Goal: Task Accomplishment & Management: Manage account settings

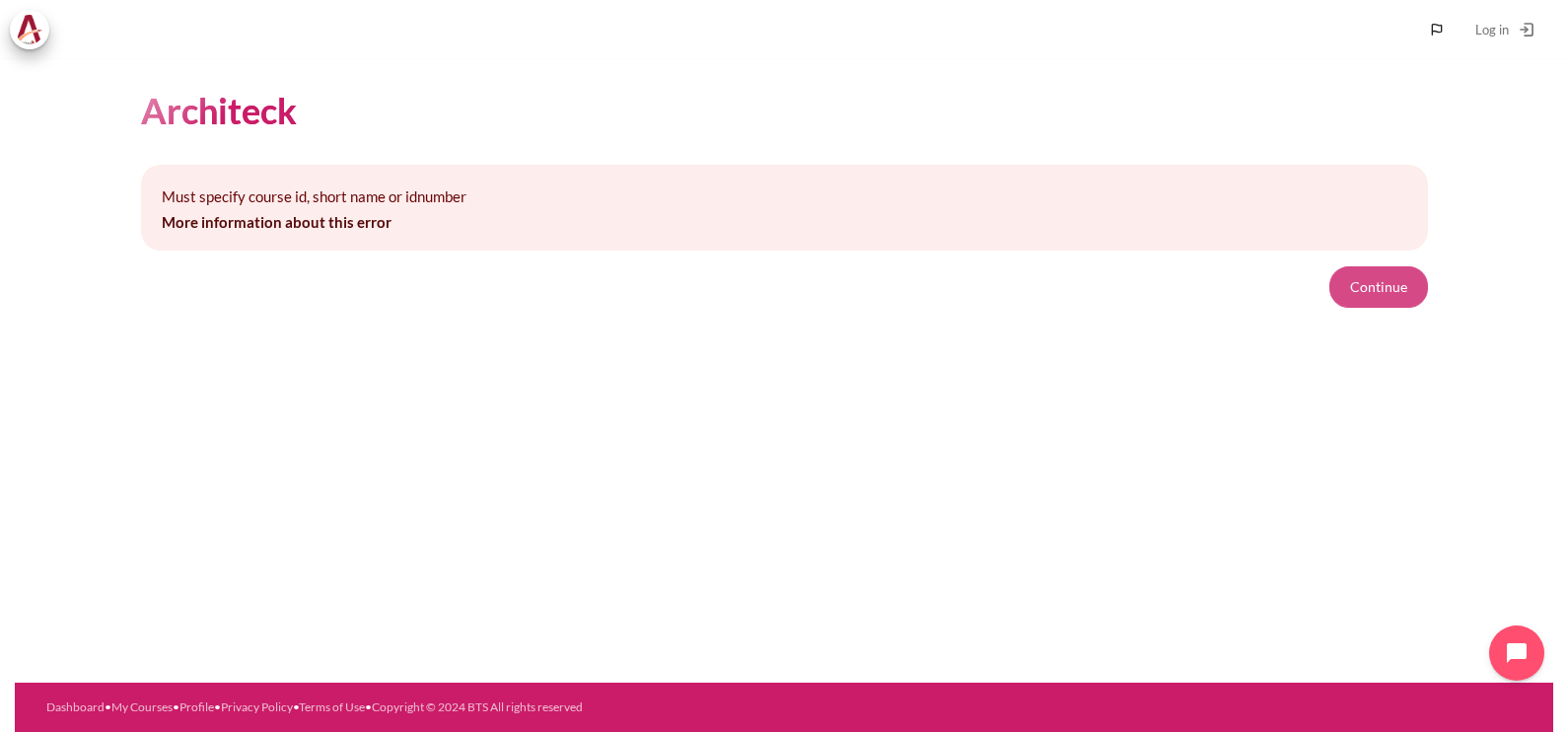
drag, startPoint x: 1390, startPoint y: 271, endPoint x: 1376, endPoint y: 282, distance: 17.8
click at [1390, 271] on button "Continue" at bounding box center [1378, 287] width 99 height 42
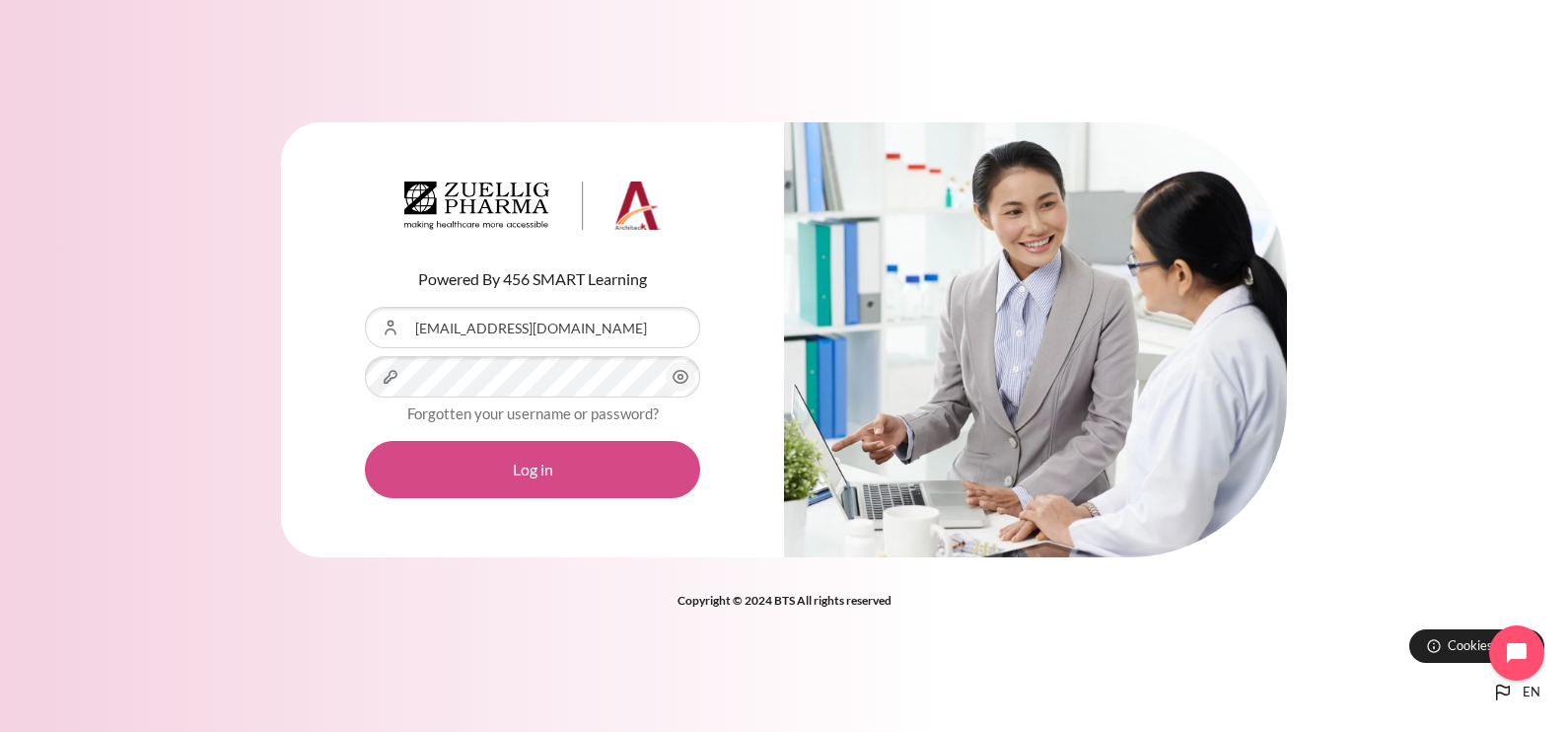
click at [467, 471] on button "Log in" at bounding box center [532, 469] width 336 height 57
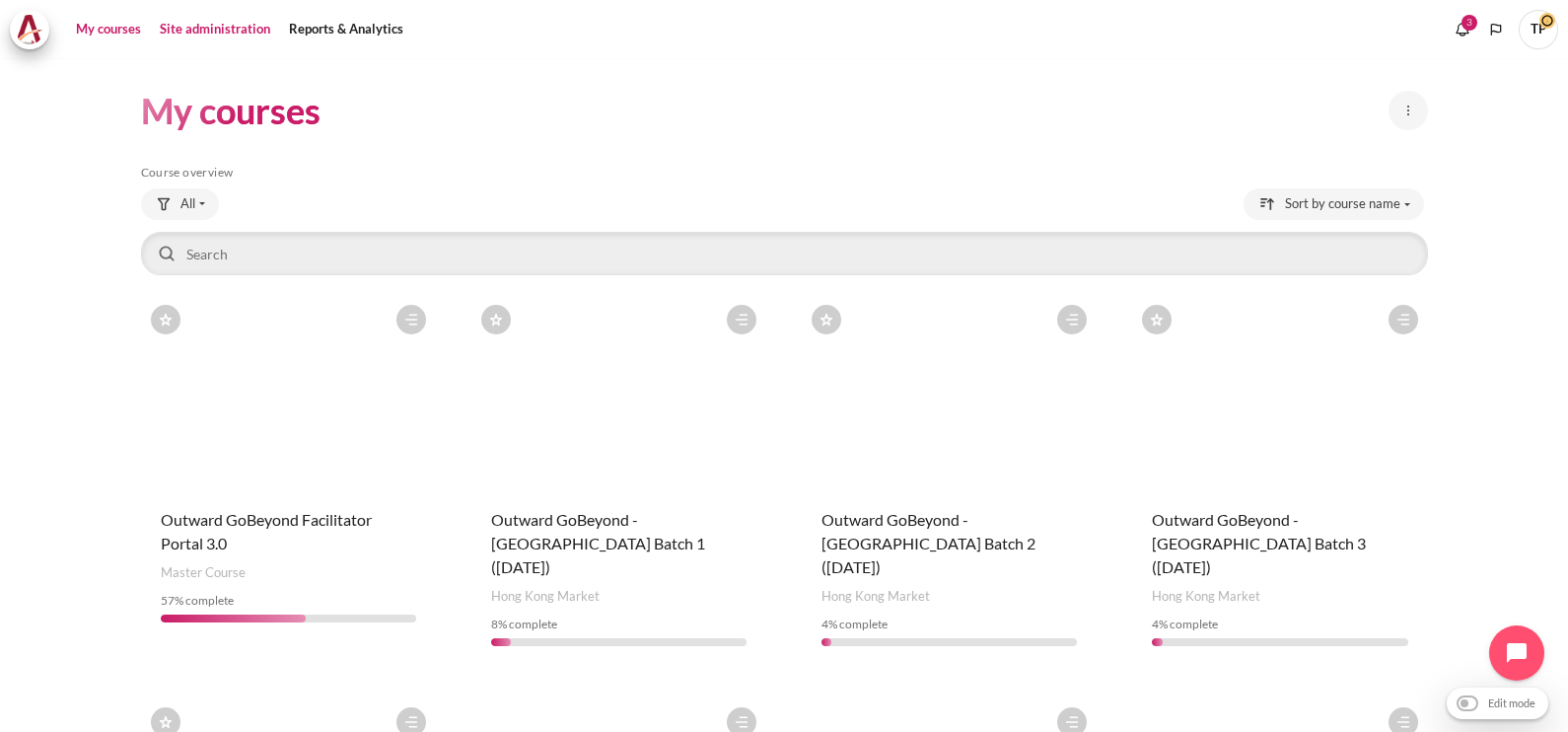
click at [176, 30] on link "Site administration" at bounding box center [215, 30] width 124 height 40
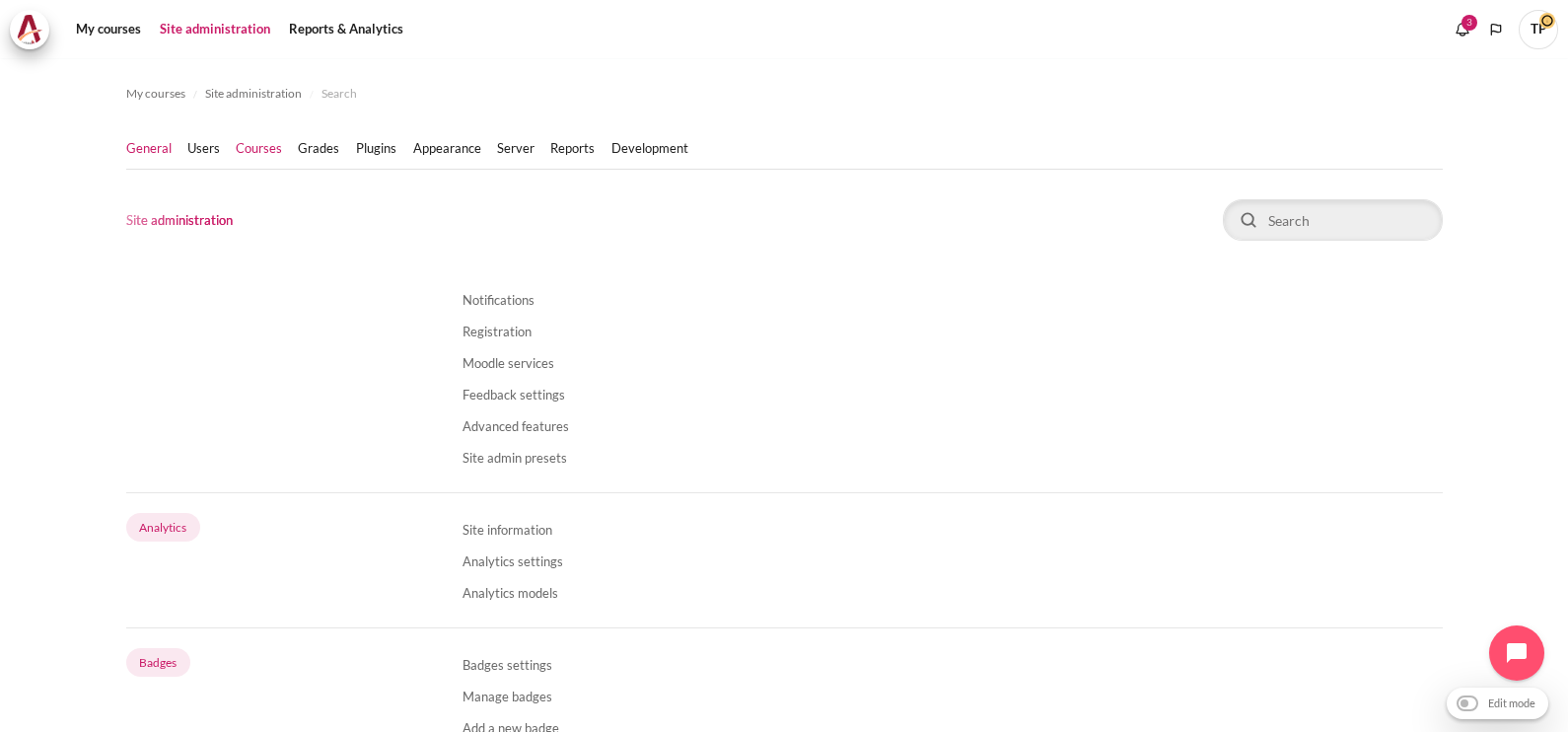
click at [246, 153] on link "Courses" at bounding box center [259, 149] width 47 height 20
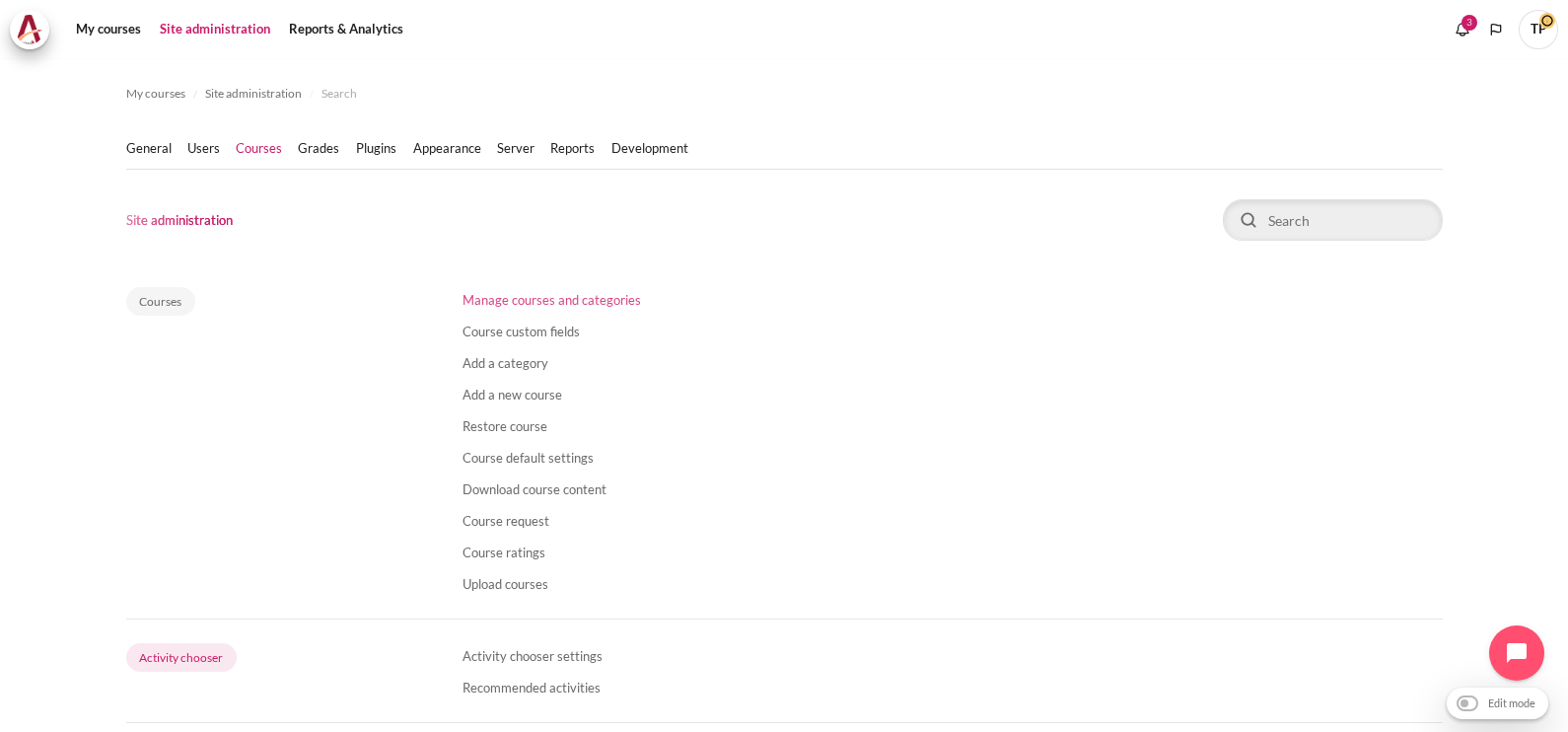
click at [546, 295] on link "Manage courses and categories" at bounding box center [552, 300] width 178 height 16
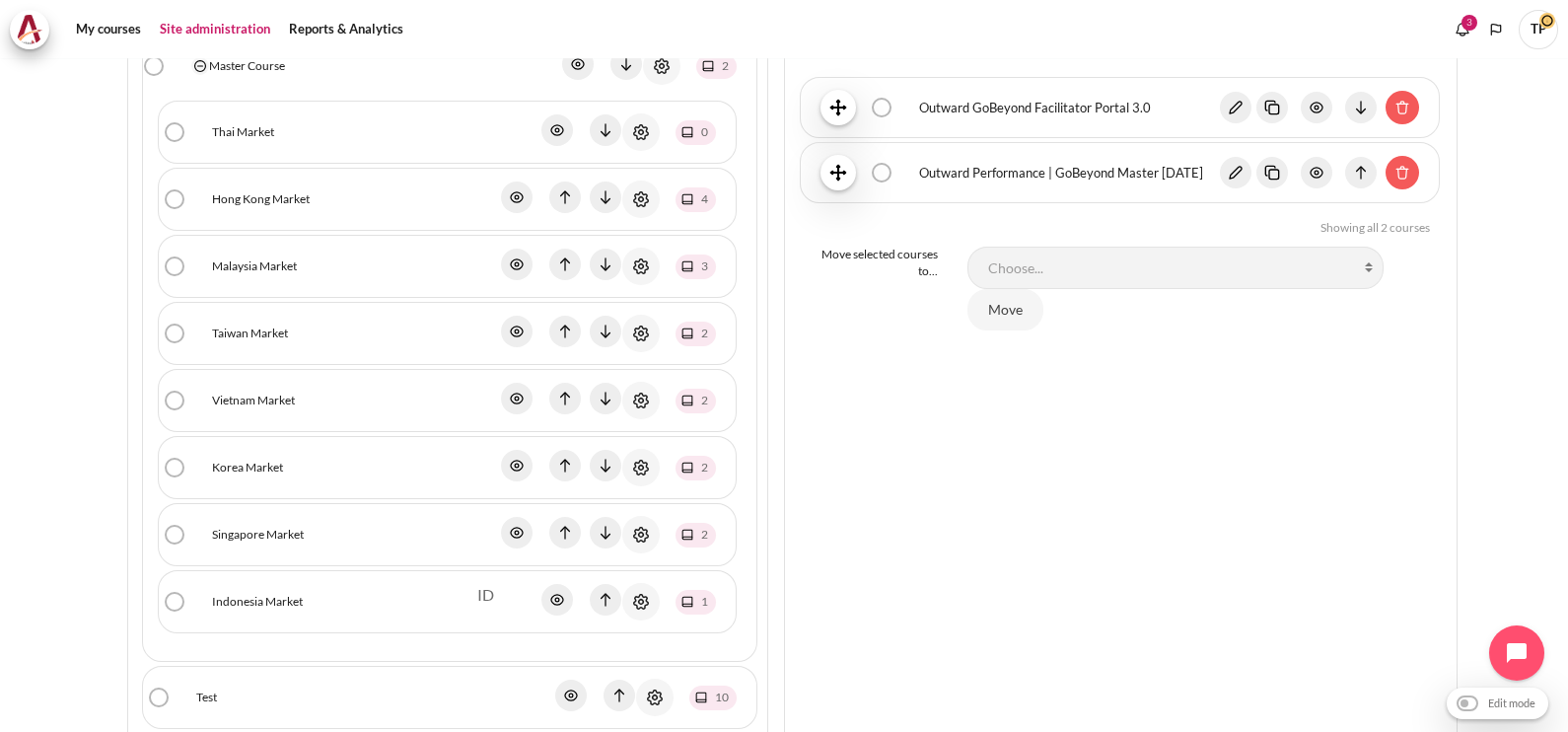
scroll to position [492, 0]
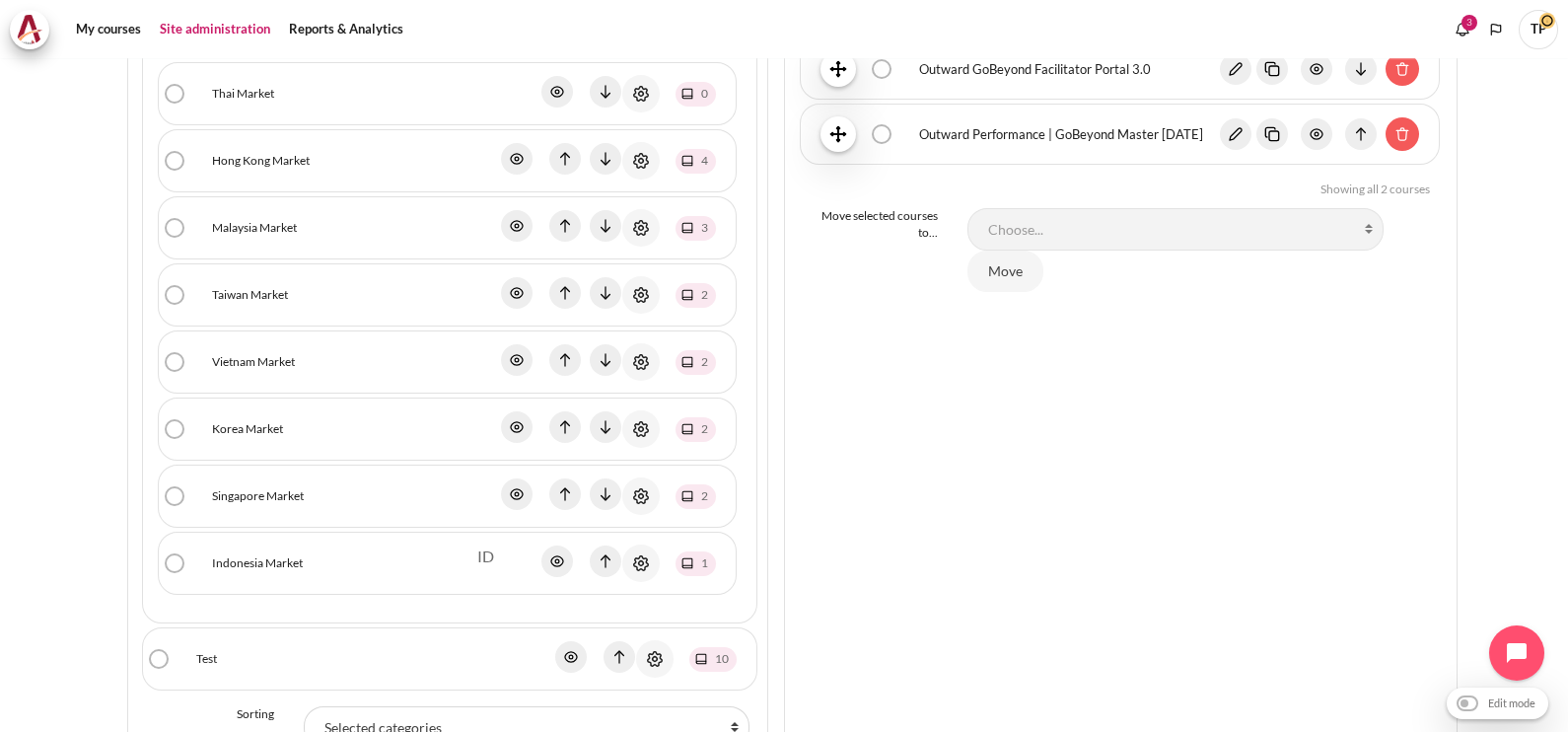
click at [639, 496] on icon "Actions menu" at bounding box center [641, 496] width 15 height 15
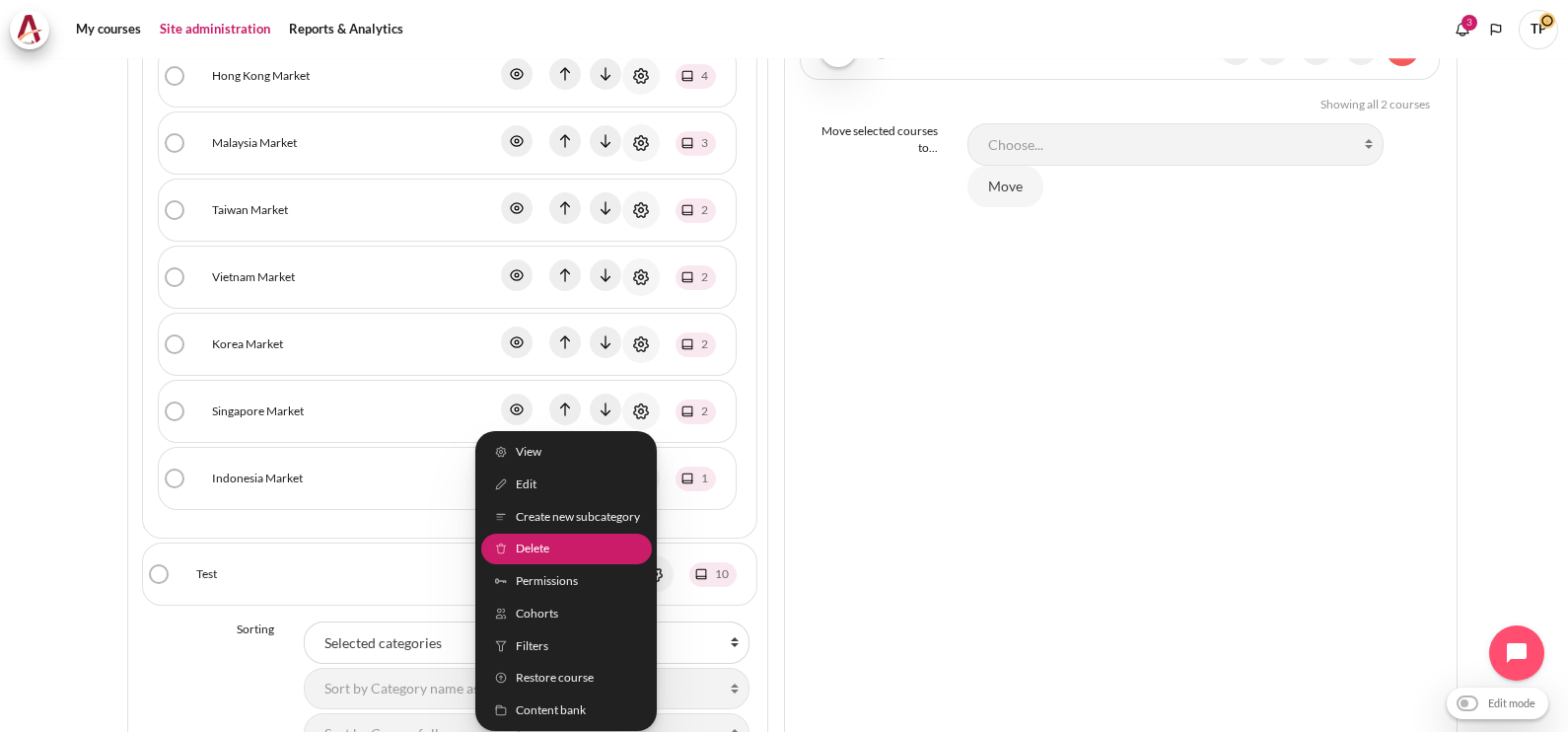
scroll to position [616, 0]
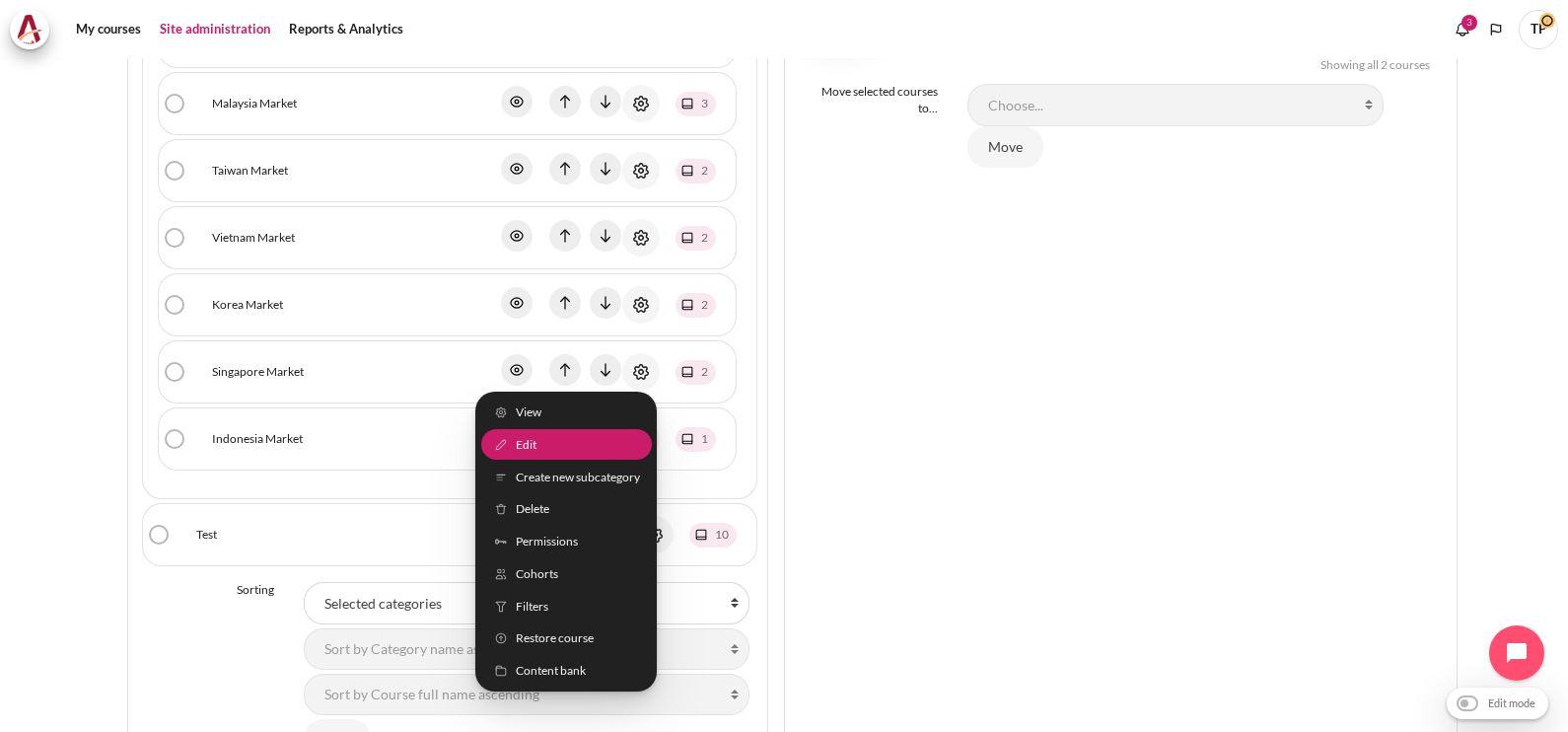
click at [517, 438] on span "Edit" at bounding box center [526, 445] width 21 height 18
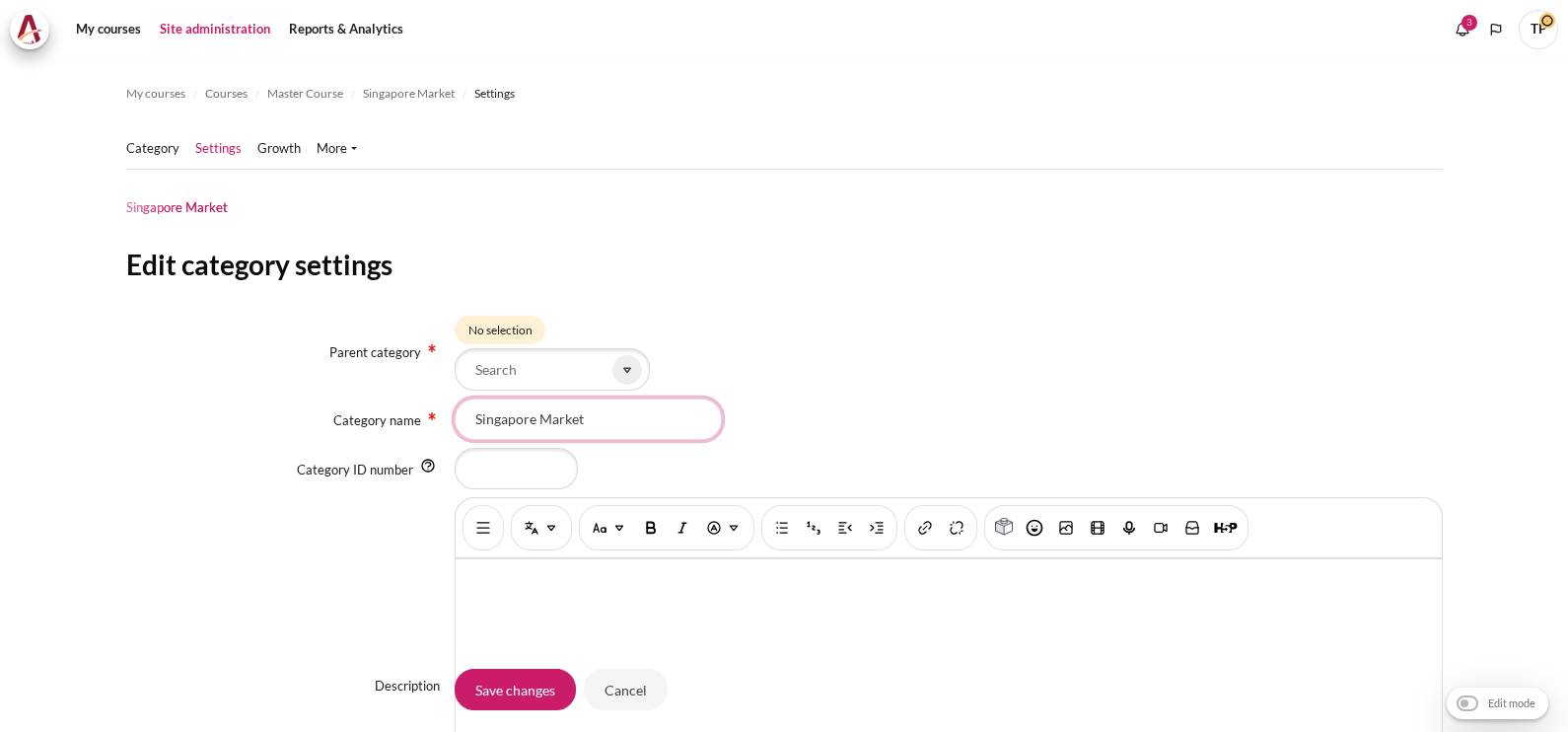
click at [508, 431] on input "Singapore Market" at bounding box center [588, 419] width 267 height 42
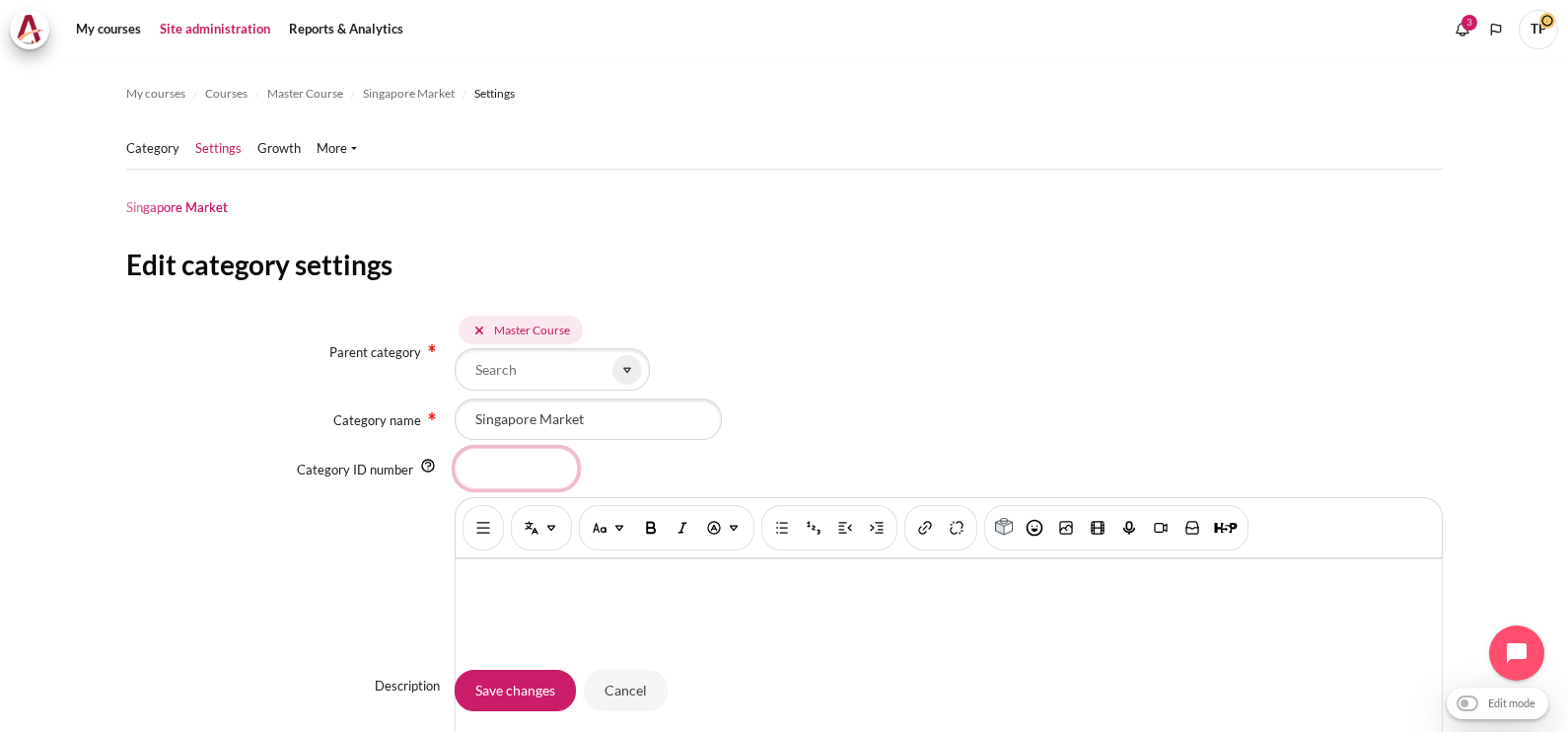
click at [512, 467] on input "Category ID number" at bounding box center [517, 469] width 123 height 42
type input "SG"
click at [493, 690] on input "Save changes" at bounding box center [516, 690] width 121 height 42
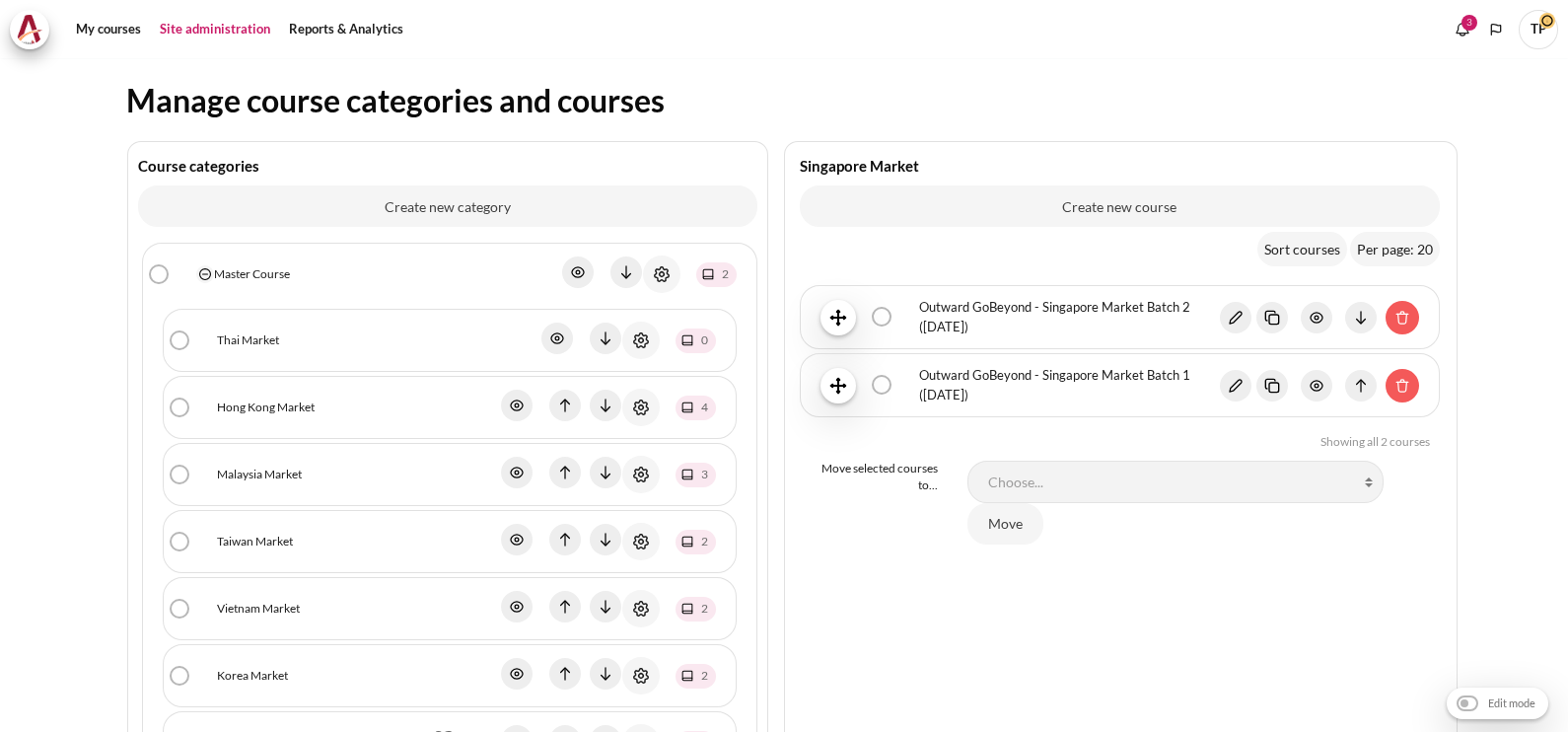
scroll to position [492, 0]
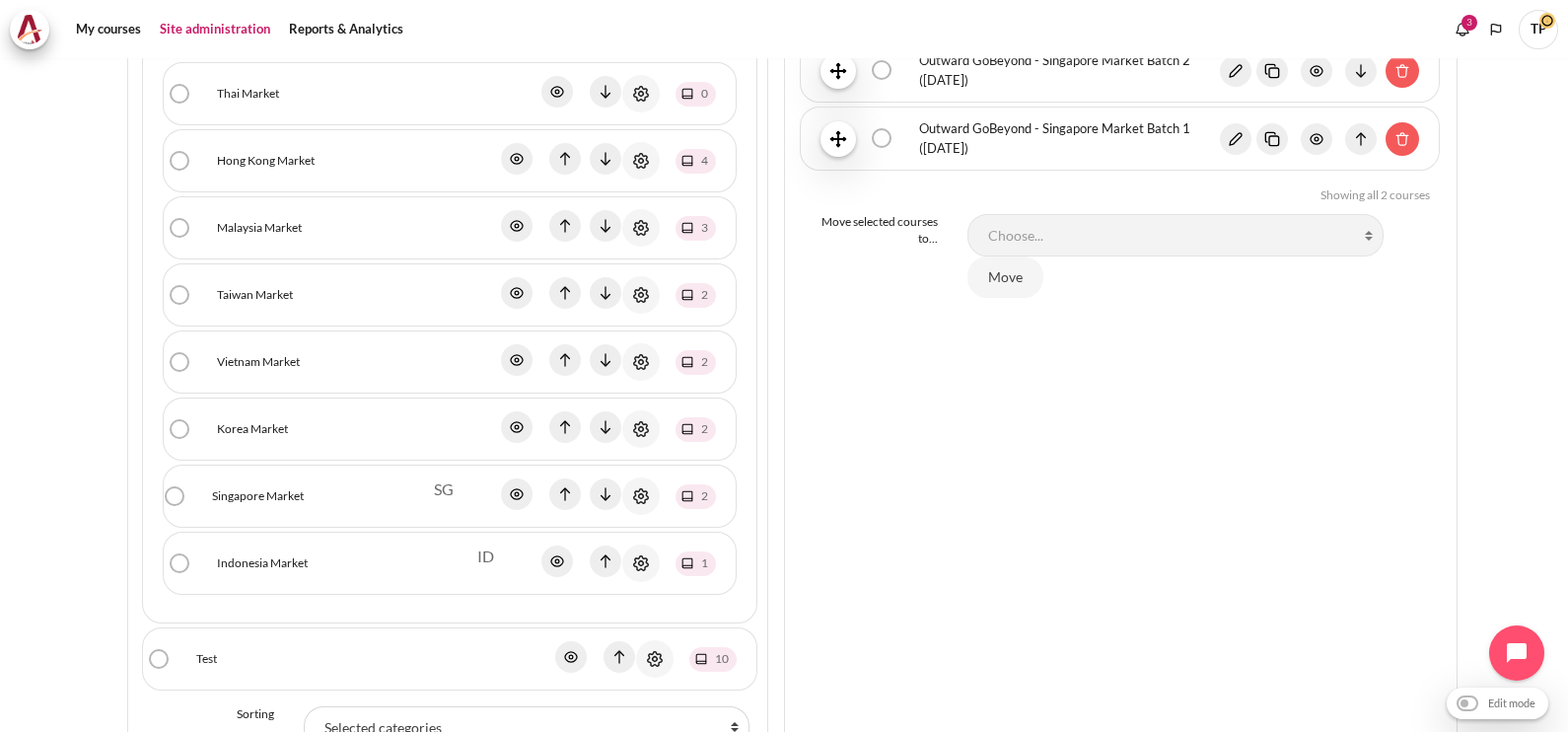
click at [638, 428] on icon "Actions menu" at bounding box center [641, 429] width 24 height 24
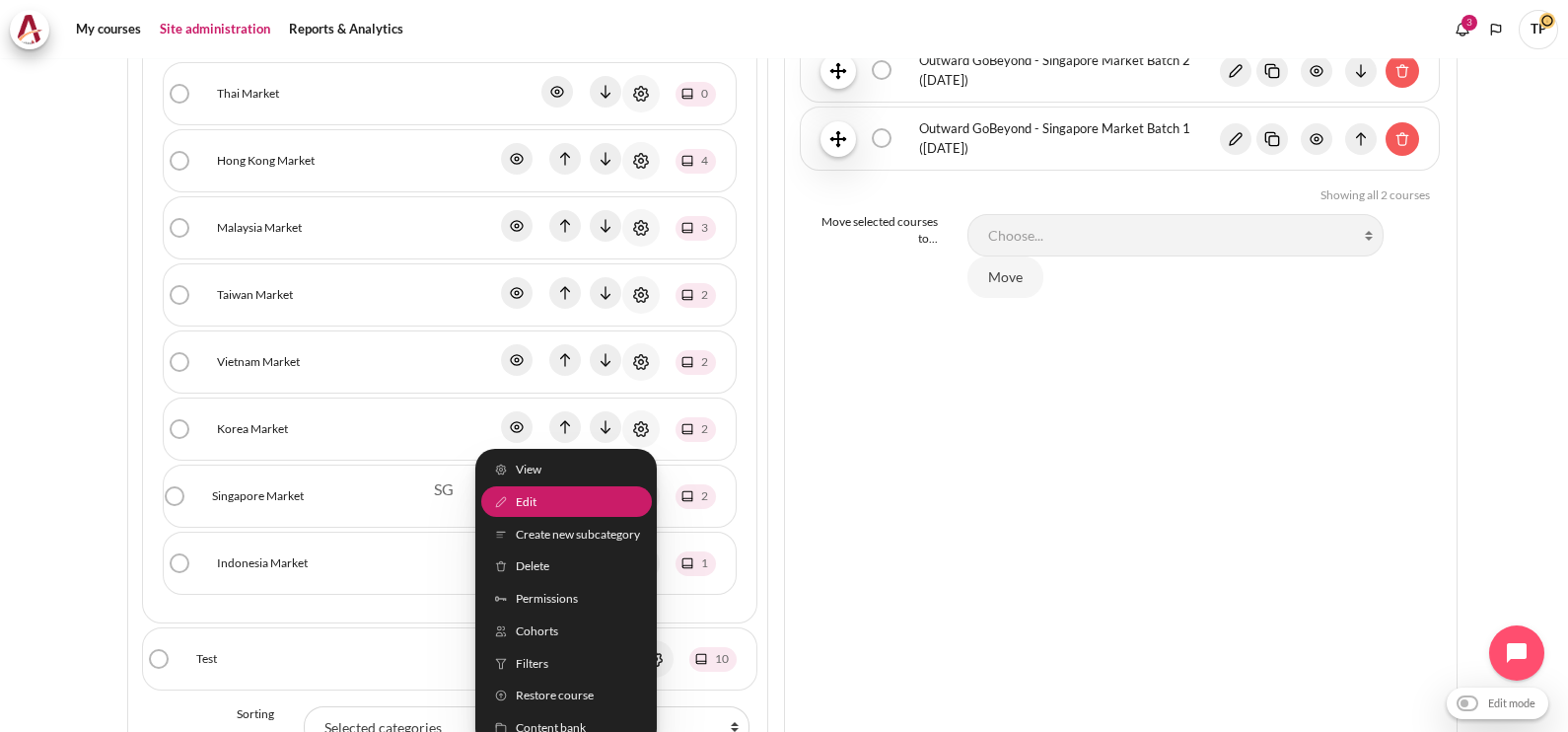
click at [516, 493] on span "Edit" at bounding box center [526, 502] width 21 height 18
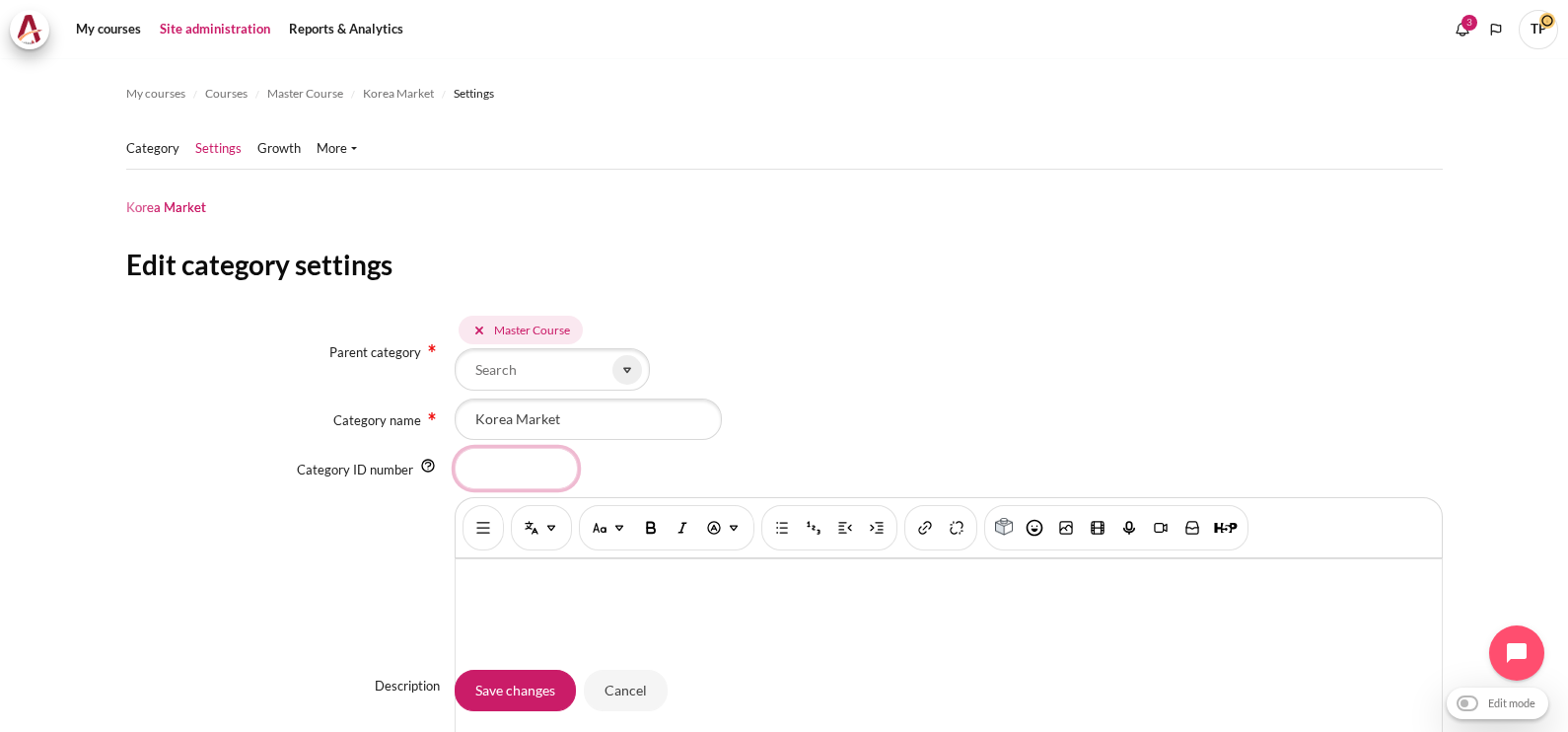
drag, startPoint x: 0, startPoint y: 0, endPoint x: 515, endPoint y: 487, distance: 708.8
click at [515, 487] on input "Category ID number" at bounding box center [517, 469] width 123 height 42
type input "KR"
click at [494, 693] on input "Save changes" at bounding box center [516, 690] width 121 height 42
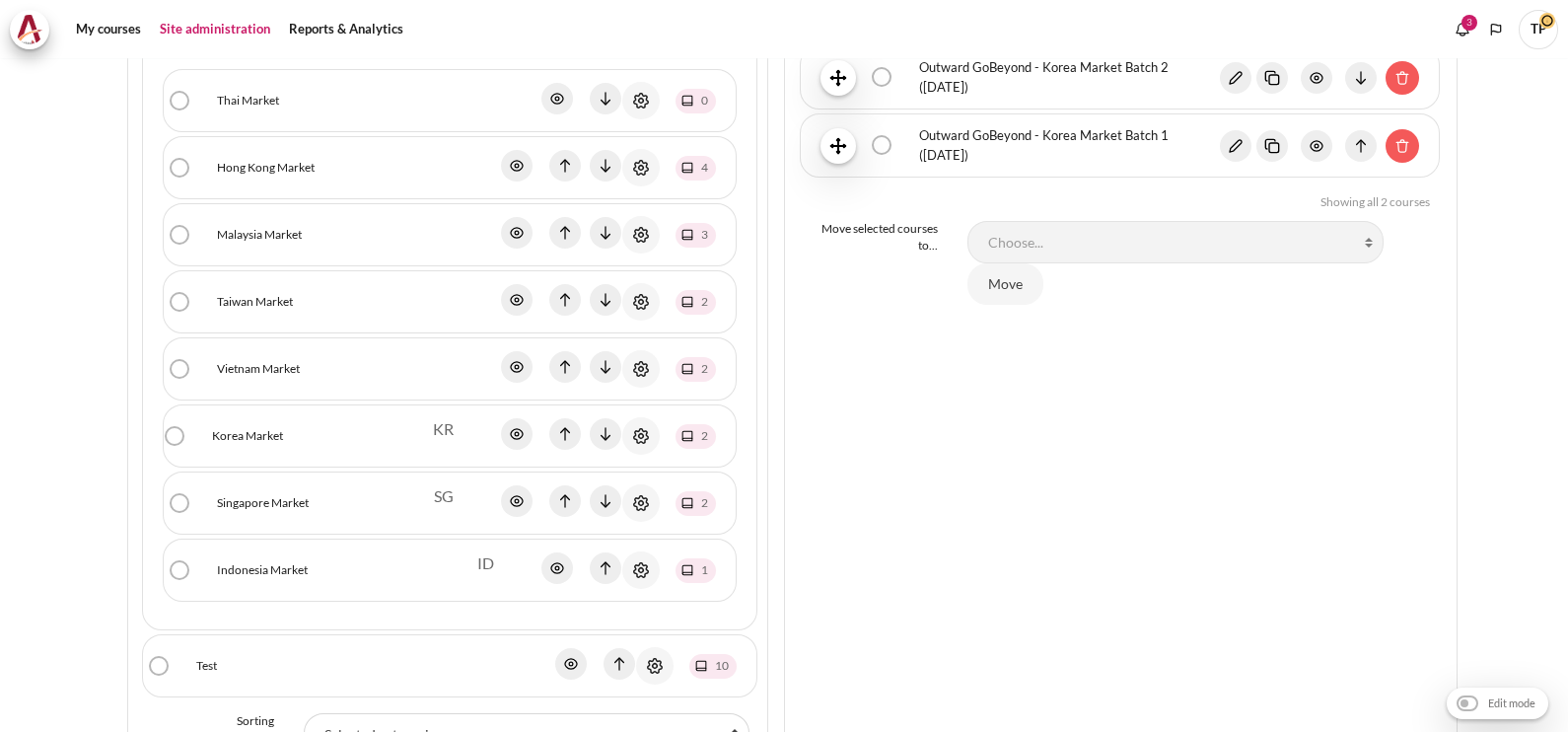
scroll to position [492, 0]
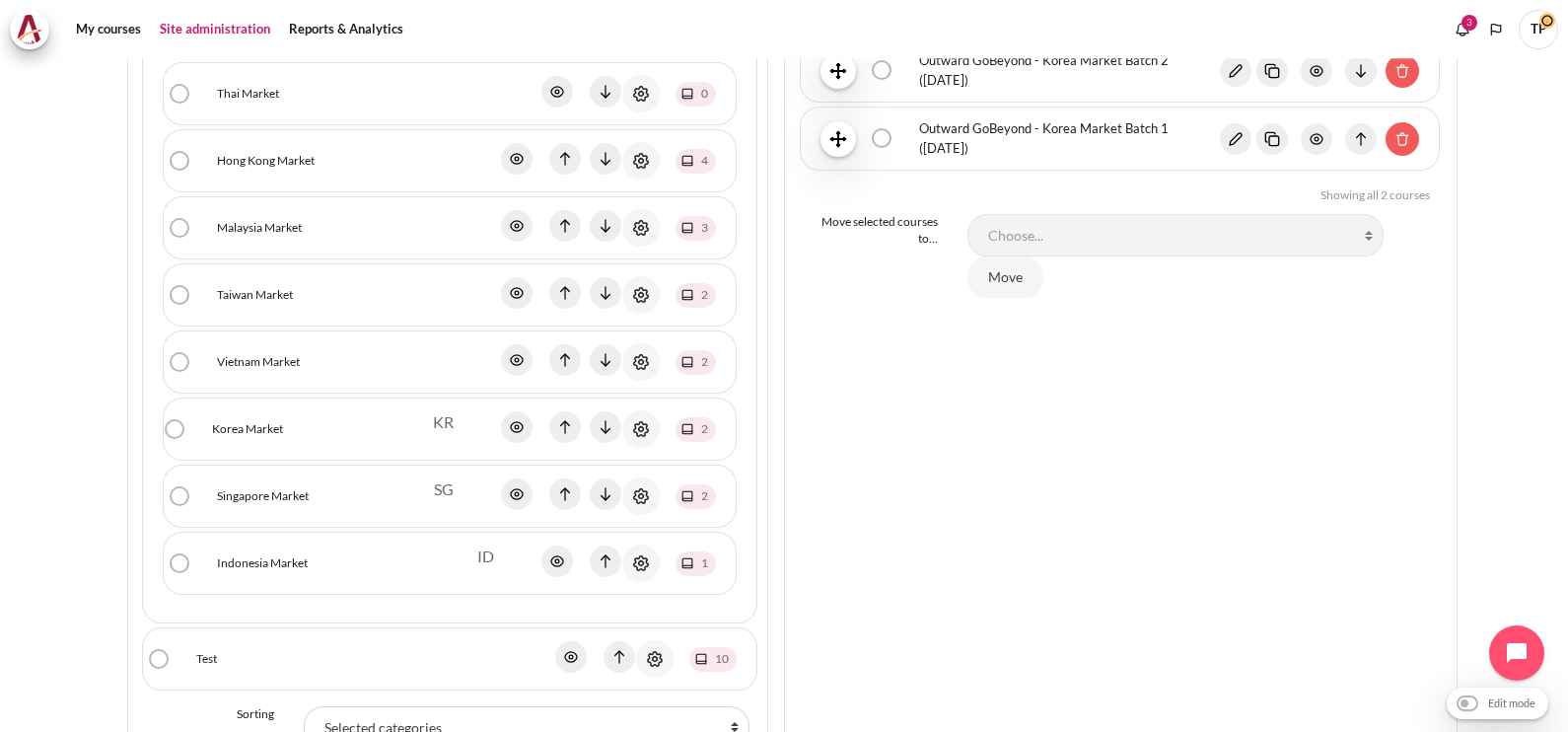
click at [647, 358] on link "Actions menu" at bounding box center [641, 363] width 38 height 38
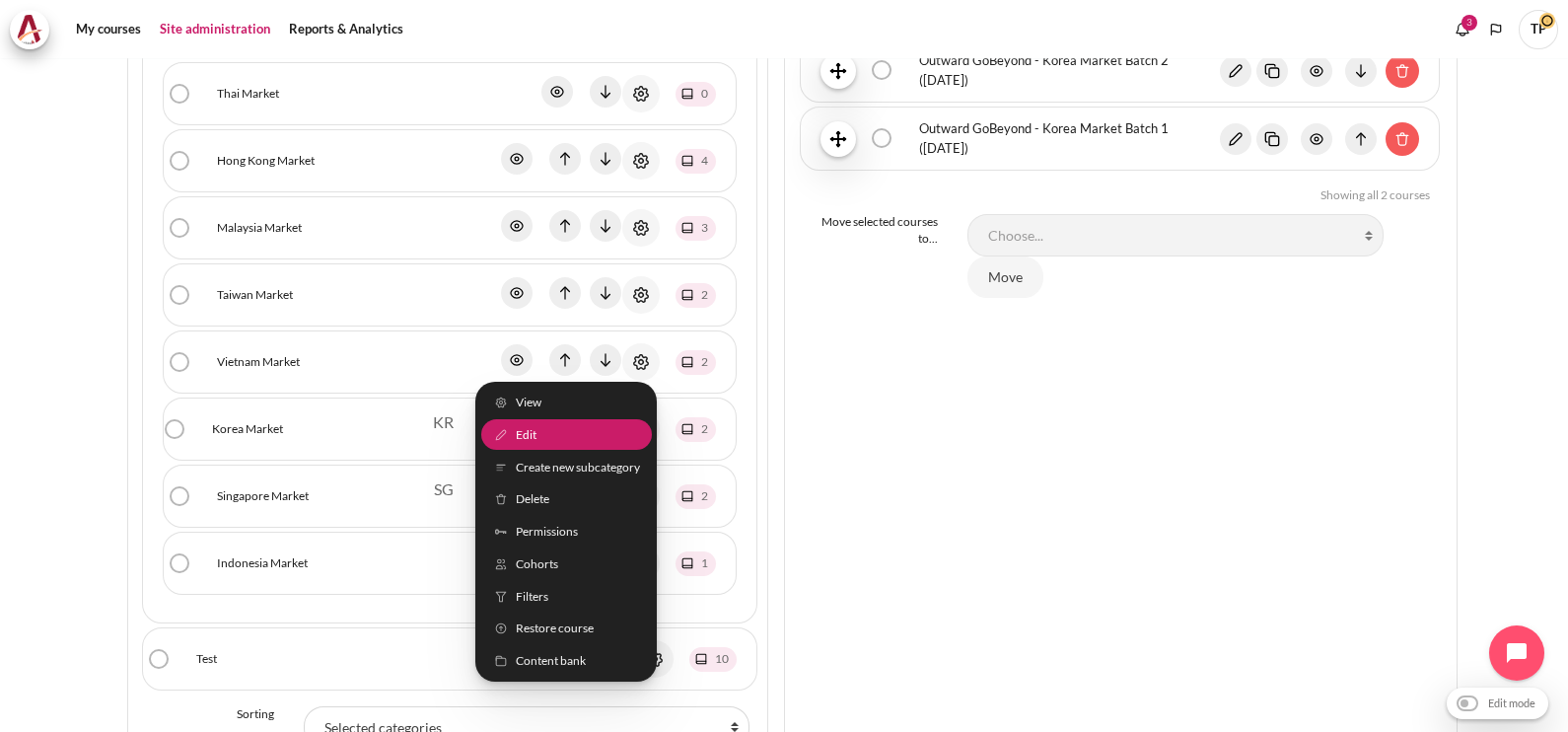
click at [533, 429] on link "Edit" at bounding box center [565, 435] width 170 height 31
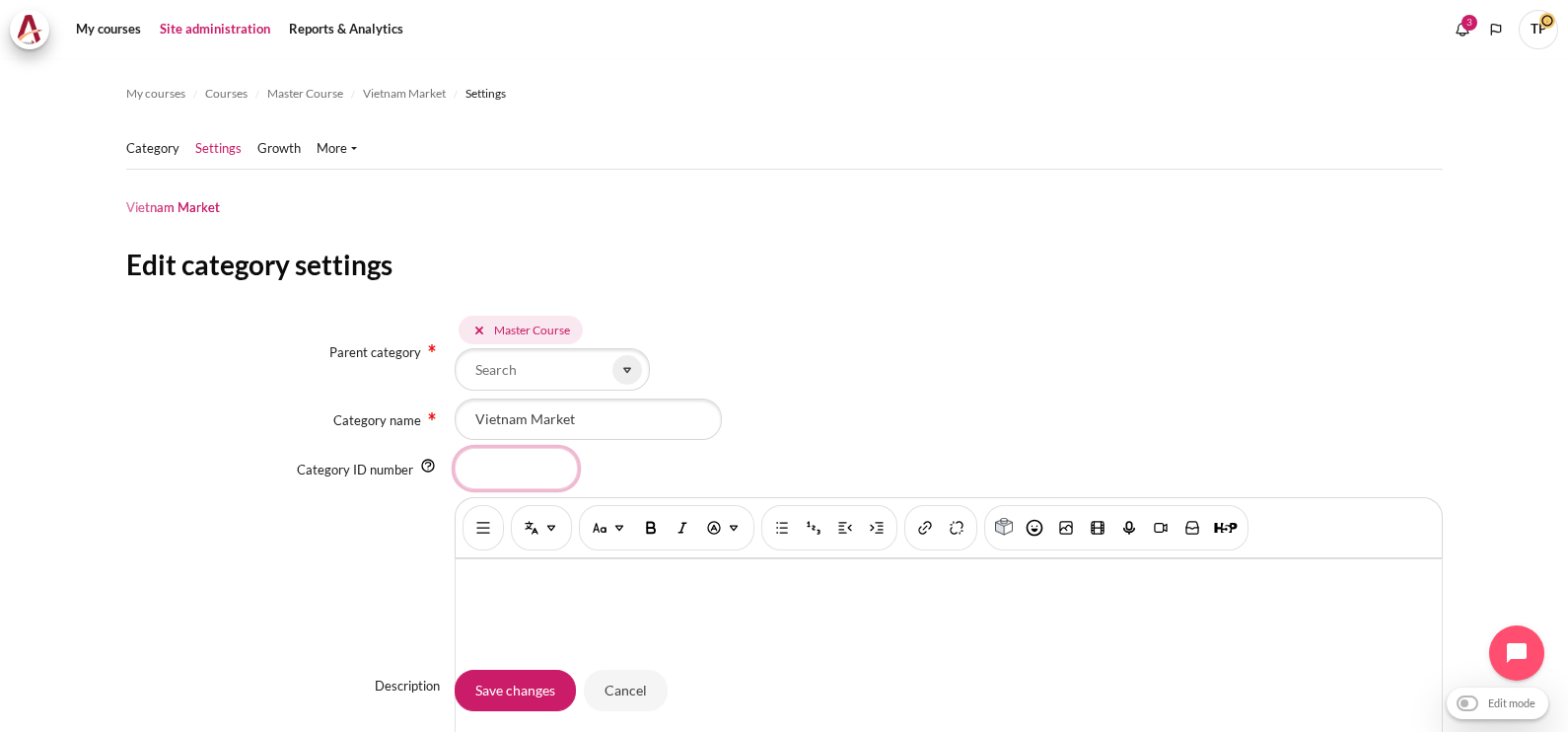
click at [497, 472] on input "Category ID number" at bounding box center [517, 469] width 123 height 42
type input "VN"
click at [541, 696] on input "Save changes" at bounding box center [516, 690] width 121 height 42
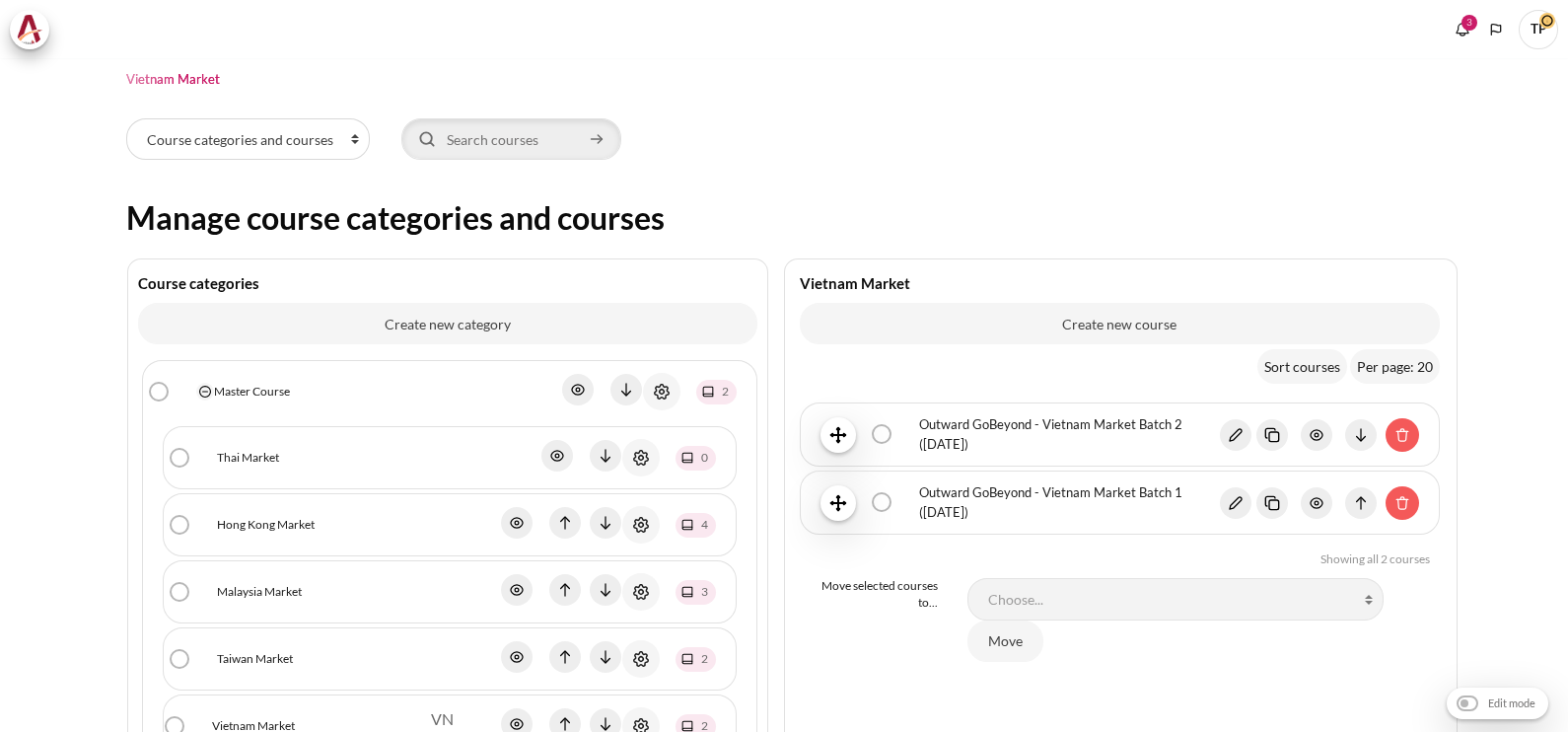
scroll to position [246, 0]
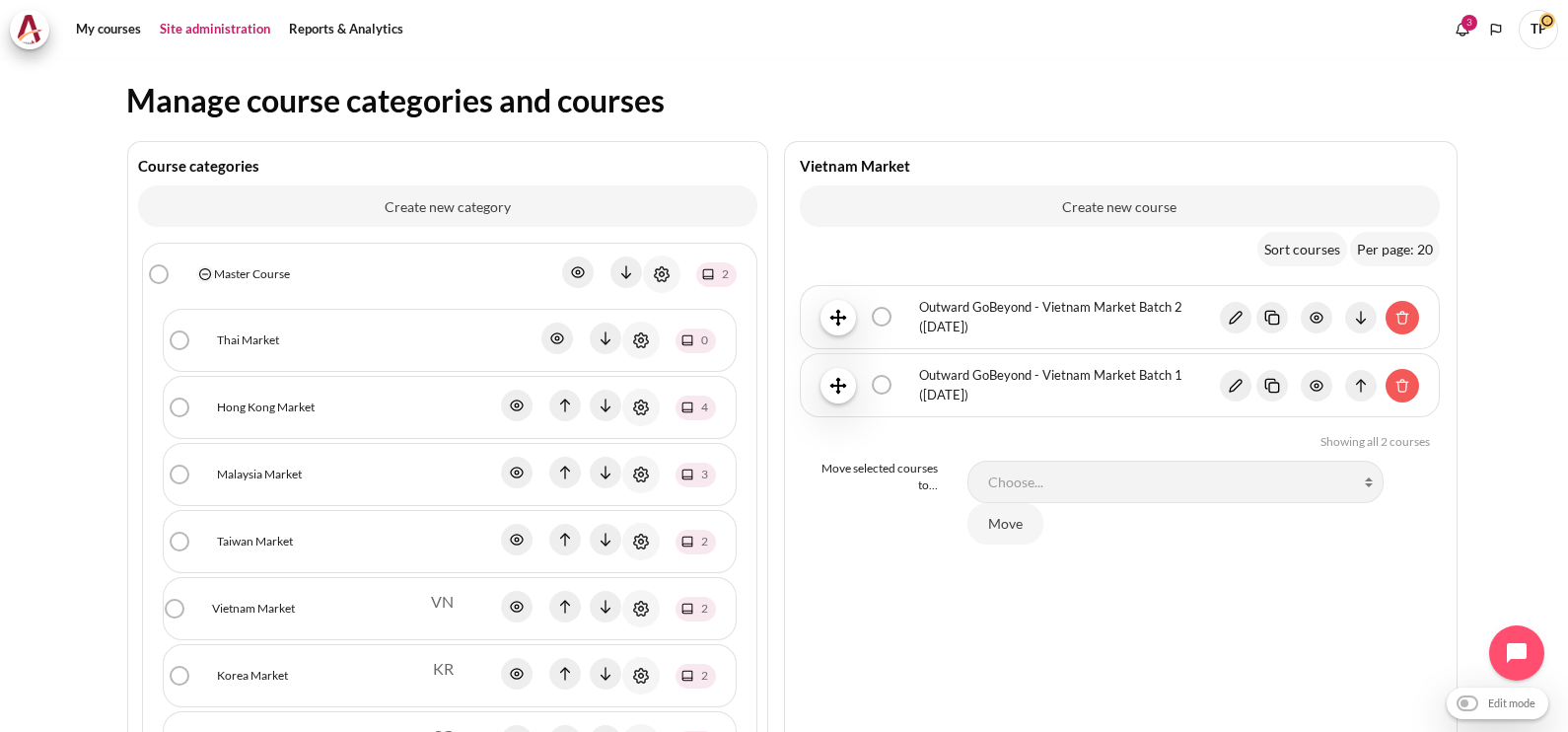
click at [639, 540] on icon "Actions menu" at bounding box center [641, 542] width 5 height 5
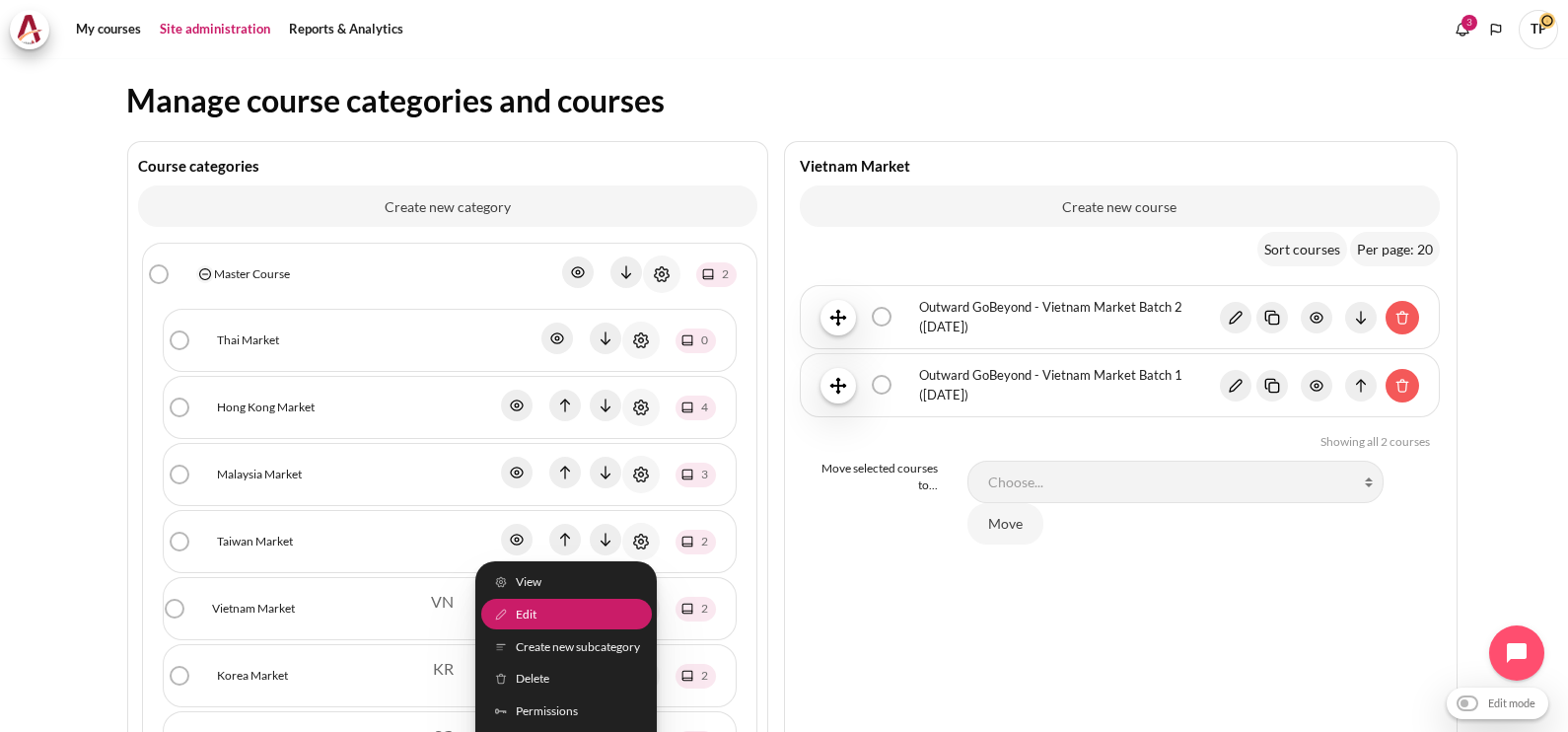
click at [498, 610] on img "Content" at bounding box center [501, 614] width 16 height 16
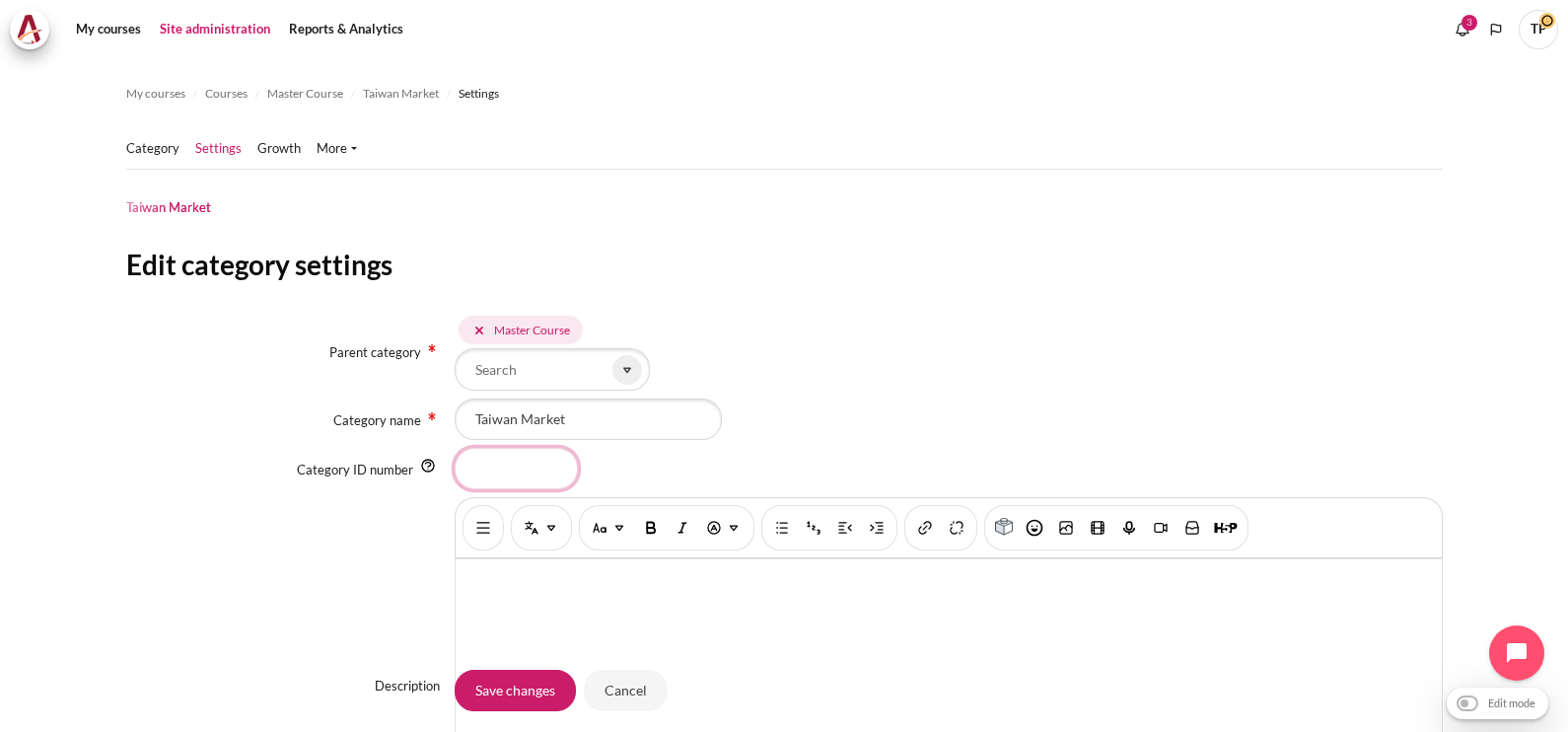
click at [533, 463] on input "Category ID number" at bounding box center [517, 469] width 123 height 42
type input "TW"
click at [506, 690] on input "Save changes" at bounding box center [516, 690] width 121 height 42
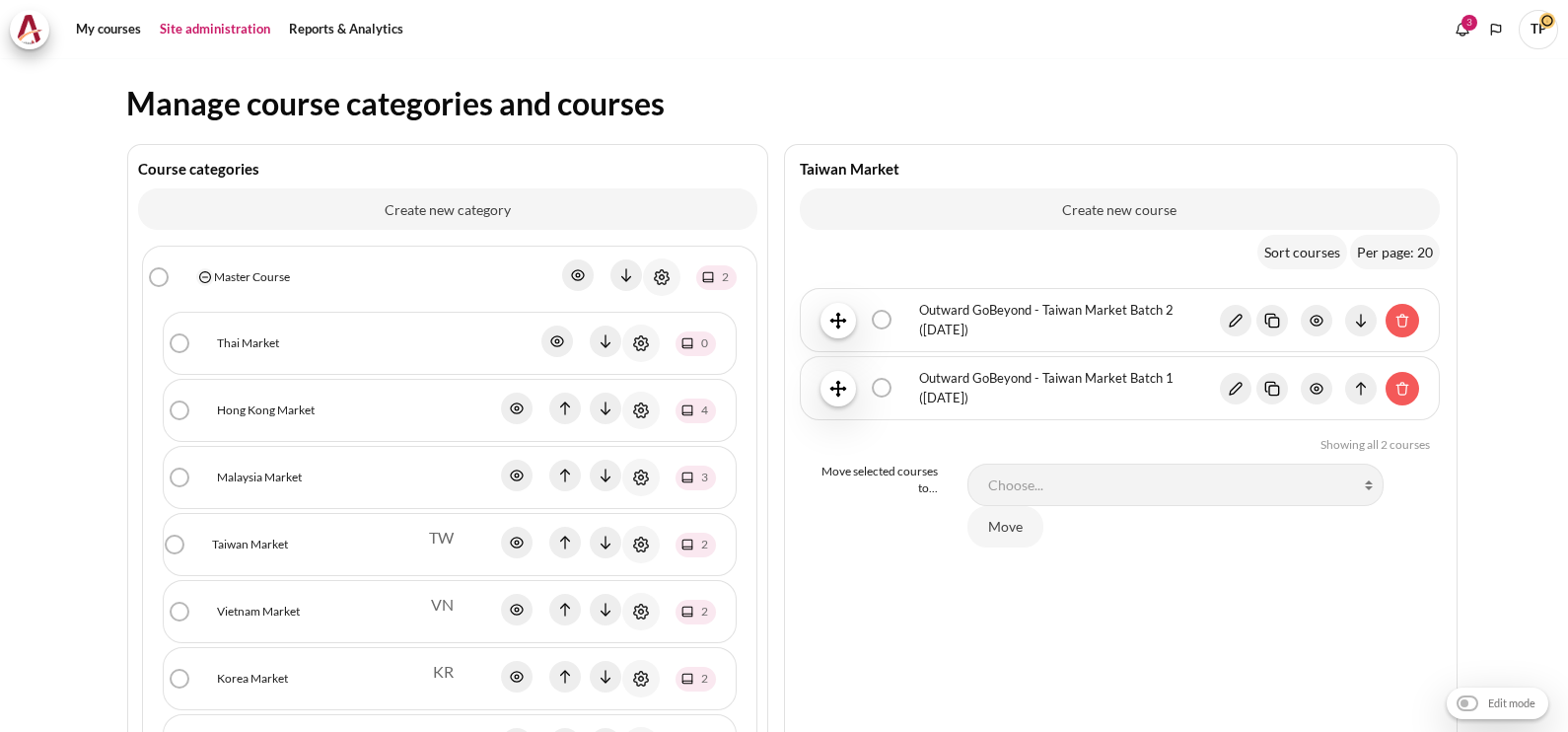
scroll to position [246, 0]
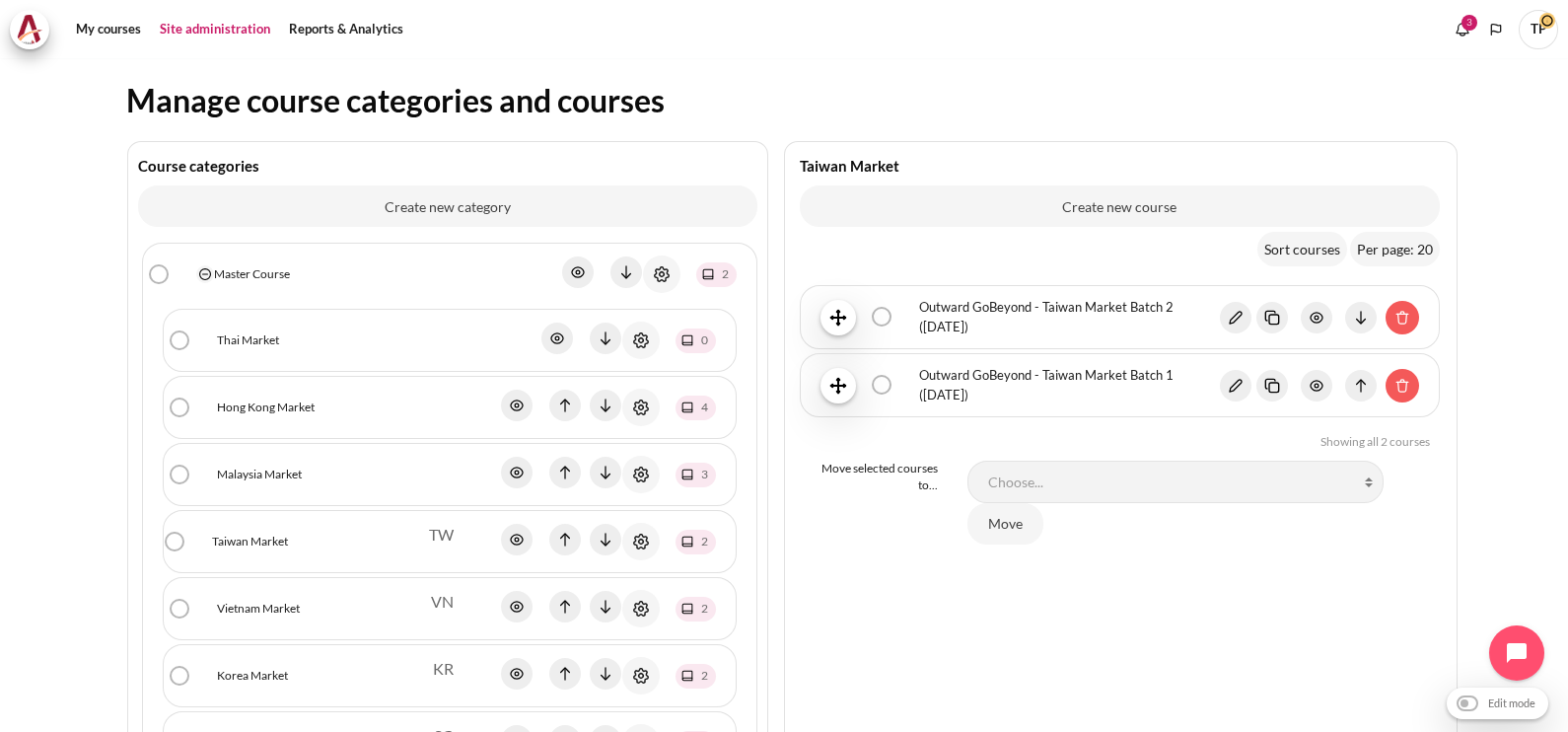
click at [640, 476] on icon "Actions menu" at bounding box center [641, 475] width 24 height 24
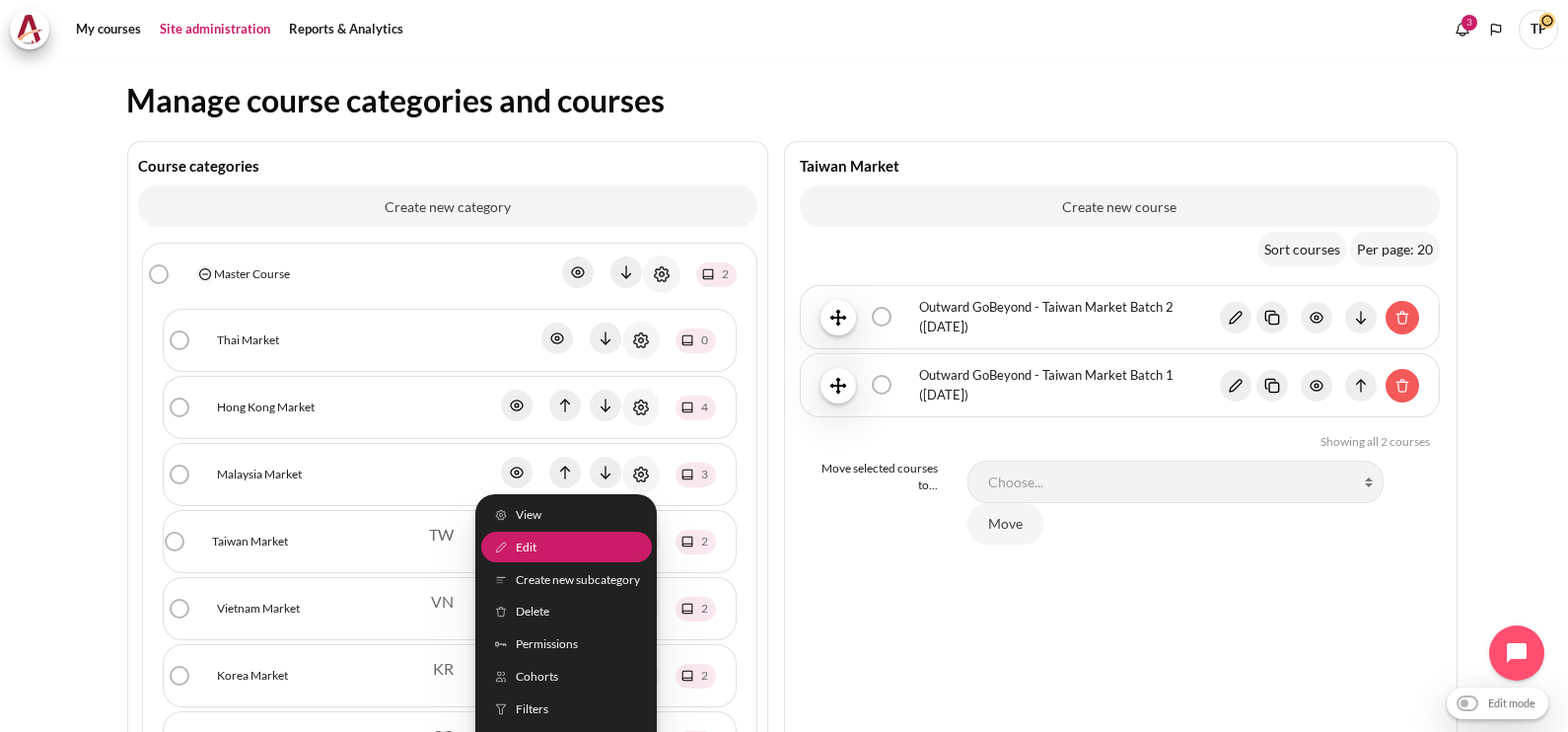
click at [532, 547] on link "Edit" at bounding box center [565, 548] width 170 height 31
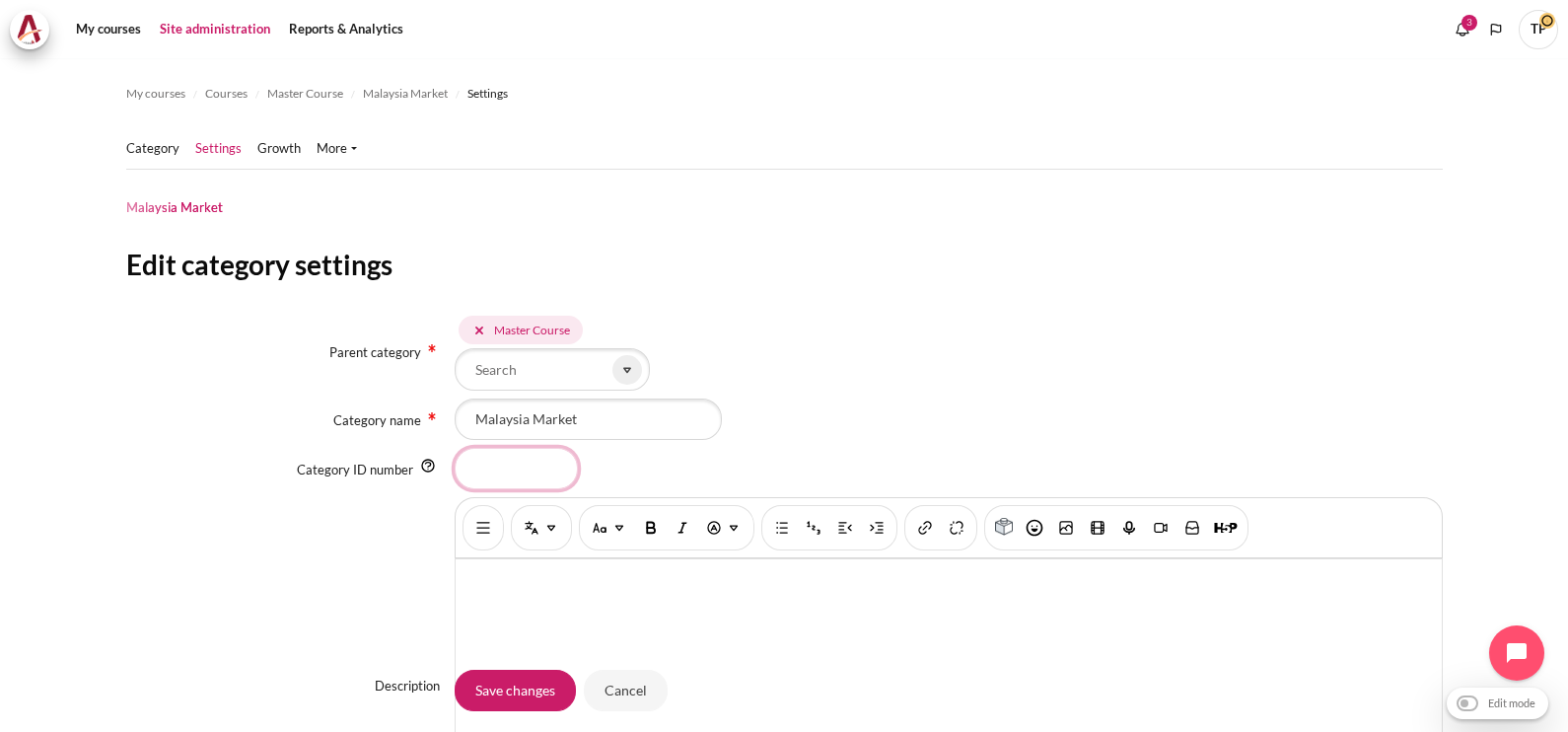
click at [518, 474] on input "Category ID number" at bounding box center [517, 469] width 123 height 42
type input "MYBN"
click at [495, 681] on input "Save changes" at bounding box center [516, 690] width 121 height 42
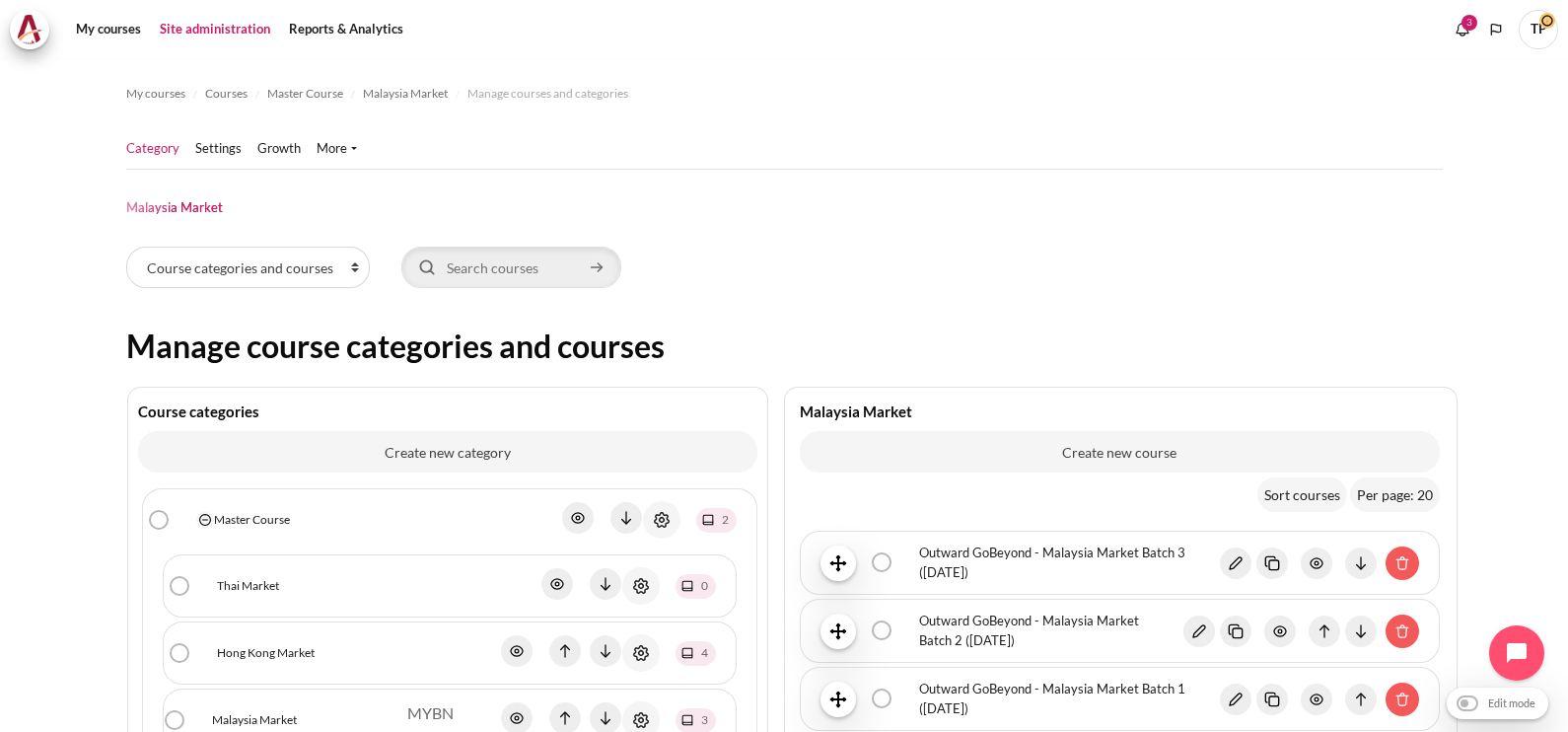
click at [641, 657] on icon "Actions menu" at bounding box center [641, 653] width 24 height 24
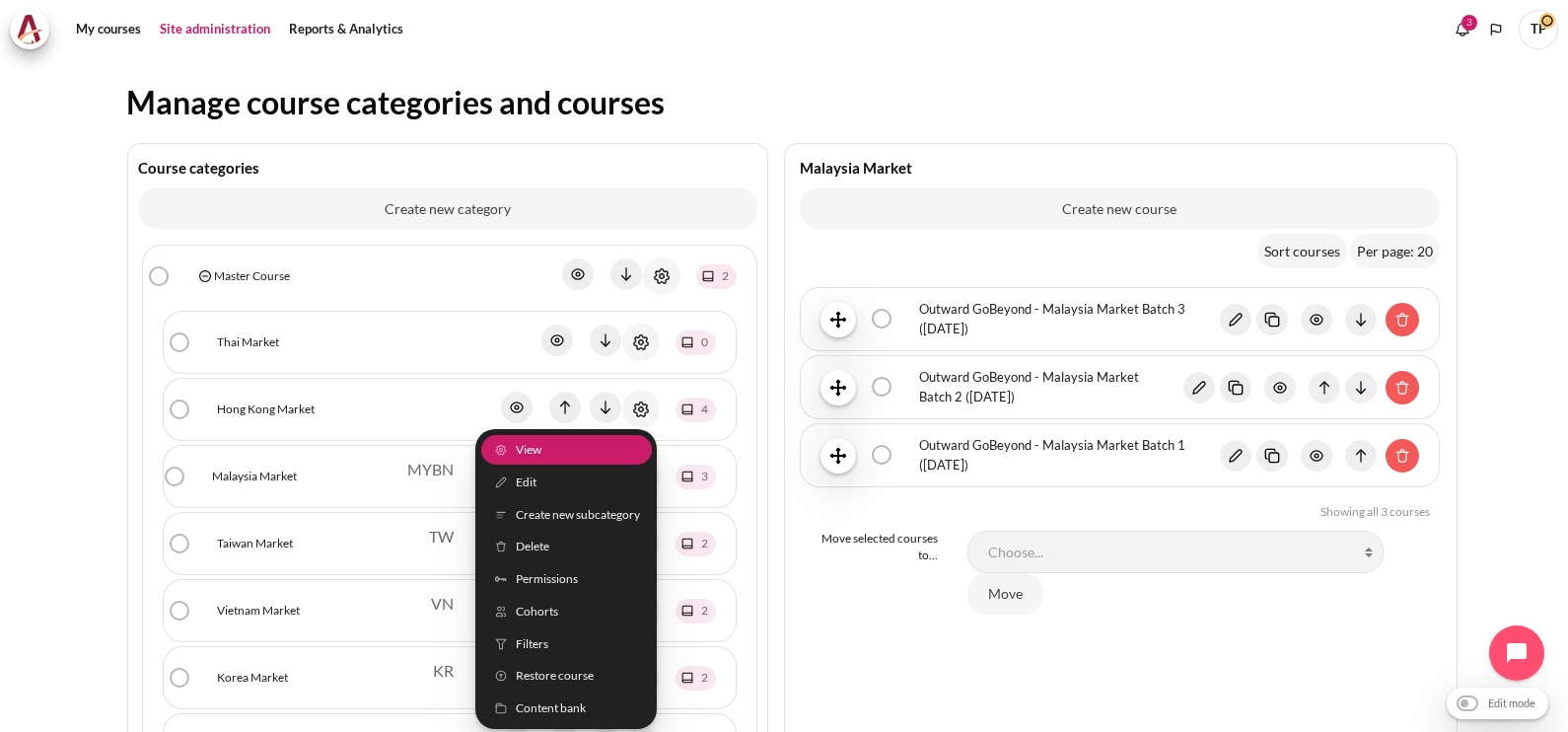
scroll to position [246, 0]
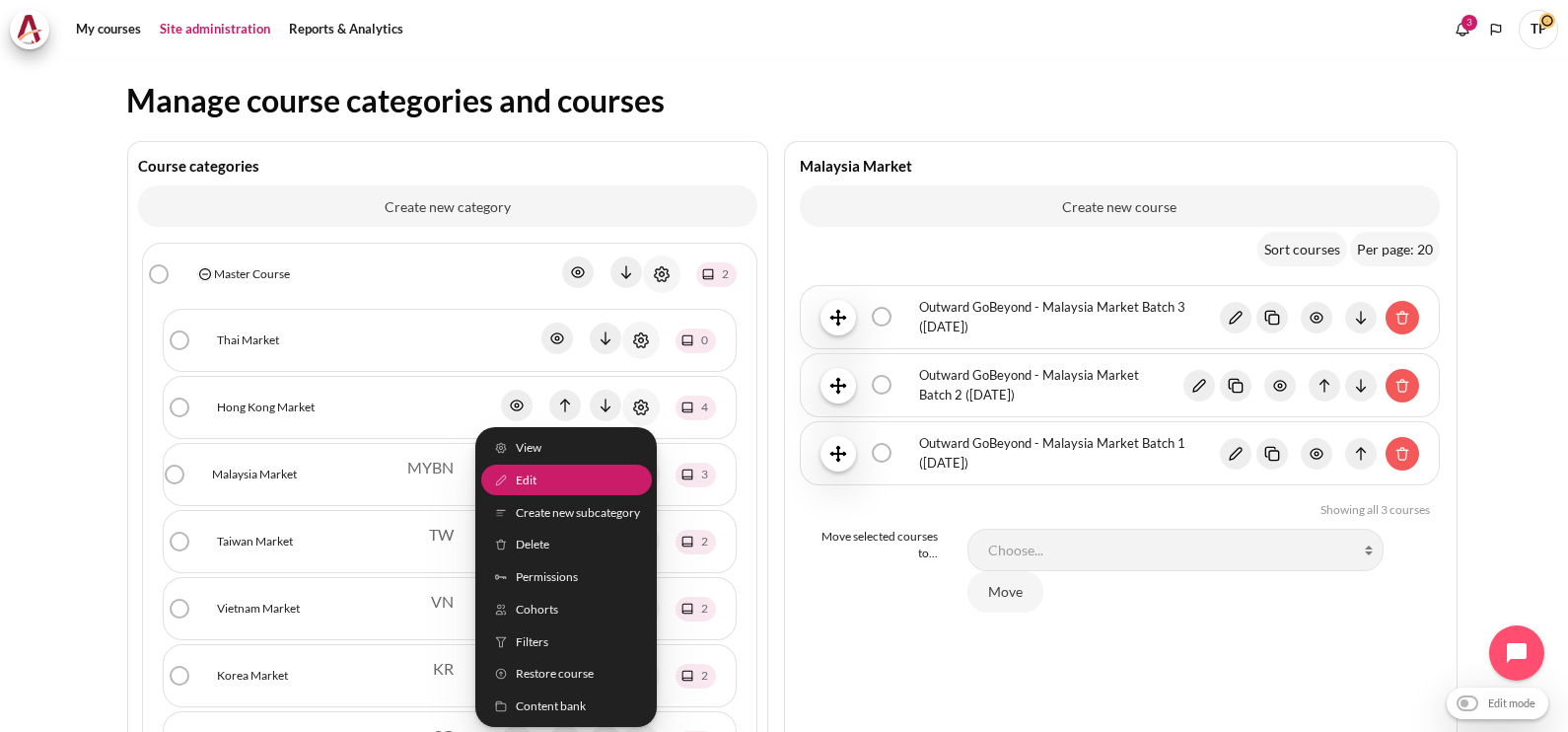
click at [516, 478] on span "Edit" at bounding box center [526, 480] width 21 height 18
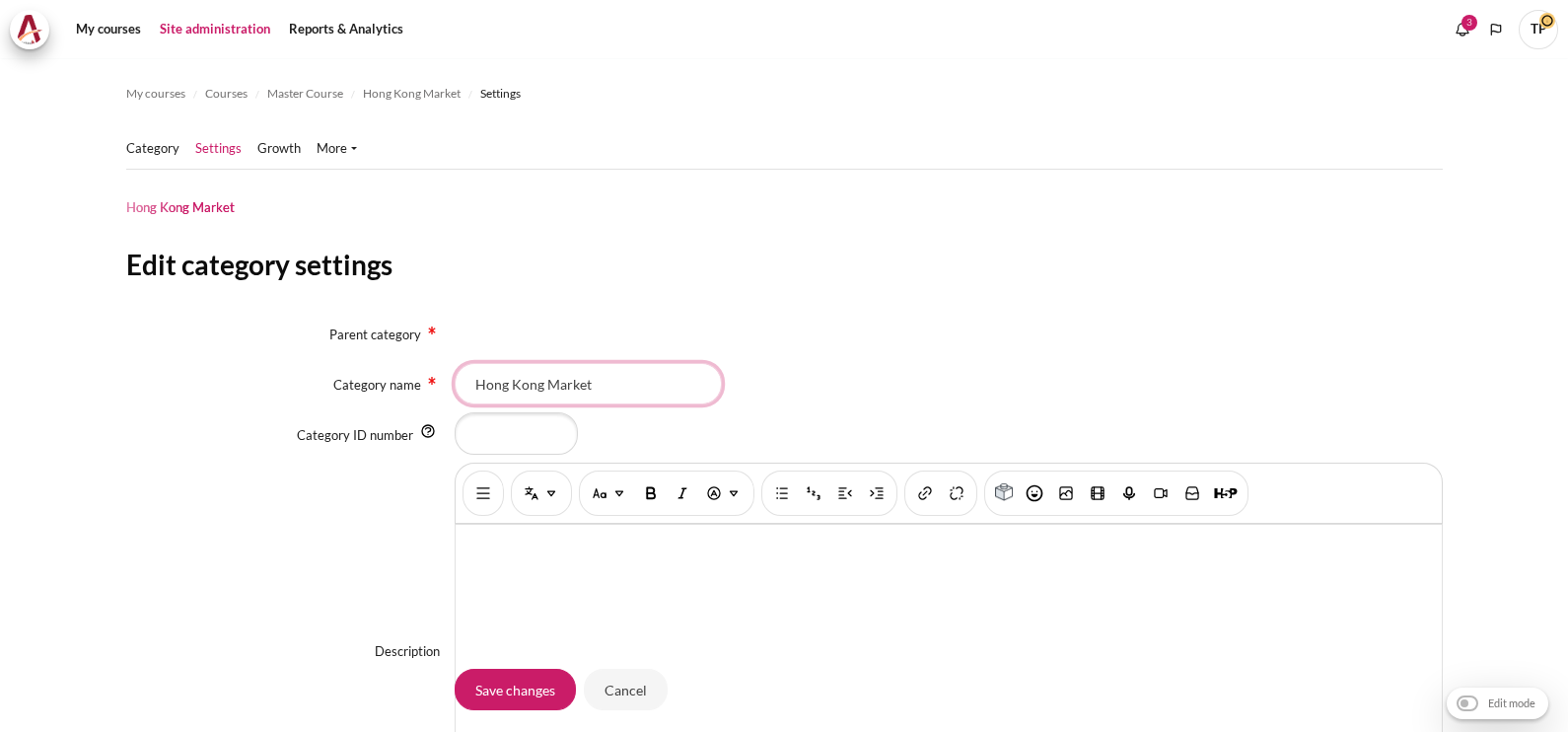
click at [499, 404] on input "Hong Kong Market" at bounding box center [588, 383] width 267 height 42
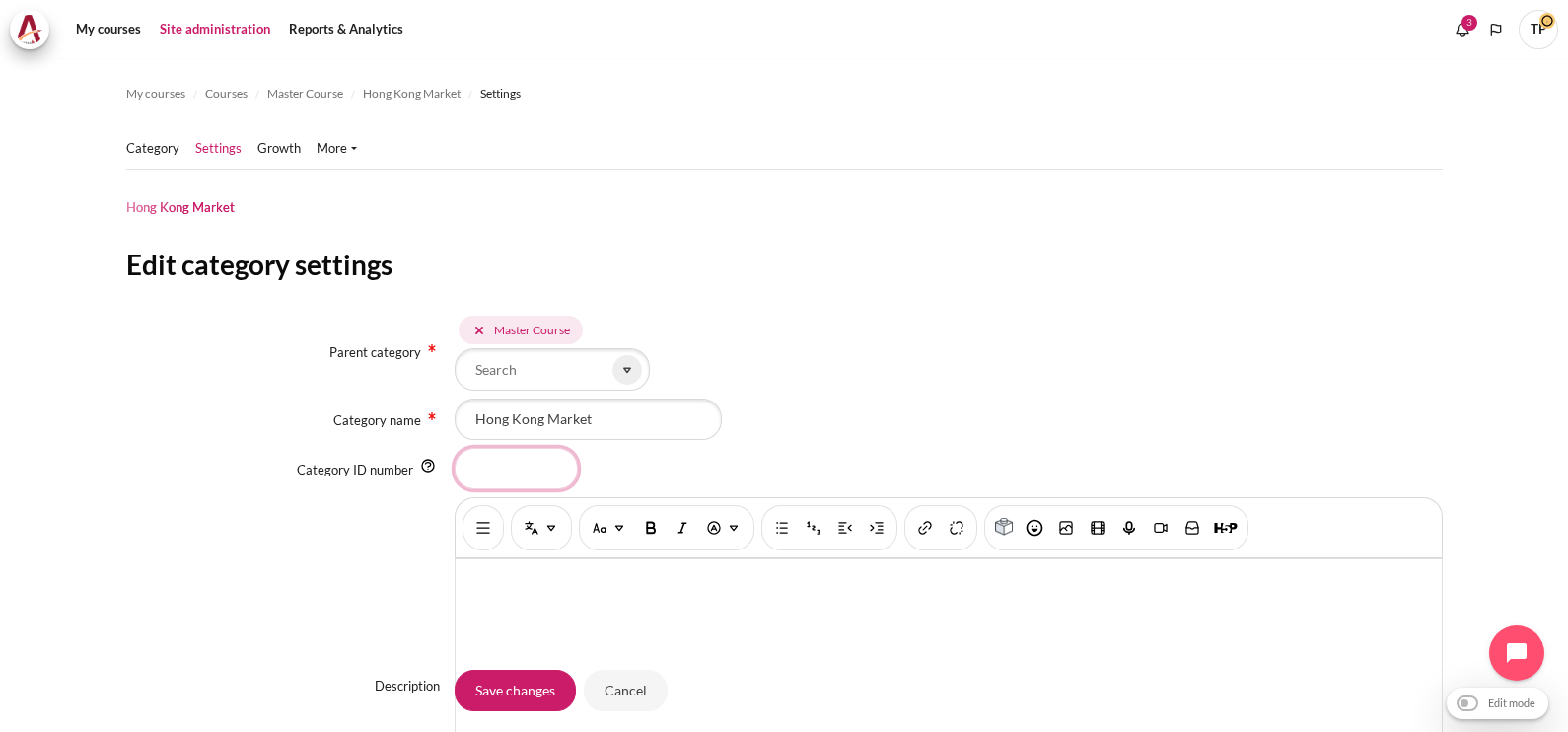
click at [492, 466] on input "Category ID number" at bounding box center [517, 469] width 123 height 42
type input "HK"
click at [477, 693] on input "Save changes" at bounding box center [516, 690] width 121 height 42
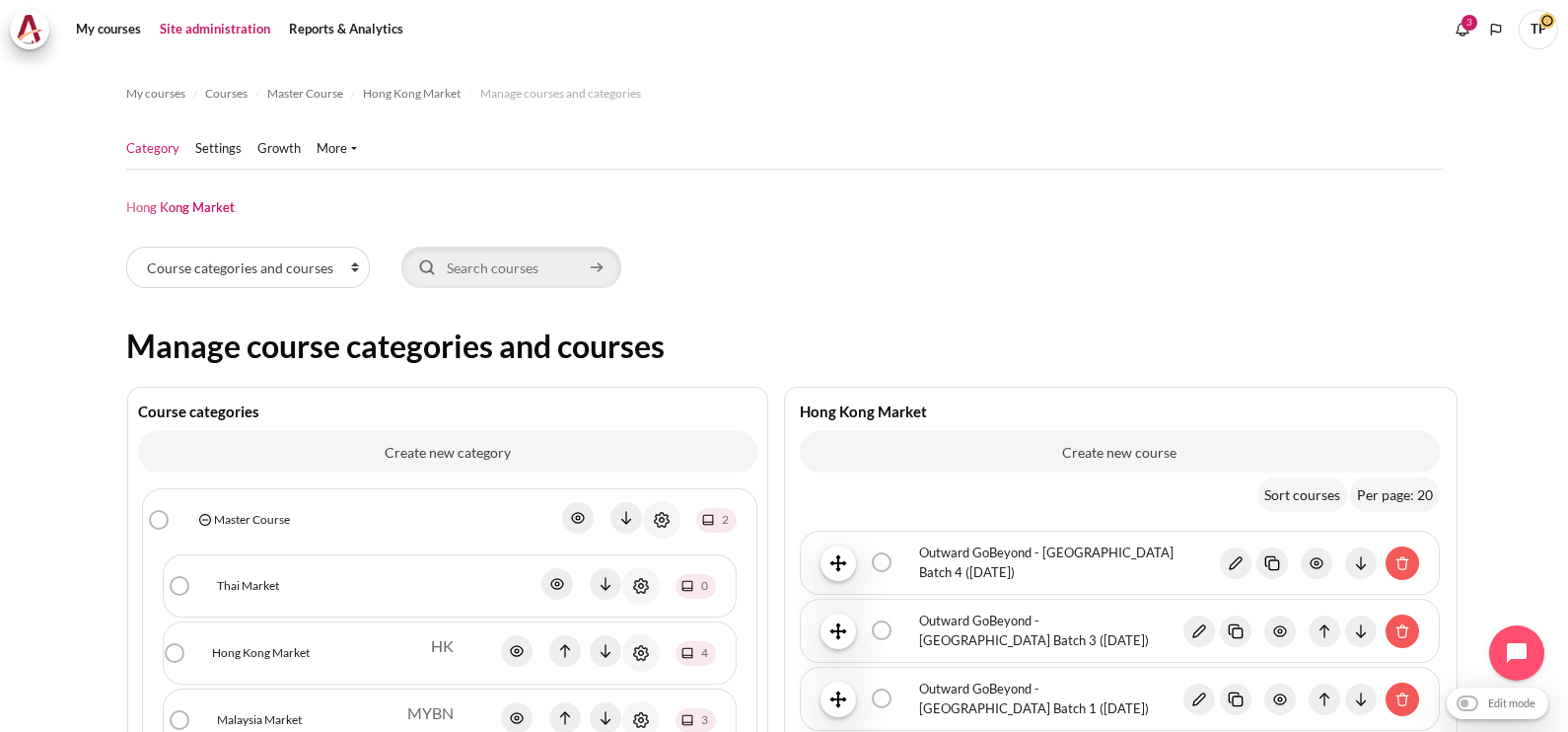
scroll to position [122, 0]
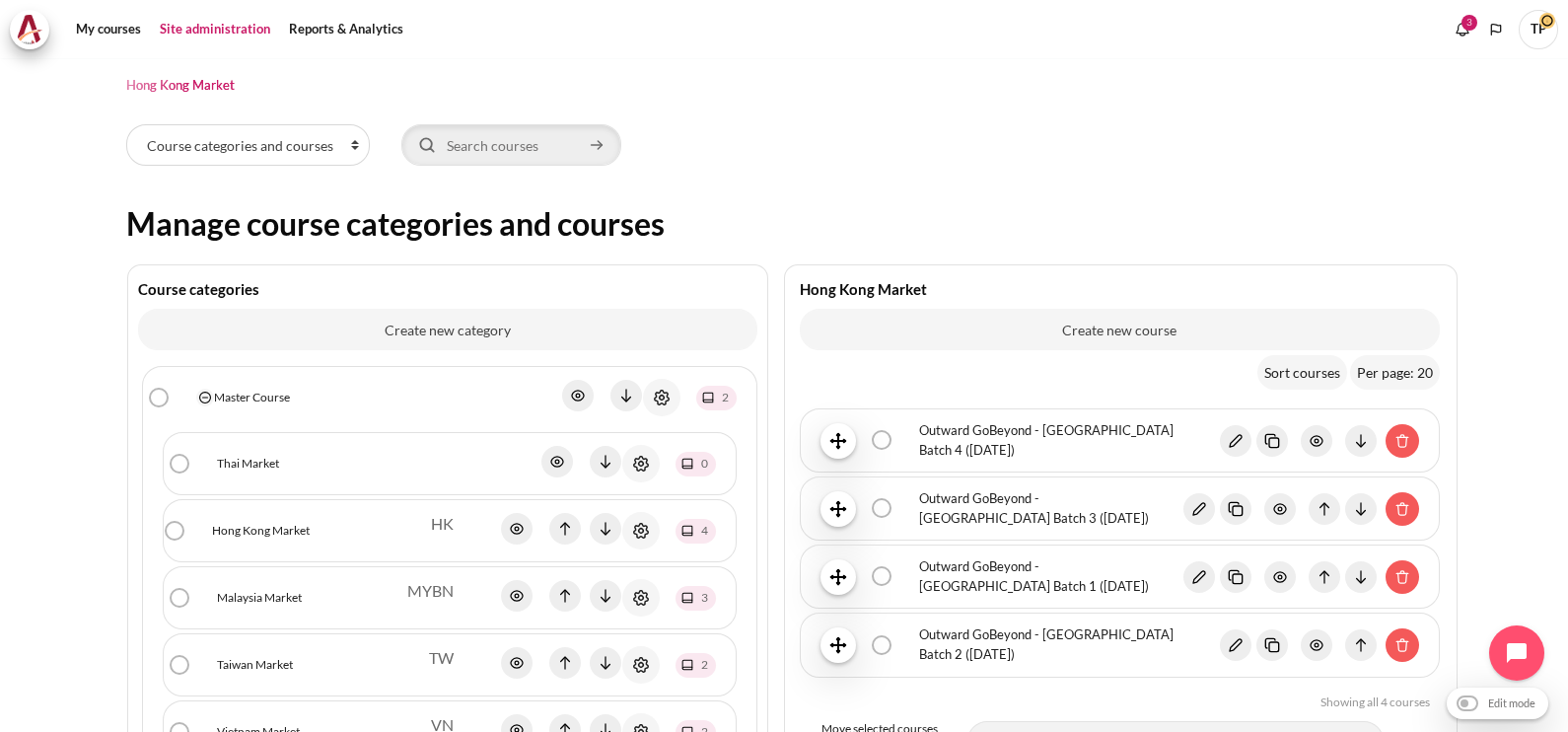
click at [642, 459] on icon "Actions menu" at bounding box center [641, 464] width 24 height 24
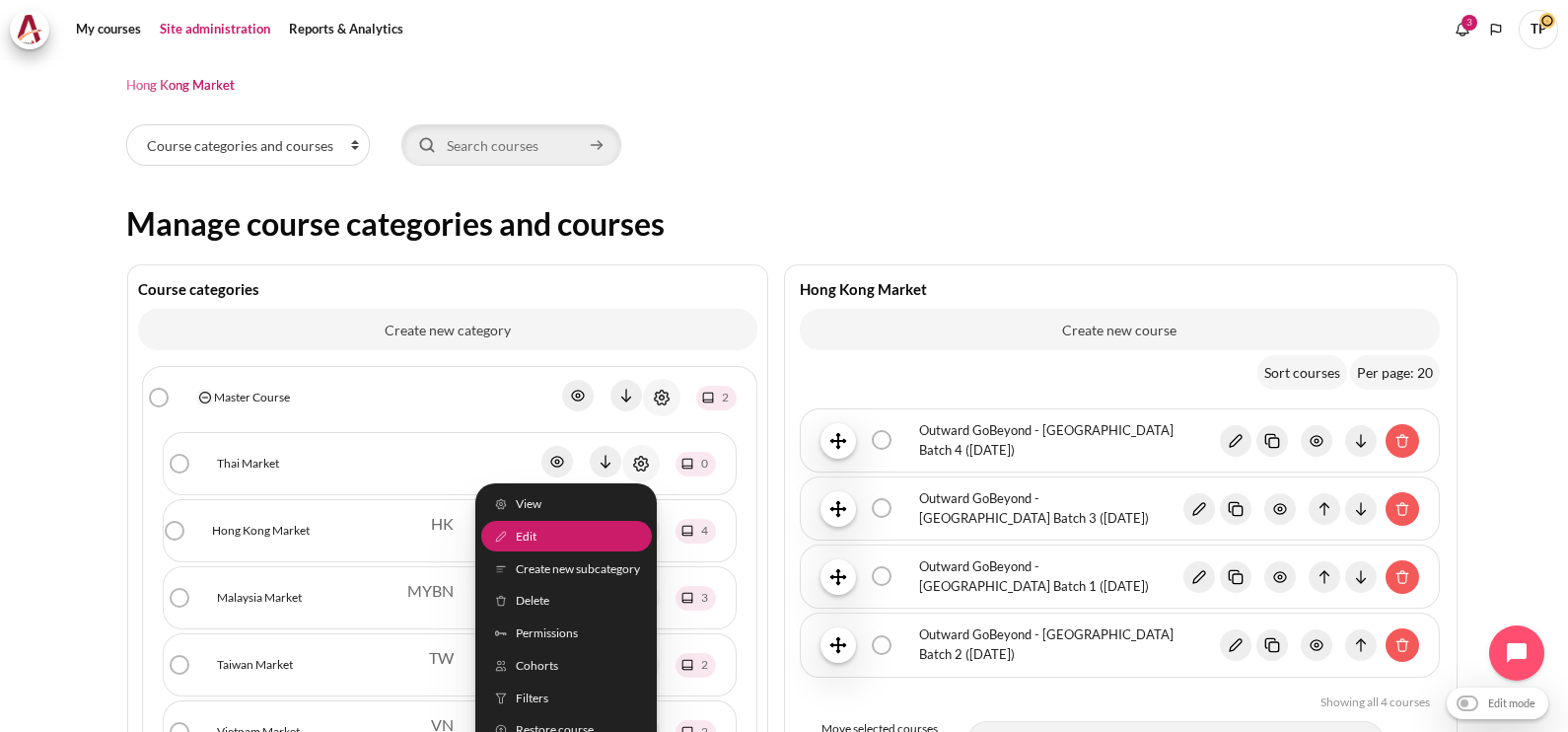
click at [518, 529] on span "Edit" at bounding box center [526, 537] width 21 height 18
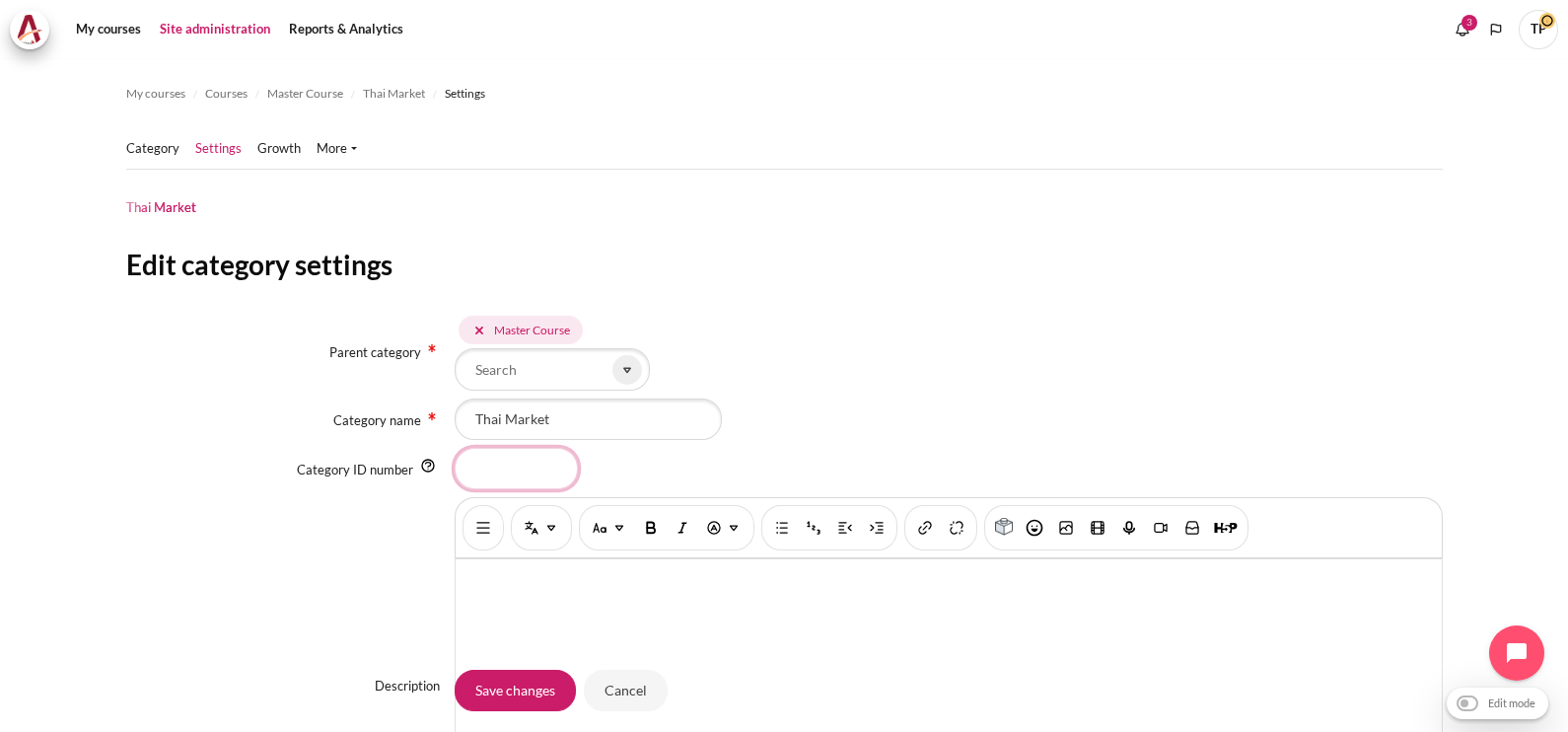
click at [504, 454] on input "Category ID number" at bounding box center [517, 469] width 123 height 42
type input "TH"
click at [534, 696] on input "Save changes" at bounding box center [516, 690] width 121 height 42
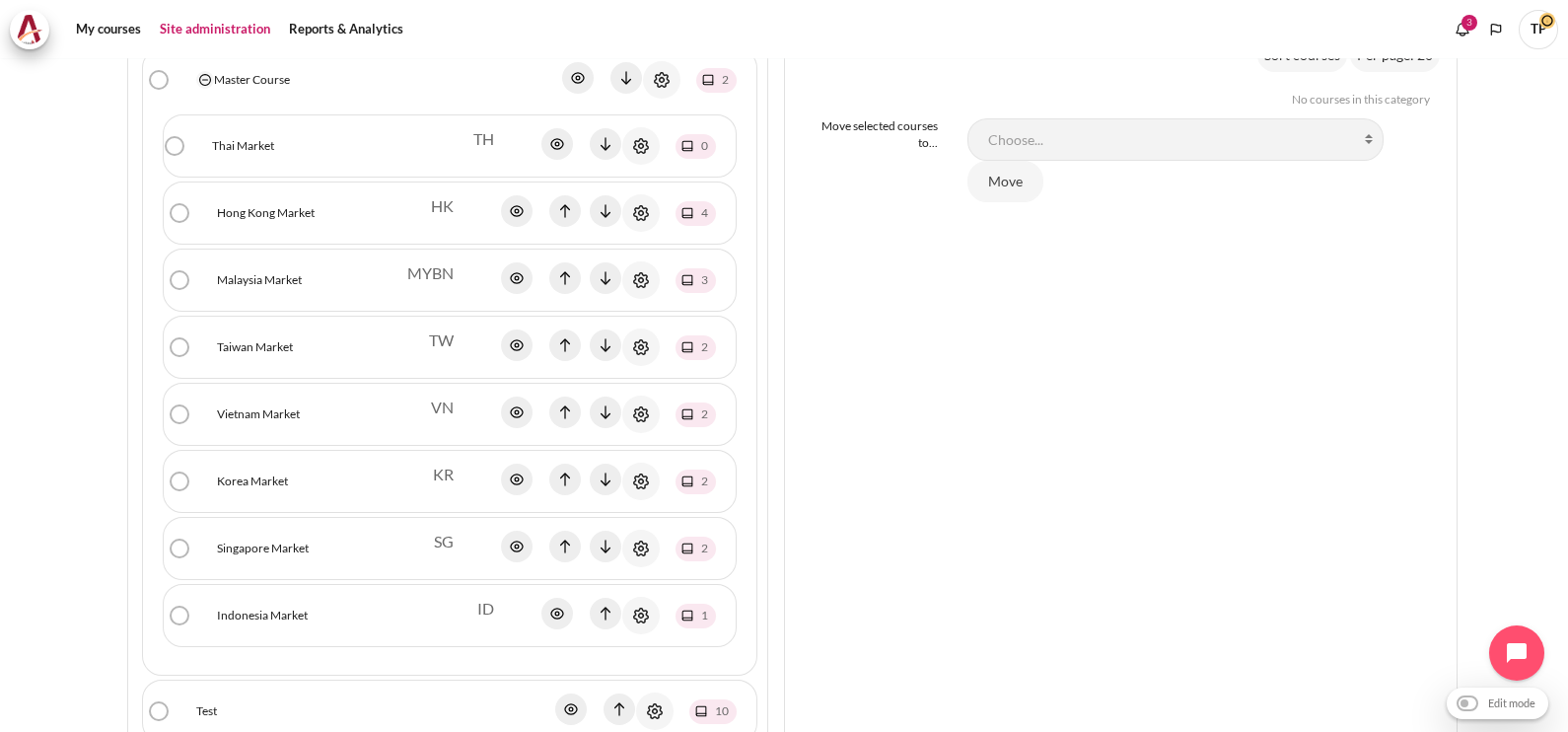
scroll to position [492, 0]
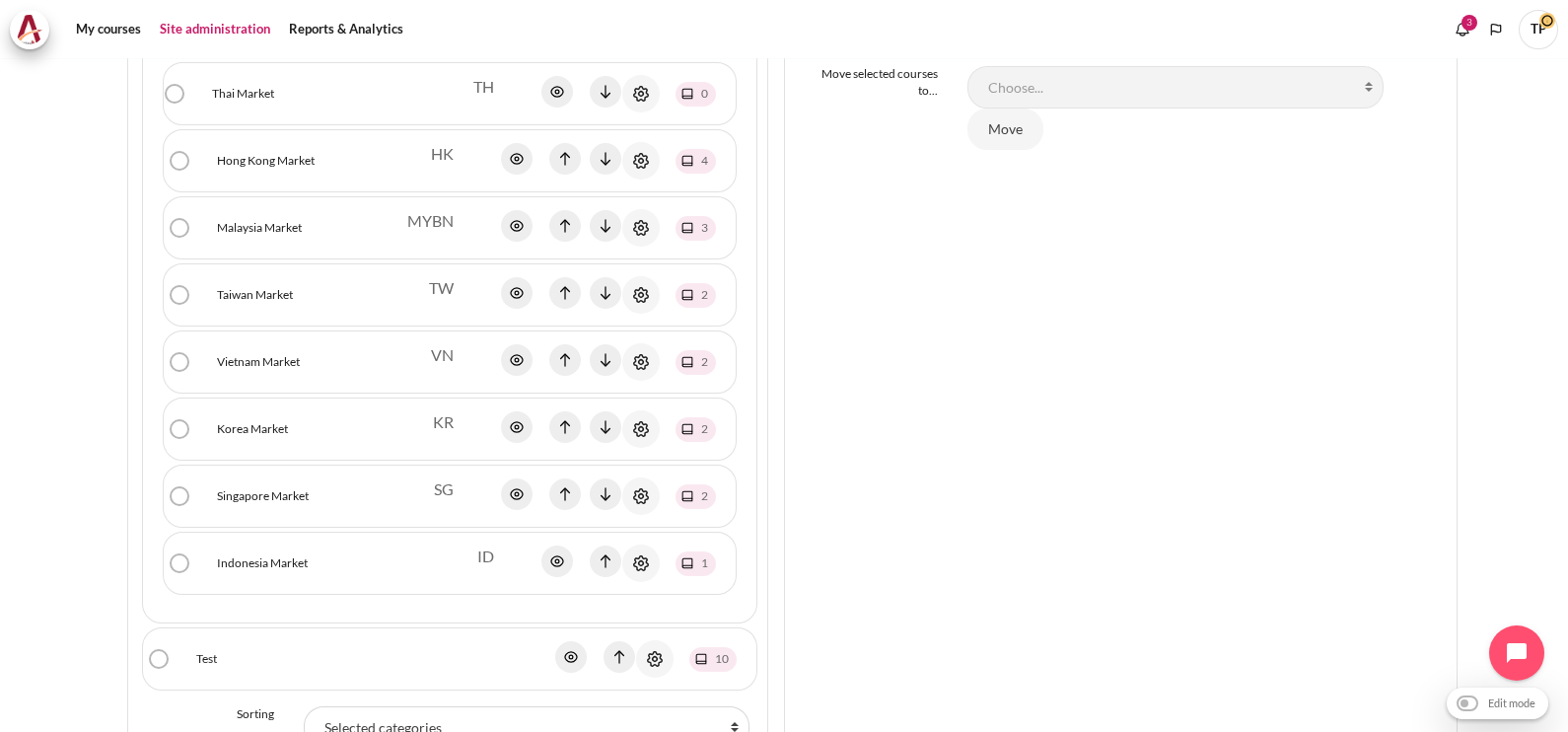
click at [249, 365] on link "Vietnam Market" at bounding box center [258, 363] width 83 height 18
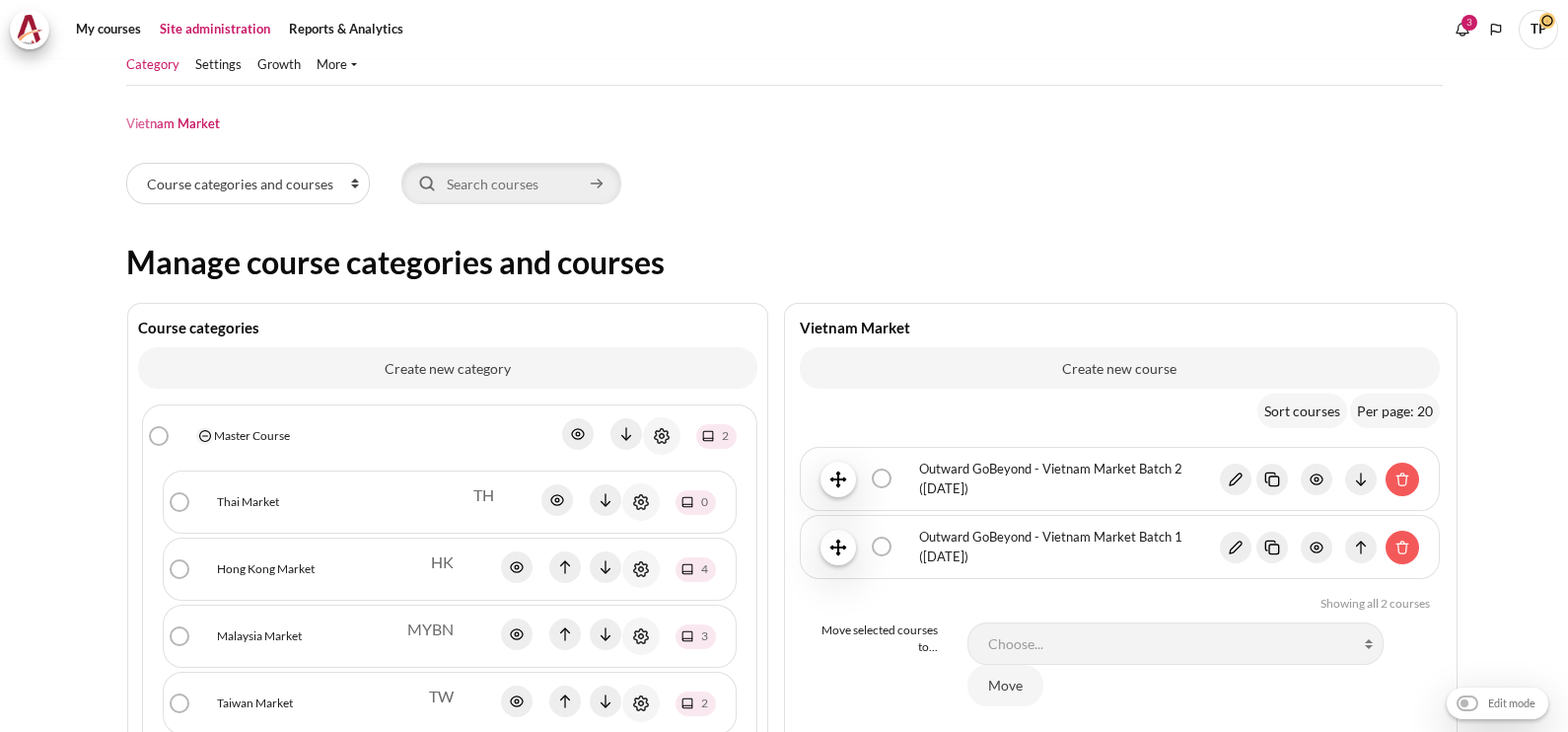
scroll to position [122, 0]
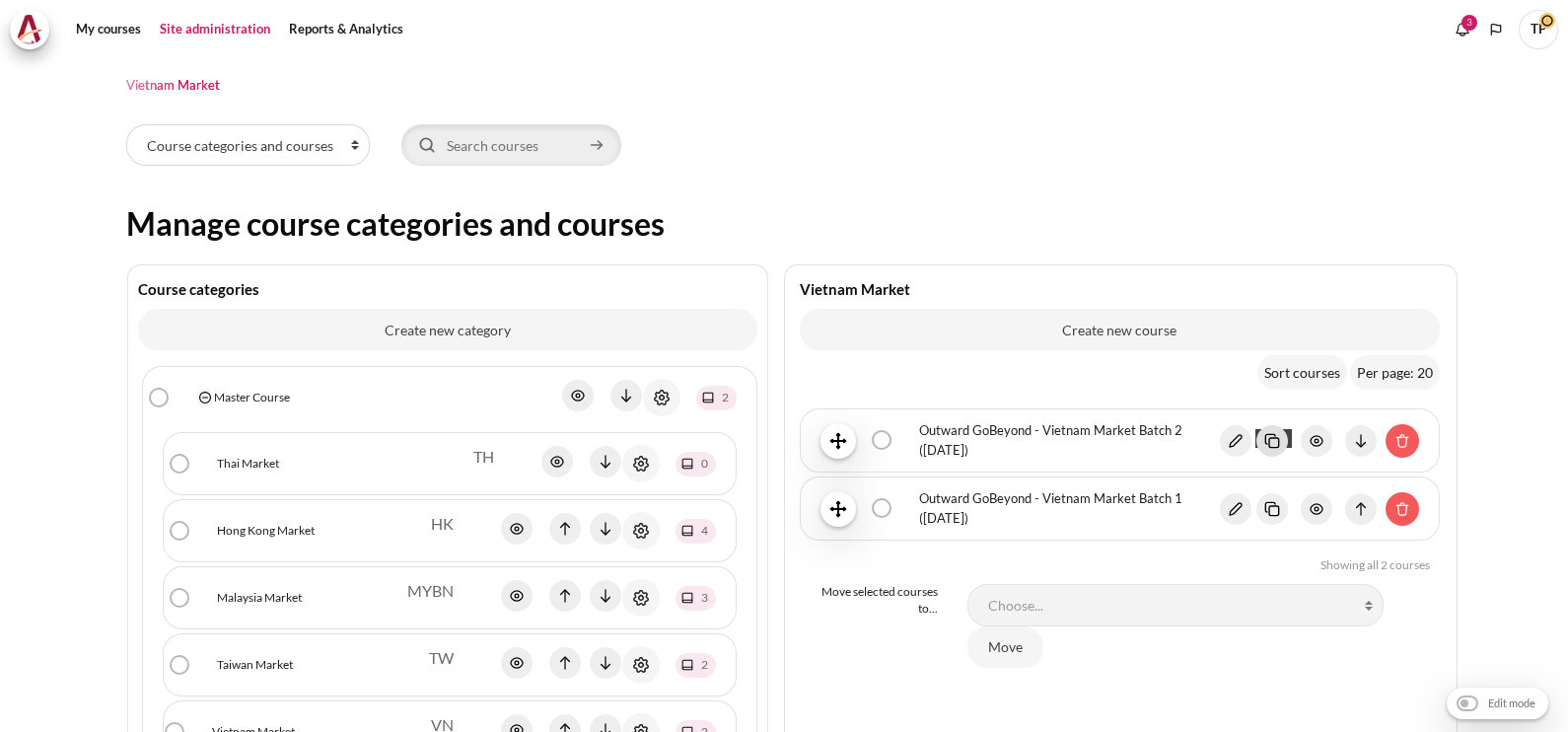
click at [1262, 436] on img "Content" at bounding box center [1272, 441] width 32 height 32
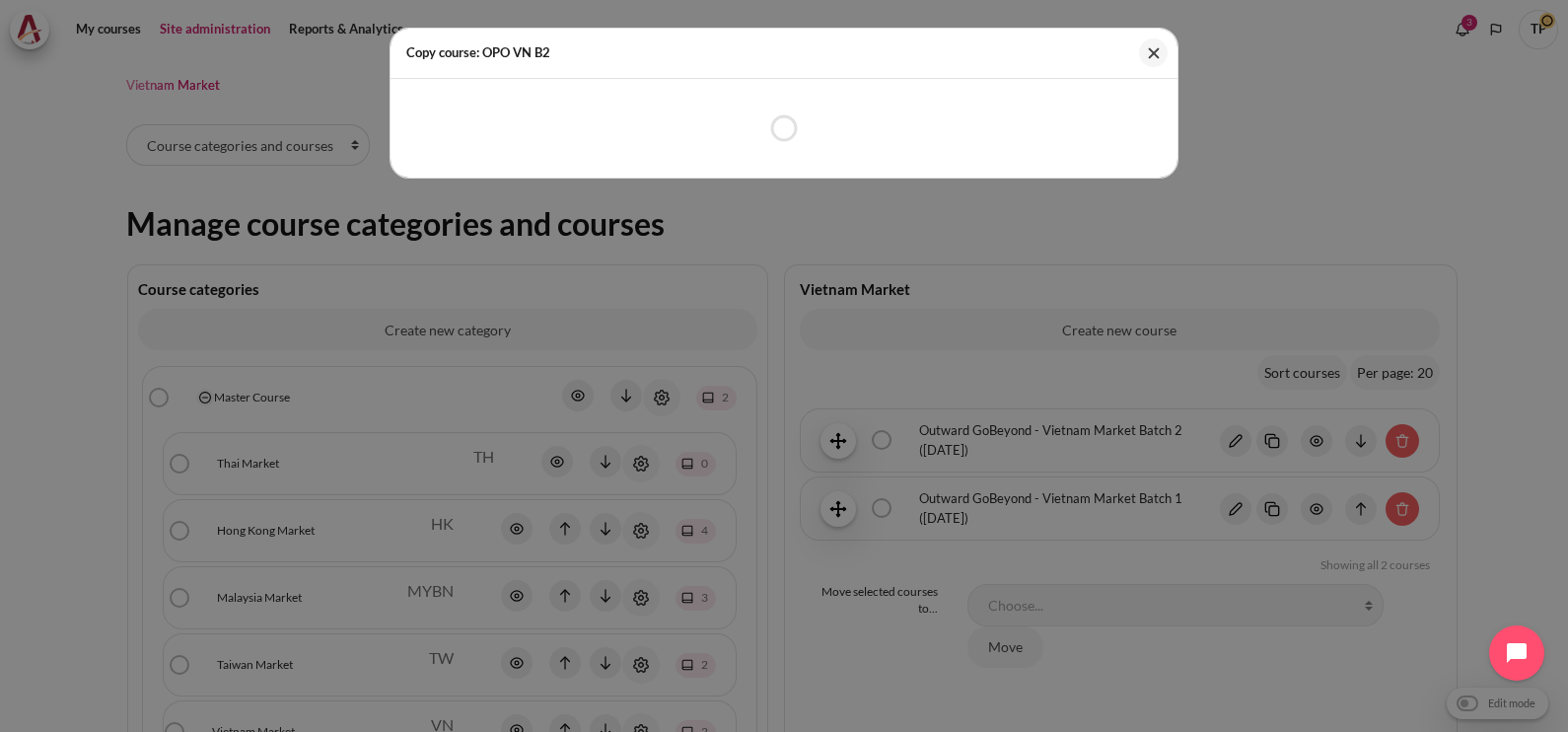
select select "41"
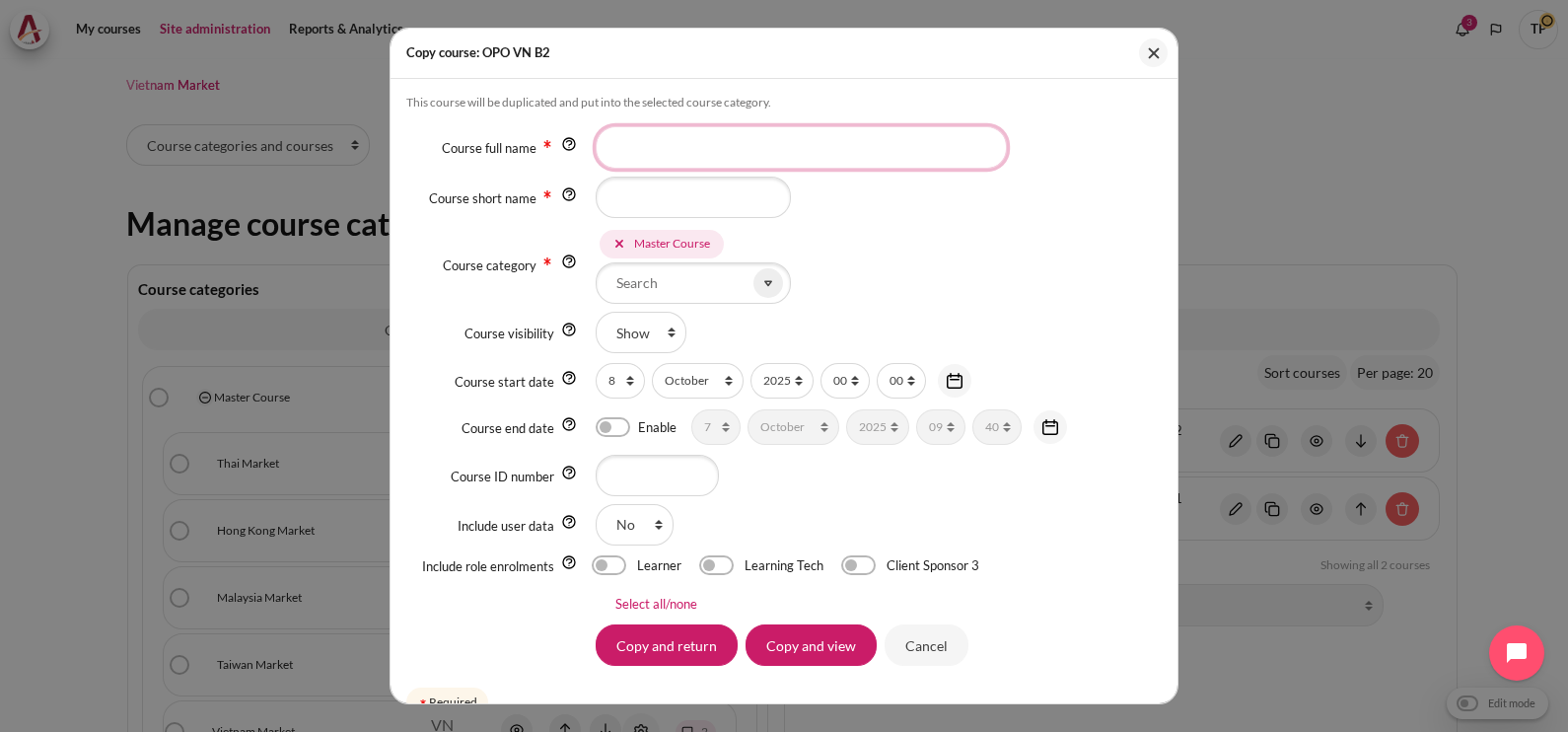
click at [757, 148] on input "Course full name" at bounding box center [800, 147] width 411 height 42
click at [1157, 41] on button "Close" at bounding box center [1153, 53] width 29 height 29
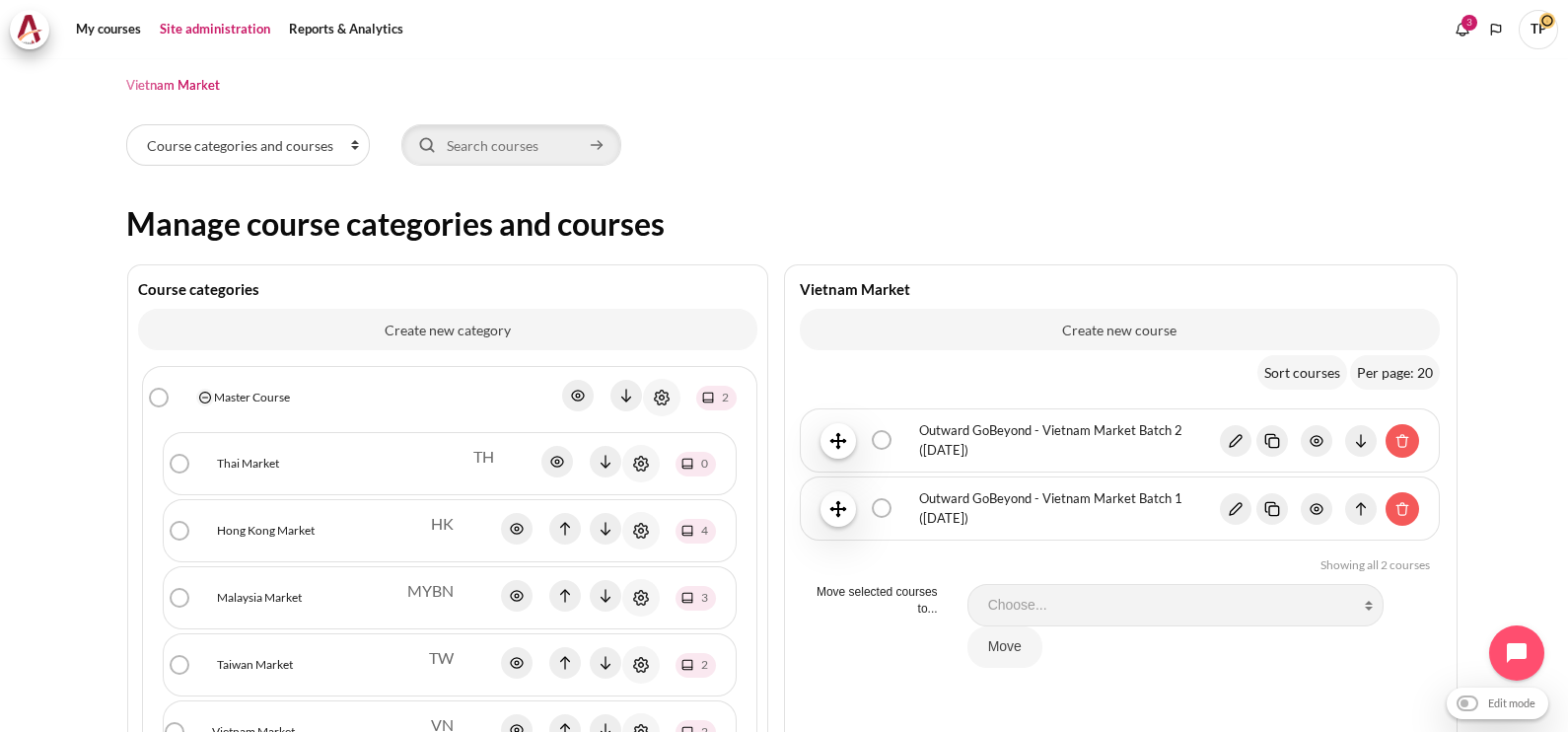
drag, startPoint x: 914, startPoint y: 429, endPoint x: 967, endPoint y: 448, distance: 56.3
click at [967, 448] on div "Outward GoBeyond - Vietnam Market Batch 2 (Jul 2025) bulk action selection Outw…" at bounding box center [1119, 440] width 598 height 39
copy div "Outward GoBeyond - Vietnam Market Batch 2 (Jul 2025)"
click at [1256, 442] on img "Content" at bounding box center [1272, 441] width 32 height 32
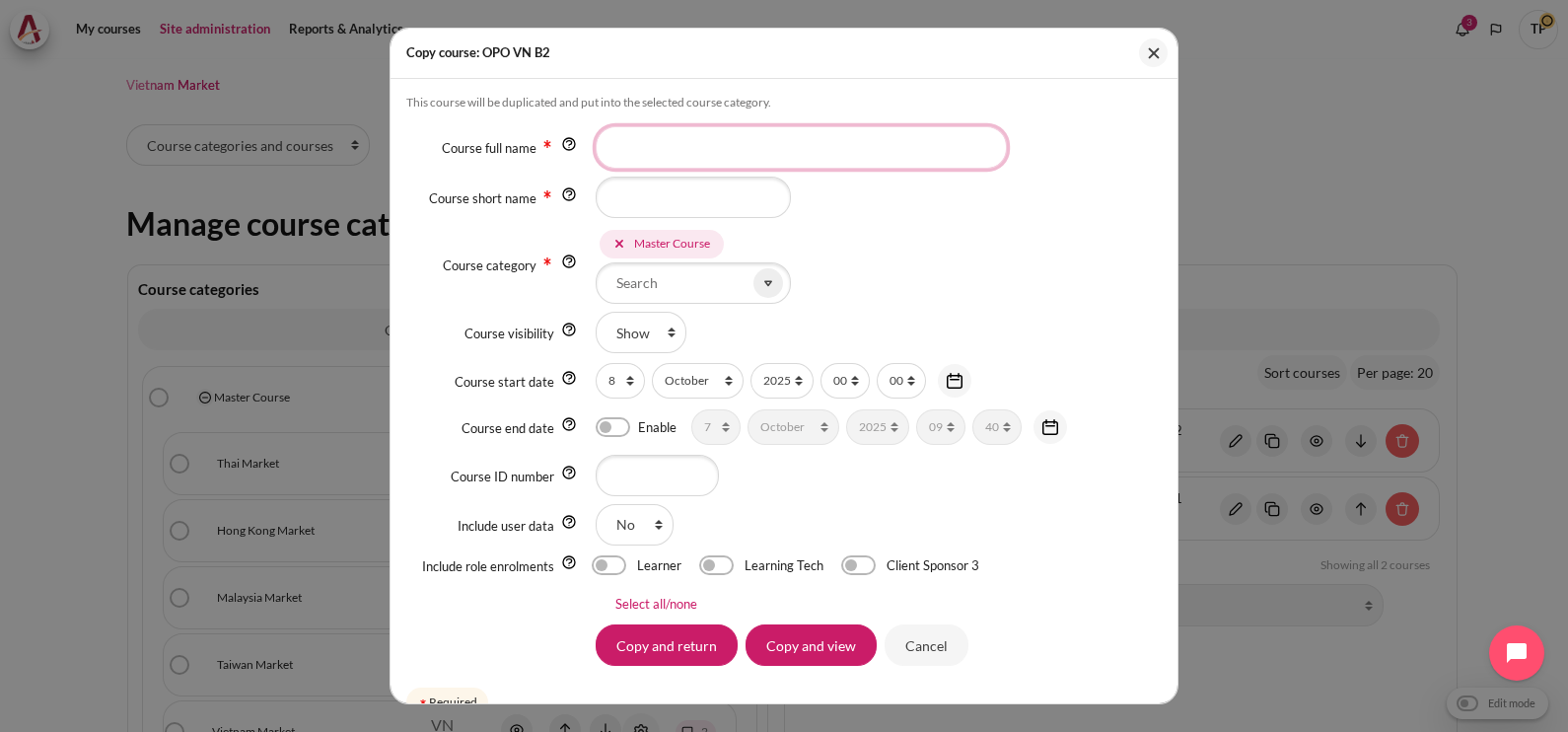
click at [641, 147] on input "Course full name" at bounding box center [800, 147] width 411 height 42
paste input "Outward GoBeyond - Vietnam Market Batch 2 (Jul 2025)"
click at [888, 146] on input "Outward GoBeyond - Vietnam Market Batch 2 (Jul 2025)" at bounding box center [800, 147] width 411 height 42
type input "Outward GoBeyond - Vietnam Market Batch 3 ([DATE])"
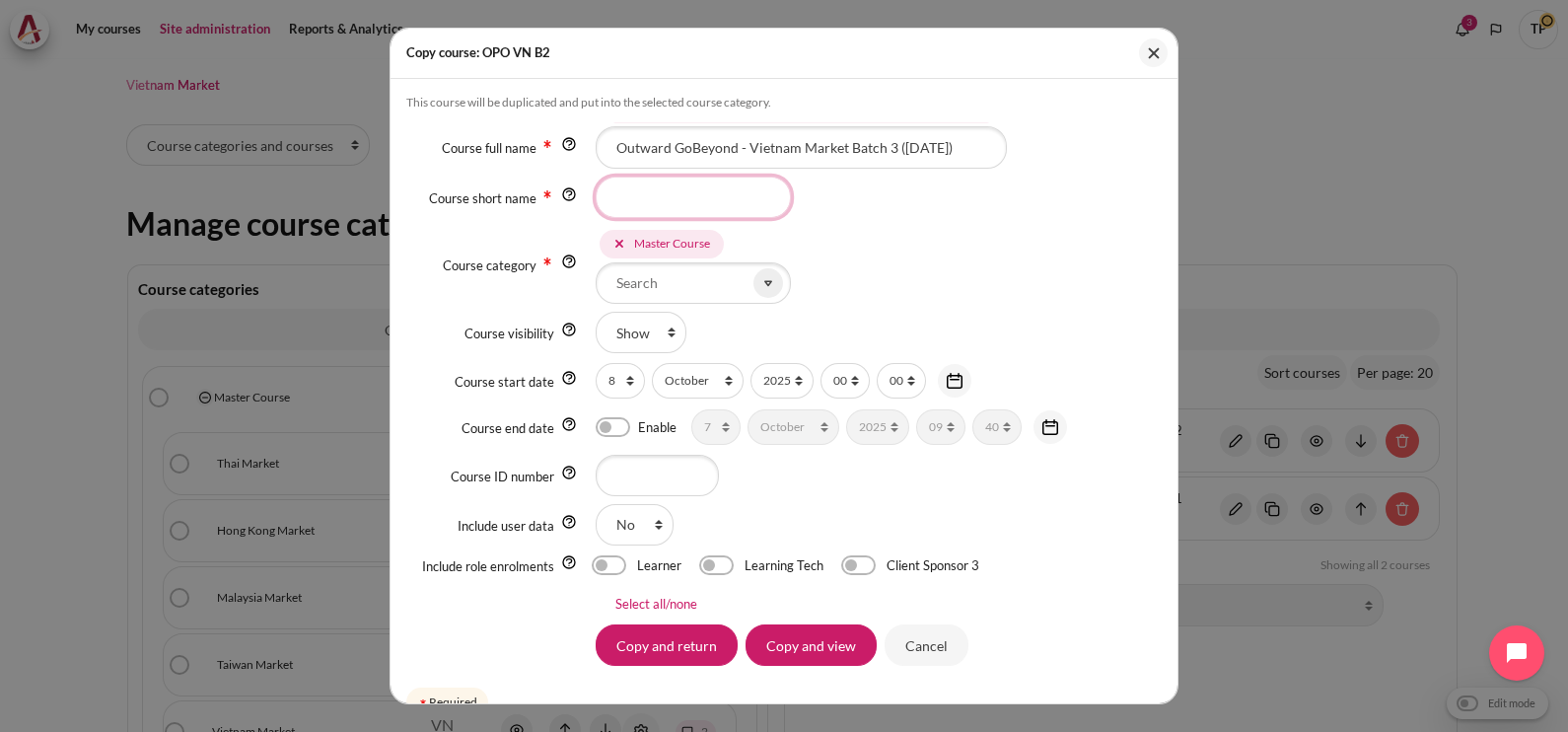
click at [640, 192] on input "Course short name" at bounding box center [693, 197] width 195 height 42
type input "VN B3"
click at [612, 239] on icon at bounding box center [619, 244] width 14 height 14
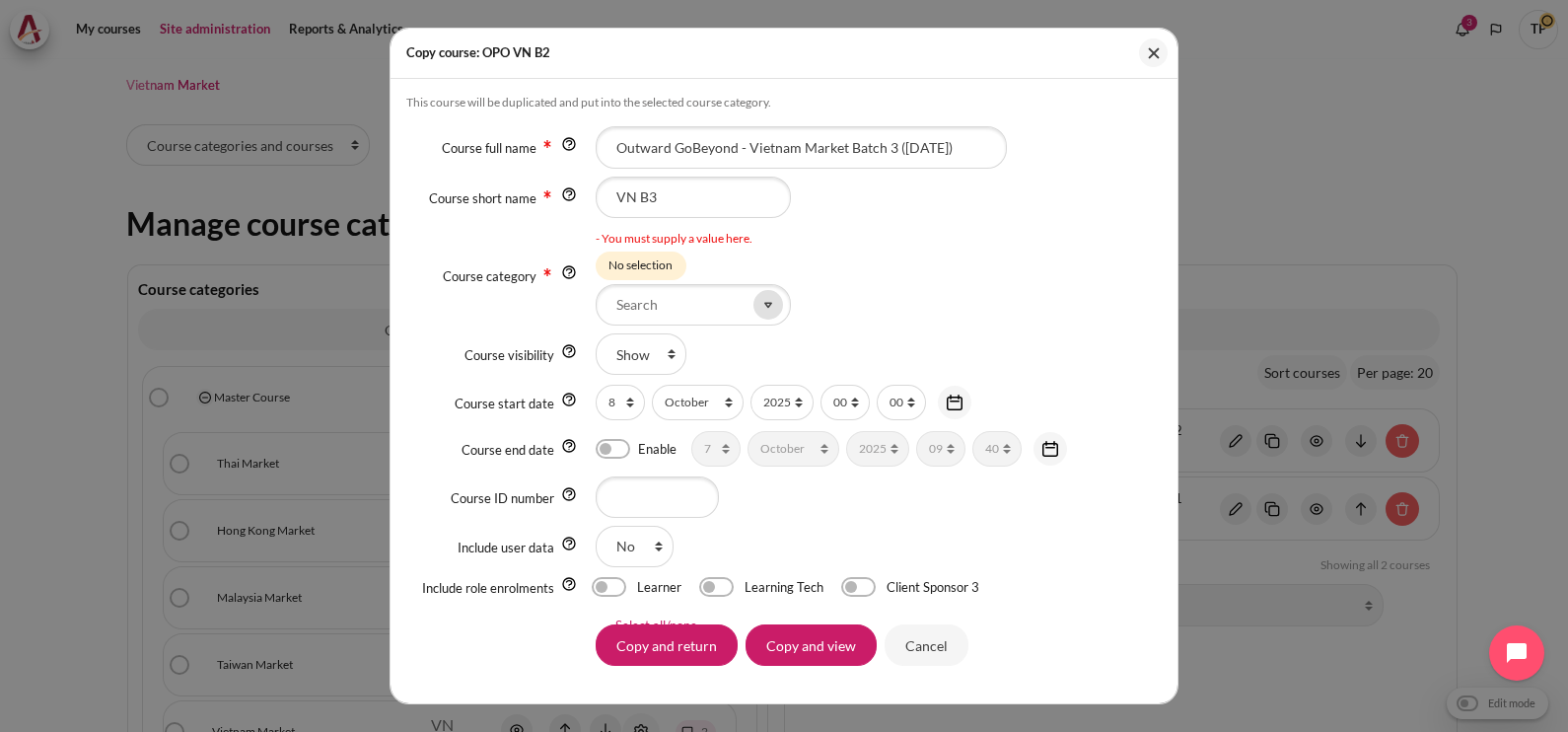
click at [760, 310] on icon at bounding box center [769, 305] width 18 height 18
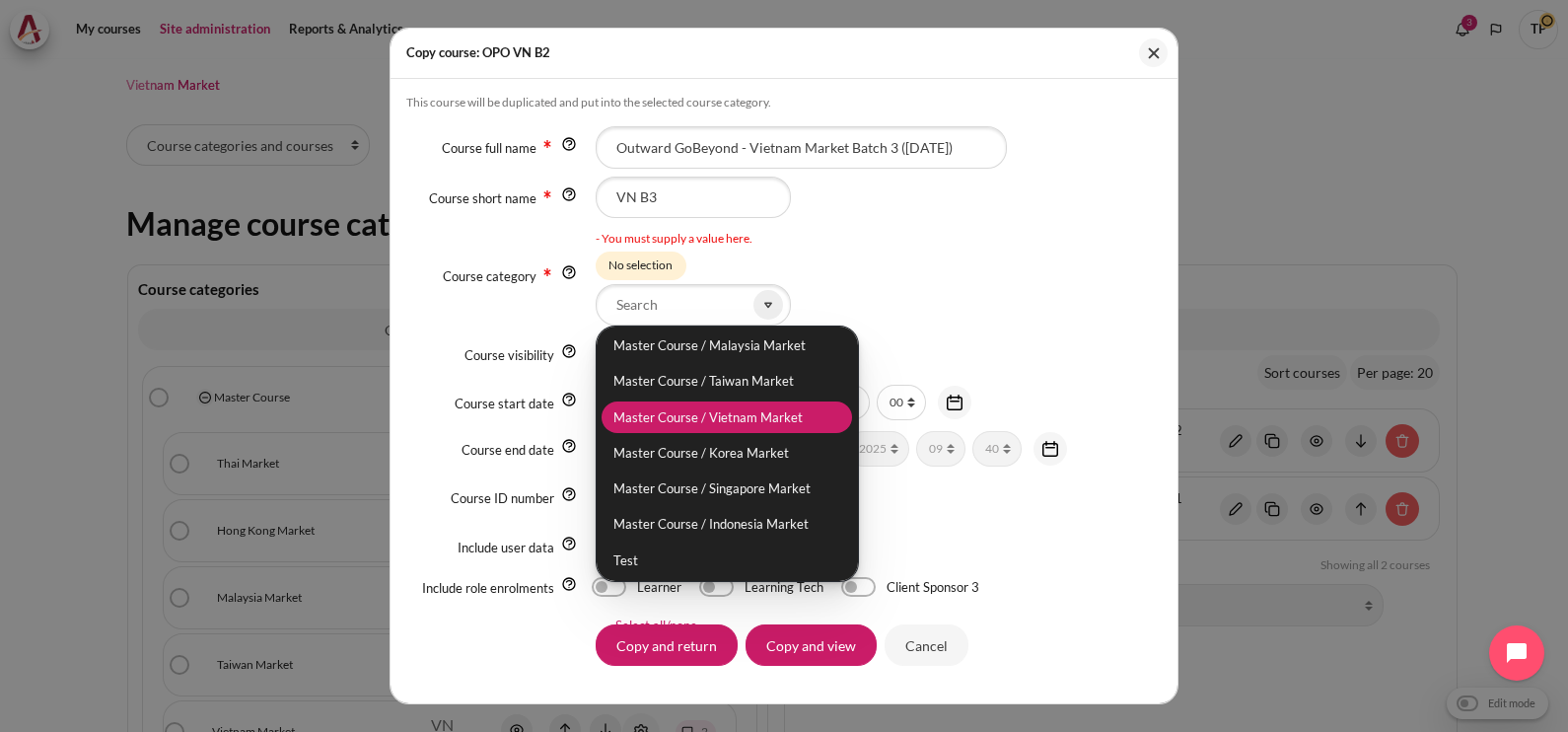
click at [638, 422] on li "Master Course / Vietnam Market" at bounding box center [727, 417] width 251 height 32
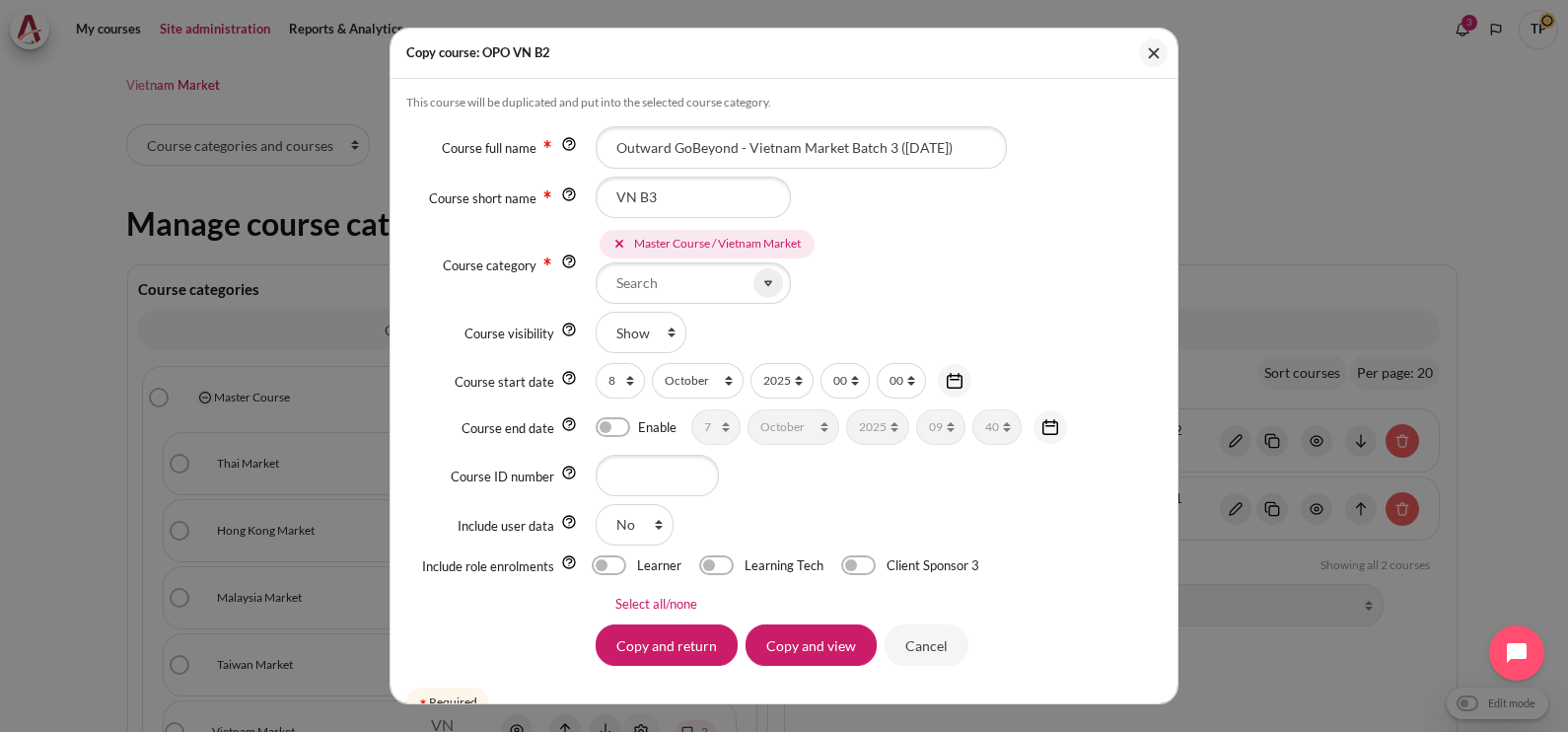
click at [932, 281] on div "Master Course Master Course / Thai Market Master Course / Hong Kong Market Mast…" at bounding box center [878, 265] width 566 height 78
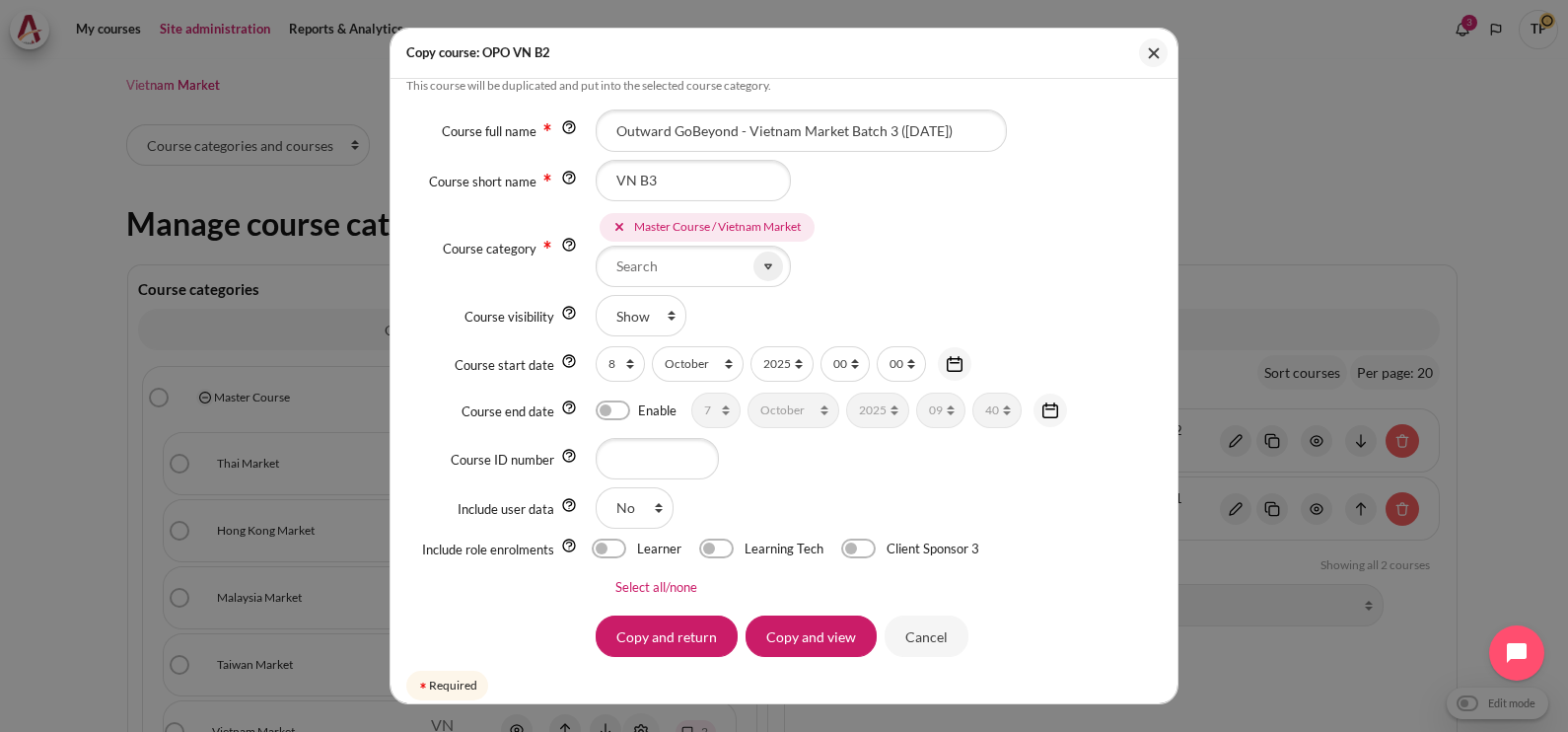
scroll to position [32, 0]
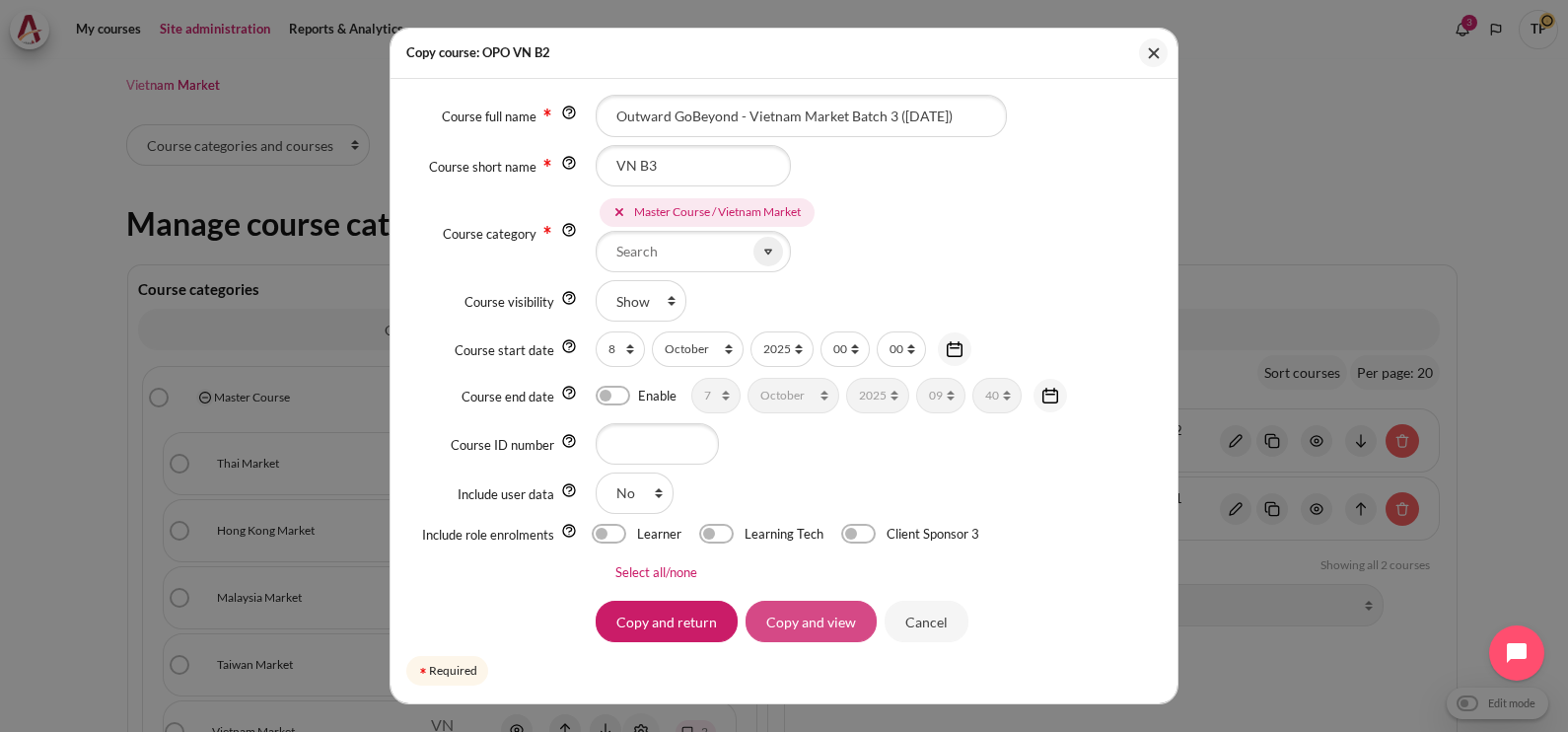
click at [802, 631] on input "Copy and view" at bounding box center [811, 621] width 131 height 42
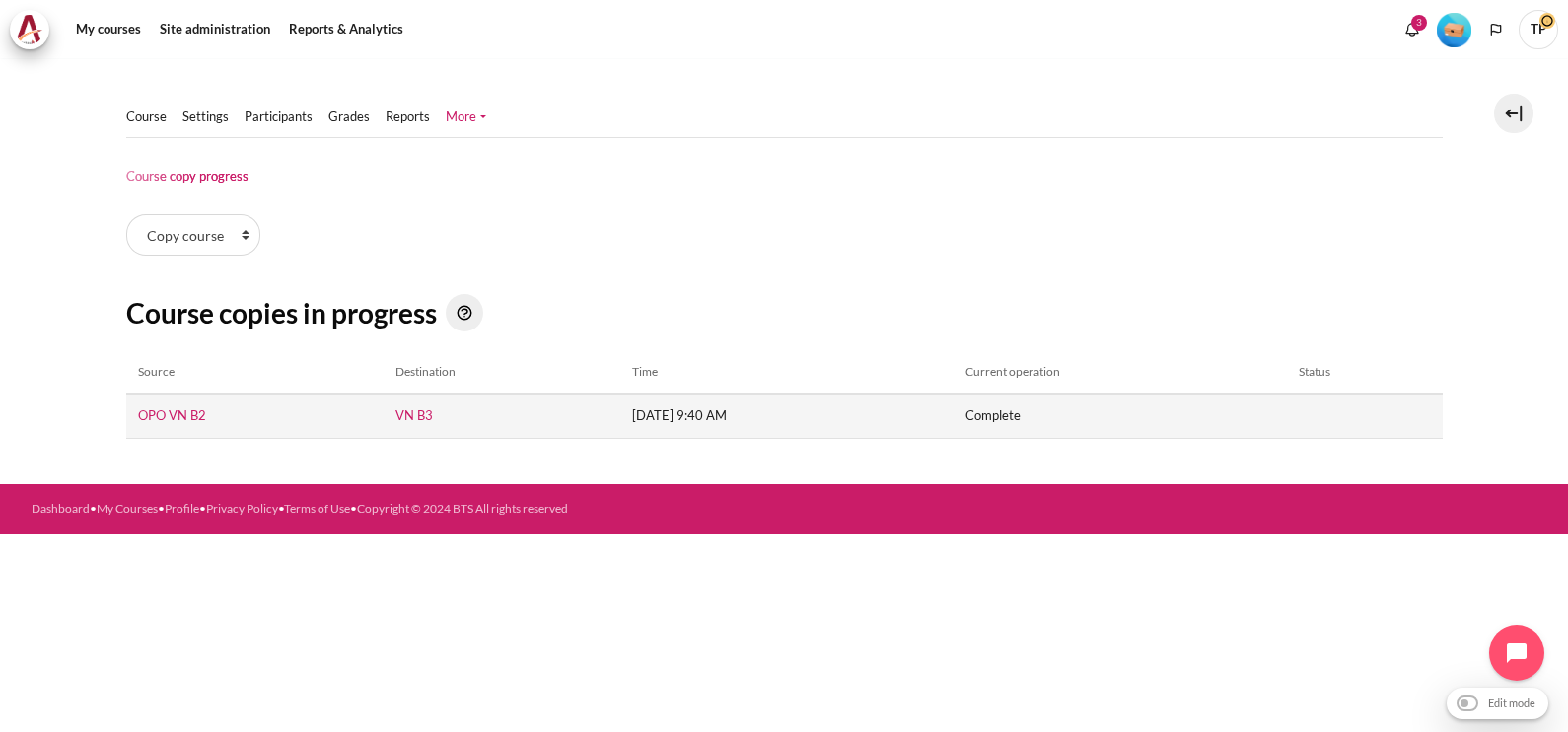
click at [383, 415] on td "VN B3" at bounding box center [501, 415] width 236 height 45
click at [395, 415] on link "VN B3" at bounding box center [414, 415] width 38 height 16
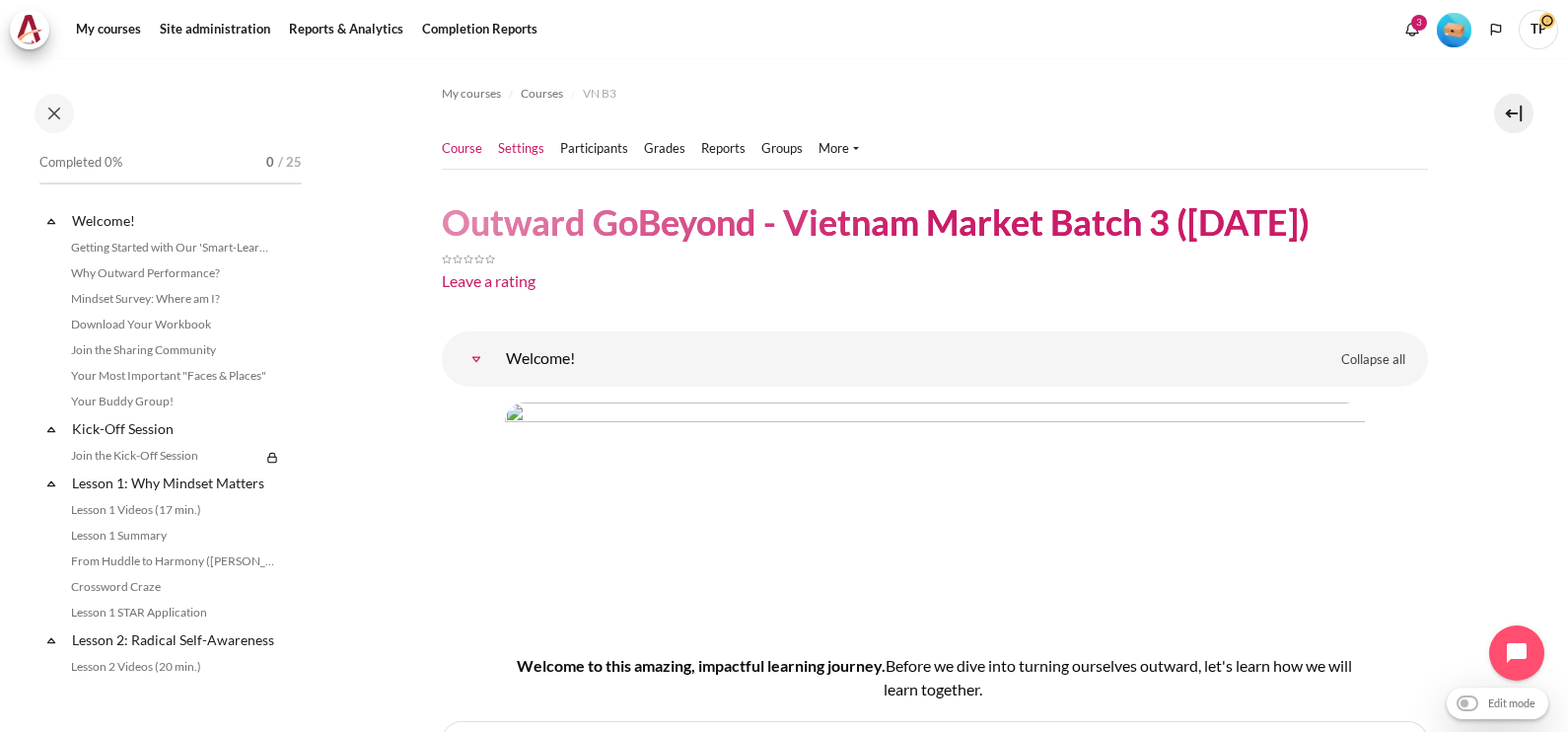
click at [541, 150] on link "Settings" at bounding box center [521, 149] width 47 height 20
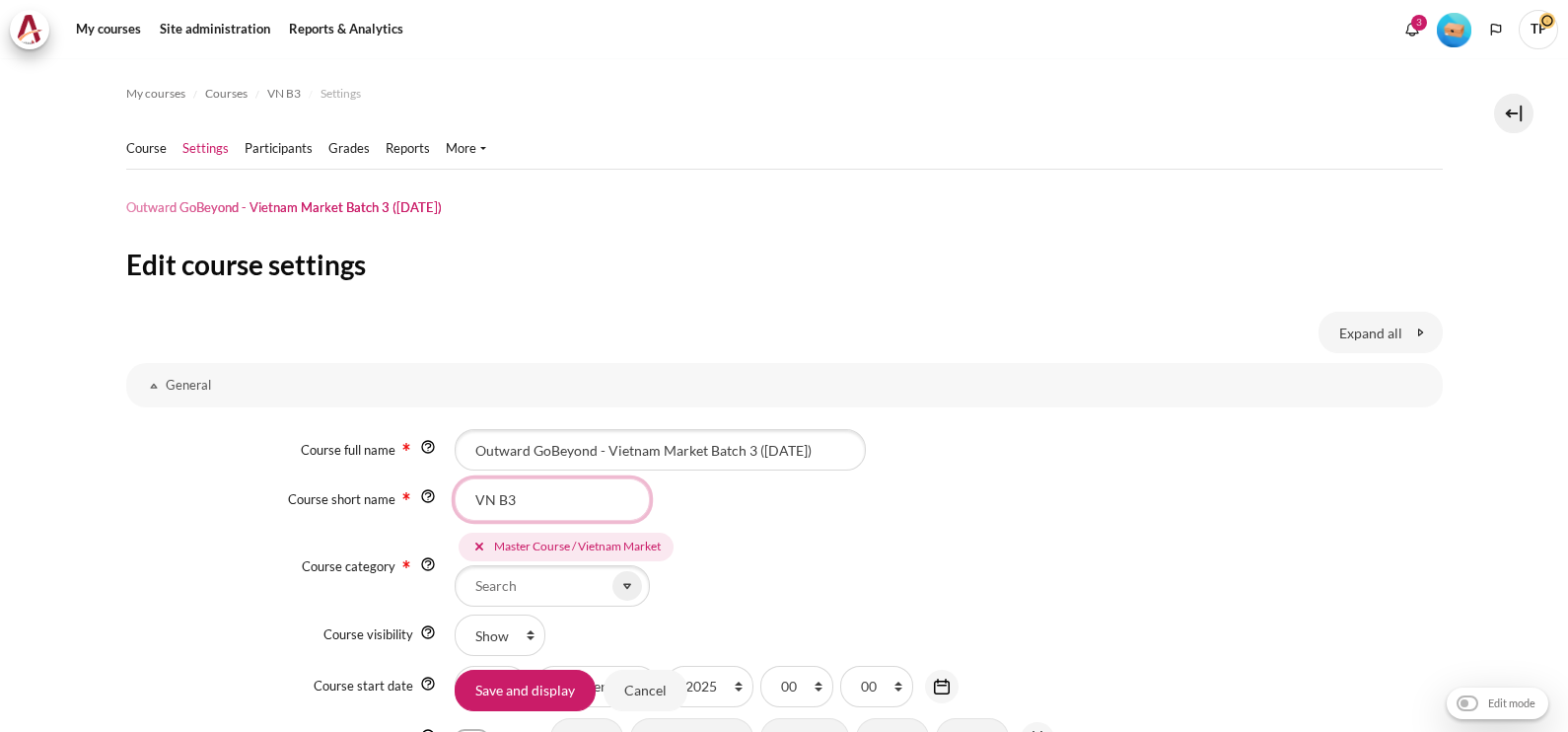
drag, startPoint x: 473, startPoint y: 503, endPoint x: 483, endPoint y: 498, distance: 11.2
click at [475, 504] on input "VN B3" at bounding box center [553, 499] width 195 height 42
type input "OPO VN B3"
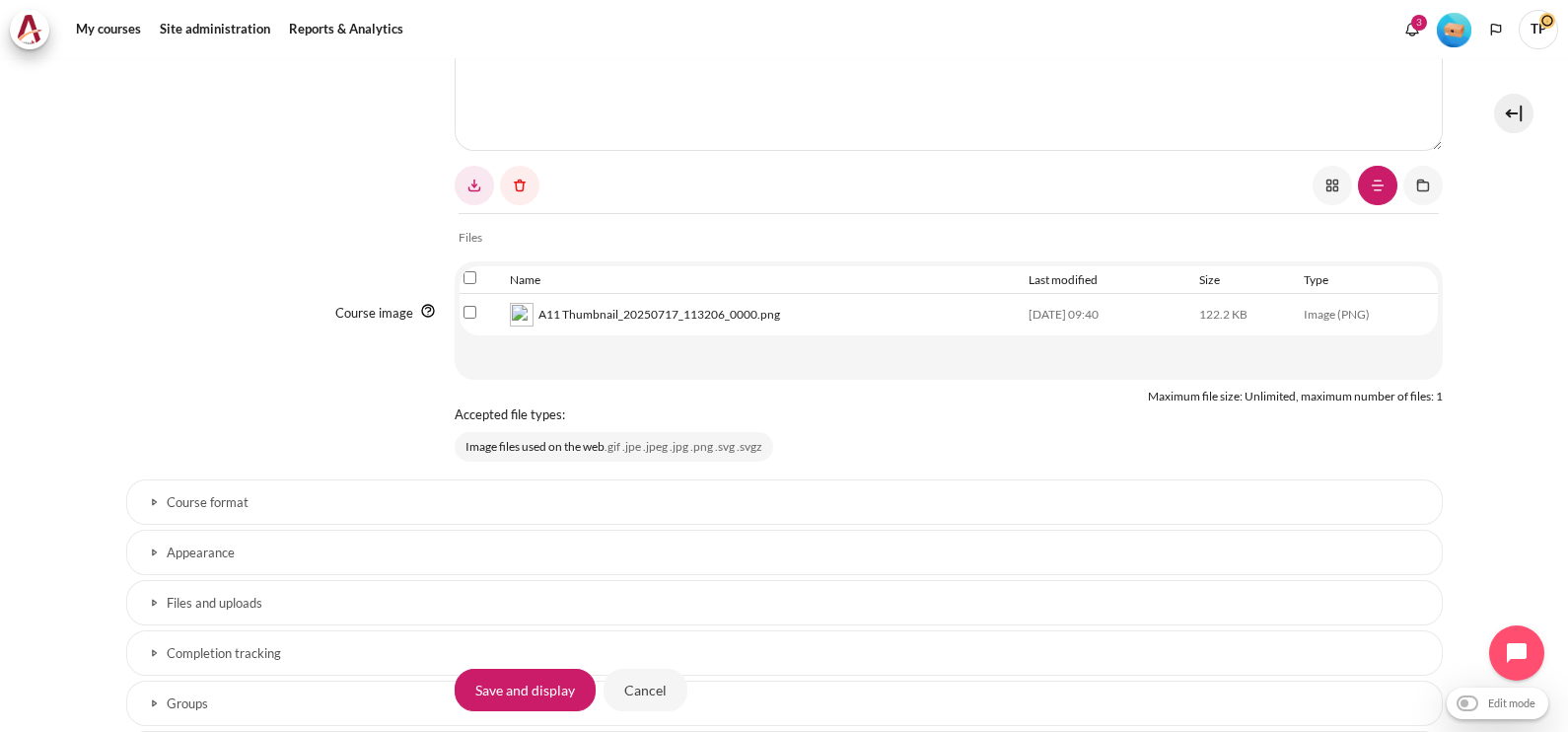
click at [460, 309] on td "Select file 'A11 Thumbnail_20250717_113206_0000.png'" at bounding box center [483, 315] width 47 height 42
click at [463, 309] on input "Select file 'A11 Thumbnail_20250717_113206_0000.png'" at bounding box center [469, 312] width 13 height 13
checkbox input "true"
click at [518, 192] on link "Content" at bounding box center [520, 185] width 40 height 40
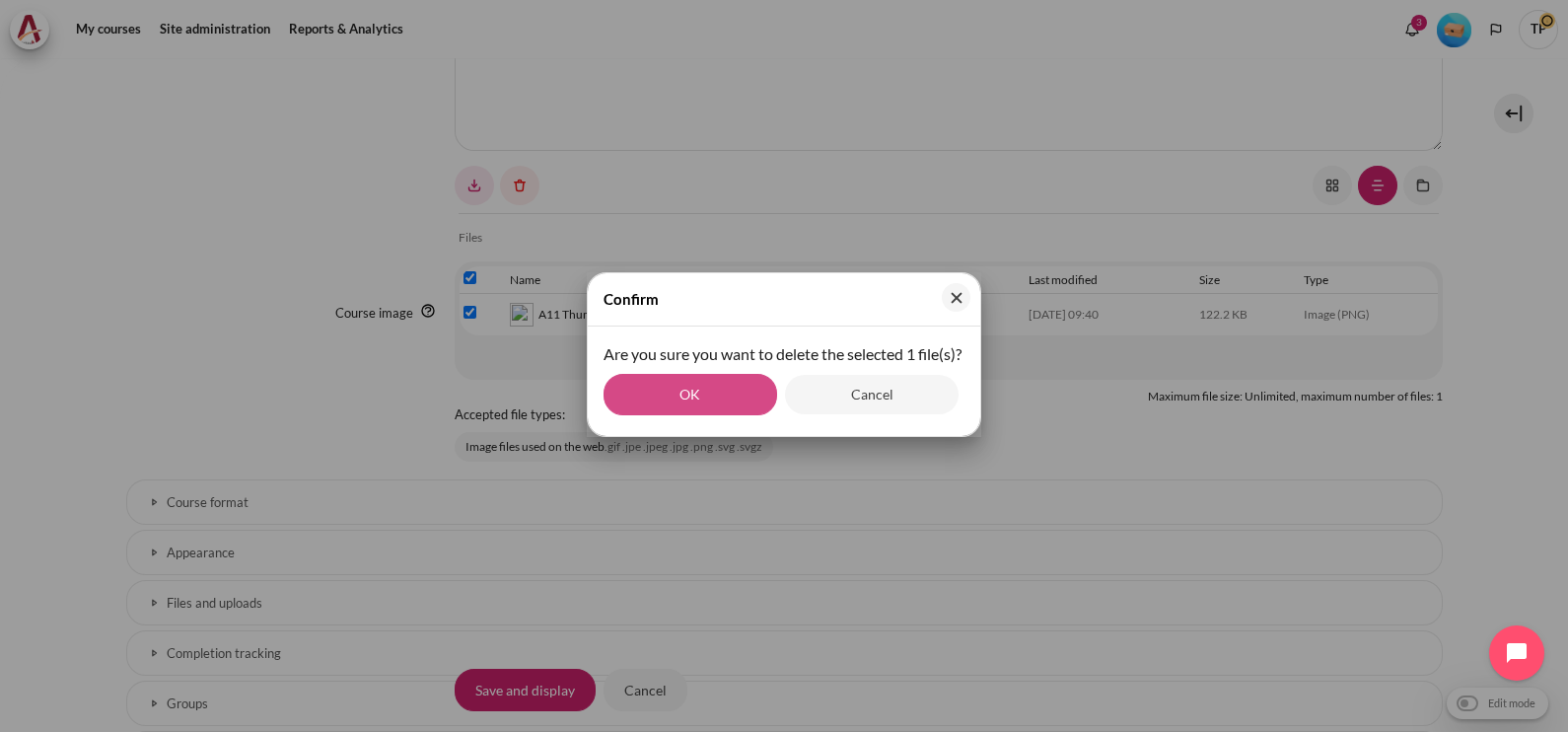
click at [651, 415] on button "OK" at bounding box center [690, 394] width 173 height 42
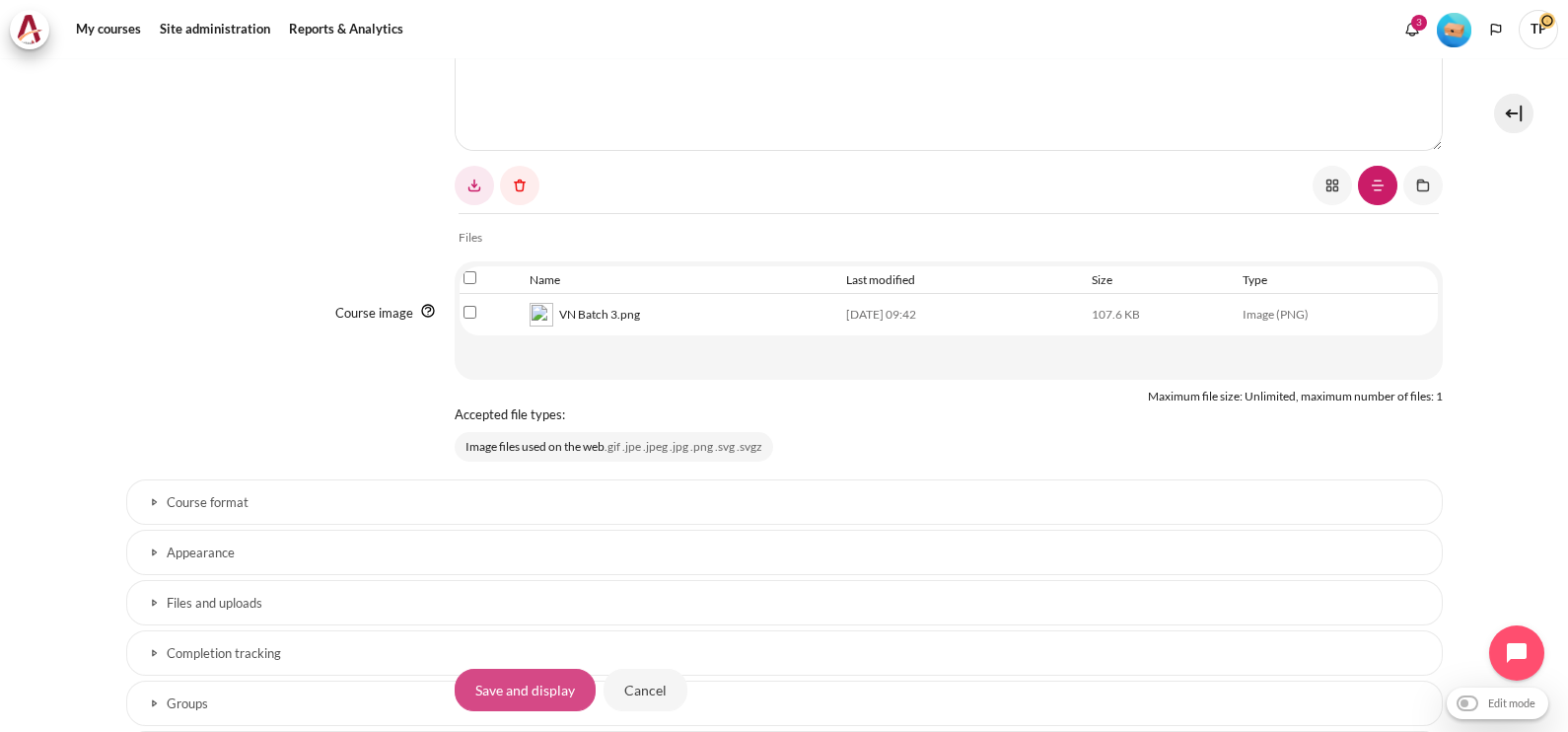
click at [542, 688] on input "Save and display" at bounding box center [526, 690] width 141 height 42
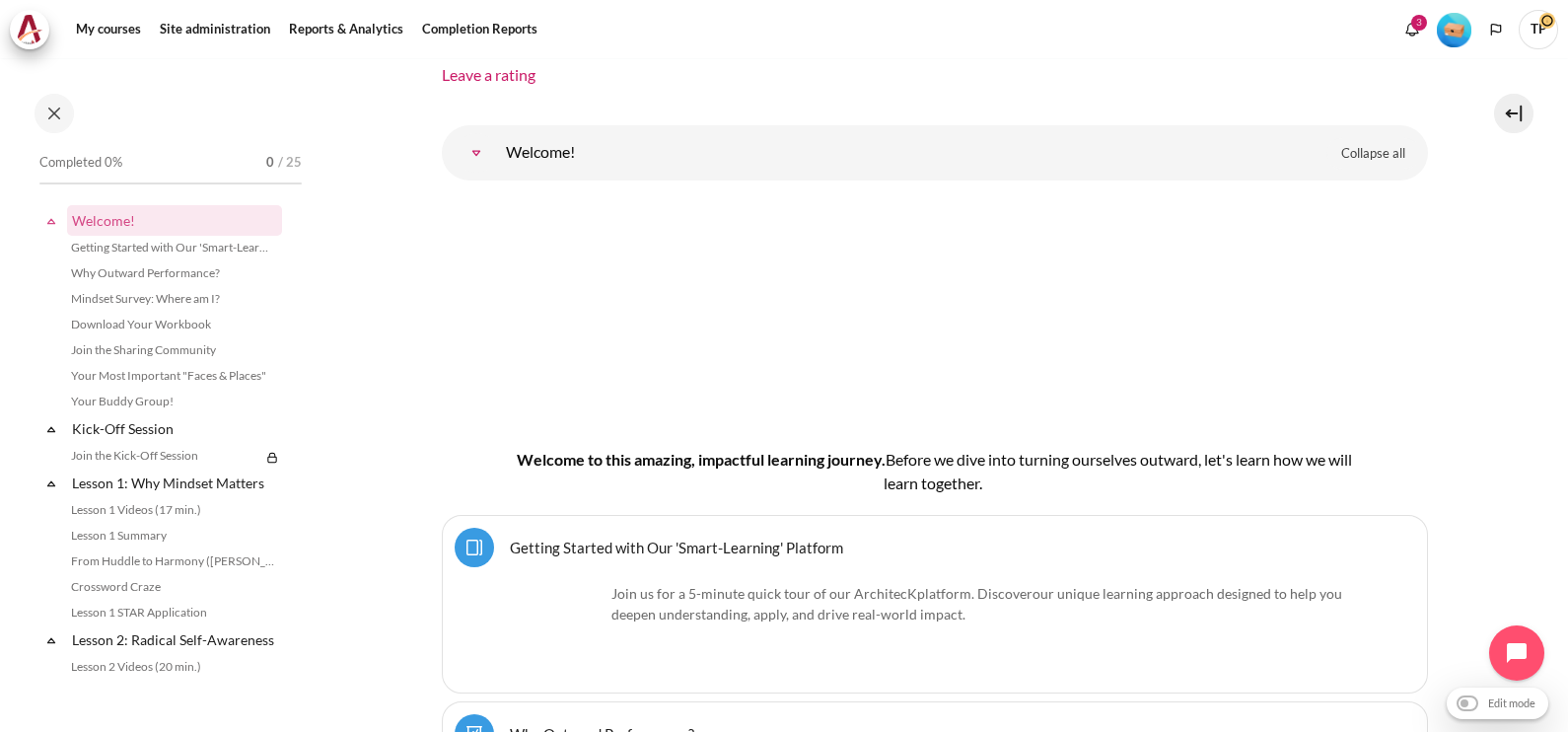
scroll to position [246, 0]
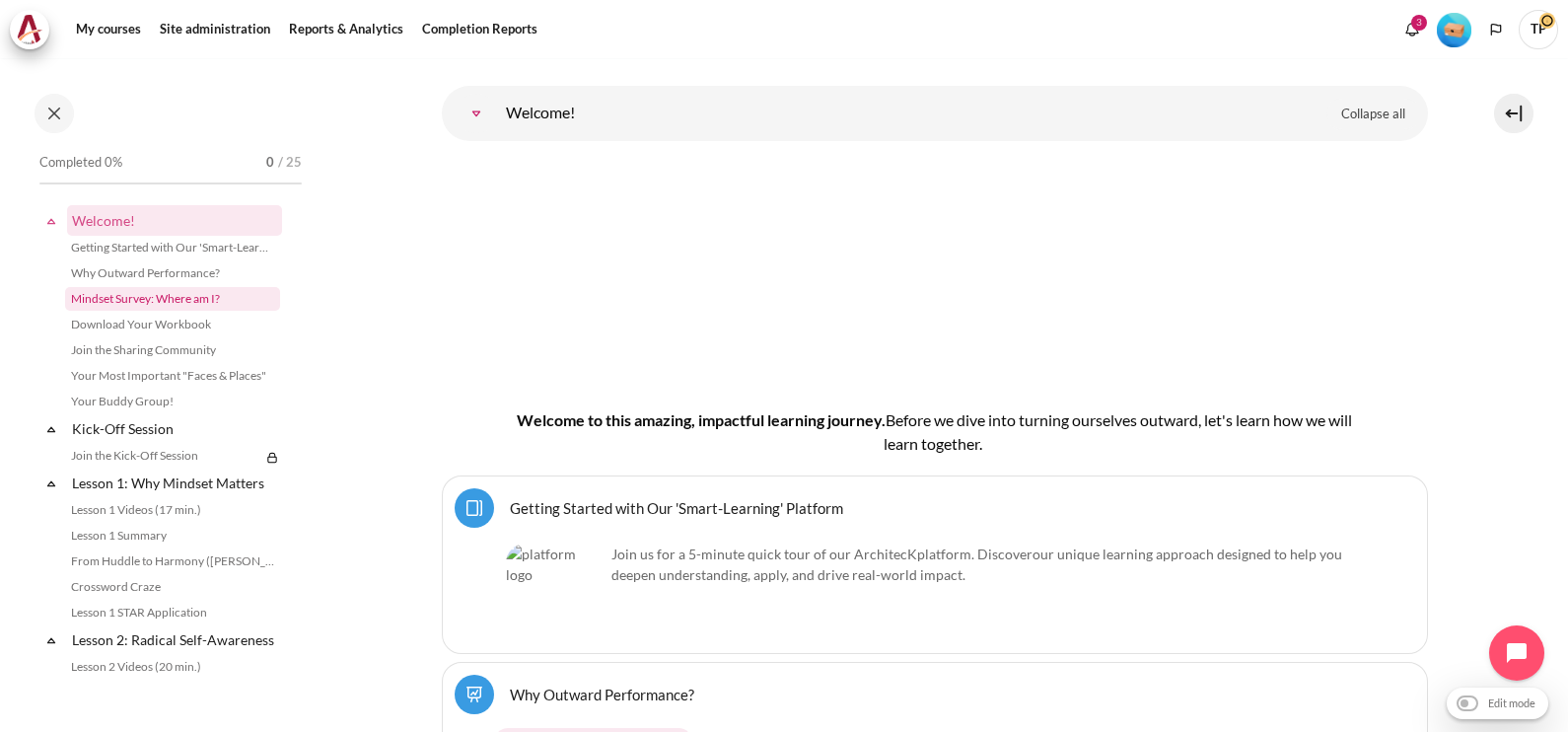
click at [162, 296] on link "Mindset Survey: Where am I?" at bounding box center [172, 299] width 215 height 24
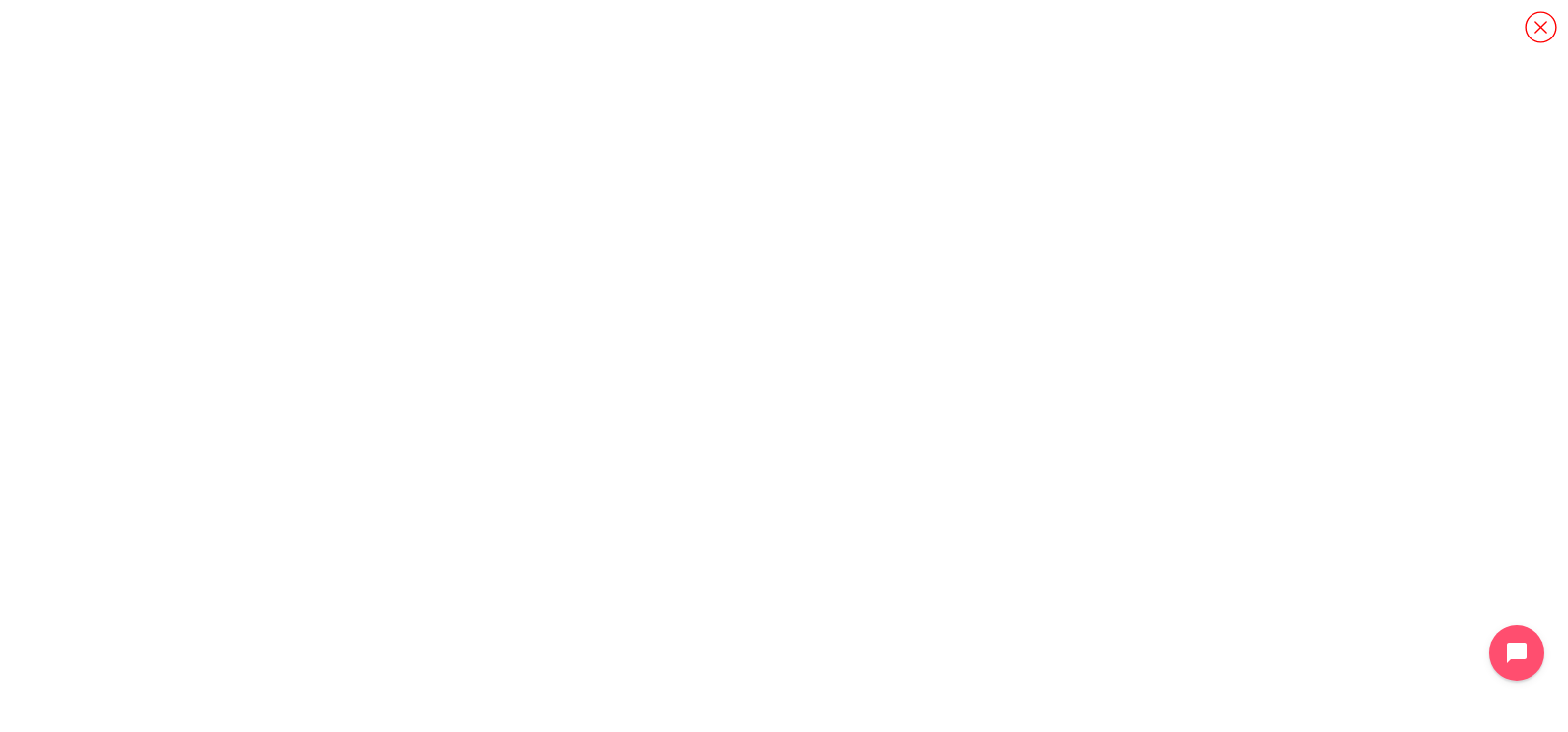
click at [1537, 19] on icon "Content" at bounding box center [1540, 27] width 35 height 35
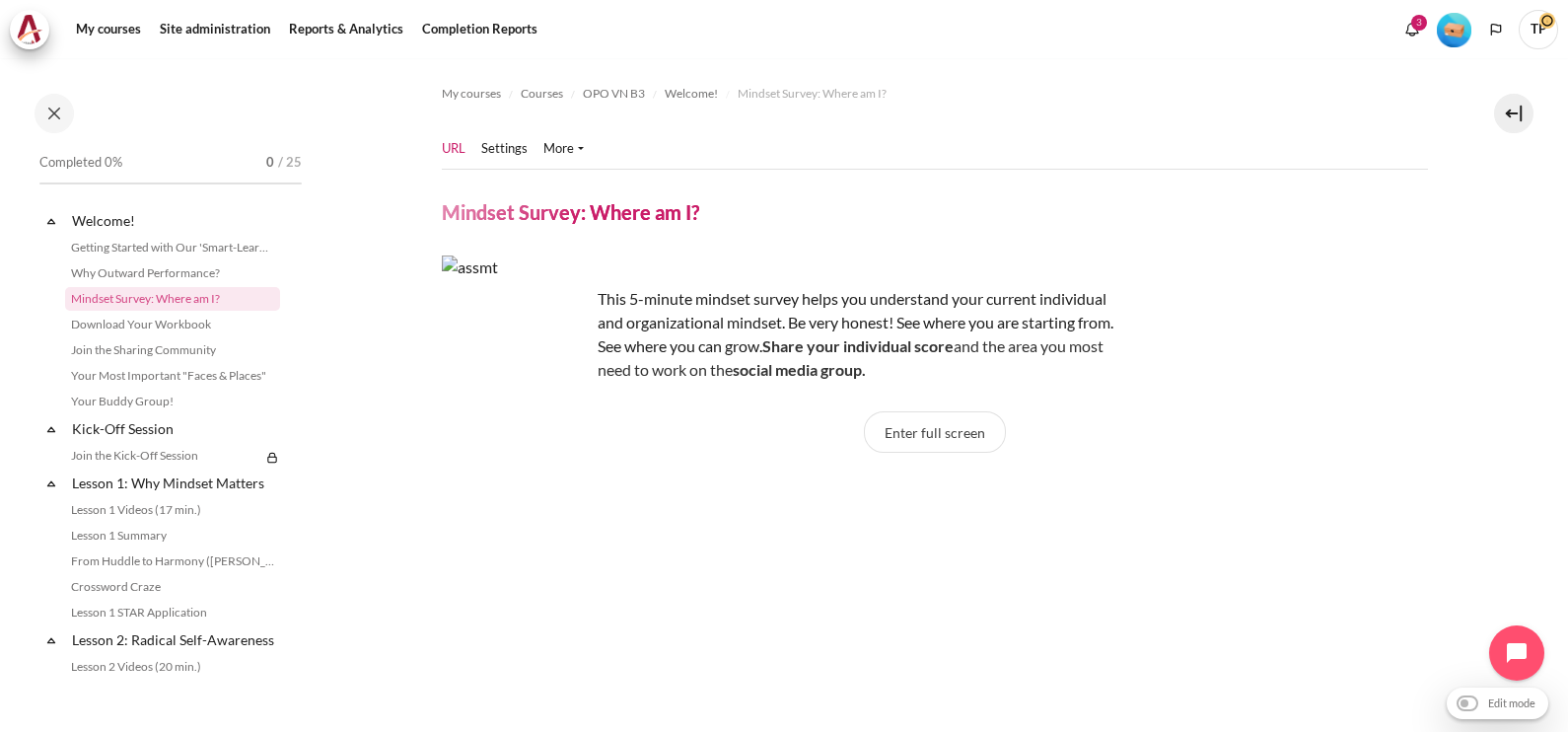
click at [532, 141] on li "Settings" at bounding box center [512, 149] width 62 height 20
click at [512, 142] on link "Settings" at bounding box center [504, 149] width 47 height 20
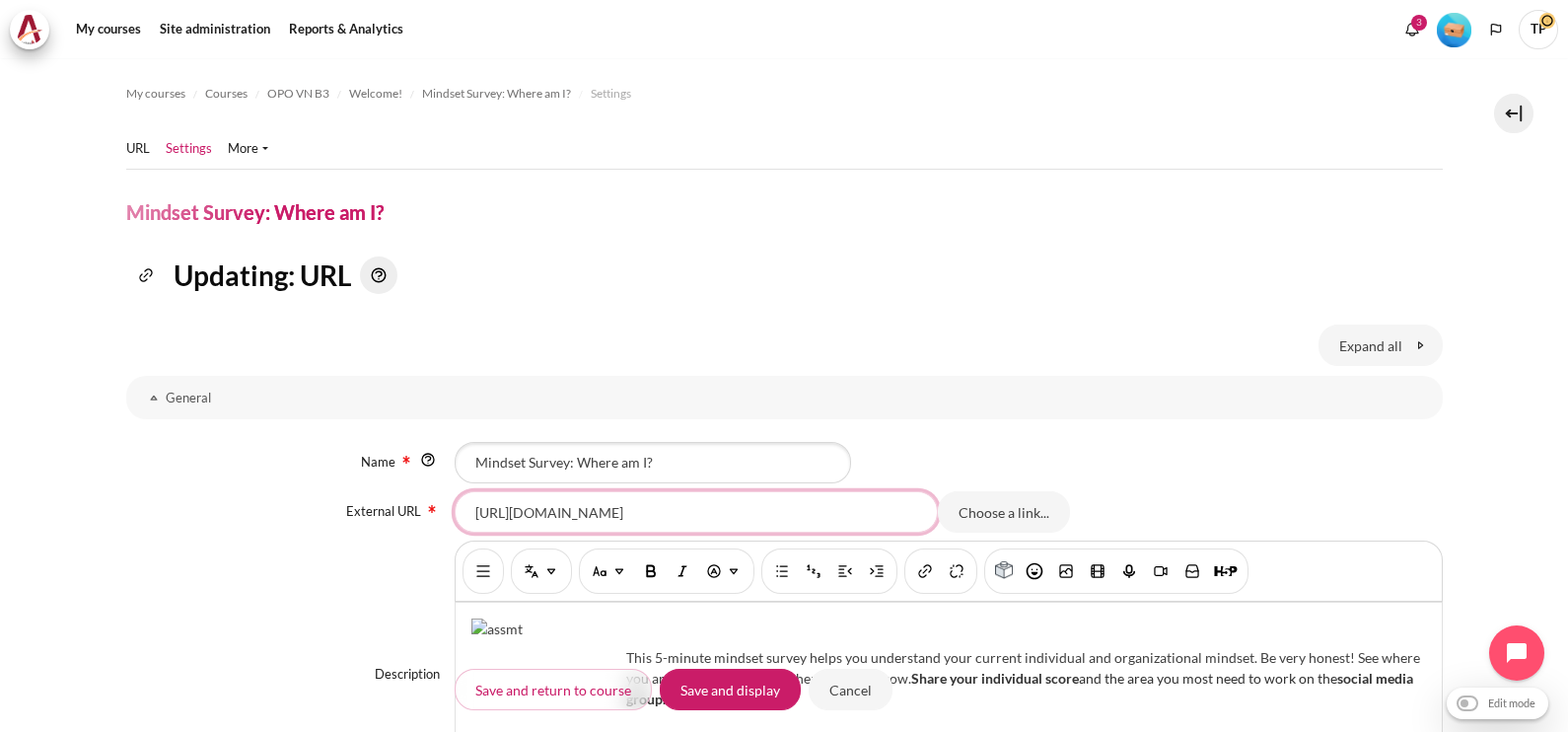
click at [482, 511] on input "[URL][DOMAIN_NAME]" at bounding box center [696, 512] width 483 height 42
drag, startPoint x: 471, startPoint y: 509, endPoint x: 996, endPoint y: 503, distance: 525.0
click at [996, 503] on div "[URL][DOMAIN_NAME] Choose a link... Choose a file..." at bounding box center [948, 512] width 987 height 42
click at [669, 516] on input "[URL][DOMAIN_NAME]" at bounding box center [696, 512] width 483 height 42
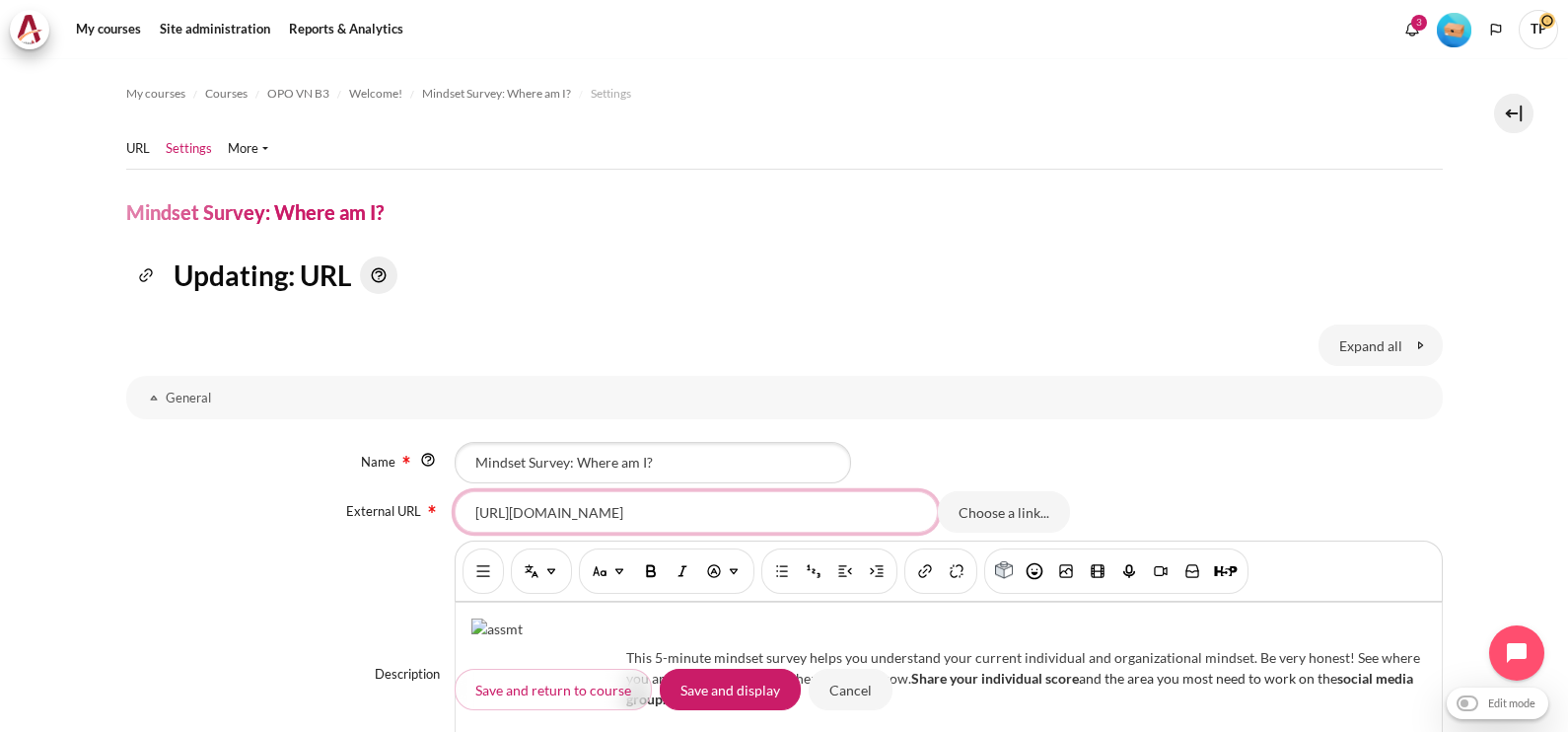
drag, startPoint x: 563, startPoint y: 503, endPoint x: 864, endPoint y: 508, distance: 301.0
click at [869, 516] on input "[URL][DOMAIN_NAME]" at bounding box center [696, 512] width 483 height 42
drag, startPoint x: 899, startPoint y: 515, endPoint x: 154, endPoint y: 563, distance: 746.5
click at [154, 563] on div "Name Mindset Survey: Where am I? External URL [URL][DOMAIN_NAME] Choose a link.…" at bounding box center [784, 637] width 1316 height 427
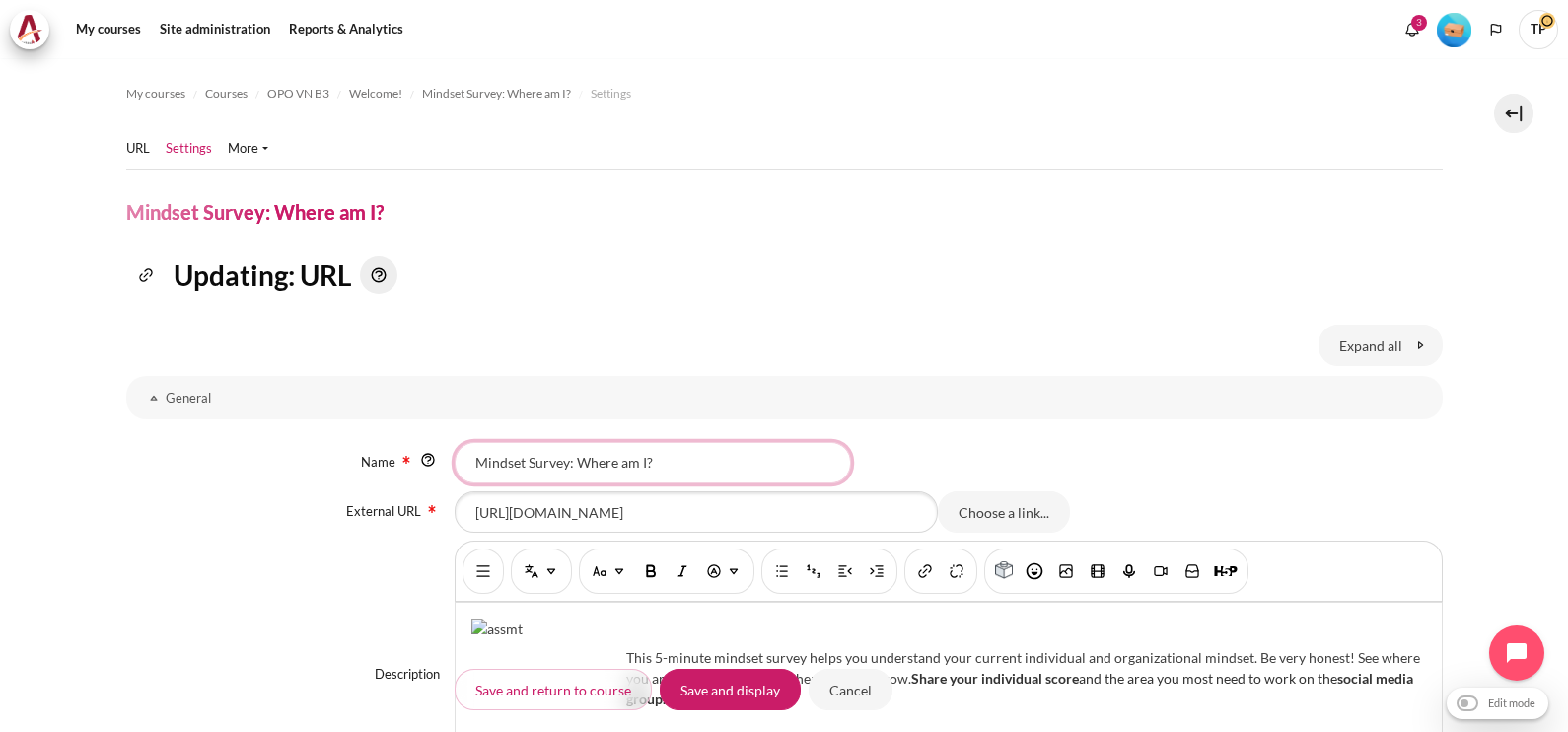
click at [685, 459] on input "Mindset Survey: Where am I?" at bounding box center [653, 463] width 396 height 42
click at [583, 503] on input "https://arbingerinstitute.com/assessment/MindsetMin0OrgEmail?code=VNB2" at bounding box center [696, 512] width 483 height 42
drag, startPoint x: 469, startPoint y: 507, endPoint x: 1015, endPoint y: 513, distance: 546.0
click at [1015, 513] on div "https://arbingerinstitute.com/assessment/MindsetMin0OrgEmail?code=VNB2 Choose a…" at bounding box center [948, 512] width 987 height 42
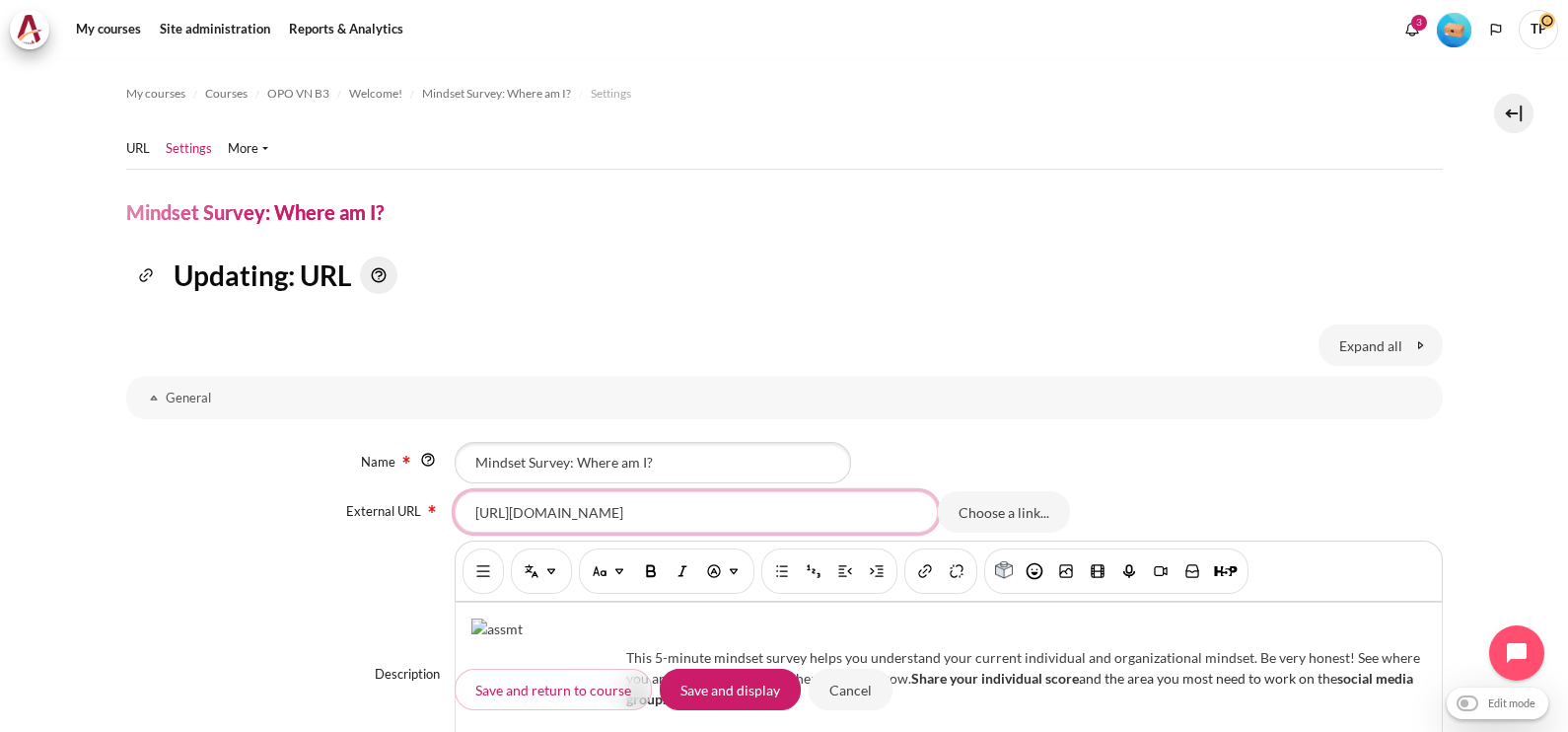
click at [733, 509] on input "https://arbingerinstitute.com/assessment/MindsetMin0OrgEmail?code=VNB2" at bounding box center [696, 512] width 483 height 42
click at [774, 516] on input "https://arbingerinstitute.com/assessment/MindsetMin0OrgEmail?code=VNB2" at bounding box center [696, 512] width 483 height 42
drag, startPoint x: 774, startPoint y: 516, endPoint x: 1018, endPoint y: 511, distance: 244.1
click at [1018, 511] on div "https://arbingerinstitute.com/assessment/MindsetMin0OrgEmail?code=VNB2 Choose a…" at bounding box center [948, 512] width 987 height 42
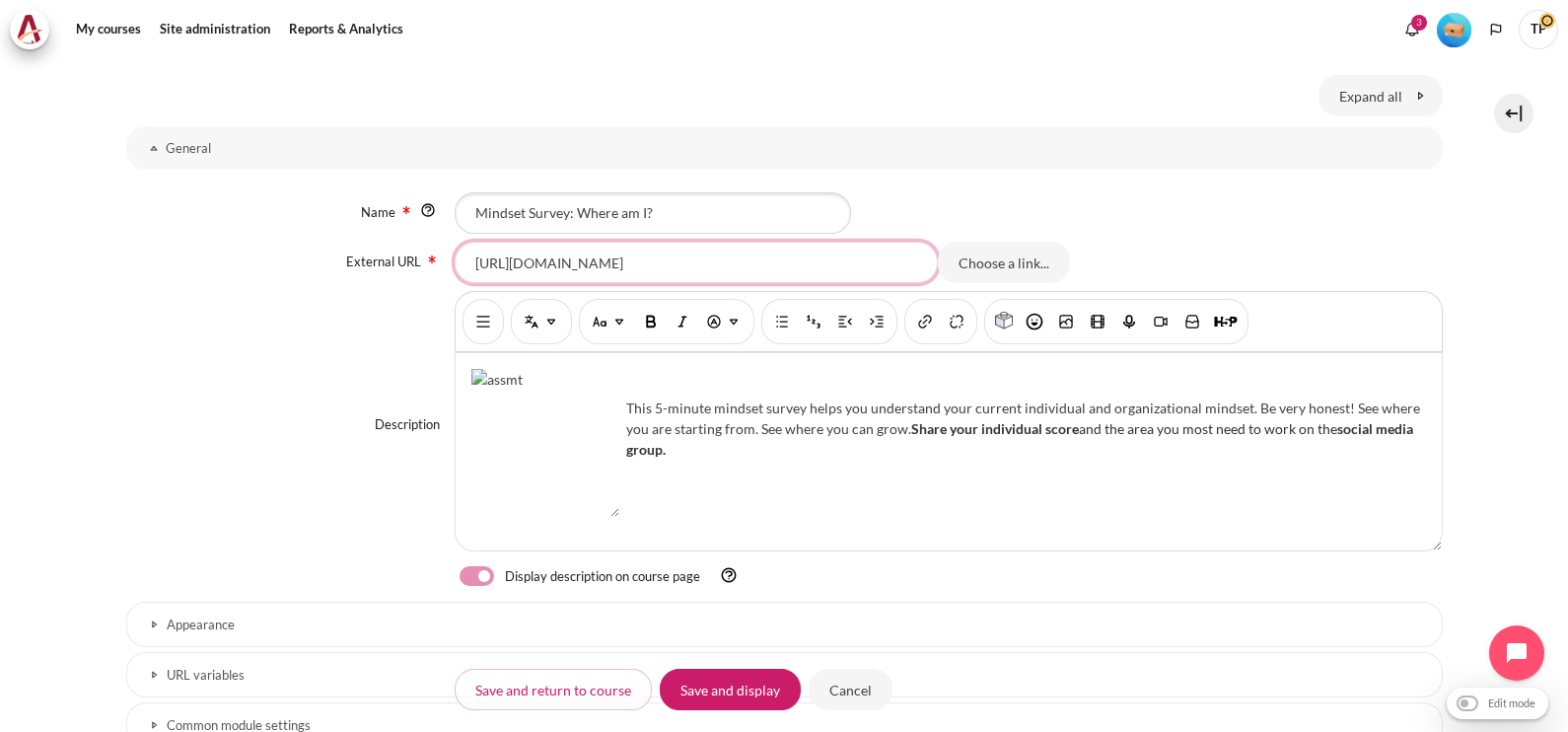
scroll to position [259, 0]
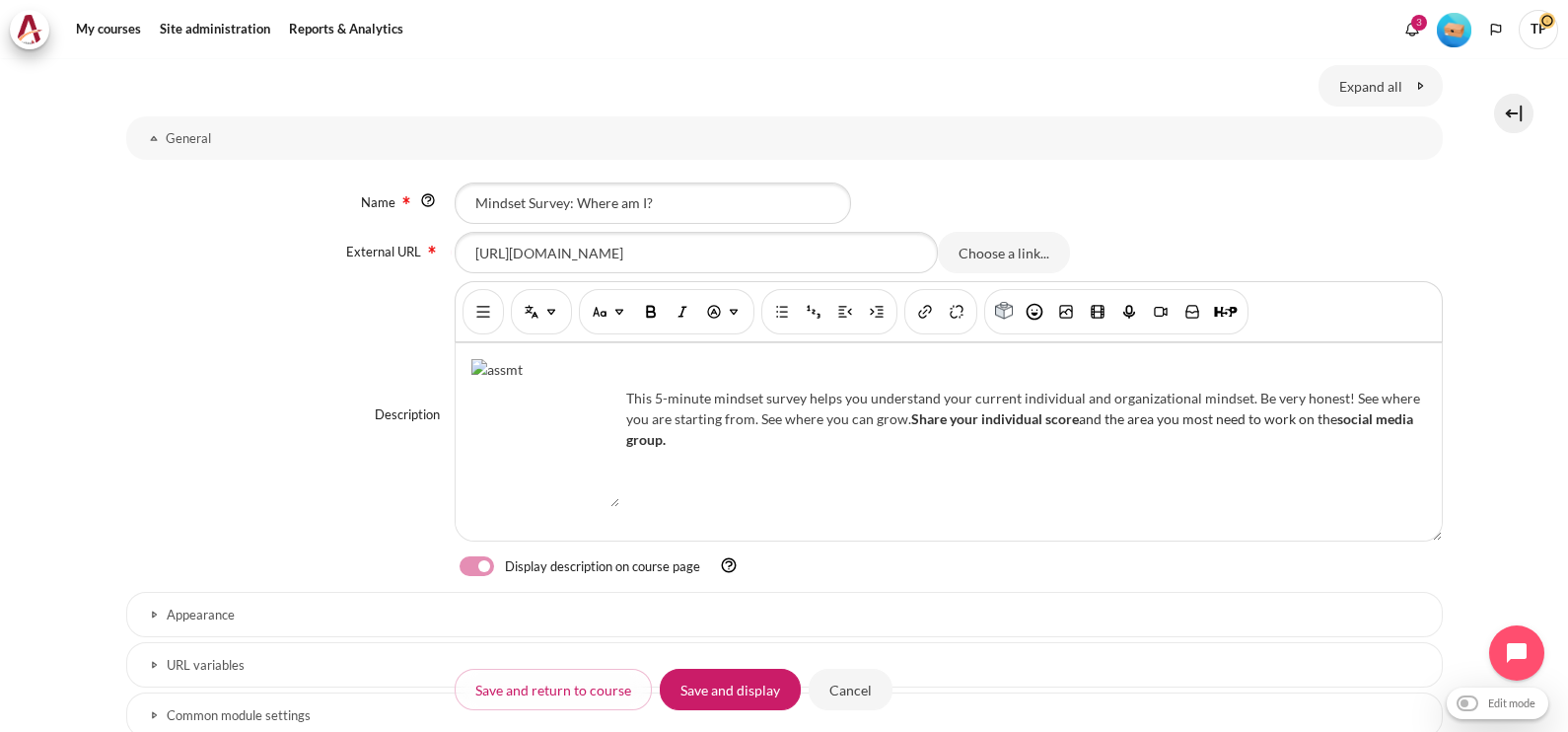
click at [681, 465] on div "This 5-minute mindset survey helps you understand your current individual and o…" at bounding box center [948, 442] width 985 height 197
drag, startPoint x: 492, startPoint y: 257, endPoint x: 1114, endPoint y: 270, distance: 622.1
click at [1114, 270] on div "https://arbingerinstitute.com/assessment/MindsetMin0OrgEmail?code=VNB2 Choose a…" at bounding box center [948, 253] width 987 height 42
type input "h"
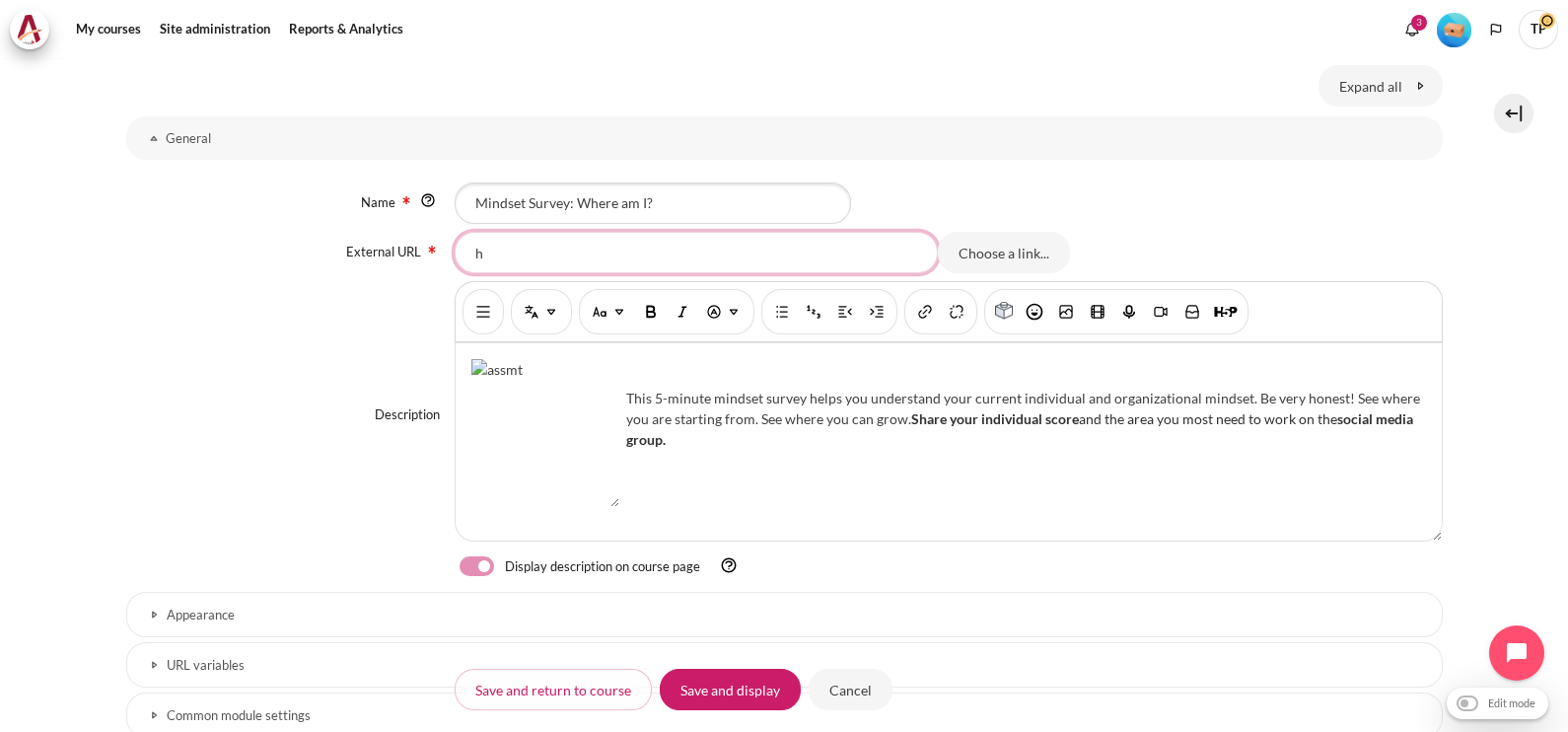
scroll to position [0, 0]
paste input "Outward GoBeyond - Vietnam Market Batch 2 (Jul 2025)"
type input "Outward GoBeyond - Vietnam Market Batch 2 (Jul 2025)"
drag, startPoint x: 475, startPoint y: 234, endPoint x: 483, endPoint y: 242, distance: 11.3
drag, startPoint x: 511, startPoint y: 244, endPoint x: 431, endPoint y: 251, distance: 80.3
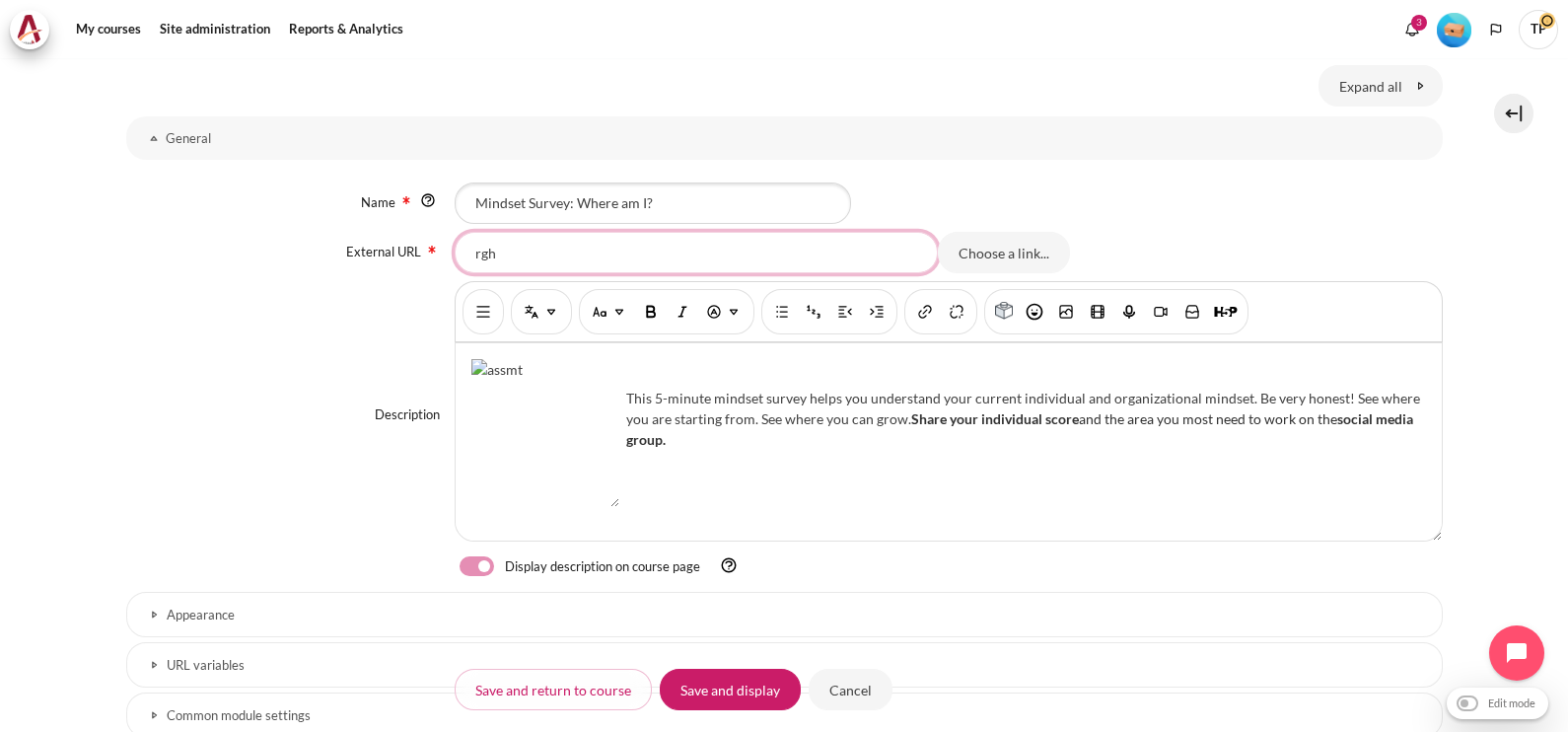
click at [342, 248] on div "External URL rgh Choose a link... Choose a file..." at bounding box center [784, 253] width 1316 height 42
type input "o"
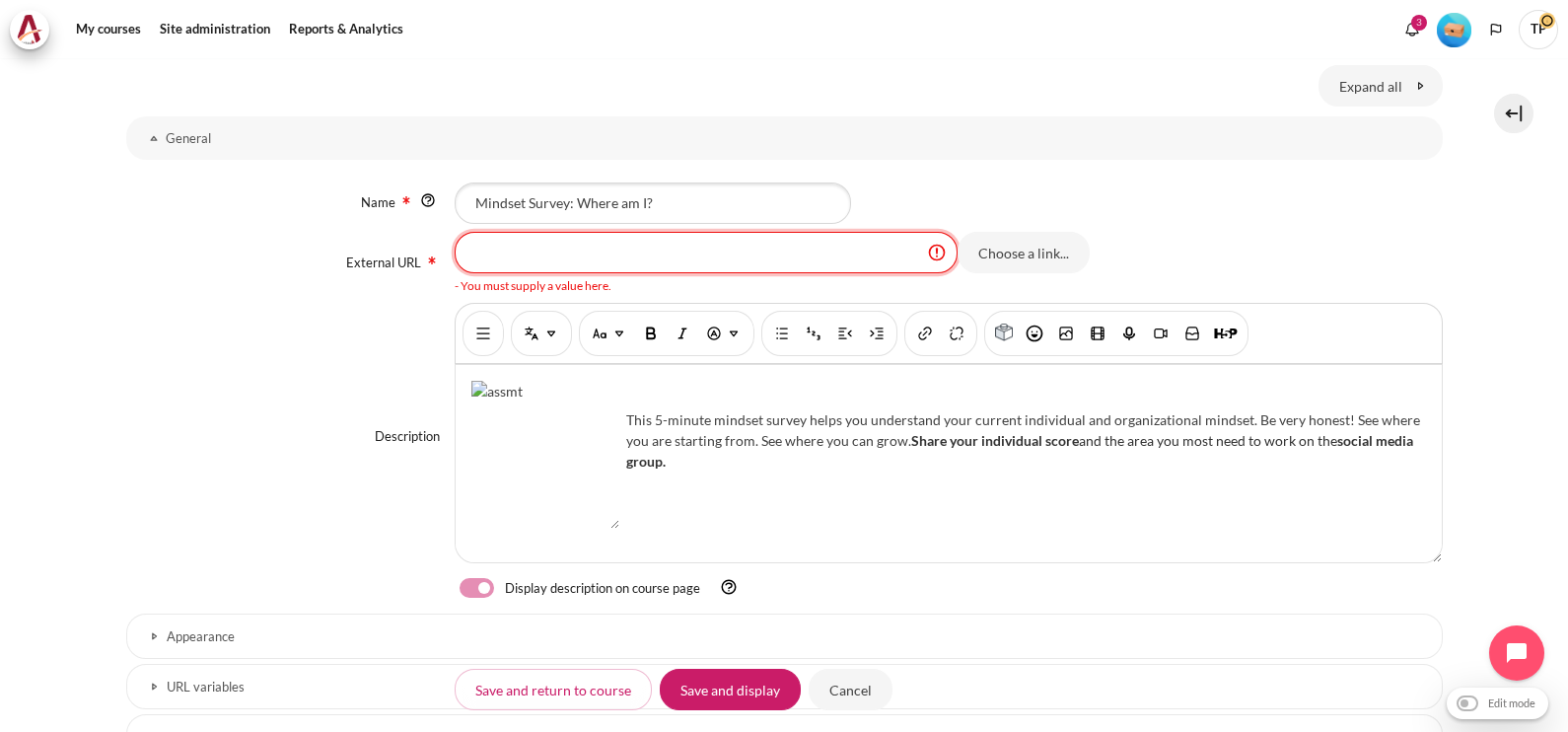
click at [585, 257] on input "External URL" at bounding box center [706, 253] width 503 height 42
paste input "https://arbingerinstitute.com/assessment/MindsetMin0OrgEmail?code=VNB3"
type input "https://arbingerinstitute.com/assessment/MindsetMin0OrgEmail?code=VNB3"
click at [336, 363] on div "Description Rich text editor This 5-minute mindset survey helps you understand …" at bounding box center [784, 436] width 1316 height 267
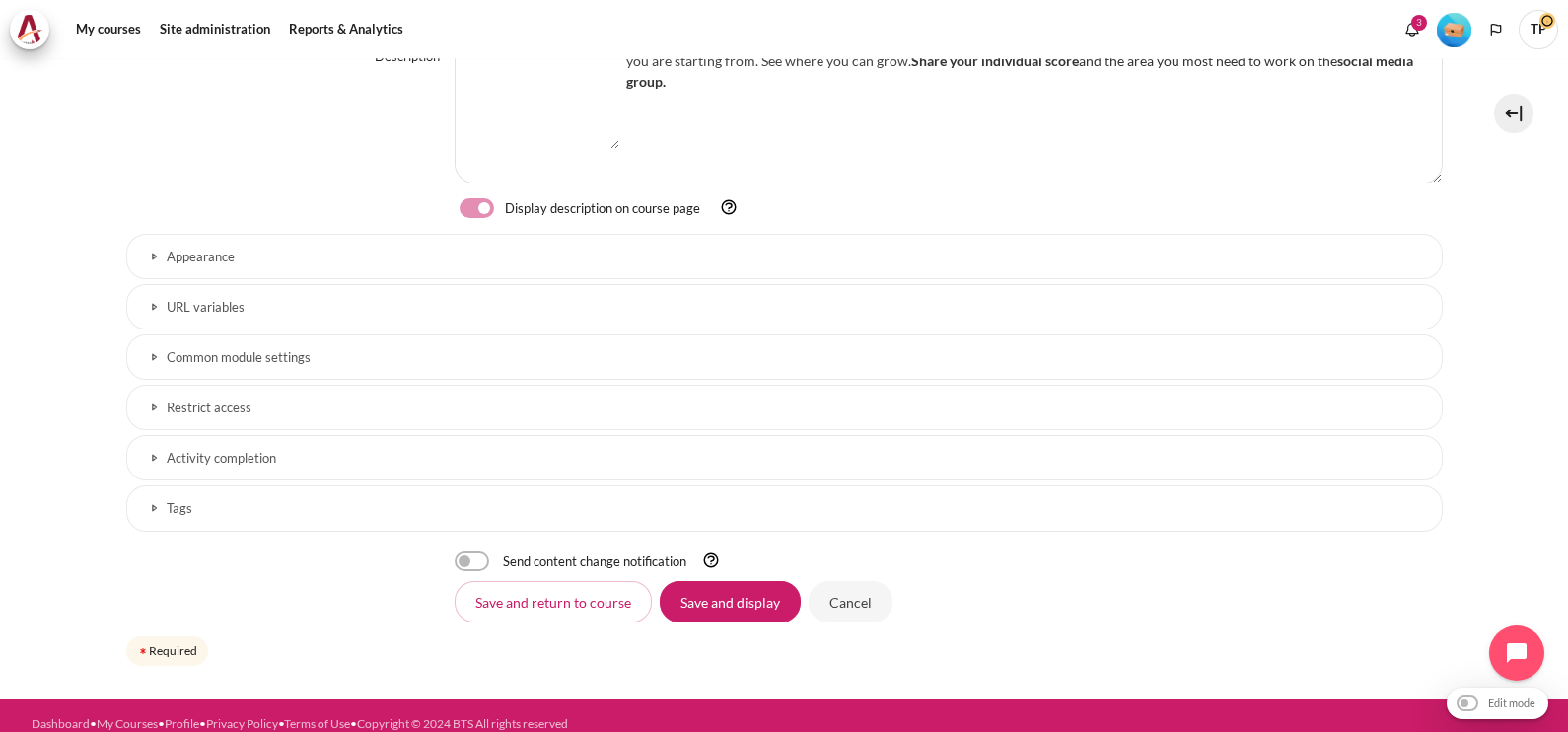
scroll to position [629, 0]
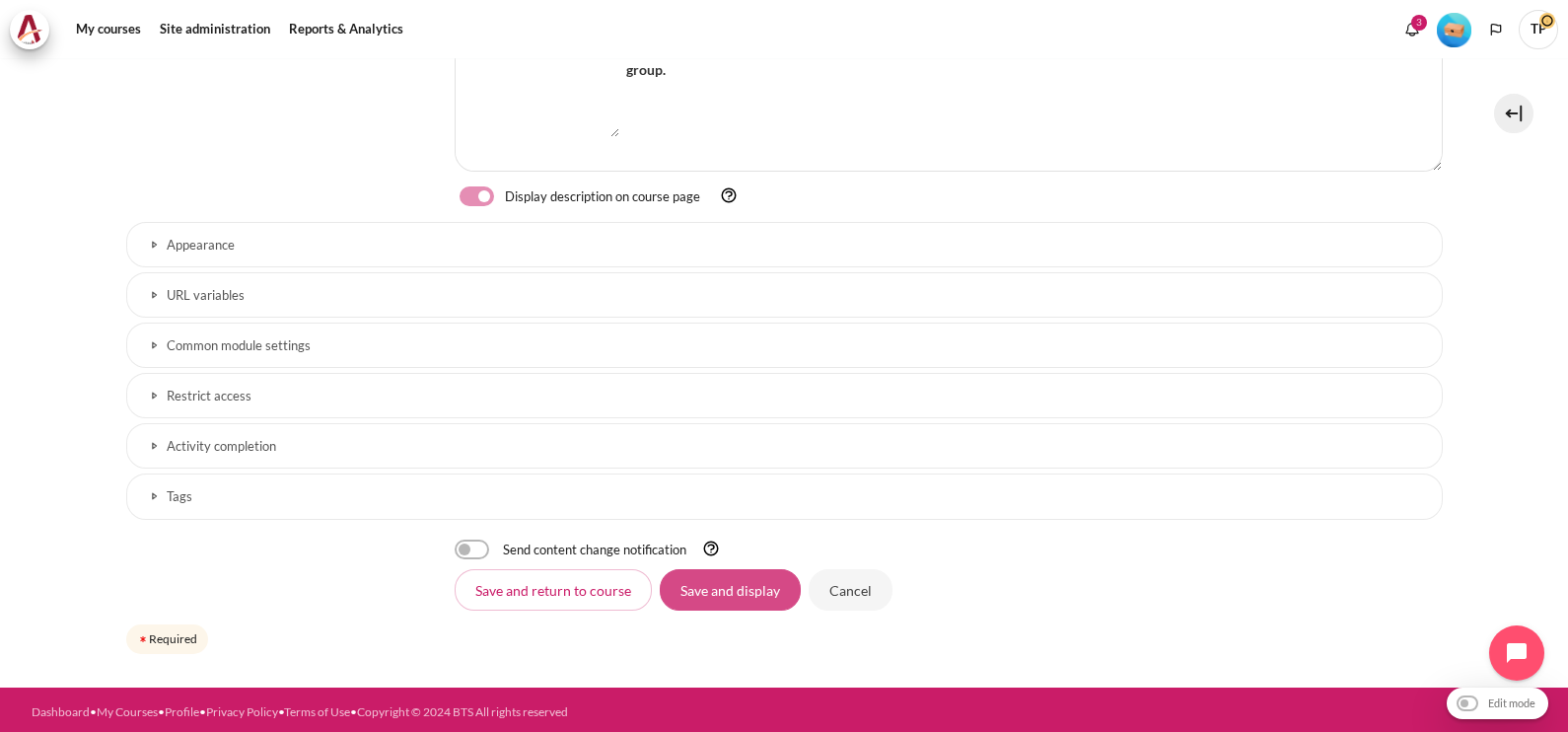
click at [721, 577] on input "Save and display" at bounding box center [731, 590] width 141 height 42
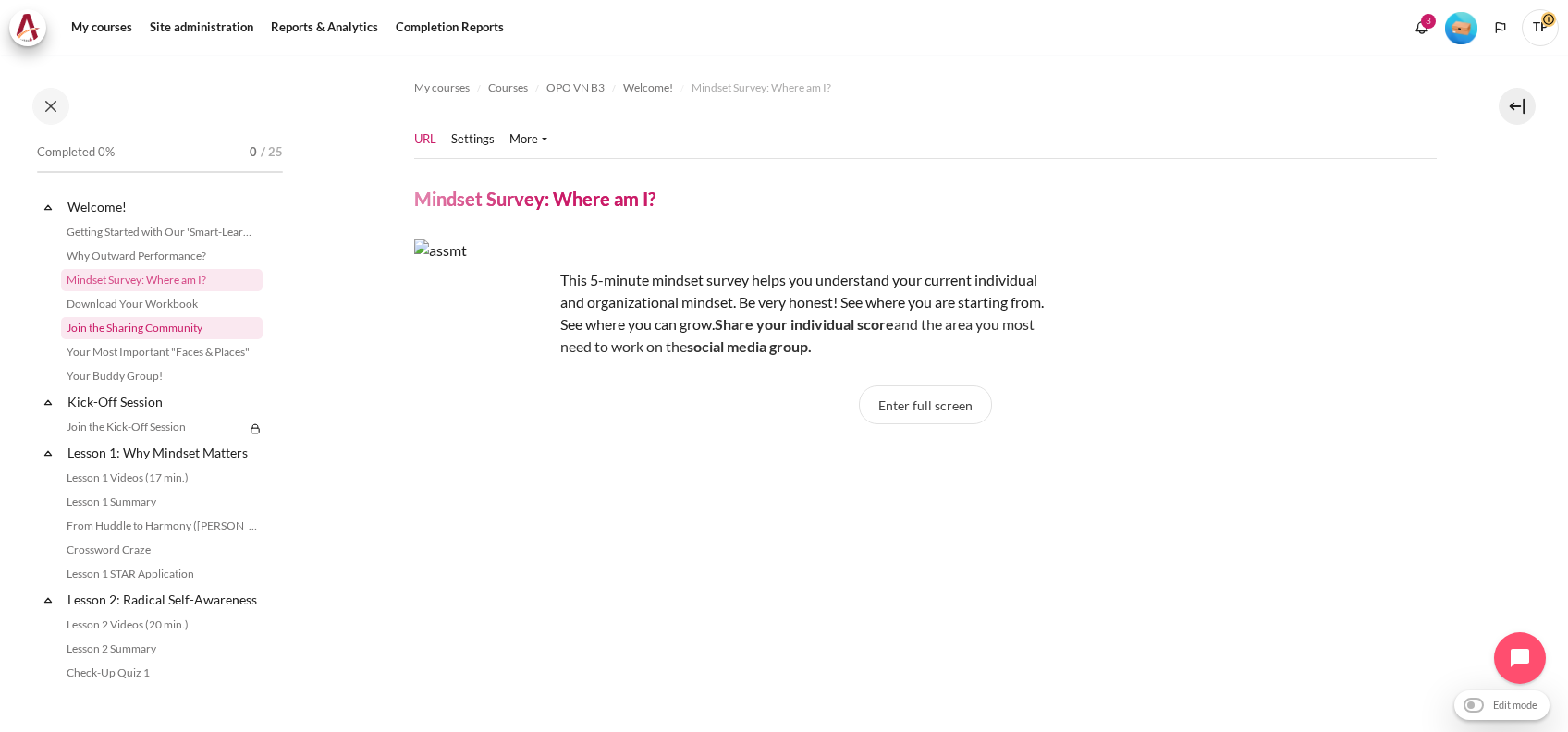
click at [147, 331] on link "Join the Sharing Community" at bounding box center [161, 329] width 202 height 22
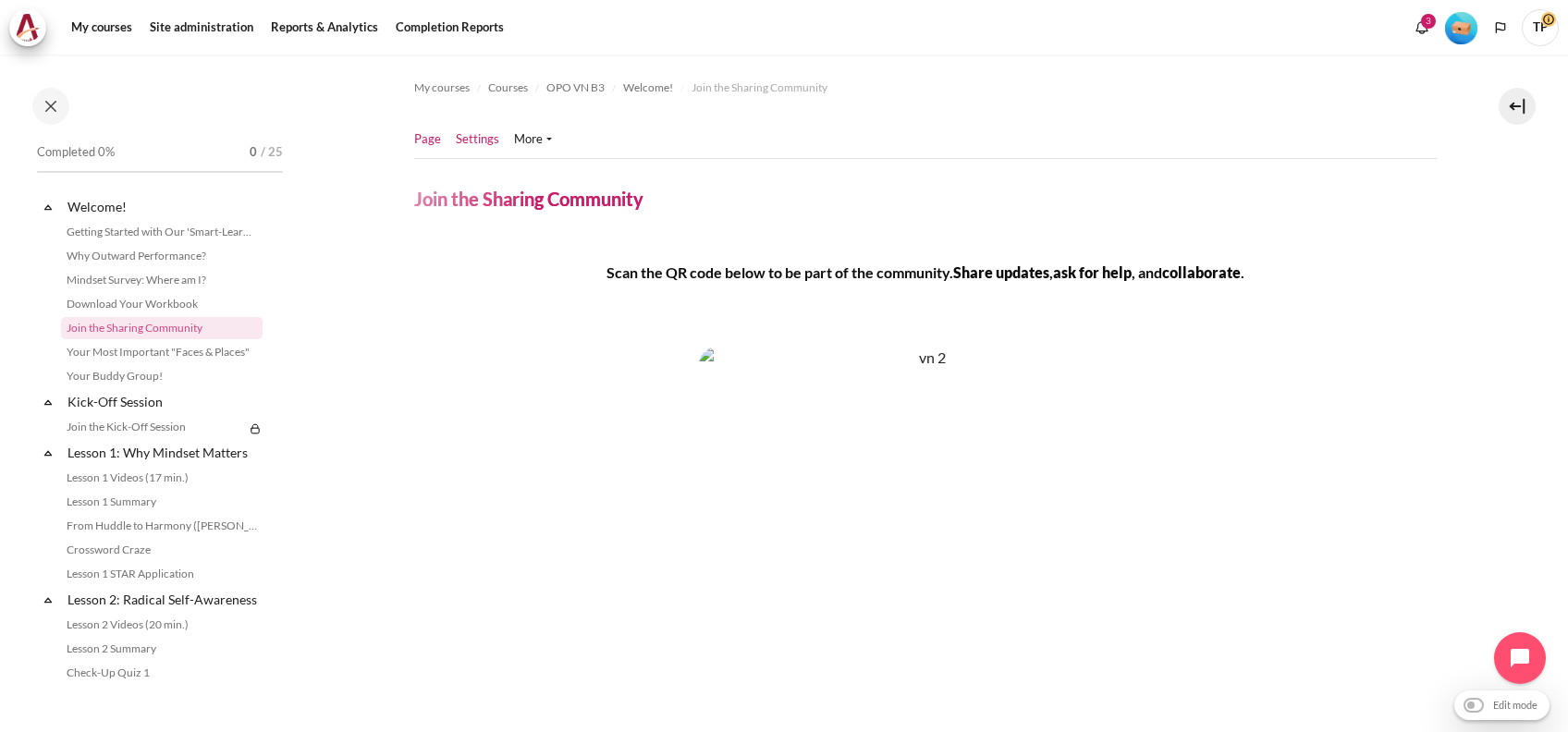
click at [469, 141] on link "Settings" at bounding box center [477, 140] width 44 height 19
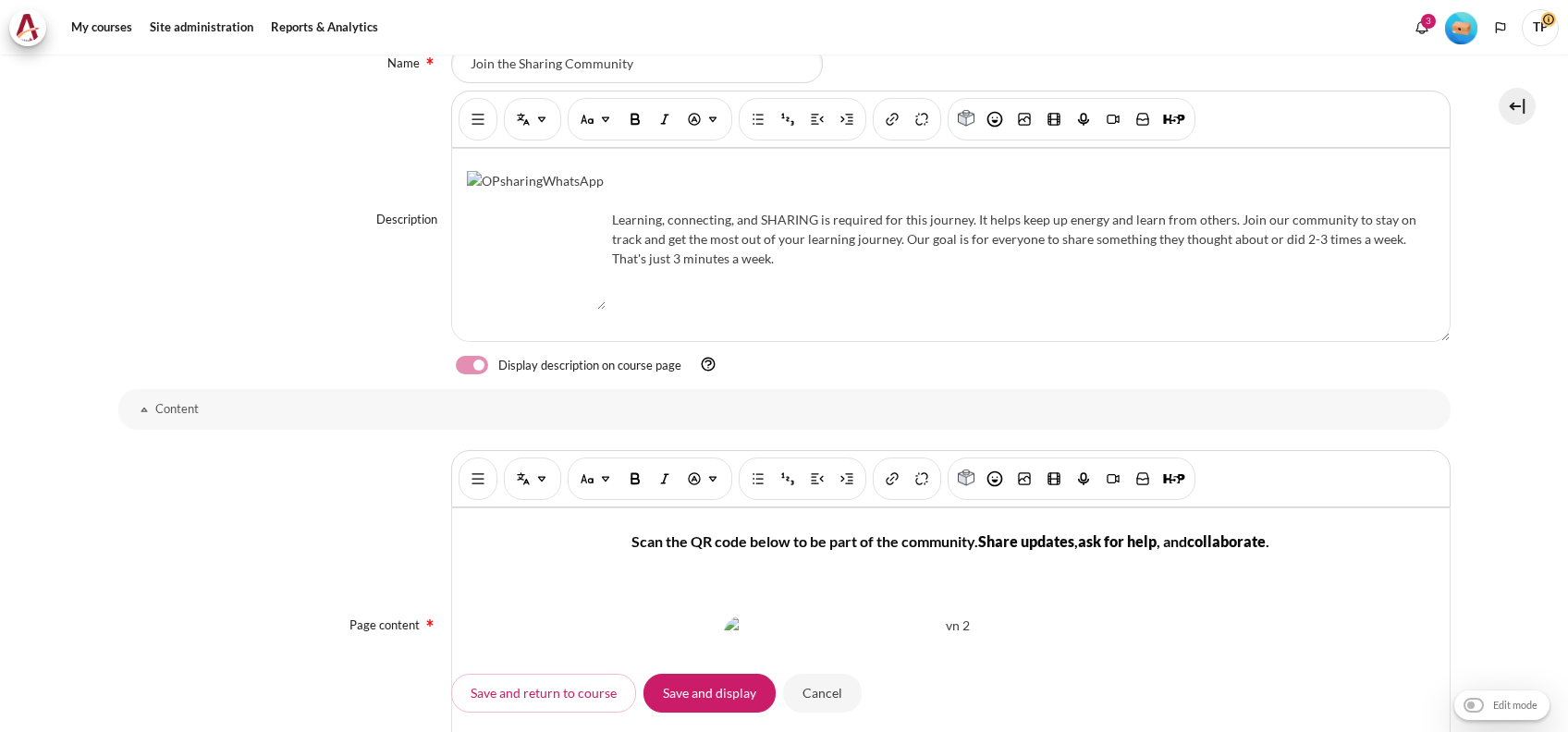
scroll to position [739, 0]
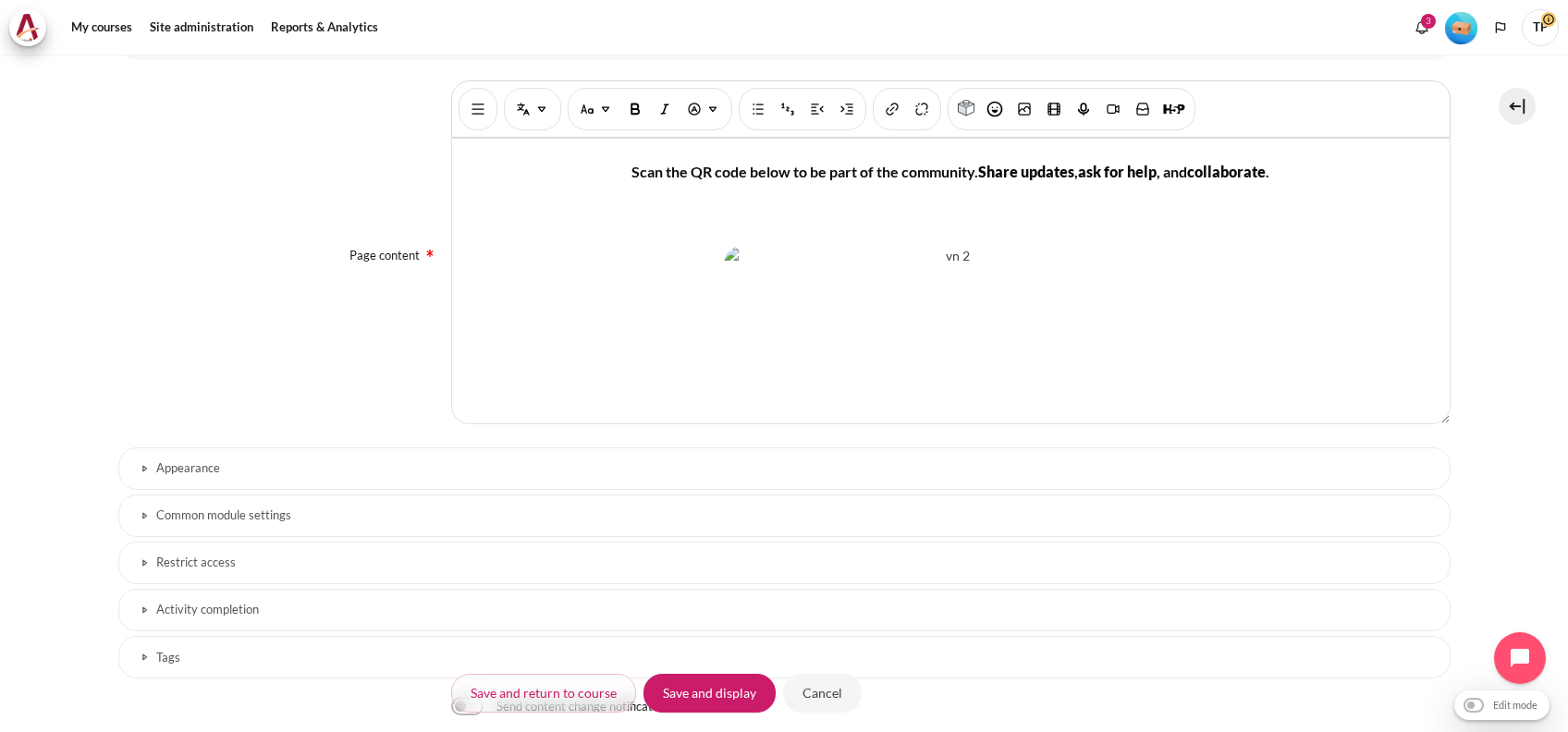
click at [755, 395] on img "Content" at bounding box center [949, 466] width 453 height 442
click at [873, 238] on div "Scan the QR code below to be part of the community. Share updates , ask for hel…" at bounding box center [950, 281] width 998 height 285
click at [873, 202] on div "Scan the QR code below to be part of the community. Share updates , ask for hel…" at bounding box center [950, 281] width 998 height 285
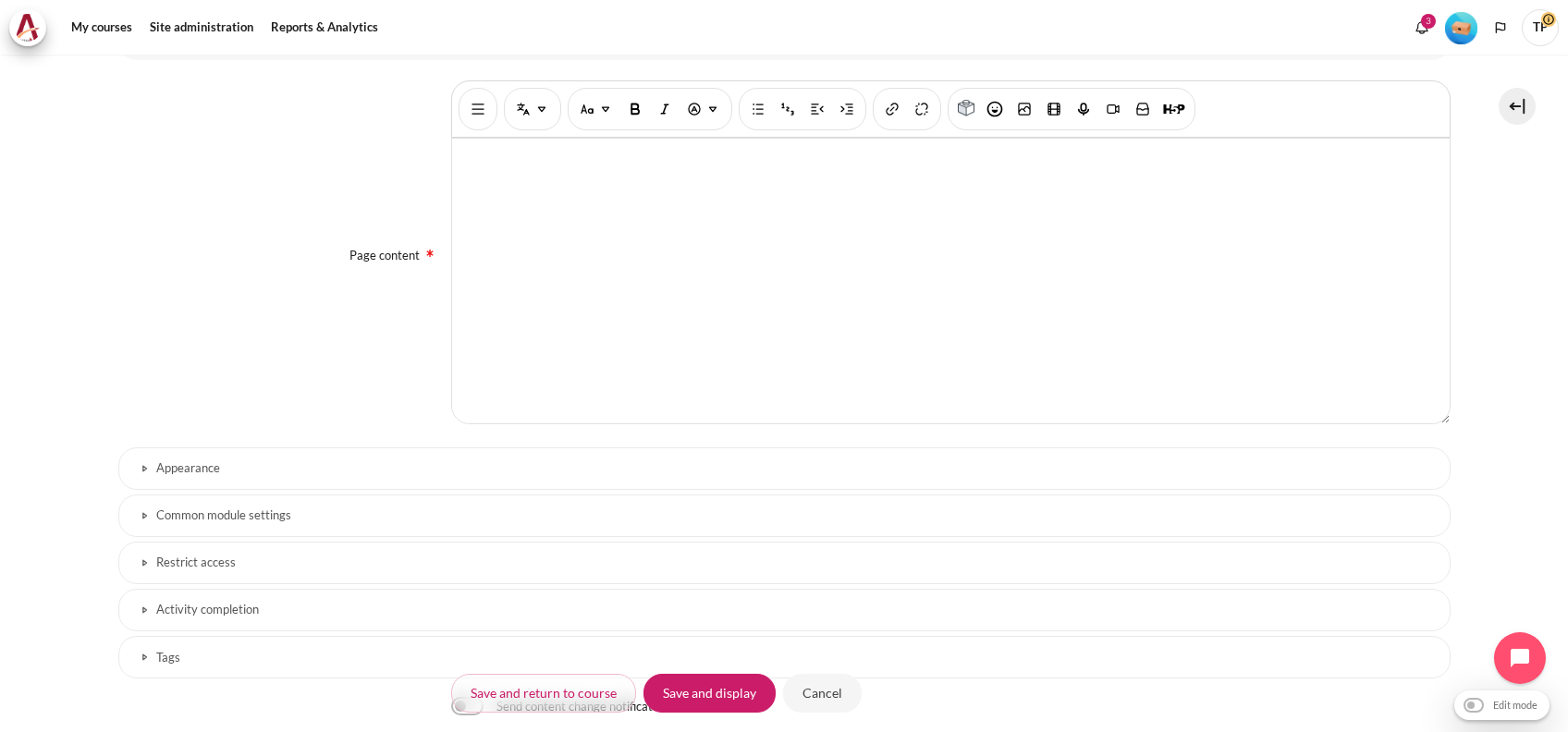
scroll to position [316, 0]
click at [237, 538] on div "Common module settings" at bounding box center [784, 518] width 1332 height 48
click at [219, 557] on h3 "Restrict access" at bounding box center [784, 562] width 1256 height 16
click at [243, 518] on h3 "Common module settings" at bounding box center [784, 515] width 1256 height 16
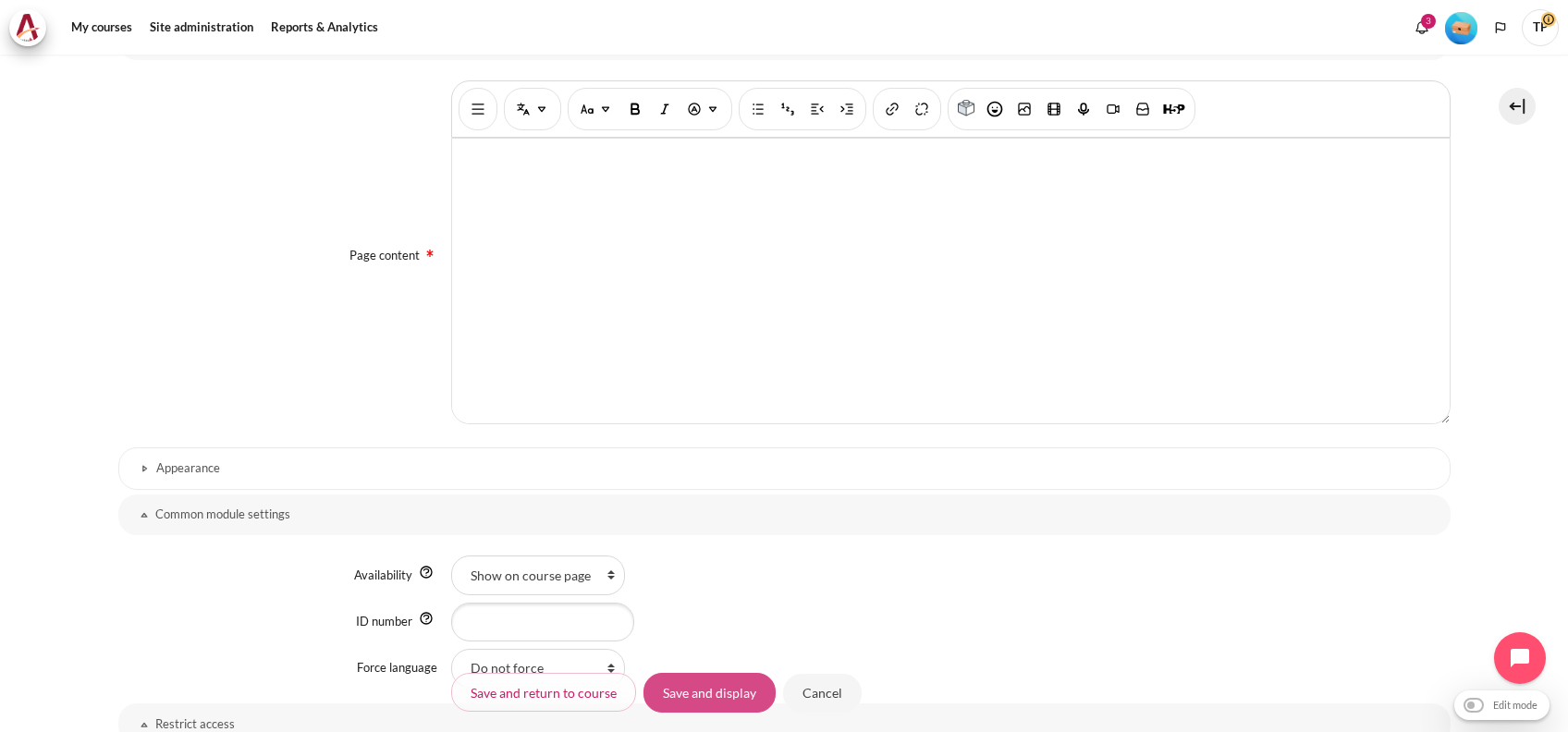
click at [703, 692] on input "Save and display" at bounding box center [709, 693] width 133 height 39
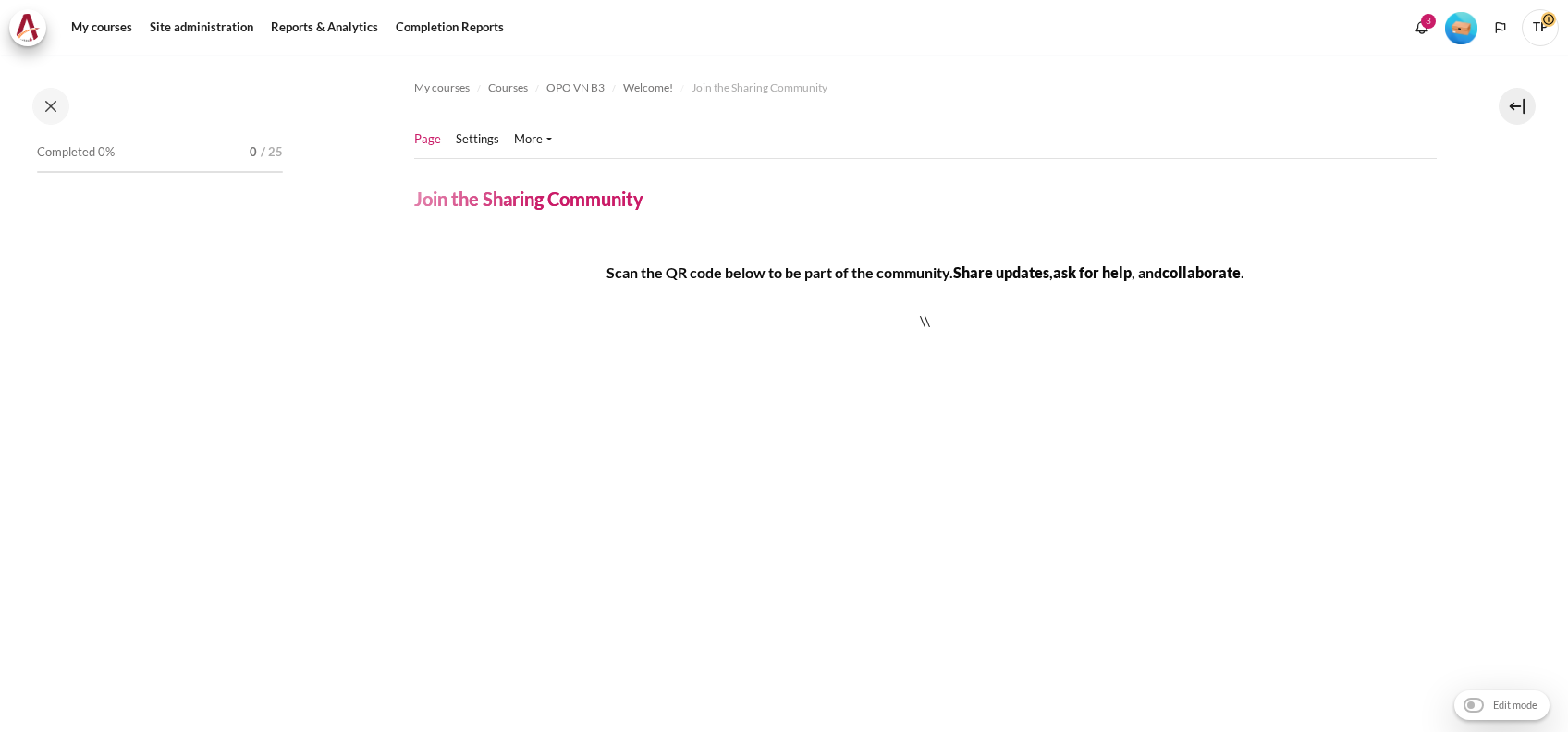
drag, startPoint x: 1226, startPoint y: 477, endPoint x: 1194, endPoint y: 476, distance: 32.0
click at [1225, 473] on div "Scan the QR code below to be part of the community. Share updates , ask for hel…" at bounding box center [925, 542] width 1022 height 562
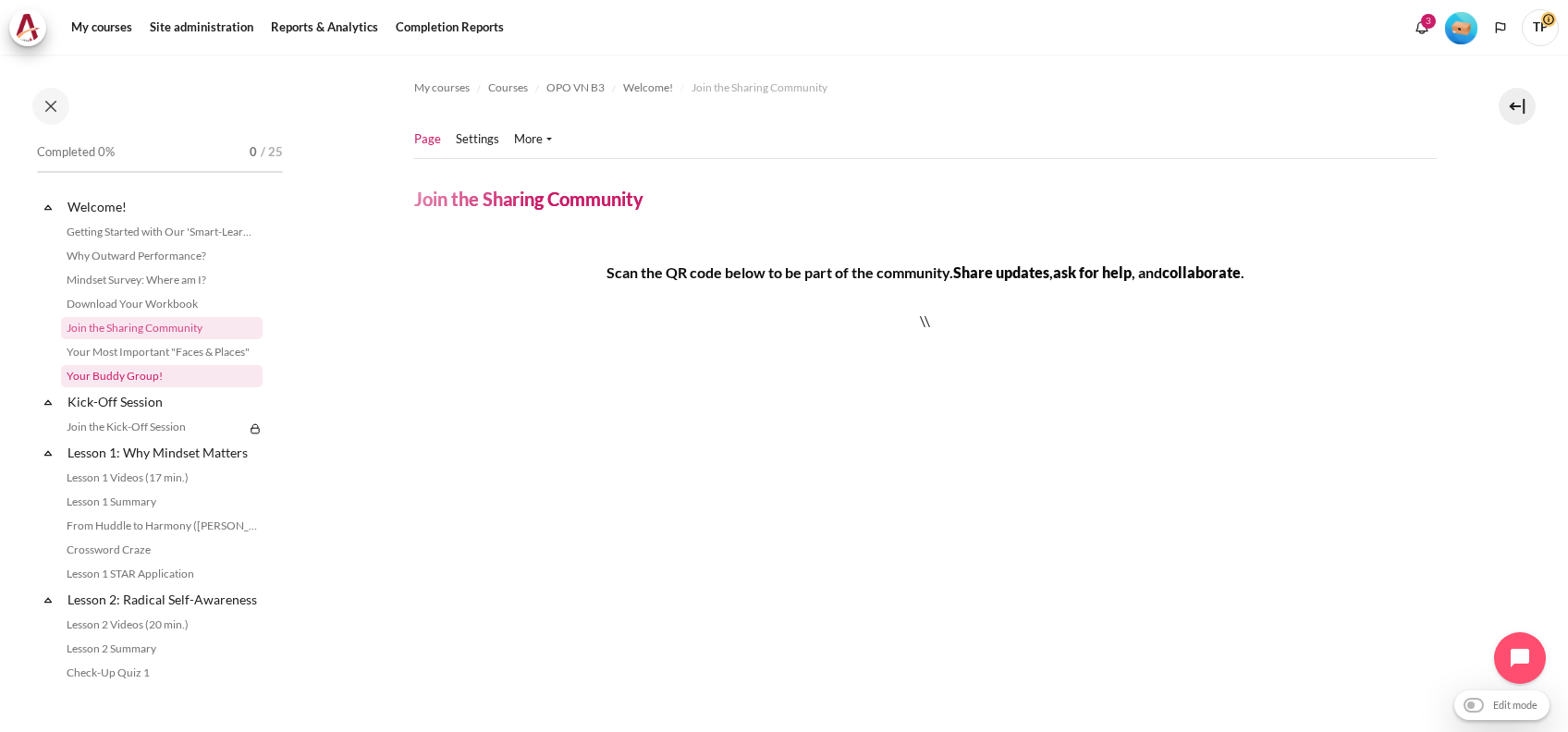
click at [107, 376] on link "Your Buddy Group!" at bounding box center [161, 376] width 202 height 22
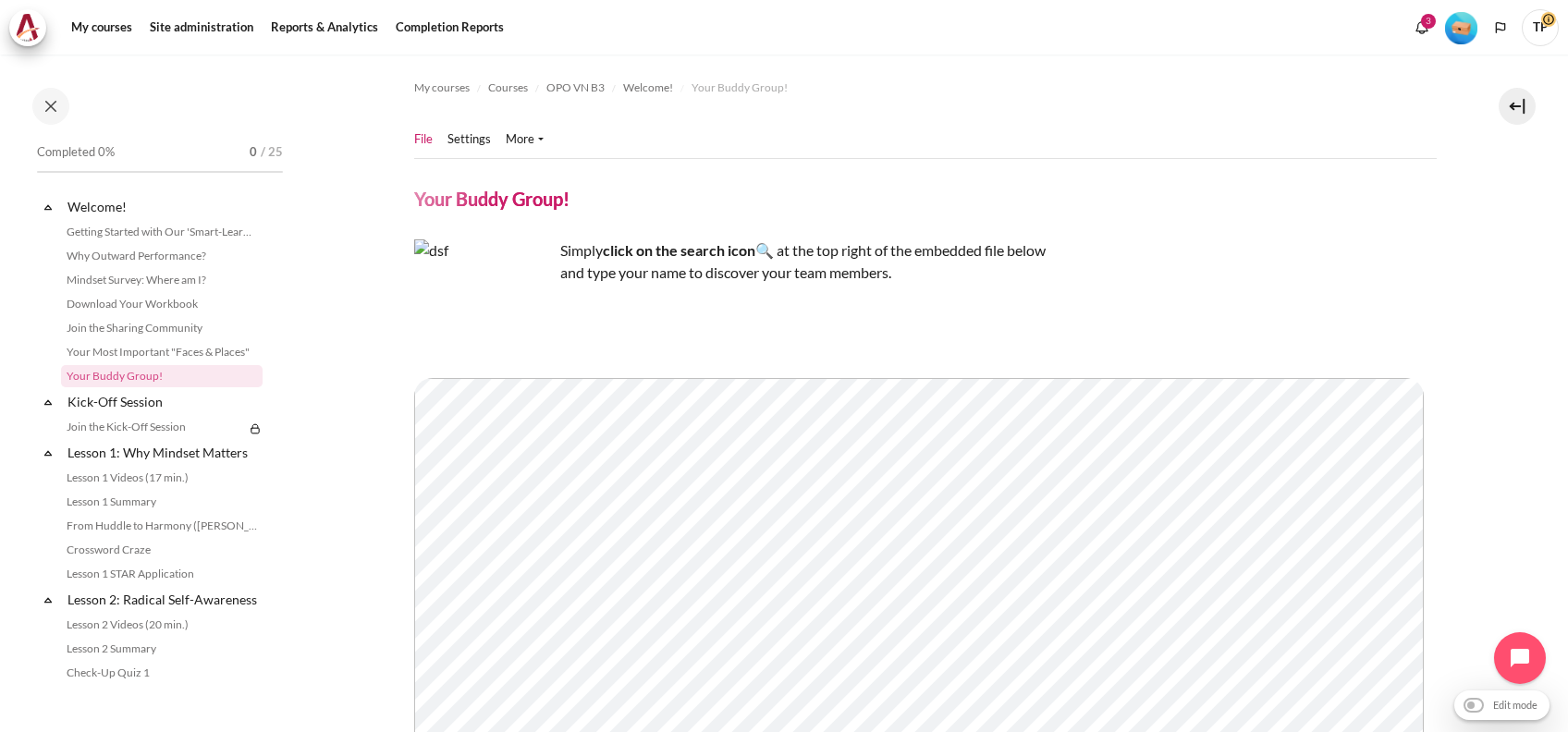
click at [467, 124] on ul "File Settings" at bounding box center [486, 140] width 145 height 37
click at [469, 153] on ul "File Settings" at bounding box center [486, 140] width 145 height 37
click at [480, 143] on link "Settings" at bounding box center [469, 140] width 44 height 19
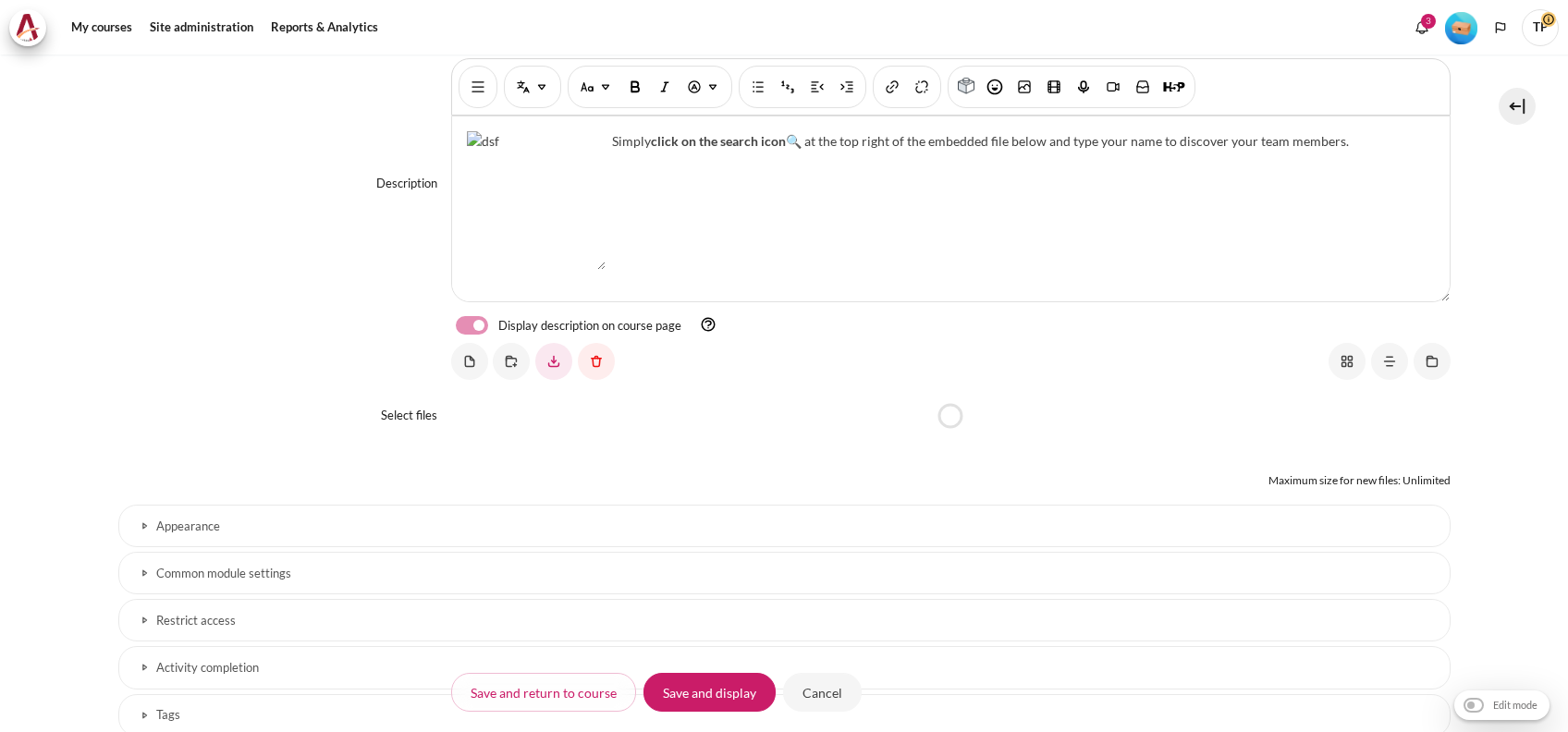
scroll to position [608, 0]
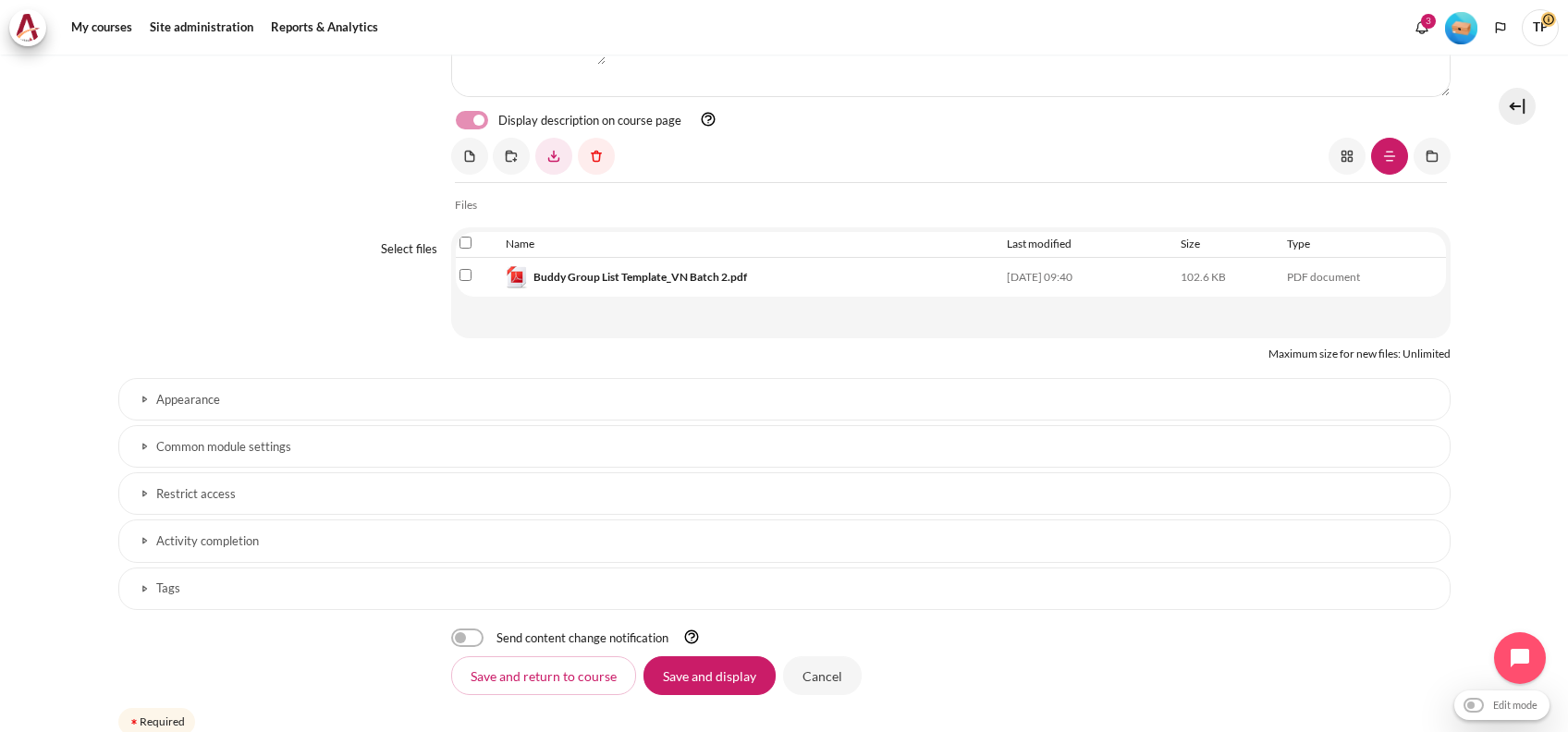
click at [459, 274] on input "Select file 'Buddy Group List Template_VN Batch 2.pdf'" at bounding box center [465, 274] width 12 height 12
checkbox input "true"
click at [592, 146] on link "Content" at bounding box center [596, 157] width 37 height 37
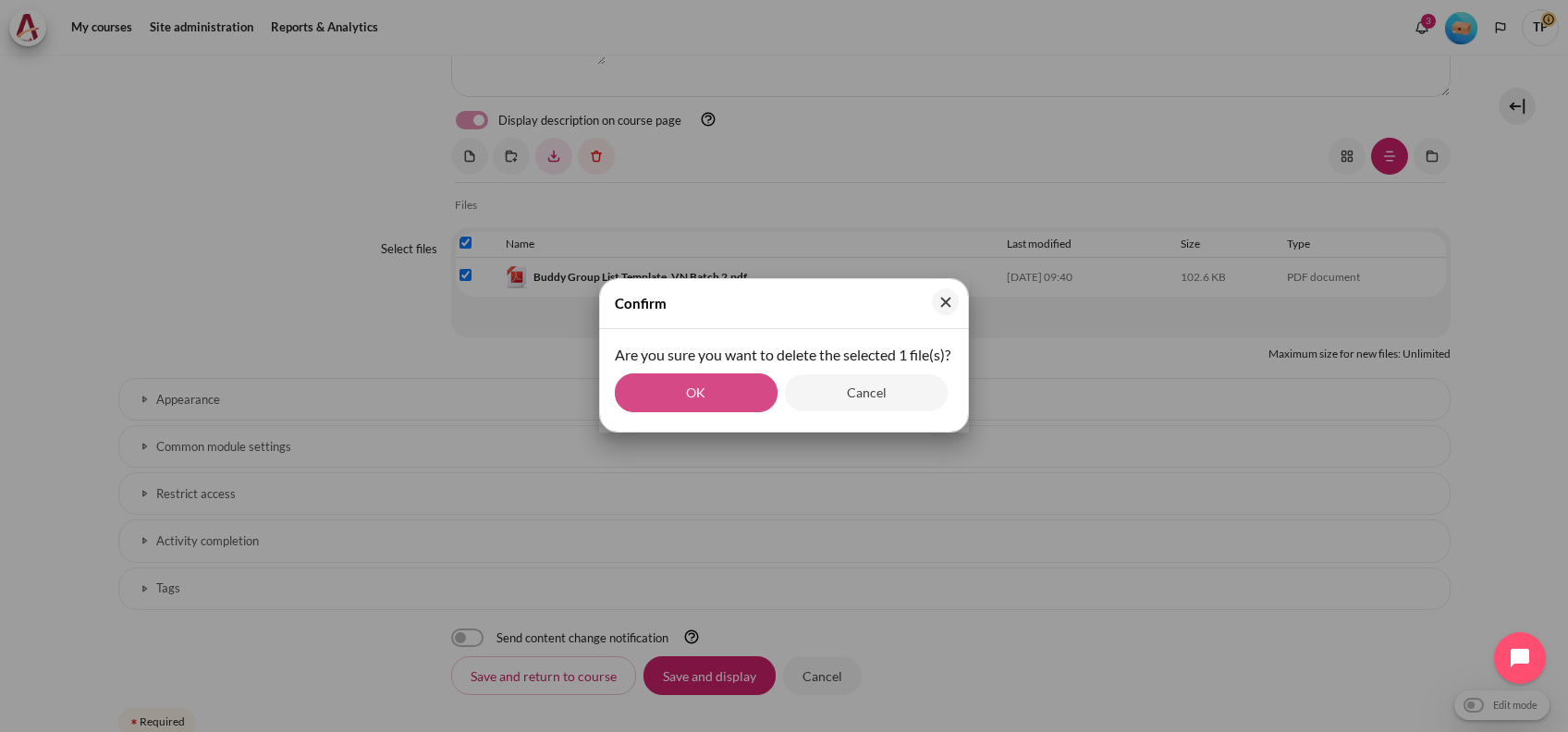
click at [708, 401] on button "OK" at bounding box center [696, 393] width 162 height 39
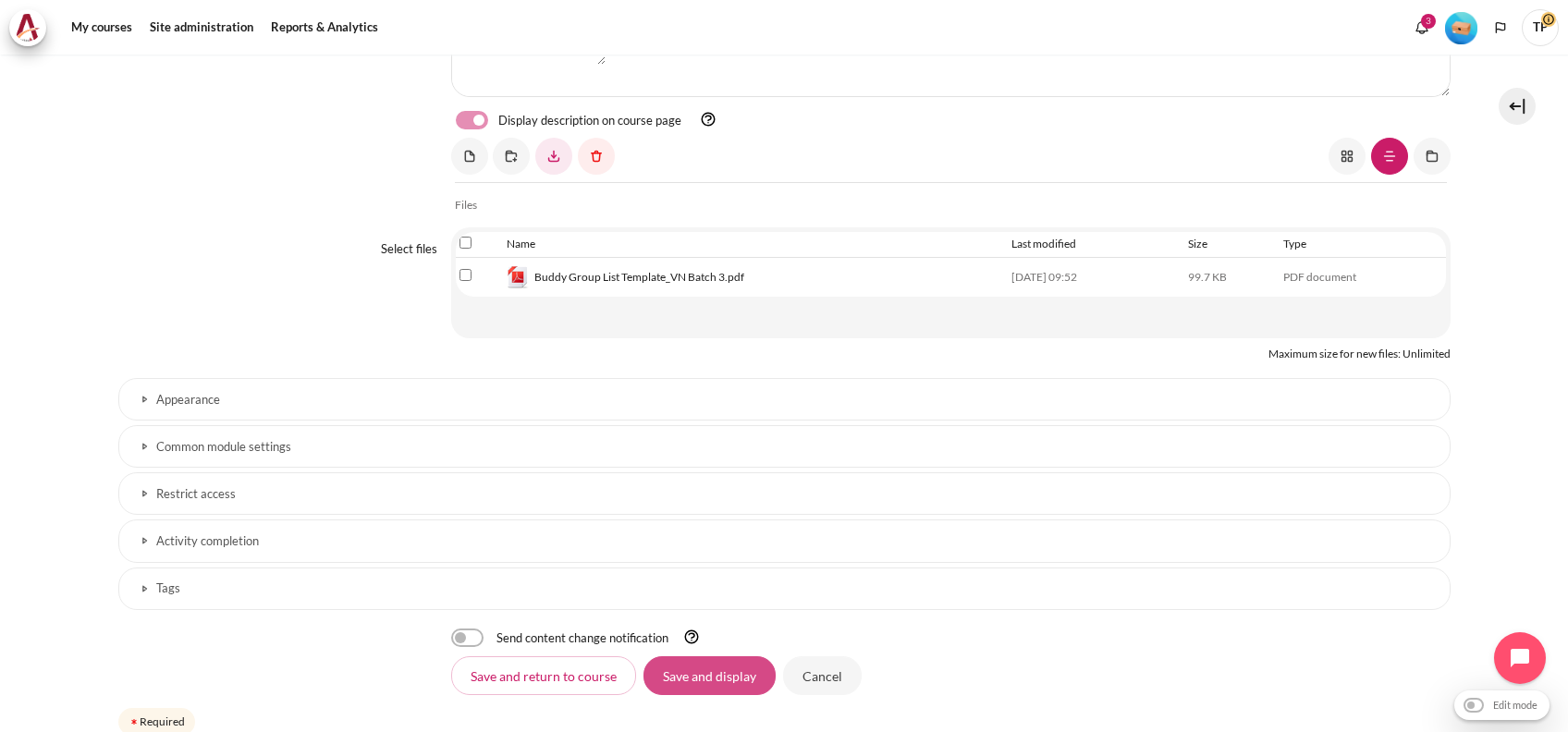
click at [693, 666] on input "Save and display" at bounding box center [709, 676] width 133 height 39
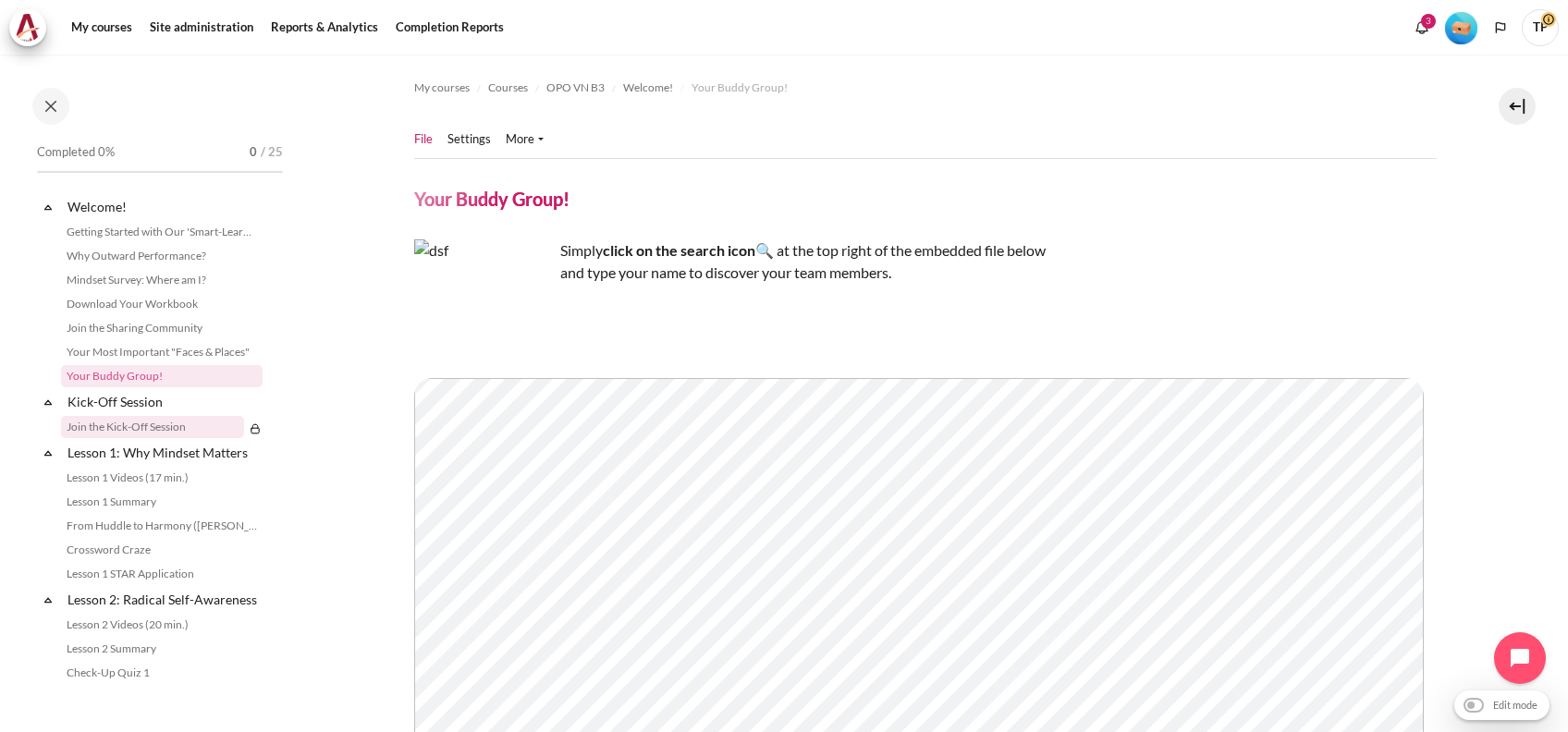
click at [145, 417] on link "Join the Kick-Off Session" at bounding box center [152, 428] width 183 height 22
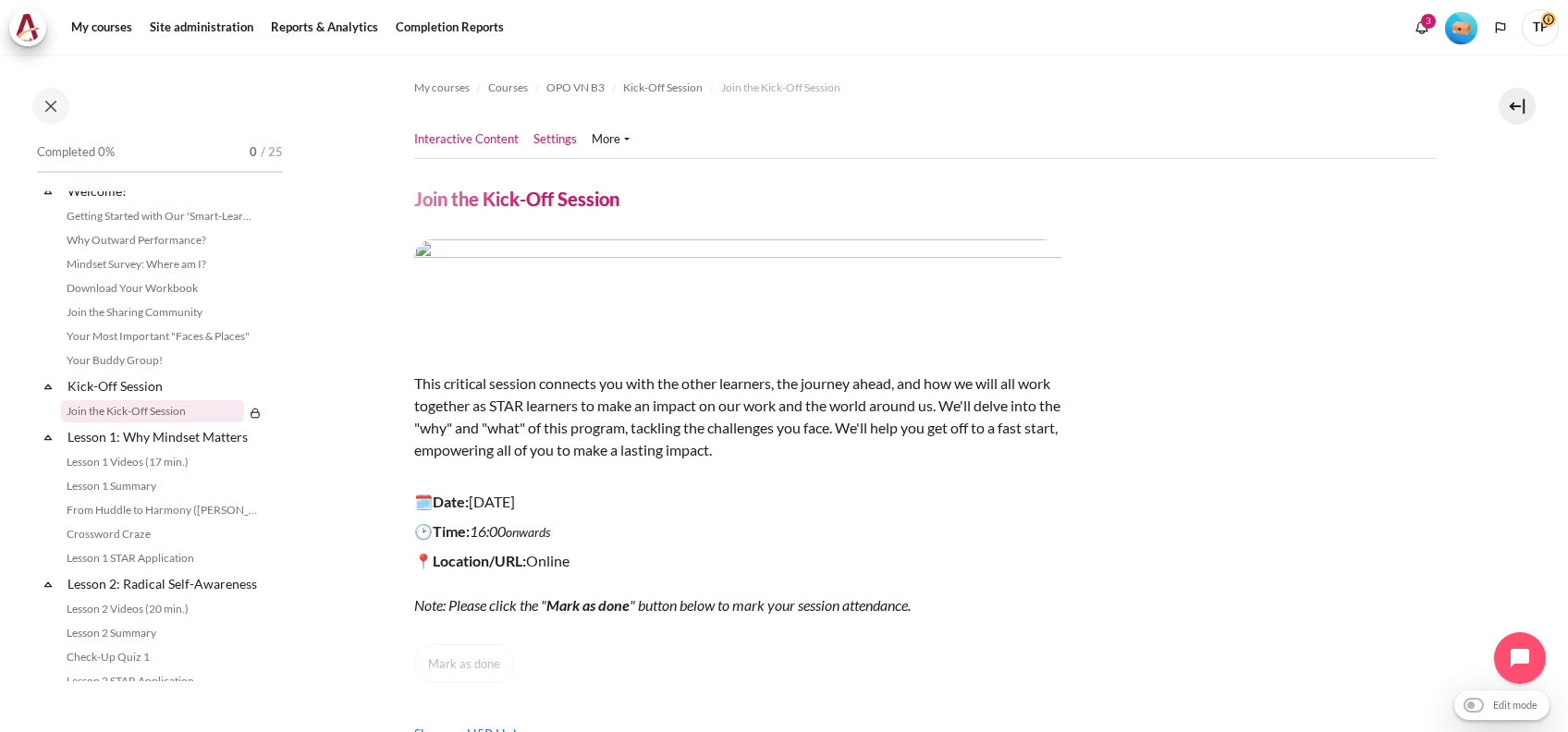
click at [569, 136] on link "Settings" at bounding box center [554, 140] width 44 height 19
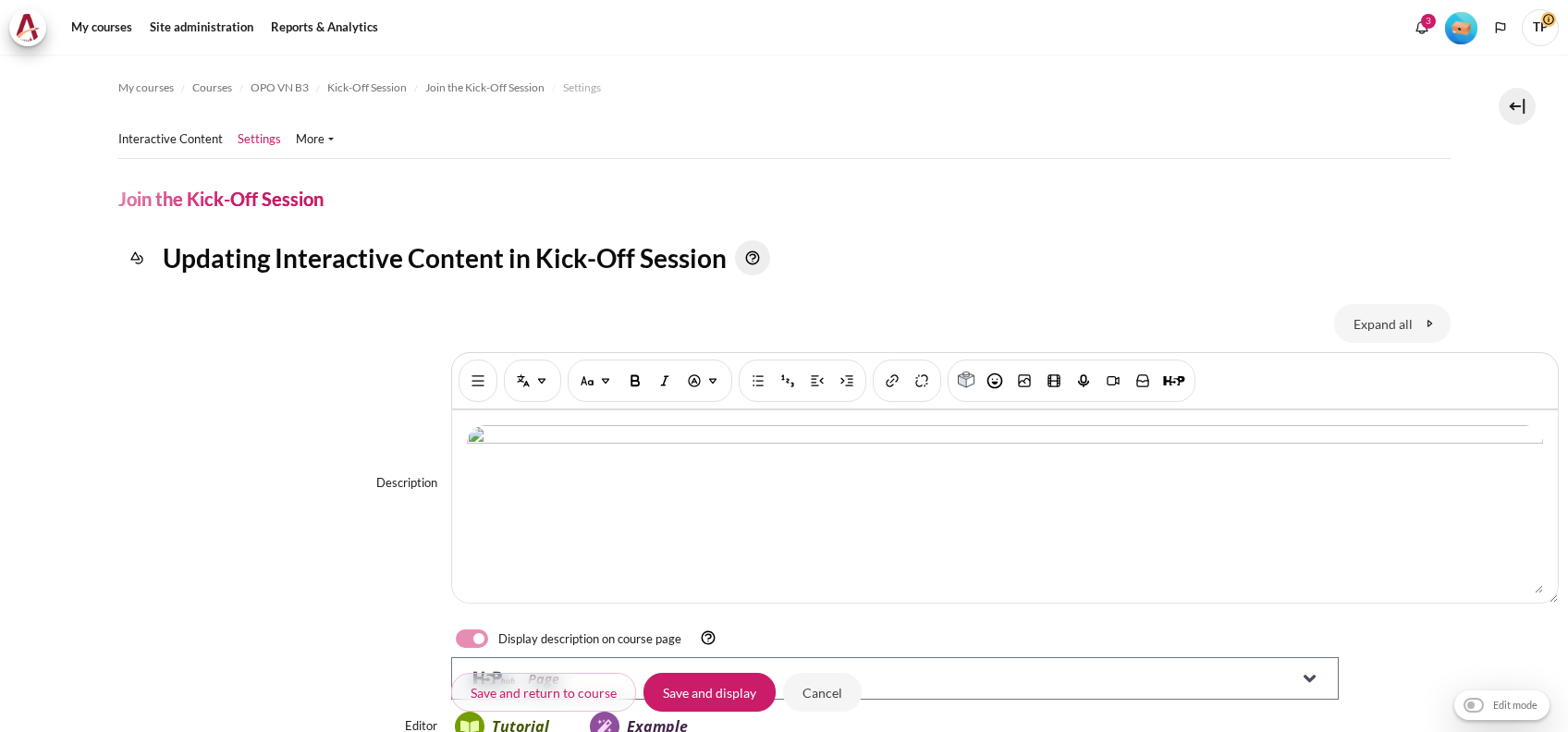
scroll to position [217, 0]
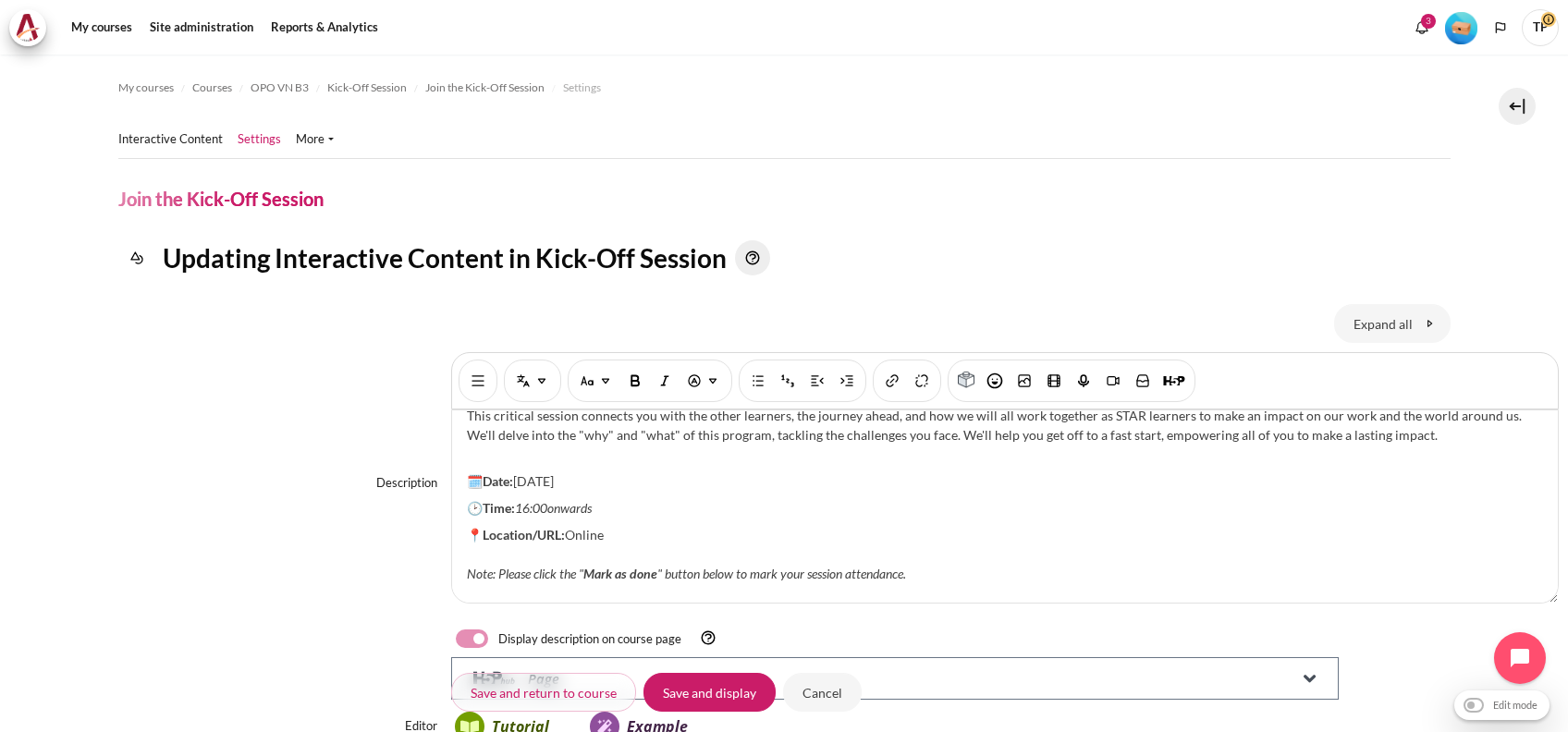
drag, startPoint x: 518, startPoint y: 482, endPoint x: 679, endPoint y: 486, distance: 161.0
click at [679, 486] on p "🗓️Date: 23 July 2025" at bounding box center [1004, 481] width 1076 height 20
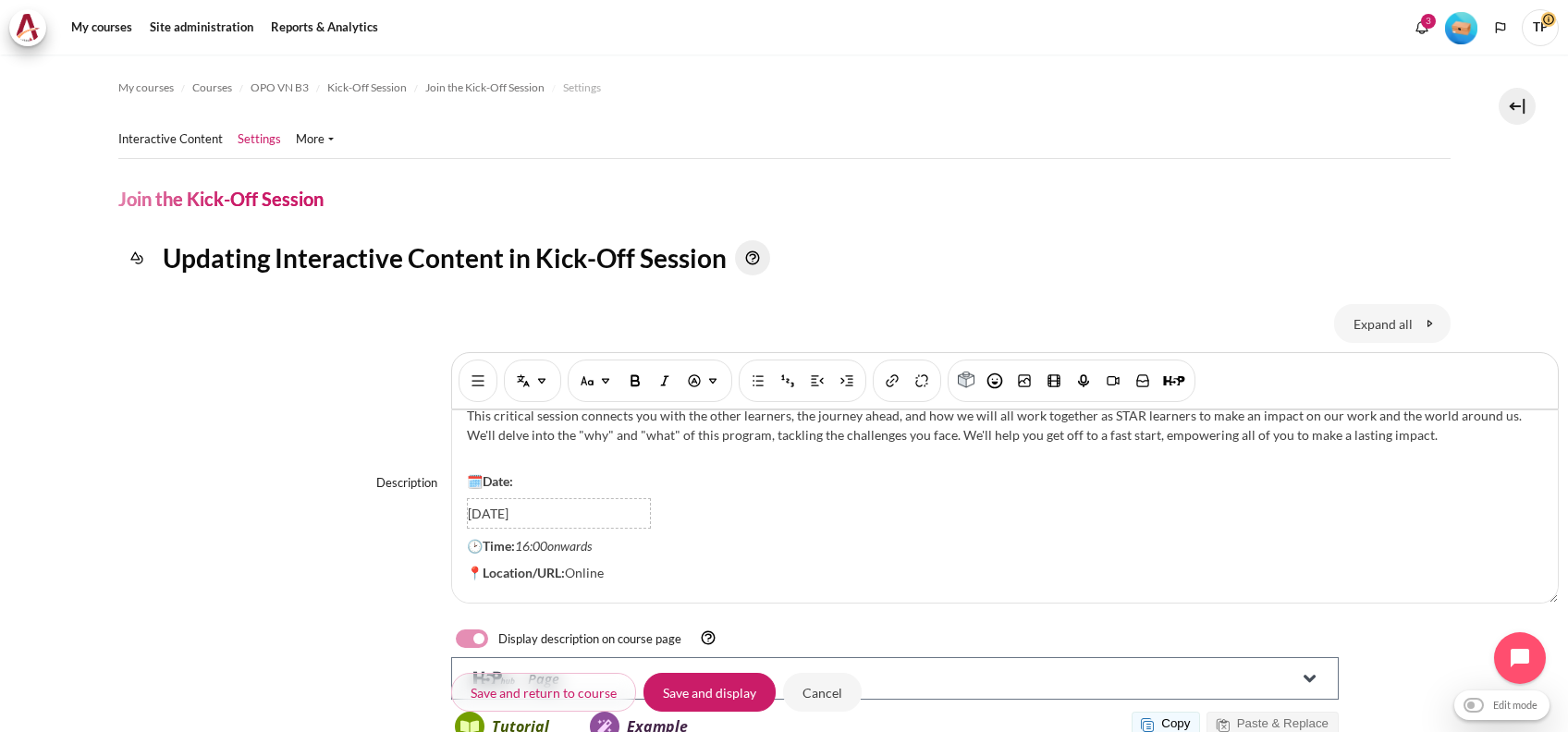
click at [651, 489] on div "This critical session connects you with the other learners, the journey ahead, …" at bounding box center [1004, 507] width 1106 height 192
drag, startPoint x: 622, startPoint y: 476, endPoint x: 516, endPoint y: 473, distance: 106.0
click at [516, 473] on p "🗓️Date: 23 July 2025" at bounding box center [1004, 481] width 1076 height 20
click at [529, 500] on em "16:00" at bounding box center [531, 508] width 33 height 16
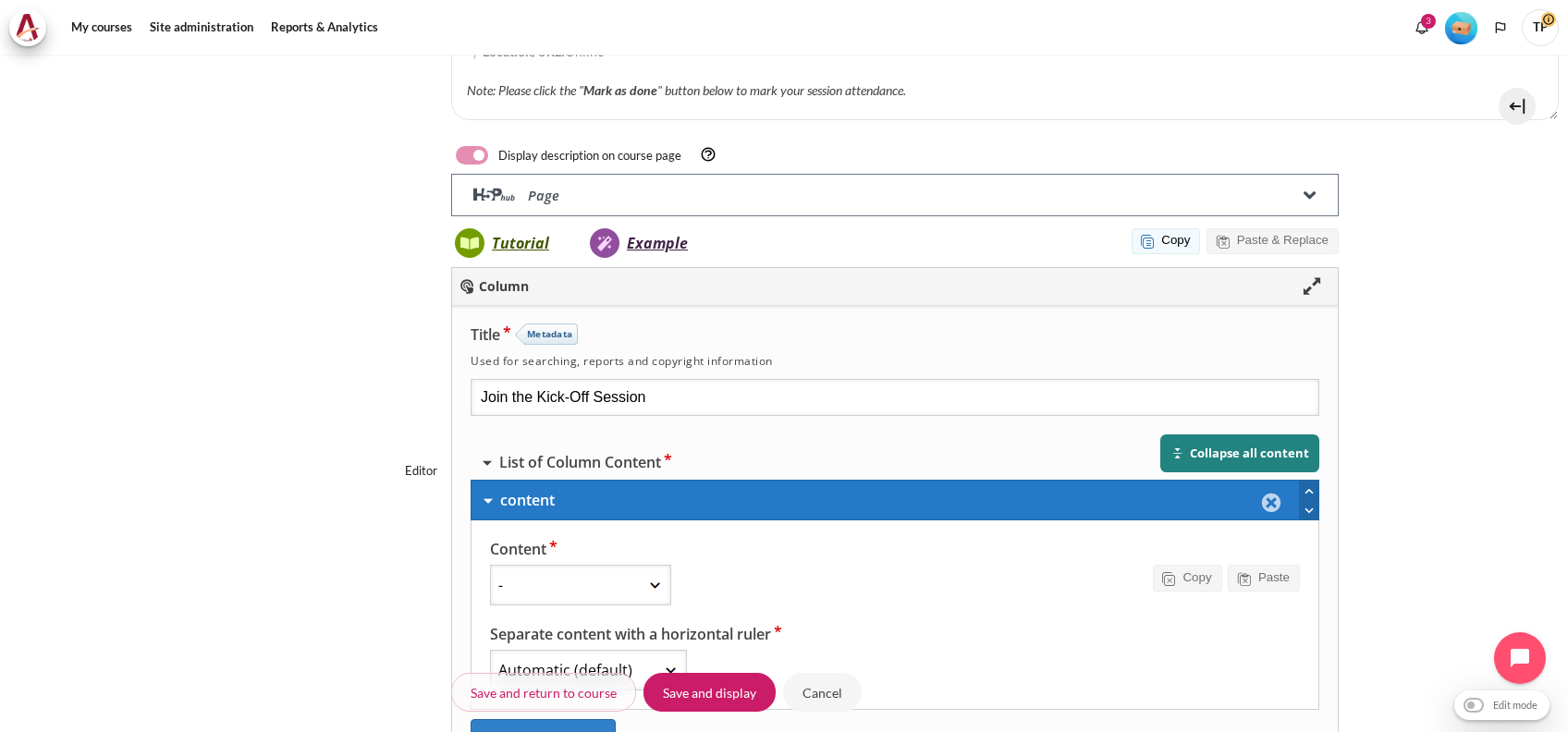
scroll to position [493, 0]
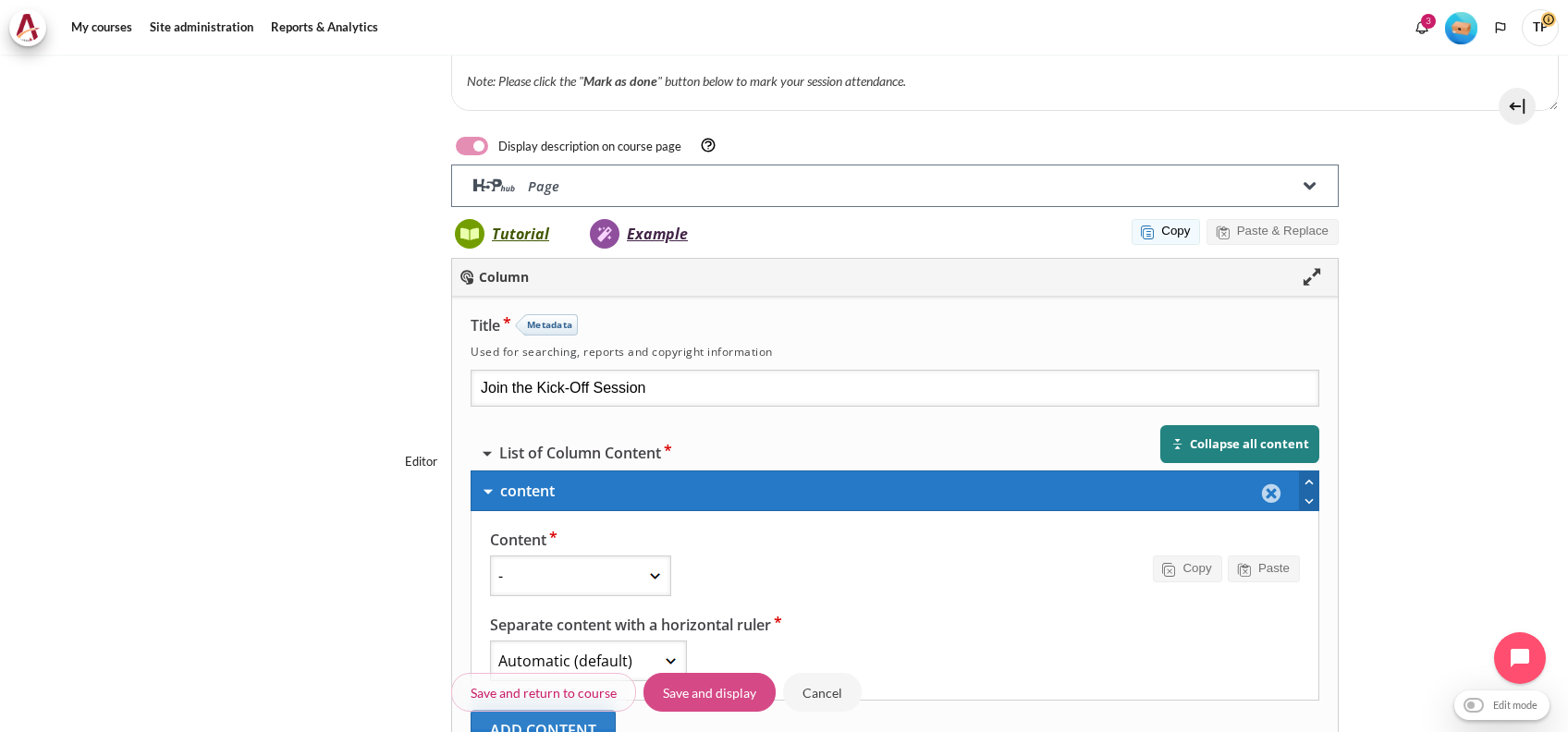
click at [665, 689] on input "Save and display" at bounding box center [709, 693] width 133 height 39
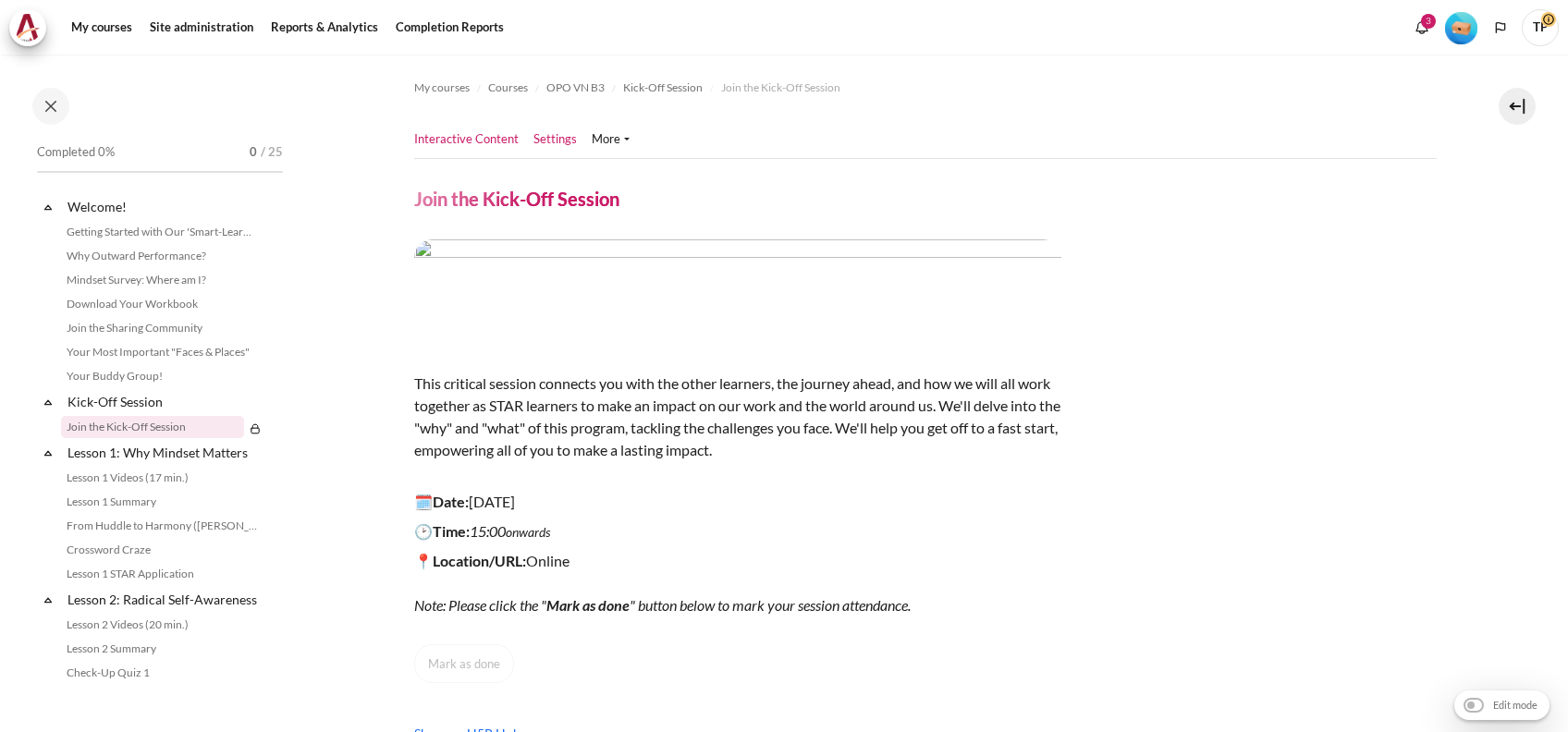
scroll to position [16, 0]
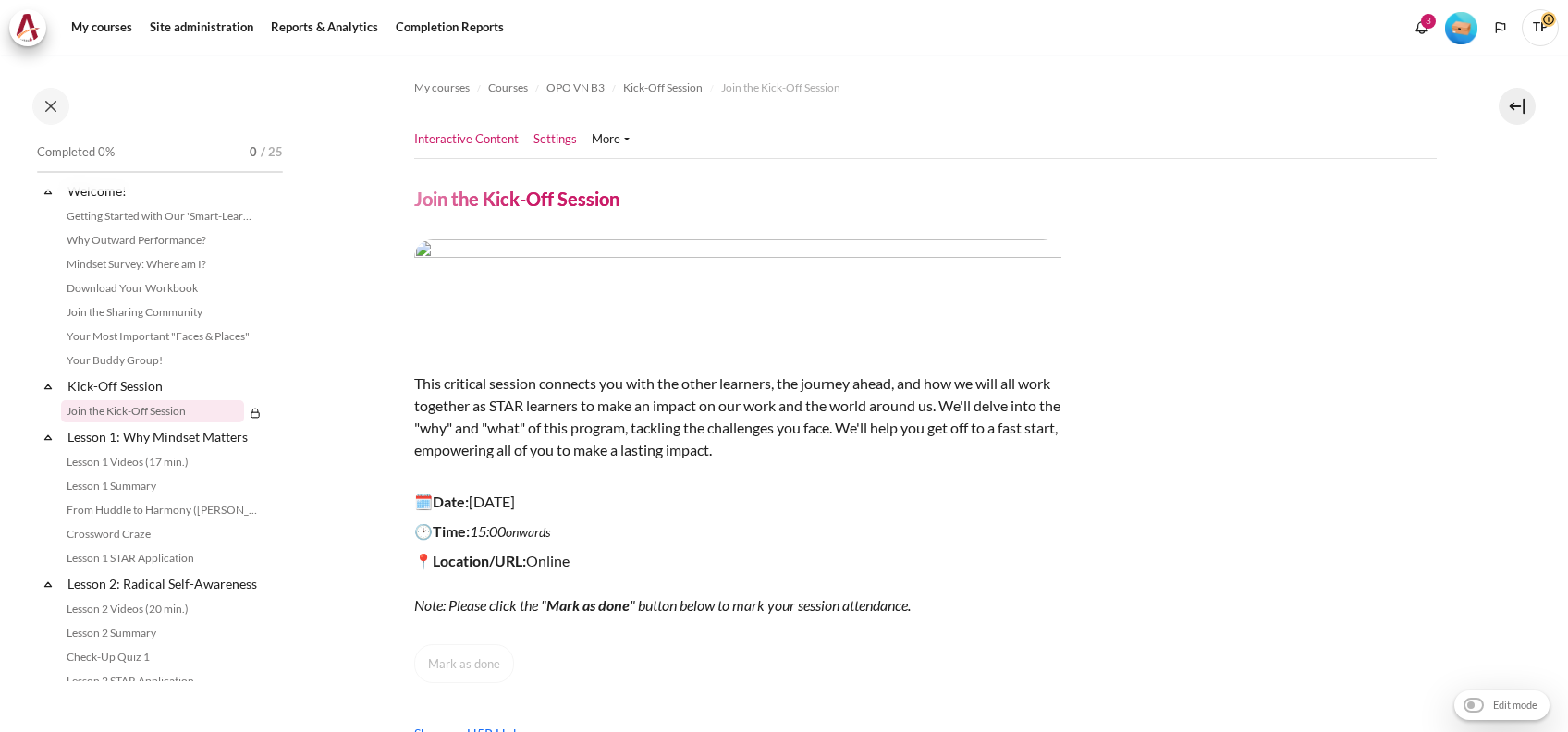
click at [553, 136] on link "Settings" at bounding box center [554, 140] width 44 height 19
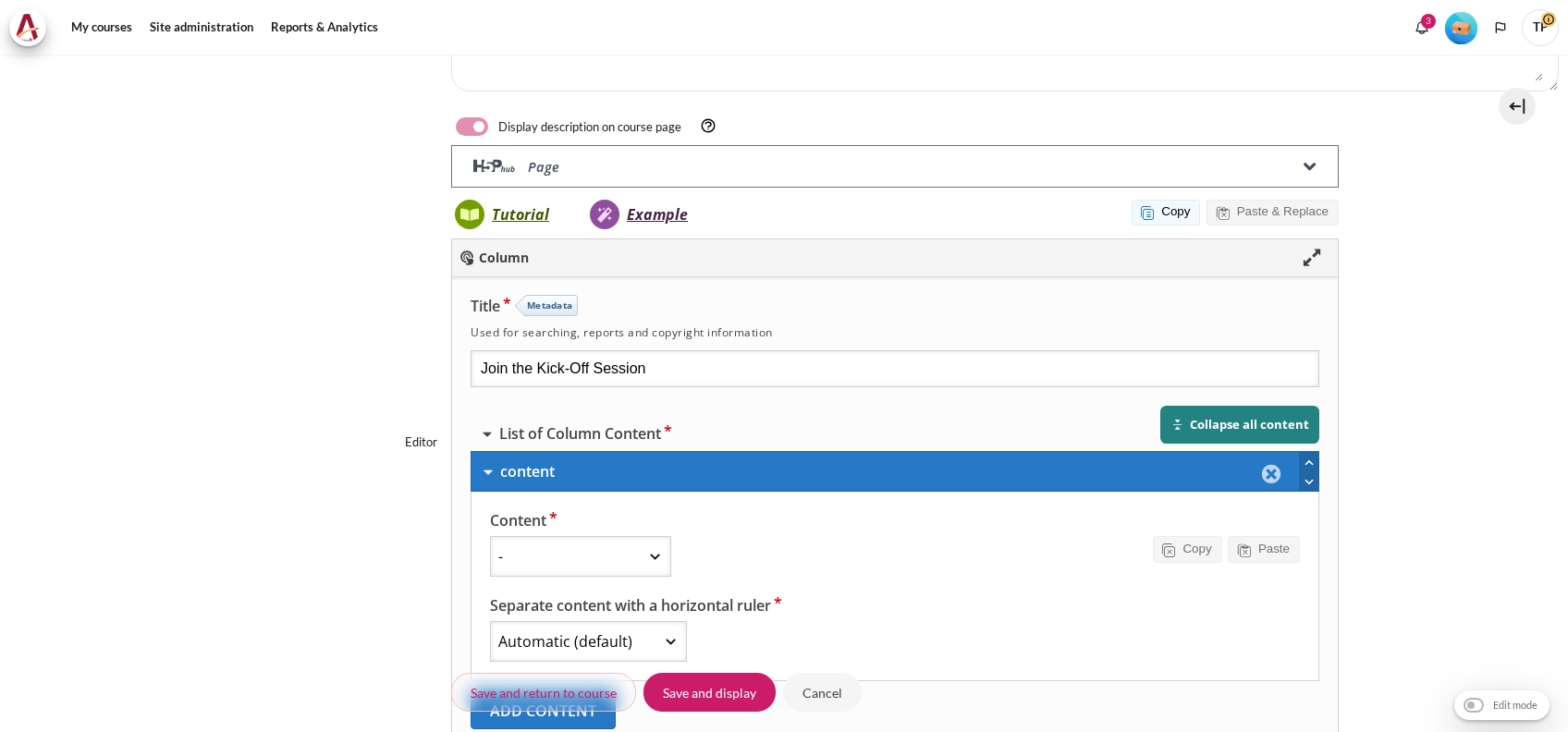
drag, startPoint x: 245, startPoint y: 465, endPoint x: 245, endPoint y: 455, distance: 10.0
click at [244, 465] on div "Editor" at bounding box center [784, 444] width 1332 height 600
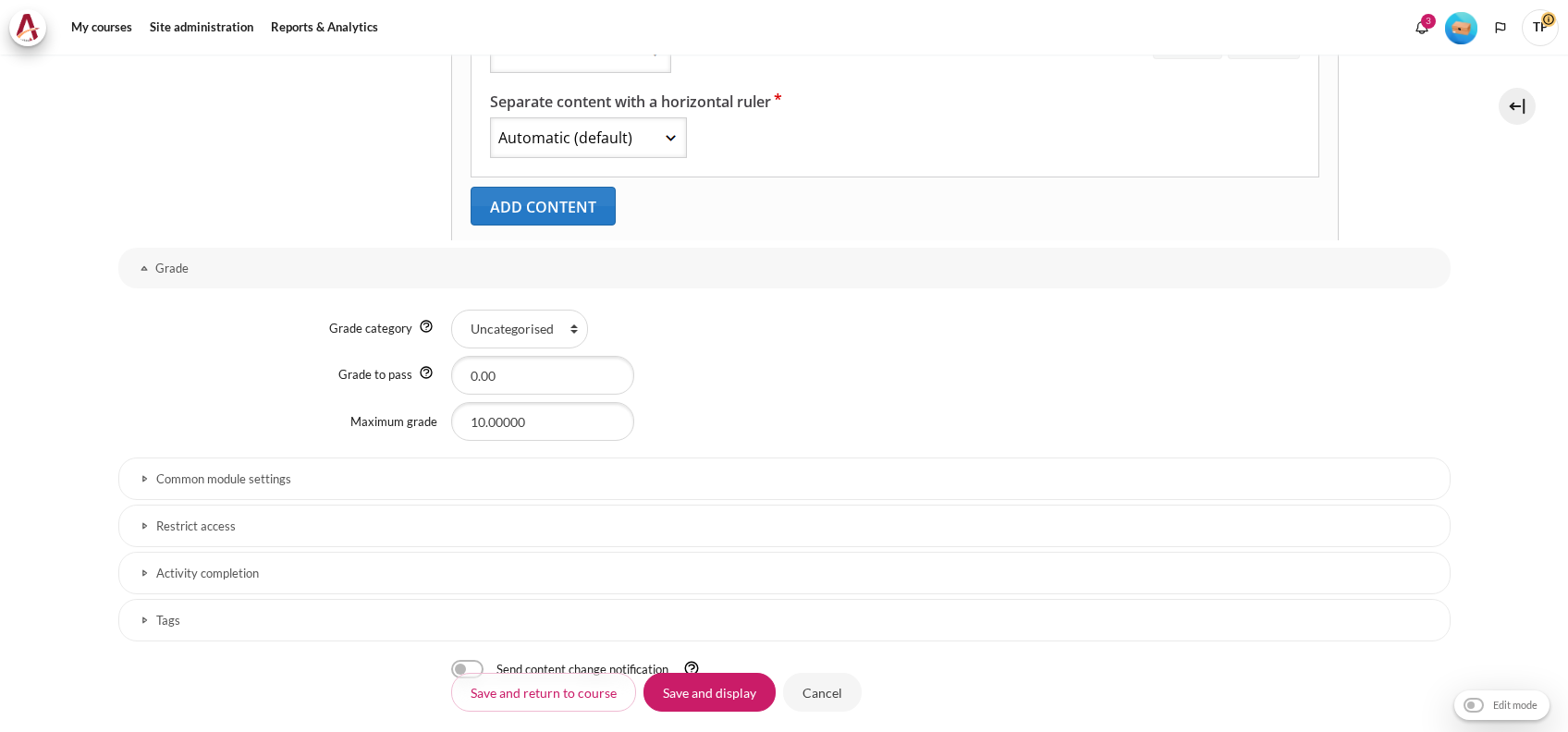
select select "13"
select select "1"
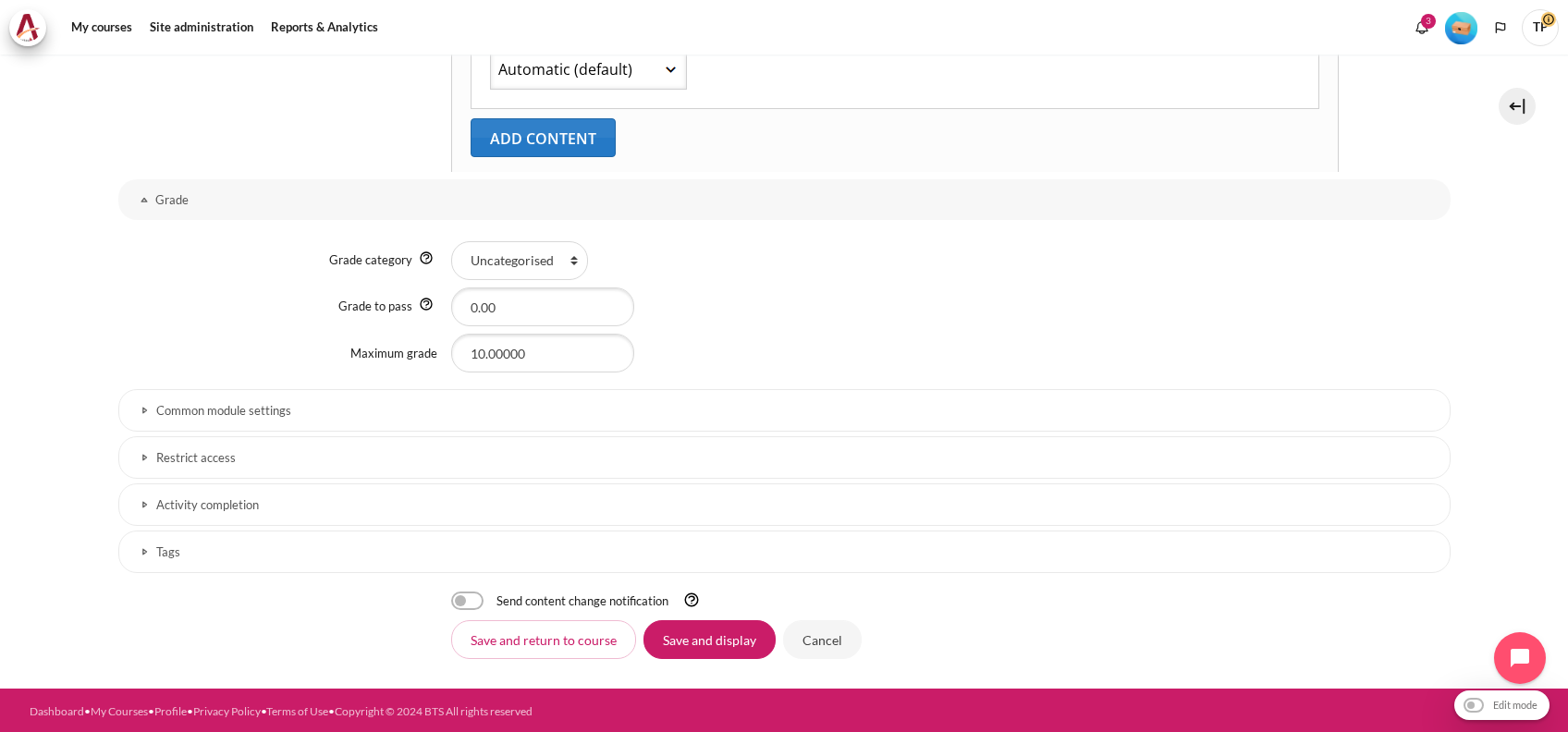
click at [189, 474] on link "Restrict access" at bounding box center [784, 458] width 1332 height 43
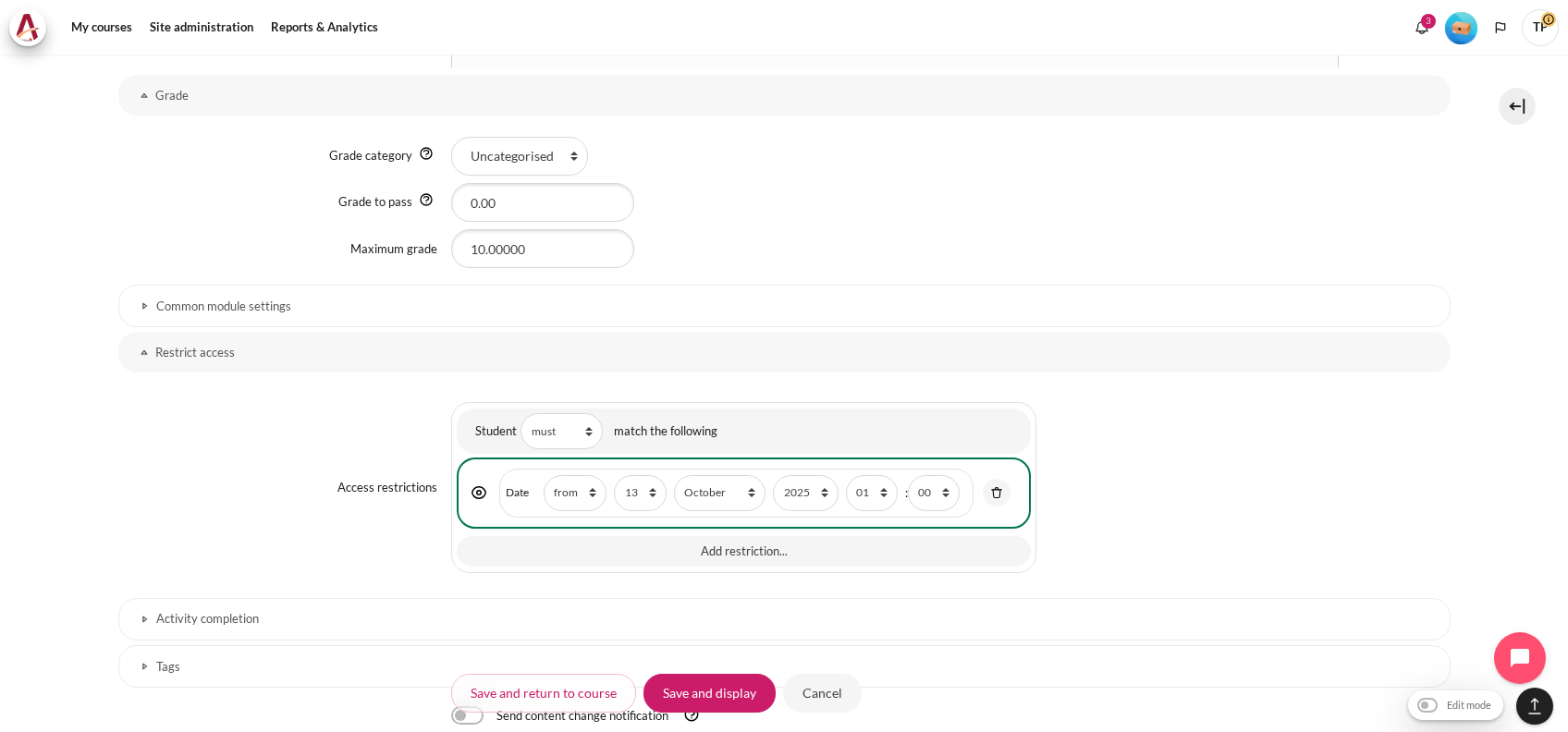
scroll to position [1302, 0]
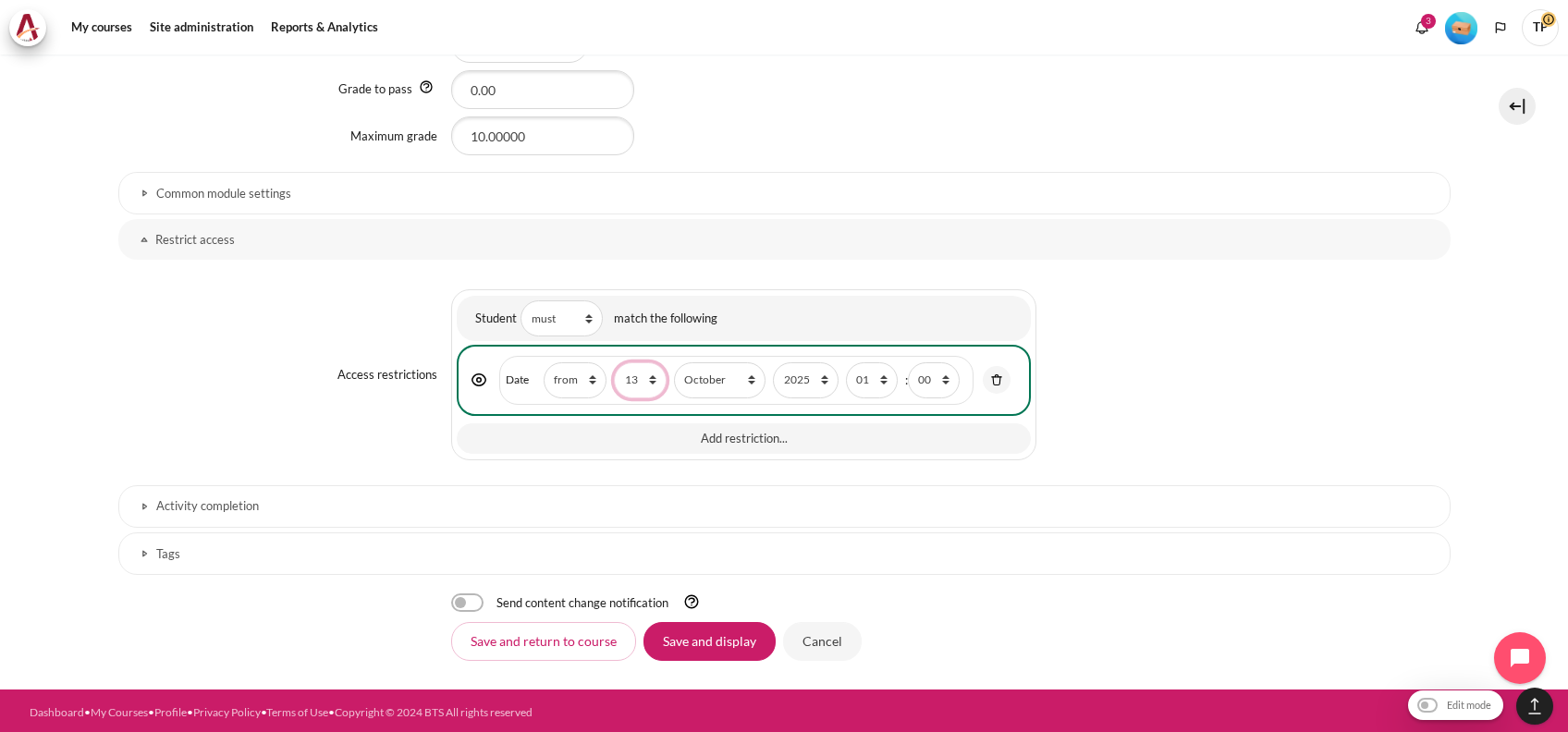
click at [629, 371] on select "1 2 3 4 5 6 7 8 9 10 11 12 13 14 15 16 17 18 19 20 21 22 23 24 25 26 27 28 29 3…" at bounding box center [639, 380] width 51 height 36
select select "9"
click at [614, 362] on select "1 2 3 4 5 6 7 8 9 10 11 12 13 14 15 16 17 18 19 20 21 22 23 24 25 26 27 28 29 3…" at bounding box center [639, 380] width 51 height 36
click at [693, 636] on input "Save and display" at bounding box center [709, 642] width 133 height 39
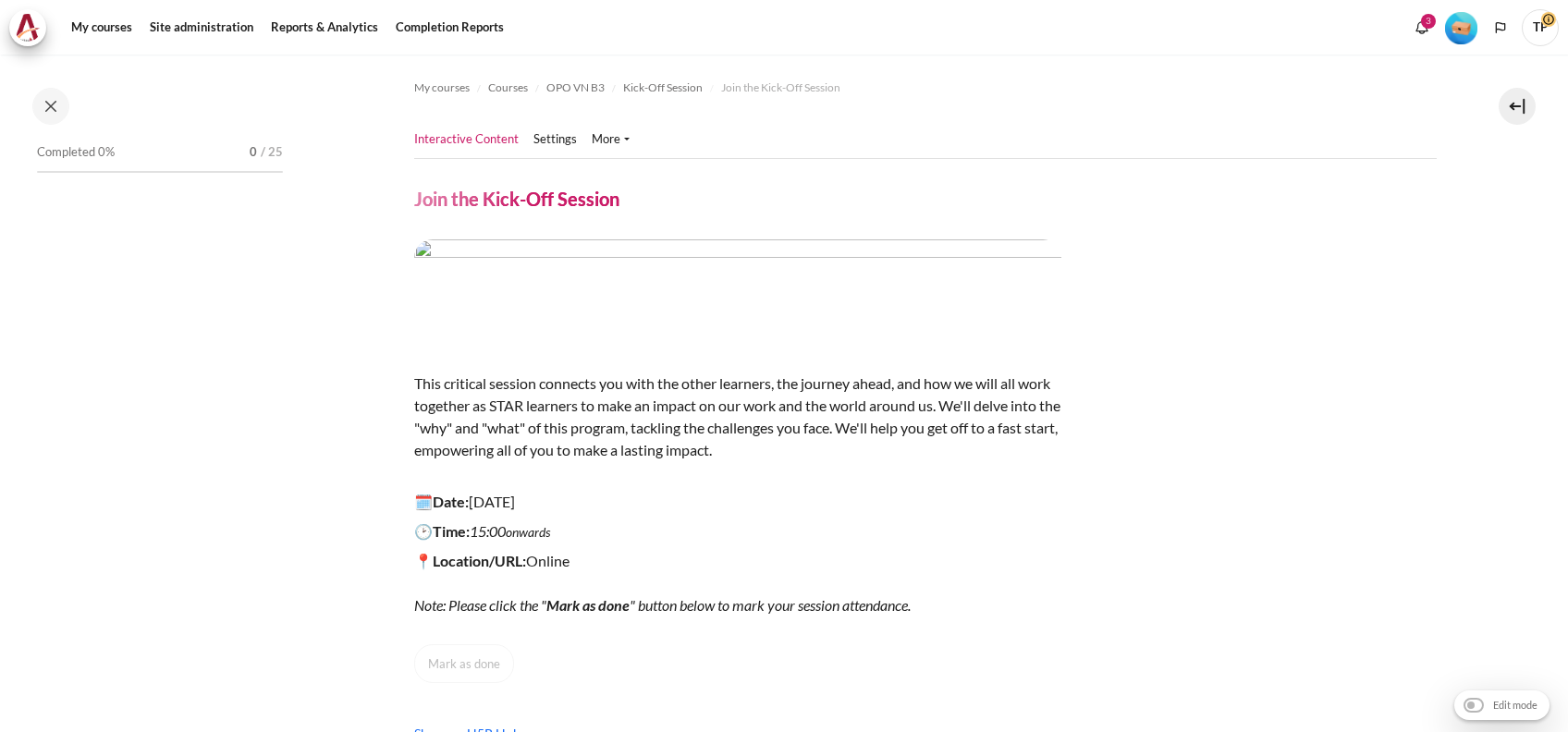
scroll to position [16, 0]
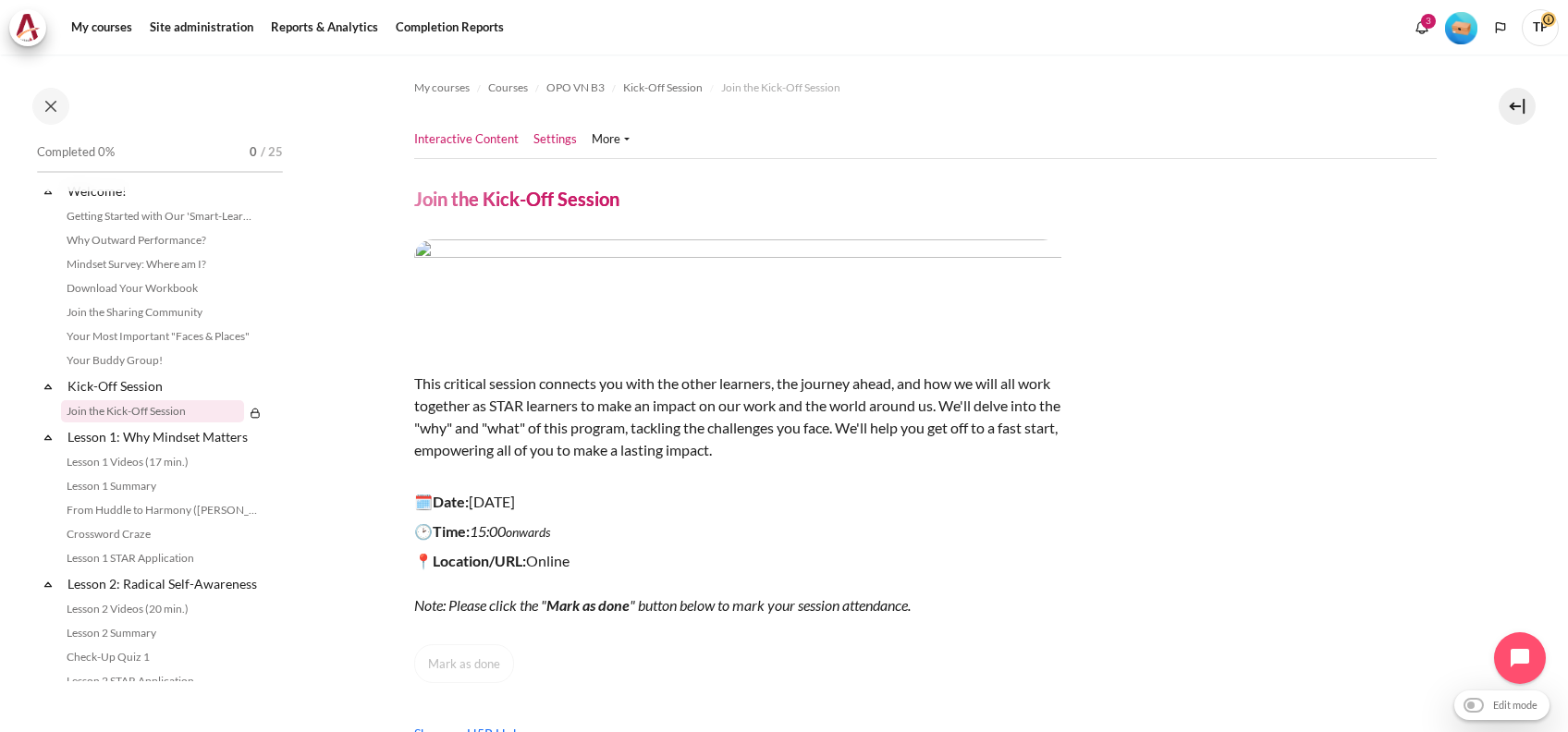
click at [537, 133] on link "Settings" at bounding box center [554, 140] width 44 height 19
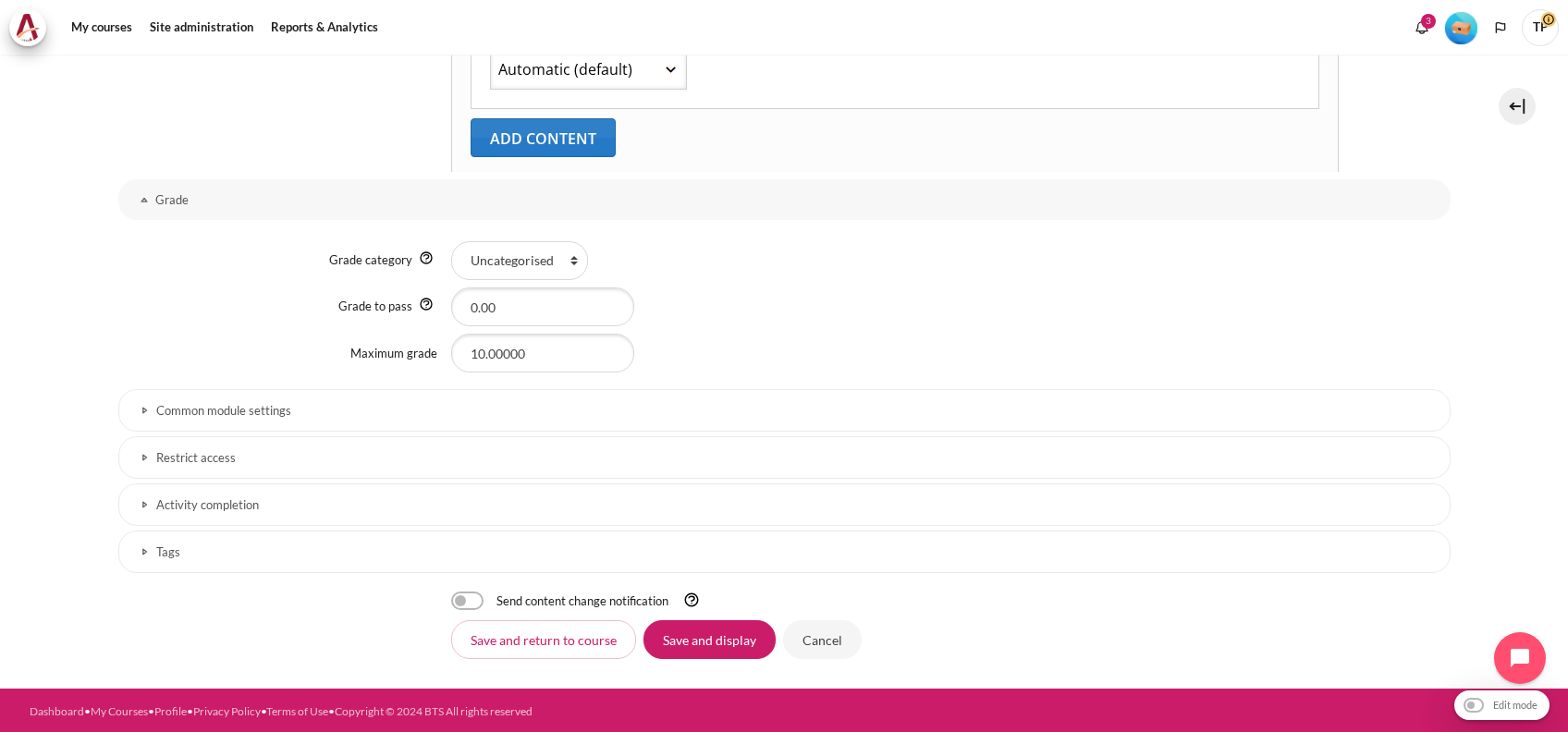
click at [223, 500] on h3 "Activity completion" at bounding box center [784, 505] width 1256 height 16
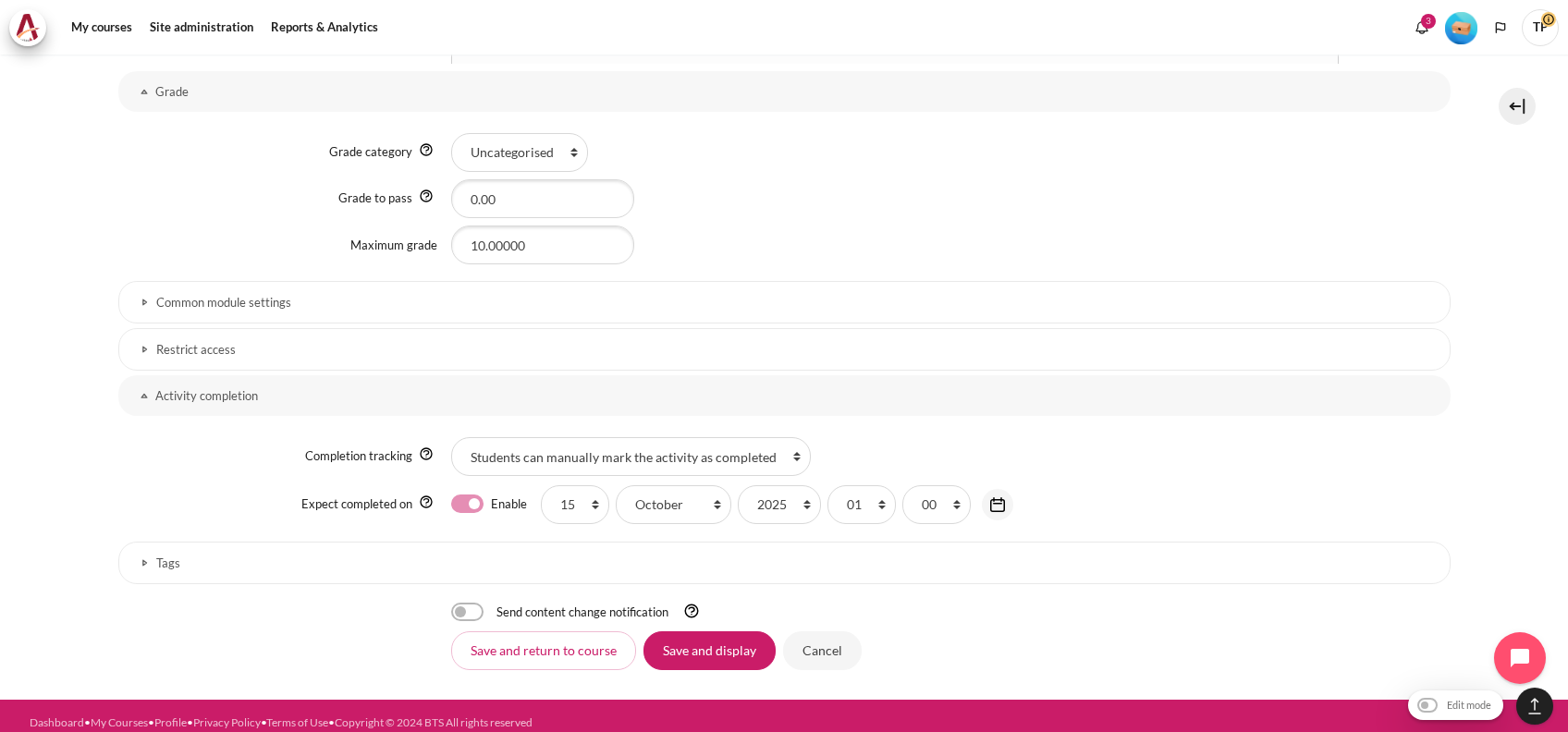
scroll to position [1204, 0]
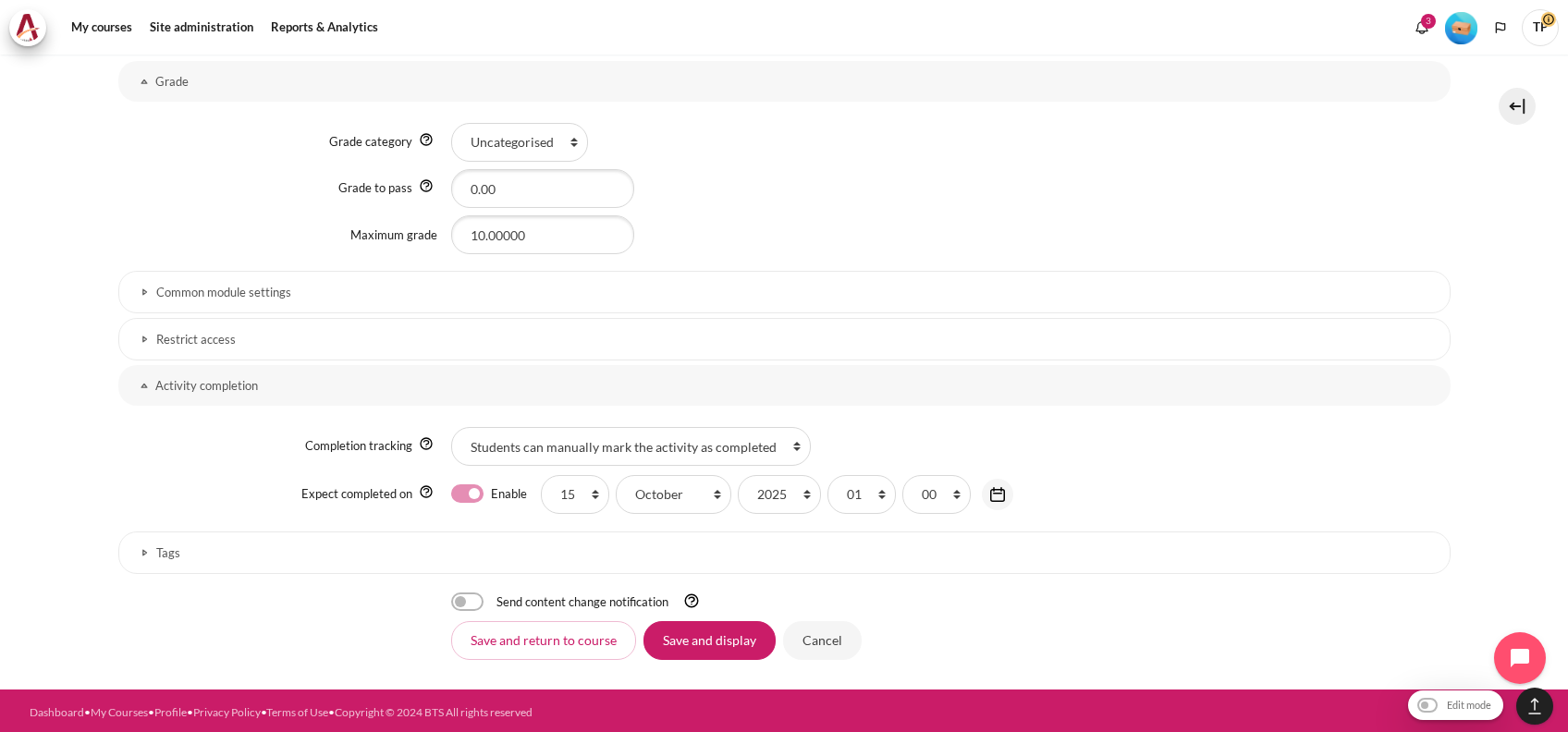
click at [491, 497] on label "Enable" at bounding box center [509, 494] width 36 height 20
click at [463, 497] on input "Enable" at bounding box center [467, 494] width 33 height 19
checkbox input "false"
click at [719, 632] on input "Save and display" at bounding box center [709, 641] width 133 height 39
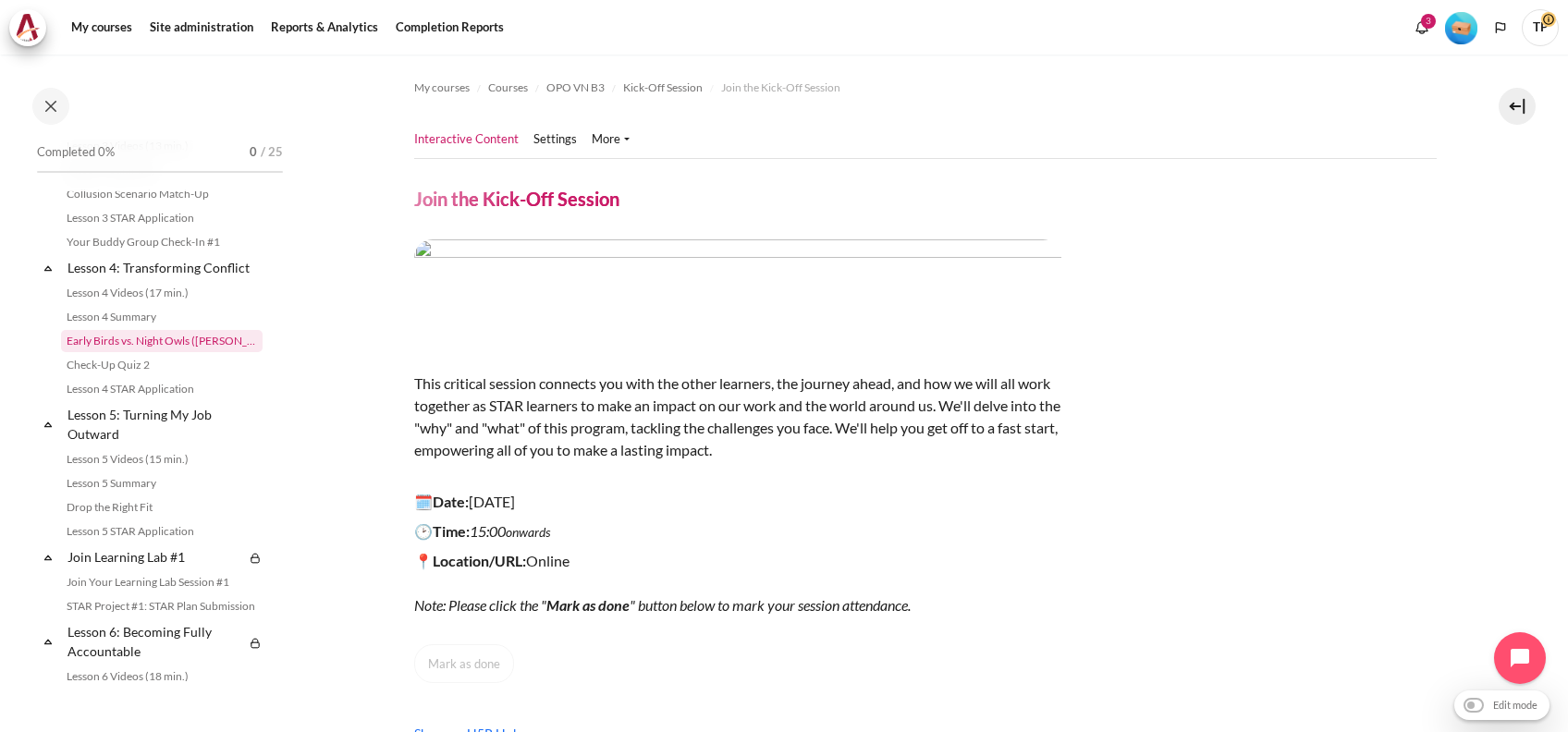
scroll to position [632, 0]
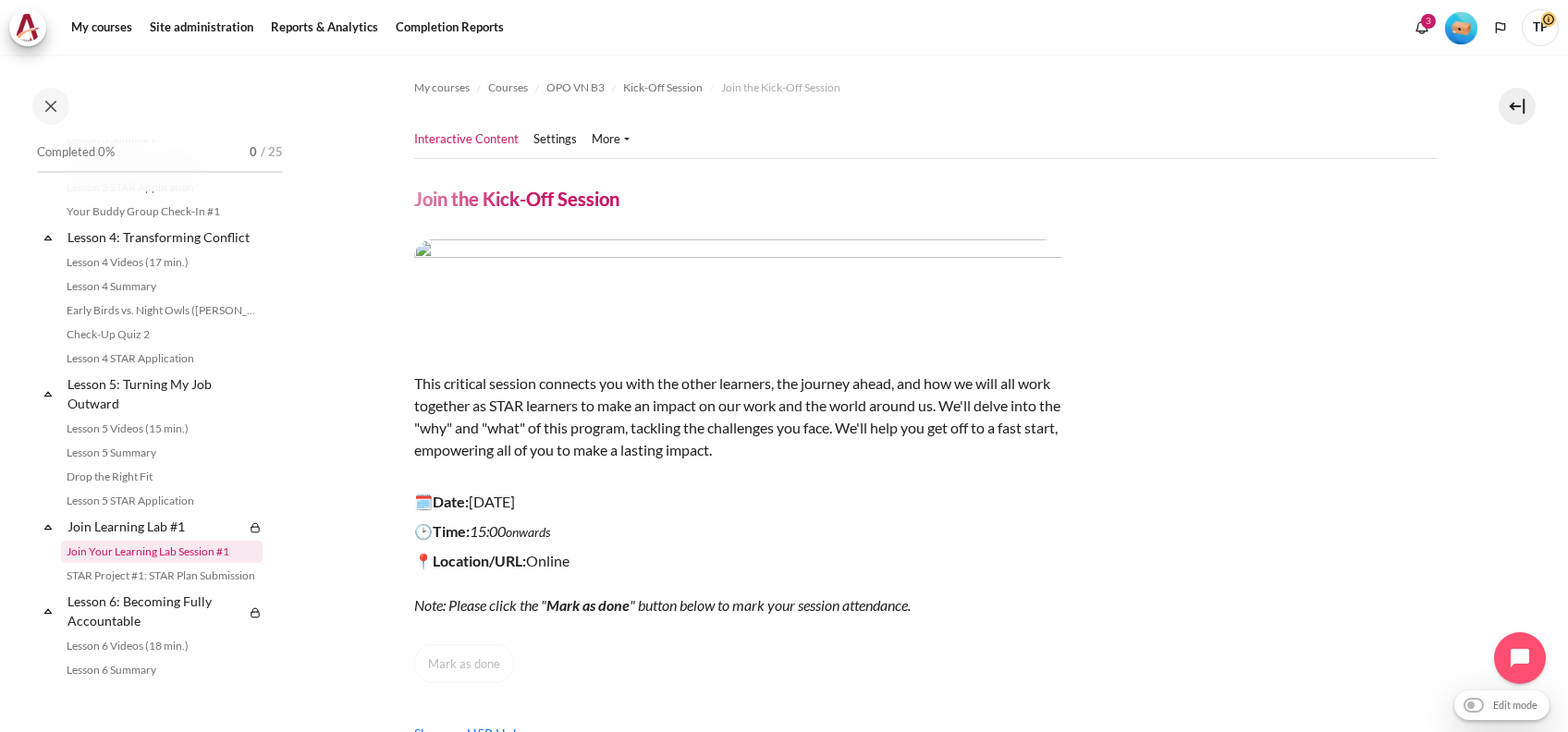
click at [66, 563] on link "Join Your Learning Lab Session #1" at bounding box center [161, 552] width 202 height 22
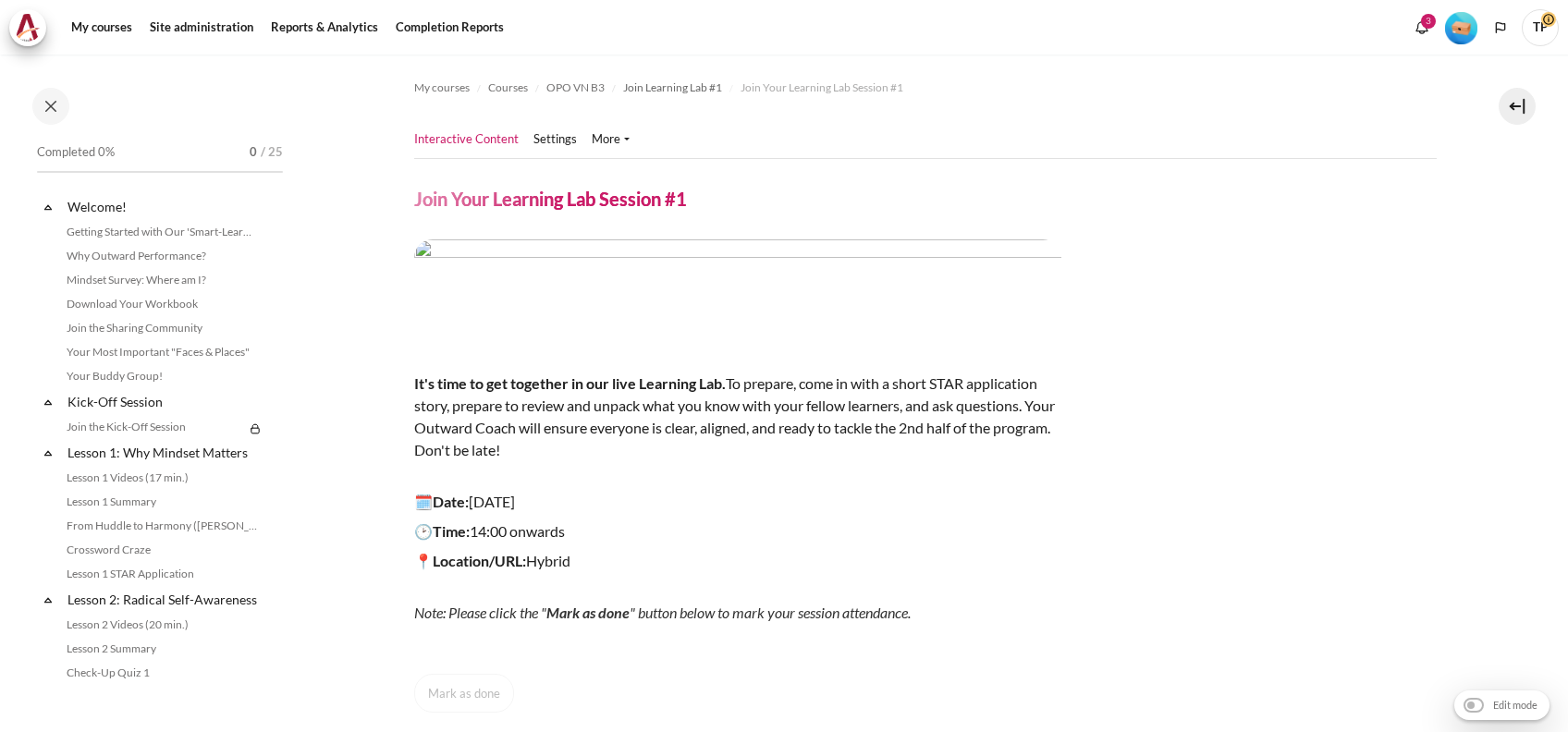
scroll to position [813, 0]
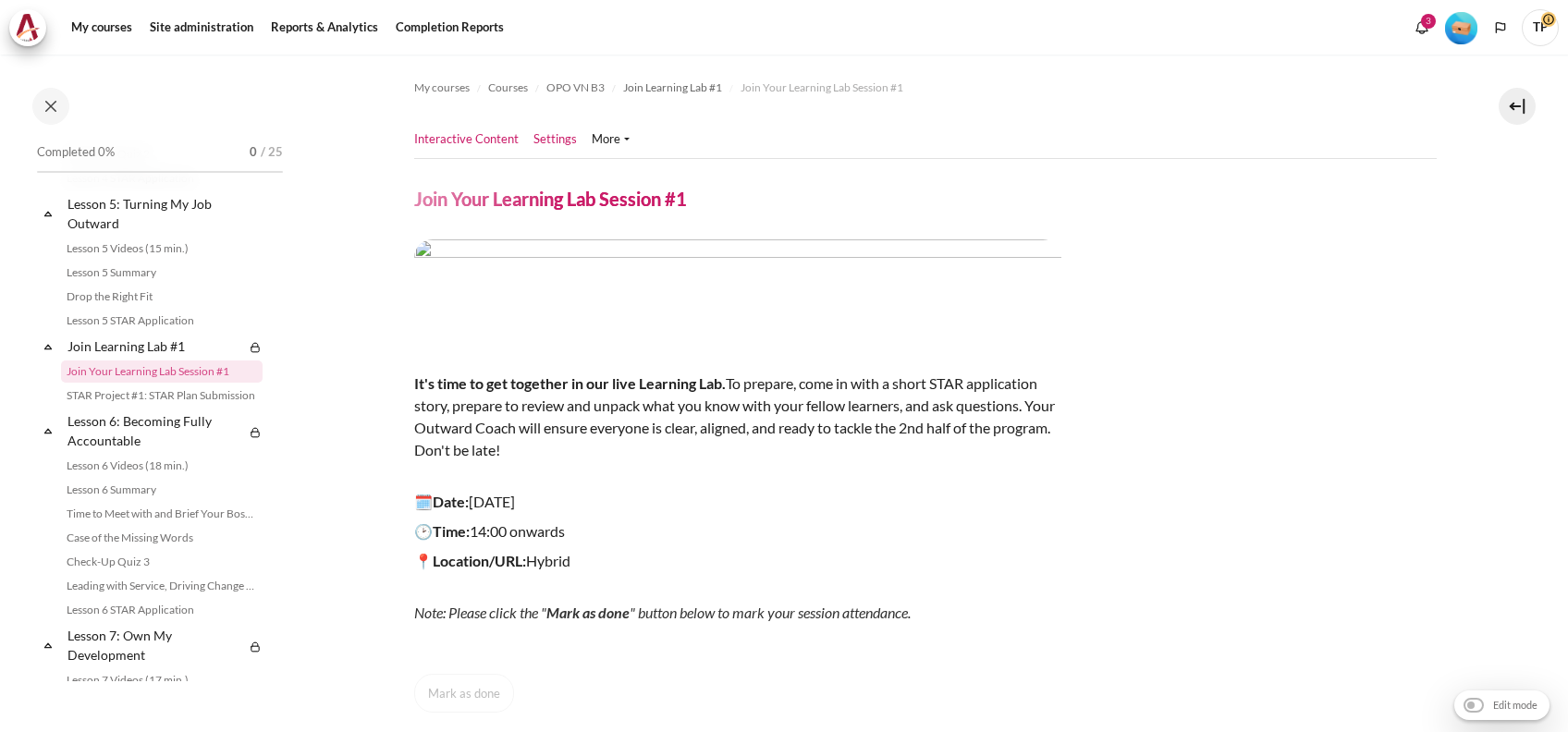
click at [547, 136] on link "Settings" at bounding box center [554, 140] width 44 height 19
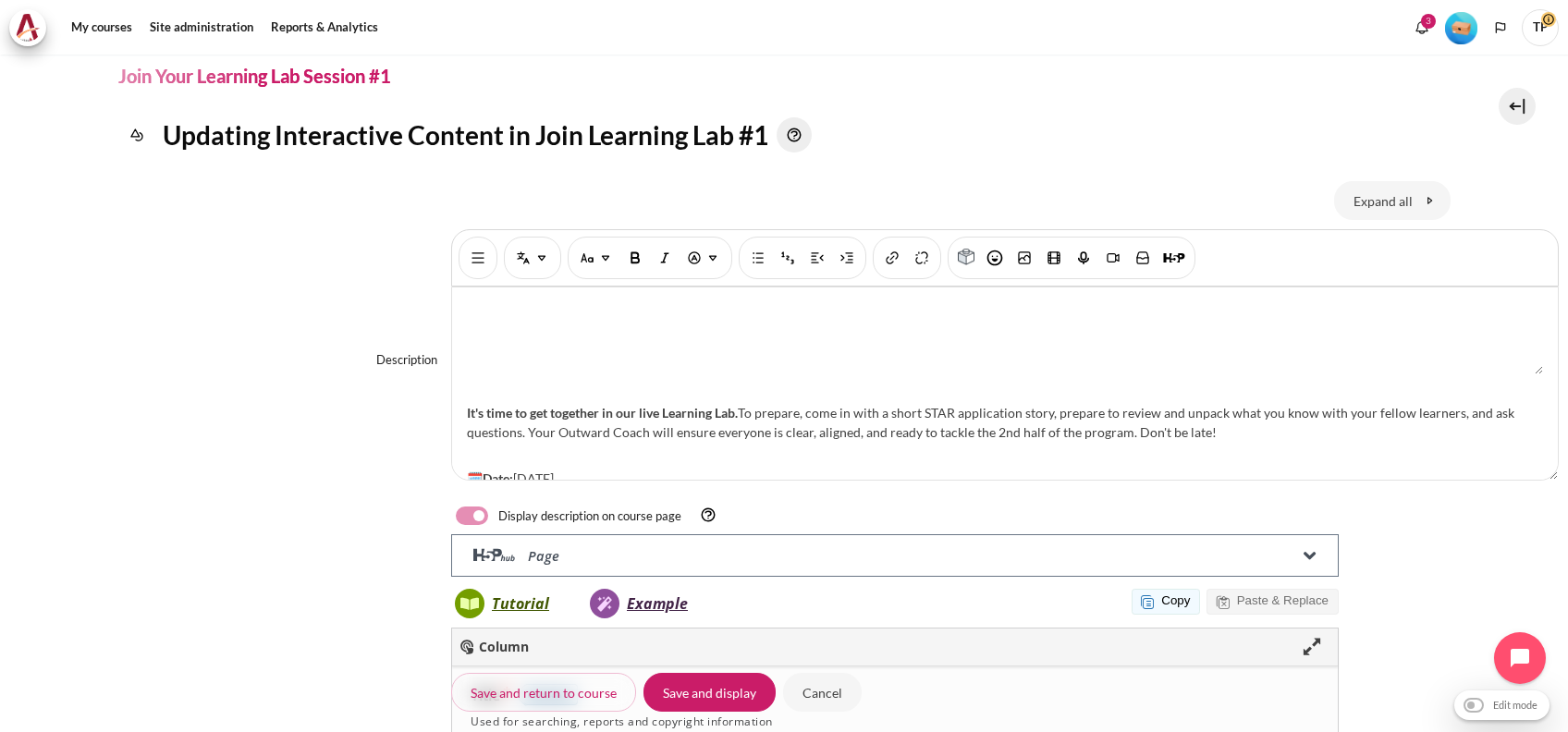
scroll to position [217, 0]
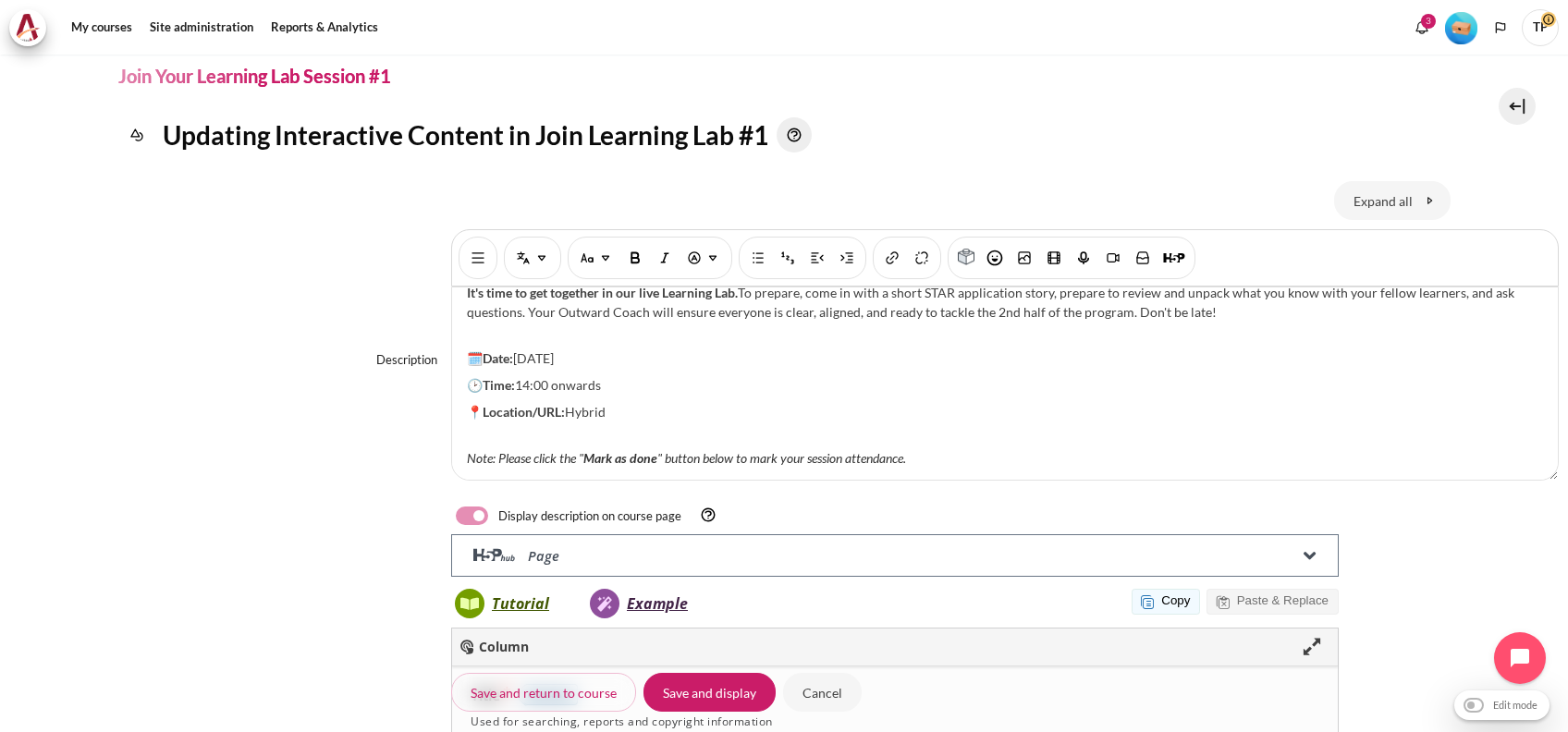
click at [554, 348] on p "🗓️Date: [DATE]" at bounding box center [1004, 358] width 1076 height 20
click at [738, 691] on input "Save and display" at bounding box center [709, 693] width 133 height 39
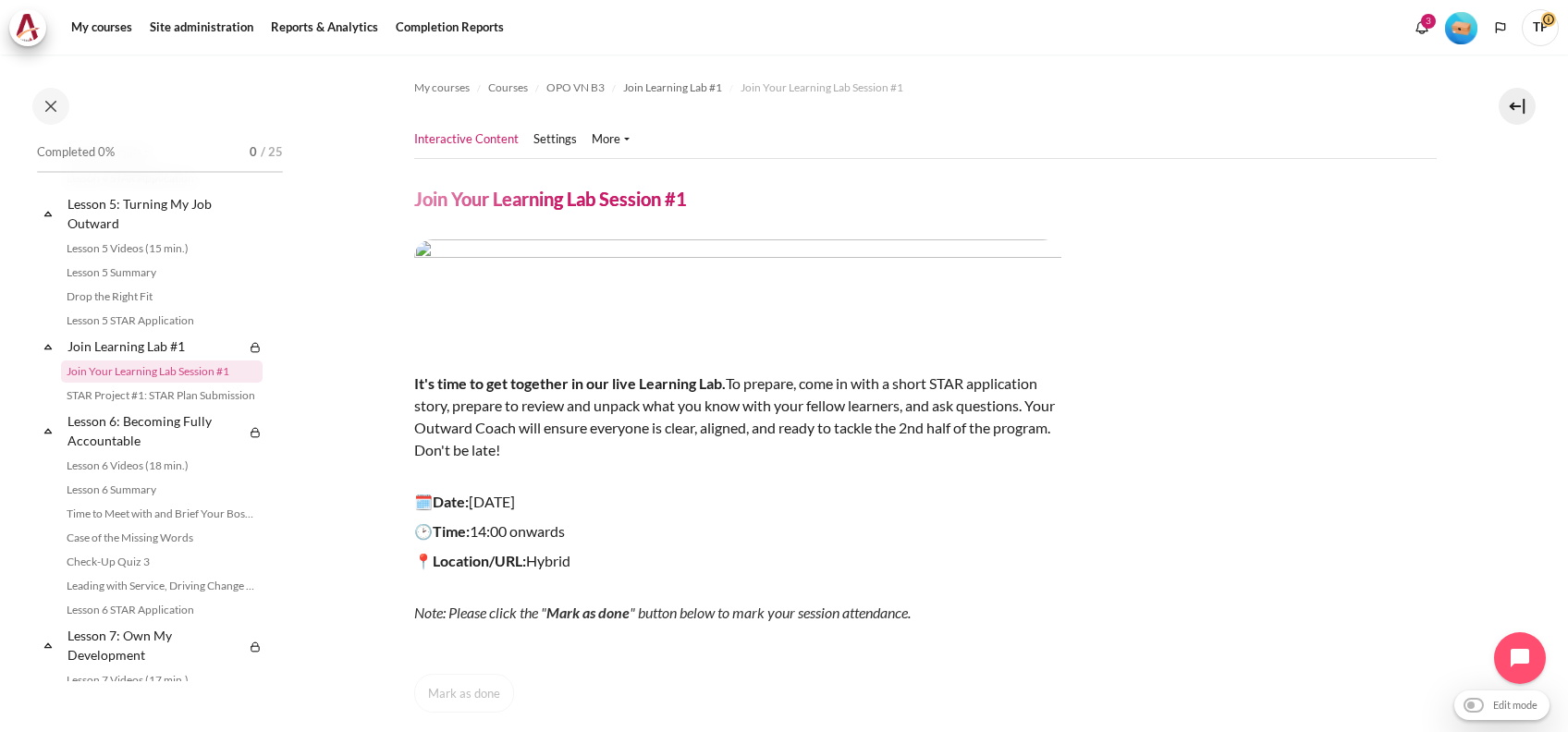
click at [1492, 428] on section "My courses Courses OPO VN B3 Join Learning Lab #1 Join Your Learning Lab Sessio…" at bounding box center [925, 473] width 1258 height 839
click at [0, 378] on html "Skip to main content Open course index Completed 0% 0 / 25 Expand Collapse" at bounding box center [784, 366] width 1568 height 732
click at [818, 473] on p "It's time to get together in our live Learning Lab. To prepare, come in with a …" at bounding box center [737, 416] width 647 height 134
click at [560, 134] on link "Settings" at bounding box center [554, 140] width 44 height 19
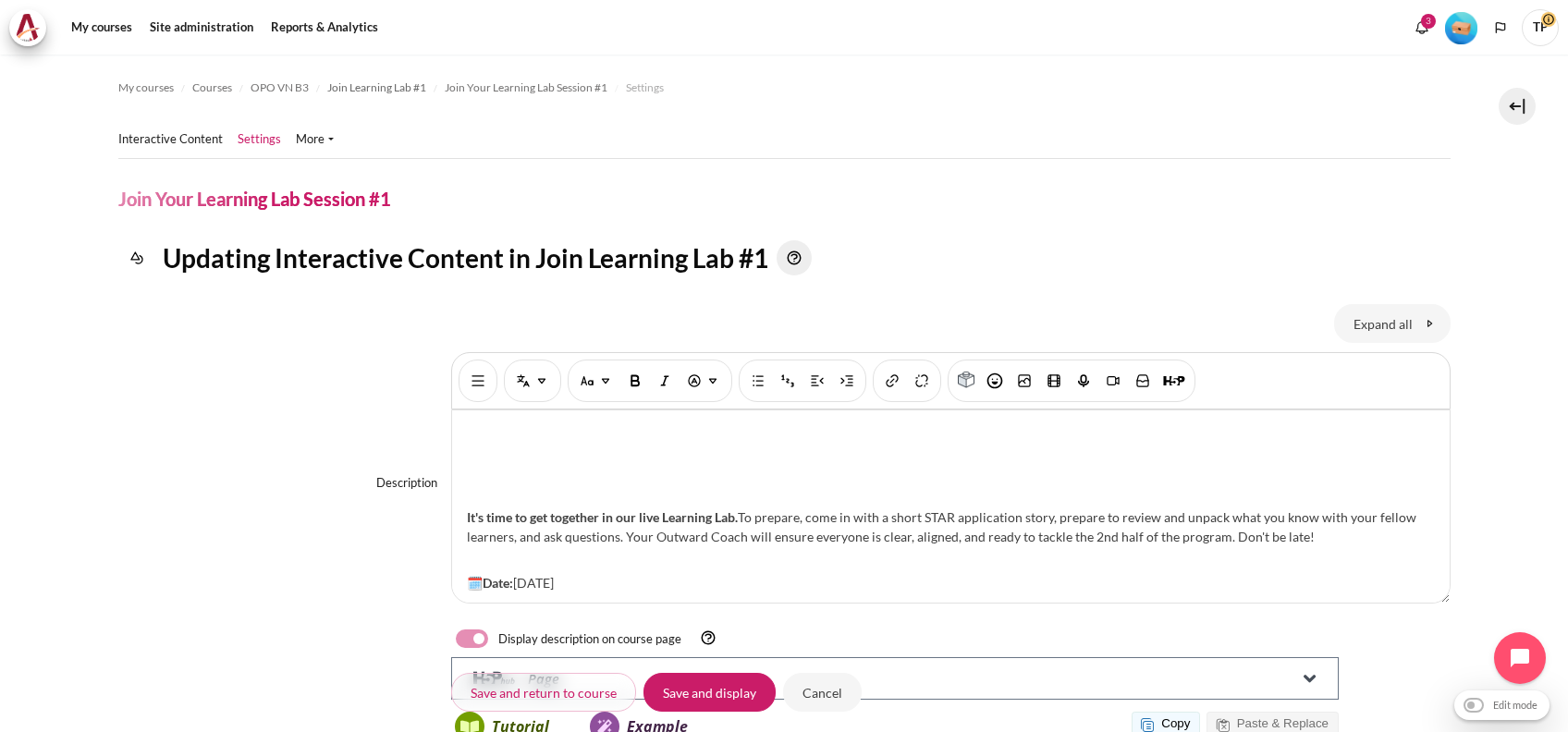
scroll to position [217, 0]
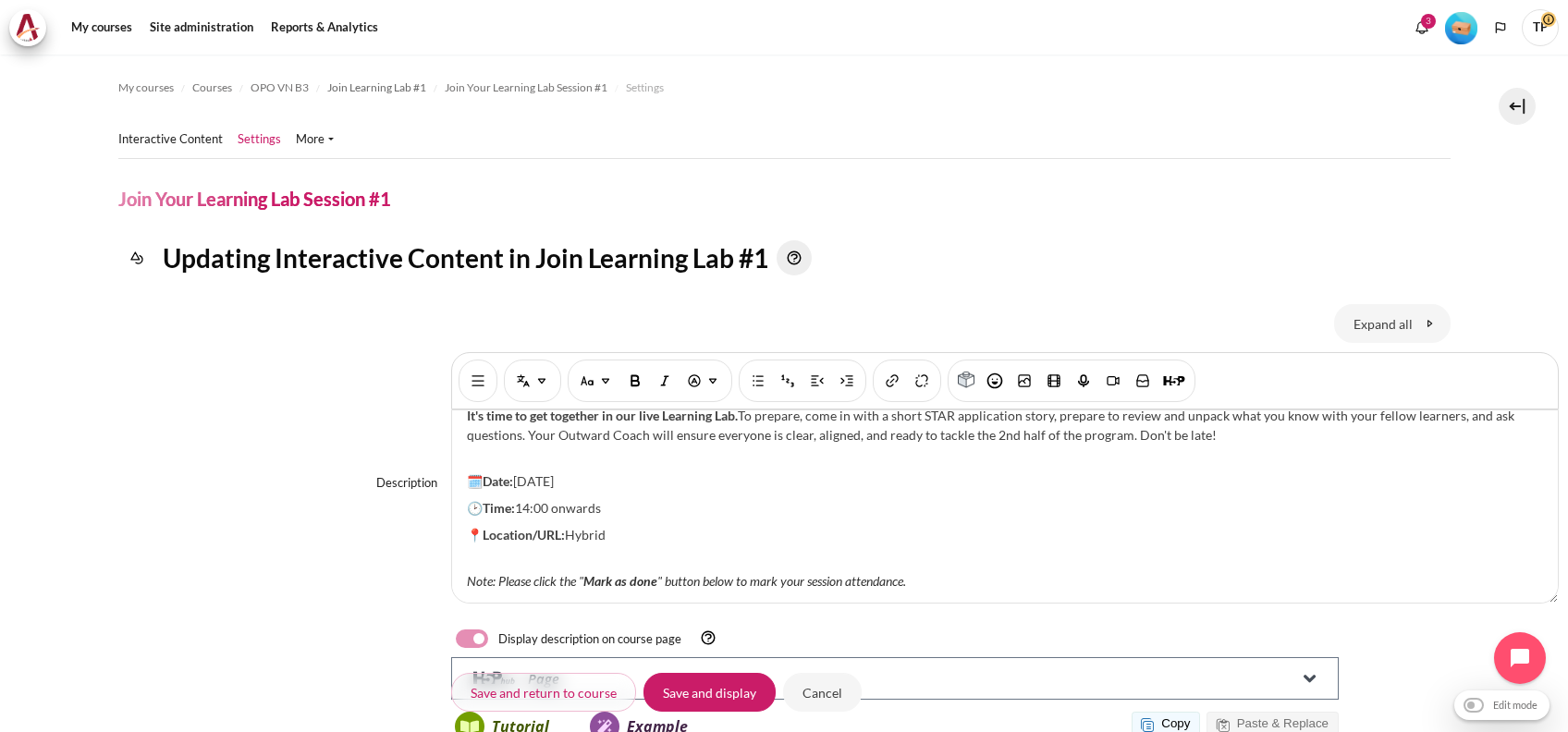
click at [0, 443] on html "Skip to main content Skip Calendar Calendar List of courses All courses GoBeyon…" at bounding box center [784, 366] width 1568 height 732
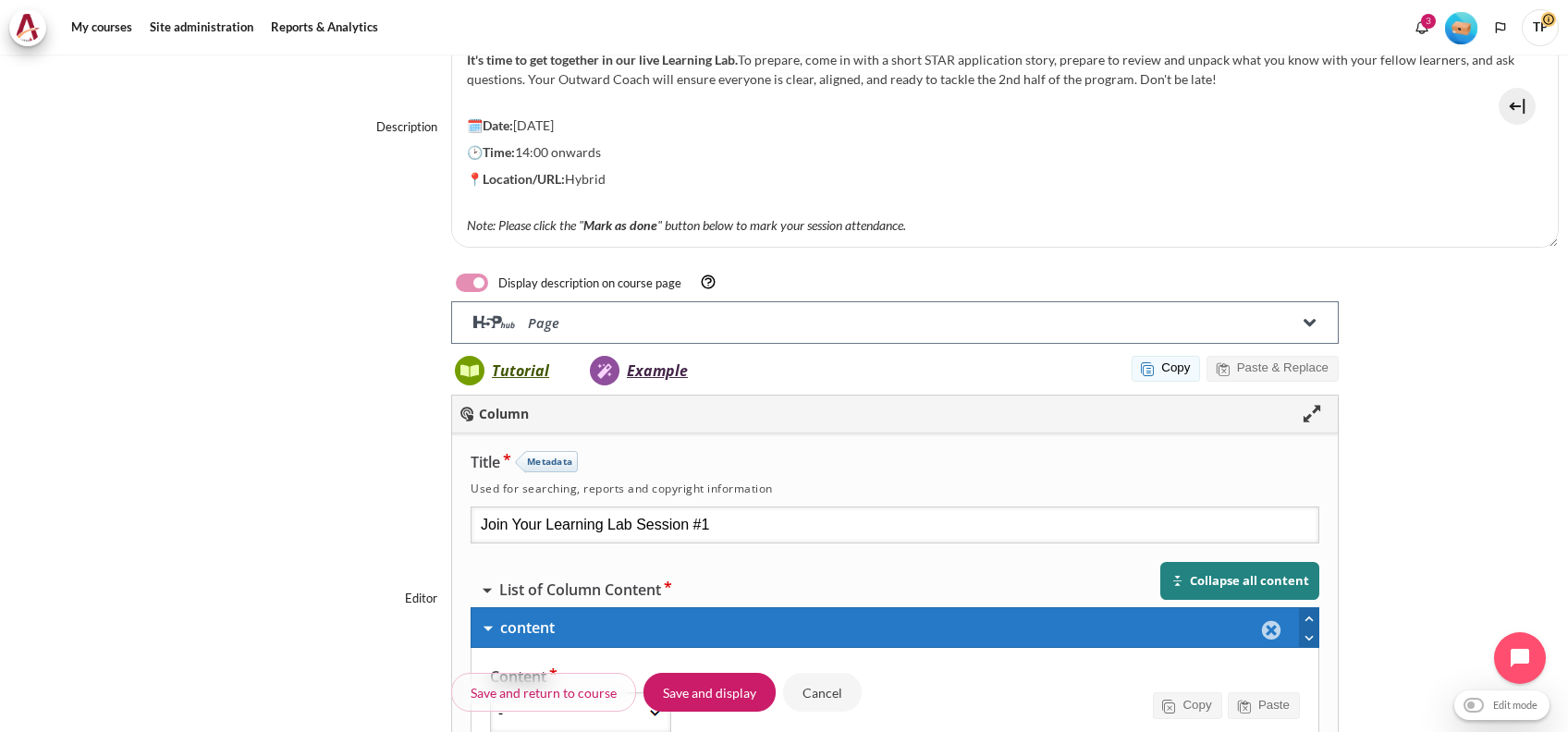
scroll to position [1085, 0]
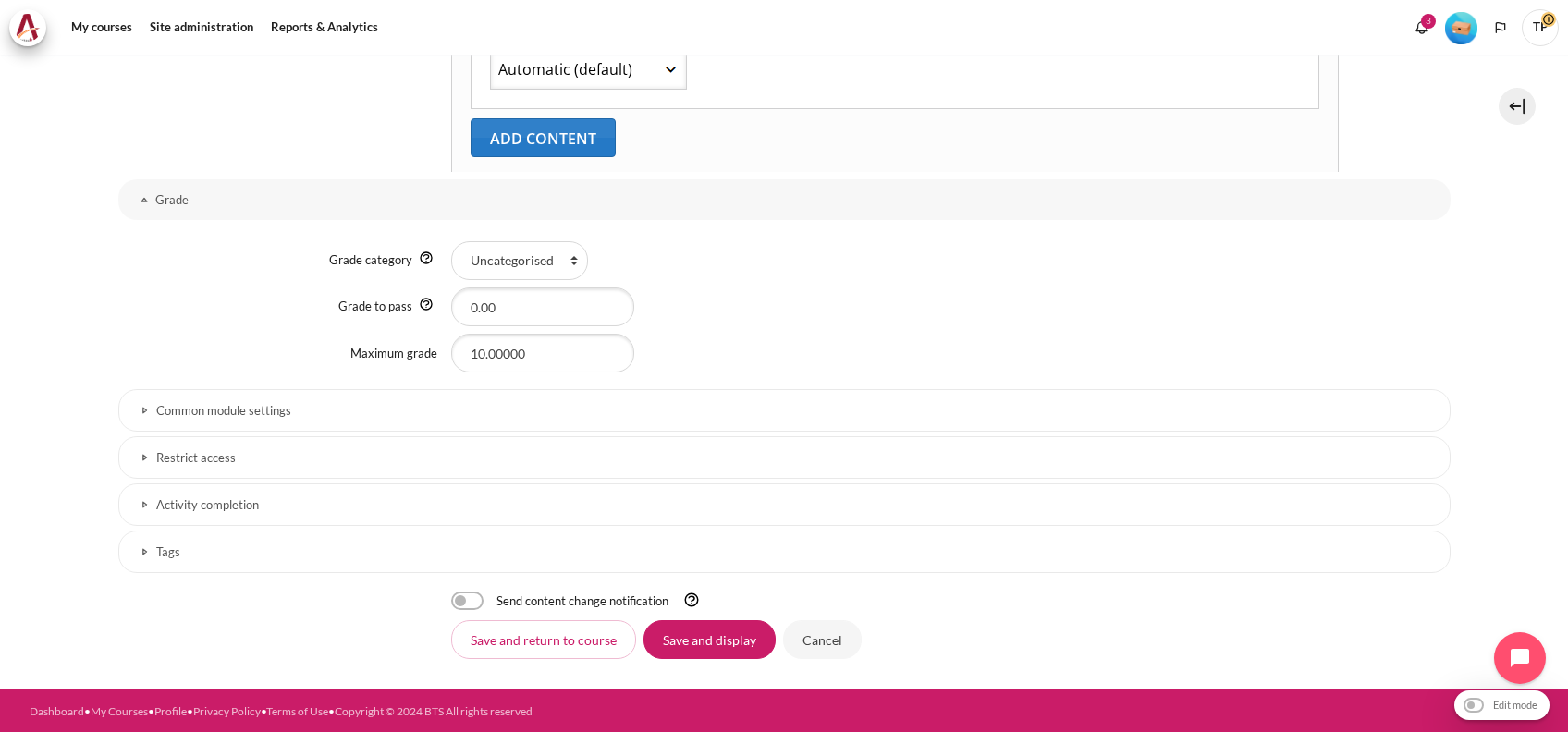
click at [189, 499] on h3 "Activity completion" at bounding box center [784, 505] width 1256 height 16
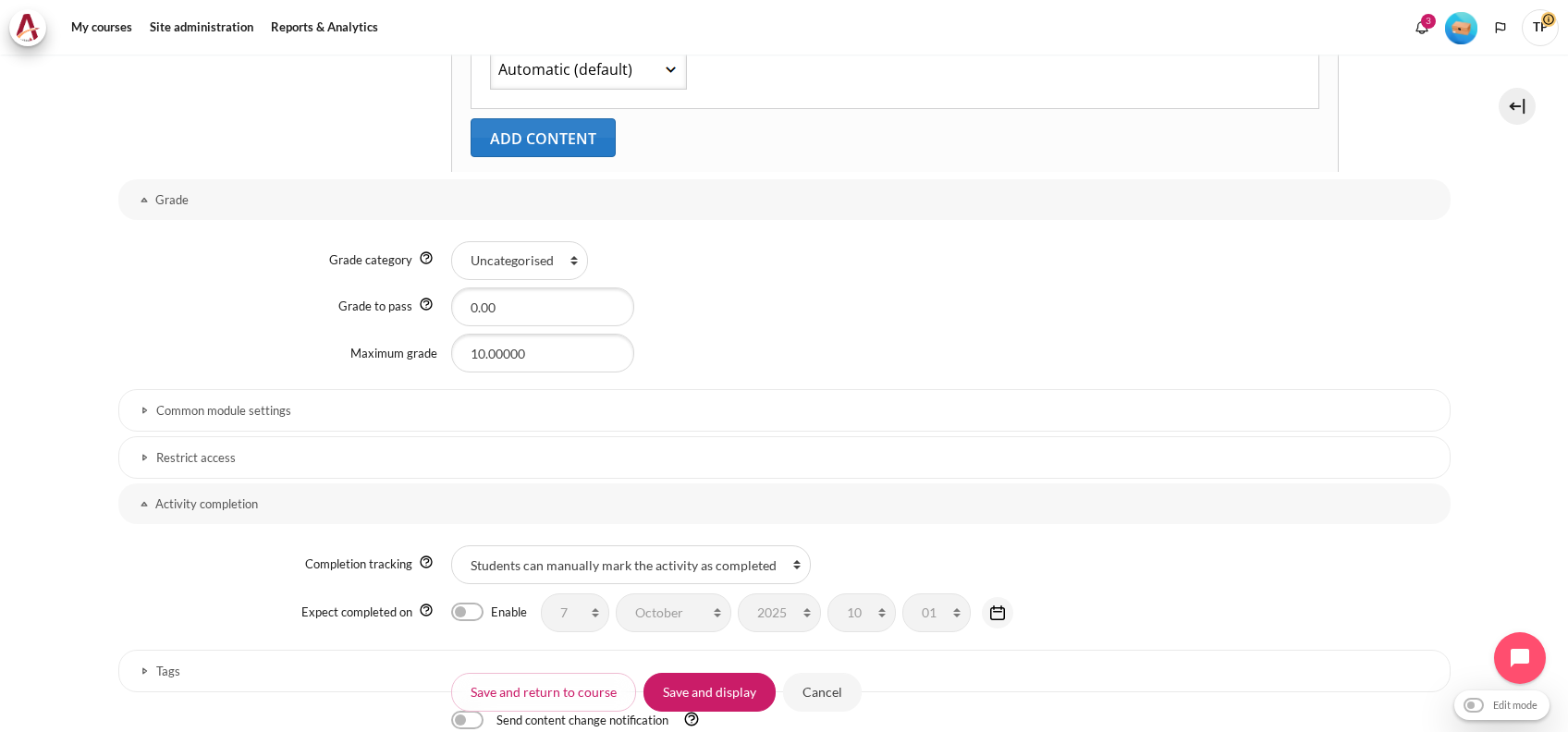
click at [214, 463] on h3 "Restrict access" at bounding box center [784, 458] width 1256 height 16
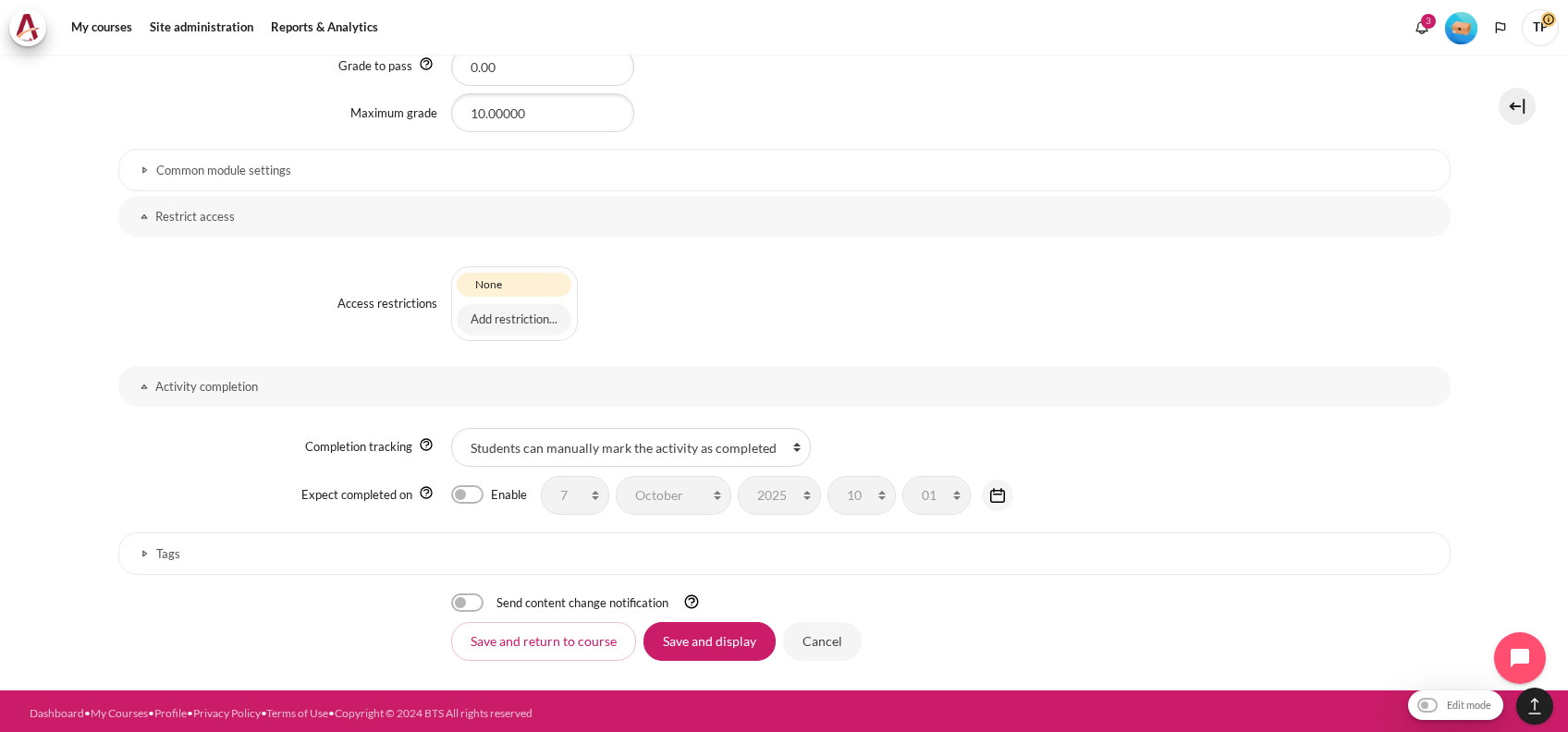
scroll to position [1327, 0]
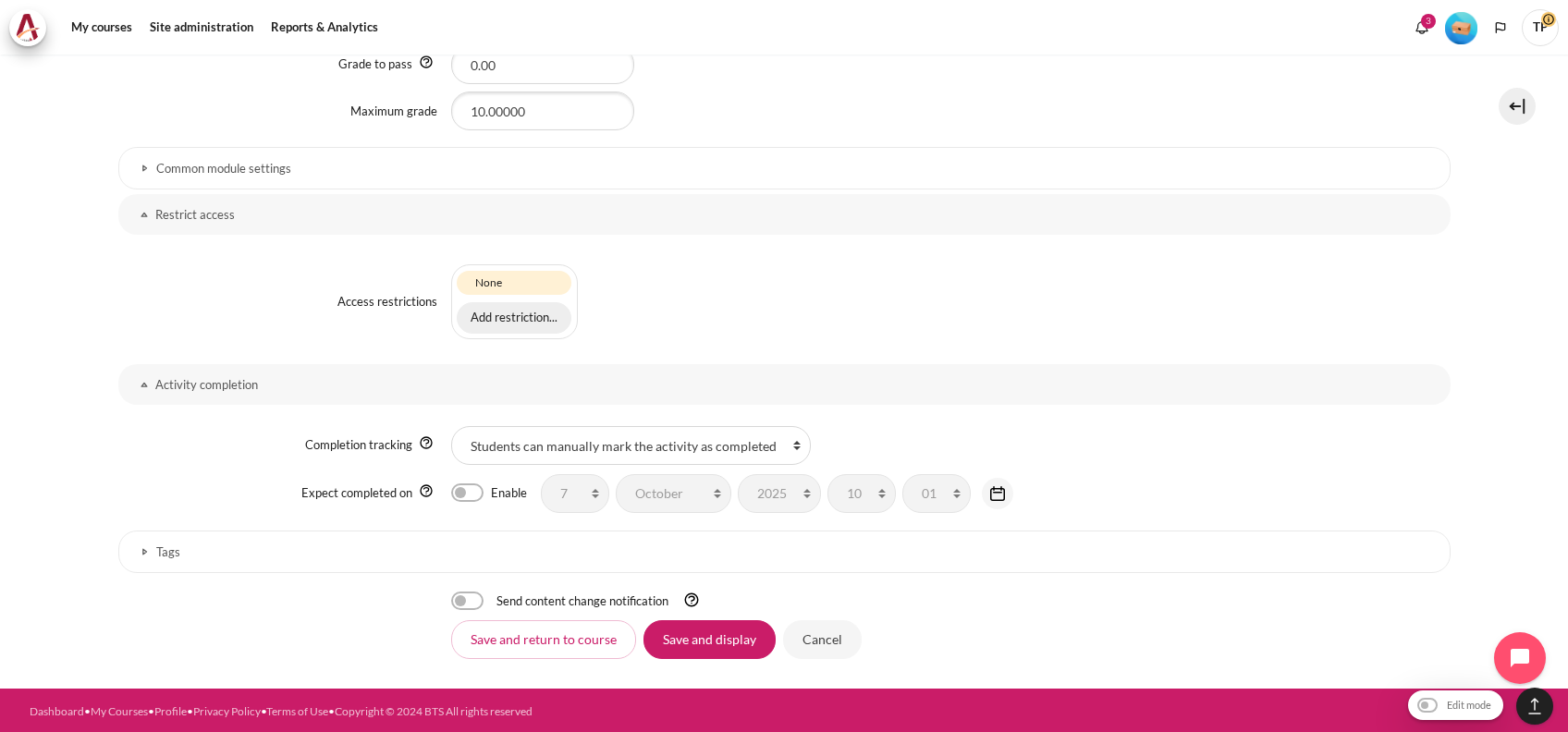
click at [476, 311] on button "Add restriction..." at bounding box center [513, 318] width 115 height 32
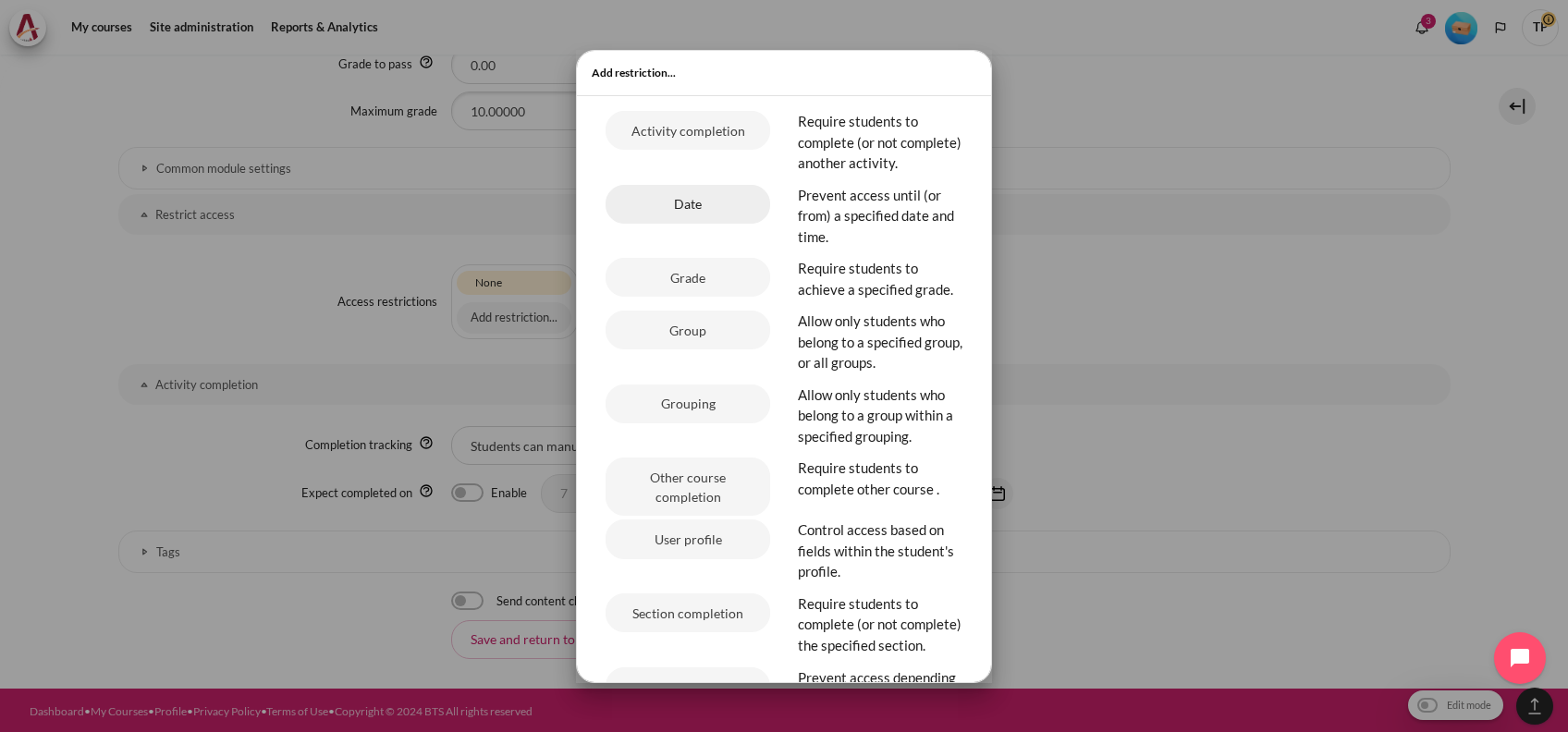
click at [688, 209] on button "Date" at bounding box center [688, 204] width 164 height 39
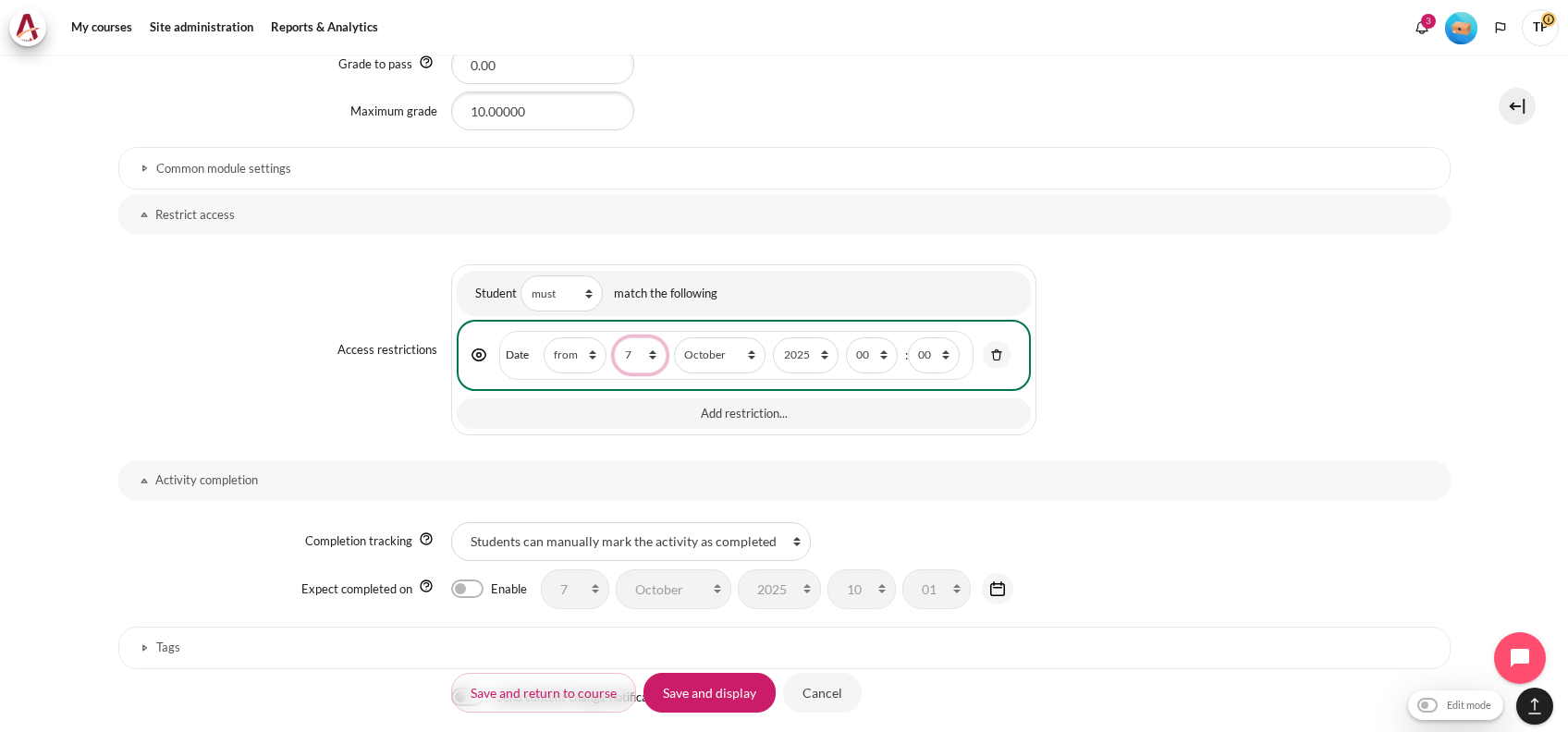
click at [628, 340] on select "1 2 3 4 5 6 7 8 9 10 11 12 13 14 15 16 17 18 19 20 21 22 23 24 25 26 27 28 29 3…" at bounding box center [639, 356] width 51 height 36
select select "5"
click at [614, 338] on select "1 2 3 4 5 6 7 8 9 10 11 12 13 14 15 16 17 18 19 20 21 22 23 24 25 26 27 28 29 3…" at bounding box center [639, 356] width 51 height 36
click at [683, 343] on select "January February March April May June July August September October November De…" at bounding box center [720, 356] width 91 height 36
select select "11"
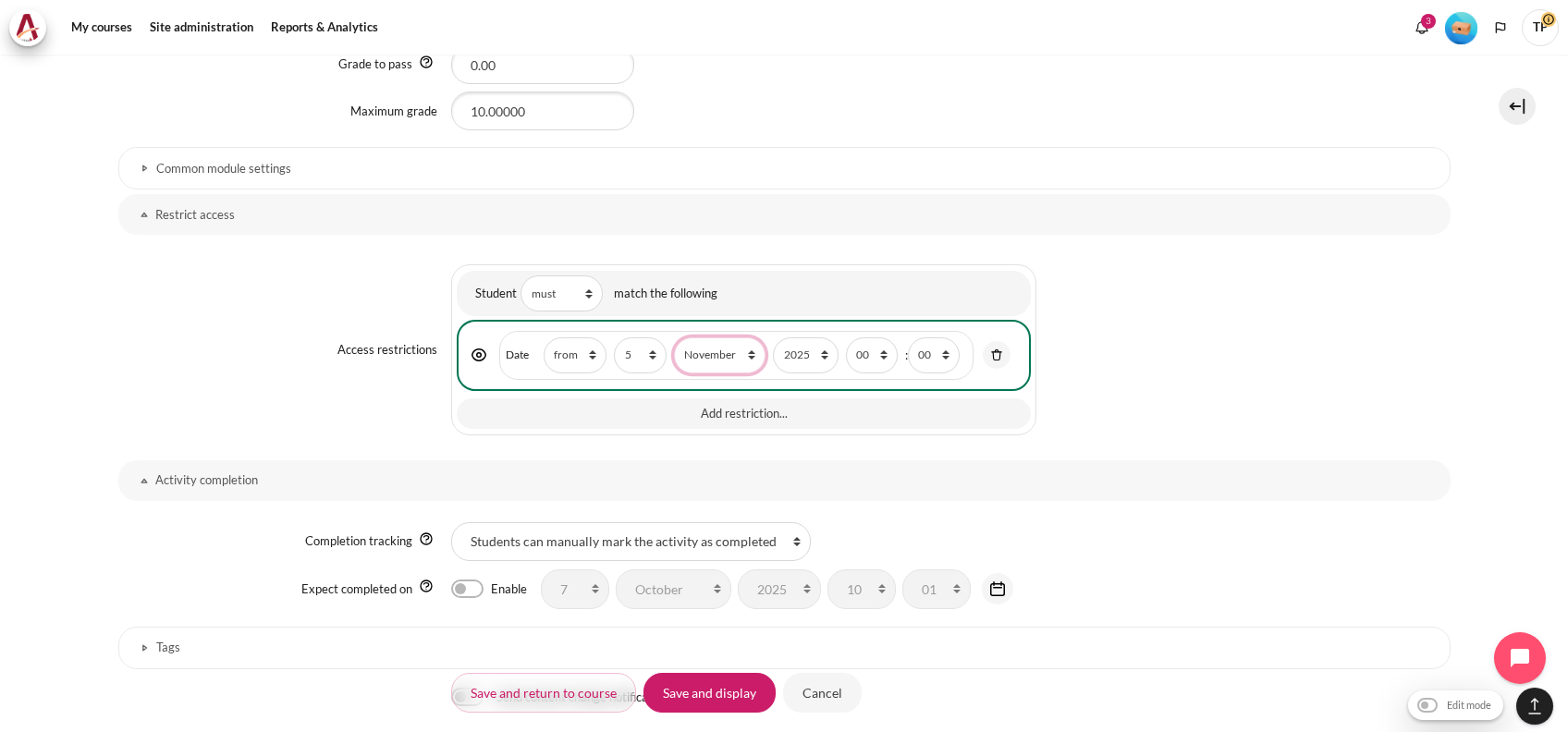
click at [674, 338] on select "January February March April May June July August September October November De…" at bounding box center [720, 356] width 91 height 36
click at [895, 348] on label "hour 00 01 02 03 04 05 06 07 08 09 10 11 12 13 14 15 16 17 18 19 20 21 22 23" at bounding box center [871, 356] width 51 height 36
click at [895, 348] on select "00 01 02 03 04 05 06 07 08 09 10 11 12 13 14 15 16 17 18 19 20 21 22 23" at bounding box center [871, 356] width 51 height 36
click at [894, 326] on div "1: Date restriction Date Direction from until day 1 2 3 4 5 6 7 8 9 10 11 12 13…" at bounding box center [743, 355] width 574 height 70
click at [875, 350] on select "00 01 02 03 04 05 06 07 08 09 10 11 12 13 14 15 16 17 18 19 20 21 22 23" at bounding box center [871, 356] width 51 height 36
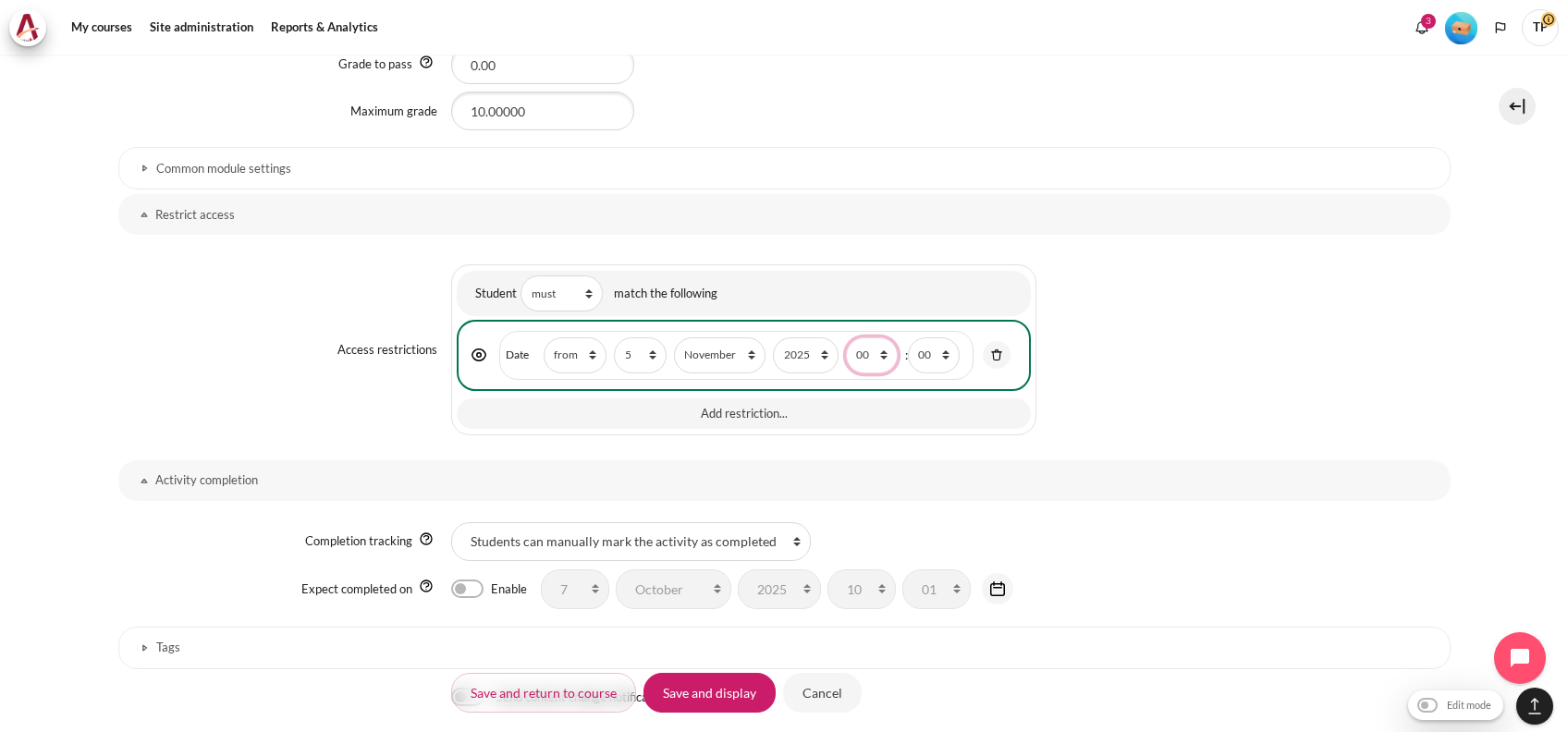
select select "1"
click at [846, 338] on select "00 01 02 03 04 05 06 07 08 09 10 11 12 13 14 15 16 17 18 19 20 21 22 23" at bounding box center [871, 356] width 51 height 36
click at [702, 699] on input "Save and display" at bounding box center [709, 693] width 133 height 39
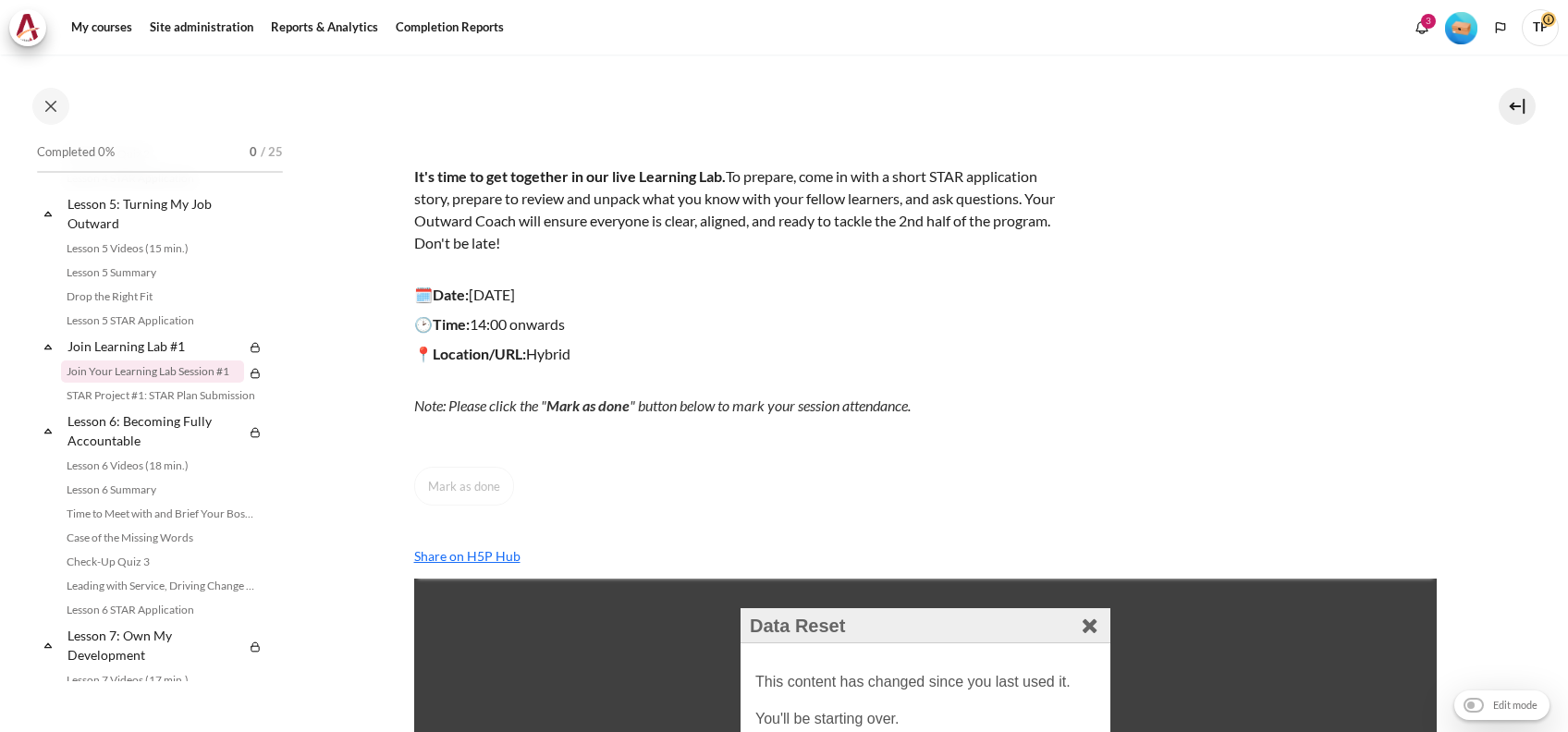
scroll to position [447, 0]
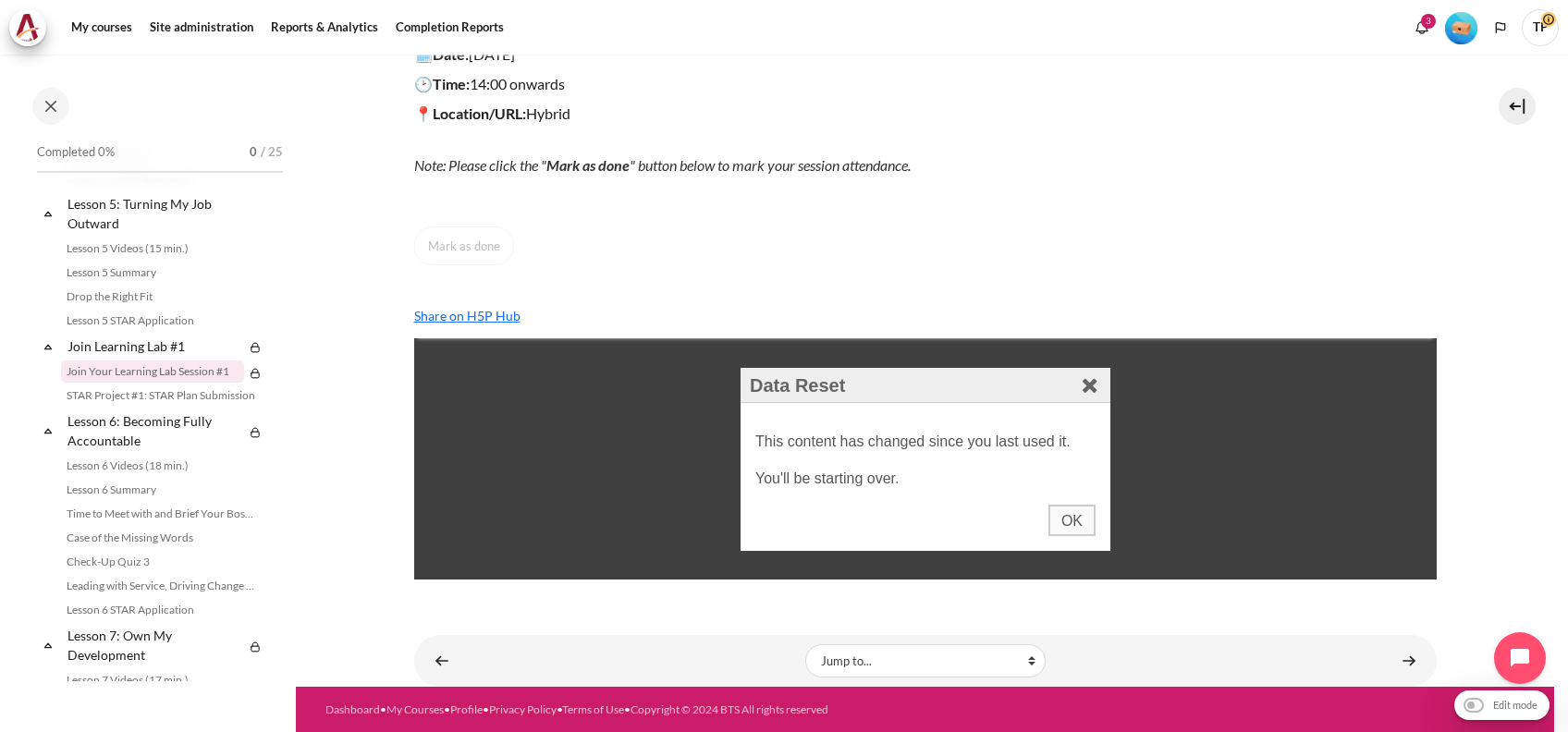
click at [1049, 514] on div "OK" at bounding box center [1071, 521] width 48 height 32
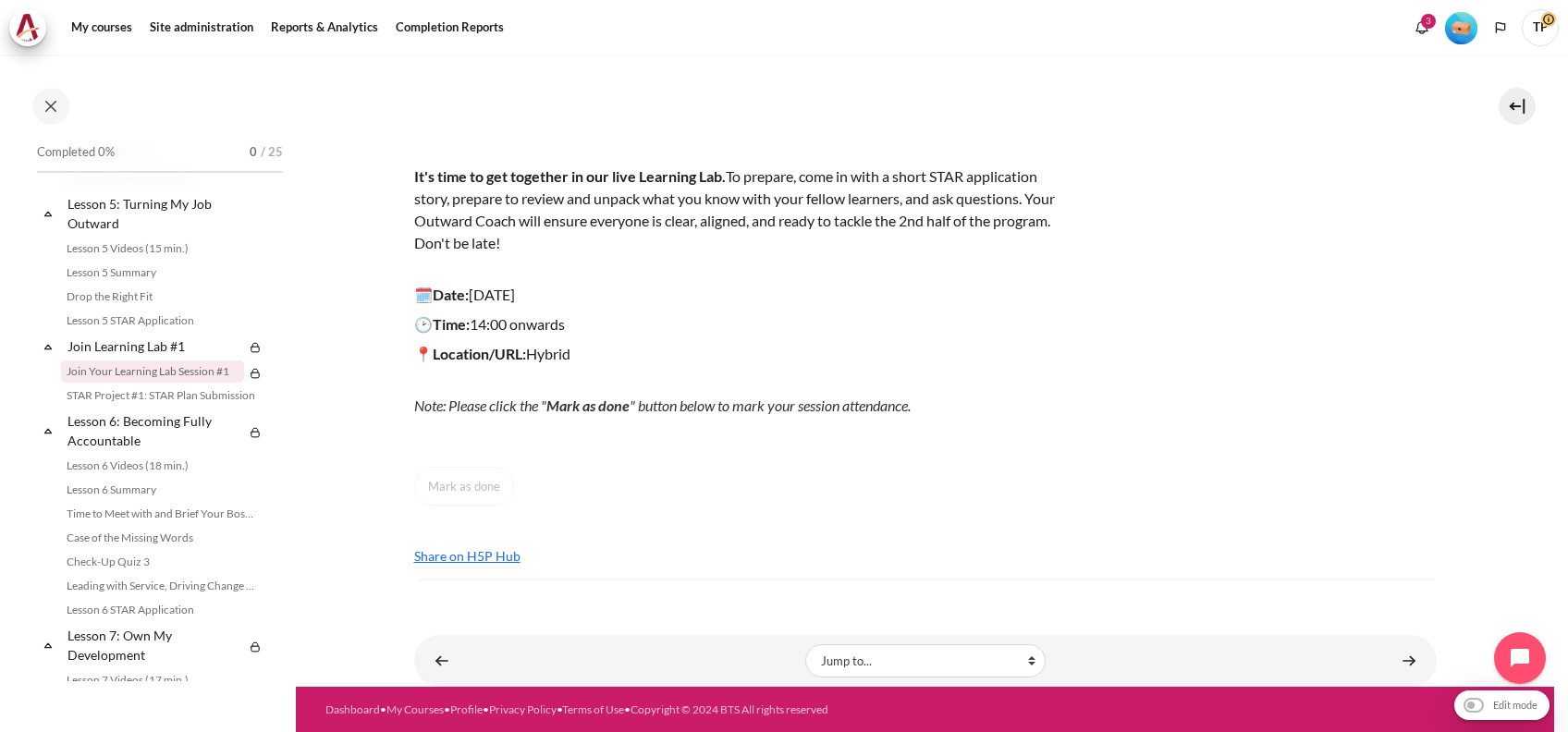
scroll to position [0, 0]
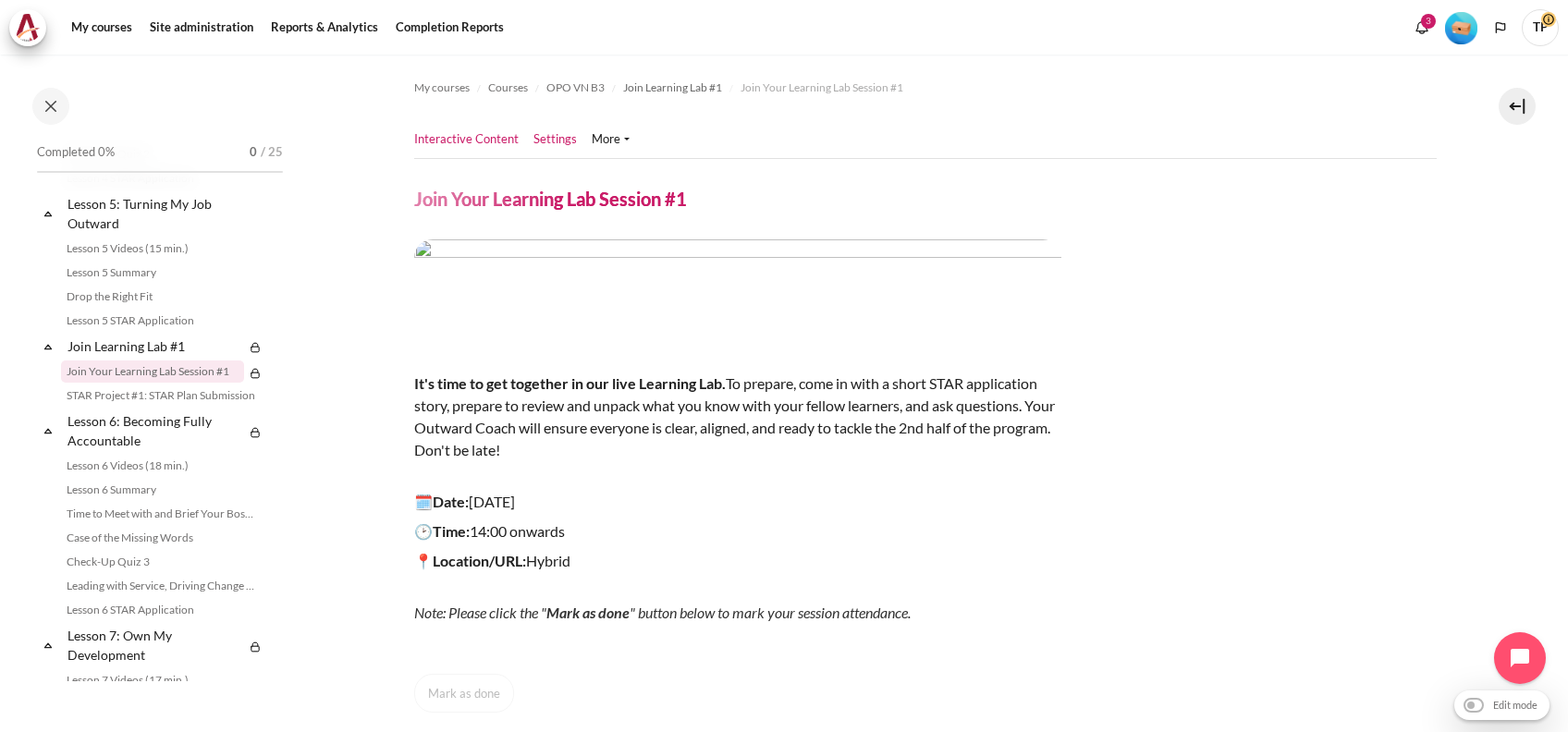
click at [561, 144] on link "Settings" at bounding box center [554, 140] width 44 height 19
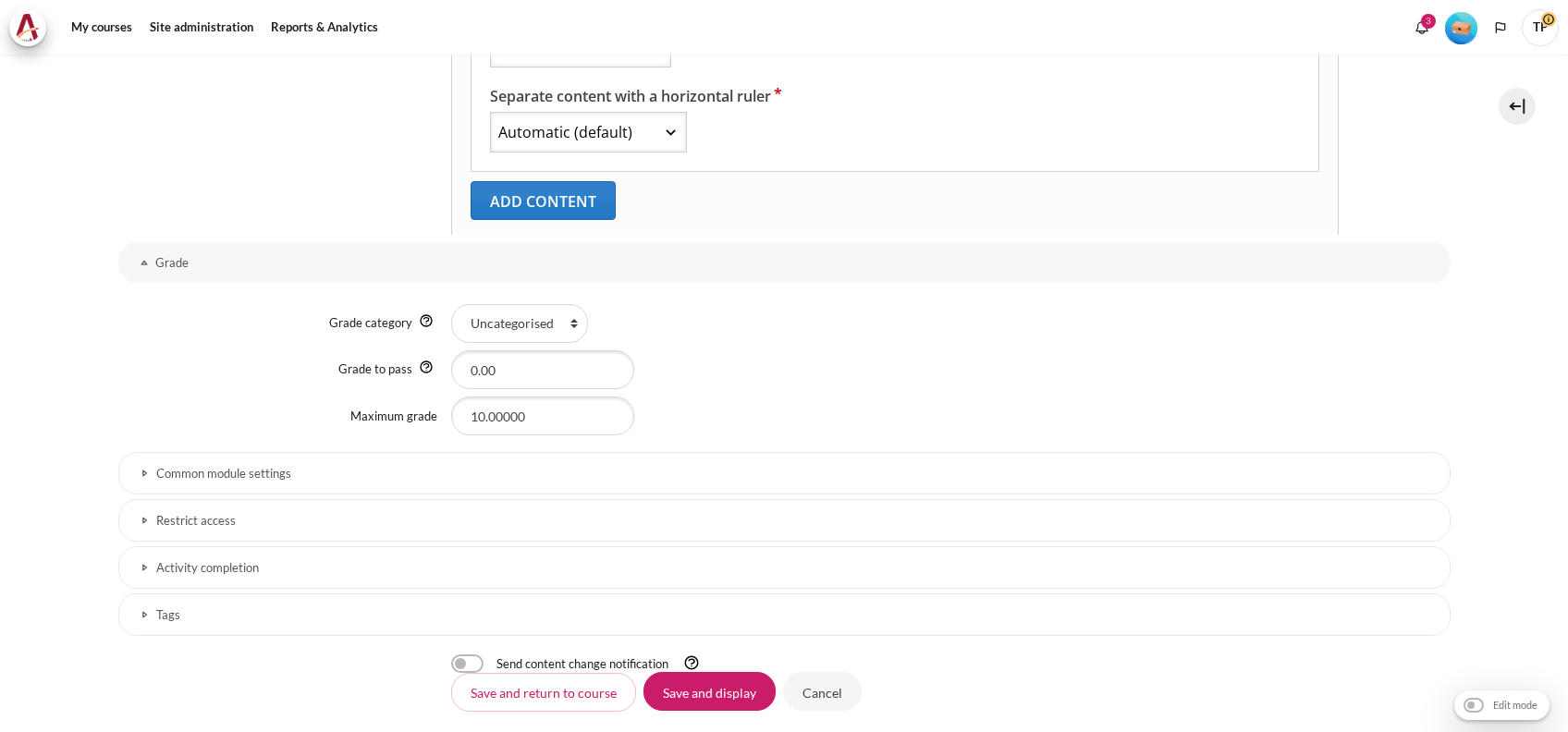
select select "5"
select select "11"
select select "1"
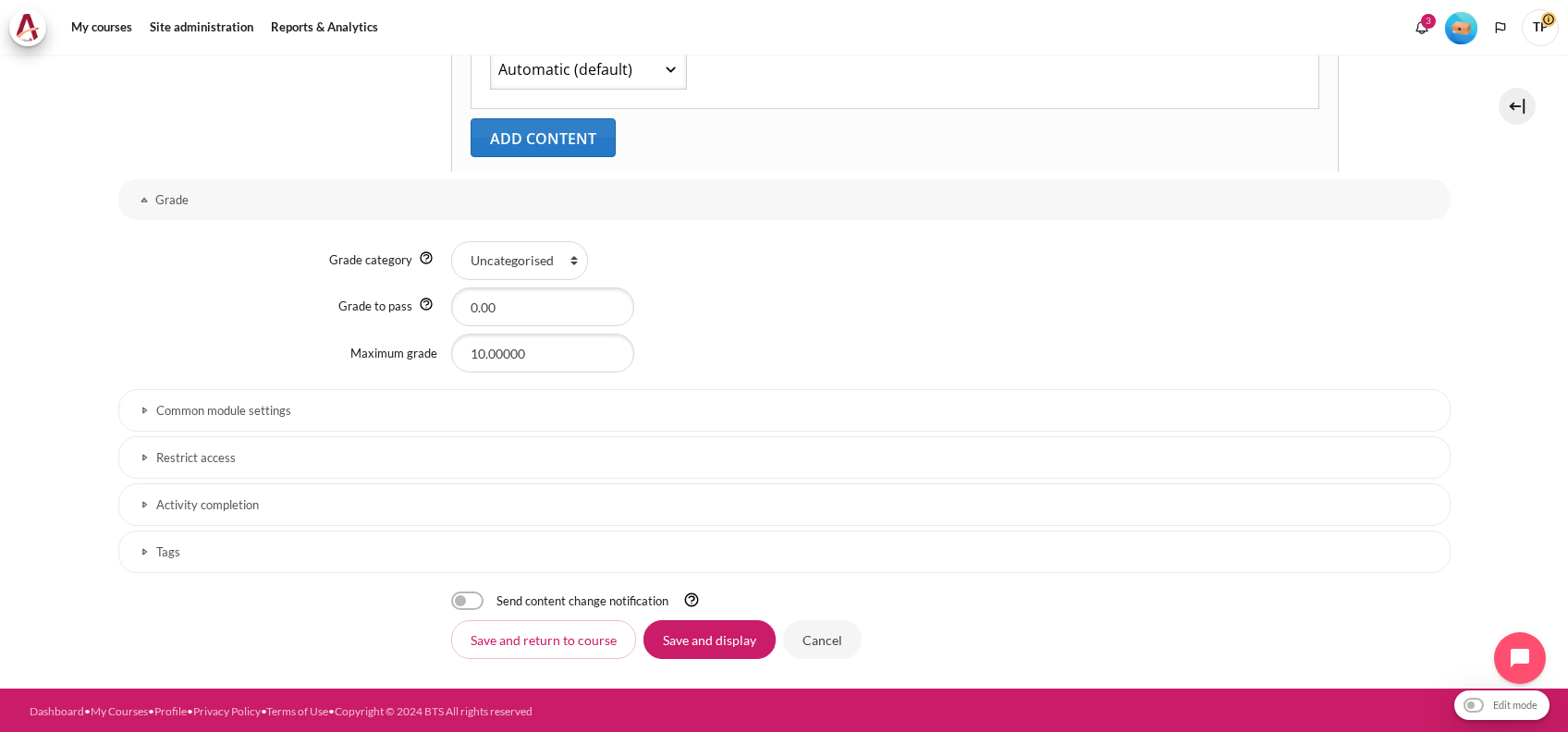
click at [183, 459] on h3 "Restrict access" at bounding box center [784, 458] width 1256 height 16
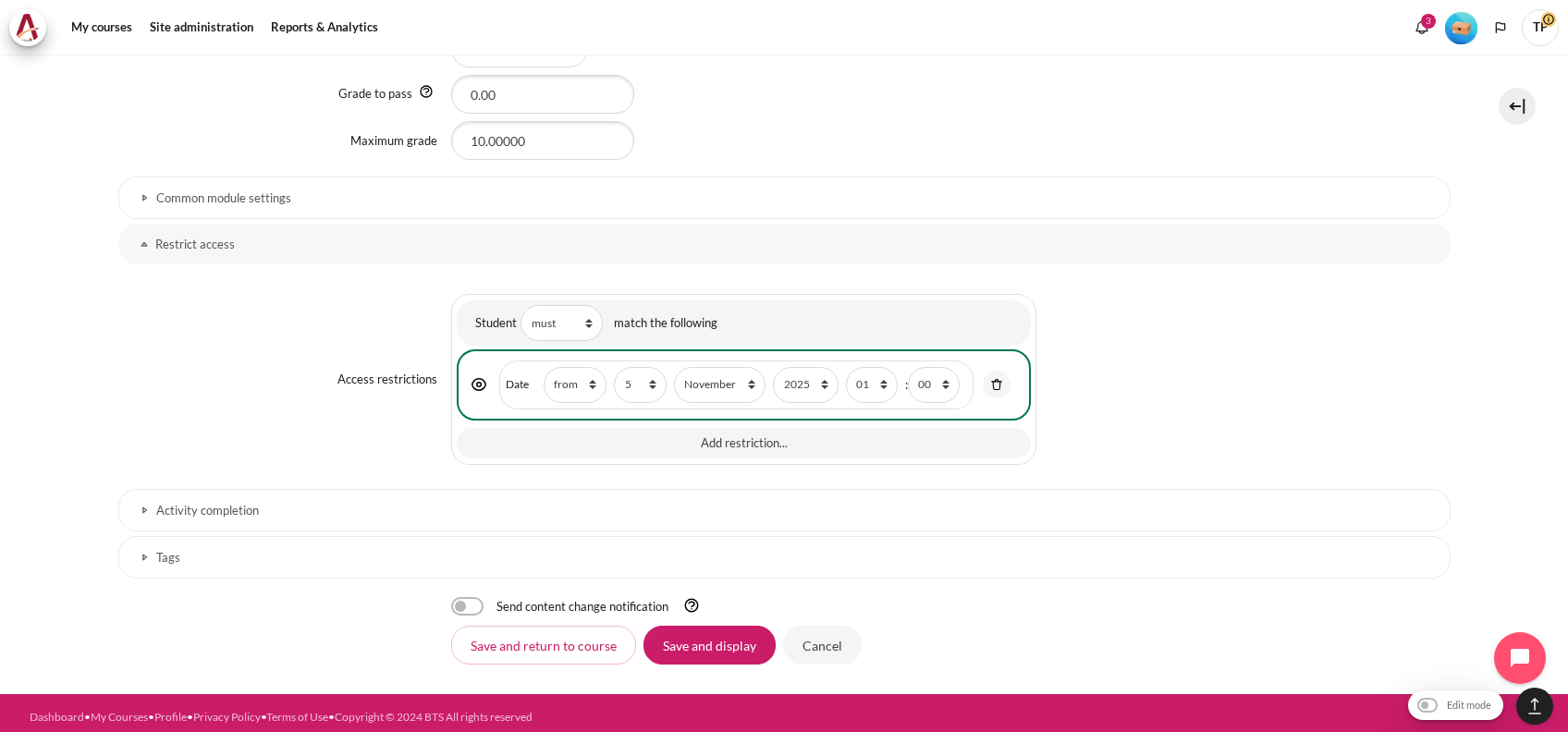
scroll to position [1302, 0]
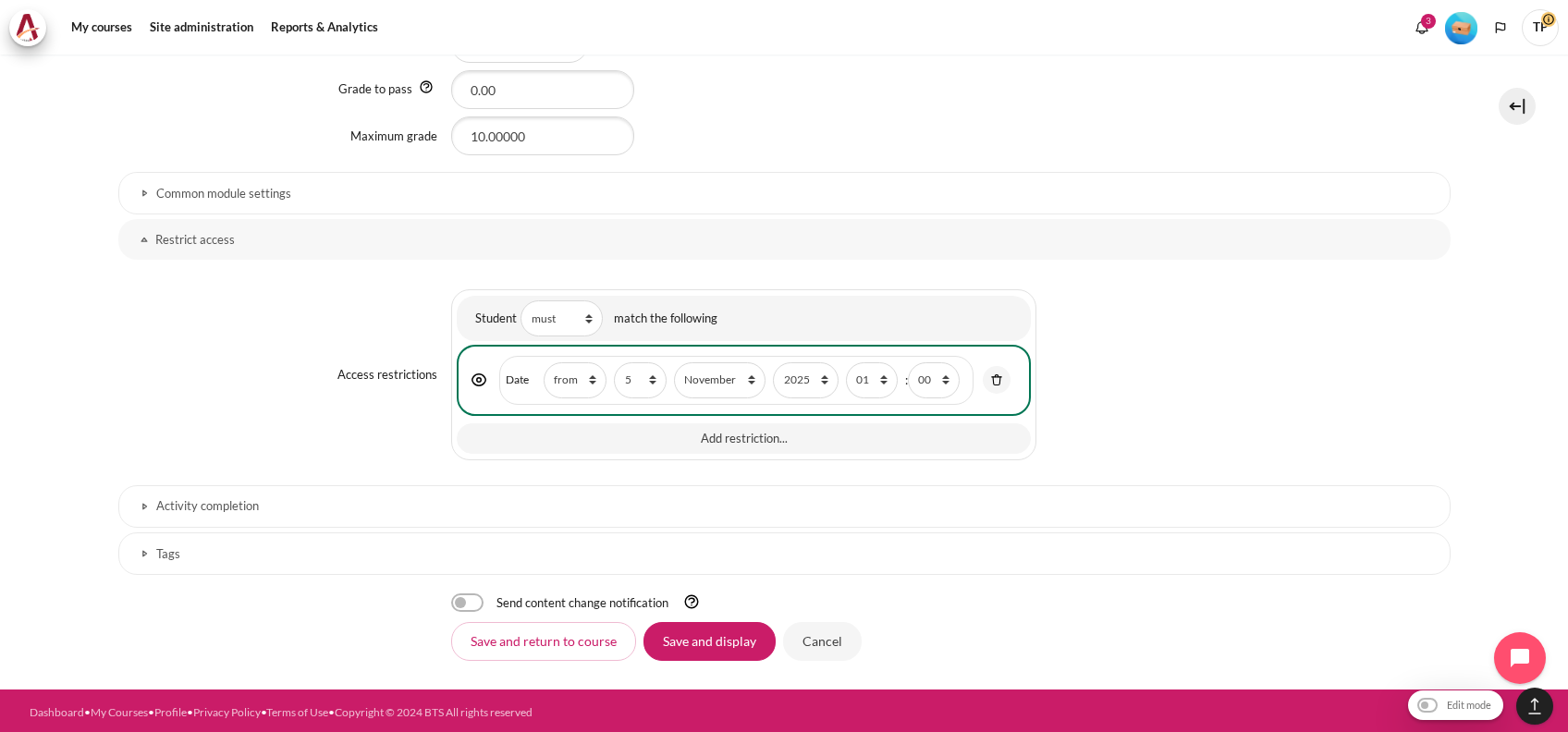
click at [381, 510] on h3 "Activity completion" at bounding box center [784, 506] width 1256 height 16
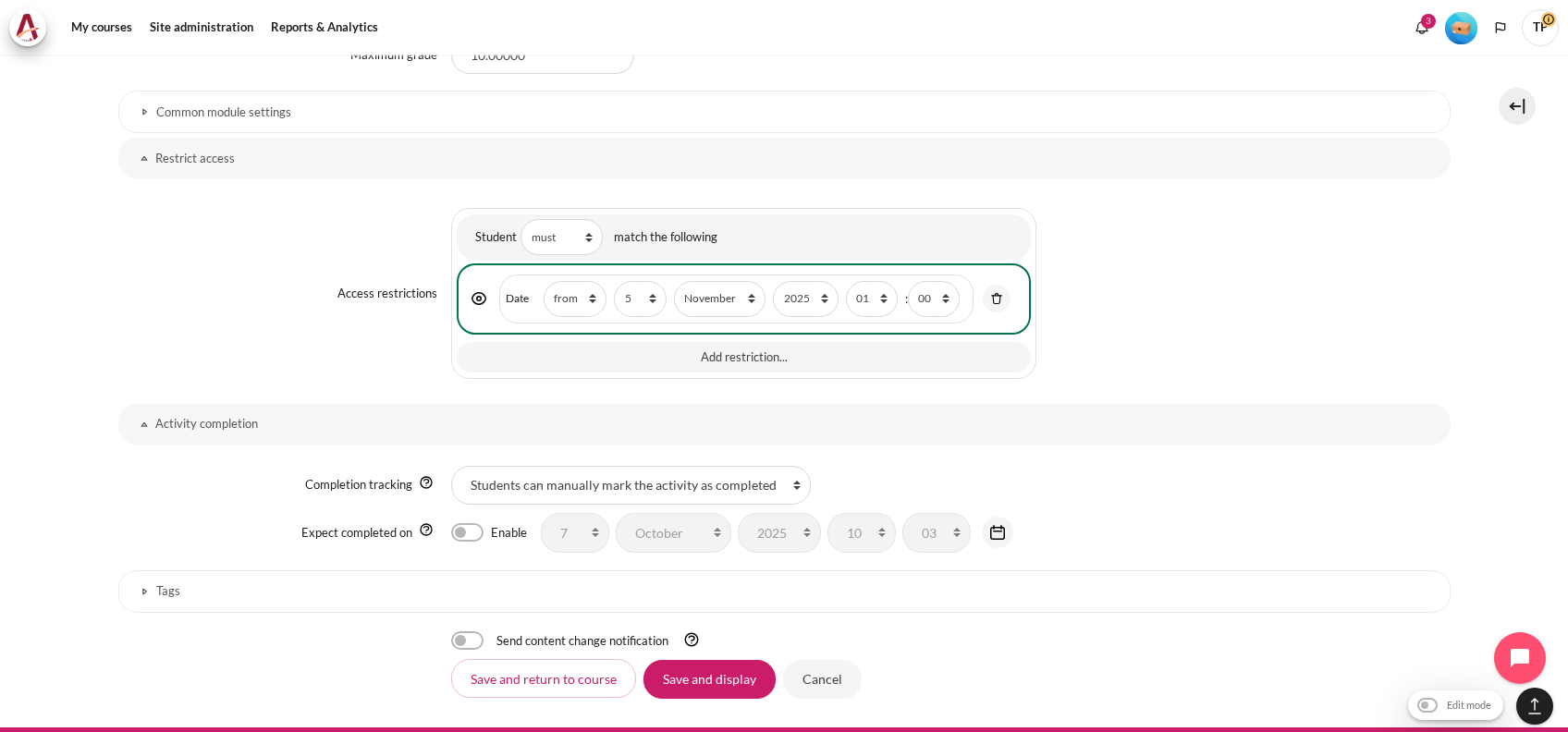
scroll to position [1422, 0]
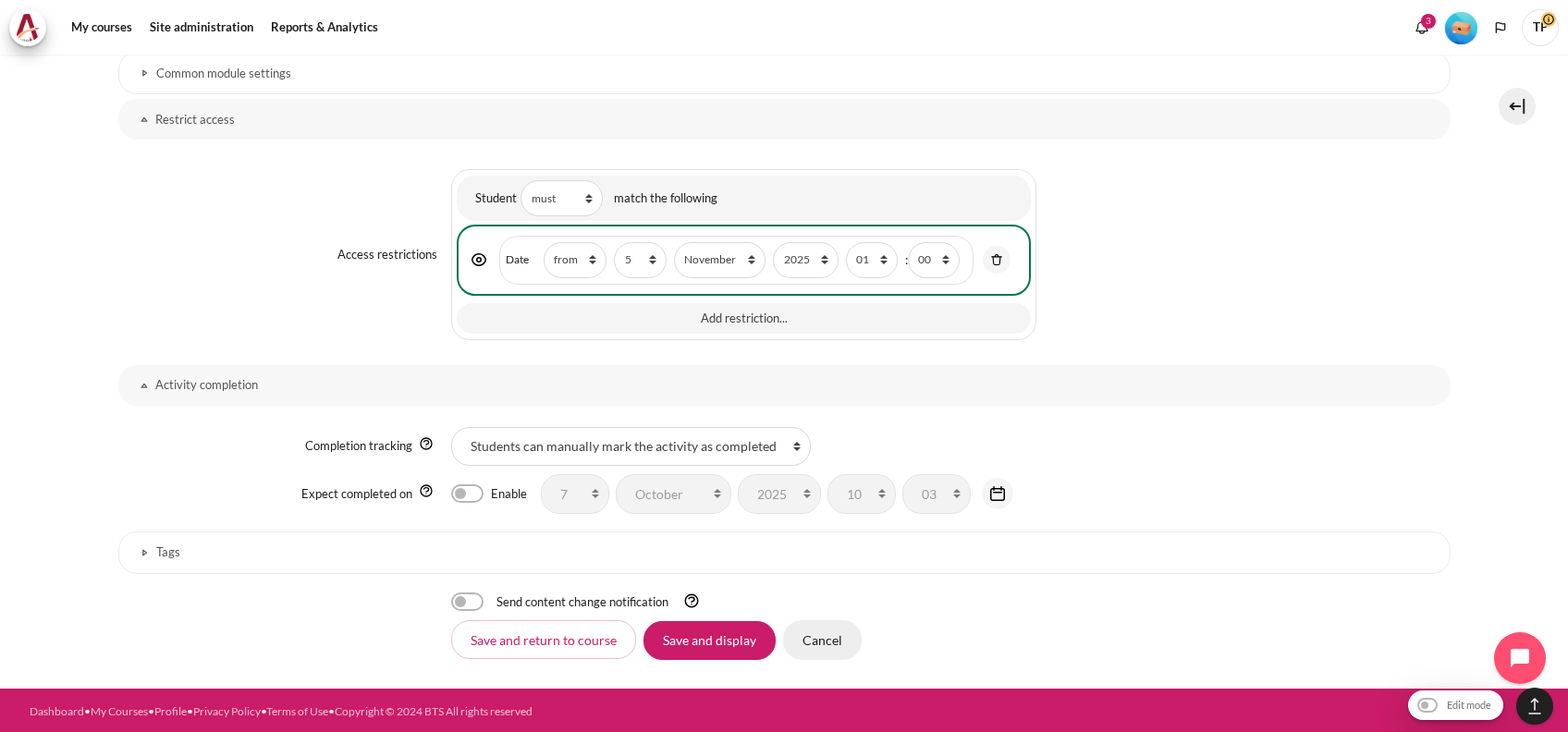
click at [826, 651] on input "Cancel" at bounding box center [822, 640] width 78 height 39
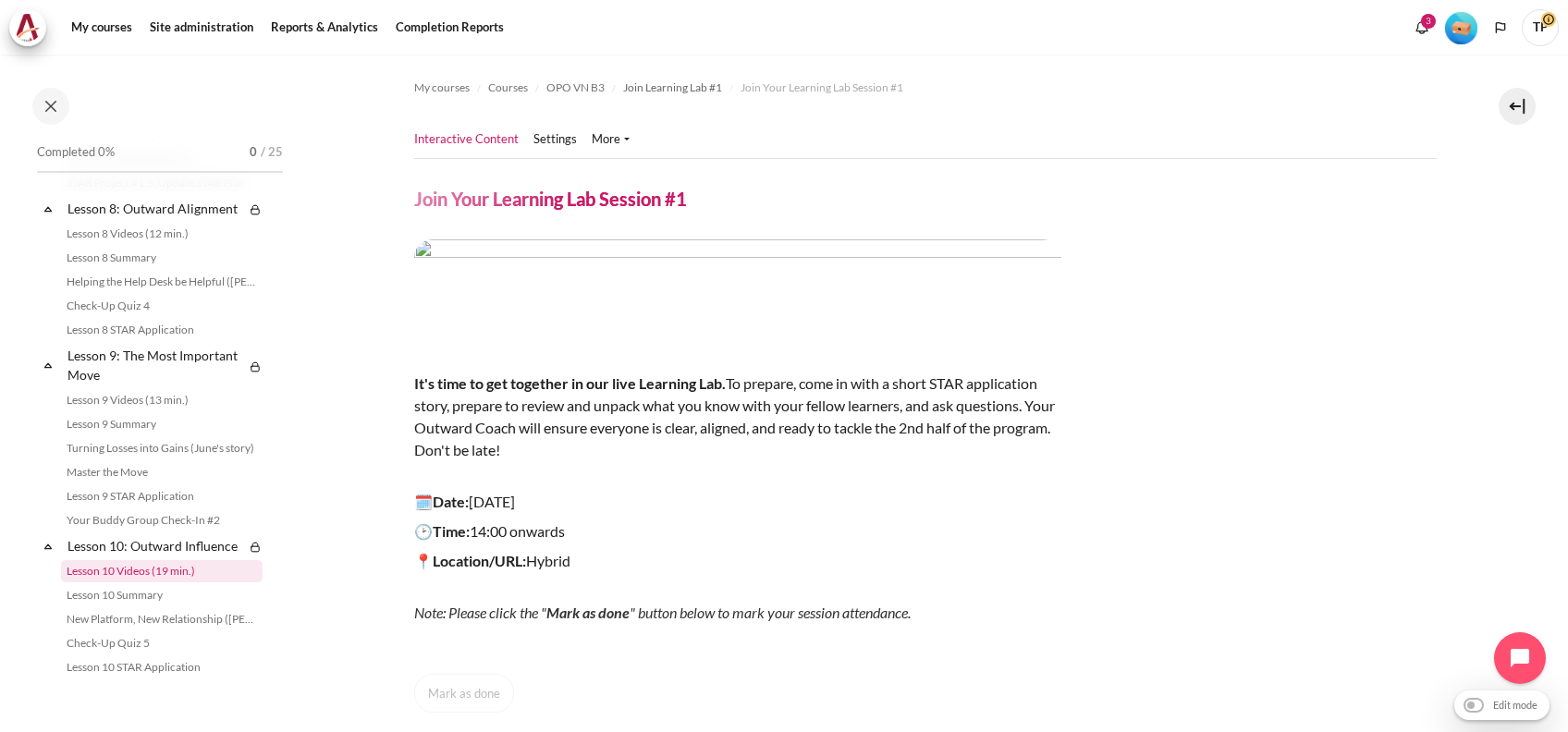
scroll to position [1553, 0]
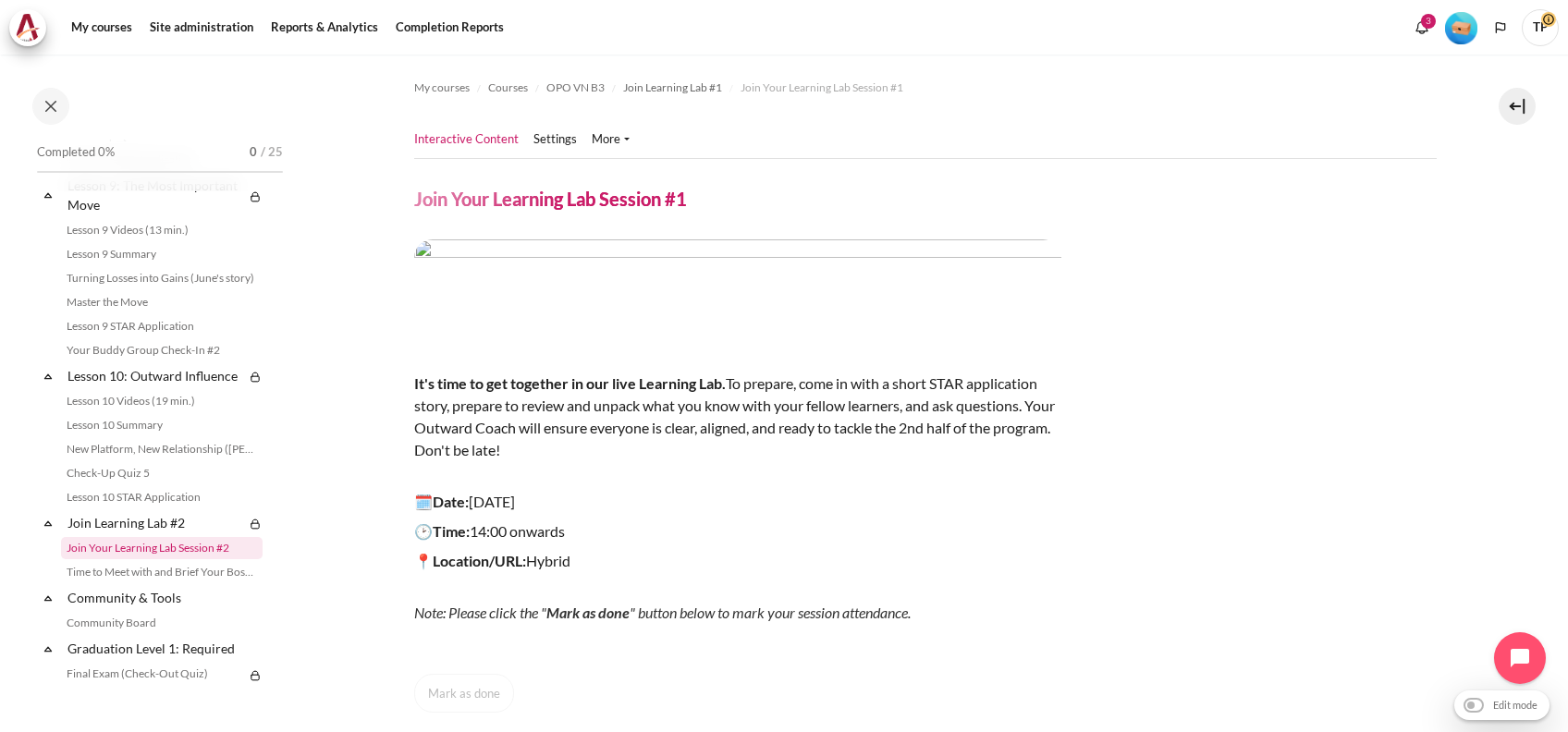
click at [118, 559] on link "Join Your Learning Lab Session #2" at bounding box center [161, 548] width 202 height 22
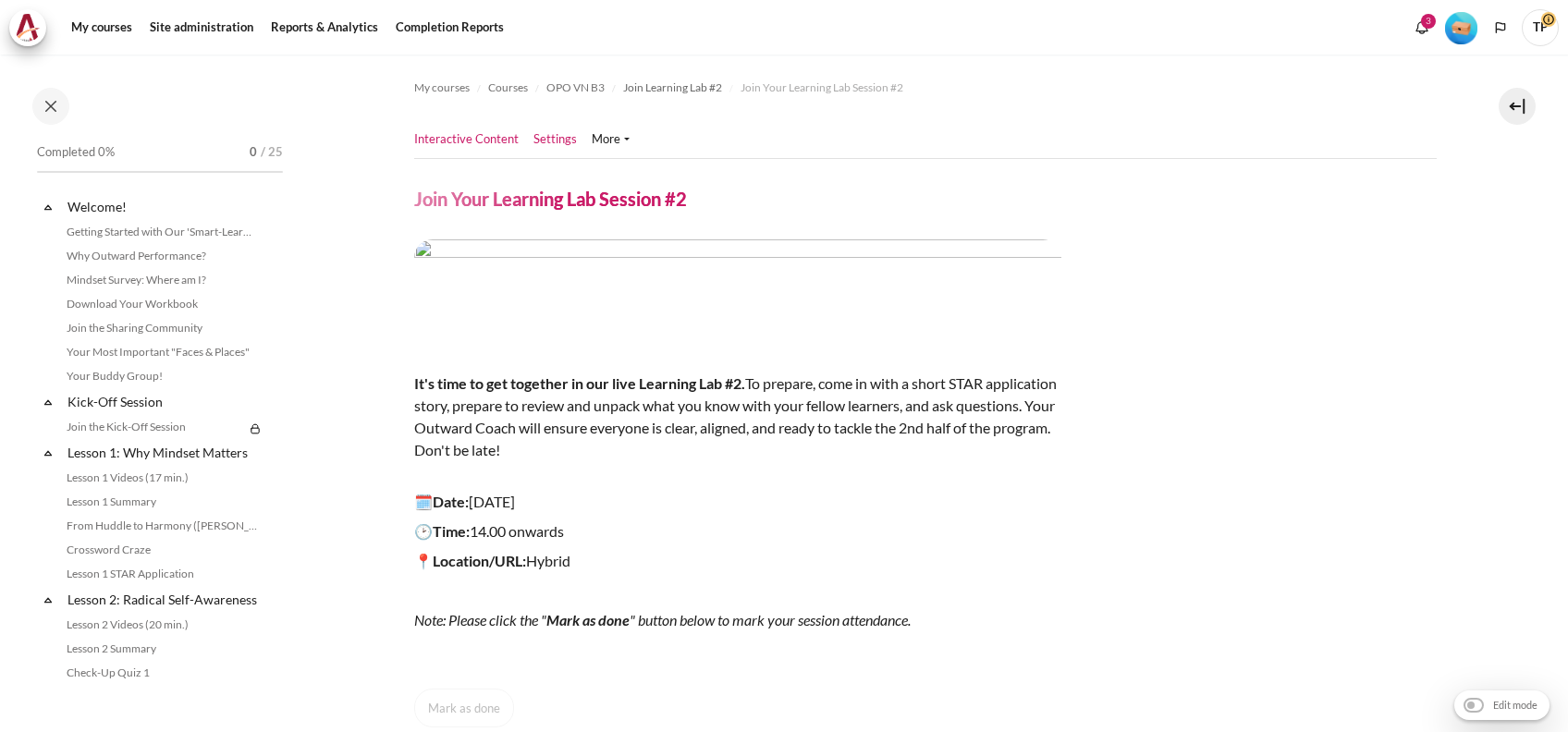
scroll to position [1768, 0]
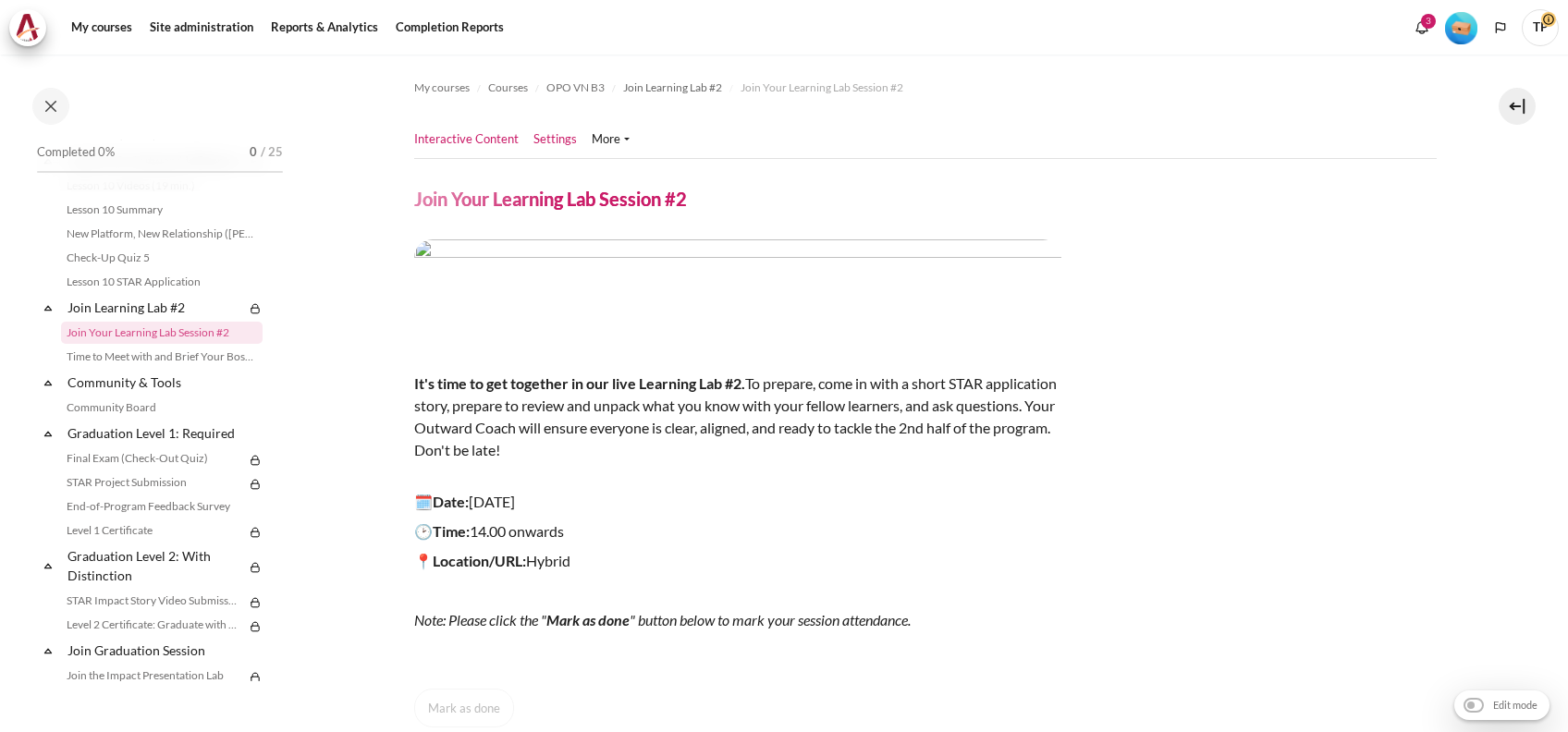
click at [555, 140] on link "Settings" at bounding box center [554, 140] width 44 height 19
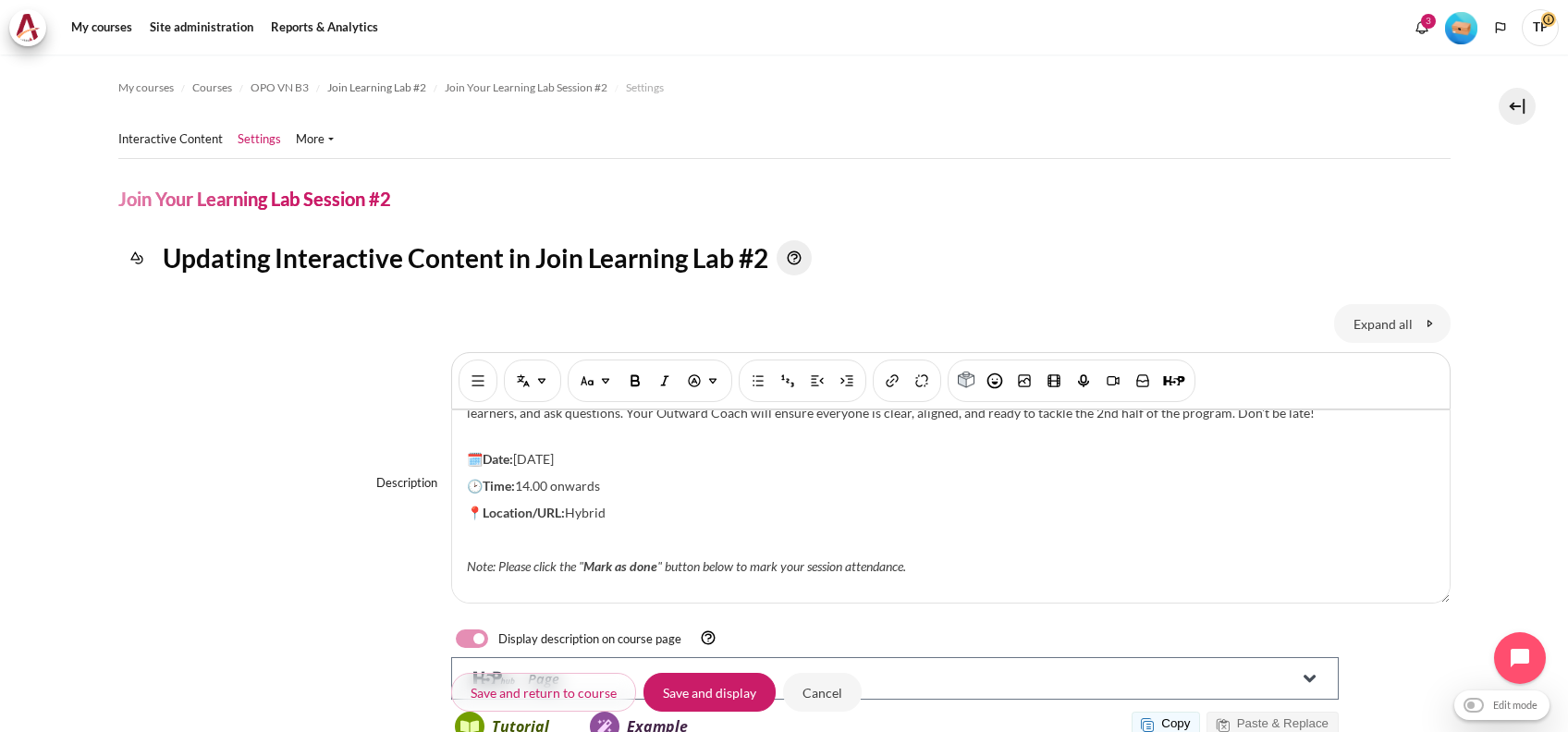
scroll to position [232, 0]
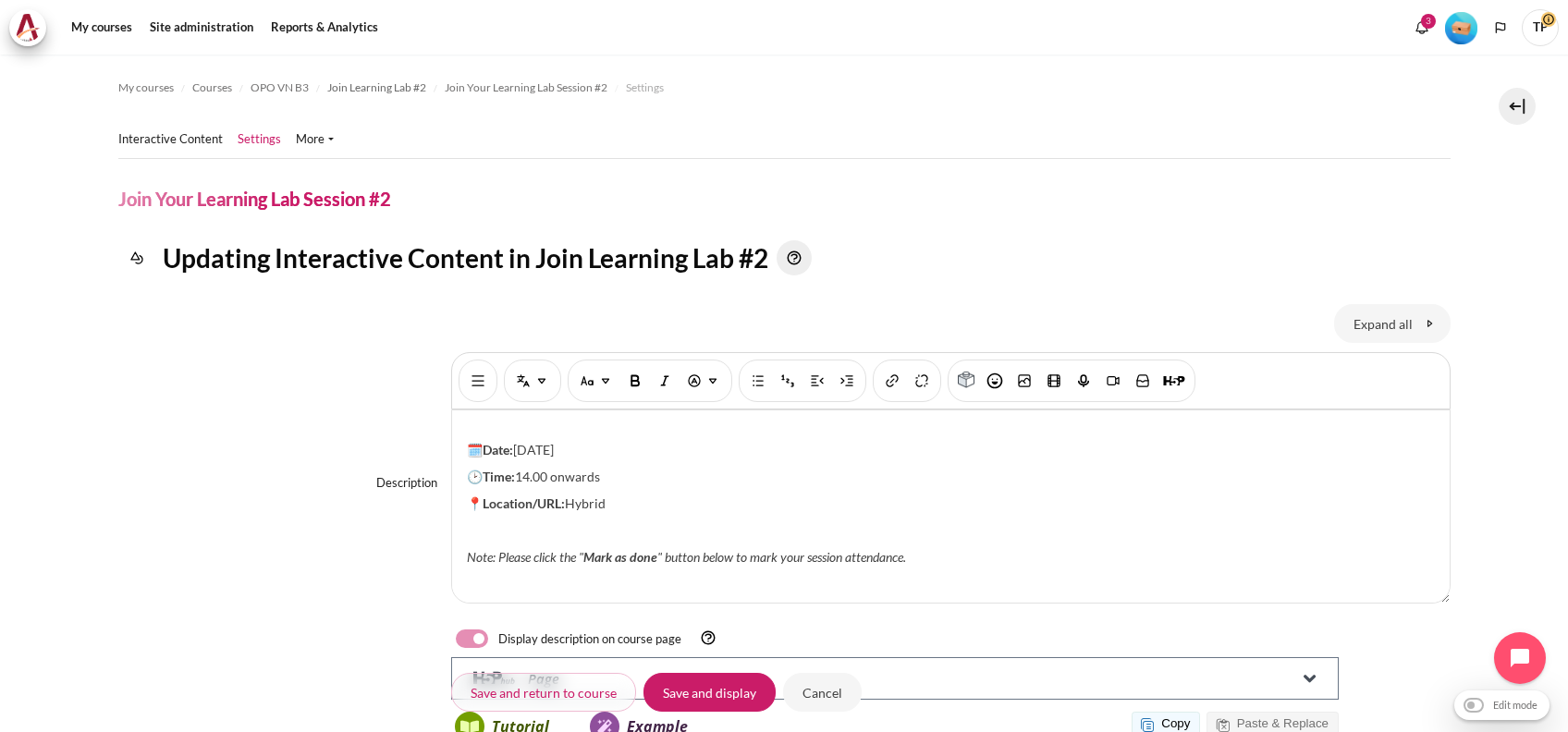
drag, startPoint x: 556, startPoint y: 443, endPoint x: 517, endPoint y: 442, distance: 39.0
click at [517, 442] on p "🗓️Date: 26 Aug 2025" at bounding box center [950, 449] width 968 height 20
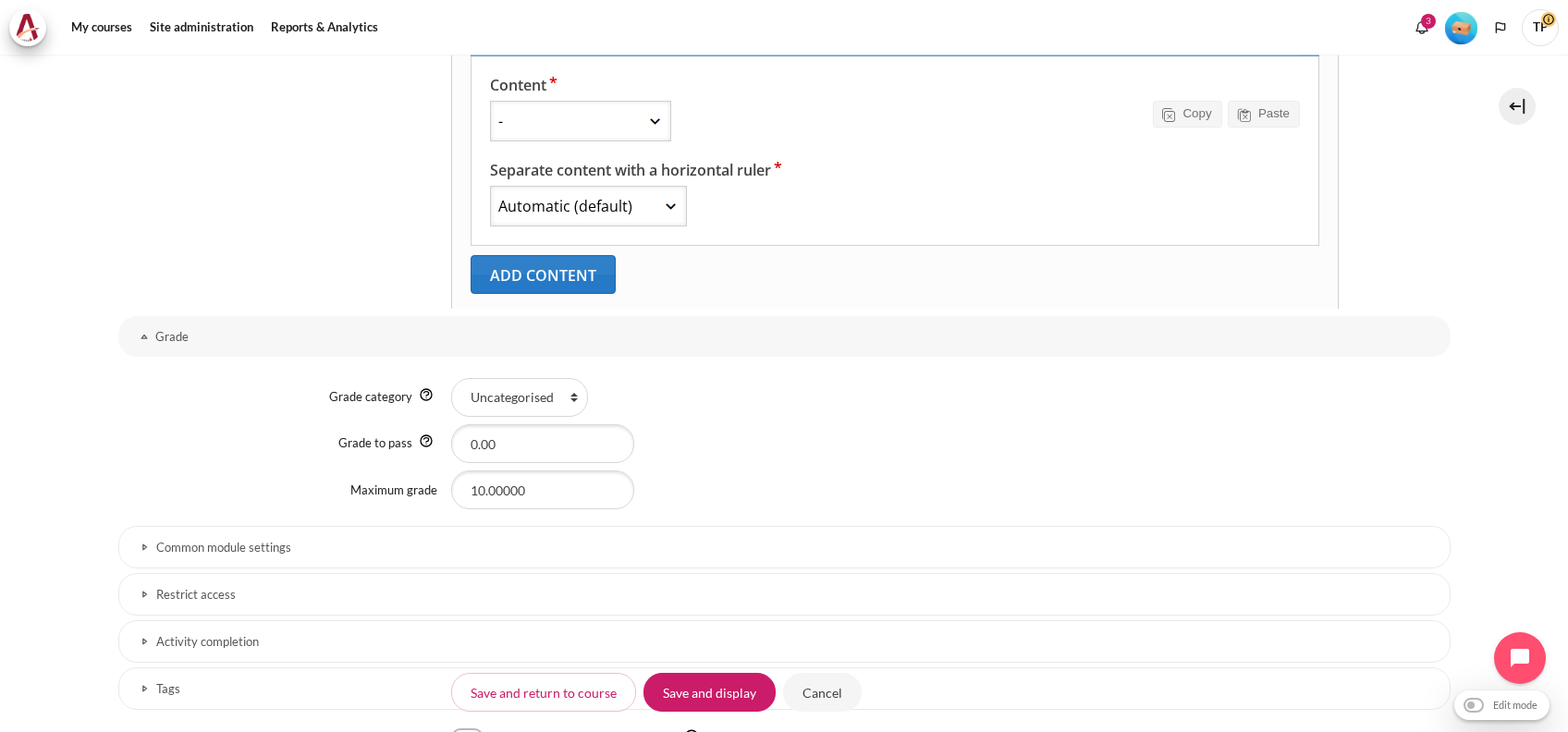
scroll to position [986, 0]
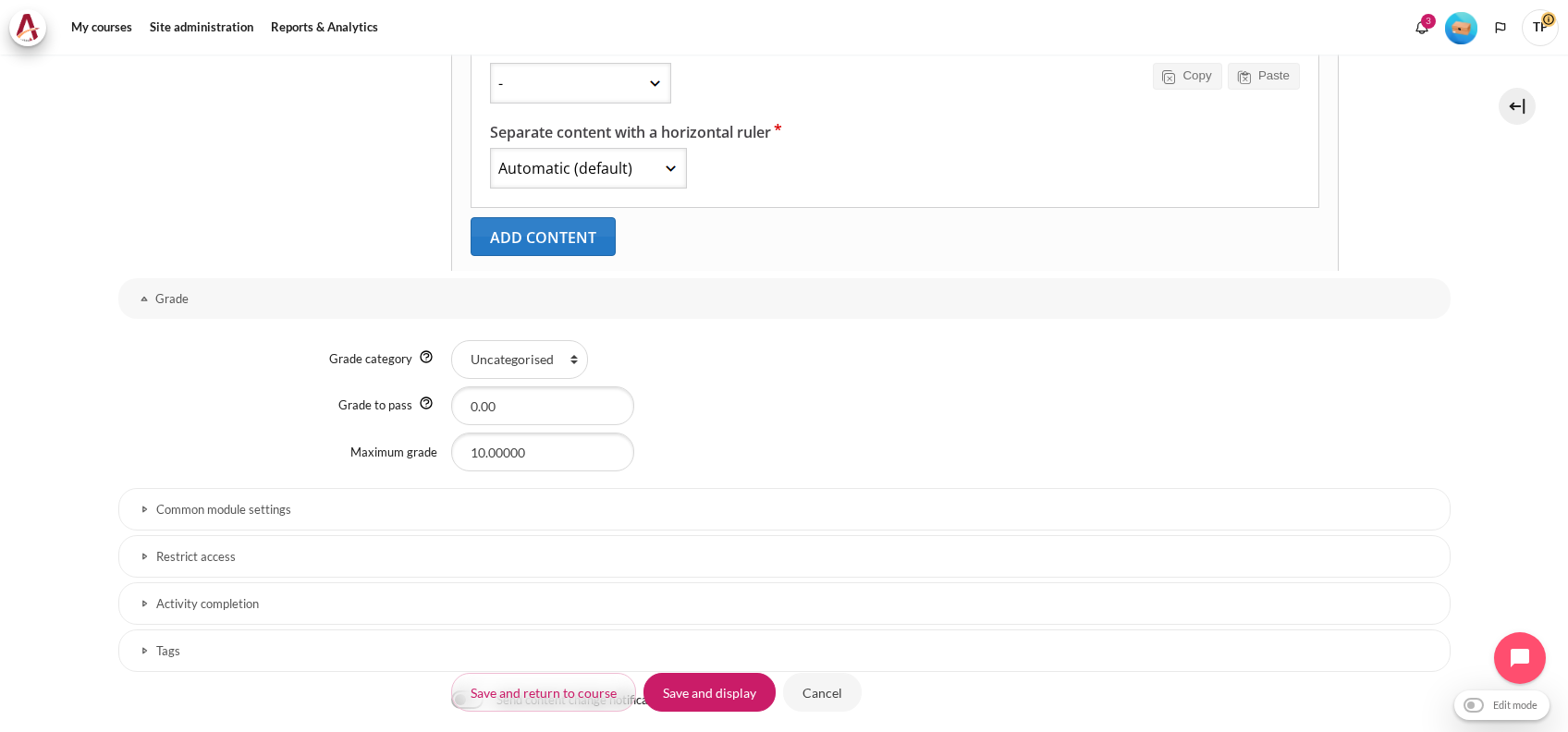
click at [189, 564] on link "Restrict access" at bounding box center [784, 556] width 1332 height 43
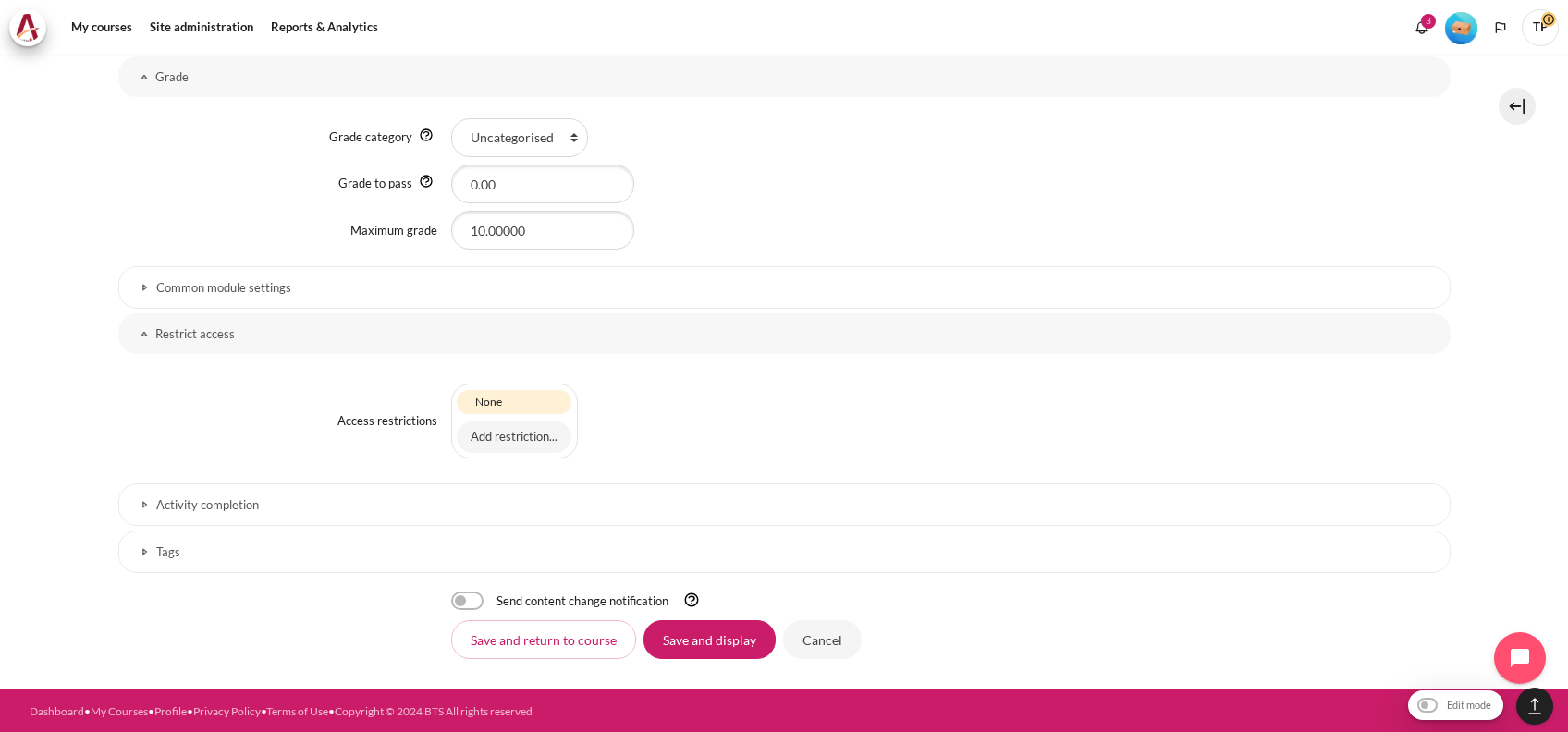
click at [167, 514] on link "Activity completion" at bounding box center [784, 505] width 1332 height 43
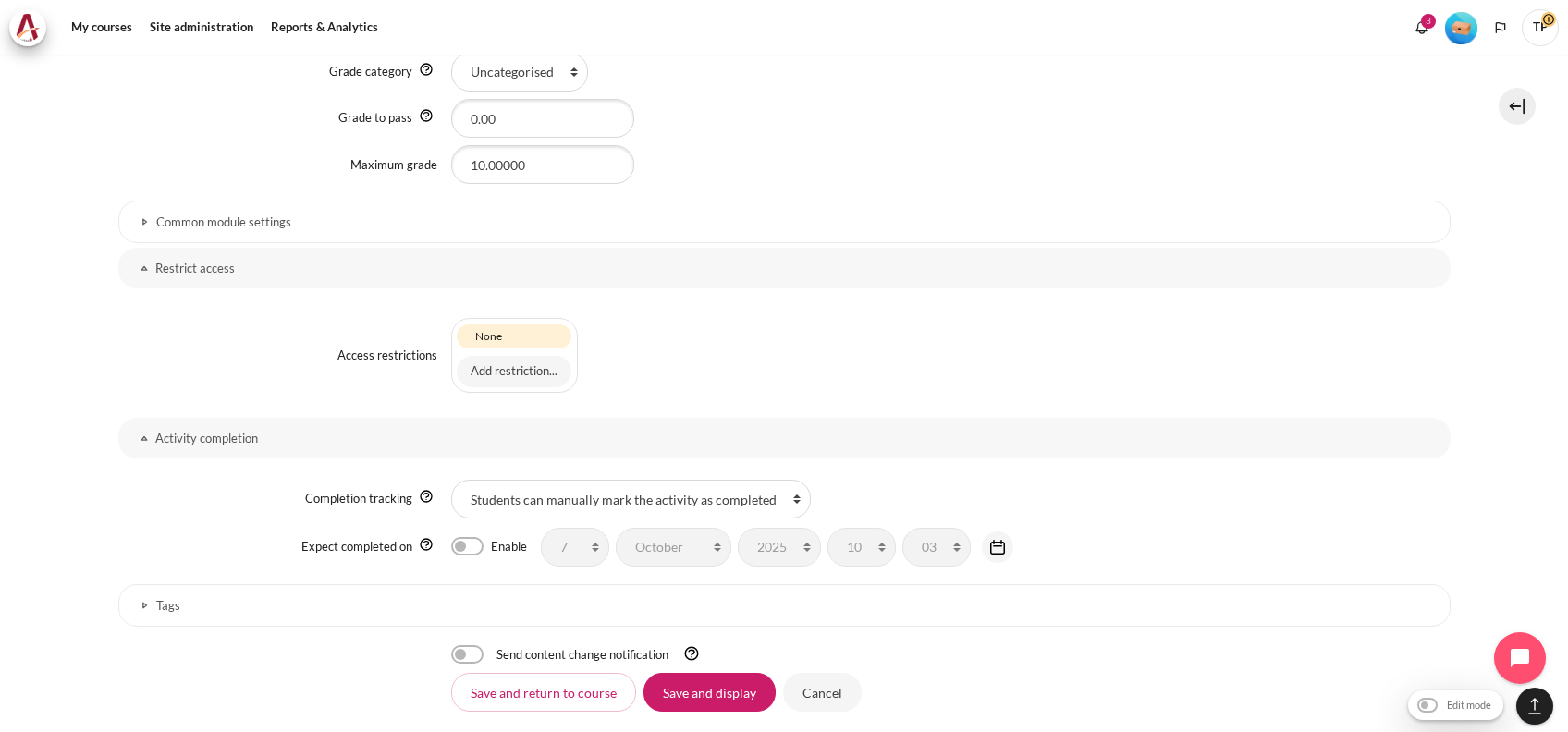
scroll to position [1305, 0]
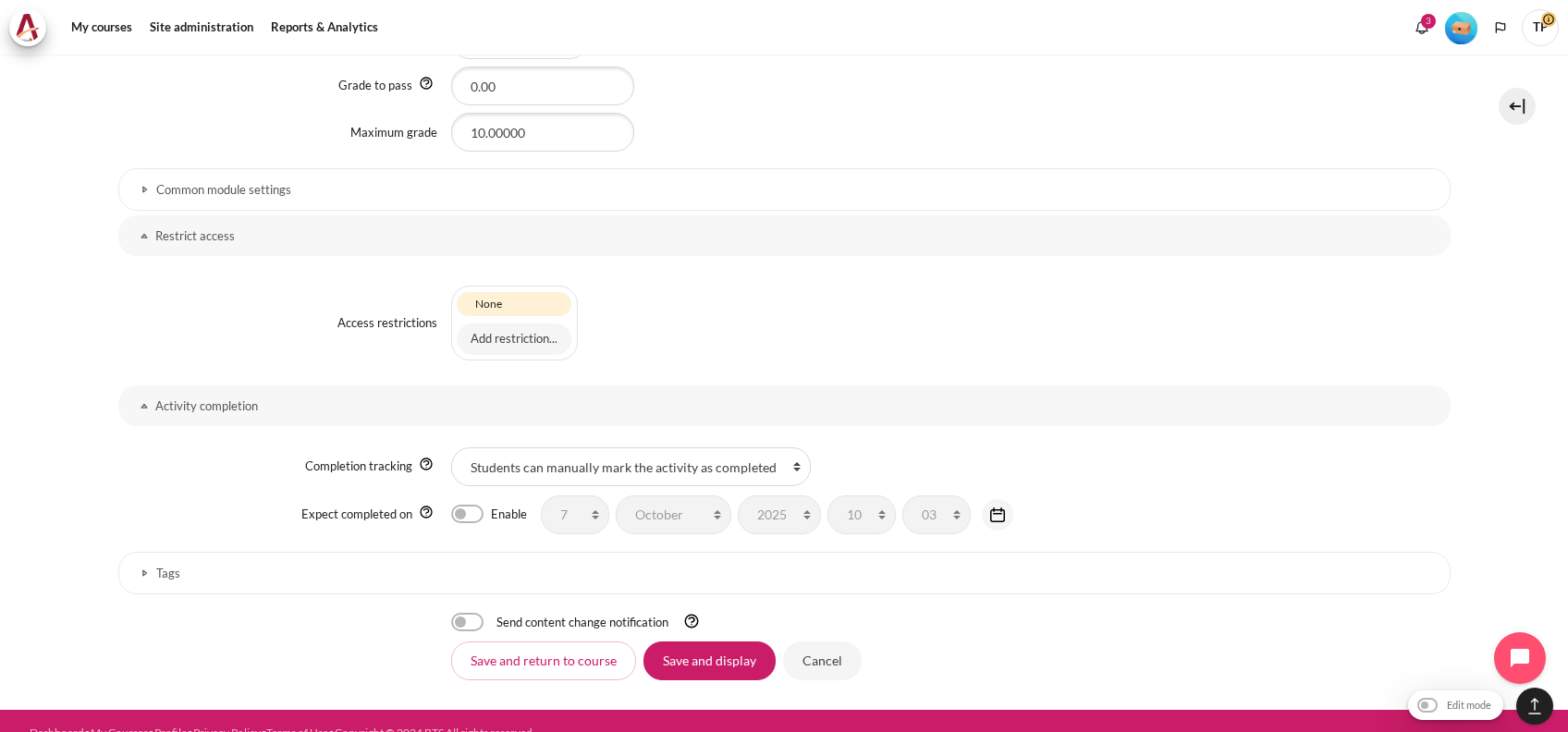
click at [476, 327] on button "Add restriction..." at bounding box center [513, 340] width 115 height 32
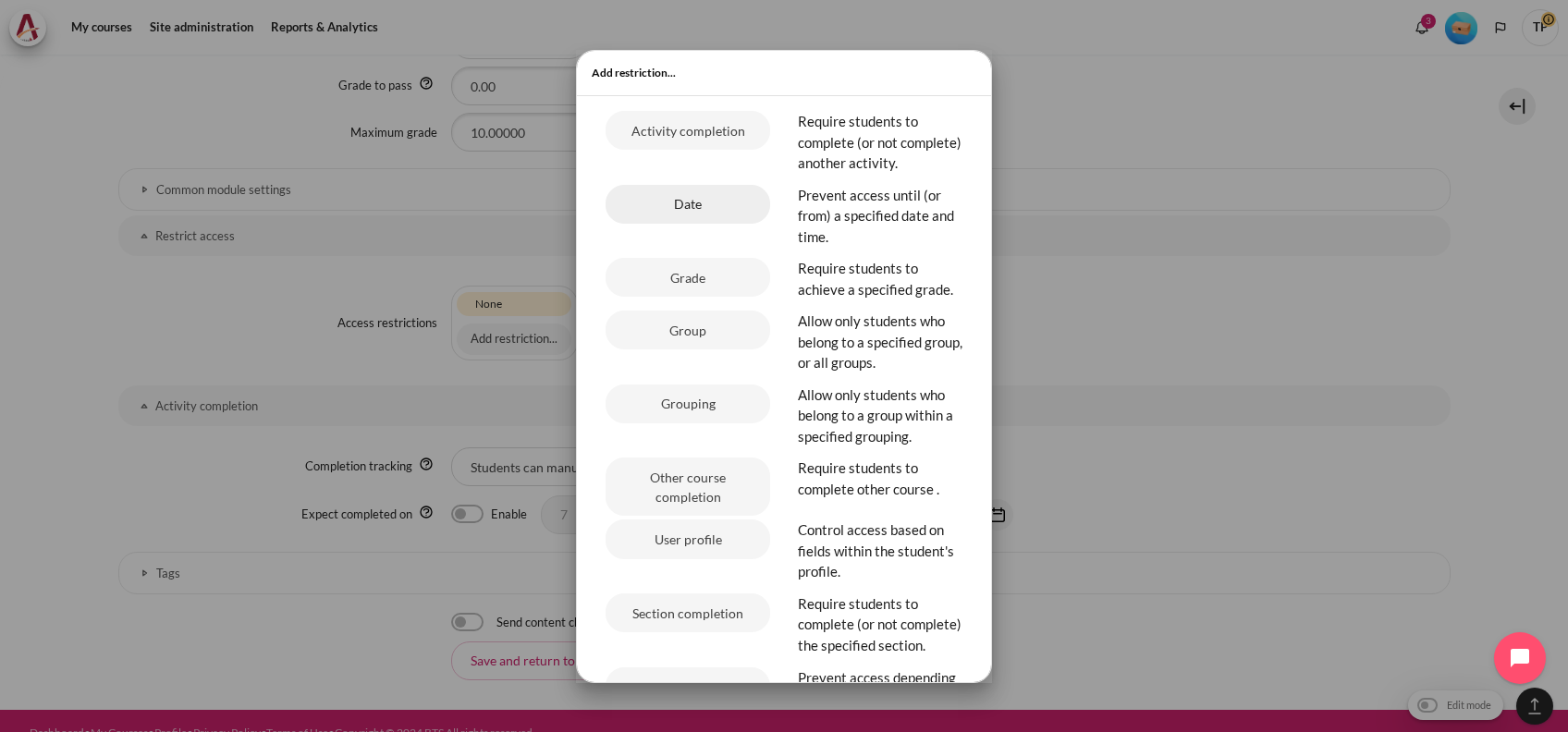
click at [679, 220] on button "Date" at bounding box center [688, 204] width 164 height 39
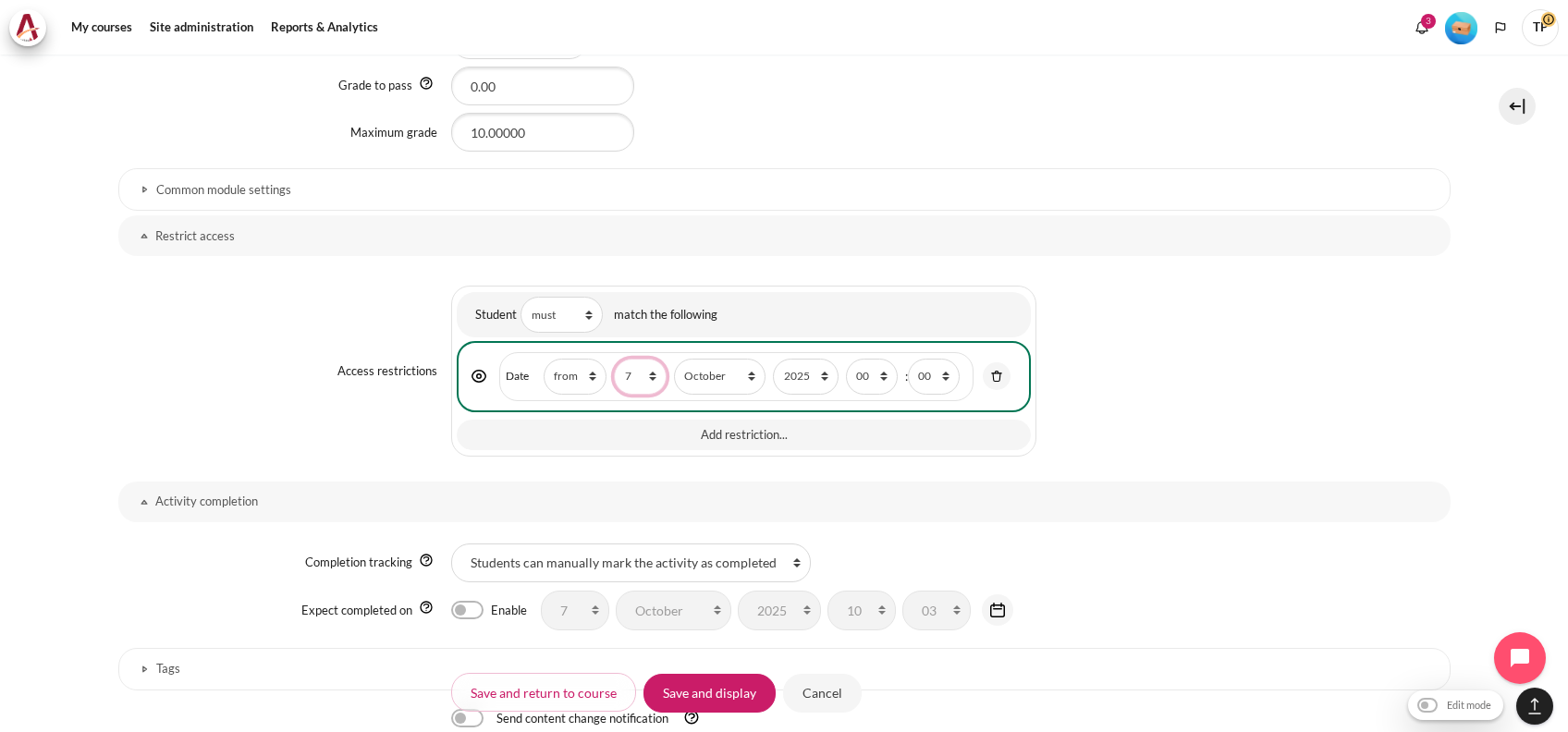
click at [627, 373] on select "1 2 3 4 5 6 7 8 9 10 11 12 13 14 15 16 17 18 19 20 21 22 23 24 25 26 27 28 29 3…" at bounding box center [639, 376] width 51 height 36
select select "21"
click at [614, 359] on select "1 2 3 4 5 6 7 8 9 10 11 12 13 14 15 16 17 18 19 20 21 22 23 24 25 26 27 28 29 3…" at bounding box center [639, 376] width 51 height 36
click at [694, 370] on select "January February March April May June July August September October November De…" at bounding box center [720, 376] width 91 height 36
select select "11"
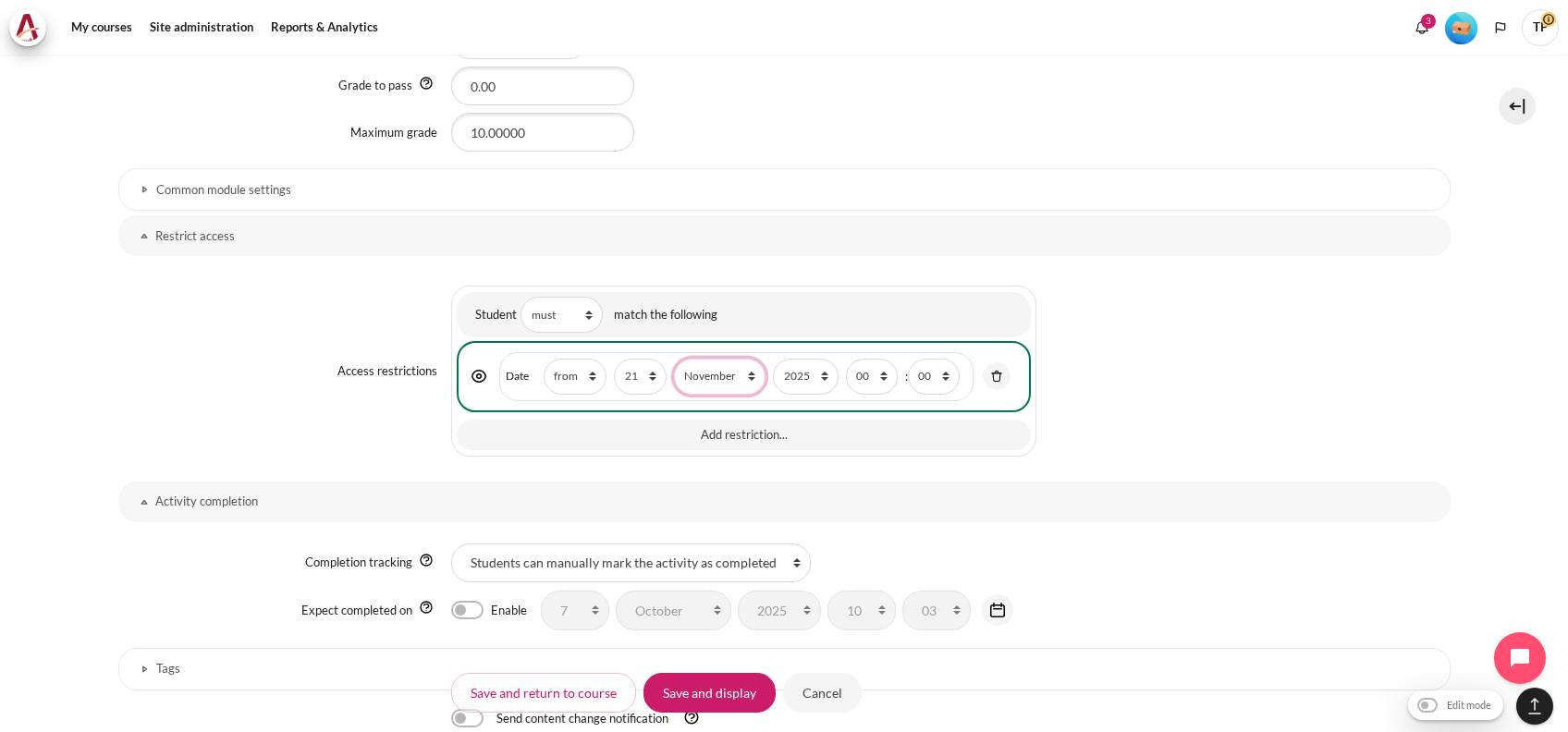
click at [674, 359] on select "January February March April May June July August September October November De…" at bounding box center [720, 376] width 91 height 36
click at [858, 360] on select "00 01 02 03 04 05 06 07 08 09 10 11 12 13 14 15 16 17 18 19 20 21 22 23" at bounding box center [871, 376] width 51 height 36
select select "1"
click at [846, 359] on select "00 01 02 03 04 05 06 07 08 09 10 11 12 13 14 15 16 17 18 19 20 21 22 23" at bounding box center [871, 376] width 51 height 36
click at [724, 708] on input "Save and display" at bounding box center [709, 693] width 133 height 39
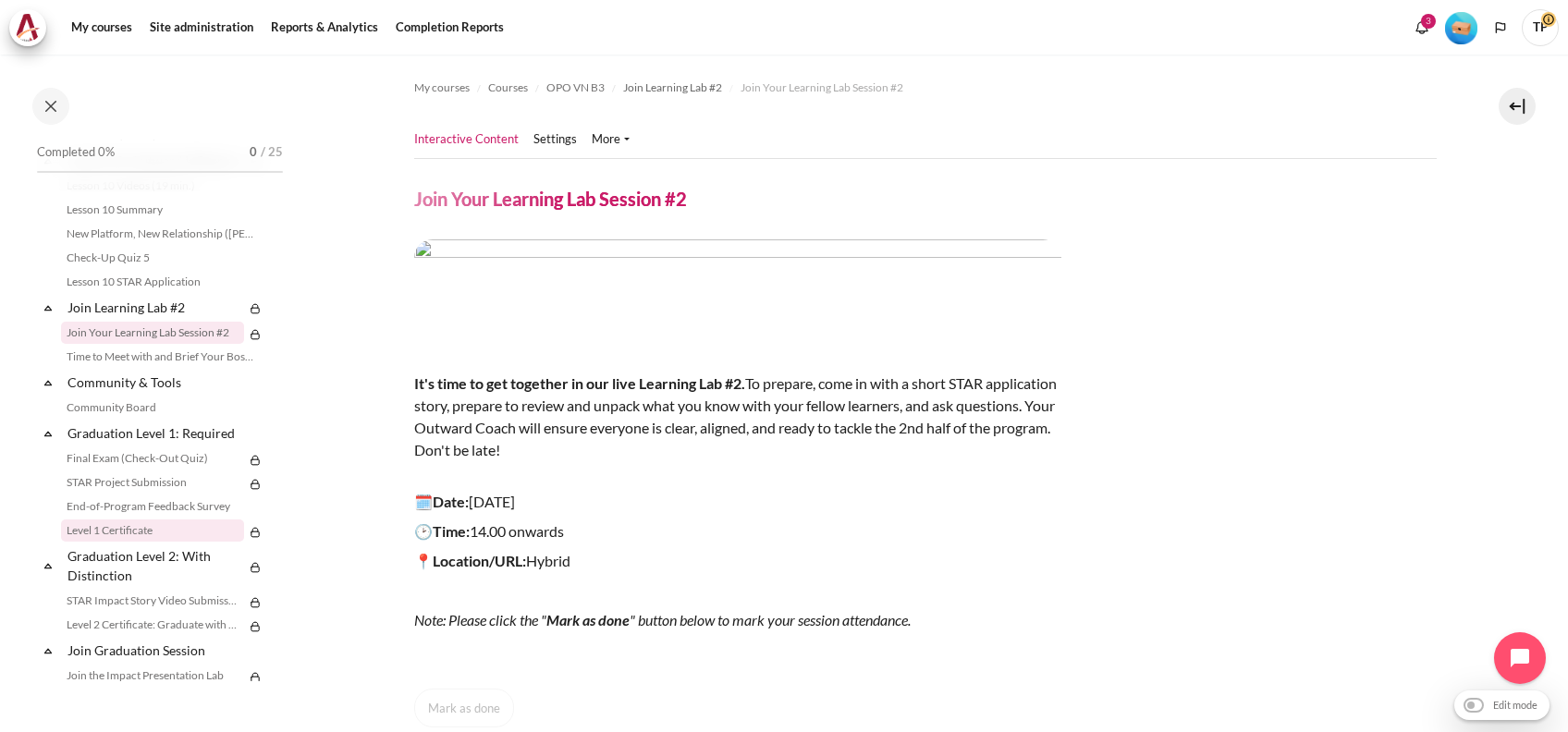
scroll to position [2014, 0]
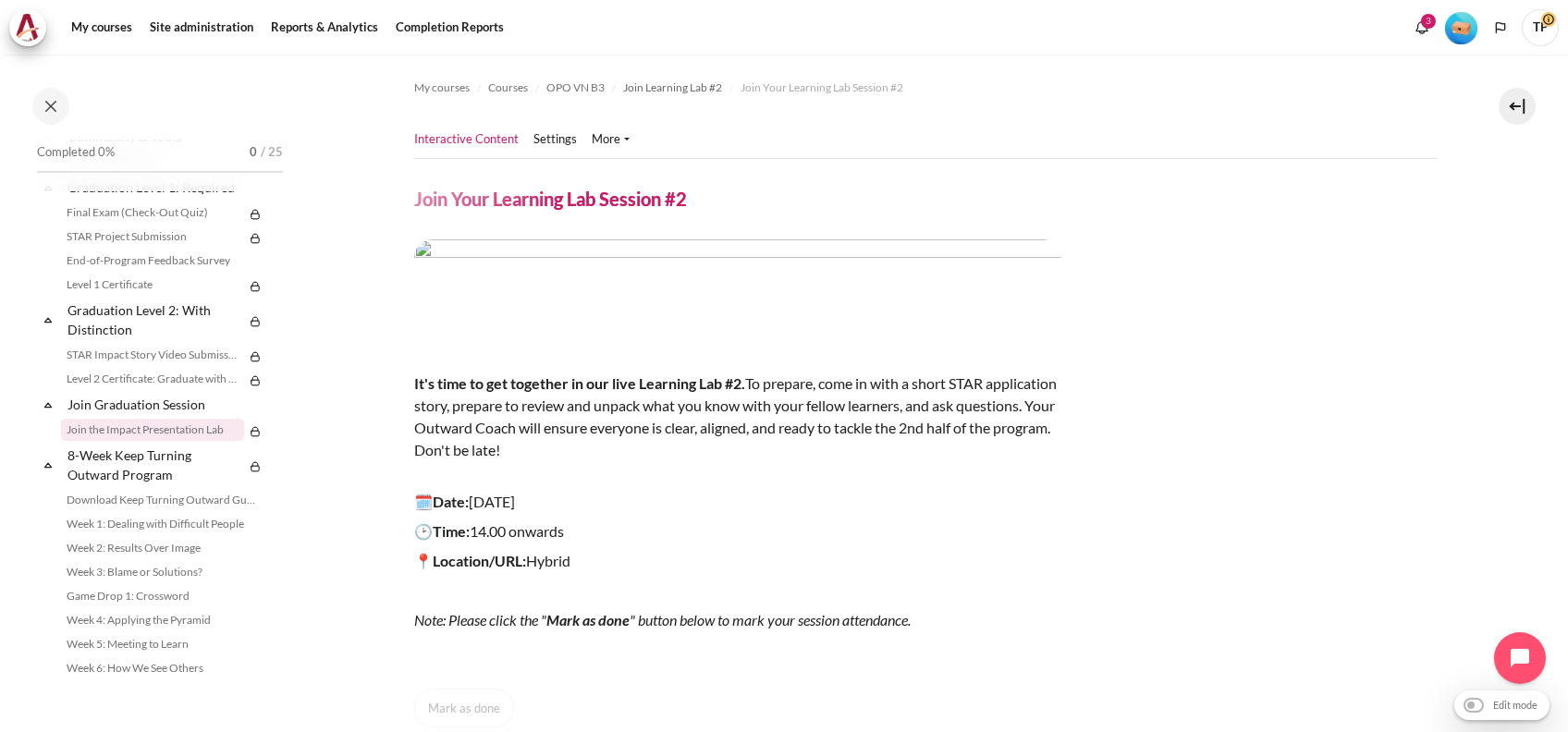
click at [89, 441] on link "Join the Impact Presentation Lab" at bounding box center [152, 430] width 183 height 22
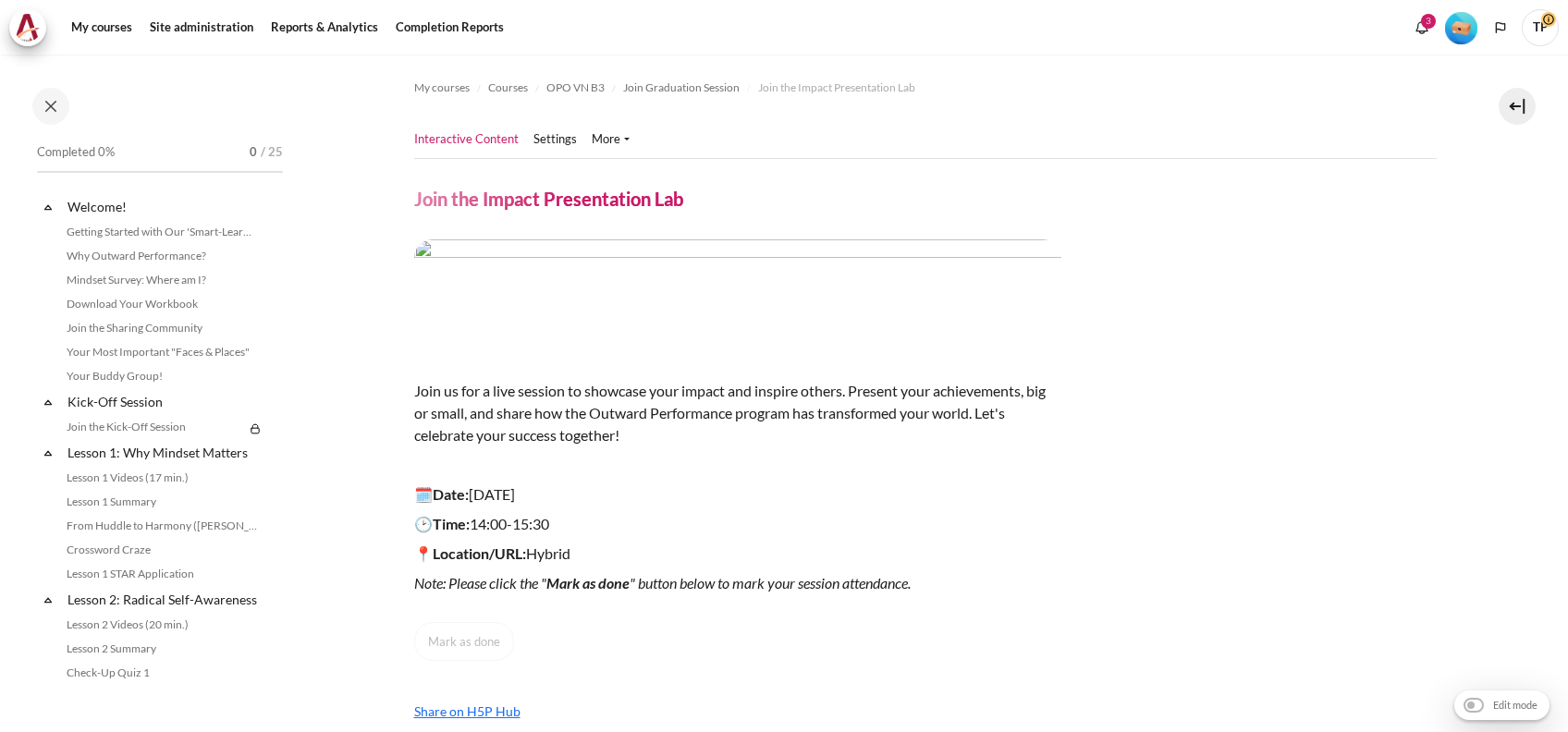
scroll to position [2110, 0]
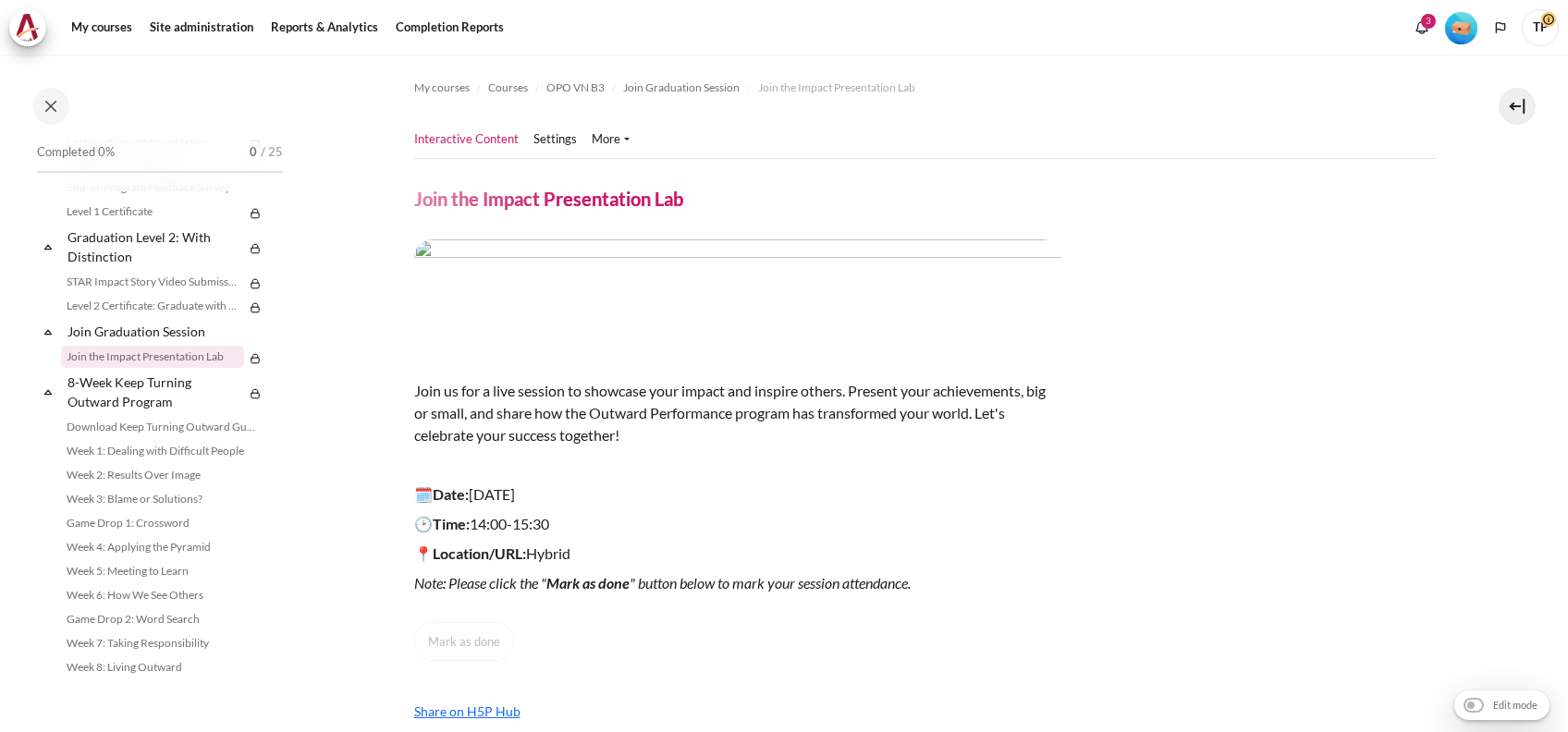
click at [553, 139] on link "Settings" at bounding box center [554, 140] width 44 height 19
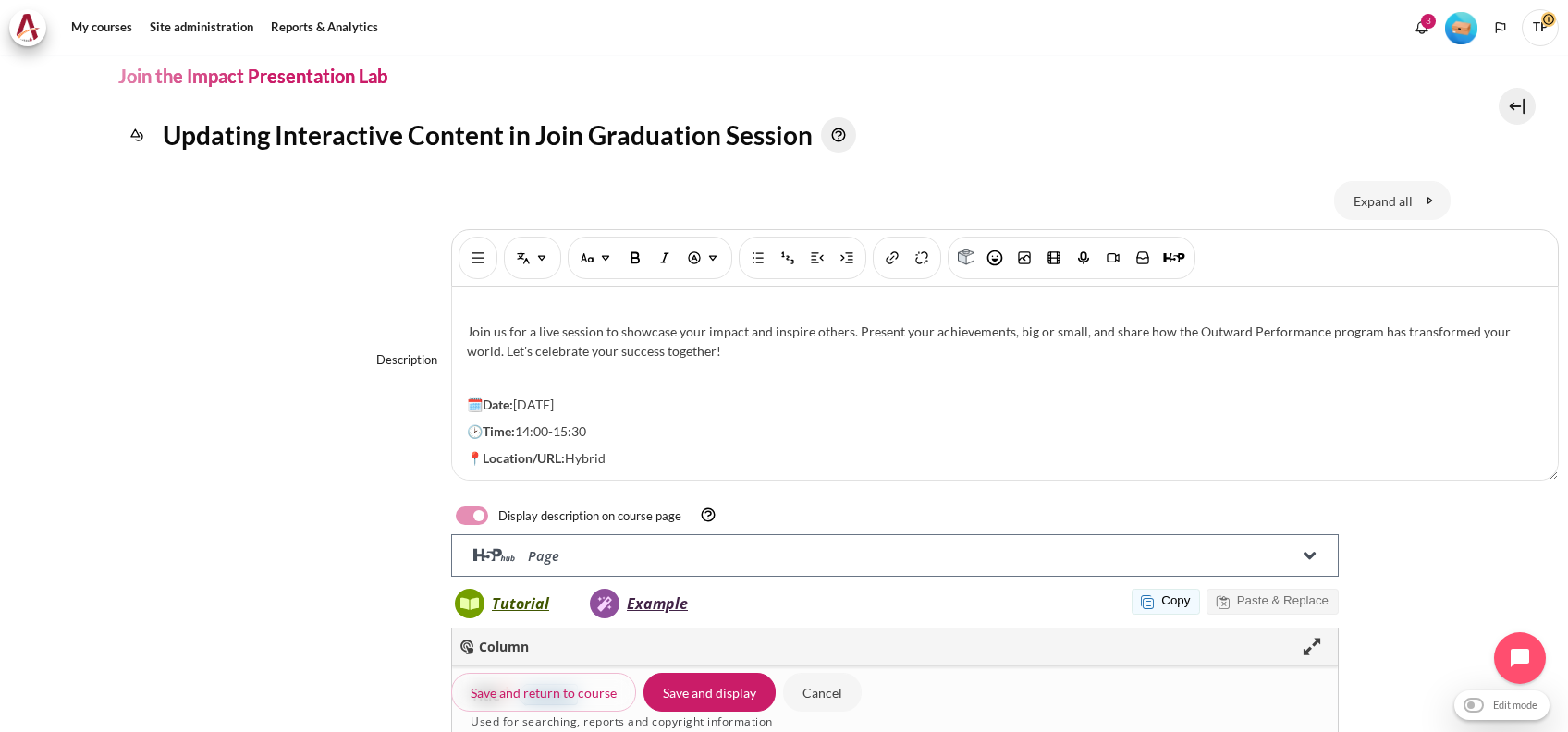
scroll to position [192, 0]
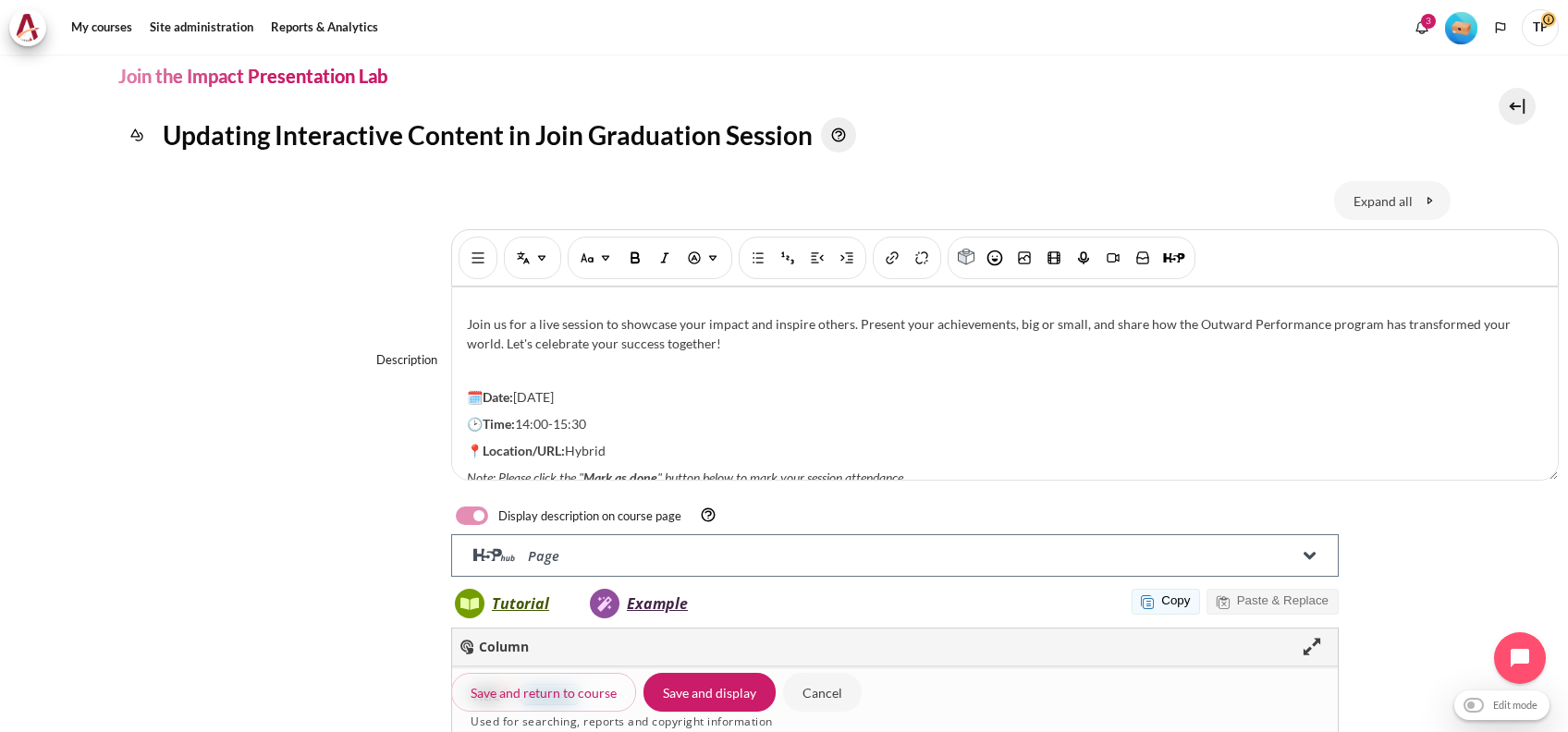
drag, startPoint x: 518, startPoint y: 372, endPoint x: 553, endPoint y: 375, distance: 35.1
click at [553, 387] on p "🗓️Date: 19 Sep 2025" at bounding box center [1004, 397] width 1076 height 20
click at [533, 416] on span "🕑Time: 14:00-15:30" at bounding box center [526, 424] width 119 height 16
drag, startPoint x: 552, startPoint y: 400, endPoint x: 669, endPoint y: 401, distance: 117.0
click at [673, 415] on p "🕑Time: 14:00-15:30" at bounding box center [1004, 424] width 1076 height 20
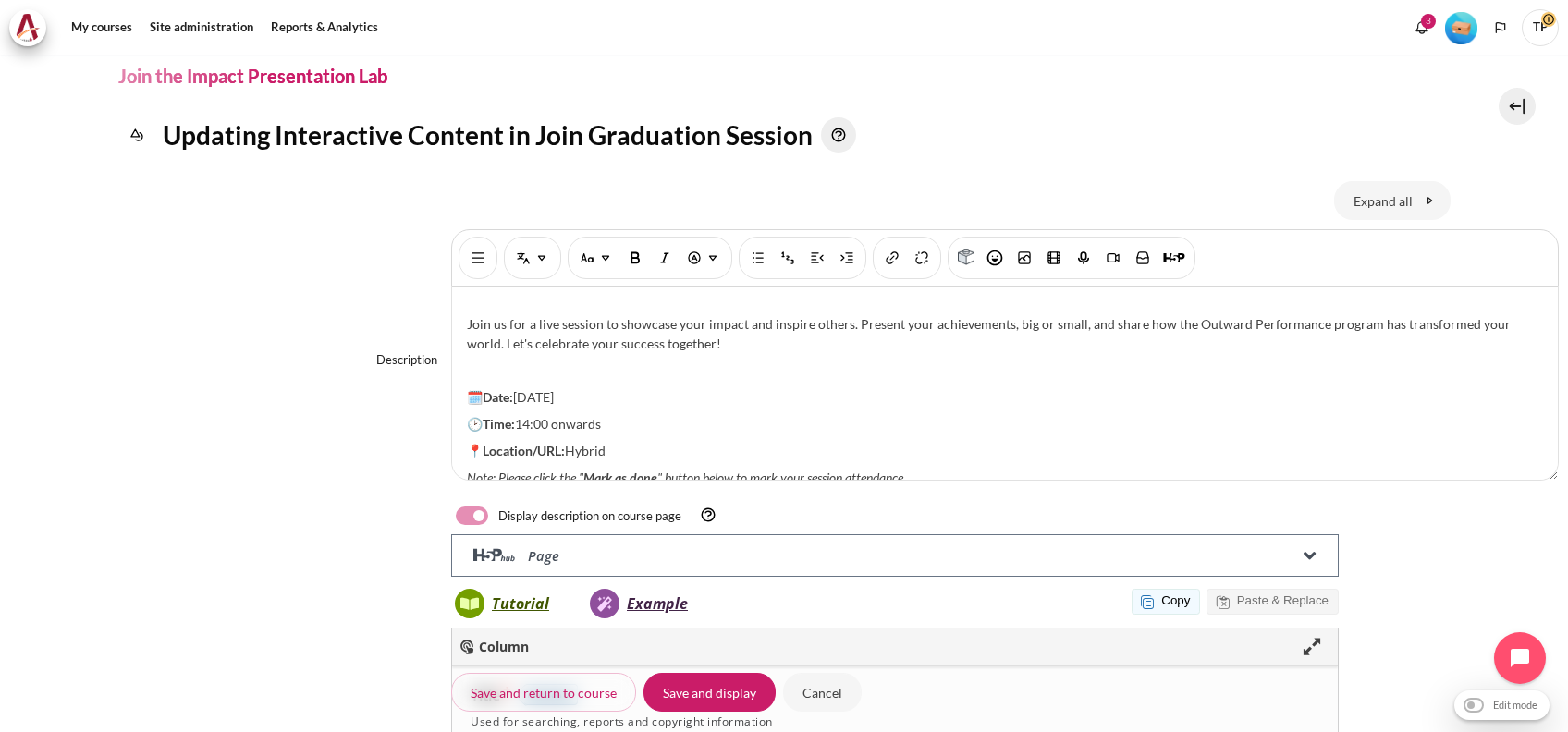
click at [556, 416] on span "🕑Time: 14:00 onwards" at bounding box center [534, 424] width 134 height 16
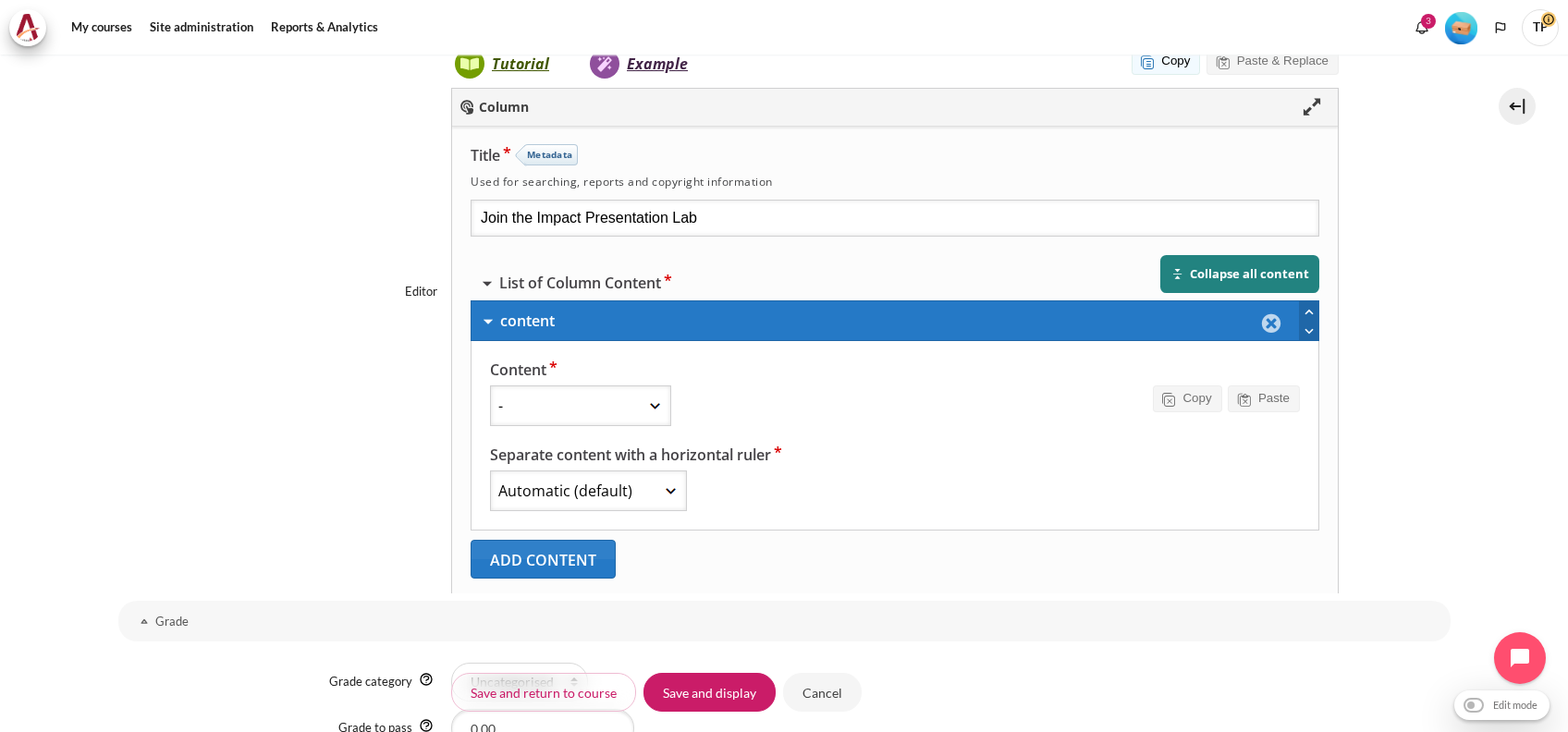
scroll to position [986, 0]
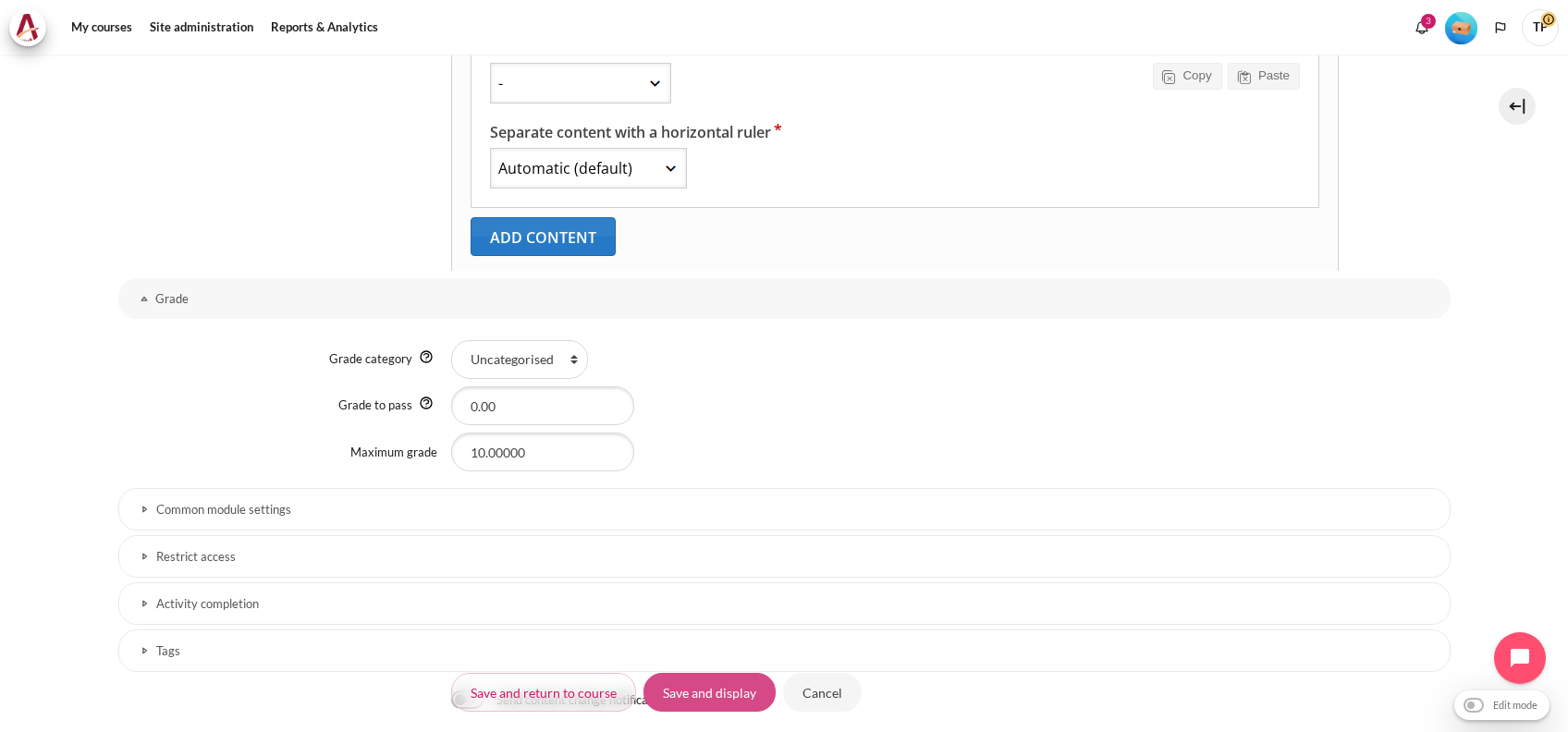
click at [687, 693] on input "Save and display" at bounding box center [709, 693] width 133 height 39
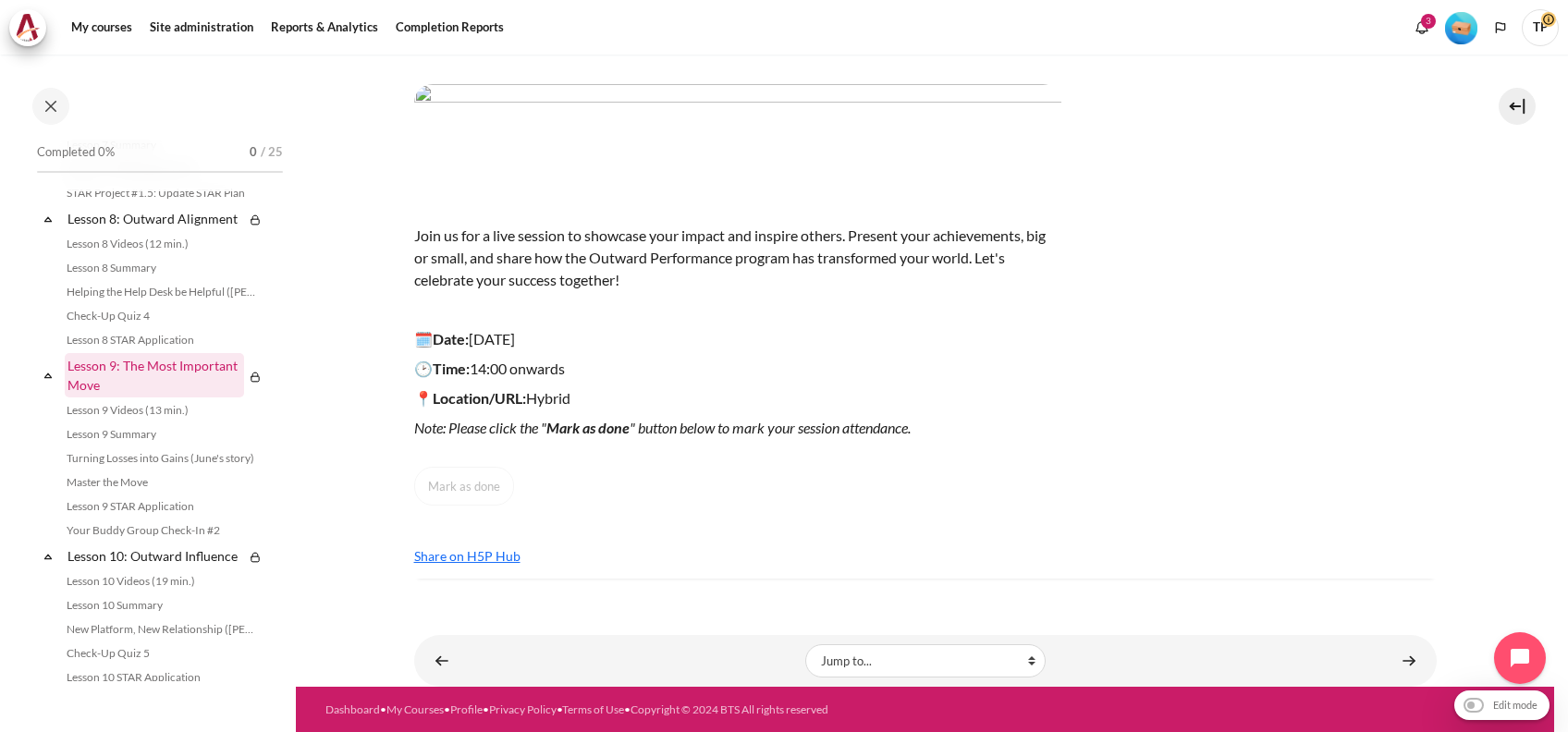
scroll to position [1371, 0]
click at [126, 281] on link "Lesson 8 Summary" at bounding box center [161, 270] width 202 height 22
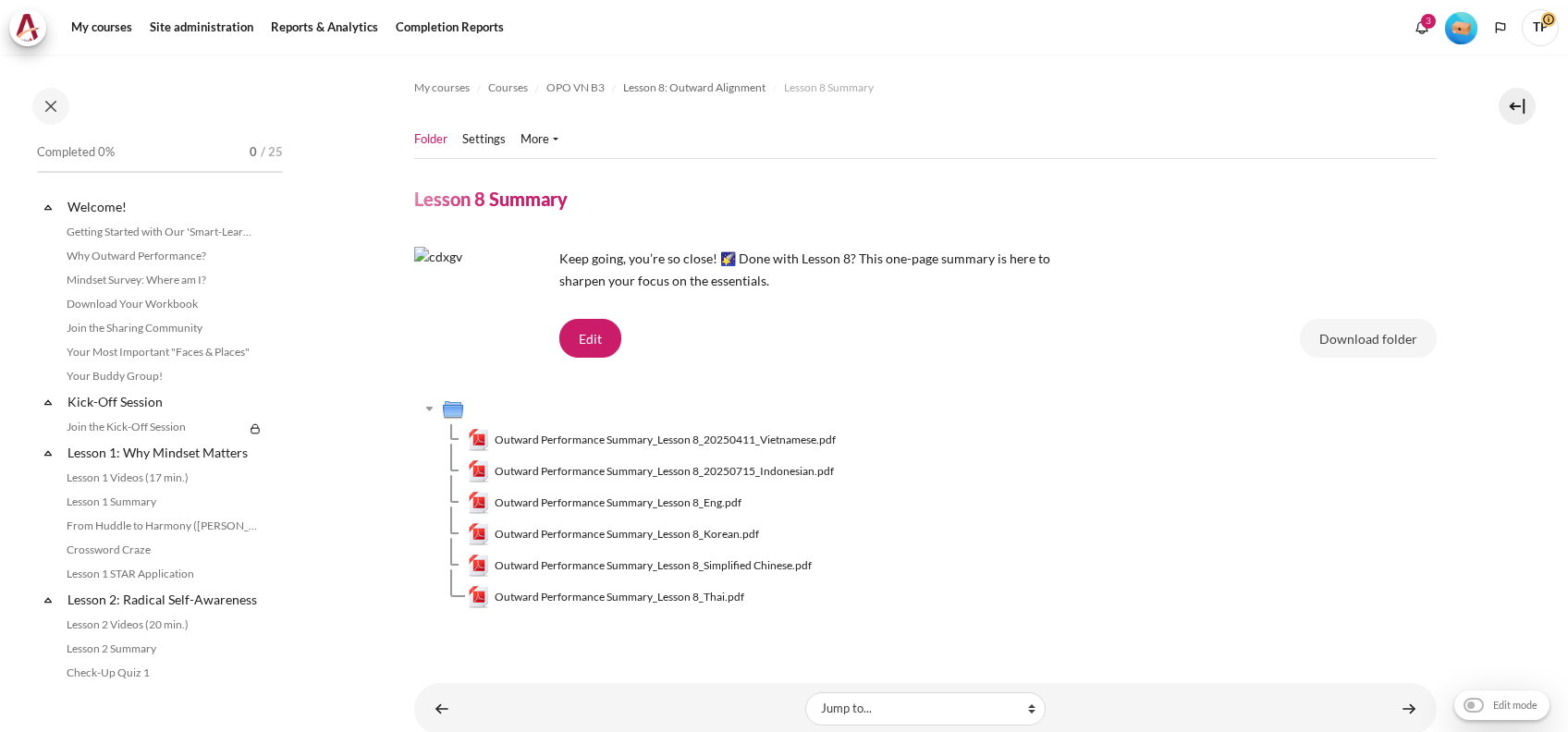
scroll to position [1288, 0]
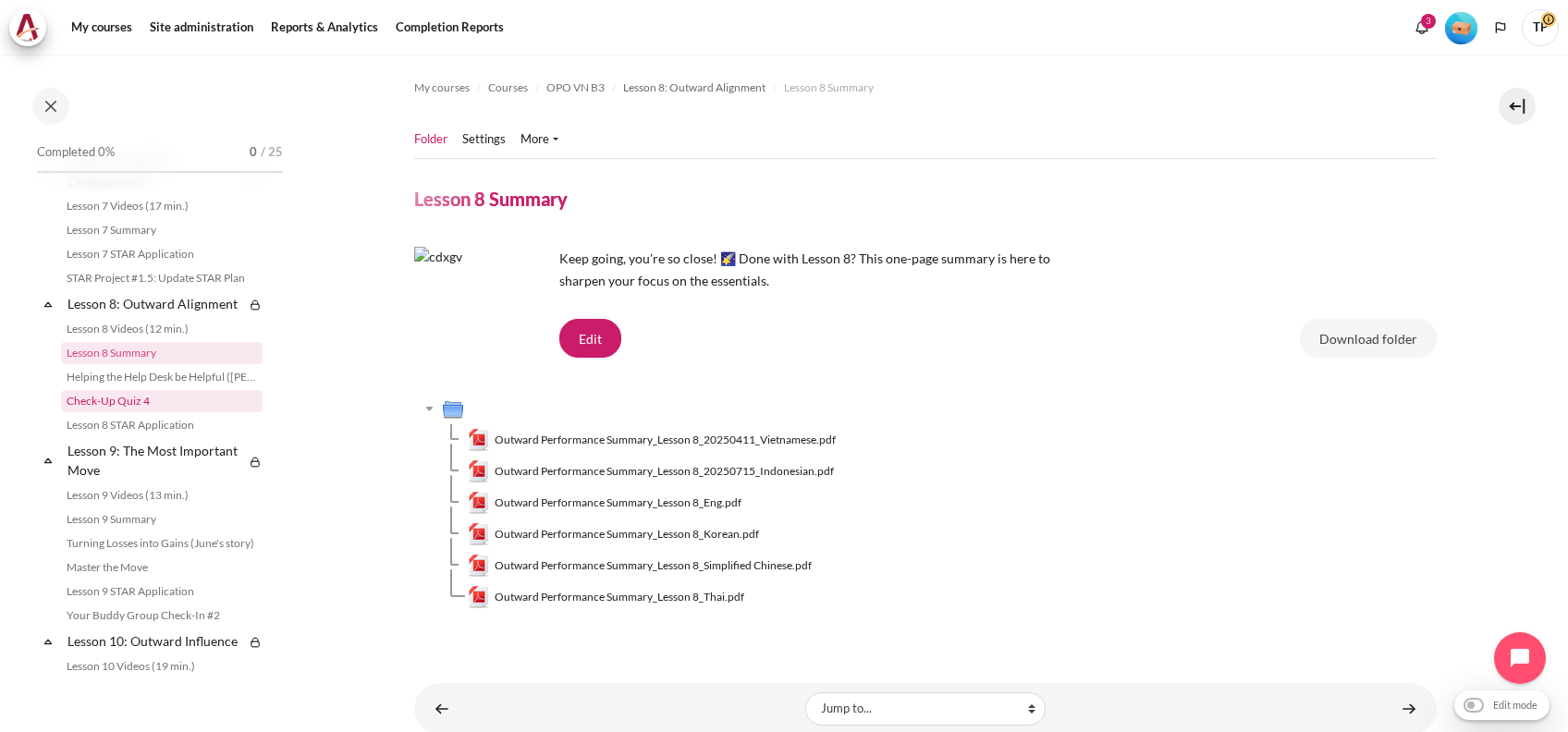
click at [128, 413] on link "Check-Up Quiz 4" at bounding box center [161, 401] width 202 height 22
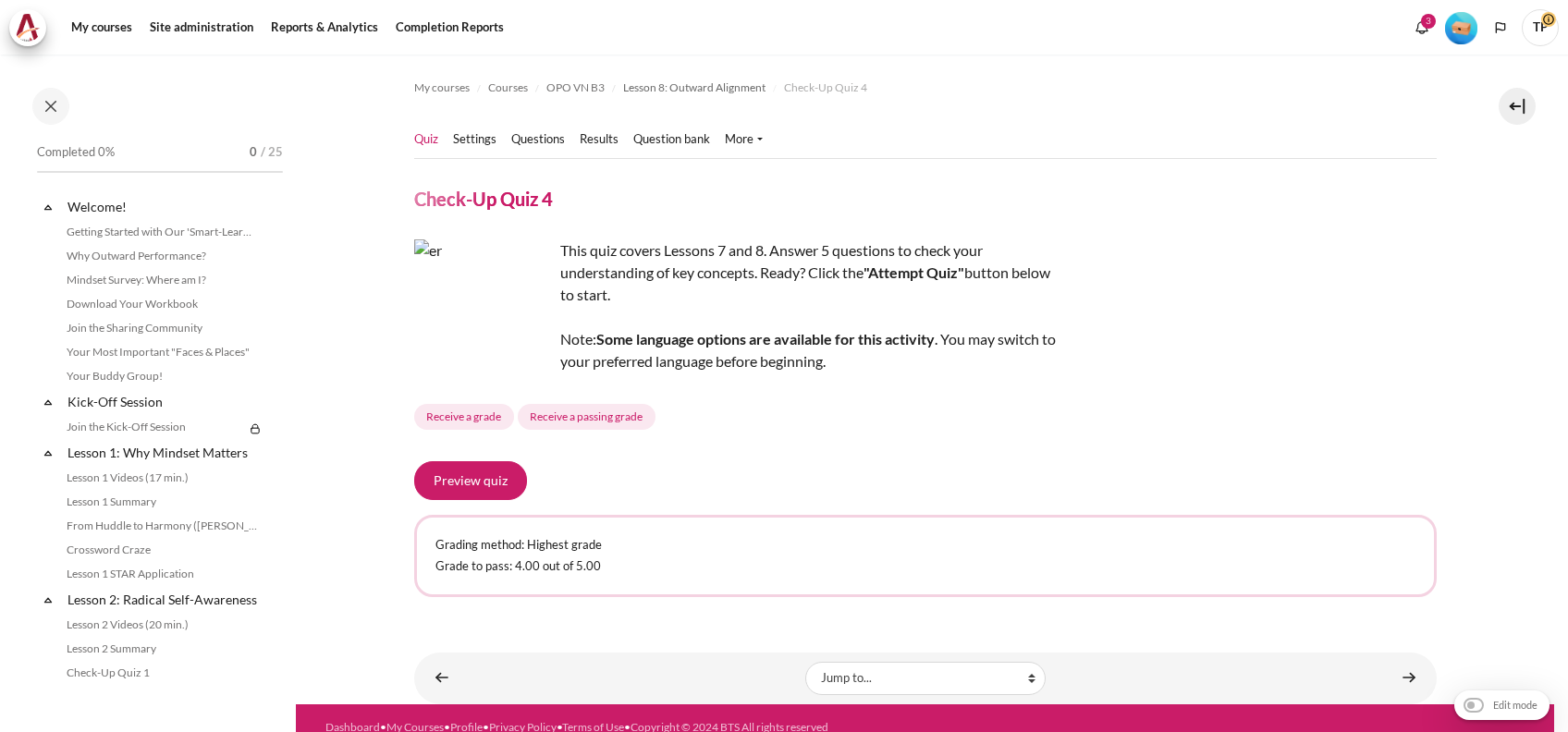
scroll to position [1336, 0]
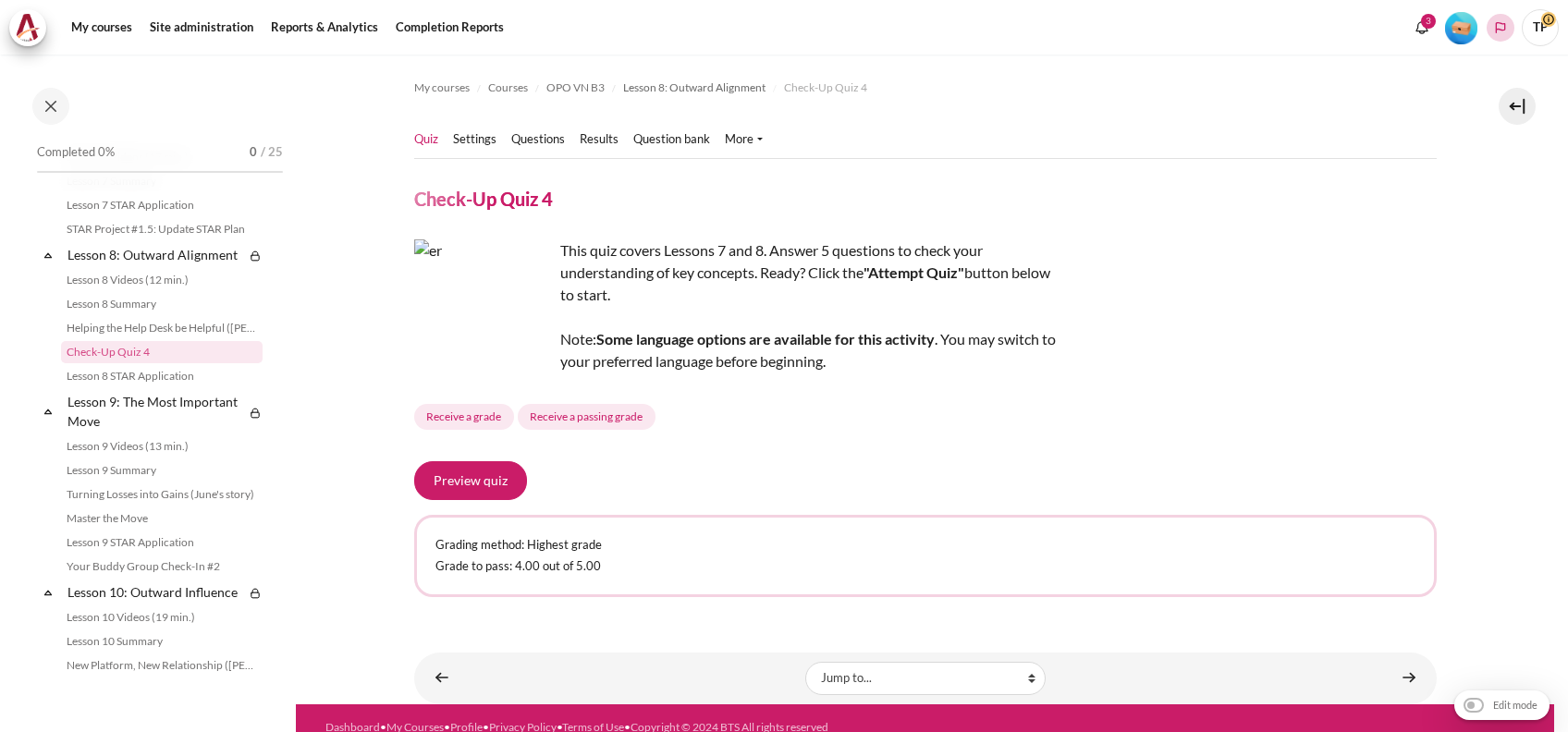
click at [1505, 34] on polyline "Languages" at bounding box center [1501, 28] width 15 height 15
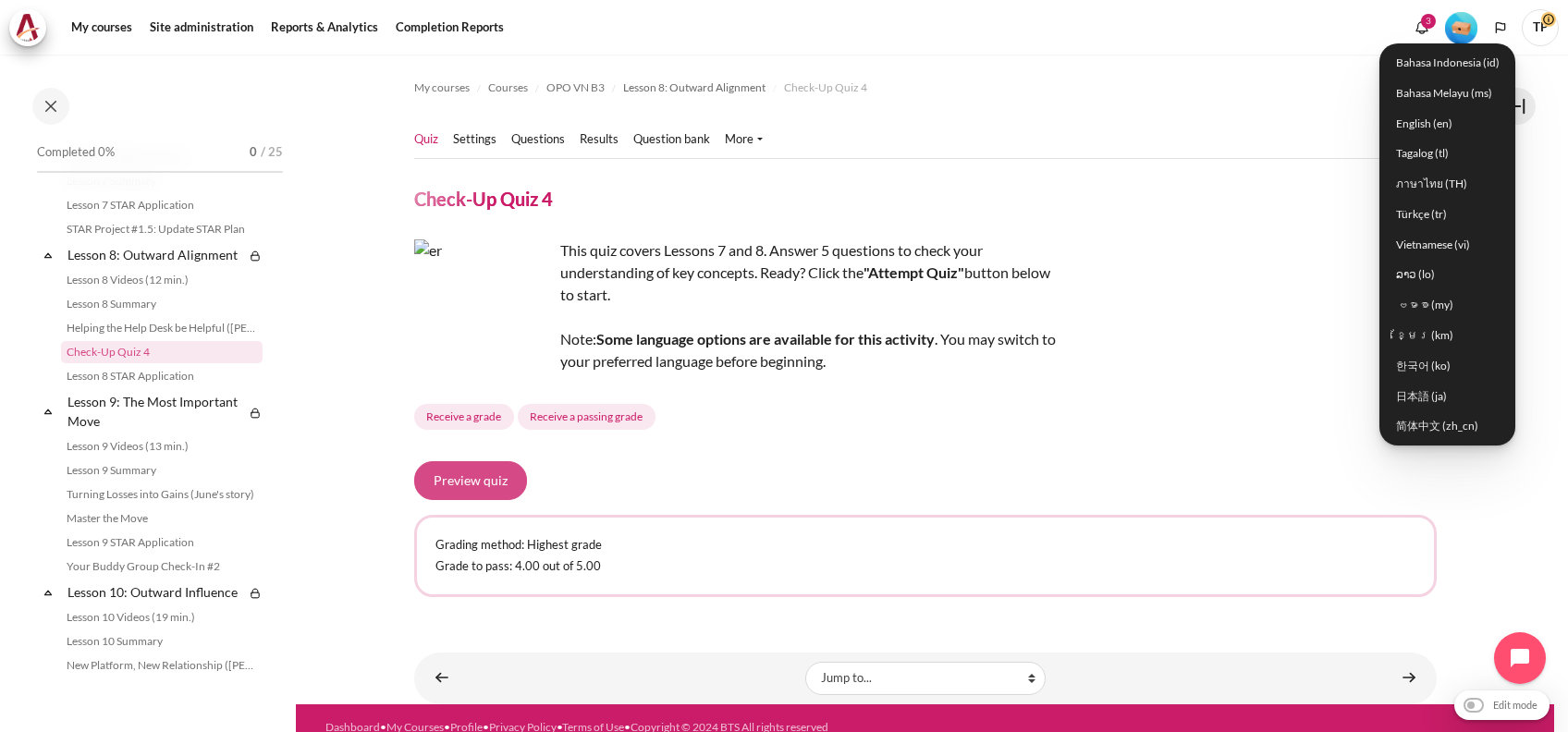
click at [479, 481] on button "Preview quiz" at bounding box center [470, 481] width 113 height 39
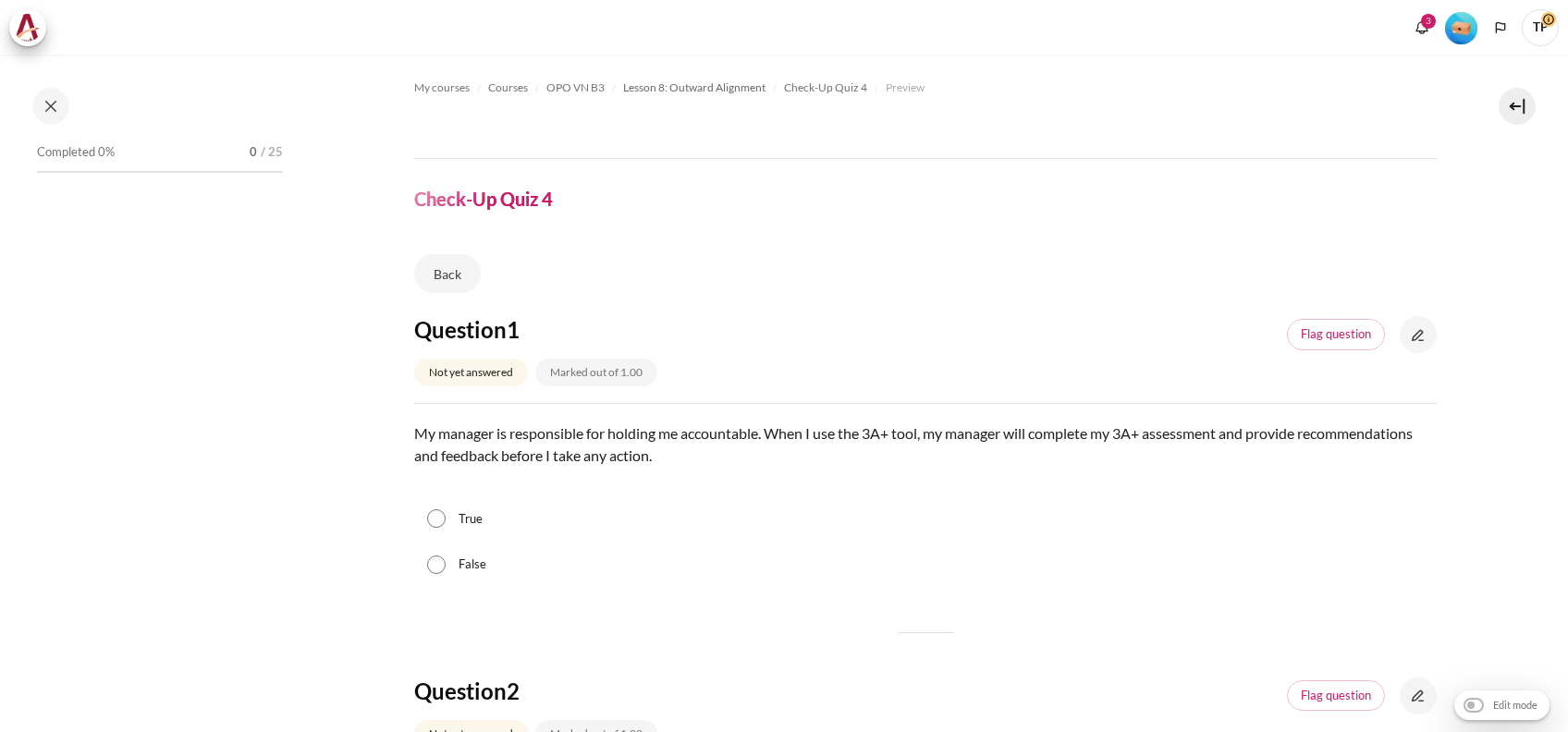
click at [1505, 30] on icon "Languages" at bounding box center [1501, 28] width 15 height 15
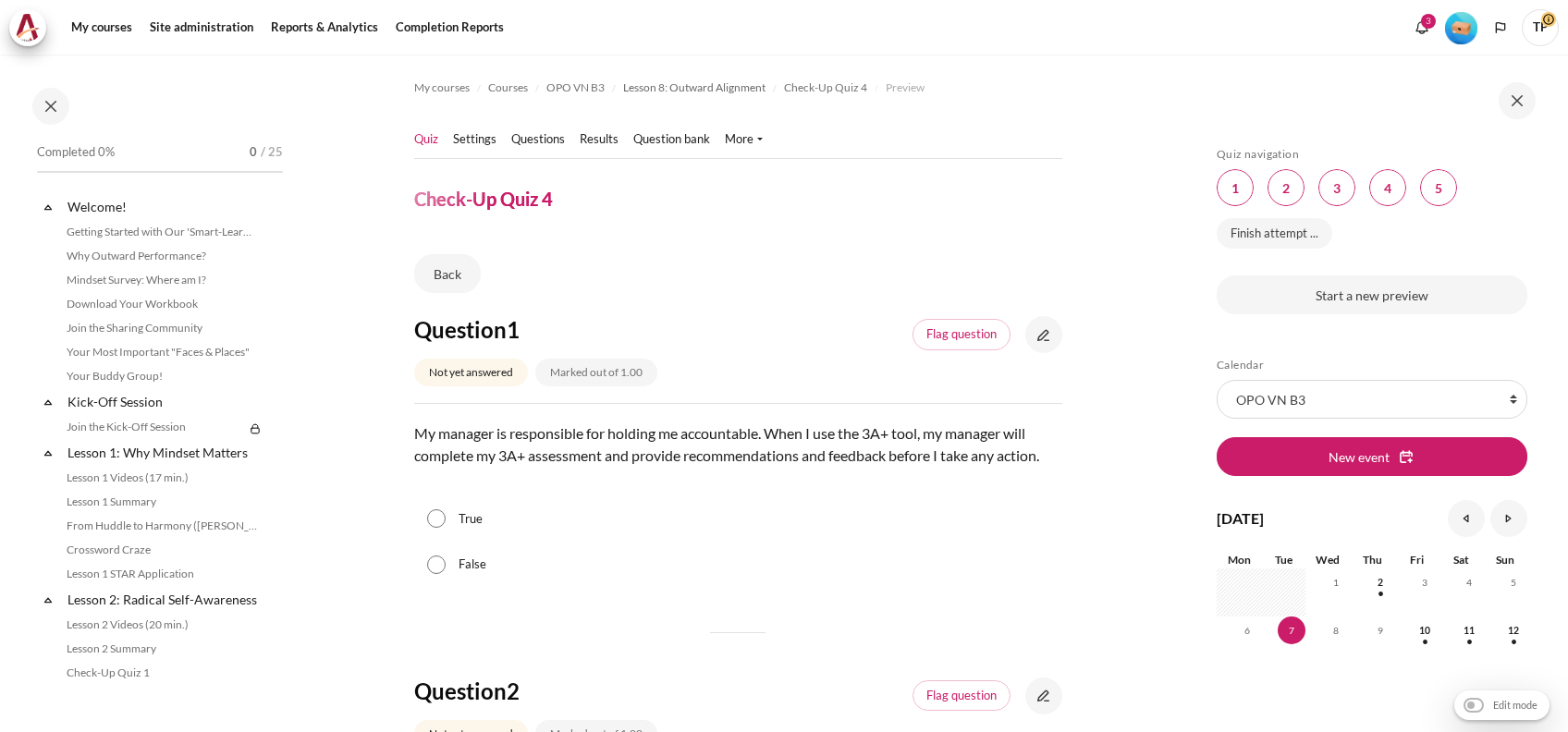
scroll to position [1336, 0]
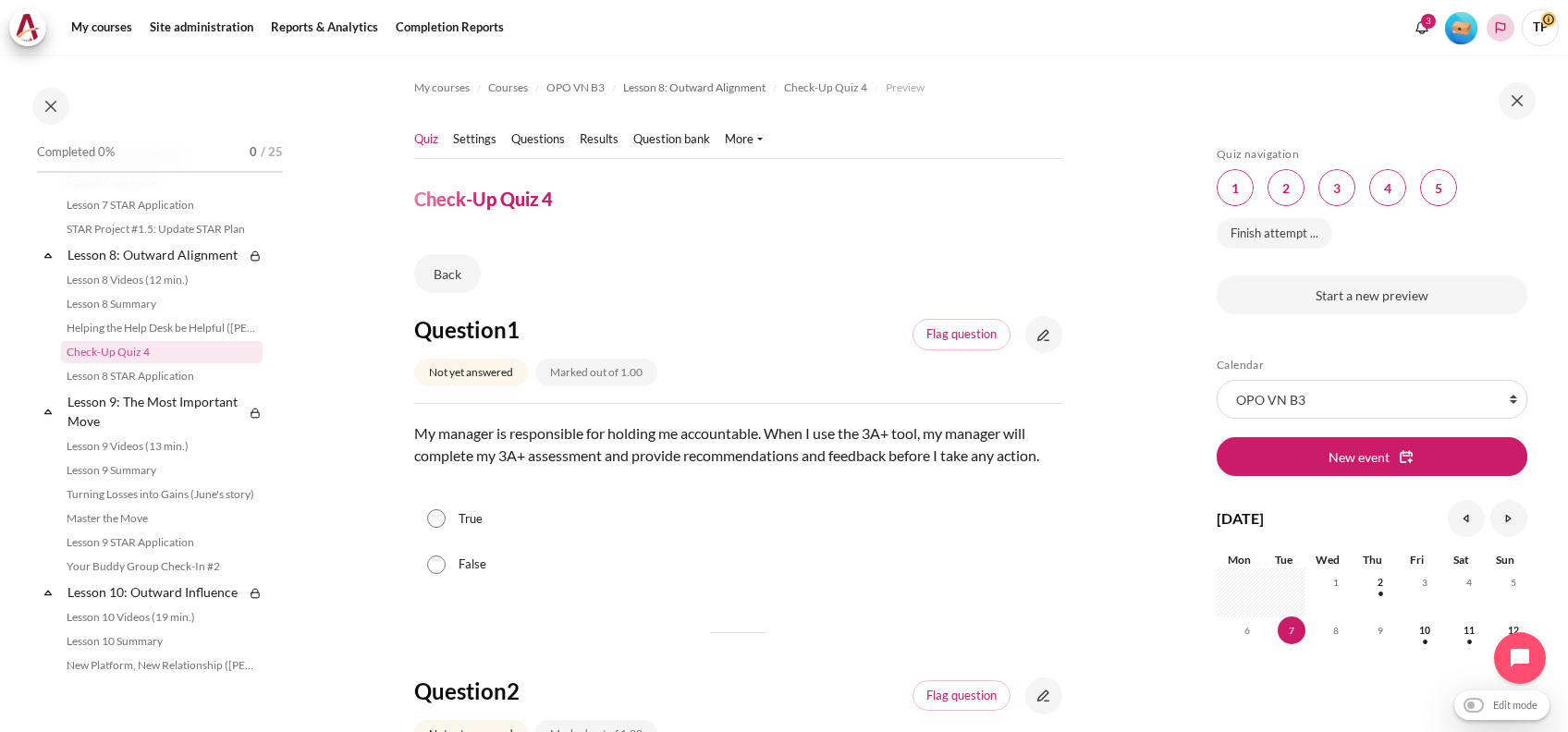
click at [1496, 33] on polyline "Languages" at bounding box center [1501, 28] width 15 height 15
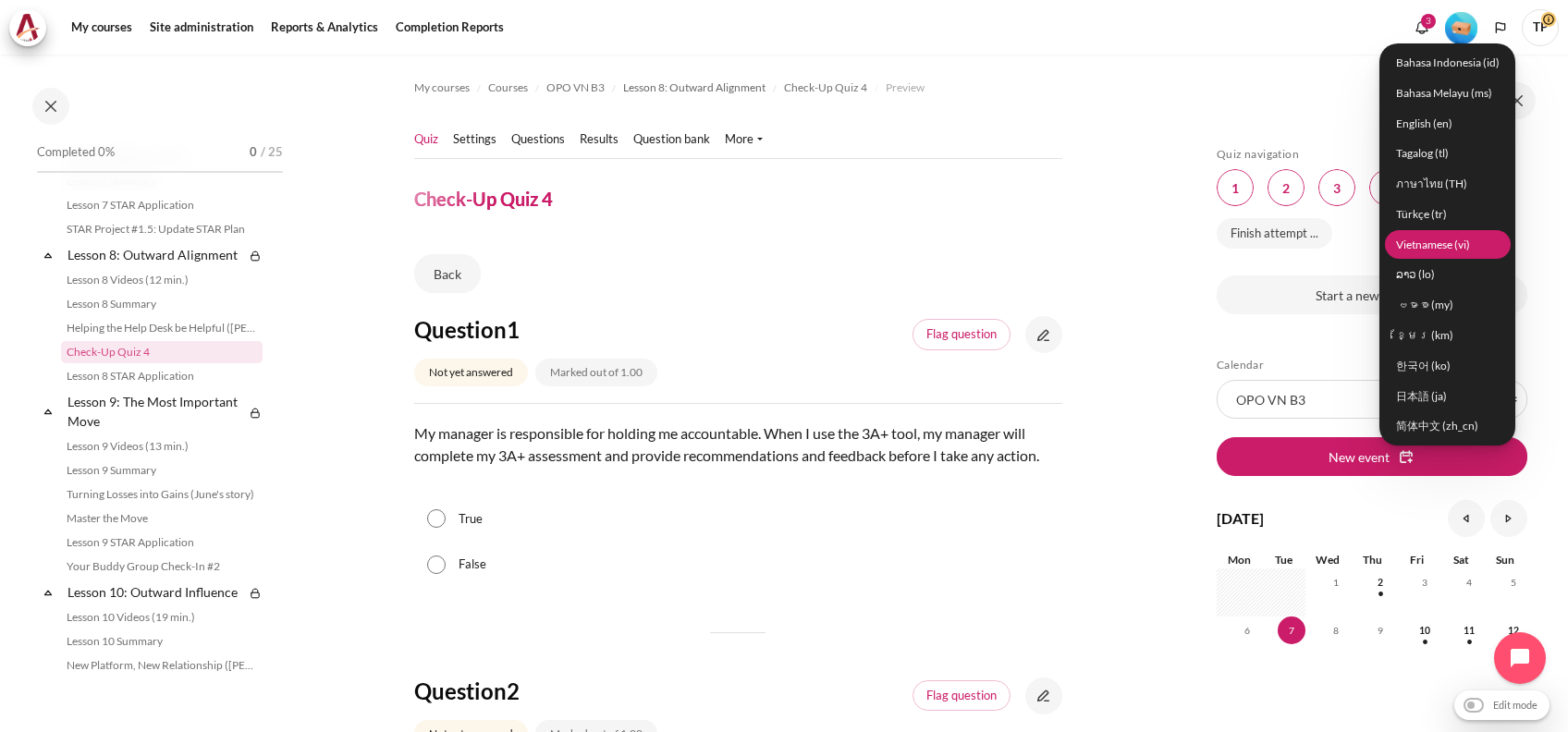
click at [1455, 244] on link "Vietnamese ‎(vi)‎" at bounding box center [1448, 245] width 126 height 29
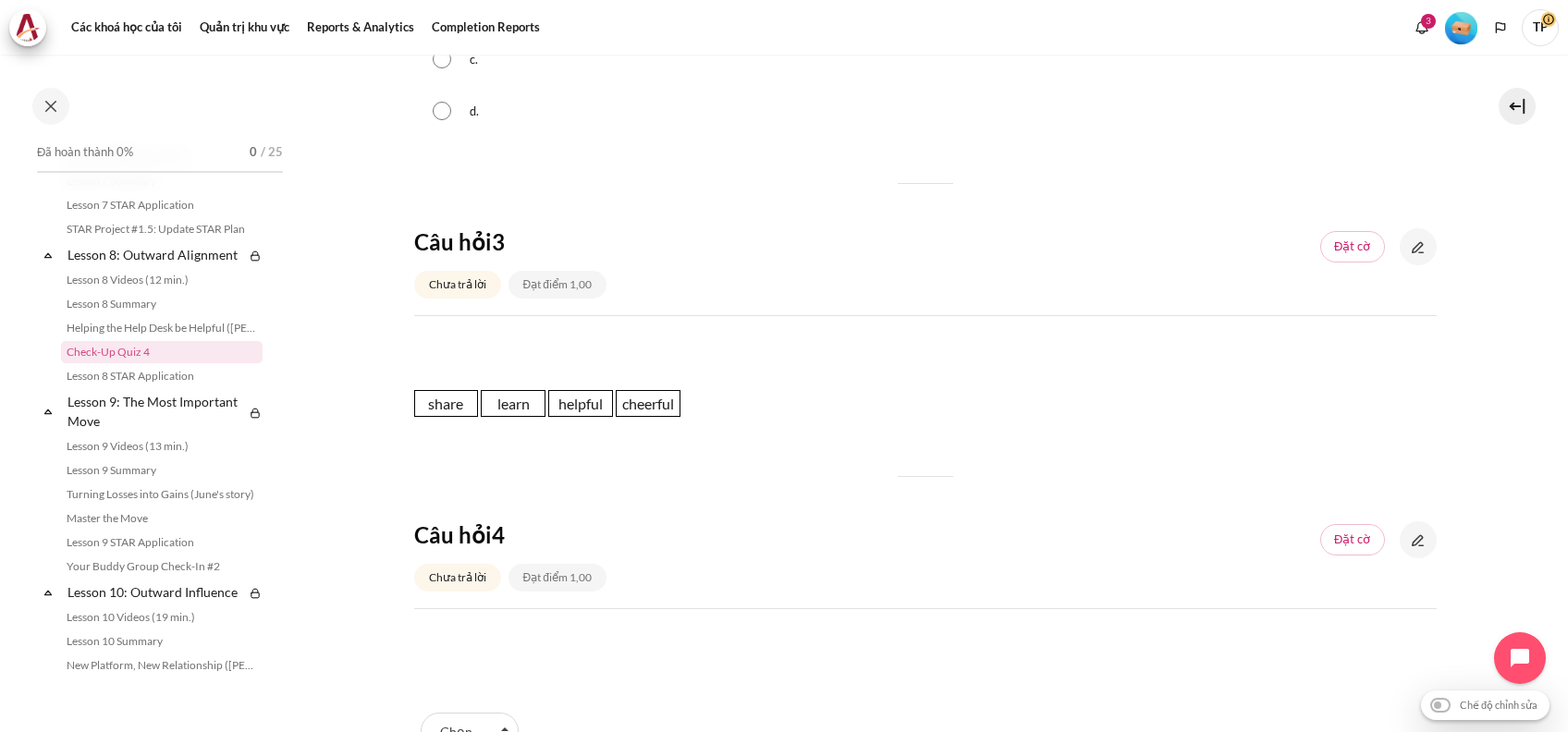
scroll to position [1541, 0]
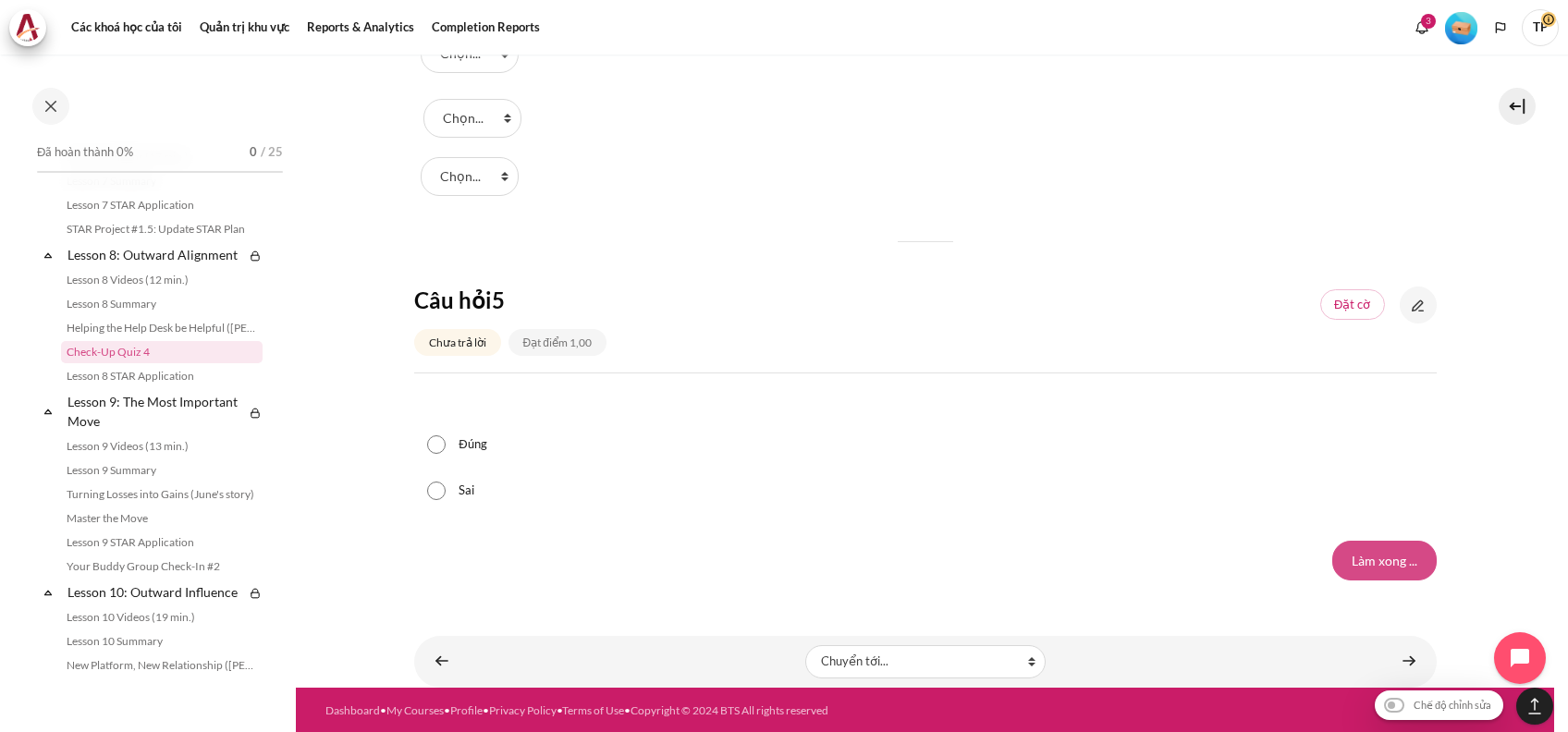
click at [1332, 547] on input "Làm xong ..." at bounding box center [1384, 560] width 105 height 39
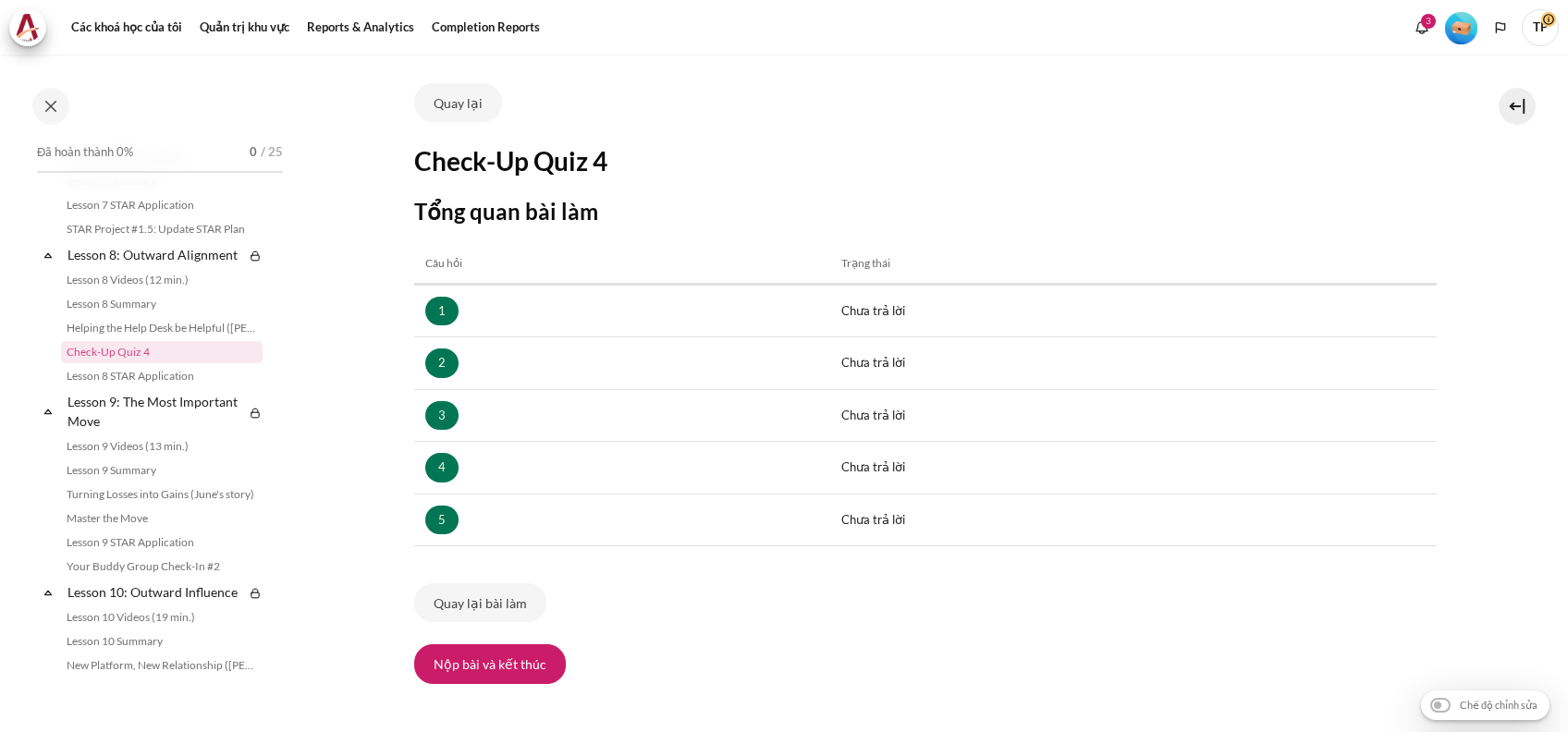
scroll to position [274, 0]
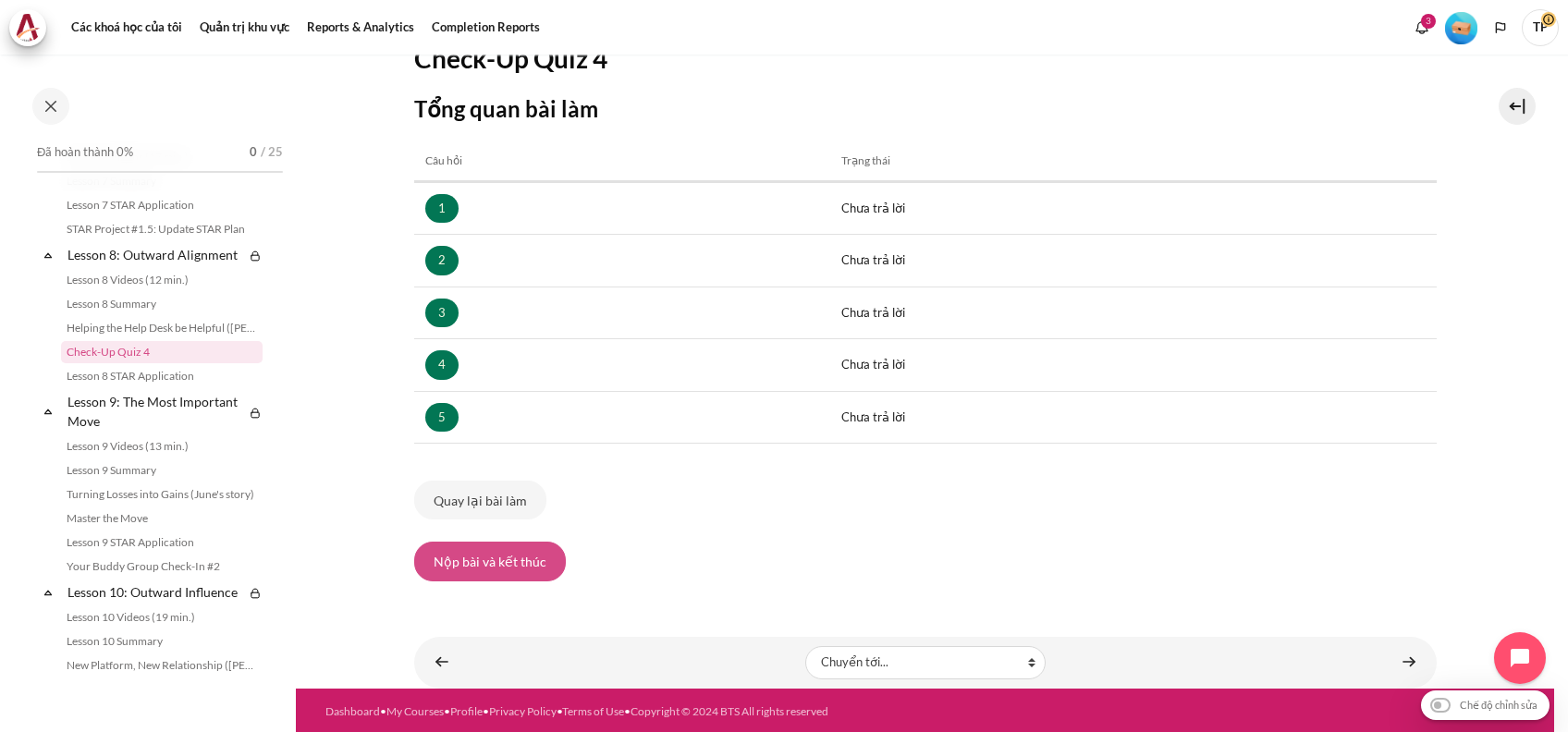
click at [512, 542] on button "Nộp bài và kết thúc" at bounding box center [490, 561] width 151 height 39
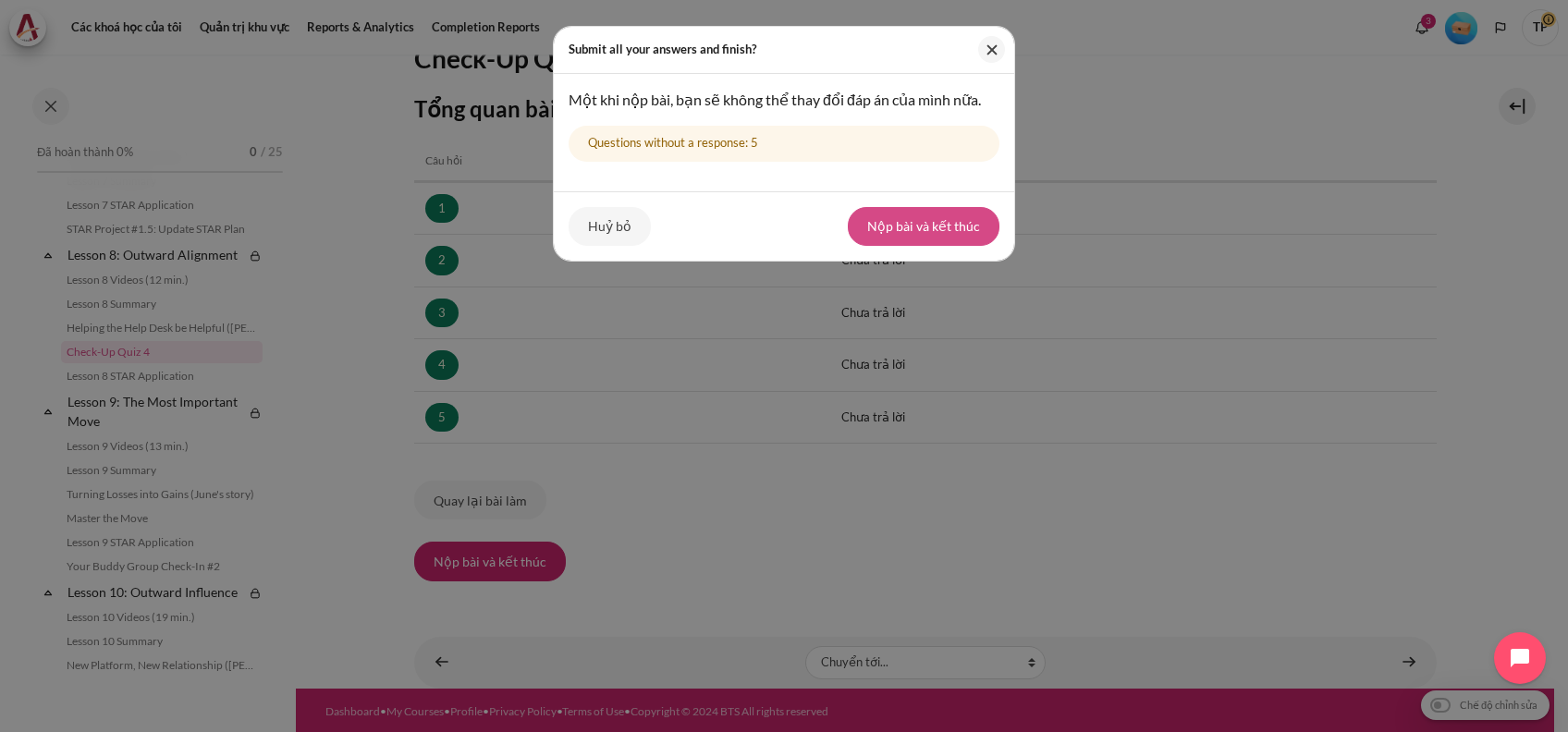
click at [924, 244] on button "Nộp bài và kết thúc" at bounding box center [923, 227] width 151 height 39
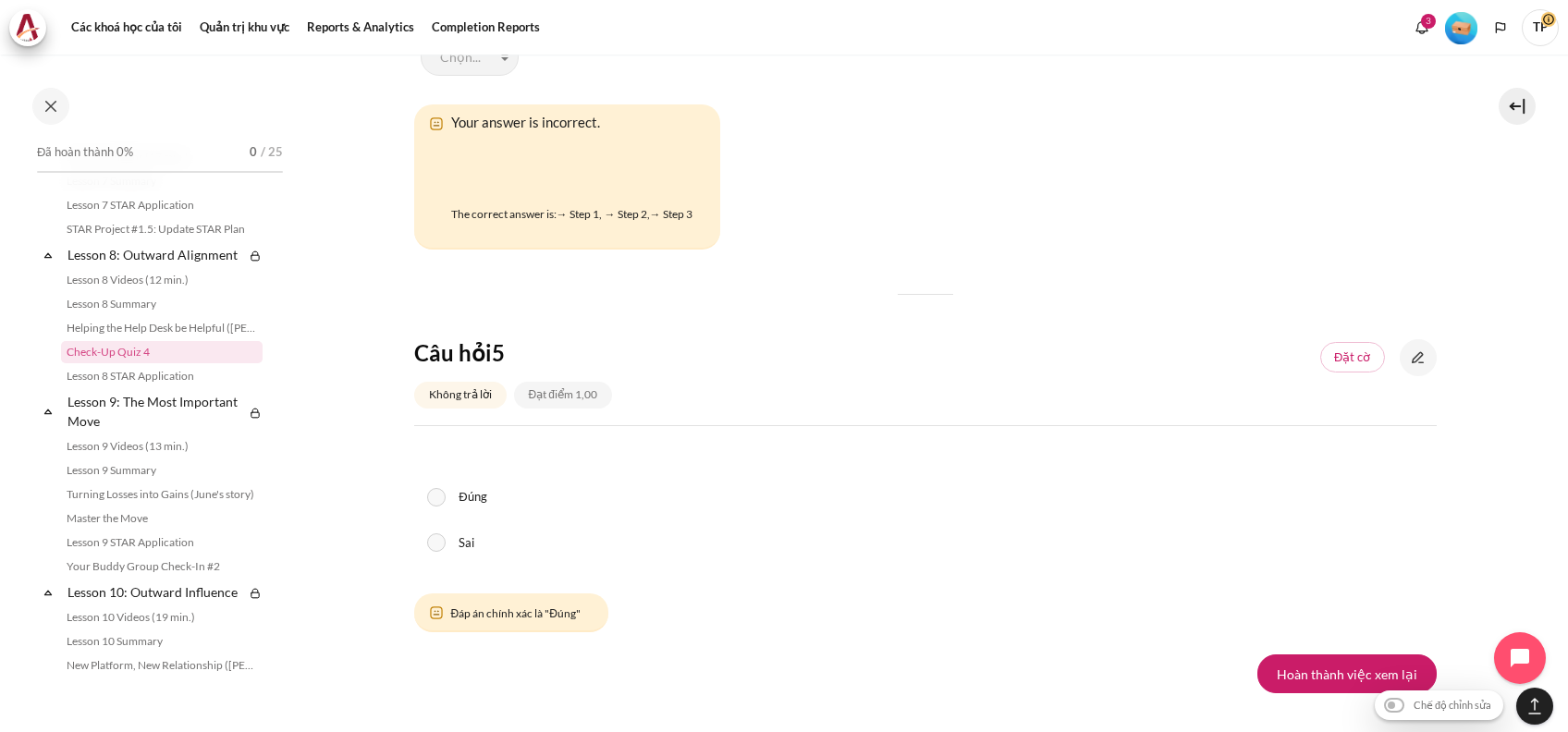
scroll to position [2668, 0]
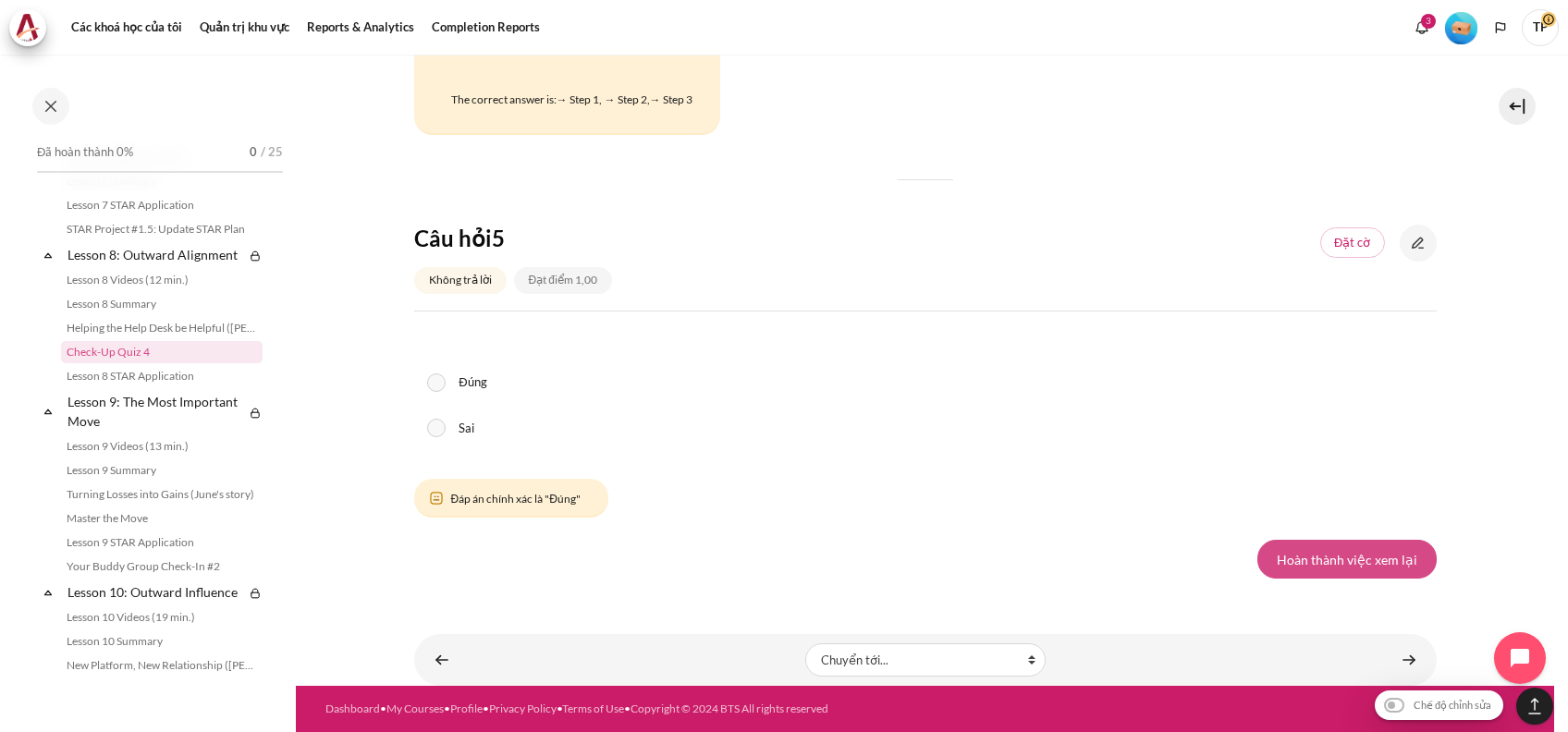
click at [1294, 547] on link "Hoàn thành việc xem lại" at bounding box center [1347, 559] width 179 height 39
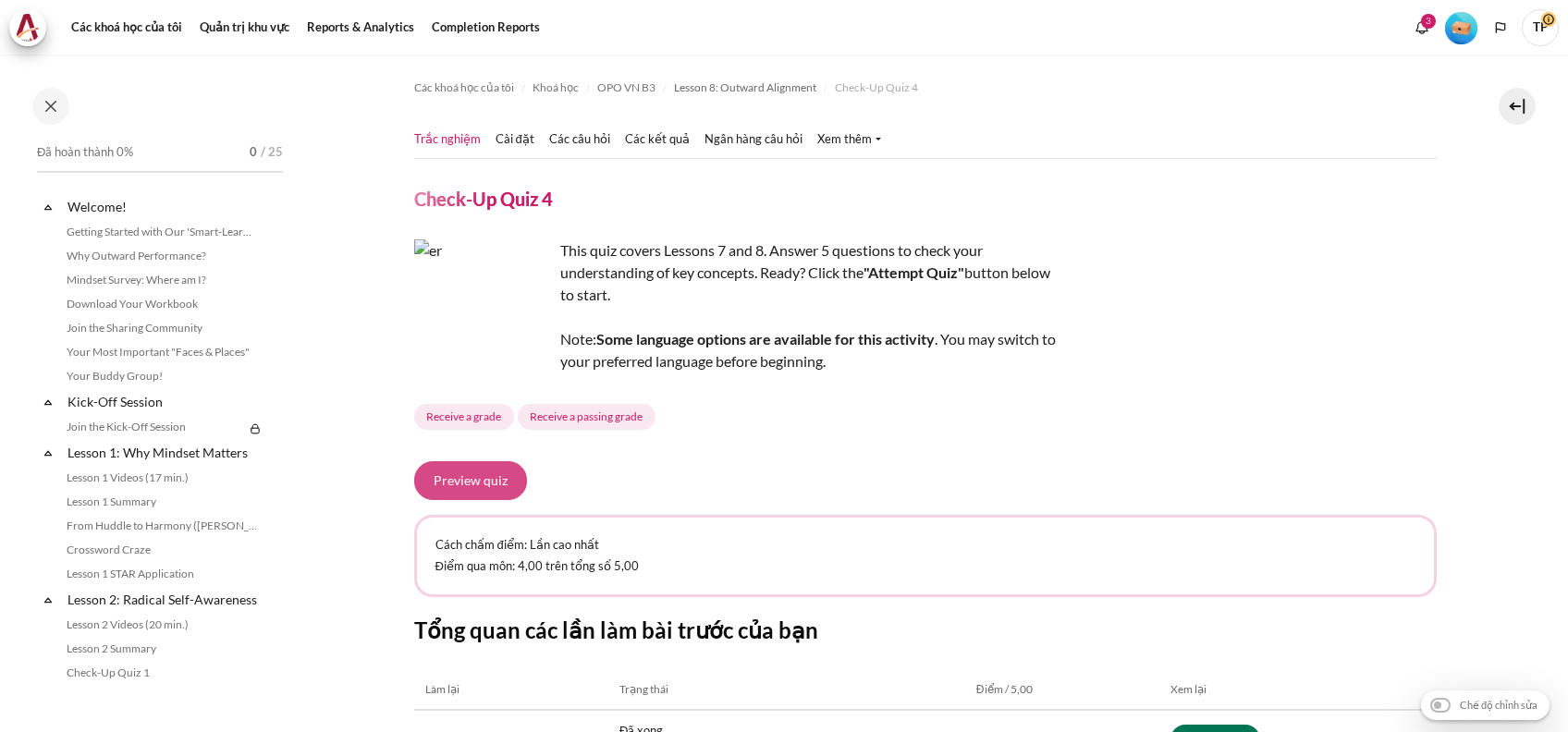
scroll to position [1336, 0]
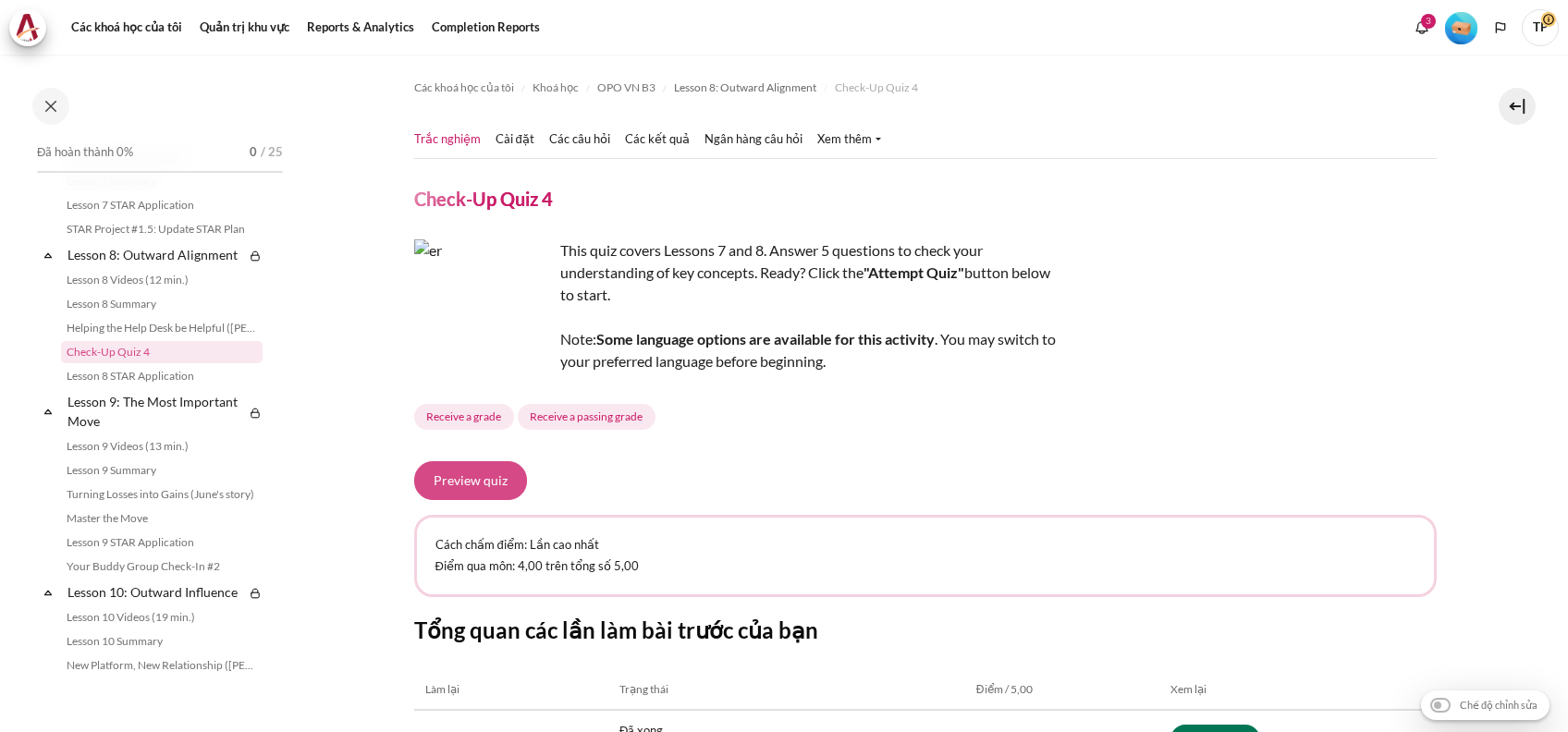
click at [453, 472] on button "Preview quiz" at bounding box center [470, 481] width 113 height 39
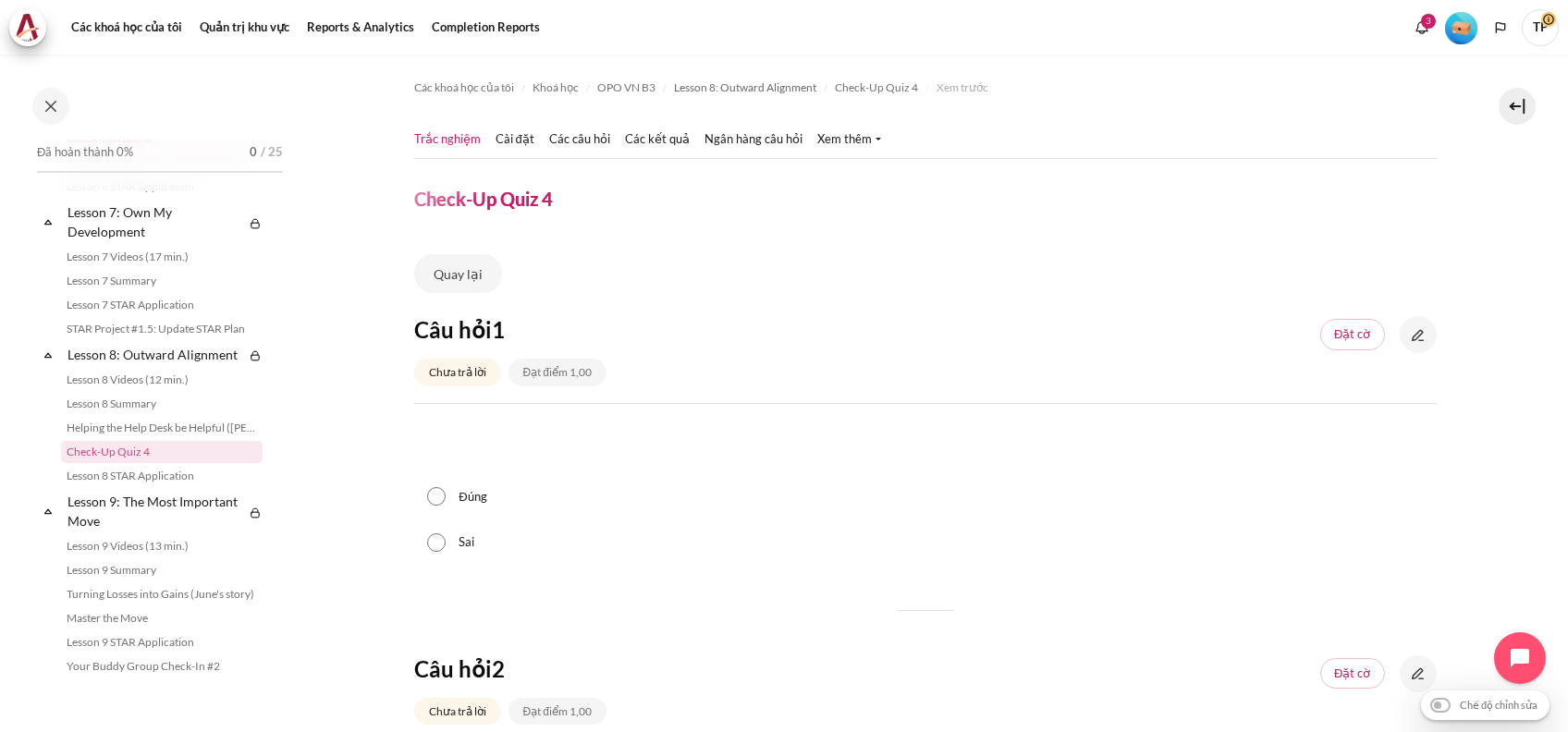
scroll to position [966, 0]
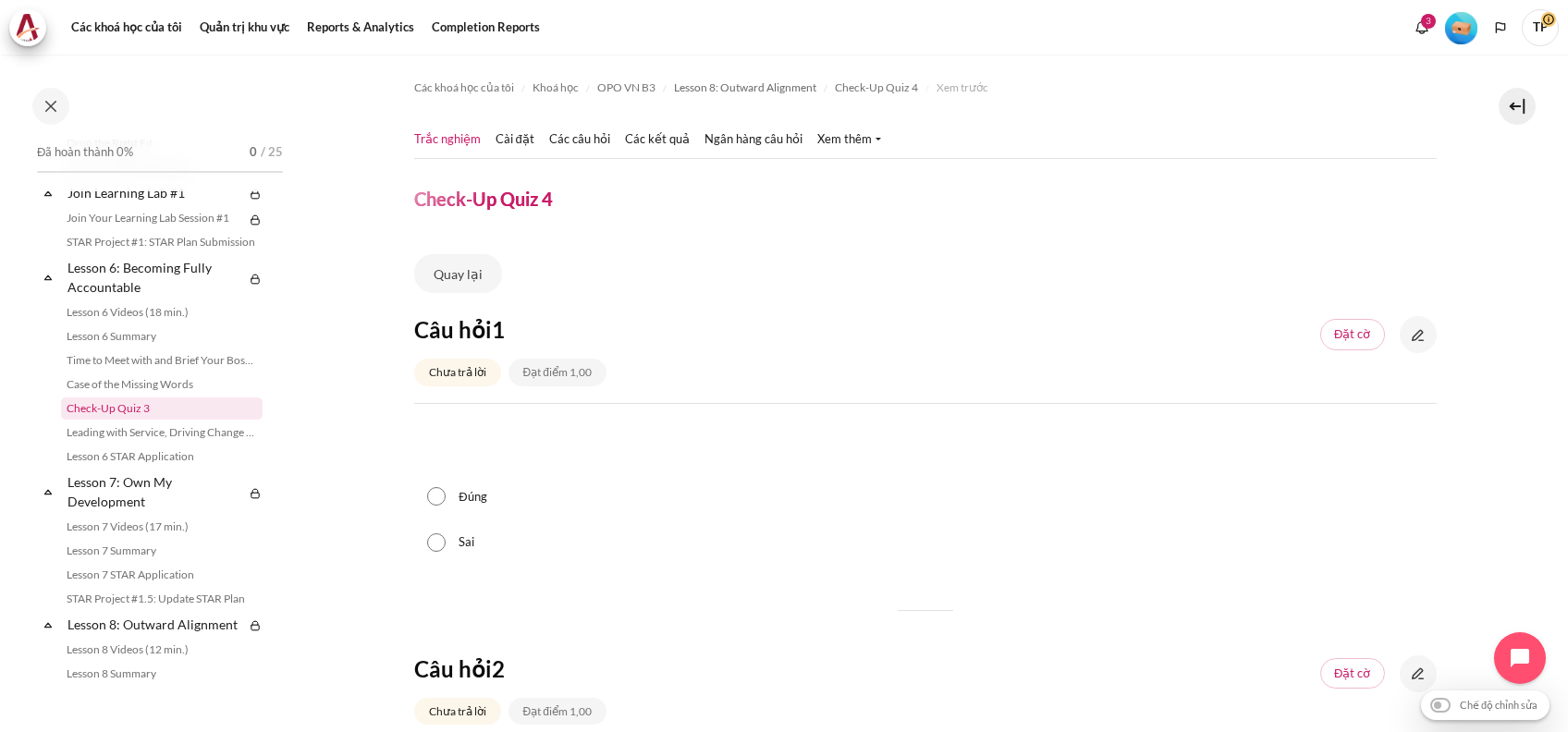
click at [108, 420] on link "Check-Up Quiz 3" at bounding box center [161, 409] width 202 height 22
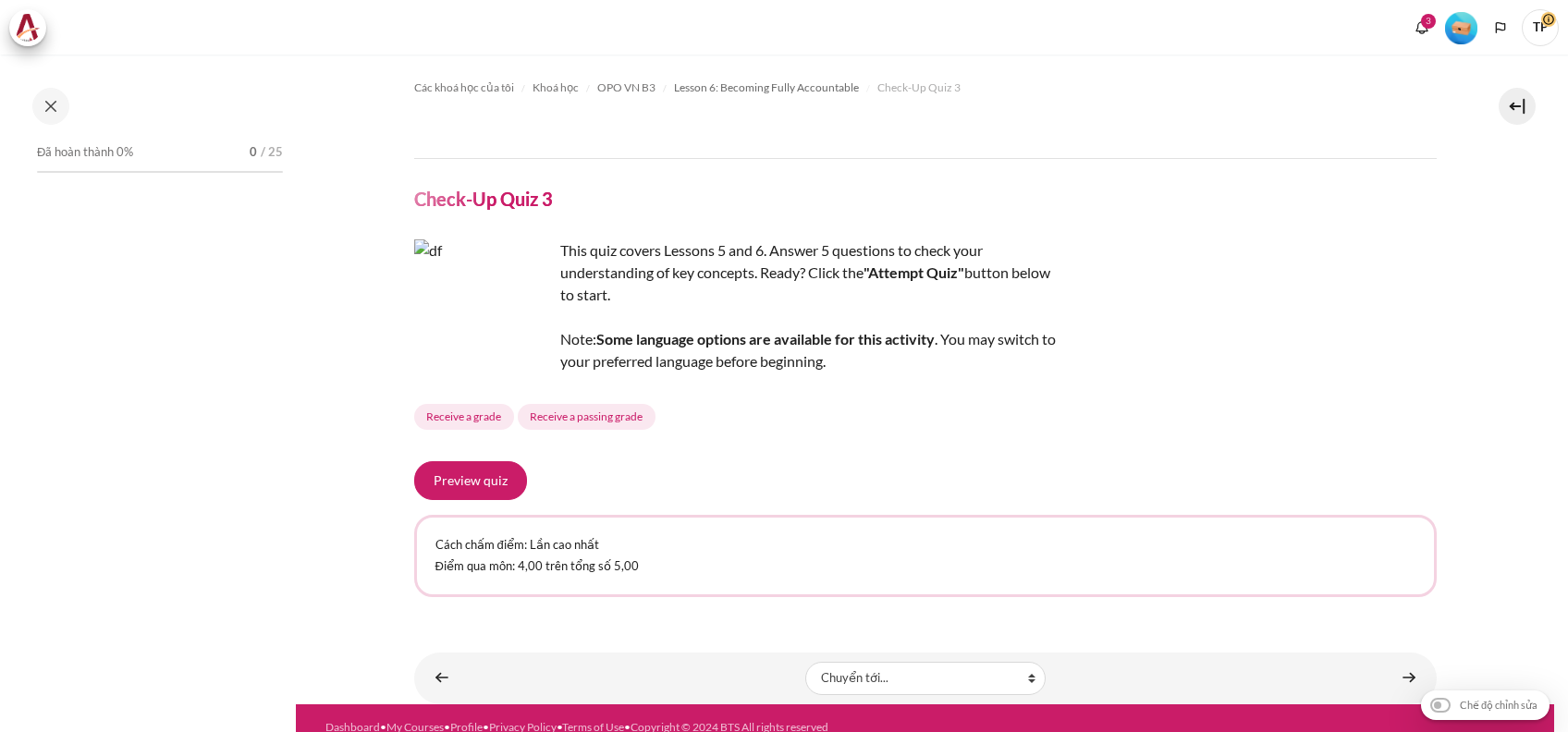
scroll to position [1004, 0]
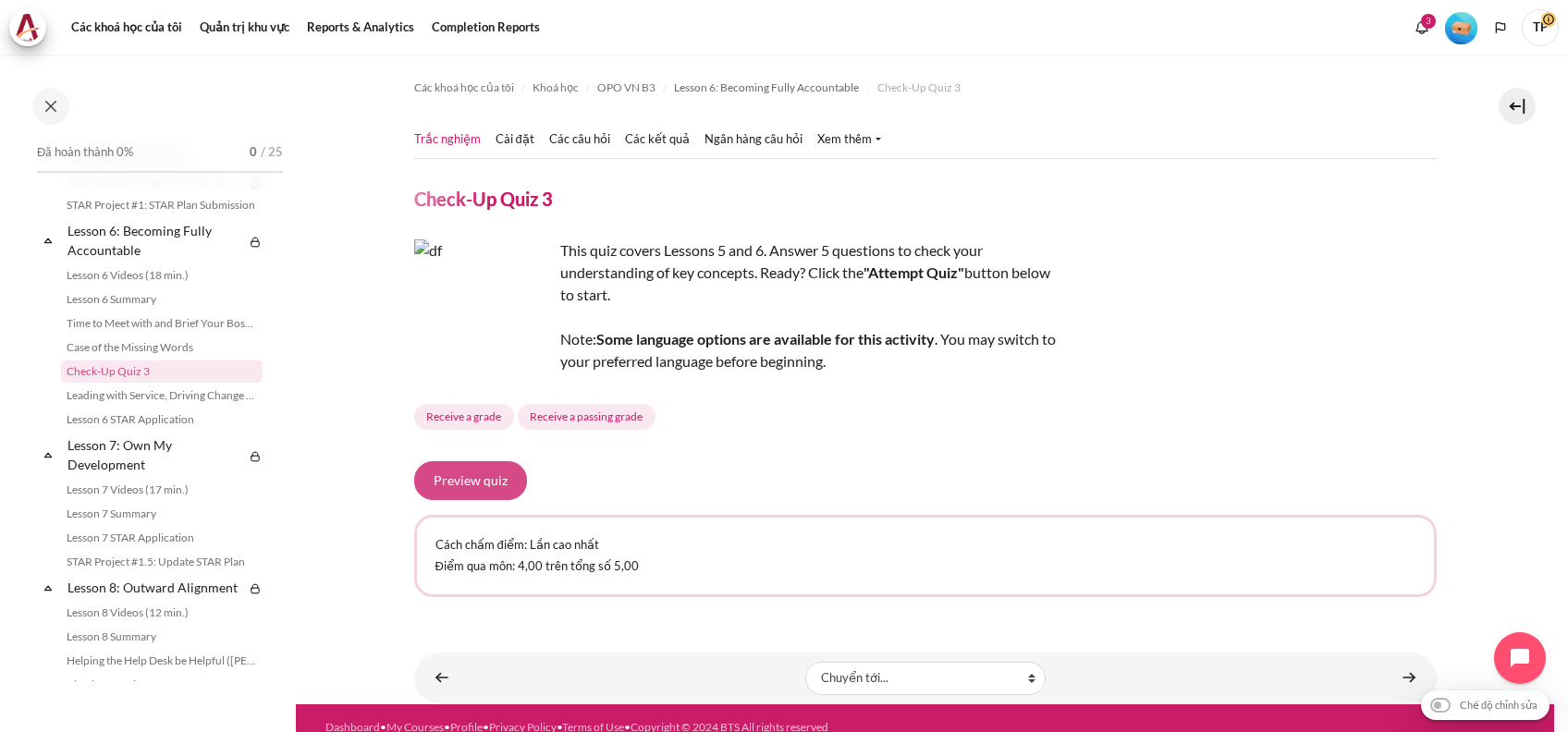
click at [496, 486] on button "Preview quiz" at bounding box center [470, 481] width 113 height 39
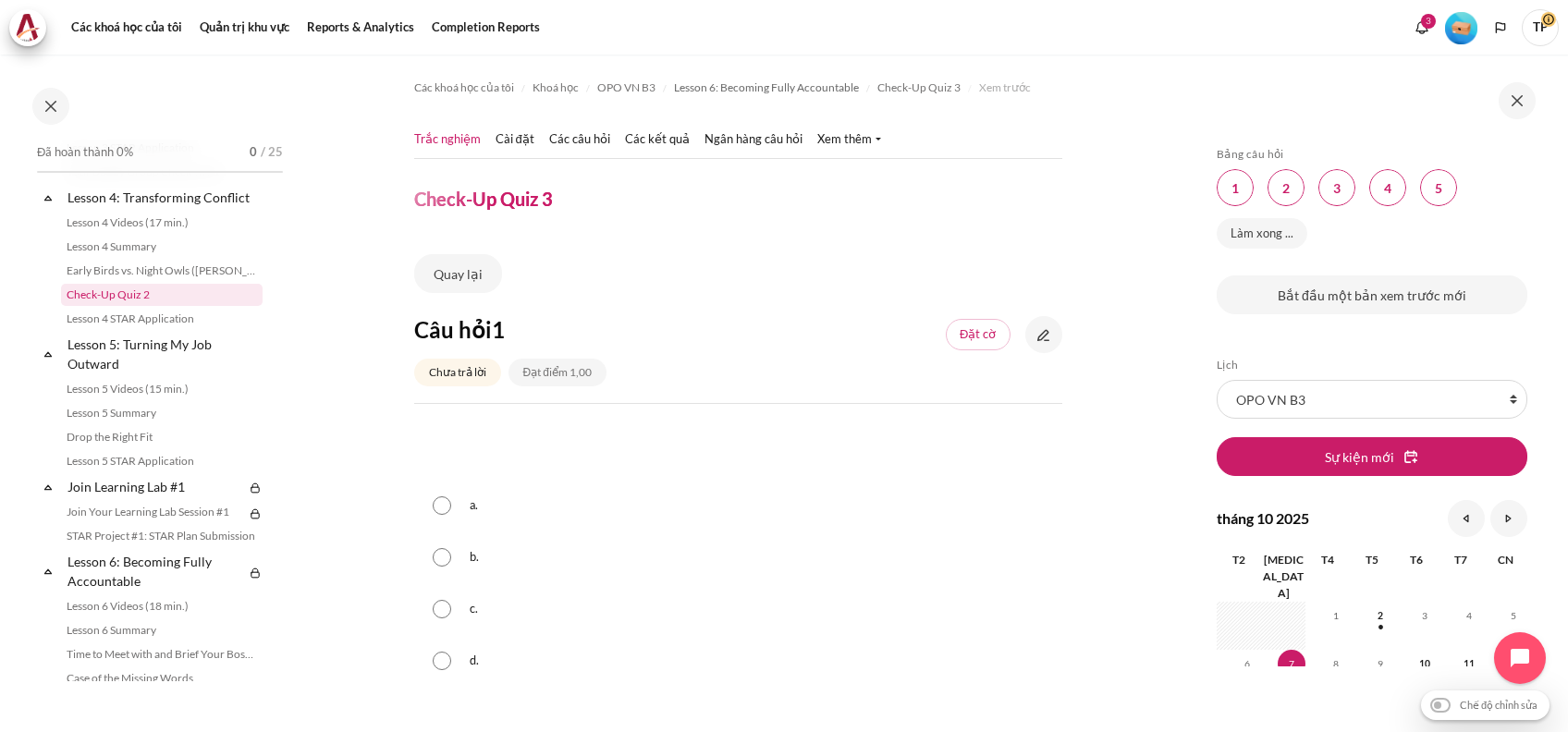
scroll to position [633, 0]
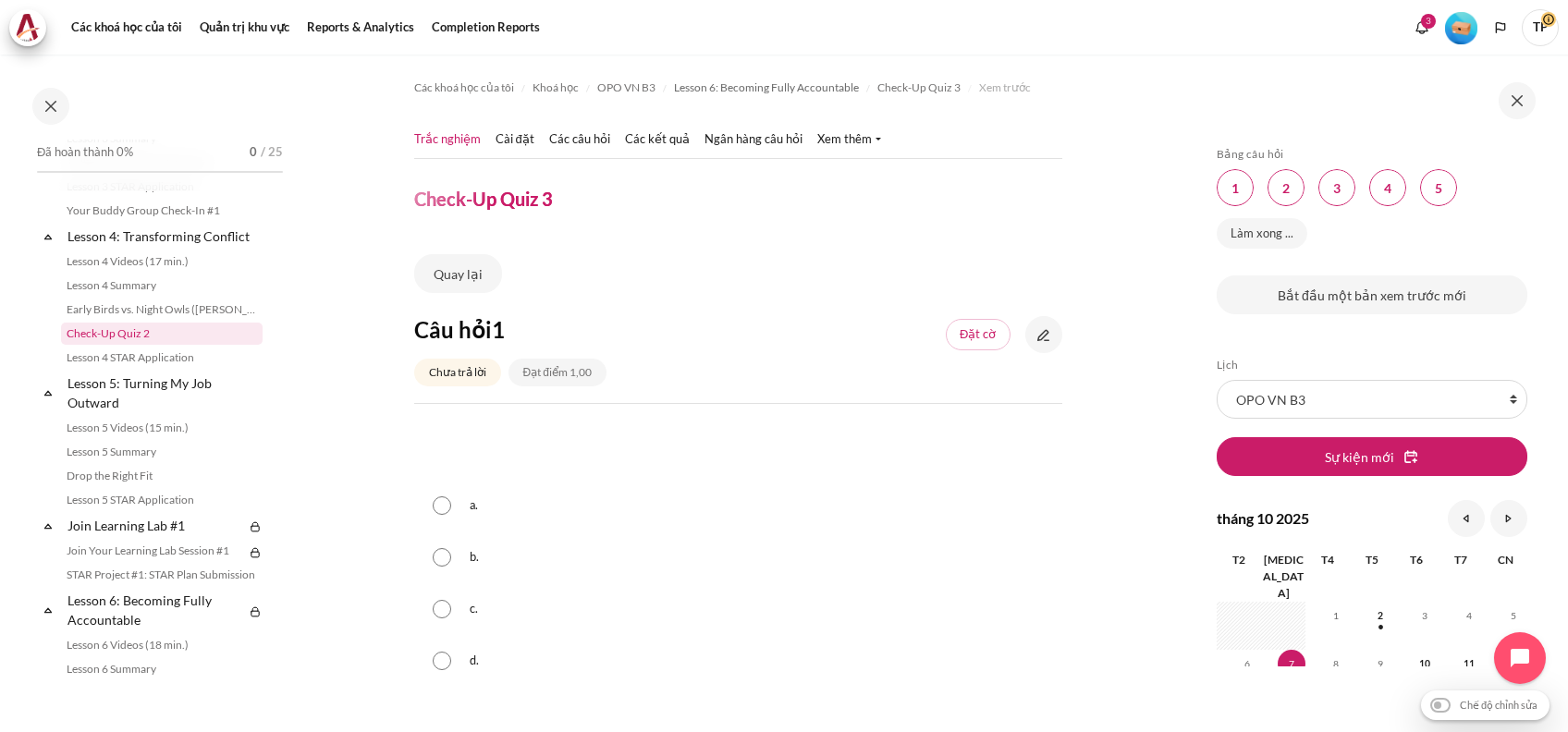
click at [98, 345] on link "Check-Up Quiz 2" at bounding box center [161, 334] width 202 height 22
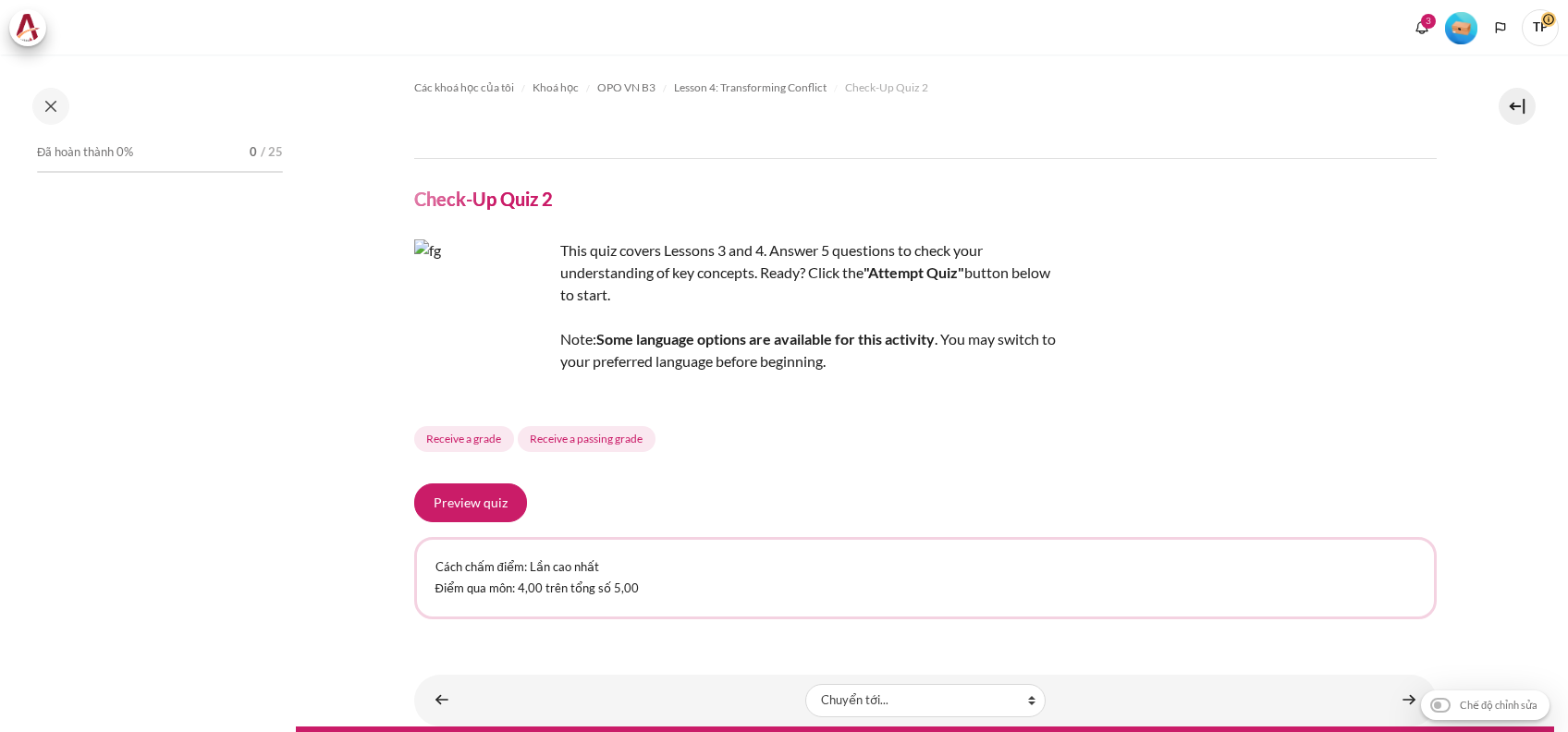
scroll to position [596, 0]
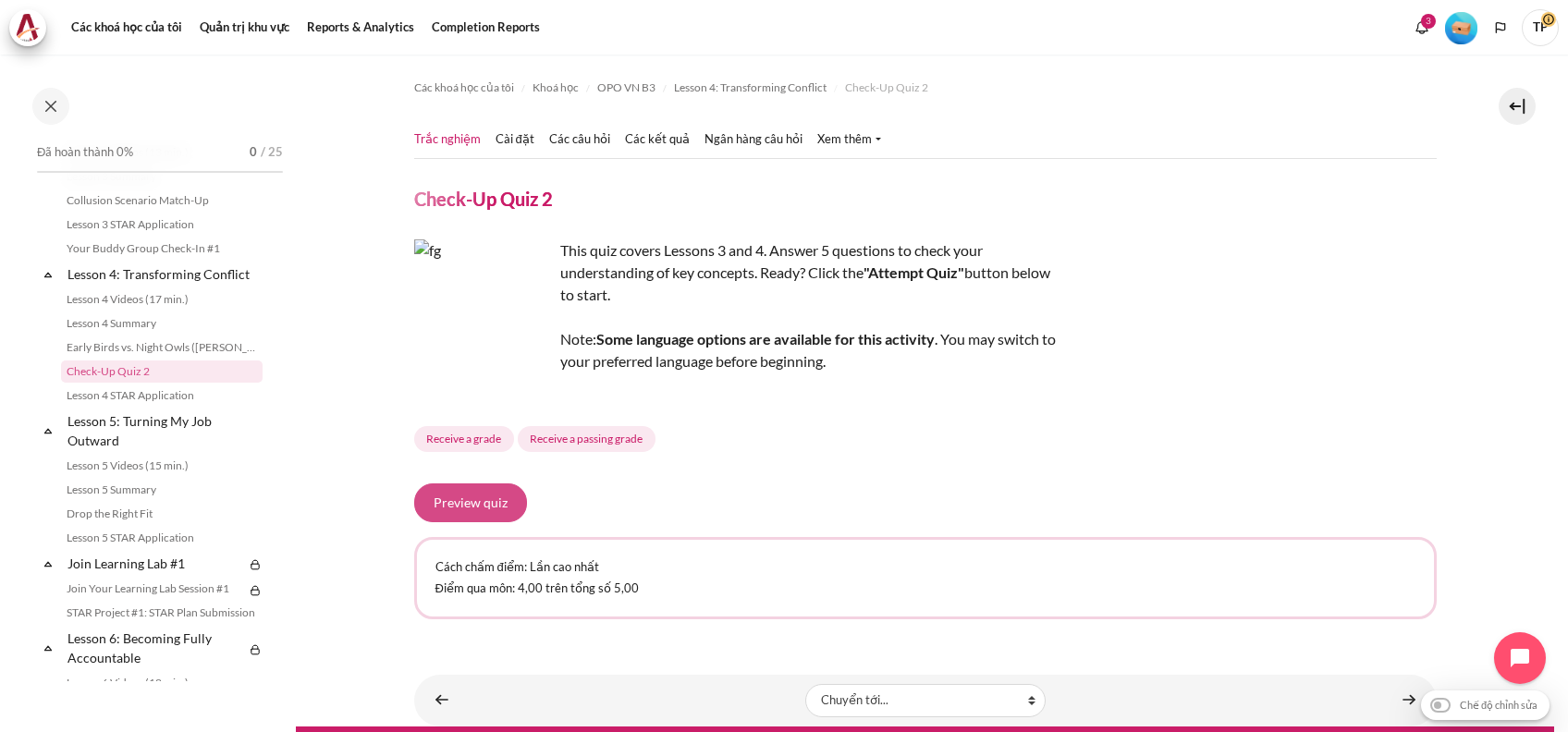
click at [488, 499] on button "Preview quiz" at bounding box center [470, 503] width 113 height 39
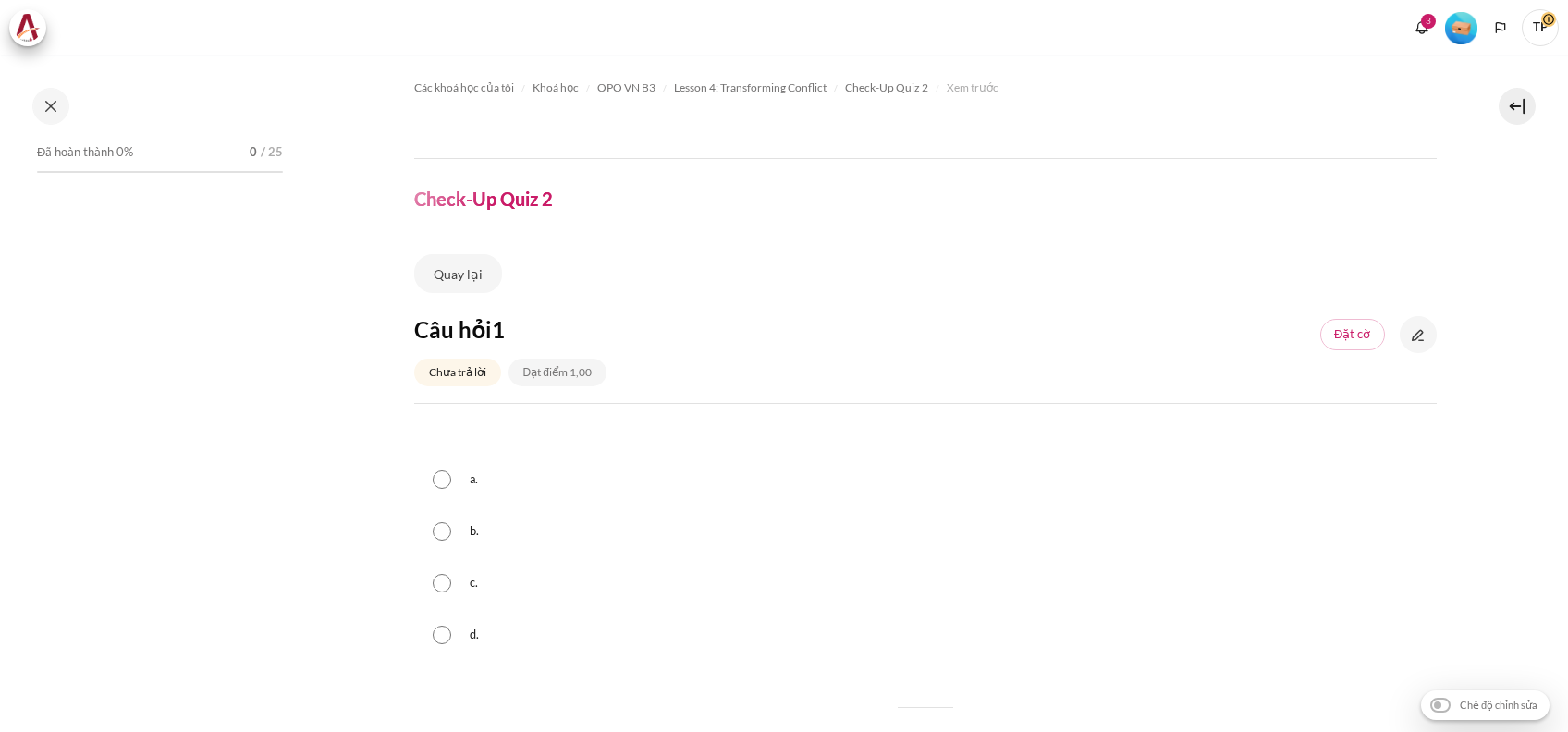
scroll to position [596, 0]
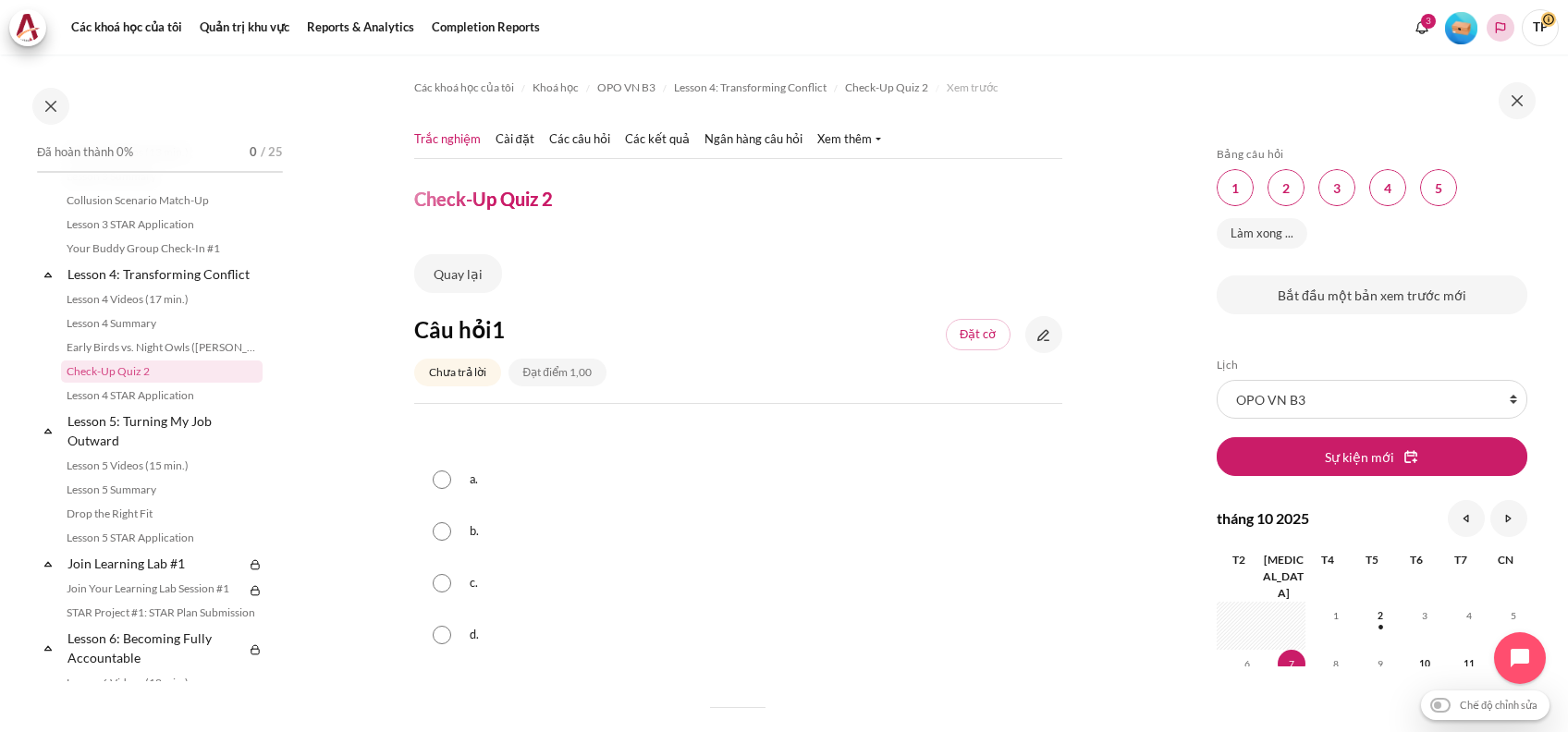
click at [1507, 26] on button "Languages" at bounding box center [1501, 28] width 28 height 28
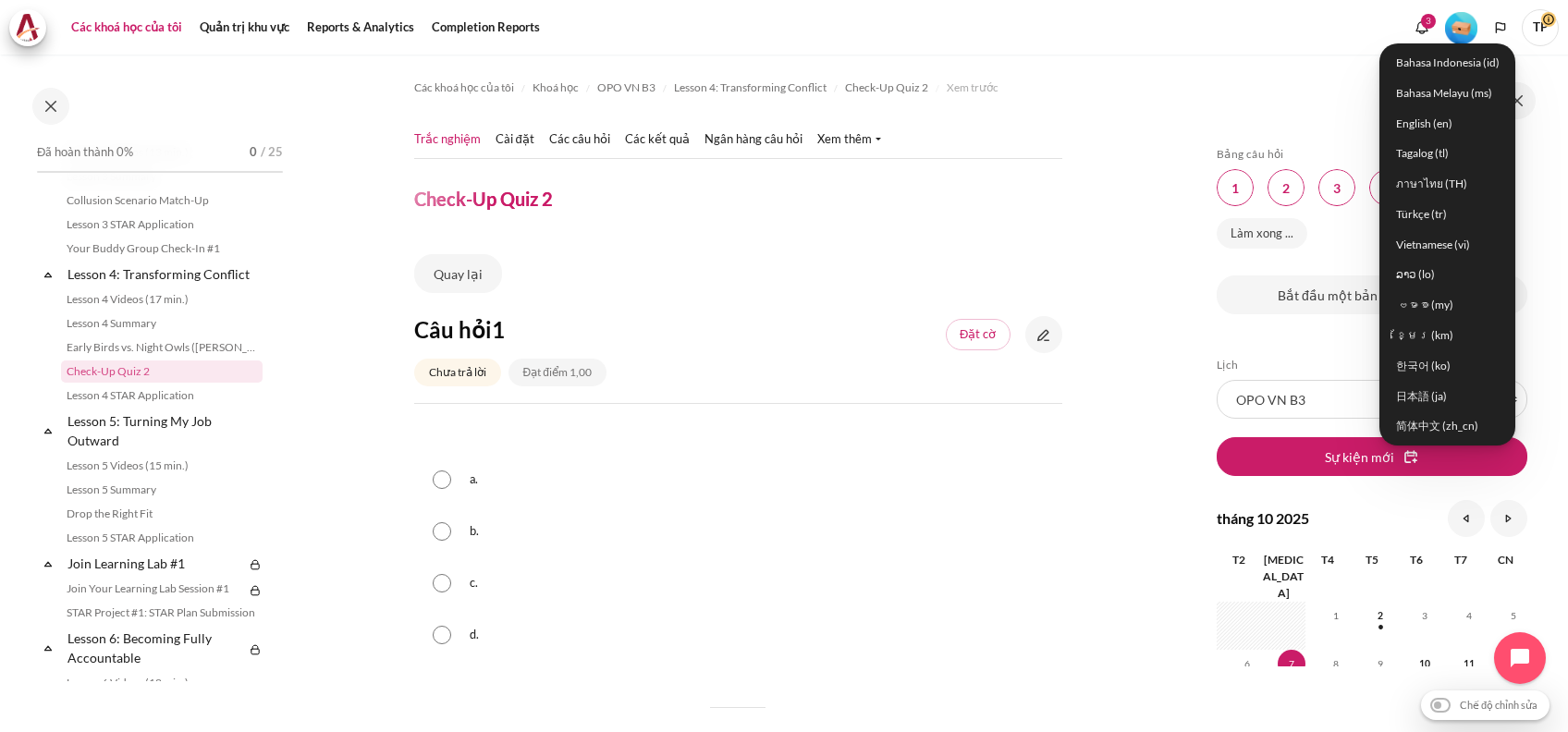
click at [131, 22] on link "Các khoá học của tôi" at bounding box center [126, 28] width 124 height 37
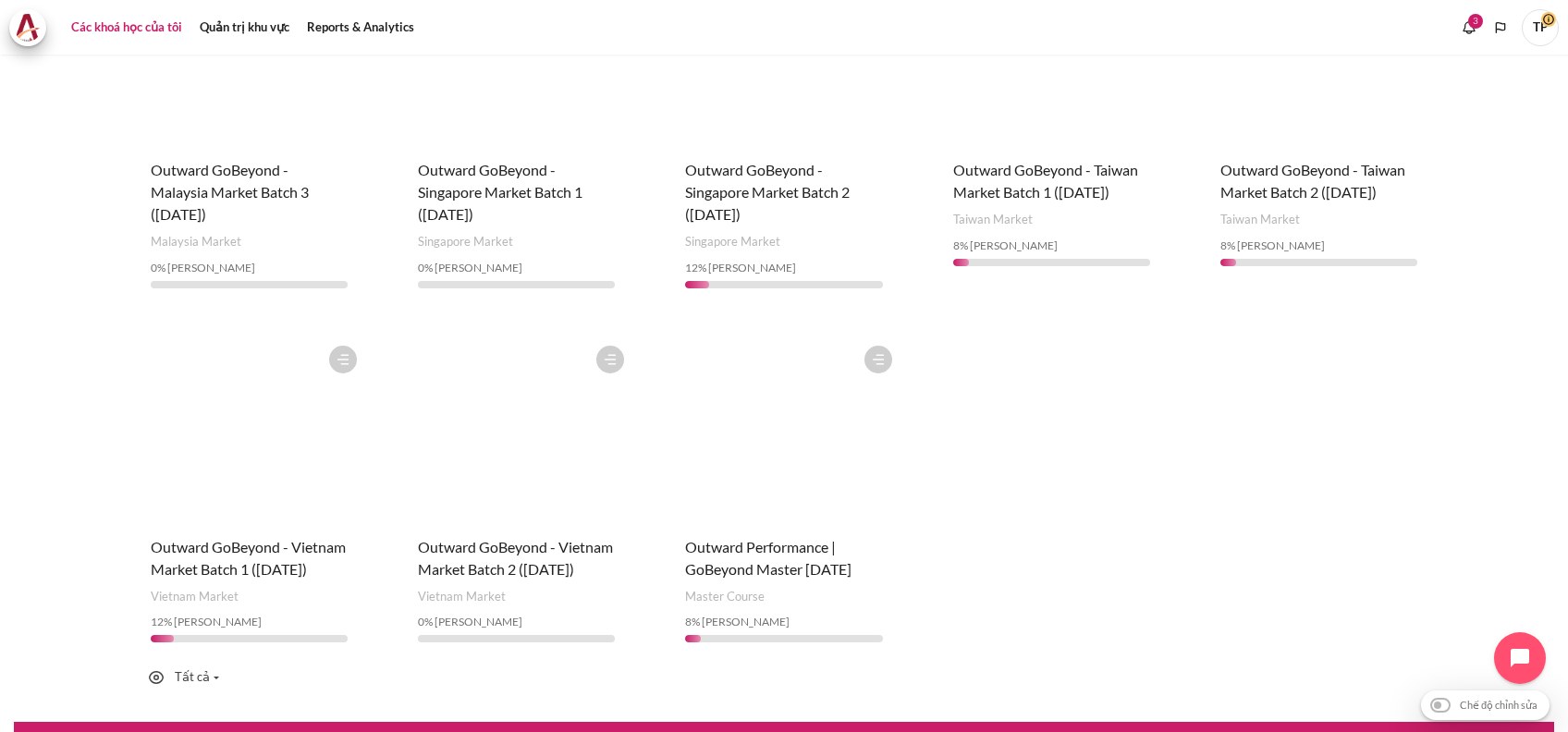
scroll to position [1109, 0]
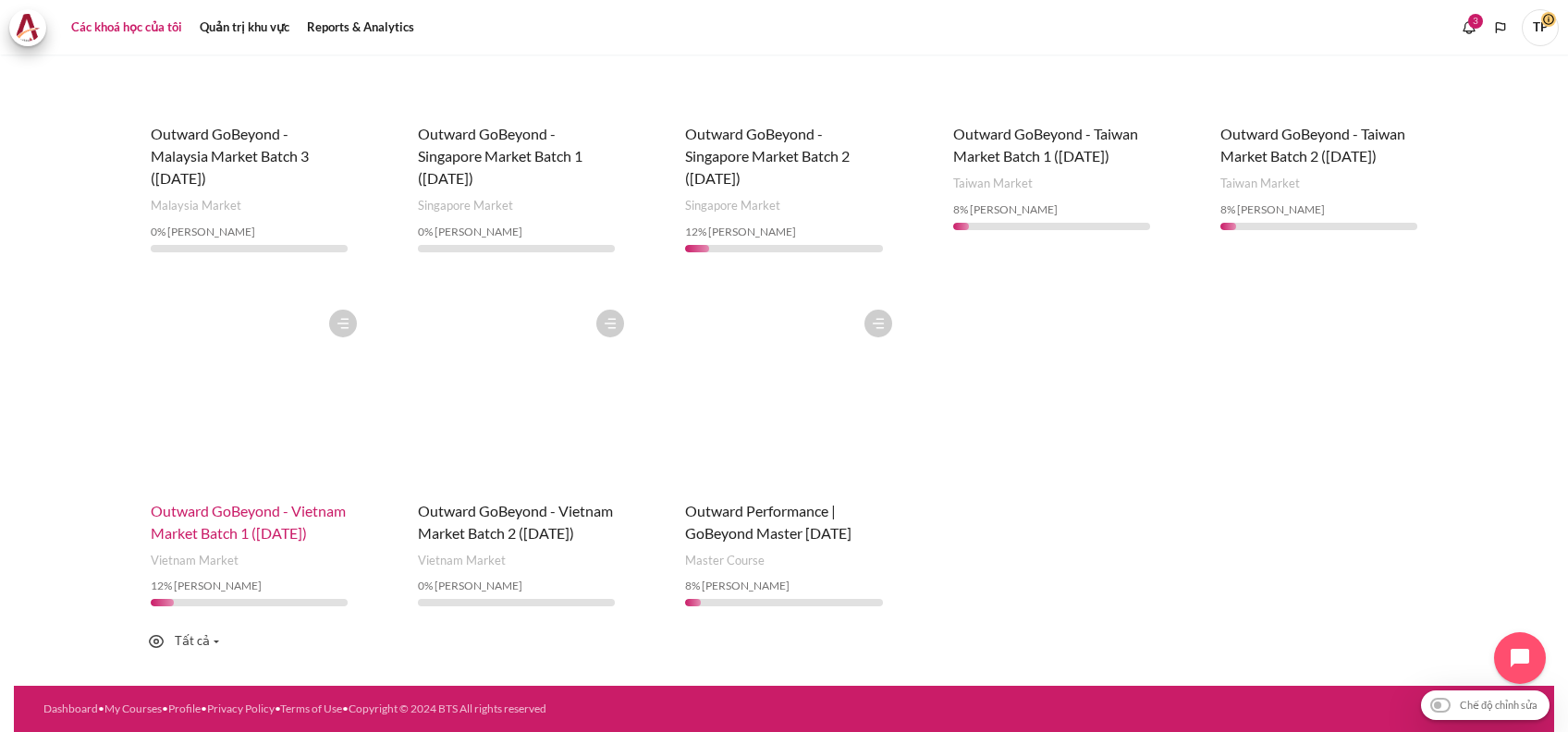
click at [160, 524] on span "Outward GoBeyond - Vietnam Market Batch 1 ([DATE])" at bounding box center [247, 522] width 195 height 40
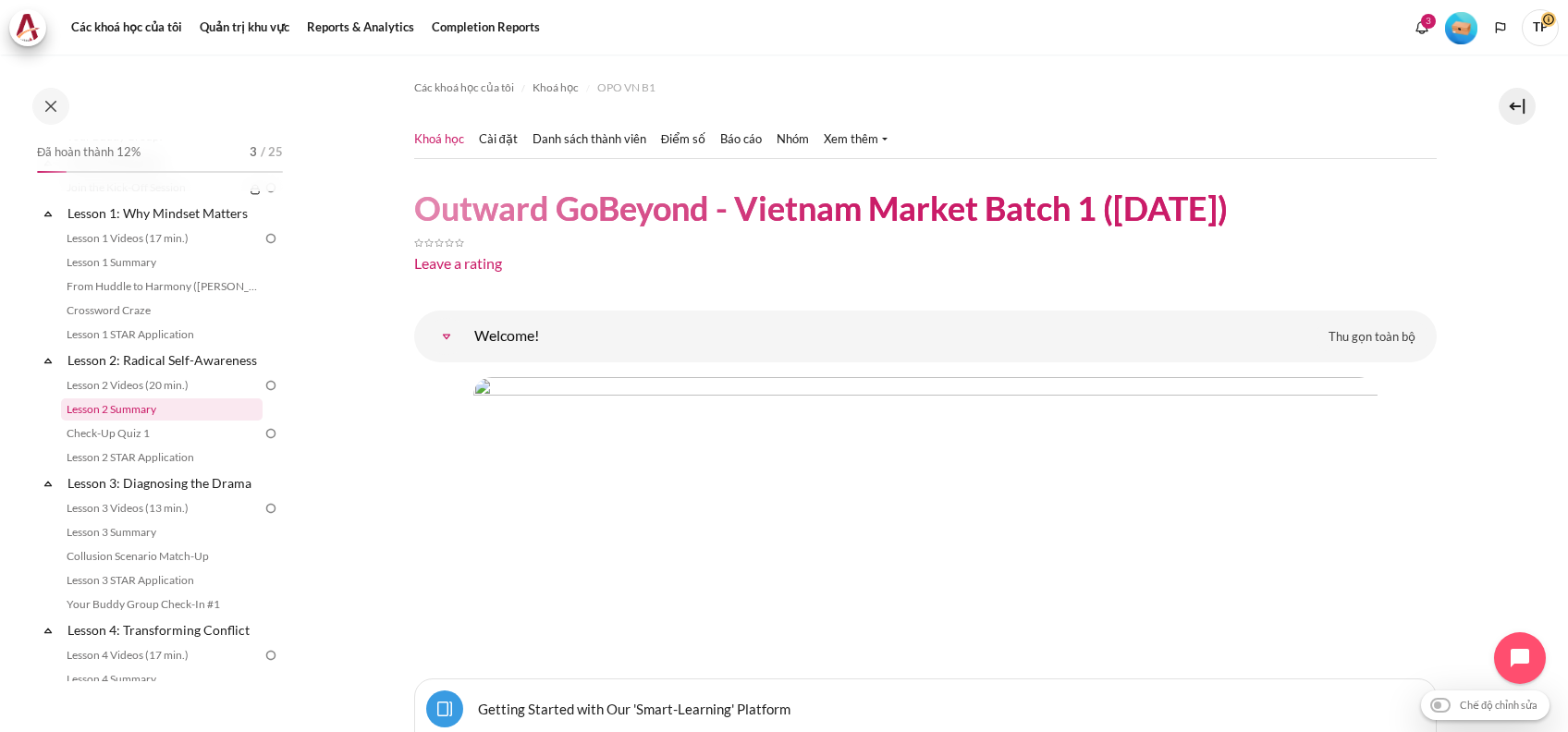
scroll to position [246, 0]
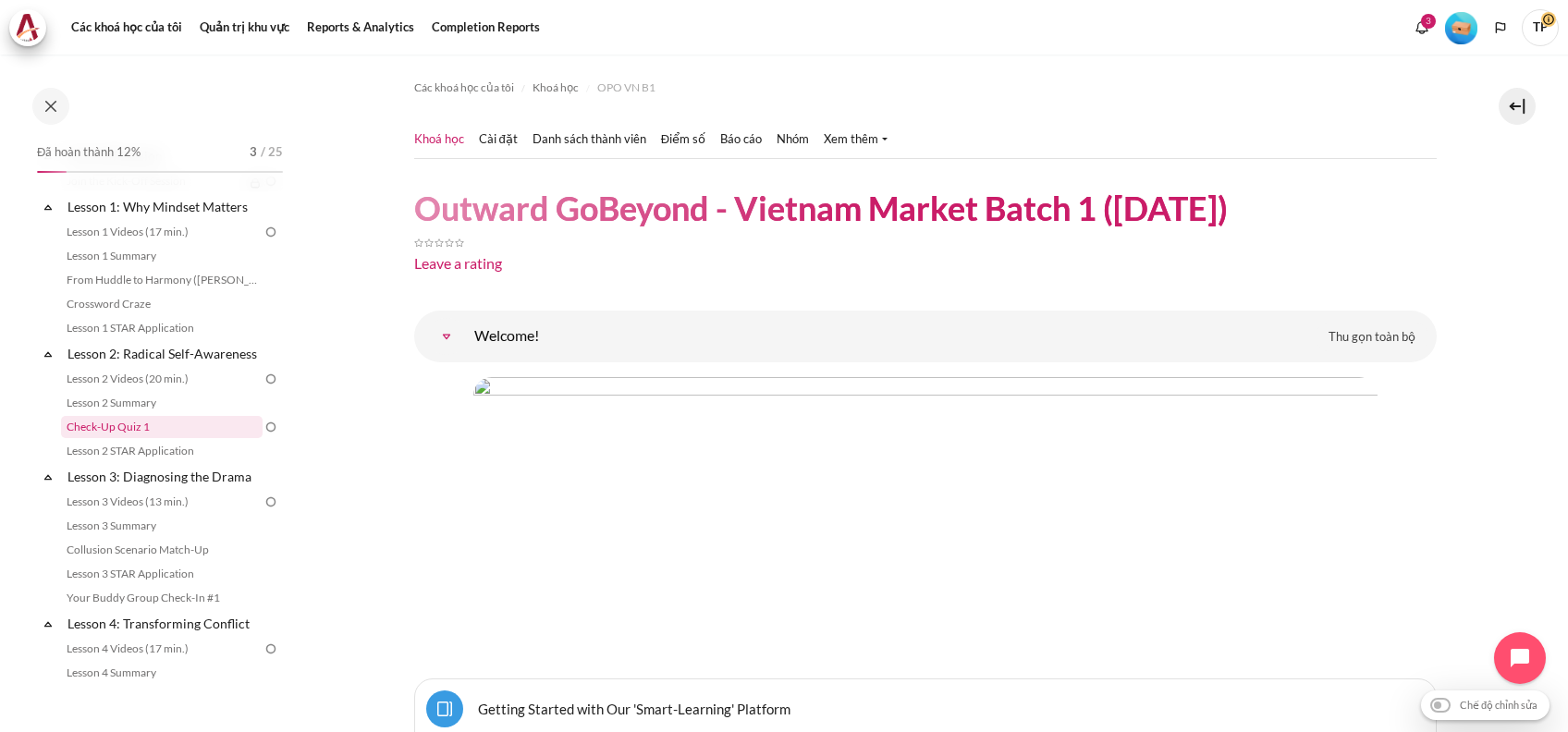
click at [118, 438] on link "Check-Up Quiz 1" at bounding box center [161, 428] width 202 height 22
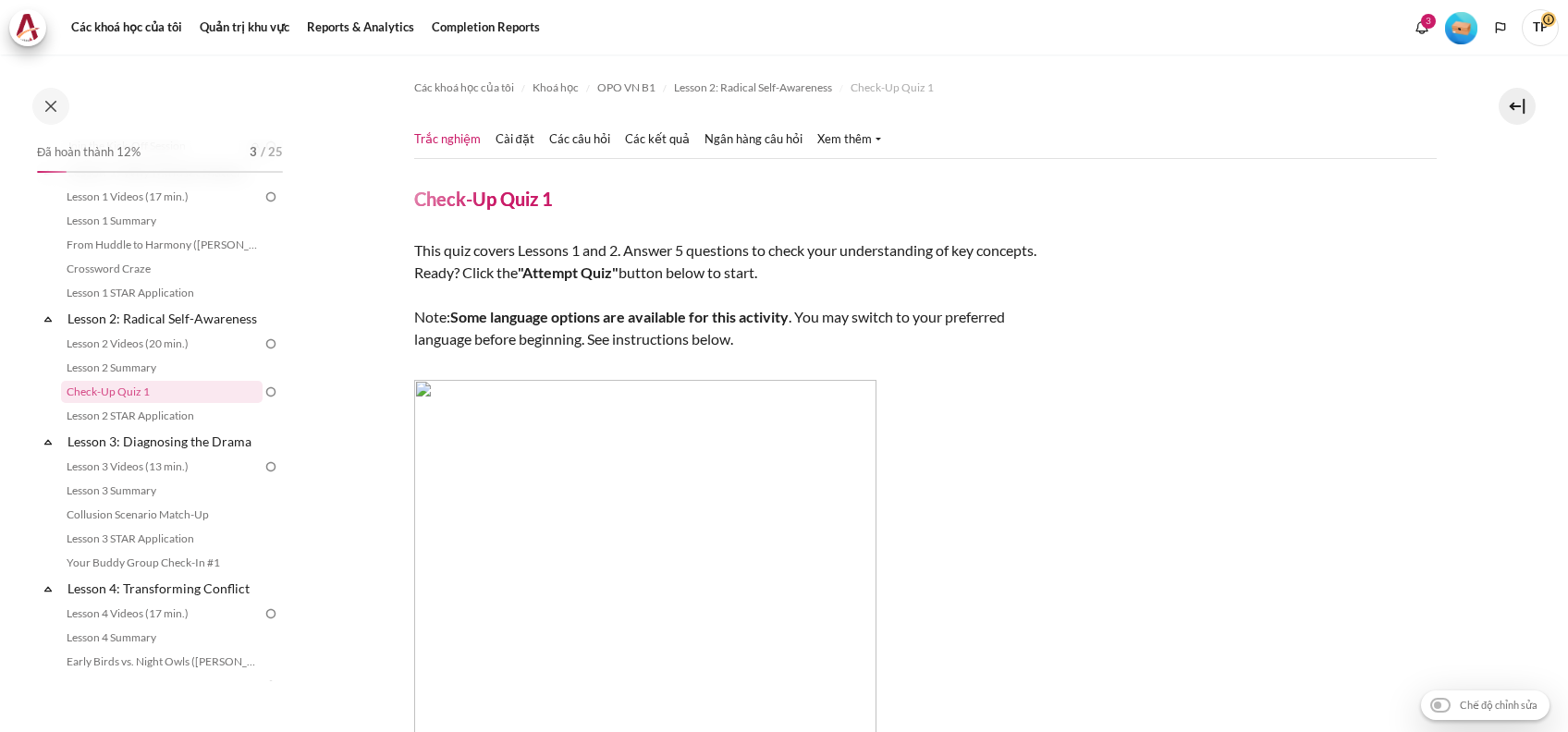
scroll to position [739, 0]
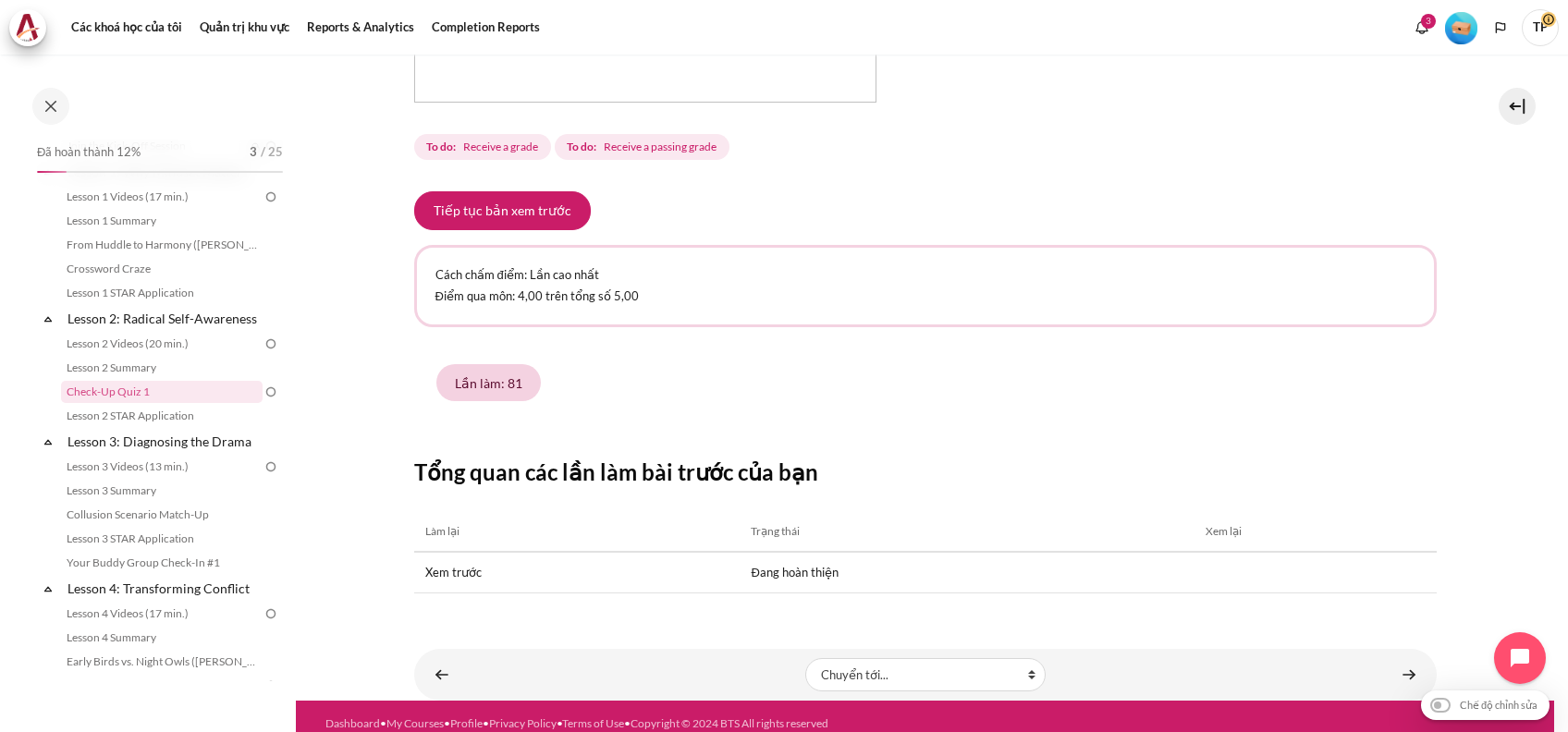
click at [473, 364] on link "Lần làm: 81" at bounding box center [488, 383] width 105 height 37
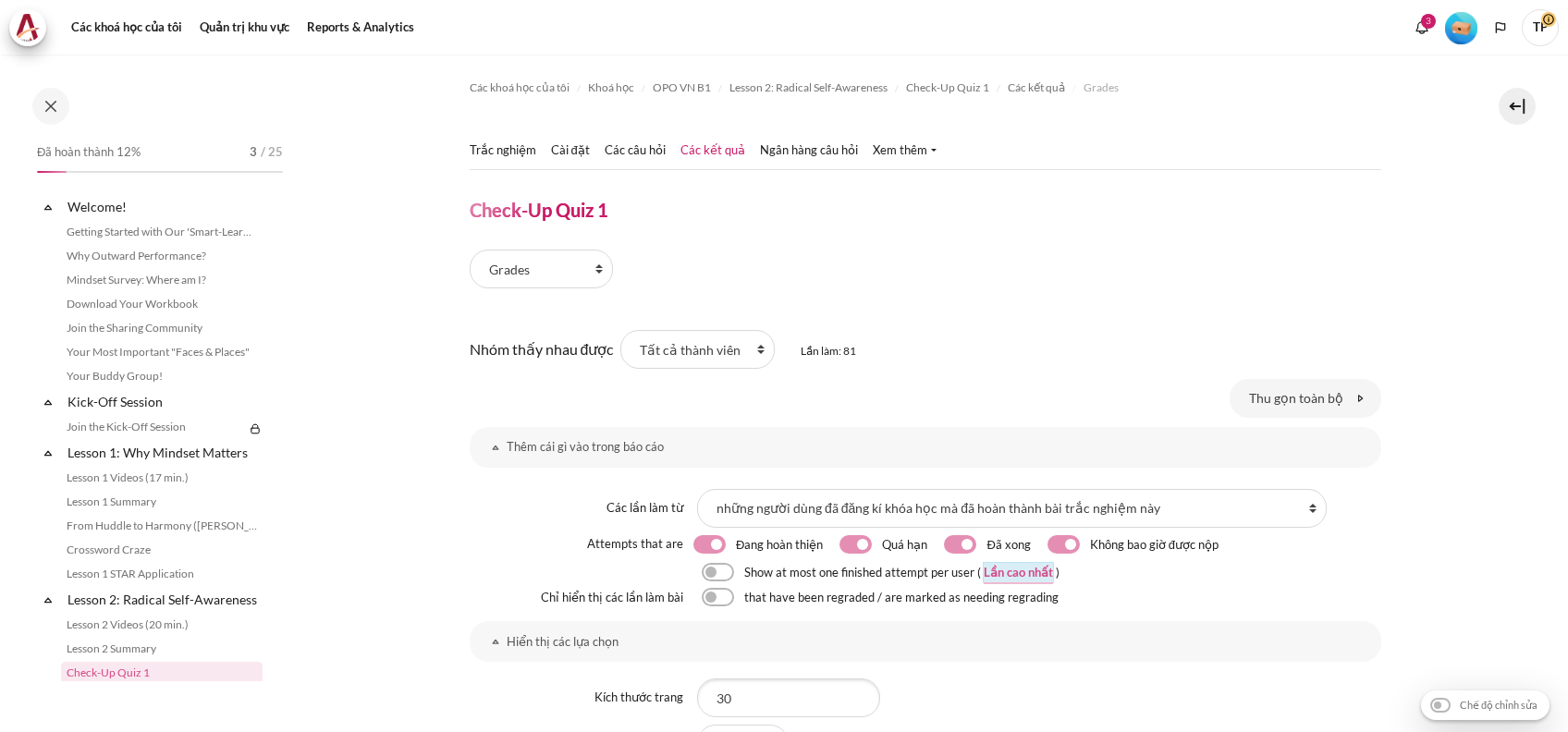
scroll to position [281, 0]
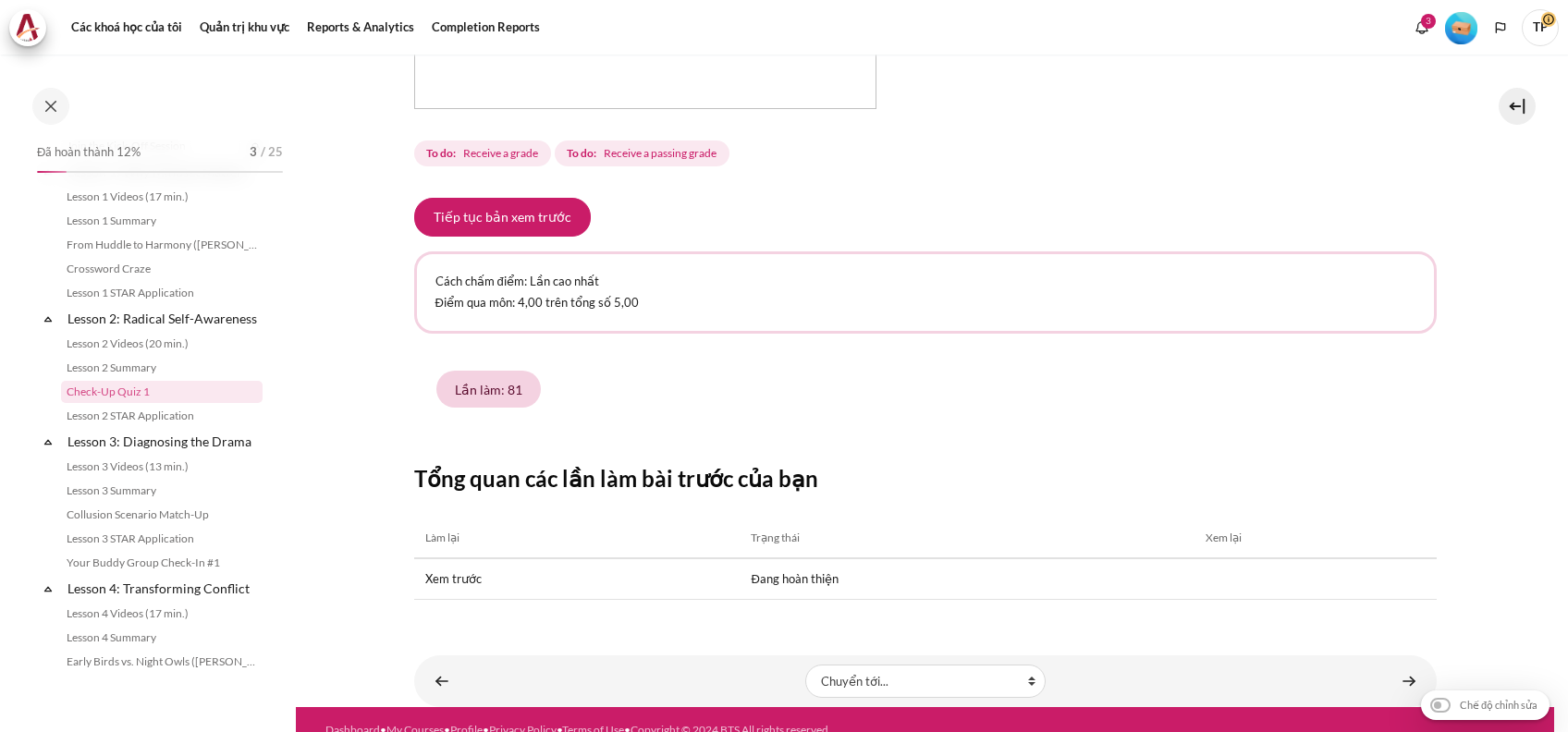
scroll to position [739, 0]
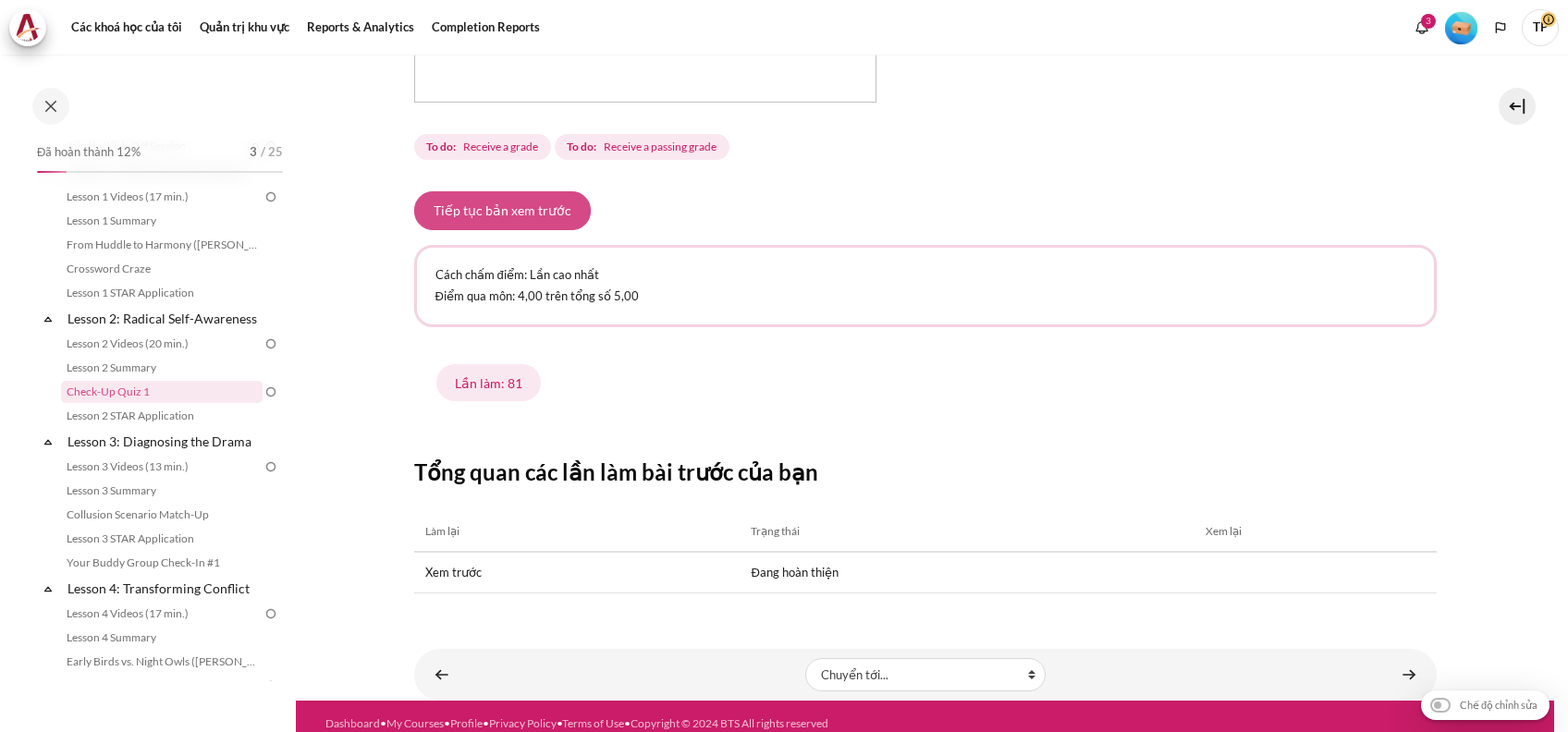
click at [461, 191] on button "Tiếp tục bản xem trước" at bounding box center [502, 211] width 176 height 39
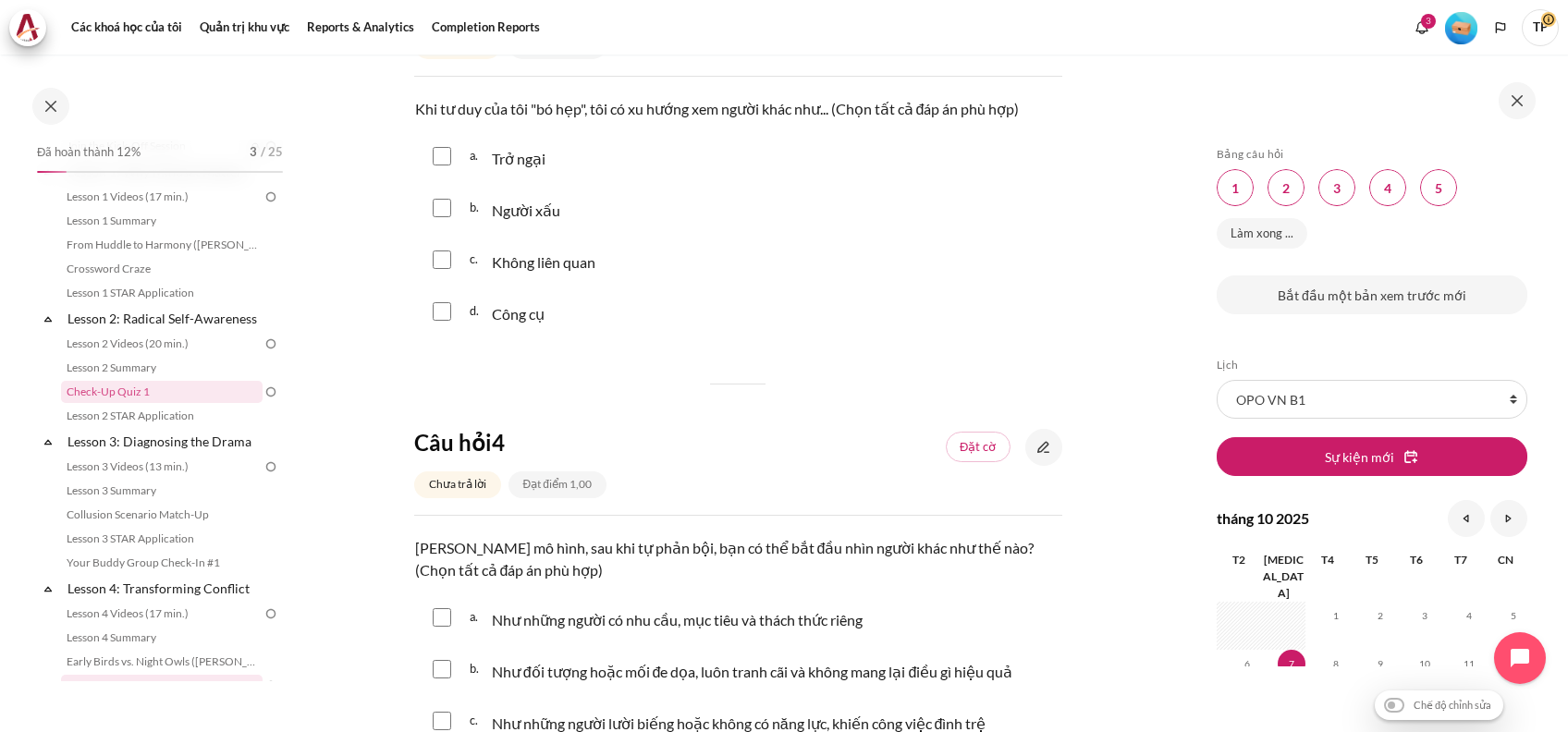
scroll to position [405, 0]
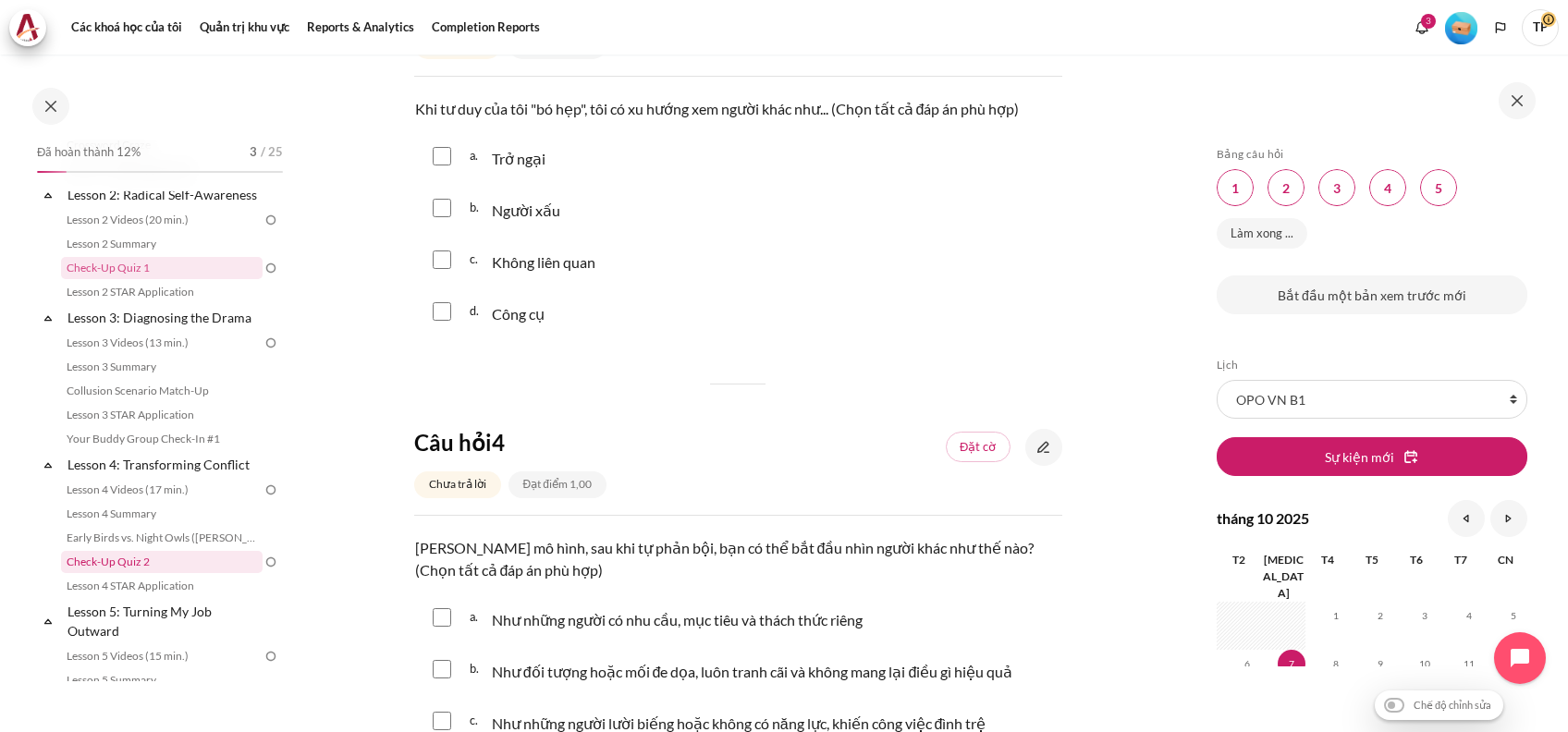
click at [111, 573] on link "Check-Up Quiz 2" at bounding box center [161, 562] width 202 height 22
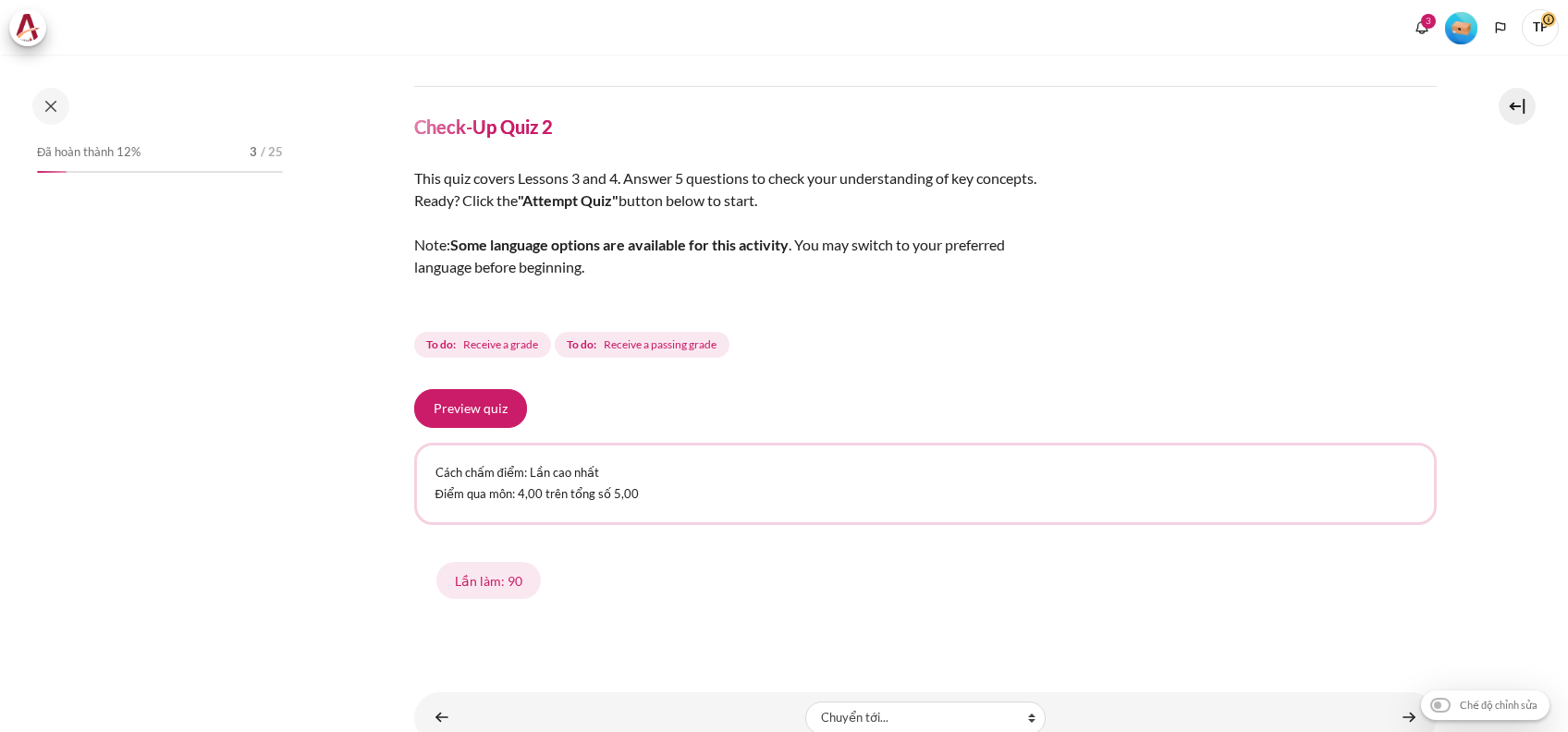
scroll to position [596, 0]
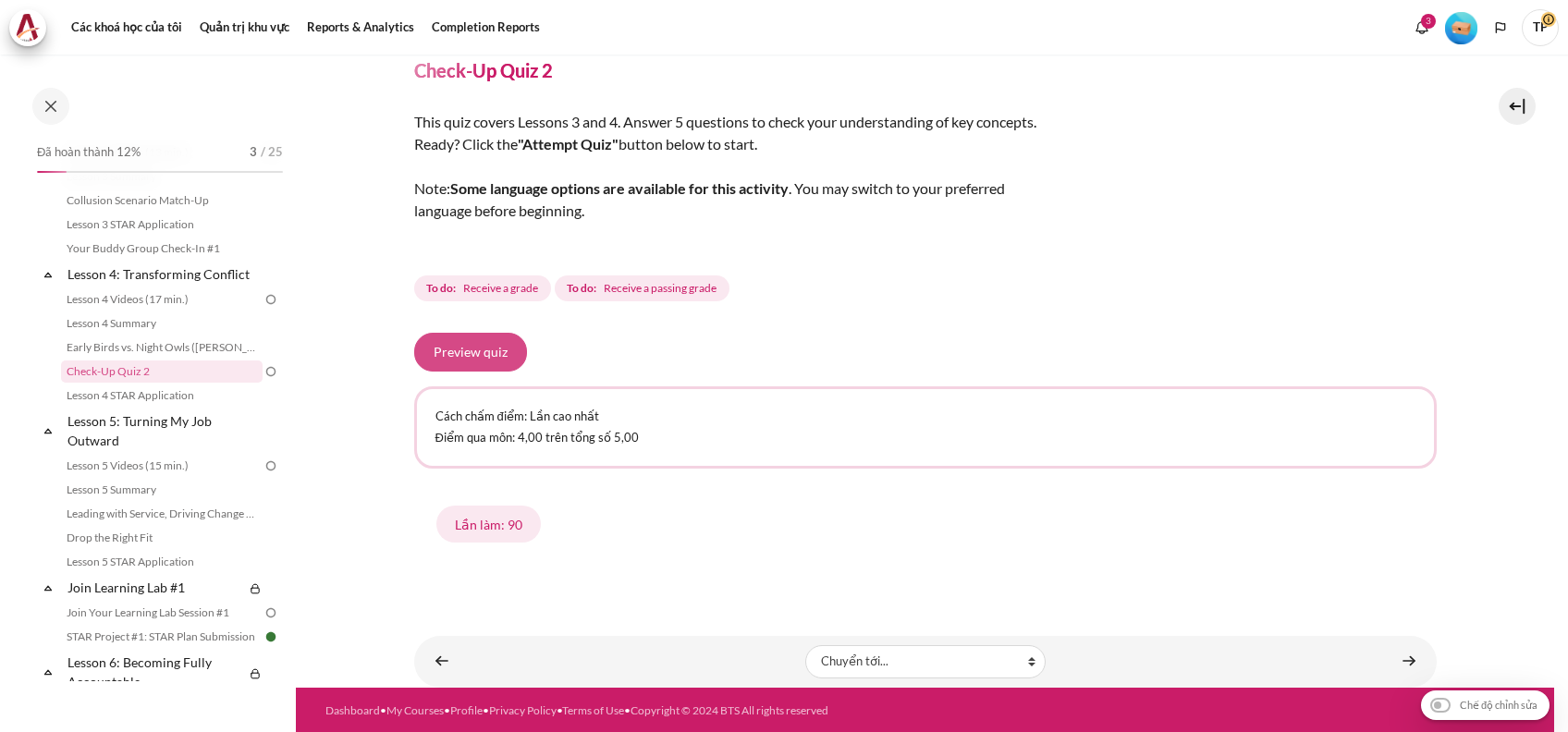
click at [464, 351] on button "Preview quiz" at bounding box center [470, 353] width 113 height 39
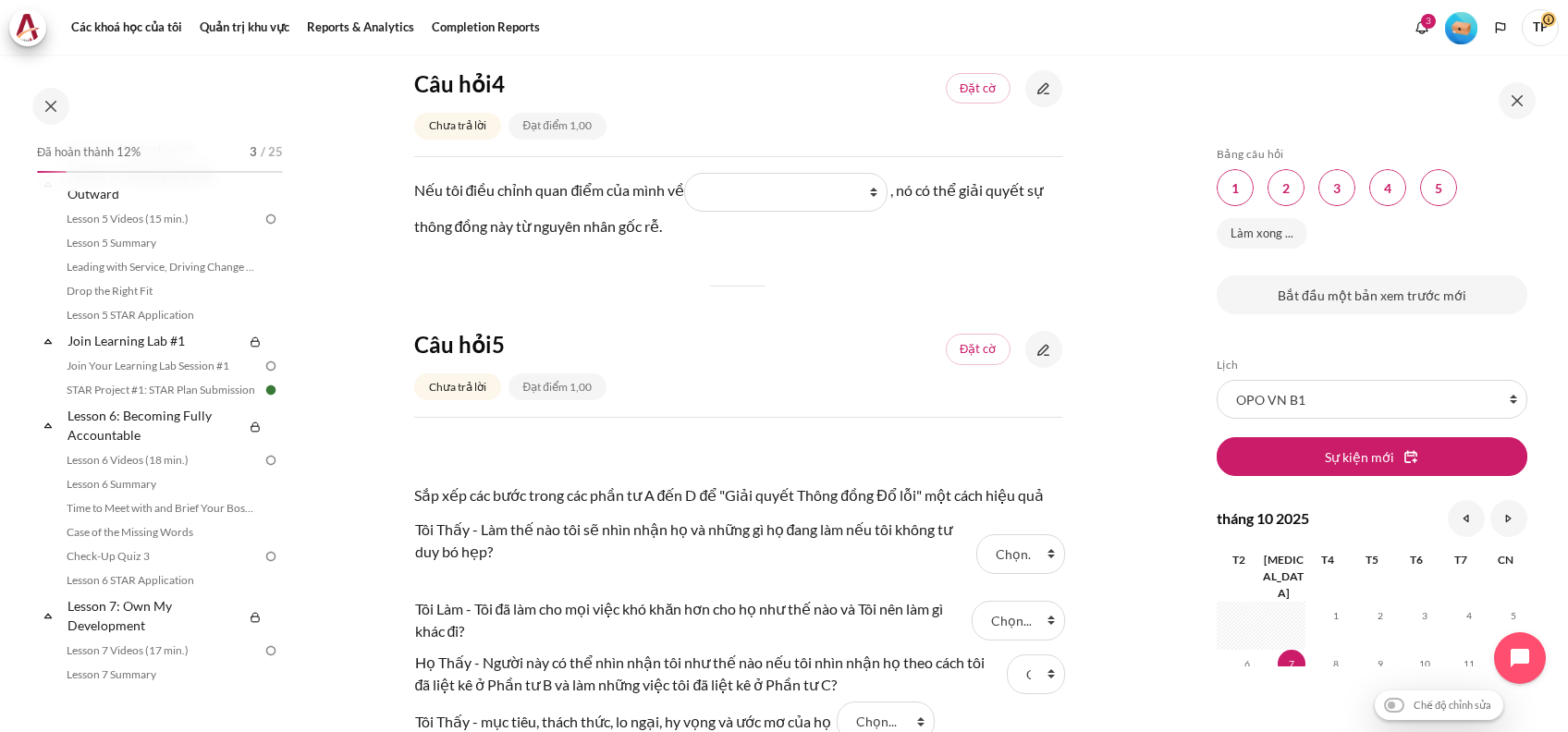
scroll to position [1850, 0]
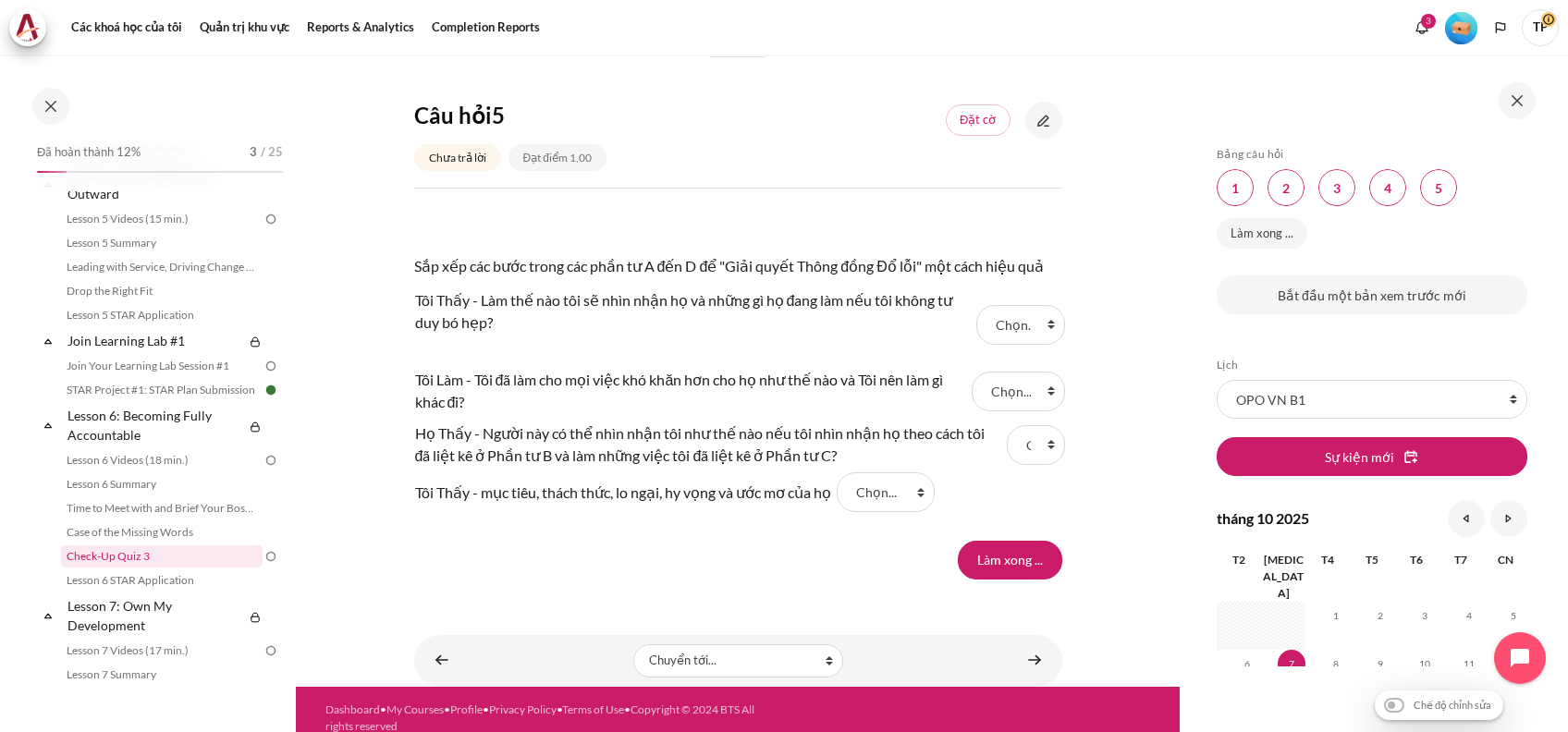
click at [145, 568] on link "Check-Up Quiz 3" at bounding box center [161, 556] width 202 height 22
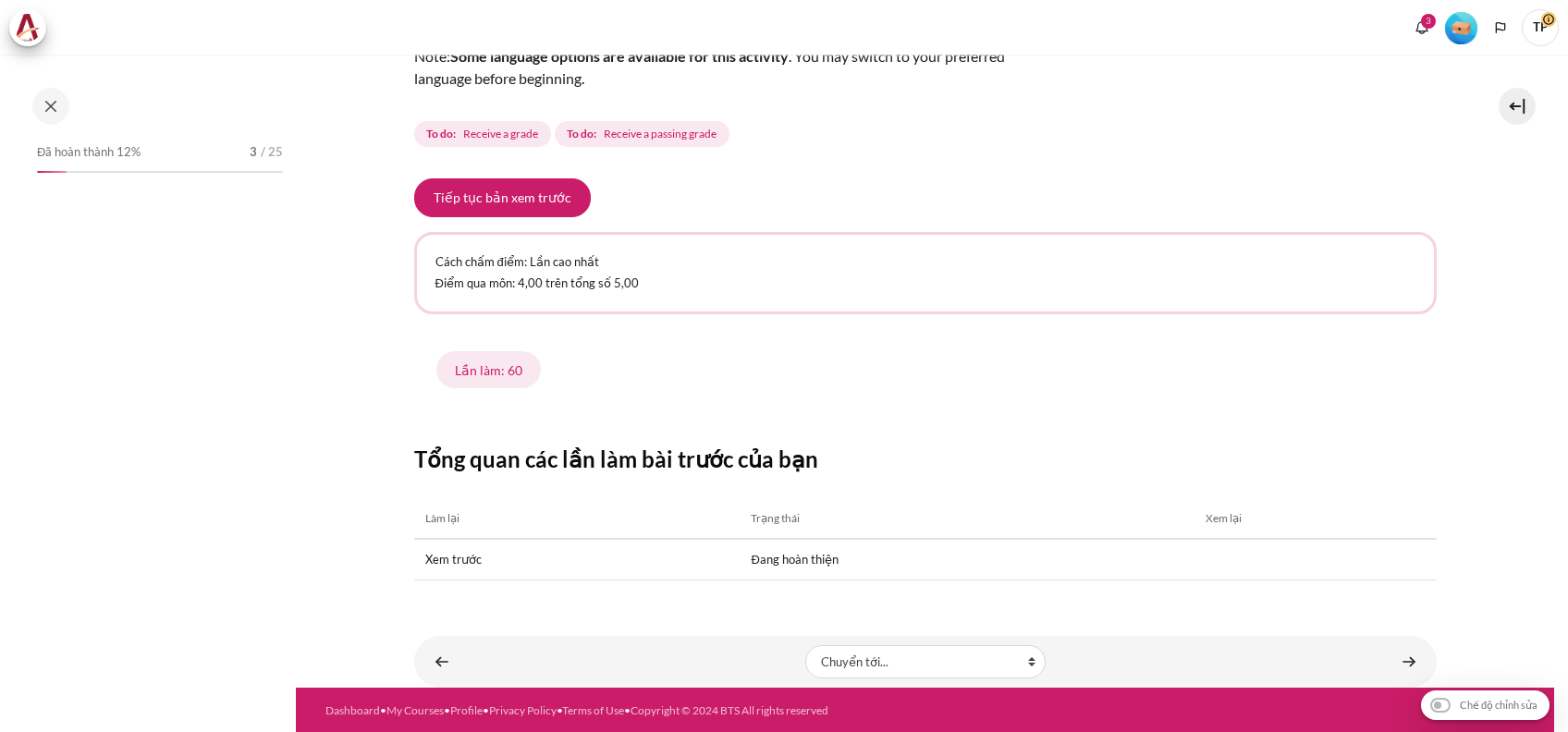
scroll to position [1027, 0]
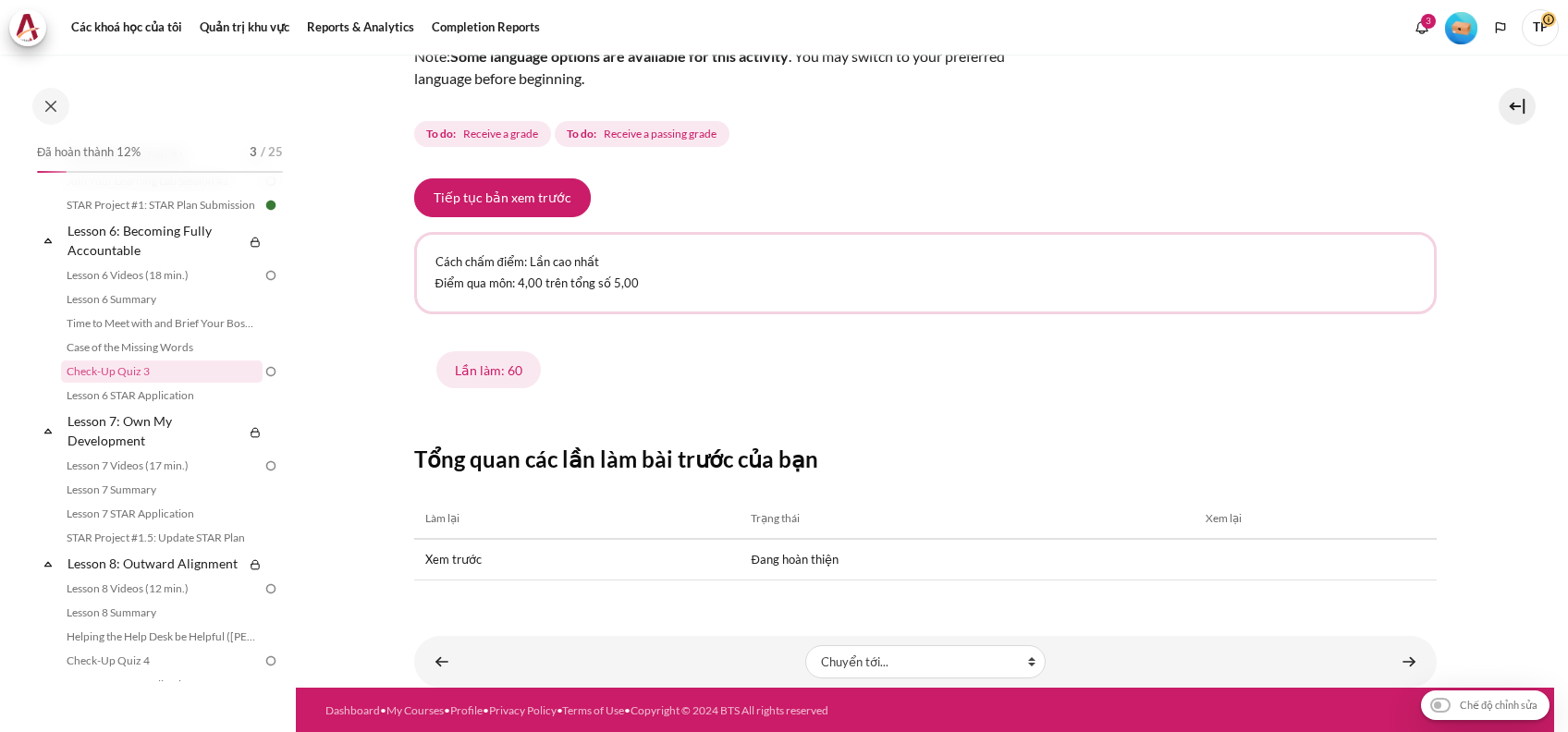
click at [486, 219] on div "Tiếp tục bản xem trước Cách chấm điểm: Lần cao nhất Điểm qua môn: 4,00 trên tổn…" at bounding box center [925, 380] width 1022 height 403
click at [495, 207] on button "Tiếp tục bản xem trước" at bounding box center [502, 198] width 176 height 39
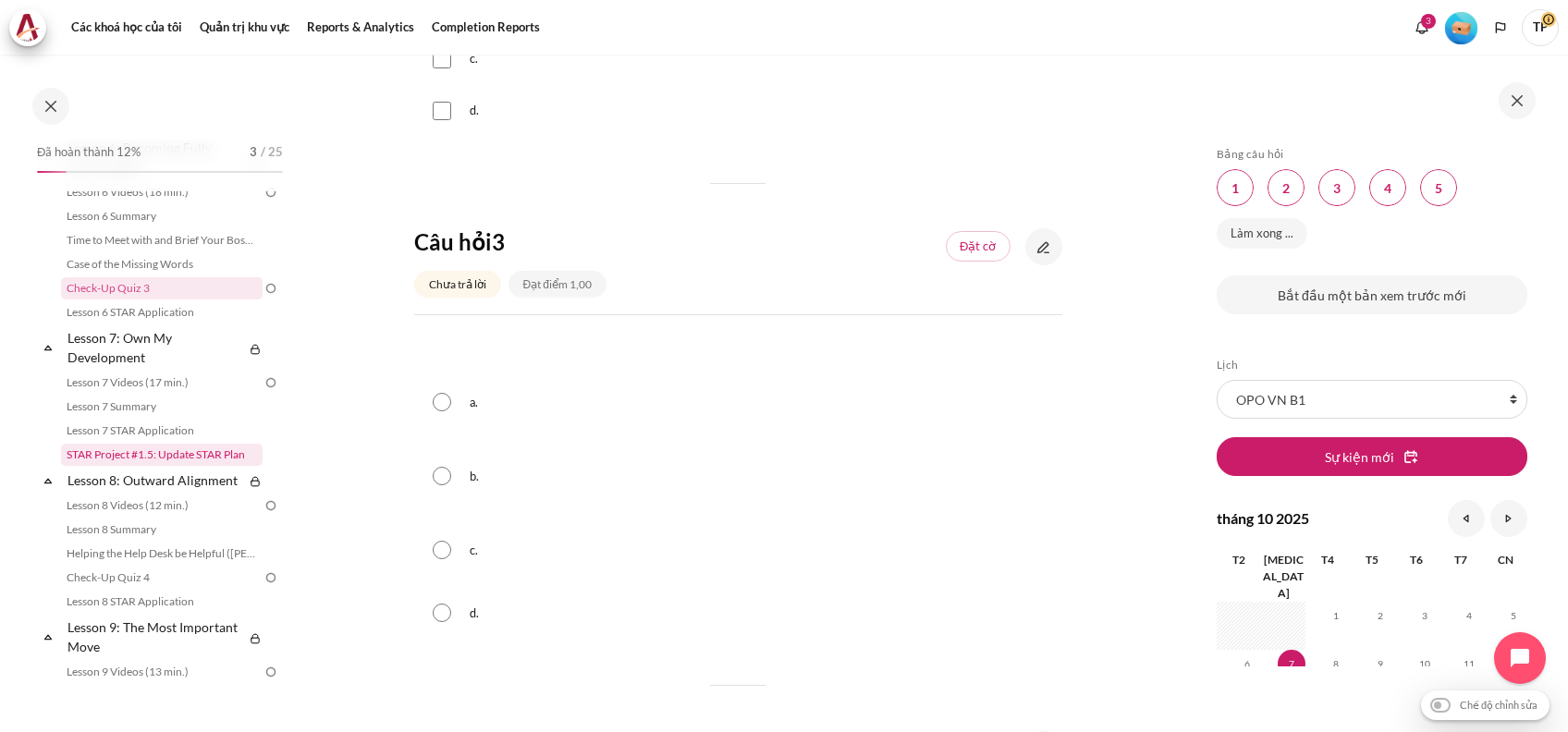
scroll to position [1150, 0]
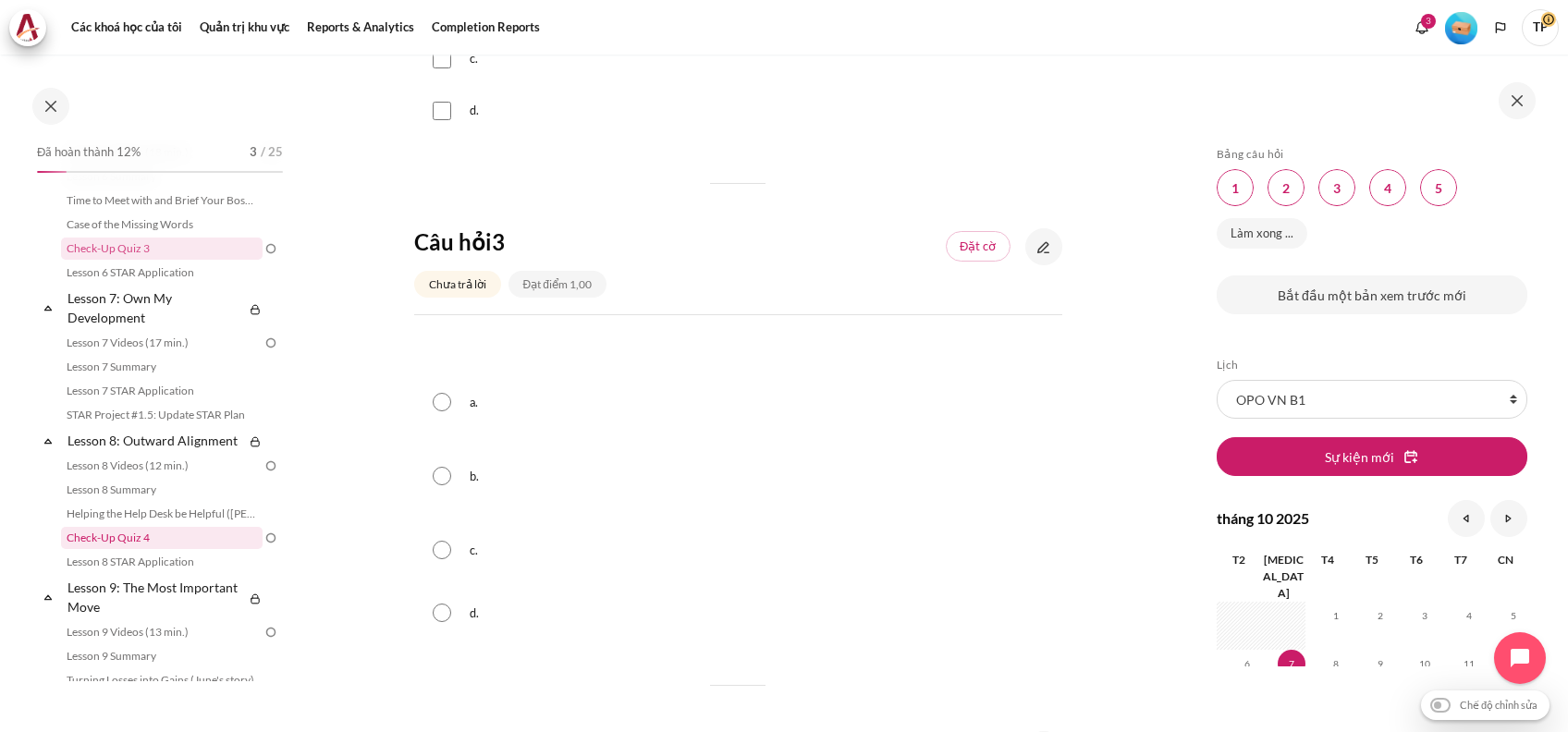
click at [133, 549] on link "Check-Up Quiz 4" at bounding box center [161, 539] width 202 height 22
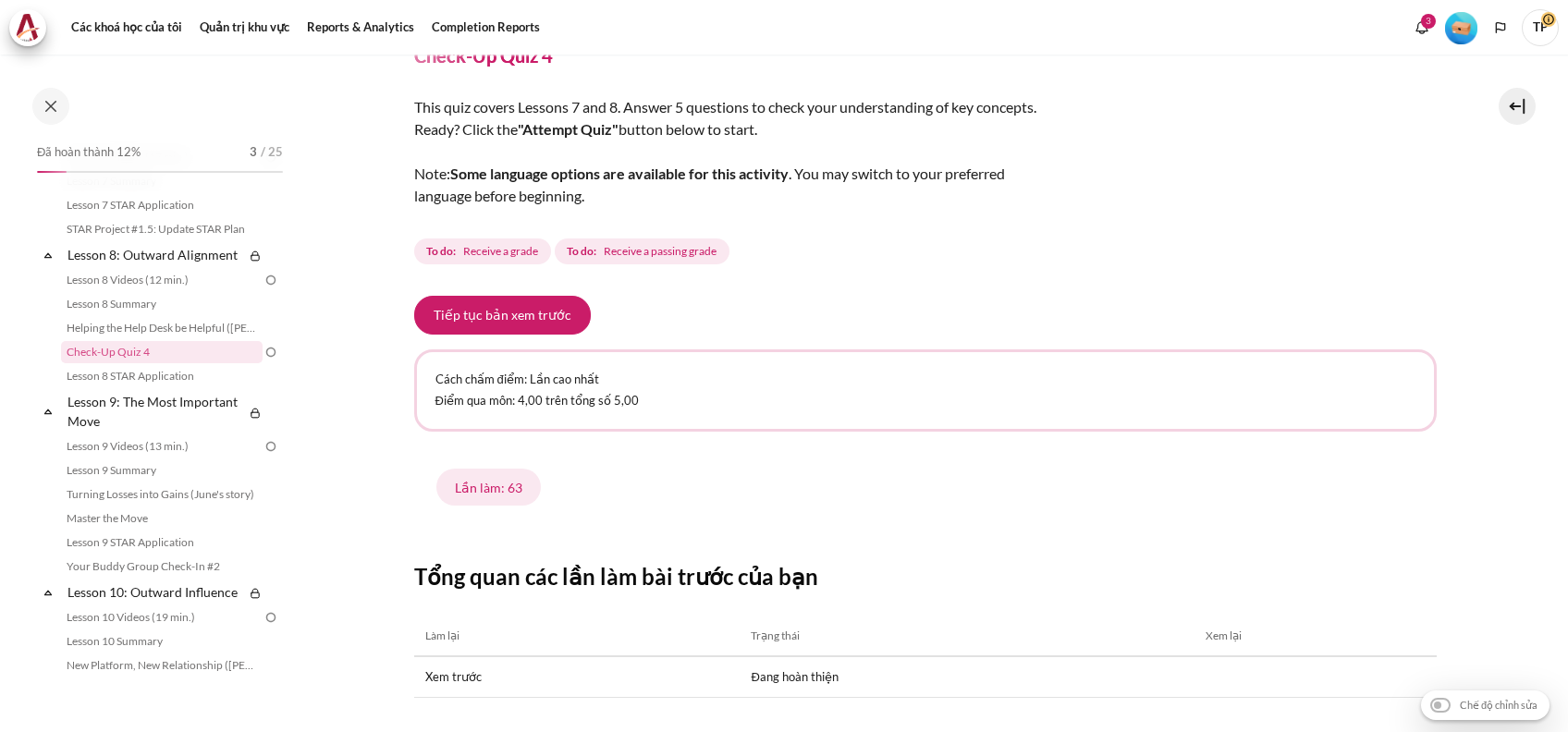
scroll to position [15, 0]
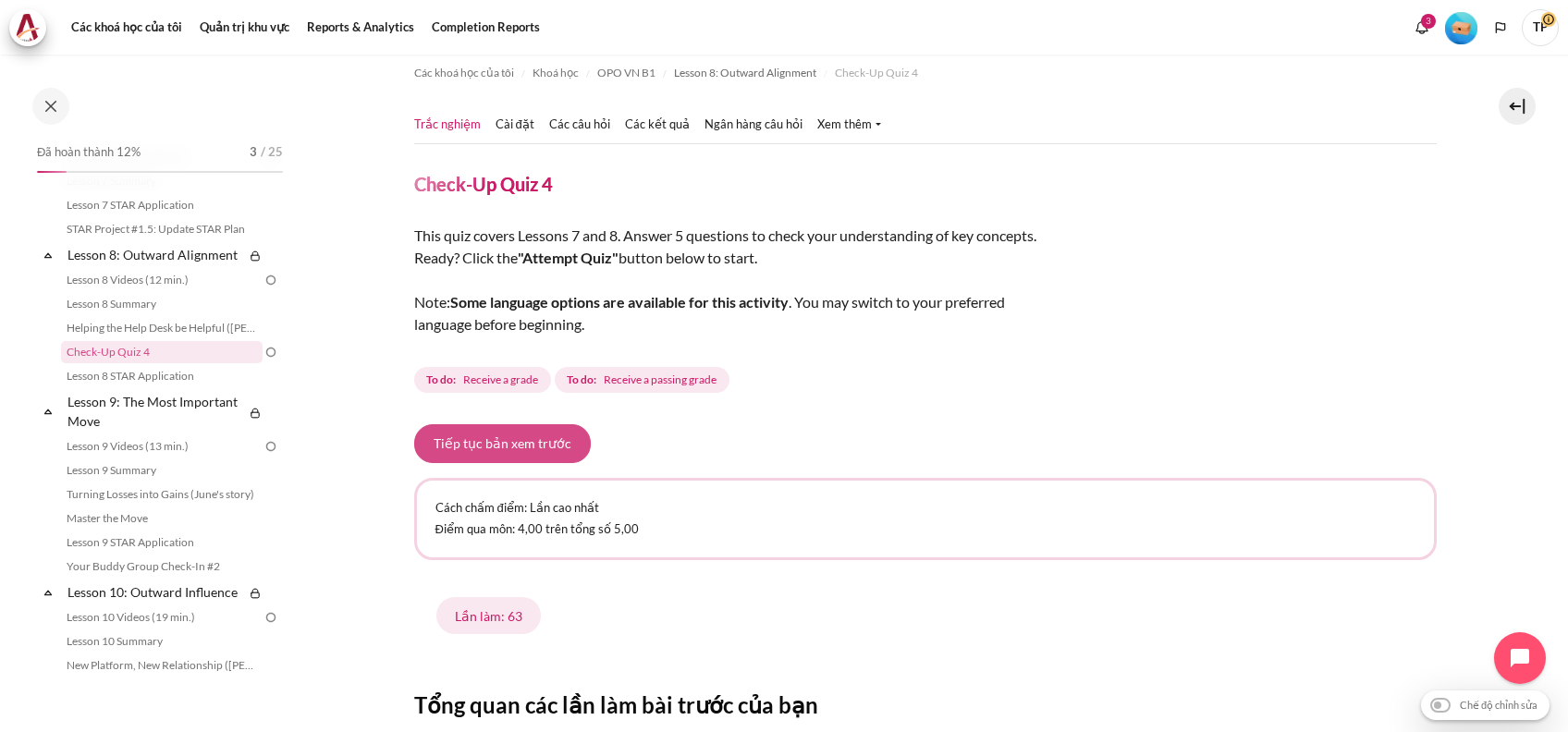
click at [441, 443] on button "Tiếp tục bản xem trước" at bounding box center [502, 444] width 176 height 39
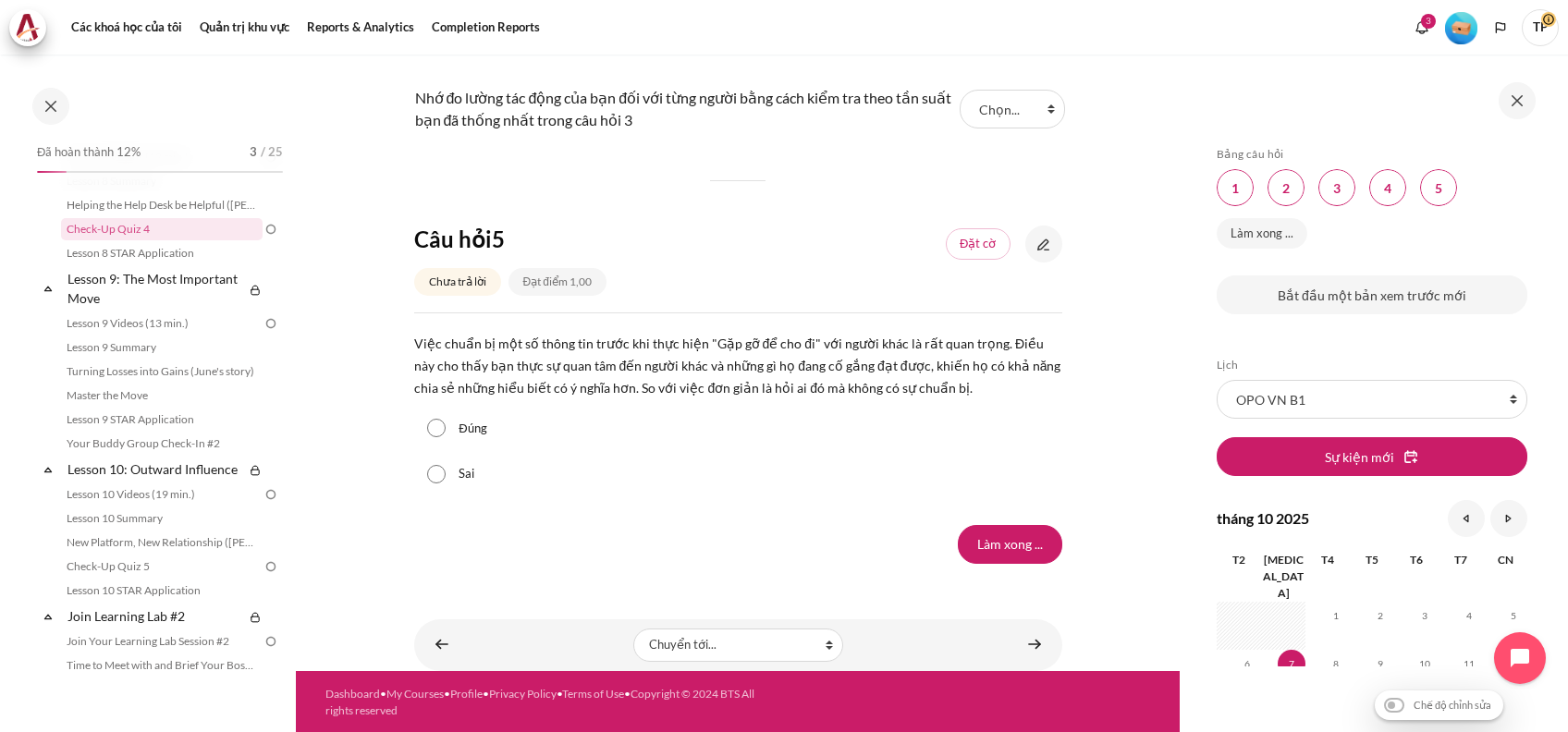
scroll to position [1584, 0]
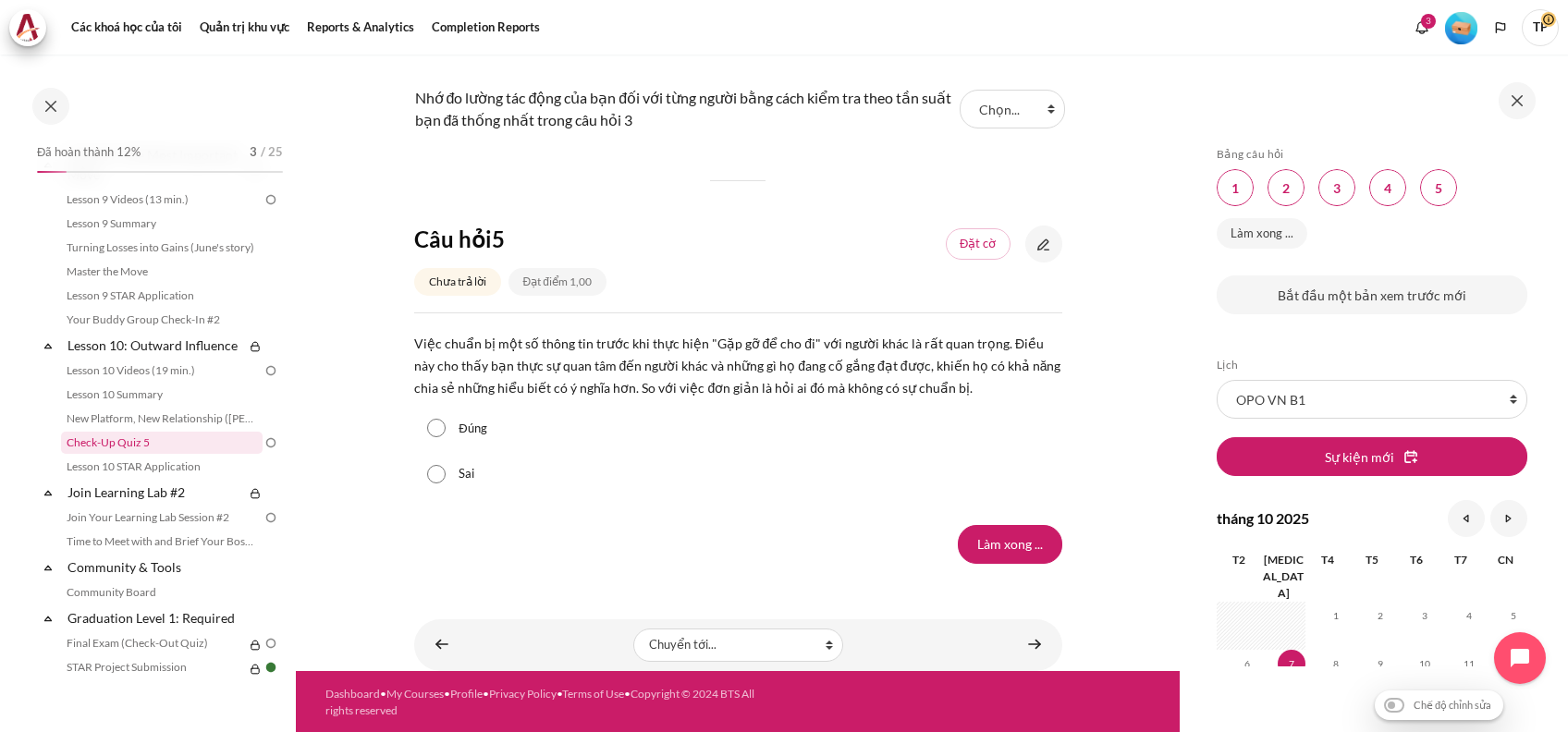
click at [141, 454] on link "Check-Up Quiz 5" at bounding box center [161, 443] width 202 height 22
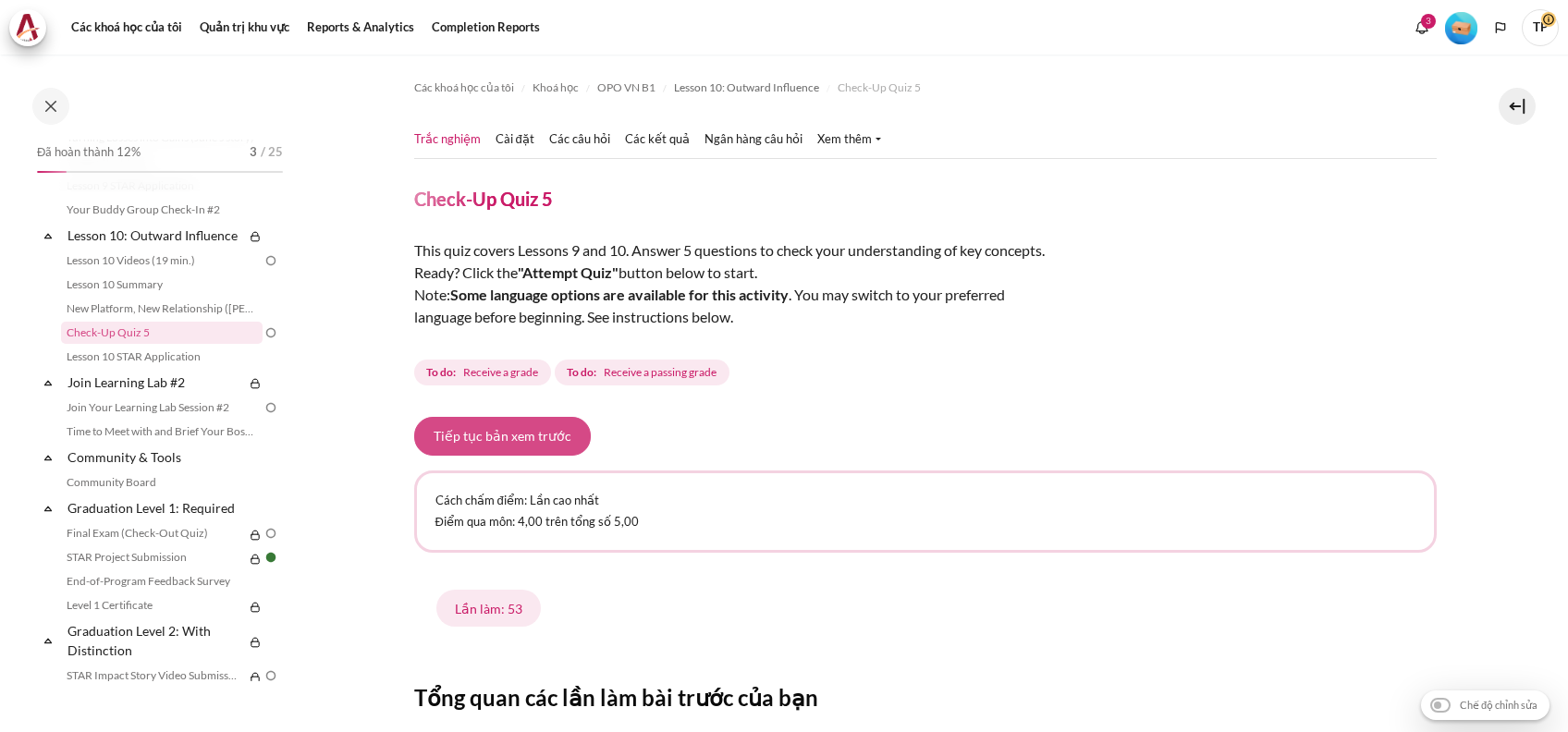
click at [485, 430] on button "Tiếp tục bản xem trước" at bounding box center [502, 437] width 176 height 39
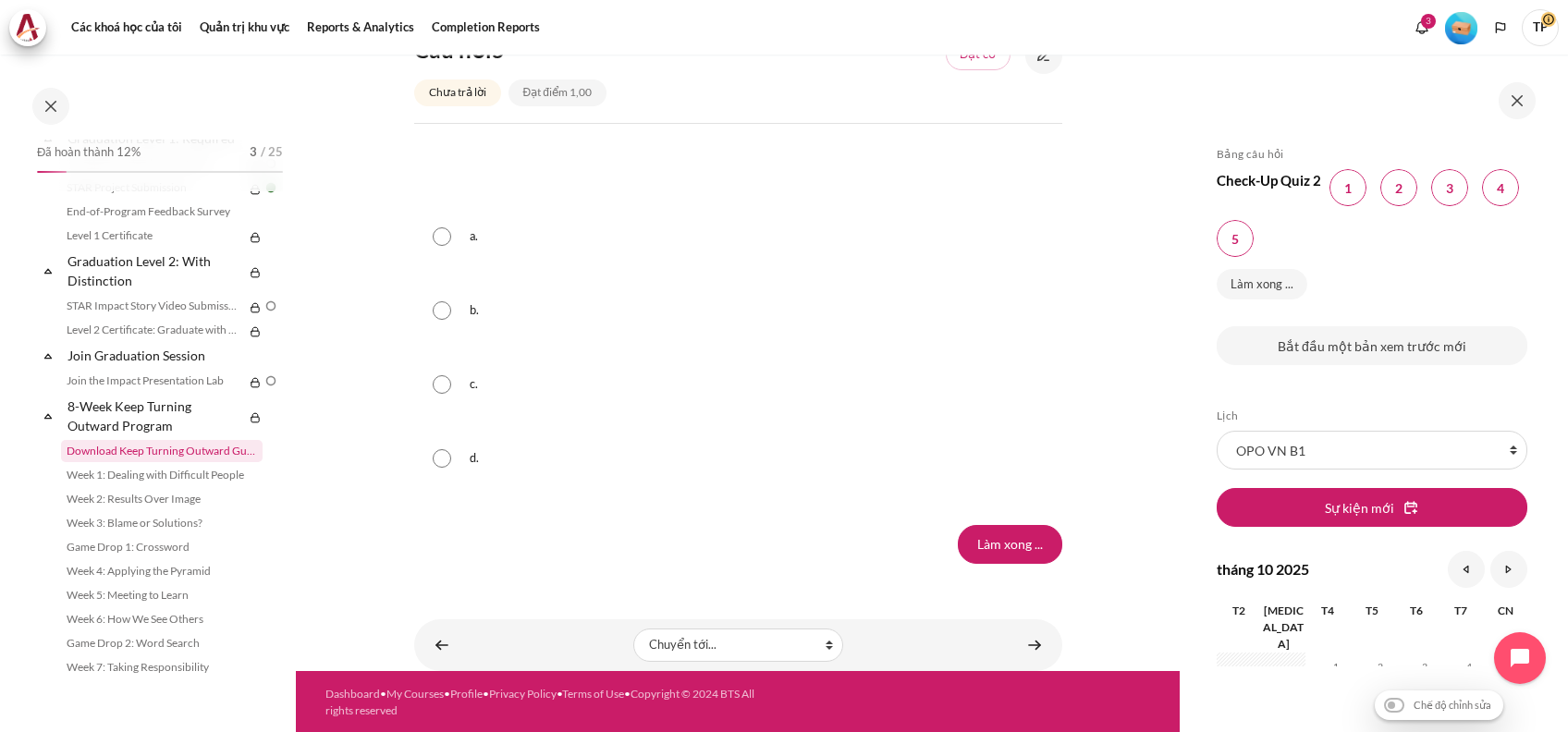
scroll to position [1939, 0]
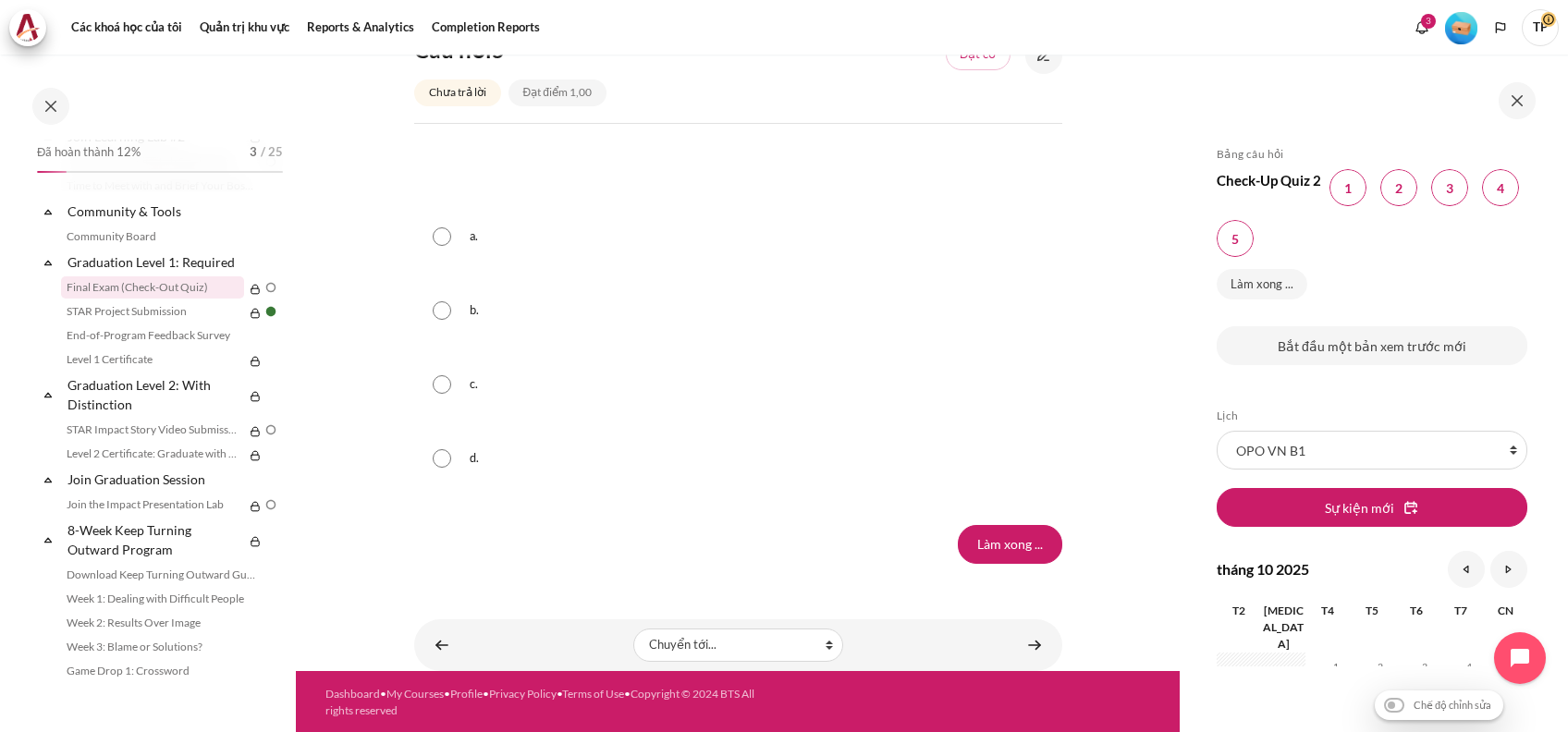
click at [114, 299] on link "Final Exam (Check-Out Quiz)" at bounding box center [152, 288] width 183 height 22
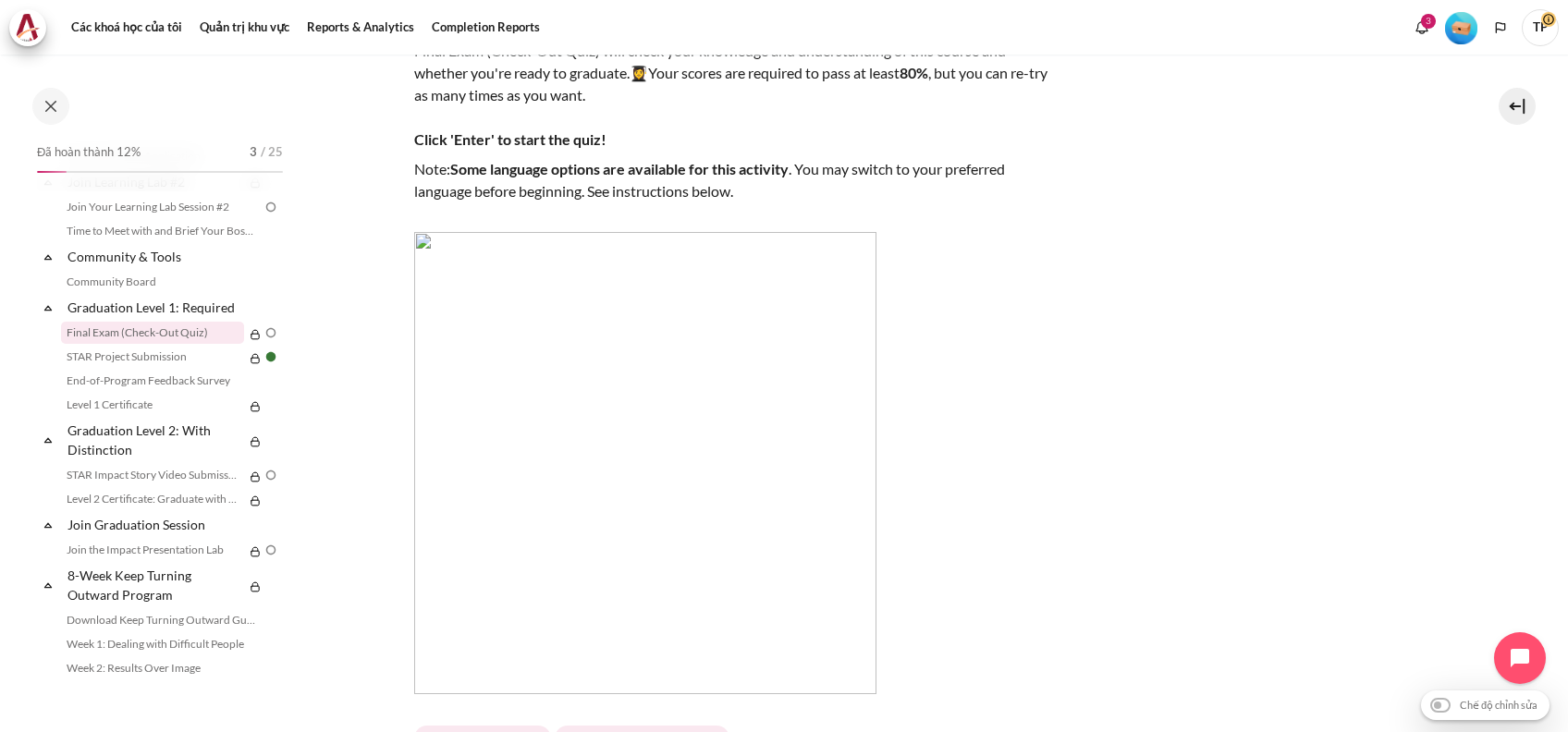
scroll to position [650, 0]
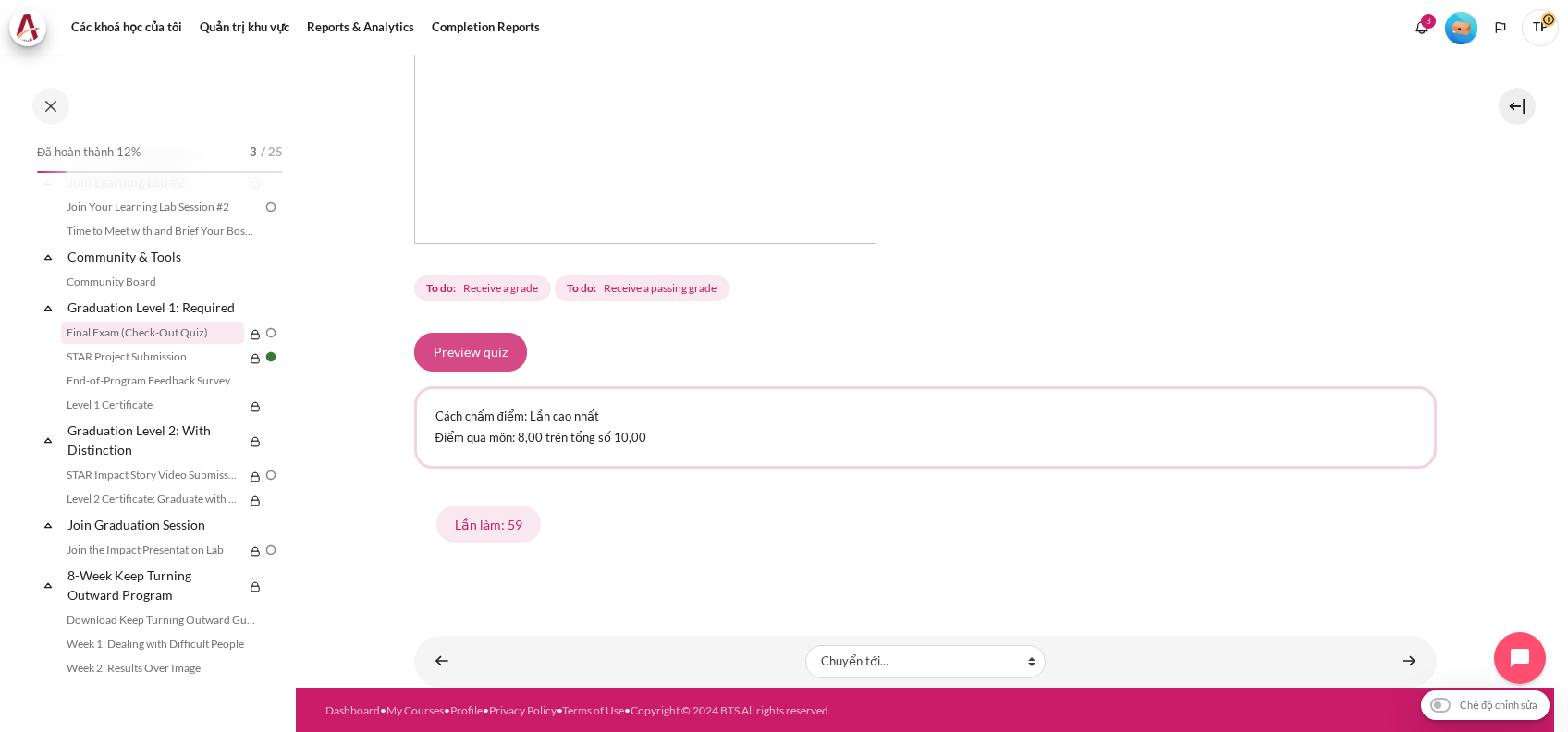
click at [473, 339] on button "Preview quiz" at bounding box center [470, 353] width 113 height 39
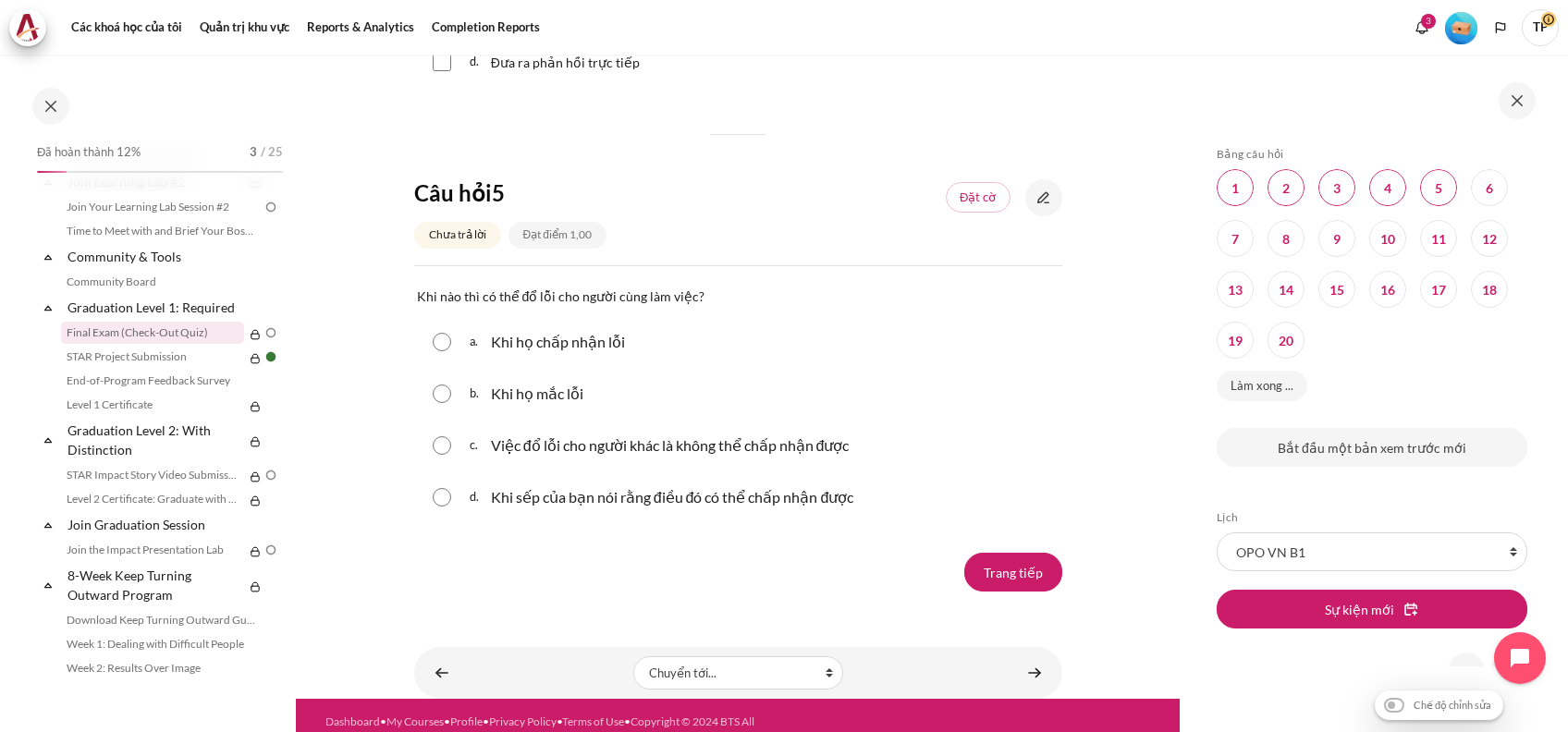
scroll to position [2054, 0]
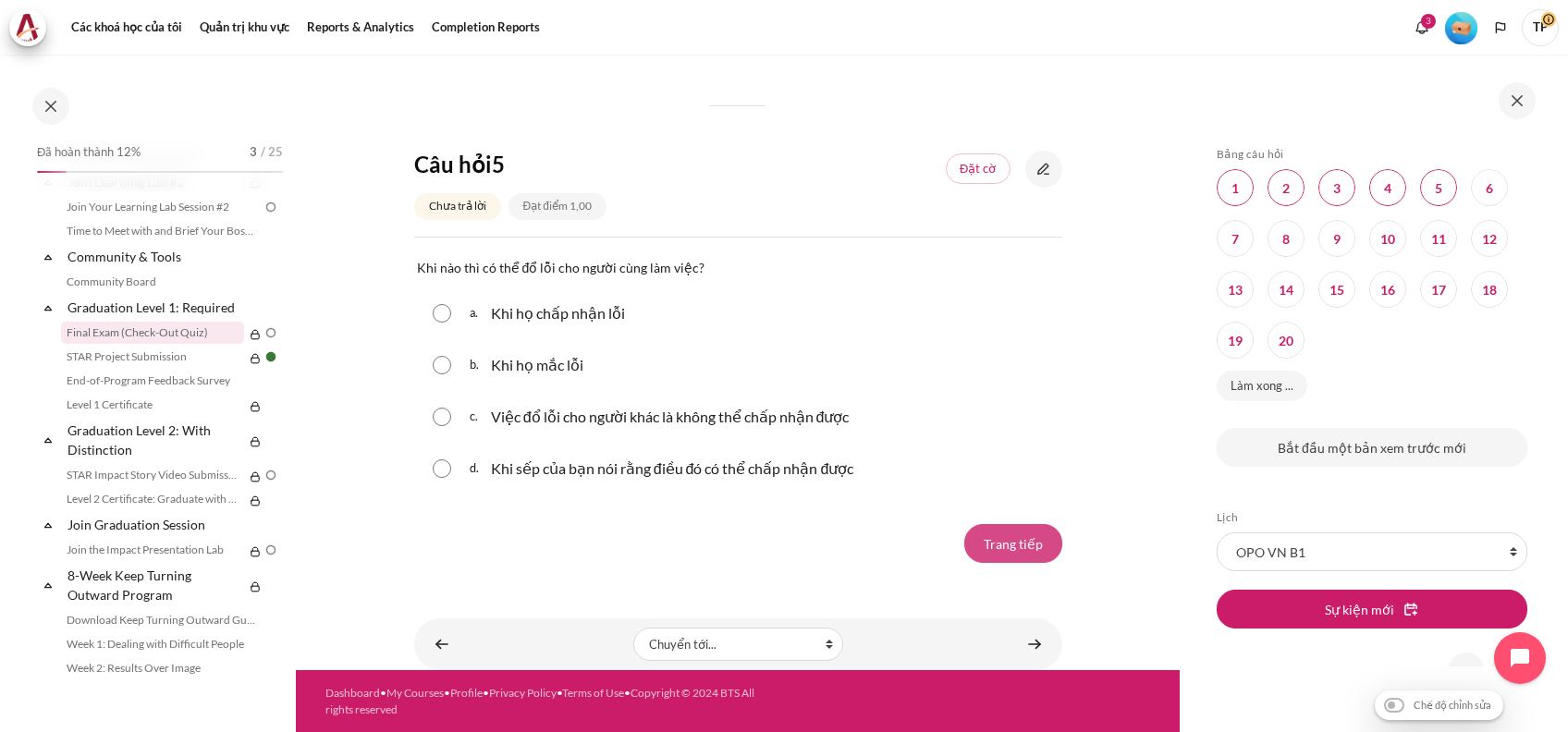
click at [990, 530] on input "Trang tiếp" at bounding box center [1013, 544] width 98 height 39
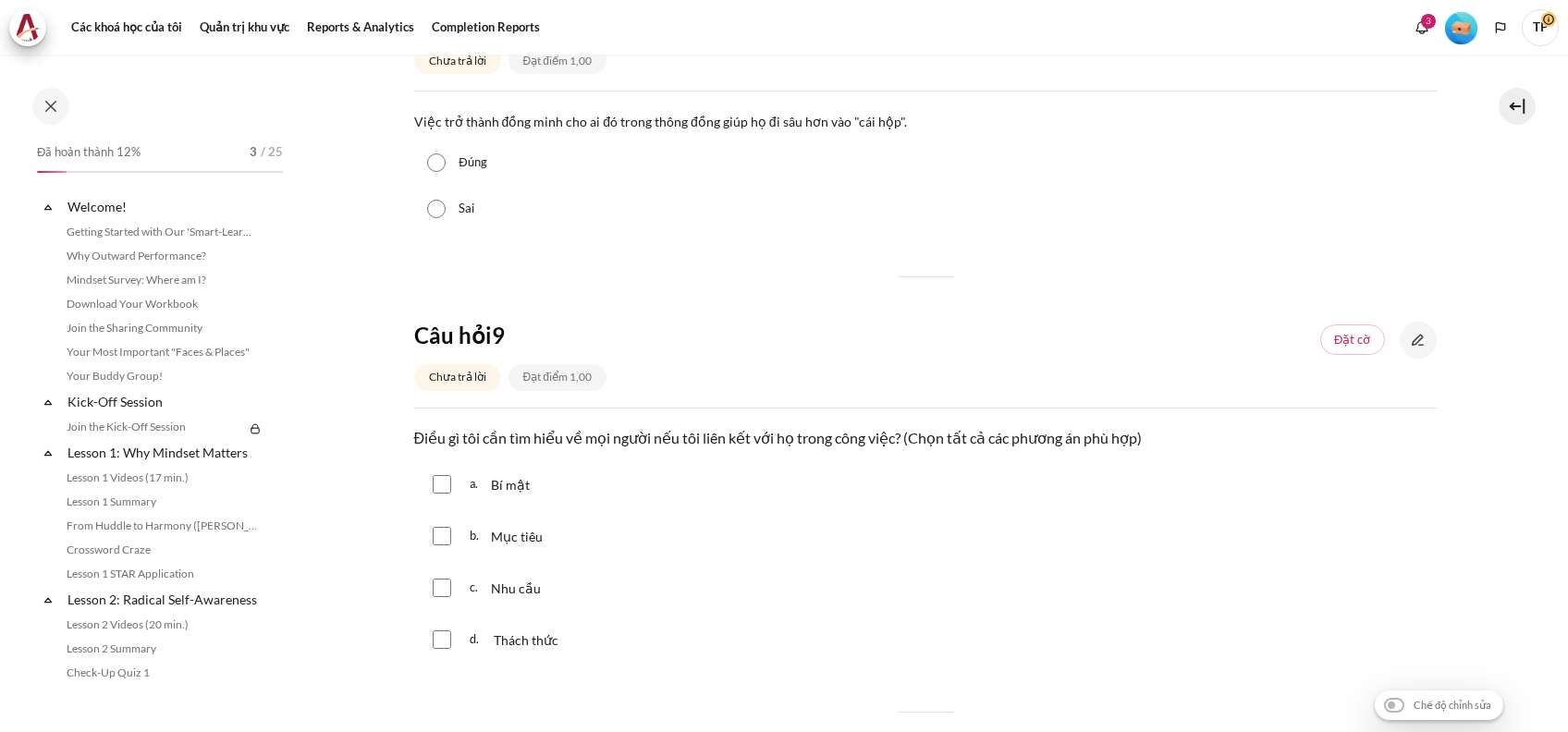
scroll to position [1893, 0]
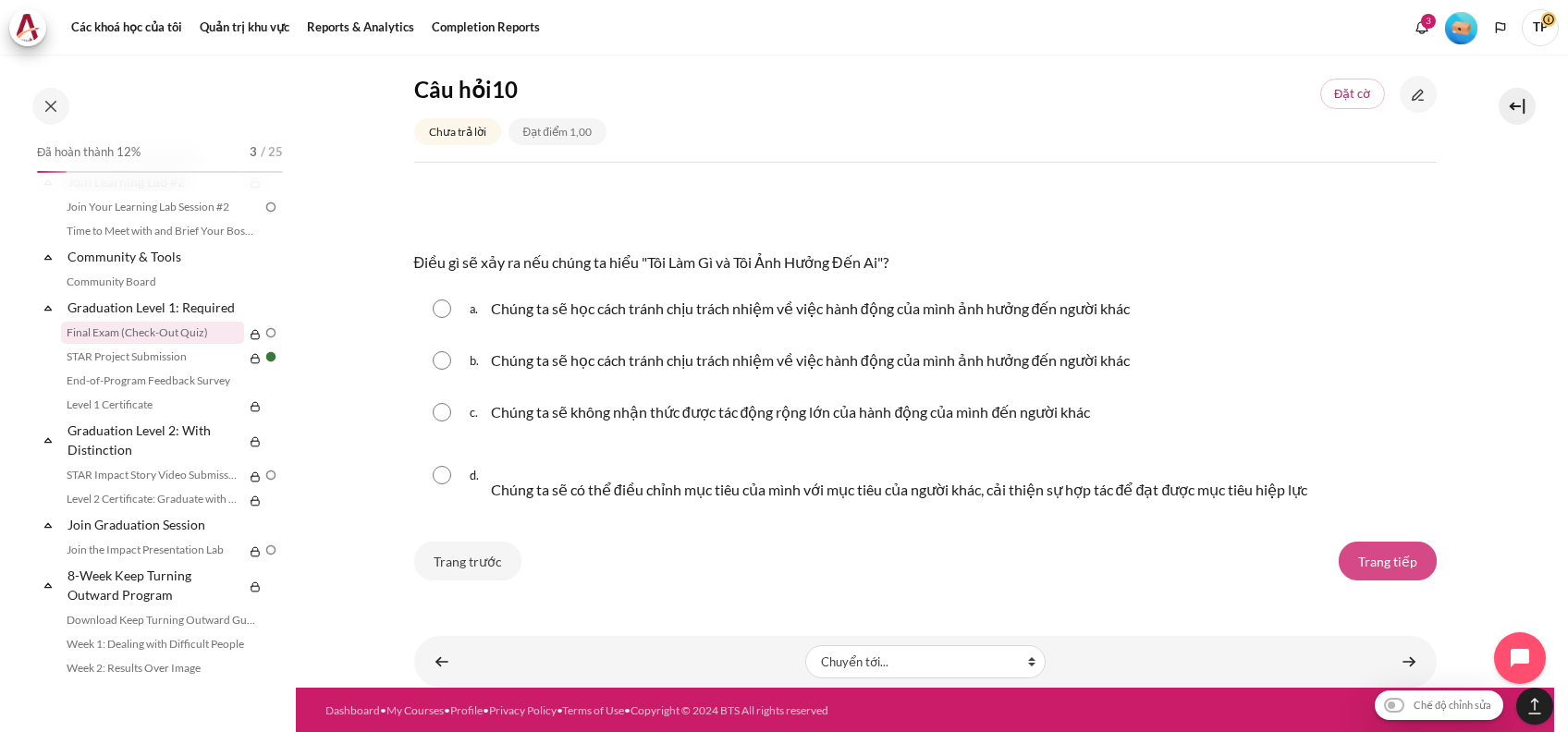
click at [1394, 561] on input "Trang tiếp" at bounding box center [1387, 561] width 98 height 39
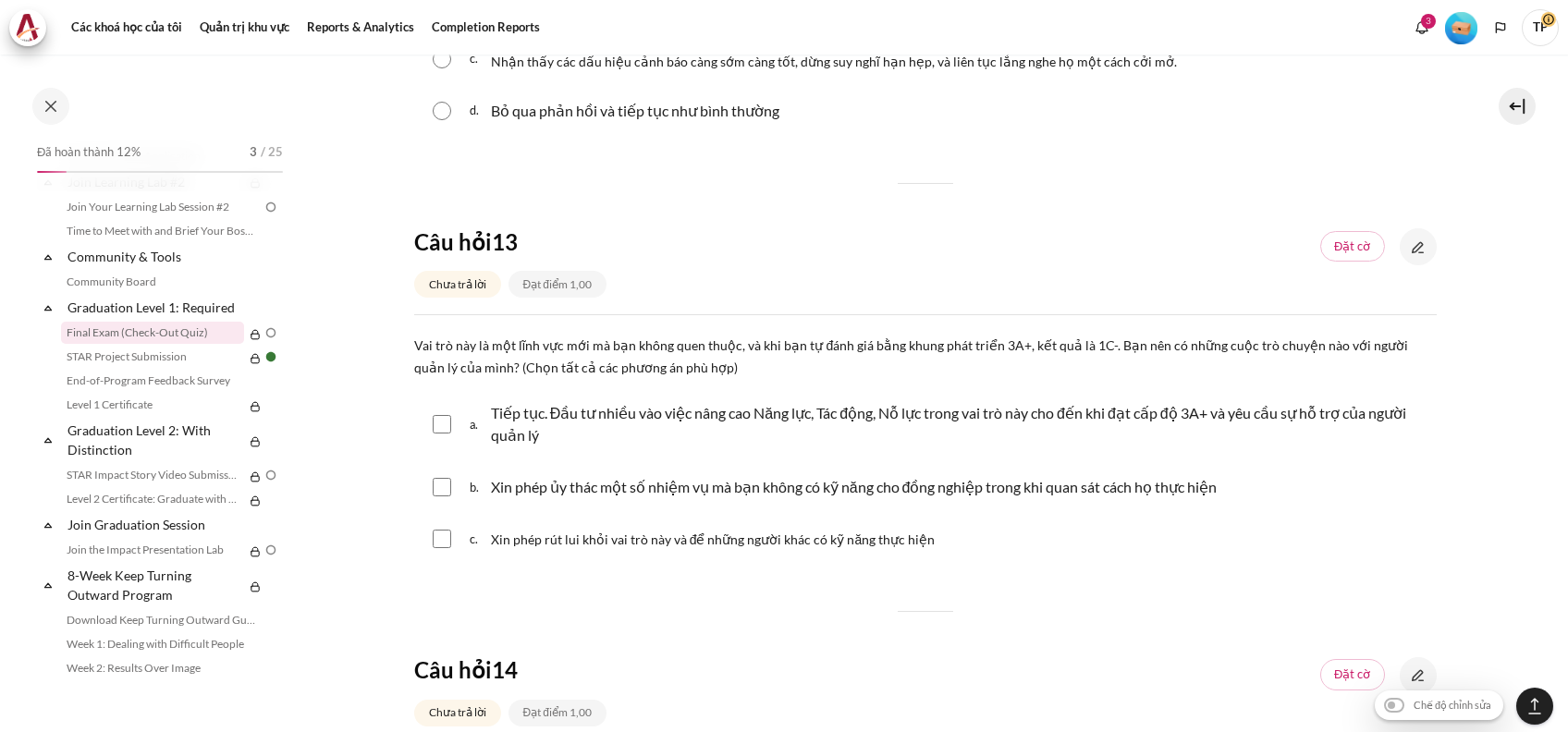
scroll to position [2095, 0]
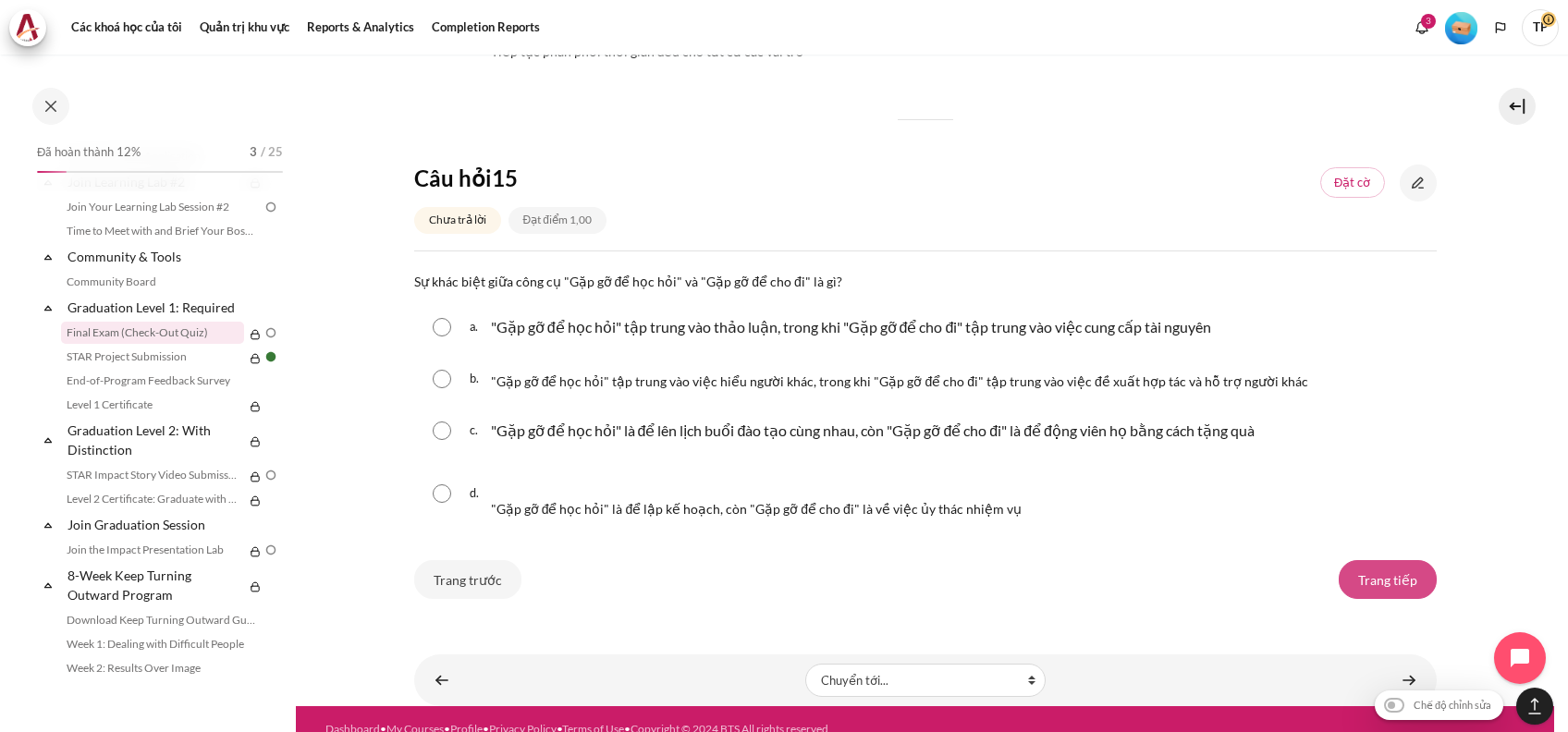
click at [1357, 581] on input "Trang tiếp" at bounding box center [1387, 580] width 98 height 39
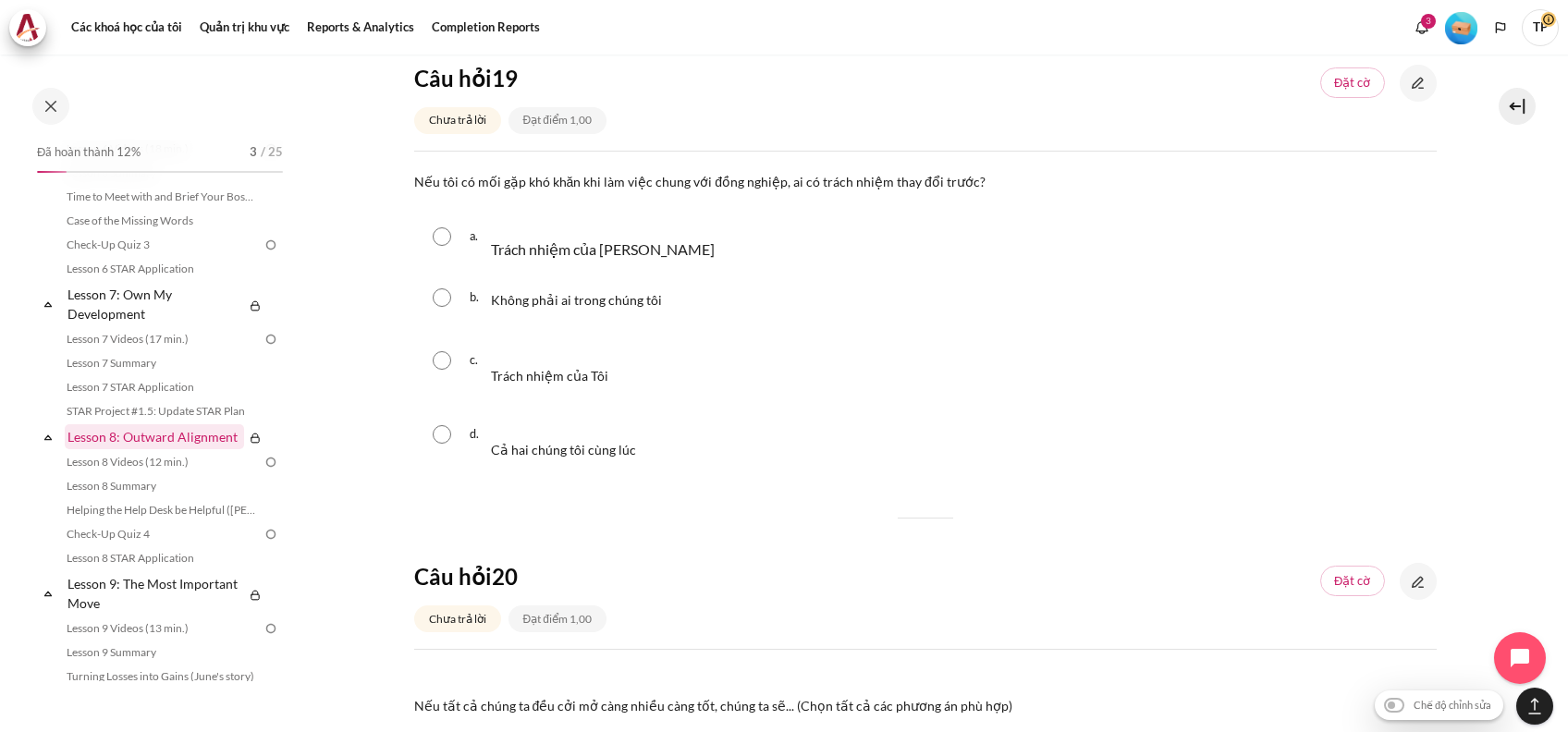
scroll to position [1524, 0]
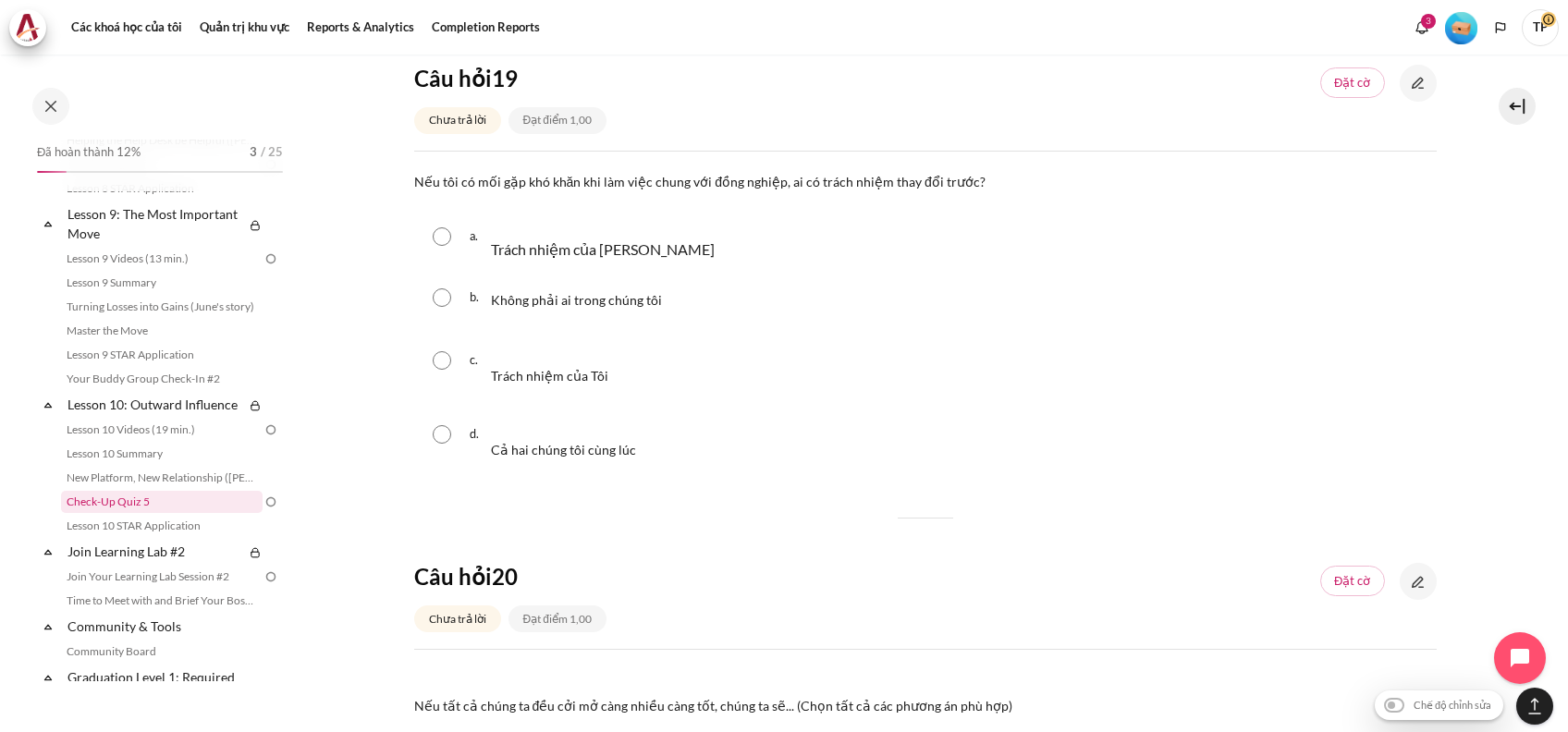
click at [119, 514] on link "Check-Up Quiz 5" at bounding box center [161, 502] width 202 height 22
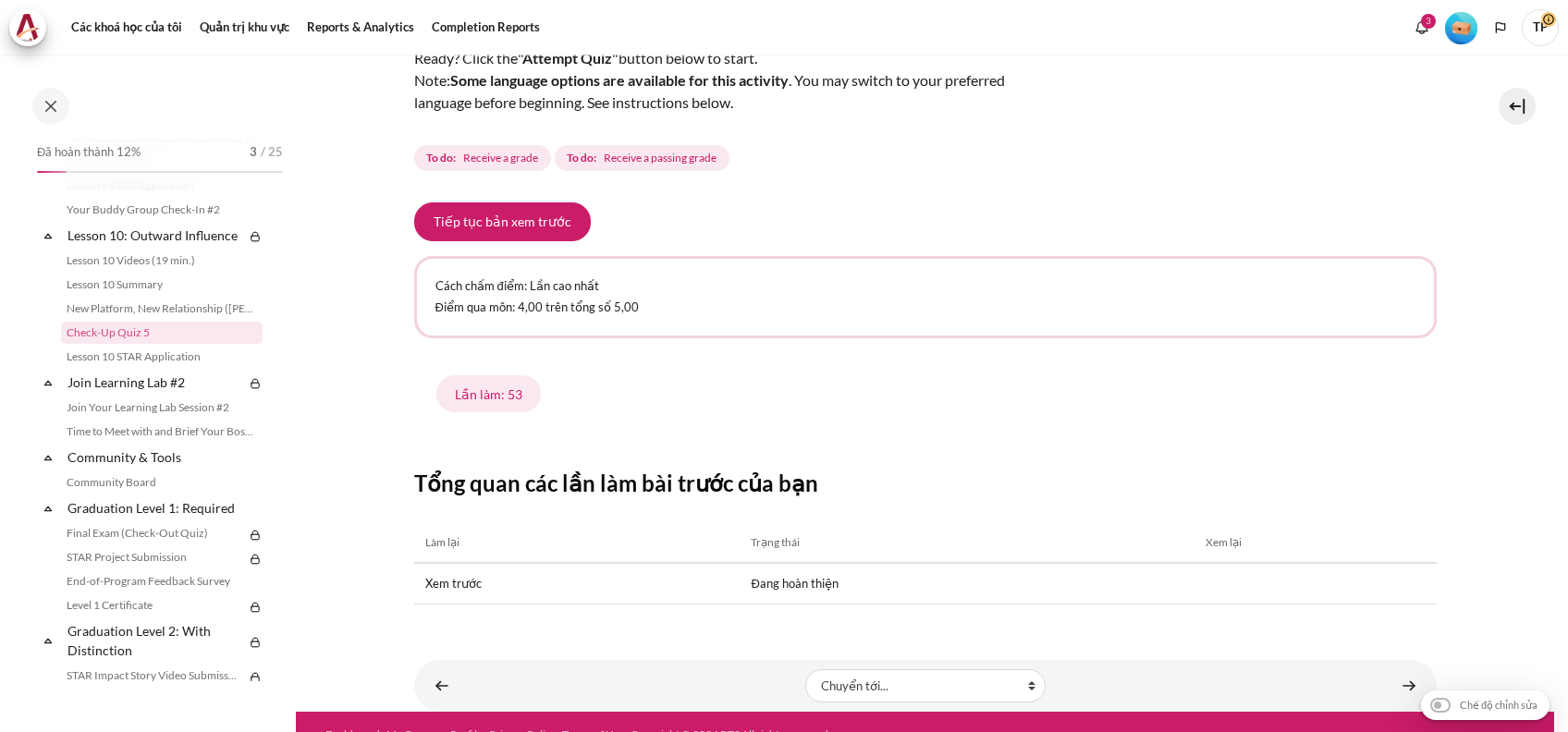
scroll to position [239, 0]
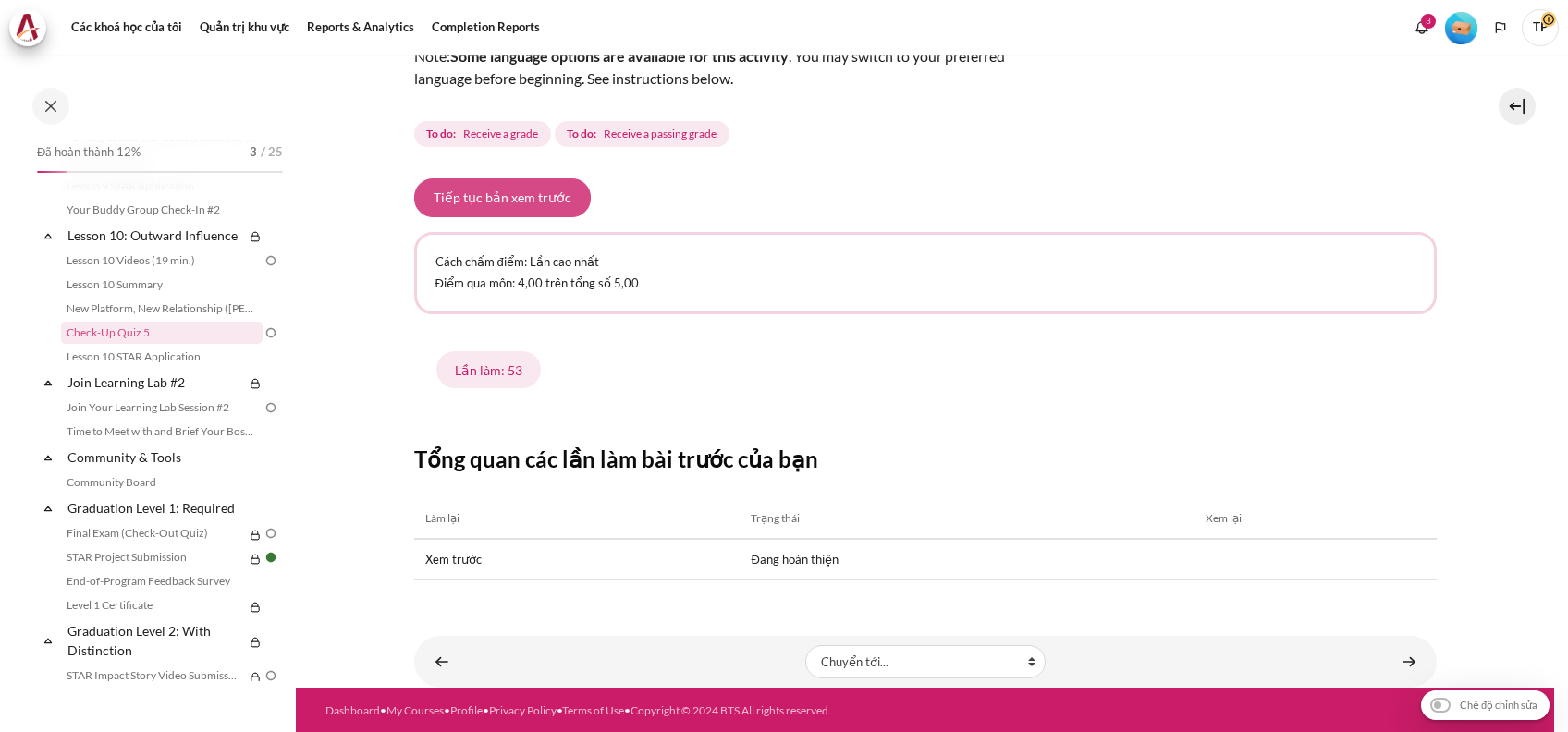
click at [507, 215] on button "Tiếp tục bản xem trước" at bounding box center [502, 198] width 176 height 39
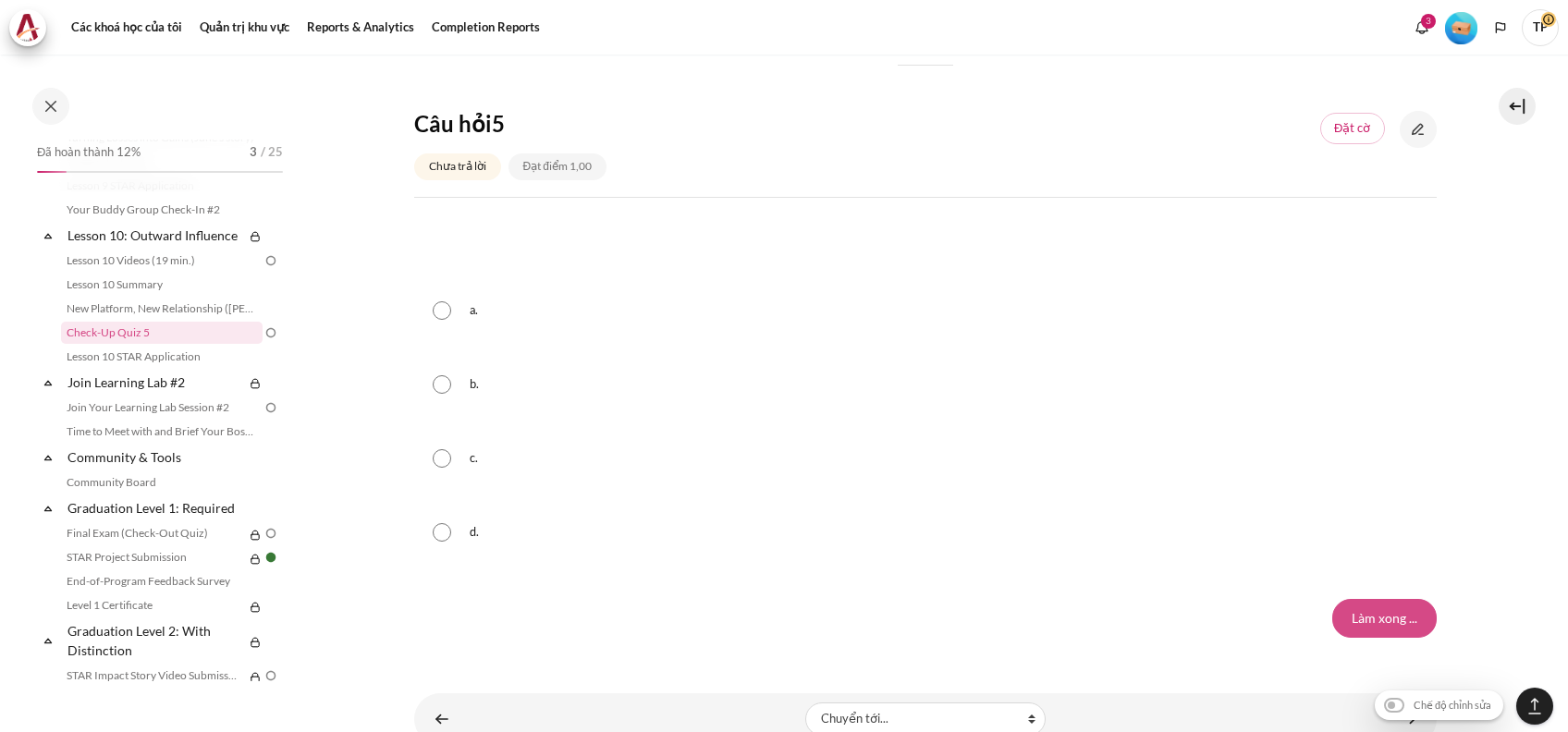
scroll to position [1711, 0]
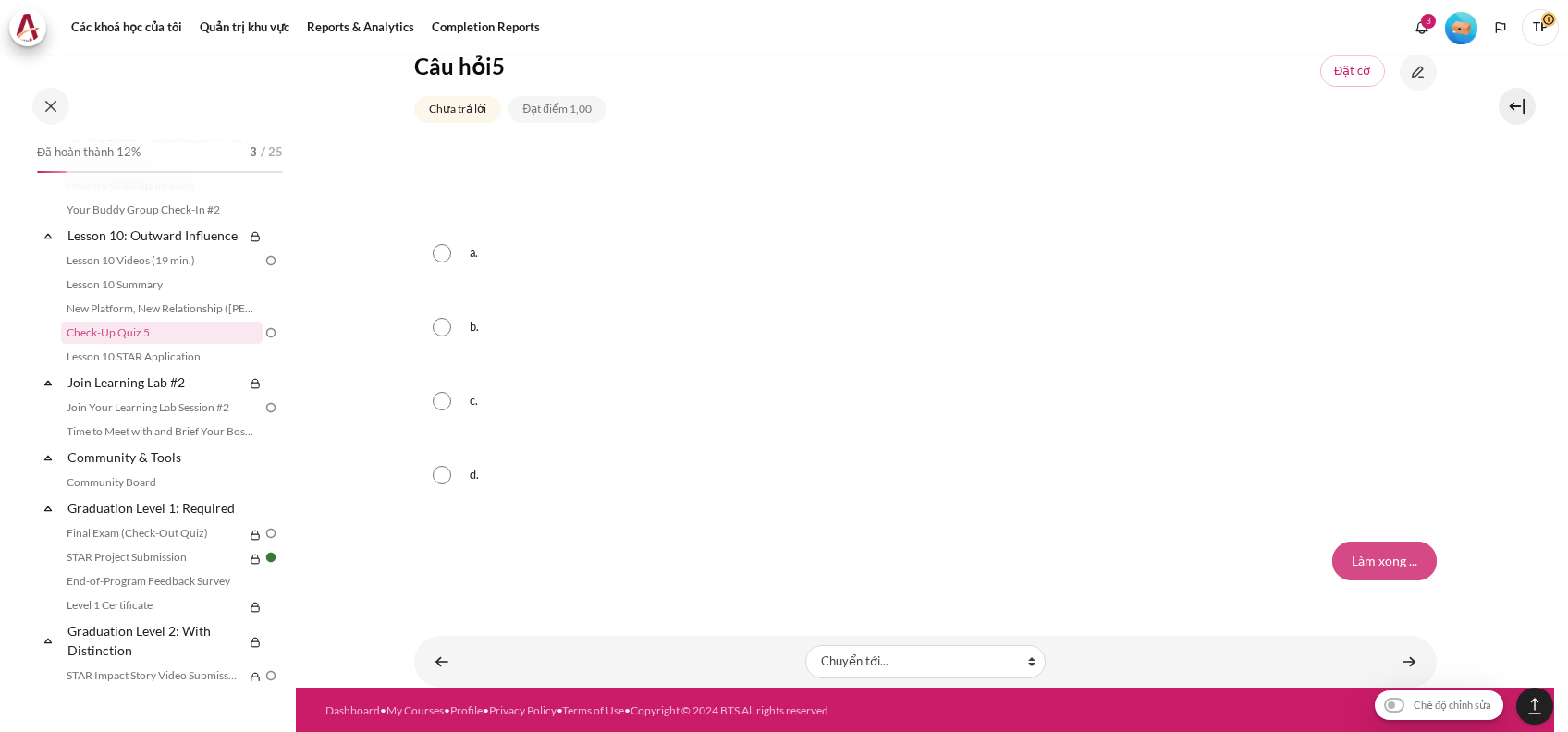
click at [1351, 555] on input "Làm xong ..." at bounding box center [1384, 561] width 105 height 39
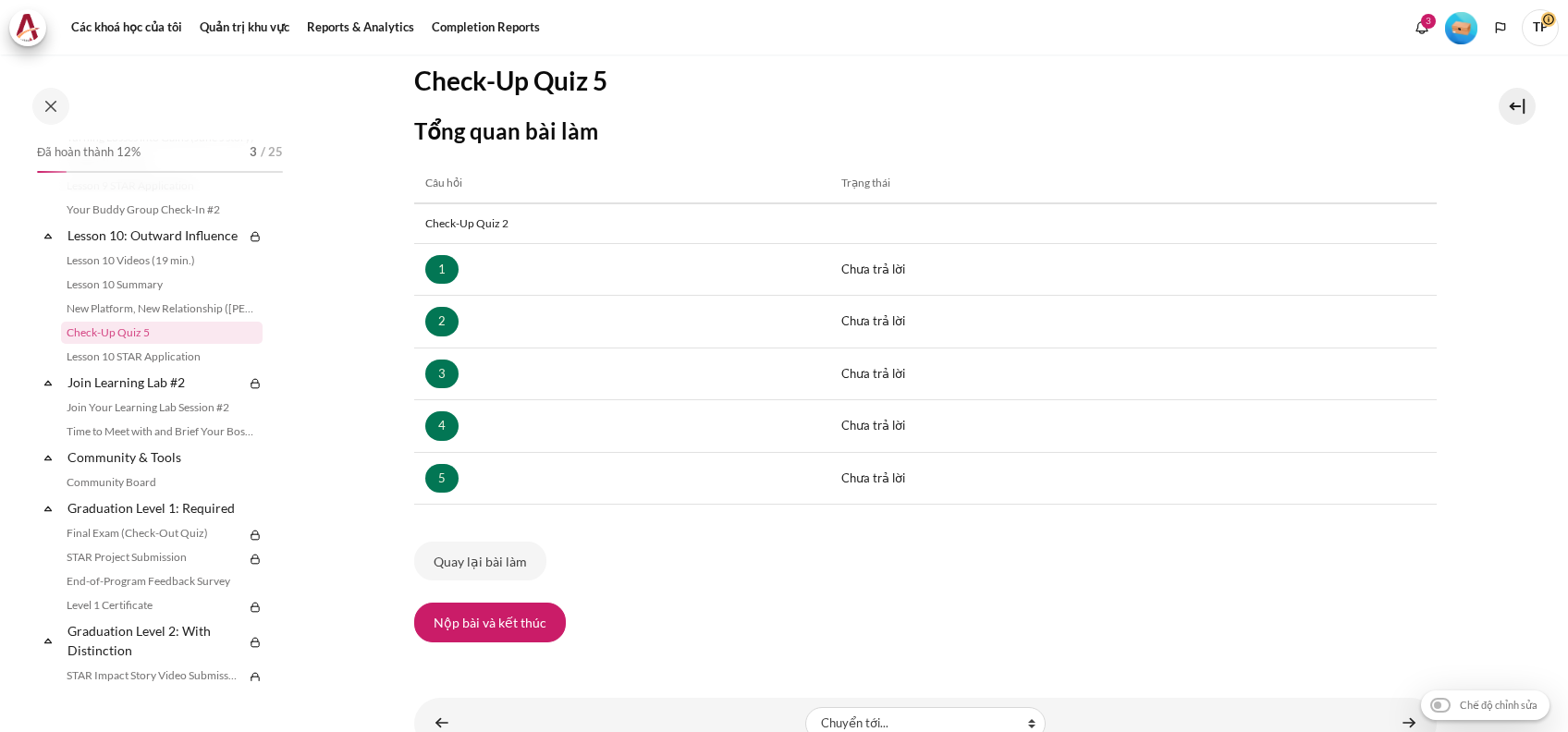
scroll to position [313, 0]
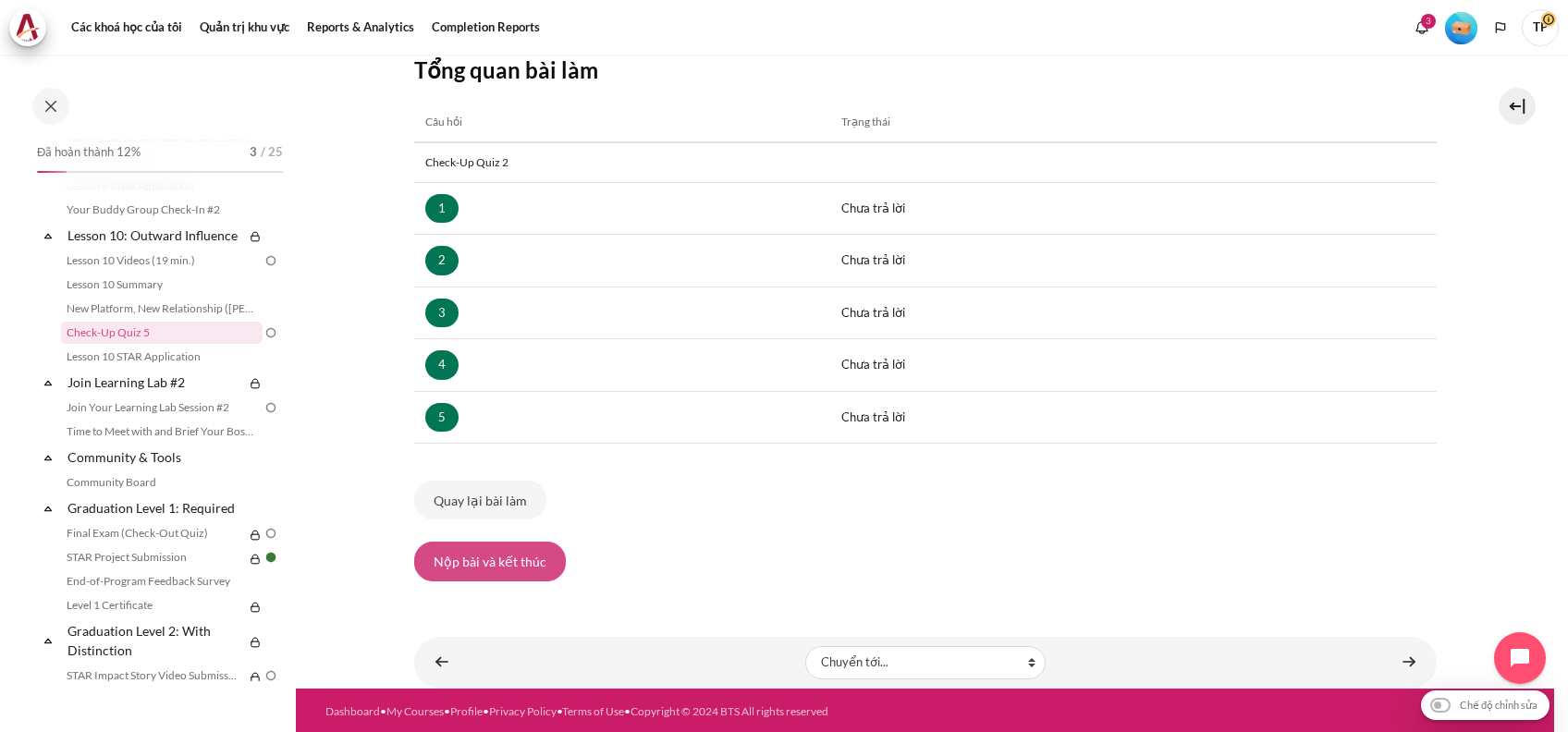
click at [480, 562] on button "Nộp bài và kết thúc" at bounding box center [490, 561] width 151 height 39
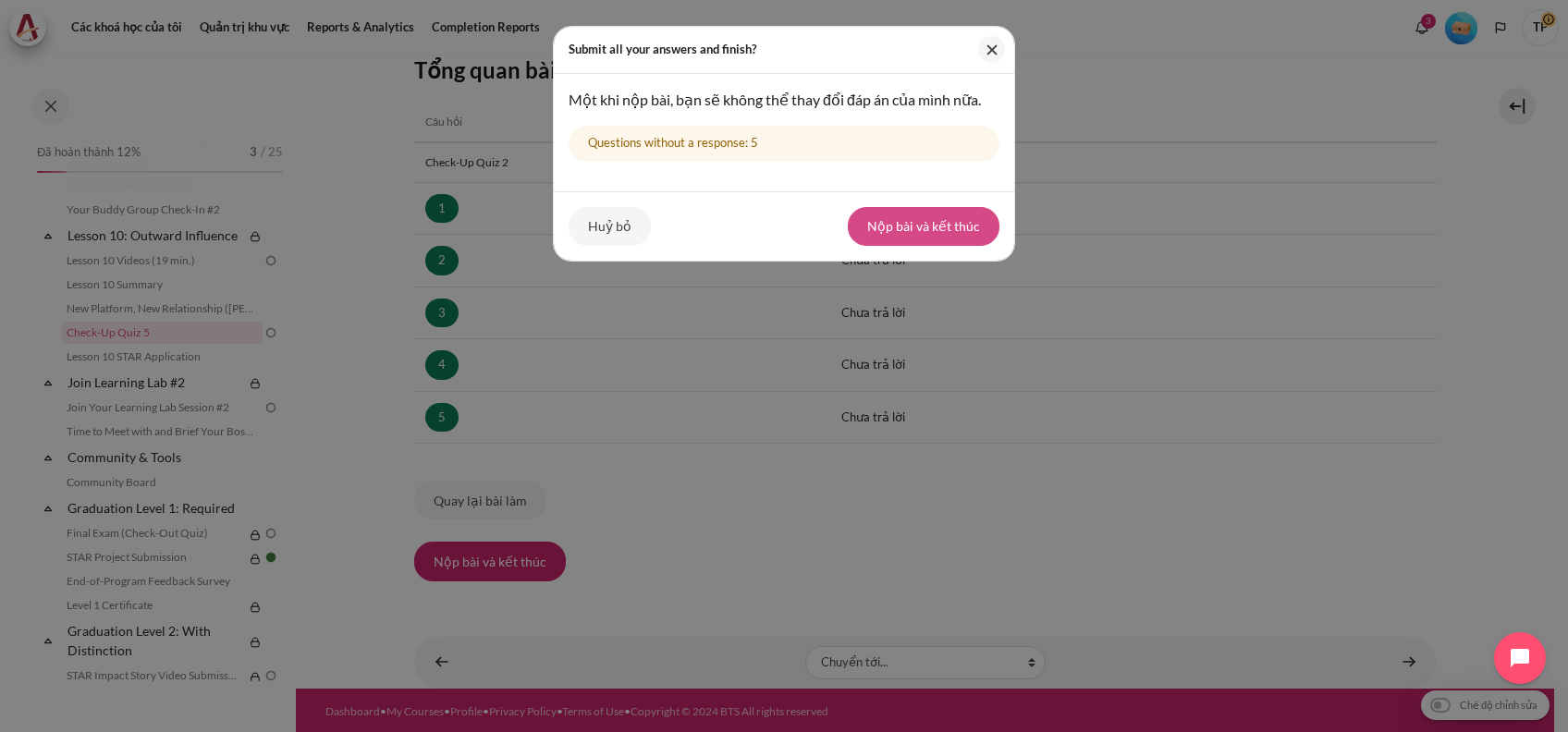
click at [924, 218] on button "Nộp bài và kết thúc" at bounding box center [923, 227] width 151 height 39
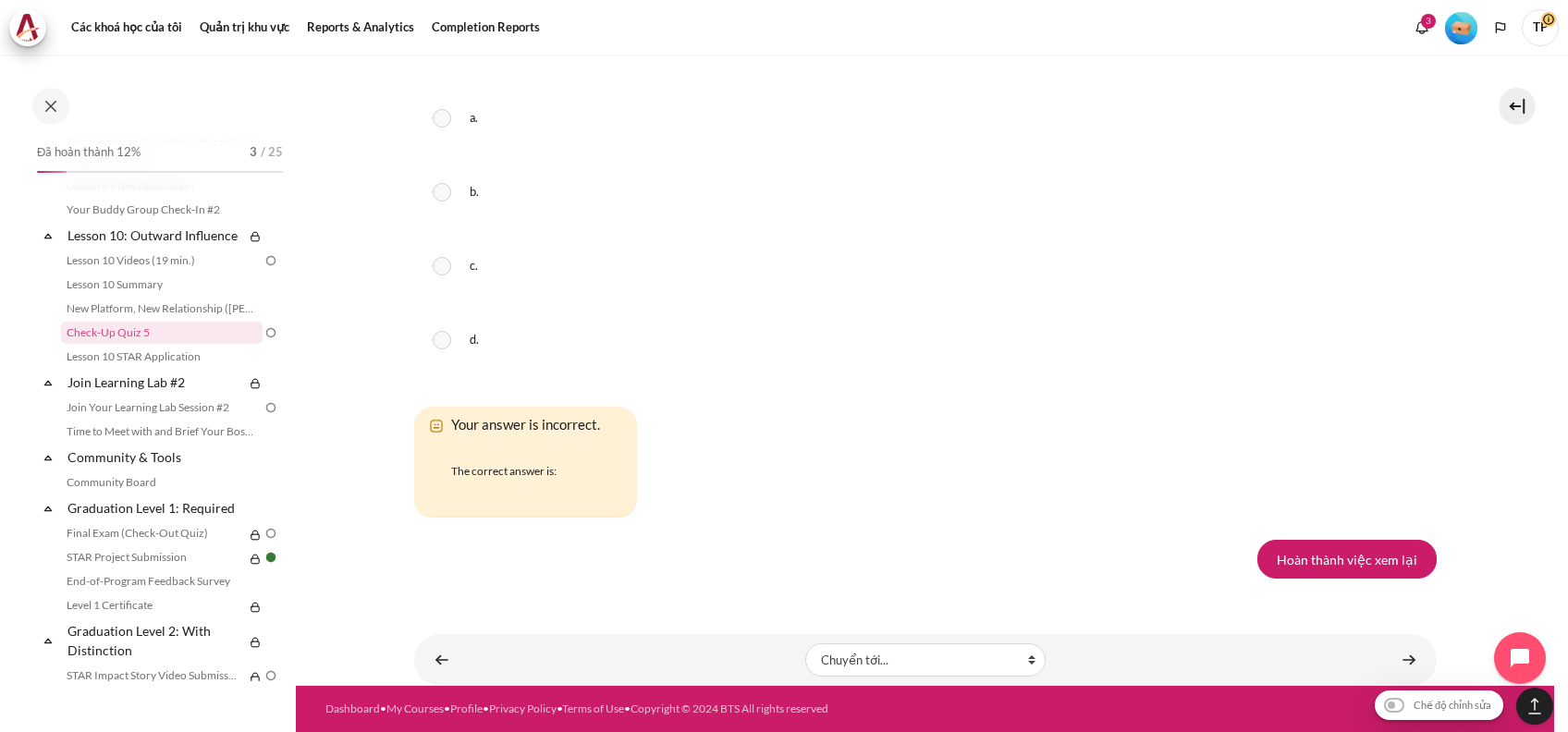
scroll to position [3306, 0]
click at [1313, 559] on link "Hoàn thành việc xem lại" at bounding box center [1347, 559] width 179 height 39
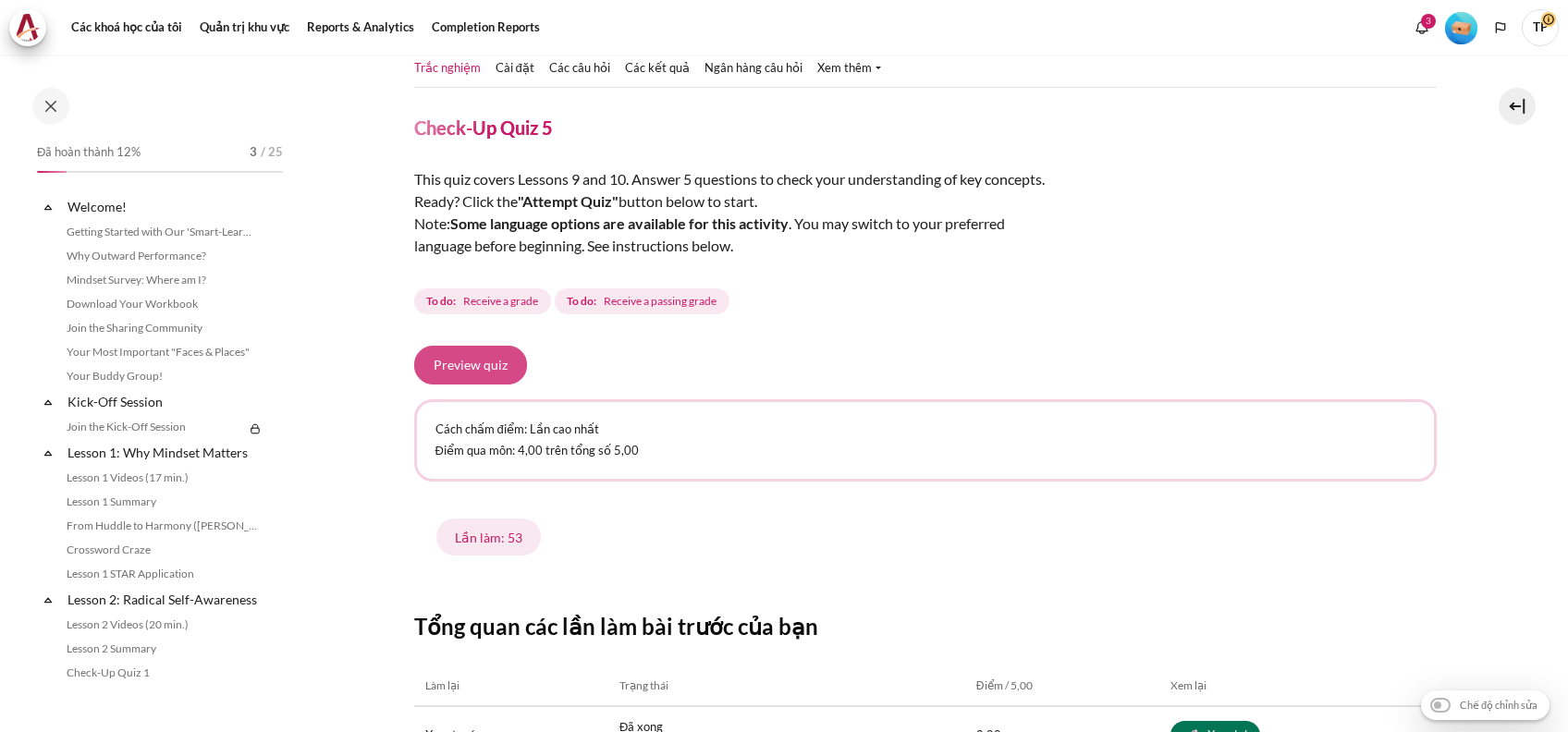
scroll to position [1693, 0]
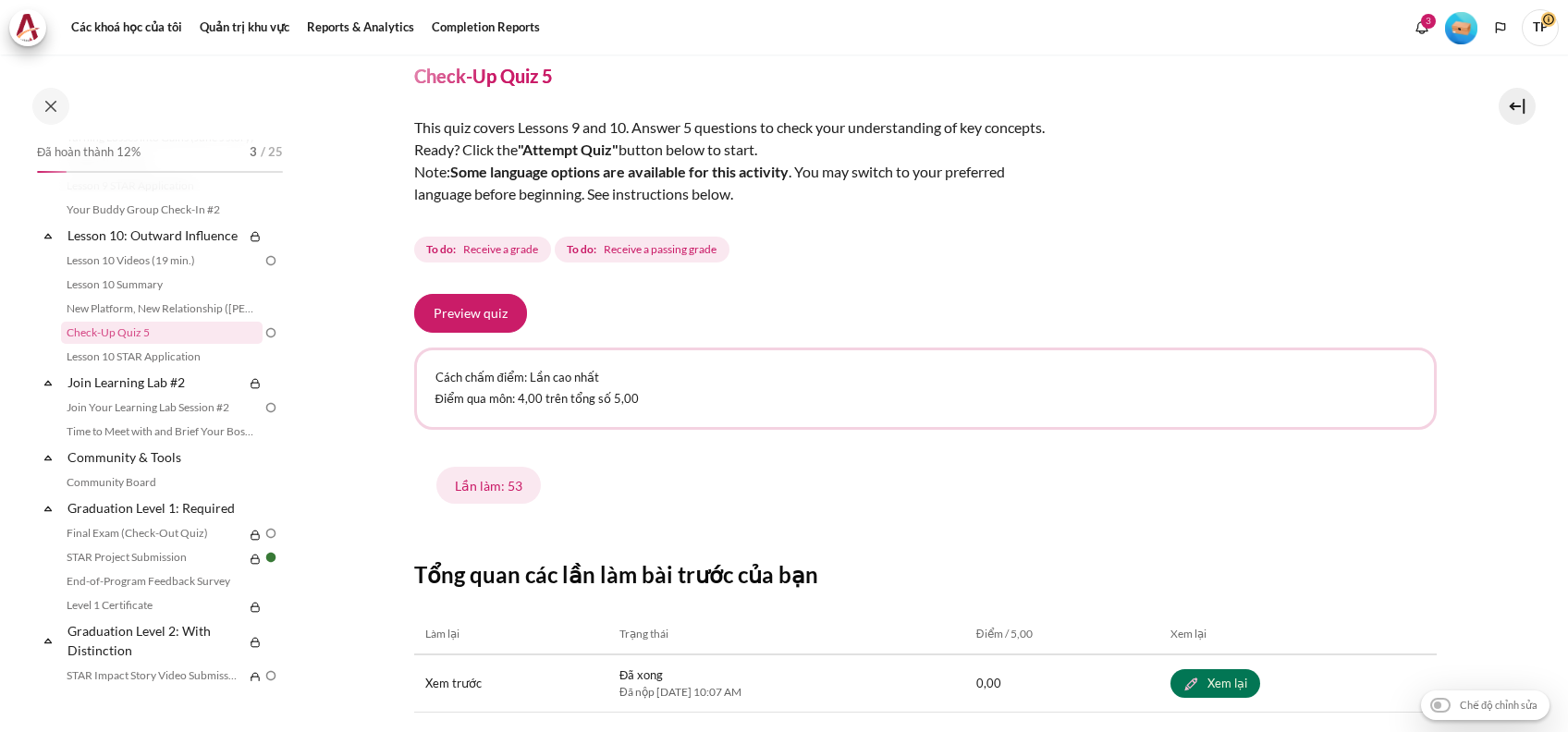
click at [472, 290] on div "Các khoá học của tôi Khoá học OPO VN B1 Lesson 10: Outward Influence Check-Up Q…" at bounding box center [925, 361] width 1022 height 859
click at [473, 311] on button "Preview quiz" at bounding box center [470, 314] width 113 height 39
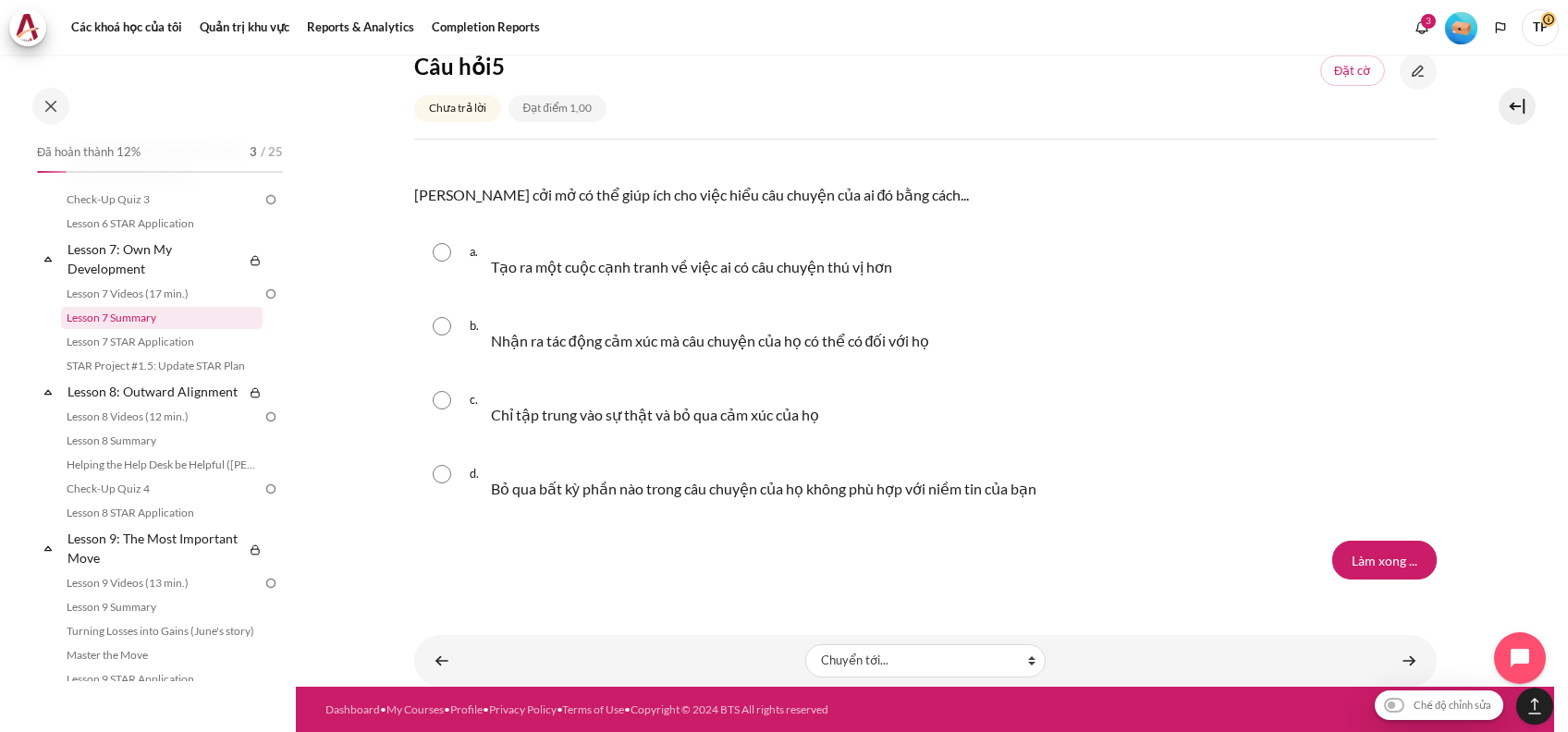
scroll to position [1077, 0]
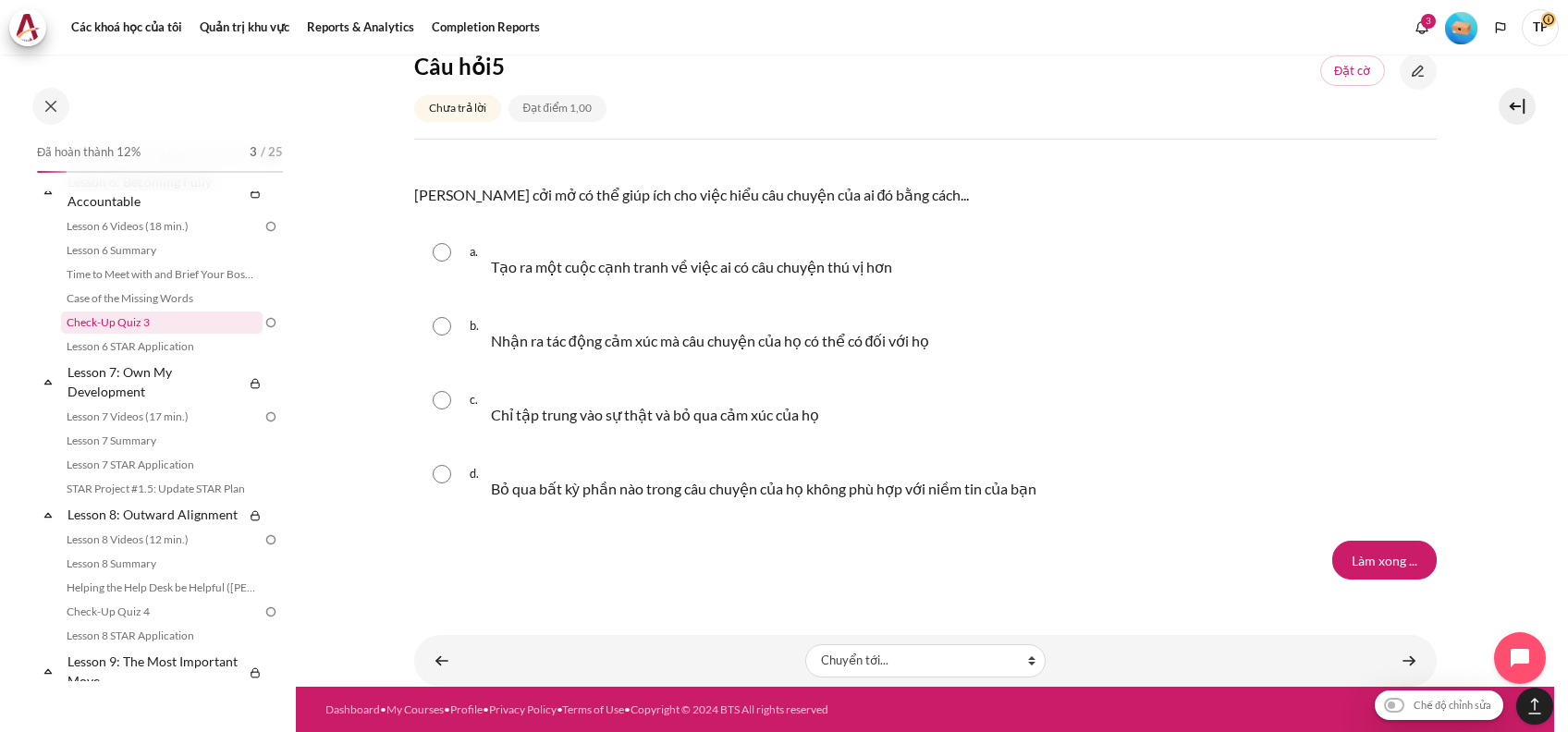
click at [96, 334] on link "Check-Up Quiz 3" at bounding box center [161, 323] width 202 height 22
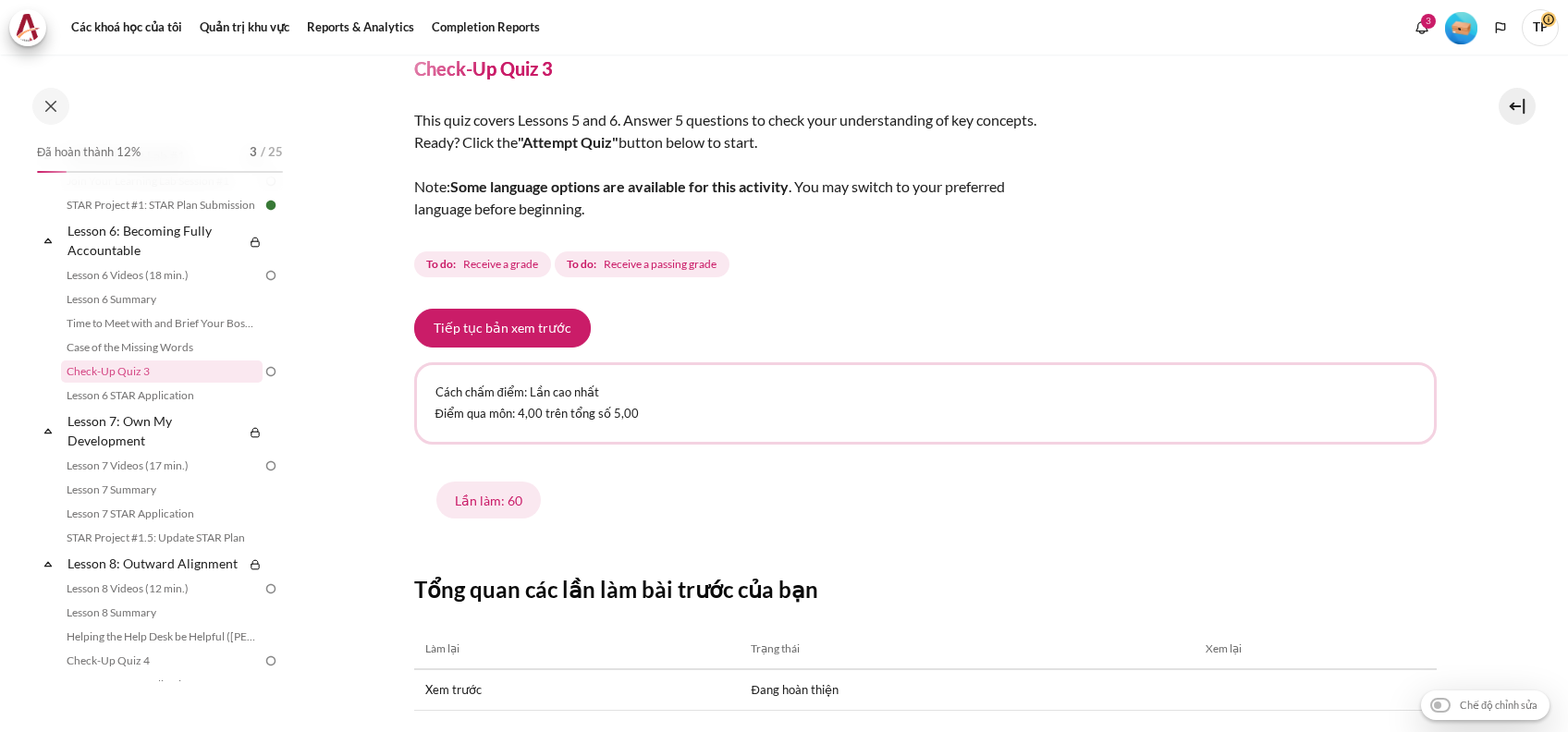
scroll to position [15, 0]
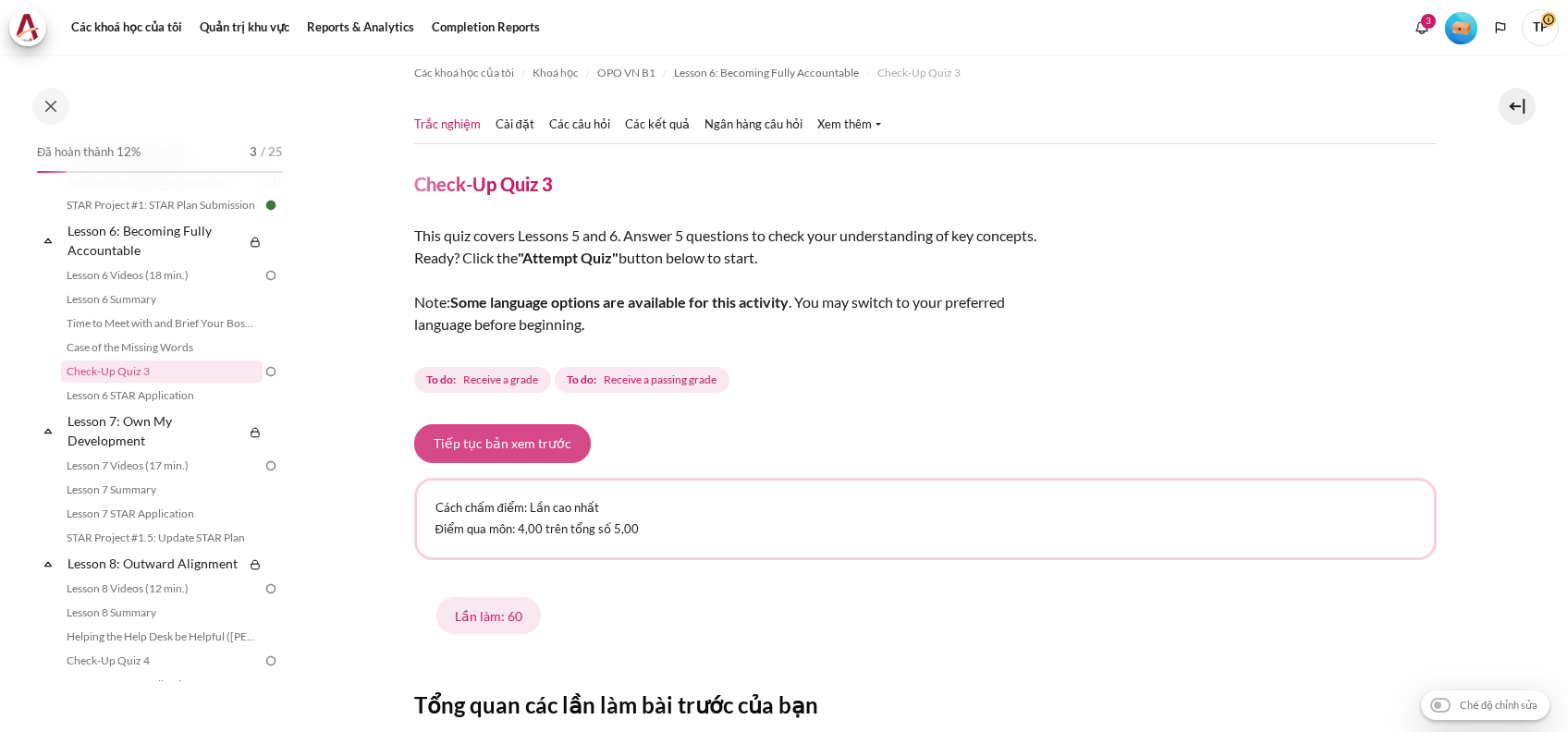
click at [475, 450] on button "Tiếp tục bản xem trước" at bounding box center [502, 444] width 176 height 39
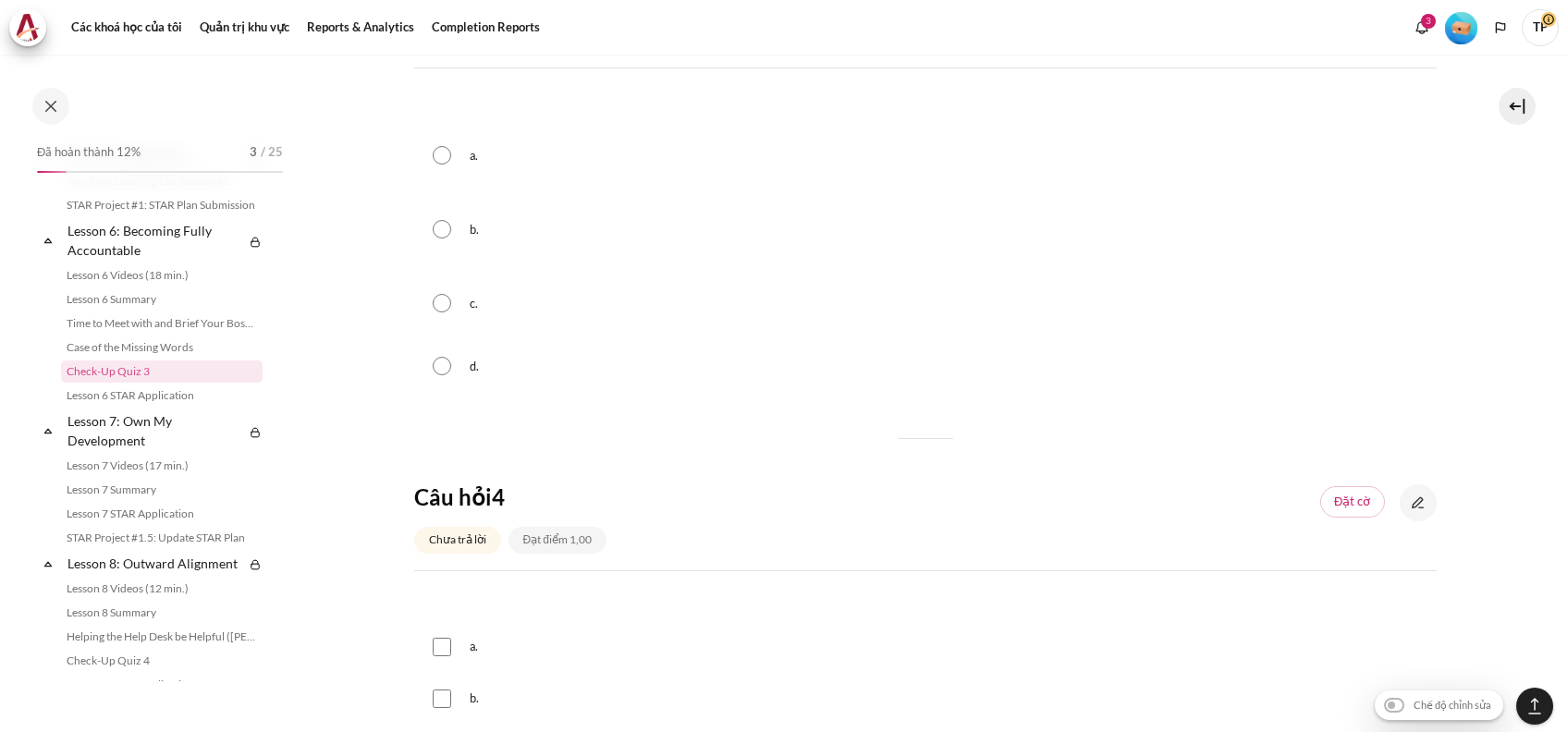
scroll to position [1933, 0]
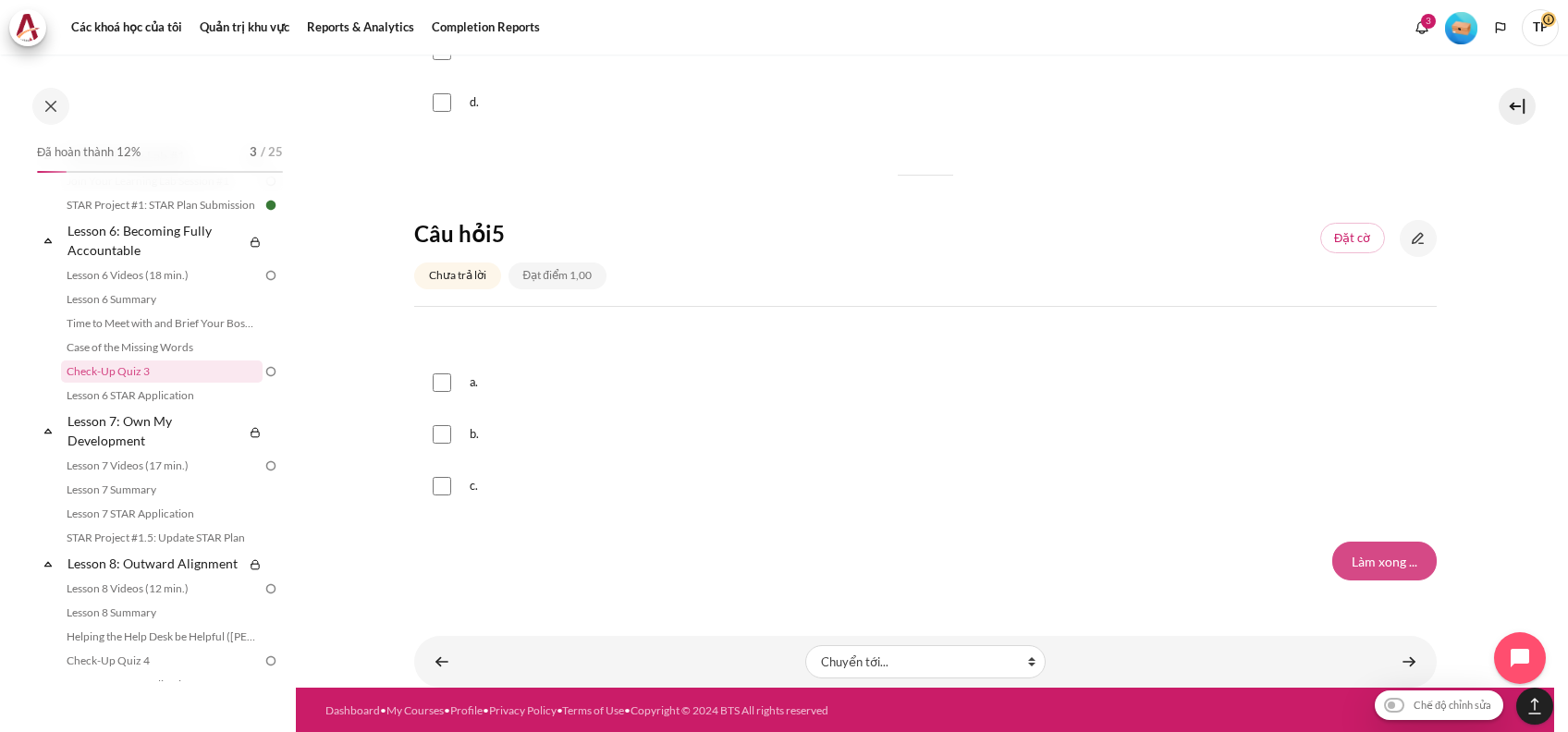
click at [1360, 559] on input "Làm xong ..." at bounding box center [1384, 561] width 105 height 39
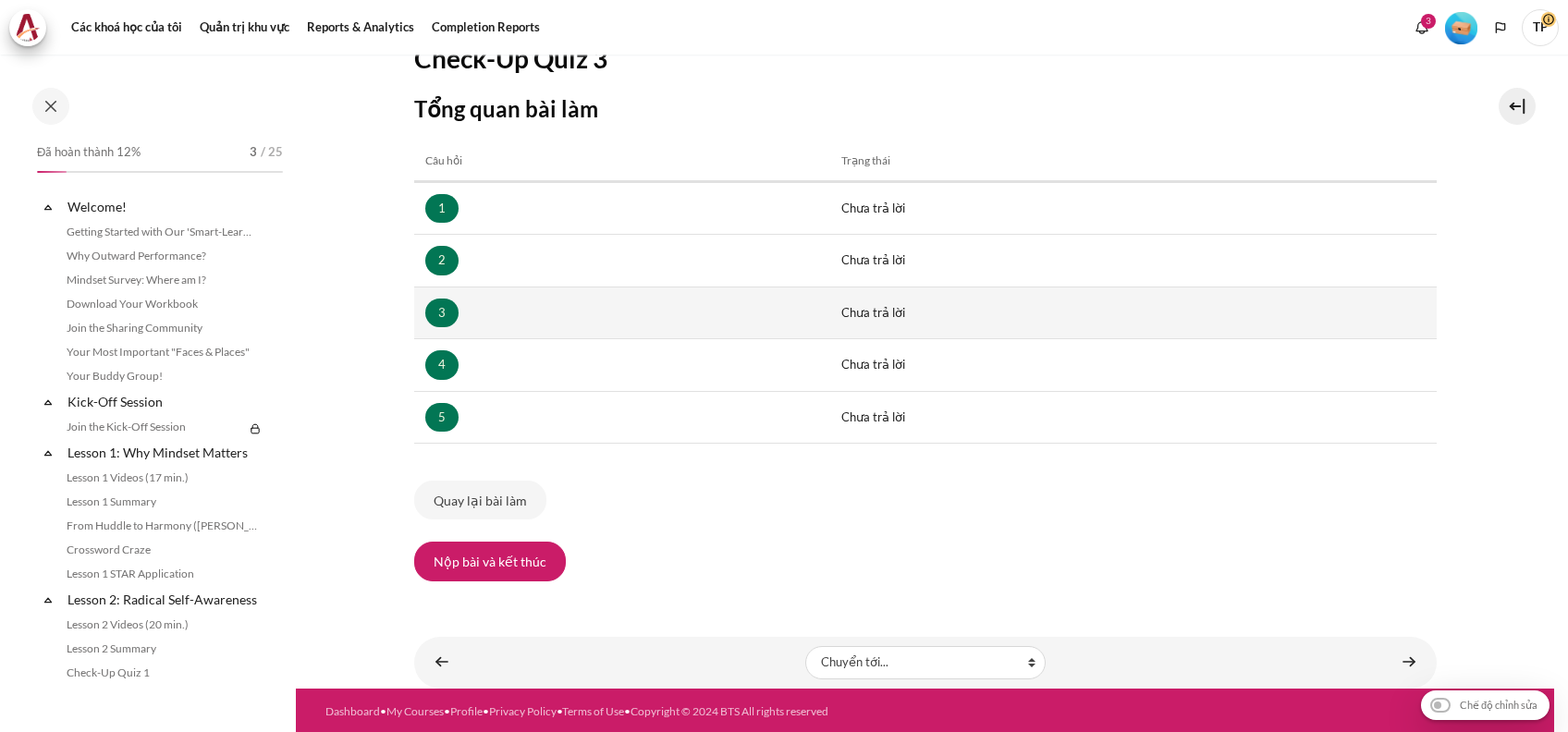
scroll to position [1027, 0]
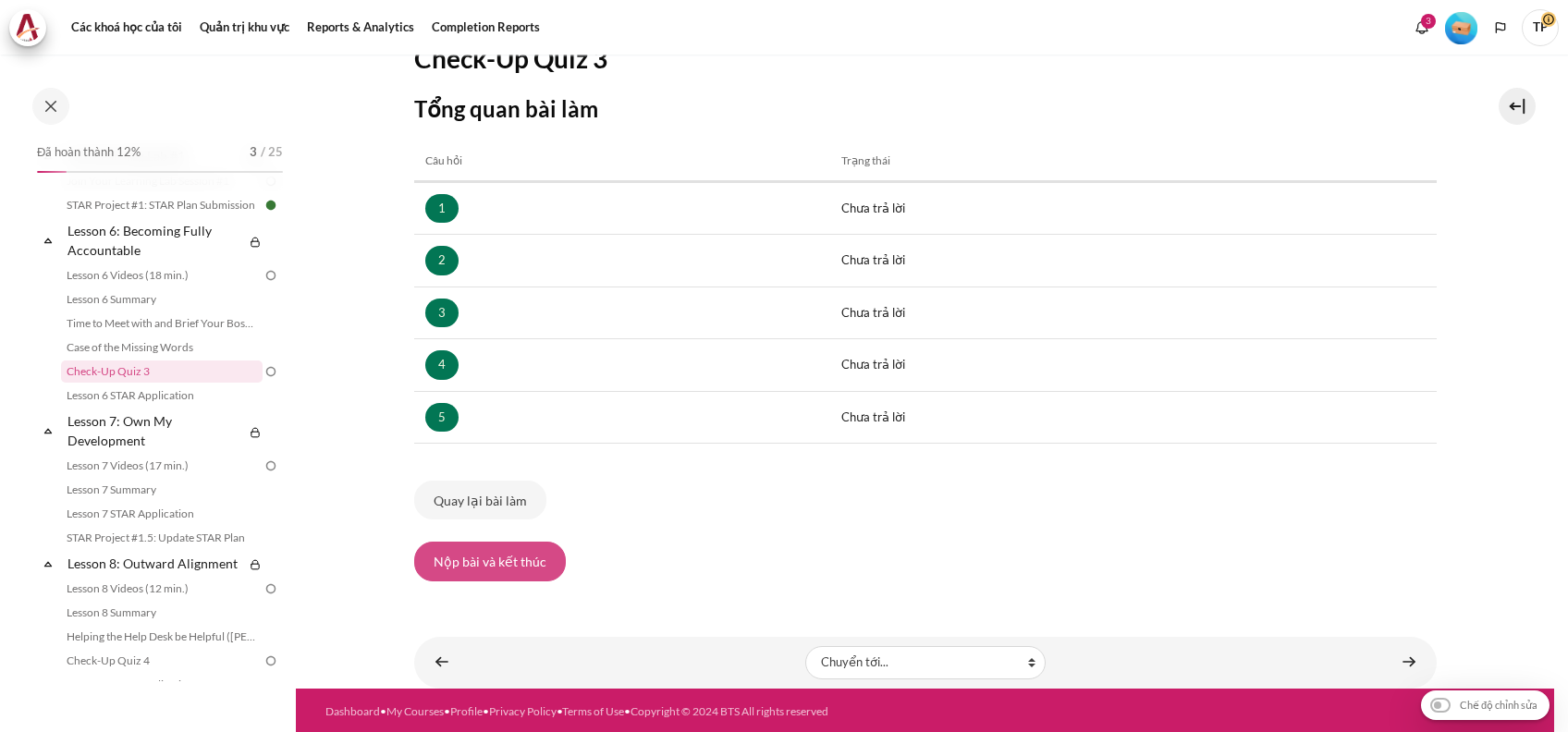
click at [540, 557] on button "Nộp bài và kết thúc" at bounding box center [490, 561] width 151 height 39
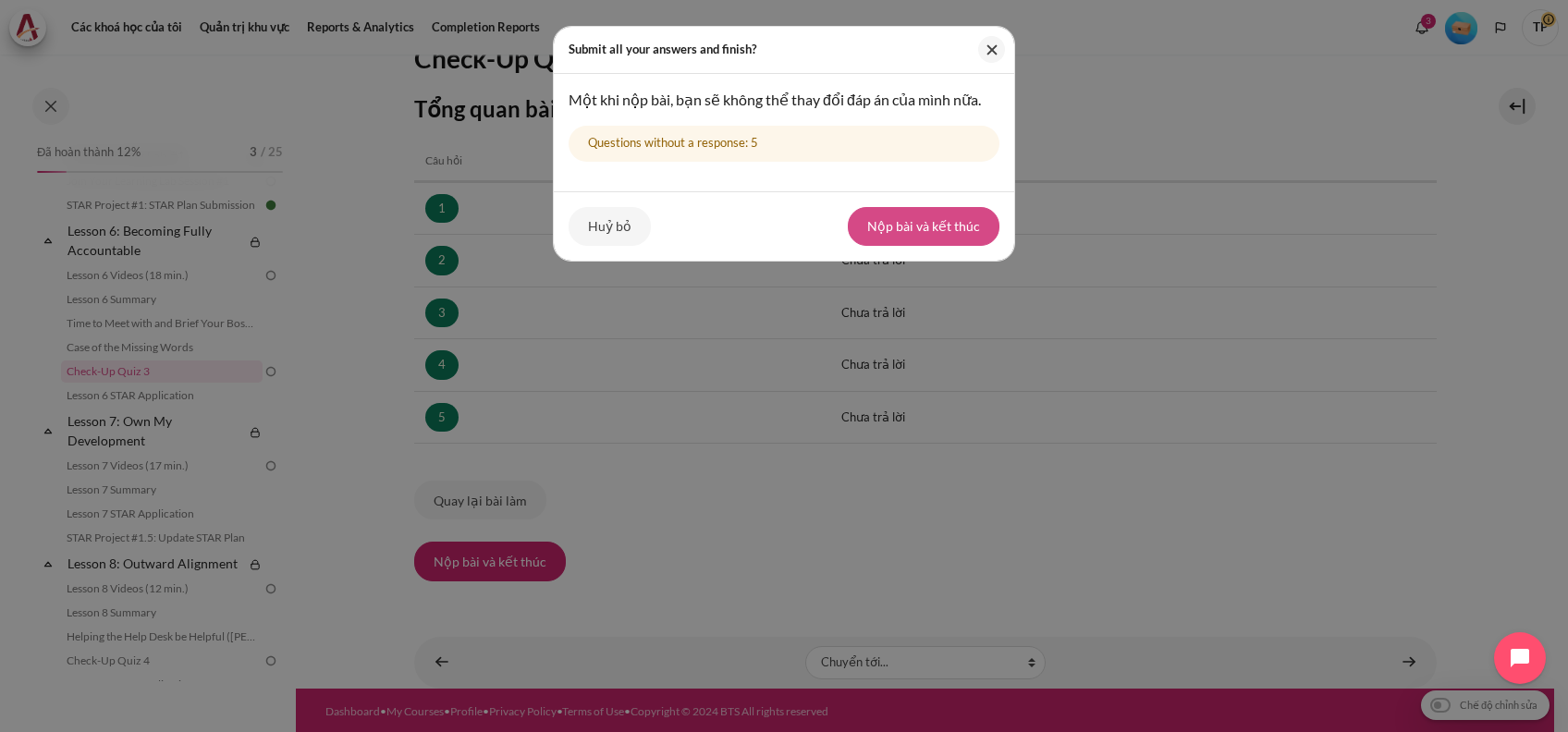
click at [895, 215] on button "Nộp bài và kết thúc" at bounding box center [923, 227] width 151 height 39
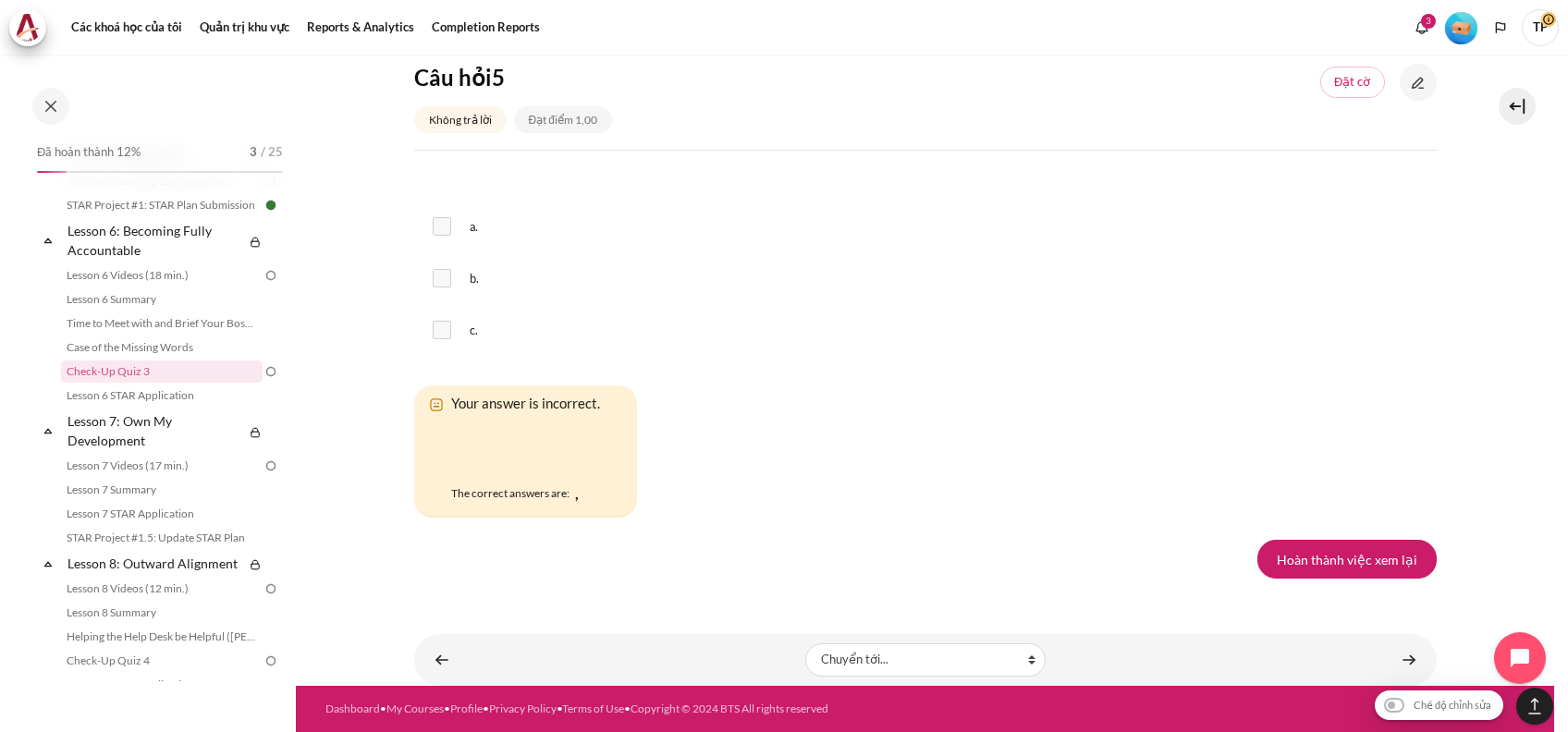
scroll to position [3115, 0]
click at [1347, 562] on link "Hoàn thành việc xem lại" at bounding box center [1347, 559] width 179 height 39
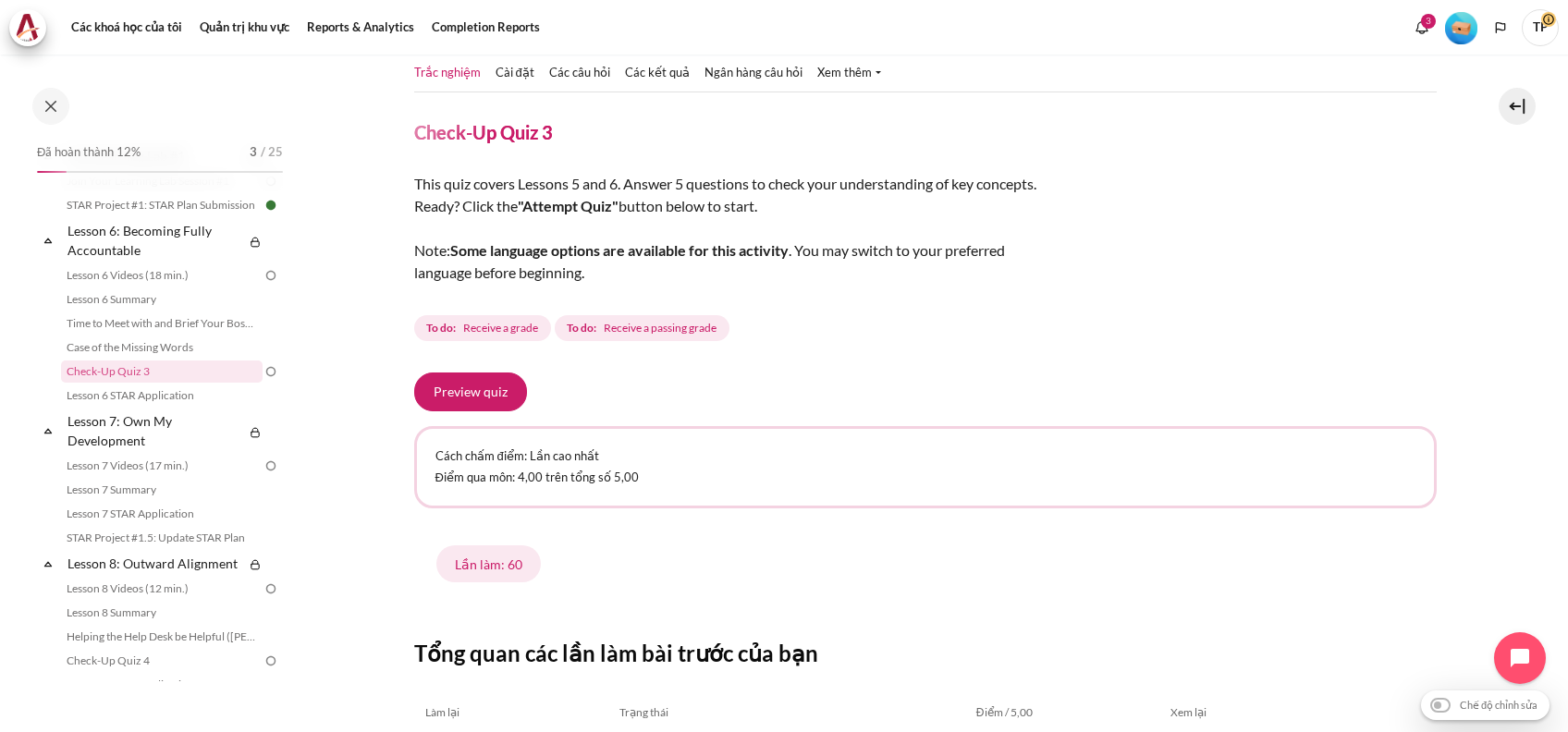
scroll to position [123, 0]
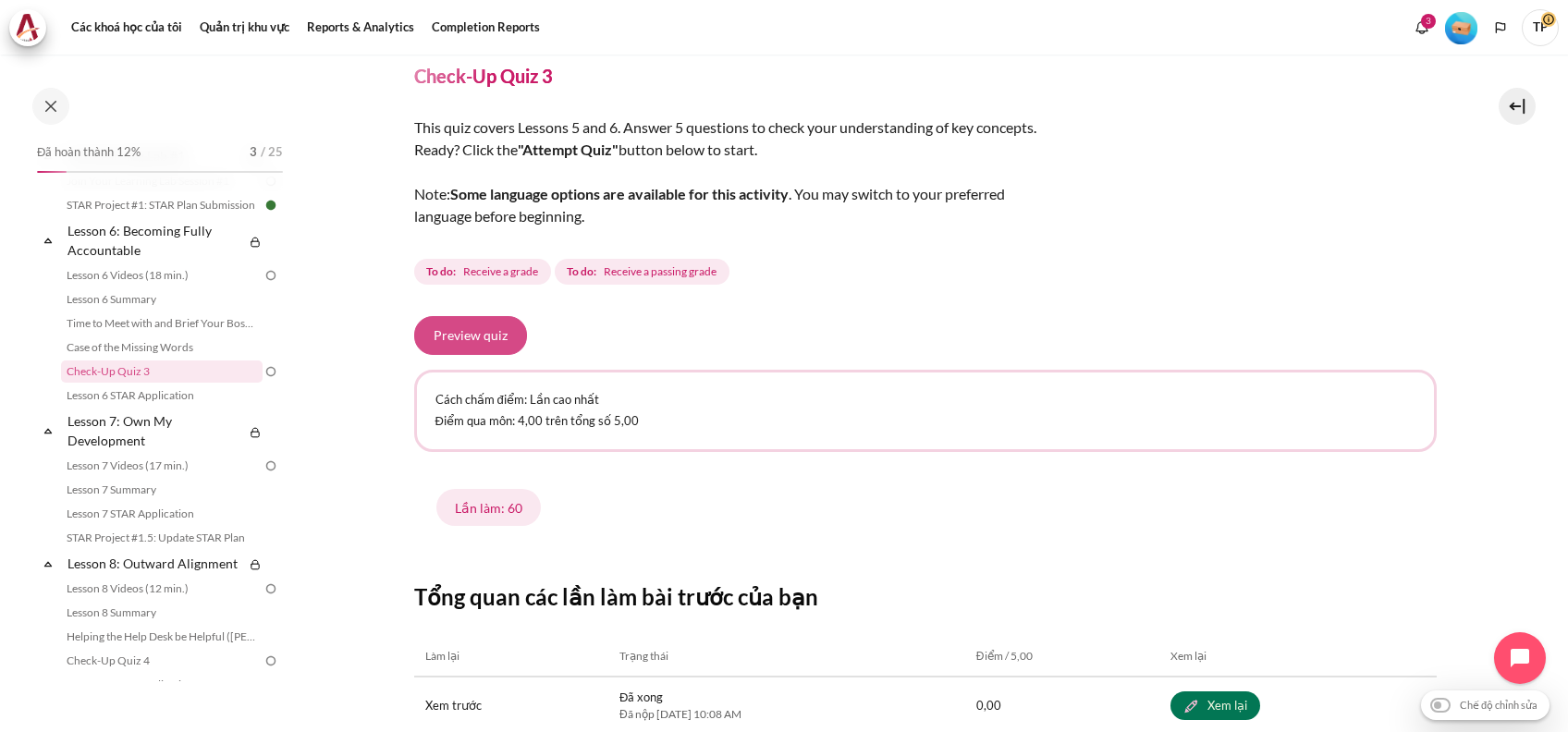
click at [493, 346] on button "Preview quiz" at bounding box center [470, 336] width 113 height 39
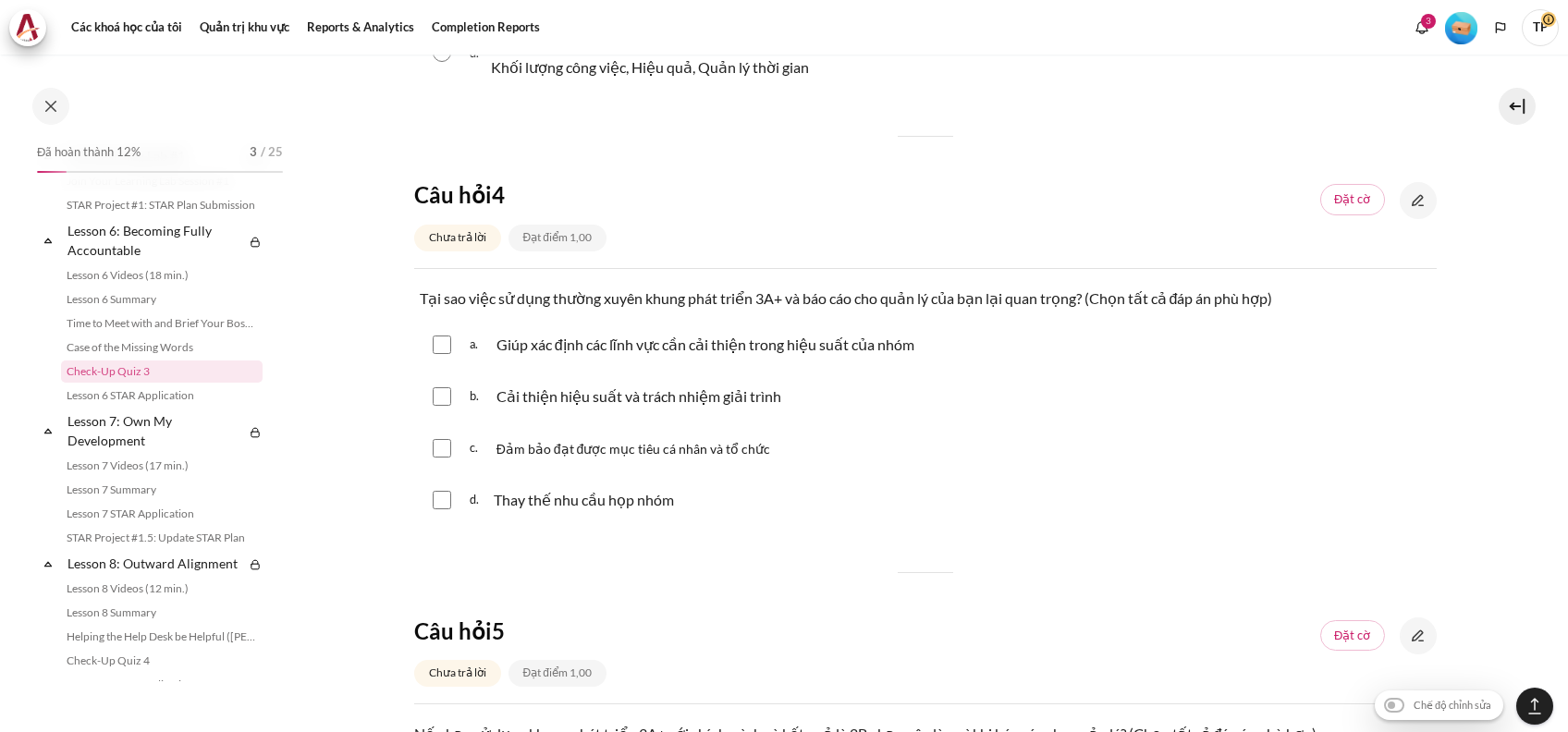
scroll to position [1933, 0]
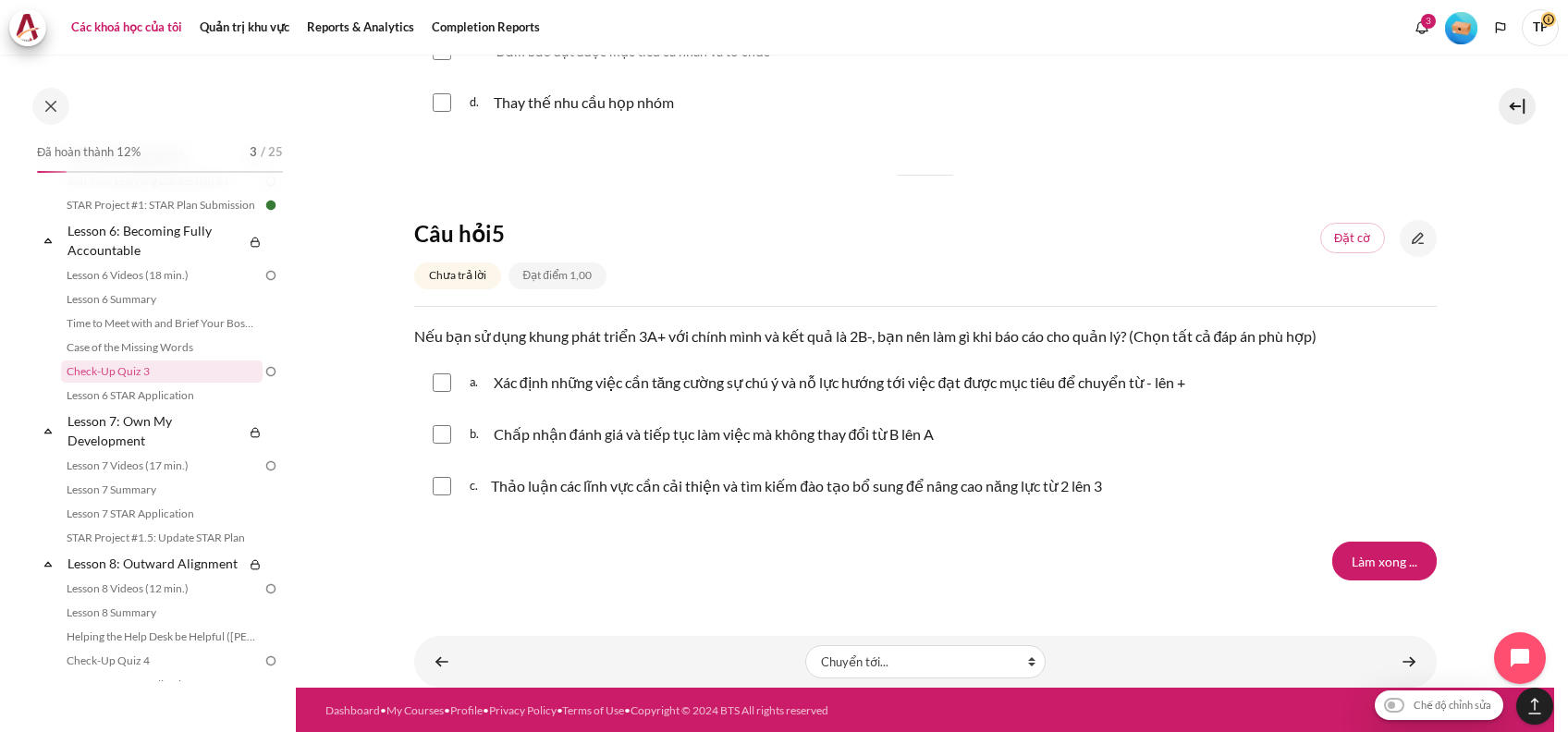
click at [130, 15] on link "Các khoá học của tôi" at bounding box center [126, 28] width 124 height 37
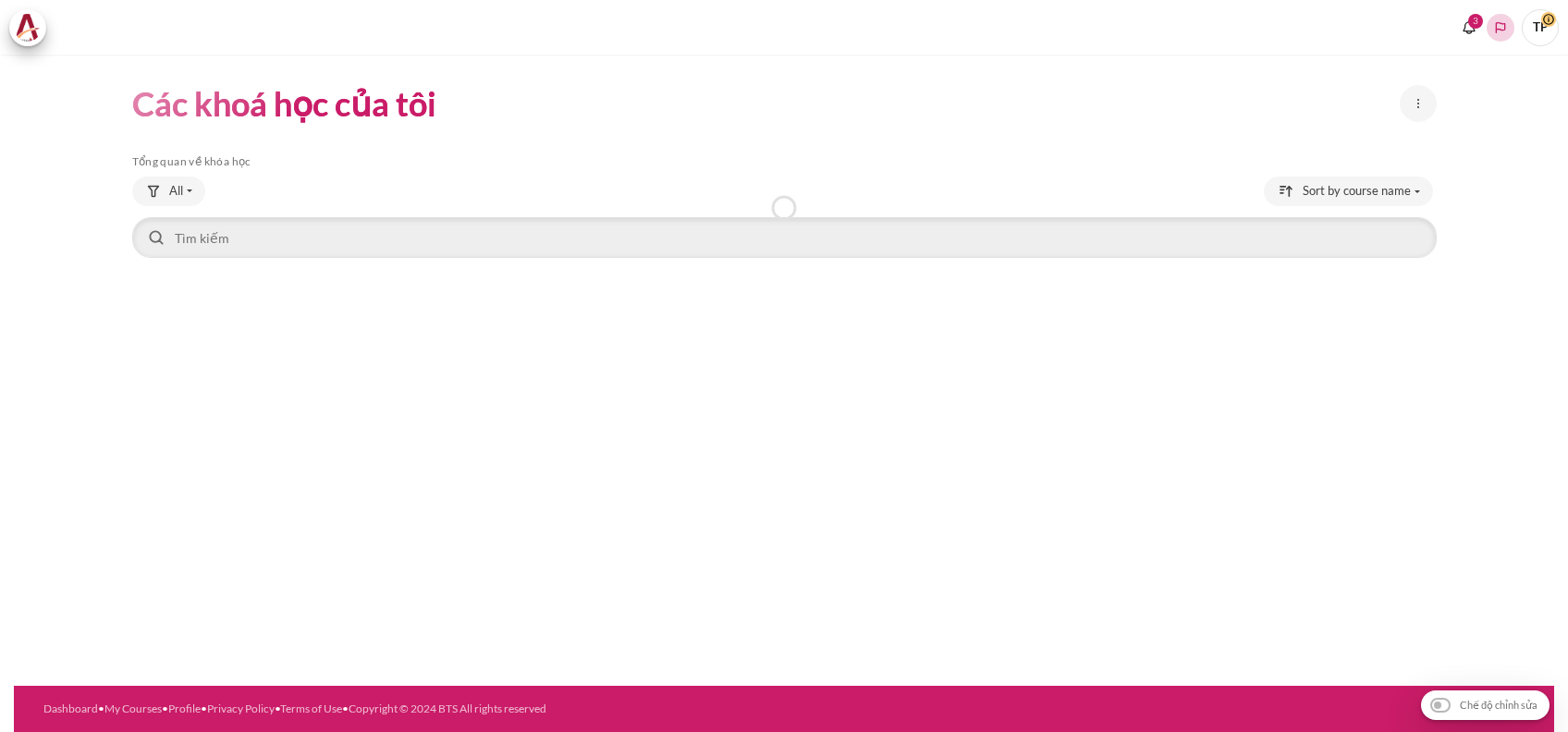
click at [1498, 35] on button "Languages" at bounding box center [1501, 28] width 28 height 28
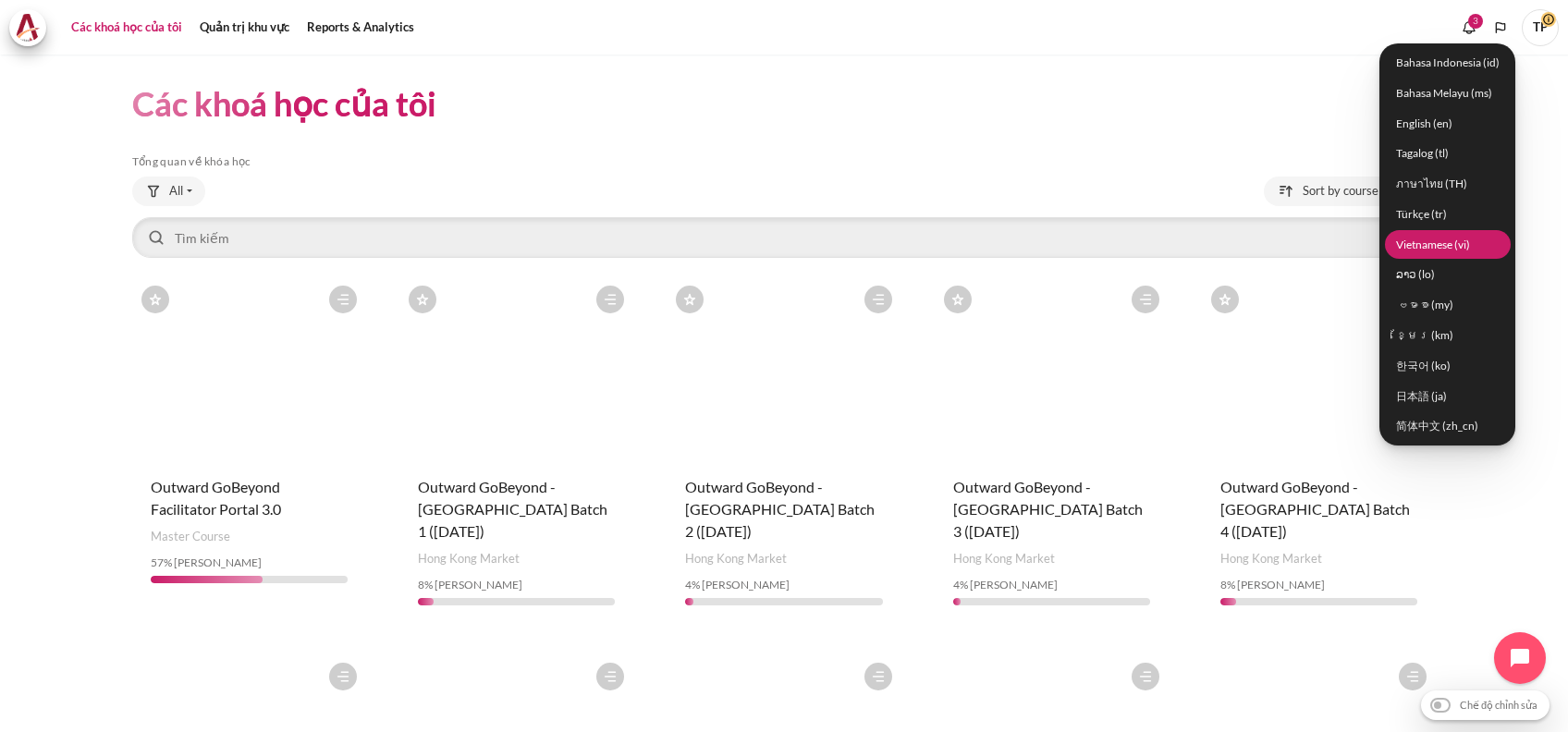
click at [1464, 240] on link "Vietnamese ‎(vi)‎" at bounding box center [1448, 245] width 126 height 29
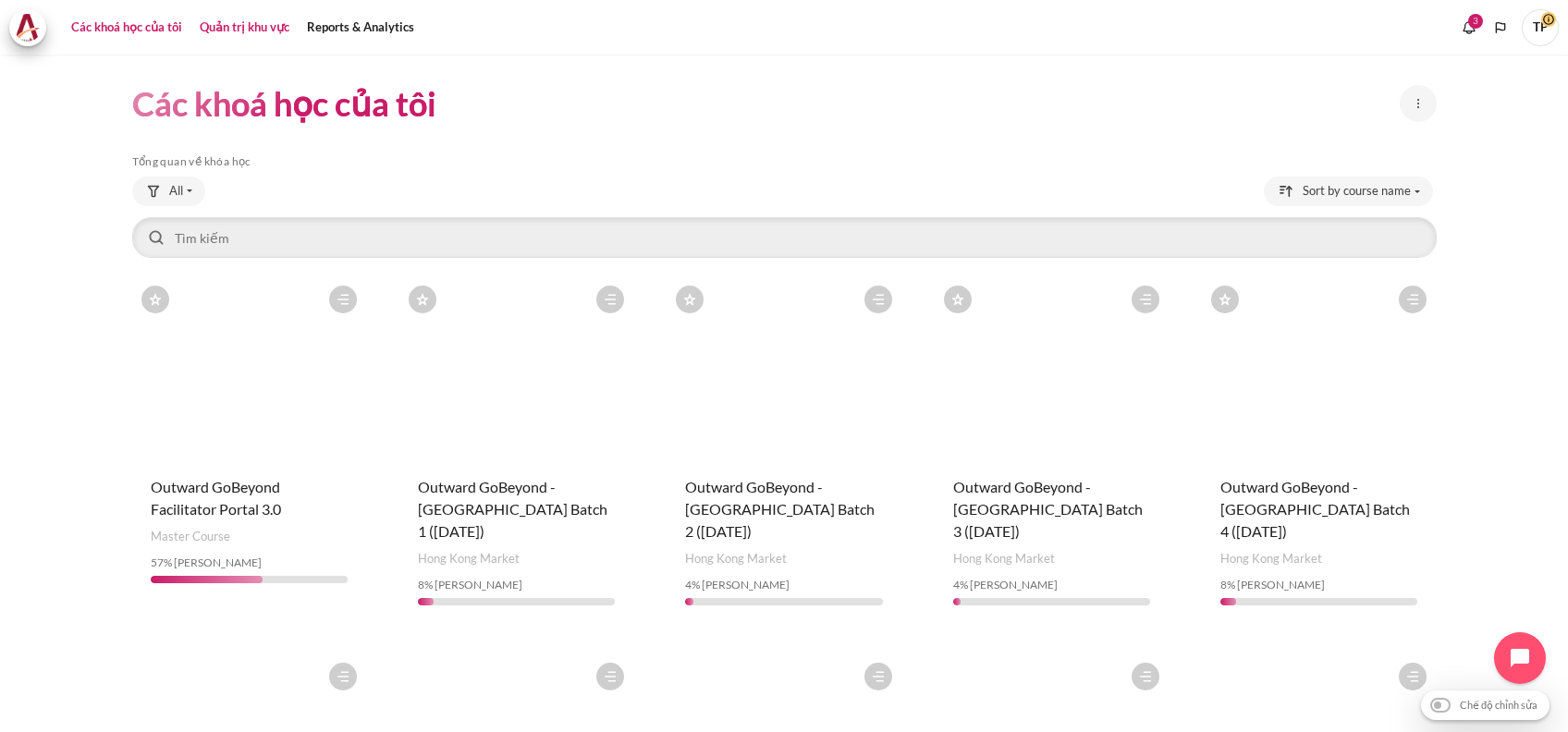
click at [232, 32] on link "Quản trị khu vực" at bounding box center [245, 28] width 103 height 37
click at [1494, 22] on g "Languages" at bounding box center [1501, 28] width 15 height 15
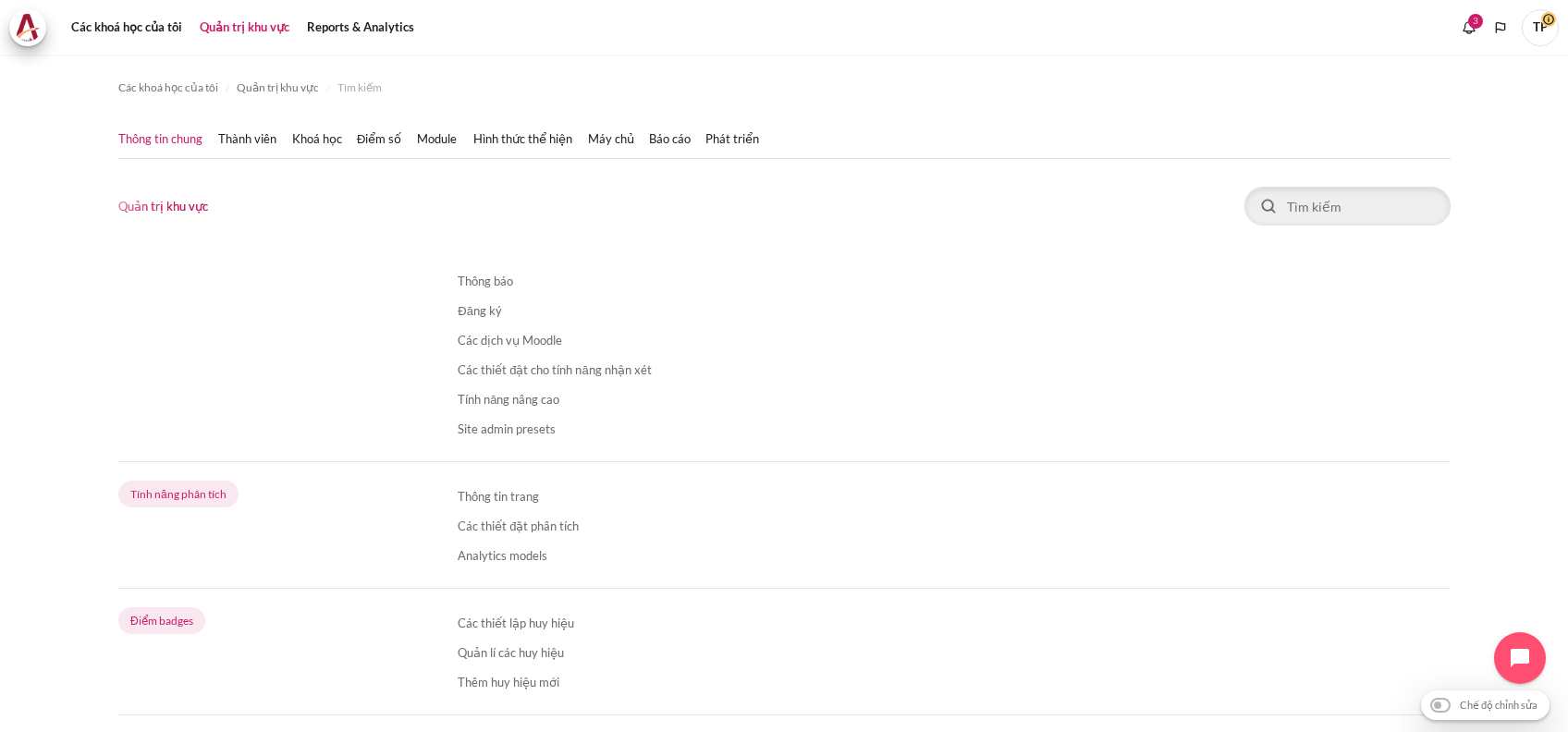
click at [1517, 36] on ul "3 Các thông báo Bạn không có thông báo nào See all" at bounding box center [1504, 28] width 109 height 37
click at [1505, 32] on icon "Languages" at bounding box center [1501, 28] width 15 height 15
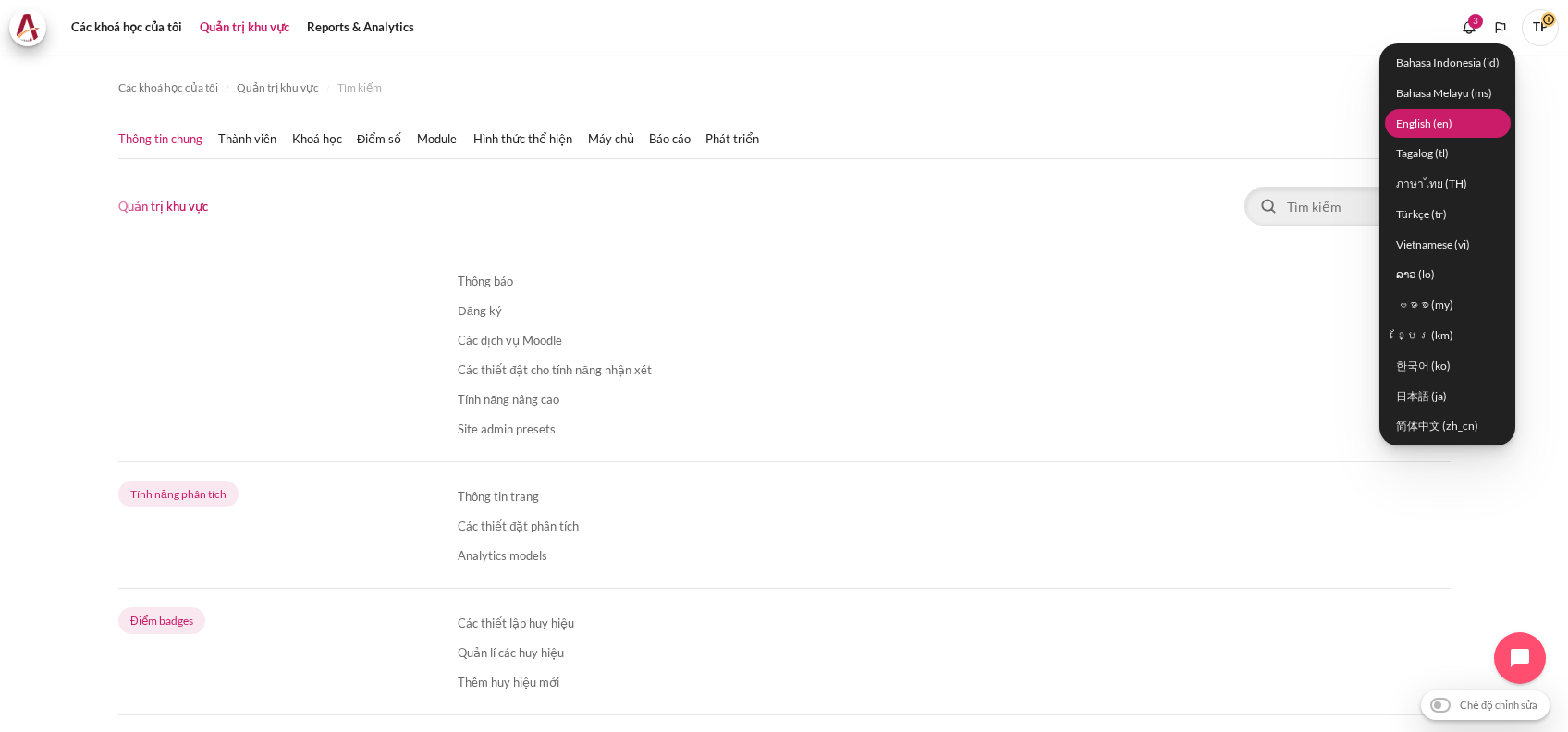
click at [1426, 120] on link "English ‎(en)‎" at bounding box center [1448, 123] width 126 height 29
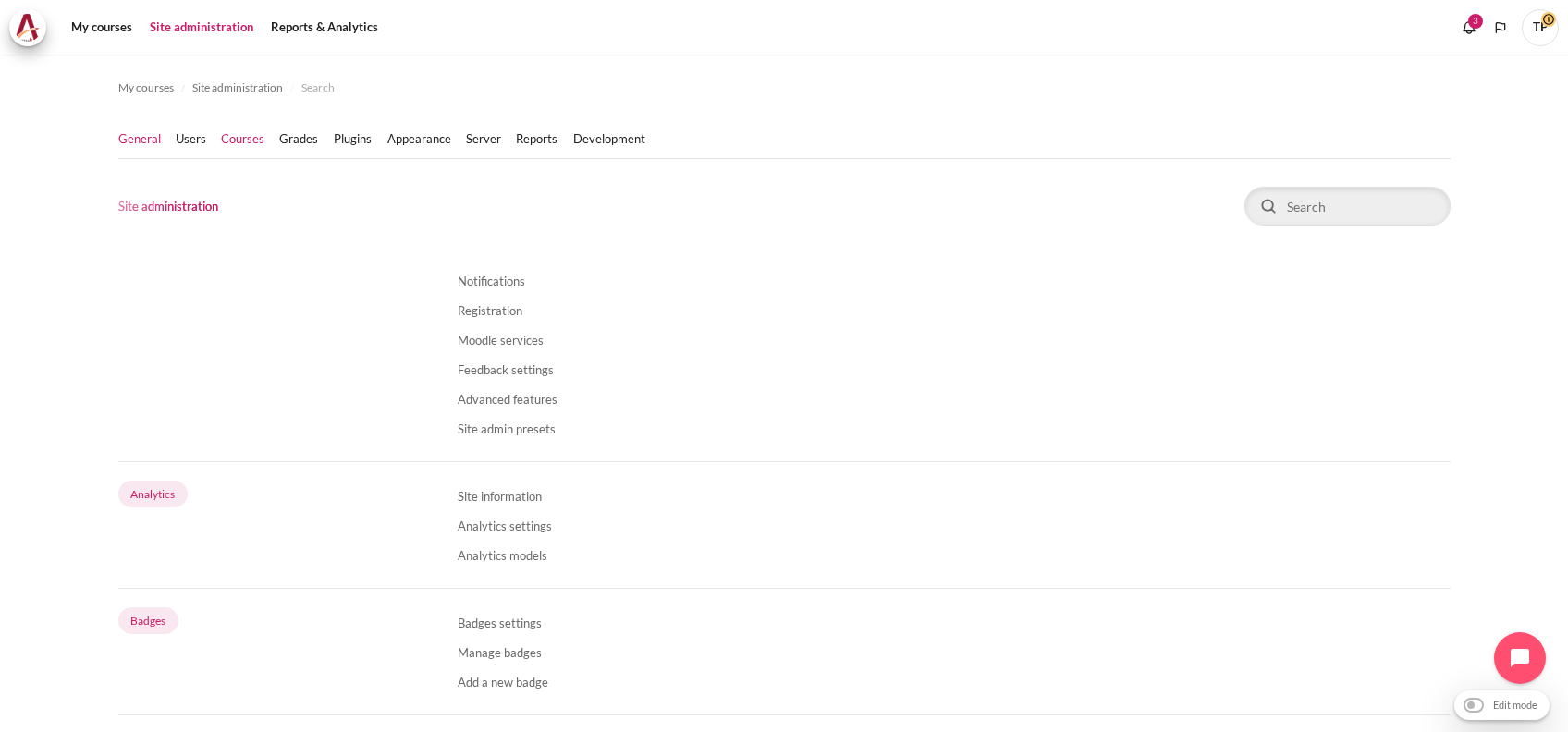
click at [233, 148] on link "Courses" at bounding box center [243, 140] width 44 height 19
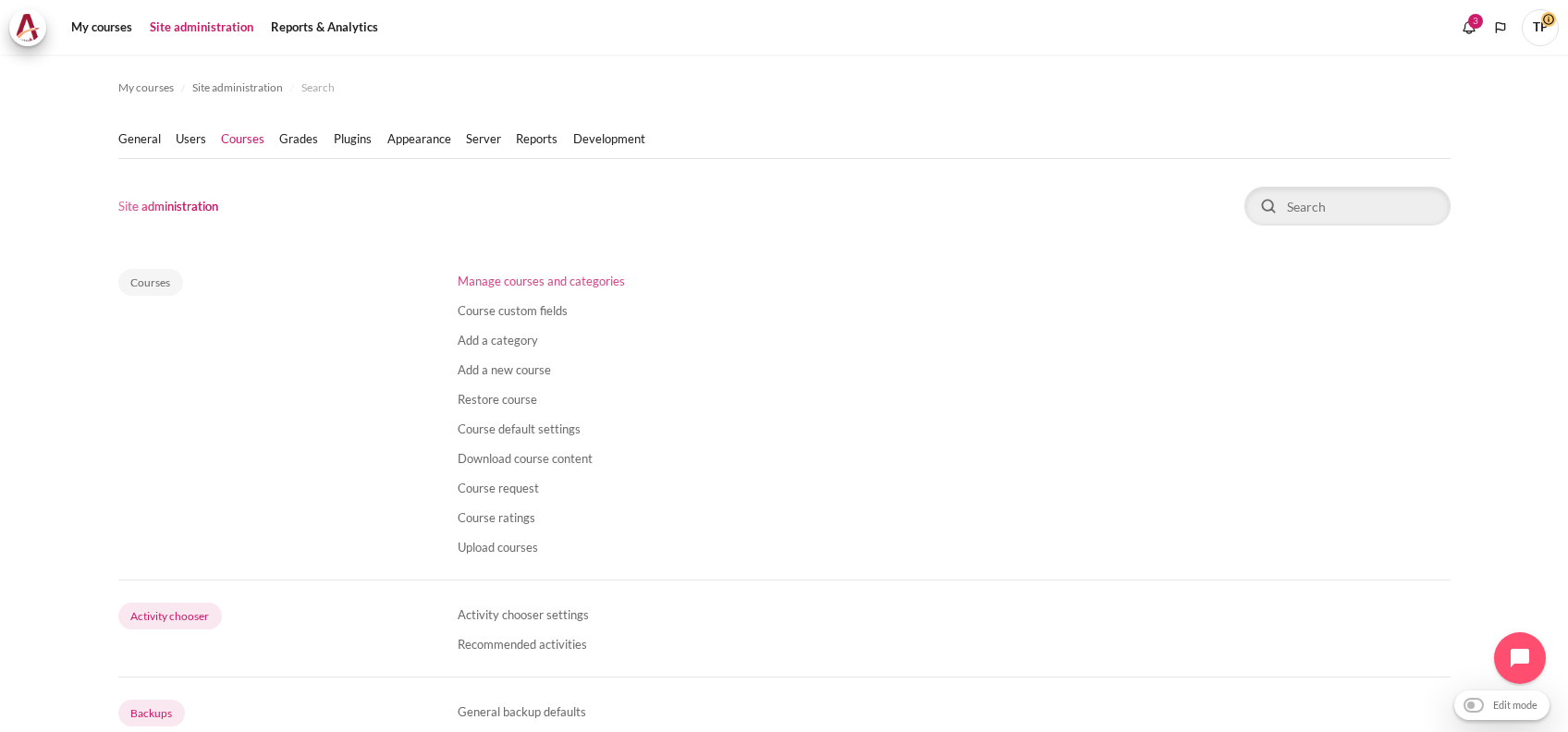
click at [530, 288] on link "Manage courses and categories" at bounding box center [540, 281] width 167 height 15
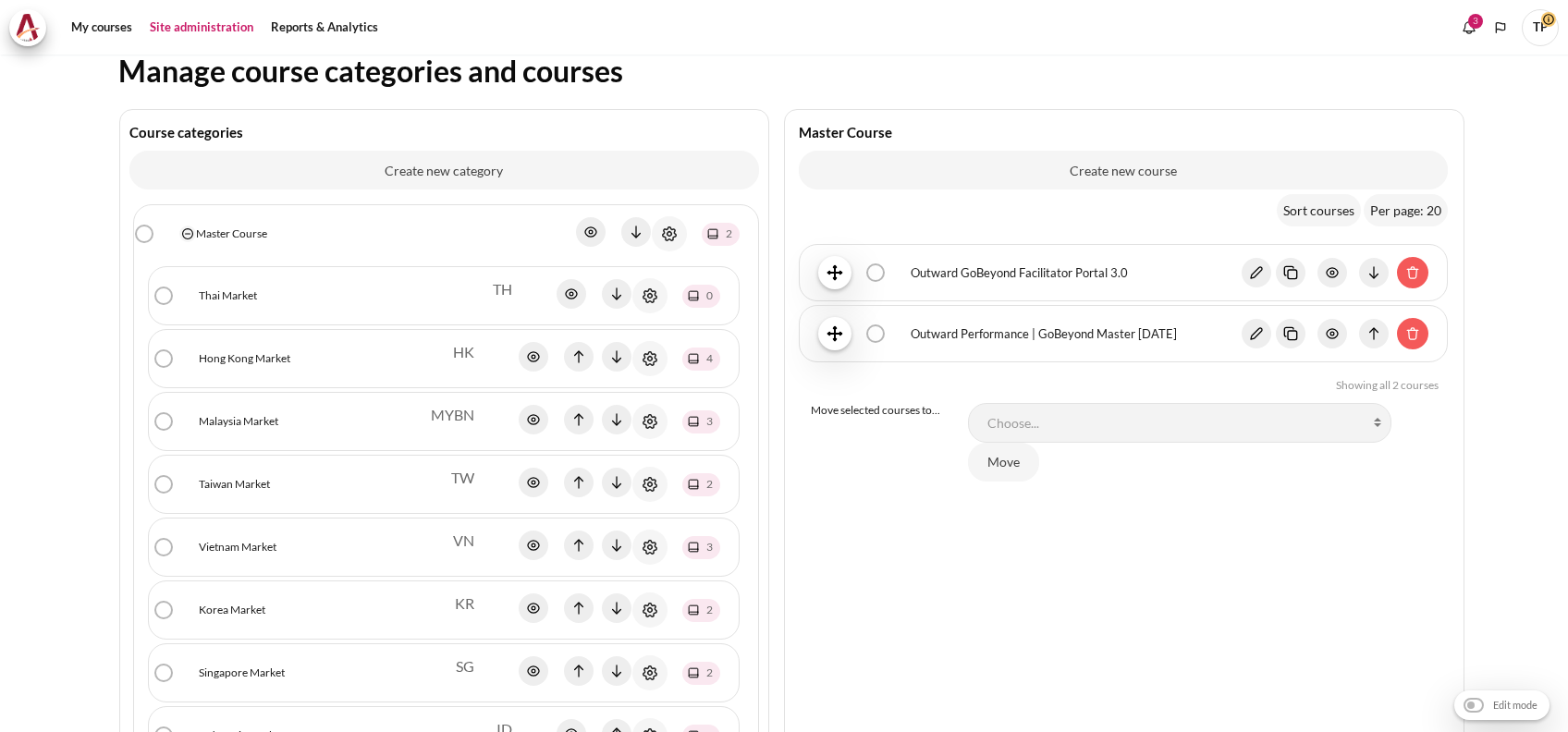
scroll to position [370, 0]
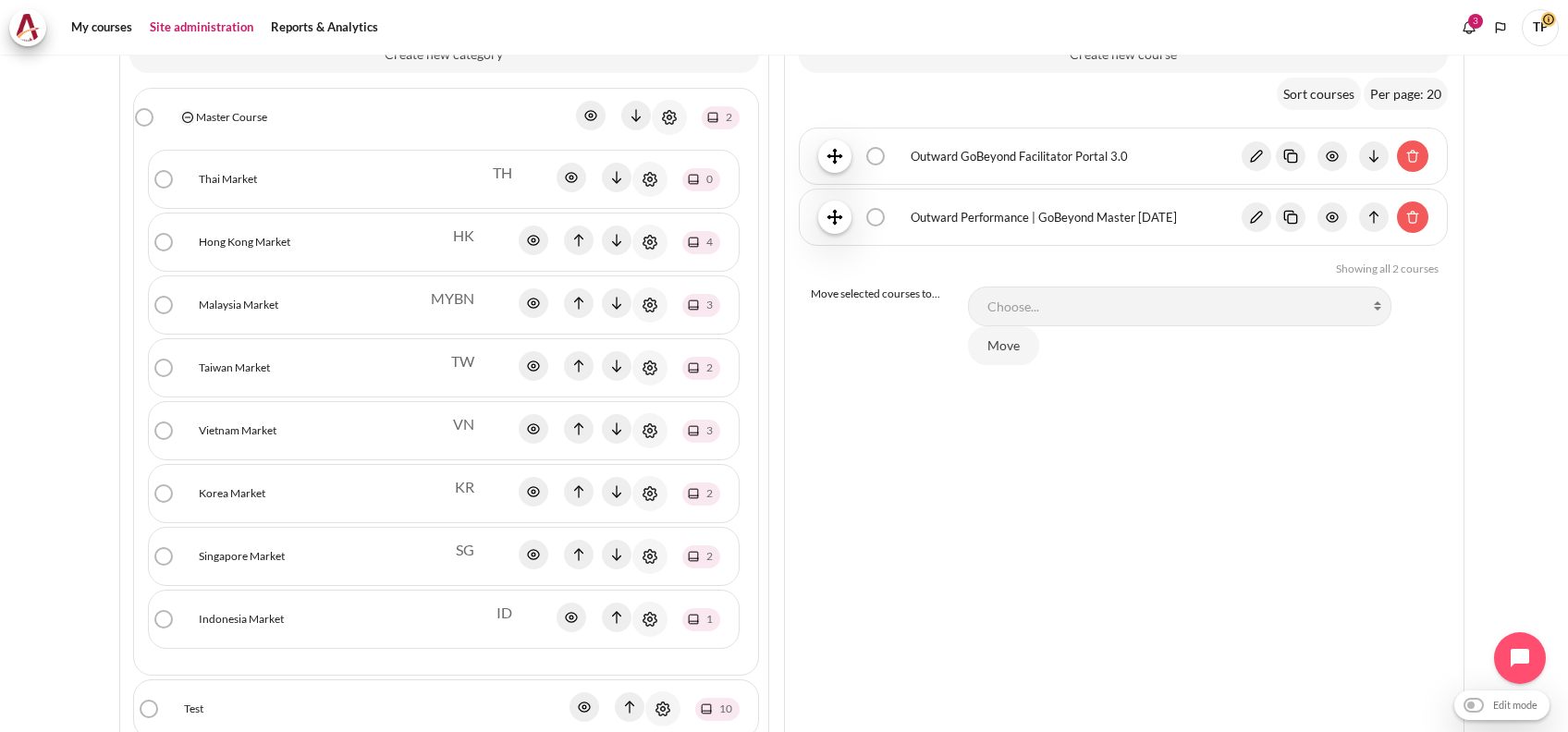
click at [199, 424] on link "Vietnam Market" at bounding box center [237, 431] width 77 height 17
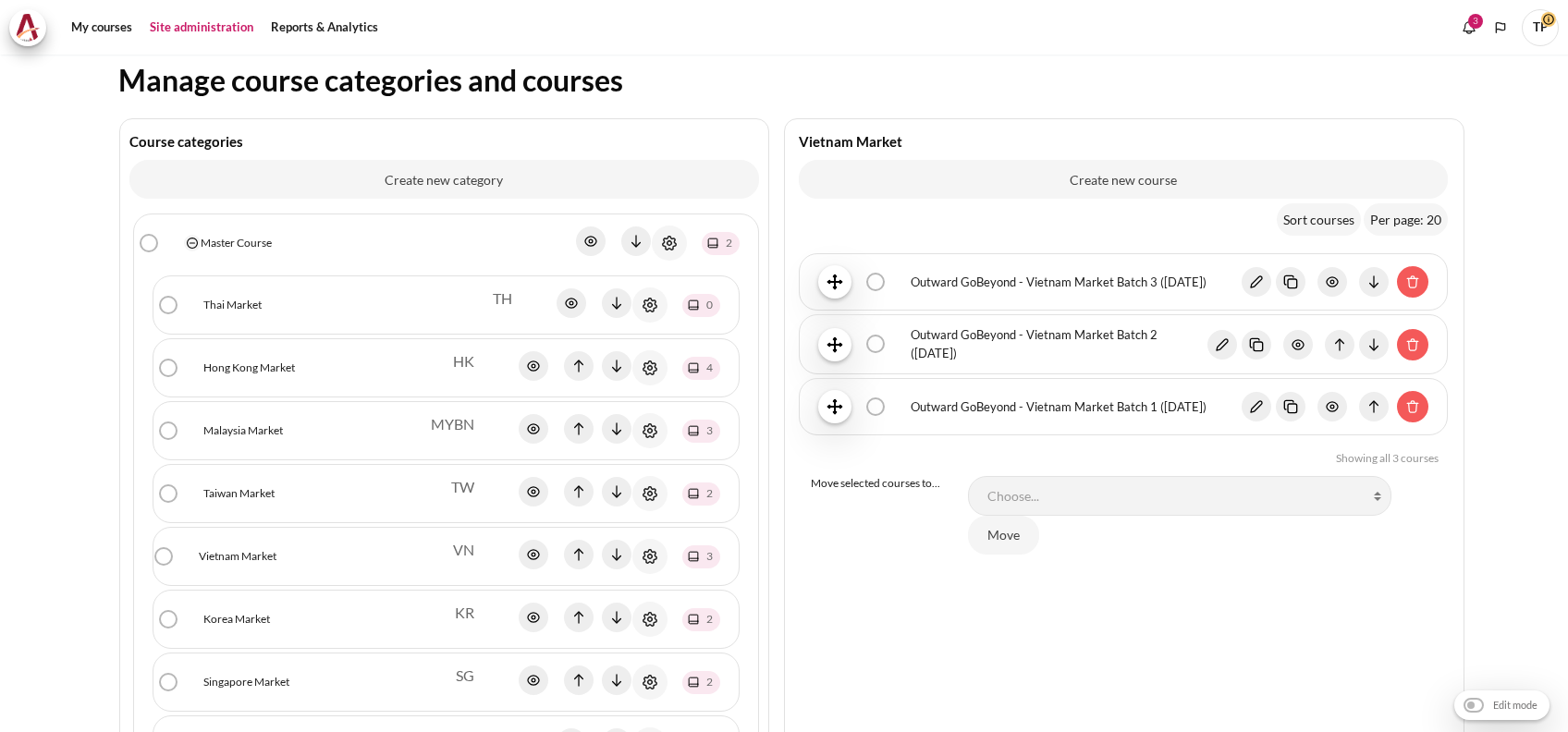
scroll to position [246, 0]
click at [1241, 289] on img "Content" at bounding box center [1256, 280] width 30 height 30
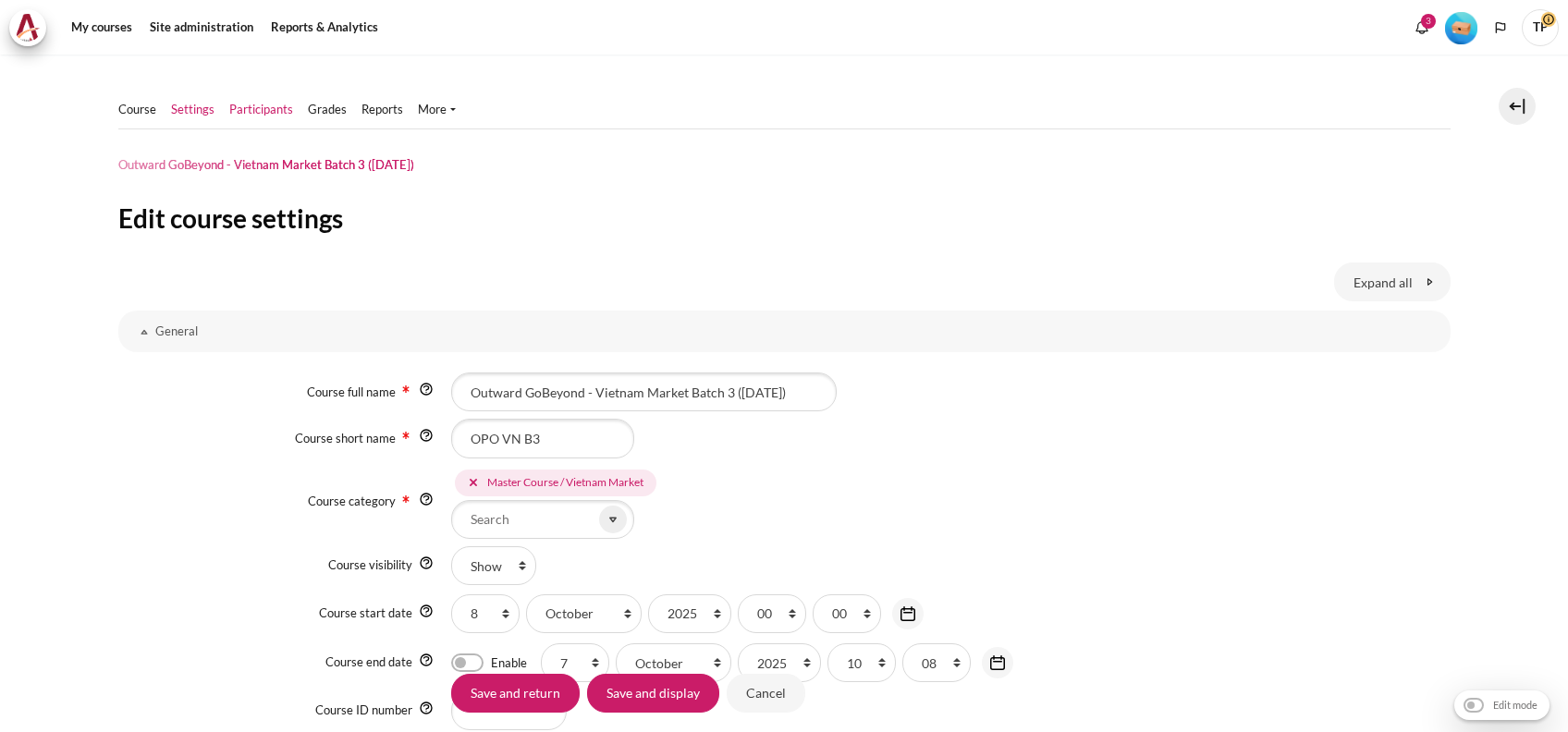
click at [264, 113] on link "Participants" at bounding box center [261, 110] width 63 height 19
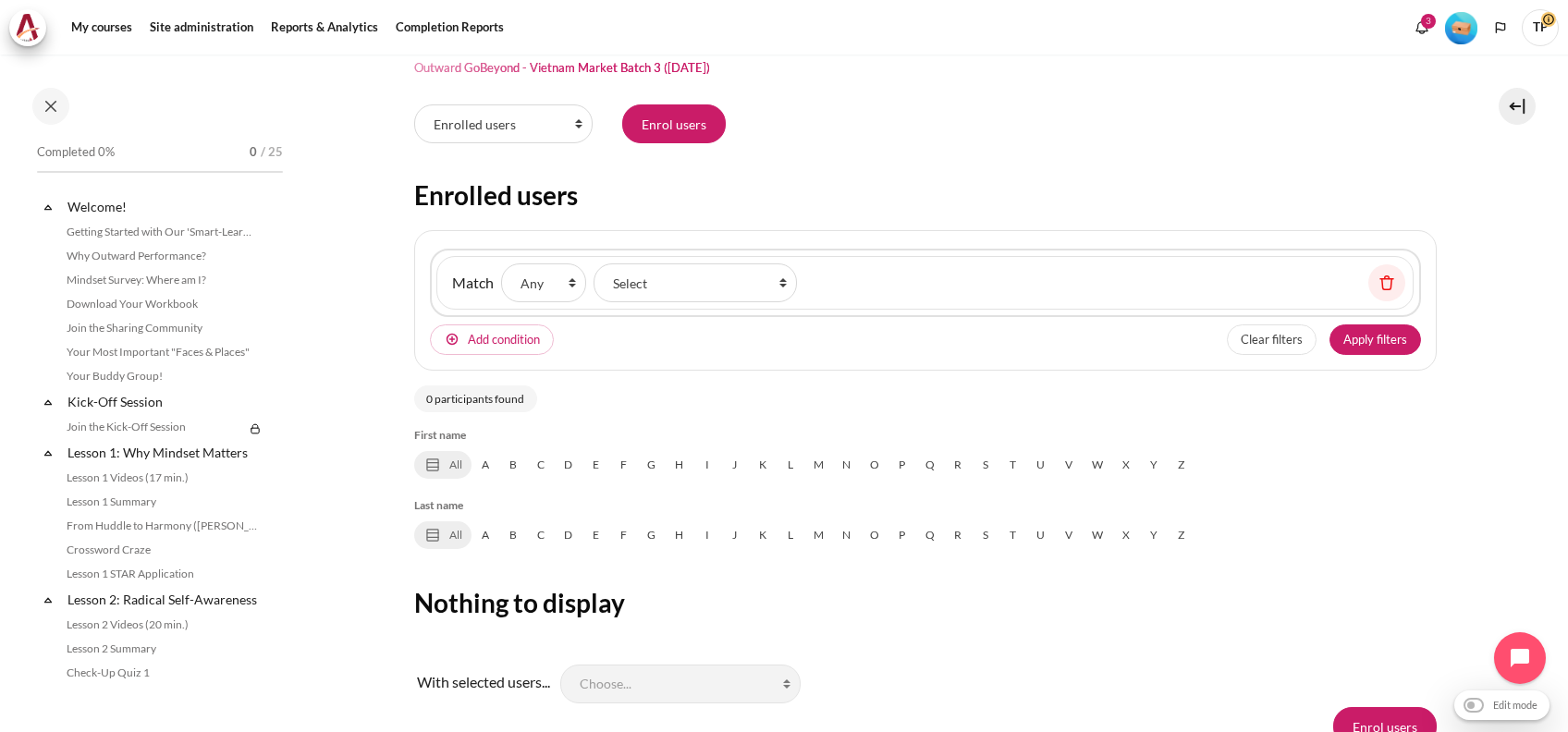
scroll to position [59, 0]
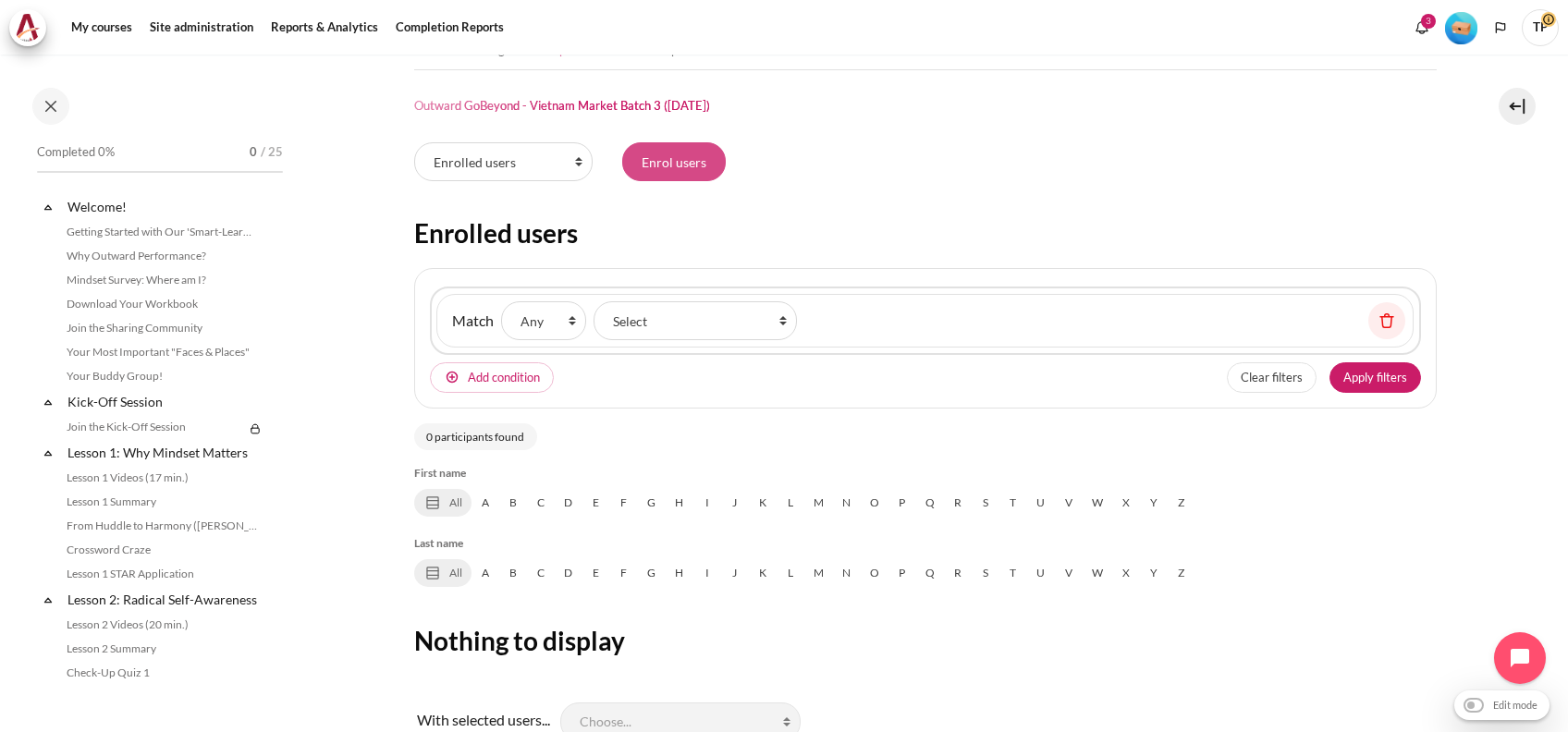
click at [693, 170] on input "Enrol users" at bounding box center [674, 162] width 104 height 39
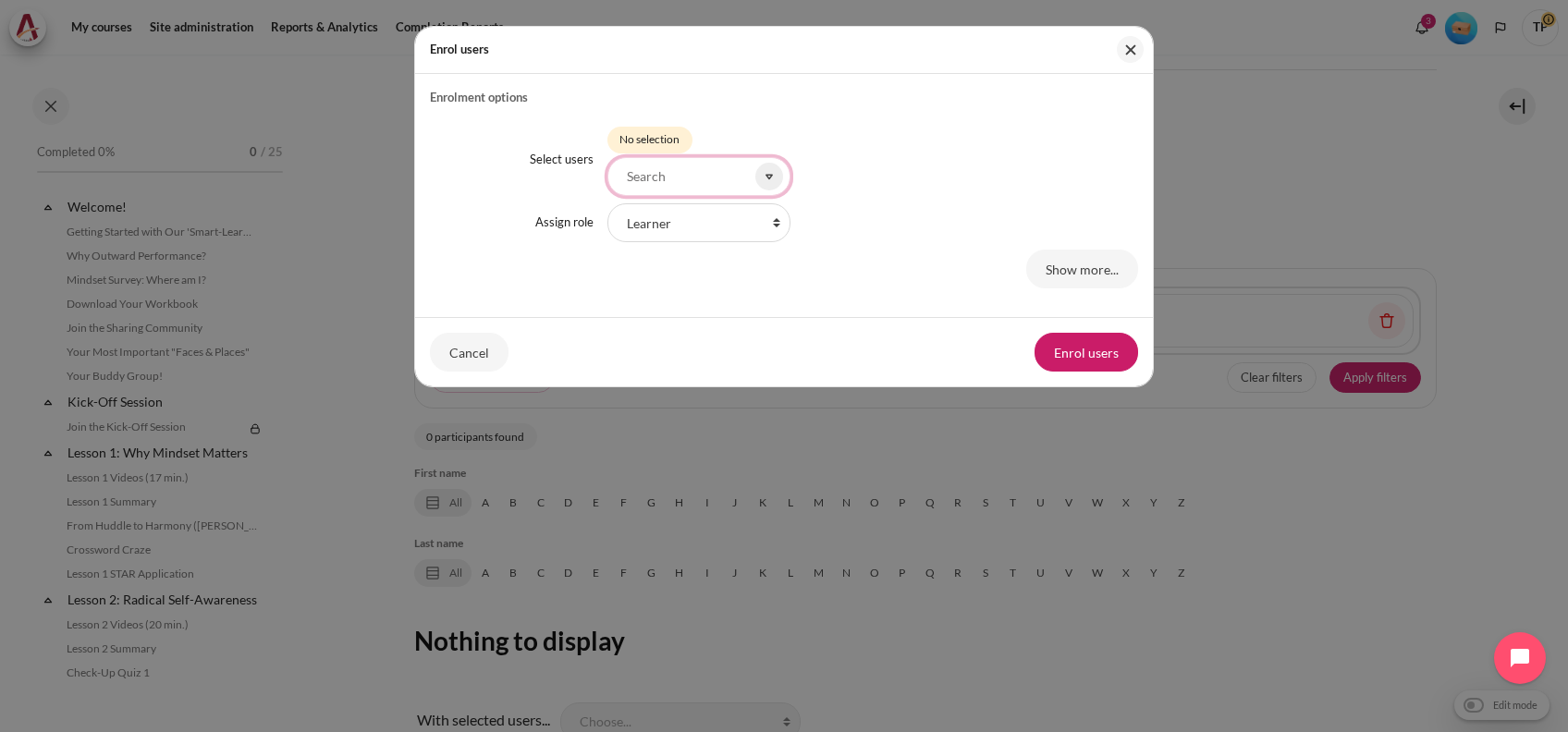
click at [709, 177] on input "Select users" at bounding box center [699, 176] width 183 height 39
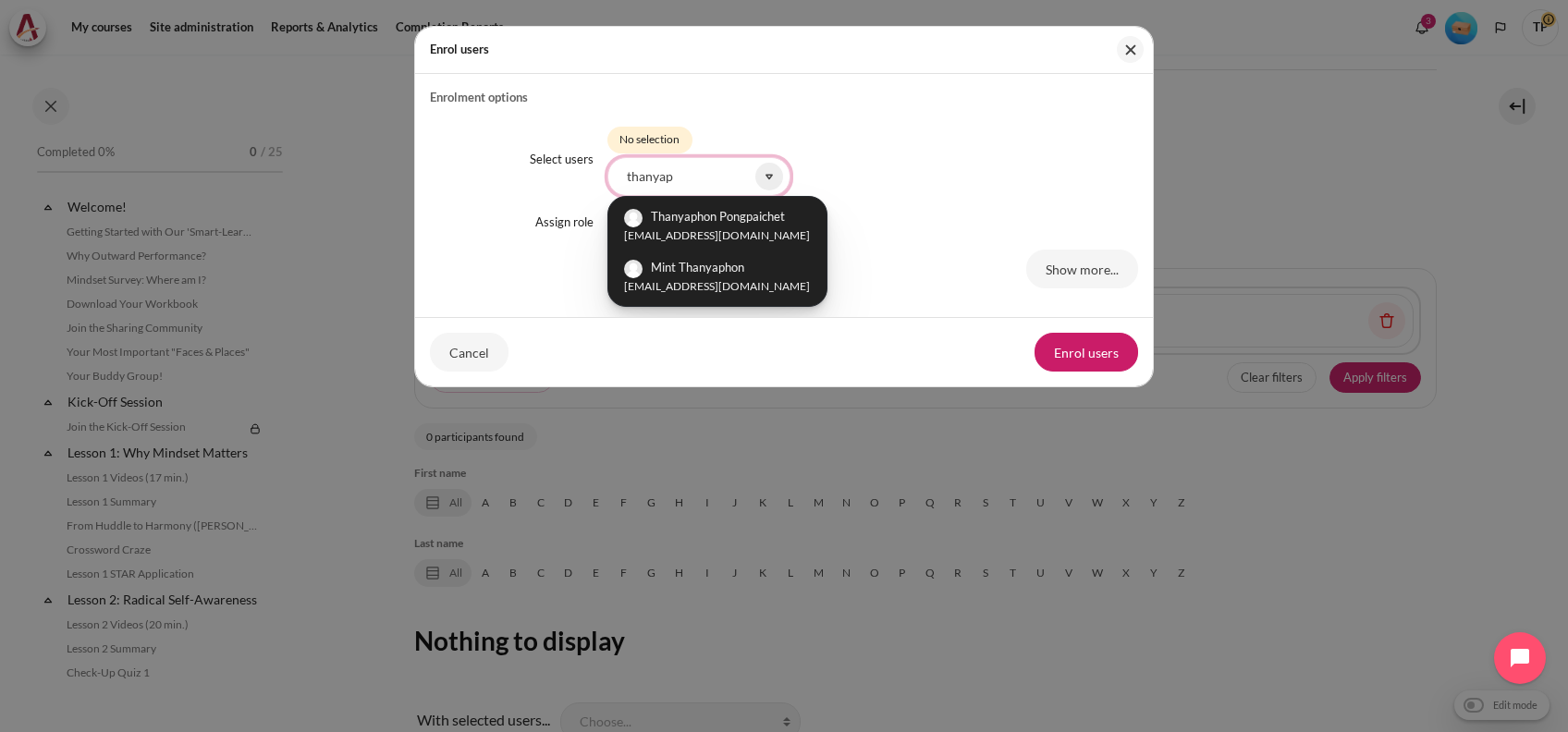
type input "thanyap"
click at [748, 234] on small "[EMAIL_ADDRESS][DOMAIN_NAME]" at bounding box center [717, 236] width 186 height 17
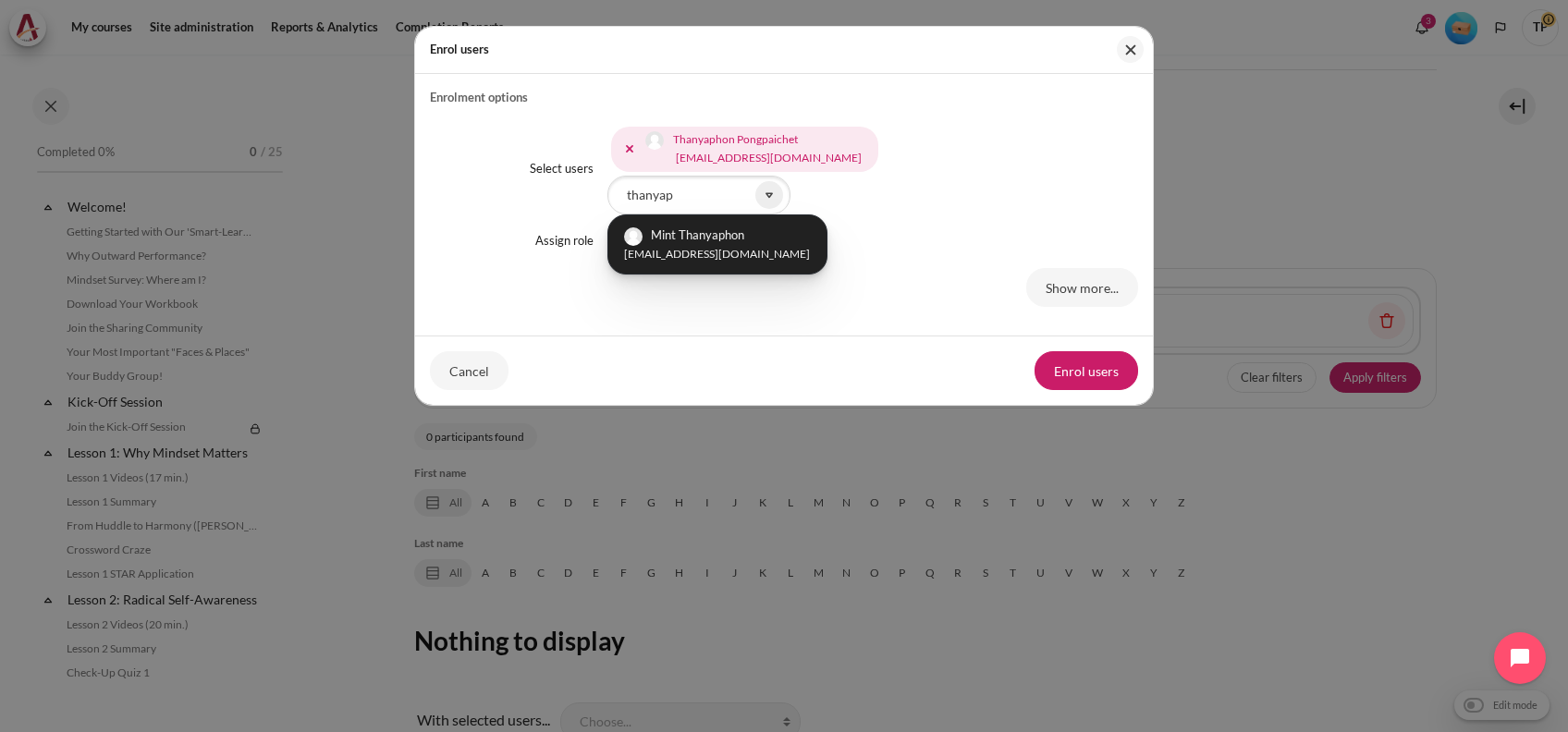
click at [949, 211] on div "Thanyaphon Pongpaichet thanyaphon.pongpaichet@bts.com Mint Thanyaphon MintThany…" at bounding box center [873, 169] width 531 height 92
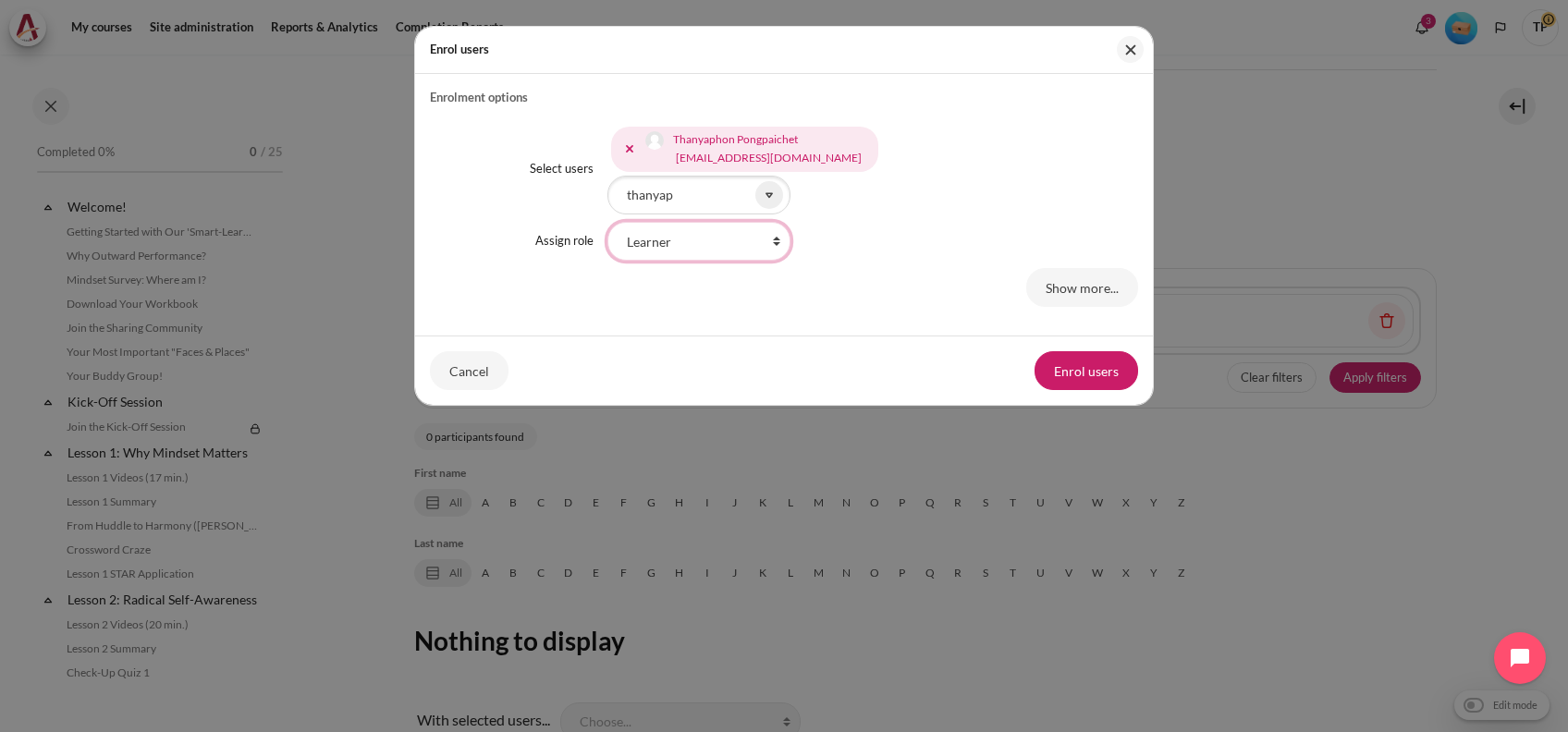
click at [735, 242] on select "Faculty Learning Sherpa Learner Designer Learning Tech Course Editor Trainer Ma…" at bounding box center [699, 242] width 183 height 39
select select "17"
click at [608, 222] on select "Faculty Learning Sherpa Learner Designer Learning Tech Course Editor Trainer Ma…" at bounding box center [699, 242] width 183 height 39
click at [1055, 371] on button "Enrol users" at bounding box center [1085, 371] width 104 height 39
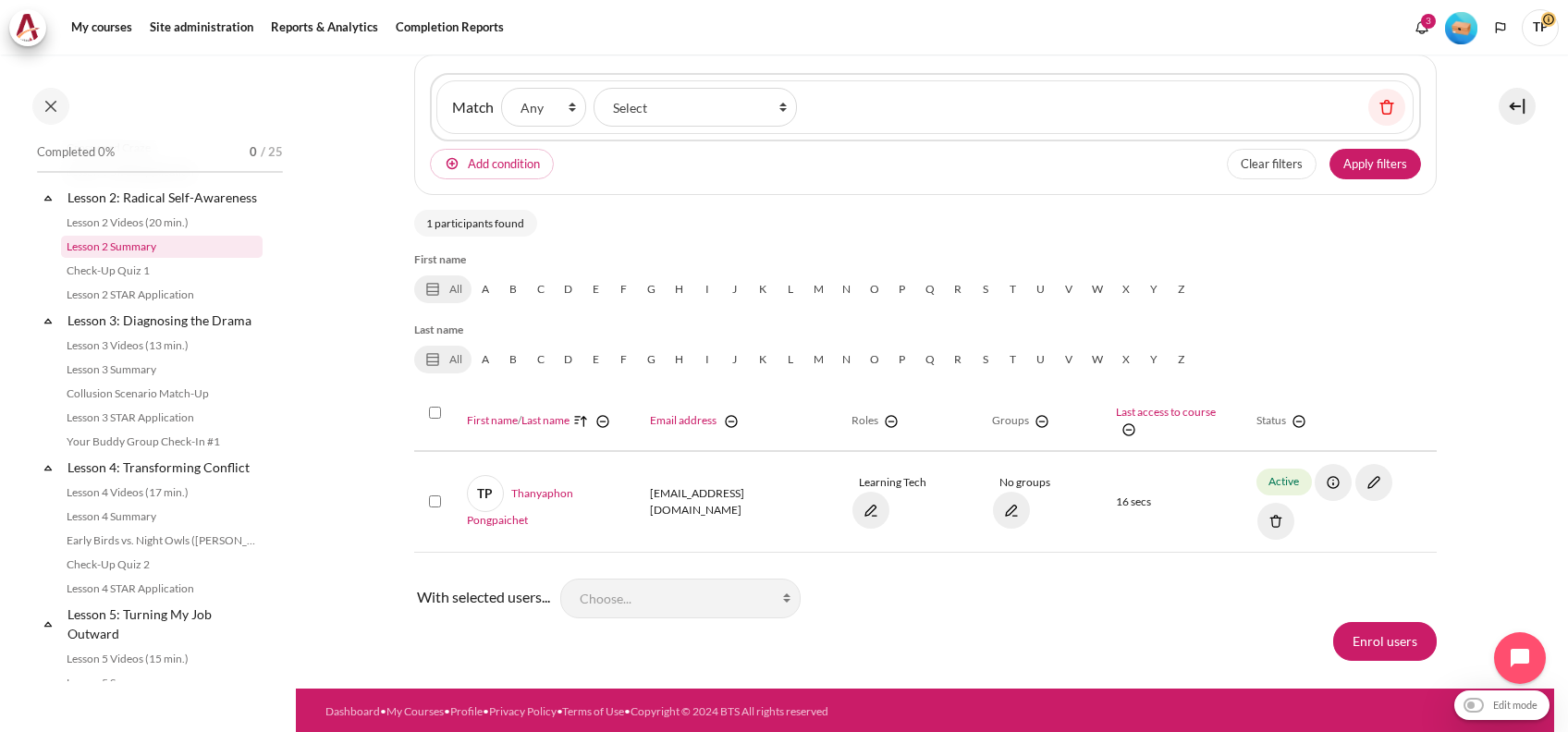
scroll to position [370, 0]
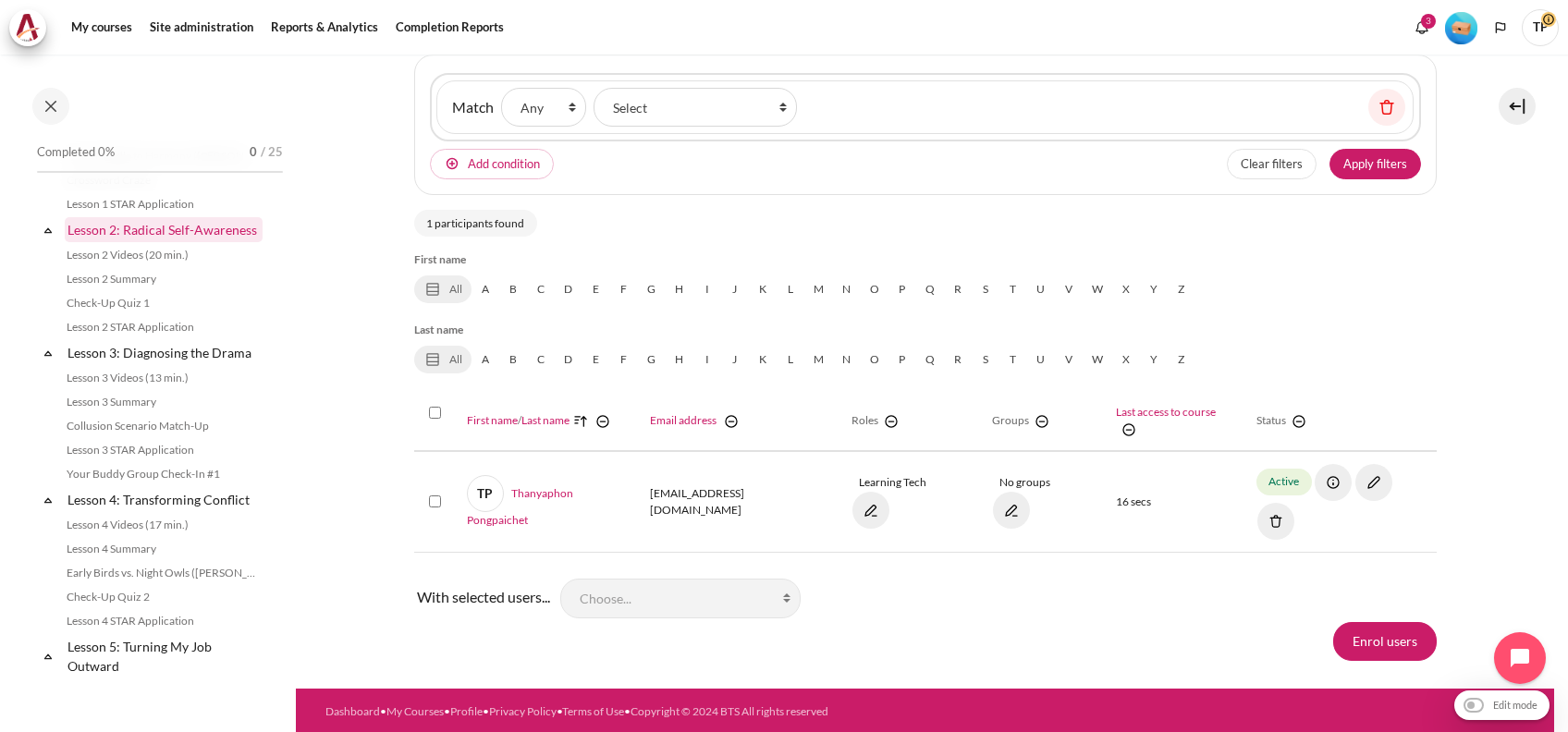
click at [84, 219] on link "Lesson 2: Radical Self-Awareness" at bounding box center [163, 230] width 198 height 25
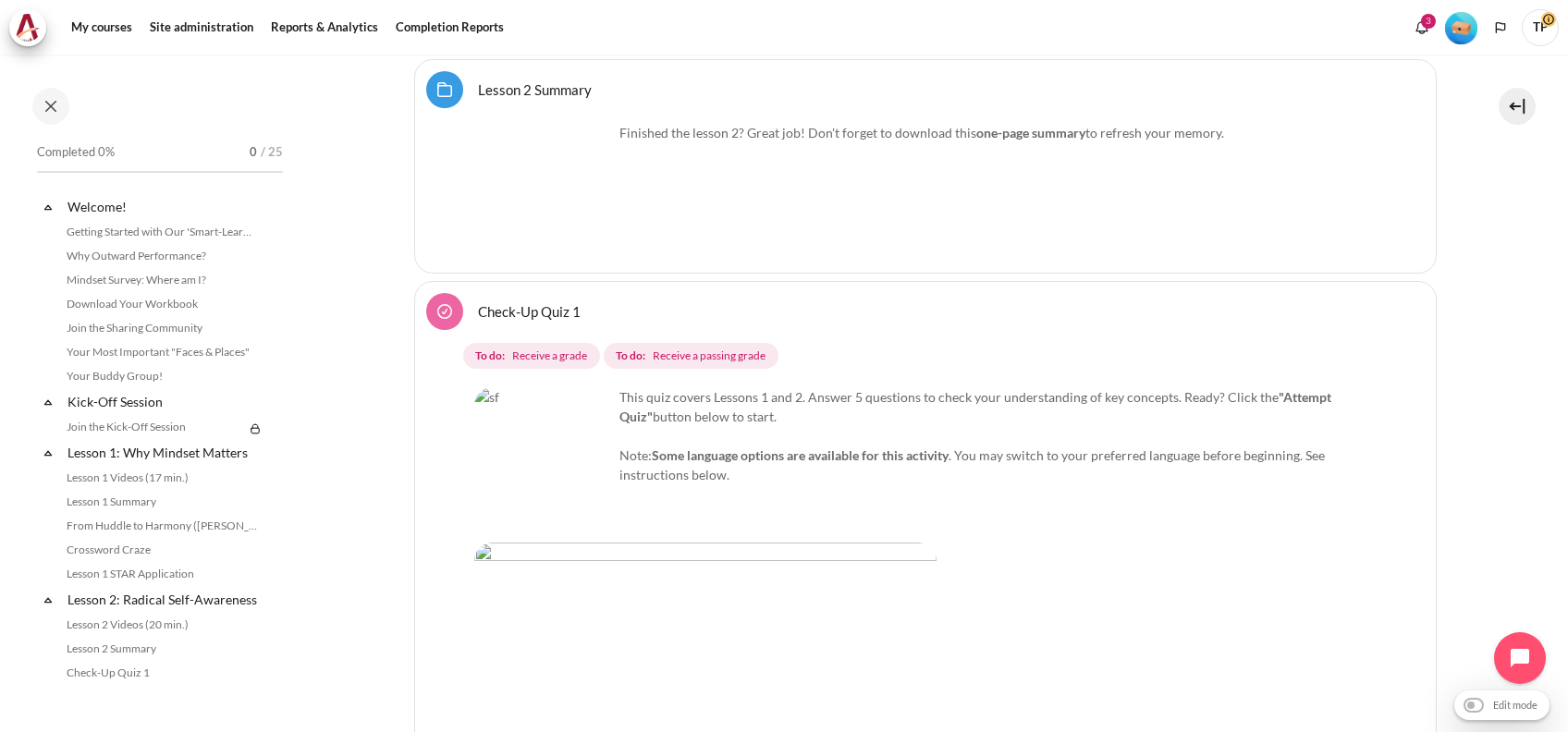
scroll to position [372, 0]
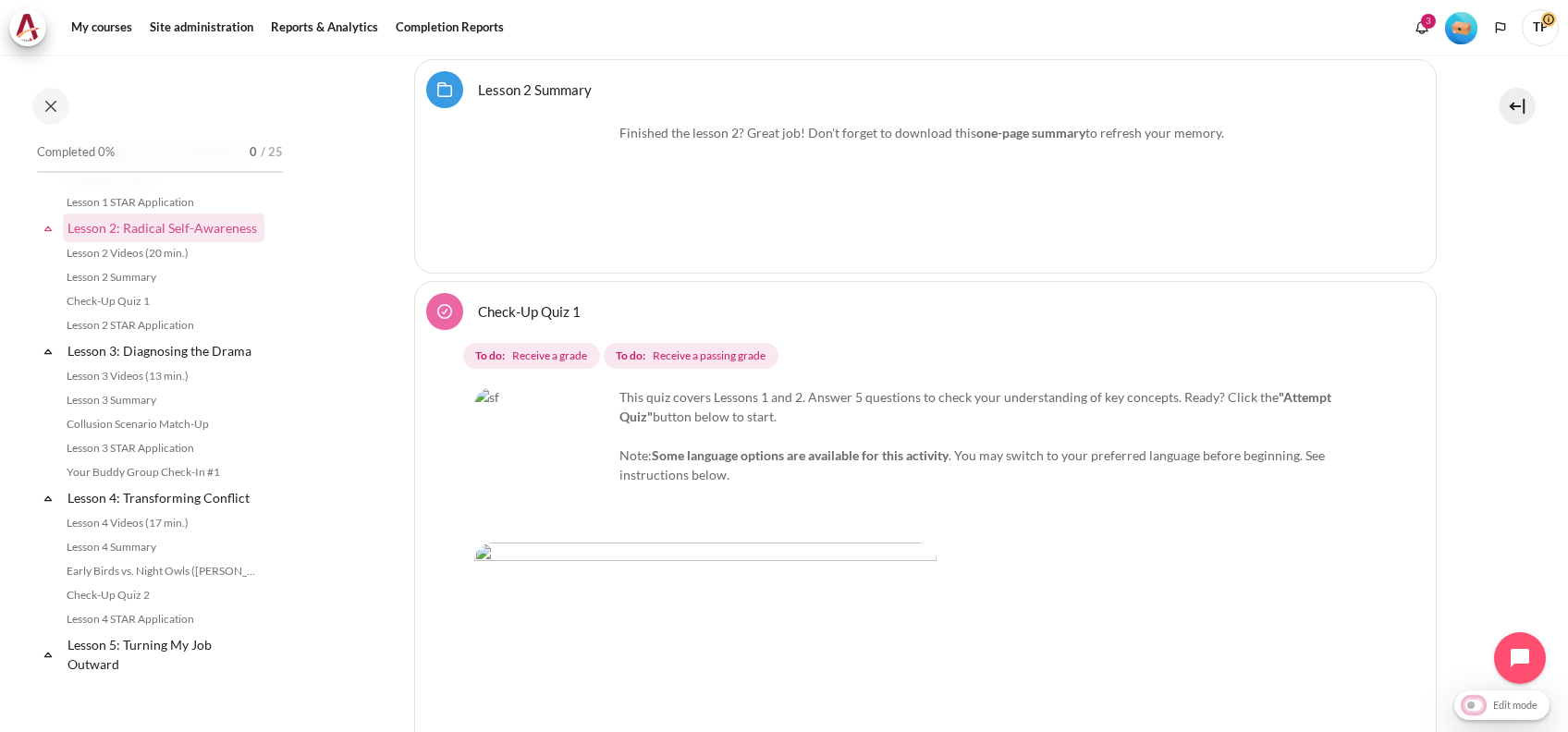
click at [1472, 698] on input "Edit mode" at bounding box center [1502, 705] width 86 height 19
checkbox input "true"
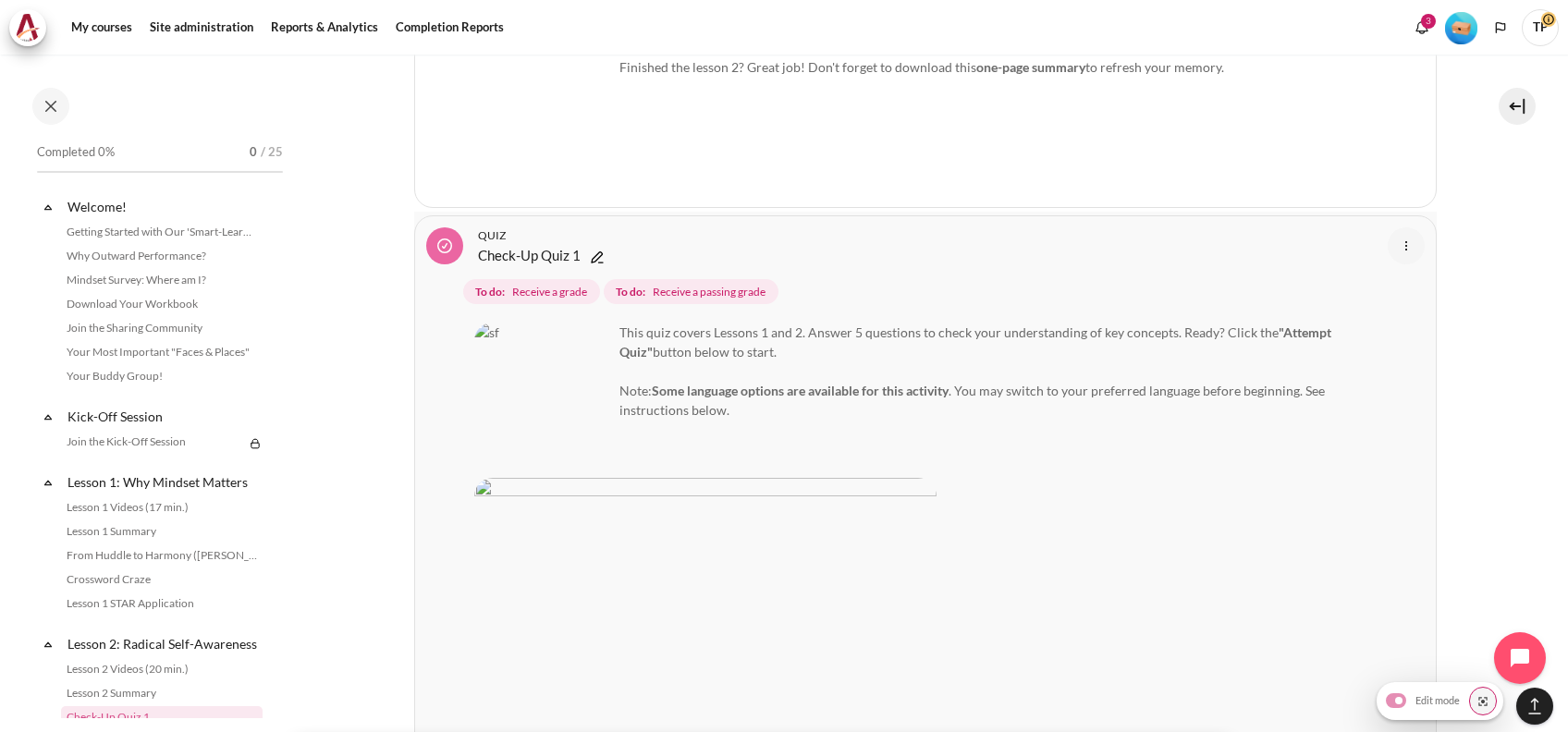
scroll to position [5723, 0]
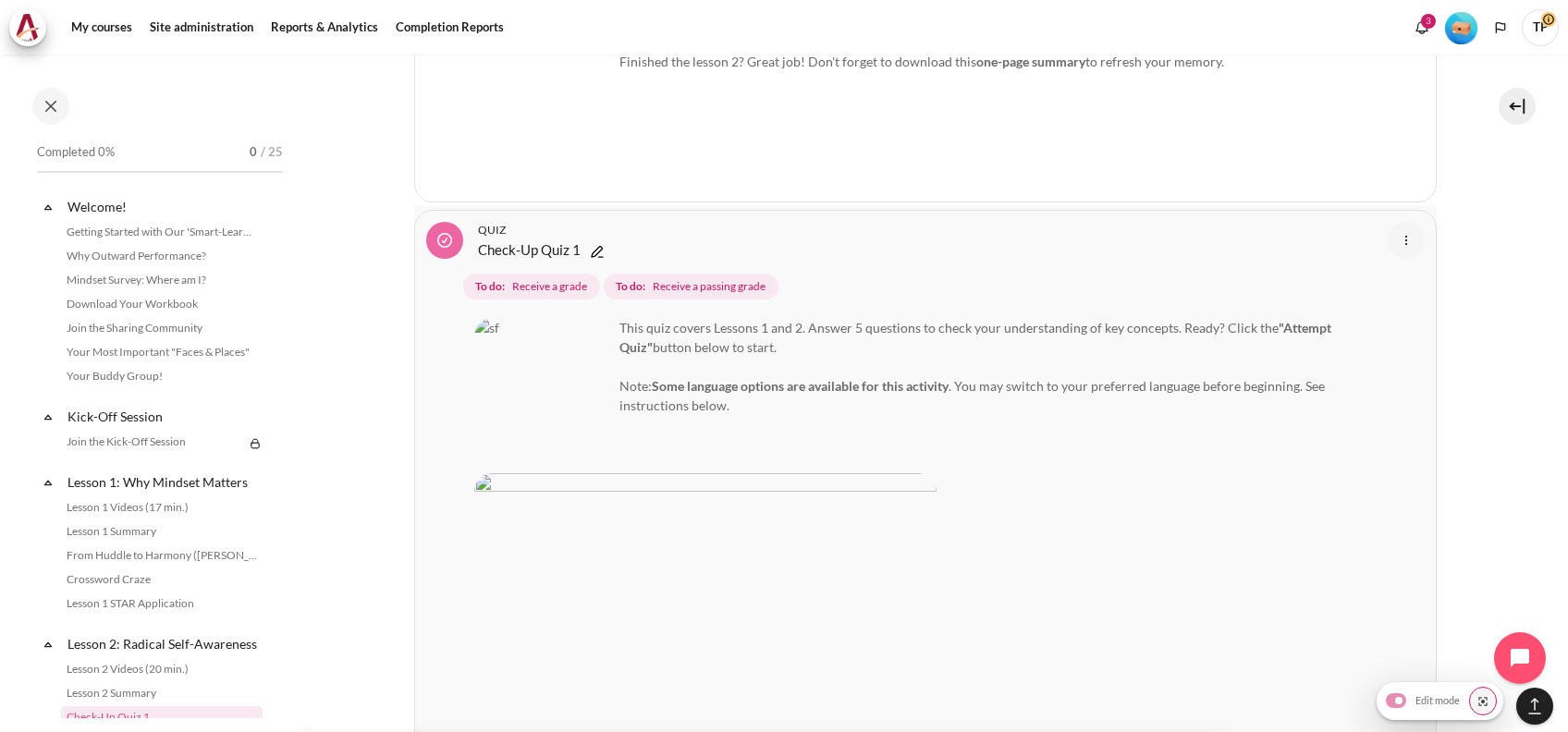
click at [1401, 239] on img "Content" at bounding box center [1407, 241] width 22 height 22
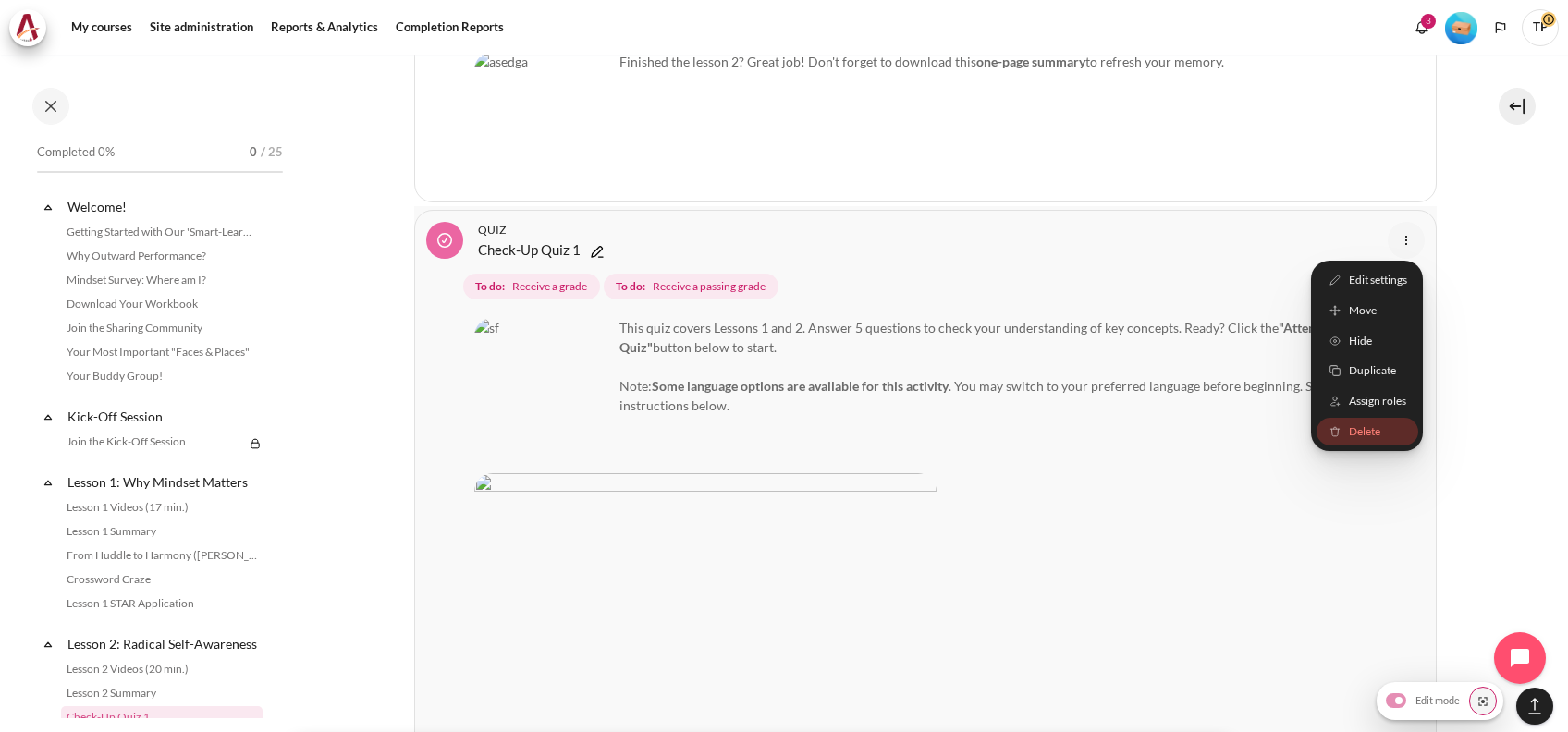
click at [1348, 436] on span "Delete" at bounding box center [1364, 432] width 32 height 17
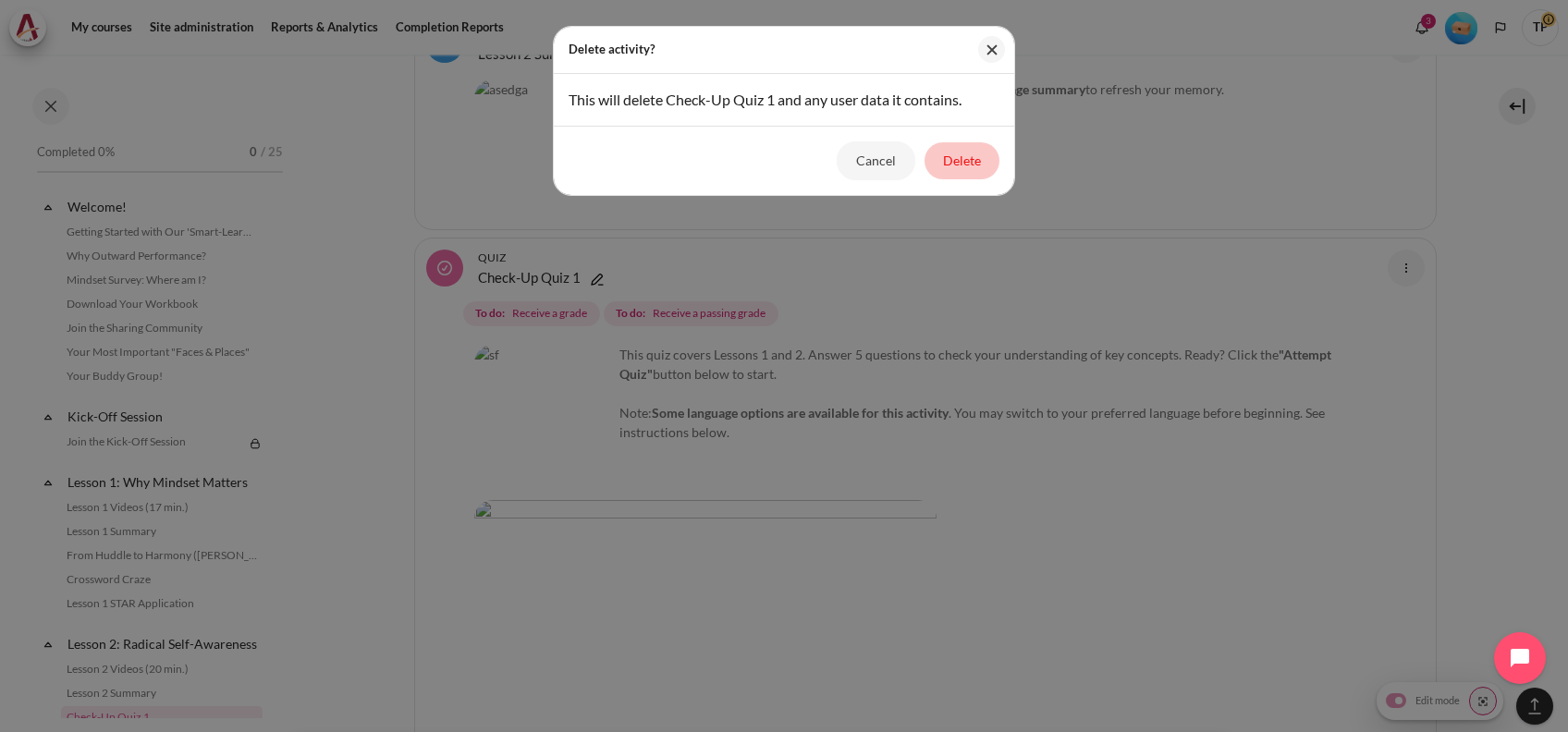
click at [963, 154] on button "Delete" at bounding box center [961, 162] width 75 height 37
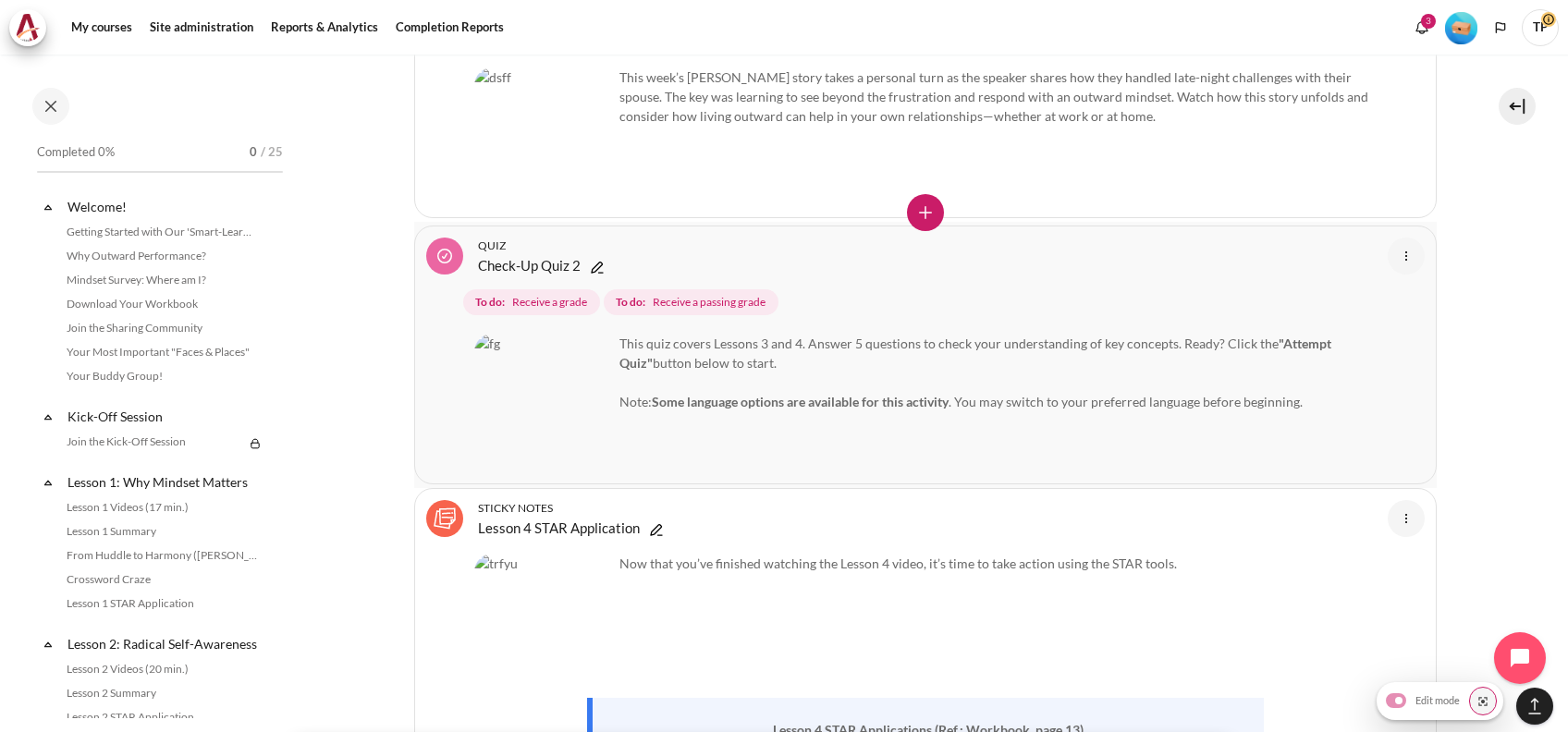
scroll to position [9299, 0]
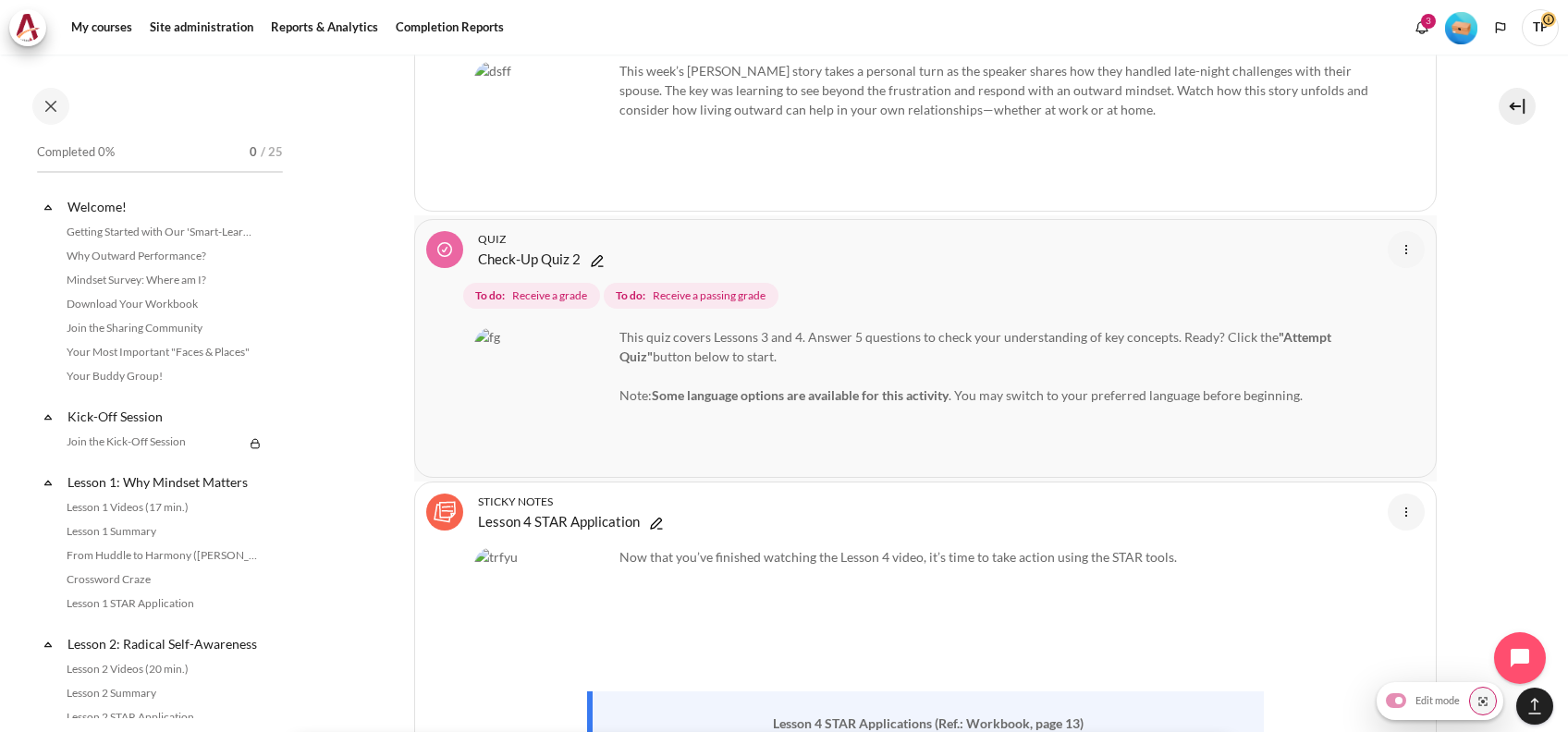
click at [1395, 239] on img "Content" at bounding box center [1407, 250] width 22 height 22
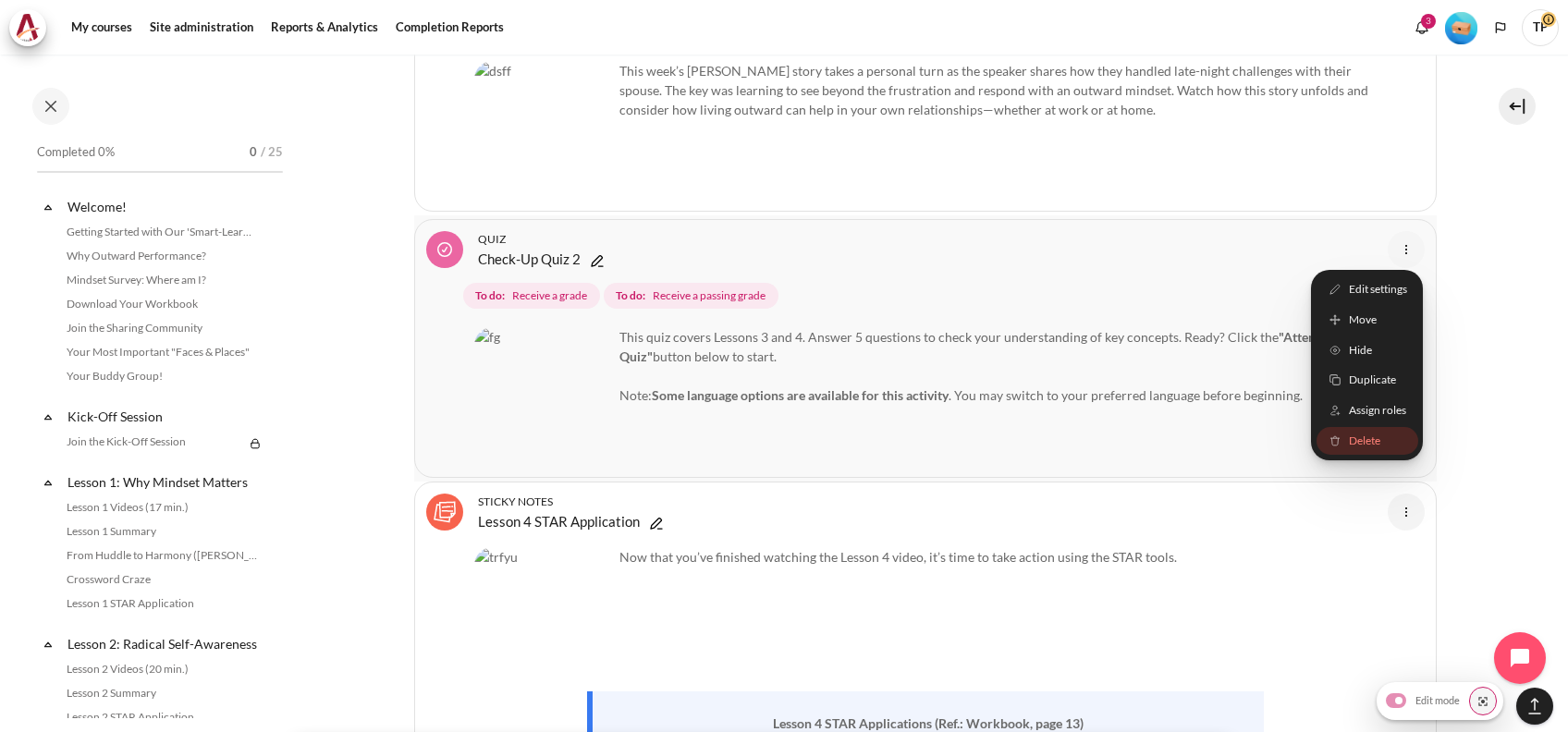
click at [1331, 392] on div "Edit settings Move Hide Duplicate Assign roles Delete" at bounding box center [1366, 365] width 112 height 190
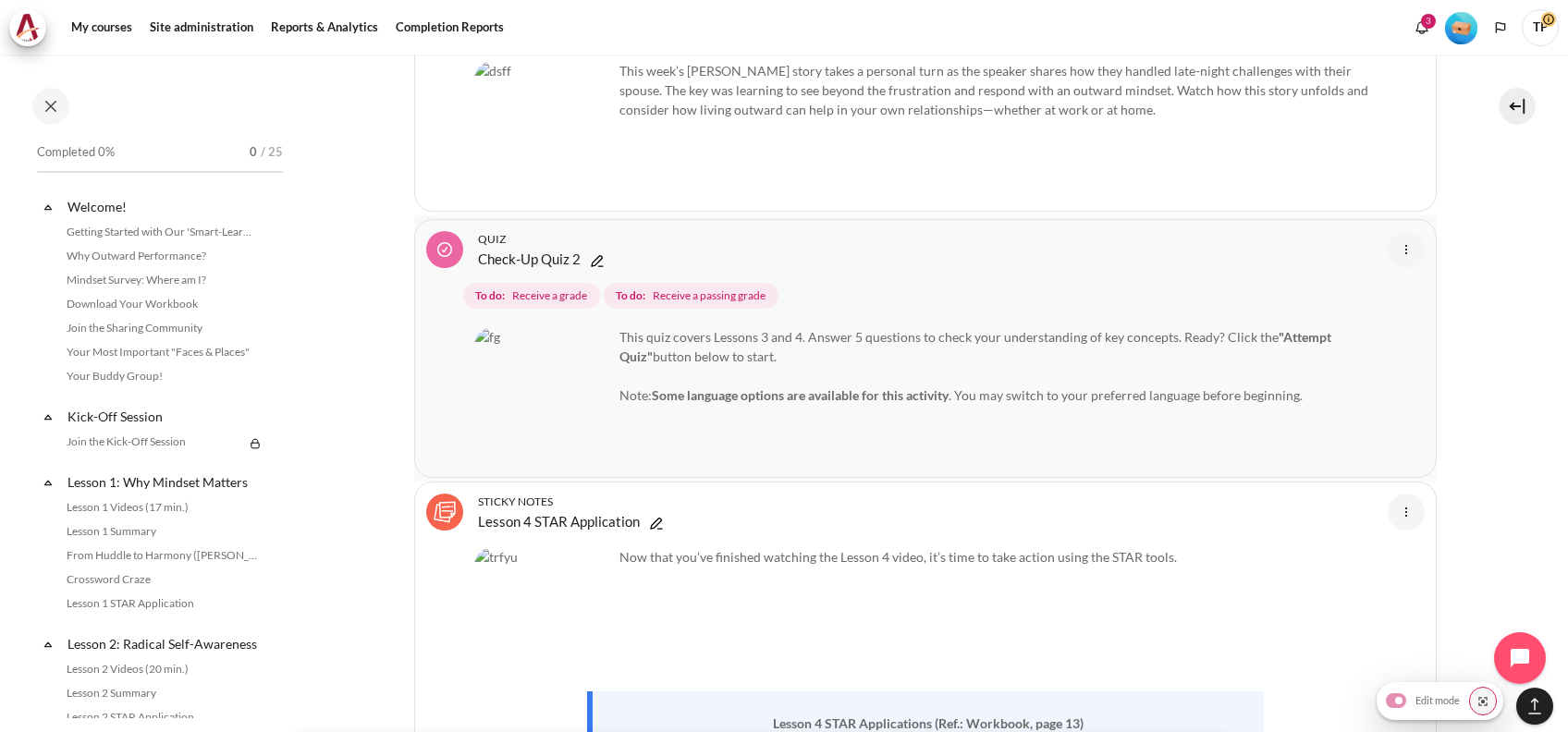
click at [1395, 239] on img "Content" at bounding box center [1407, 250] width 22 height 22
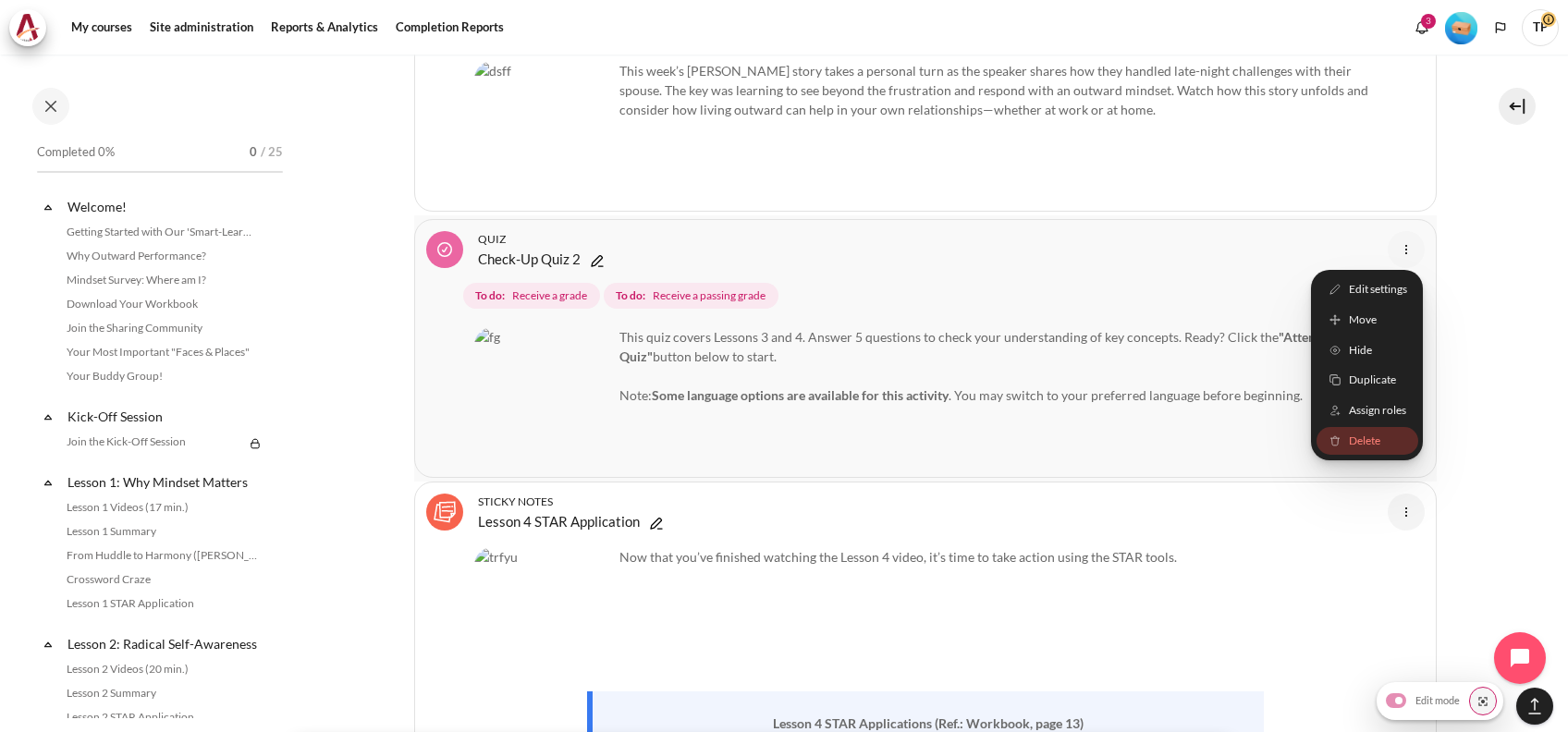
click at [1350, 428] on link "Delete" at bounding box center [1365, 442] width 102 height 29
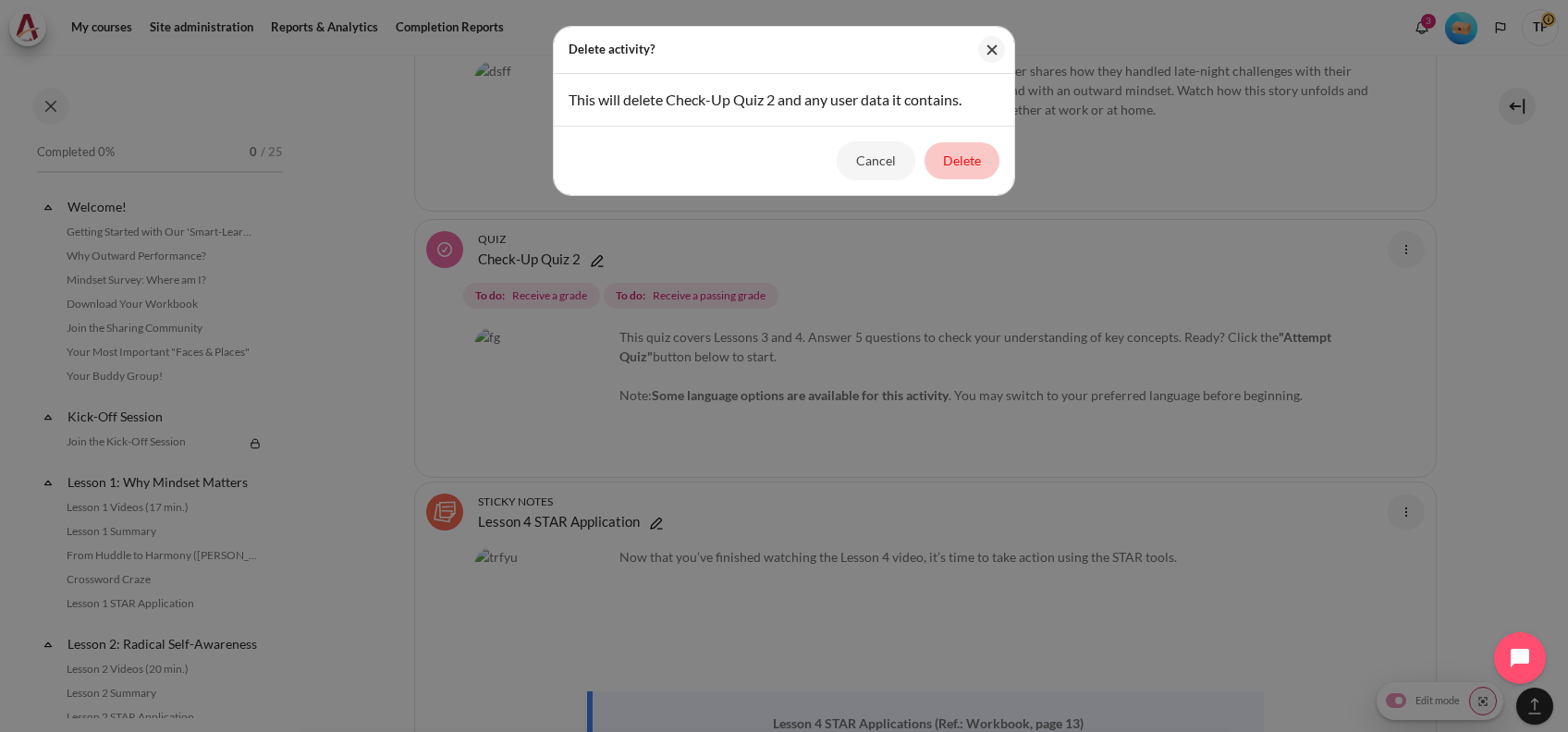
click at [964, 164] on button "Delete" at bounding box center [961, 162] width 75 height 37
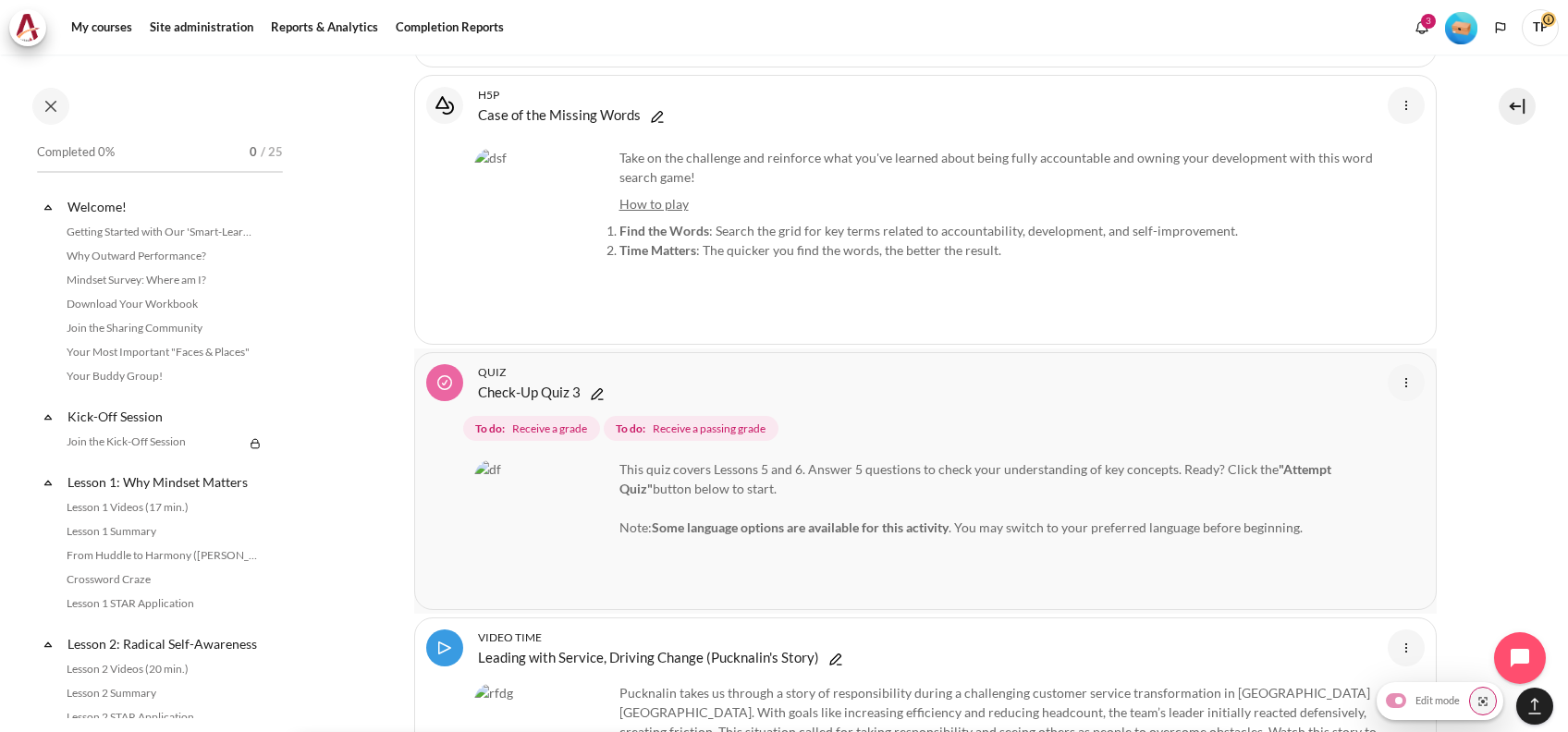
scroll to position [13860, 0]
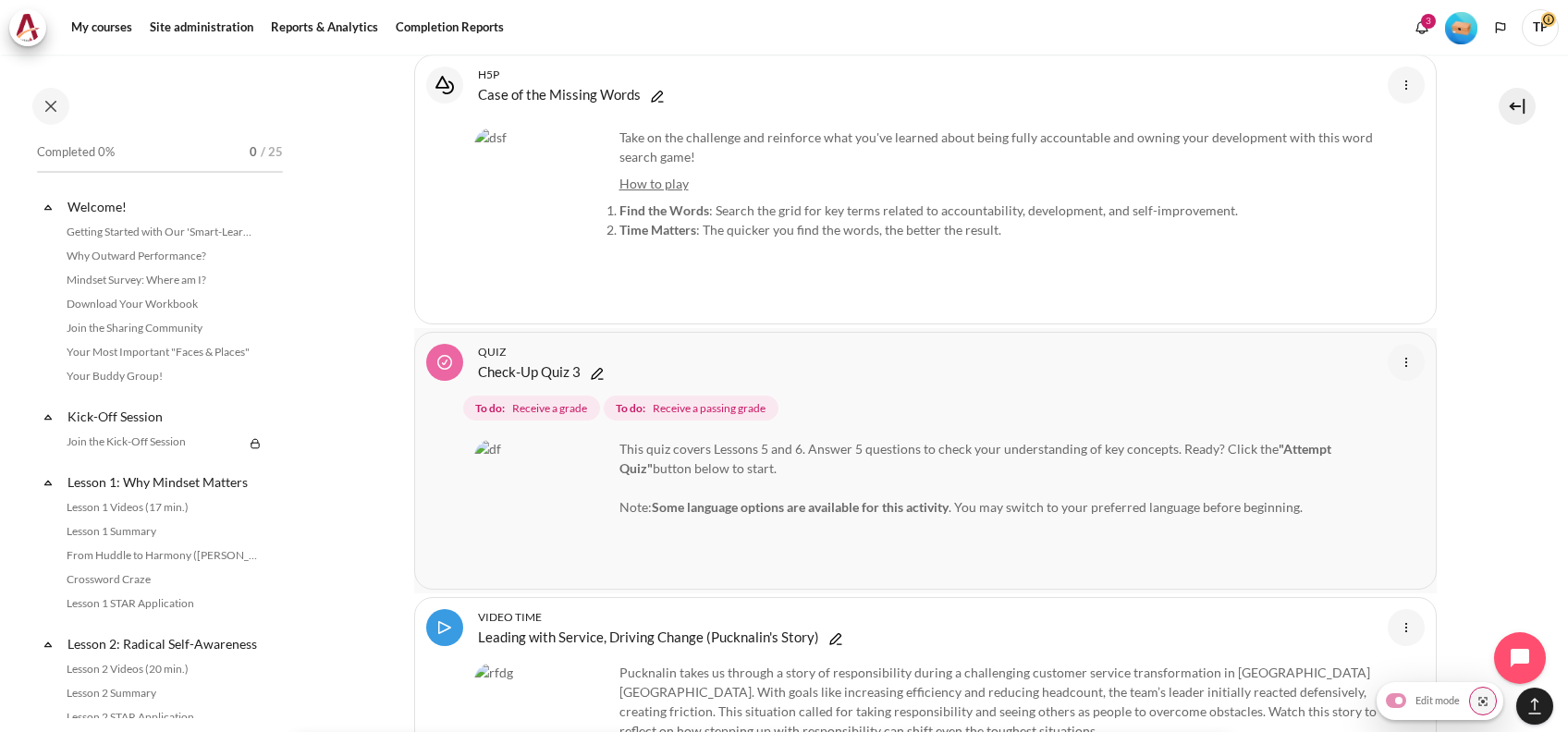
click at [1395, 351] on img "Content" at bounding box center [1407, 362] width 22 height 22
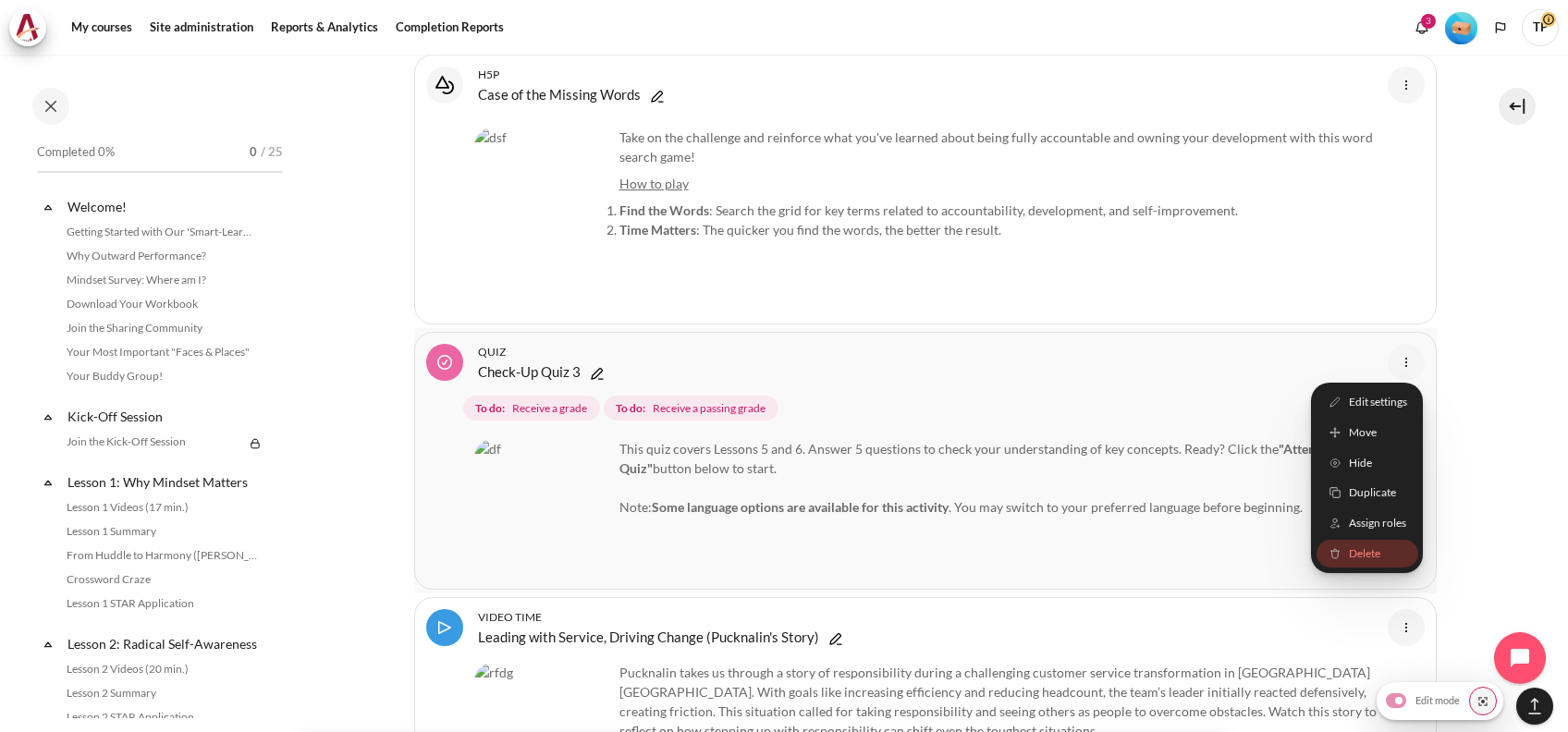
click at [1328, 546] on img "Content" at bounding box center [1334, 554] width 15 height 15
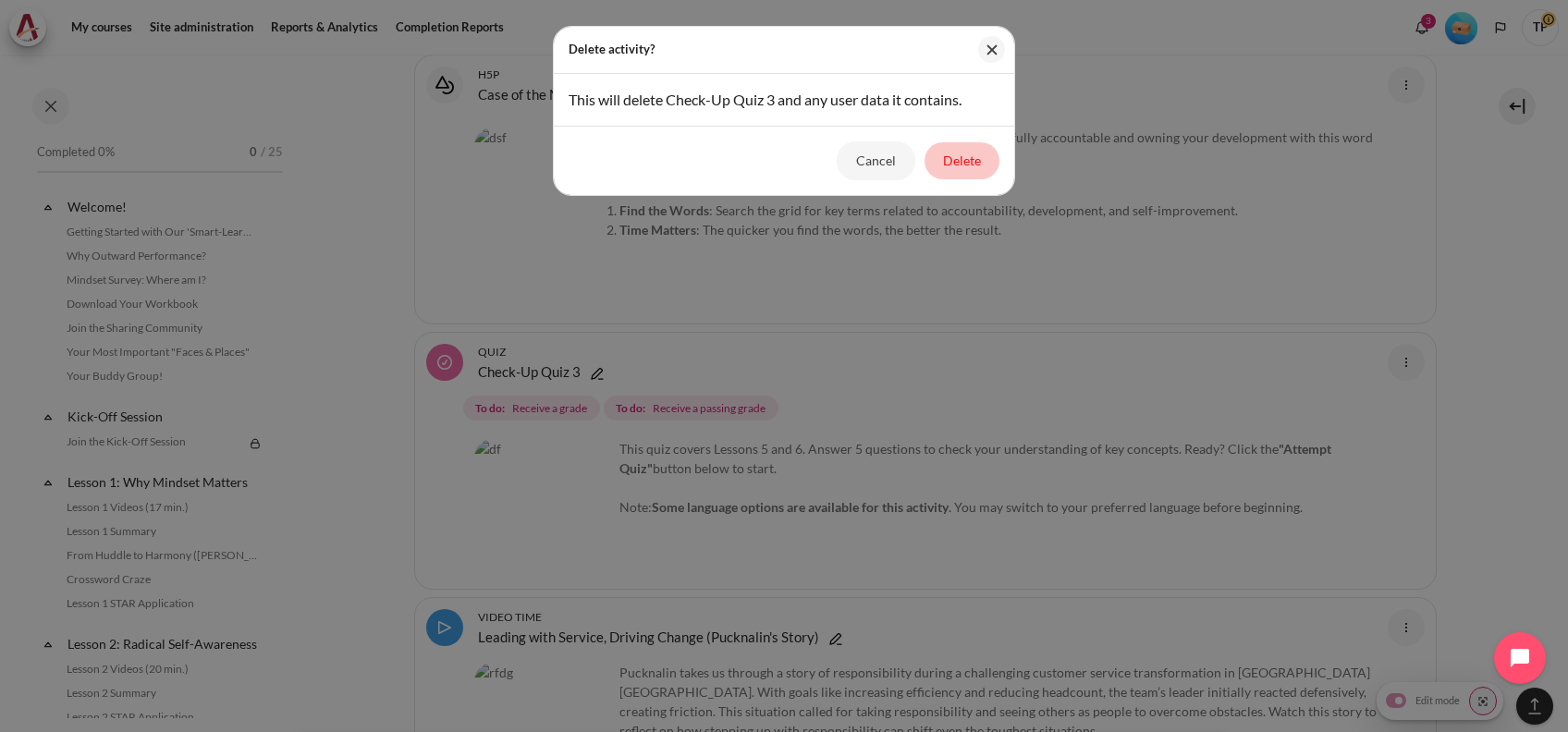
click at [972, 162] on button "Delete" at bounding box center [961, 162] width 75 height 37
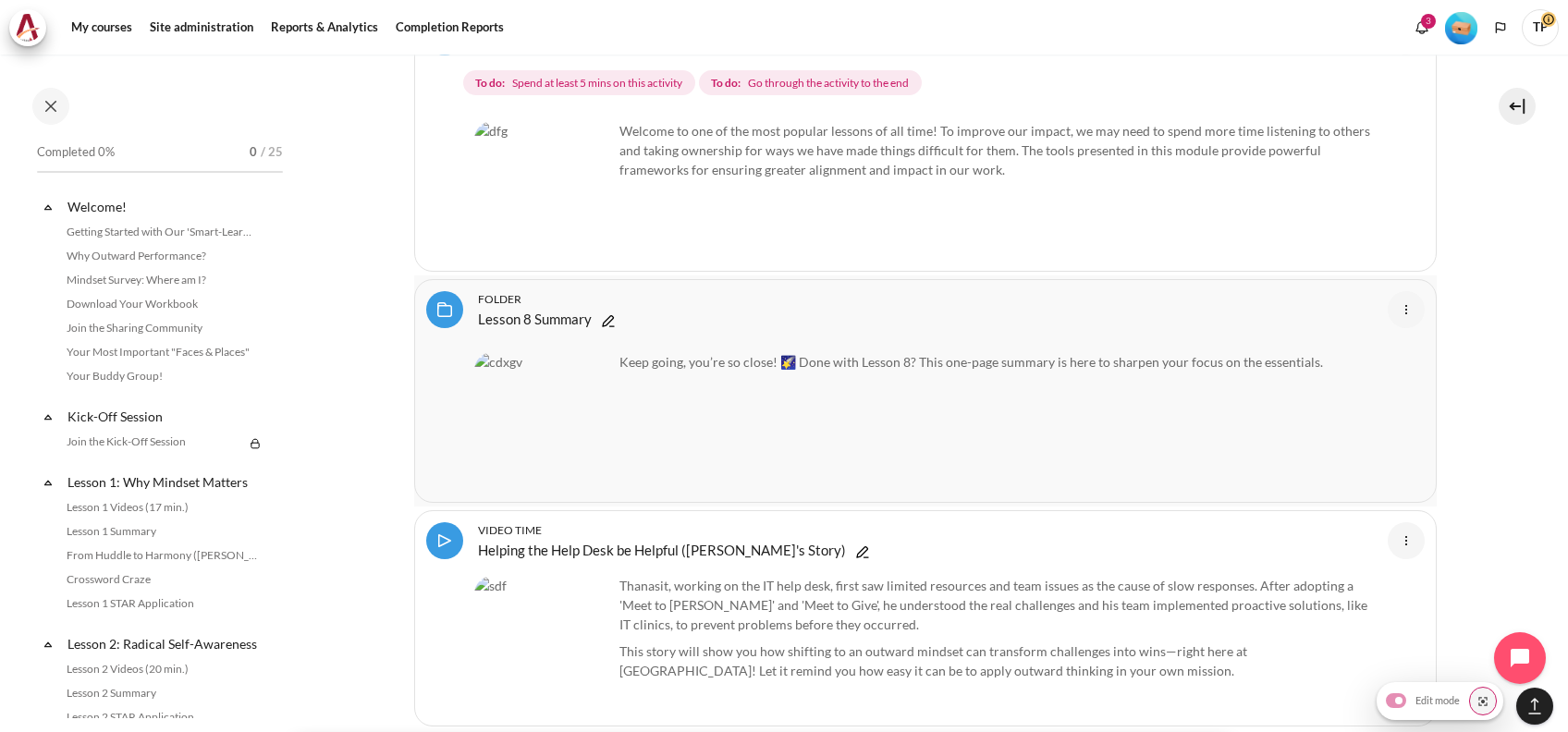
scroll to position [17313, 0]
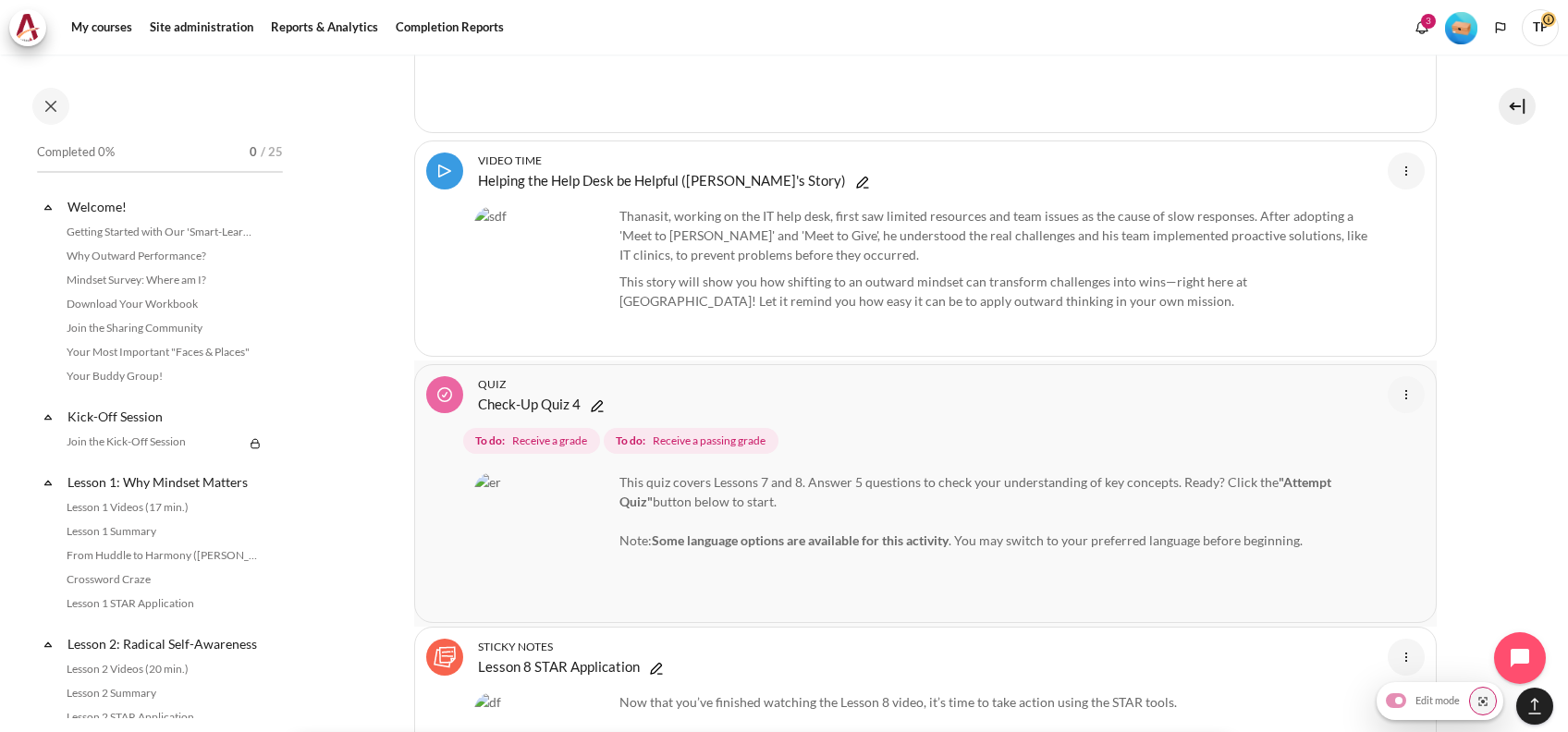
click at [1395, 384] on img "Content" at bounding box center [1407, 395] width 22 height 22
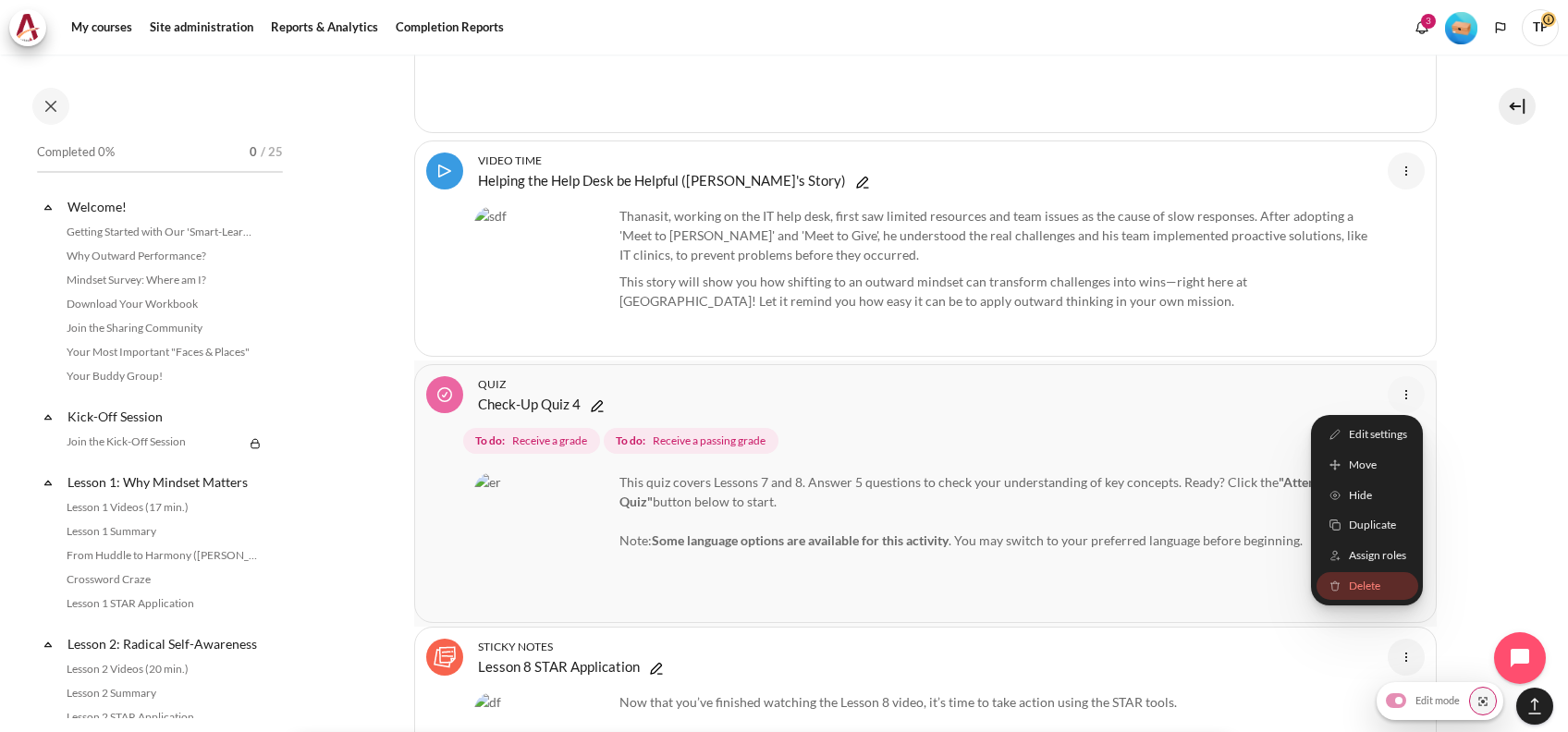
click at [1329, 572] on link "Delete" at bounding box center [1365, 586] width 102 height 29
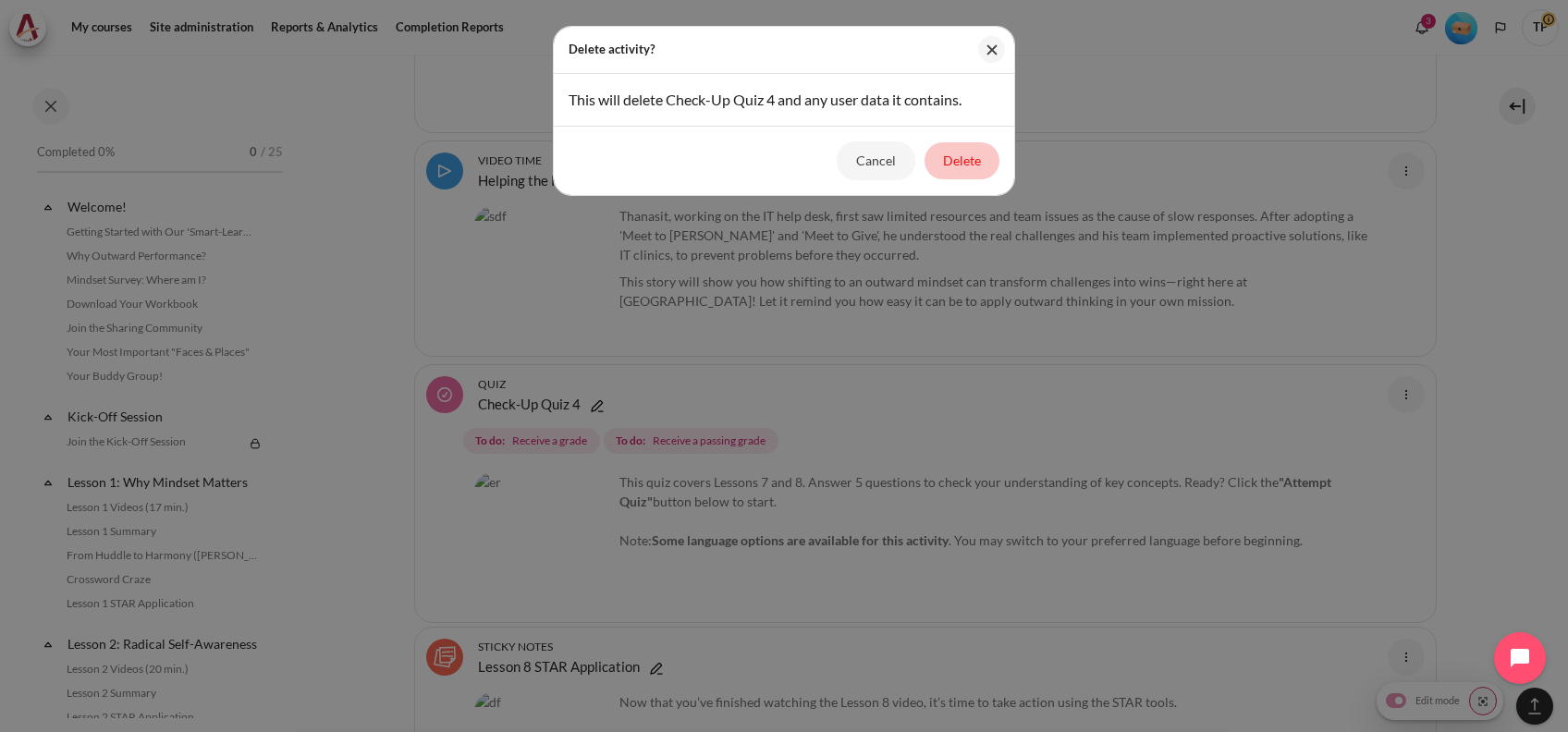
click at [947, 170] on button "Delete" at bounding box center [961, 162] width 75 height 37
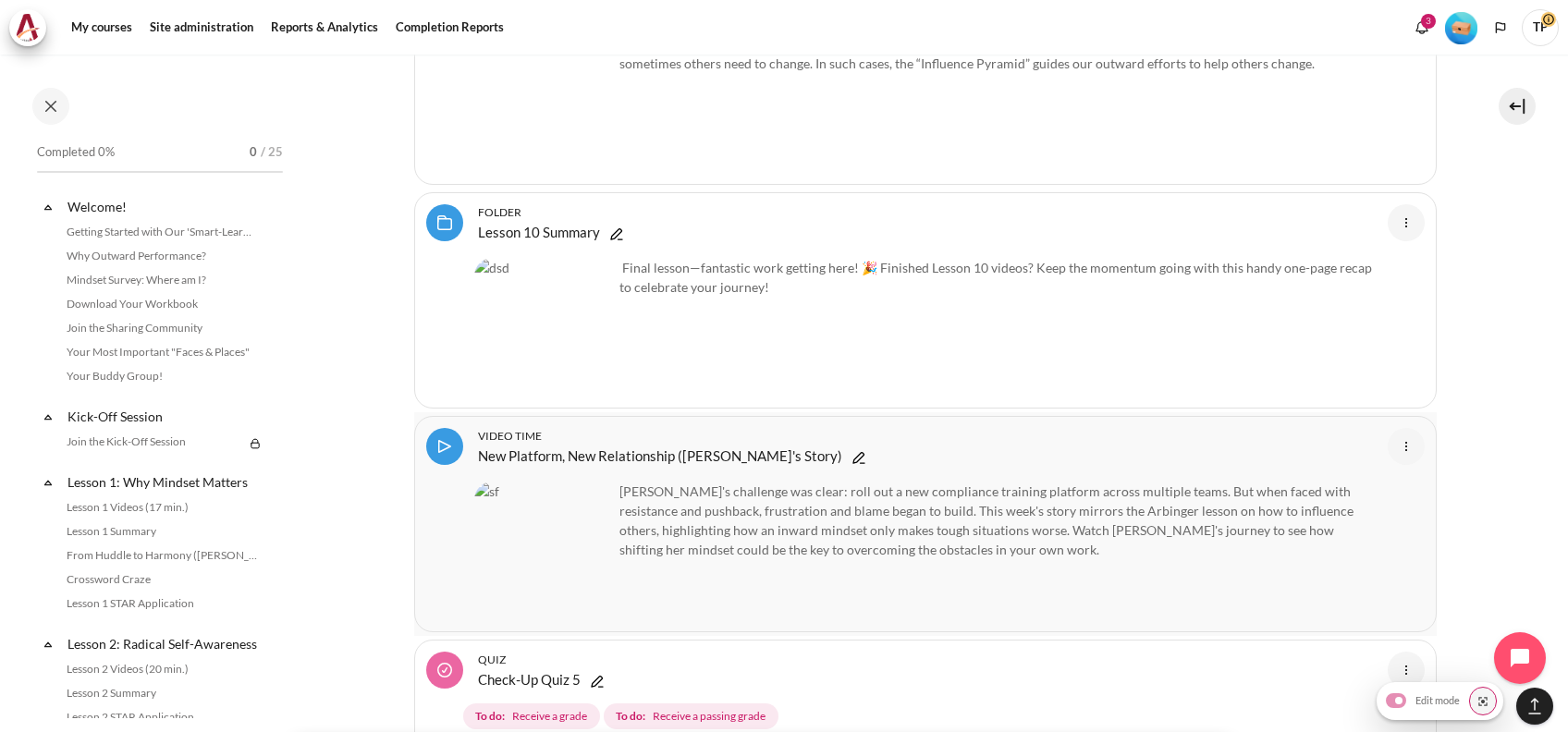
scroll to position [21011, 0]
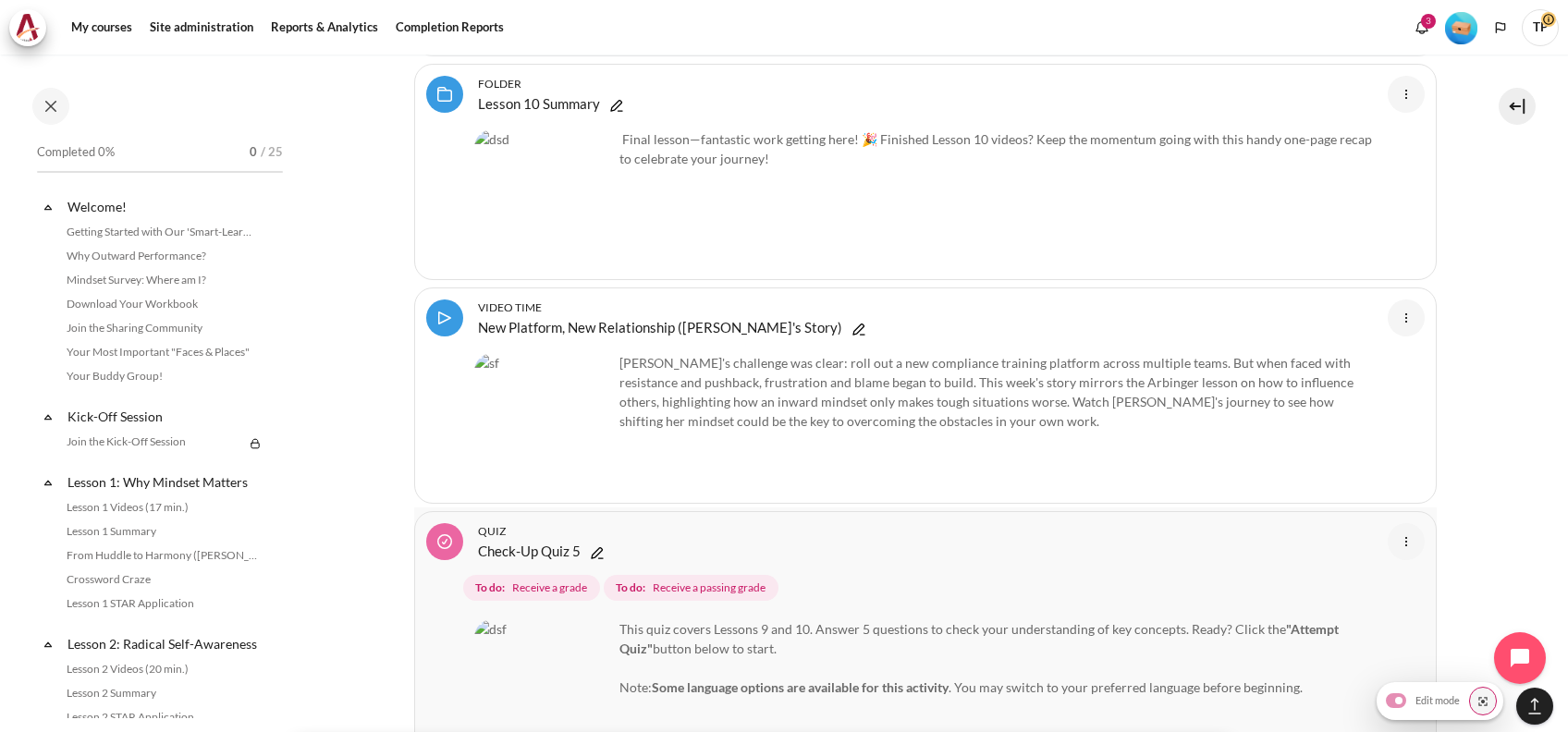
click at [1395, 530] on img "Content" at bounding box center [1407, 542] width 22 height 22
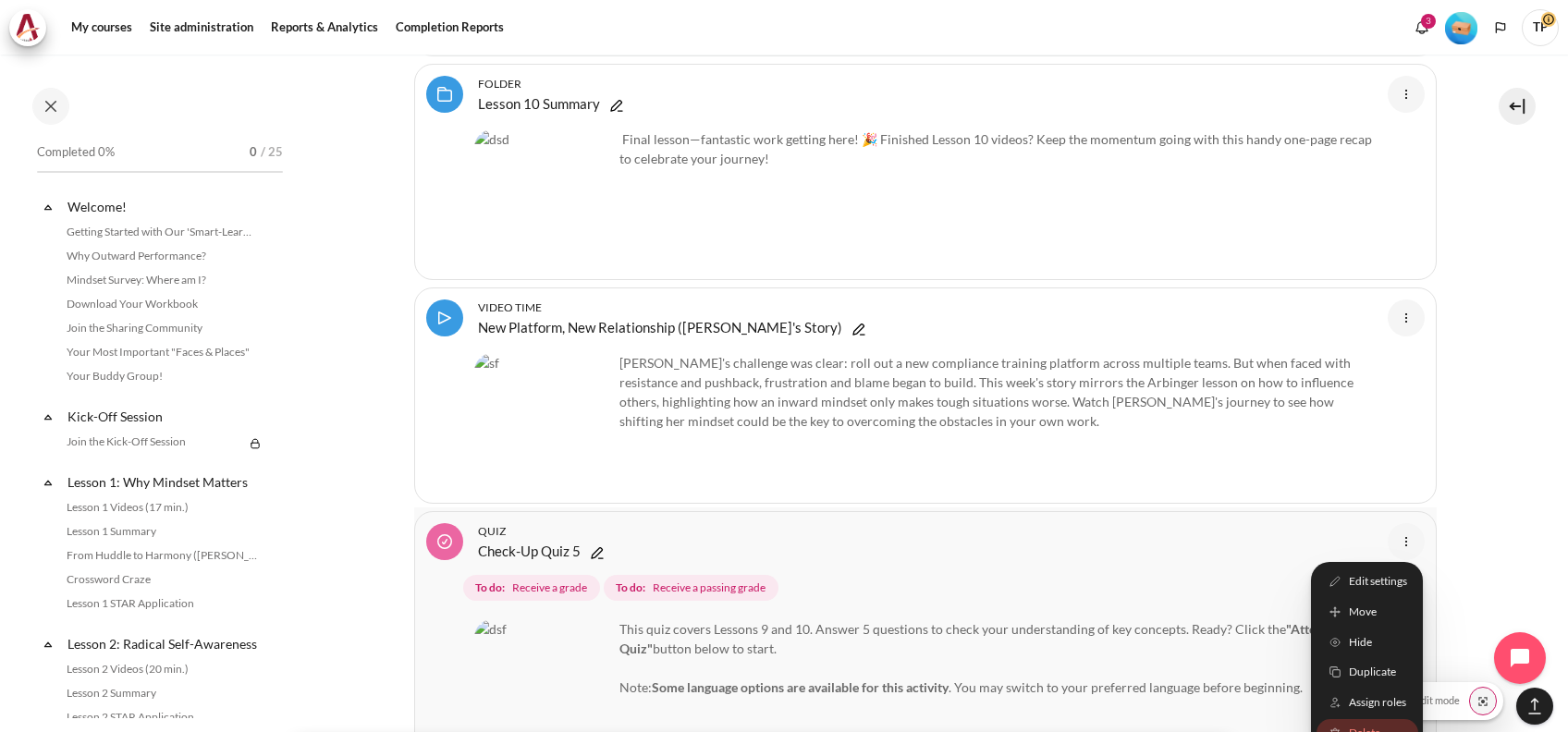
click at [1332, 720] on link "Delete" at bounding box center [1365, 734] width 102 height 29
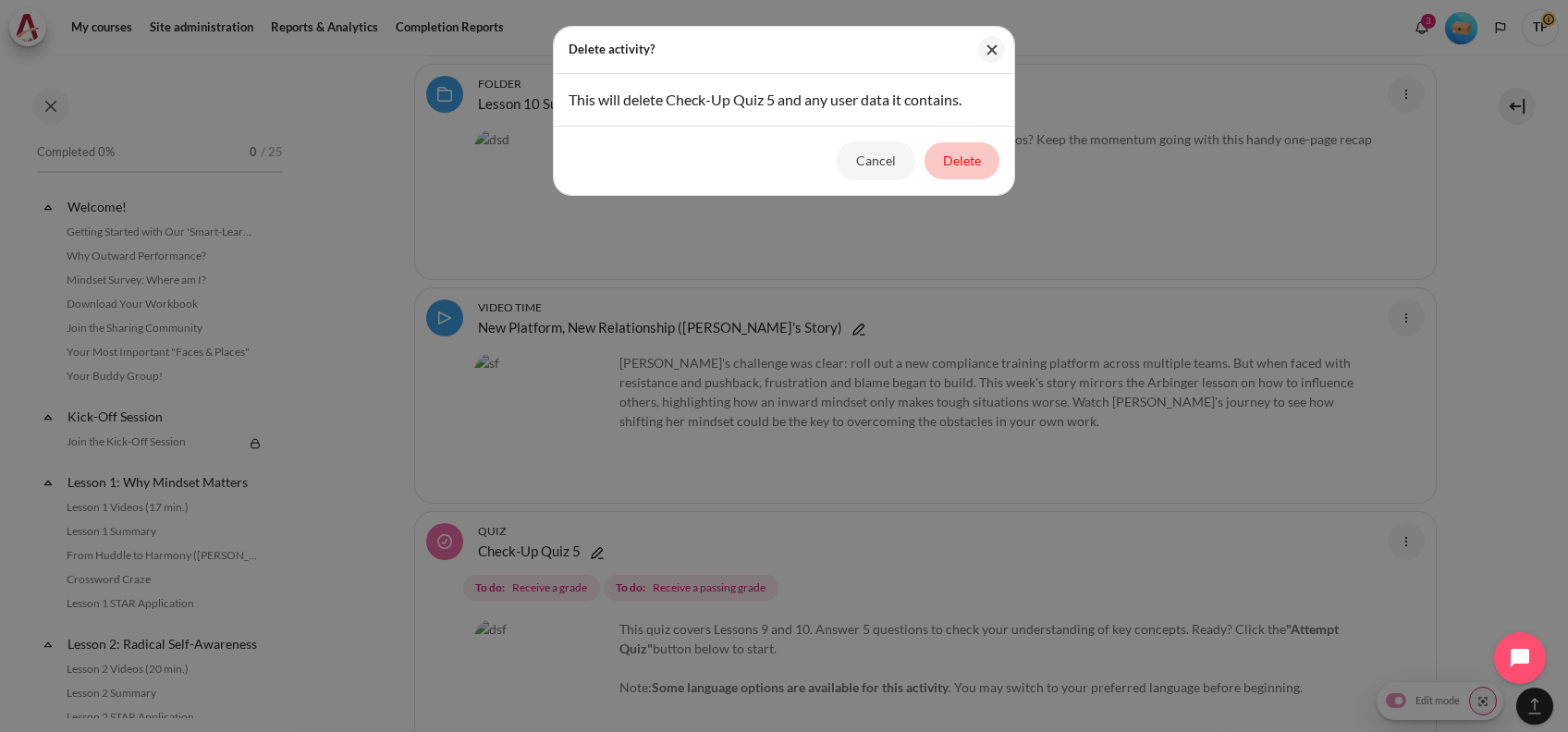
click at [933, 163] on button "Delete" at bounding box center [961, 162] width 75 height 37
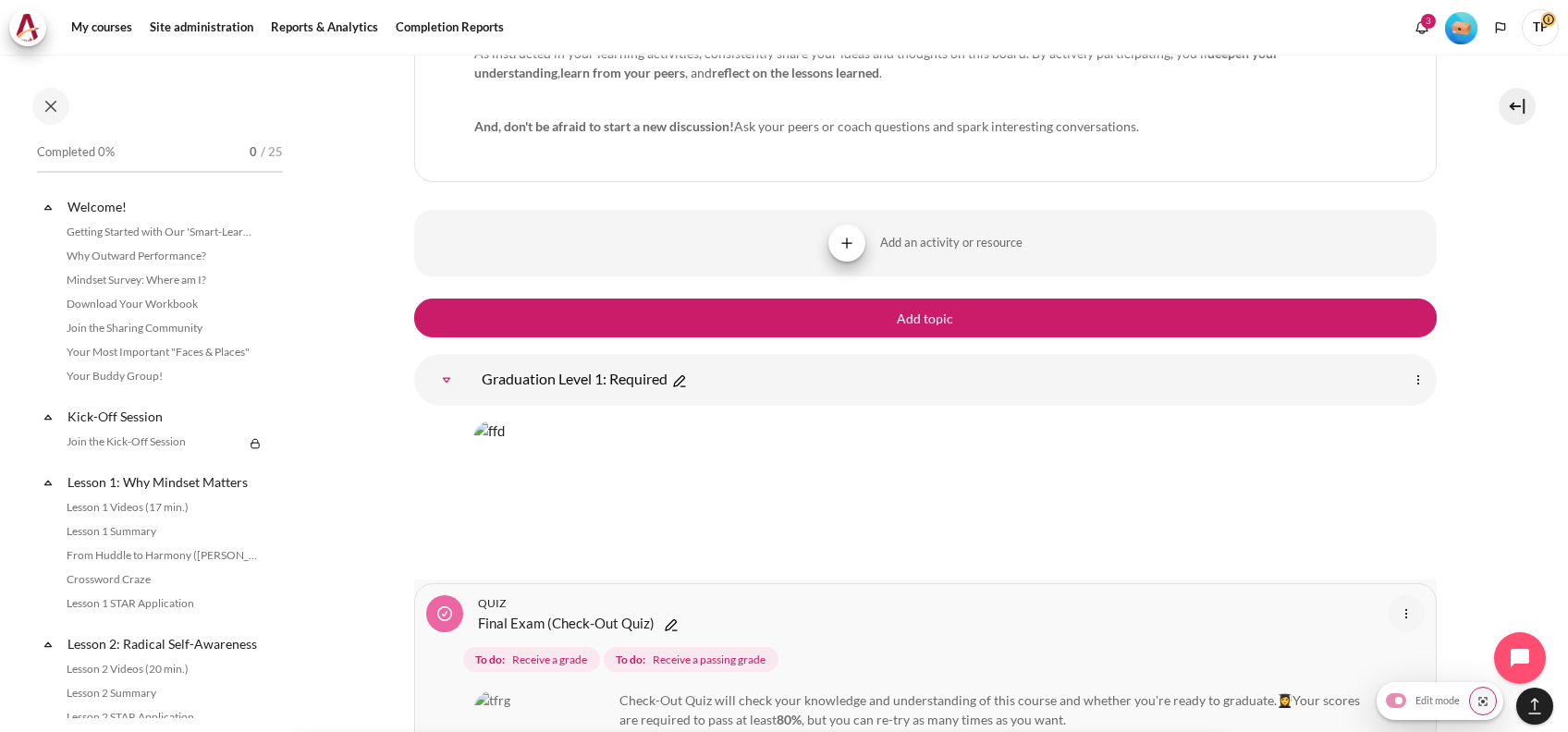
scroll to position [23848, 0]
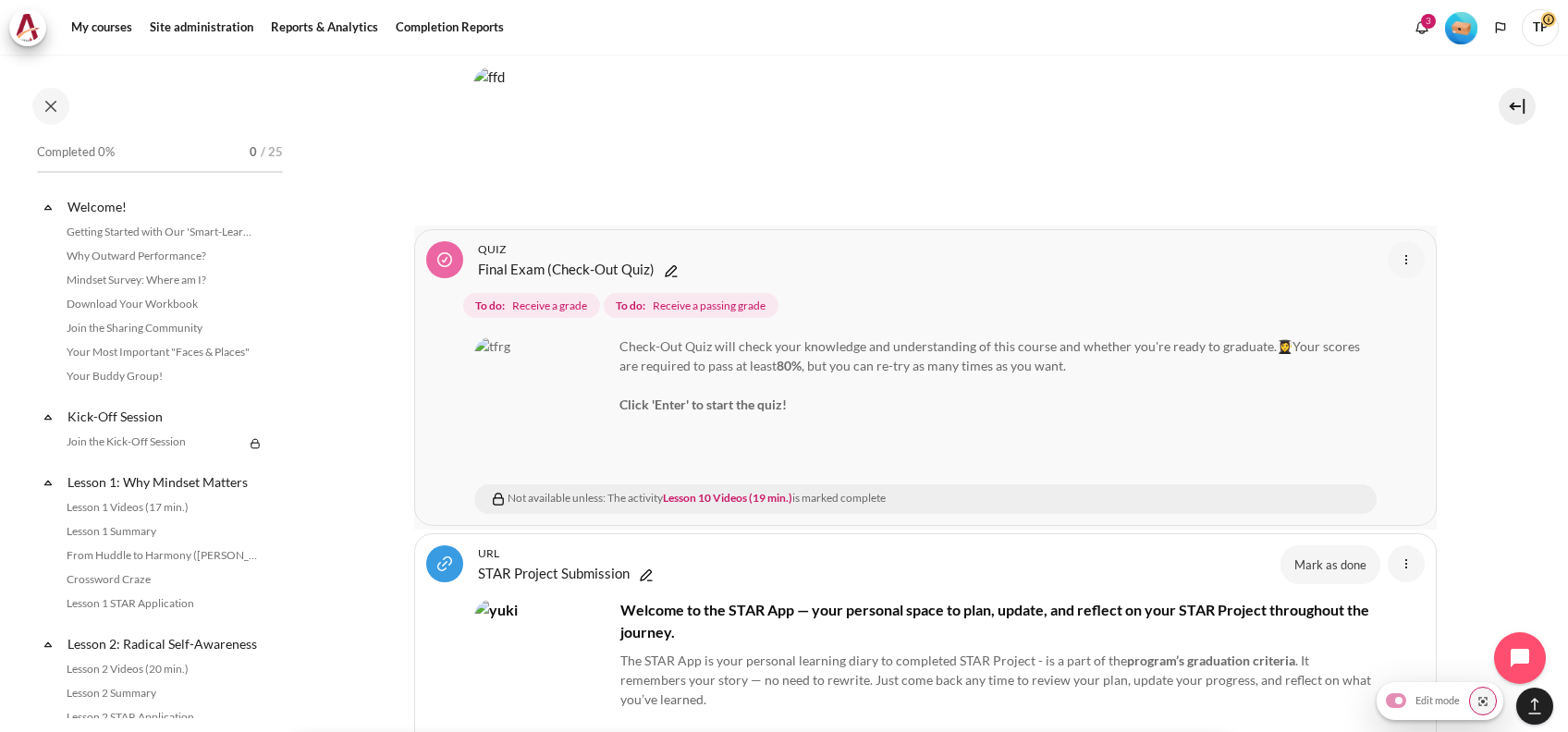
click at [1395, 248] on img "Content" at bounding box center [1407, 260] width 22 height 22
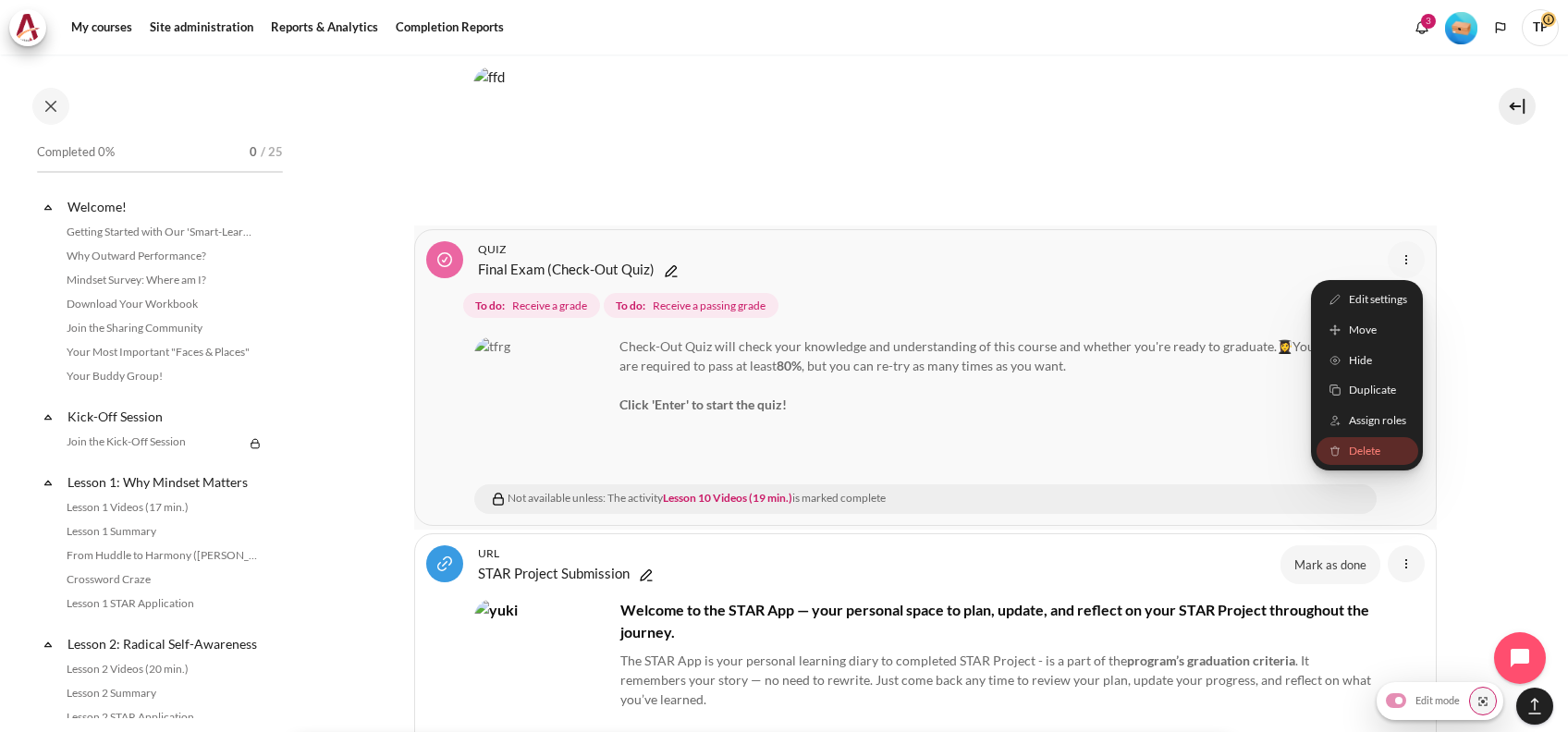
click at [1365, 443] on span "Delete" at bounding box center [1364, 451] width 32 height 17
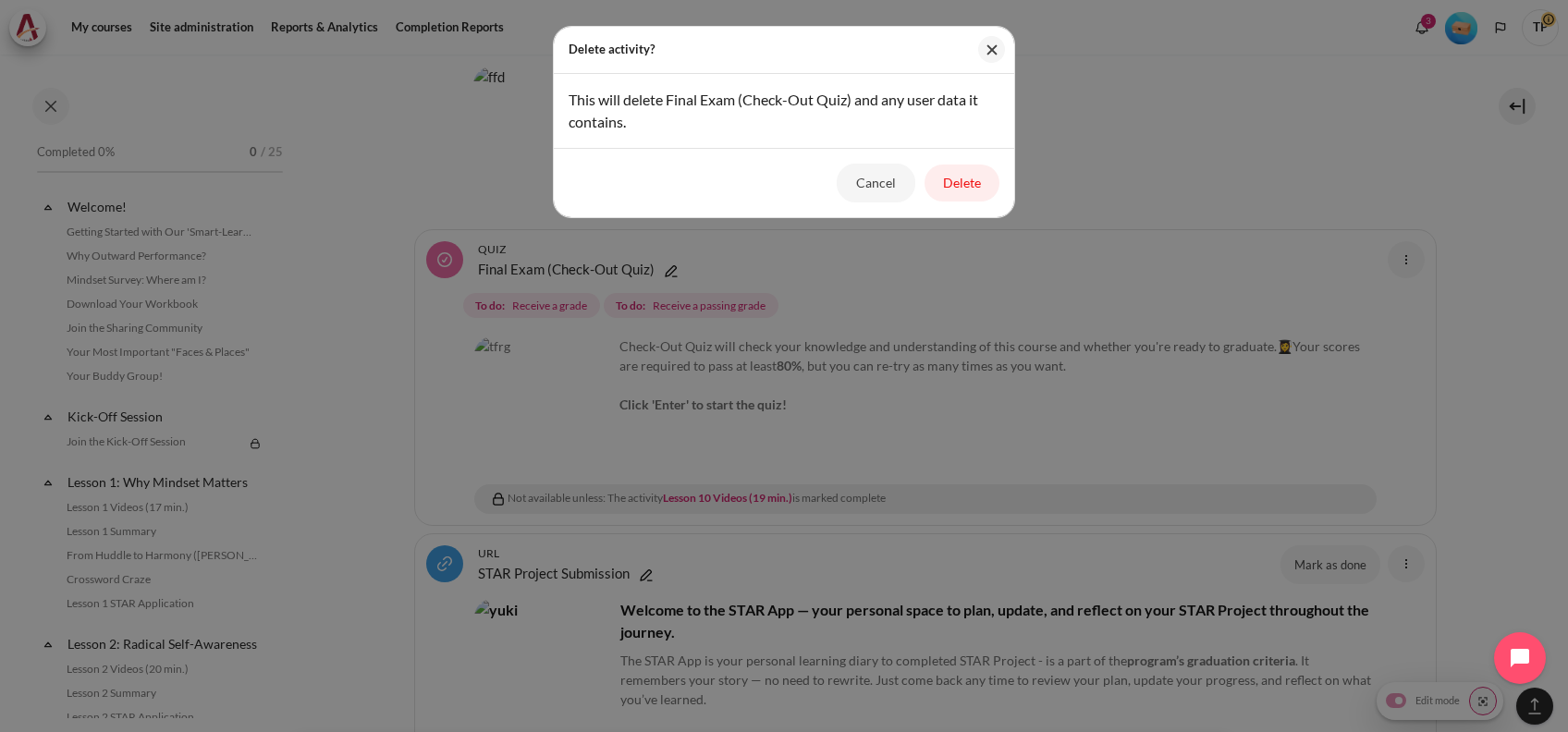
drag, startPoint x: 961, startPoint y: 185, endPoint x: 944, endPoint y: 152, distance: 37.1
click at [961, 180] on button "Delete" at bounding box center [961, 183] width 75 height 37
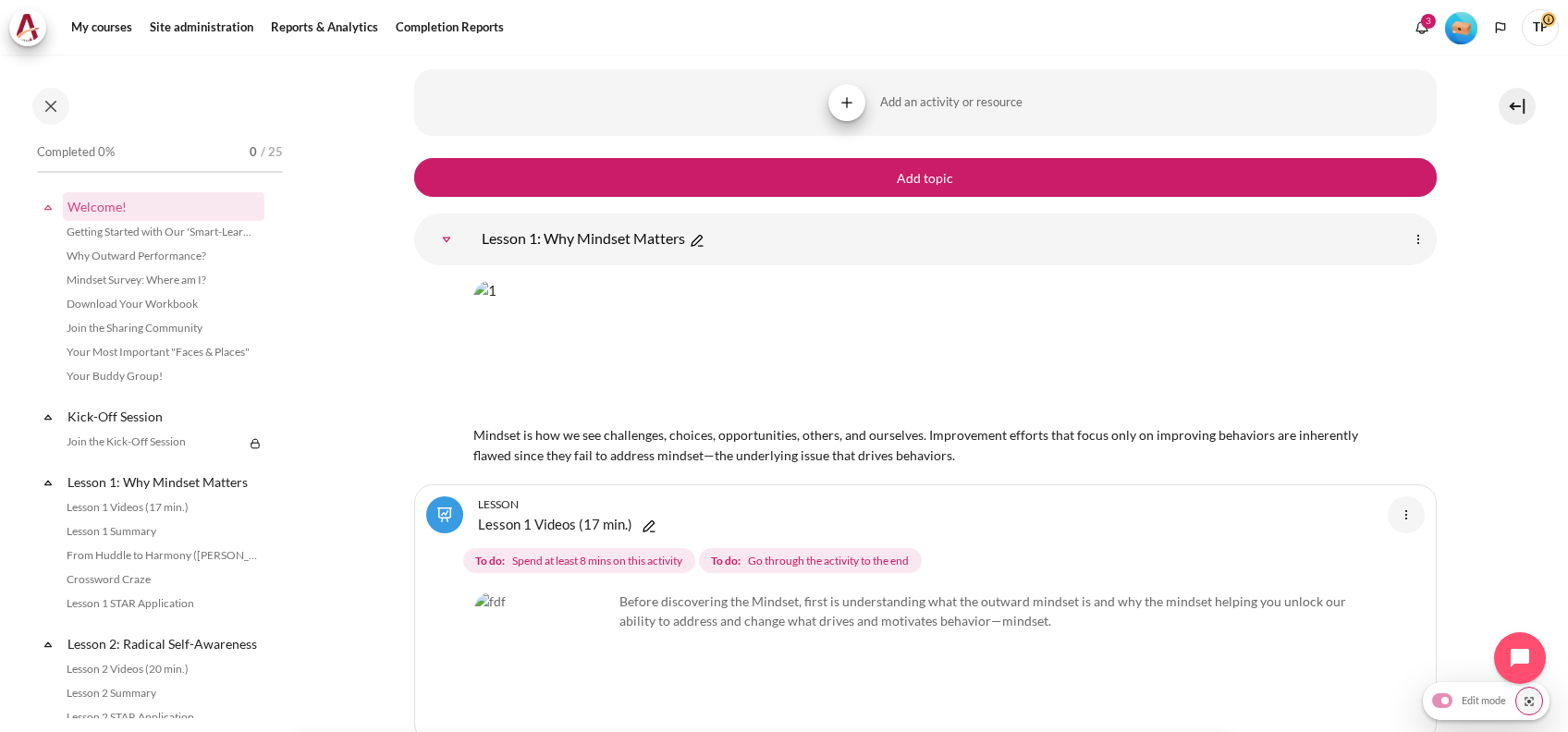
scroll to position [0, 0]
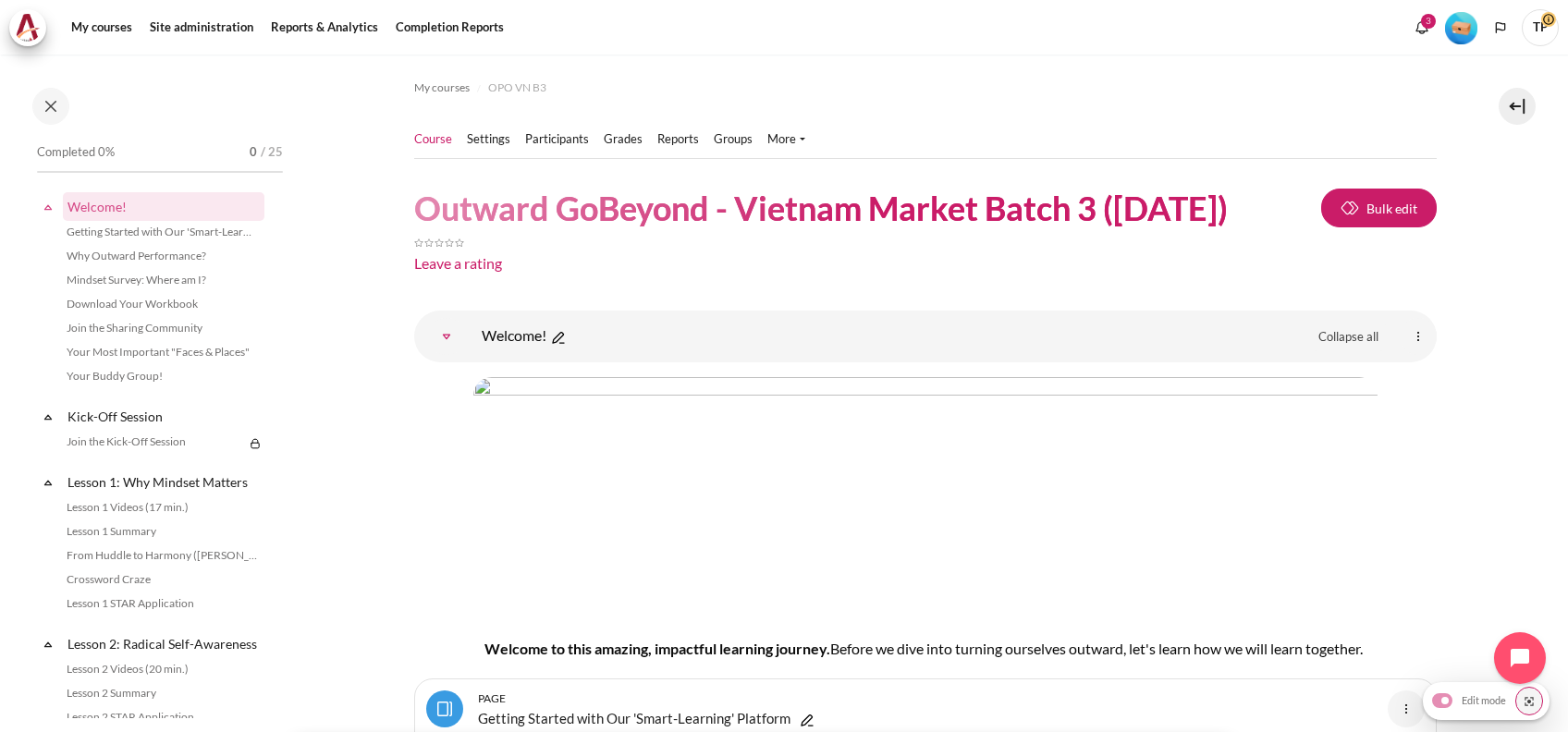
drag, startPoint x: 784, startPoint y: 136, endPoint x: 776, endPoint y: 160, distance: 25.3
click at [783, 136] on link "More" at bounding box center [786, 140] width 38 height 19
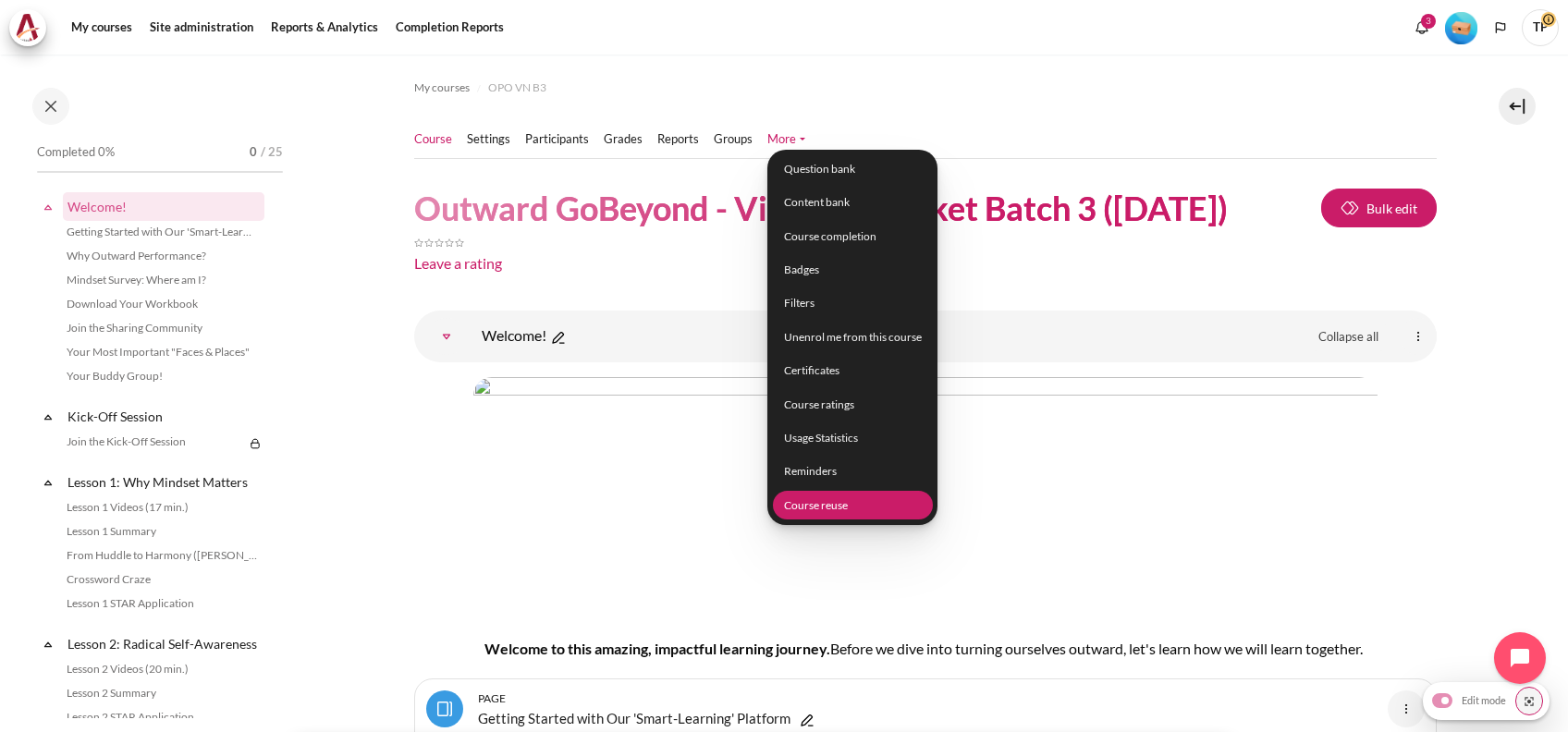
click at [802, 504] on link "Course reuse" at bounding box center [851, 505] width 160 height 29
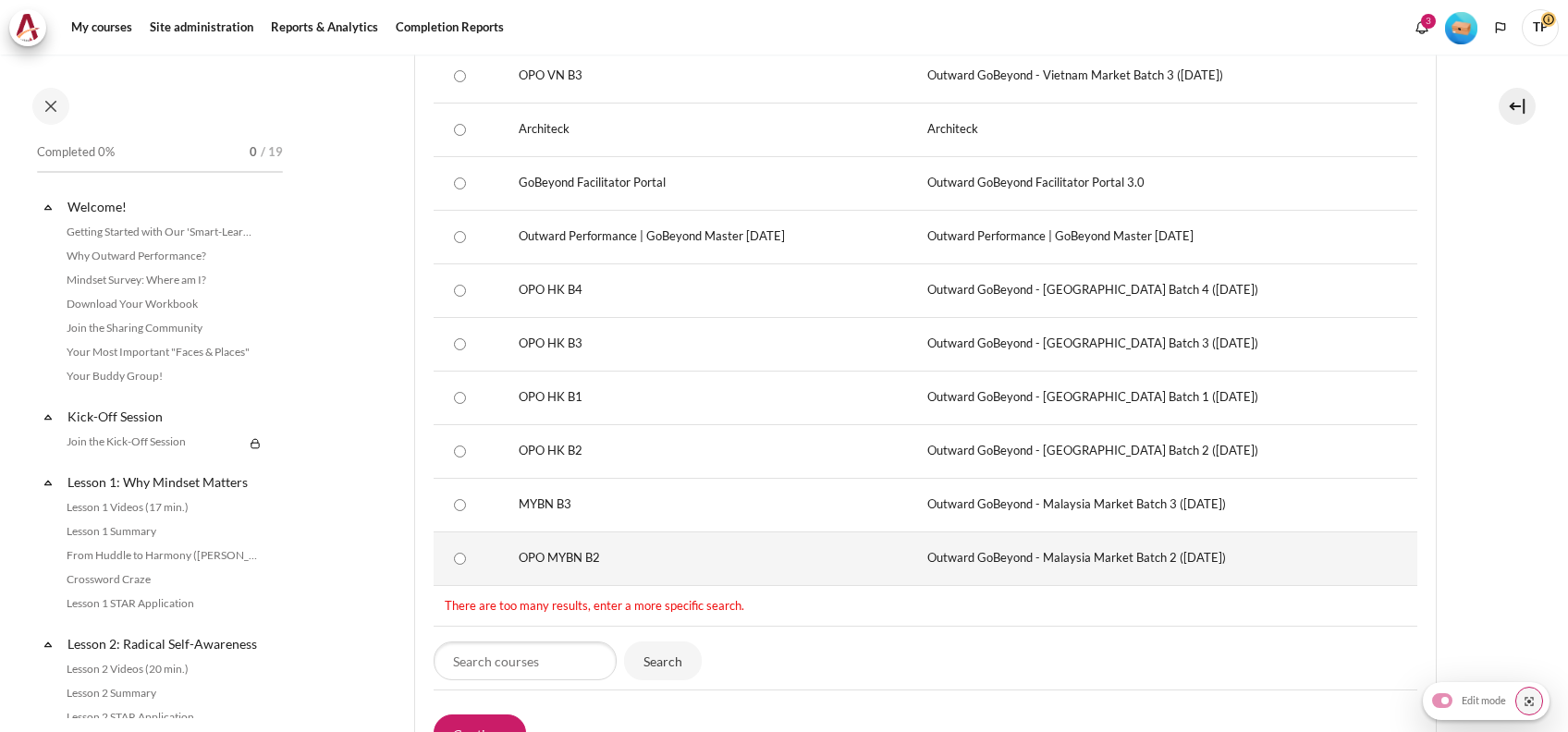
scroll to position [626, 0]
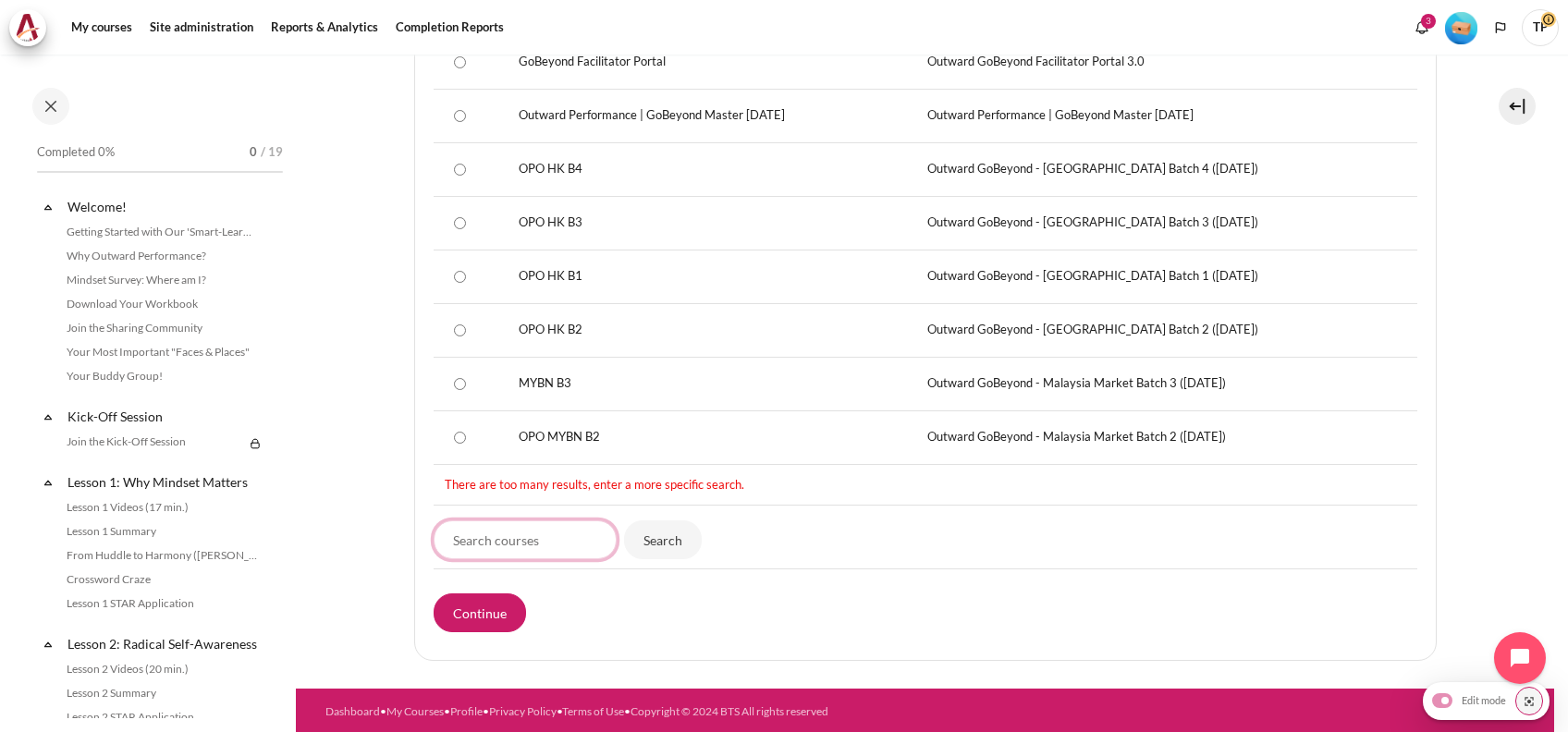
click at [527, 524] on input "Search courses" at bounding box center [525, 541] width 183 height 39
type input "vn"
click at [624, 521] on input "Search" at bounding box center [663, 541] width 77 height 39
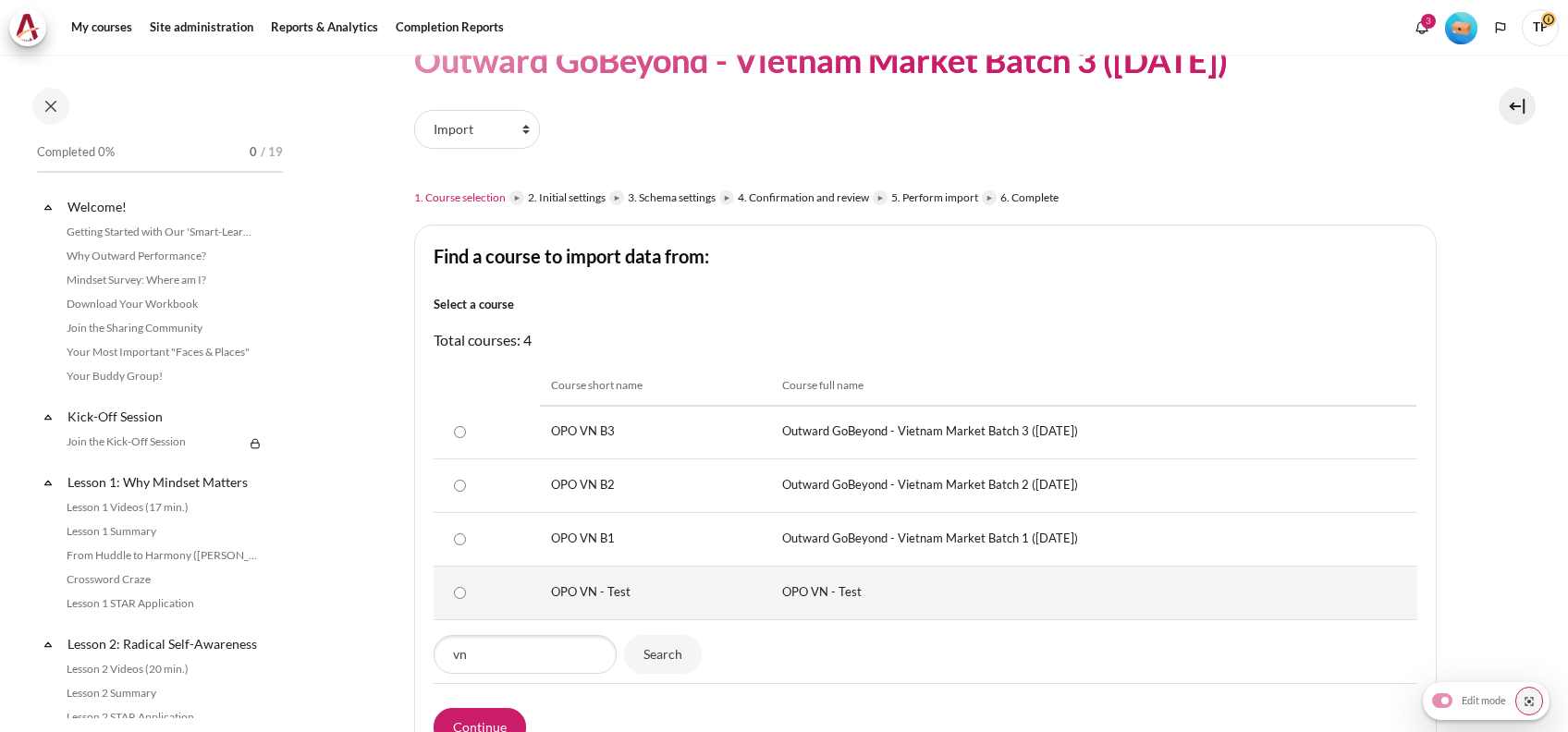
scroll to position [246, 0]
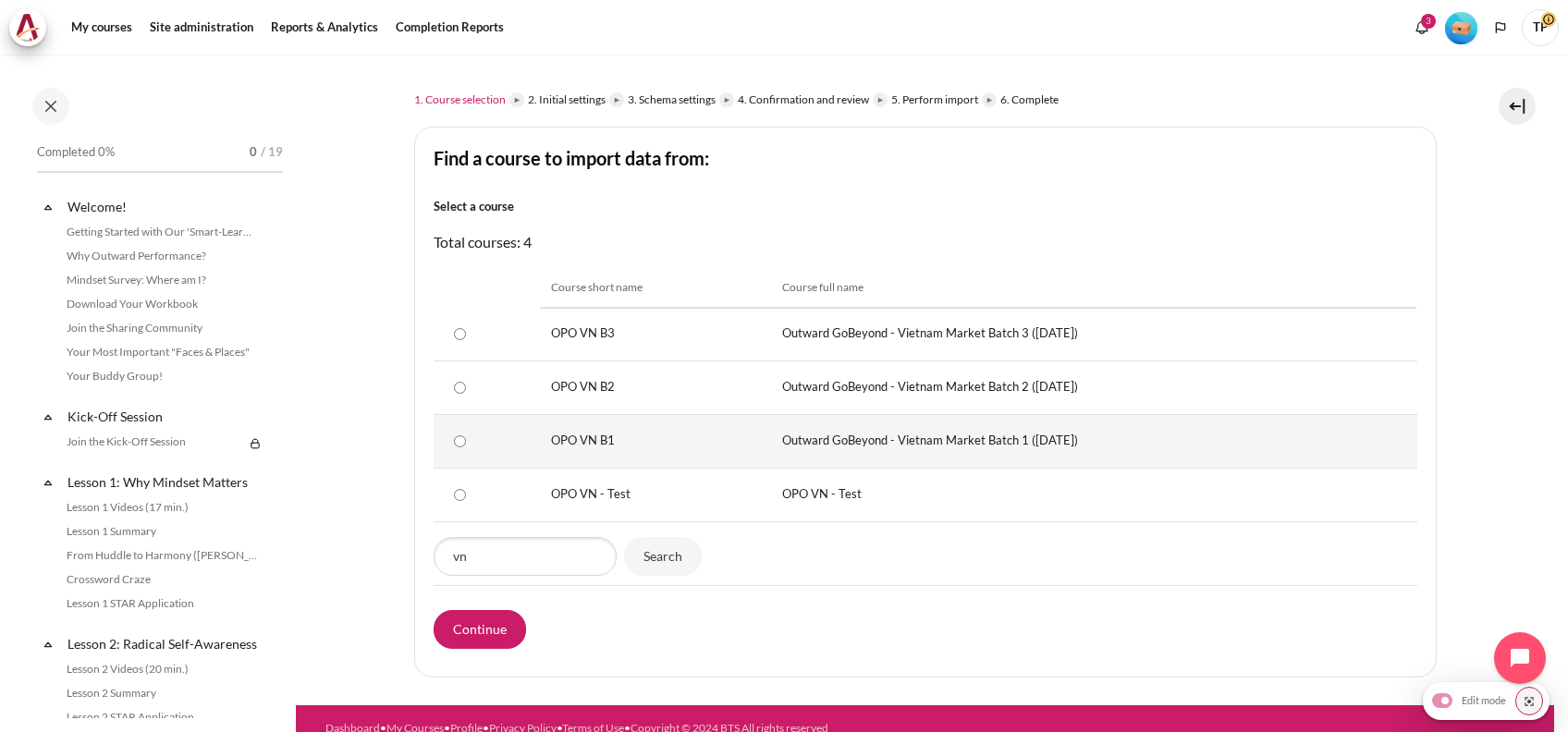
click at [455, 439] on input "OPO VN B1" at bounding box center [459, 441] width 12 height 12
radio input "true"
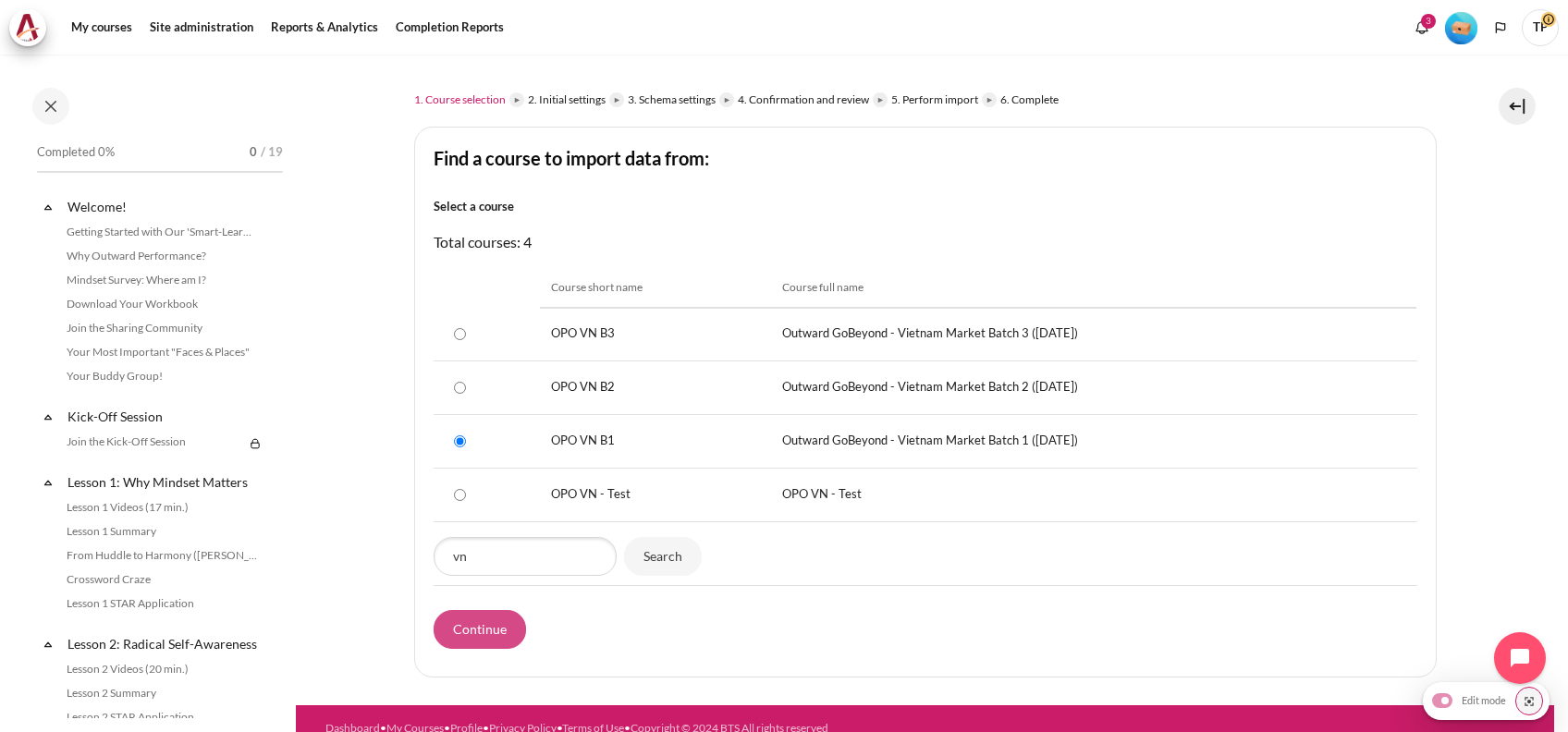
click at [472, 627] on input "Continue" at bounding box center [480, 630] width 92 height 39
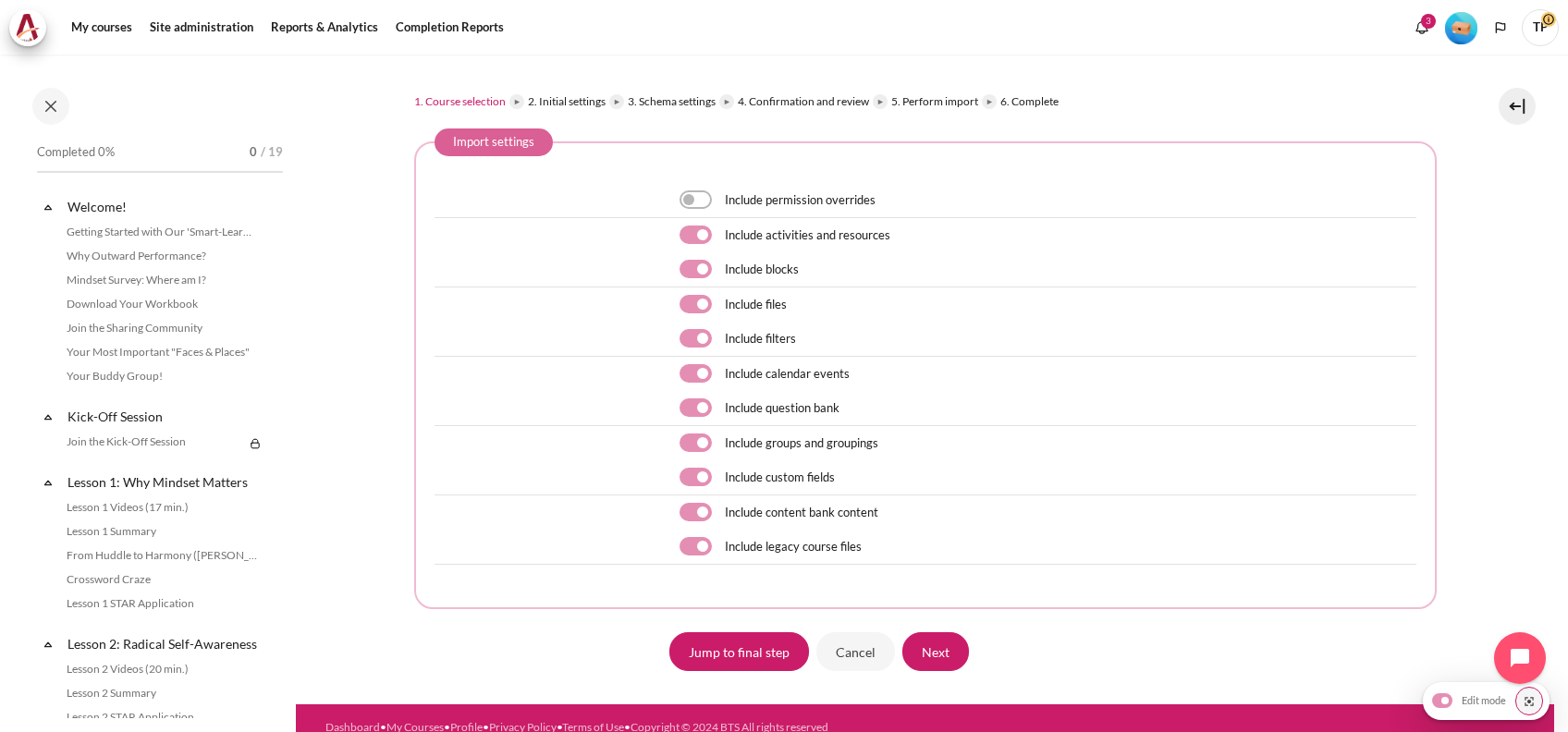
scroll to position [246, 0]
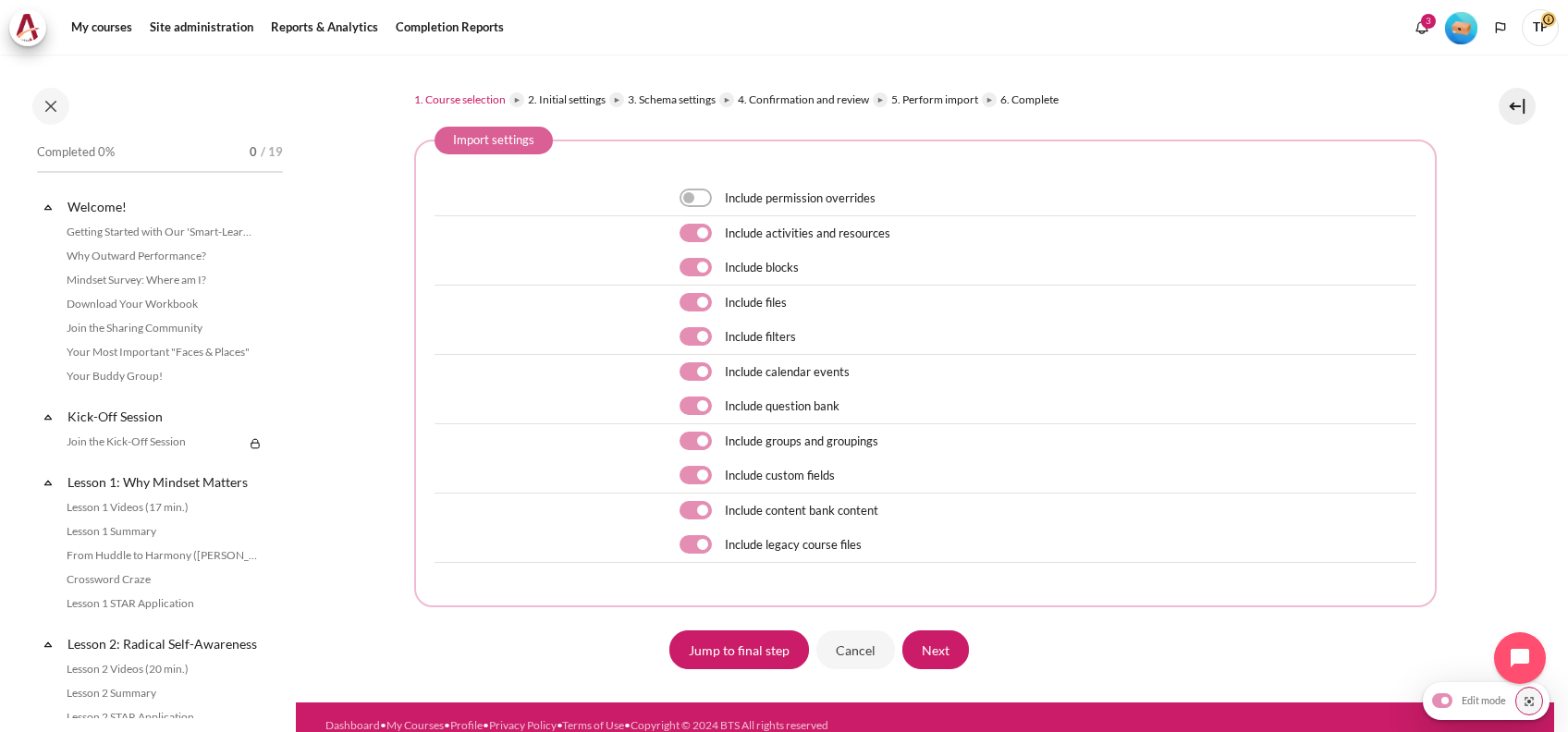
drag, startPoint x: 695, startPoint y: 260, endPoint x: 695, endPoint y: 286, distance: 26.0
click at [720, 265] on label "Content" at bounding box center [721, 267] width 3 height 20
click at [695, 265] on input "Content" at bounding box center [695, 267] width 33 height 19
checkbox input "false"
click at [720, 339] on label "Content" at bounding box center [721, 337] width 3 height 20
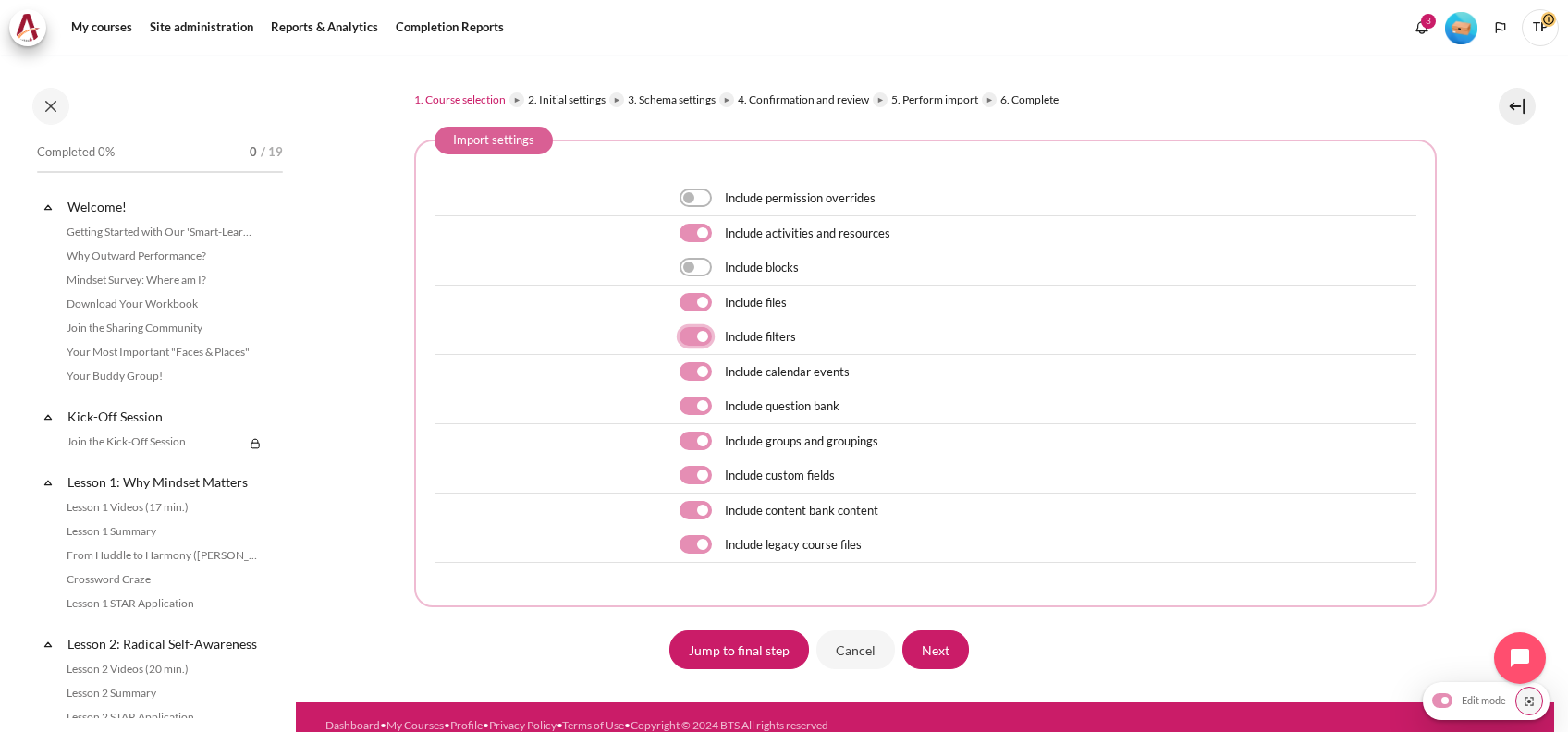
click at [699, 339] on input "Content" at bounding box center [695, 337] width 33 height 19
checkbox input "false"
click at [720, 363] on label "Content" at bounding box center [721, 372] width 3 height 20
click at [700, 363] on input "Content" at bounding box center [695, 372] width 33 height 19
checkbox input "false"
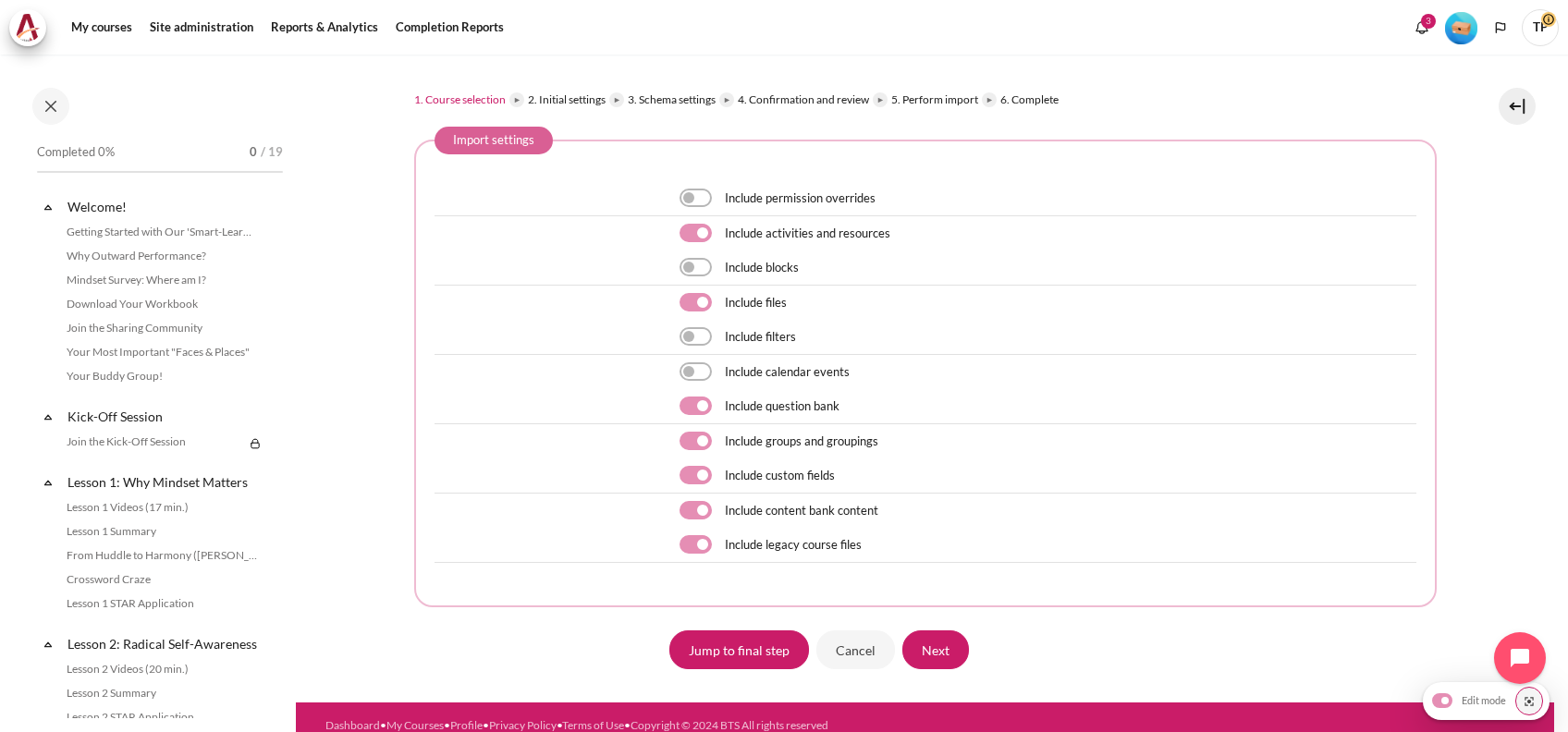
click at [720, 398] on label "Content" at bounding box center [721, 406] width 3 height 20
click at [699, 398] on input "Content" at bounding box center [695, 406] width 33 height 19
click at [720, 398] on label "Content" at bounding box center [721, 406] width 3 height 20
click at [699, 398] on input "Content" at bounding box center [695, 406] width 33 height 19
checkbox input "true"
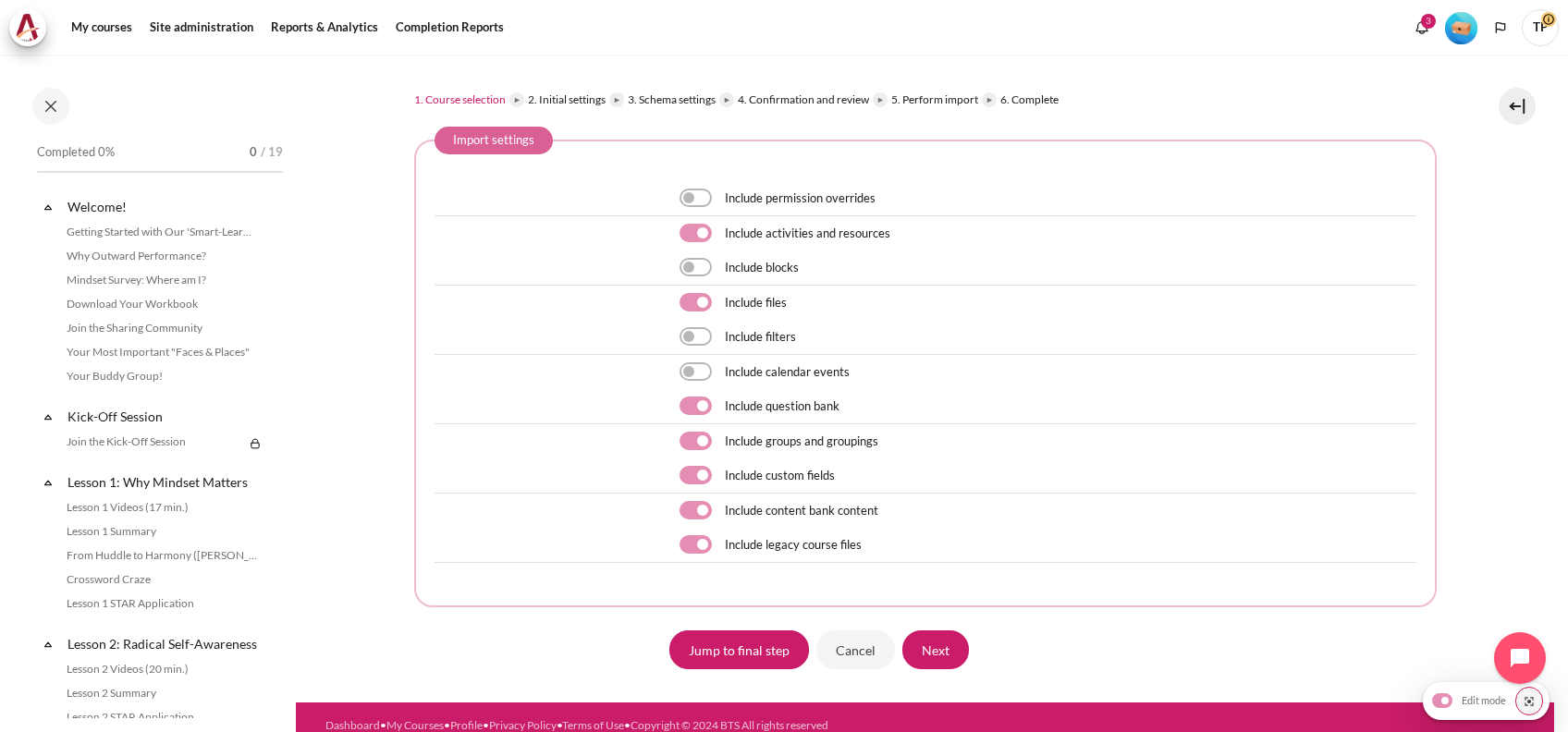
click at [692, 429] on div "Include groups and groupings" at bounding box center [1047, 442] width 736 height 25
click at [720, 444] on label "Content" at bounding box center [721, 442] width 3 height 20
click at [693, 444] on input "Content" at bounding box center [695, 442] width 33 height 19
checkbox input "false"
click at [720, 479] on label "Content" at bounding box center [721, 475] width 3 height 20
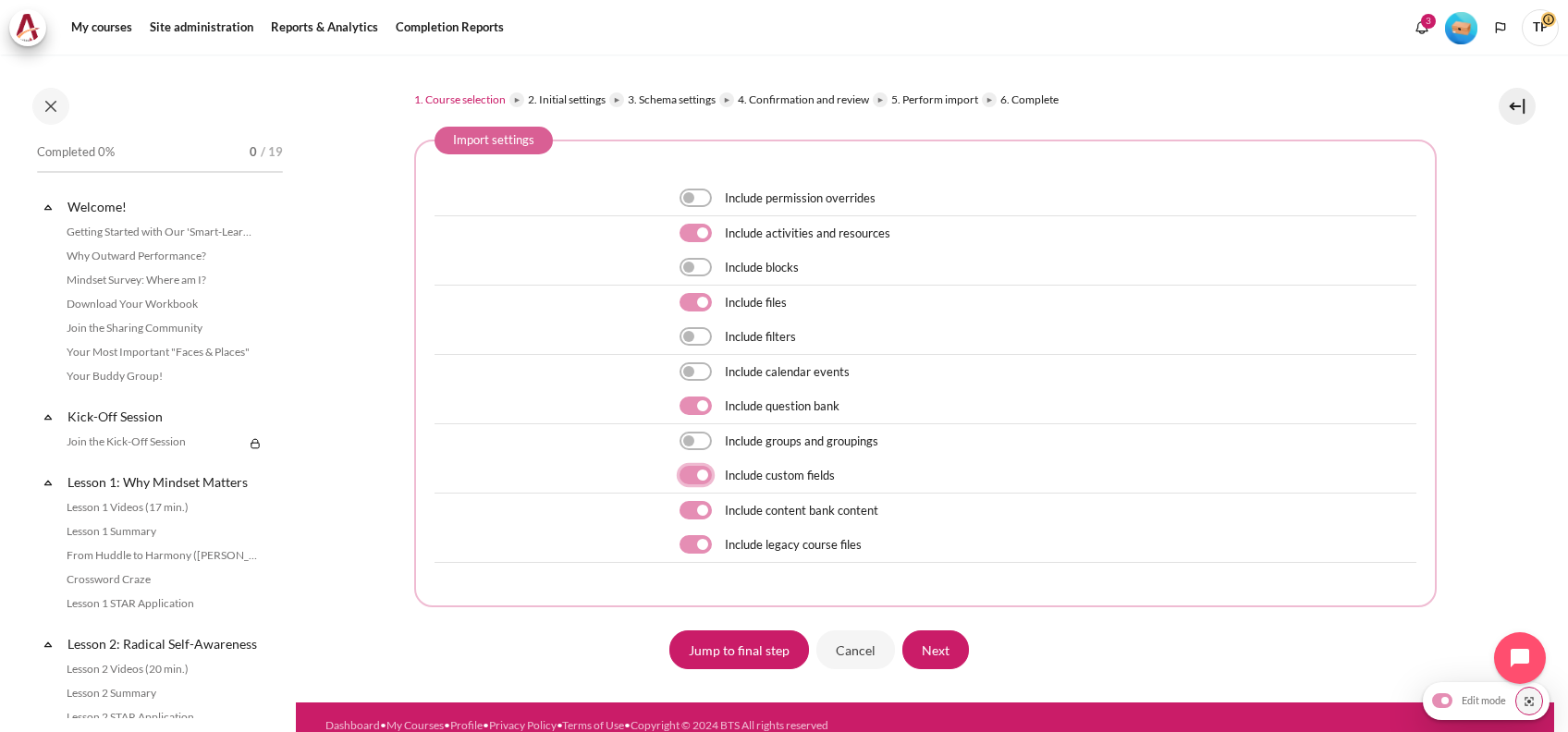
click at [706, 479] on input "Content" at bounding box center [695, 475] width 33 height 19
checkbox input "false"
click at [918, 653] on input "Next" at bounding box center [935, 650] width 66 height 39
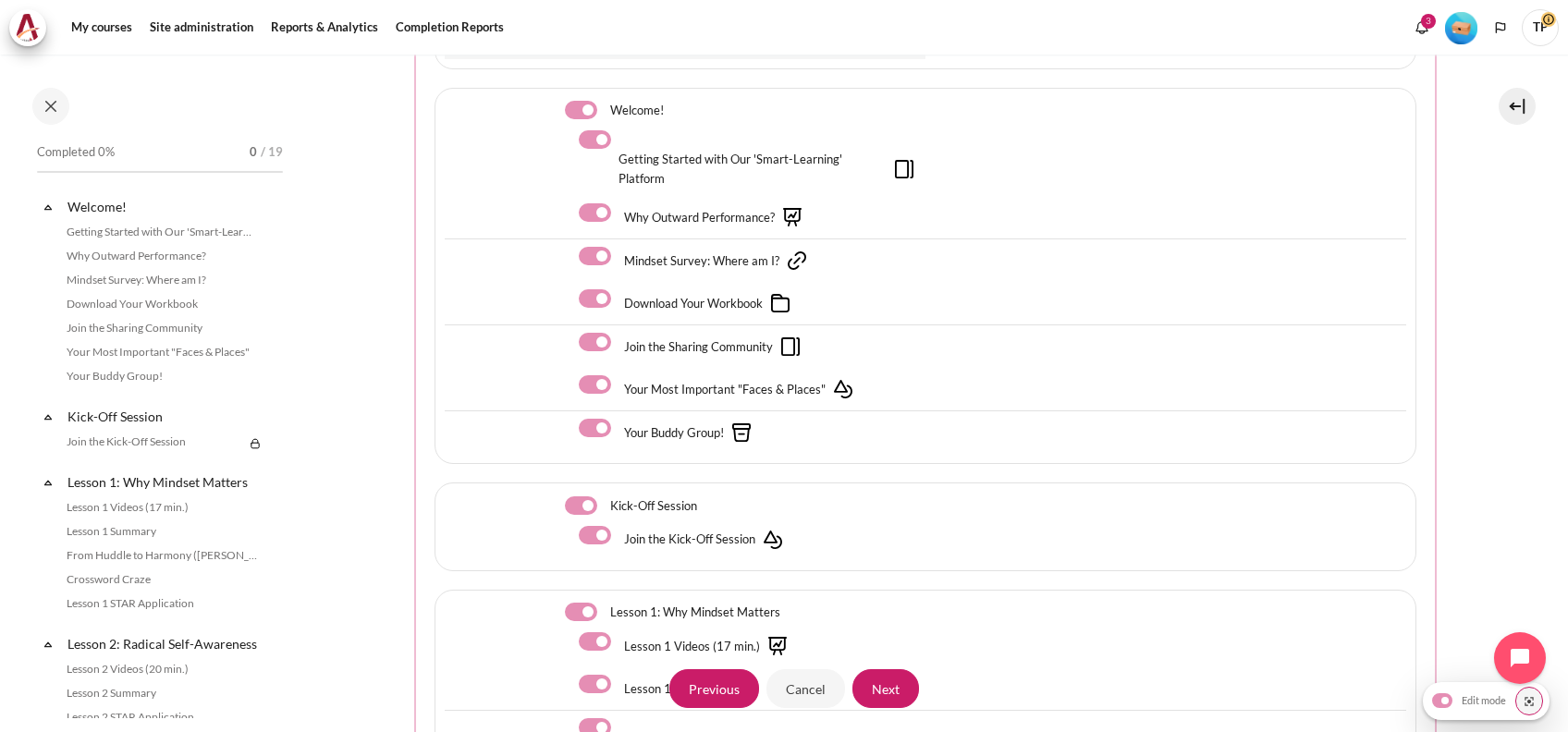
scroll to position [370, 0]
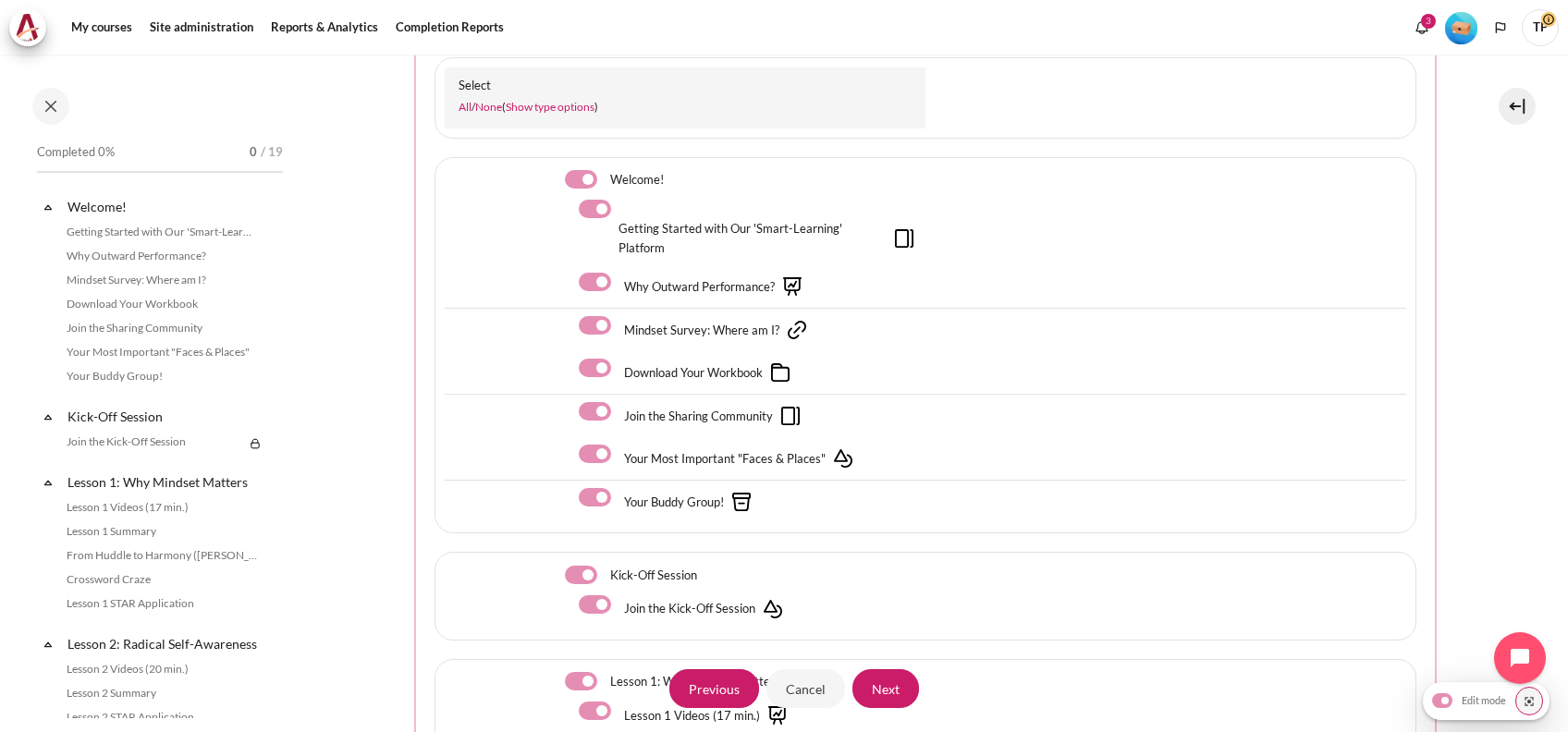
click at [585, 189] on div "Welcome!" at bounding box center [745, 179] width 360 height 25
click at [605, 179] on label "Content" at bounding box center [606, 179] width 3 height 20
click at [568, 179] on input "Content" at bounding box center [581, 179] width 33 height 19
checkbox input "false"
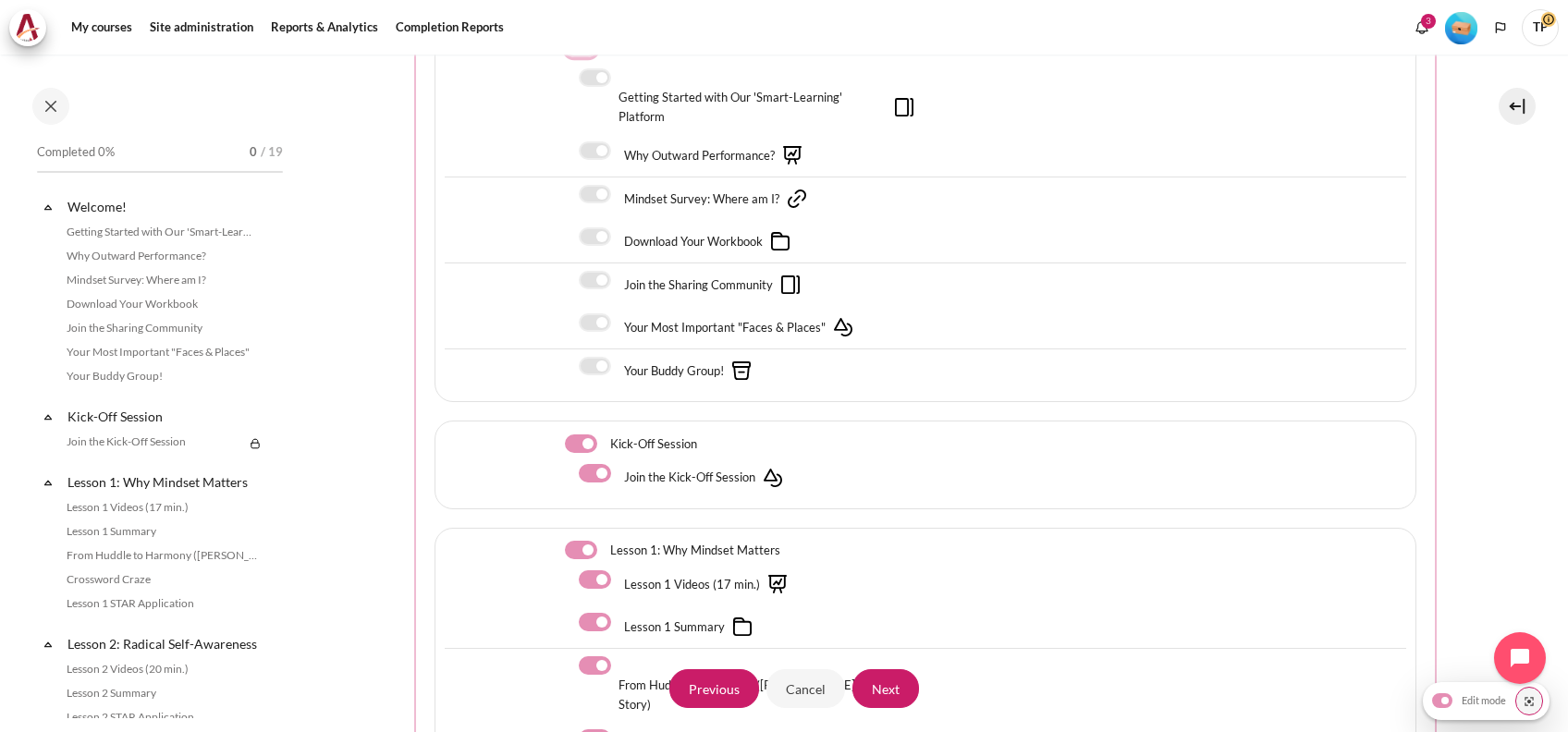
scroll to position [739, 0]
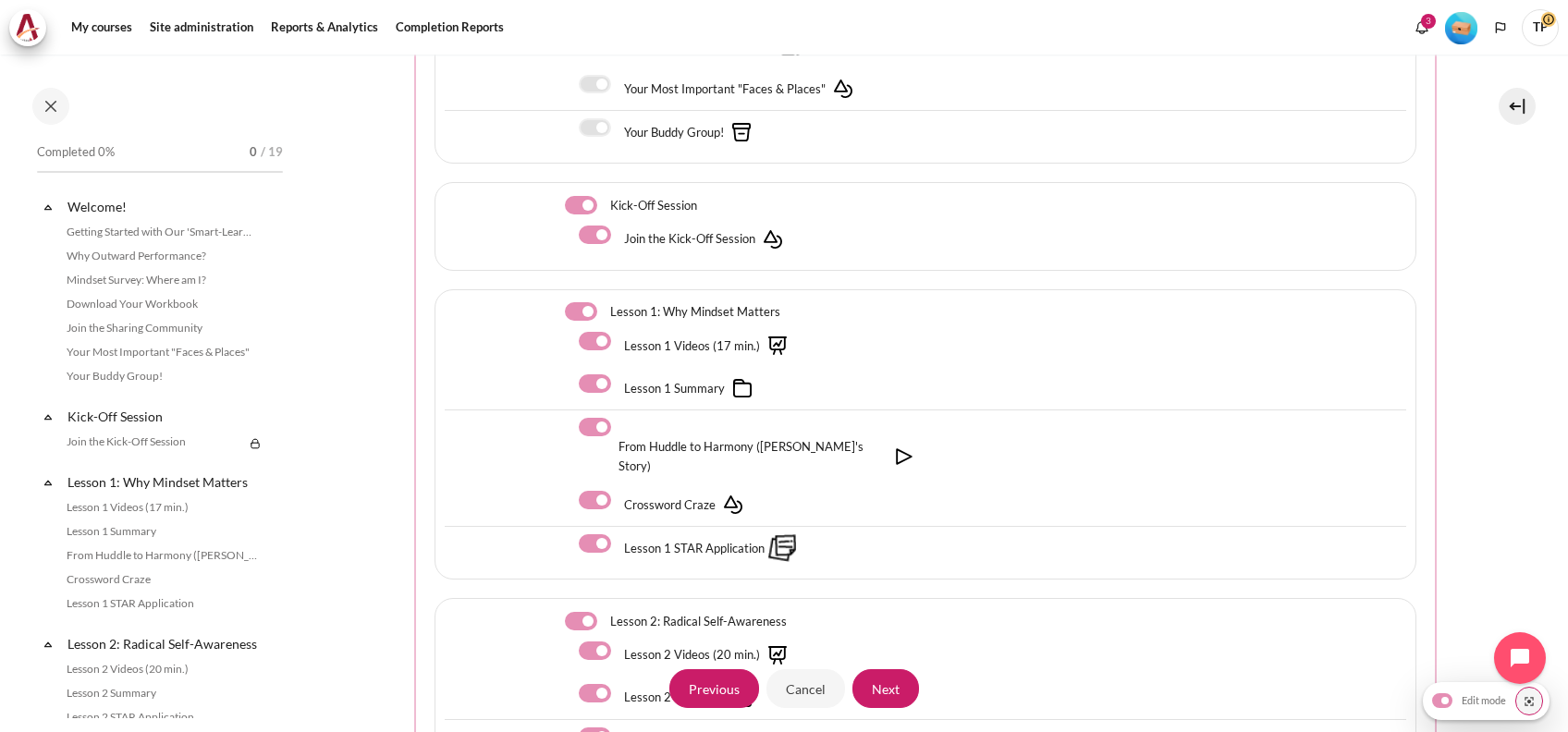
click at [605, 207] on label "Content" at bounding box center [606, 205] width 3 height 20
click at [575, 207] on input "Content" at bounding box center [581, 205] width 33 height 19
checkbox input "false"
click at [605, 314] on label "Content" at bounding box center [606, 312] width 3 height 20
click at [581, 314] on input "Content" at bounding box center [581, 312] width 33 height 19
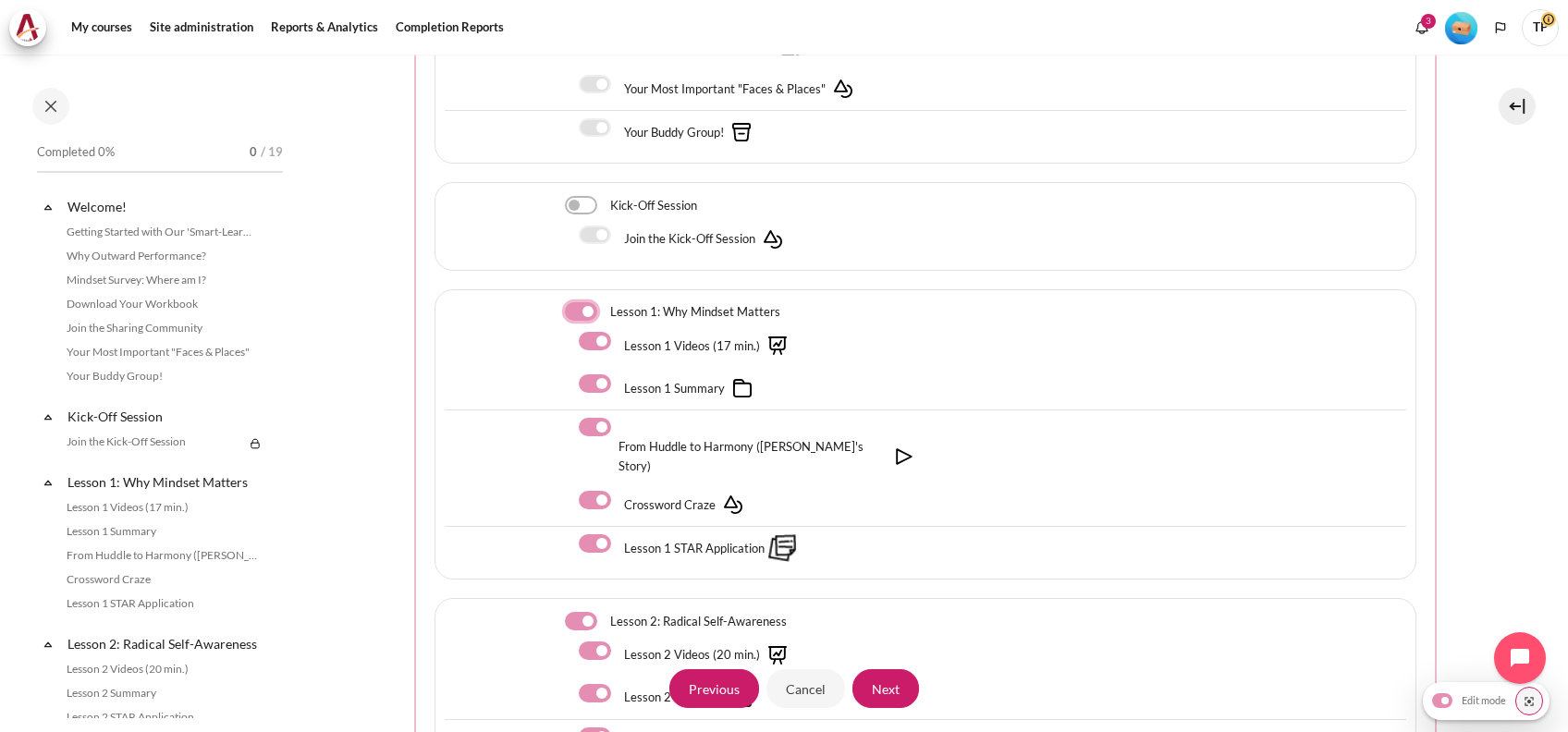
checkbox input "false"
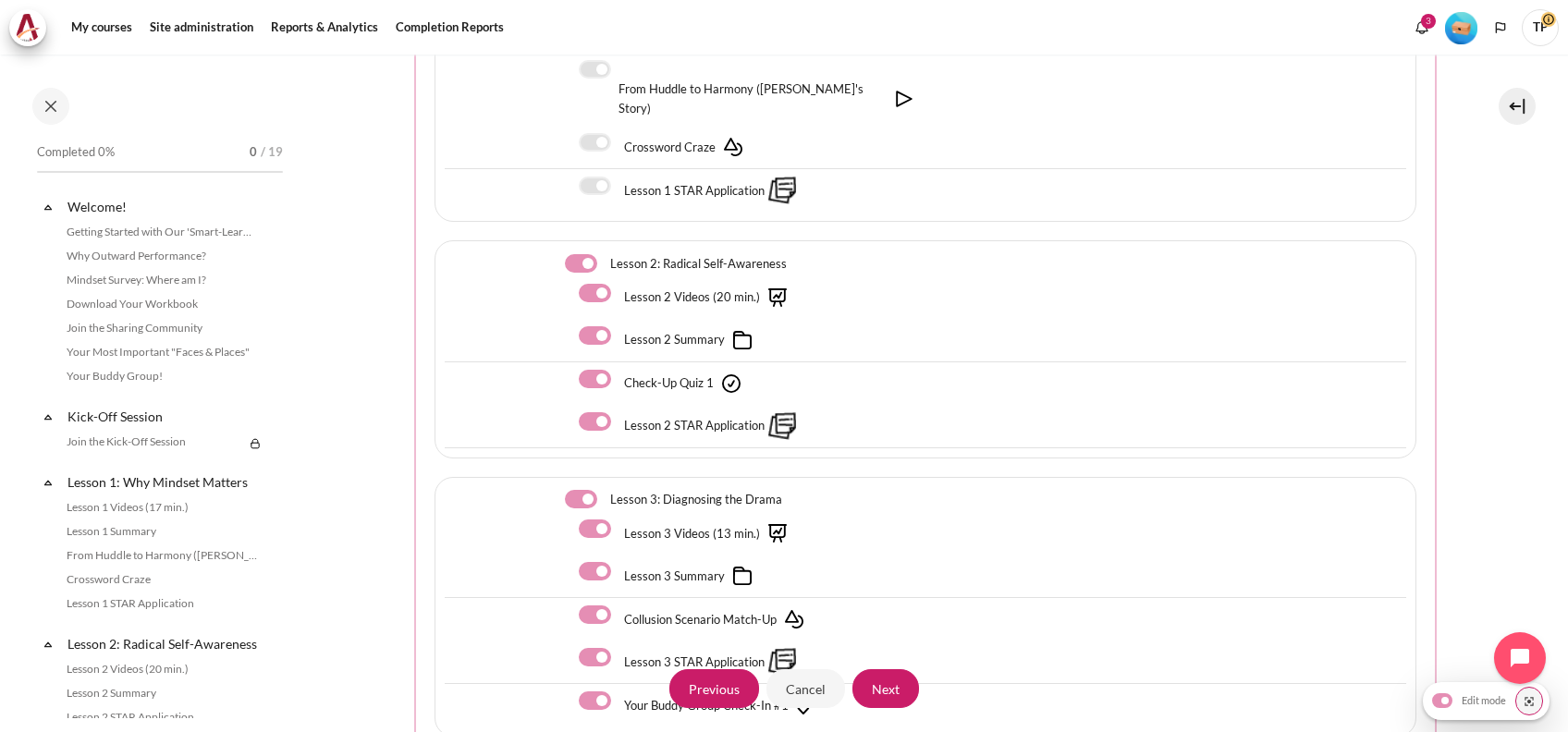
scroll to position [1109, 0]
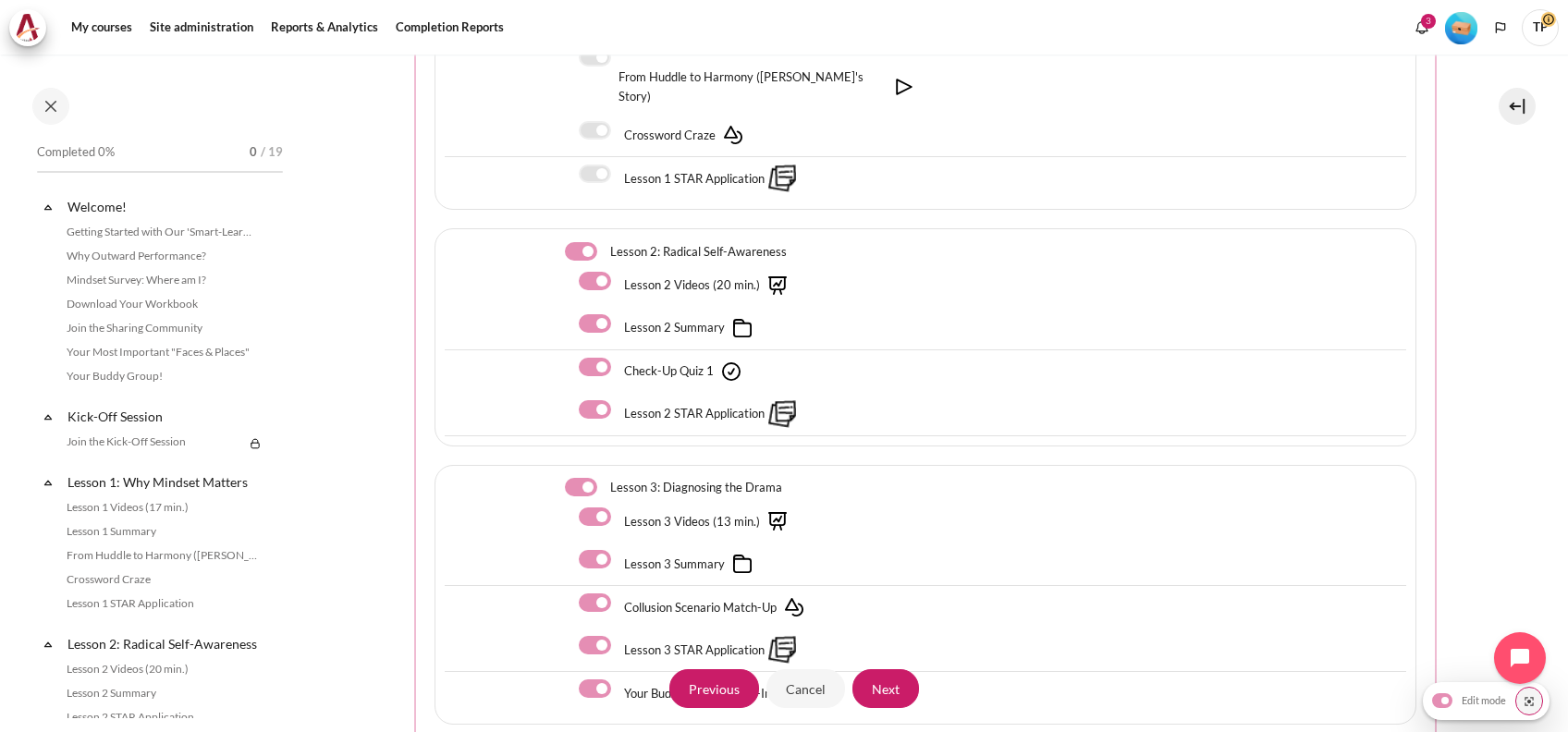
click at [589, 278] on div "Lesson 2 Videos (20 min.)" at bounding box center [689, 286] width 220 height 28
click at [619, 318] on label "Content" at bounding box center [620, 324] width 3 height 20
click at [589, 318] on input "Content" at bounding box center [595, 324] width 33 height 19
checkbox input "false"
click at [619, 272] on label "Content" at bounding box center [620, 281] width 3 height 20
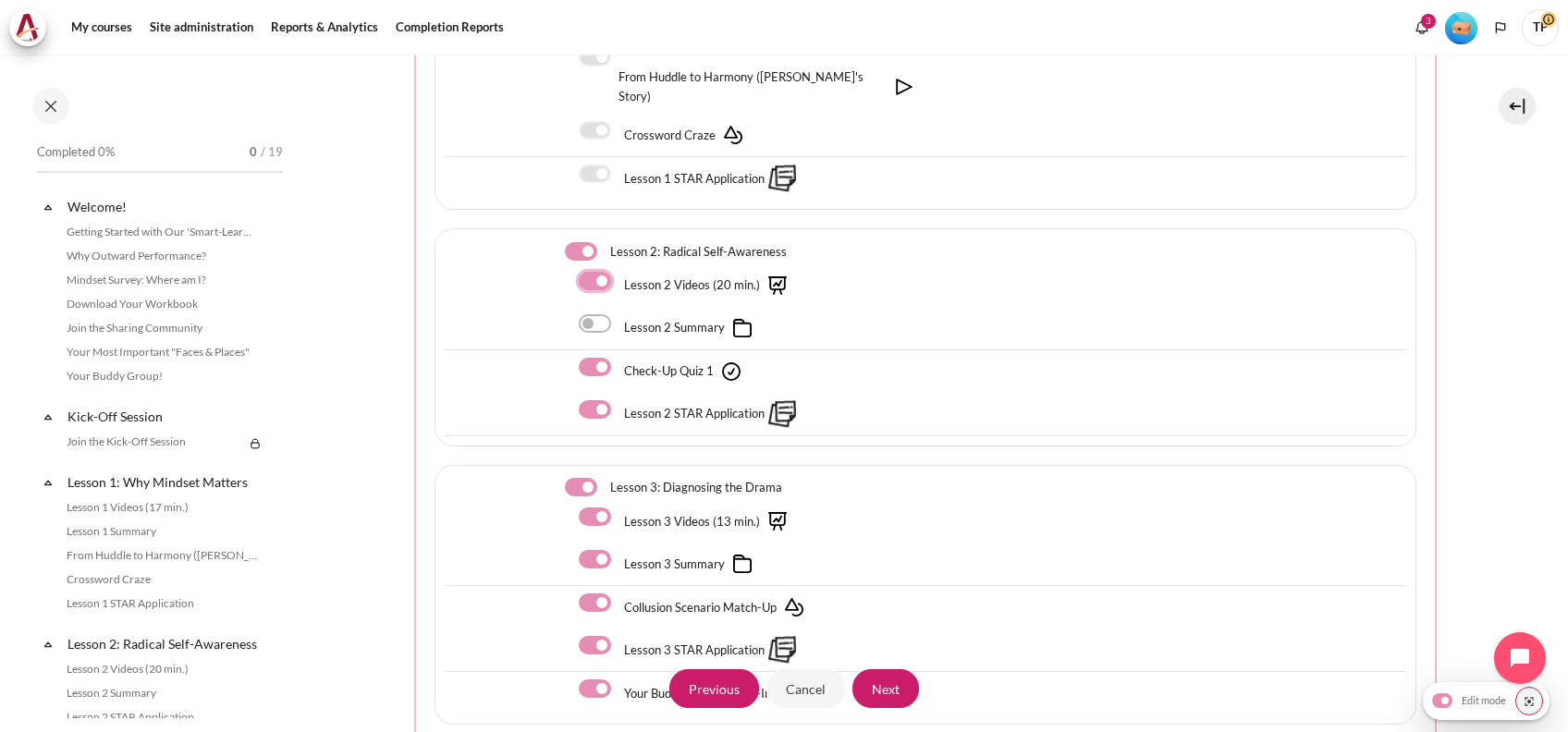
click at [592, 272] on input "Content" at bounding box center [595, 281] width 33 height 19
checkbox input "false"
click at [619, 401] on label "Content" at bounding box center [620, 410] width 3 height 20
click at [591, 401] on input "Content" at bounding box center [595, 410] width 33 height 19
checkbox input "false"
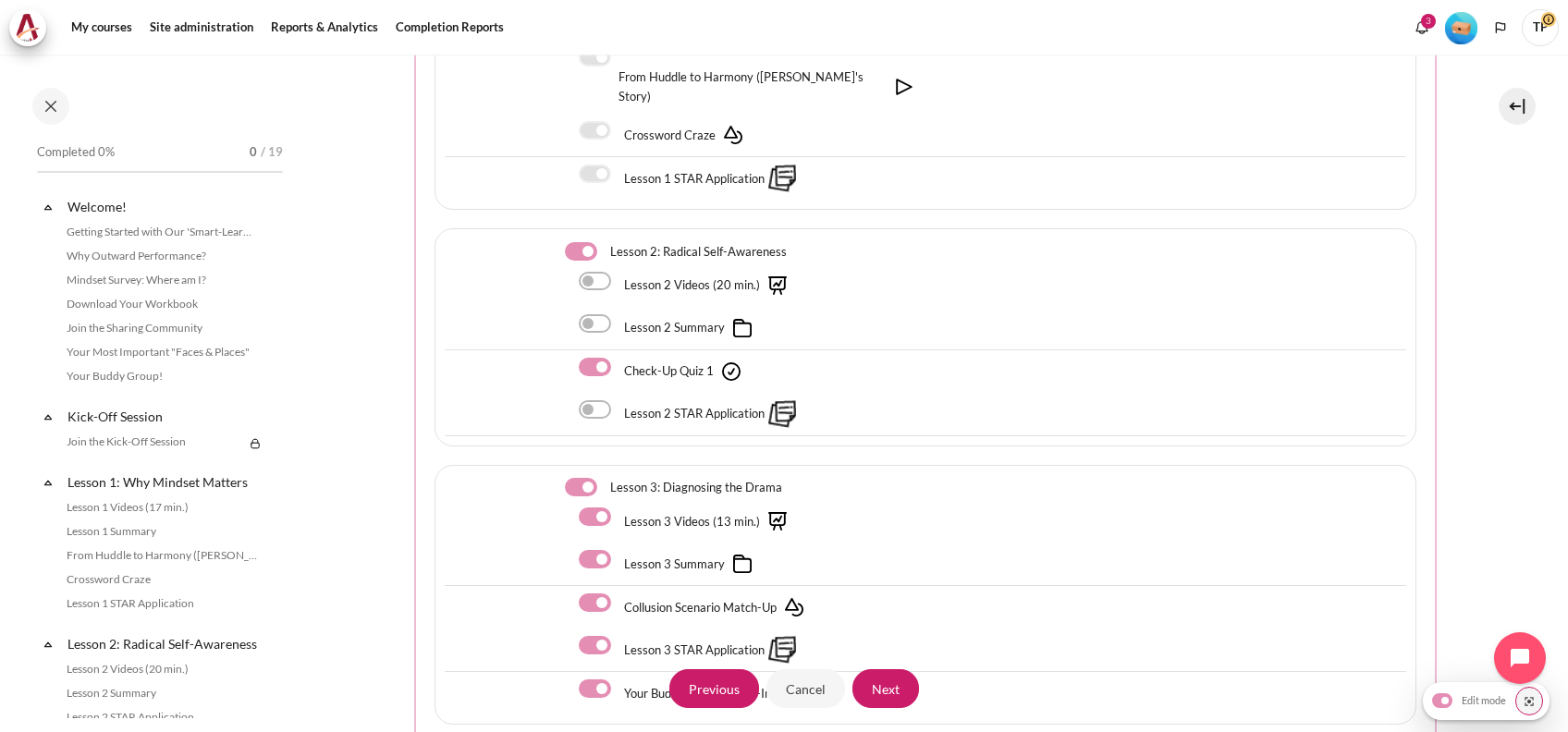
click at [575, 465] on div "Lesson 3: Diagnosing the Drama Lesson 3 Videos (13 min.) Lesson 3 Summary" at bounding box center [925, 595] width 982 height 260
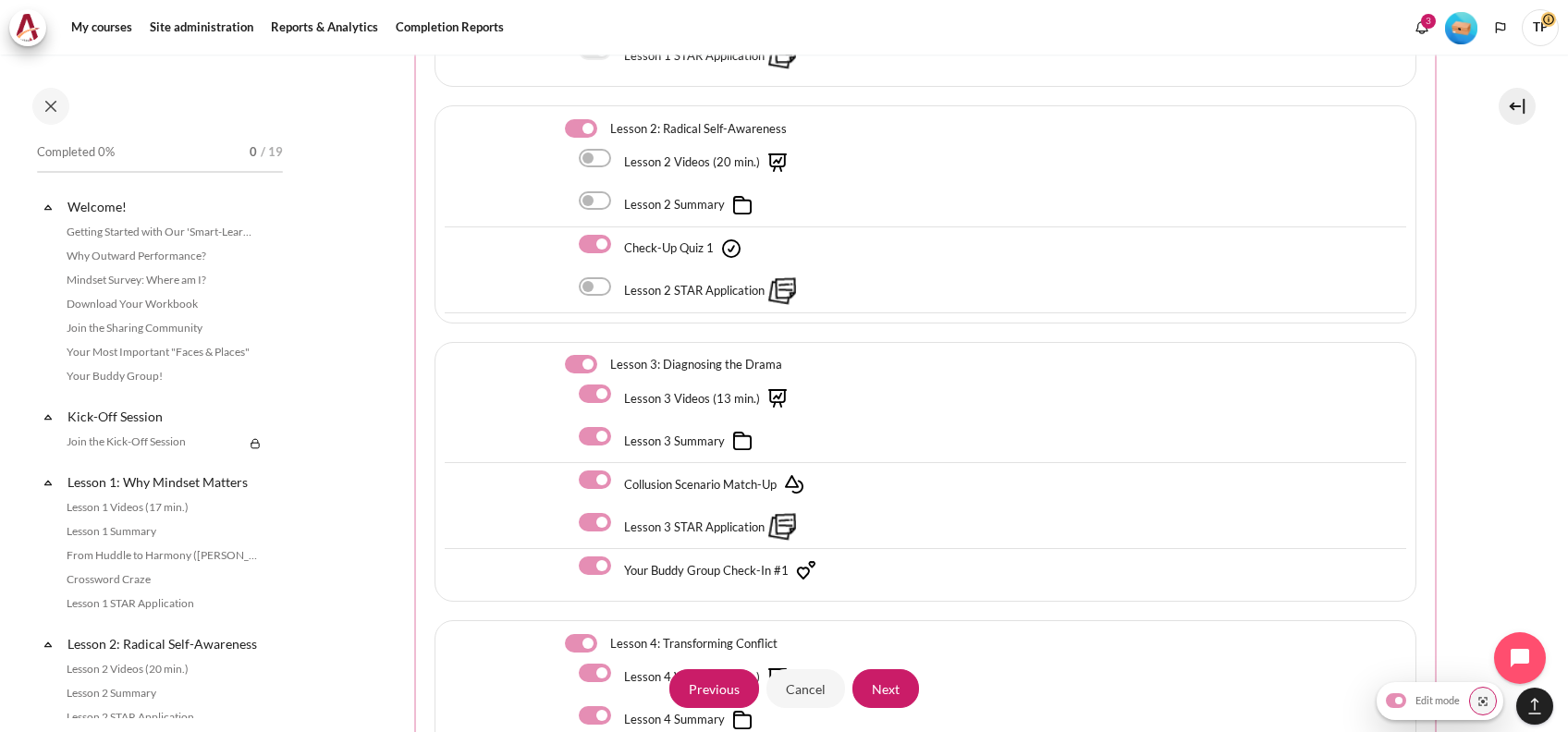
click at [605, 355] on label "Content" at bounding box center [606, 364] width 3 height 20
click at [581, 355] on input "Content" at bounding box center [581, 364] width 33 height 19
checkbox input "false"
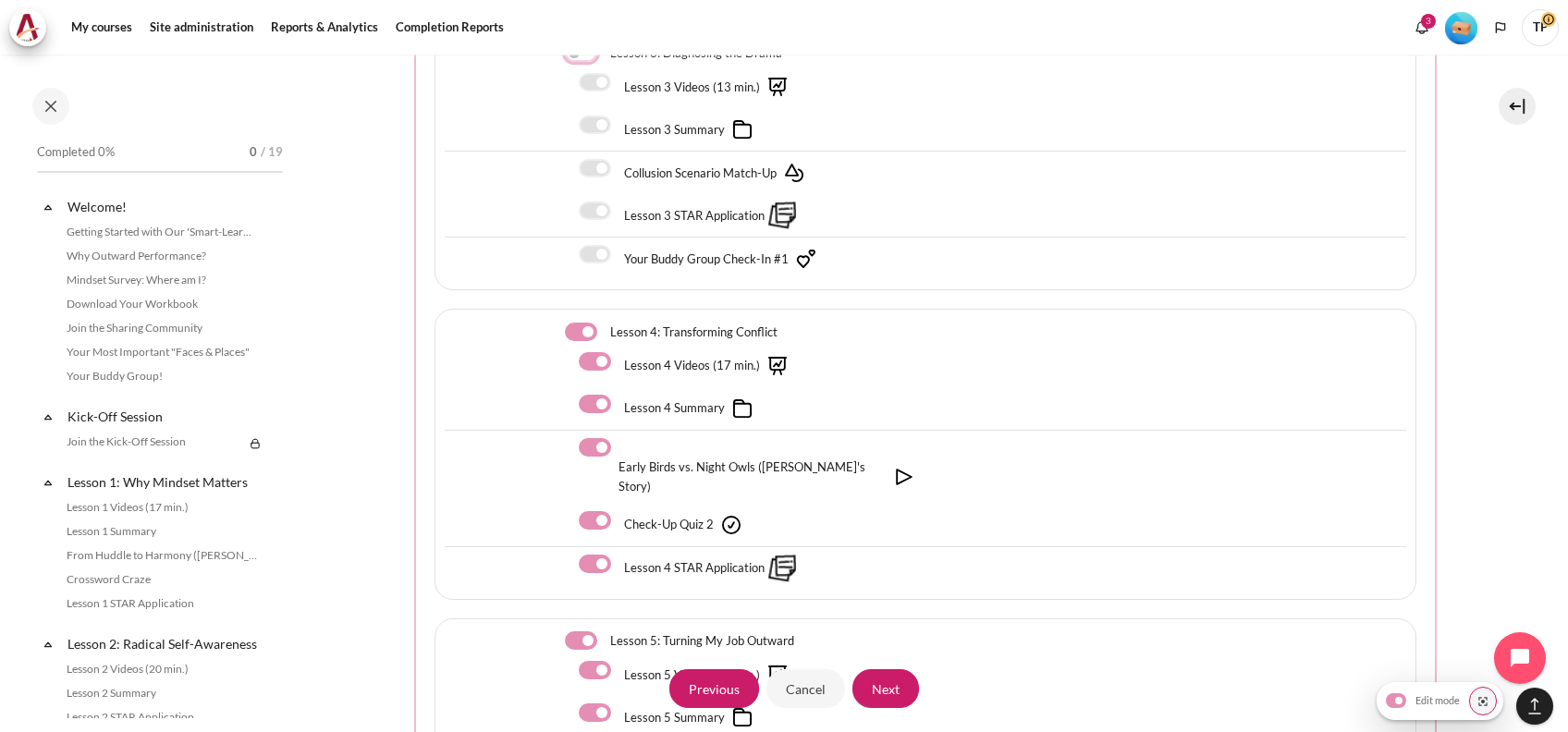
scroll to position [1602, 0]
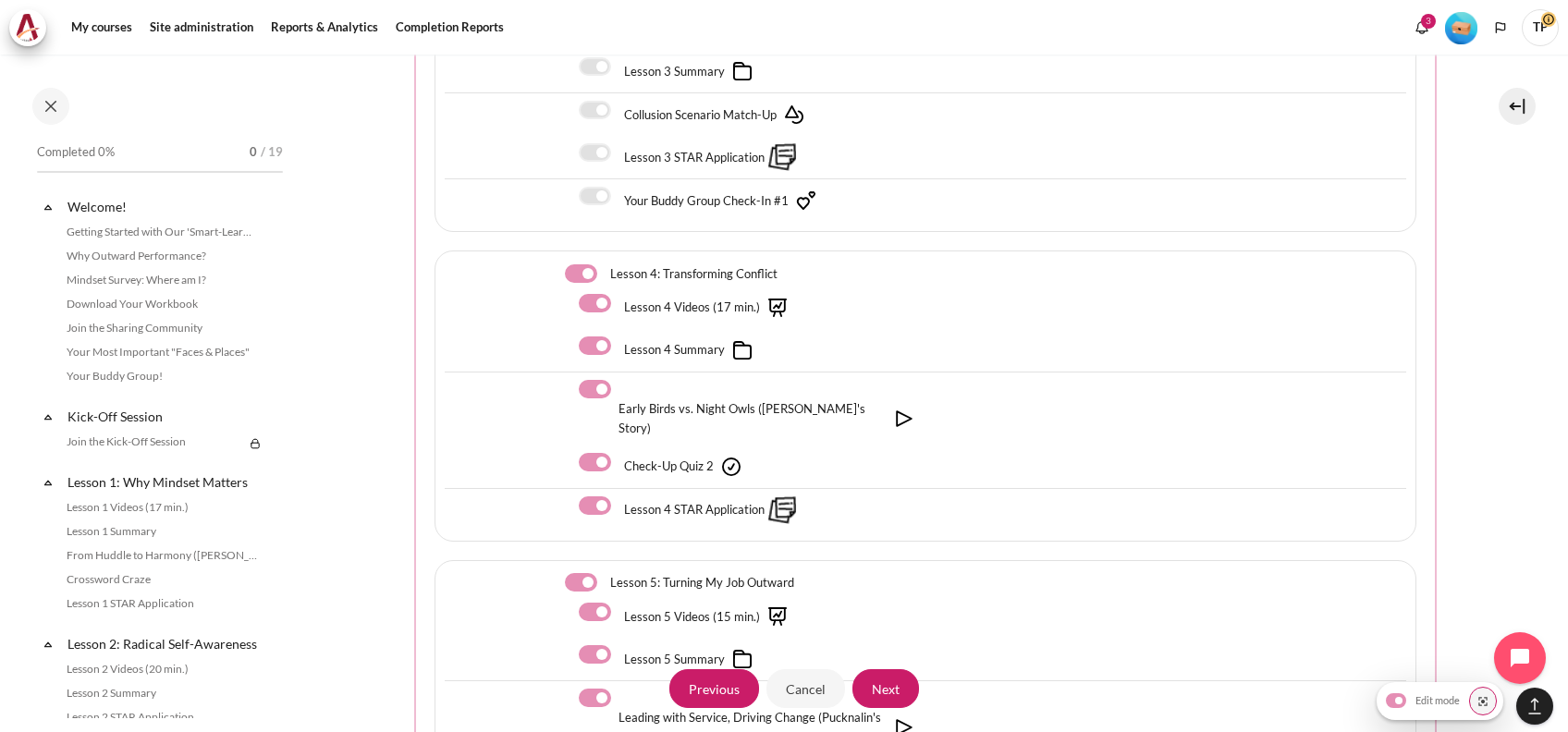
click at [619, 294] on label "Content" at bounding box center [620, 303] width 3 height 20
click at [603, 294] on input "Content" at bounding box center [595, 303] width 33 height 19
checkbox input "false"
click at [619, 337] on label "Content" at bounding box center [620, 346] width 3 height 20
click at [597, 337] on input "Content" at bounding box center [595, 346] width 33 height 19
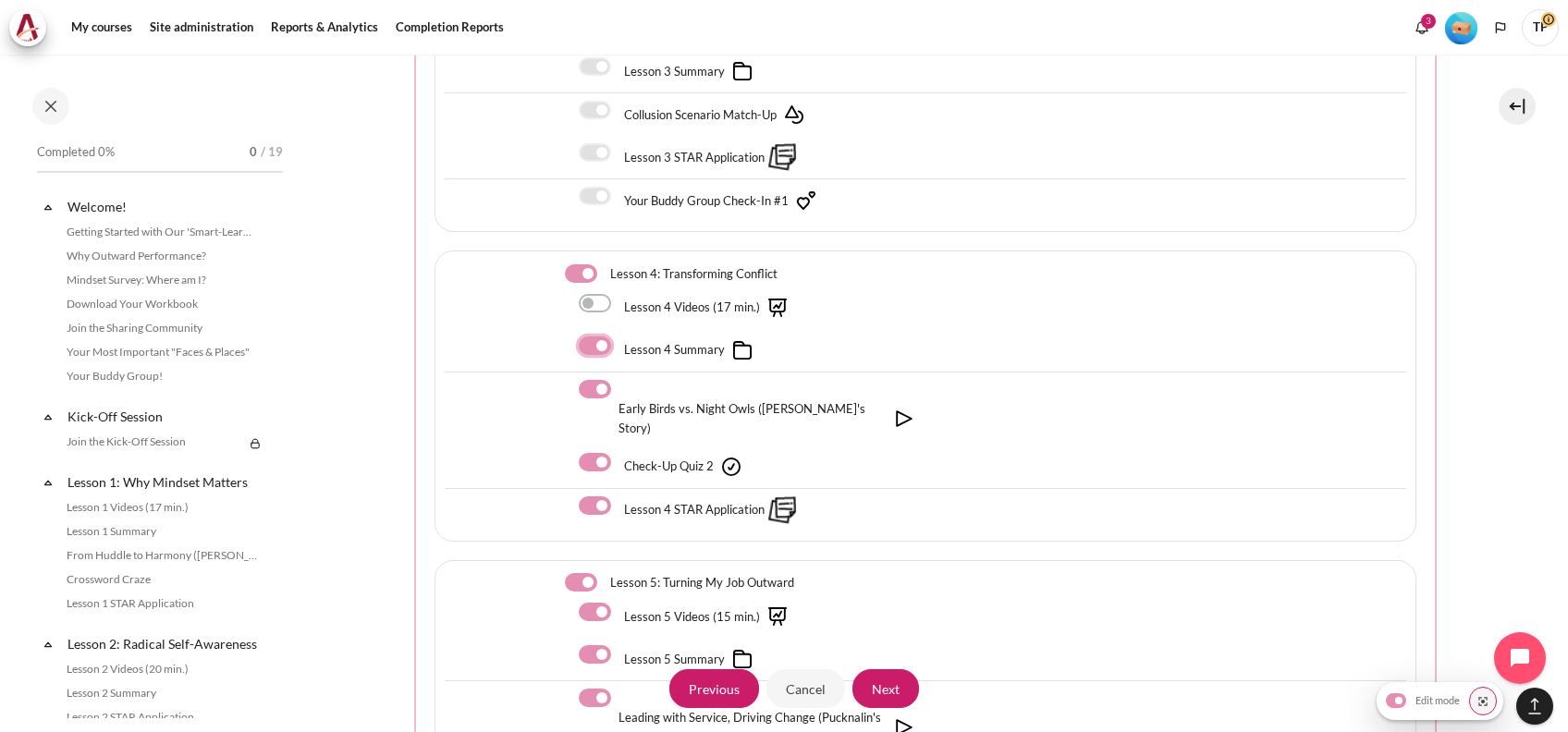
checkbox input "false"
click at [619, 382] on label "Content" at bounding box center [620, 389] width 3 height 20
click at [595, 382] on input "Content" at bounding box center [595, 389] width 33 height 19
checkbox input "false"
click at [619, 497] on label "Content" at bounding box center [620, 506] width 3 height 20
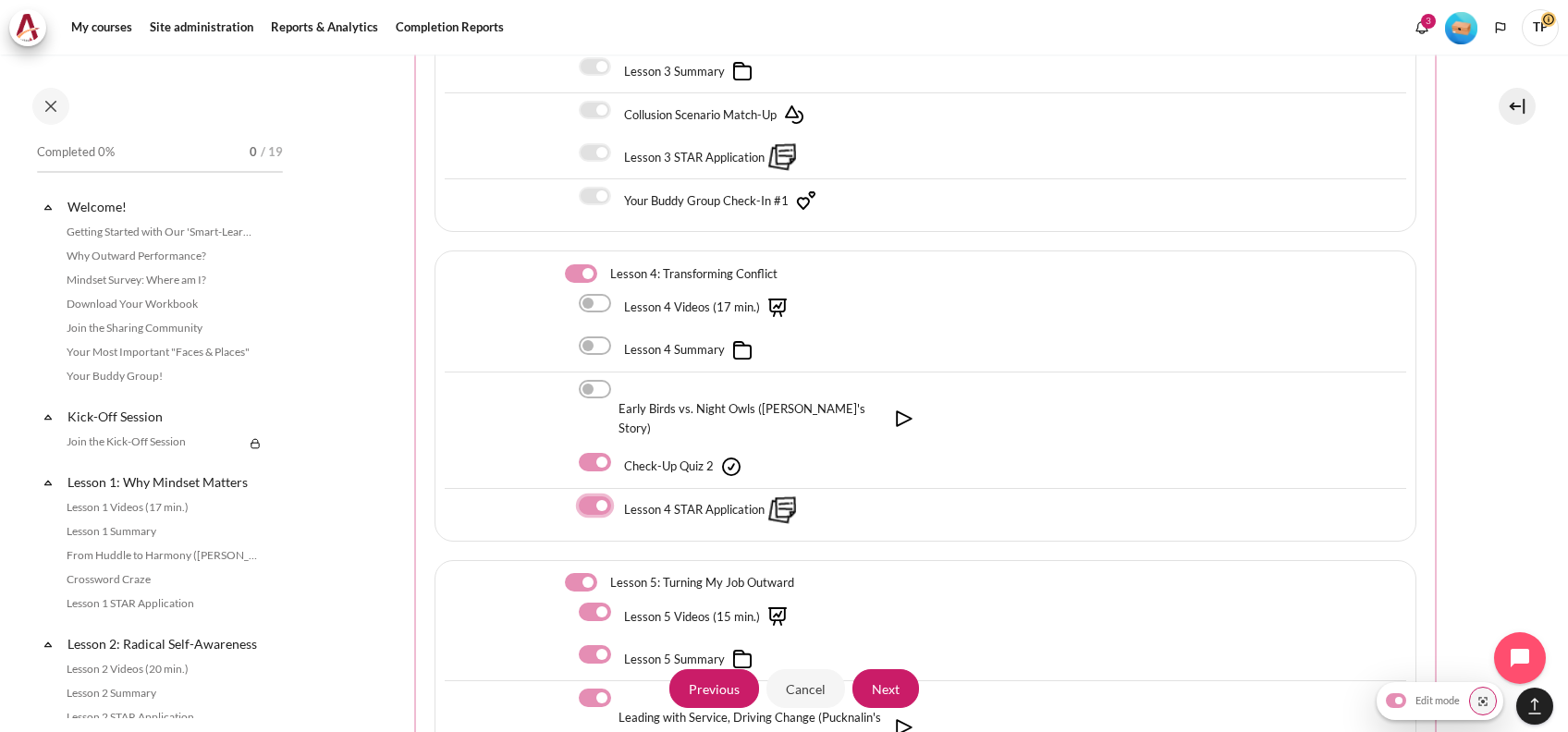
click at [586, 497] on input "Content" at bounding box center [595, 506] width 33 height 19
checkbox input "false"
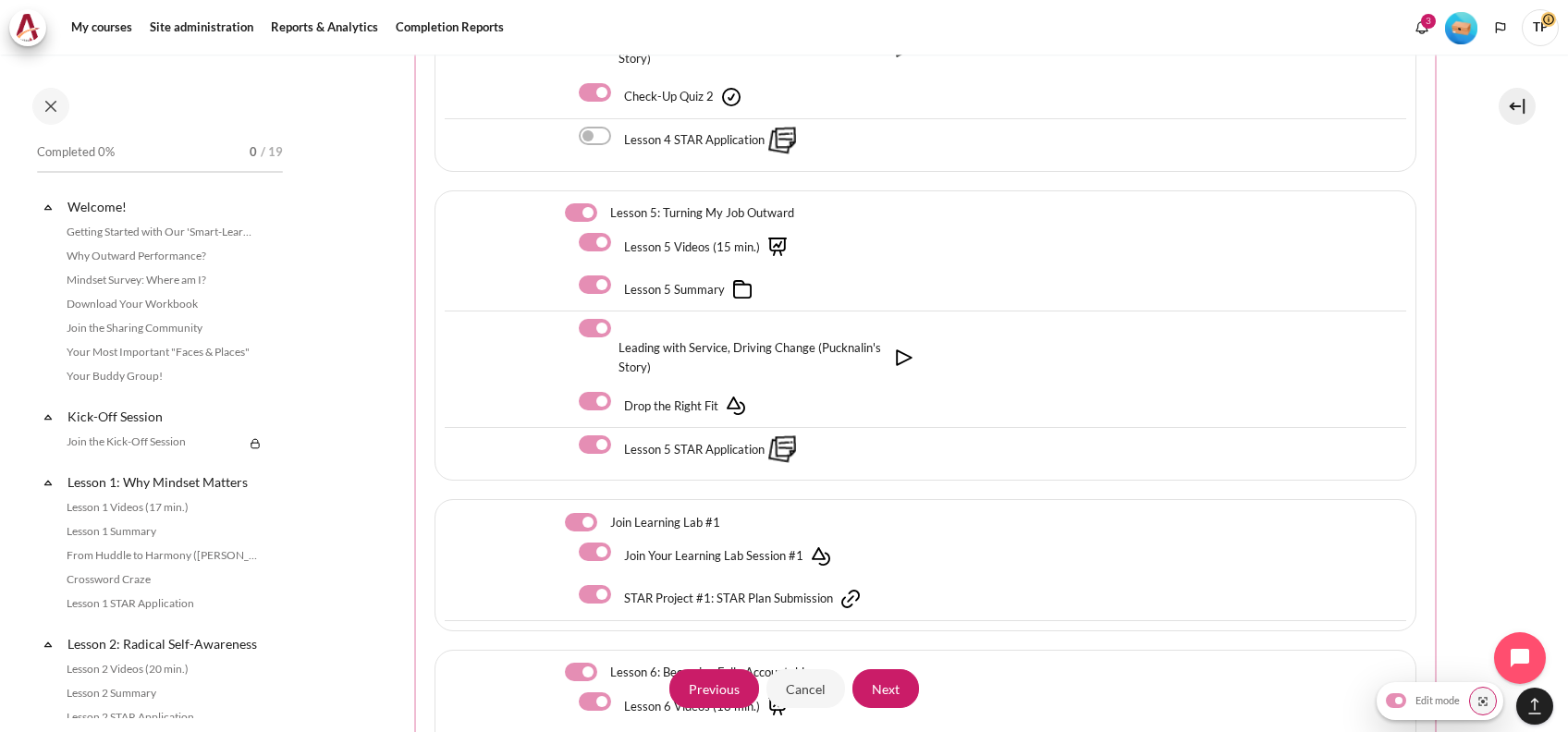
click at [605, 204] on label "Content" at bounding box center [606, 213] width 3 height 20
click at [578, 204] on input "Content" at bounding box center [581, 213] width 33 height 19
checkbox input "false"
click at [605, 514] on label "Content" at bounding box center [606, 523] width 3 height 20
click at [565, 514] on input "Content" at bounding box center [581, 523] width 33 height 19
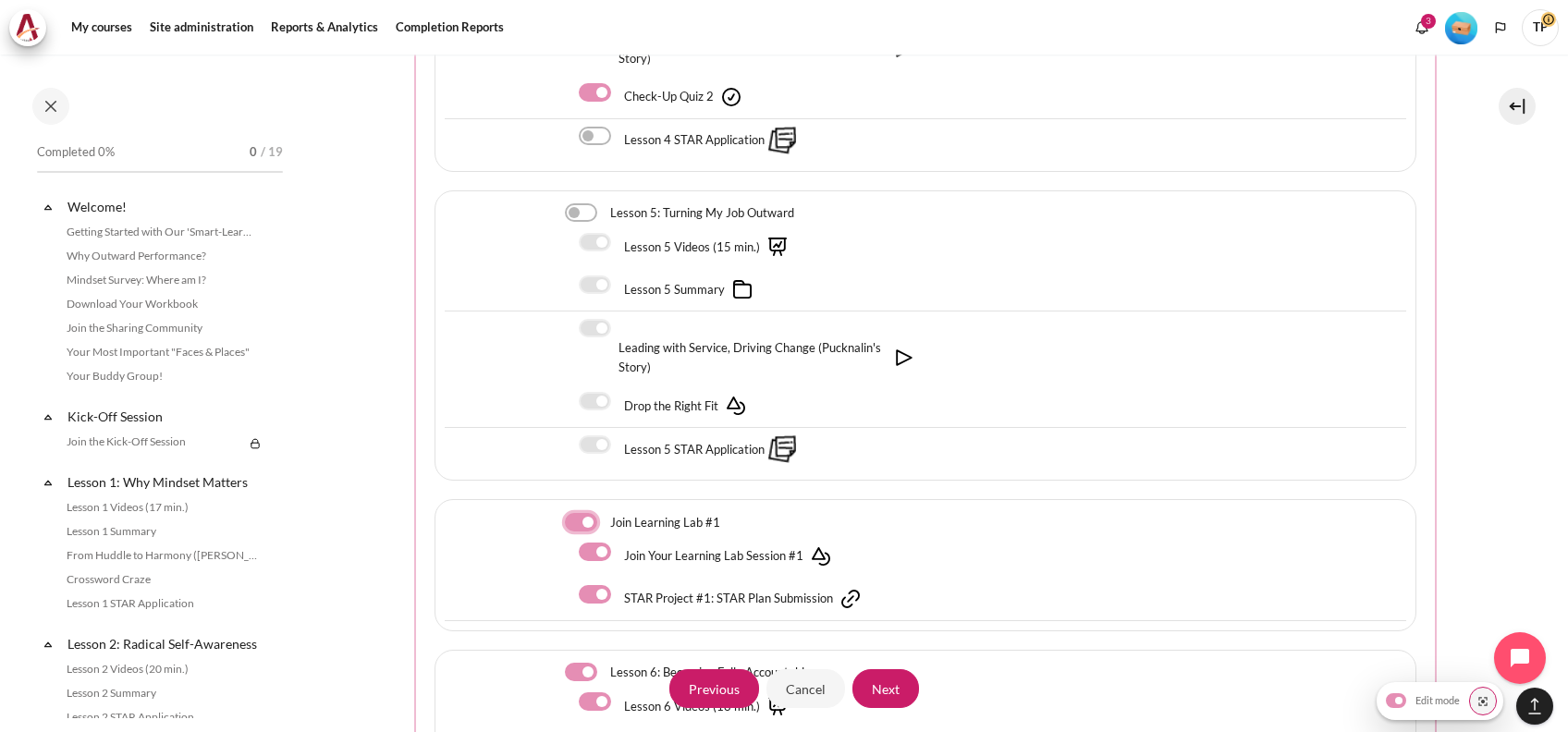
checkbox input "false"
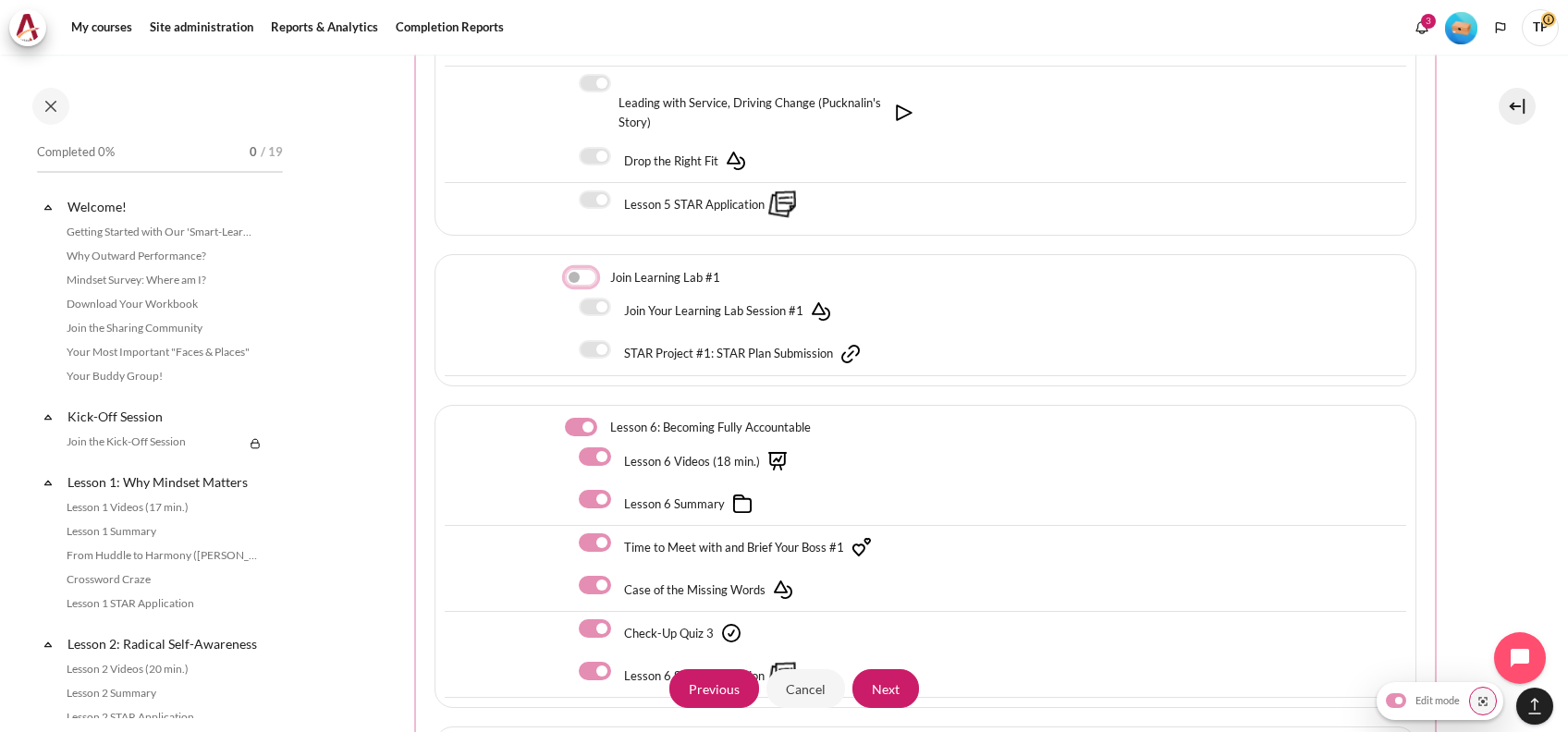
scroll to position [2219, 0]
click at [619, 445] on label "Content" at bounding box center [620, 455] width 3 height 20
click at [585, 445] on input "Content" at bounding box center [595, 455] width 33 height 19
checkbox input "false"
click at [619, 488] on label "Content" at bounding box center [620, 498] width 3 height 20
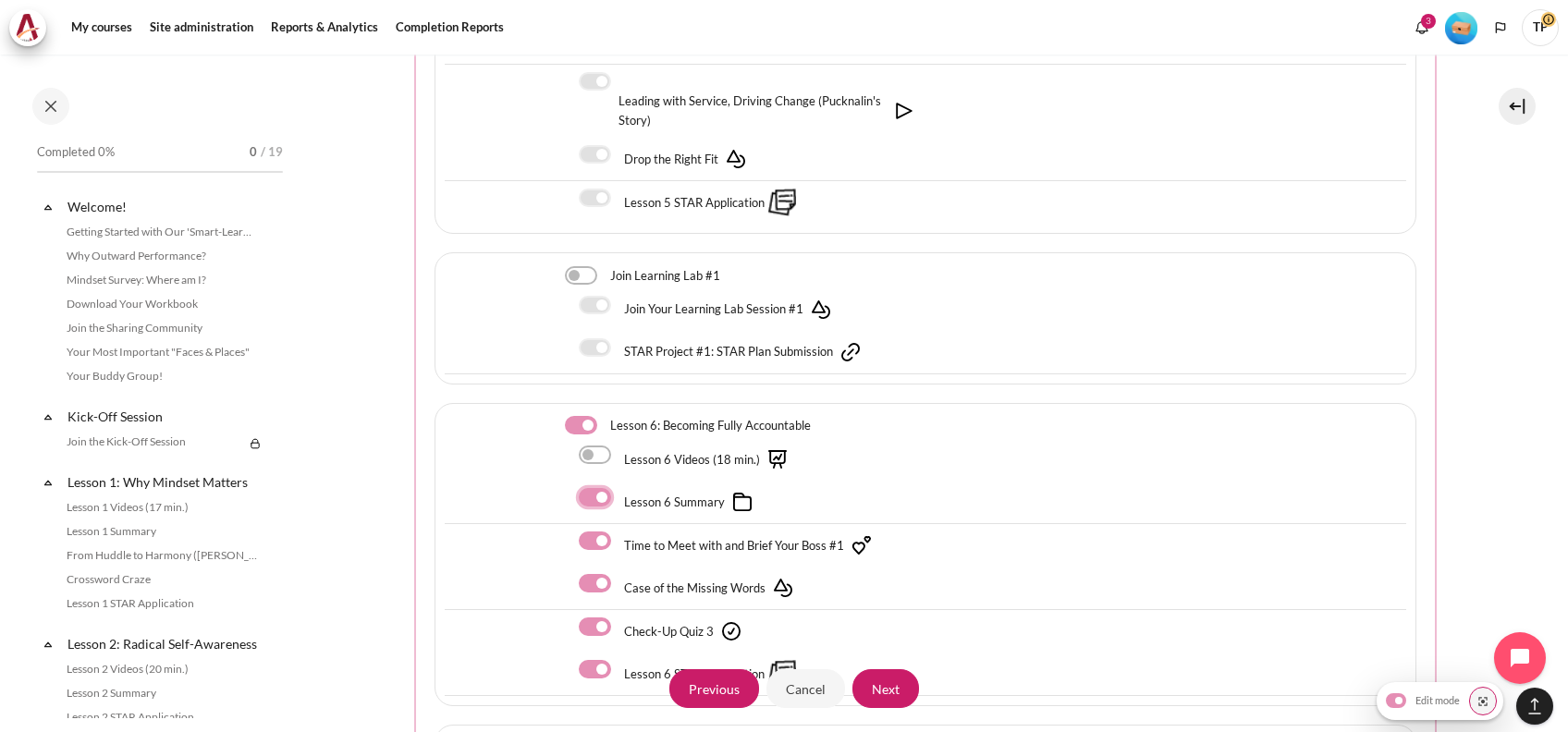
click at [583, 488] on input "Content" at bounding box center [595, 498] width 33 height 19
checkbox input "false"
click at [589, 531] on div "Time to Meet with and Brief Your Boss #1" at bounding box center [731, 545] width 304 height 28
click at [591, 531] on div "Time to Meet with and Brief Your Boss #1" at bounding box center [731, 545] width 304 height 28
click at [592, 531] on div "Time to Meet with and Brief Your Boss #1" at bounding box center [731, 545] width 304 height 28
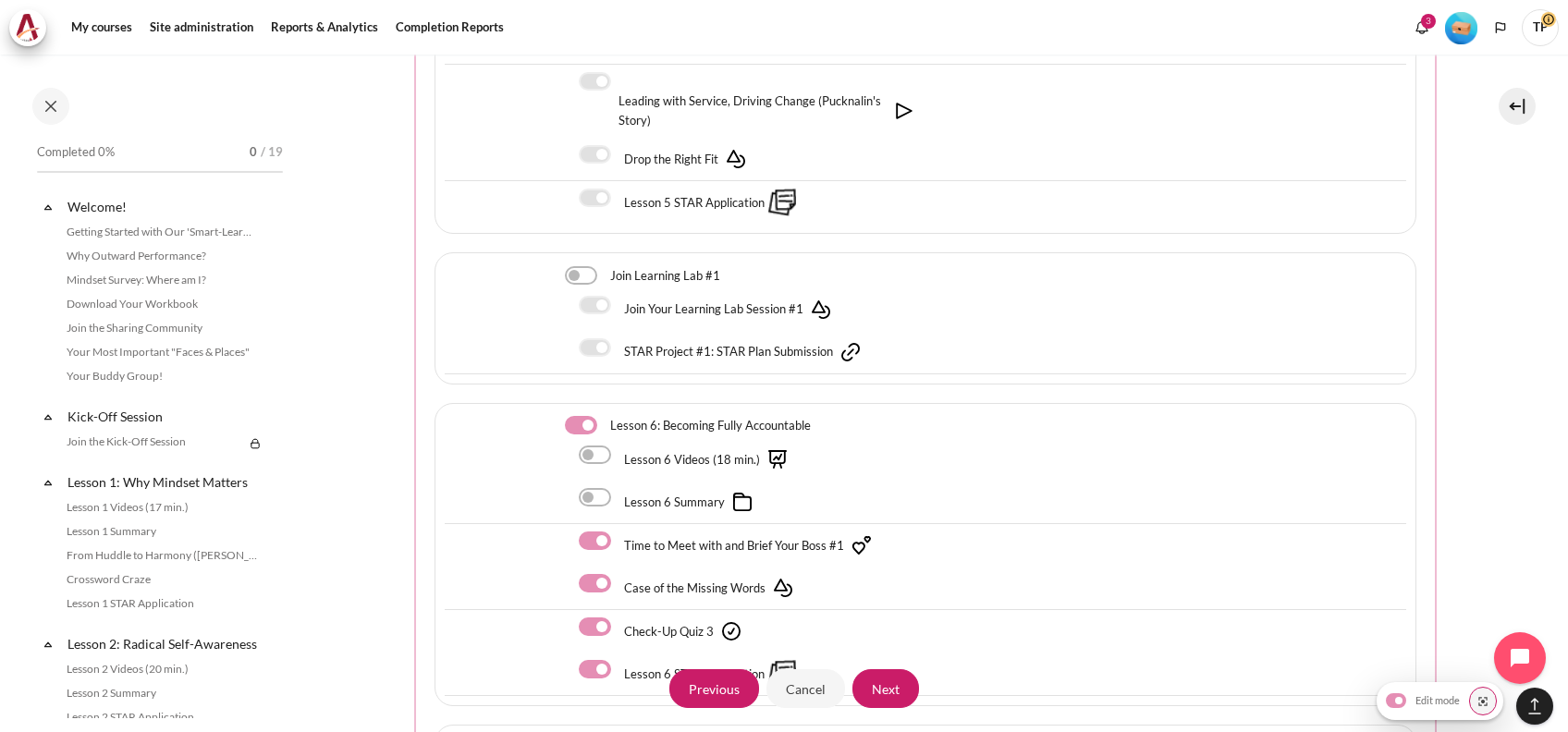
click at [619, 574] on label "Content" at bounding box center [620, 584] width 3 height 20
click at [601, 574] on input "Content" at bounding box center [595, 584] width 33 height 19
checkbox input "false"
click at [619, 531] on label "Content" at bounding box center [620, 541] width 3 height 20
click at [599, 531] on input "Content" at bounding box center [595, 541] width 33 height 19
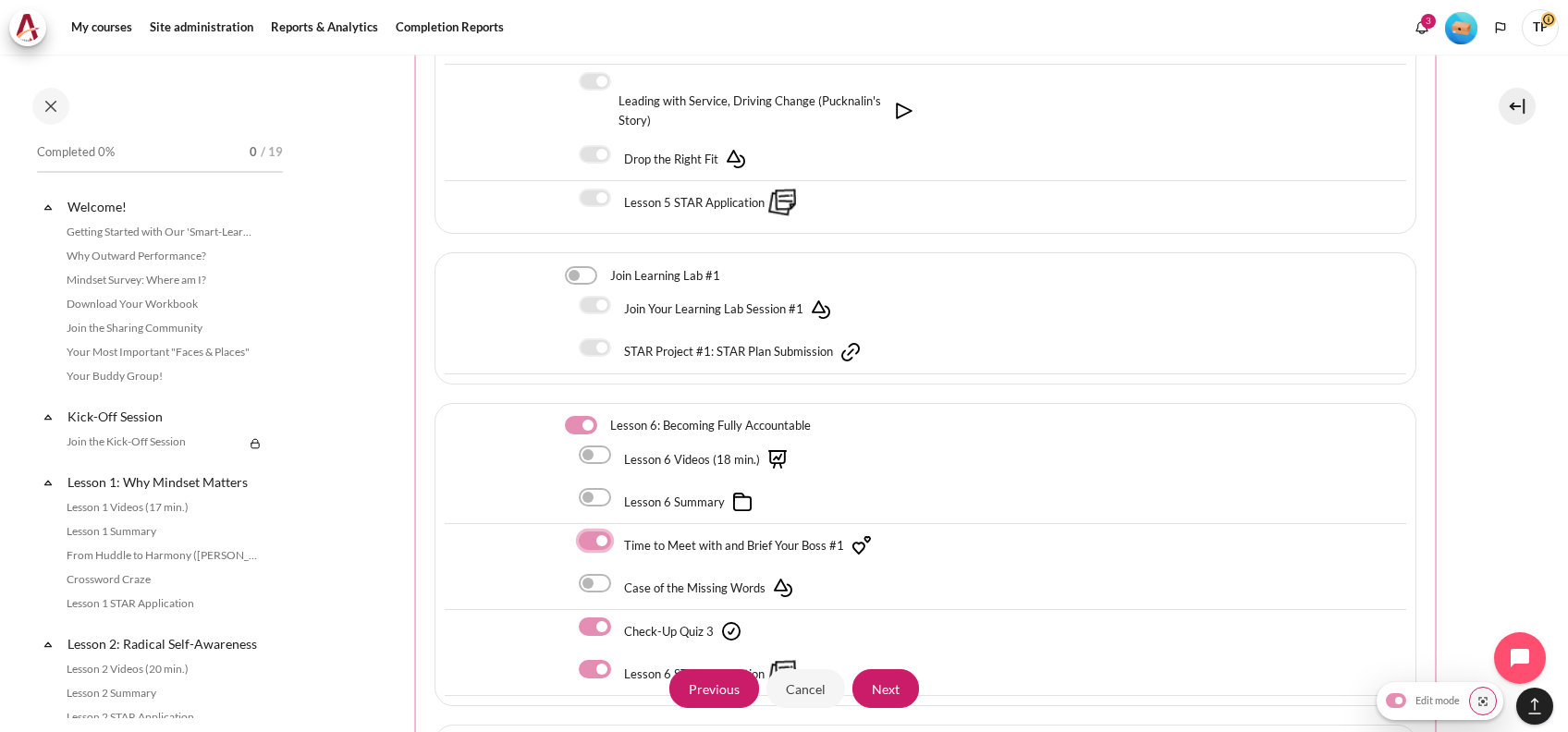
checkbox input "false"
click at [603, 657] on div "Lesson 6 STAR Application" at bounding box center [751, 674] width 346 height 34
click at [619, 660] on label "Content" at bounding box center [620, 669] width 3 height 20
click at [601, 660] on input "Content" at bounding box center [595, 669] width 33 height 19
checkbox input "false"
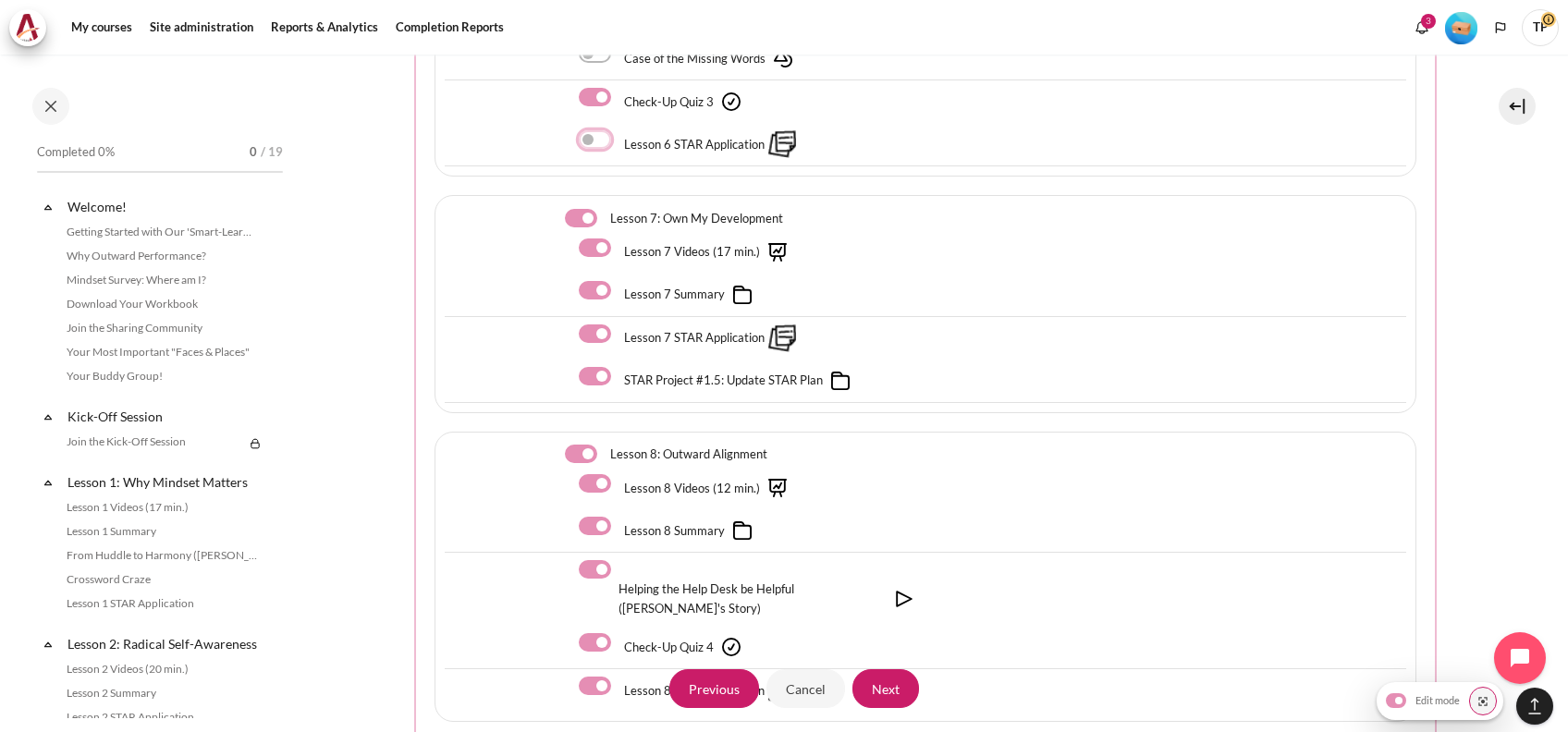
scroll to position [2712, 0]
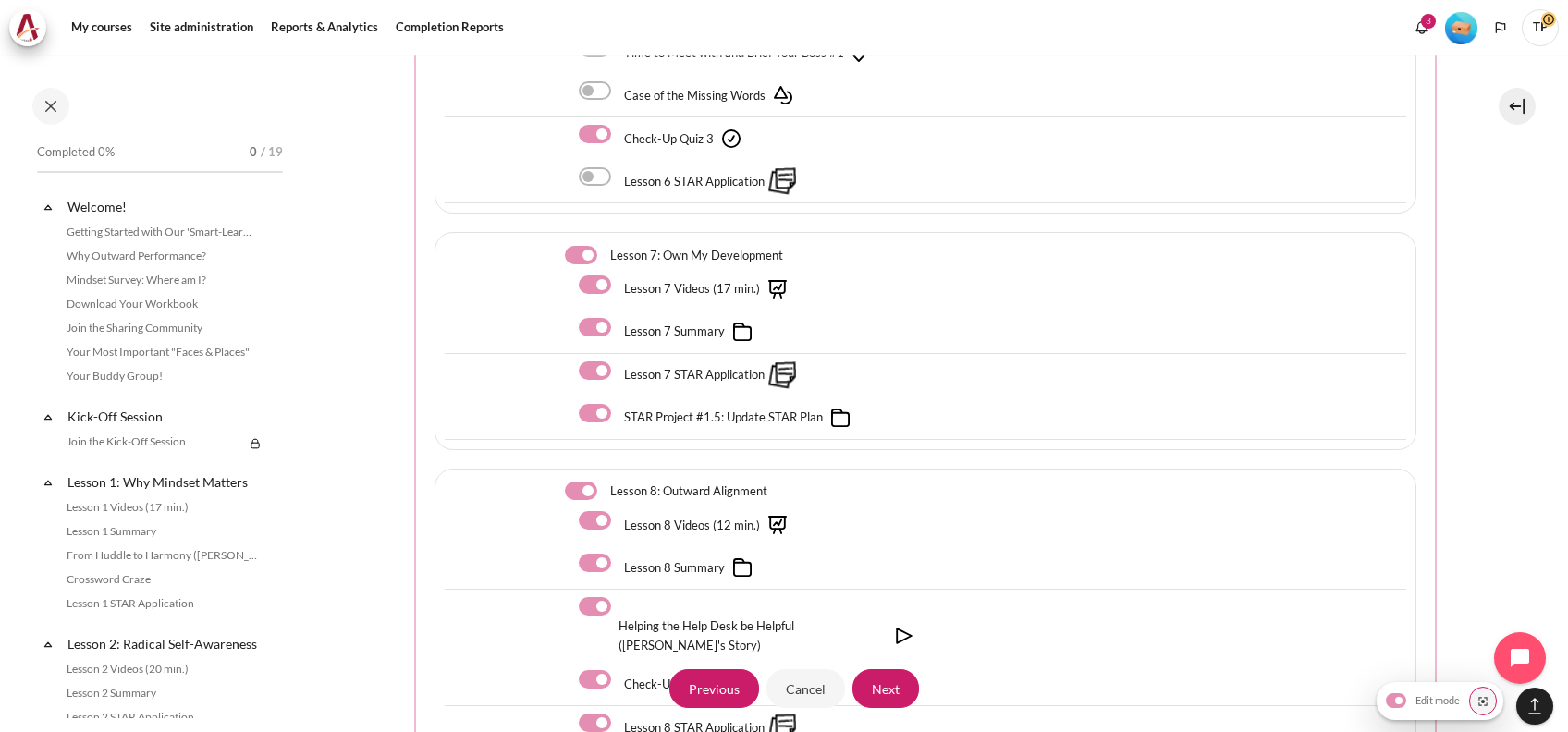
click at [619, 318] on label "Content" at bounding box center [620, 328] width 3 height 20
click at [599, 318] on input "Content" at bounding box center [595, 328] width 33 height 19
checkbox input "false"
click at [605, 246] on label "Content" at bounding box center [606, 255] width 3 height 20
click at [577, 246] on input "Content" at bounding box center [581, 255] width 33 height 19
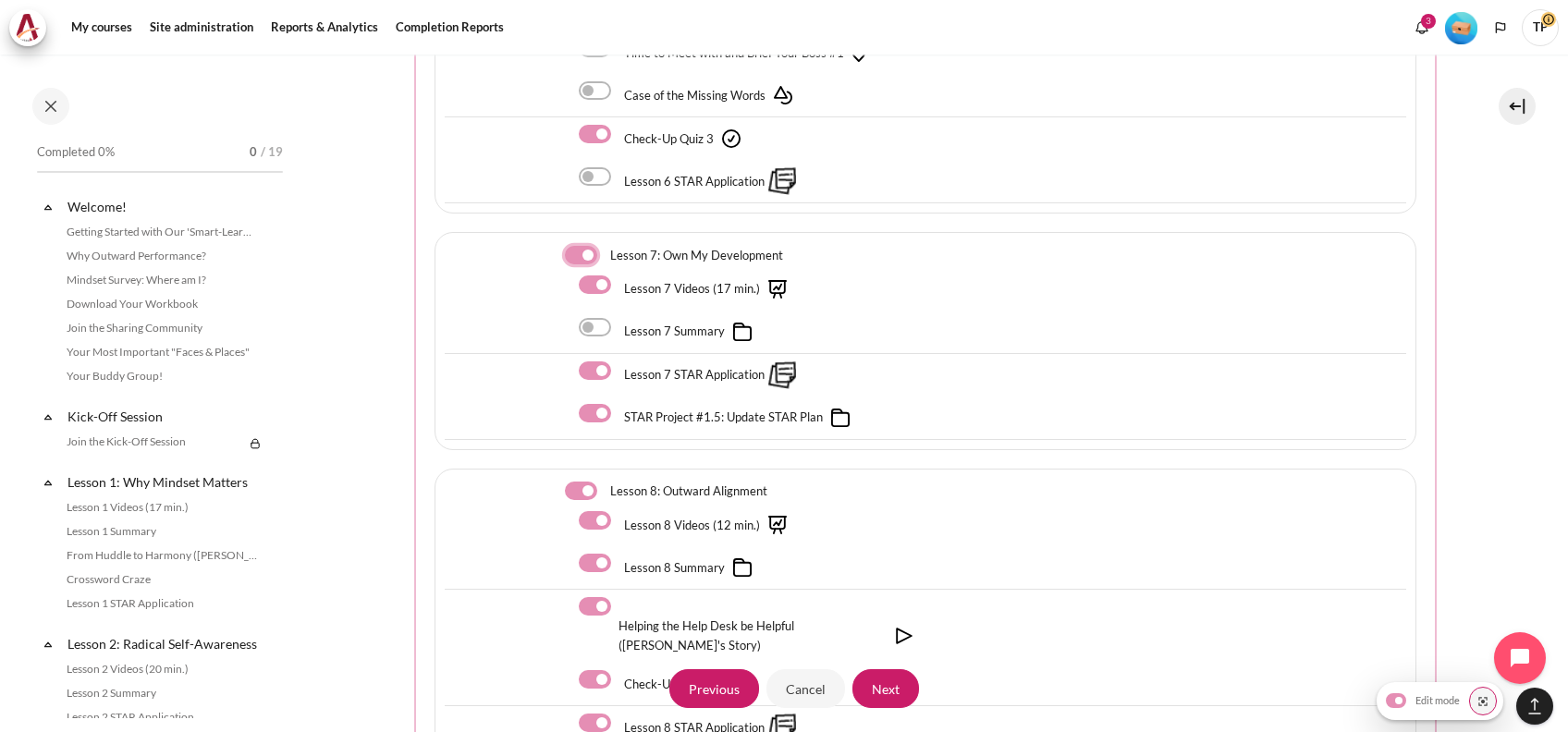
checkbox input "false"
click at [594, 509] on div "Lesson 8 Videos (12 min.)" at bounding box center [751, 526] width 346 height 34
click at [619, 554] on label "Content" at bounding box center [620, 563] width 3 height 20
click at [592, 554] on input "Content" at bounding box center [595, 563] width 33 height 19
checkbox input "false"
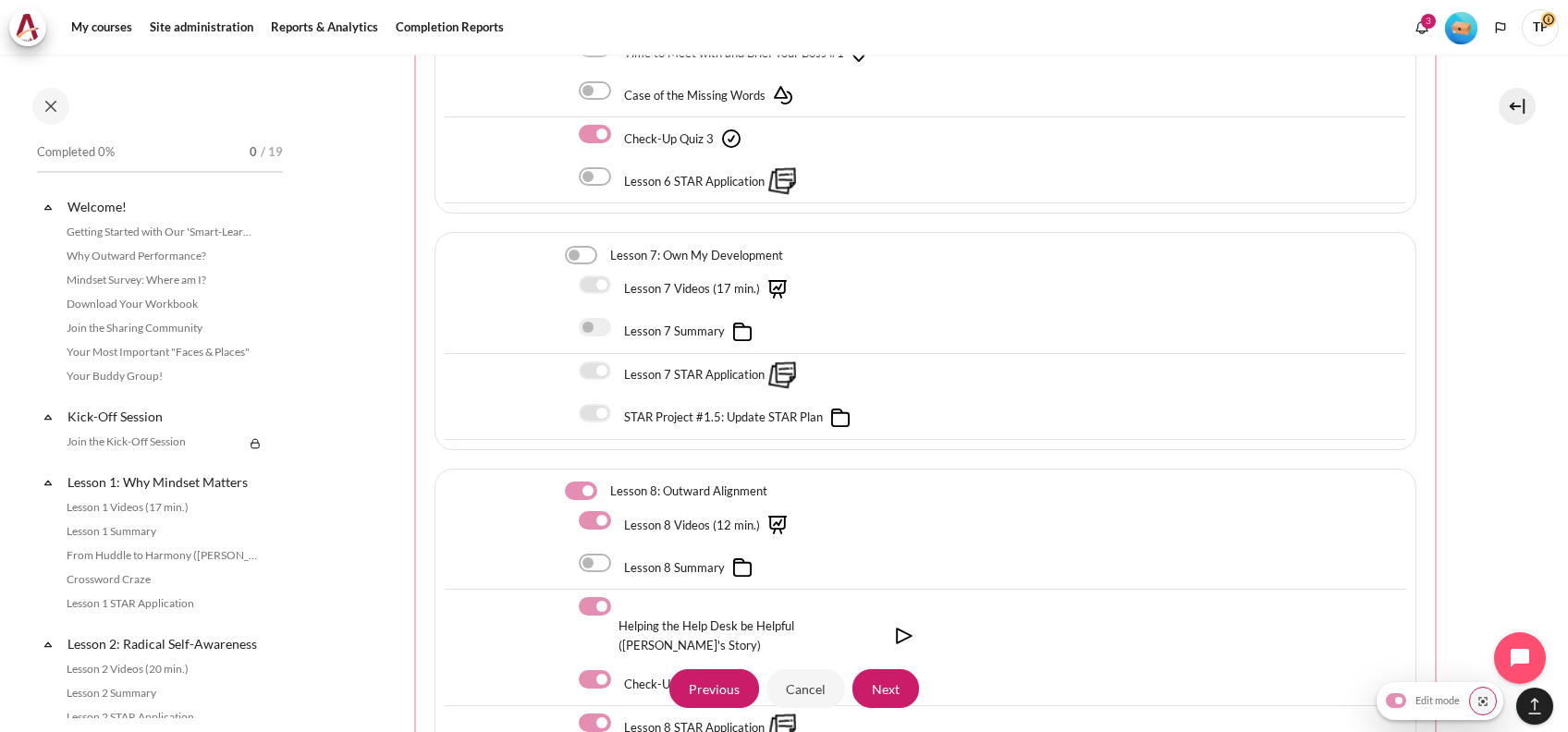
click at [619, 512] on label "Content" at bounding box center [620, 521] width 3 height 20
click at [599, 512] on input "Content" at bounding box center [595, 521] width 33 height 19
checkbox input "false"
click at [619, 598] on label "Content" at bounding box center [620, 607] width 3 height 20
click at [589, 598] on input "Content" at bounding box center [595, 607] width 33 height 19
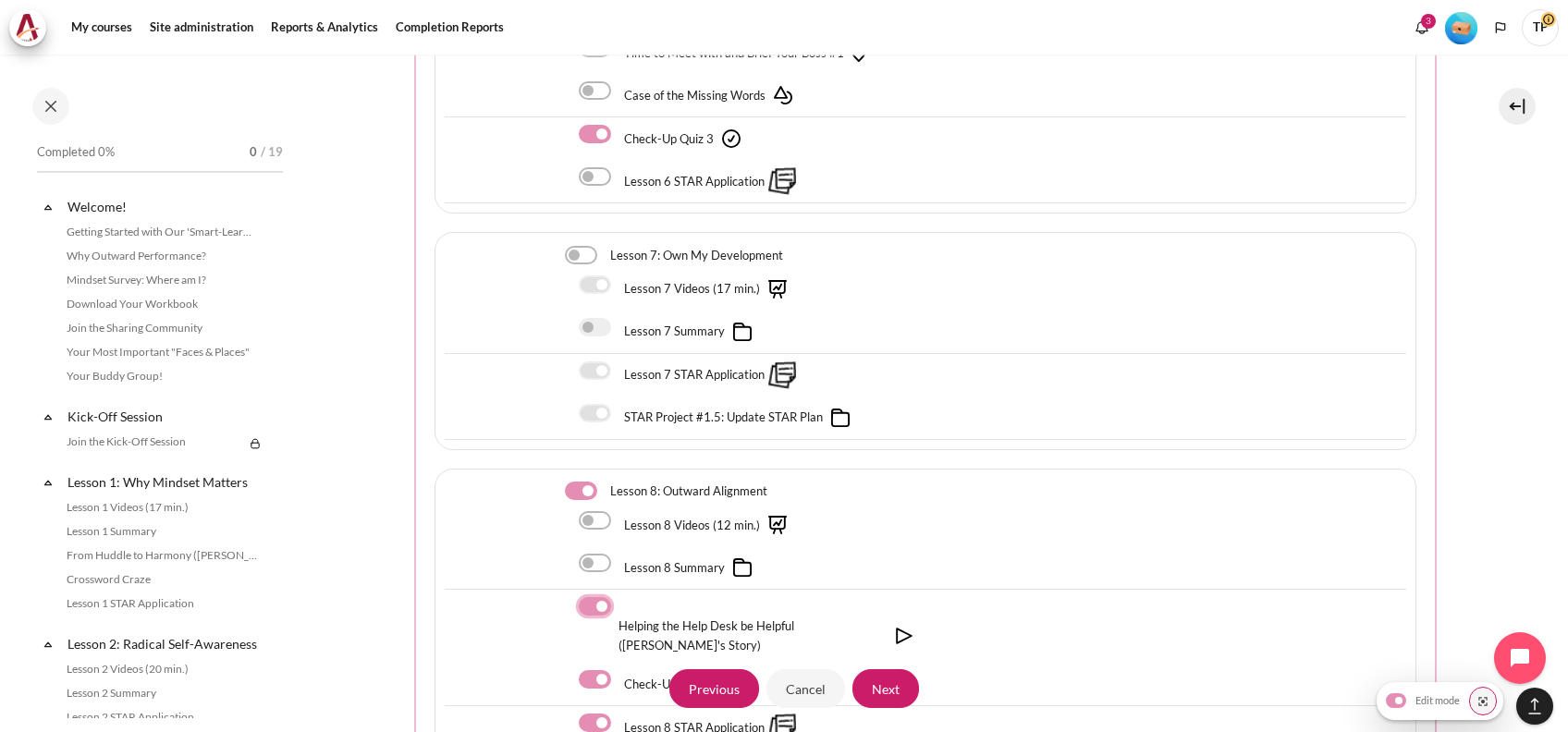
checkbox input "false"
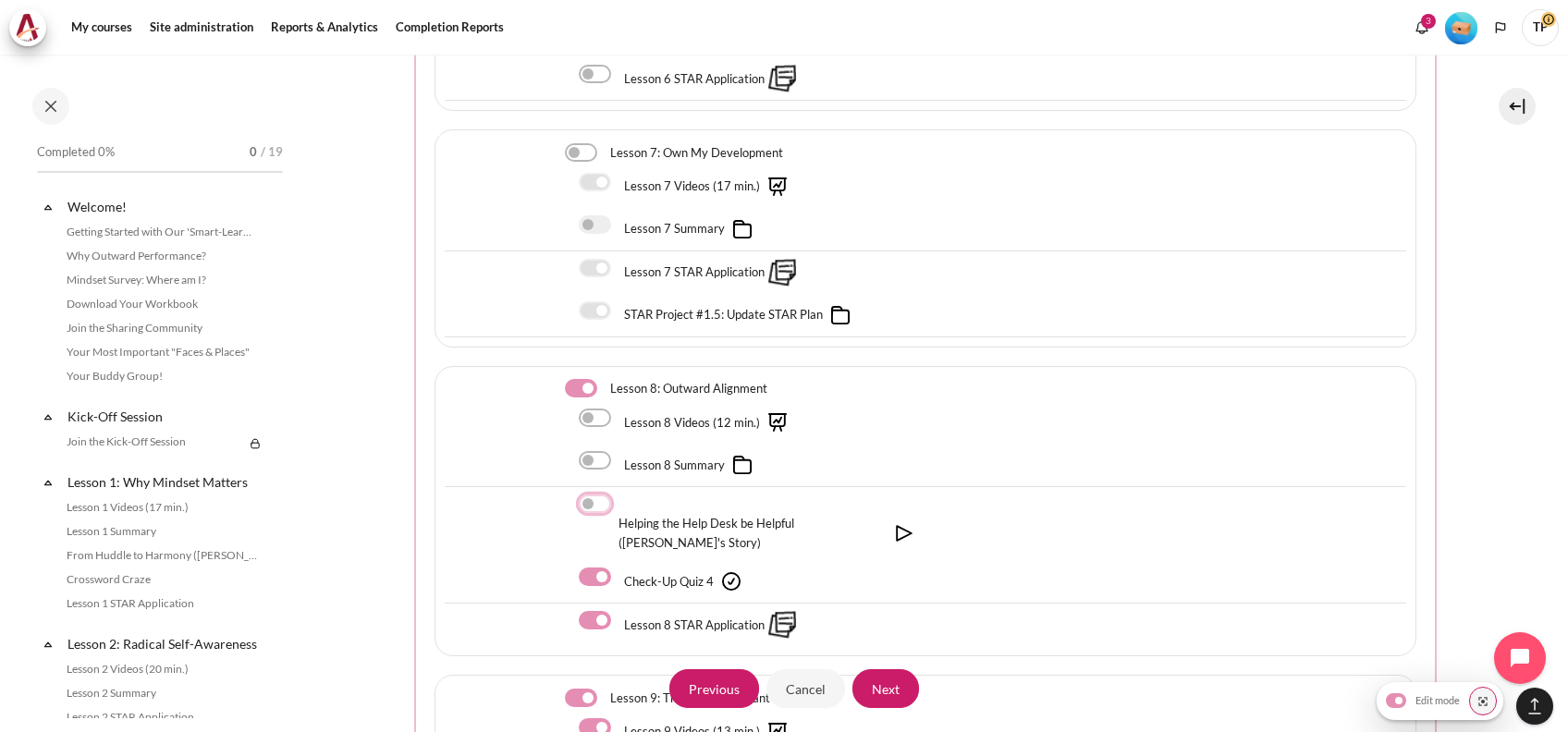
scroll to position [2959, 0]
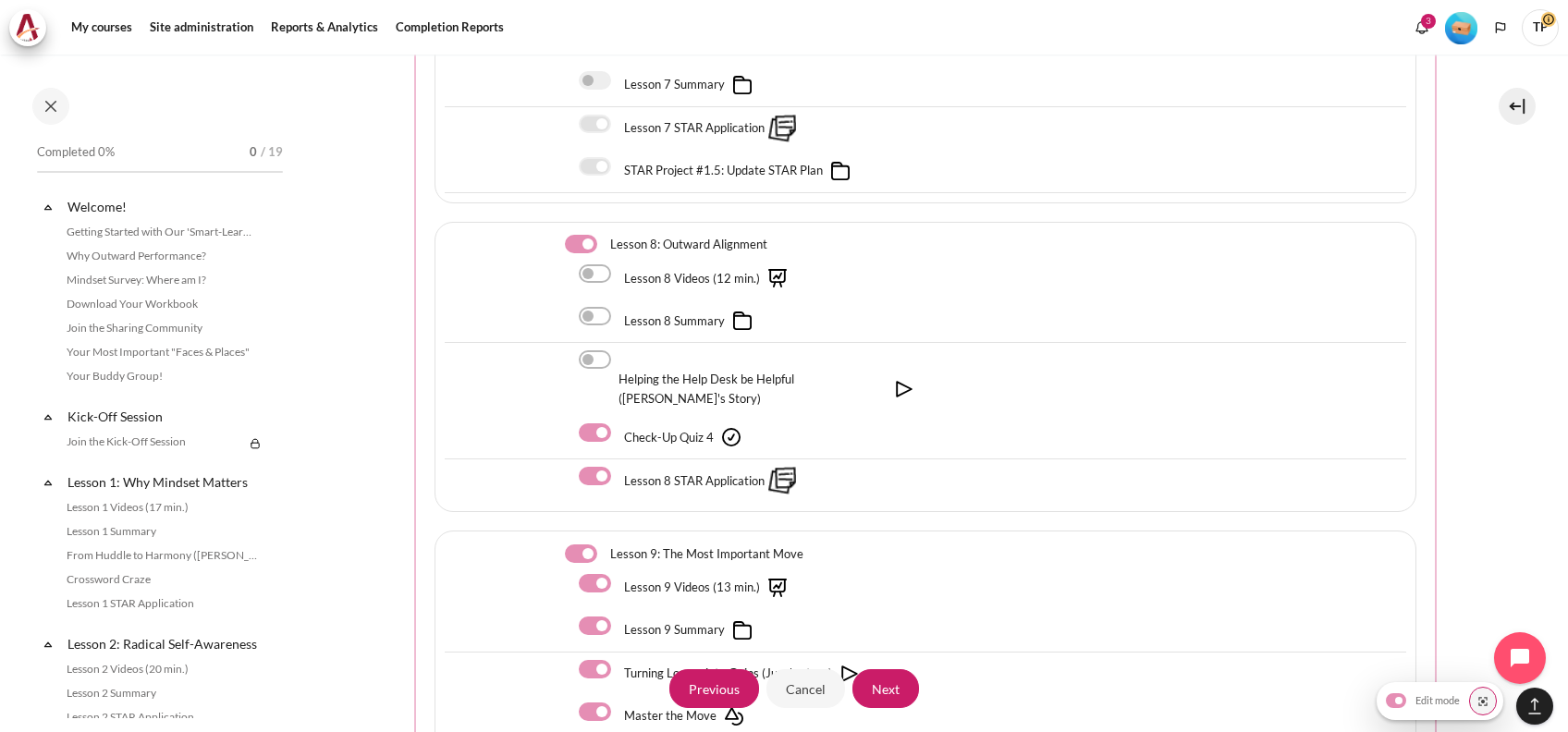
click at [619, 467] on label "Content" at bounding box center [620, 476] width 3 height 20
click at [601, 467] on input "Content" at bounding box center [595, 476] width 33 height 19
checkbox input "false"
click at [605, 544] on label "Content" at bounding box center [606, 554] width 3 height 20
click at [576, 544] on input "Content" at bounding box center [581, 554] width 33 height 19
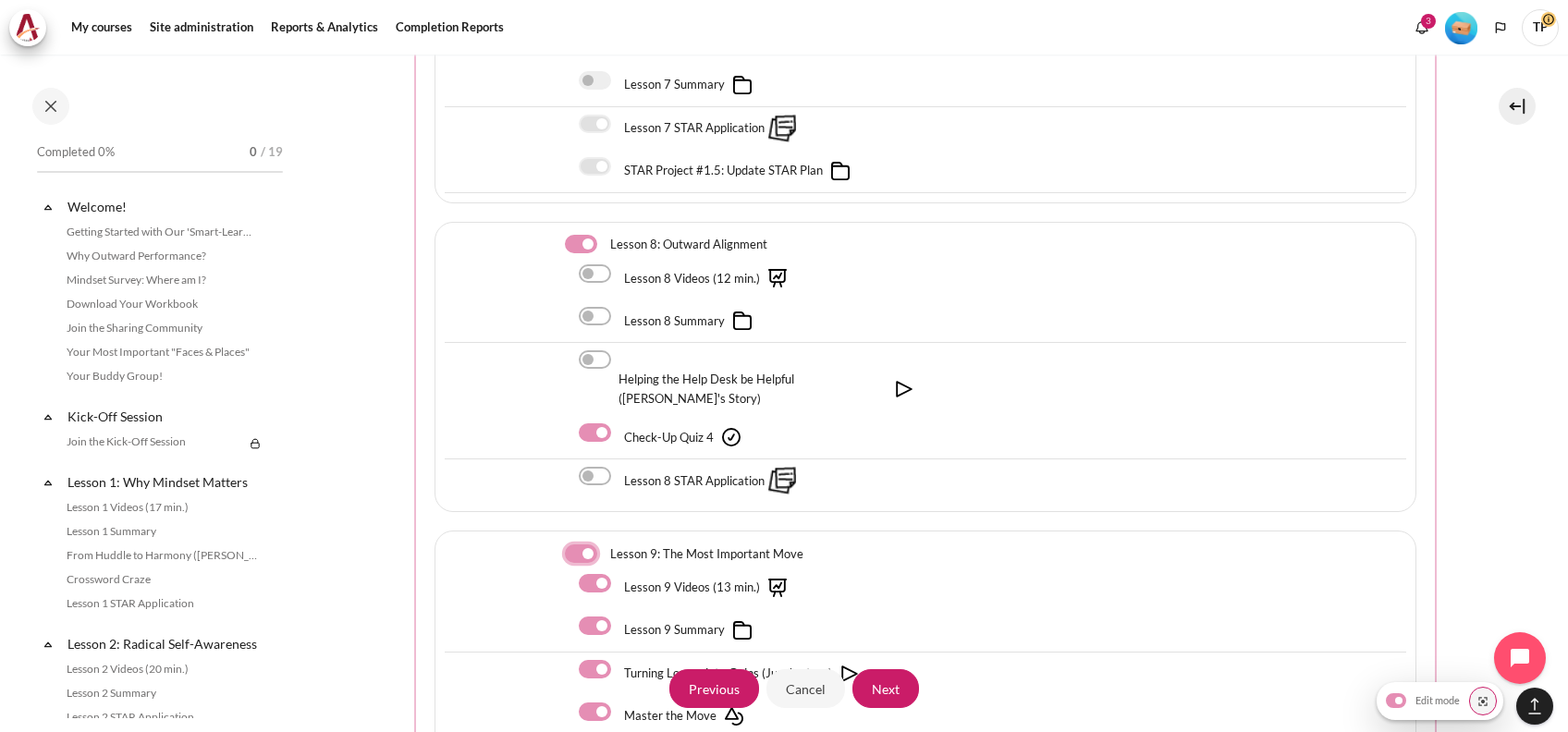
checkbox input "false"
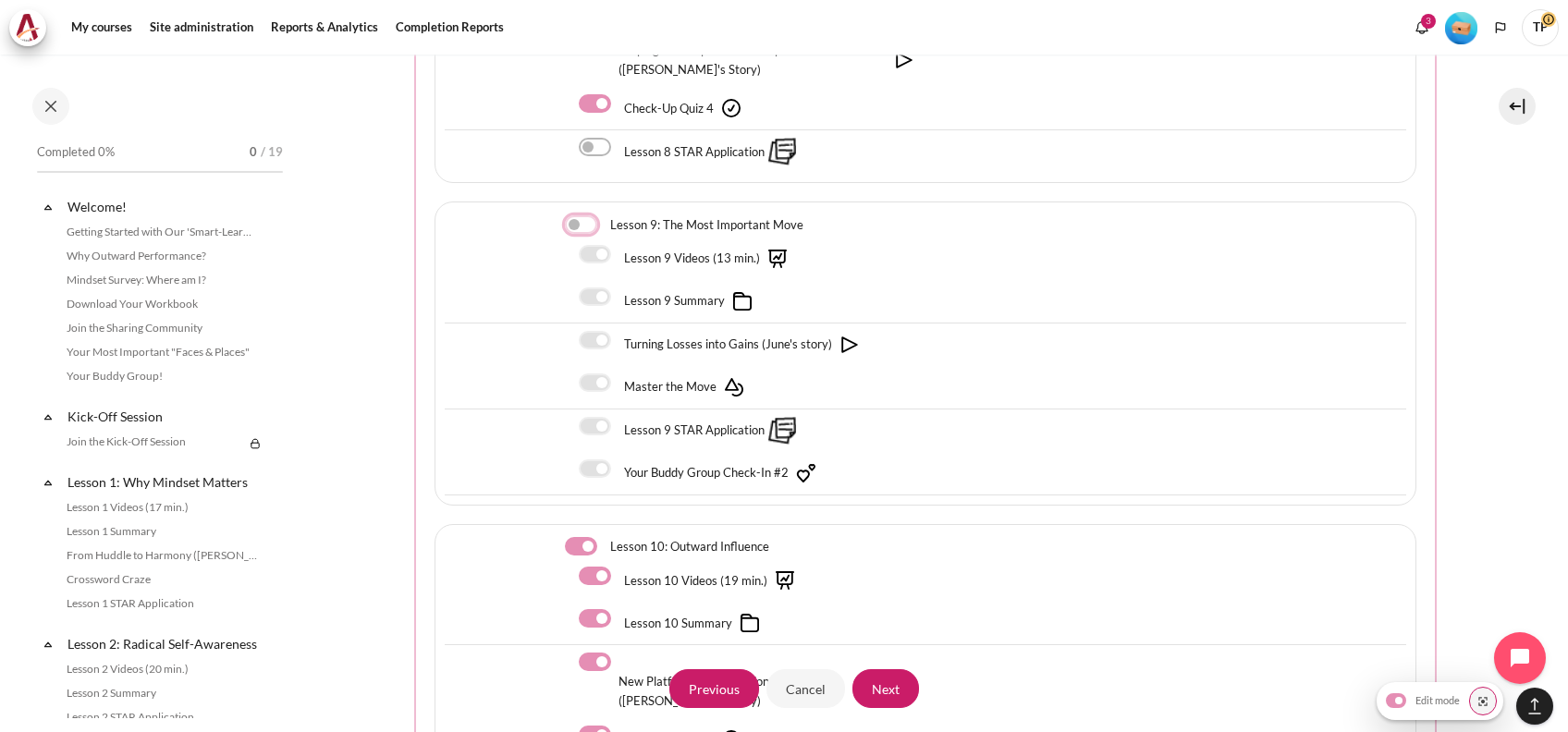
scroll to position [3329, 0]
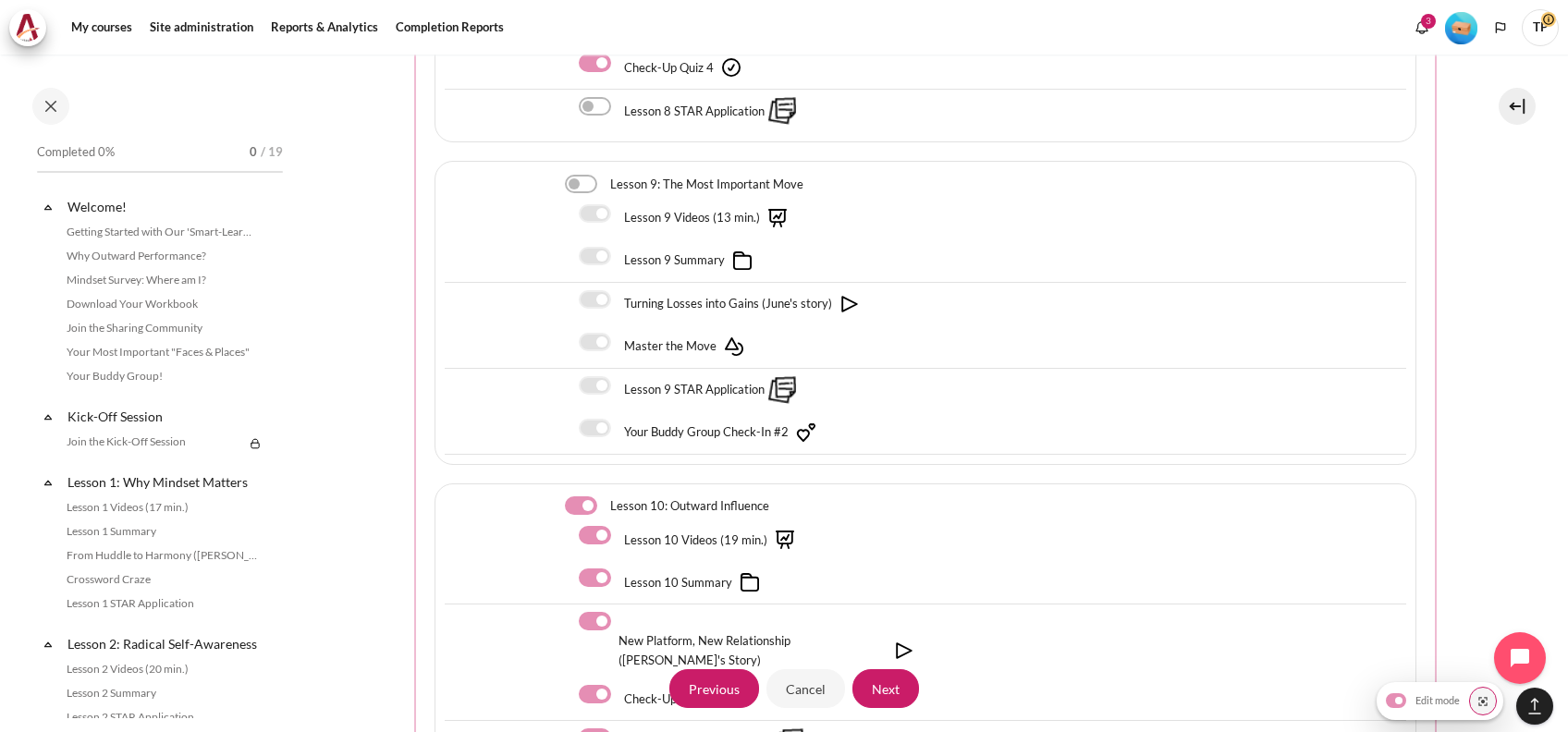
click at [619, 527] on label "Content" at bounding box center [620, 536] width 3 height 20
click at [595, 527] on input "Content" at bounding box center [595, 536] width 33 height 19
checkbox input "false"
click at [591, 569] on div "Lesson 10 Summary" at bounding box center [675, 583] width 192 height 28
click at [619, 612] on label "Content" at bounding box center [620, 622] width 3 height 20
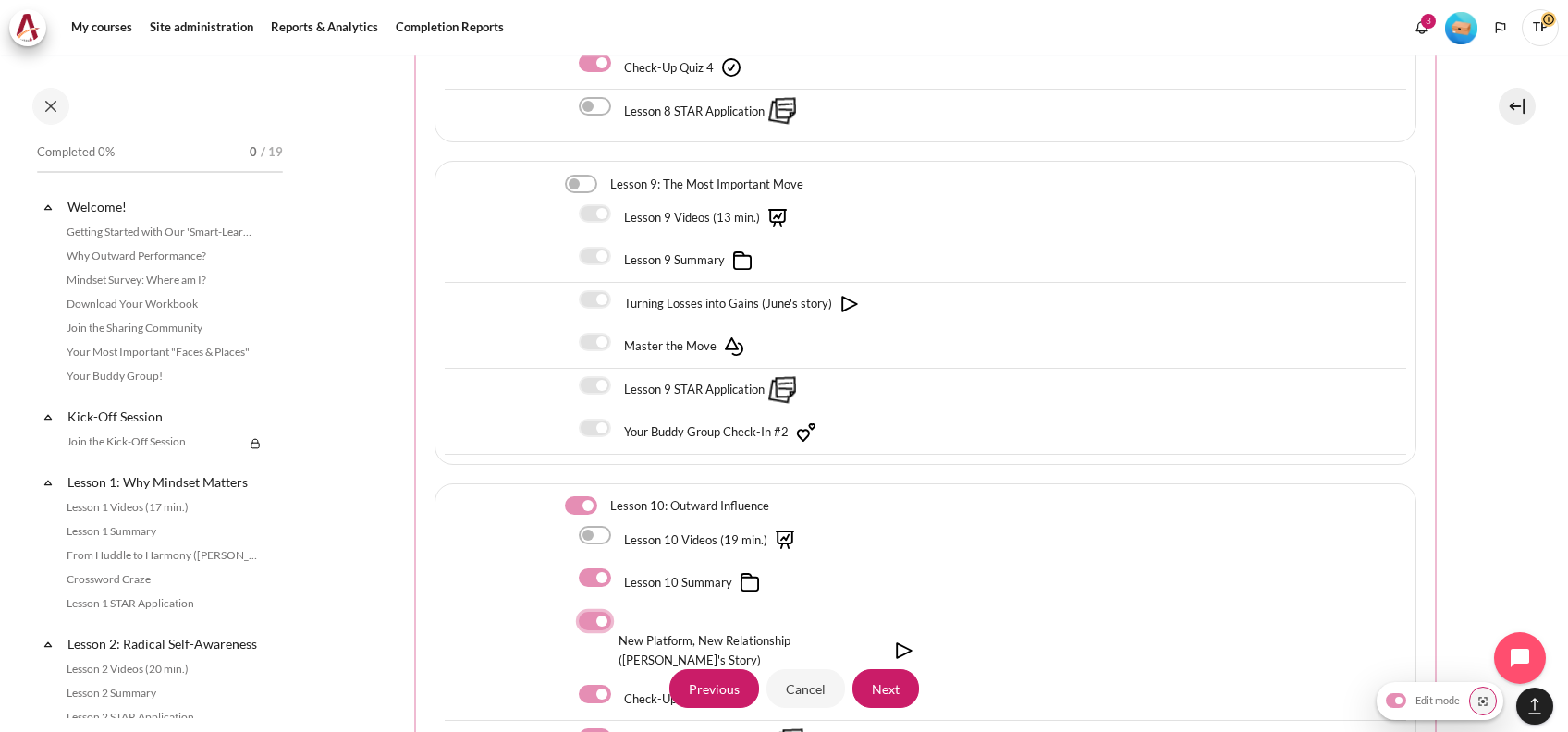
click at [600, 612] on input "Content" at bounding box center [595, 622] width 33 height 19
checkbox input "false"
click at [619, 569] on label "Content" at bounding box center [620, 578] width 3 height 20
click at [595, 569] on input "Content" at bounding box center [595, 578] width 33 height 19
checkbox input "false"
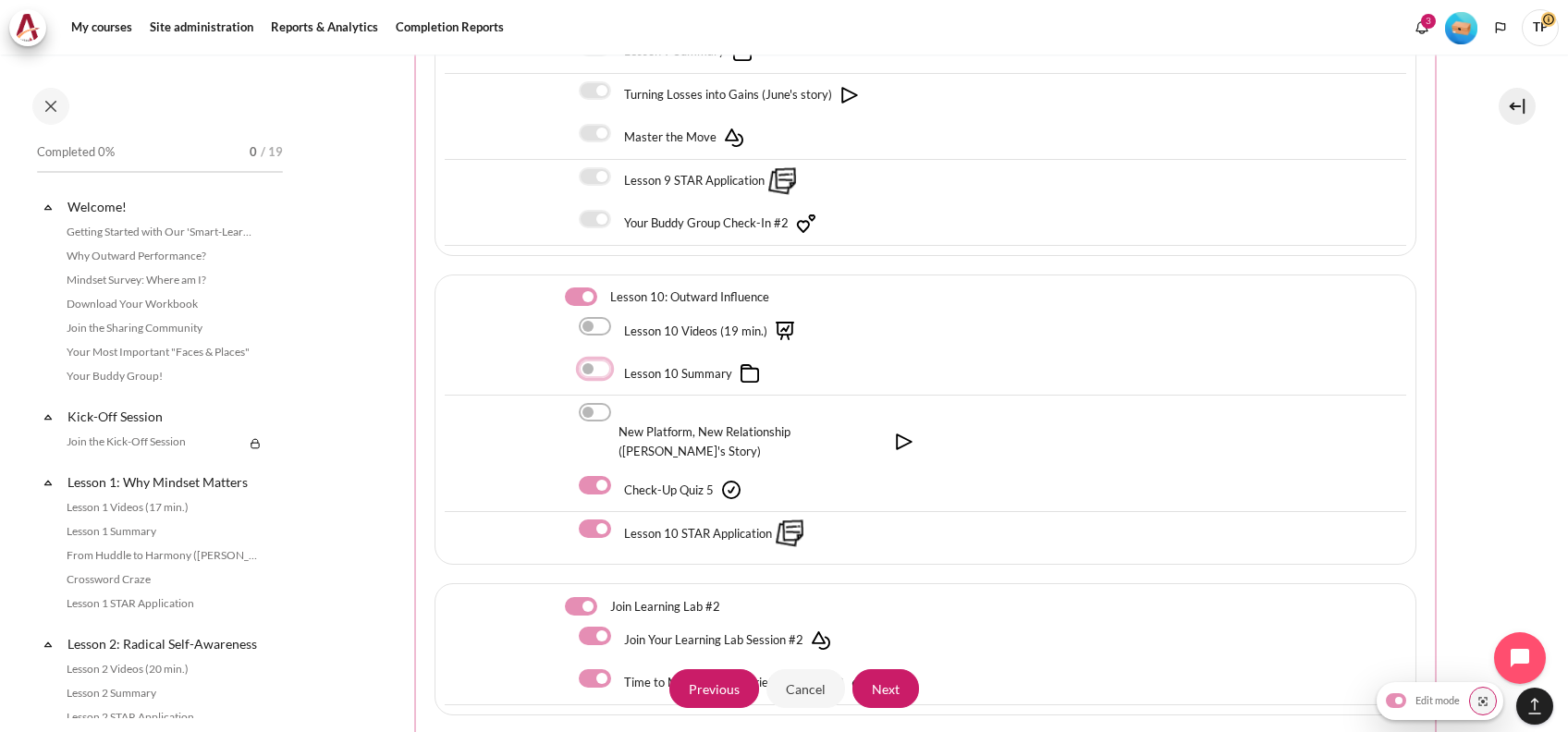
scroll to position [3575, 0]
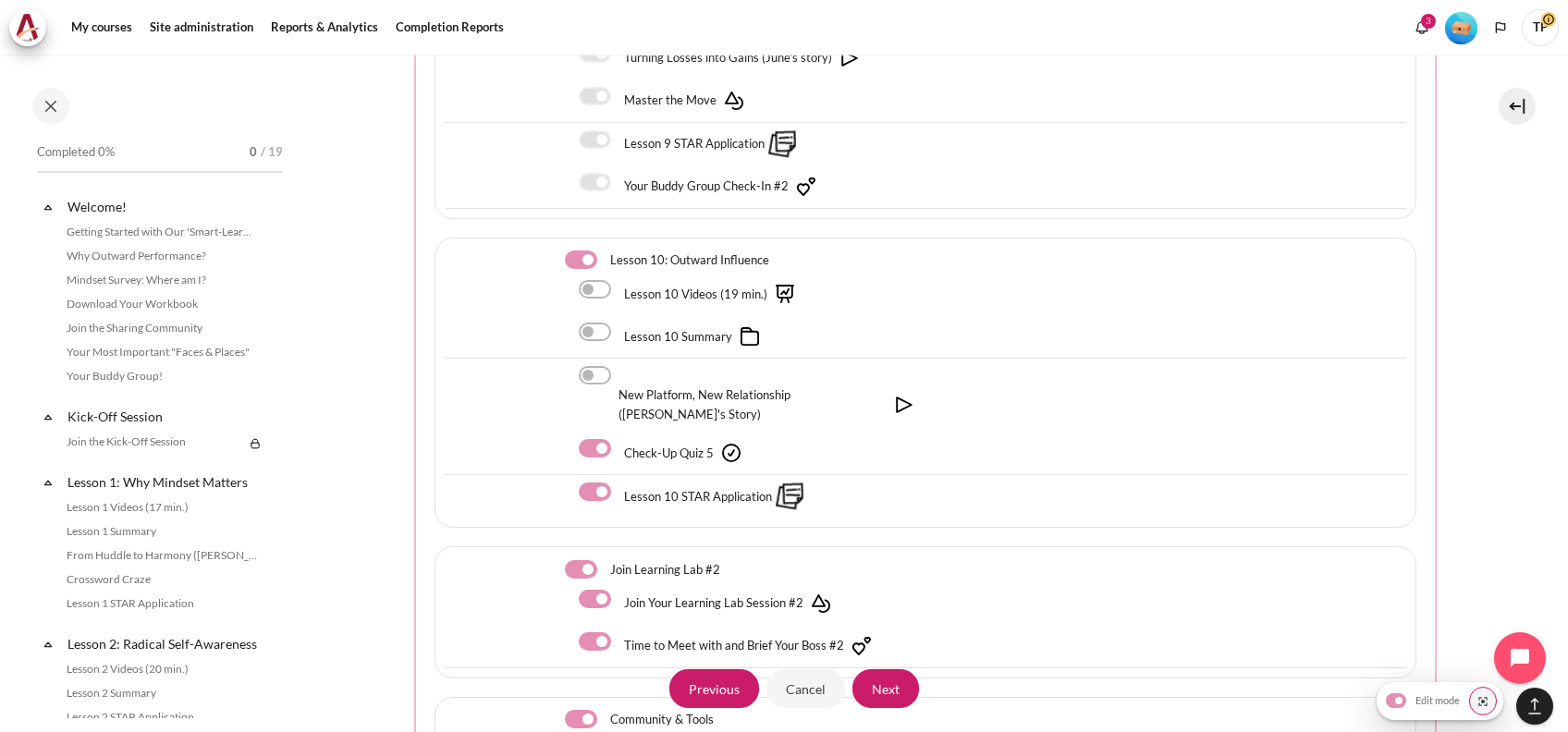
click at [595, 475] on div "Lesson 10 STAR Application" at bounding box center [925, 497] width 961 height 43
click at [619, 483] on label "Content" at bounding box center [620, 492] width 3 height 20
click at [597, 483] on input "Content" at bounding box center [595, 492] width 33 height 19
checkbox input "false"
click at [605, 560] on label "Content" at bounding box center [606, 570] width 3 height 20
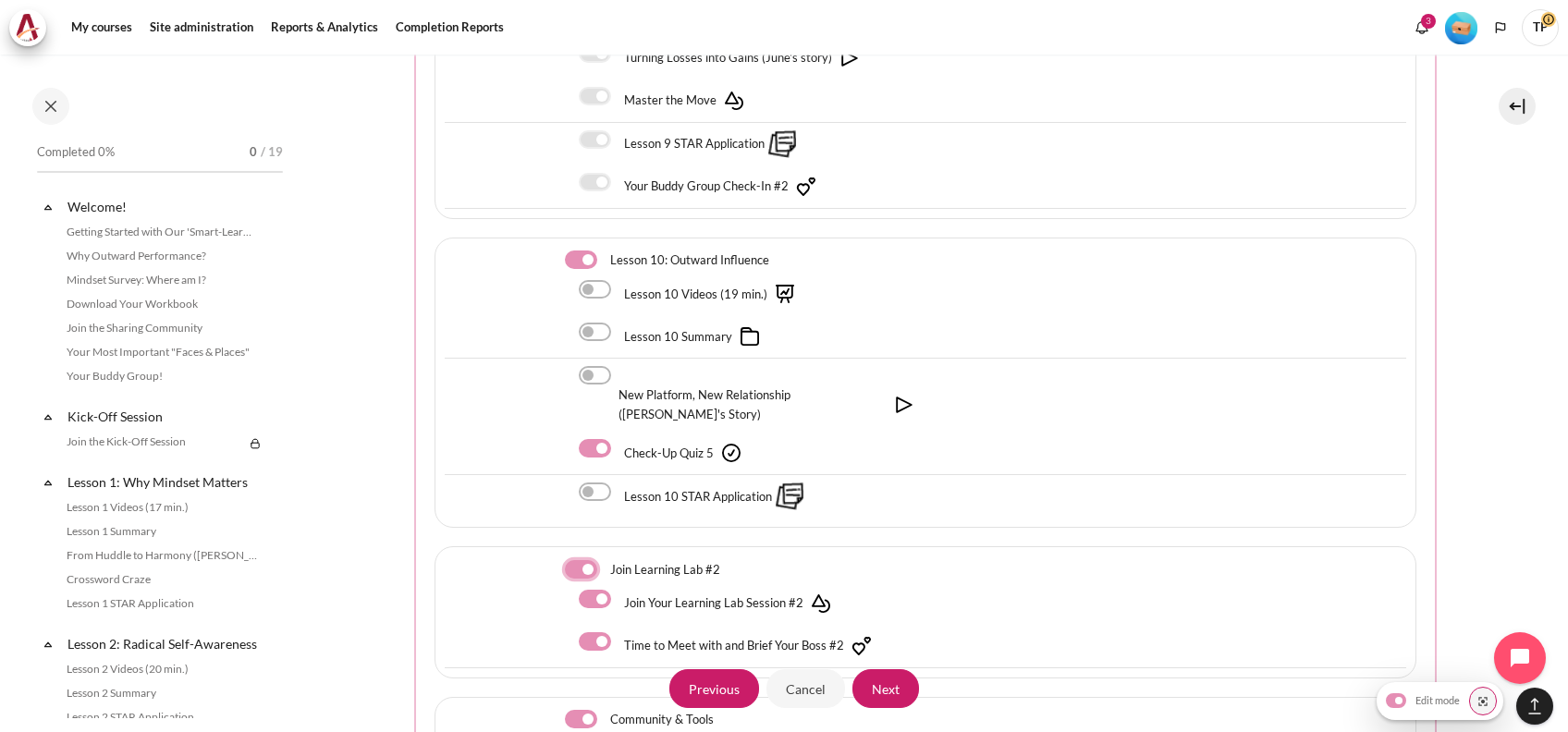
click at [570, 560] on input "Content" at bounding box center [581, 570] width 33 height 19
checkbox input "false"
click at [580, 697] on div "Community & Tools Community Board" at bounding box center [925, 741] width 982 height 89
click at [580, 708] on div "Community & Tools" at bounding box center [745, 720] width 360 height 25
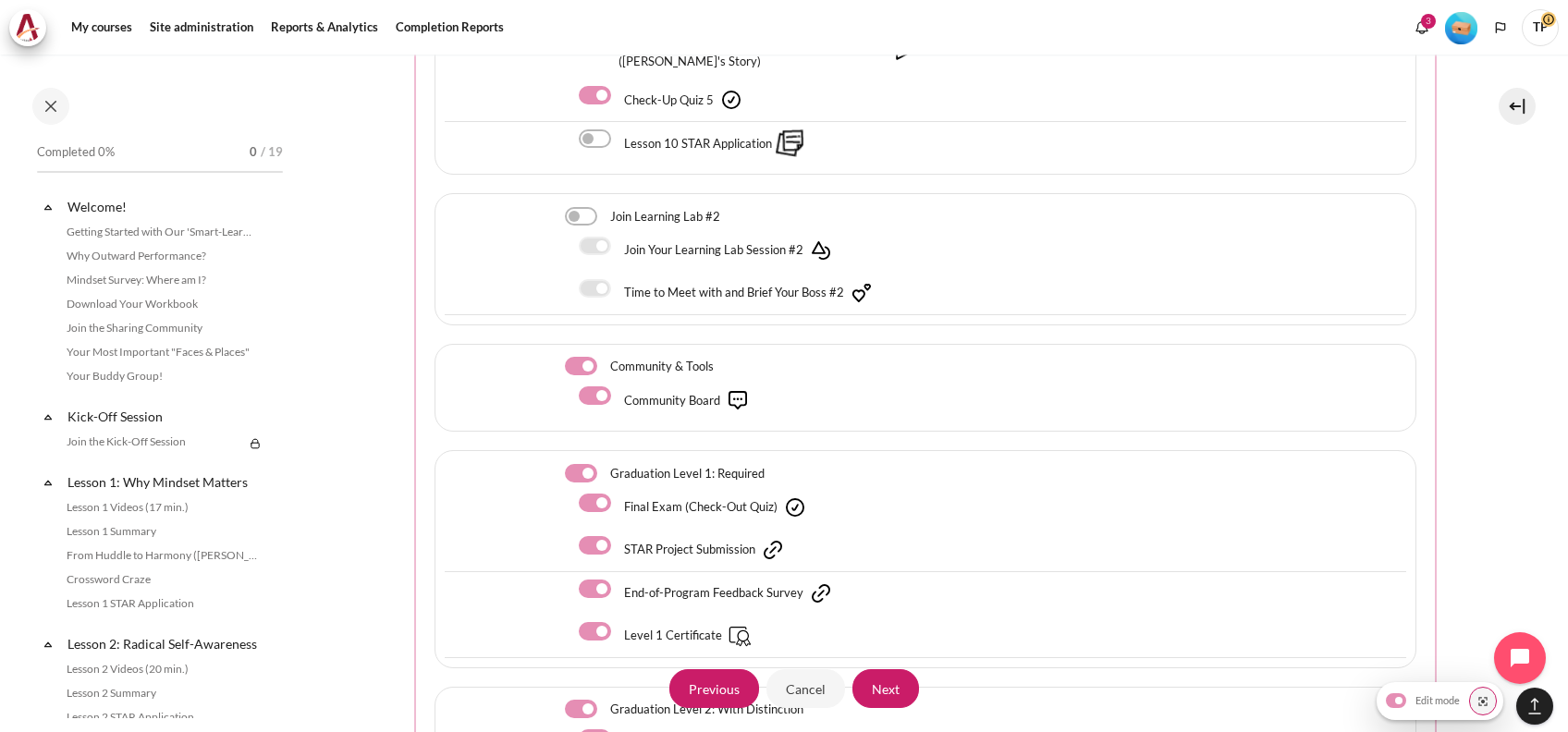
scroll to position [3945, 0]
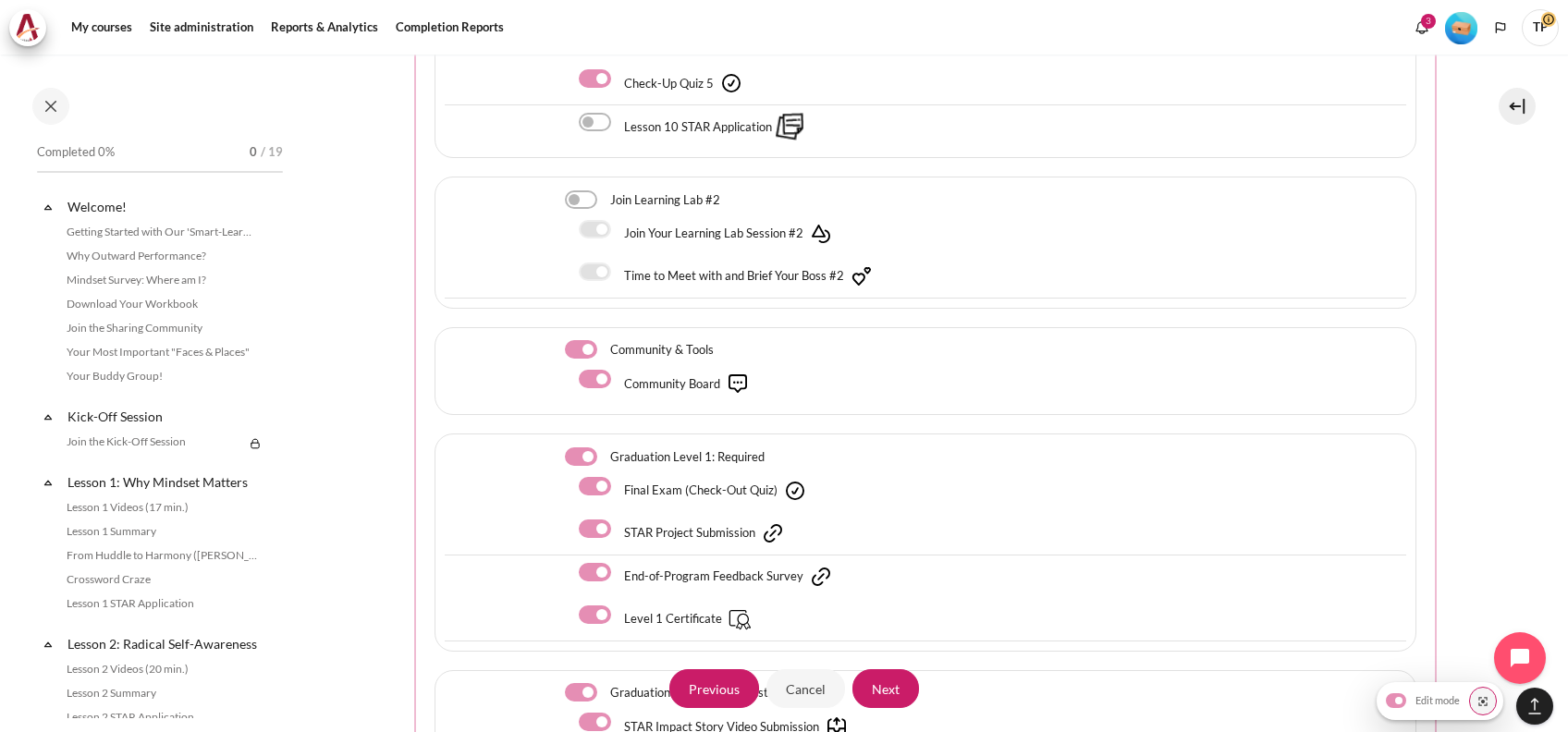
click at [583, 362] on div "Community Board" at bounding box center [925, 384] width 961 height 43
click at [587, 340] on div "Community & Tools" at bounding box center [640, 349] width 152 height 20
click at [605, 340] on label "Content" at bounding box center [606, 349] width 3 height 20
click at [584, 340] on input "Content" at bounding box center [581, 349] width 33 height 19
checkbox input "false"
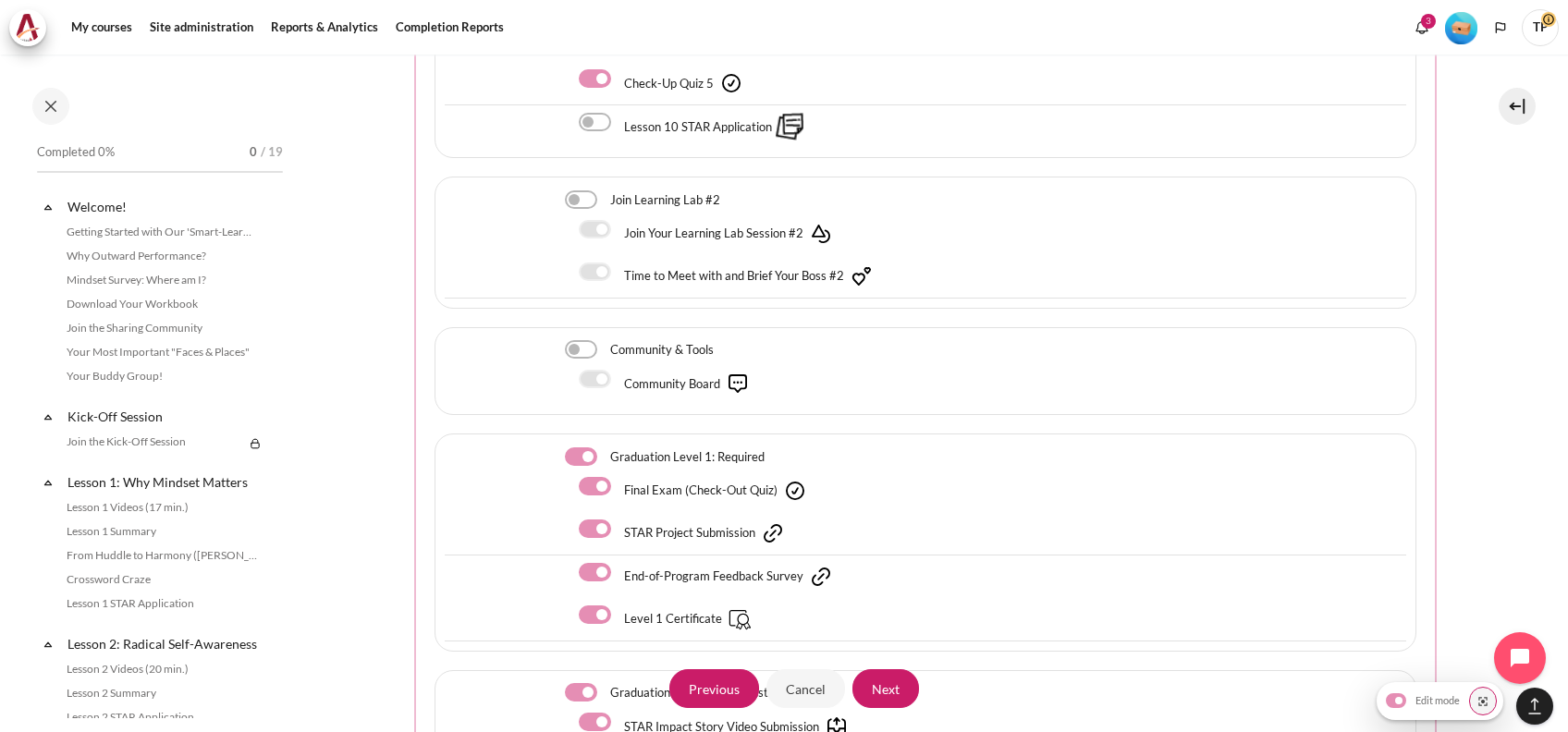
click at [595, 474] on div "Final Exam (Check-Out Quiz)" at bounding box center [751, 491] width 346 height 34
click at [619, 520] on label "Content" at bounding box center [620, 529] width 3 height 20
click at [587, 520] on input "Content" at bounding box center [595, 529] width 33 height 19
checkbox input "false"
click at [619, 563] on label "Content" at bounding box center [620, 572] width 3 height 20
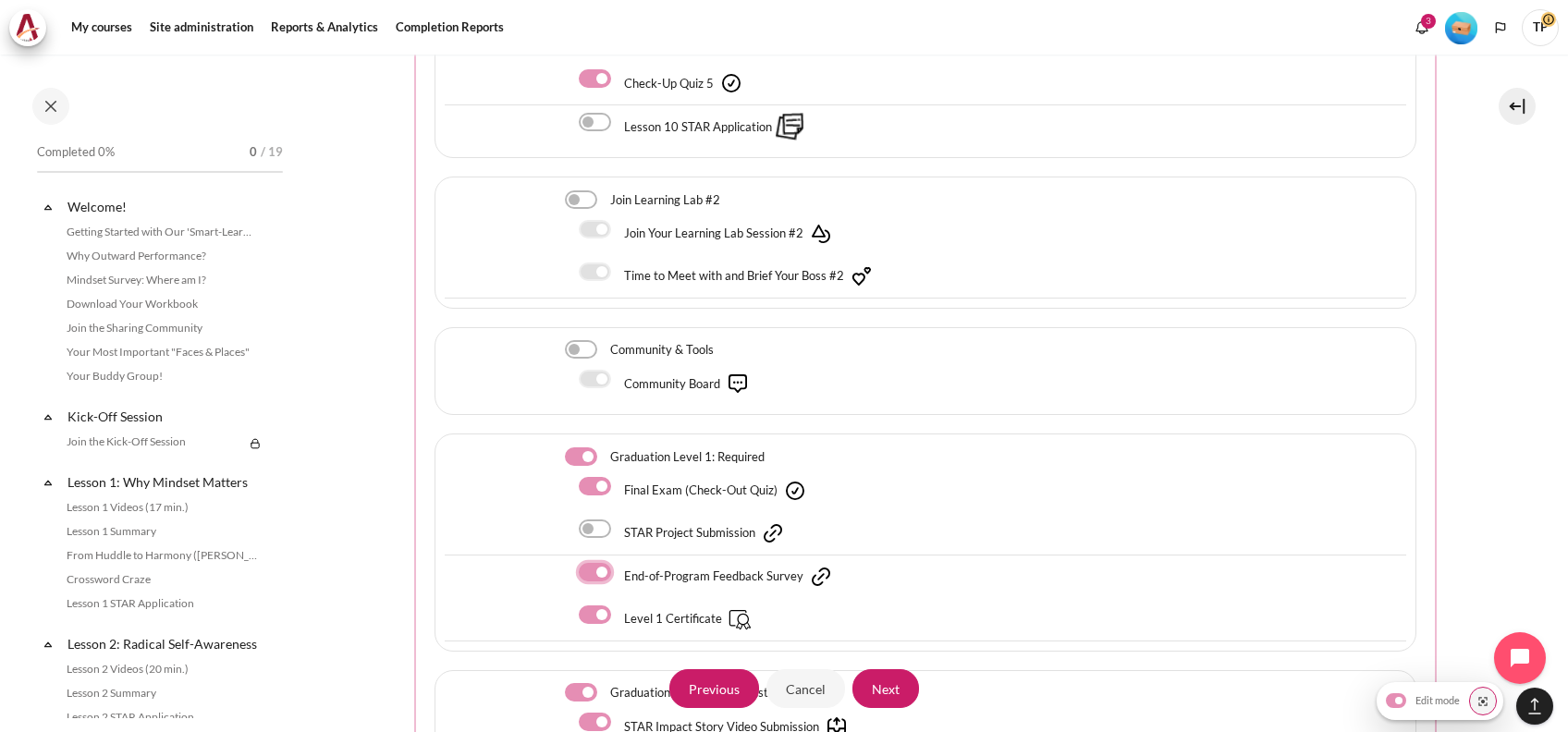
click at [601, 563] on input "Content" at bounding box center [595, 572] width 33 height 19
checkbox input "false"
click at [619, 606] on label "Content" at bounding box center [620, 615] width 3 height 20
click at [592, 606] on input "Content" at bounding box center [595, 615] width 33 height 19
checkbox input "false"
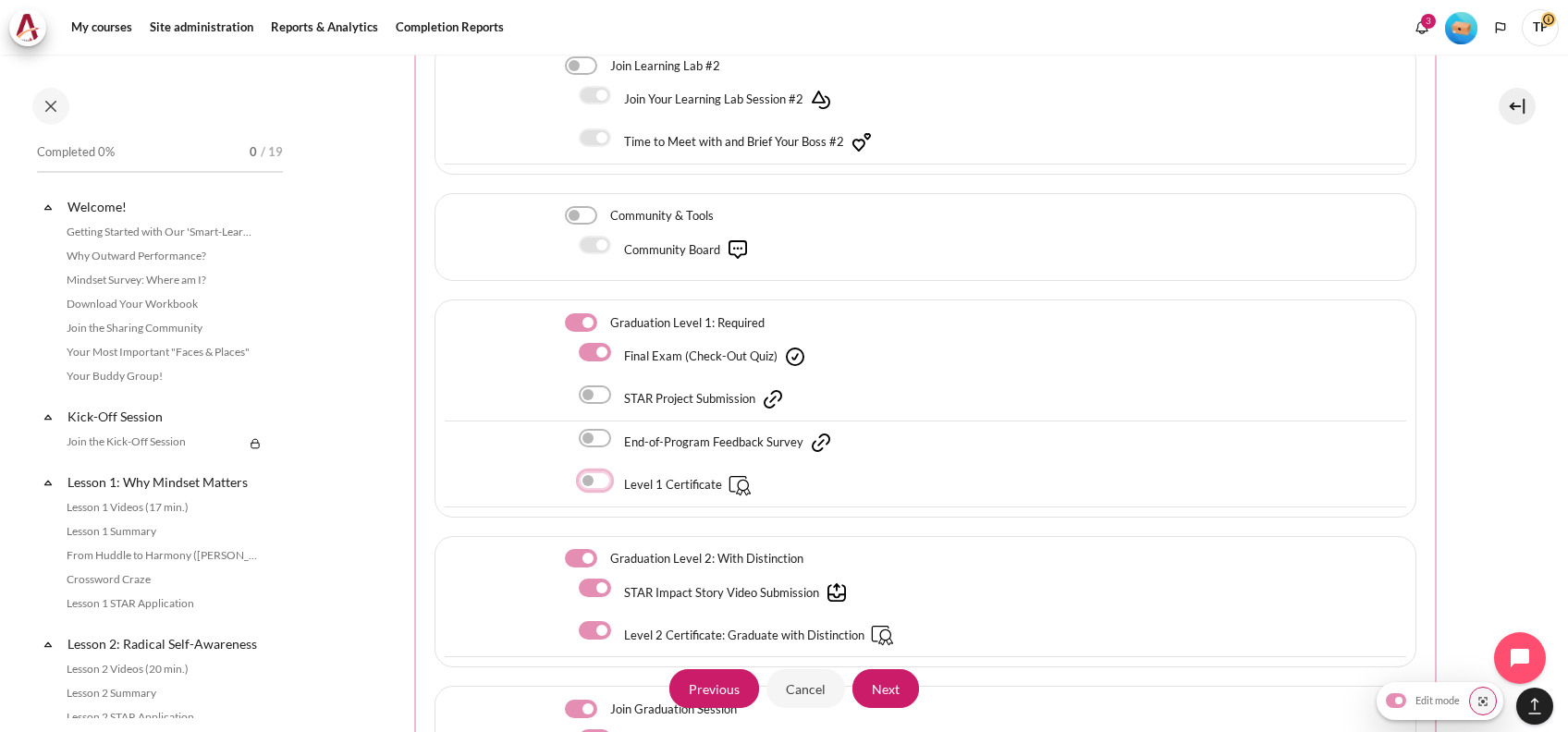
scroll to position [4192, 0]
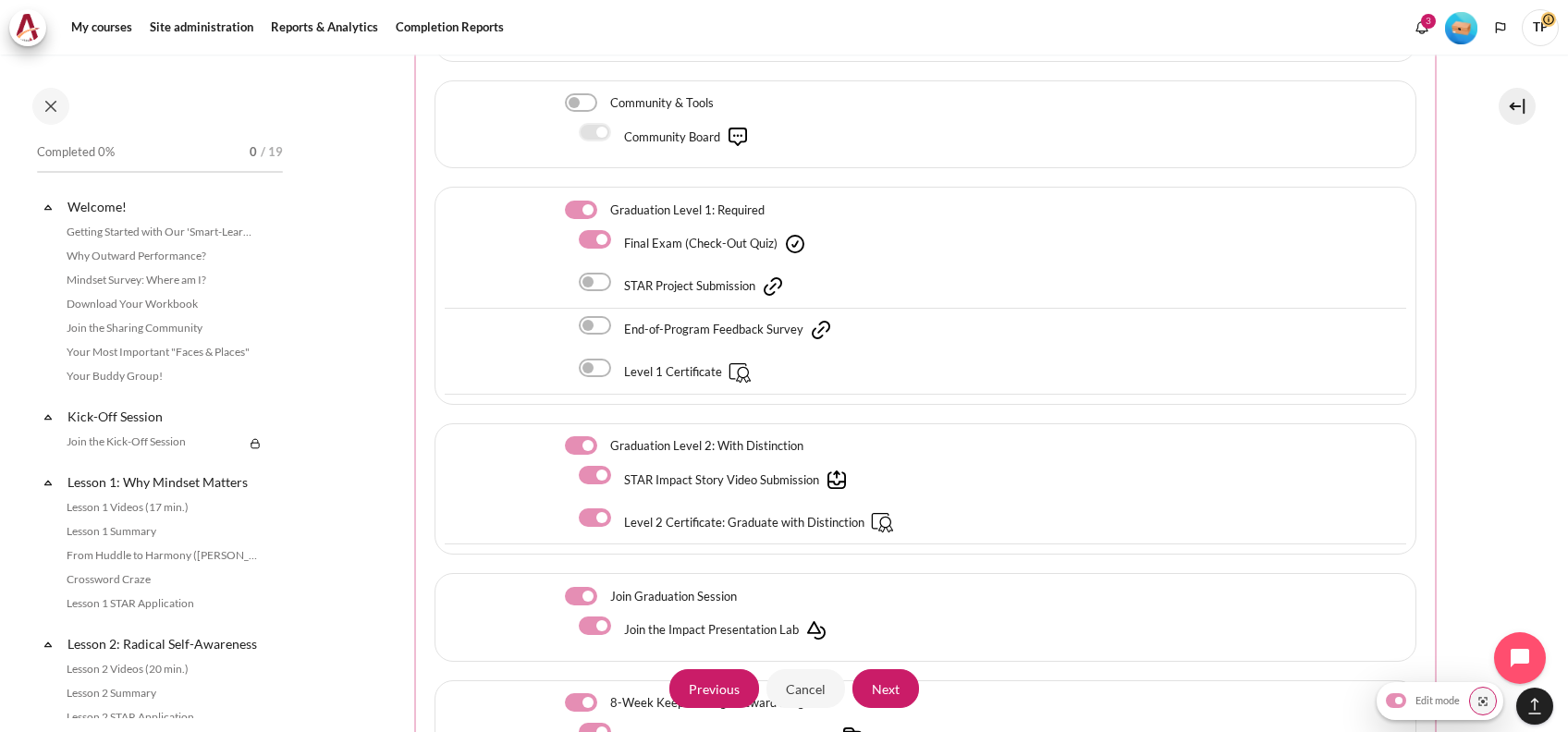
click at [605, 436] on label "Content" at bounding box center [606, 445] width 3 height 20
click at [588, 436] on input "Content" at bounding box center [581, 445] width 33 height 19
checkbox input "false"
click at [605, 587] on label "Content" at bounding box center [606, 597] width 3 height 20
click at [577, 587] on input "Content" at bounding box center [581, 597] width 33 height 19
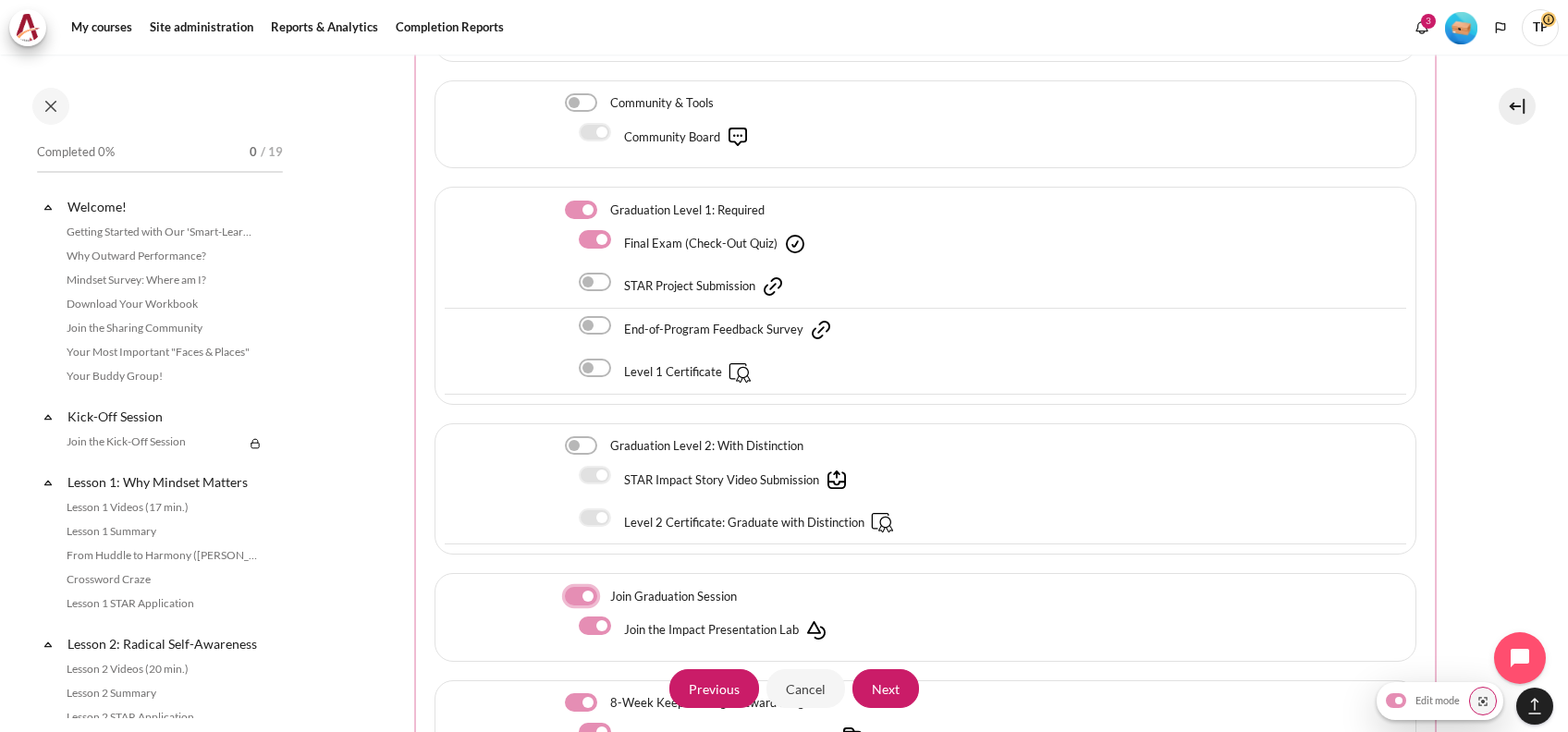
checkbox input "false"
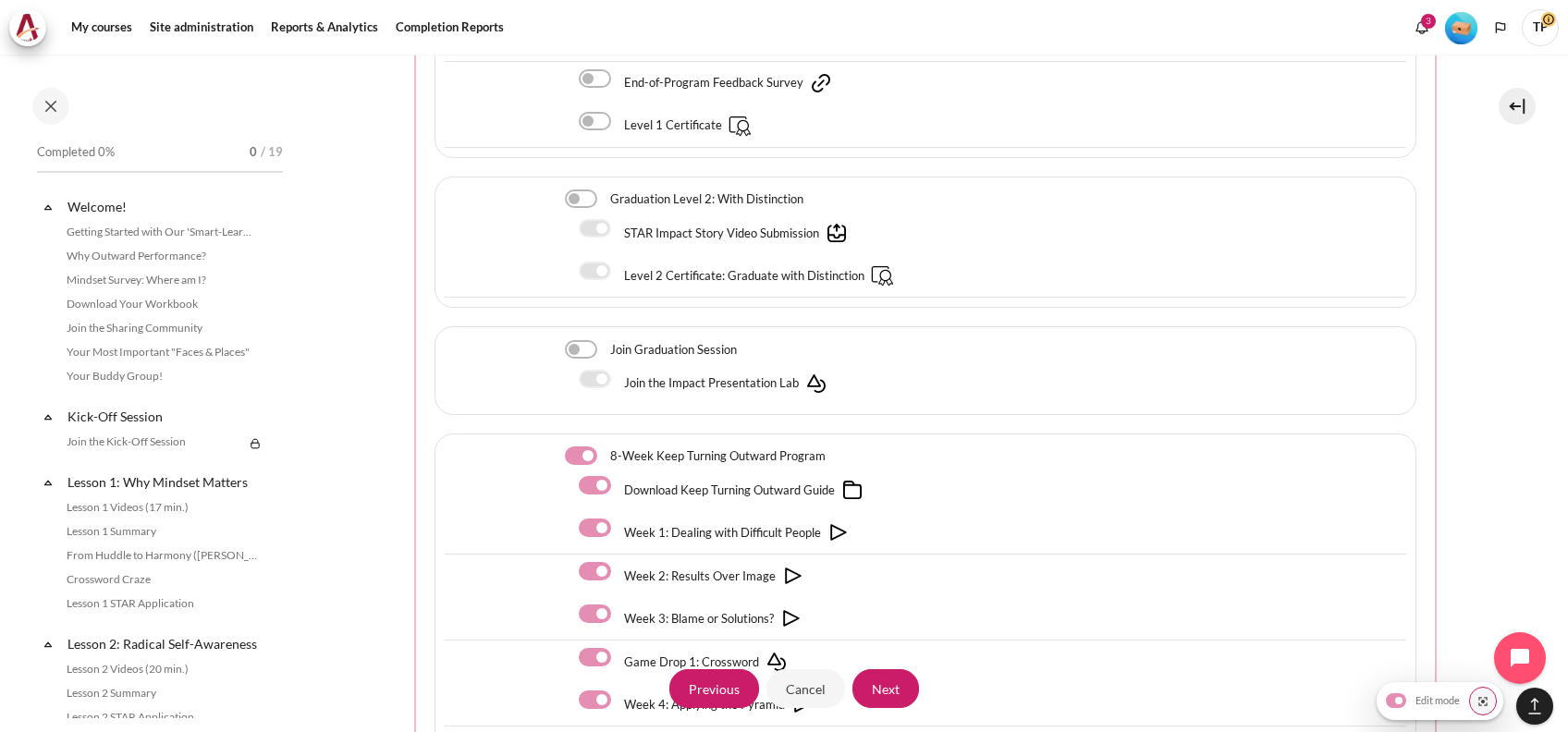
drag, startPoint x: 577, startPoint y: 404, endPoint x: 589, endPoint y: 414, distance: 15.6
click at [605, 446] on label "Content" at bounding box center [606, 456] width 3 height 20
click at [577, 446] on input "Content" at bounding box center [581, 456] width 33 height 19
checkbox input "false"
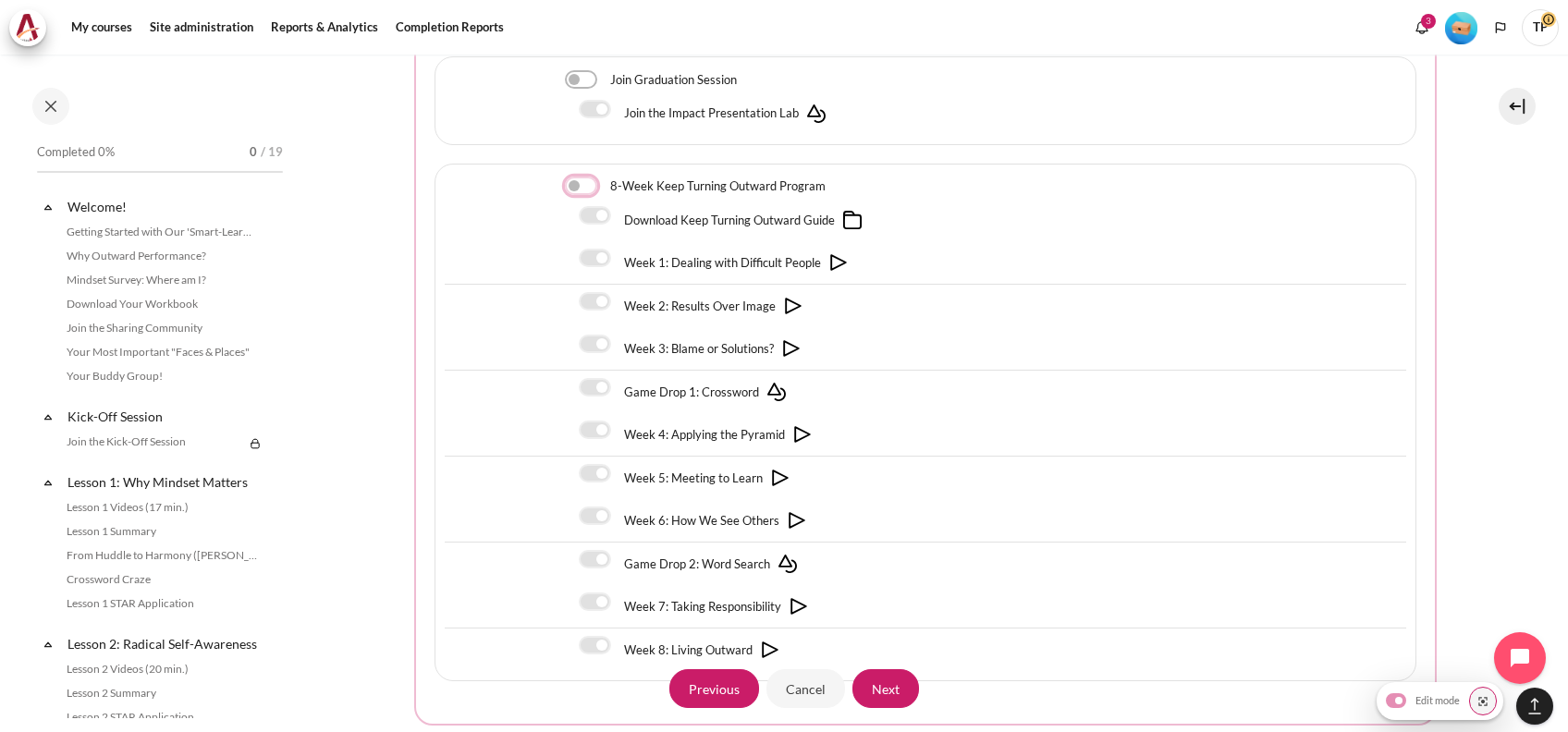
scroll to position [4785, 0]
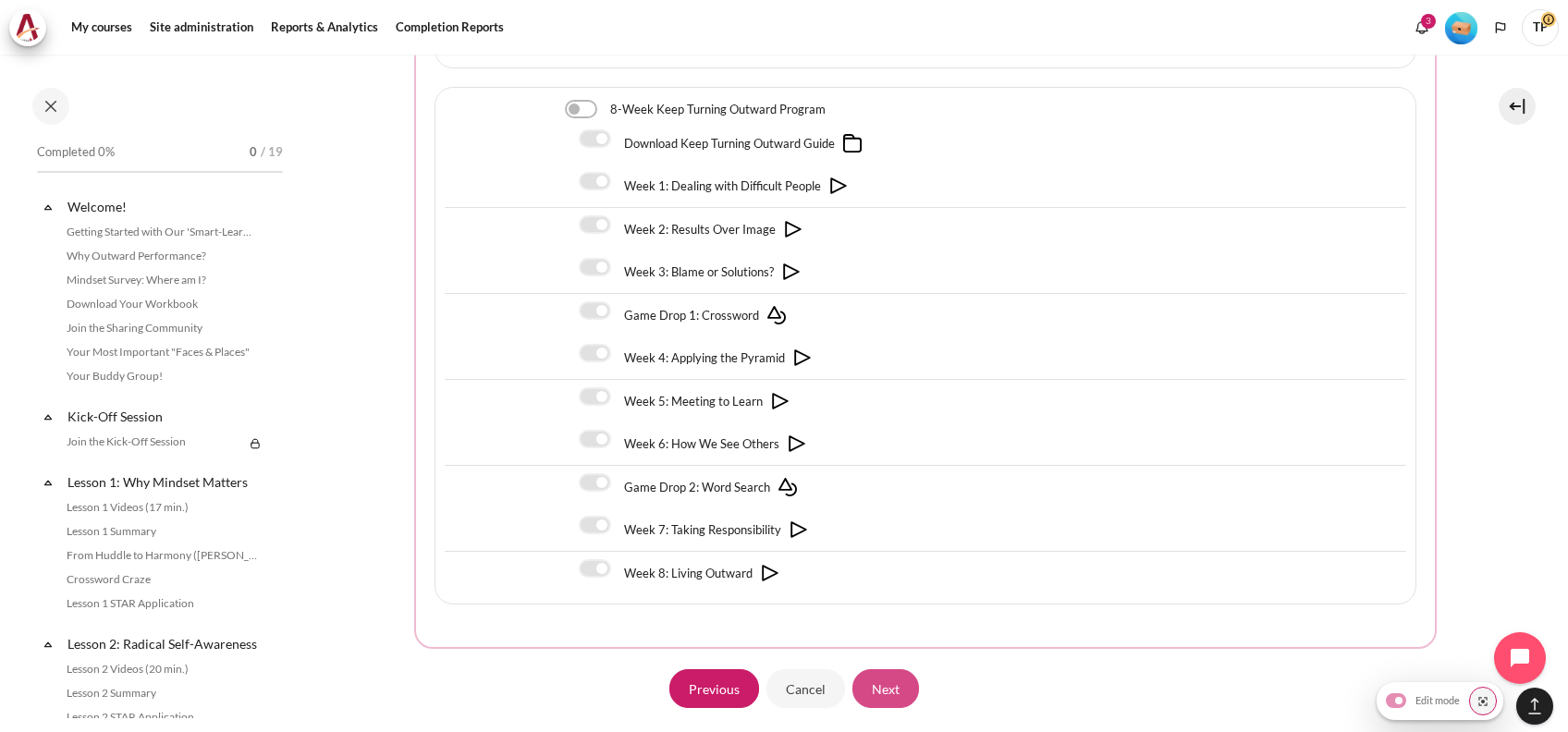
click at [872, 669] on input "Next" at bounding box center [885, 689] width 66 height 39
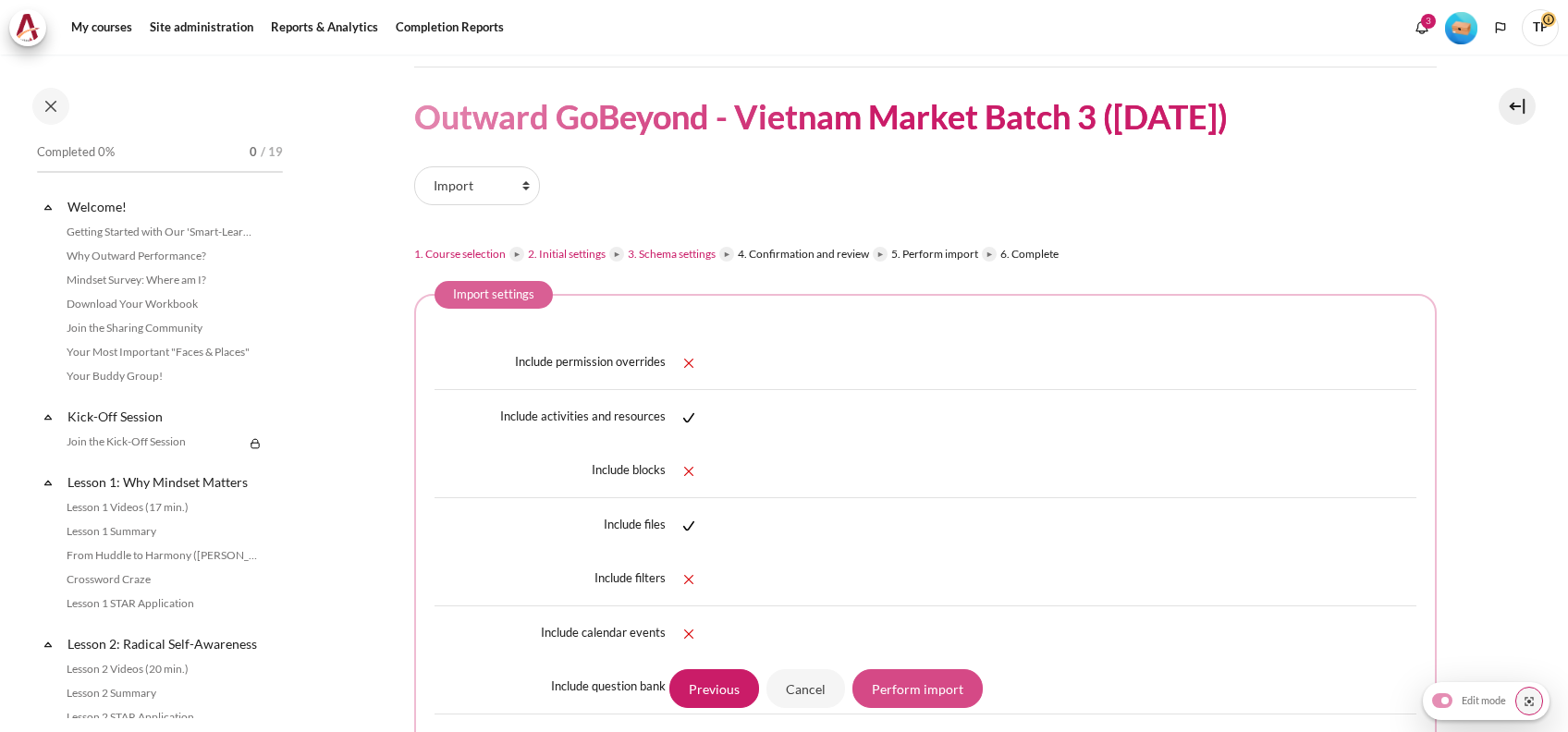
scroll to position [123, 0]
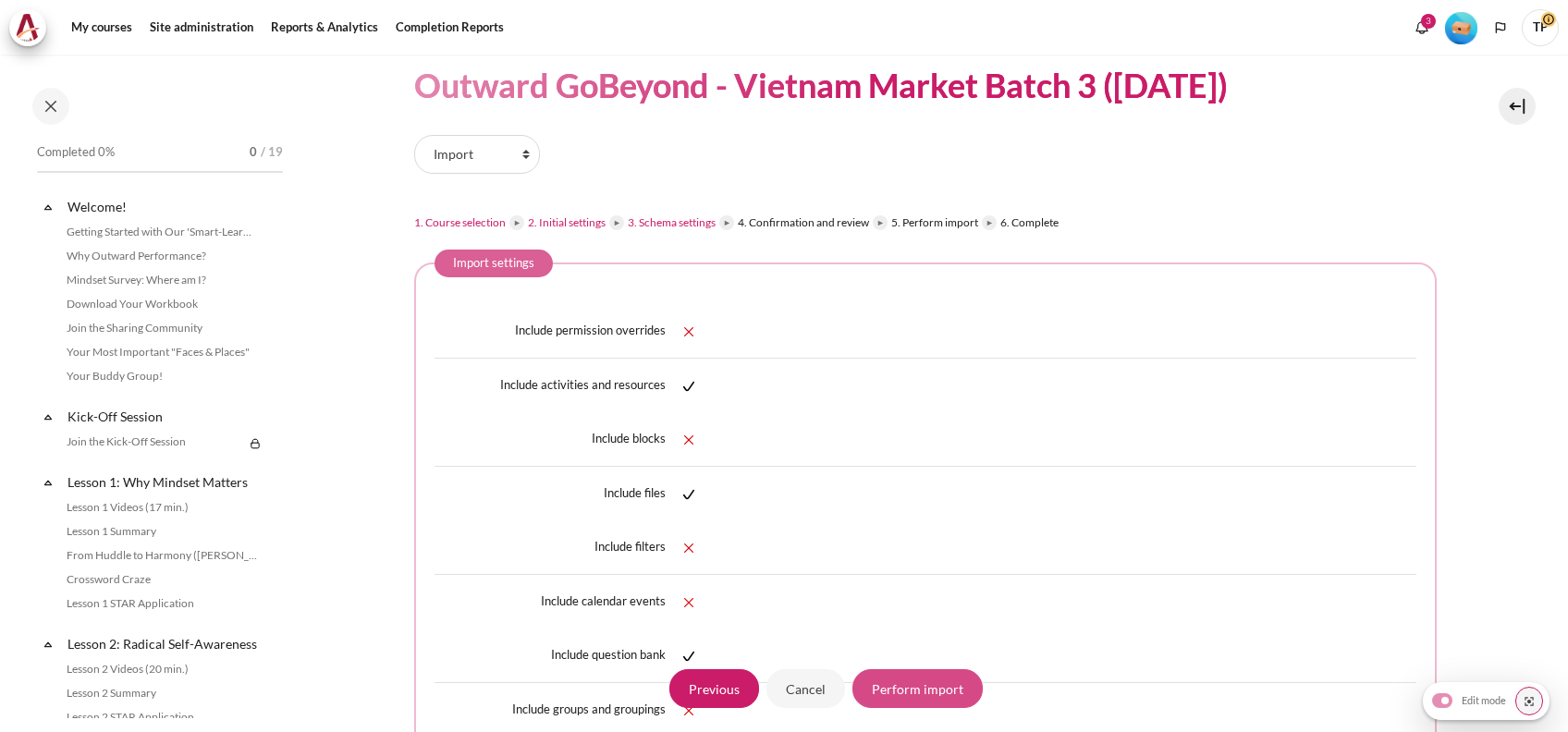
click at [926, 701] on input "Perform import" at bounding box center [917, 689] width 131 height 39
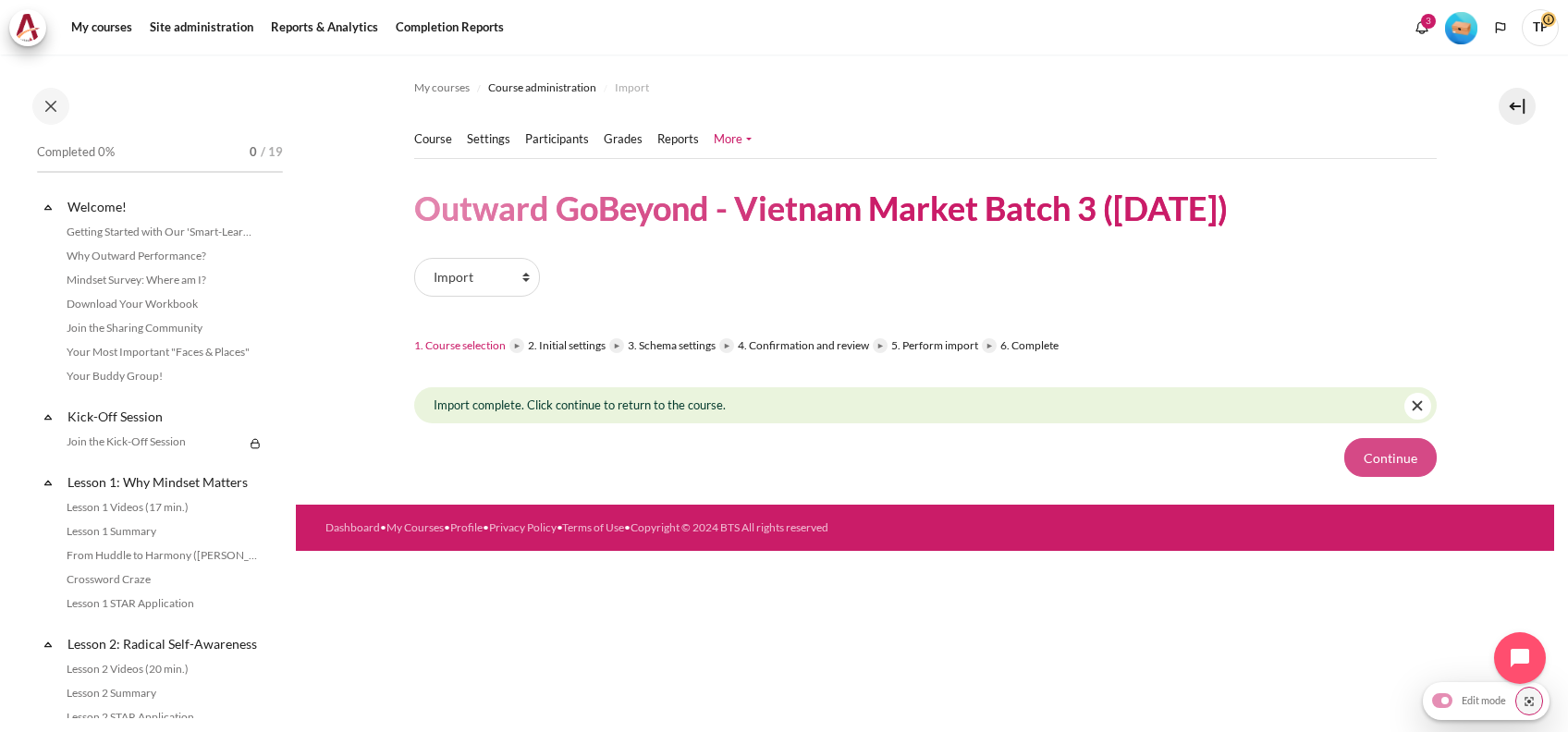
click at [1367, 449] on button "Continue" at bounding box center [1390, 458] width 92 height 39
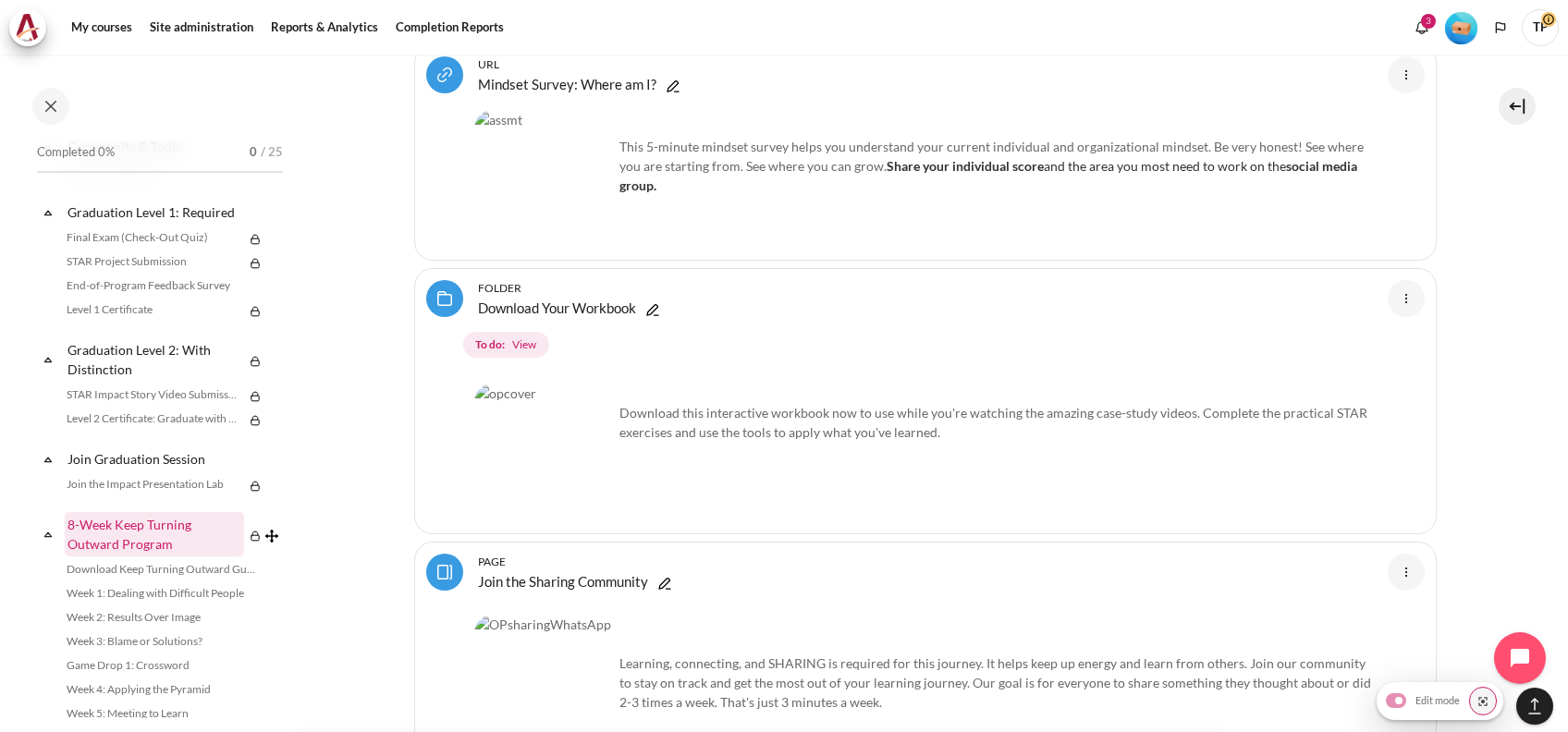
scroll to position [2039, 0]
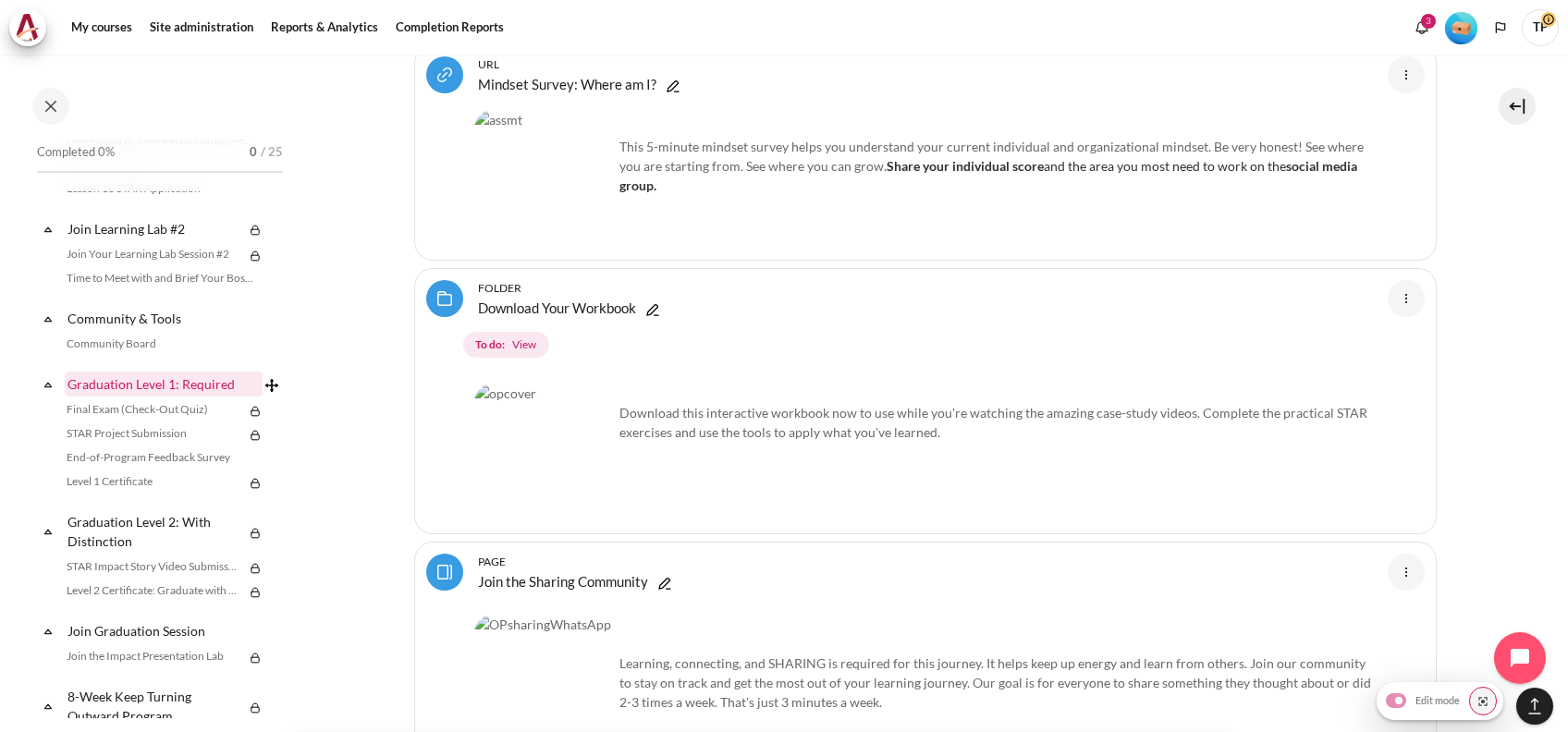
click at [150, 397] on link "Graduation Level 1: Required" at bounding box center [163, 384] width 198 height 25
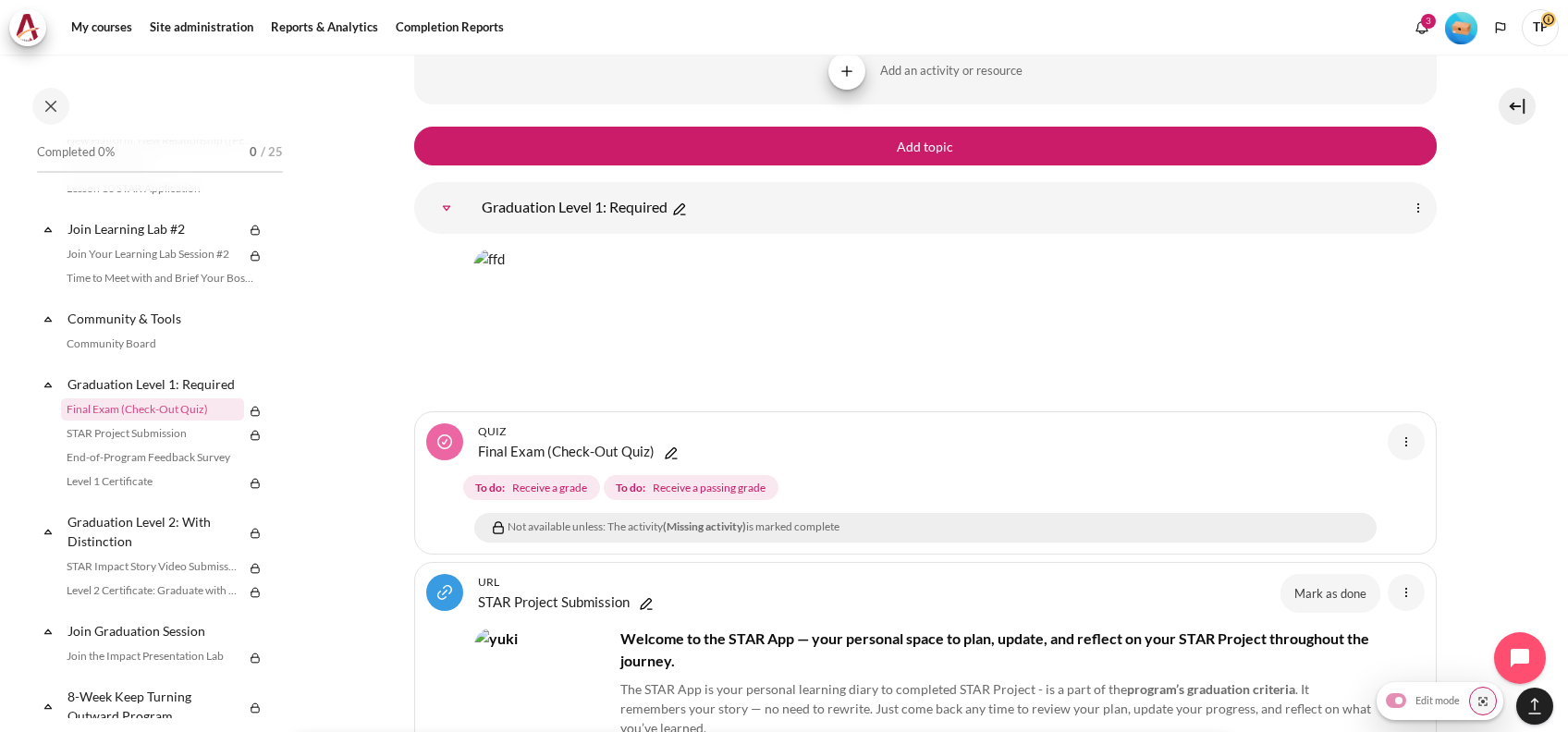
scroll to position [24351, 0]
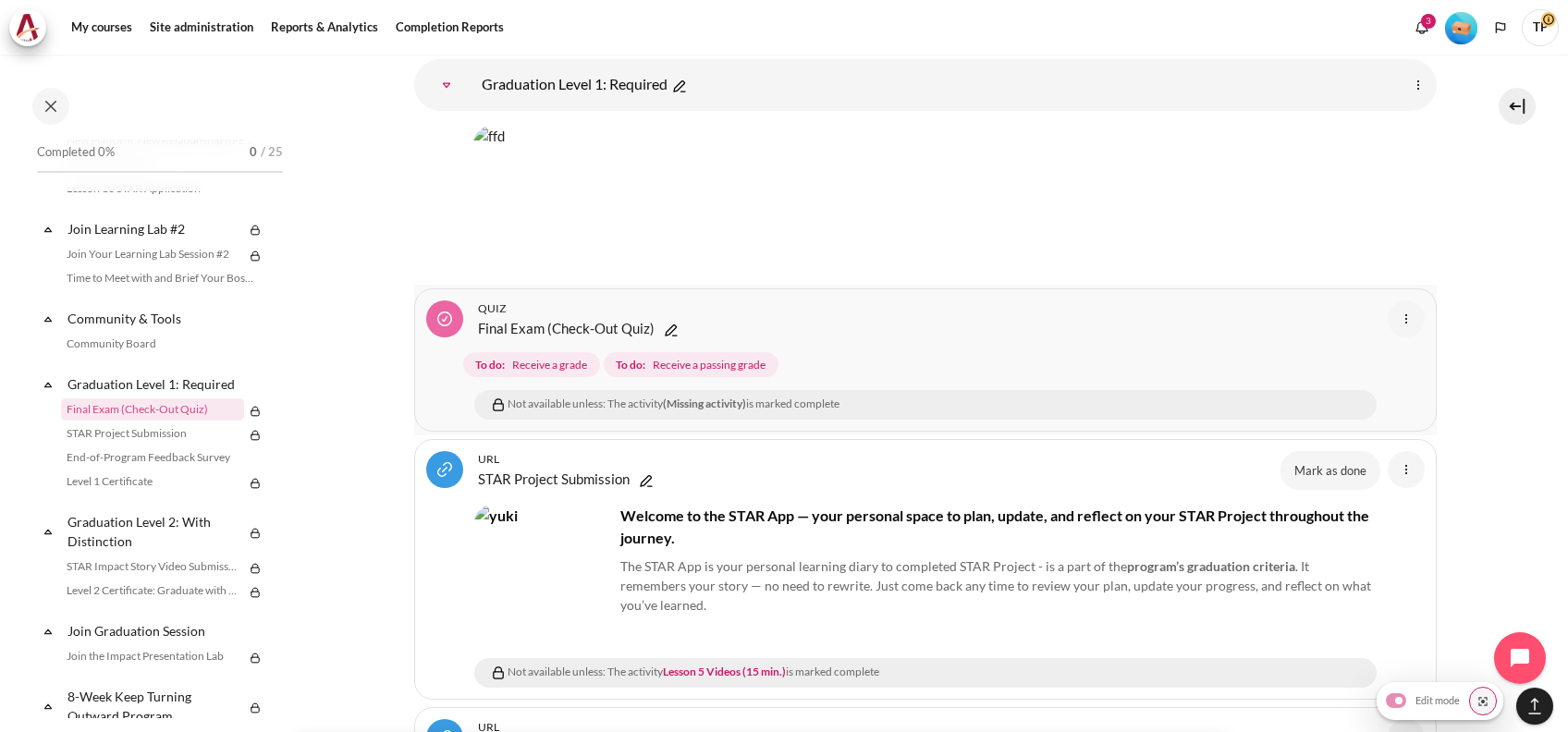
click at [1395, 308] on img "Content" at bounding box center [1407, 319] width 22 height 22
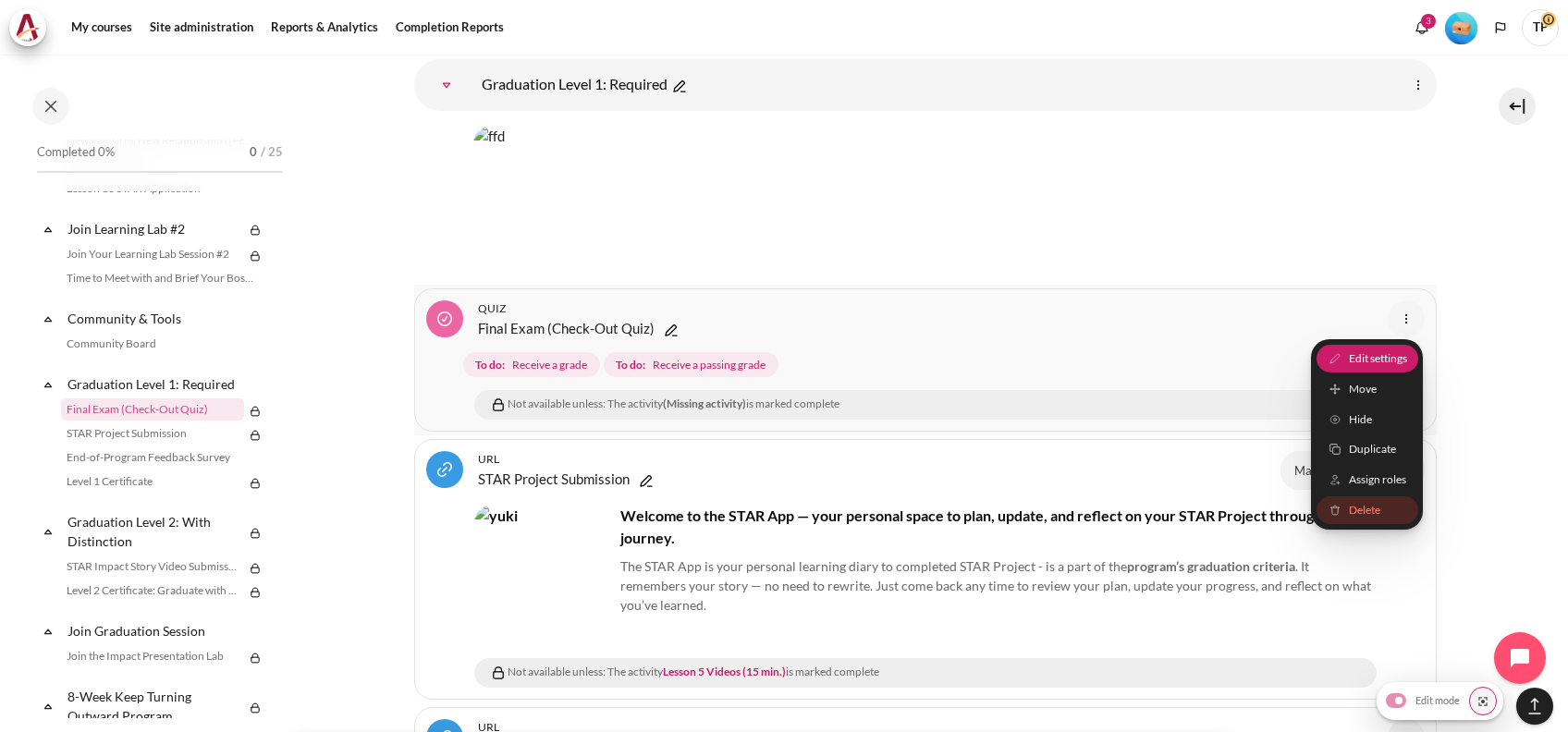
click at [1348, 350] on span "Edit settings" at bounding box center [1377, 359] width 58 height 17
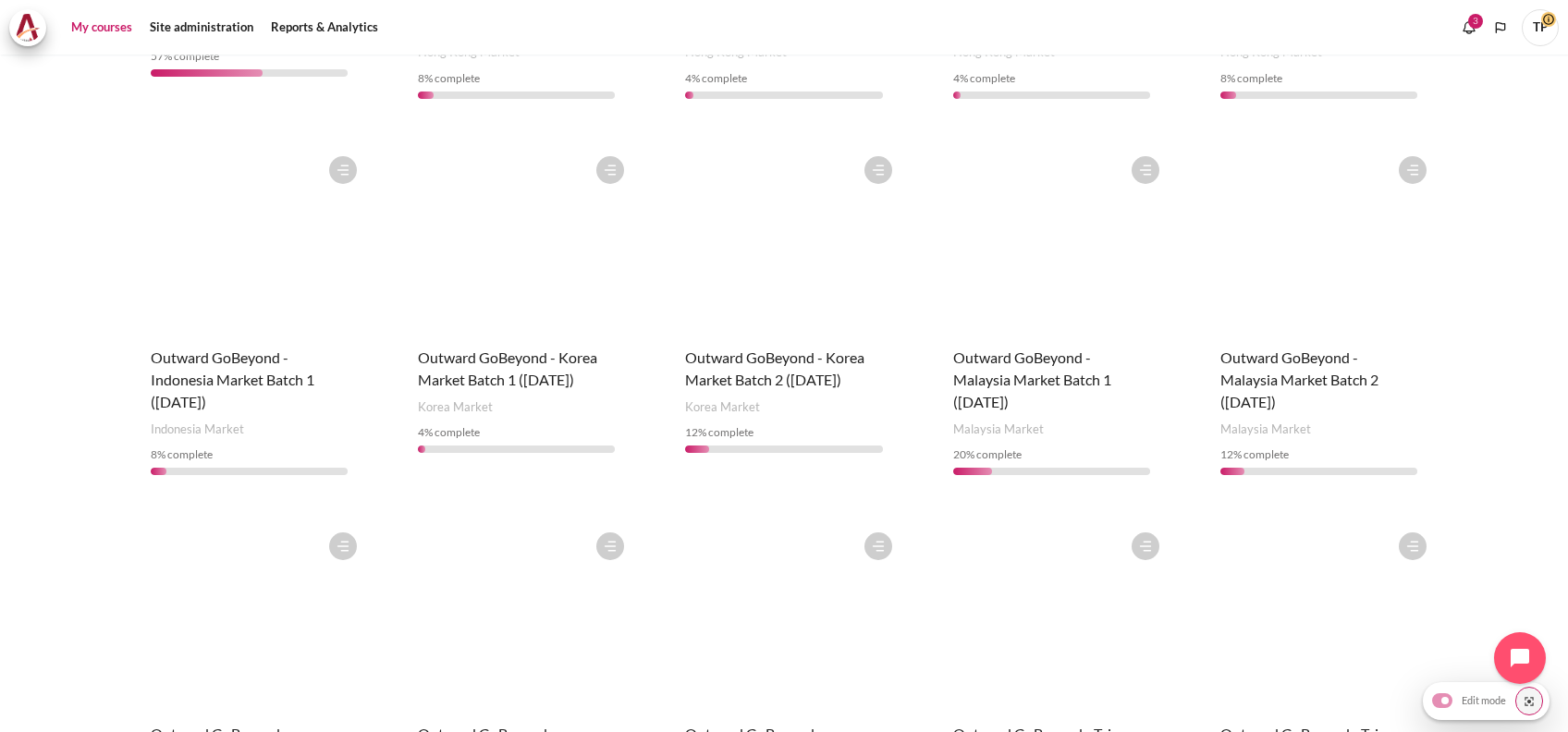
scroll to position [986, 0]
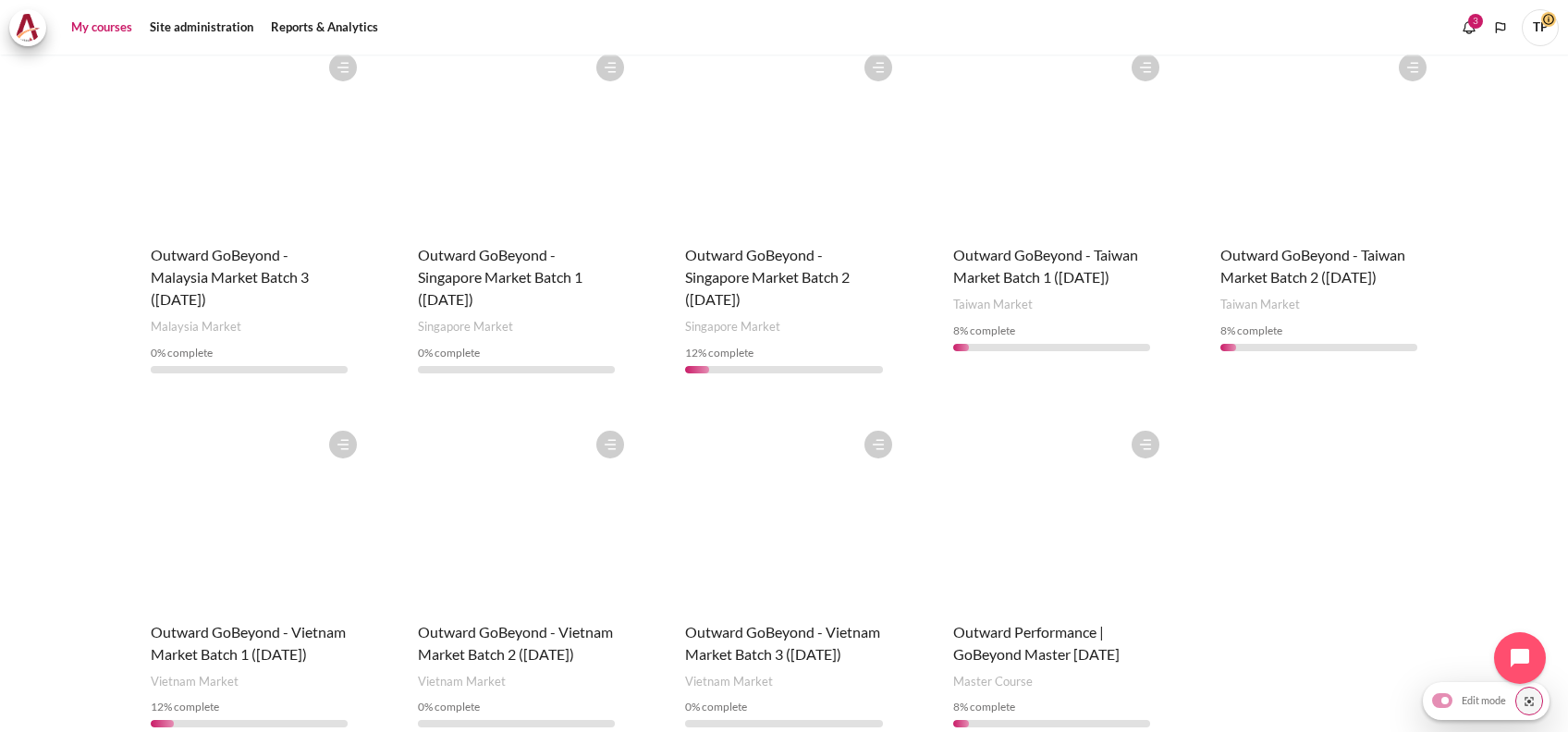
click at [171, 524] on figure "Content" at bounding box center [249, 514] width 234 height 185
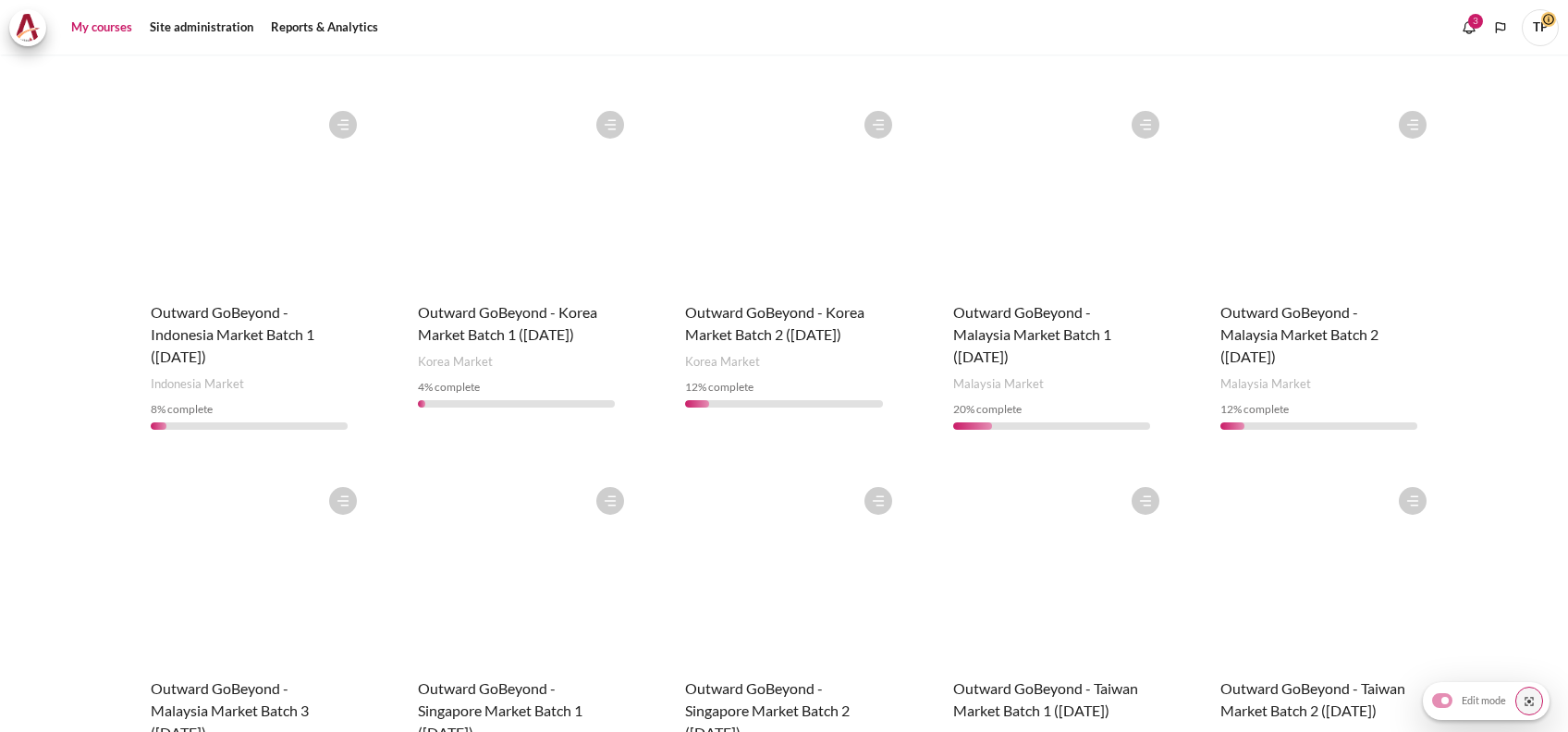
scroll to position [863, 0]
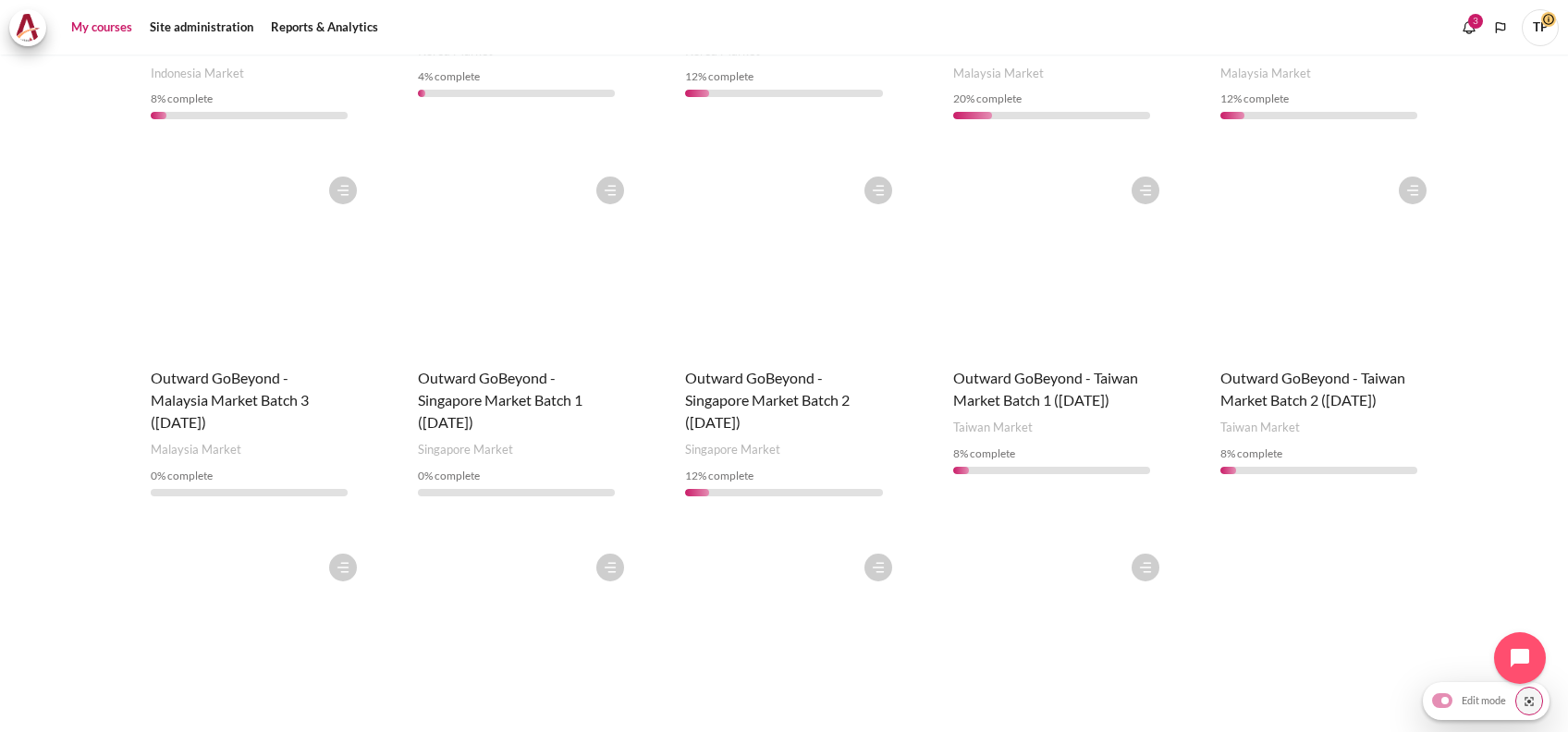
click at [539, 597] on figure "Content" at bounding box center [516, 637] width 234 height 185
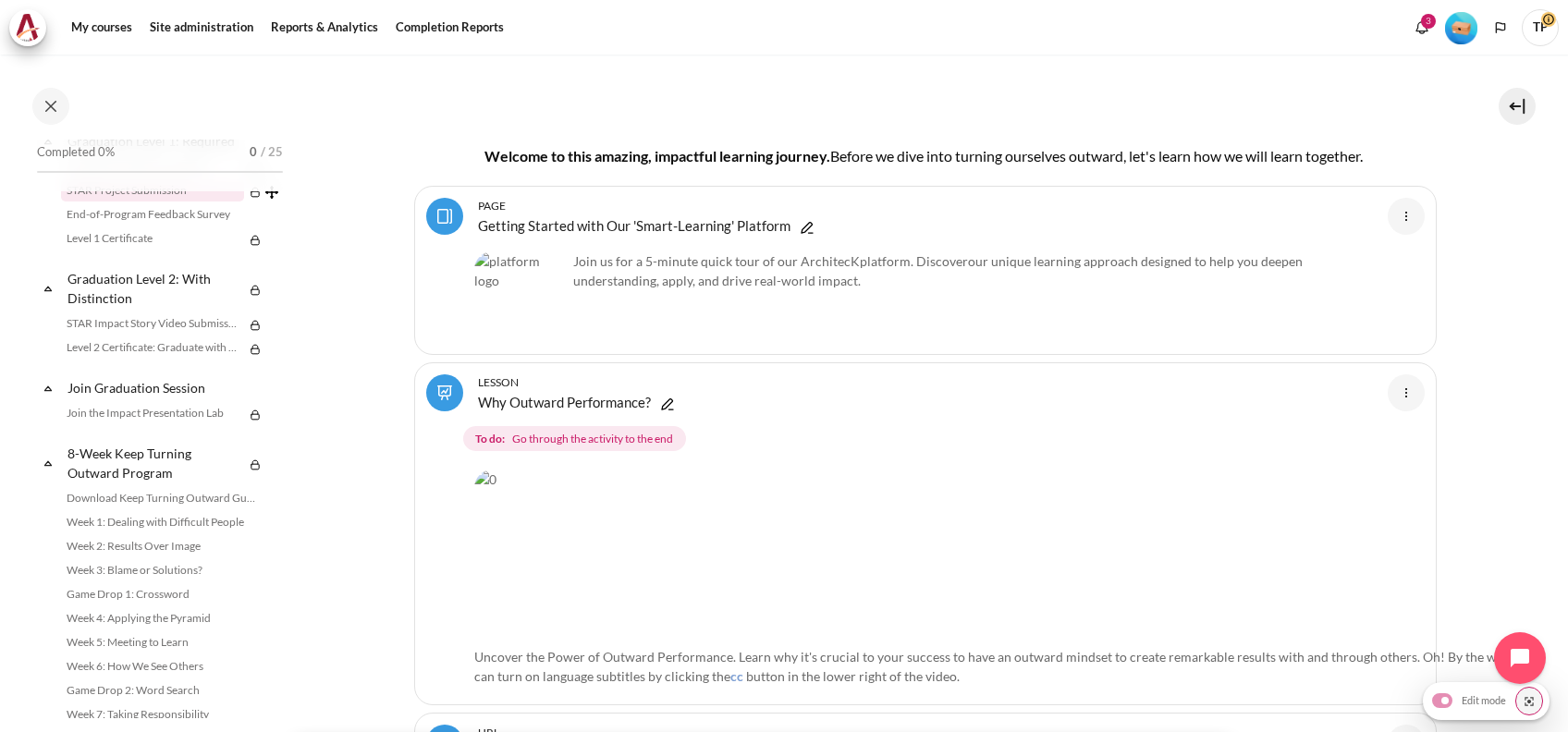
scroll to position [2162, 0]
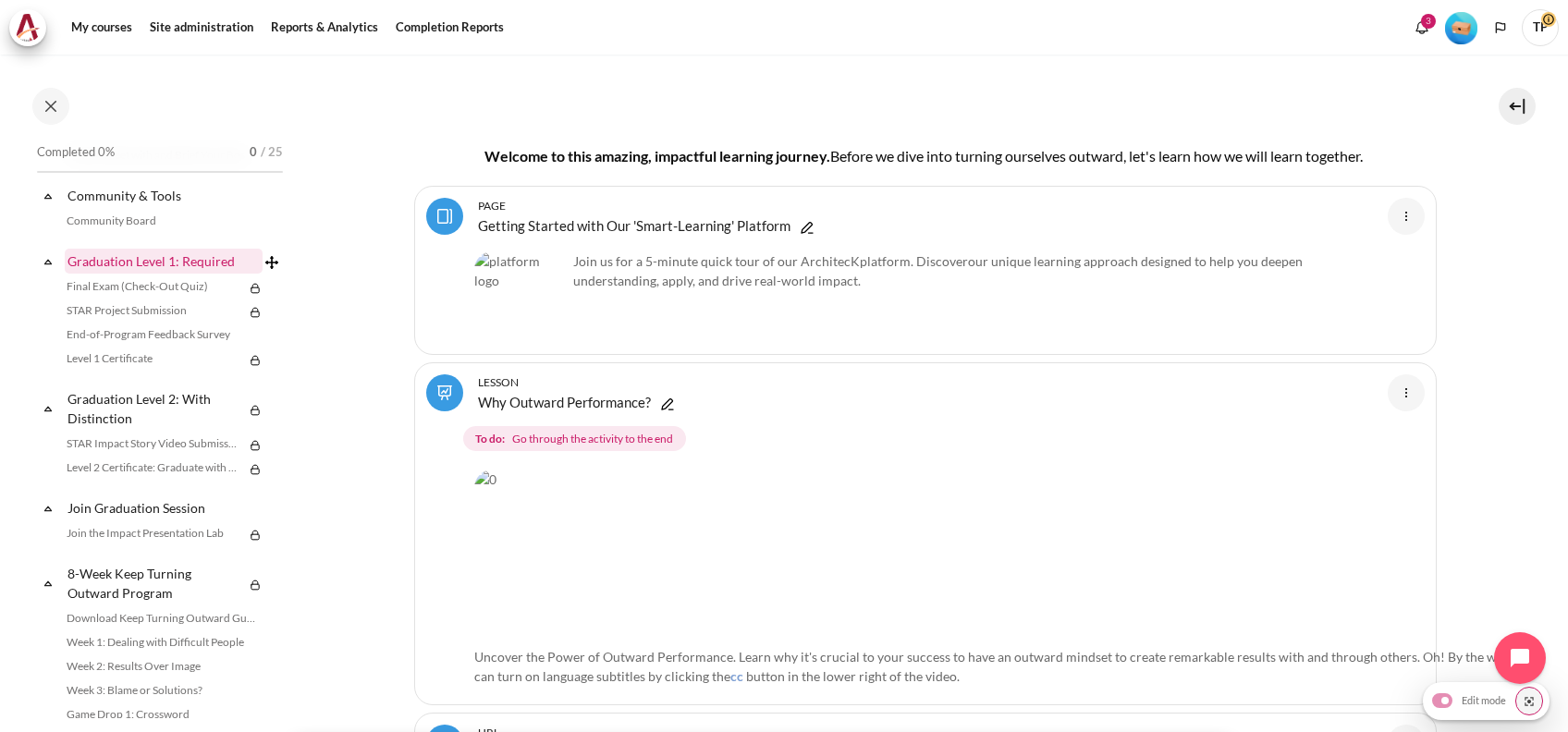
click at [81, 274] on link "Graduation Level 1: Required" at bounding box center [163, 260] width 198 height 25
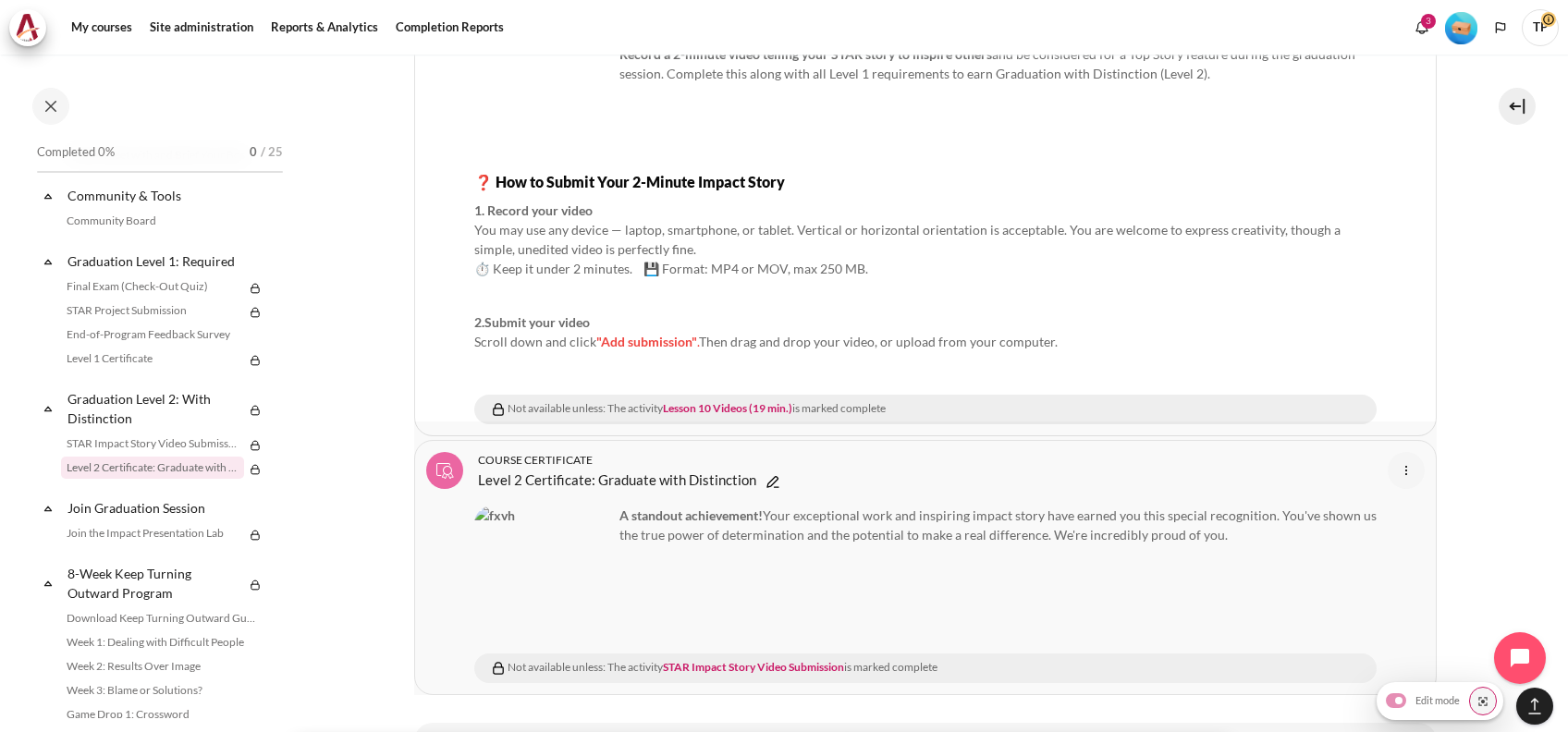
scroll to position [27494, 0]
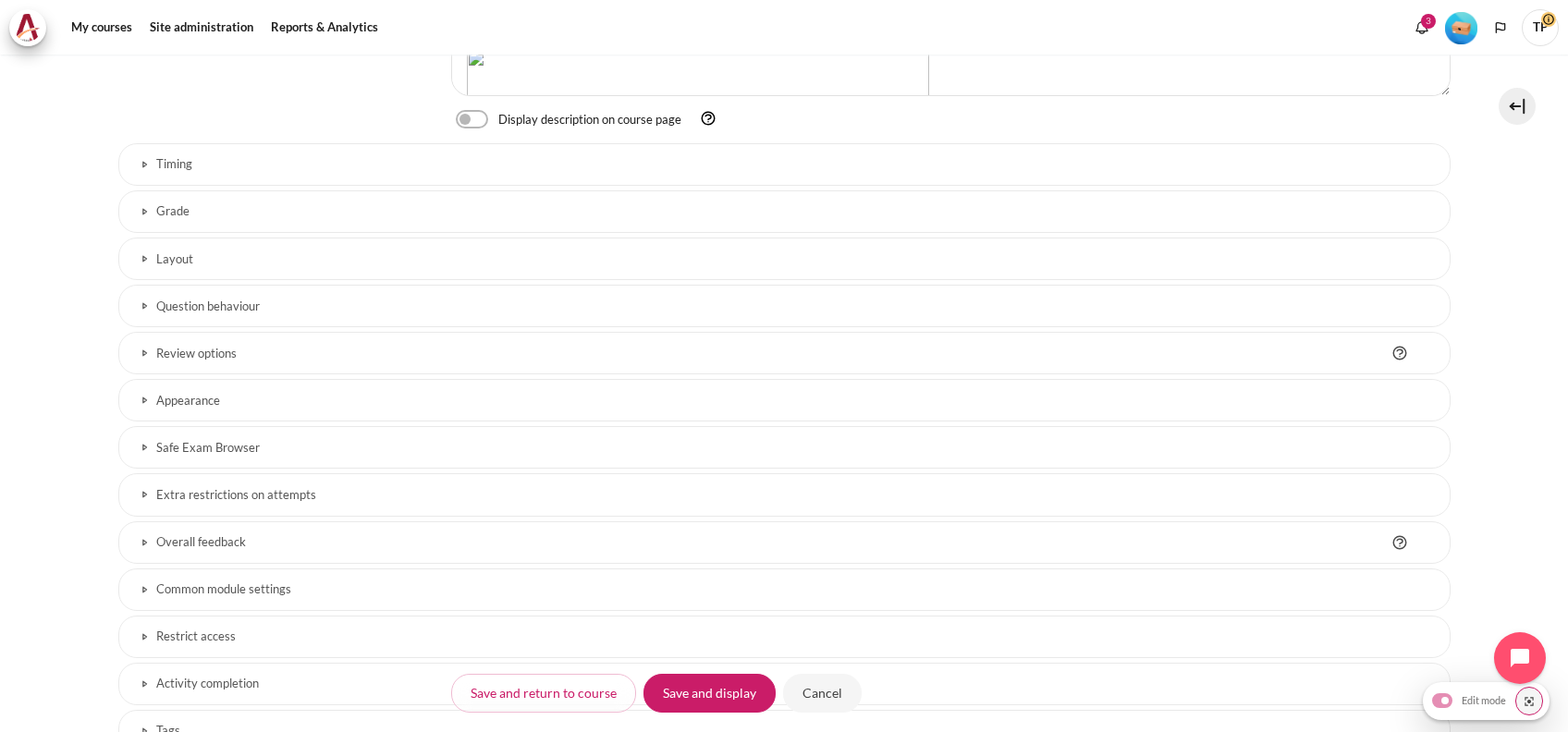
scroll to position [836, 0]
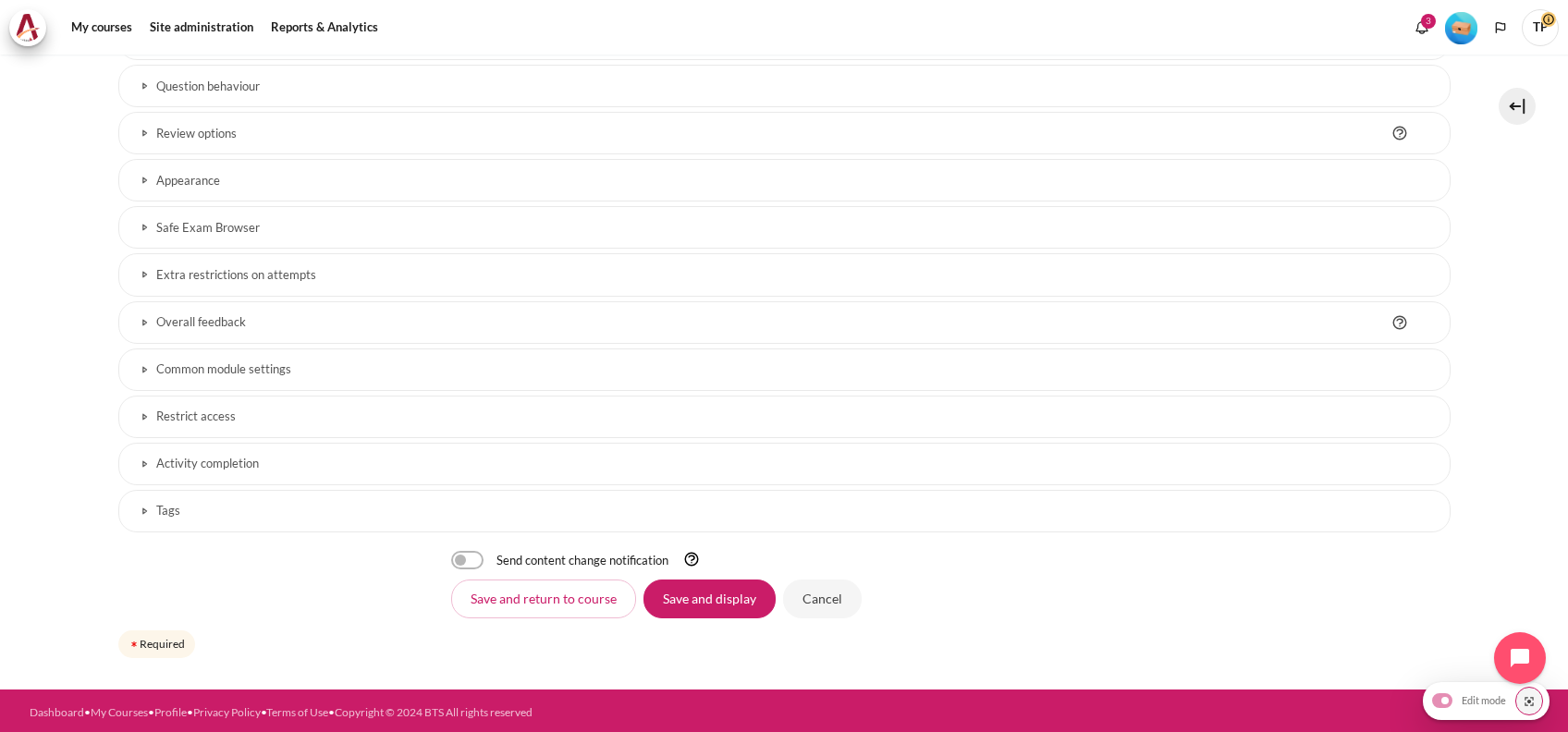
click at [196, 456] on h3 "Activity completion" at bounding box center [784, 463] width 1256 height 16
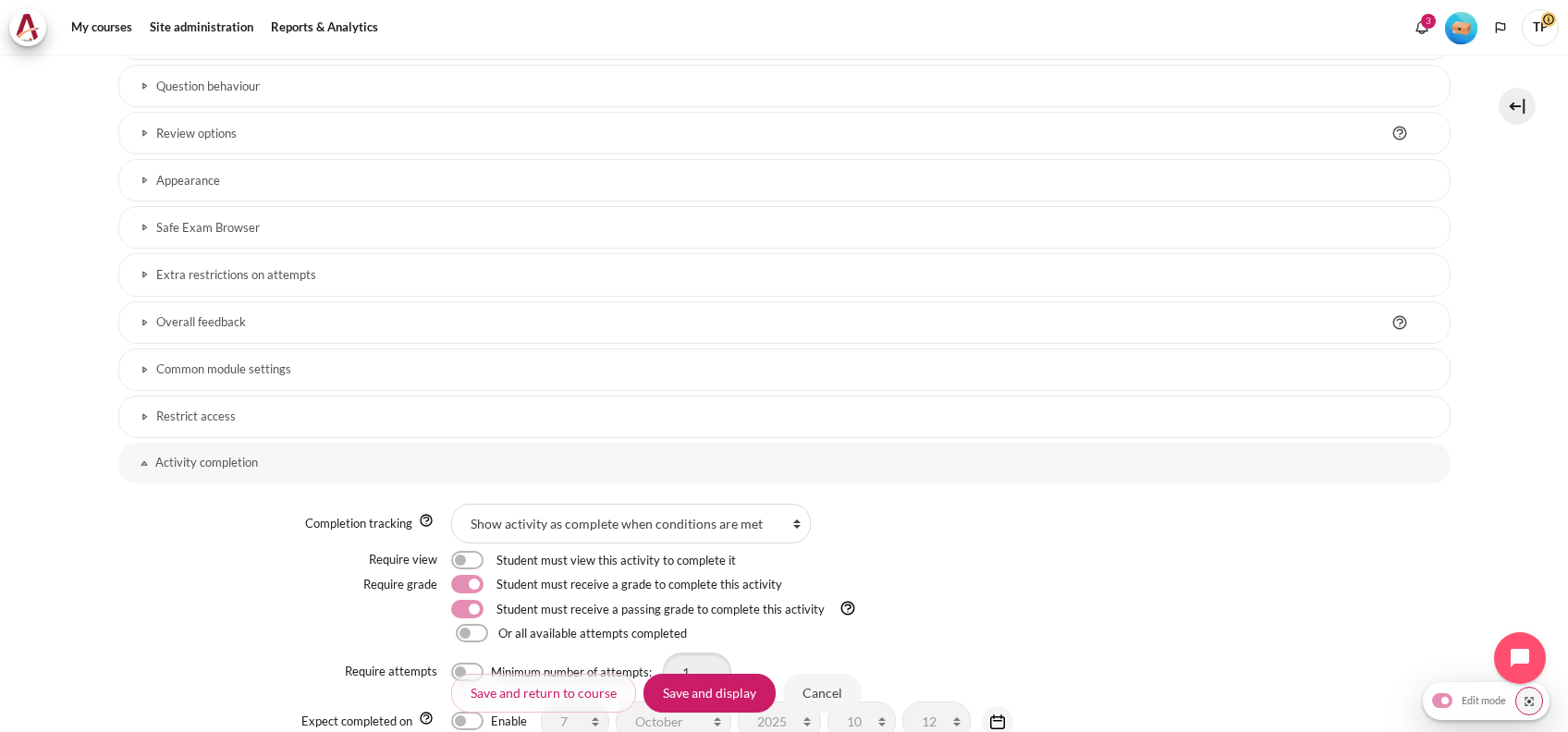
click at [219, 416] on h3 "Restrict access" at bounding box center [784, 416] width 1256 height 16
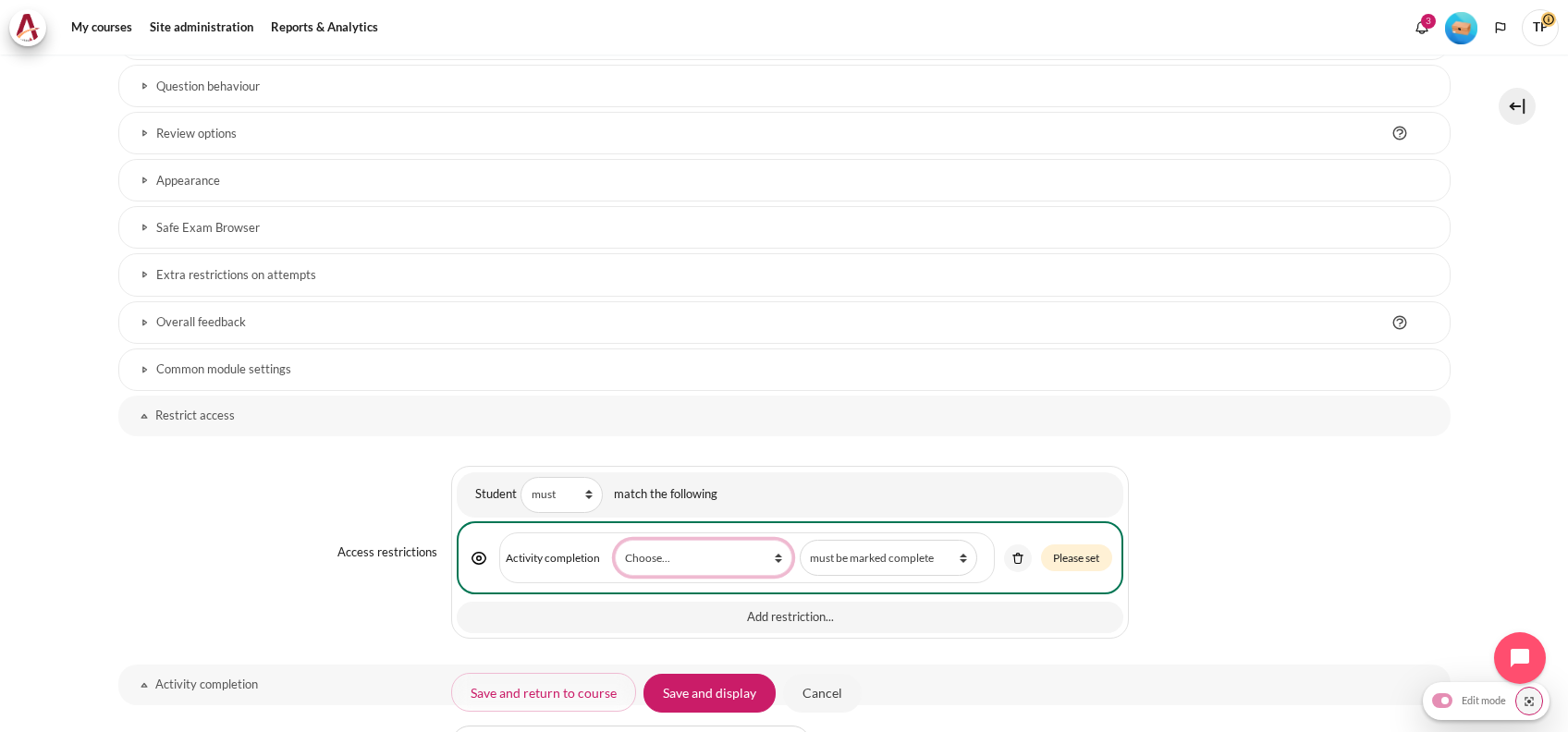
click at [666, 559] on select "Choose... Previous activity with completion Why Outward Performance? Download Y…" at bounding box center [704, 557] width 177 height 36
select select "19139"
click at [615, 540] on select "Choose... Previous activity with completion Why Outward Performance? Download Y…" at bounding box center [704, 557] width 177 height 36
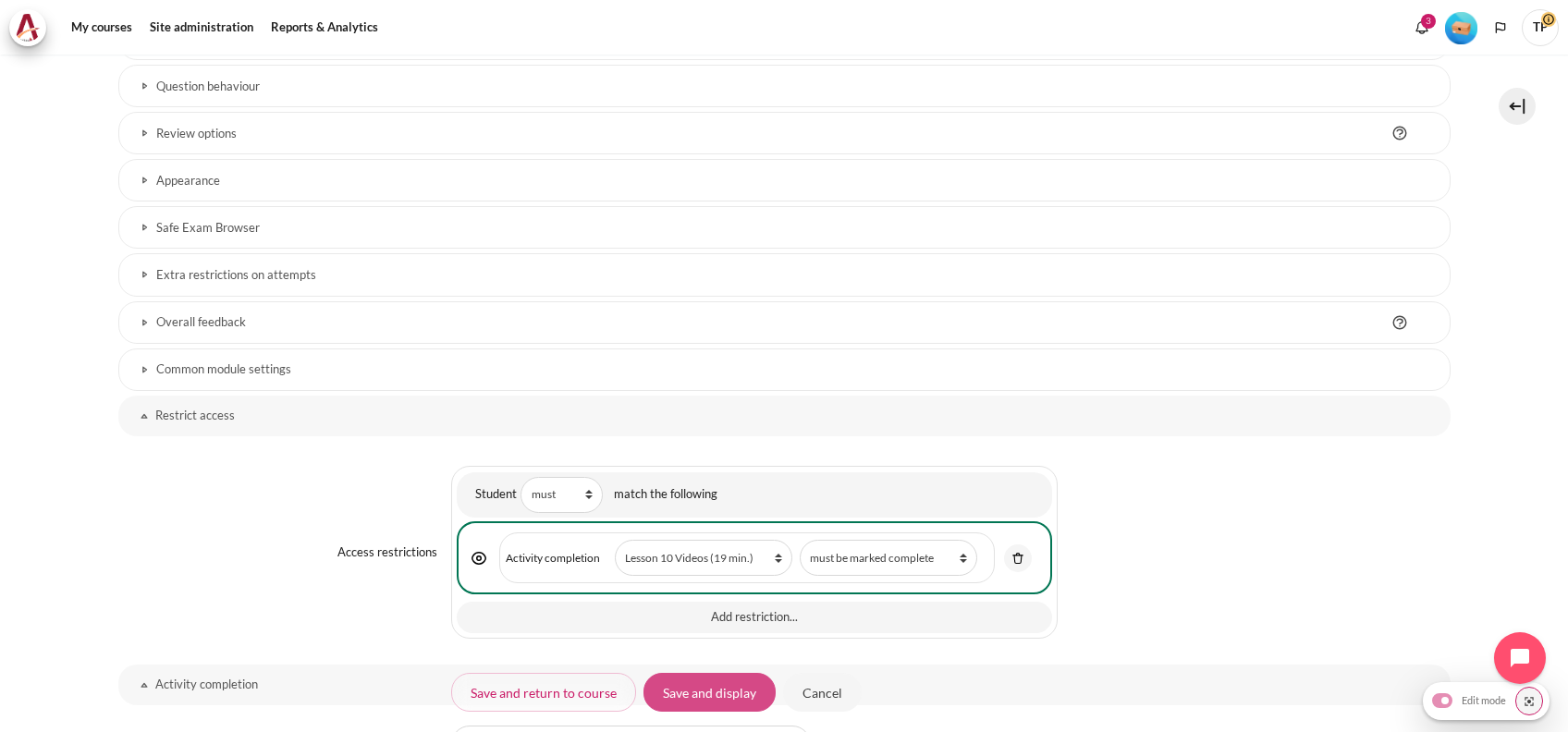
click at [670, 680] on input "Save and display" at bounding box center [709, 693] width 133 height 39
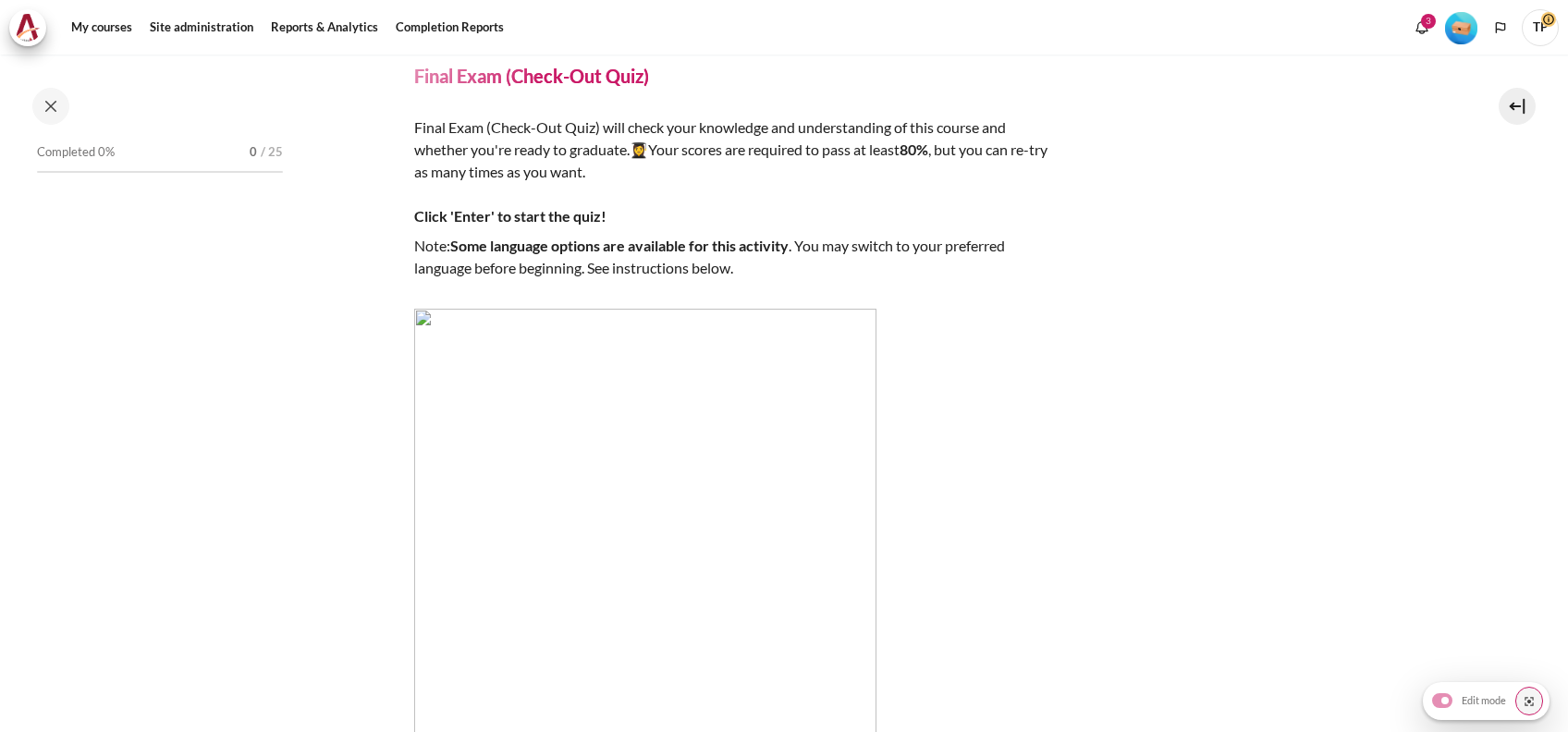
scroll to position [2097, 0]
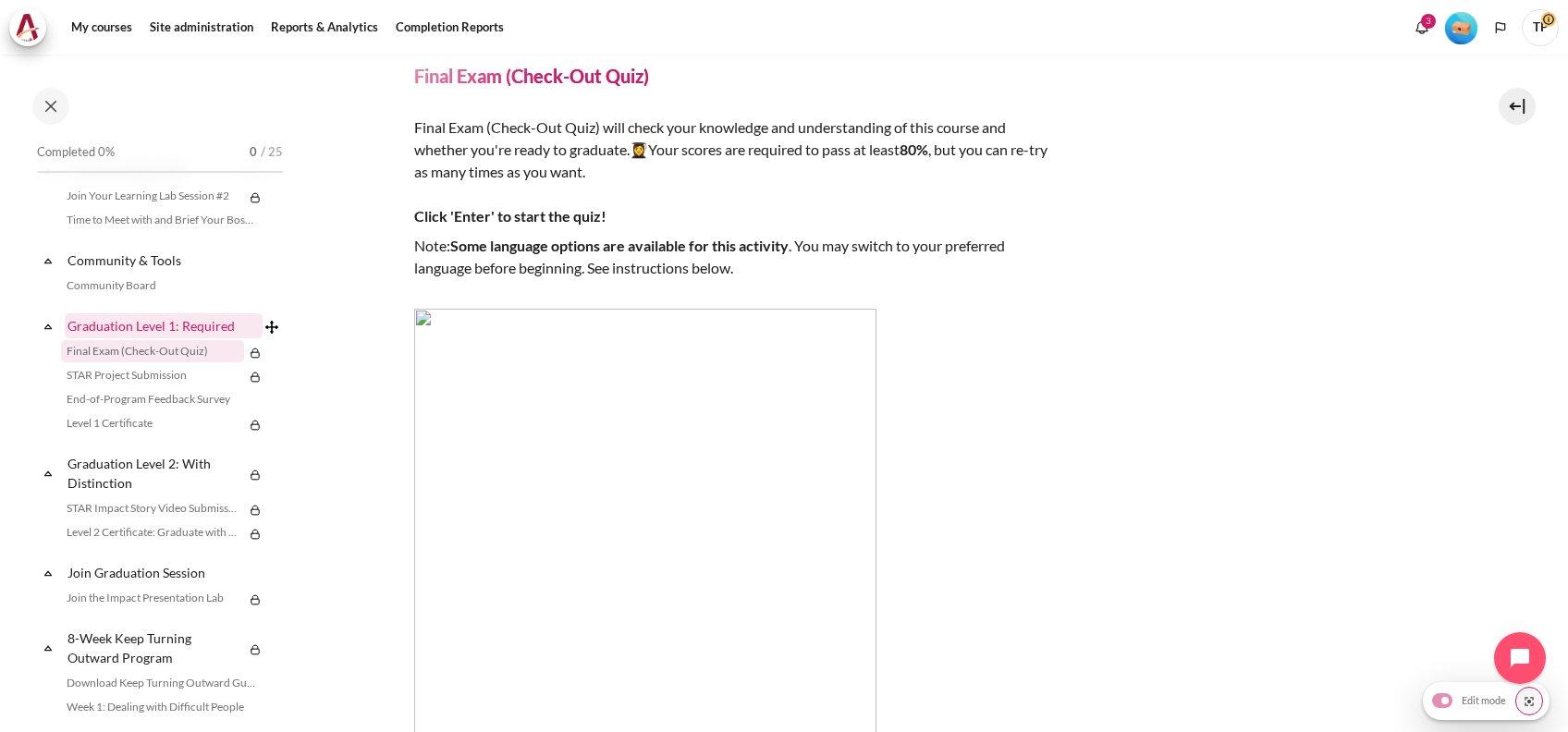
click at [143, 338] on link "Graduation Level 1: Required" at bounding box center [163, 326] width 198 height 25
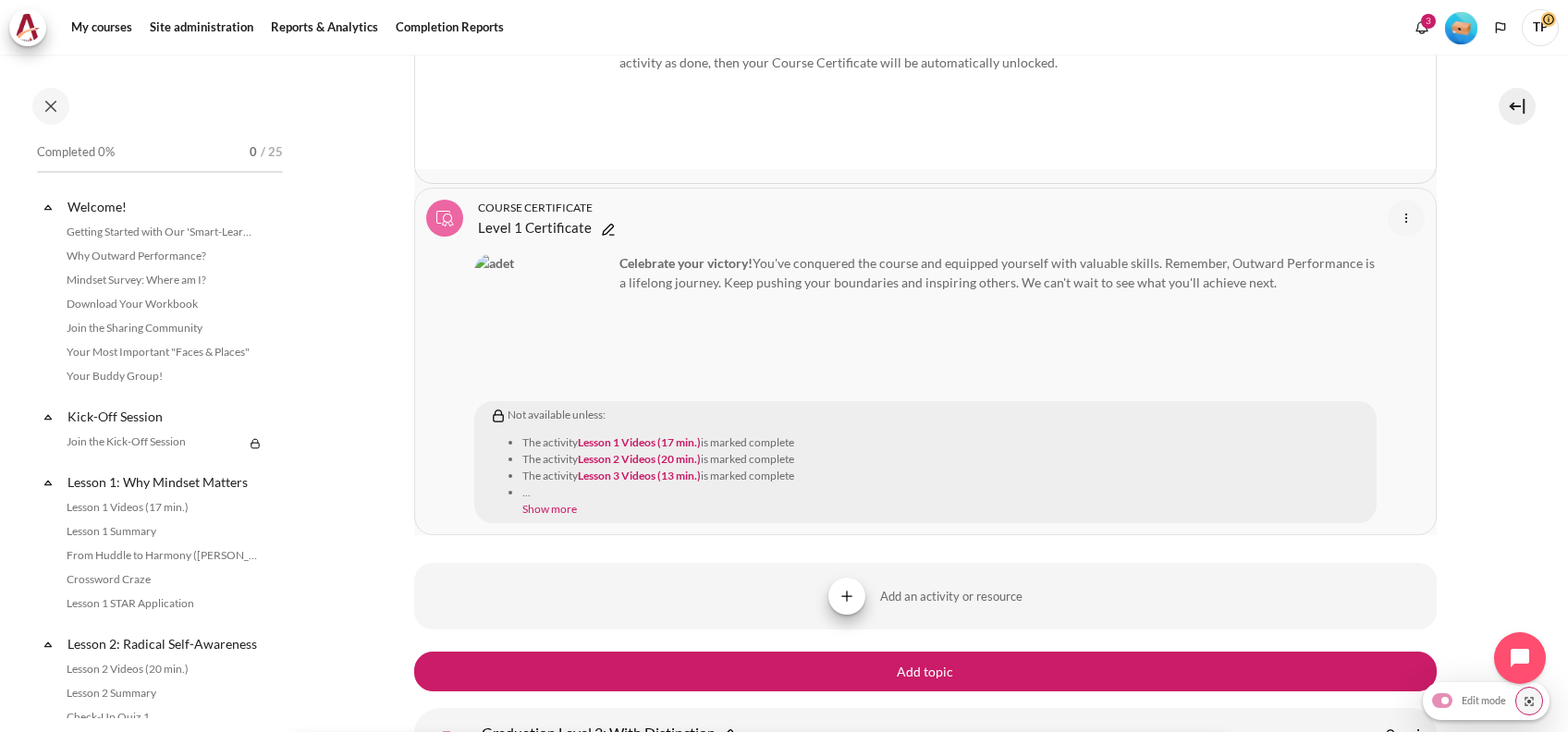
scroll to position [2273, 0]
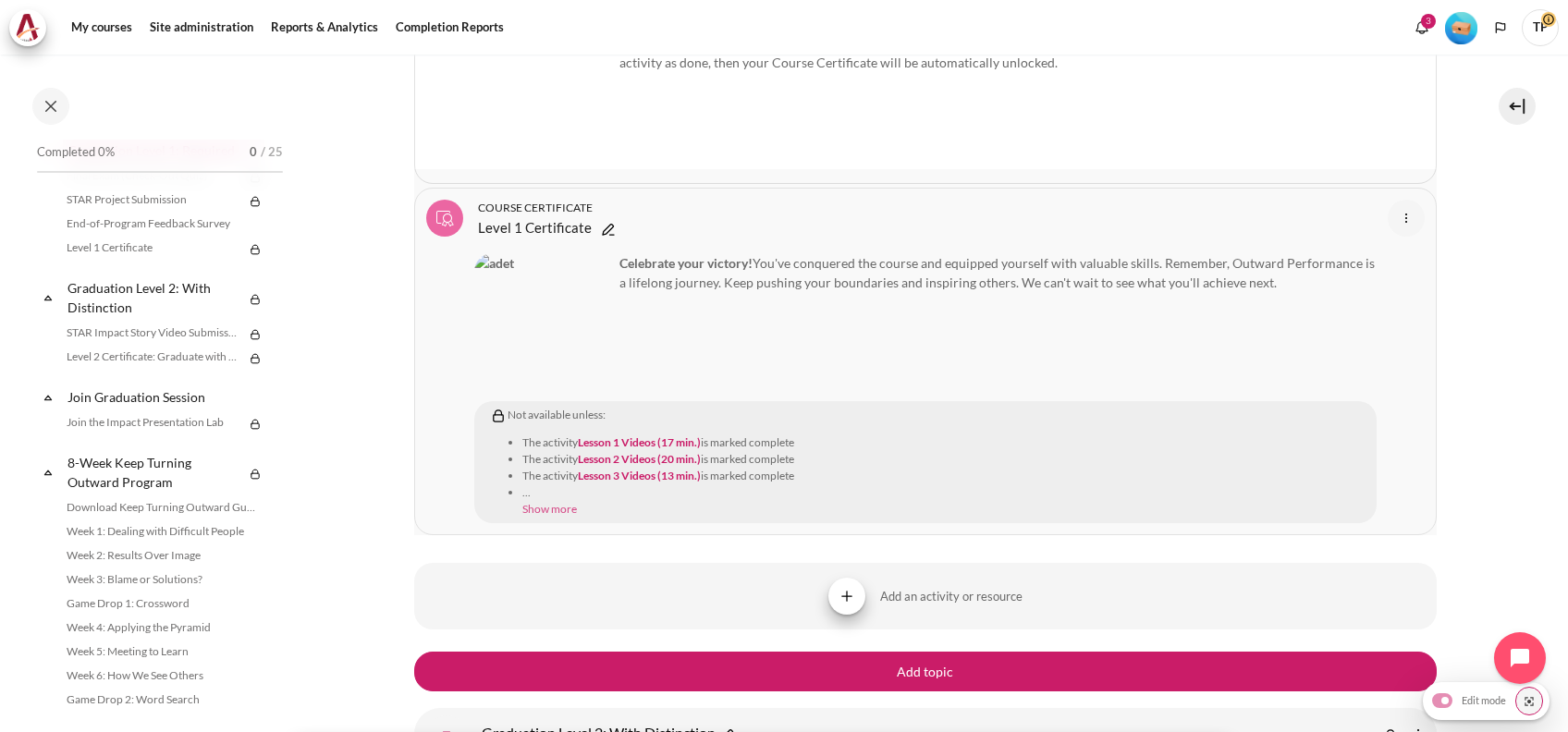
click at [546, 502] on link "Show more" at bounding box center [550, 509] width 54 height 14
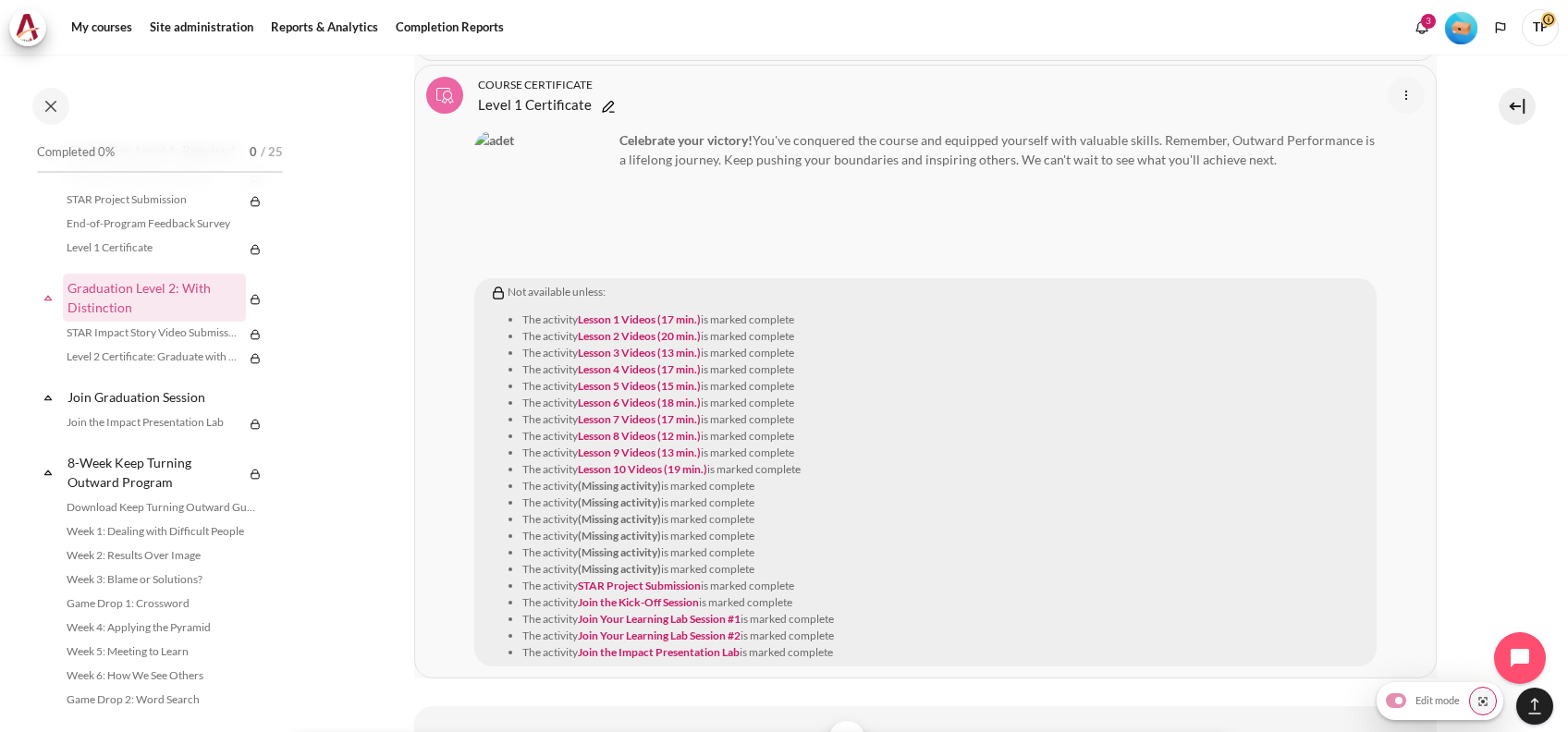
scroll to position [25091, 0]
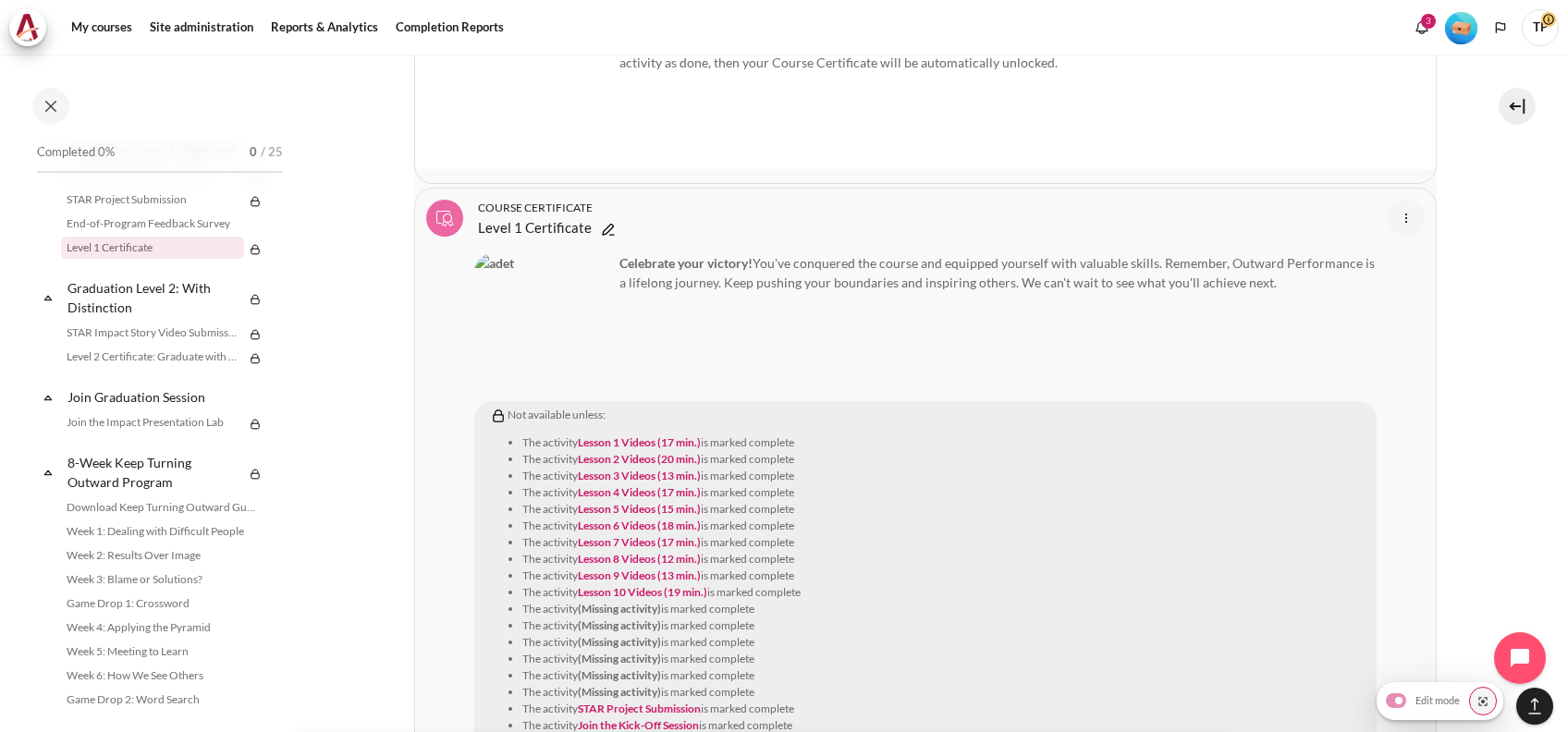
click at [503, 217] on link "Level 1 Certificate Course certificate" at bounding box center [535, 228] width 114 height 22
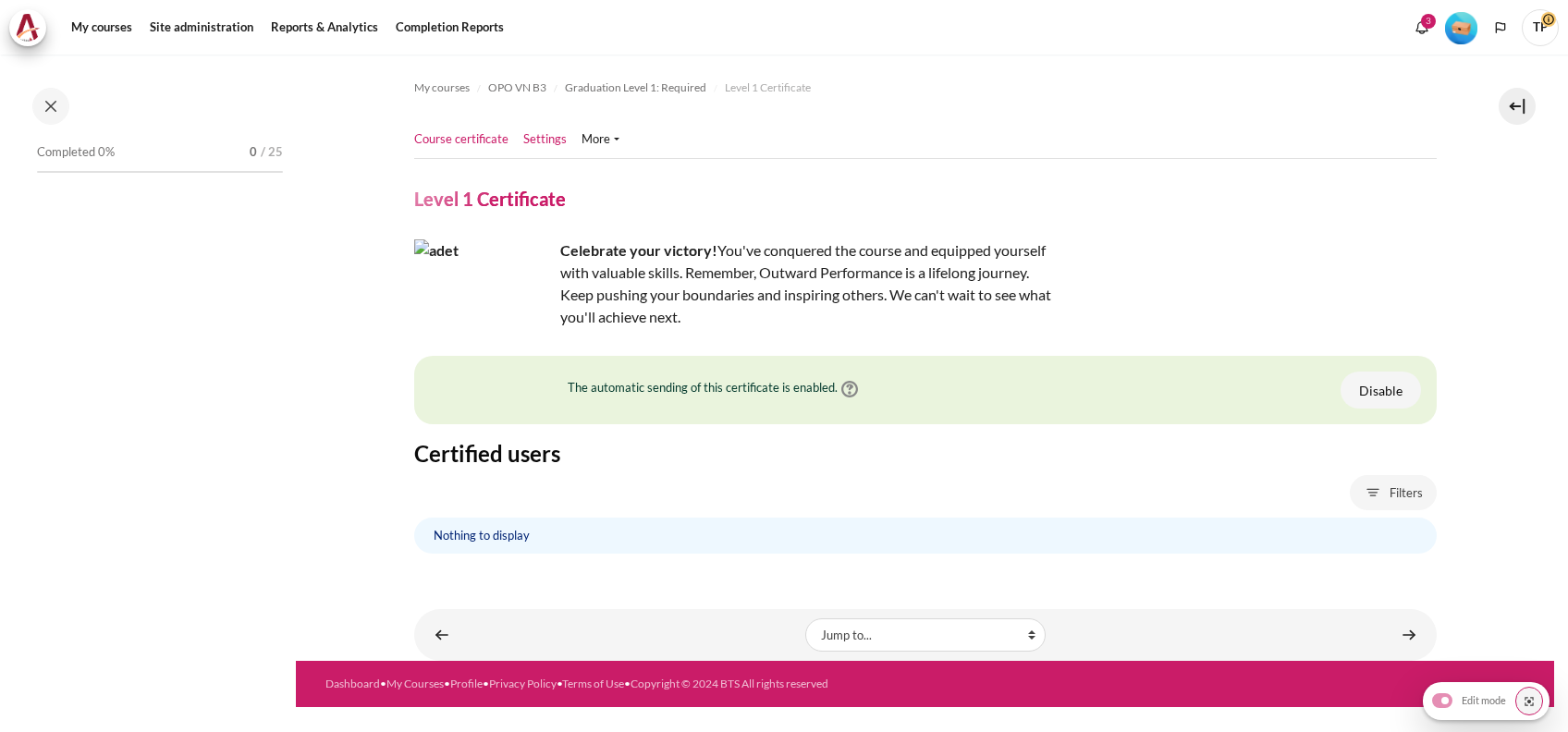
scroll to position [2169, 0]
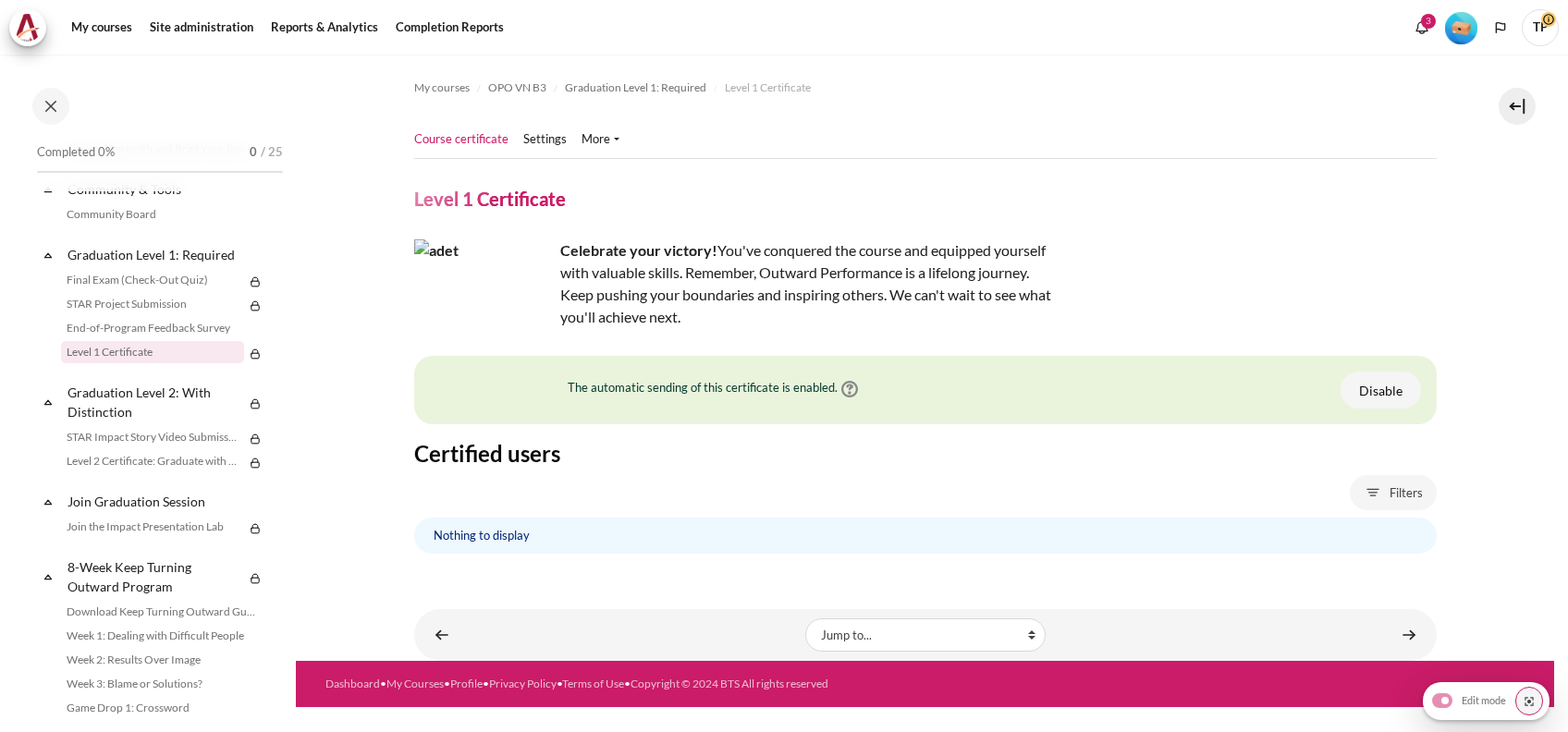
click at [567, 139] on li "Settings" at bounding box center [553, 140] width 58 height 19
click at [551, 138] on link "Settings" at bounding box center [545, 140] width 44 height 19
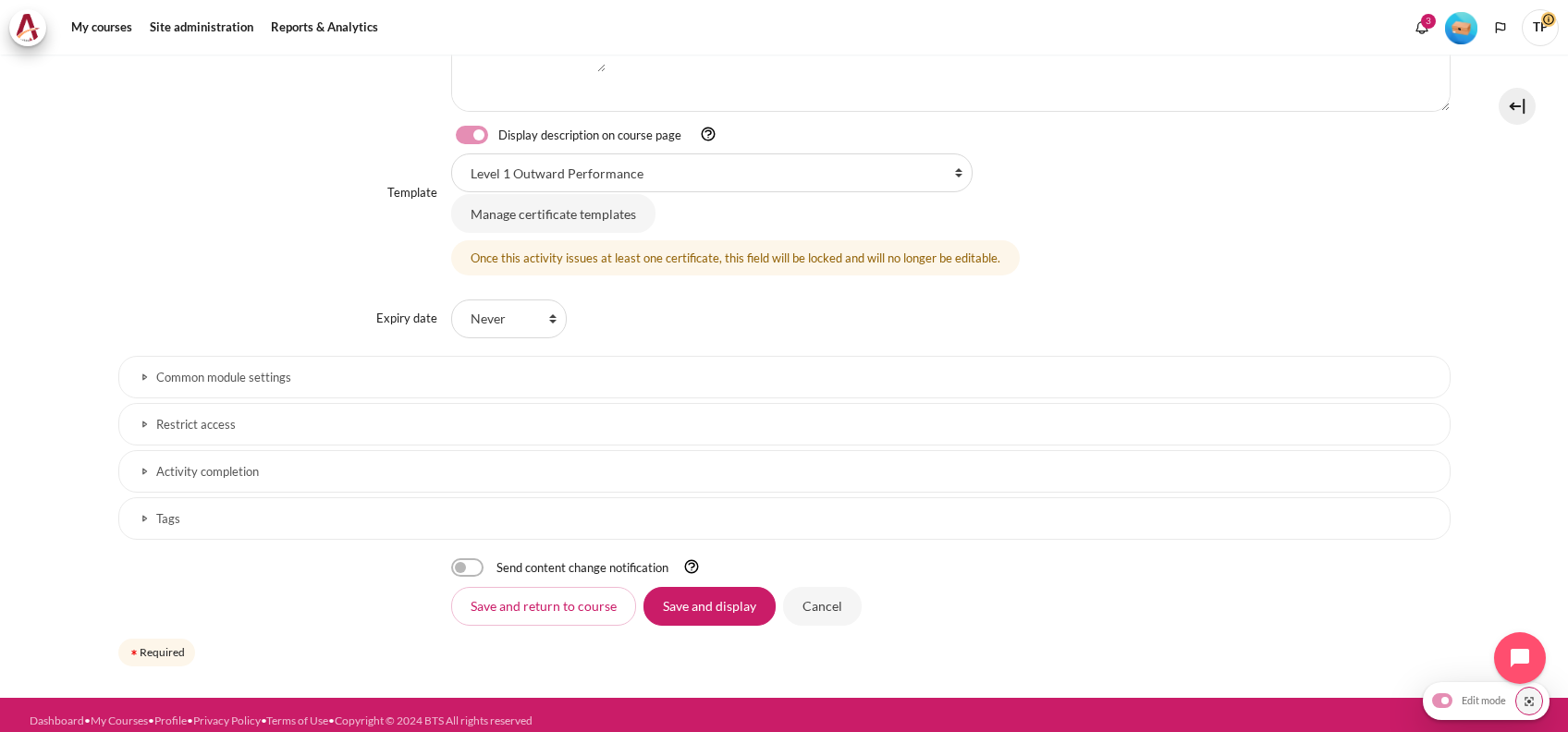
scroll to position [609, 0]
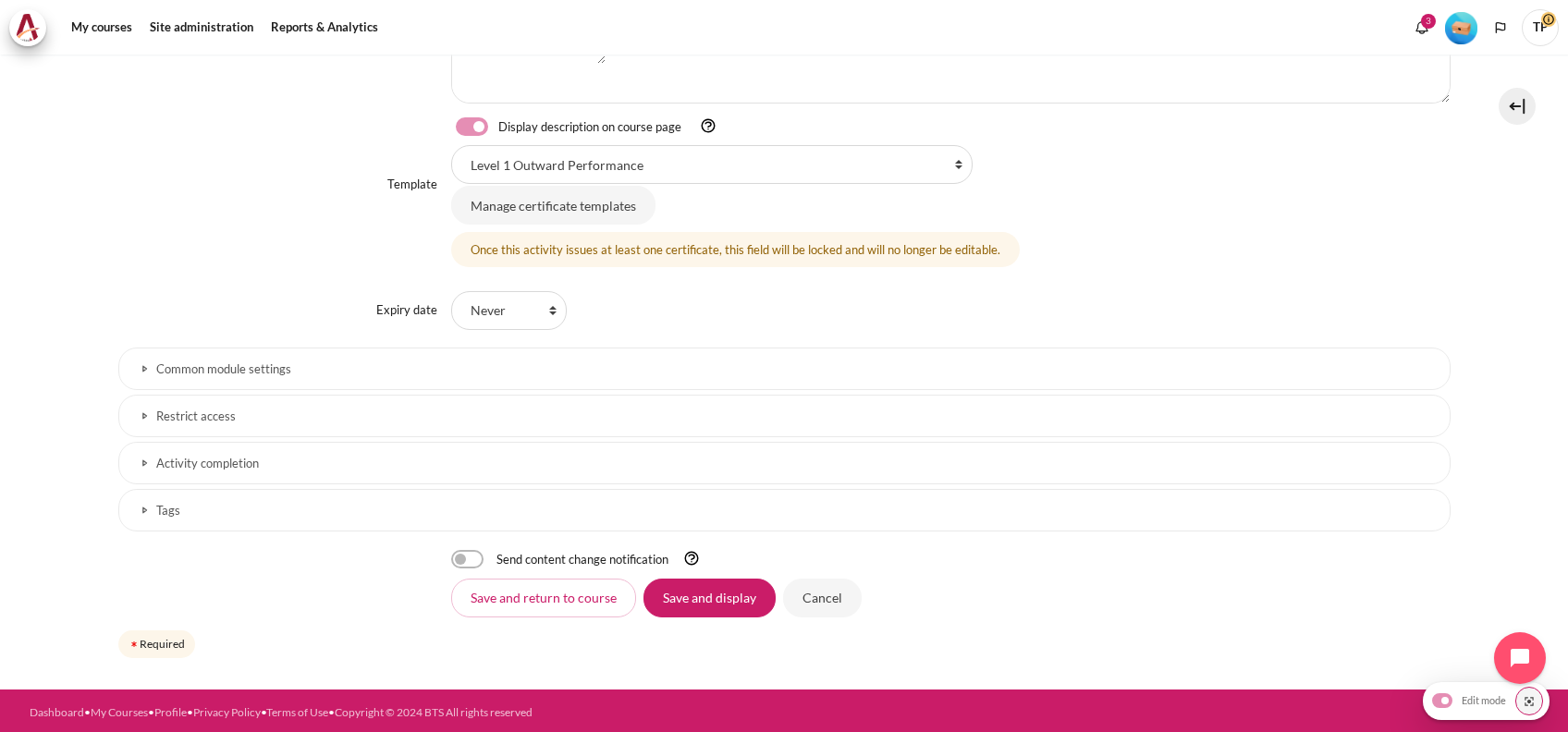
click at [312, 369] on h3 "Common module settings" at bounding box center [784, 369] width 1256 height 16
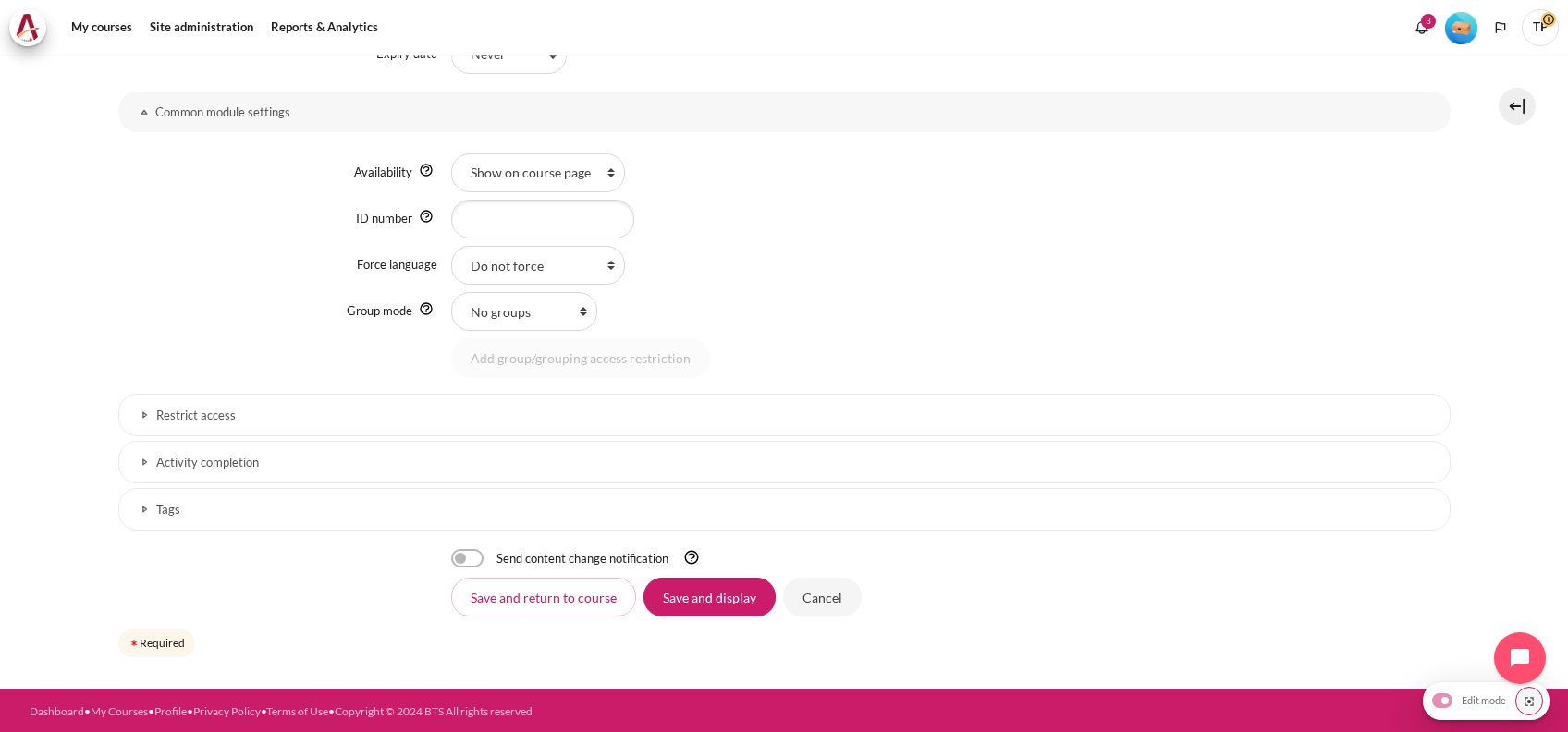
click at [180, 415] on h3 "Restrict access" at bounding box center [784, 415] width 1256 height 16
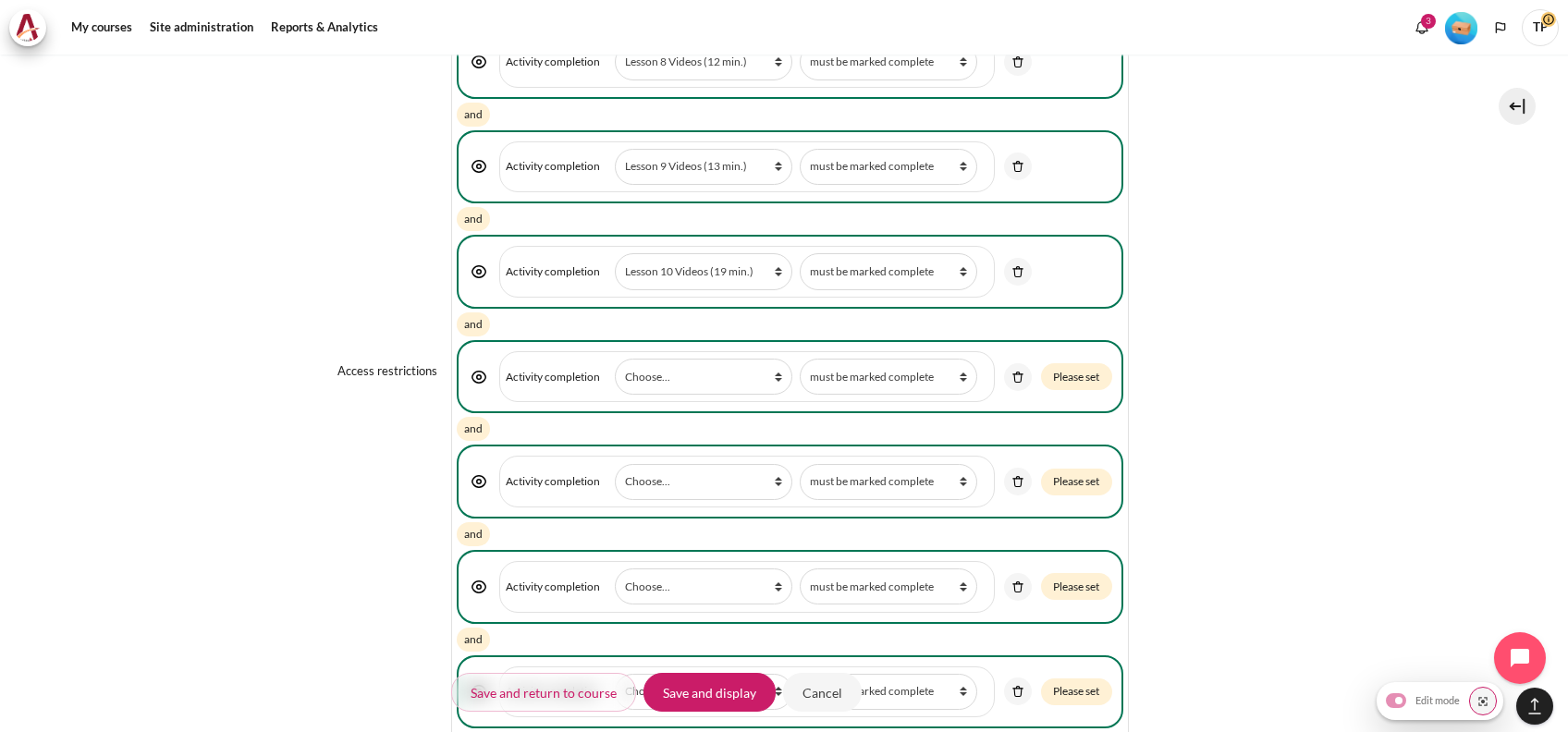
scroll to position [2097, 0]
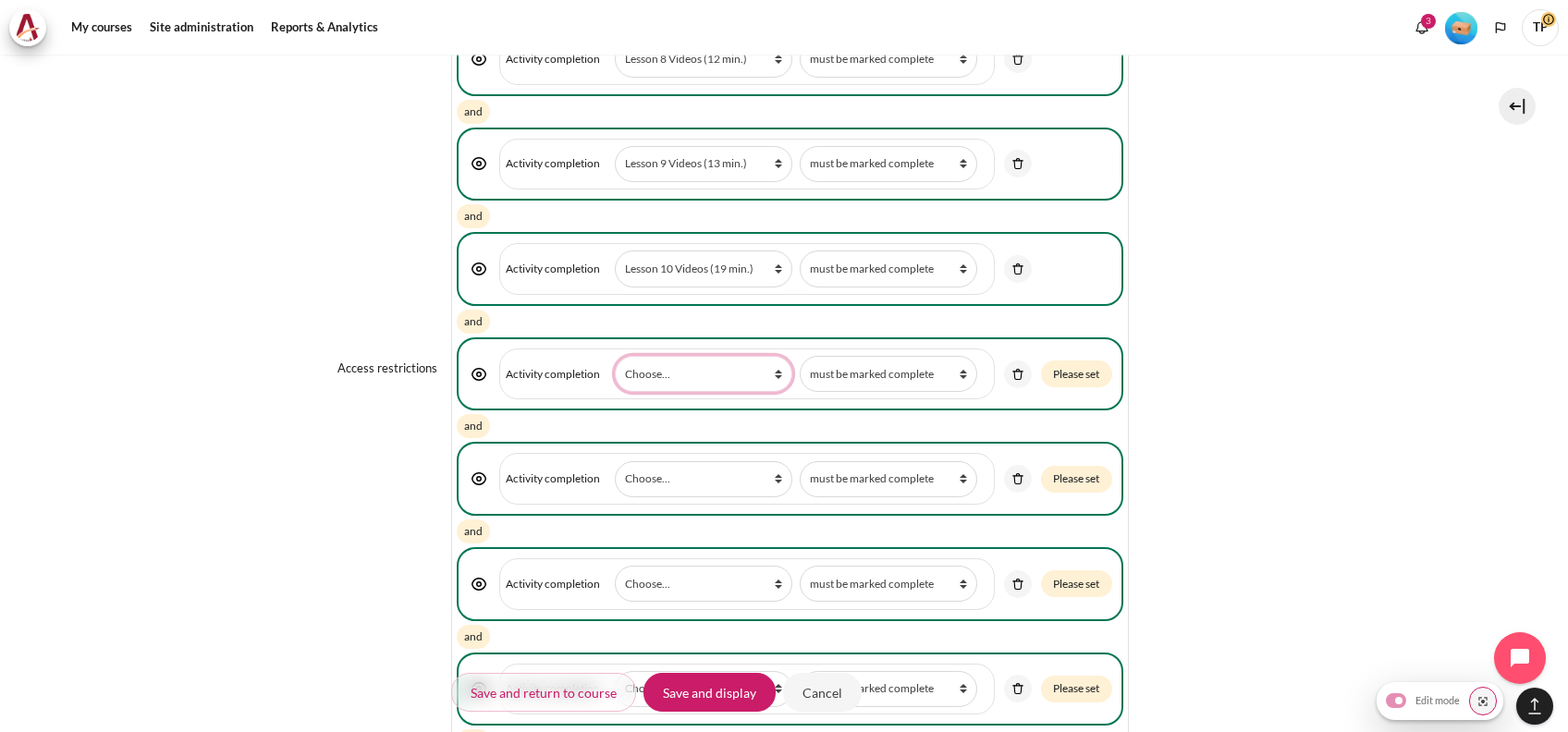
click at [694, 359] on select "Choose... Previous activity with completion Why Outward Performance? Download Y…" at bounding box center [704, 373] width 177 height 36
select select "19165"
click at [615, 356] on select "Choose... Previous activity with completion Why Outward Performance? Download Y…" at bounding box center [704, 373] width 177 height 36
click at [676, 461] on select "Choose... Previous activity with completion Why Outward Performance? Download Y…" at bounding box center [704, 479] width 177 height 36
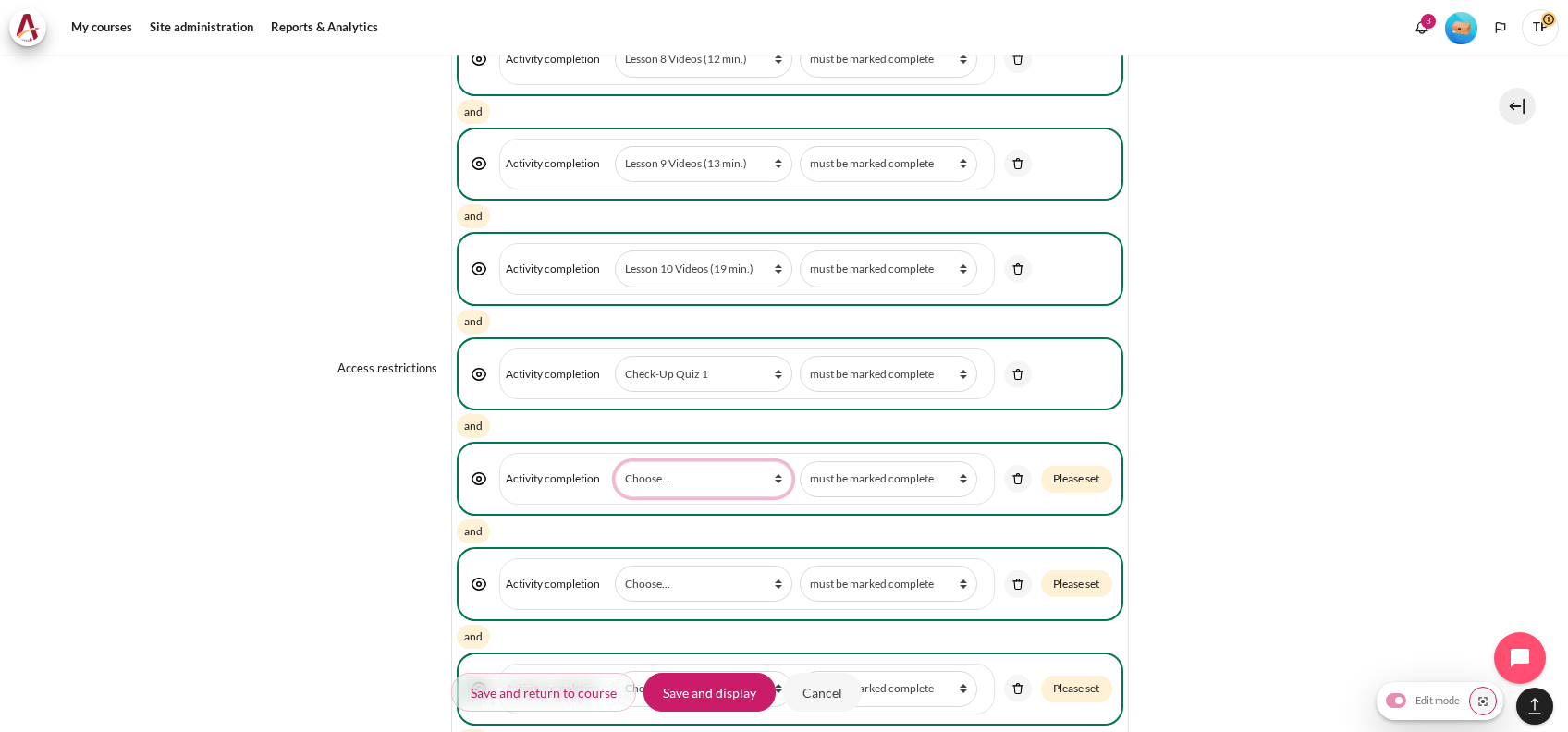
select select "19166"
click at [615, 461] on select "Choose... Previous activity with completion Why Outward Performance? Download Y…" at bounding box center [704, 479] width 177 height 36
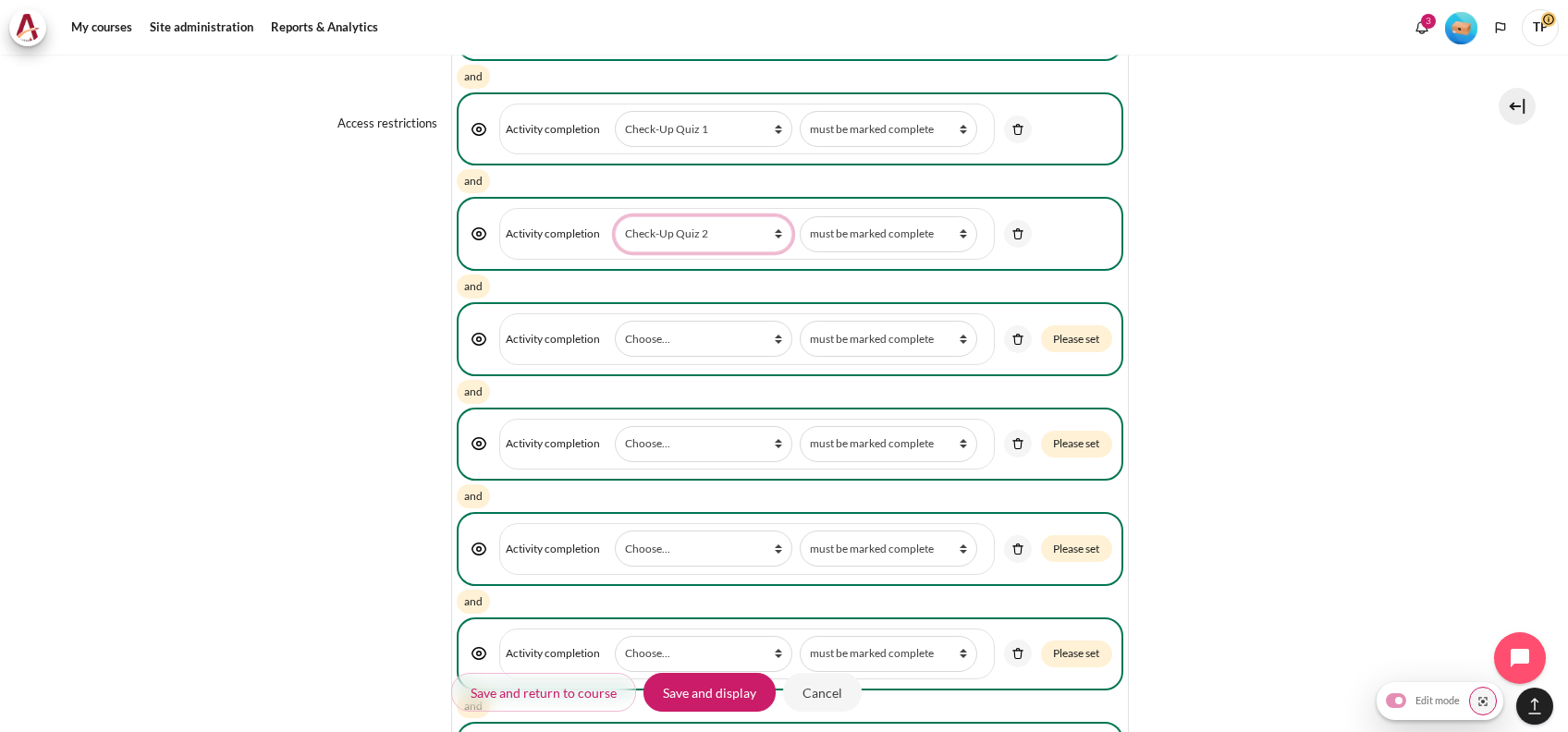
scroll to position [2344, 0]
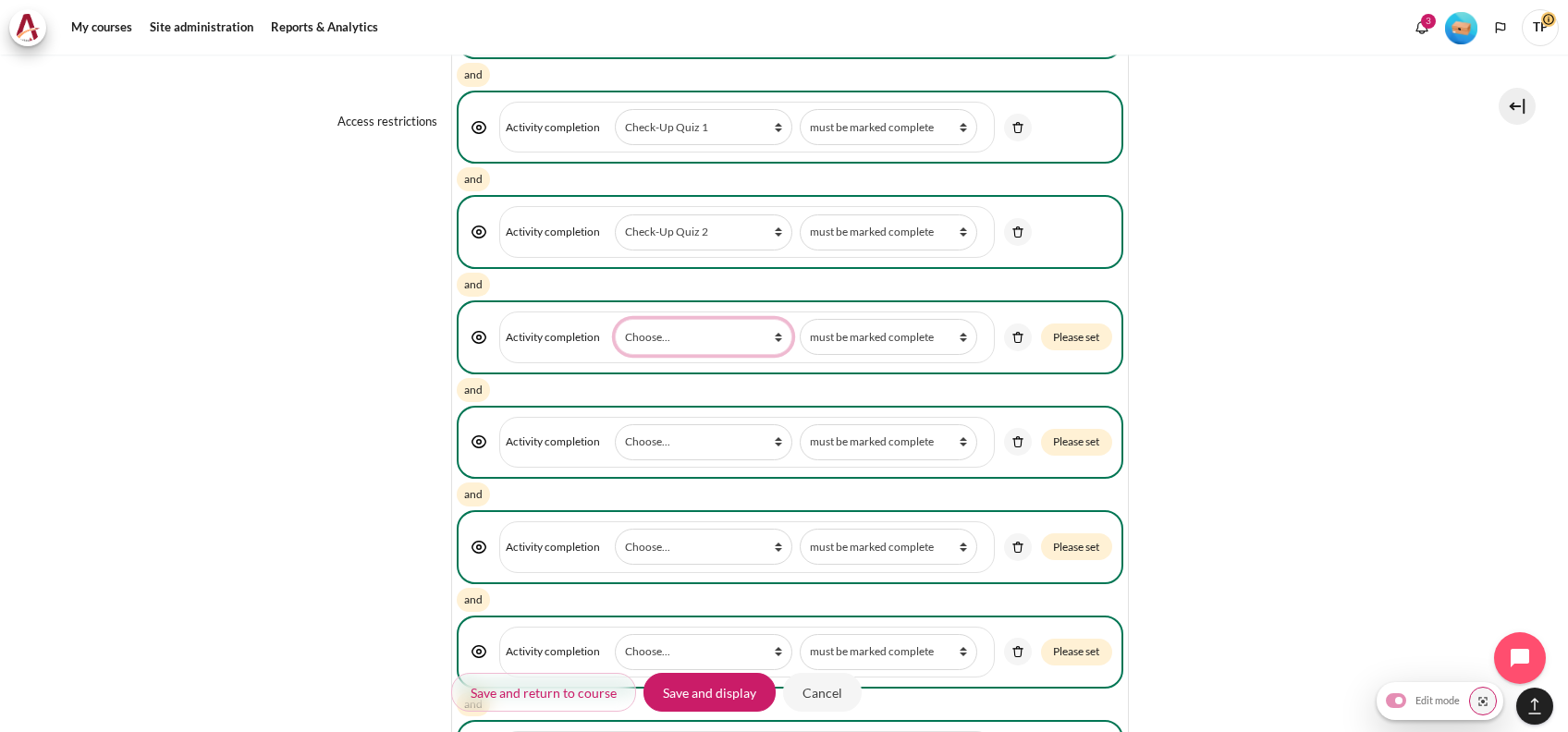
click at [655, 319] on select "Choose... Previous activity with completion Why Outward Performance? Download Y…" at bounding box center [704, 337] width 177 height 36
click at [659, 341] on select "Choose... Previous activity with completion Why Outward Performance? Download Y…" at bounding box center [704, 337] width 177 height 36
select select "19167"
click at [615, 319] on select "Choose... Previous activity with completion Why Outward Performance? Download Y…" at bounding box center [704, 337] width 177 height 36
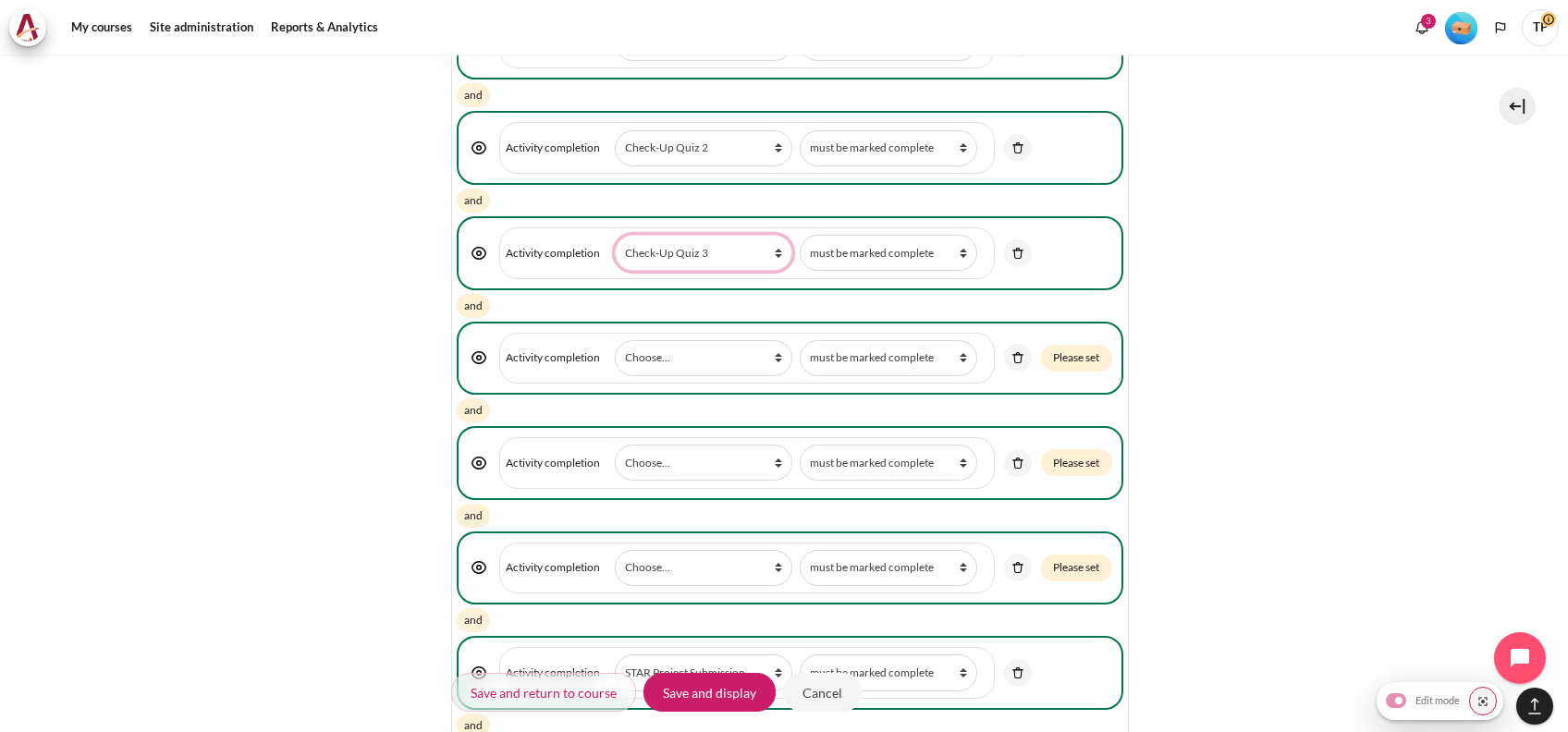
scroll to position [2467, 0]
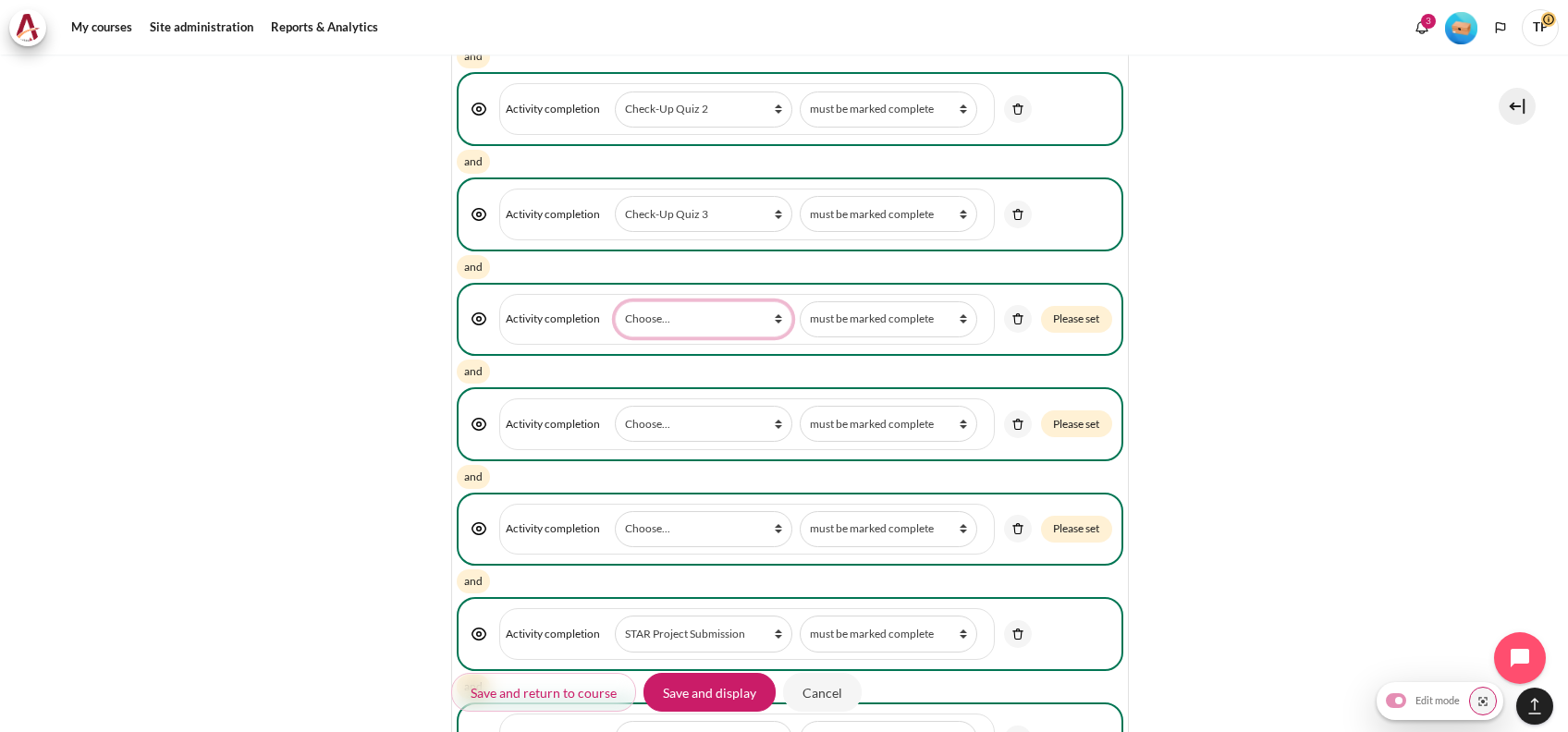
click at [636, 327] on select "Choose... Previous activity with completion Why Outward Performance? Download Y…" at bounding box center [704, 319] width 177 height 36
click at [651, 316] on select "Choose... Previous activity with completion Why Outward Performance? Download Y…" at bounding box center [704, 319] width 177 height 36
click at [615, 302] on select "Choose... Previous activity with completion Why Outward Performance? Download Y…" at bounding box center [704, 319] width 177 height 36
click at [691, 326] on select "Choose... Previous activity with completion Why Outward Performance? Download Y…" at bounding box center [704, 319] width 177 height 36
select select "19168"
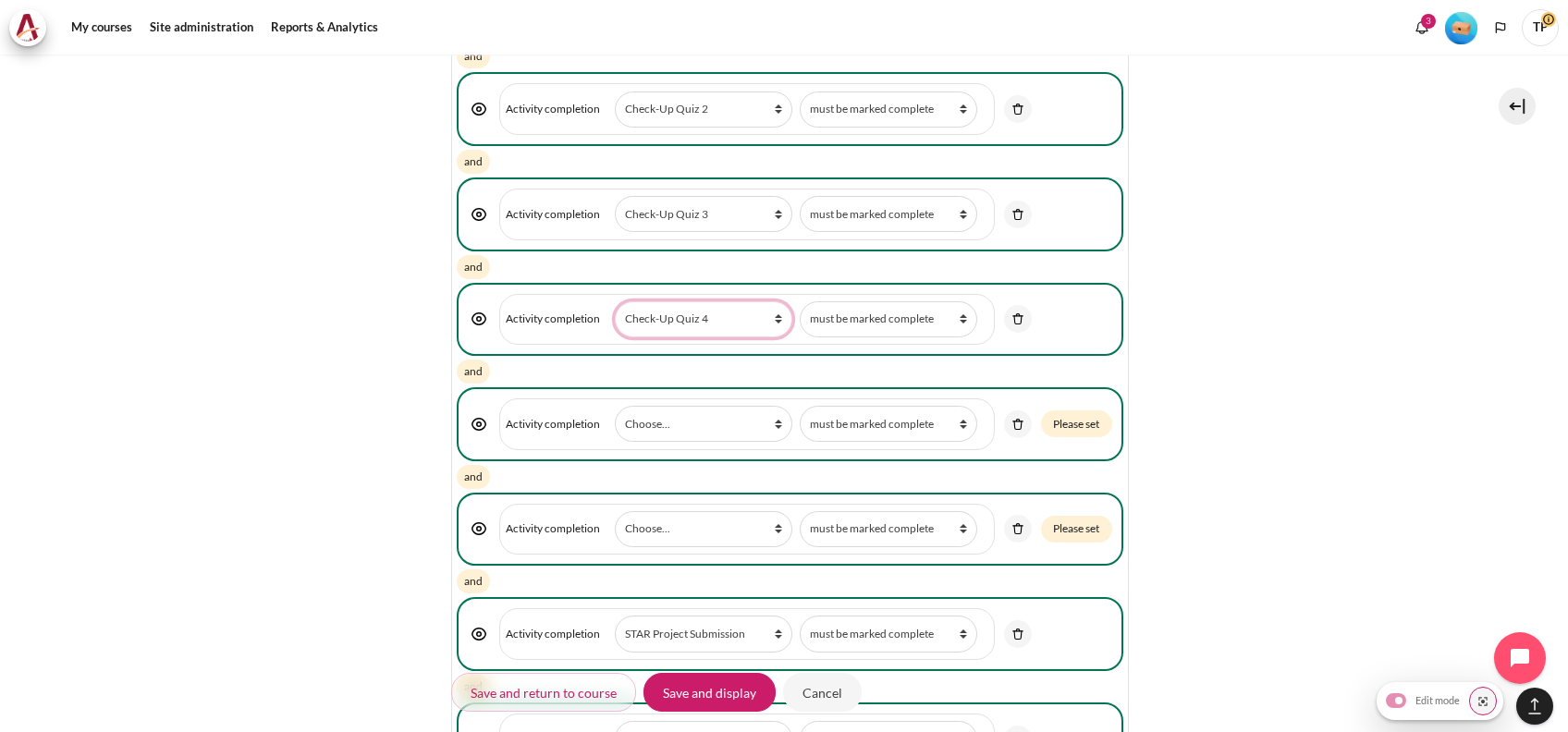
click at [615, 302] on select "Choose... Previous activity with completion Why Outward Performance? Download Y…" at bounding box center [704, 319] width 177 height 36
click at [669, 428] on select "Choose... Previous activity with completion Why Outward Performance? Download Y…" at bounding box center [704, 424] width 177 height 36
select select "19169"
click at [615, 406] on select "Choose... Previous activity with completion Why Outward Performance? Download Y…" at bounding box center [704, 424] width 177 height 36
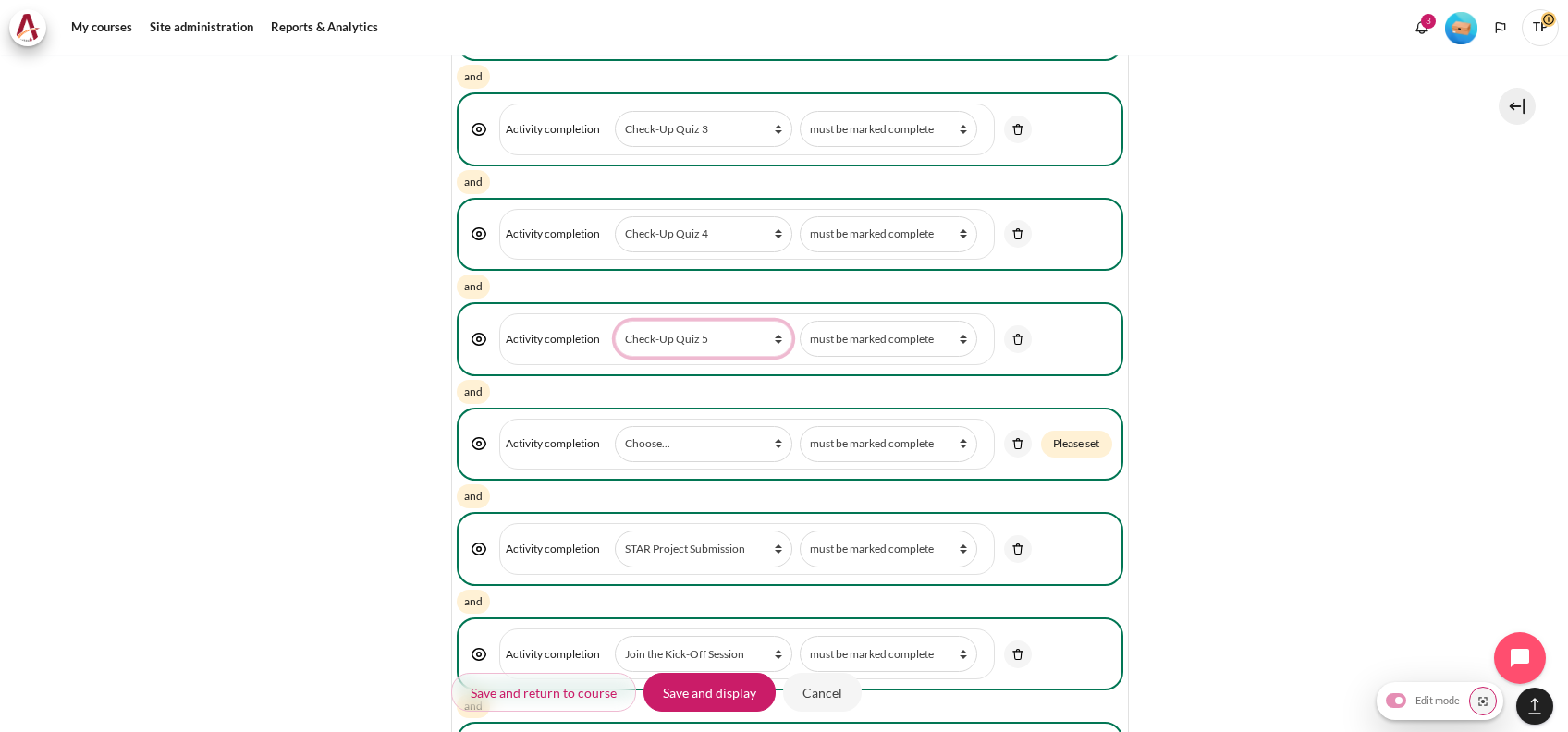
scroll to position [2590, 0]
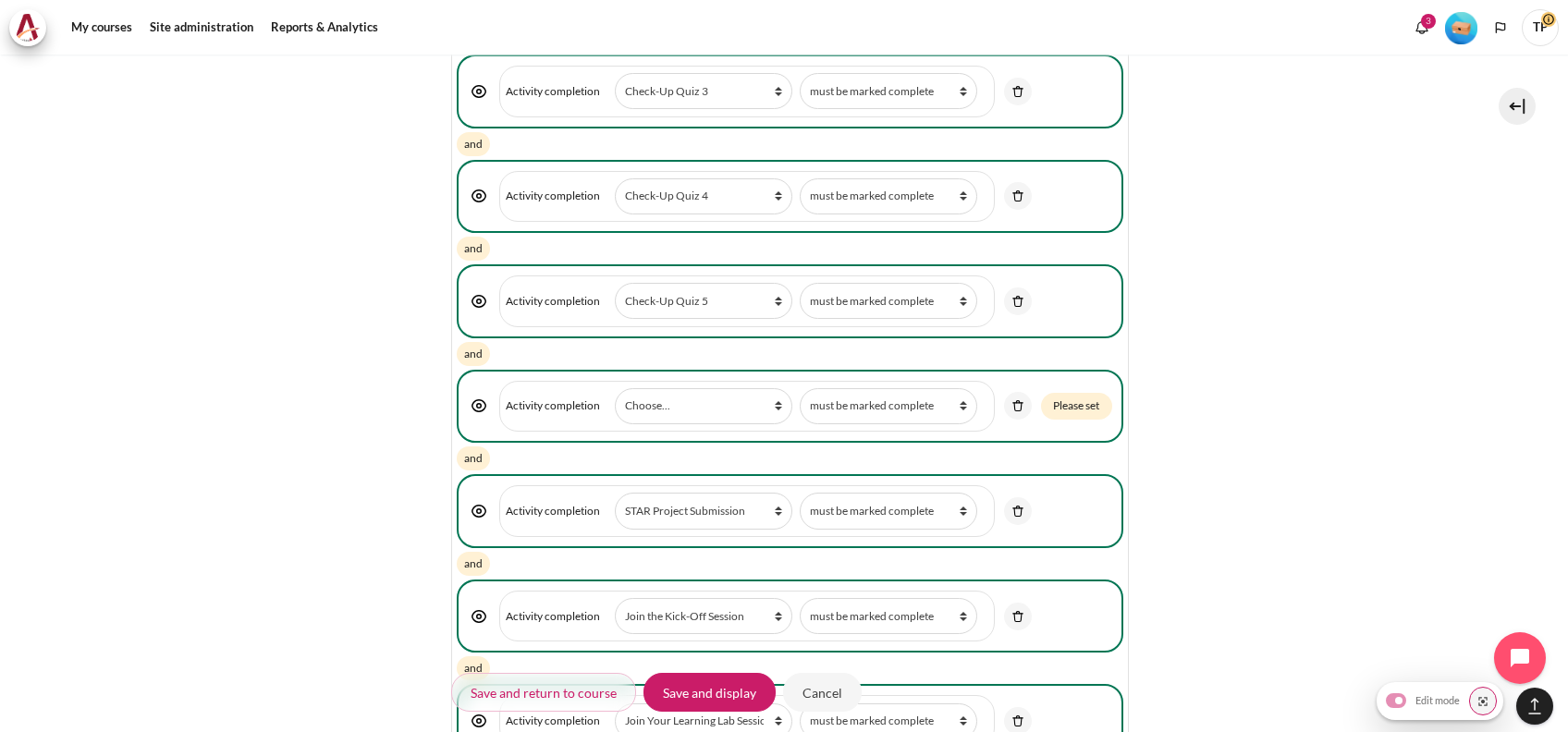
click at [724, 381] on span "Activity completion Activity or resource Choose... Previous activity with compl…" at bounding box center [747, 406] width 495 height 51
click at [721, 388] on select "Choose... Previous activity with completion Why Outward Performance? Download Y…" at bounding box center [704, 406] width 177 height 36
select select "19170"
click at [615, 388] on select "Choose... Previous activity with completion Why Outward Performance? Download Y…" at bounding box center [704, 406] width 177 height 36
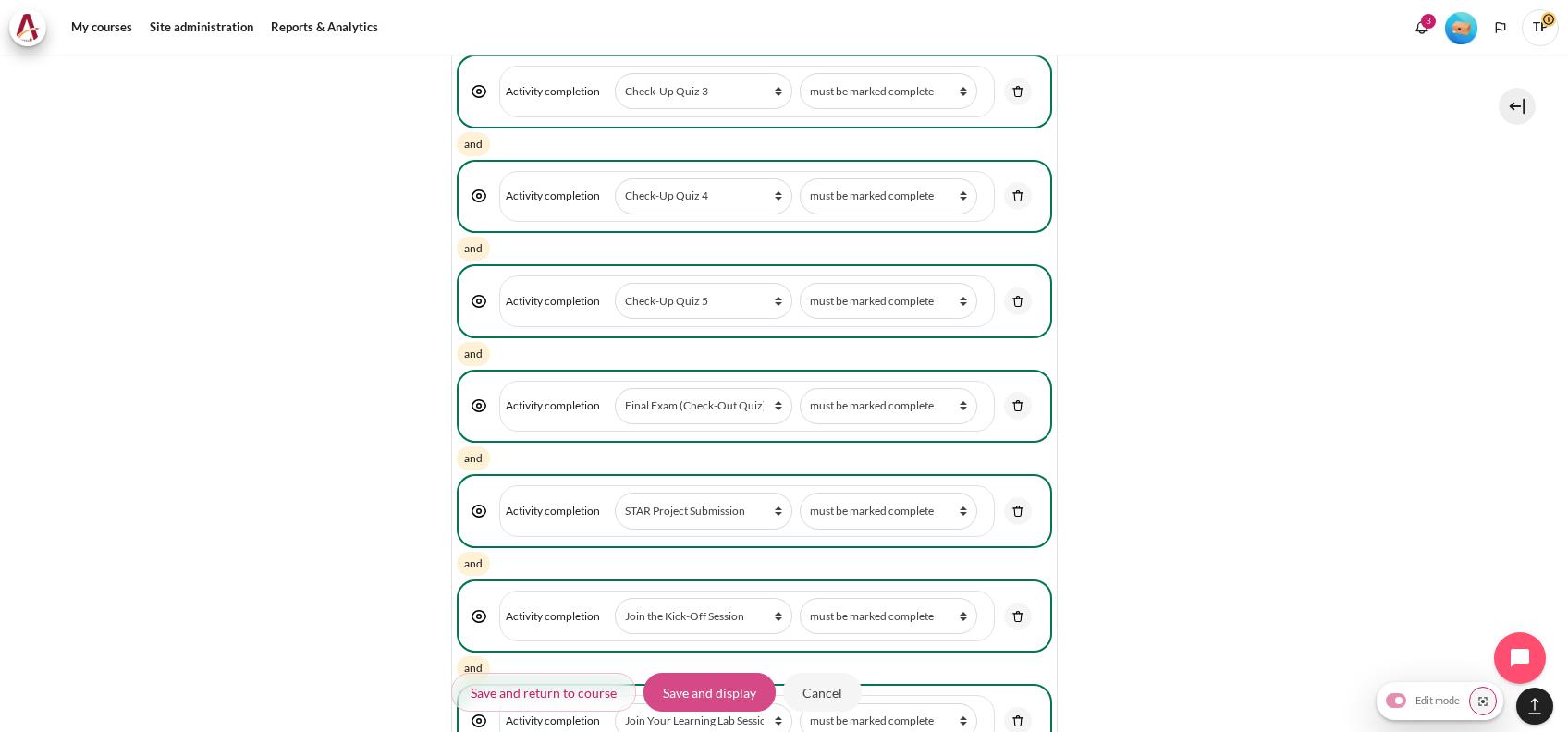
click at [665, 703] on input "Save and display" at bounding box center [709, 693] width 133 height 39
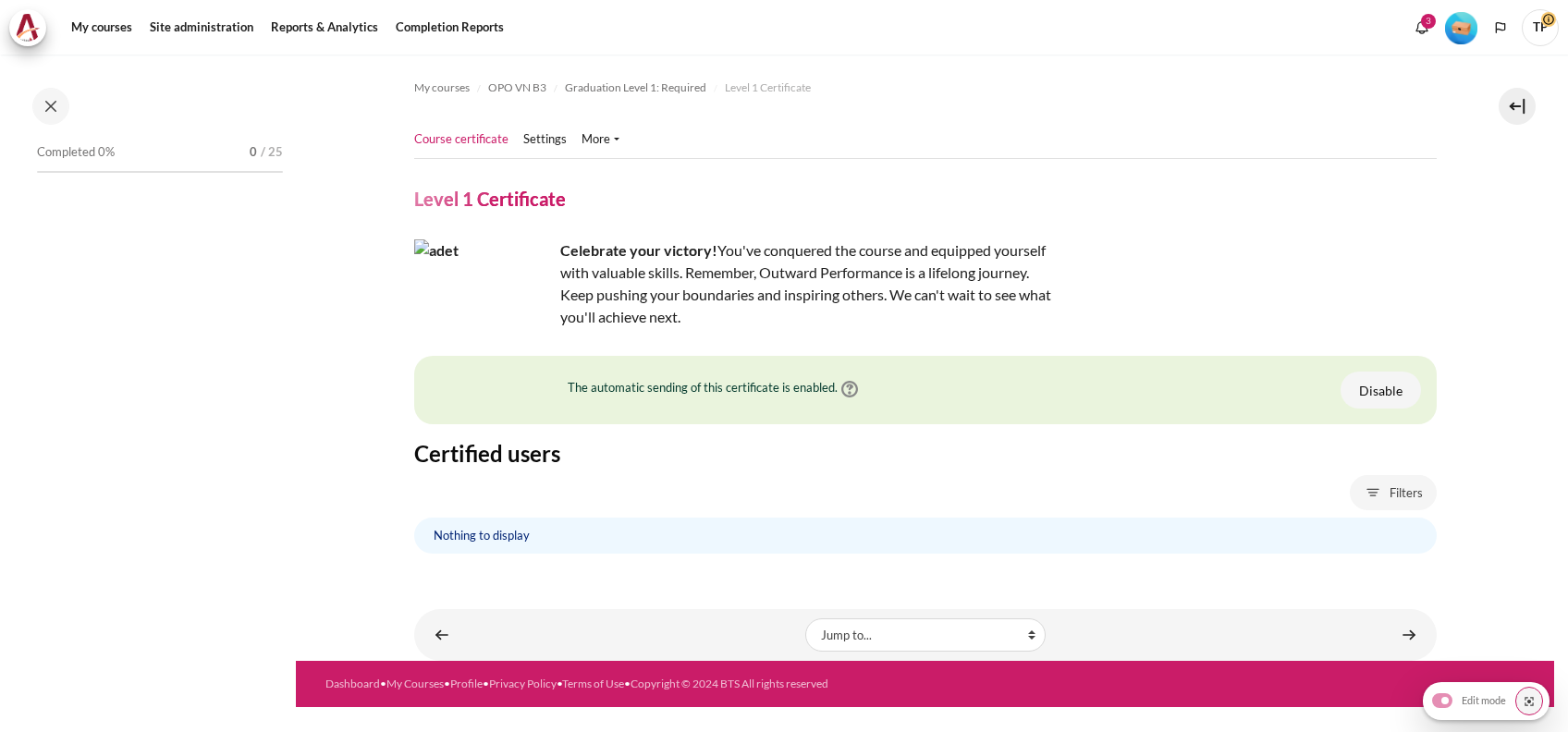
scroll to position [2169, 0]
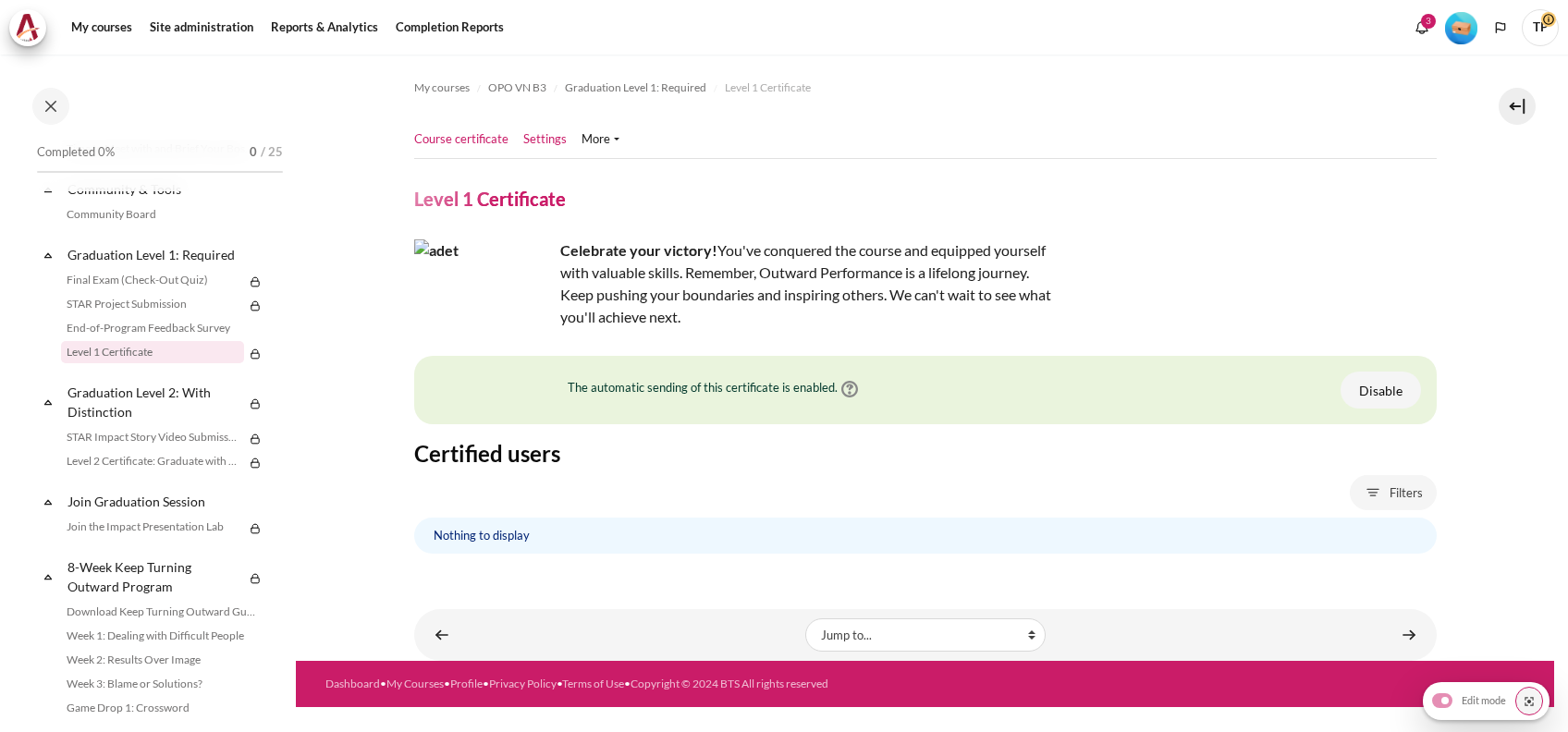
click at [539, 141] on link "Settings" at bounding box center [545, 140] width 44 height 19
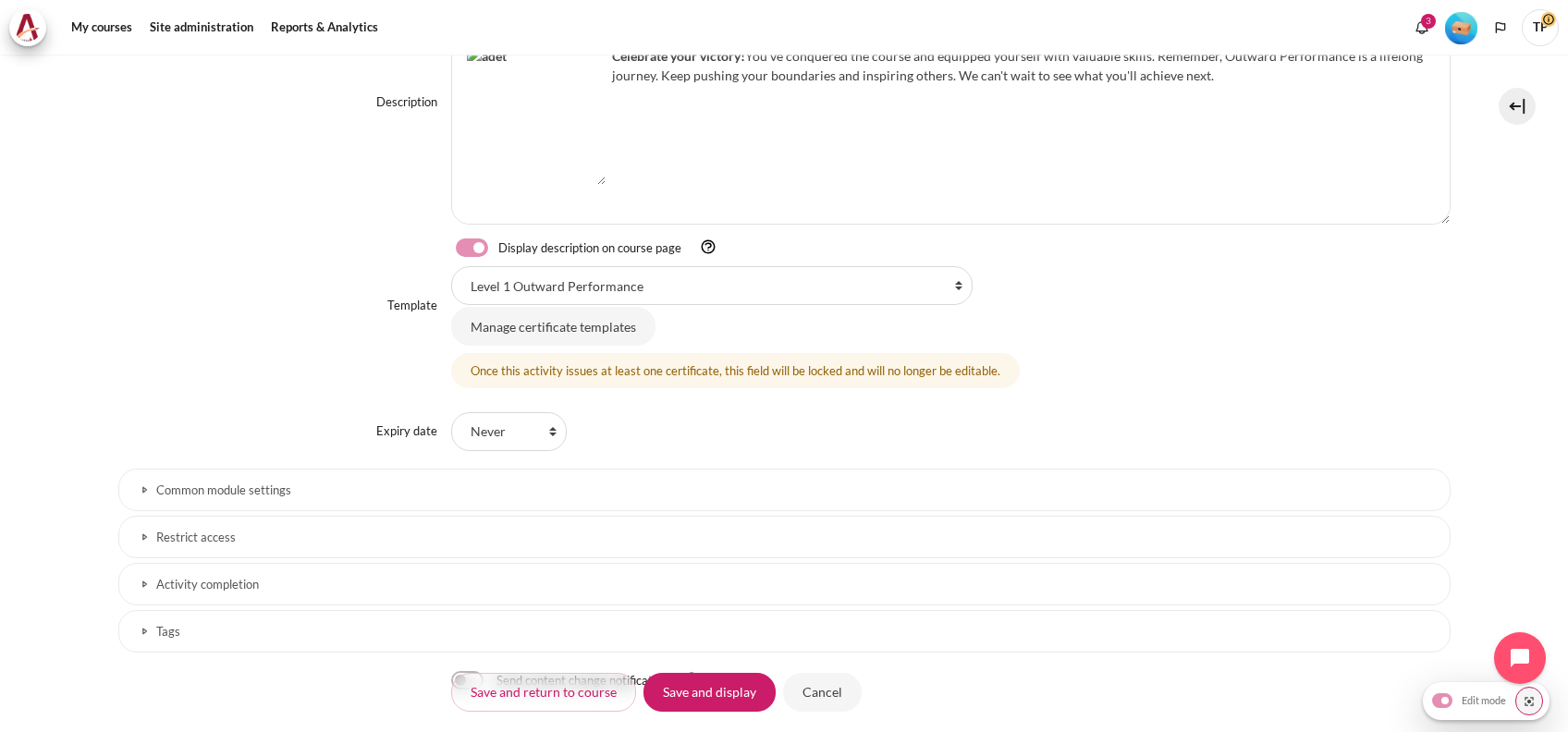
scroll to position [609, 0]
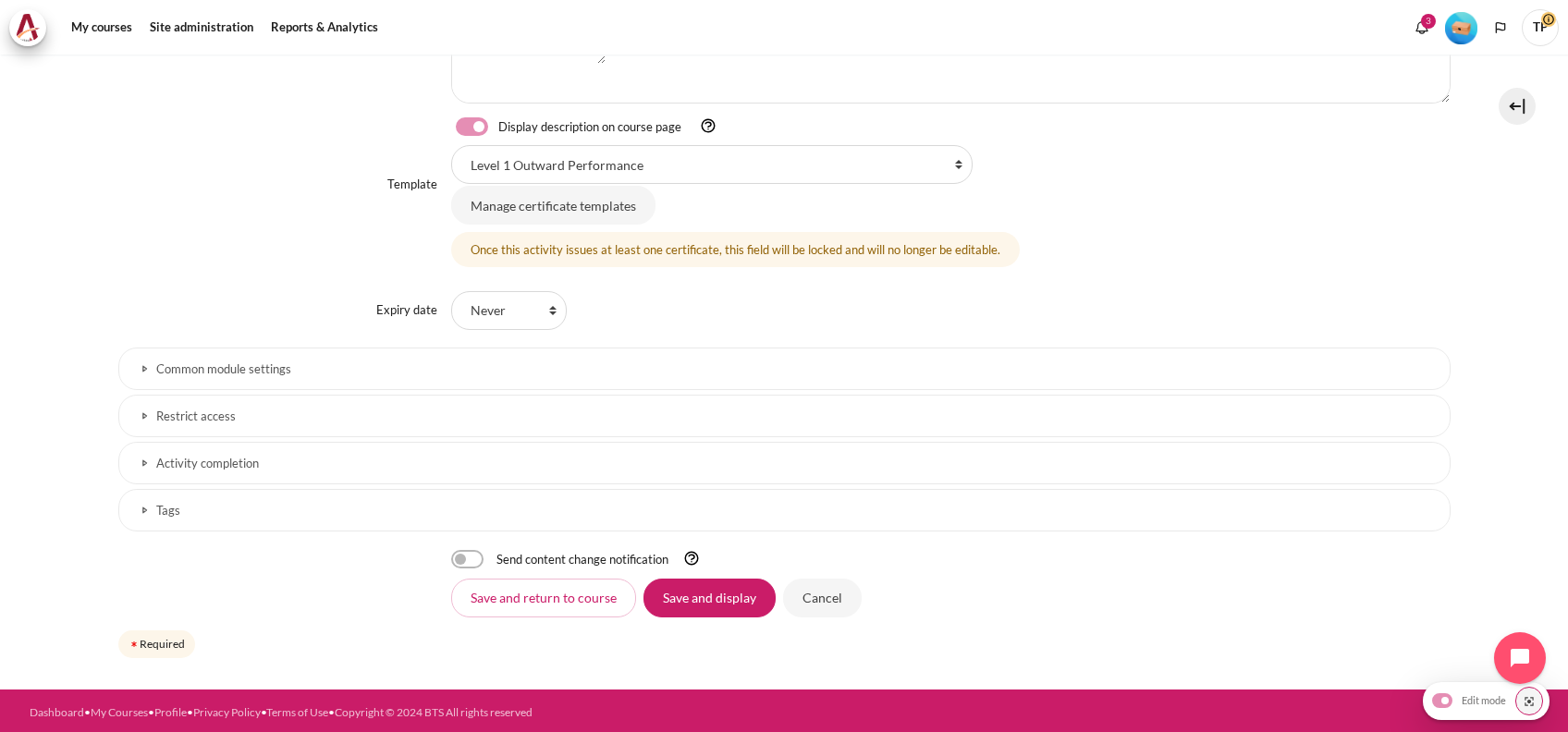
click at [253, 415] on h3 "Restrict access" at bounding box center [784, 416] width 1256 height 16
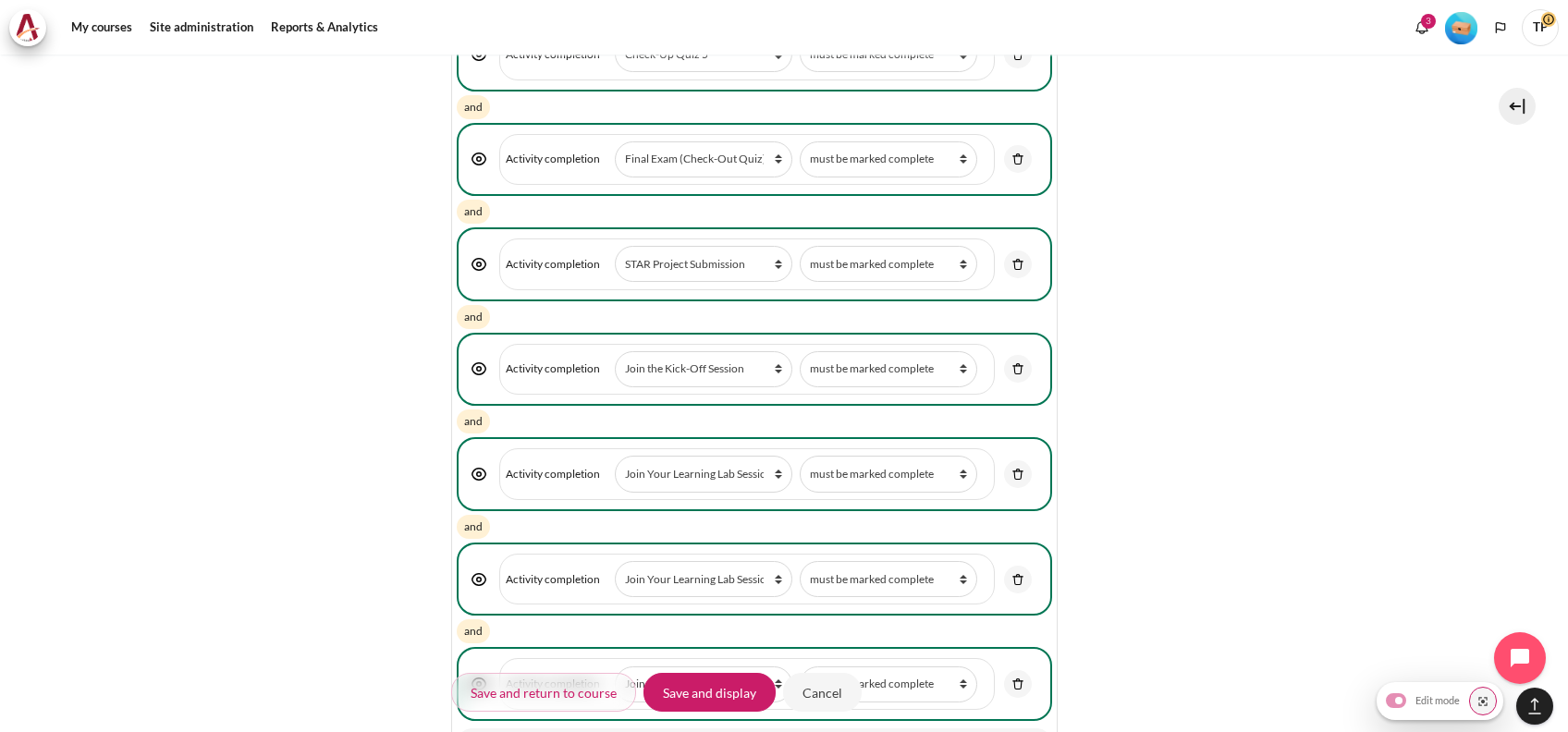
scroll to position [2918, 0]
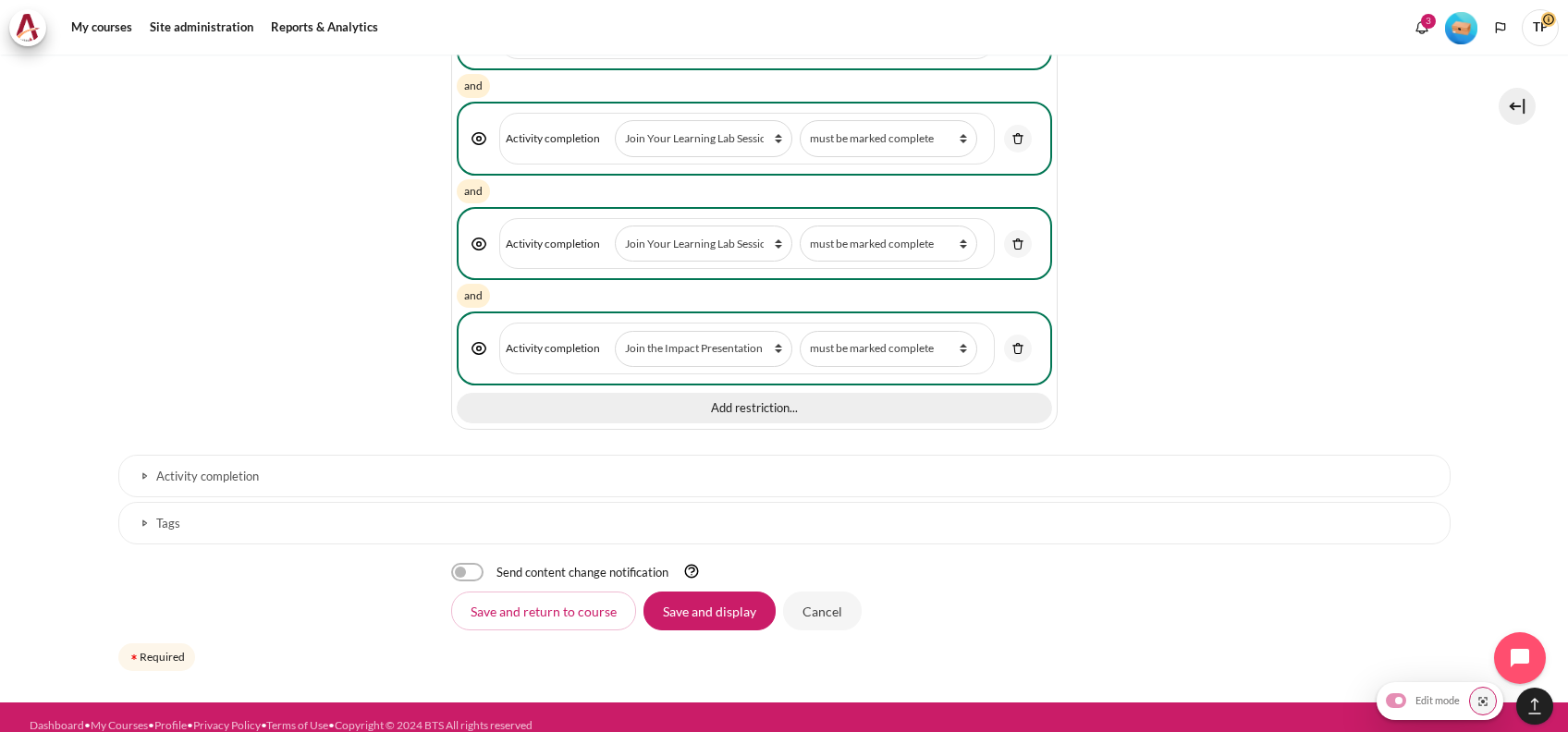
click at [539, 393] on button "Add restriction..." at bounding box center [753, 409] width 595 height 32
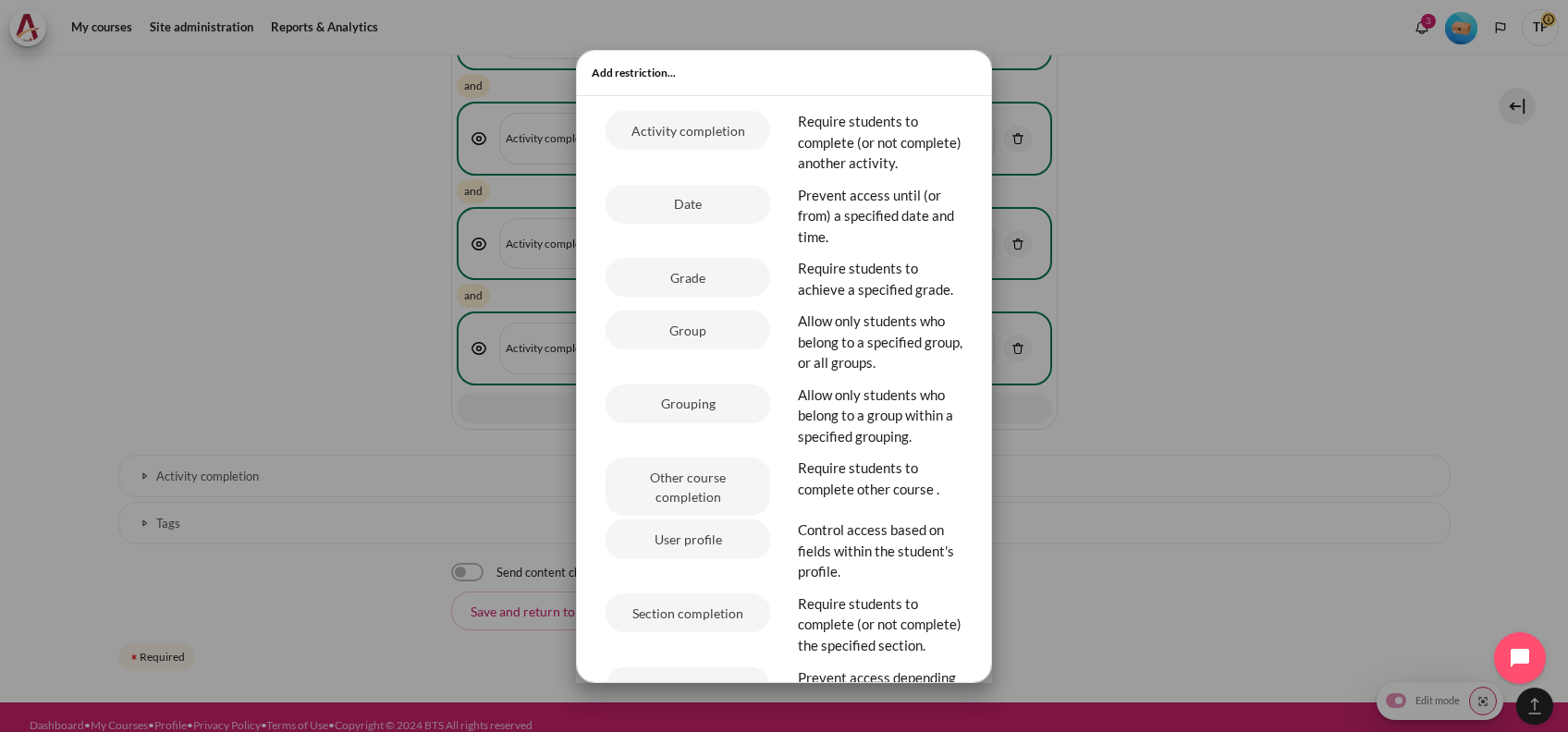
click at [222, 353] on div at bounding box center [784, 366] width 1568 height 732
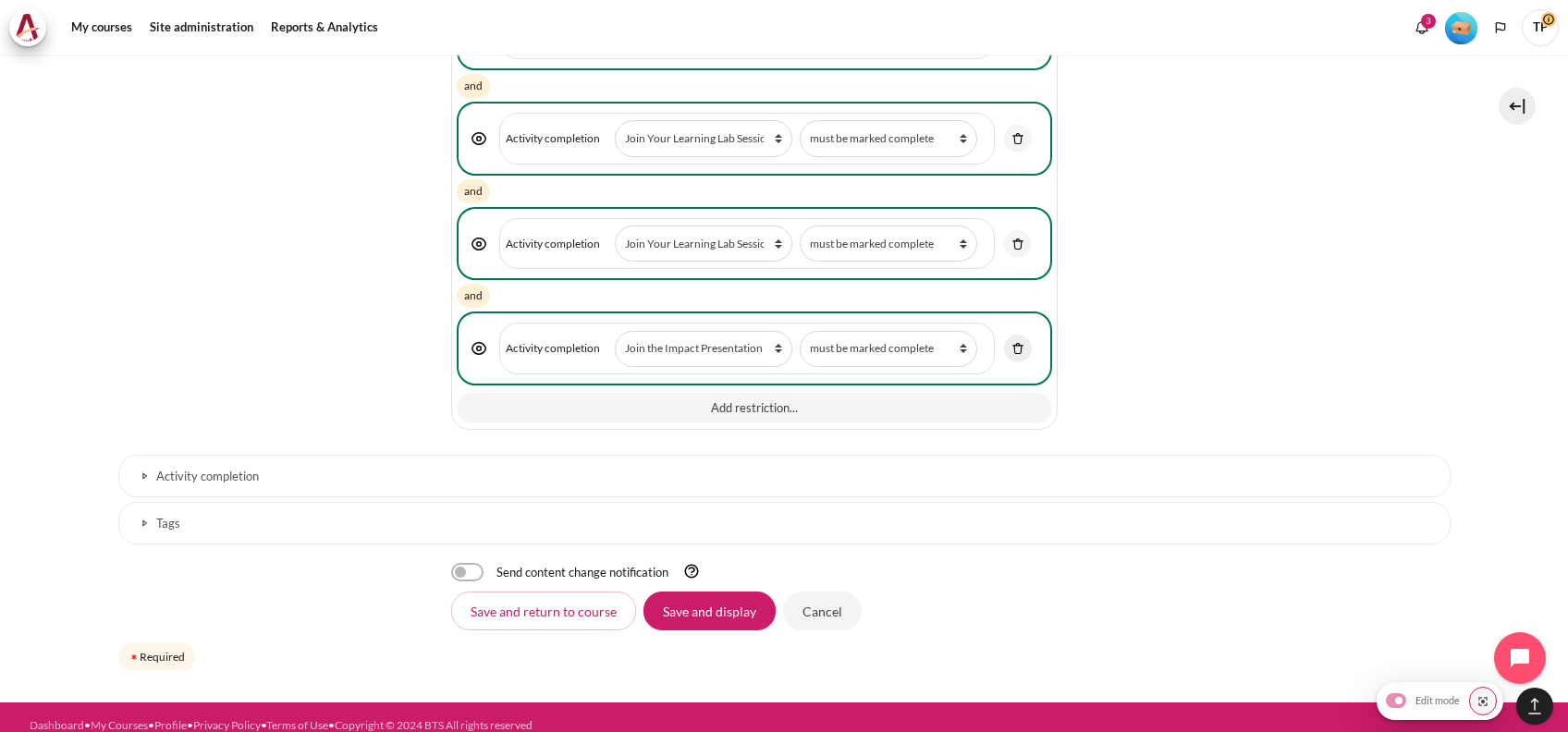
click at [1016, 335] on link "Content" at bounding box center [1018, 349] width 28 height 28
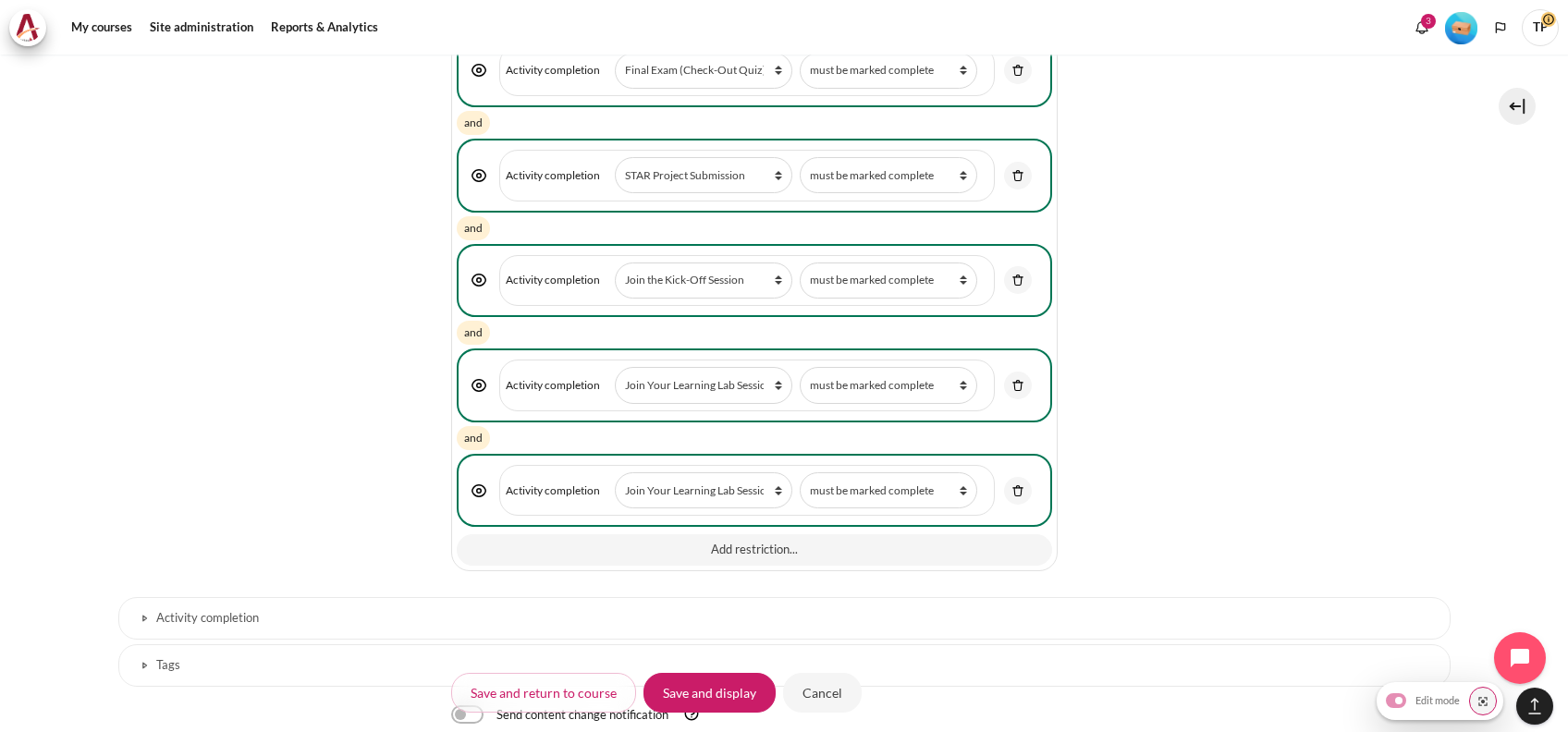
scroll to position [2813, 0]
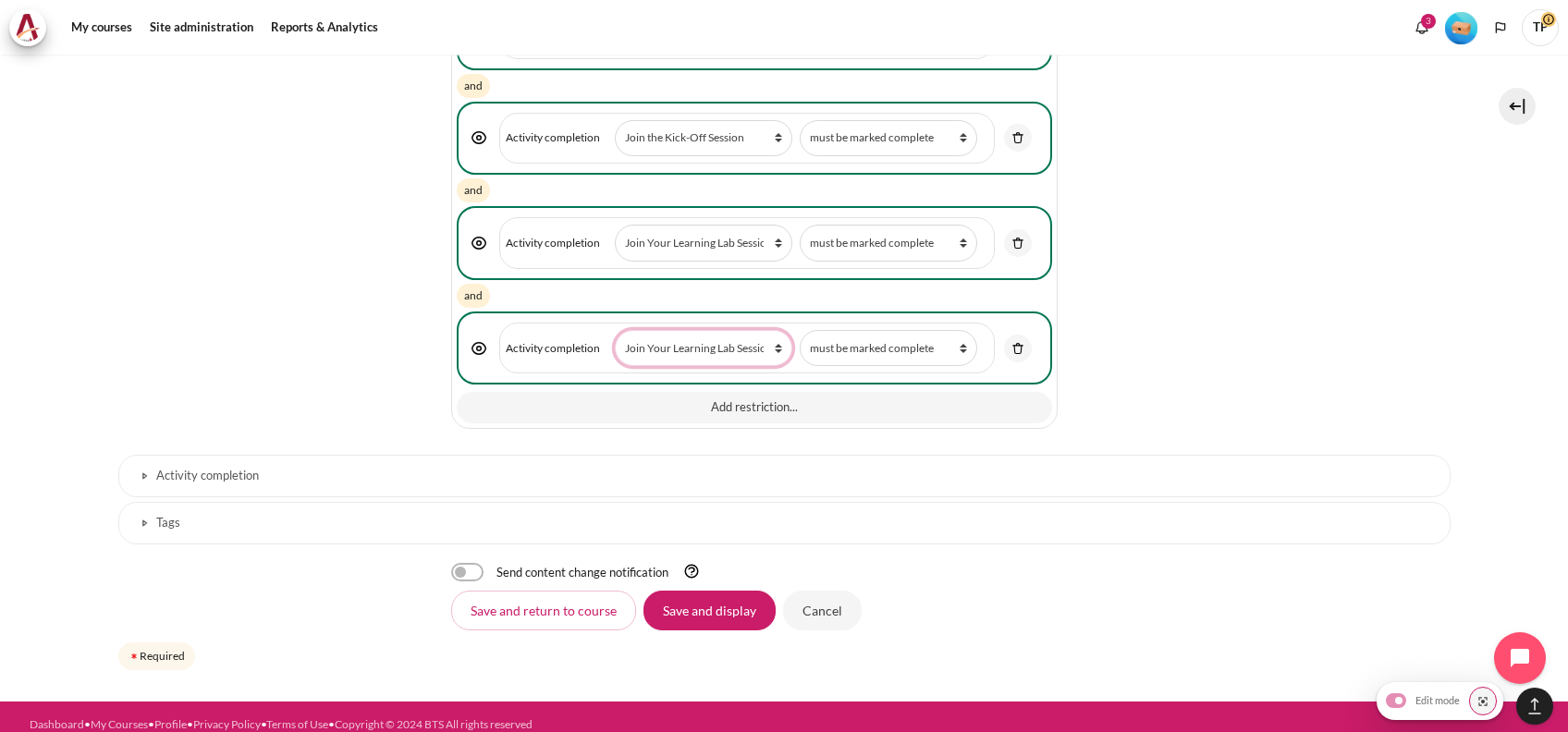
click at [750, 331] on select "Choose... Previous activity with completion Why Outward Performance? Download Y…" at bounding box center [704, 348] width 177 height 36
click at [715, 392] on button "Add restriction..." at bounding box center [753, 408] width 595 height 32
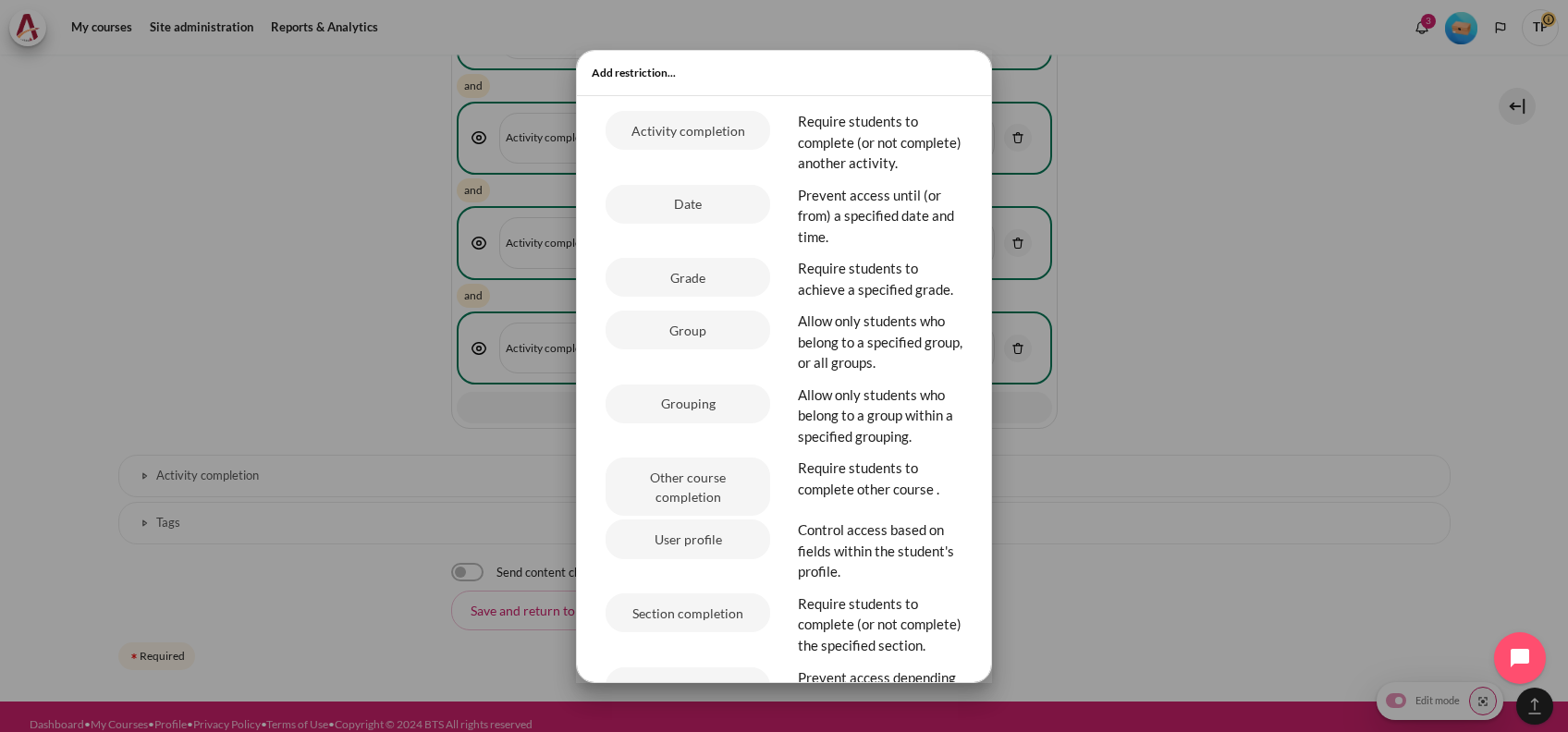
drag, startPoint x: 1309, startPoint y: 241, endPoint x: 1199, endPoint y: 179, distance: 126.3
click at [1293, 241] on div at bounding box center [784, 366] width 1568 height 732
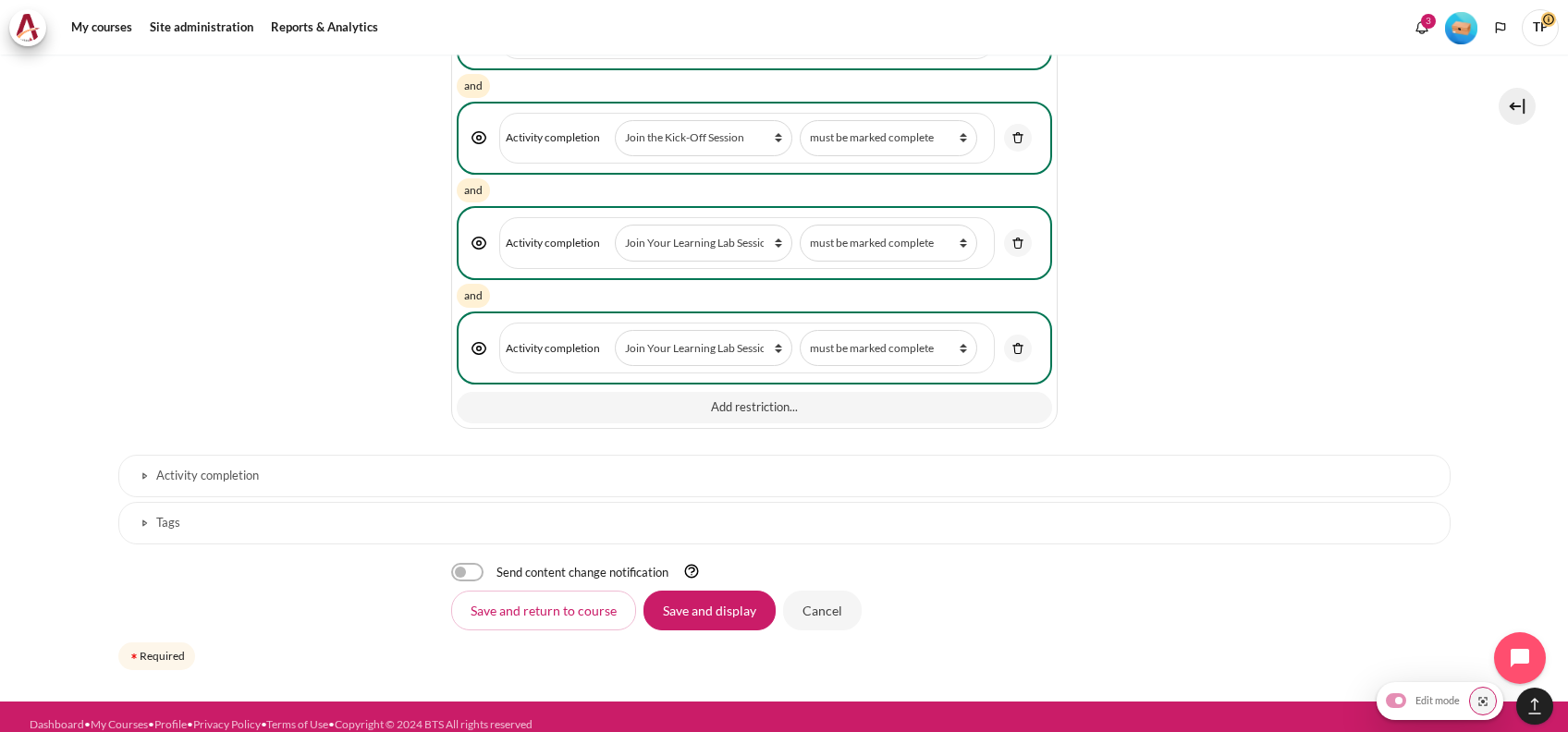
click at [760, 218] on span "Activity completion Activity or resource Choose... Previous activity with compl…" at bounding box center [747, 243] width 495 height 51
click at [761, 225] on select "Choose... Previous activity with completion Why Outward Performance? Download Y…" at bounding box center [704, 243] width 177 height 36
drag, startPoint x: 1246, startPoint y: 347, endPoint x: 1132, endPoint y: 347, distance: 114.0
click at [665, 392] on button "Add restriction..." at bounding box center [753, 408] width 595 height 32
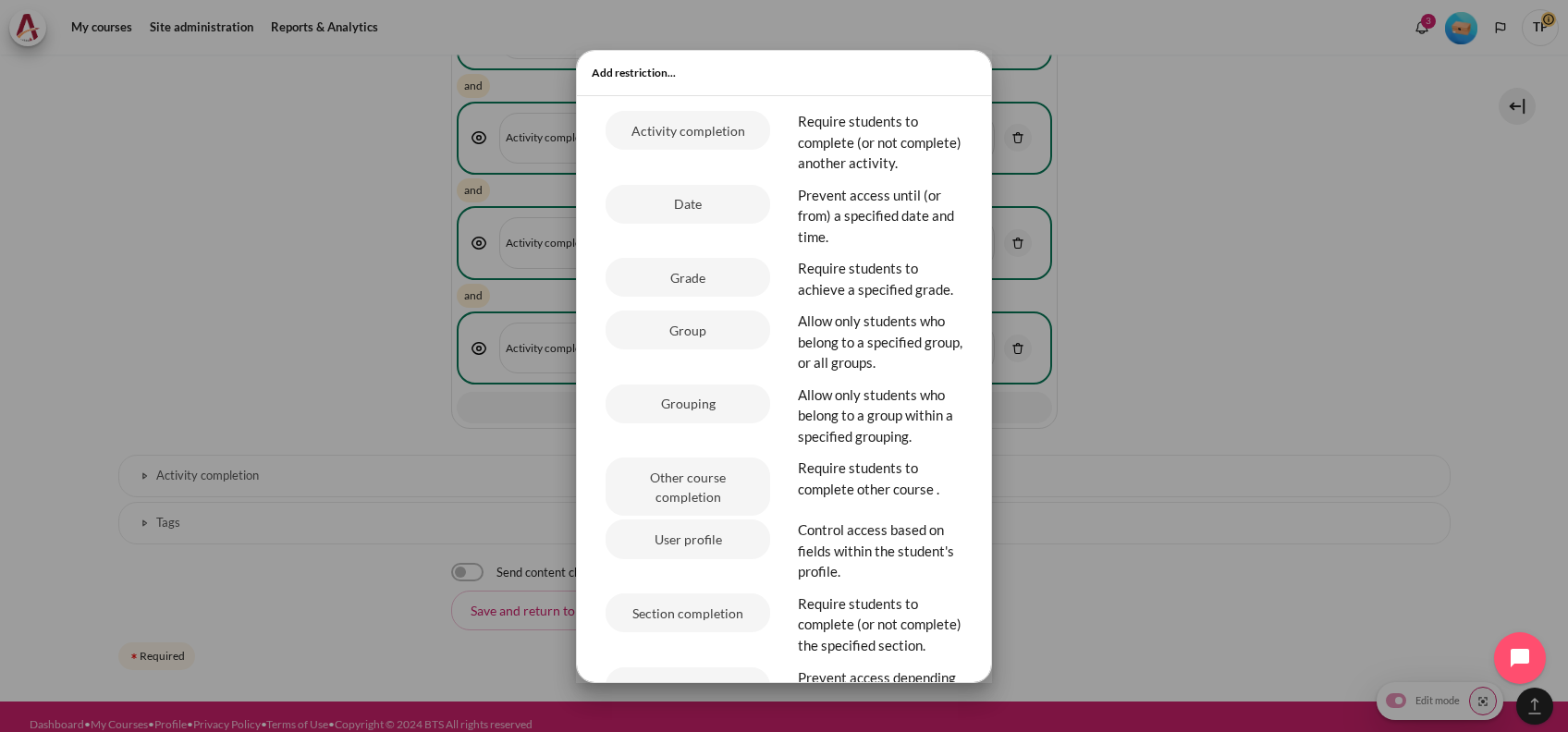
drag, startPoint x: 1188, startPoint y: 310, endPoint x: 1102, endPoint y: 245, distance: 107.8
click at [1187, 310] on div at bounding box center [784, 366] width 1568 height 732
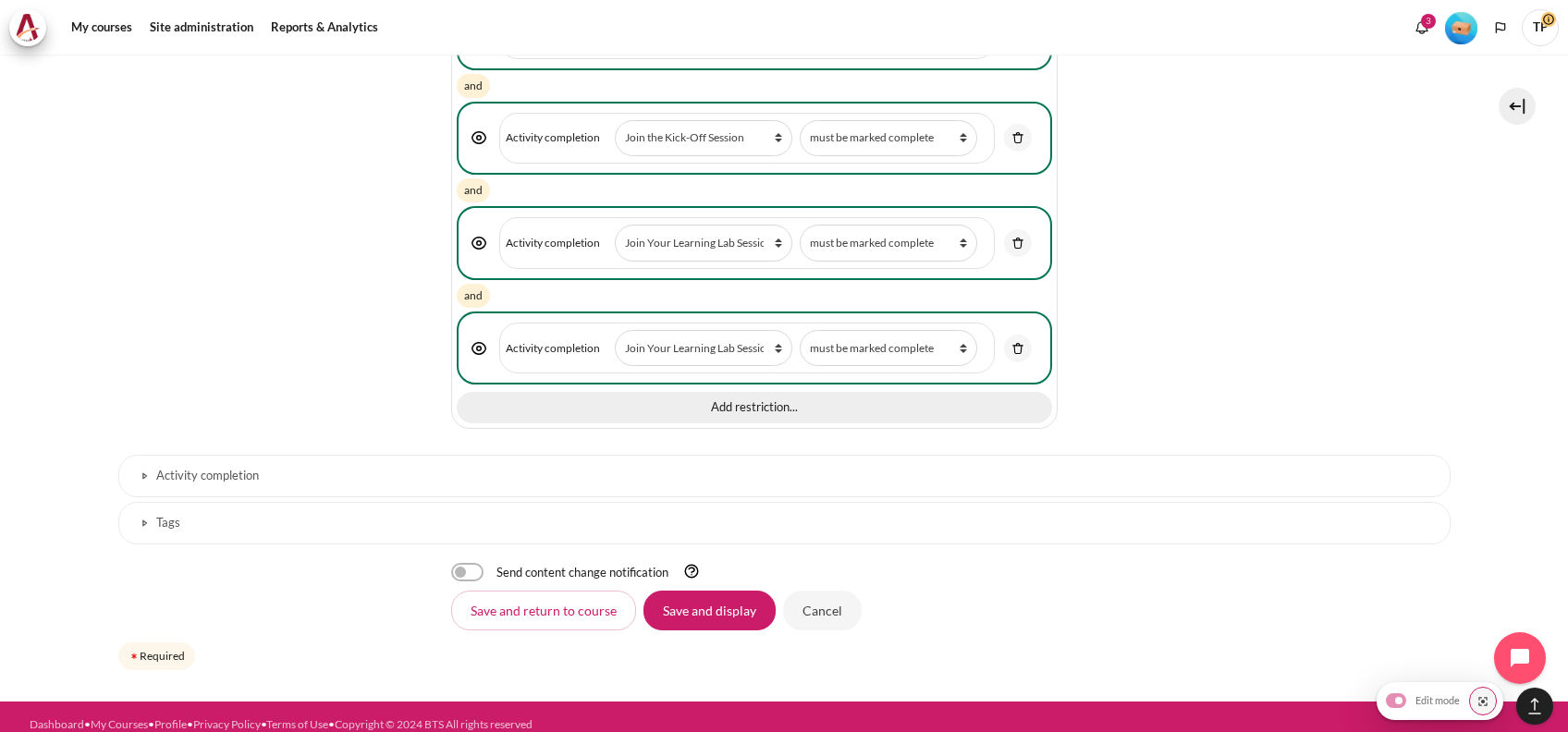
click at [681, 392] on button "Add restriction..." at bounding box center [753, 408] width 595 height 32
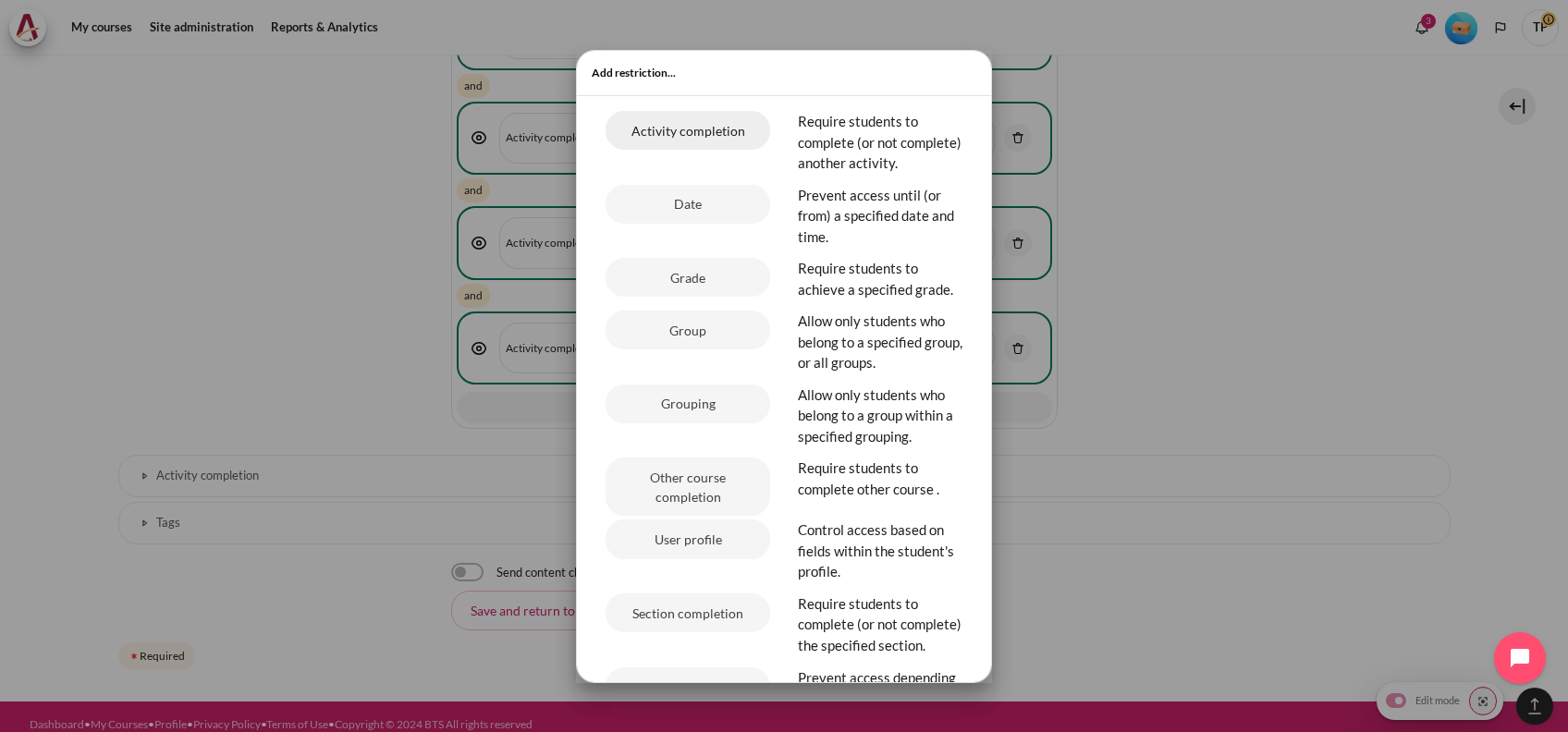
click at [687, 142] on button "Activity completion" at bounding box center [688, 131] width 164 height 39
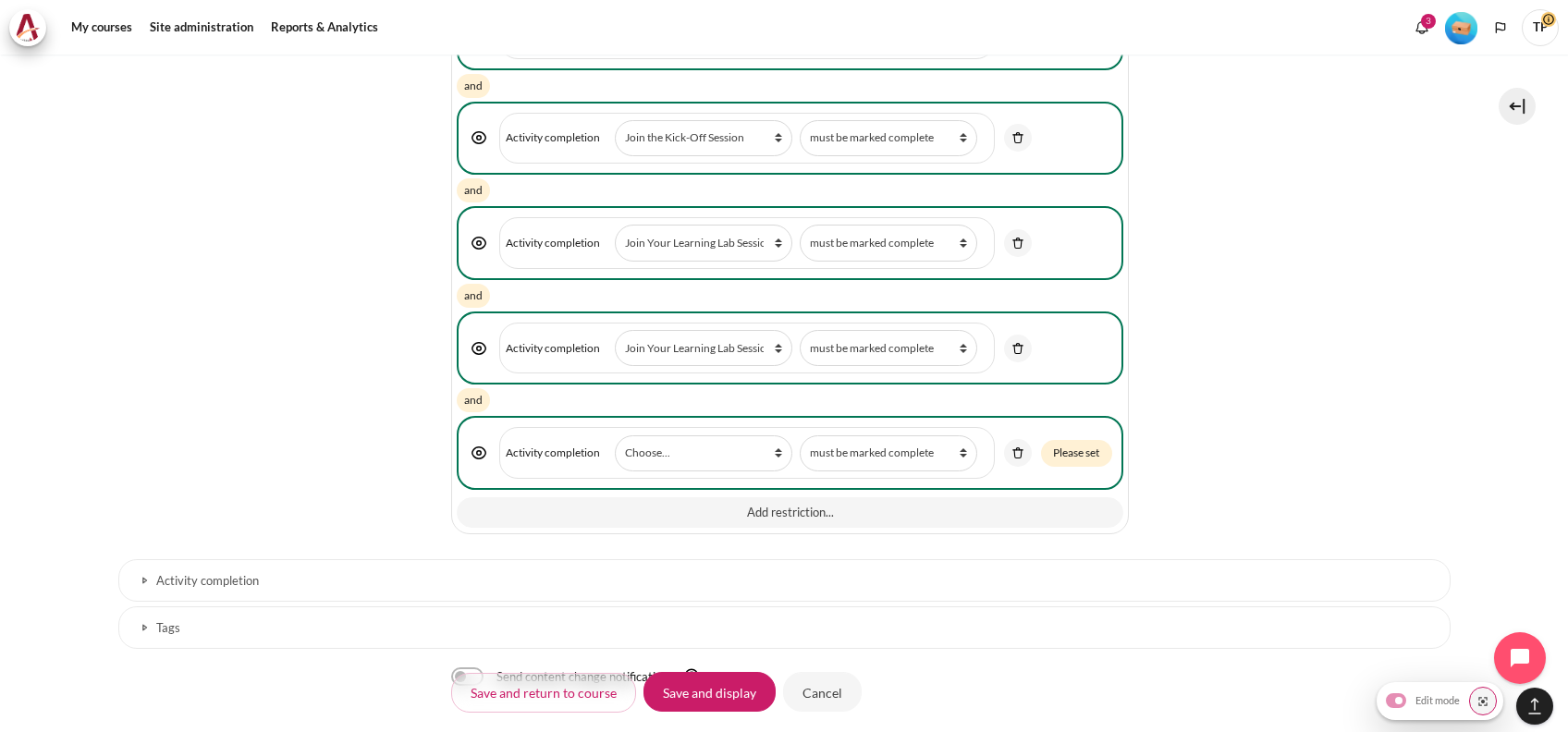
click at [679, 416] on div "21: Activity completion restriction Activity completion Activity or resource Ch…" at bounding box center [789, 453] width 665 height 74
click at [677, 435] on select "Choose... Previous activity with completion Why Outward Performance? Download Y…" at bounding box center [704, 453] width 177 height 36
select select "19153"
click at [615, 435] on select "Choose... Previous activity with completion Why Outward Performance? Download Y…" at bounding box center [704, 453] width 177 height 36
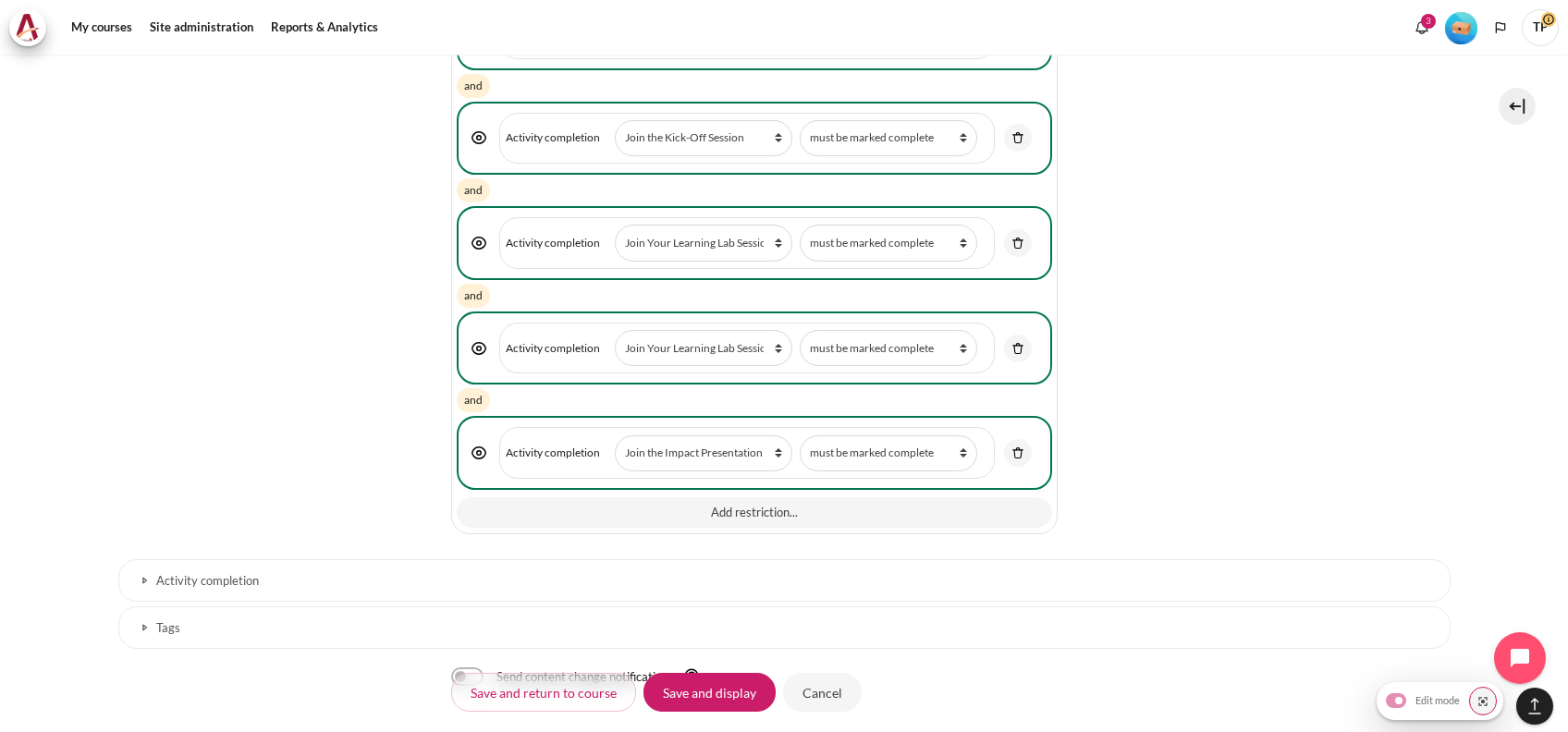
click at [656, 494] on div "Add restriction..." at bounding box center [753, 512] width 595 height 35
click at [660, 498] on button "Add restriction..." at bounding box center [753, 514] width 595 height 32
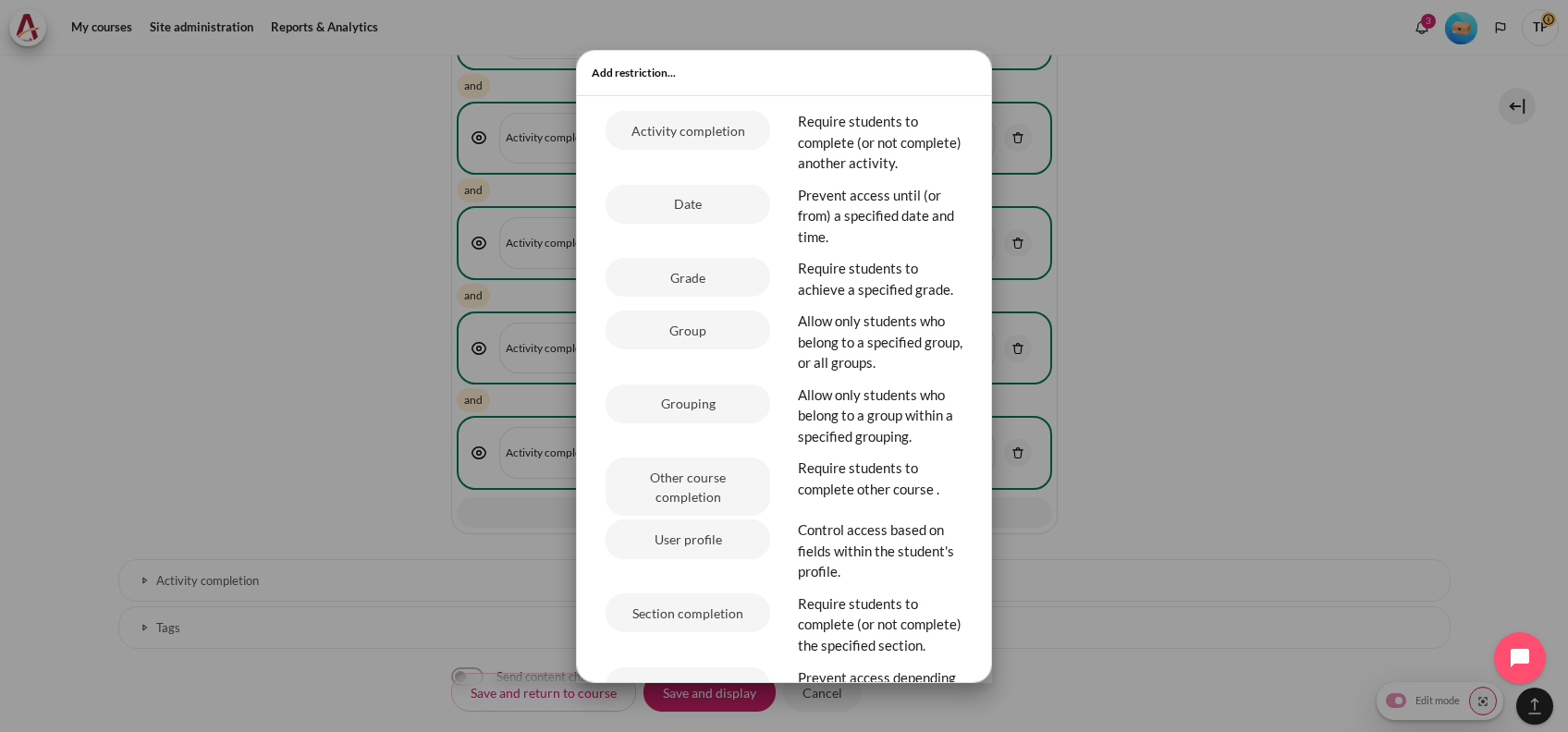
click at [691, 181] on div "Activity completion" at bounding box center [688, 146] width 192 height 70
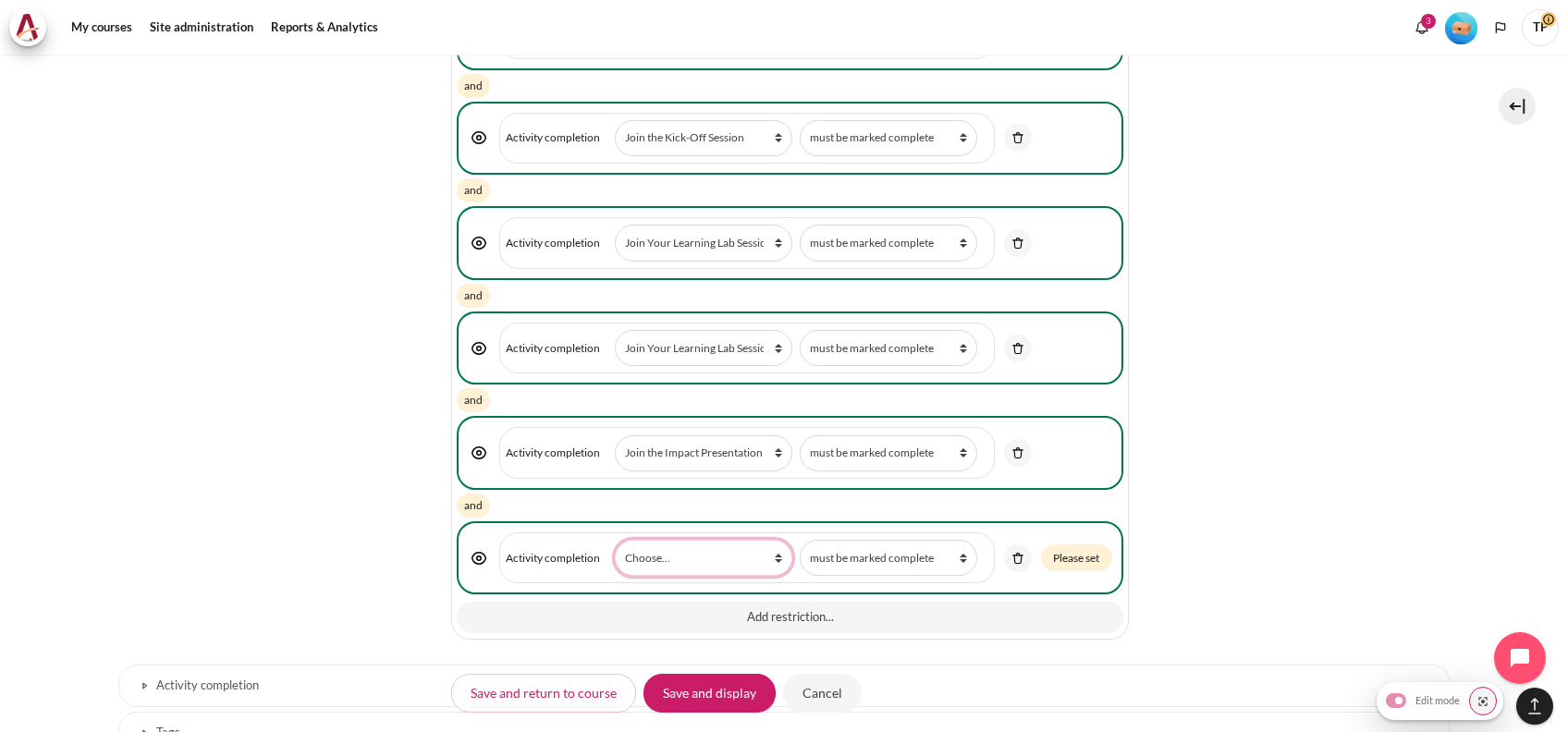
drag, startPoint x: 707, startPoint y: 530, endPoint x: 689, endPoint y: 552, distance: 28.4
click at [707, 540] on select "Choose... Previous activity with completion Why Outward Performance? Download Y…" at bounding box center [704, 557] width 177 height 36
click at [530, 532] on span "Activity completion Activity or resource Choose... Previous activity with compl…" at bounding box center [747, 557] width 495 height 51
click at [1013, 550] on img "Content" at bounding box center [1018, 558] width 17 height 17
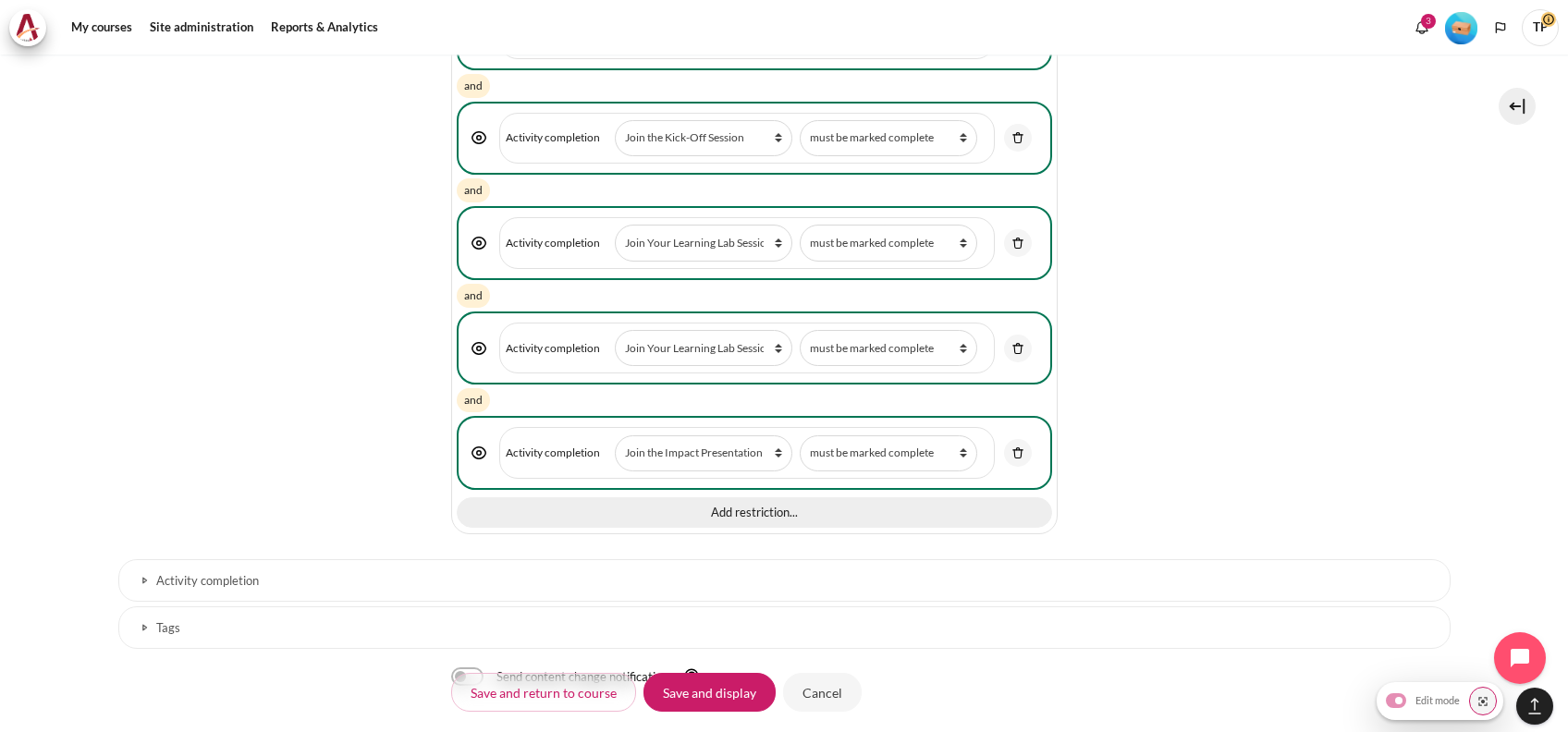
click at [631, 498] on button "Add restriction..." at bounding box center [753, 514] width 595 height 32
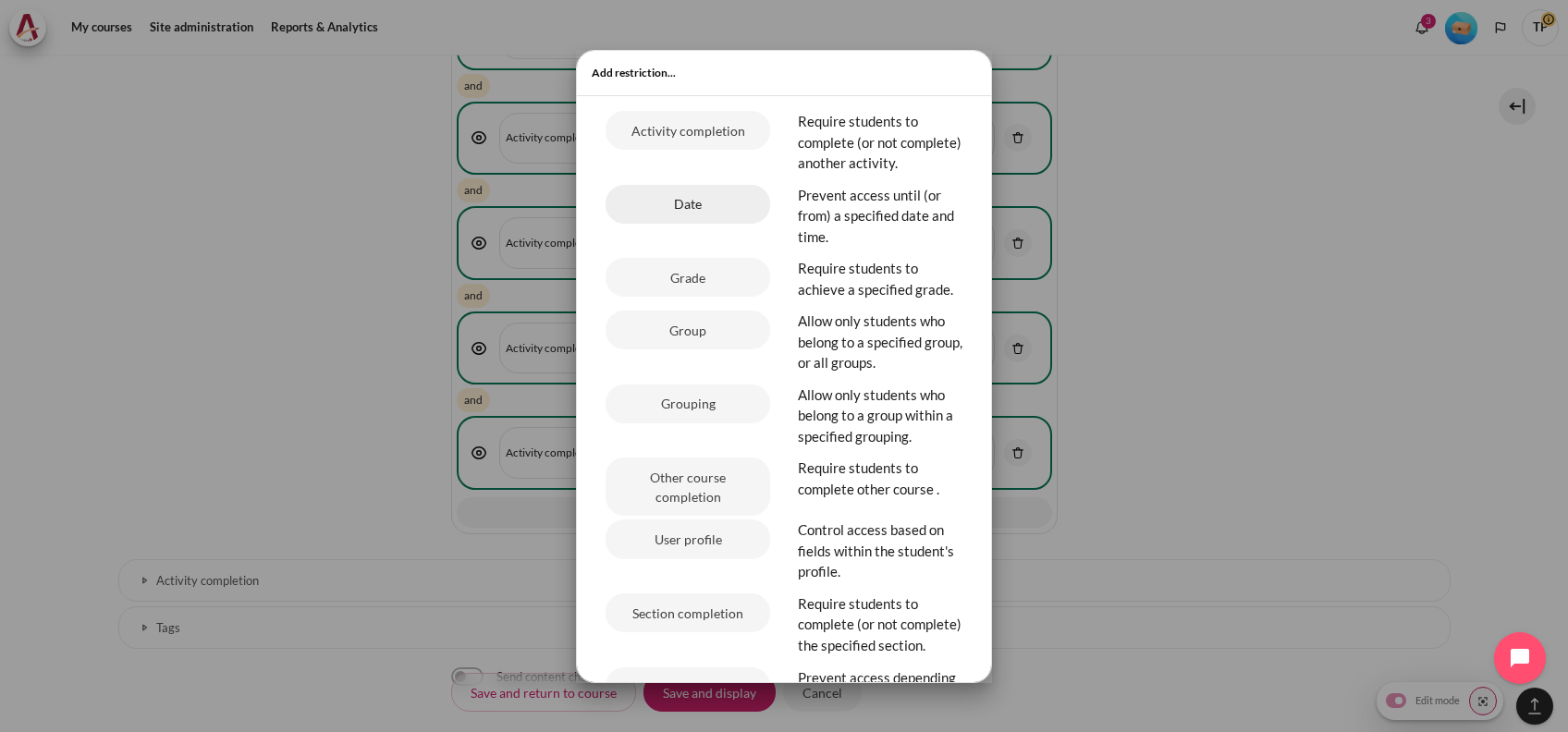
click at [669, 222] on button "Date" at bounding box center [688, 204] width 164 height 39
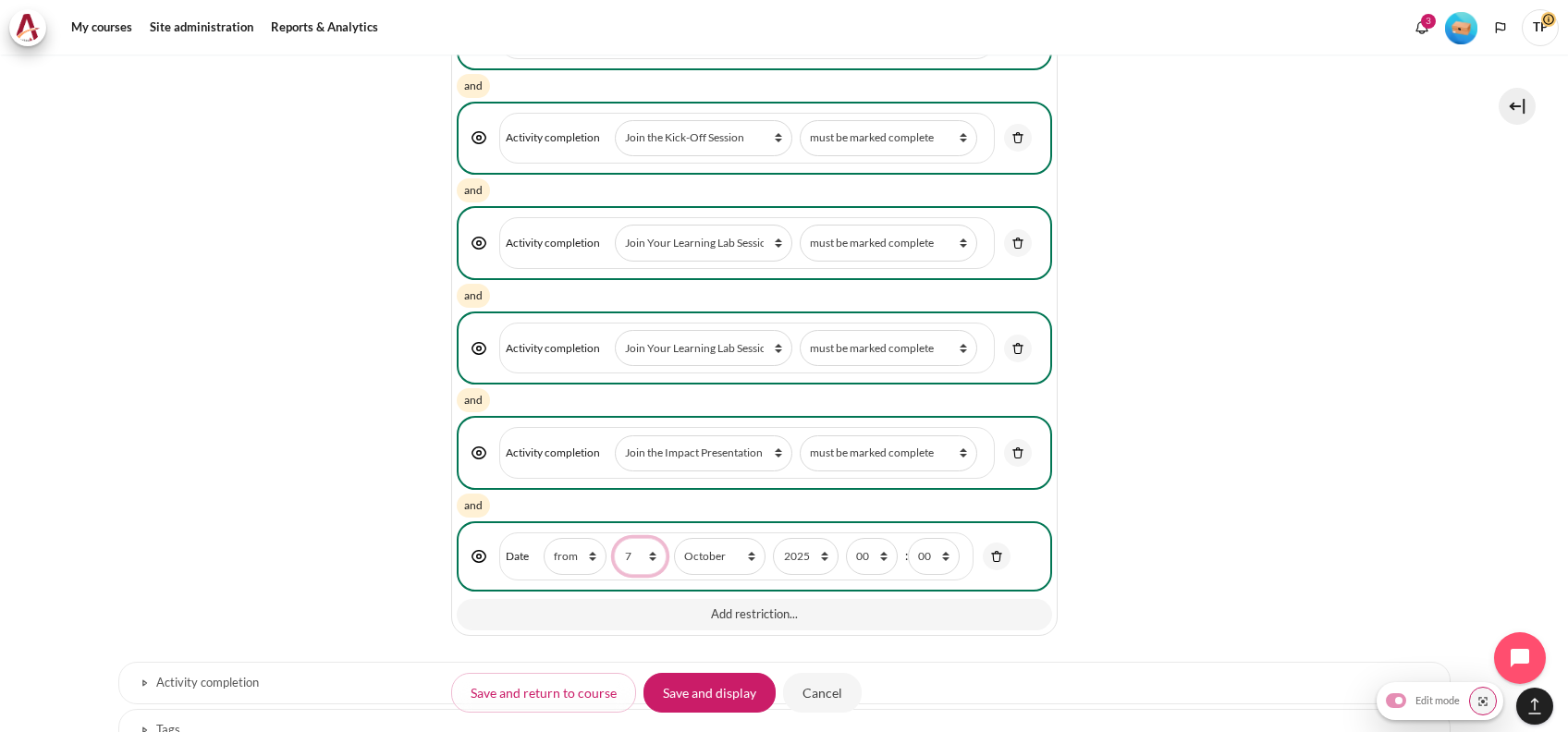
click at [656, 538] on select "1 2 3 4 5 6 7 8 9 10 11 12 13 14 15 16 17 18 19 20 21 22 23 24 25 26 27 28 29 3…" at bounding box center [639, 556] width 51 height 36
select select "21"
click at [614, 538] on select "1 2 3 4 5 6 7 8 9 10 11 12 13 14 15 16 17 18 19 20 21 22 23 24 25 26 27 28 29 3…" at bounding box center [639, 556] width 51 height 36
click at [697, 538] on select "January February March April May June July August September October November De…" at bounding box center [720, 556] width 91 height 36
select select "11"
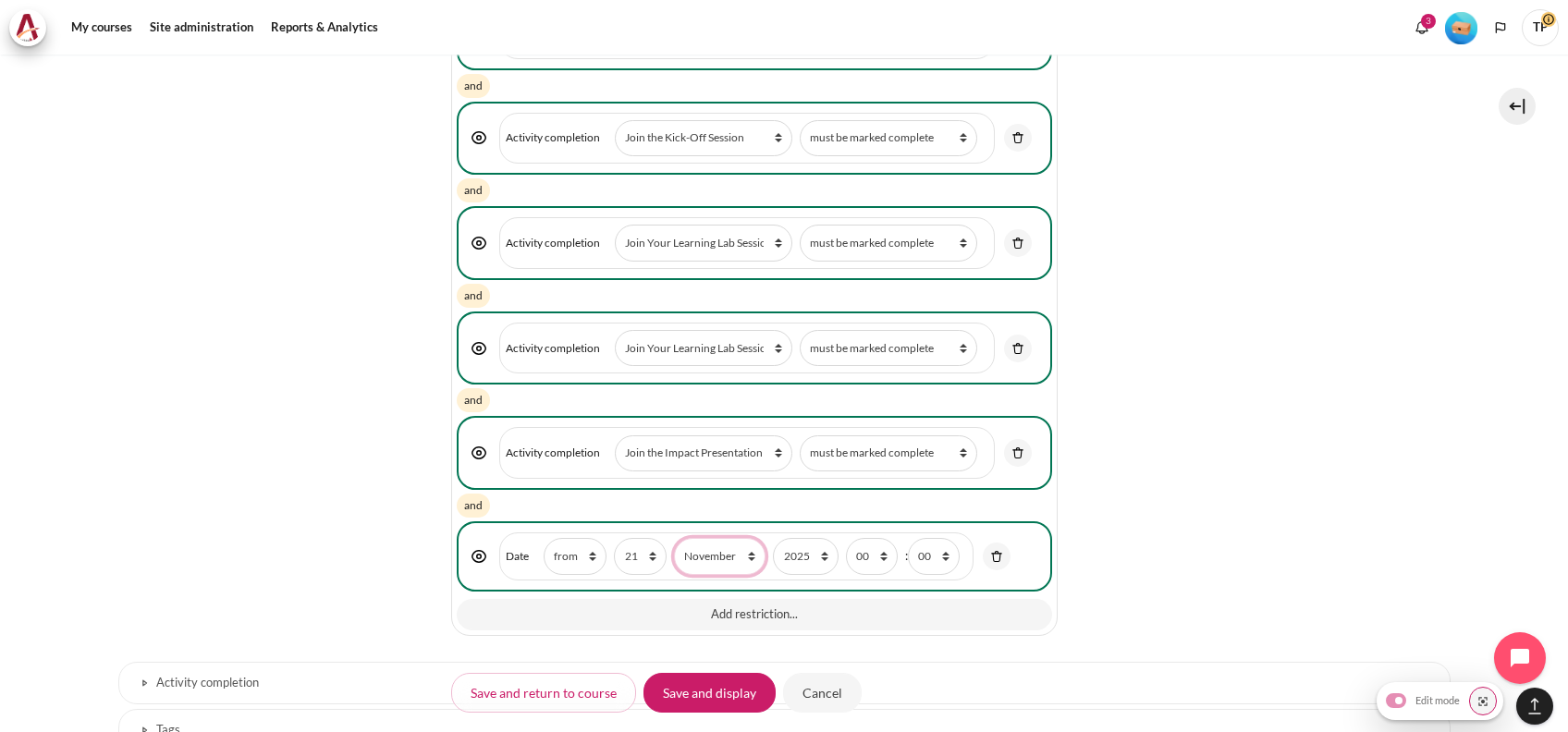
click at [674, 538] on select "January February March April May June July August September October November De…" at bounding box center [720, 556] width 91 height 36
click at [710, 681] on input "Save and display" at bounding box center [709, 693] width 133 height 39
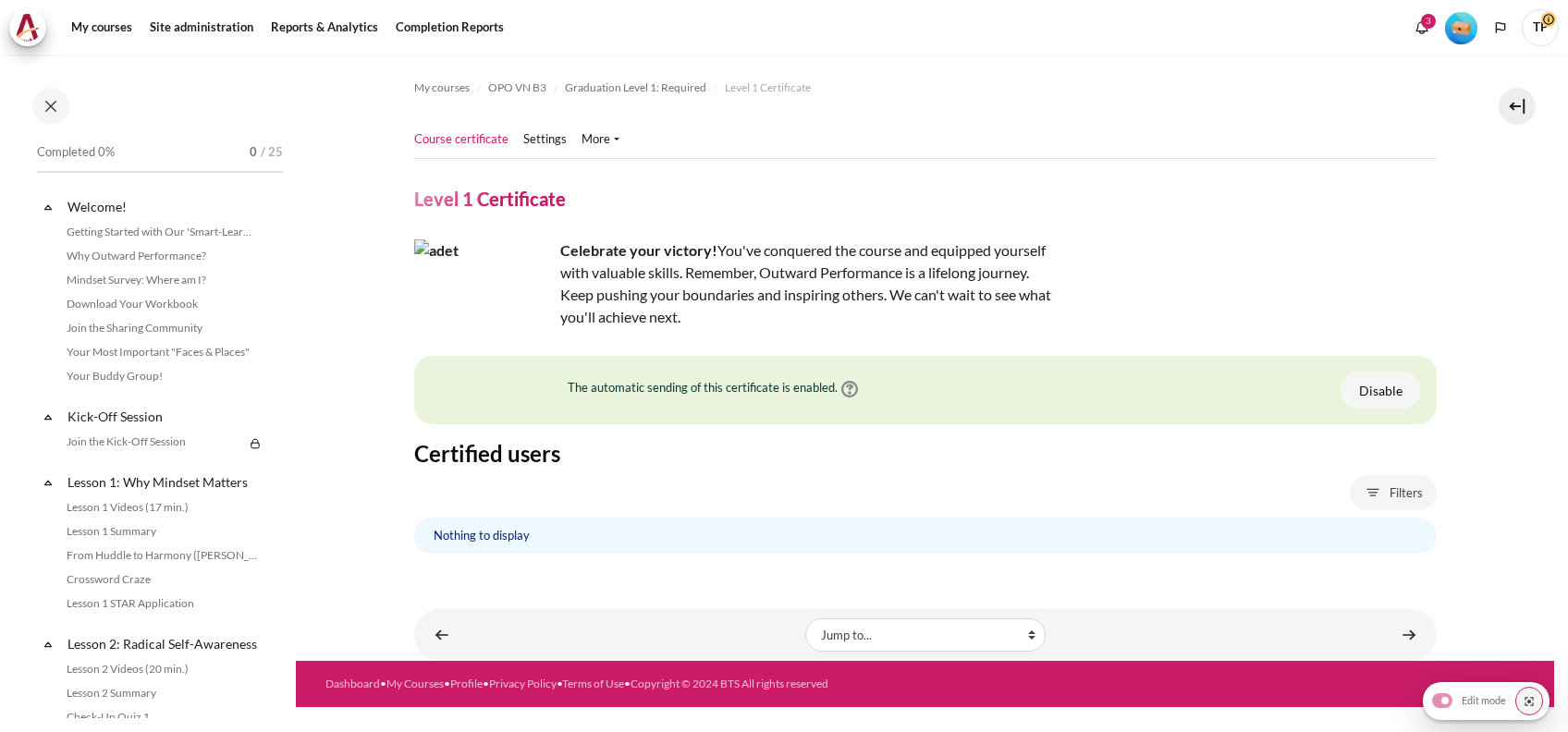
scroll to position [2169, 0]
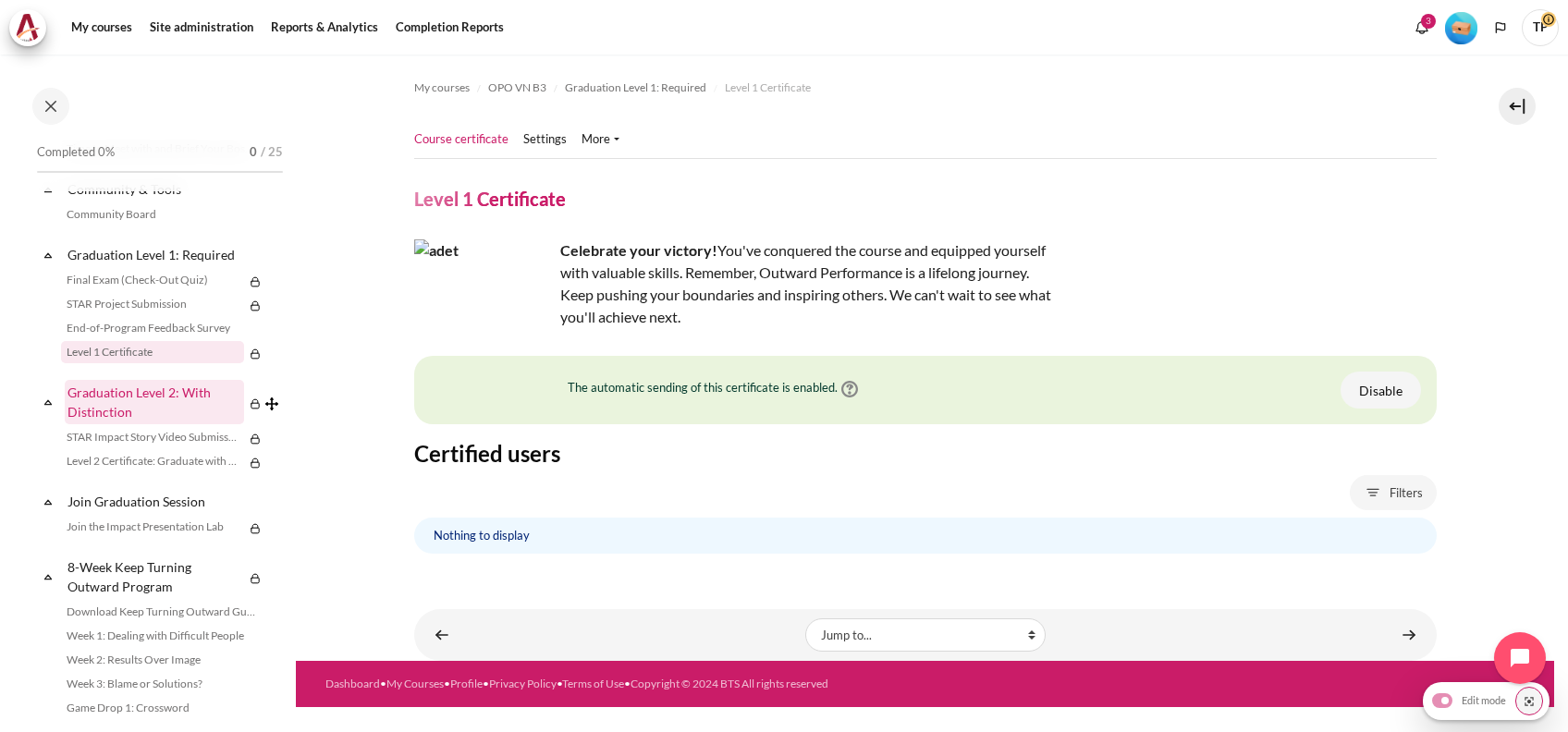
click at [157, 425] on link "Graduation Level 2: With Distinction" at bounding box center [154, 402] width 179 height 45
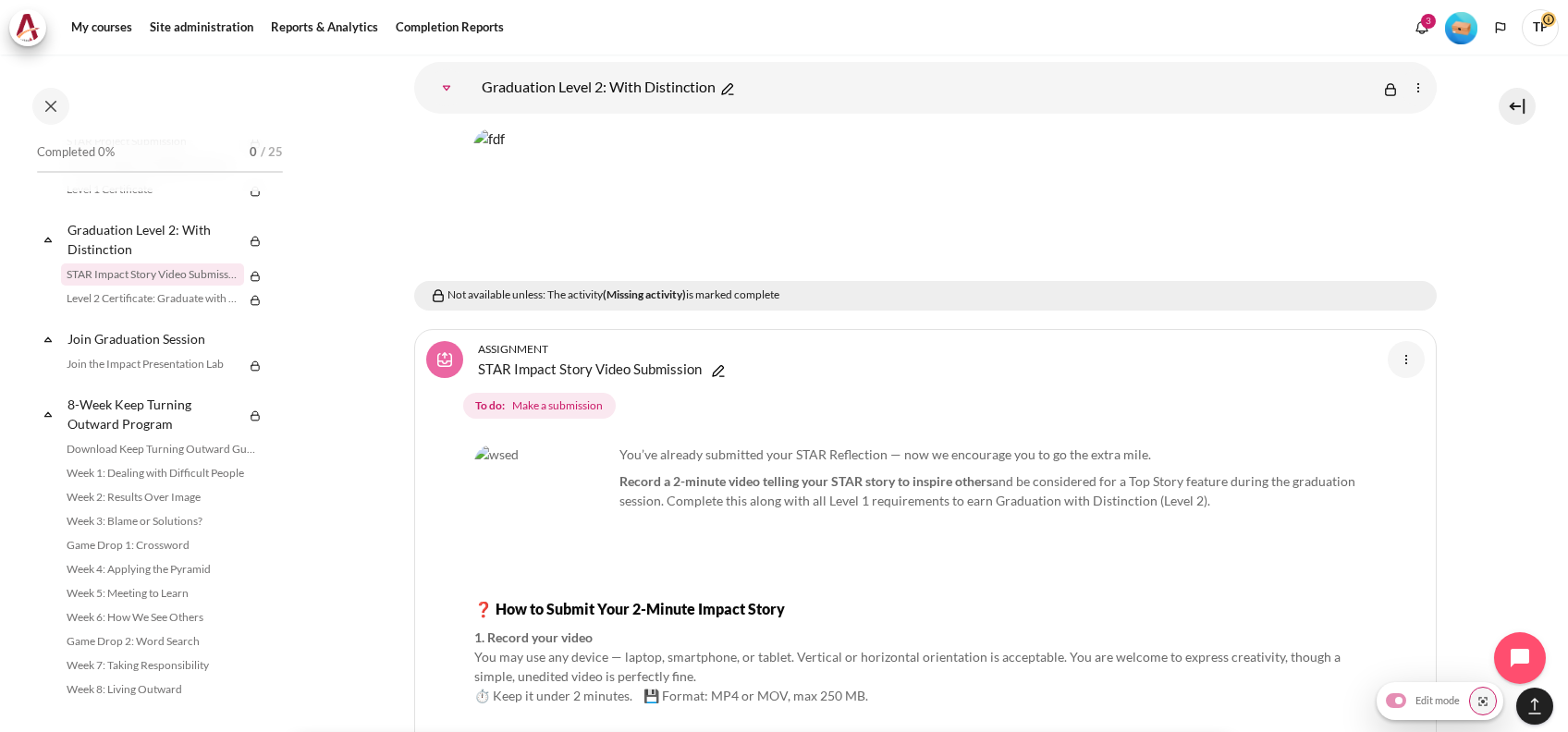
scroll to position [25490, 0]
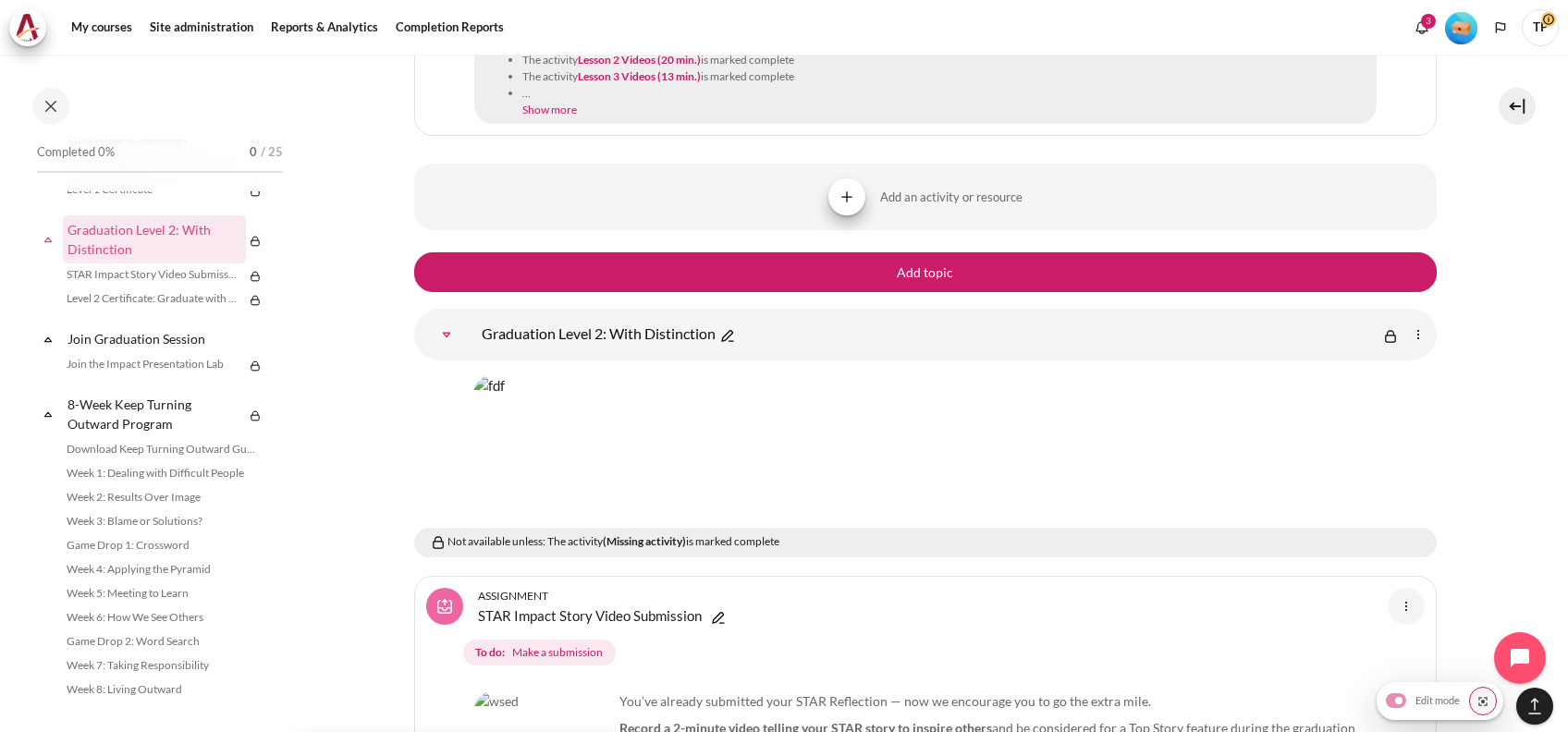
click at [1409, 324] on img "Content" at bounding box center [1418, 335] width 22 height 22
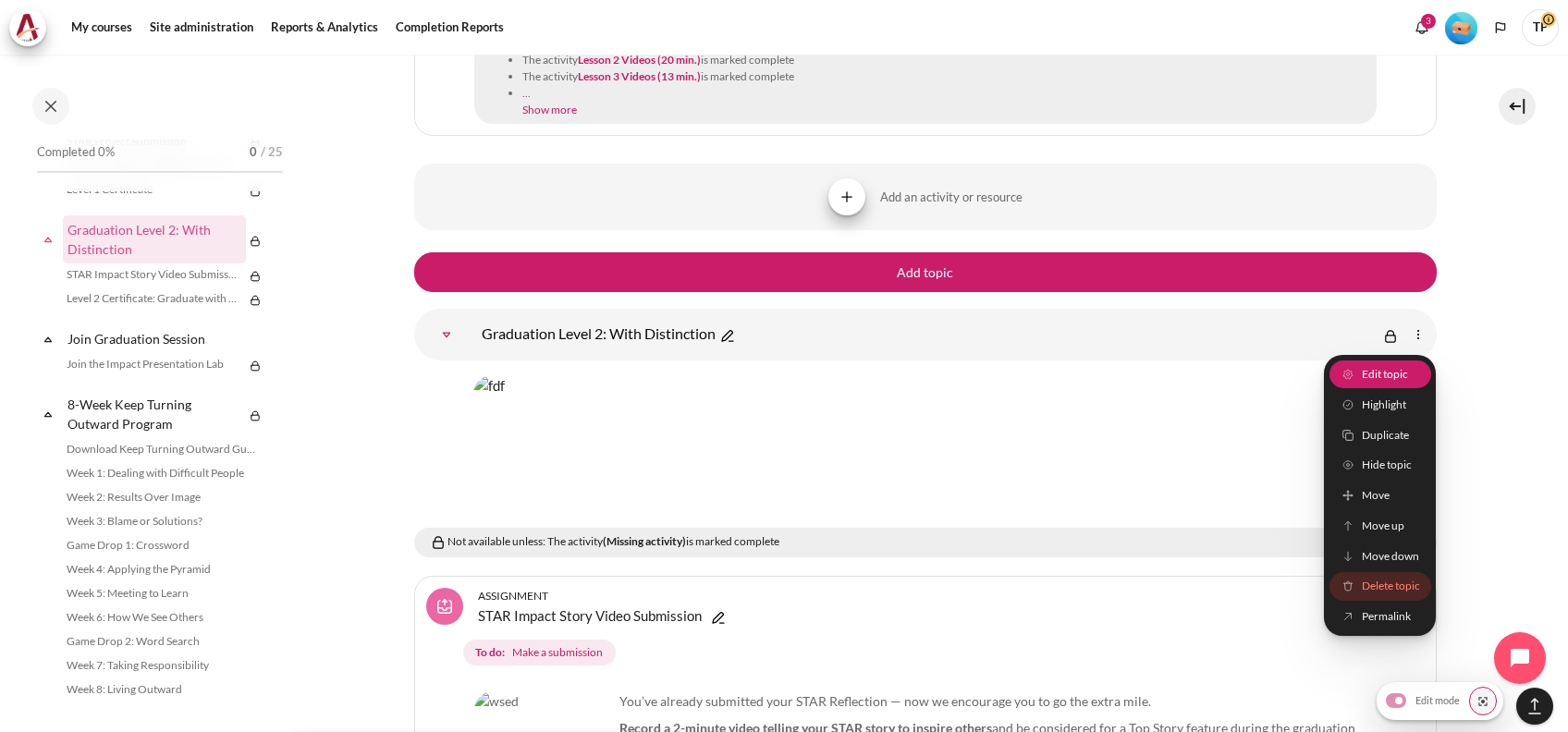
click at [1388, 366] on span "Edit topic" at bounding box center [1384, 374] width 47 height 17
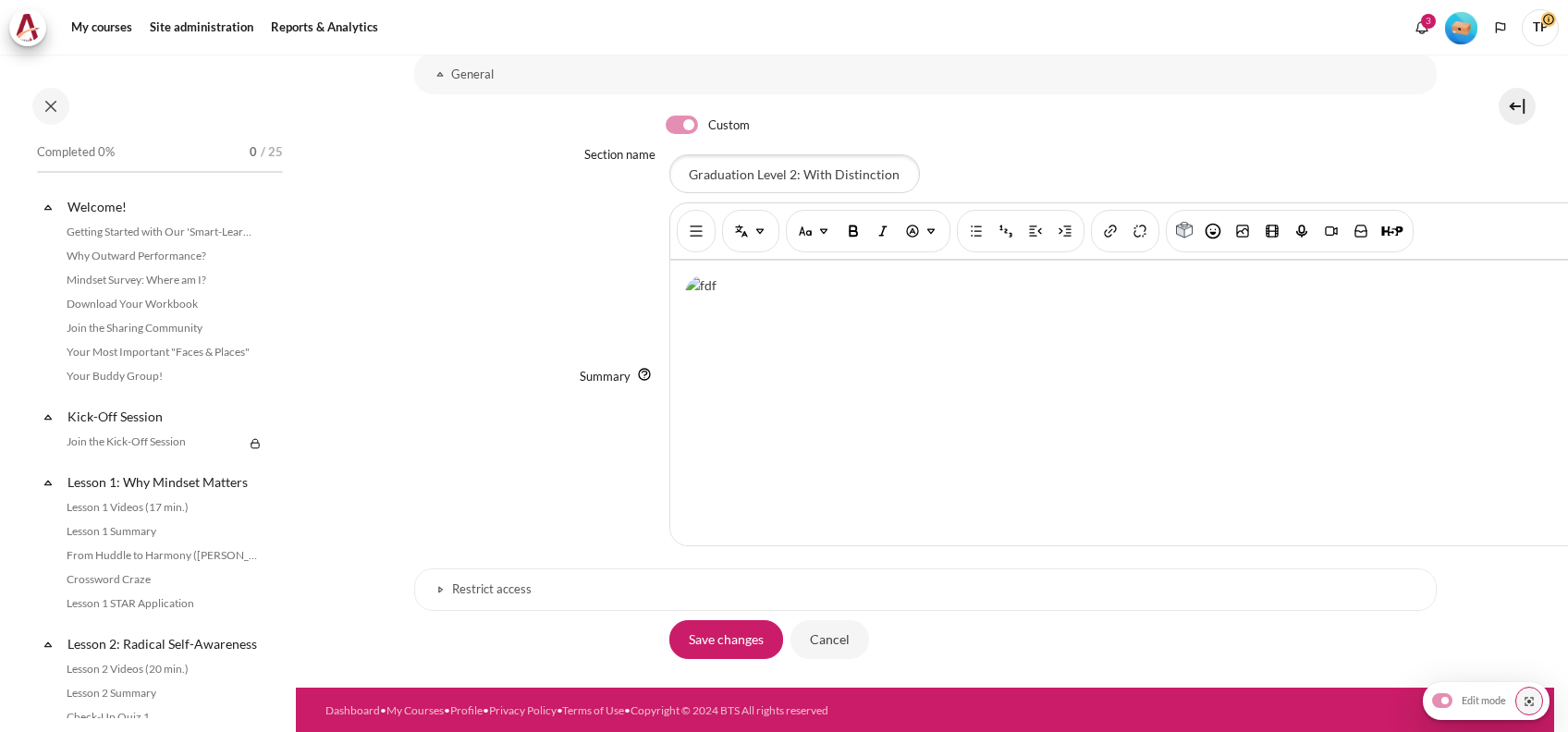
click at [492, 583] on h3 "Restrict access" at bounding box center [925, 589] width 946 height 16
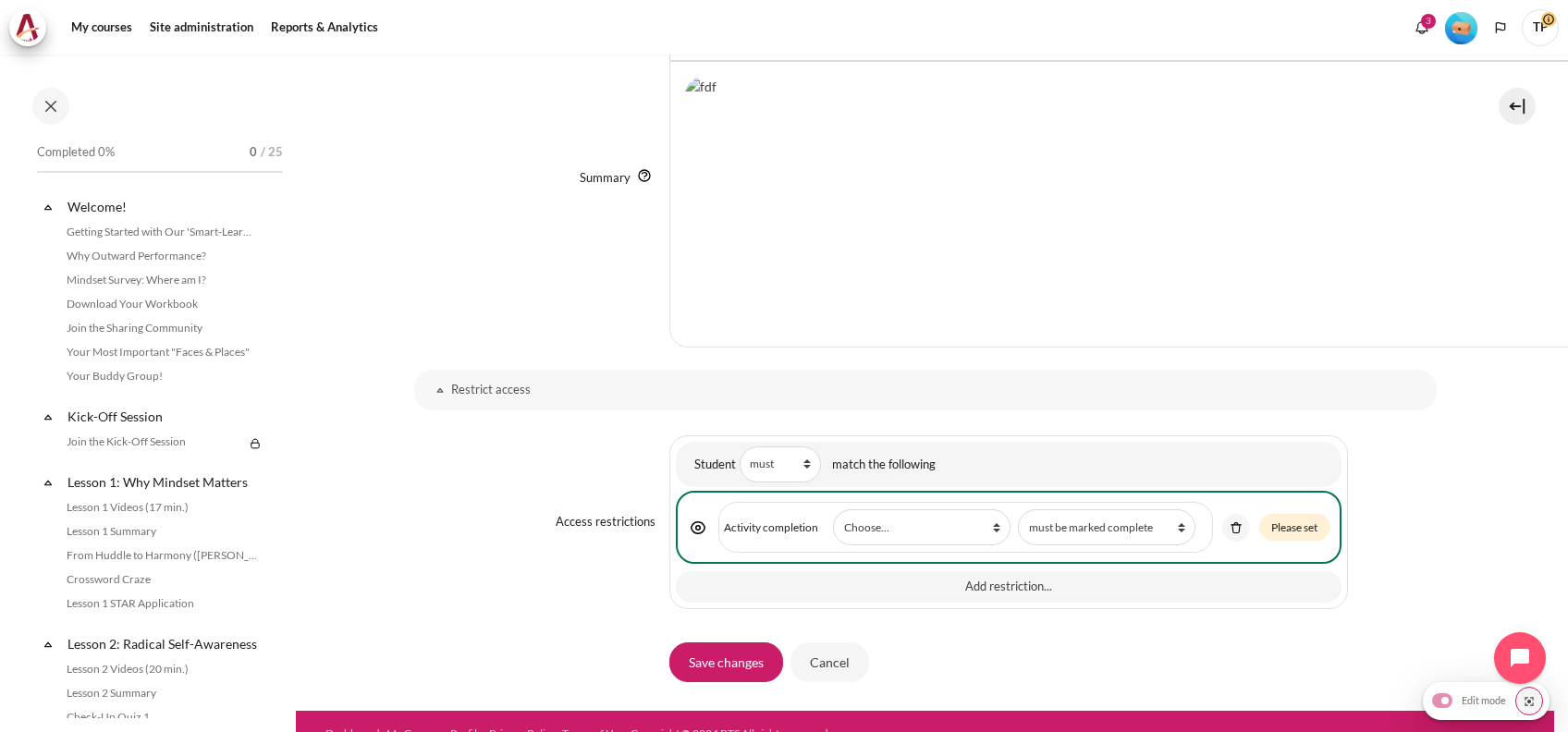
scroll to position [420, 0]
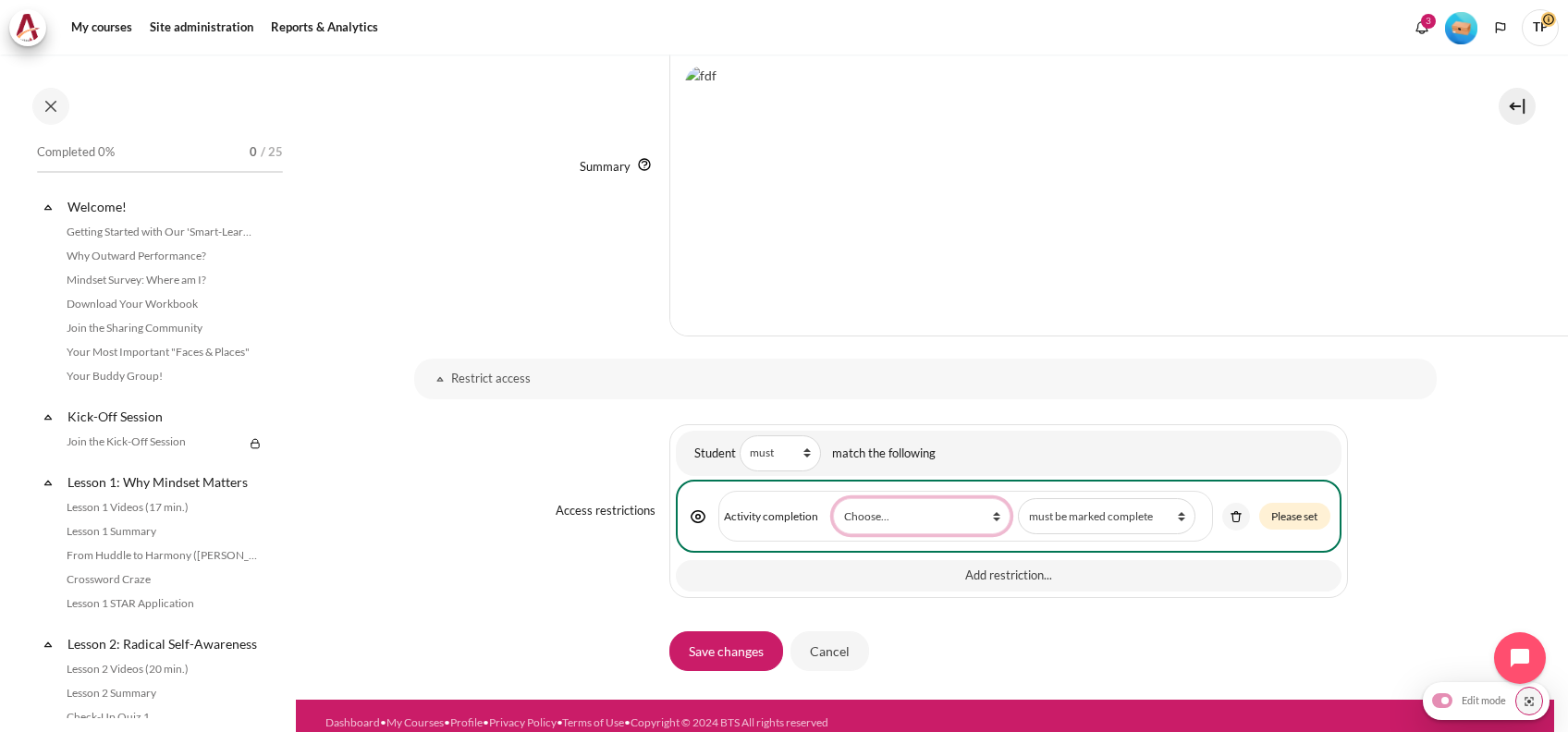
click at [943, 516] on select "Choose... Previous activity with completion Why Outward Performance? Download Y…" at bounding box center [921, 516] width 177 height 36
select select "19169"
click at [833, 499] on select "Choose... Previous activity with completion Why Outward Performance? Download Y…" at bounding box center [921, 516] width 177 height 36
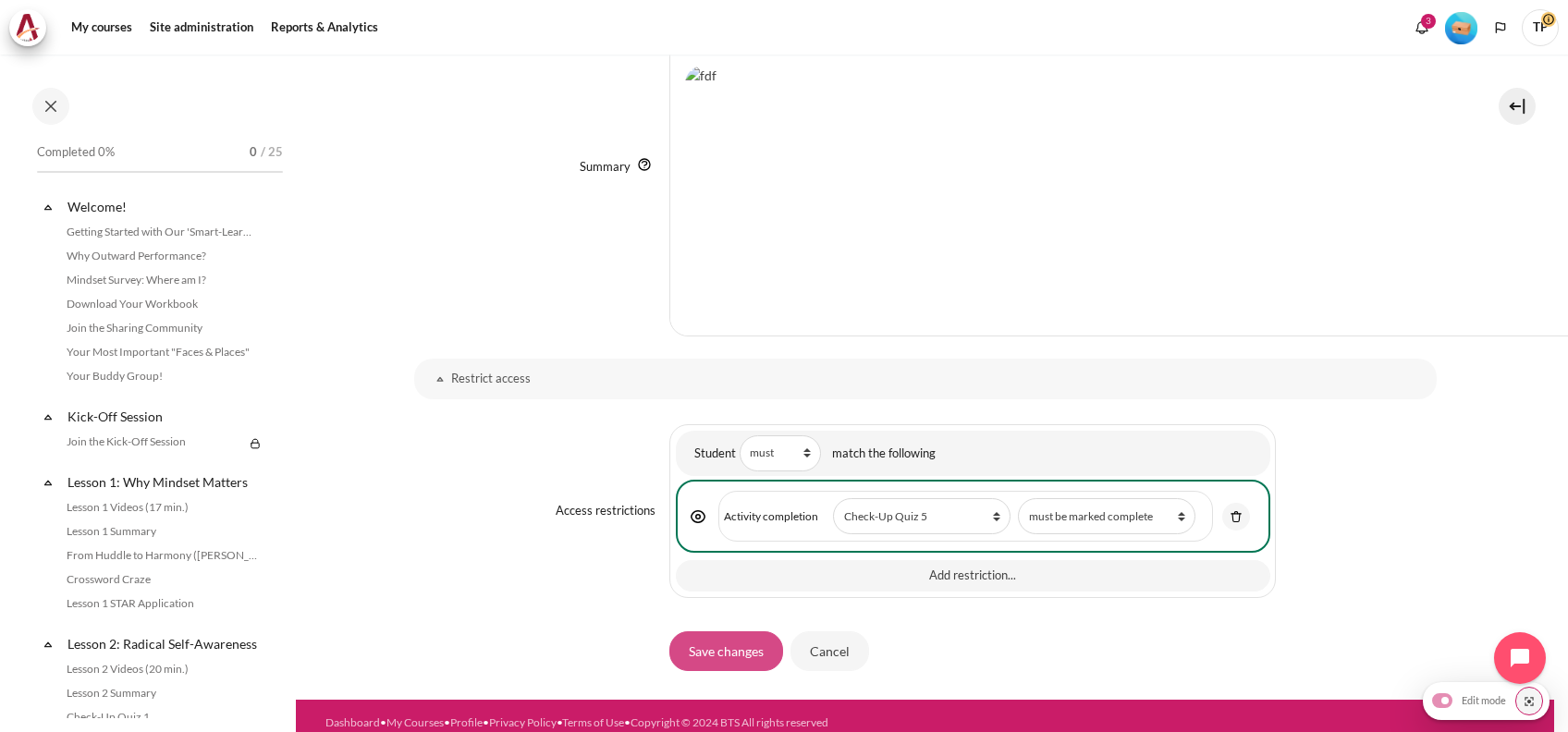
click at [693, 640] on input "Save changes" at bounding box center [726, 651] width 114 height 39
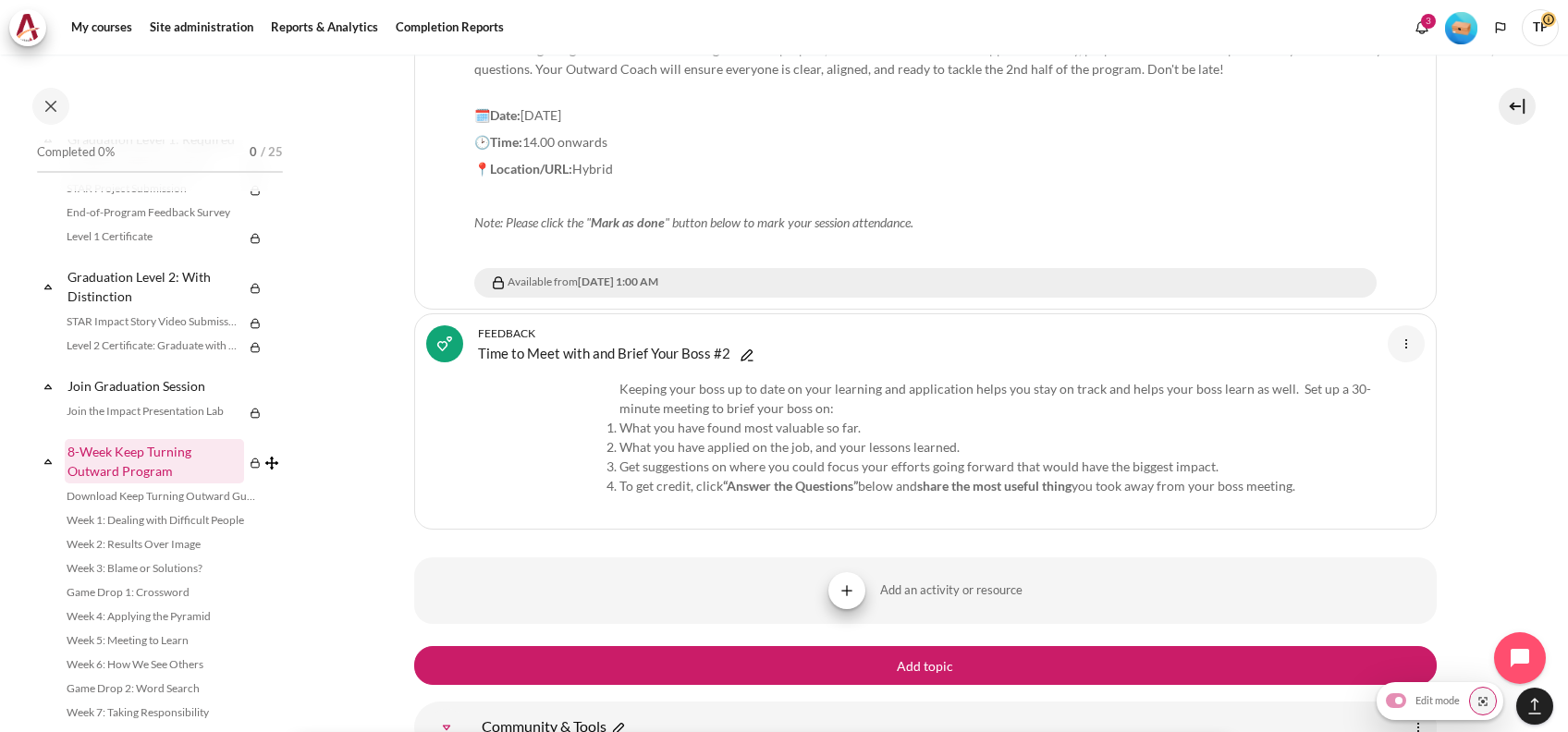
scroll to position [2162, 0]
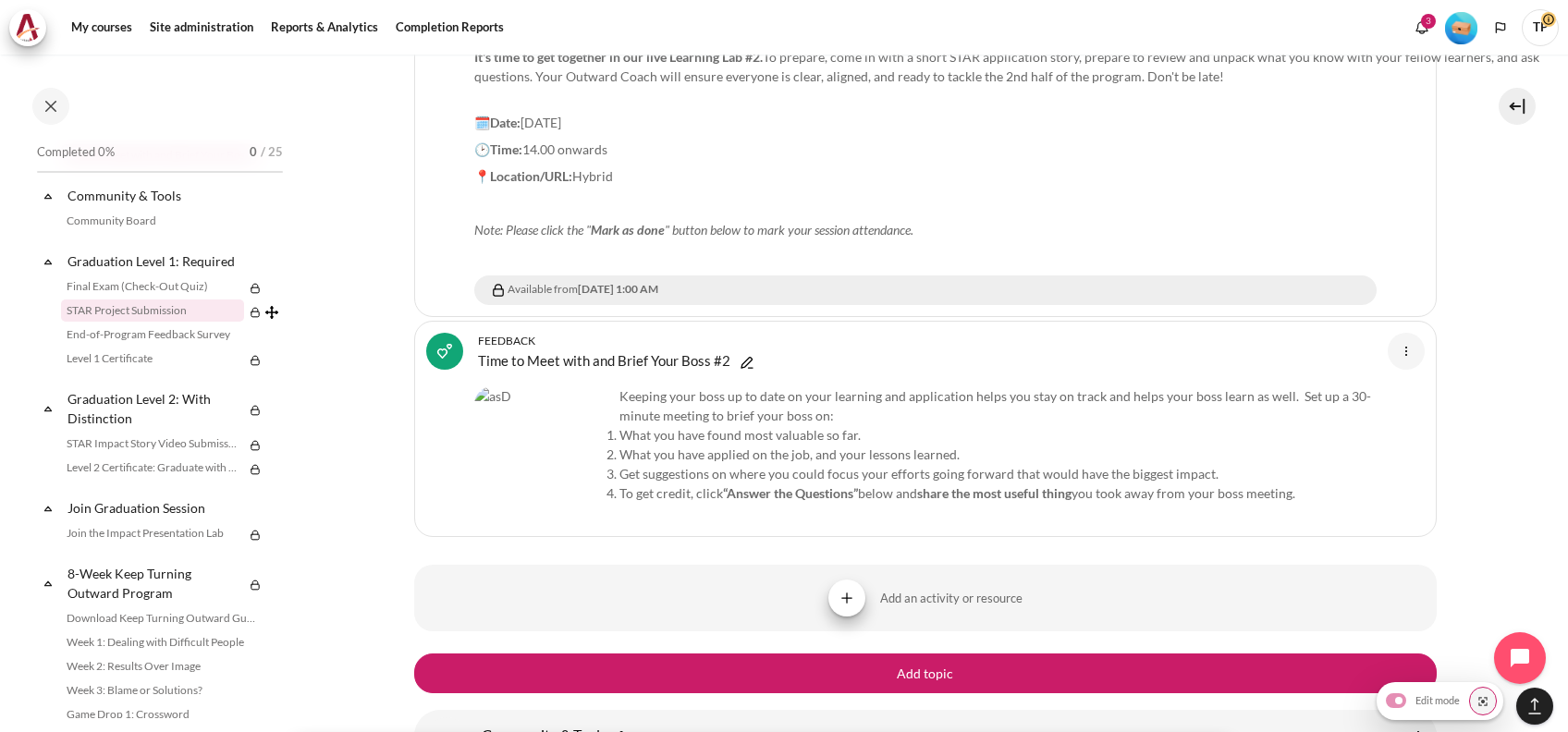
click at [174, 322] on link "STAR Project Submission" at bounding box center [152, 311] width 183 height 22
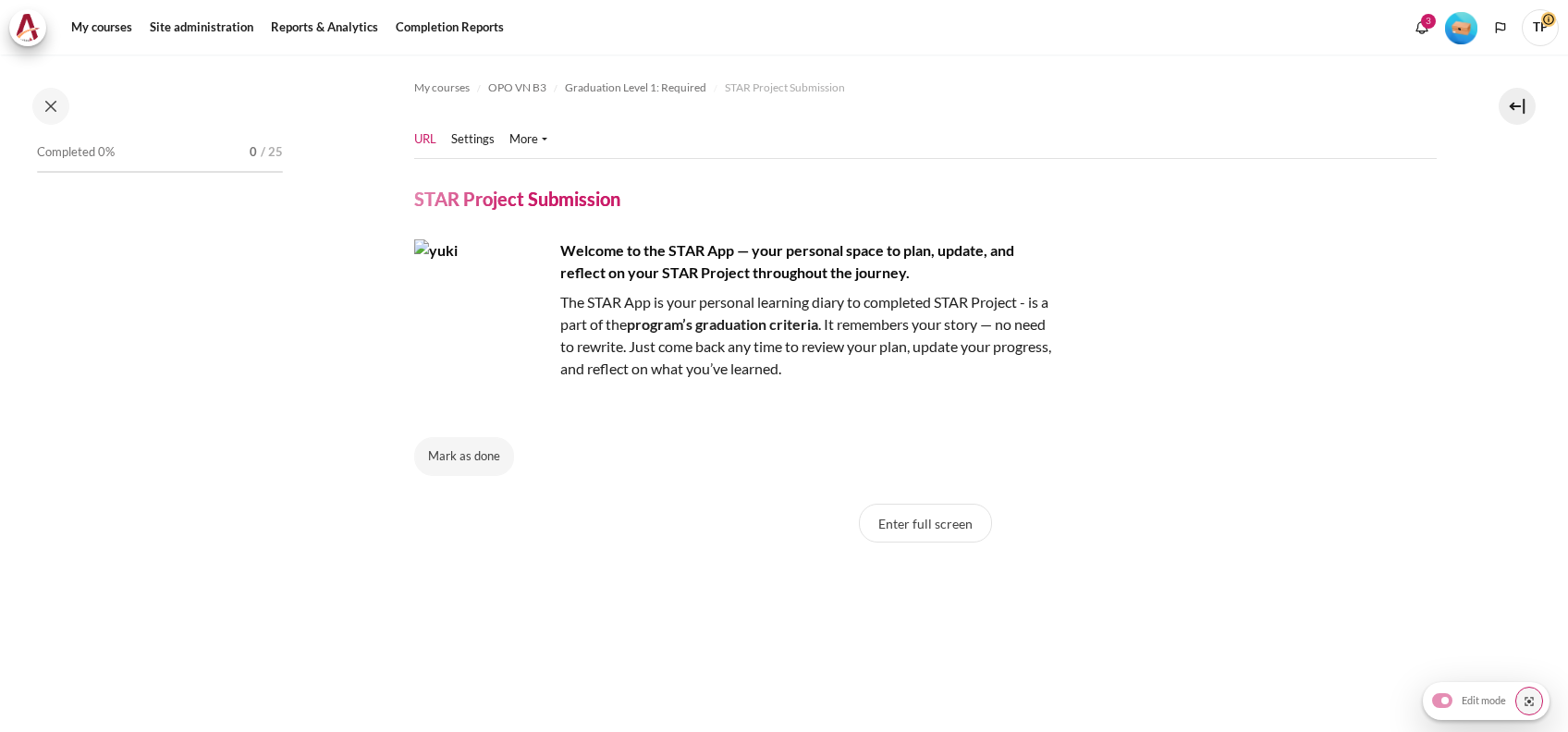
scroll to position [2121, 0]
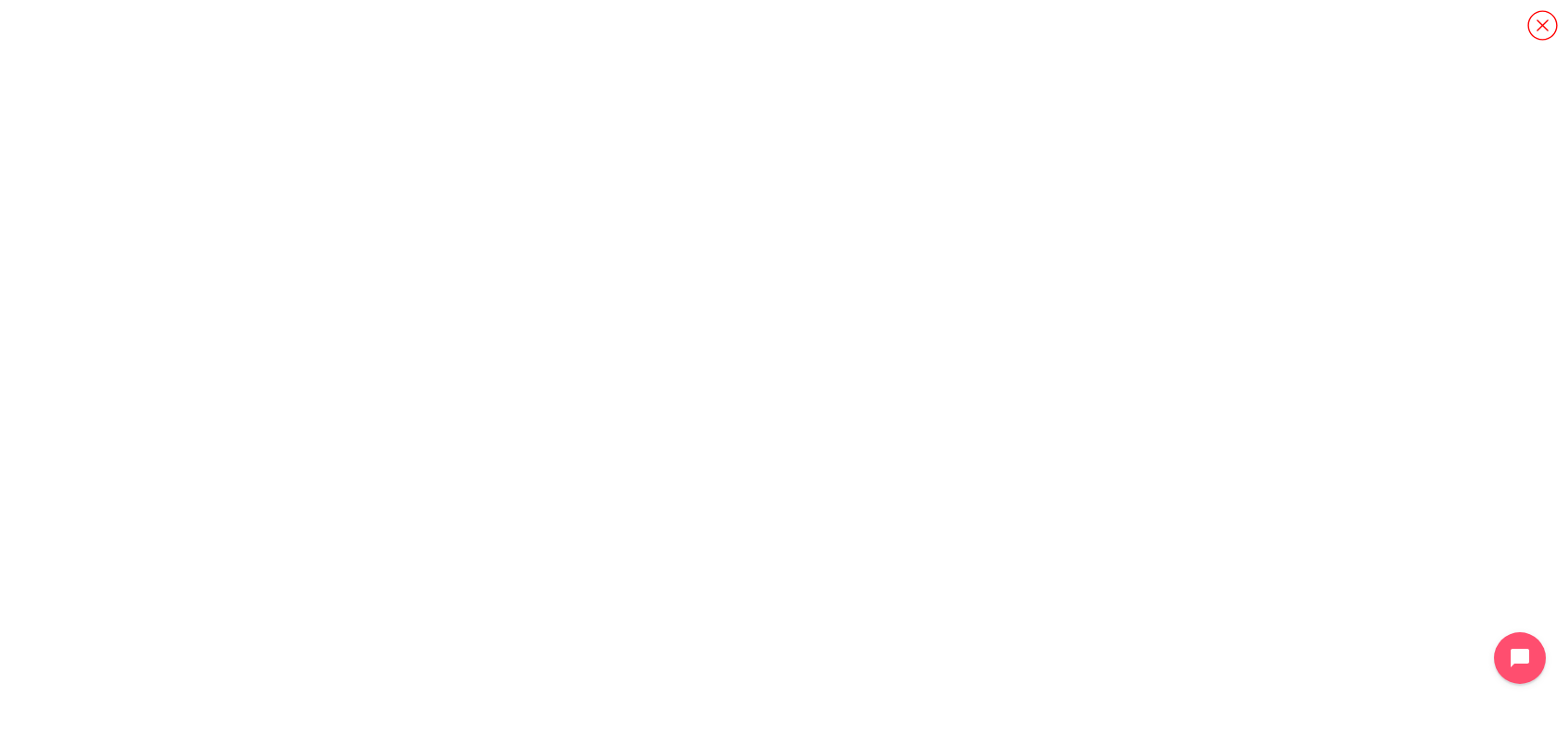
click at [1538, 39] on icon "Content" at bounding box center [1542, 25] width 33 height 33
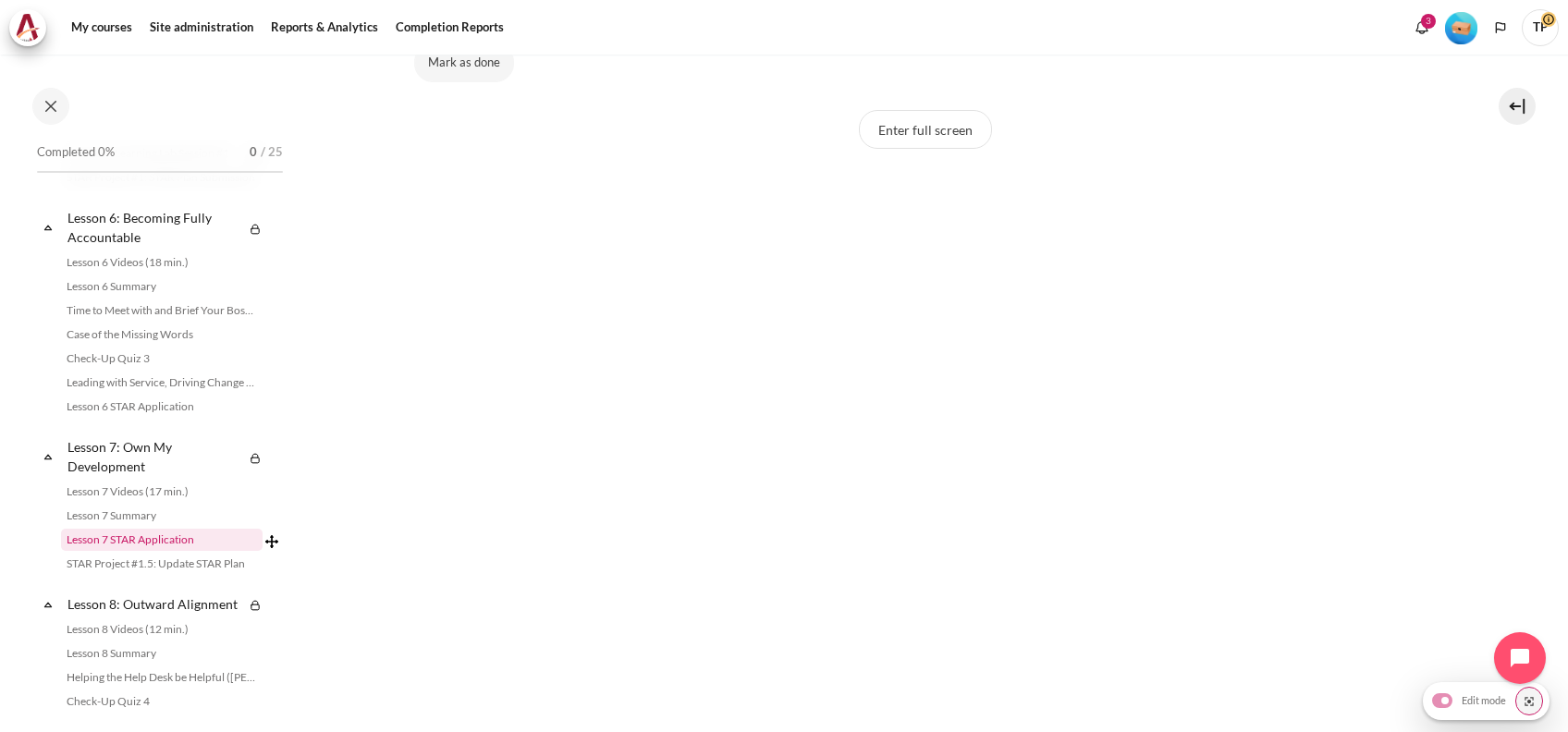
scroll to position [888, 0]
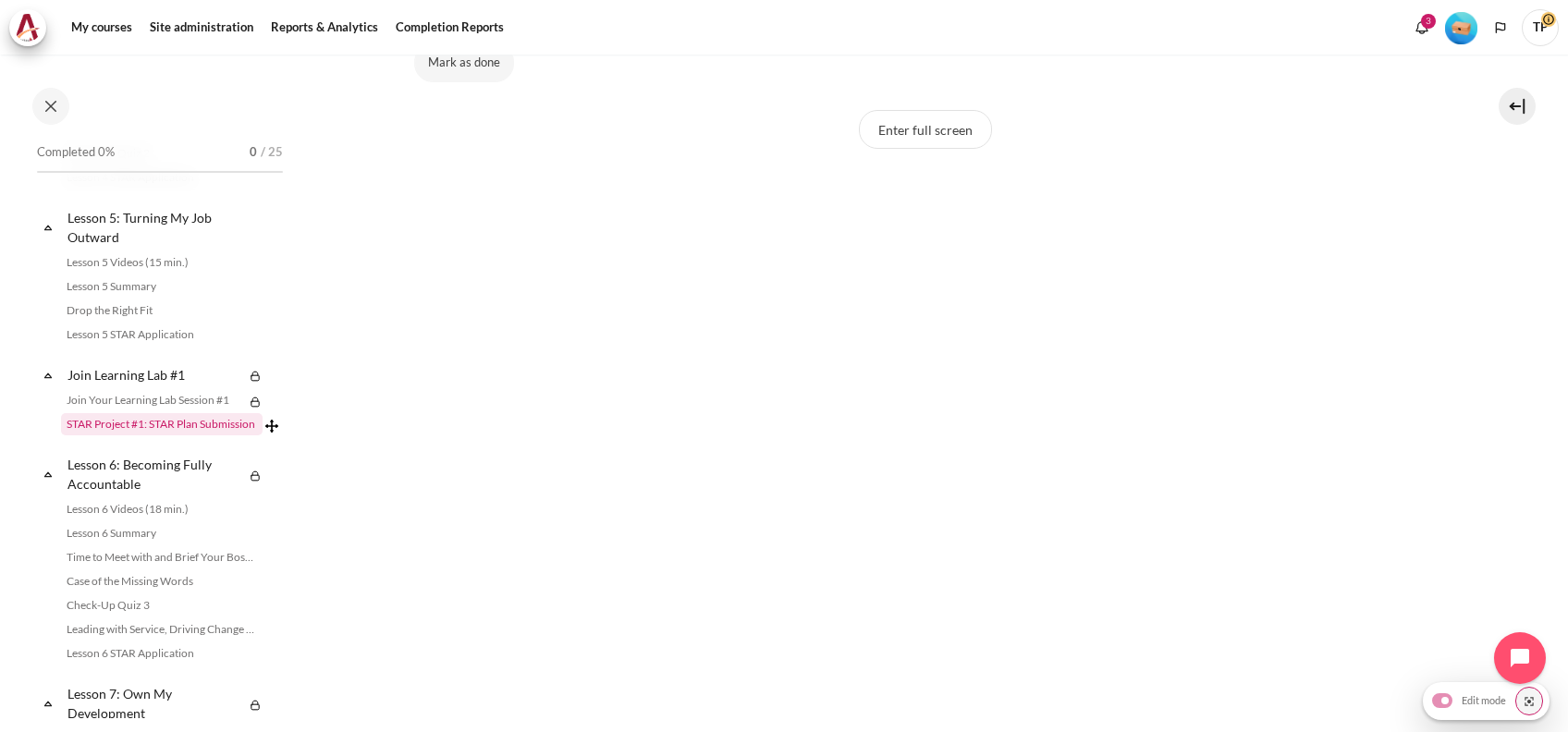
click at [110, 435] on link "STAR Project #1: STAR Plan Submission" at bounding box center [161, 425] width 202 height 22
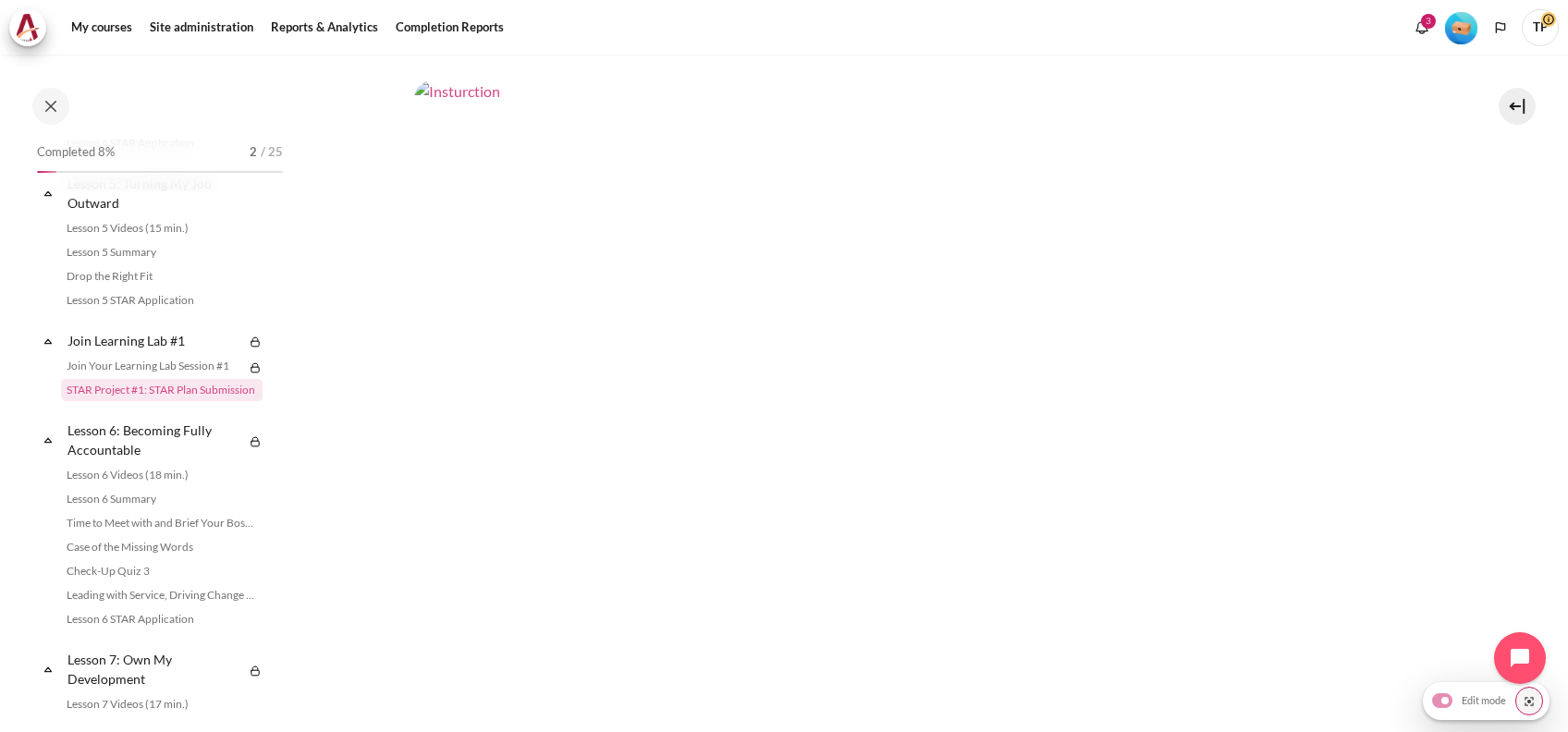
scroll to position [986, 0]
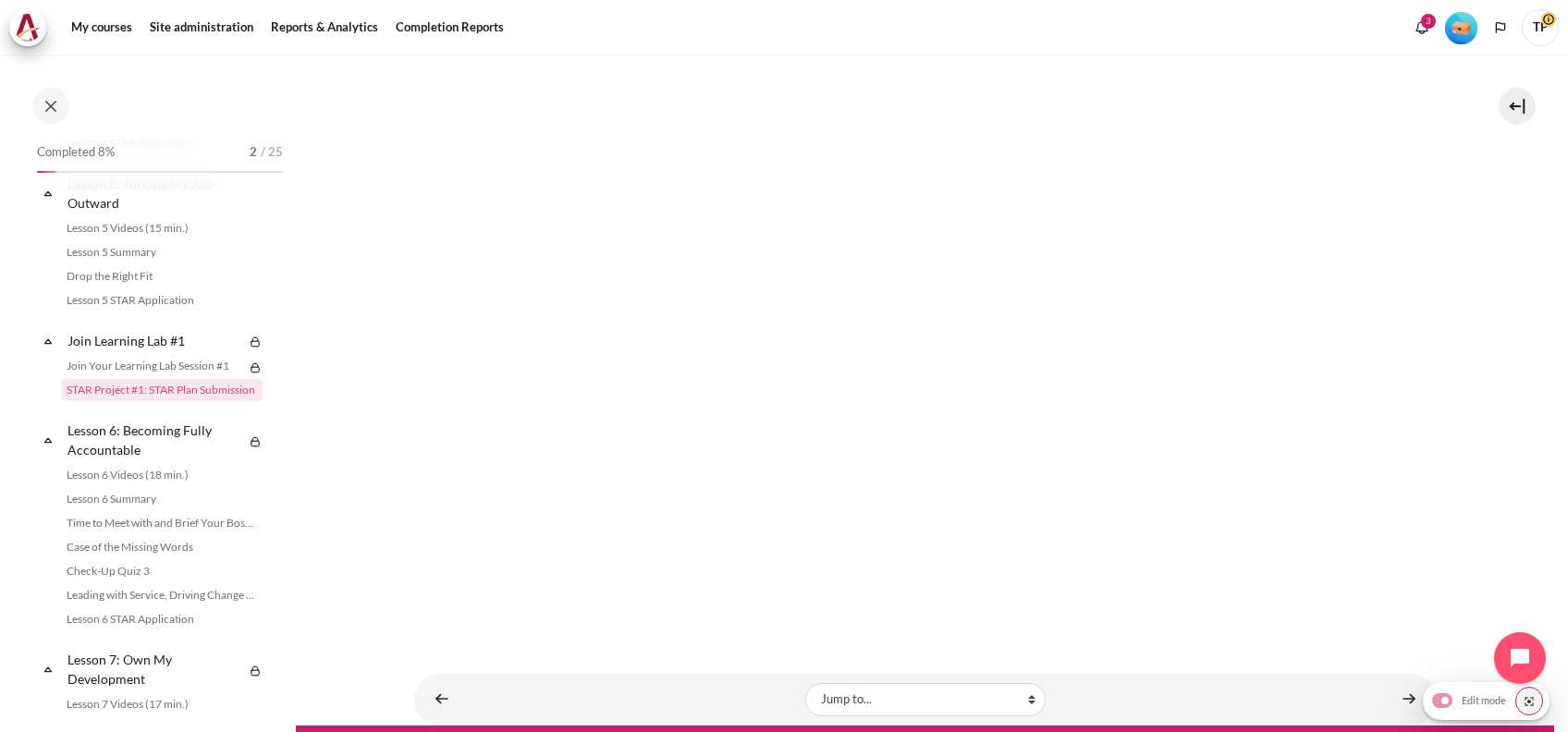
click at [864, 323] on img "Content" at bounding box center [925, 306] width 1022 height 575
click at [124, 377] on link "Join Your Learning Lab Session #1" at bounding box center [152, 366] width 183 height 22
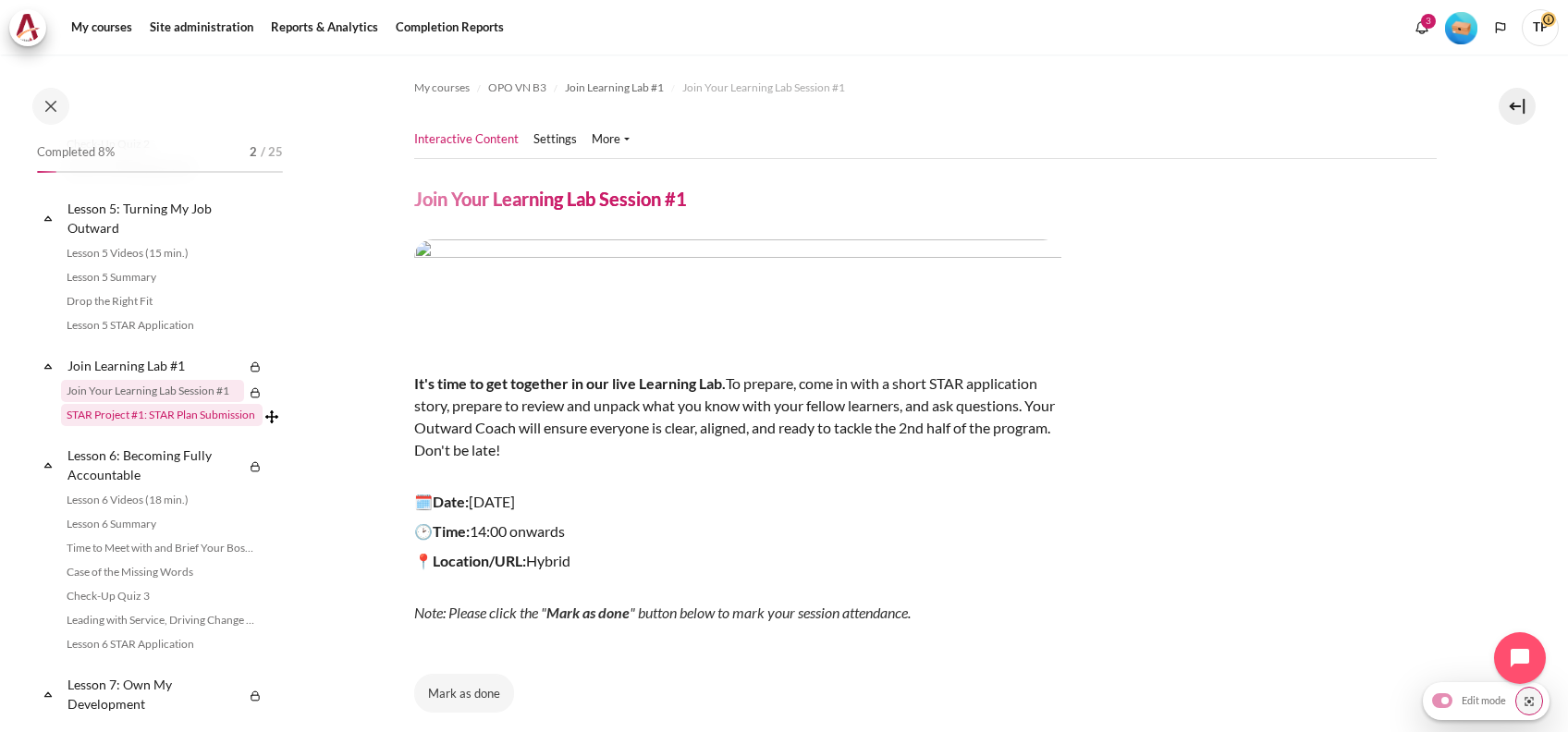
click at [123, 427] on link "STAR Project #1: STAR Plan Submission" at bounding box center [161, 415] width 202 height 22
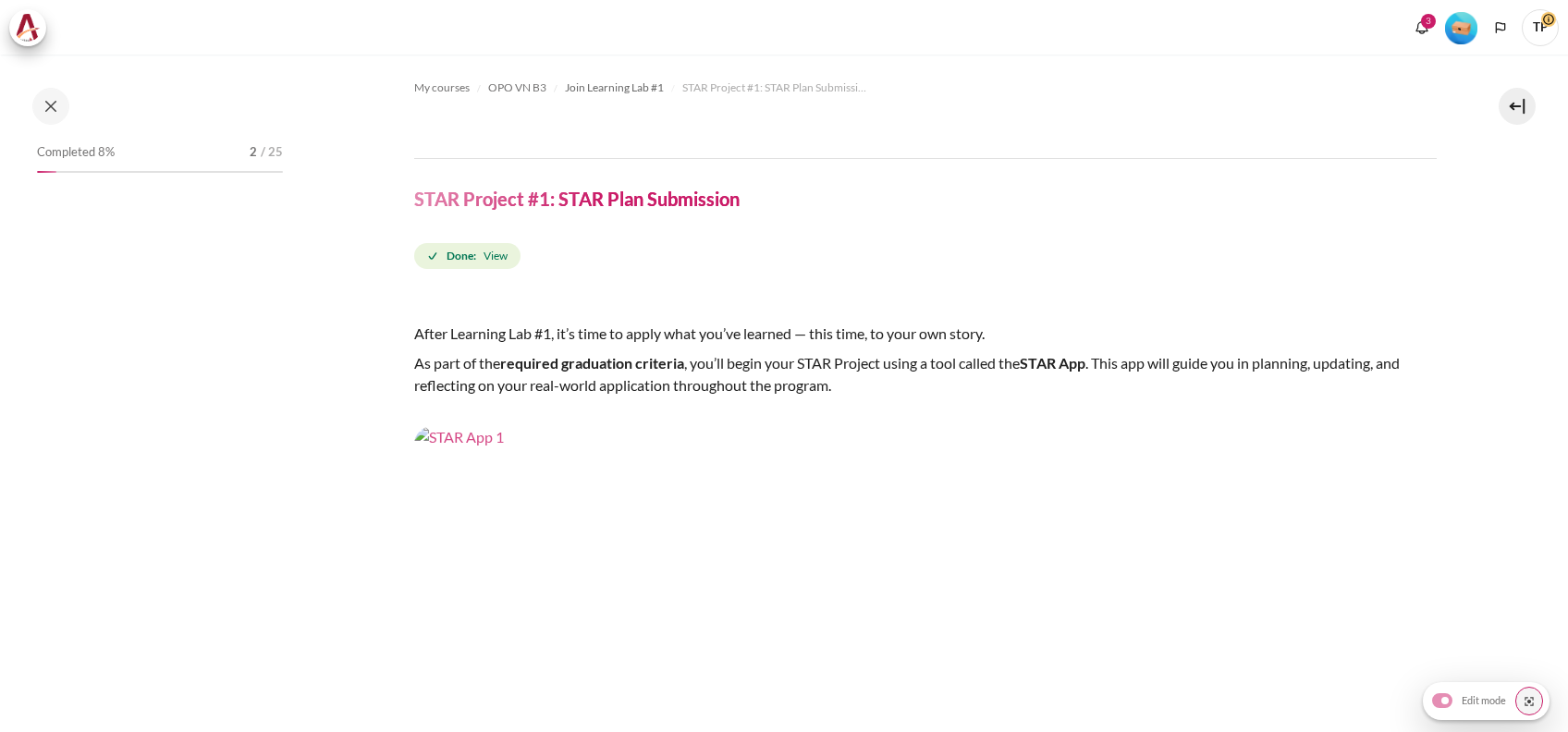
click at [528, 541] on img "Content" at bounding box center [925, 714] width 1022 height 575
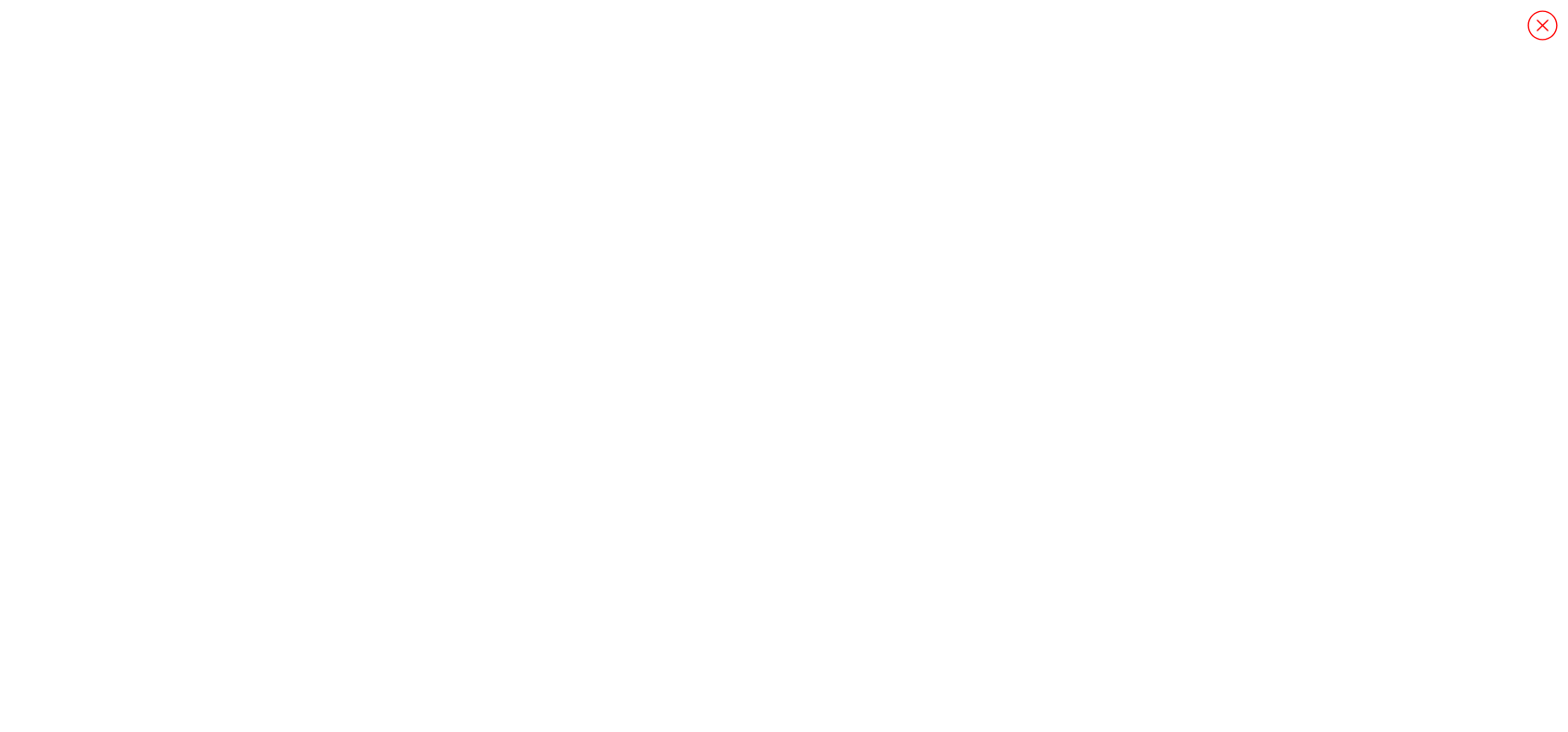
scroll to position [2121, 0]
click at [1531, 29] on icon "Content" at bounding box center [1542, 25] width 33 height 33
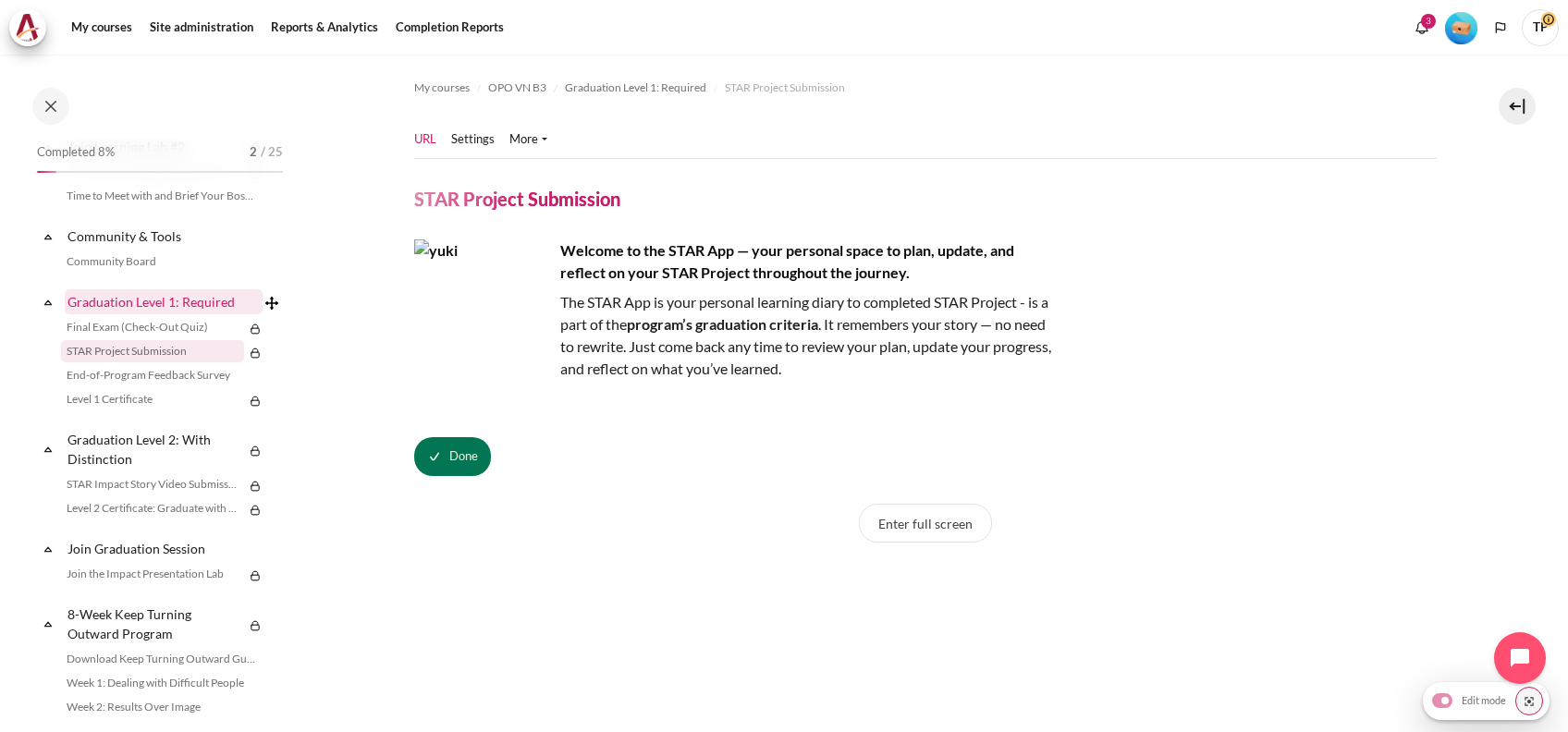
click at [134, 315] on link "Graduation Level 1: Required" at bounding box center [163, 302] width 198 height 25
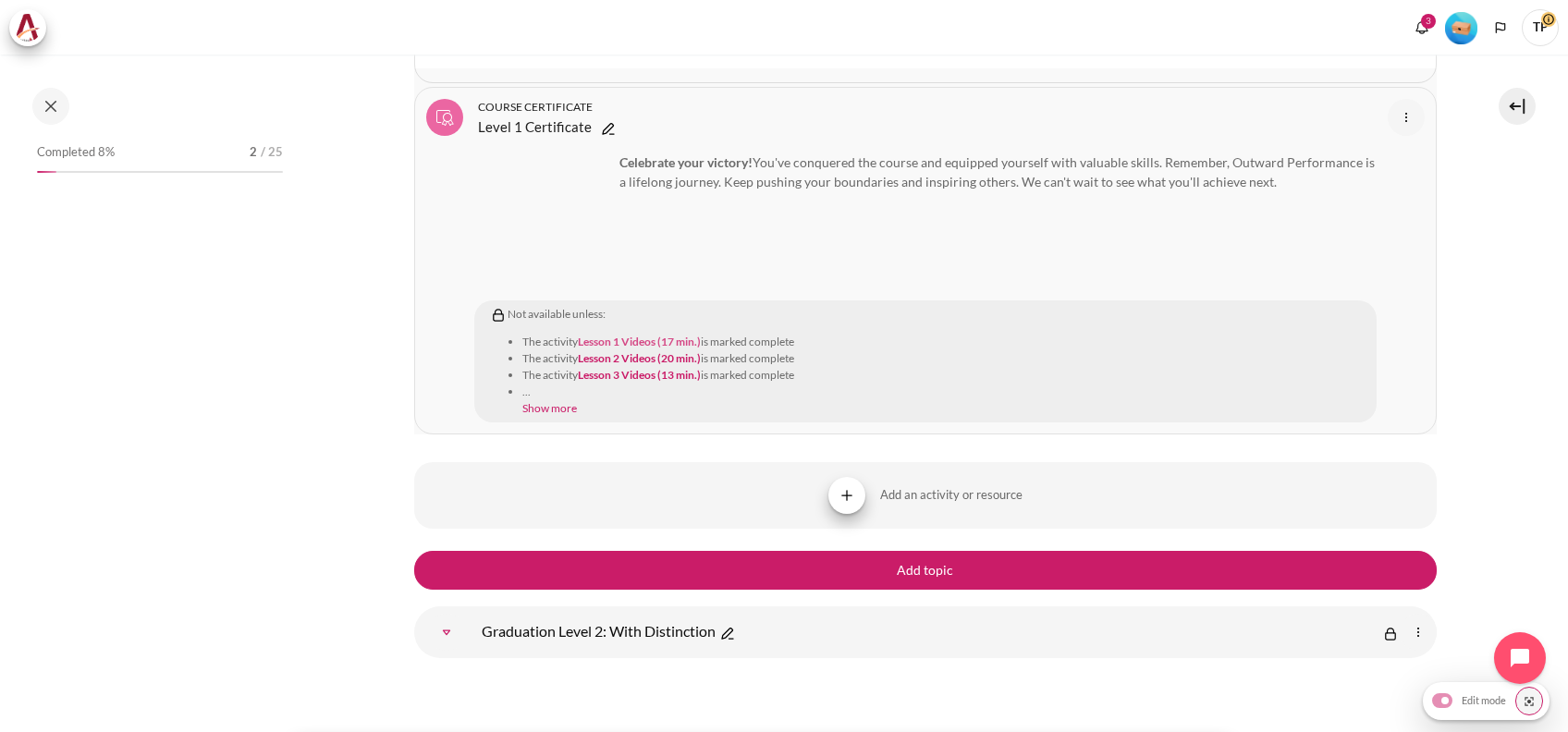
scroll to position [25091, 0]
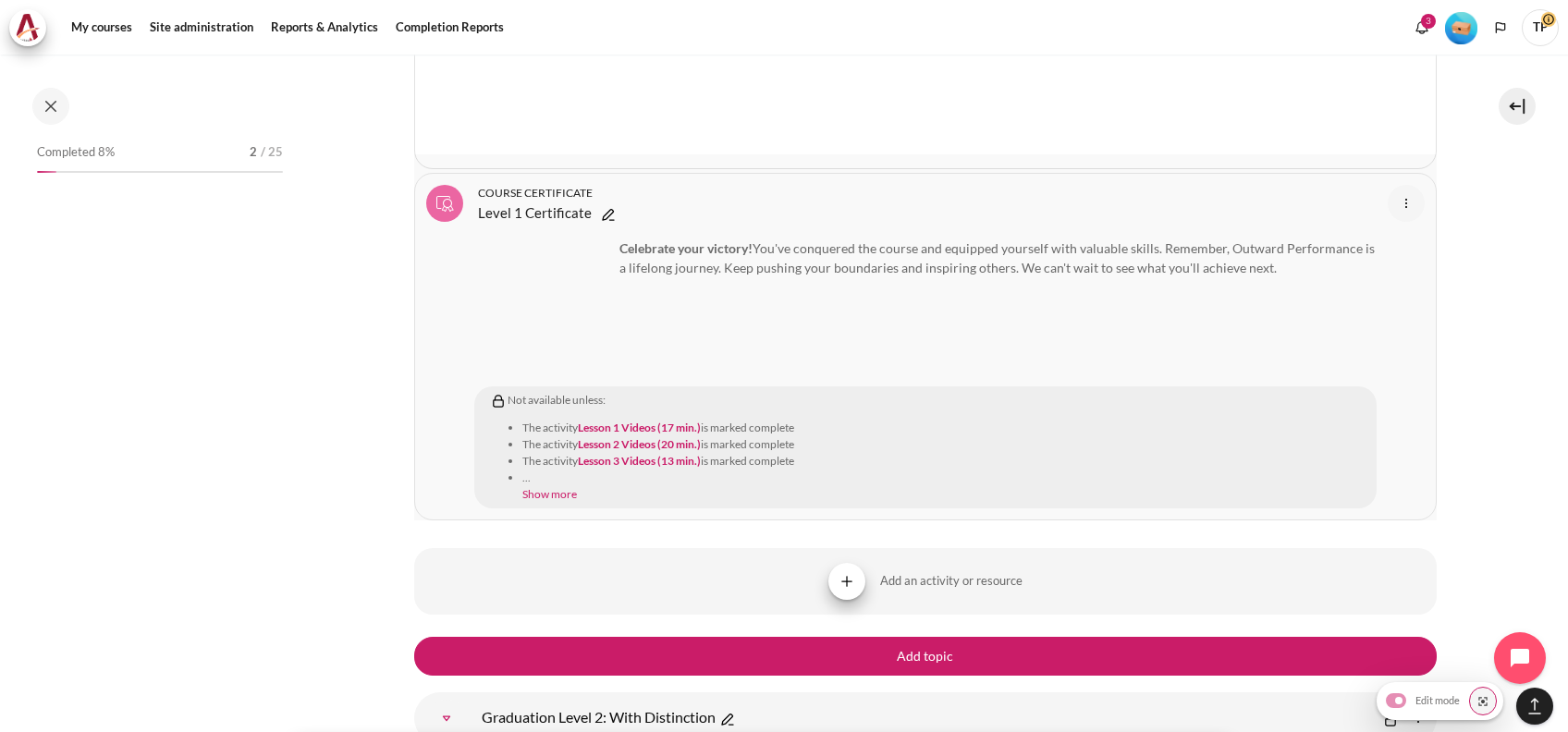
click at [553, 470] on span "..." at bounding box center [946, 478] width 848 height 17
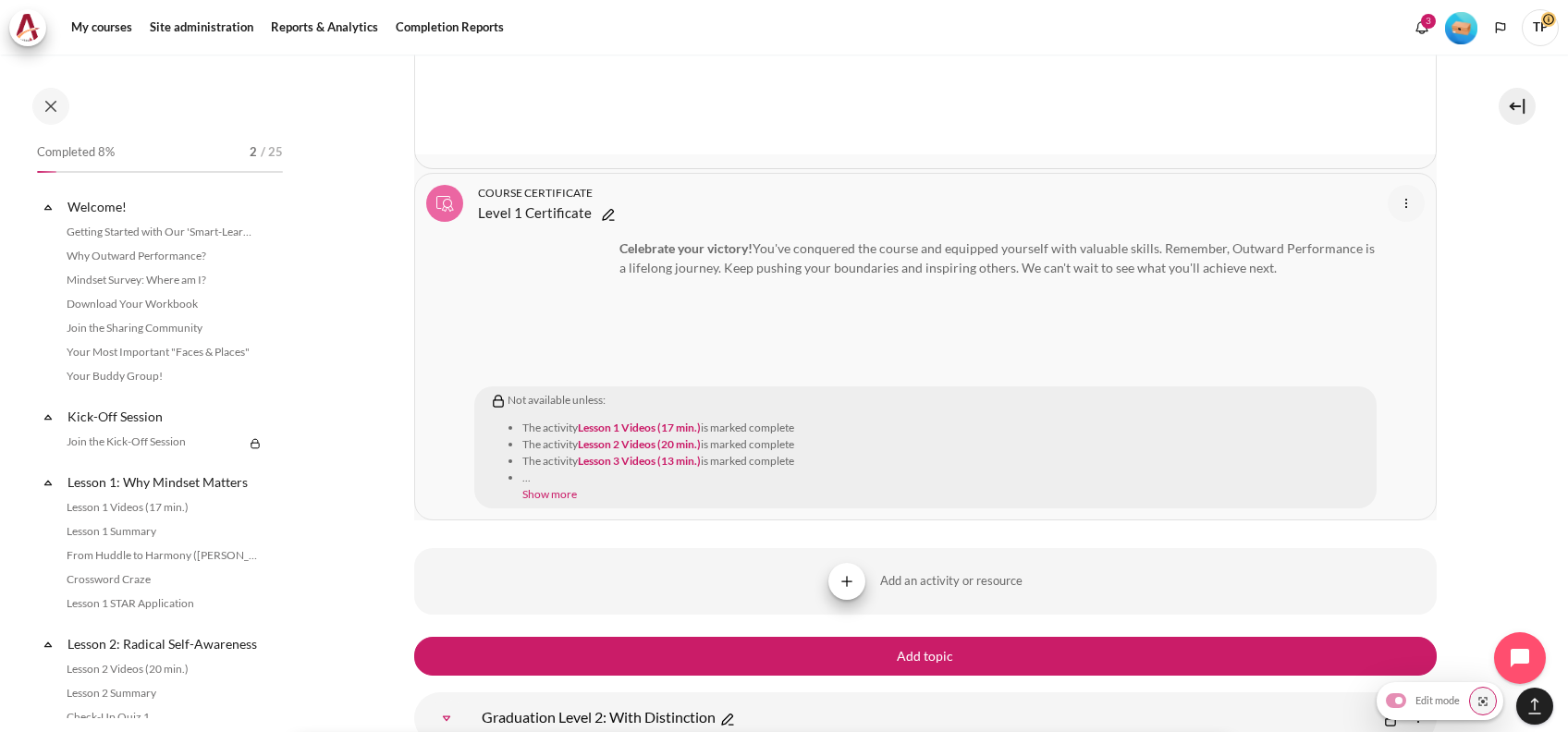
scroll to position [2273, 0]
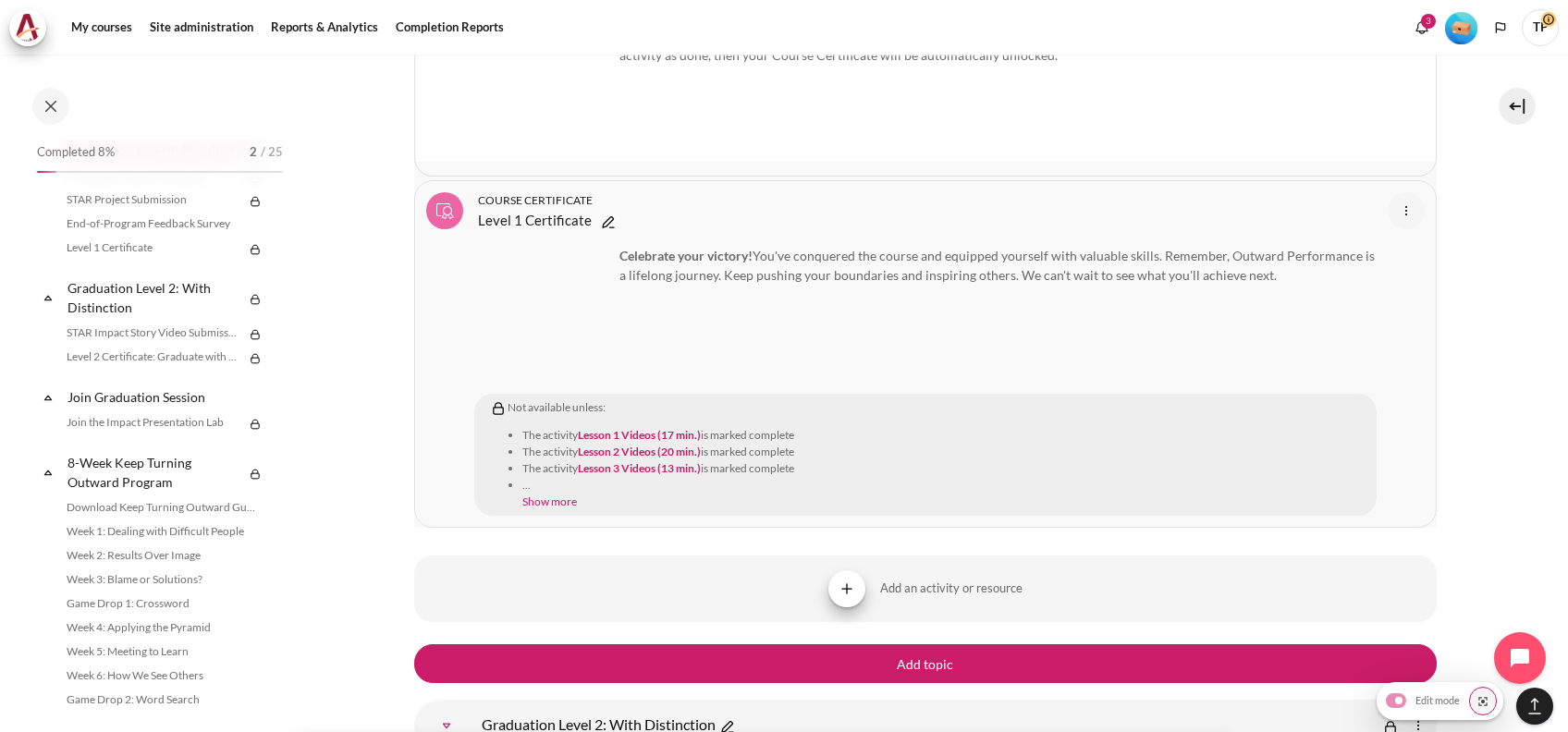
click at [548, 495] on link "Show more" at bounding box center [550, 501] width 54 height 14
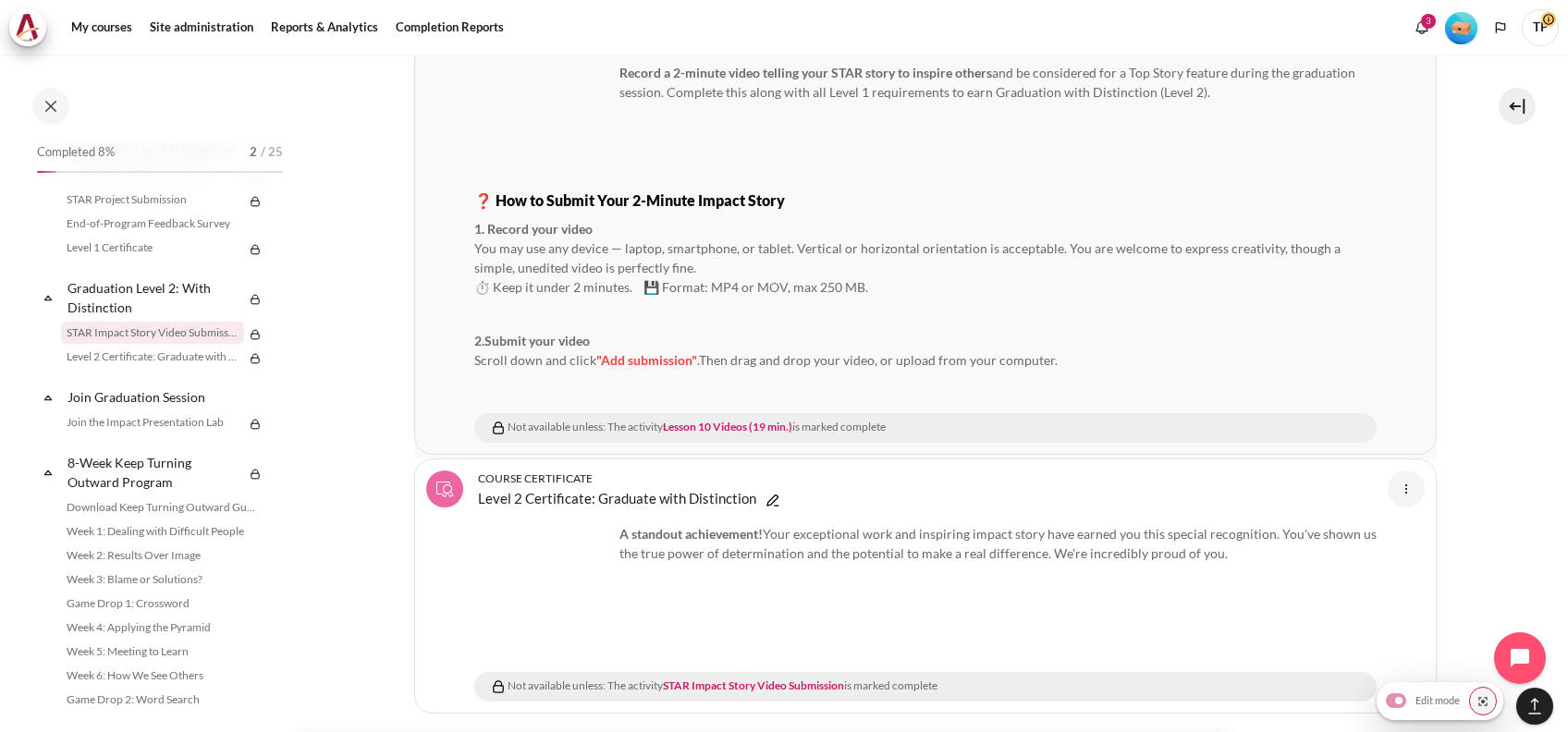
scroll to position [26447, 0]
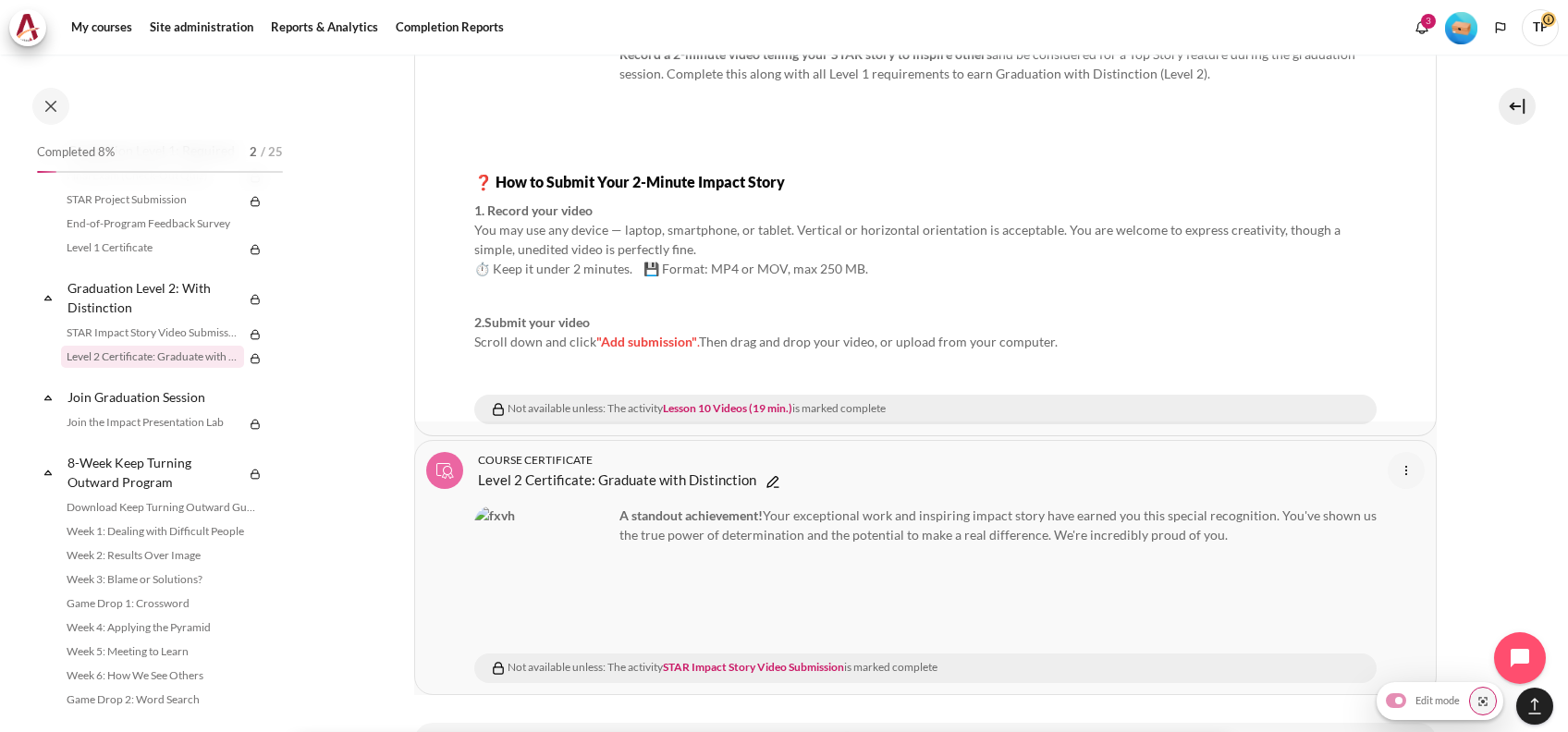
click at [1396, 459] on img "Content" at bounding box center [1407, 471] width 22 height 22
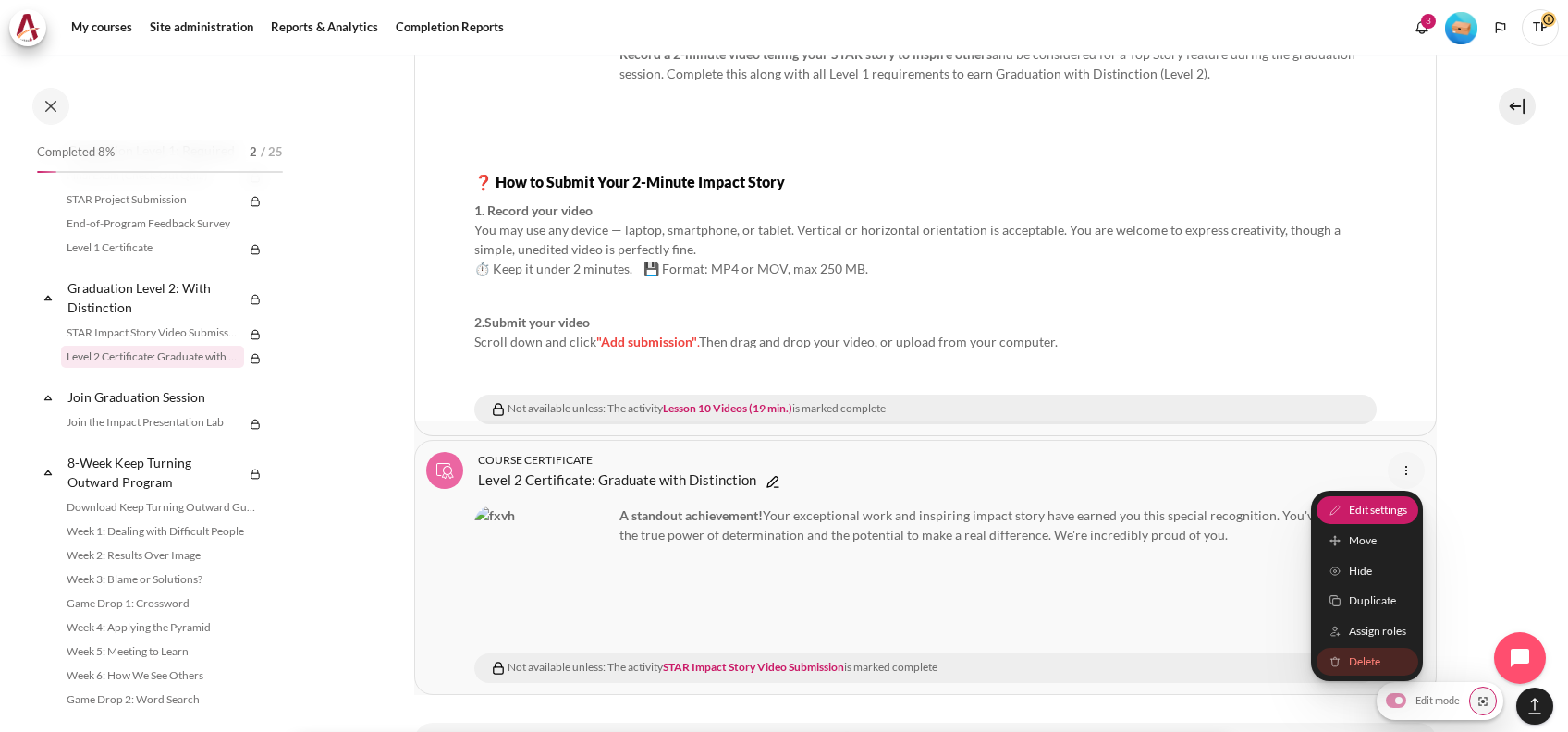
click at [1351, 502] on span "Edit settings" at bounding box center [1377, 511] width 58 height 17
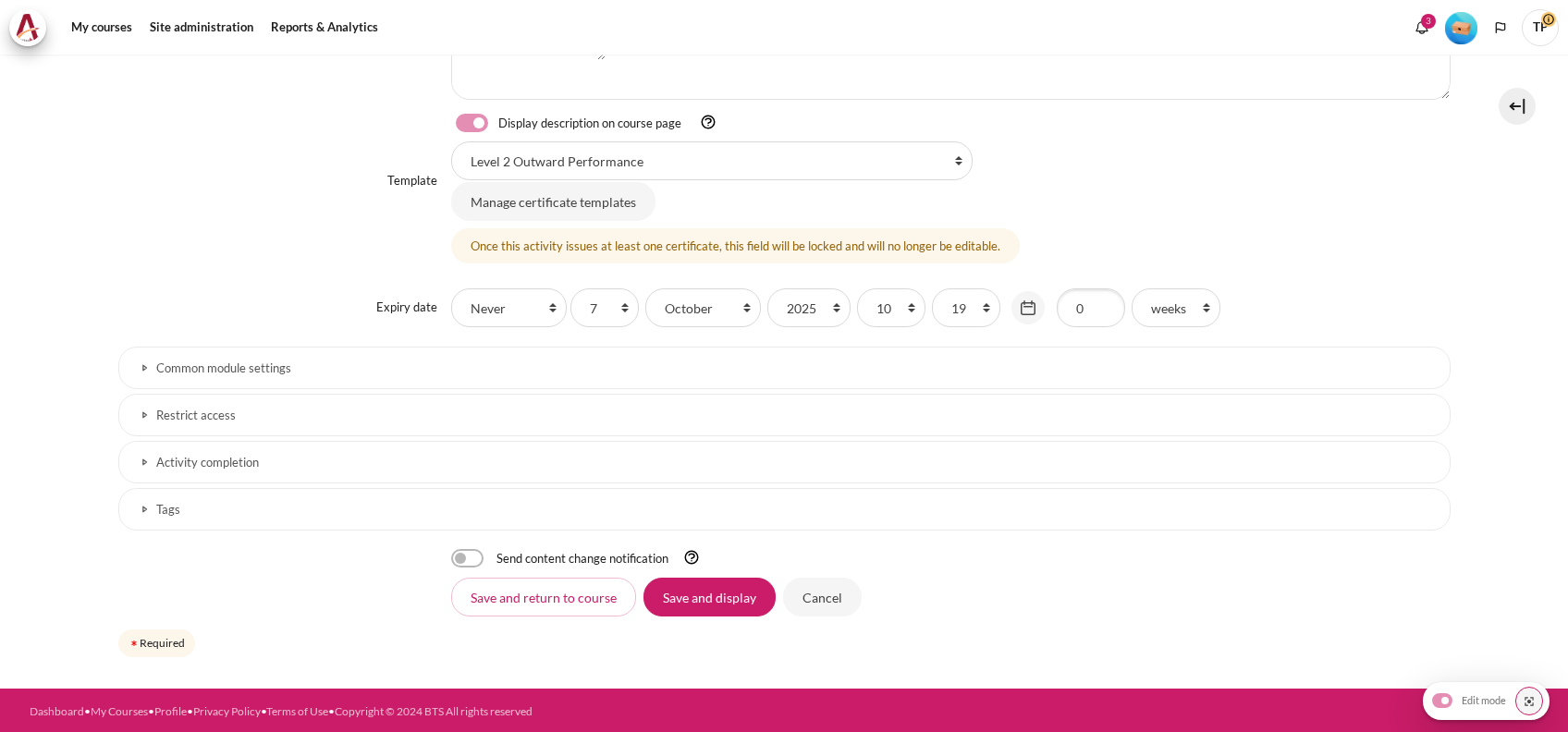
select select "19151"
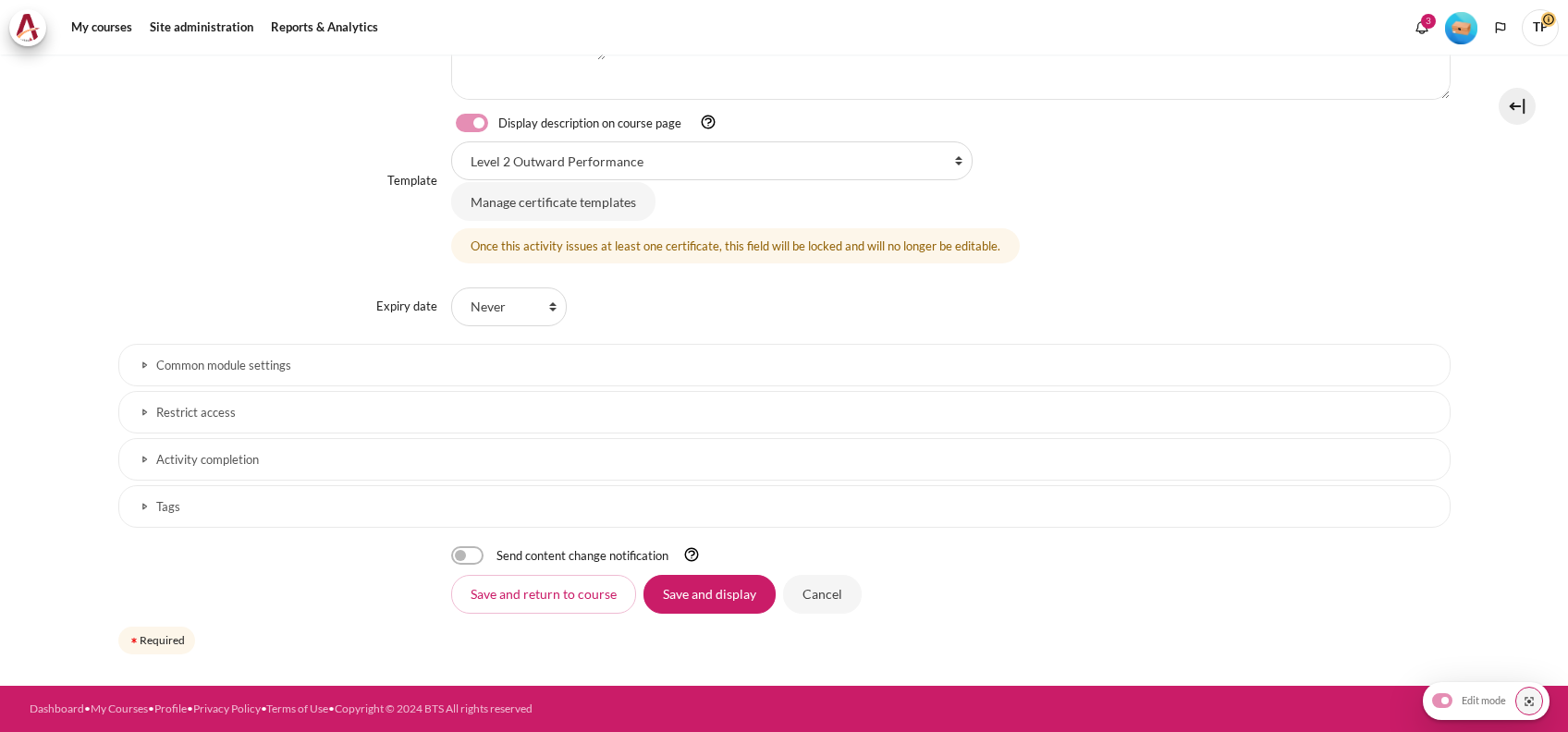
scroll to position [609, 0]
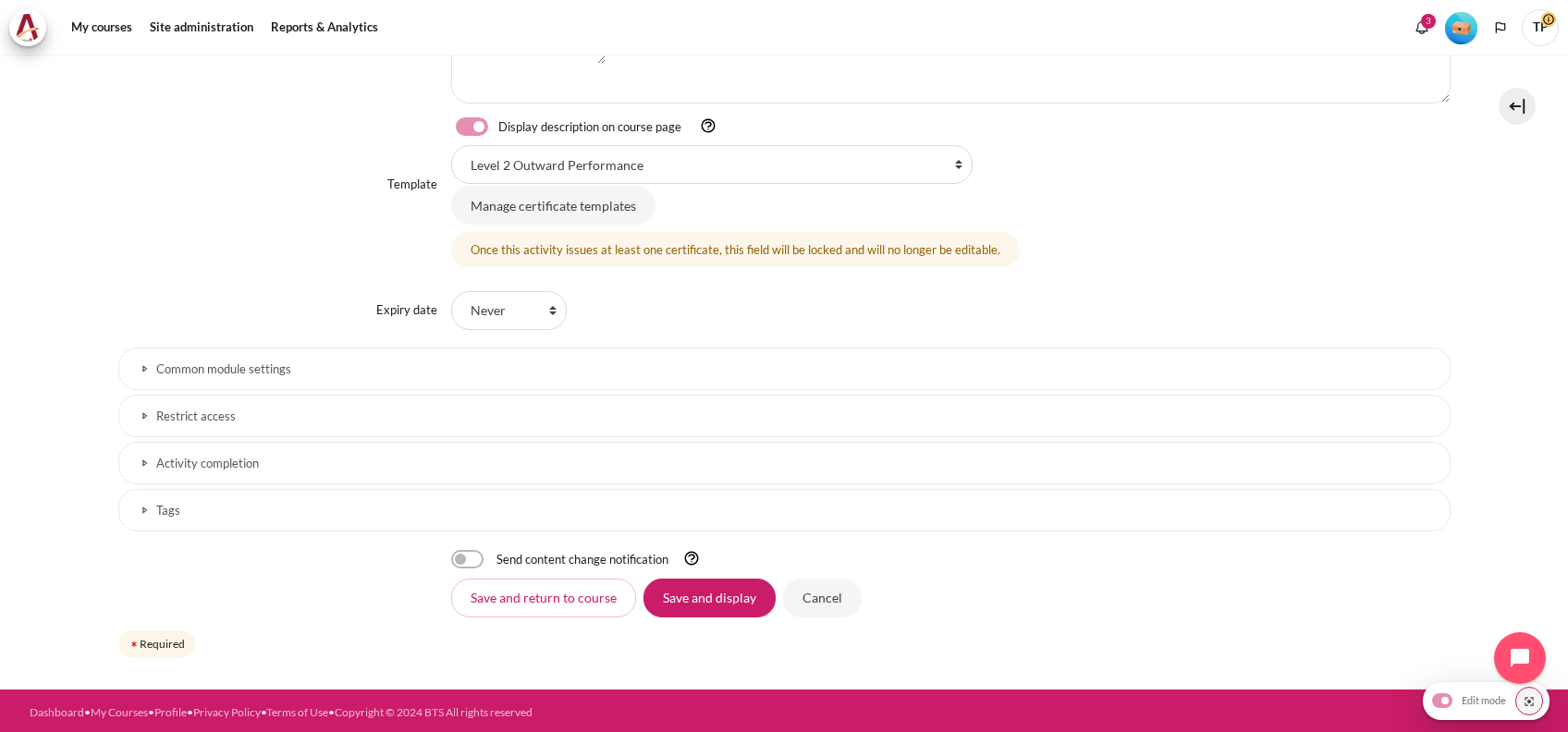
click at [259, 460] on h3 "Activity completion" at bounding box center [784, 463] width 1256 height 16
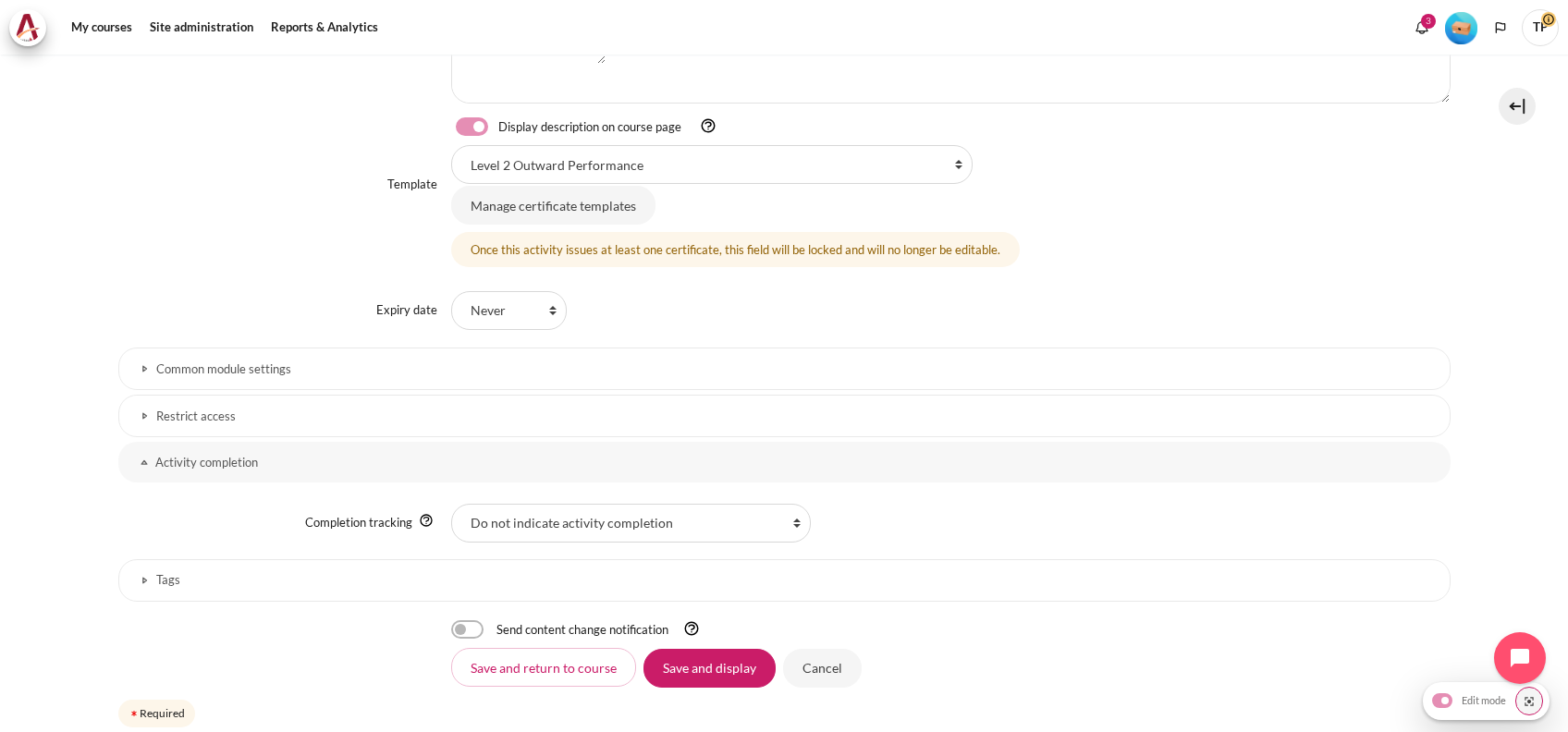
click at [277, 396] on link "Restrict access" at bounding box center [784, 416] width 1332 height 43
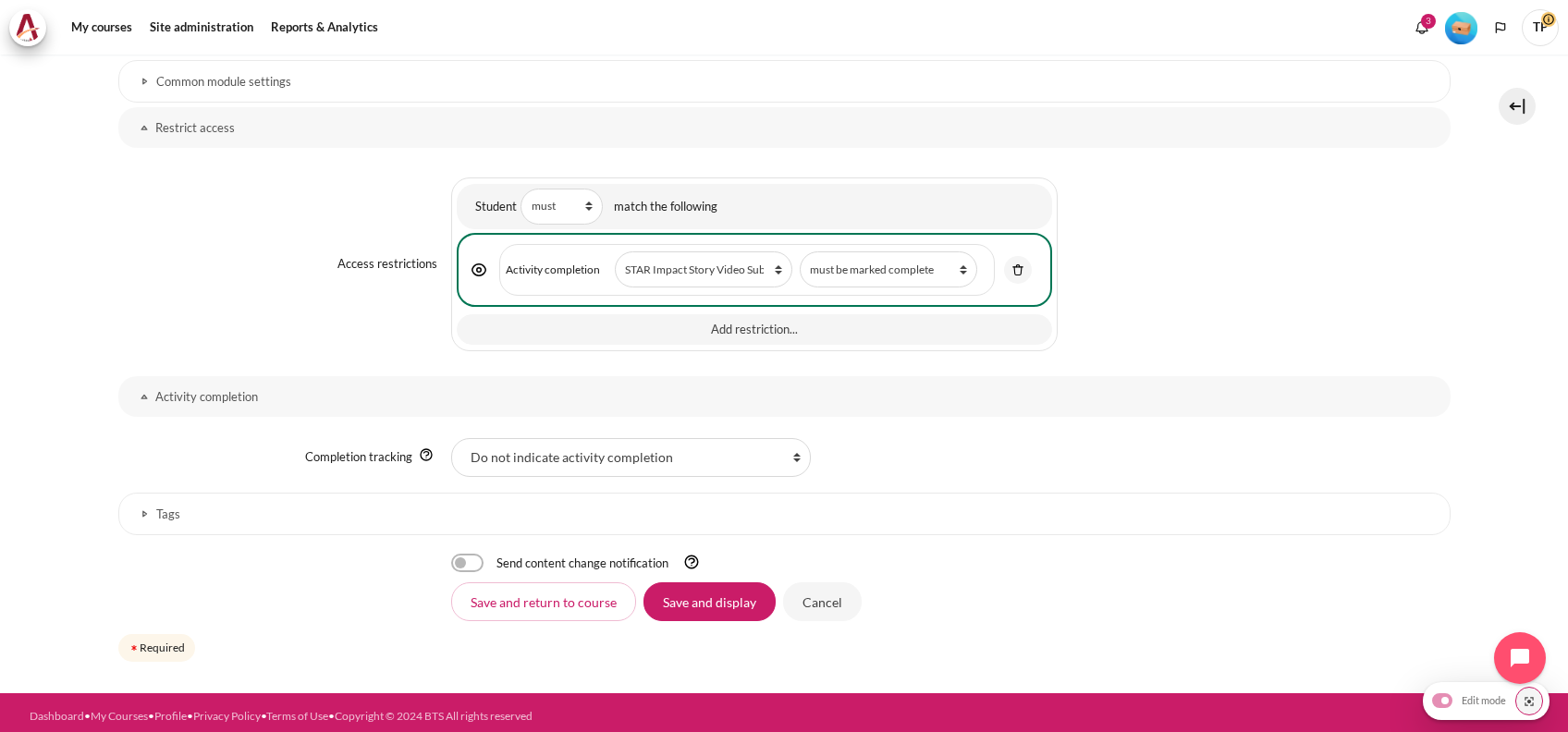
scroll to position [900, 0]
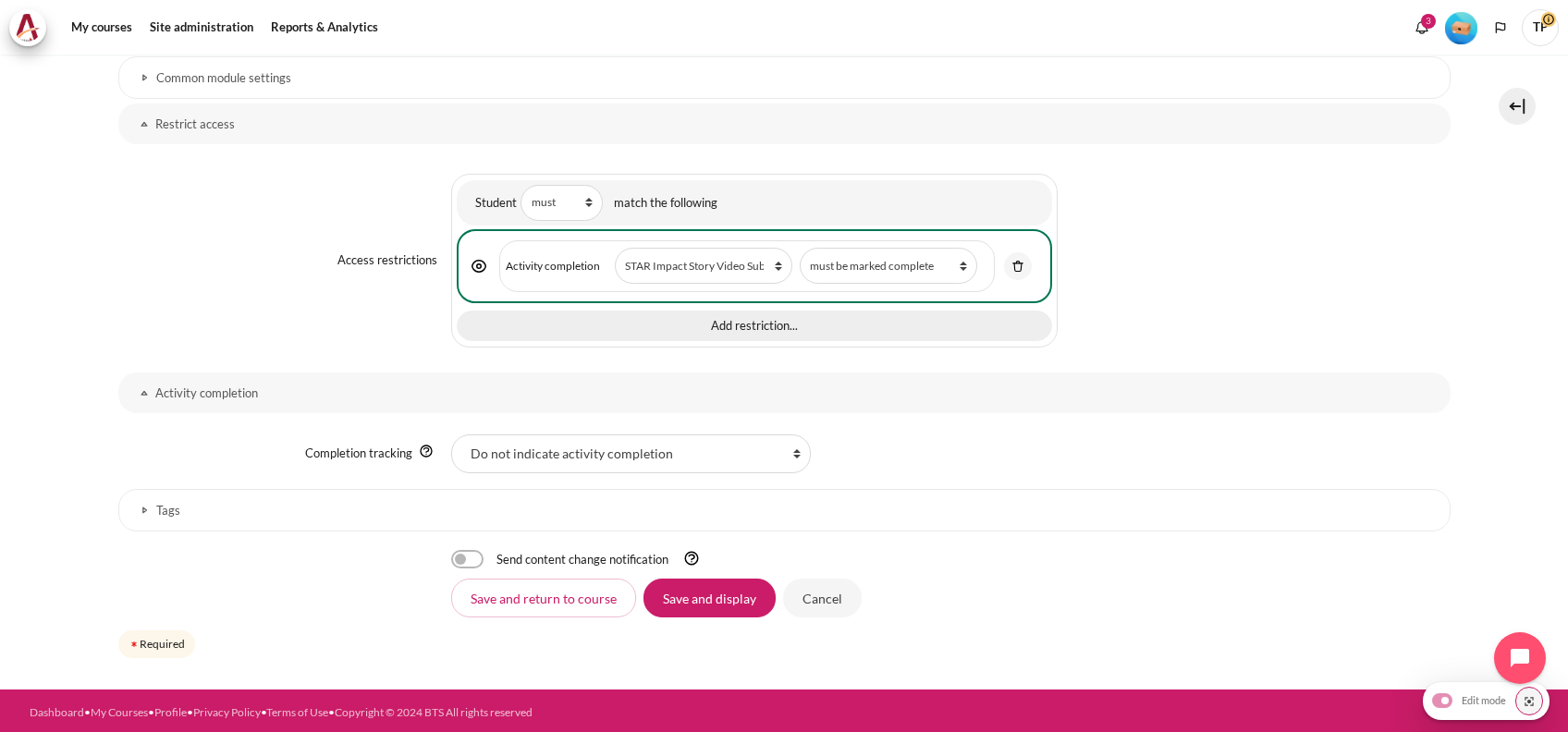
click at [717, 325] on button "Add restriction..." at bounding box center [753, 327] width 595 height 32
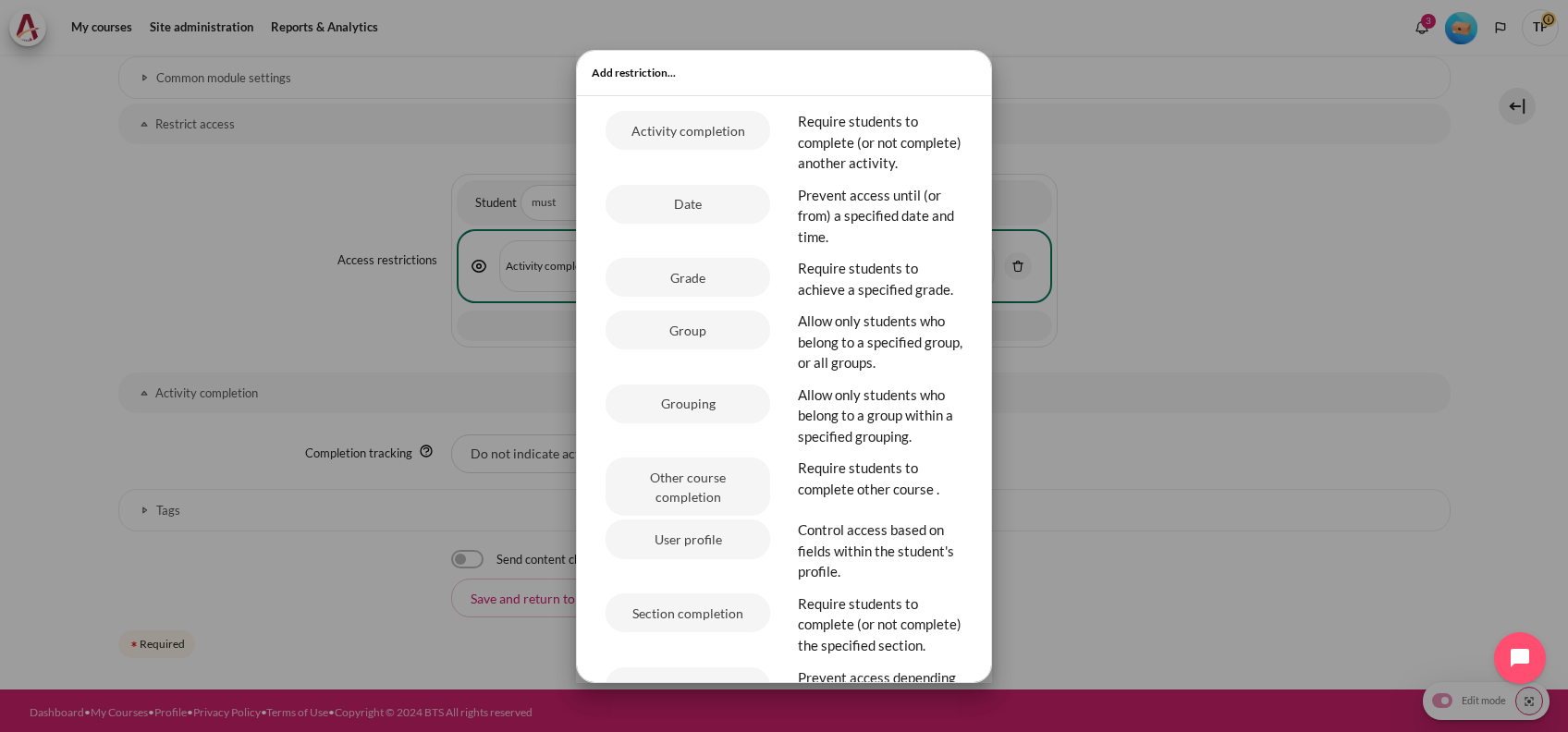
click at [649, 181] on div "Activity completion" at bounding box center [688, 146] width 192 height 70
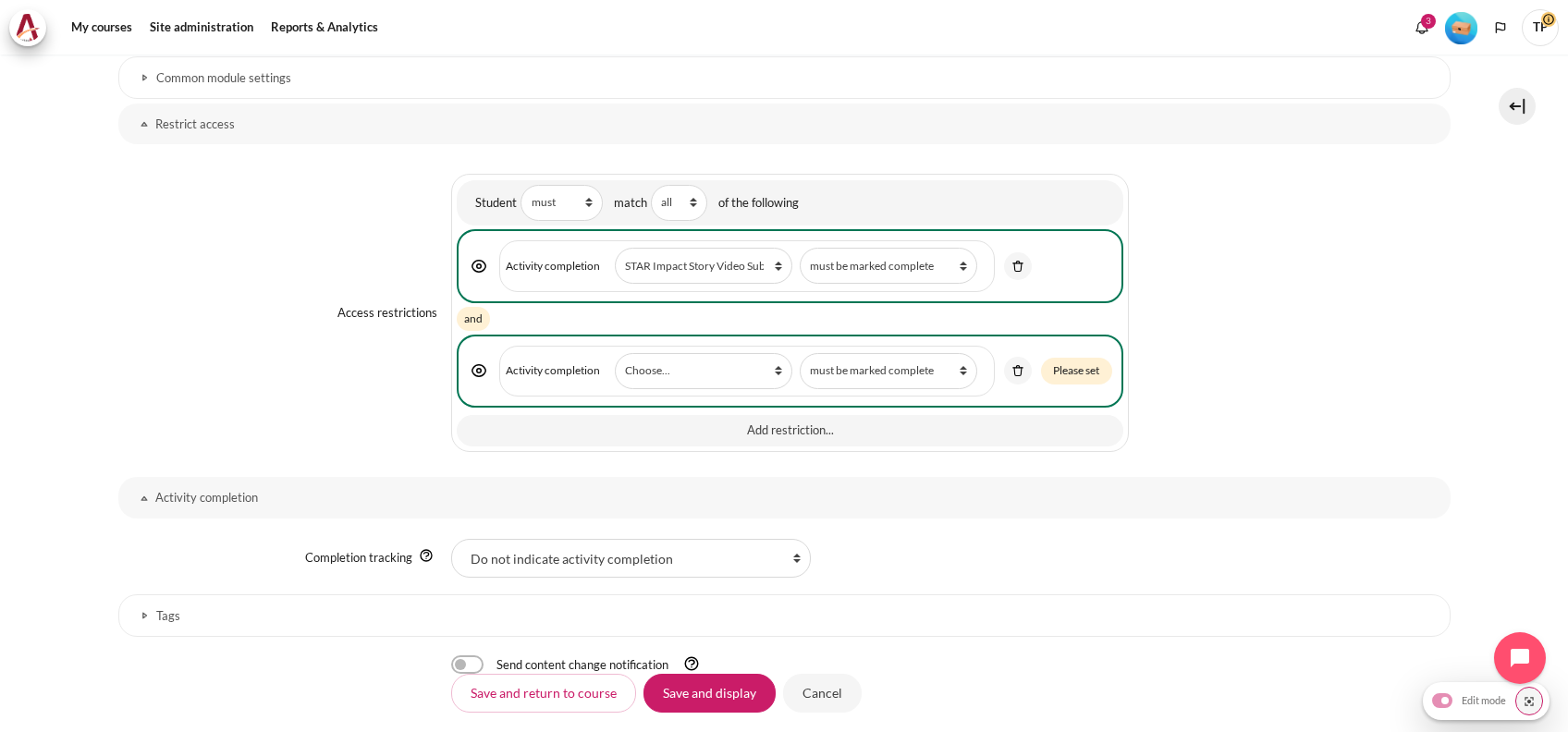
click at [649, 220] on div "Student Restriction type must must not match the following match Required restr…" at bounding box center [789, 203] width 665 height 46
click at [664, 345] on span "Activity completion Activity or resource Choose... Previous activity with compl…" at bounding box center [747, 371] width 495 height 51
click at [662, 367] on select "Choose... Previous activity with completion Why Outward Performance? Download Y…" at bounding box center [704, 371] width 177 height 36
click at [1015, 365] on img "Content" at bounding box center [1018, 371] width 17 height 17
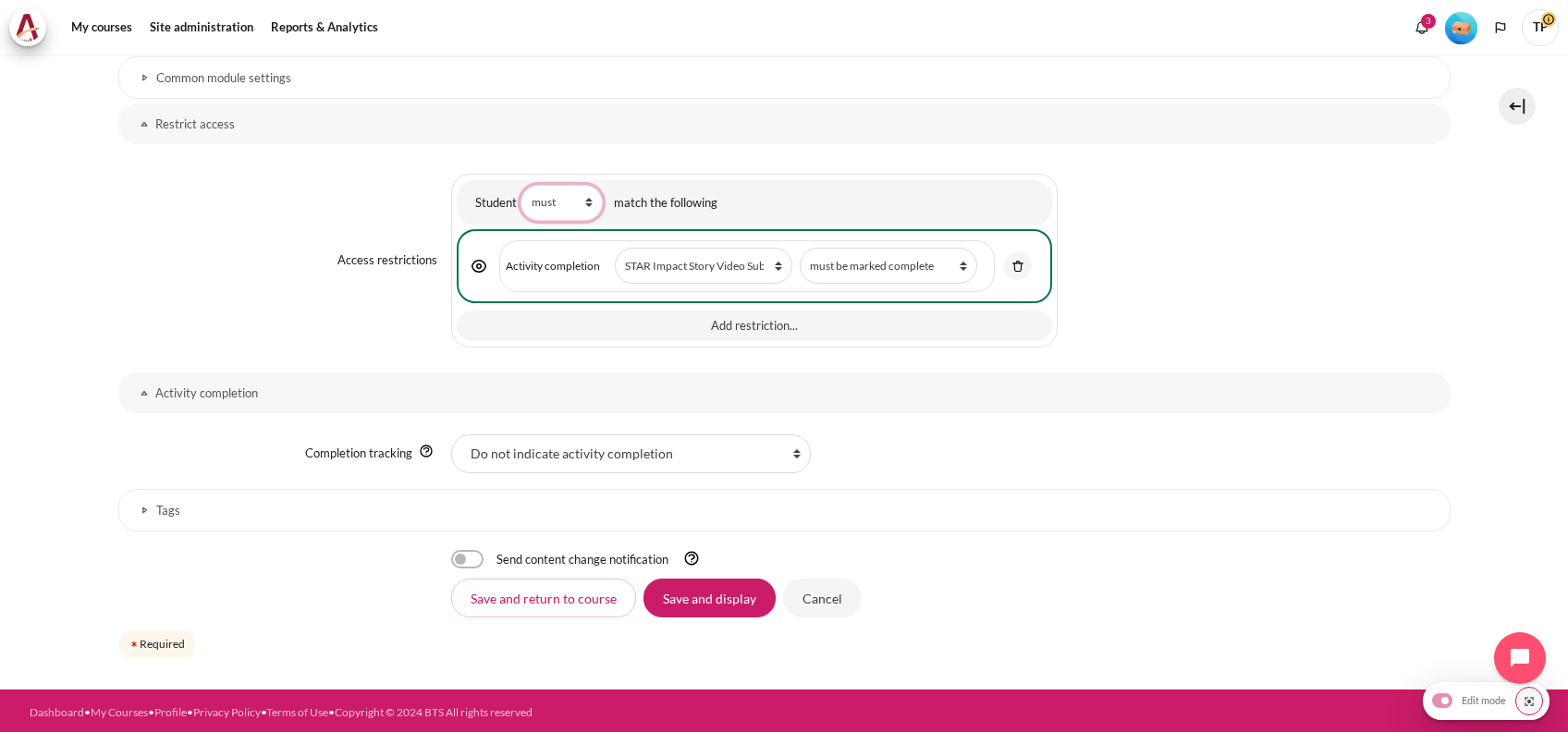
click at [548, 204] on select "must must not" at bounding box center [561, 203] width 81 height 36
click at [303, 249] on div "Access restrictions {"op":"&","showc":[true],"c":[{"type":"completion","cm":191…" at bounding box center [784, 260] width 1332 height 191
click at [658, 317] on button "Add restriction..." at bounding box center [753, 327] width 595 height 32
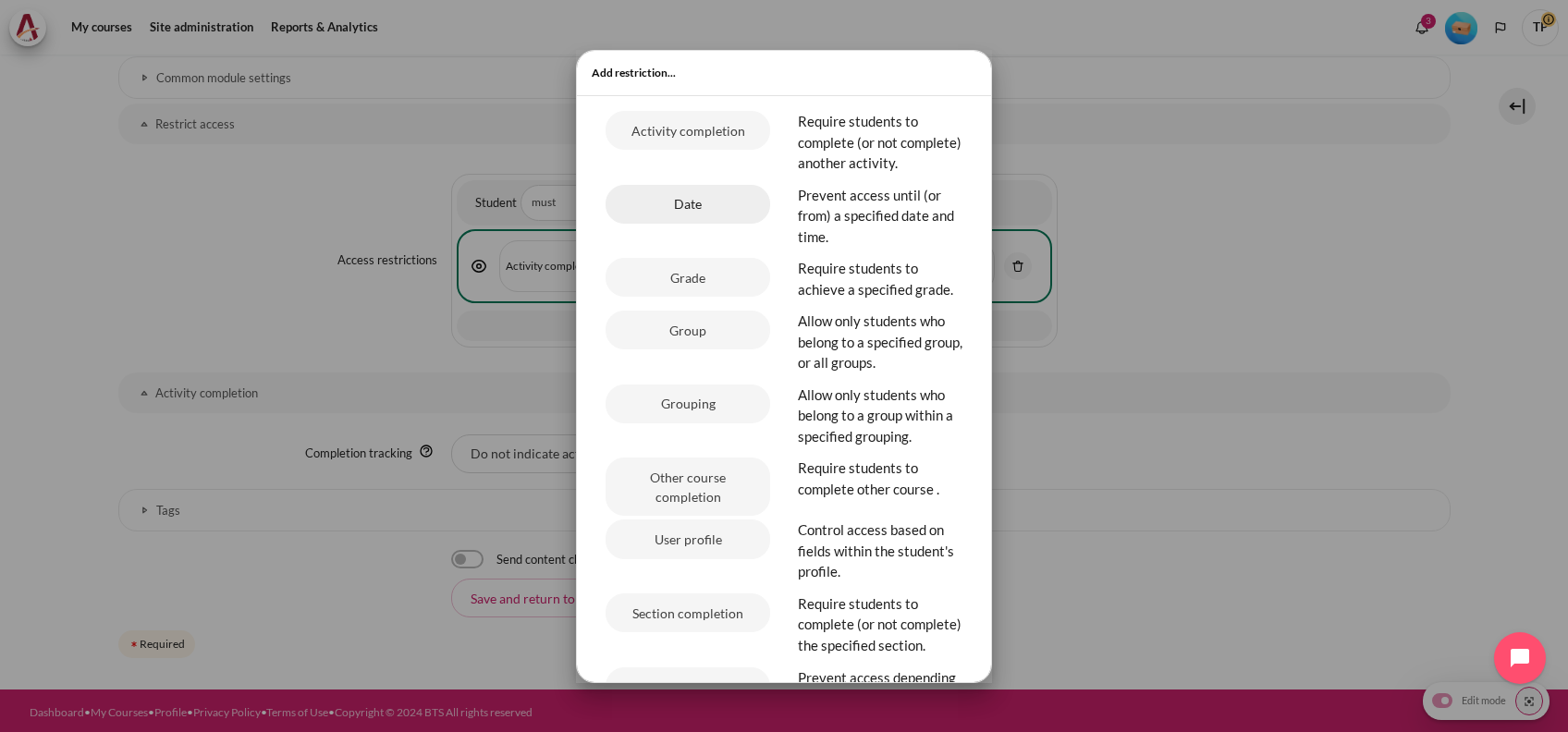
click at [650, 211] on button "Date" at bounding box center [688, 204] width 164 height 39
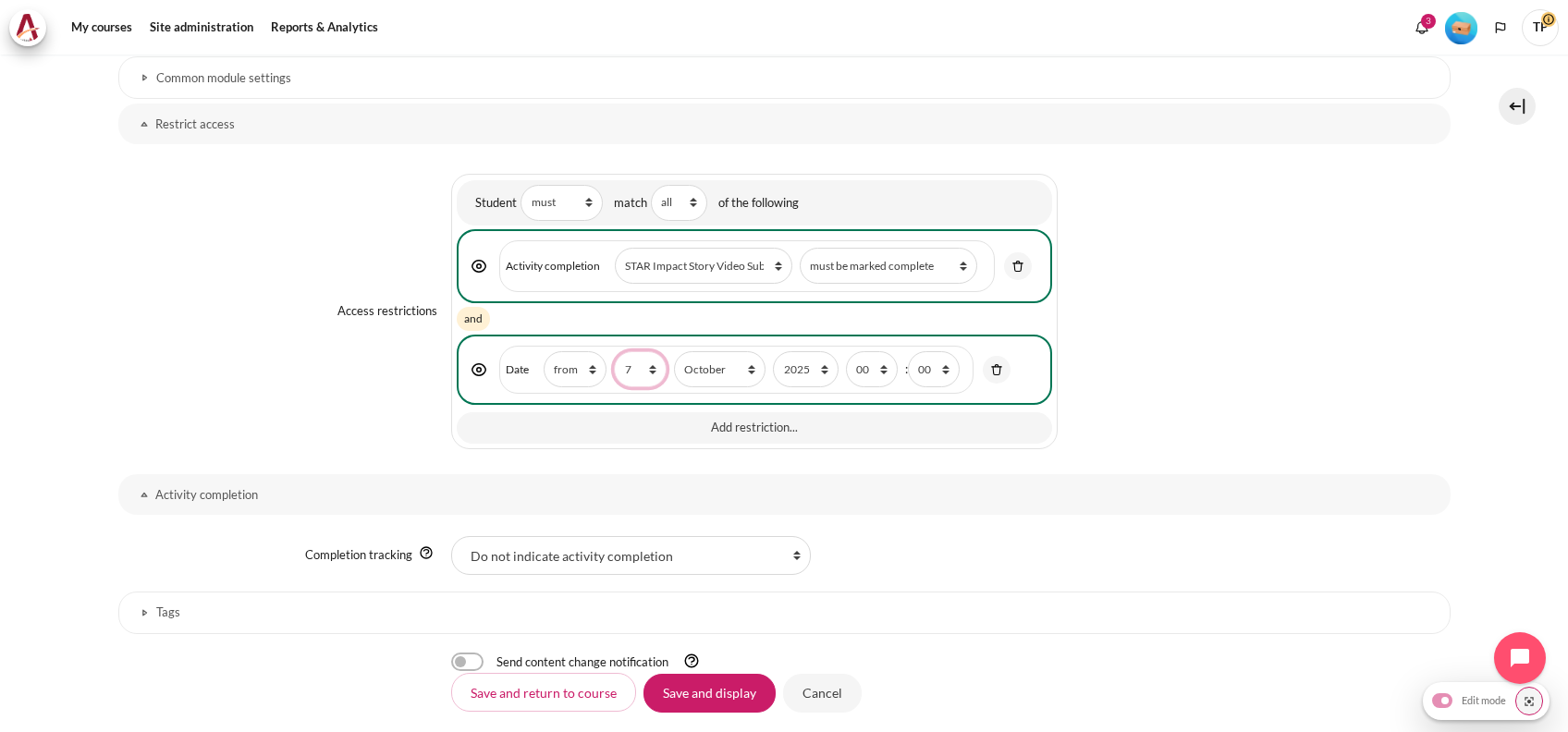
click at [636, 361] on select "1 2 3 4 5 6 7 8 9 10 11 12 13 14 15 16 17 18 19 20 21 22 23 24 25 26 27 28 29 3…" at bounding box center [639, 369] width 51 height 36
select select "21"
click at [614, 351] on select "1 2 3 4 5 6 7 8 9 10 11 12 13 14 15 16 17 18 19 20 21 22 23 24 25 26 27 28 29 3…" at bounding box center [639, 369] width 51 height 36
click at [739, 356] on select "January February March April May June July August September October November De…" at bounding box center [720, 369] width 91 height 36
select select "11"
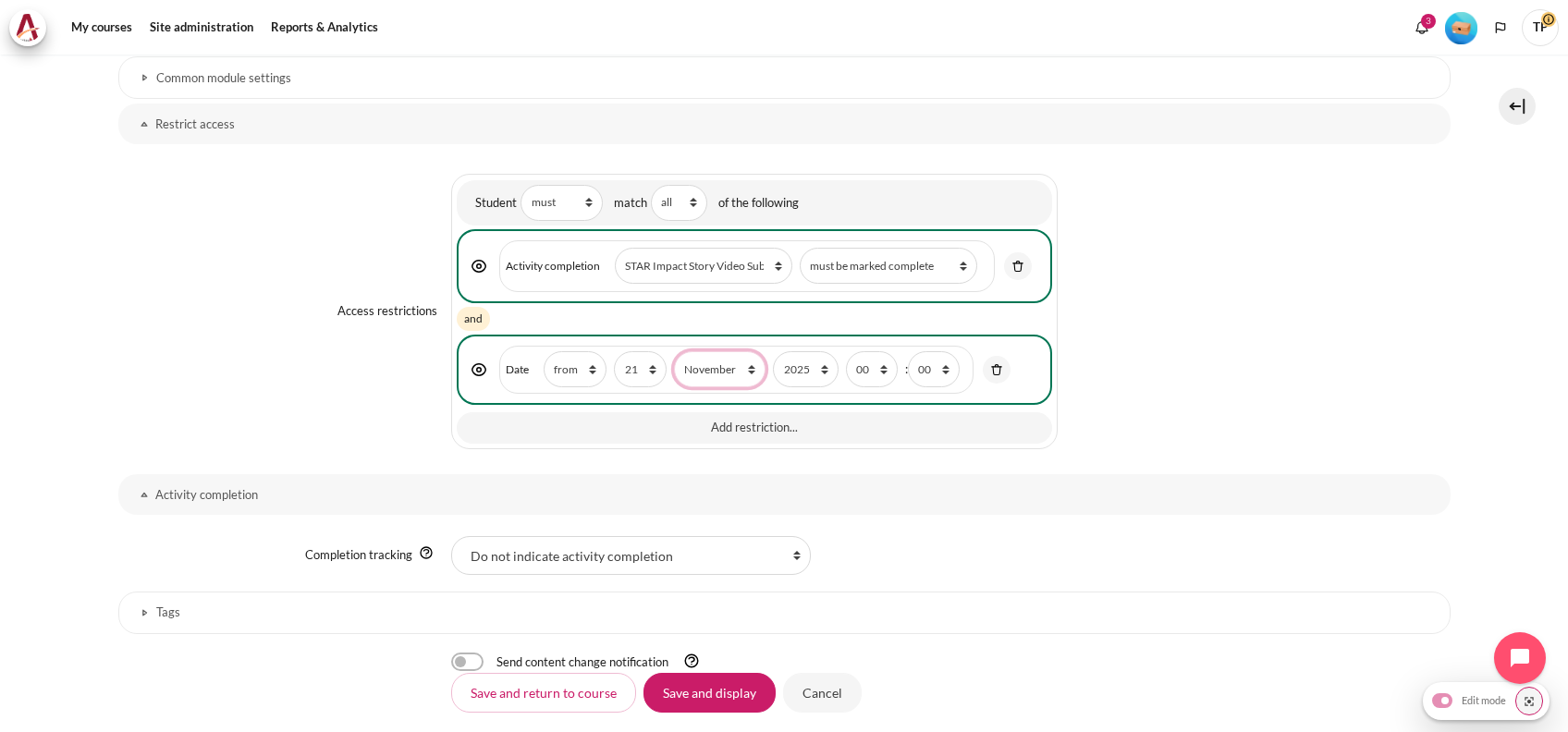
click at [674, 351] on select "January February March April May June July August September October November De…" at bounding box center [720, 369] width 91 height 36
click at [864, 351] on select "00 01 02 03 04 05 06 07 08 09 10 11 12 13 14 15 16 17 18 19 20 21 22 23" at bounding box center [871, 369] width 51 height 36
drag, startPoint x: 864, startPoint y: 349, endPoint x: 800, endPoint y: 474, distance: 140.4
click at [864, 351] on select "00 01 02 03 04 05 06 07 08 09 10 11 12 13 14 15 16 17 18 19 20 21 22 23" at bounding box center [871, 369] width 51 height 36
click at [723, 658] on div "Send content change notification" at bounding box center [950, 662] width 1000 height 20
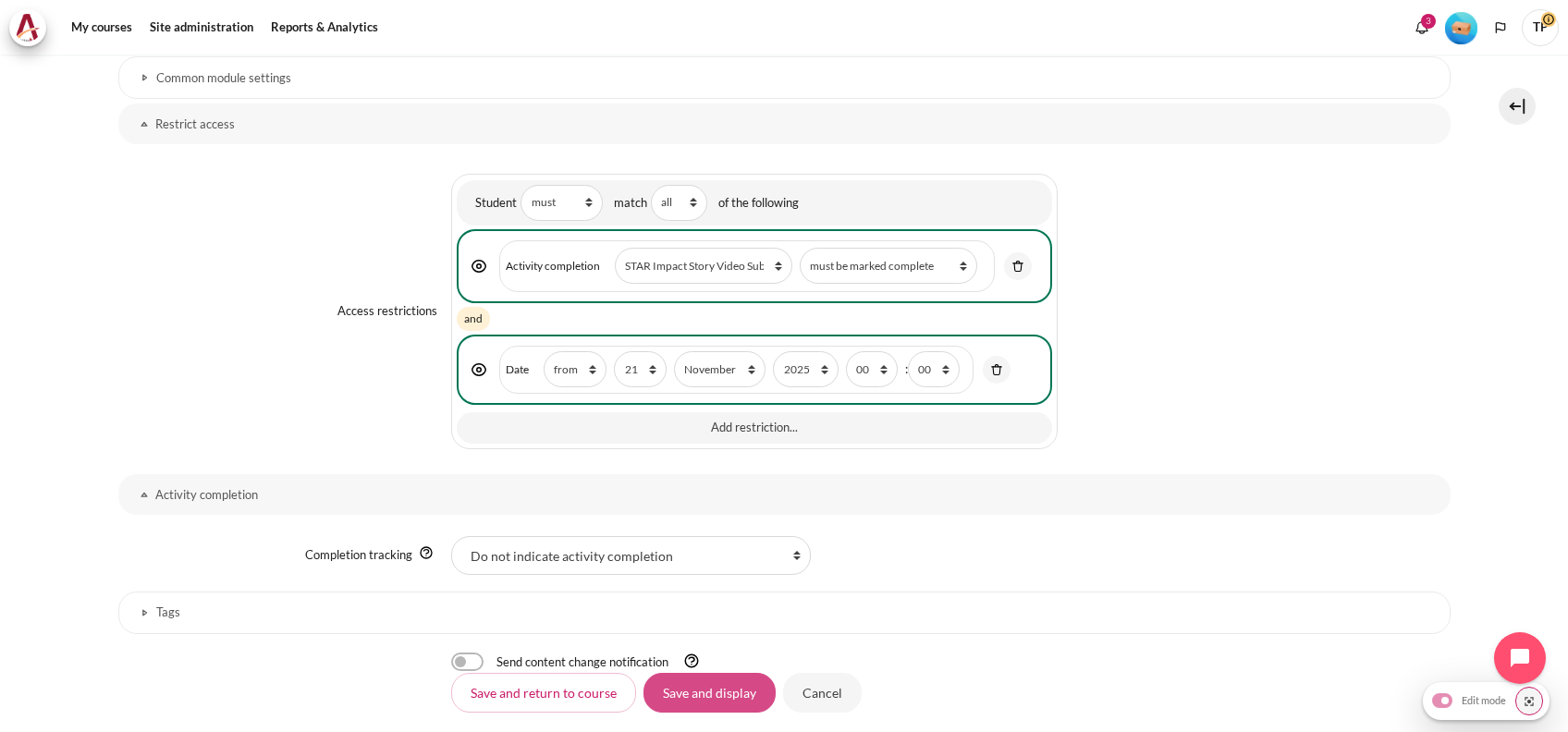
click at [713, 708] on input "Save and display" at bounding box center [709, 693] width 133 height 39
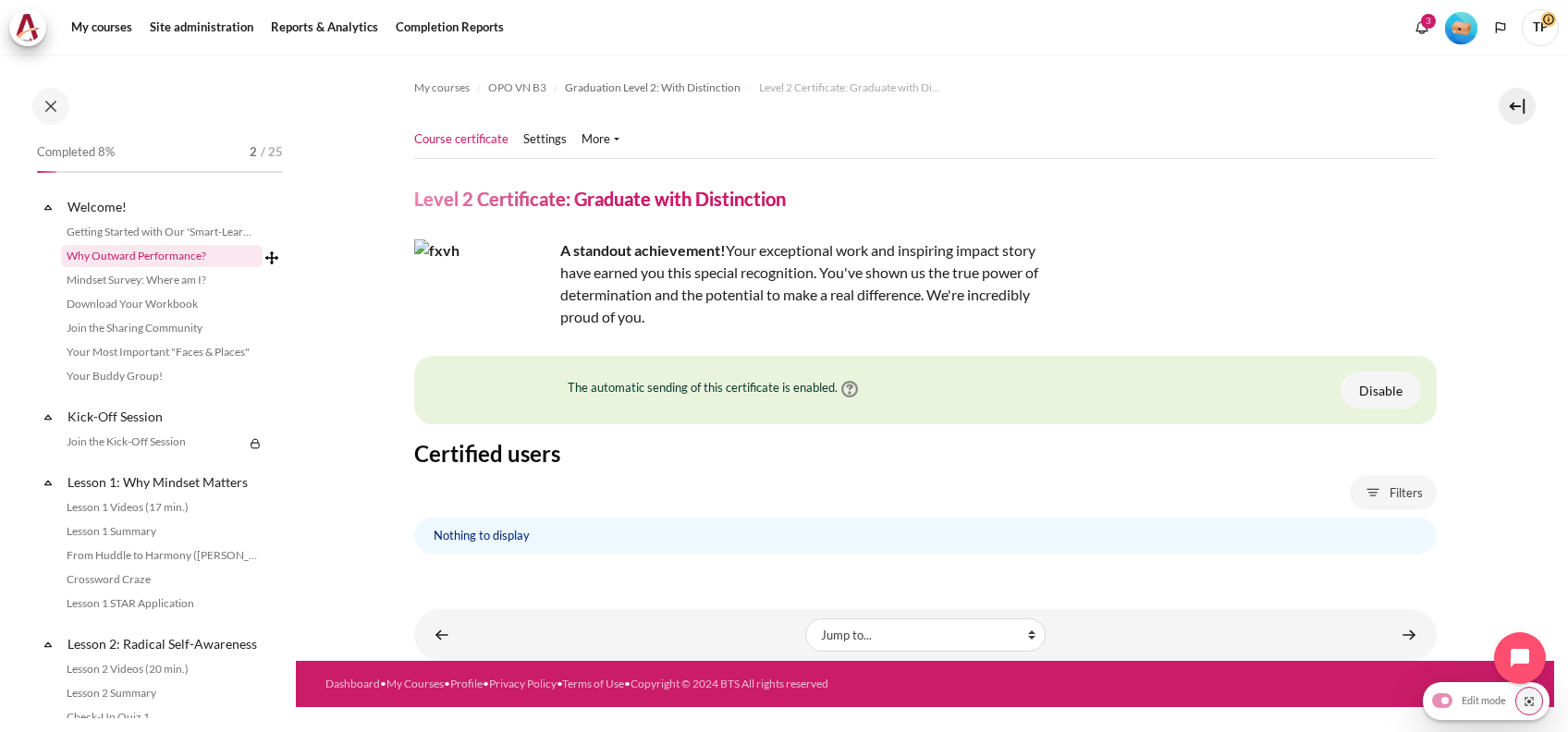
click at [154, 251] on link "Why Outward Performance?" at bounding box center [161, 256] width 202 height 22
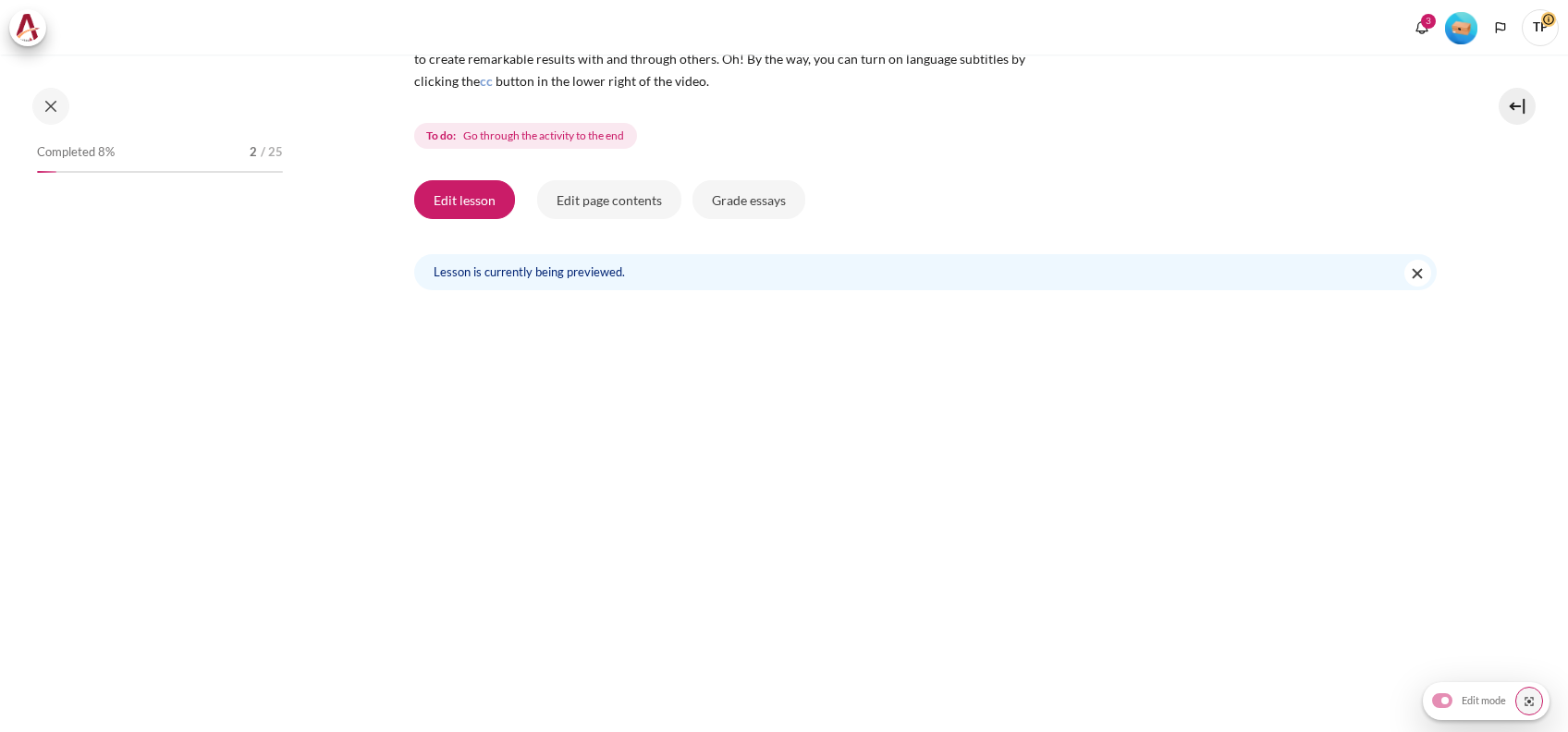
scroll to position [747, 0]
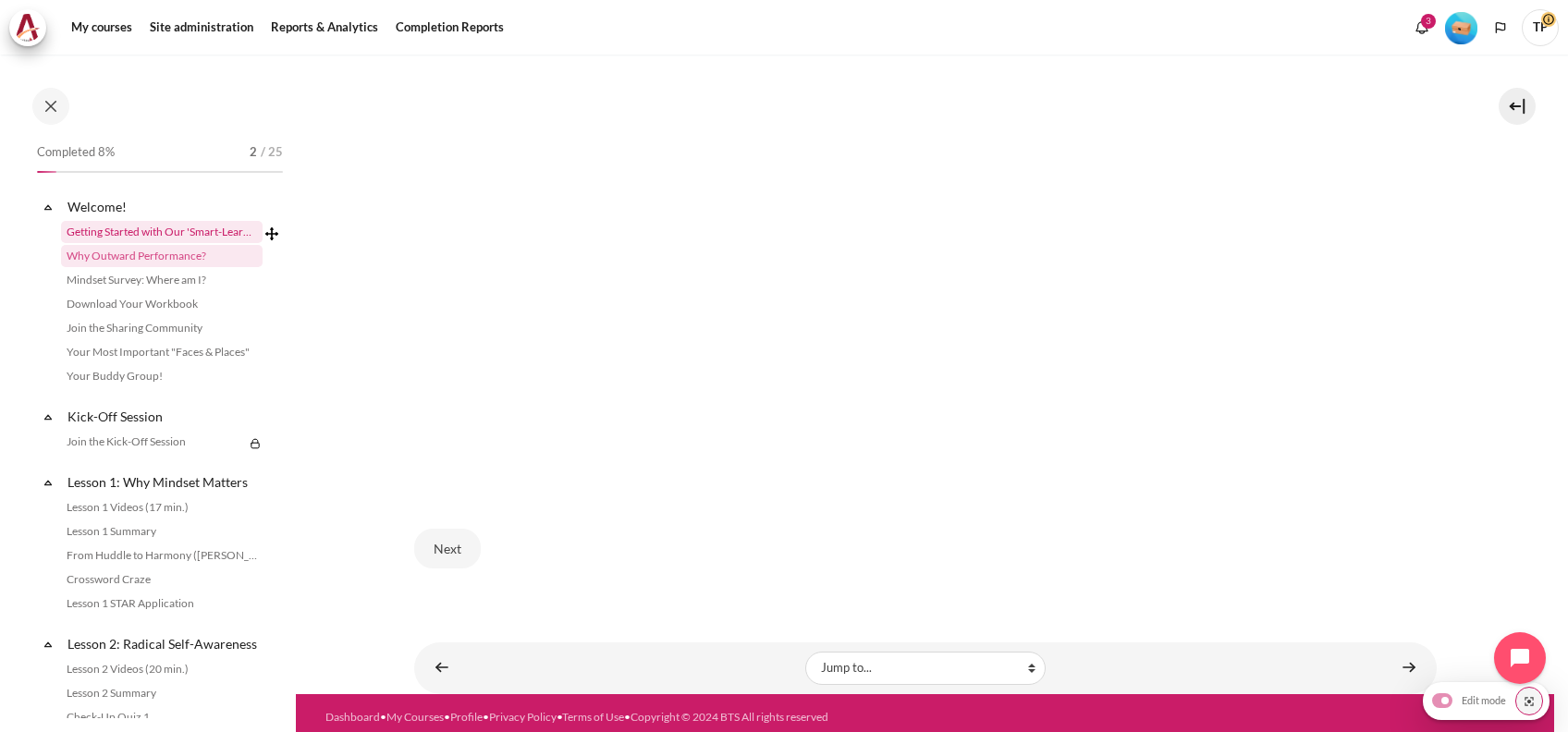
click at [139, 241] on link "Getting Started with Our 'Smart-Learning' Platform" at bounding box center [161, 232] width 202 height 22
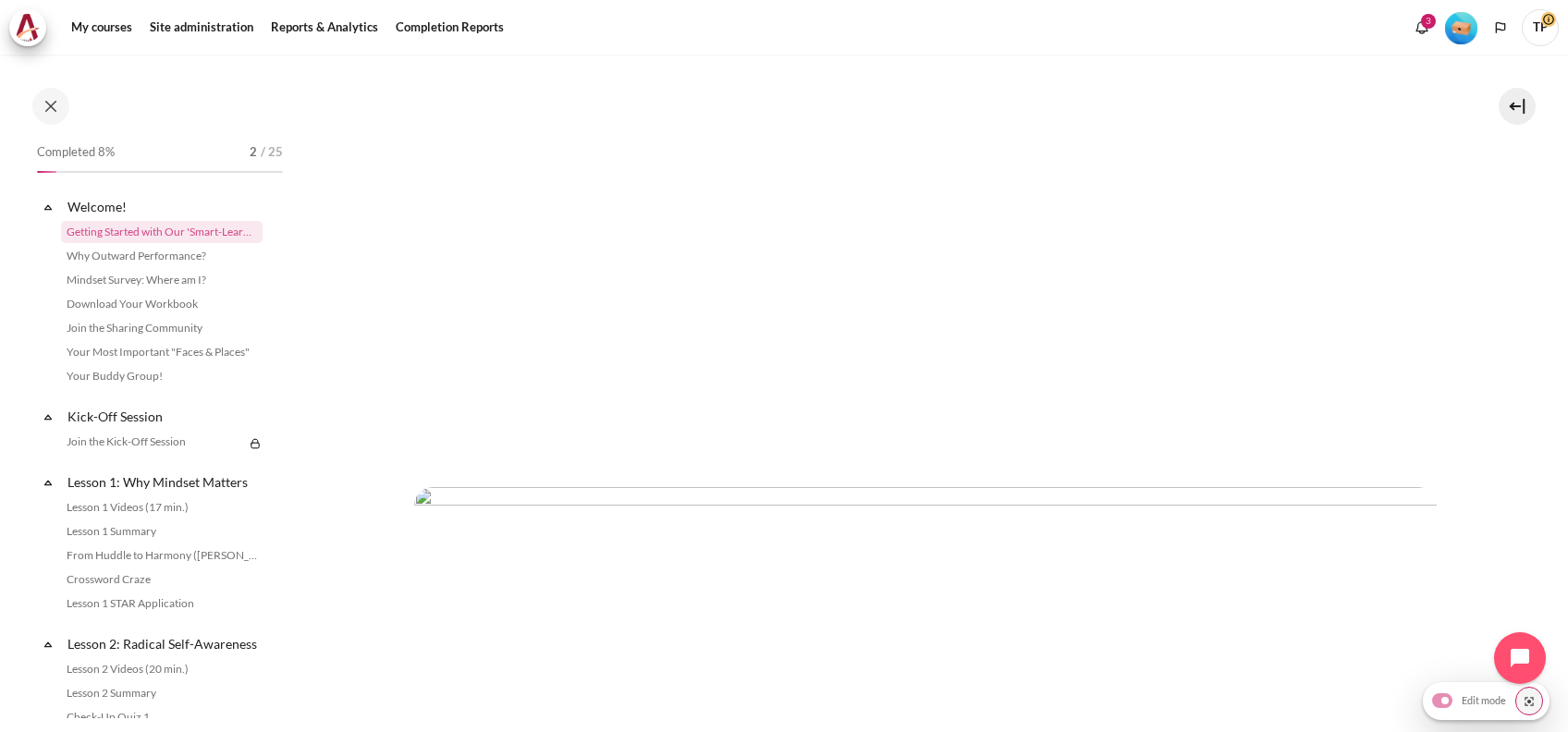
scroll to position [246, 0]
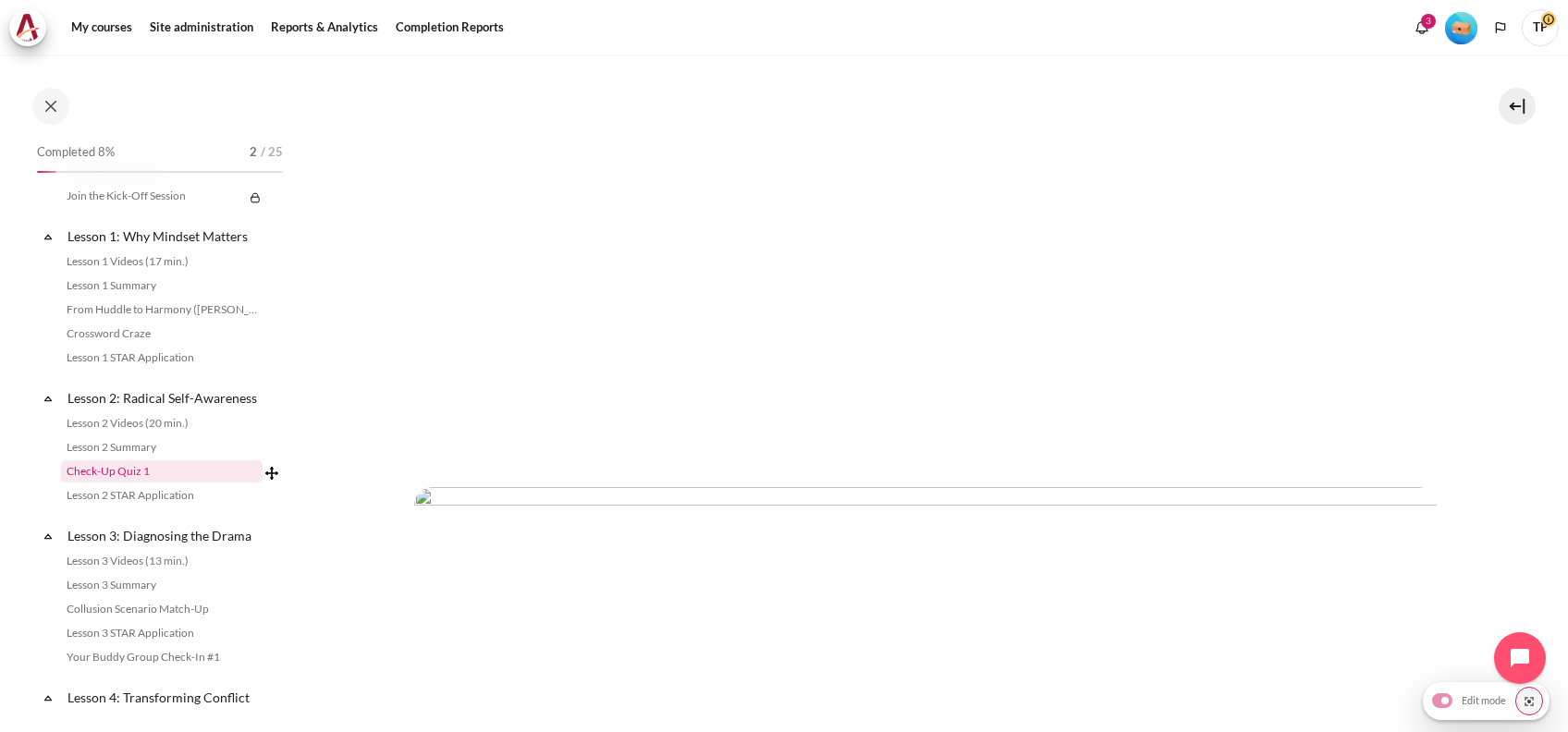
click at [101, 480] on link "Check-Up Quiz 1" at bounding box center [161, 472] width 202 height 22
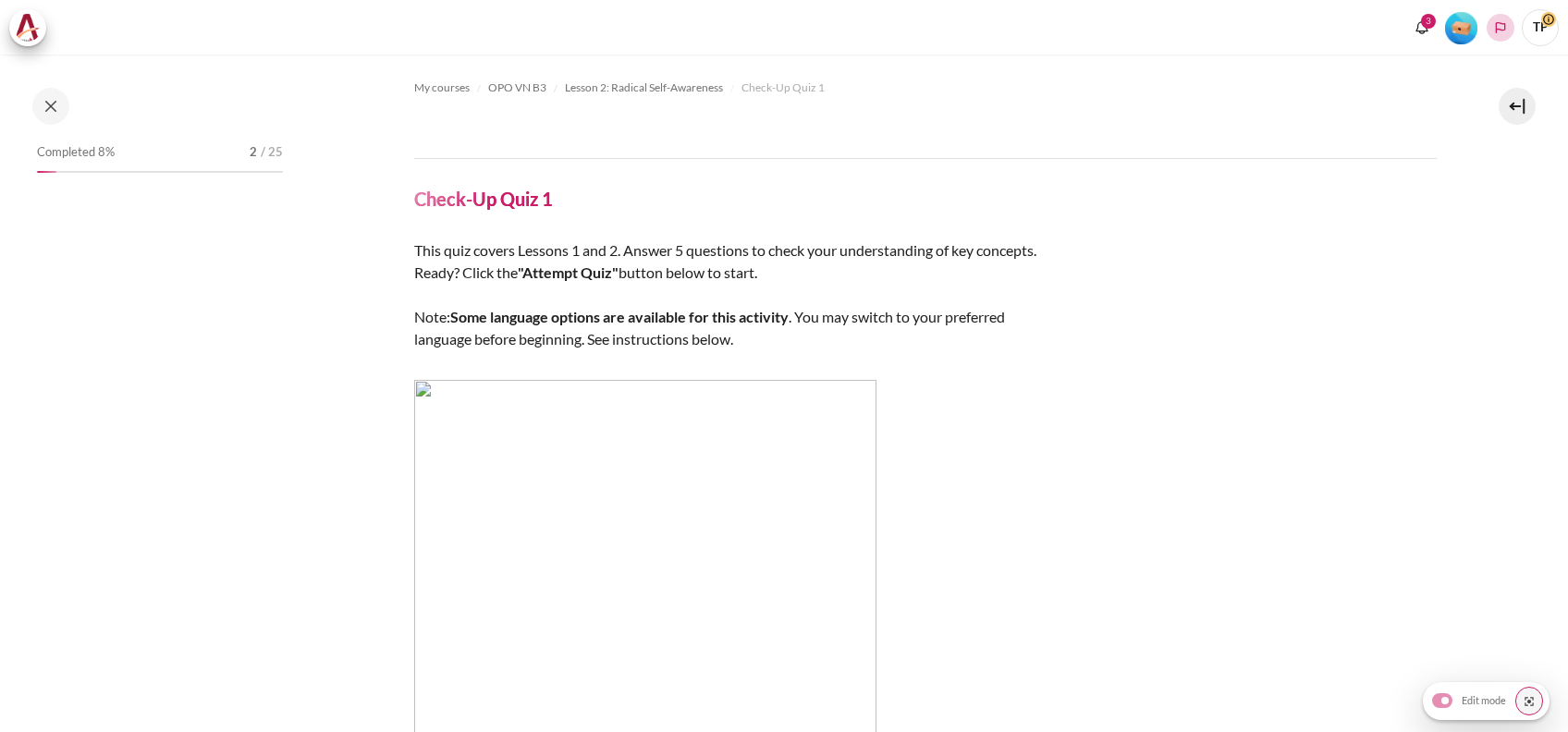
click at [1497, 34] on polyline "Languages" at bounding box center [1501, 28] width 15 height 15
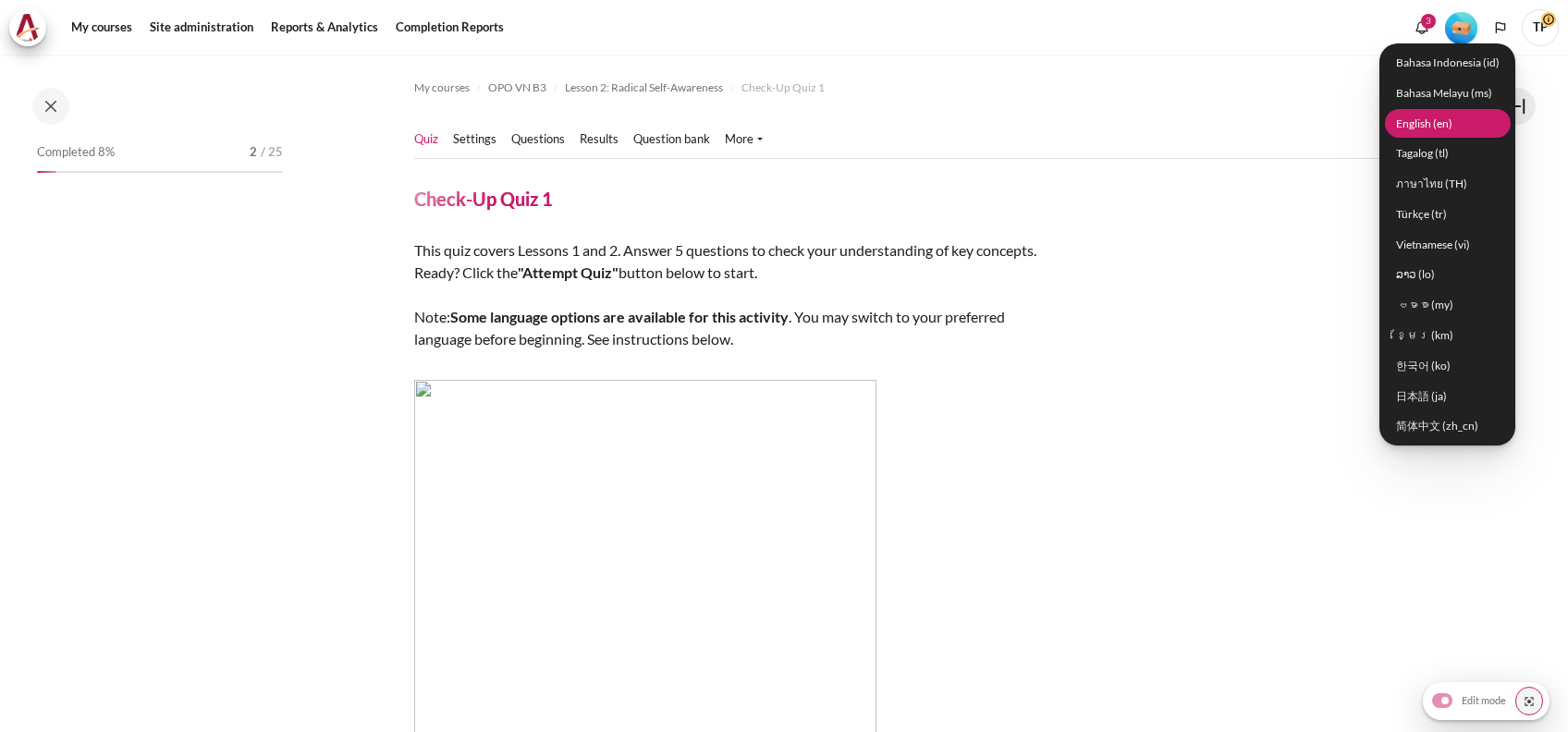
scroll to position [308, 0]
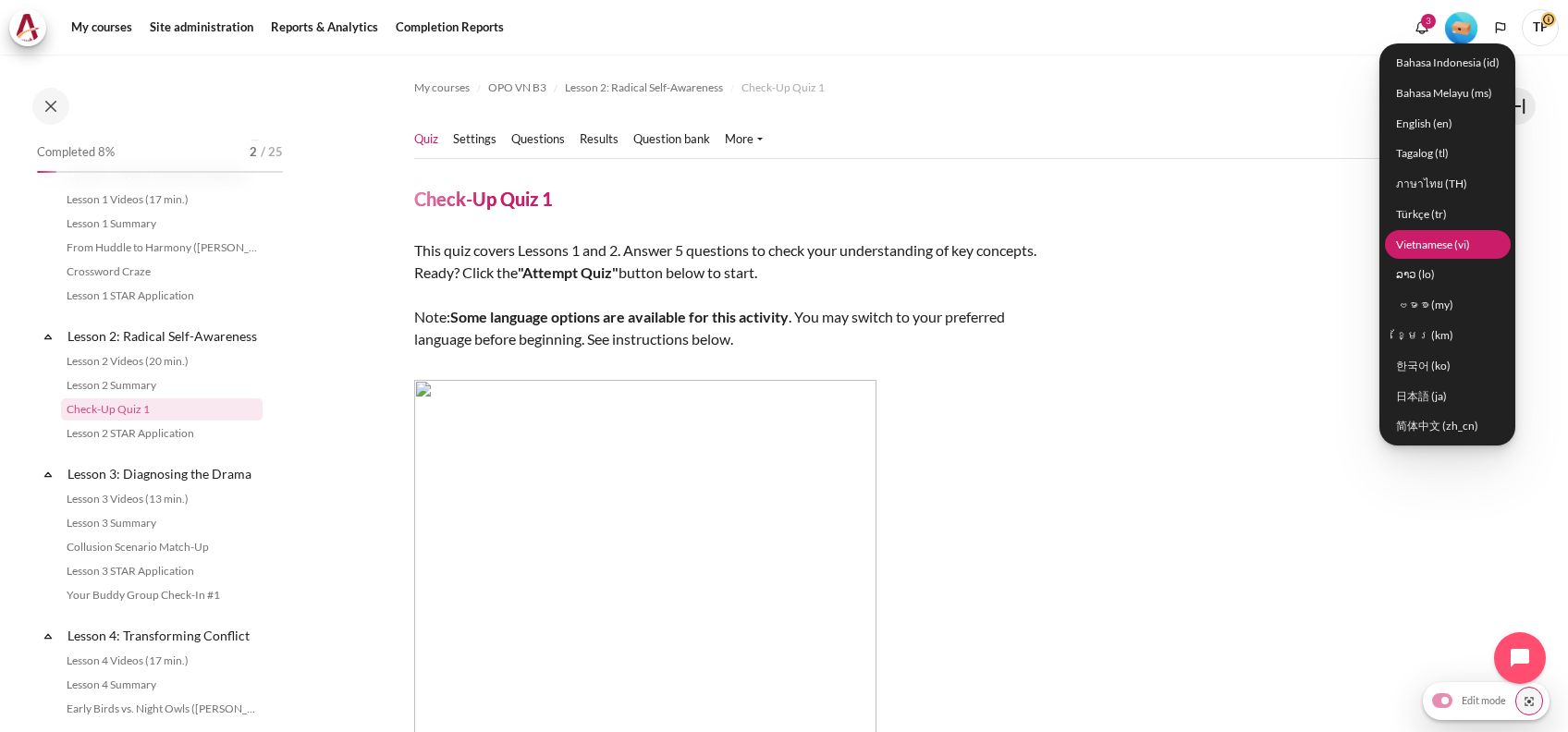
click at [1421, 242] on link "Vietnamese ‎(vi)‎" at bounding box center [1448, 245] width 126 height 29
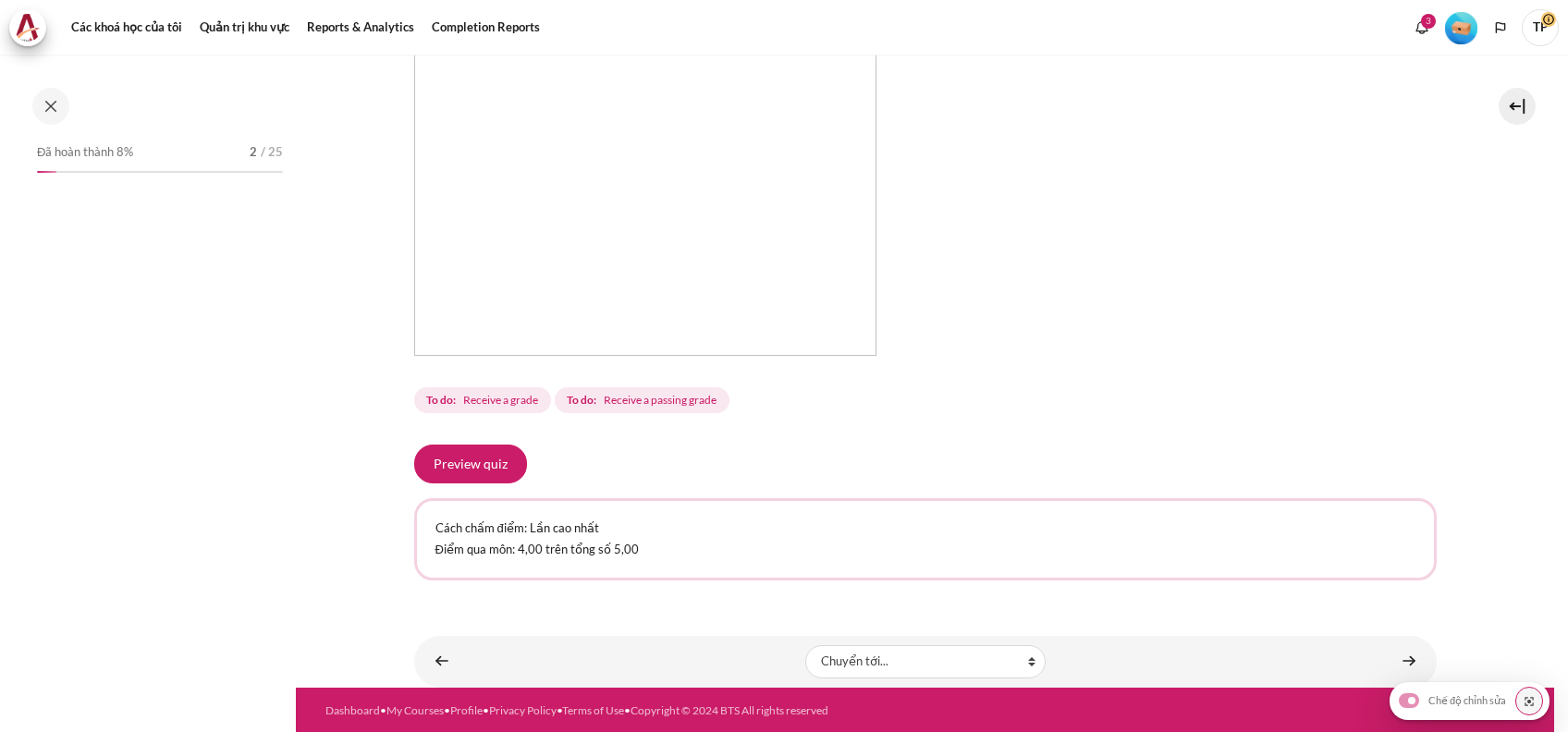
scroll to position [308, 0]
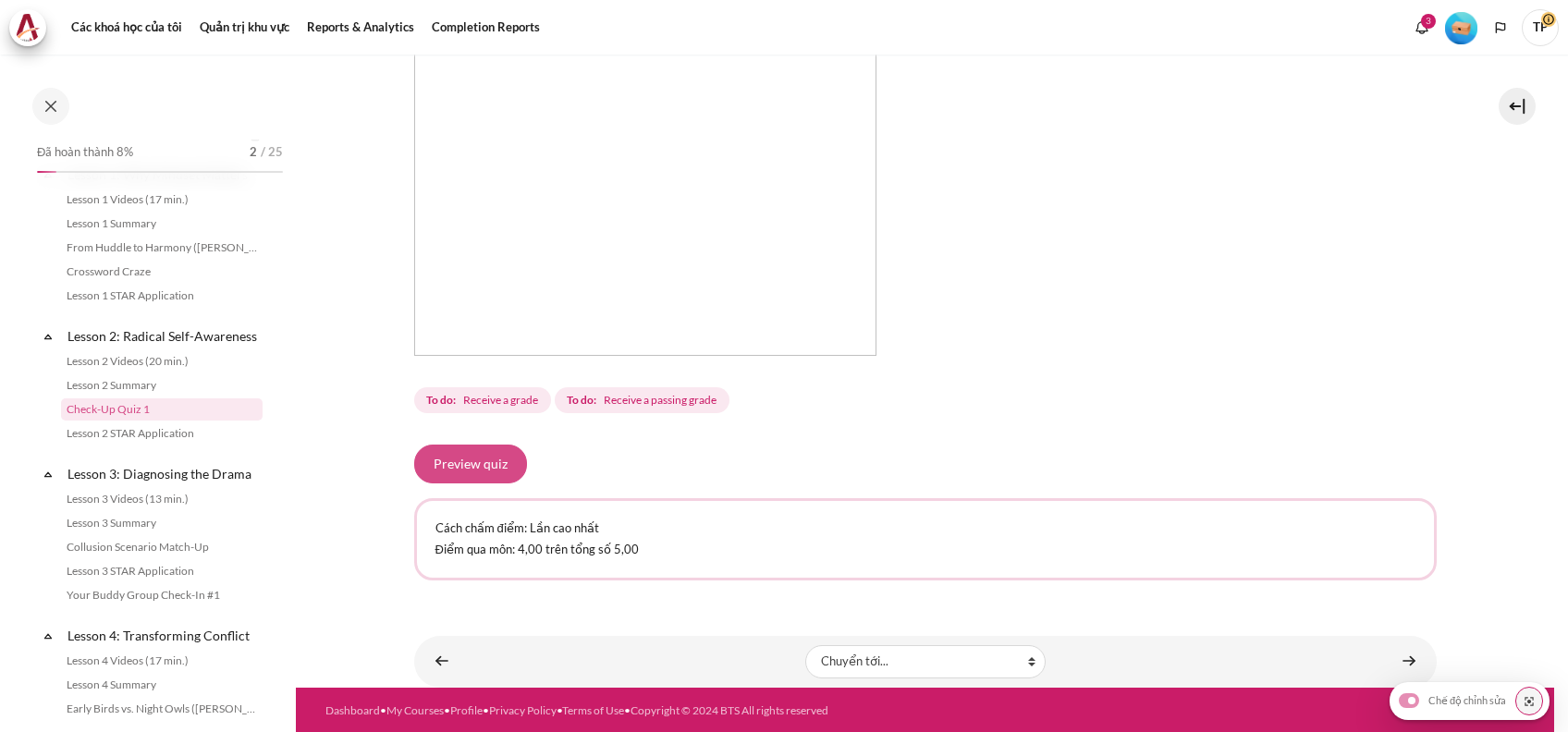
click at [455, 476] on button "Preview quiz" at bounding box center [470, 464] width 113 height 39
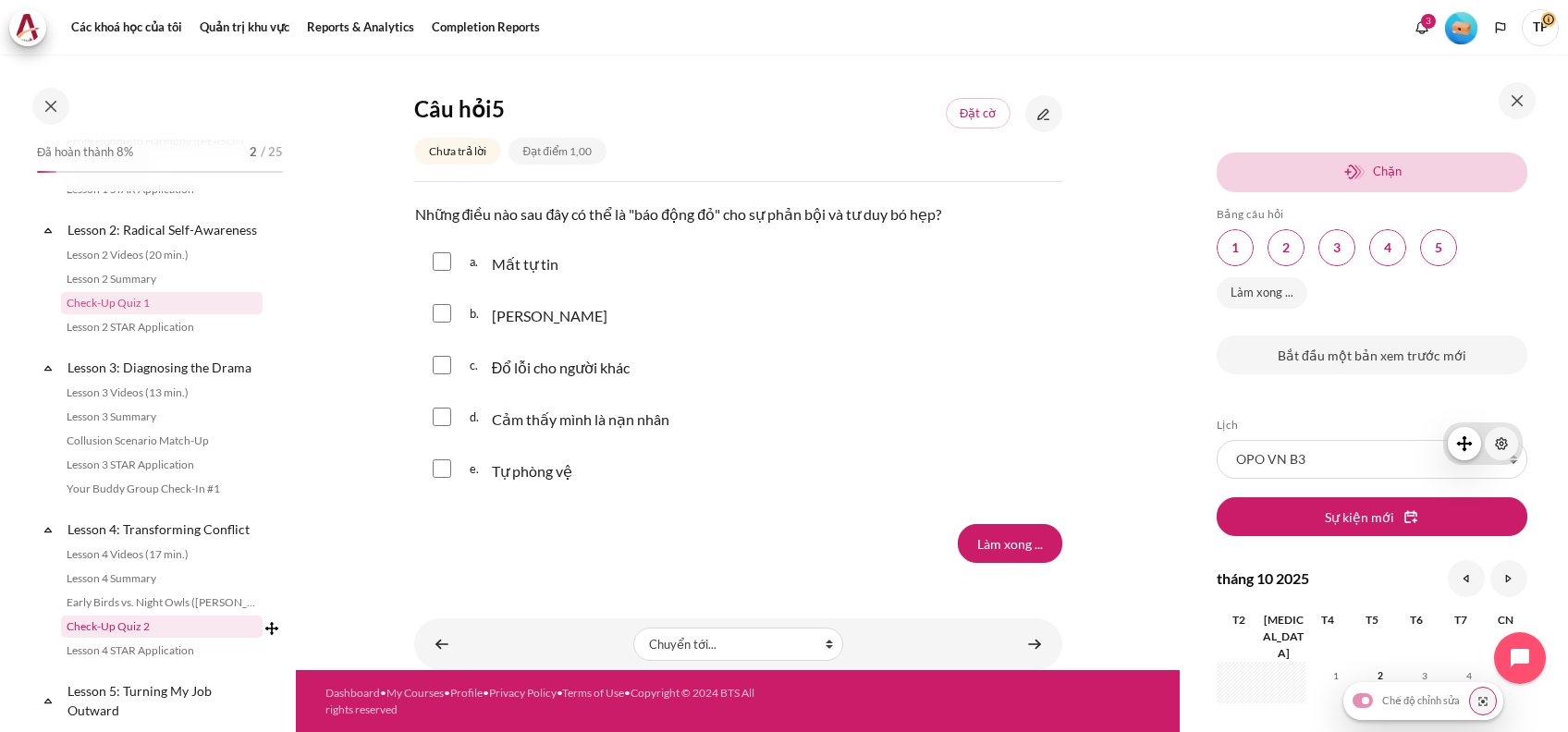
scroll to position [678, 0]
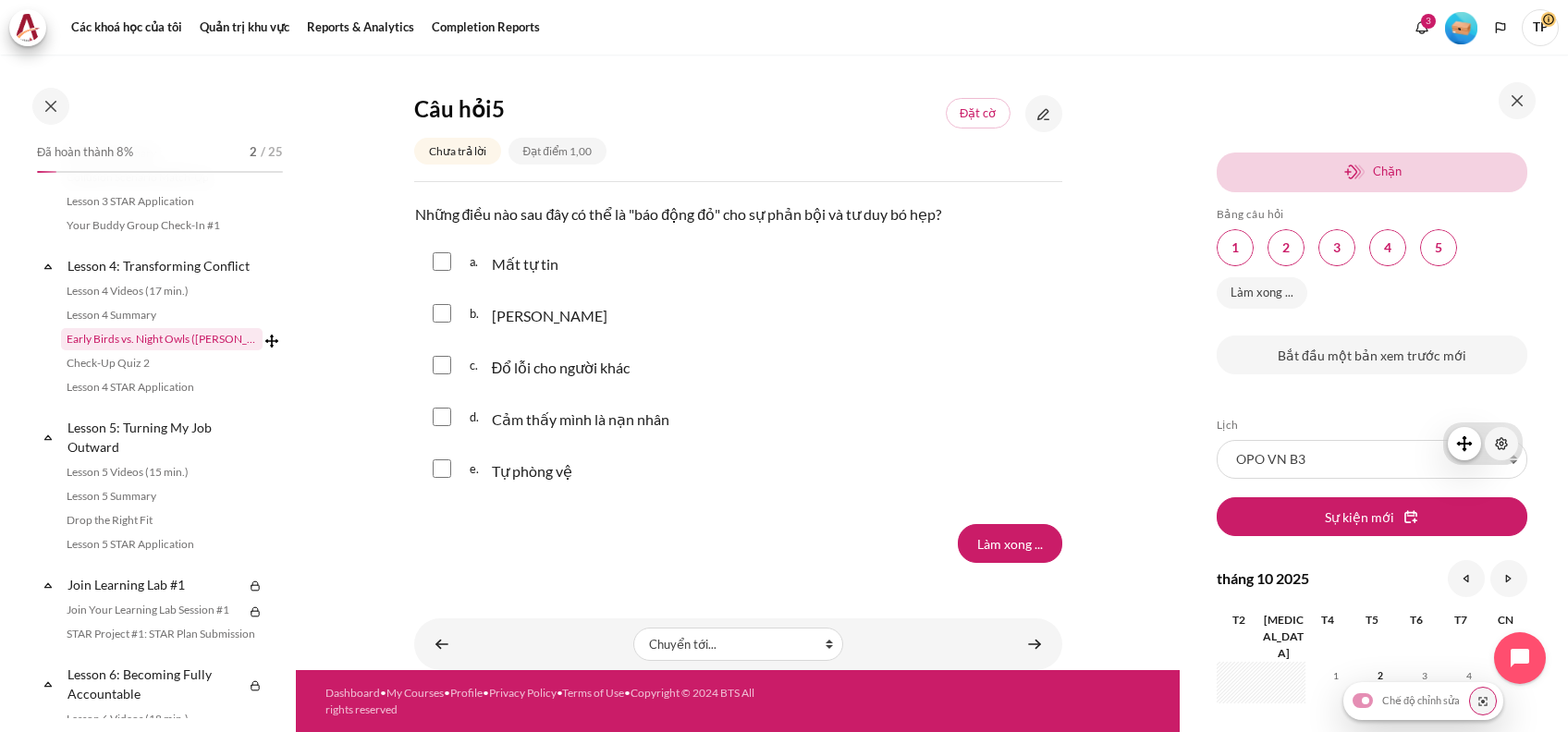
click at [121, 350] on link "Early Birds vs. Night Owls ([PERSON_NAME]'s Story)" at bounding box center [161, 340] width 202 height 22
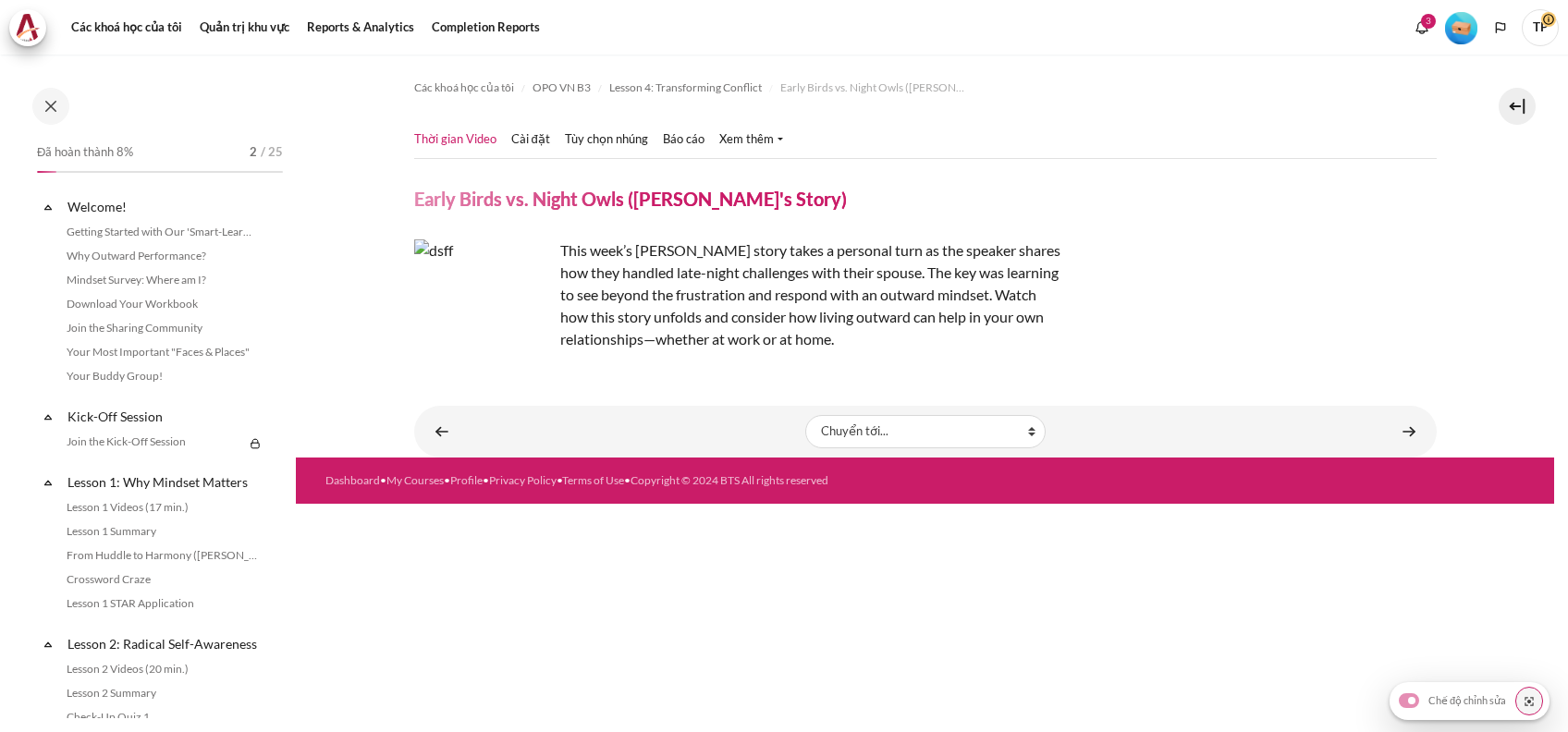
scroll to position [627, 0]
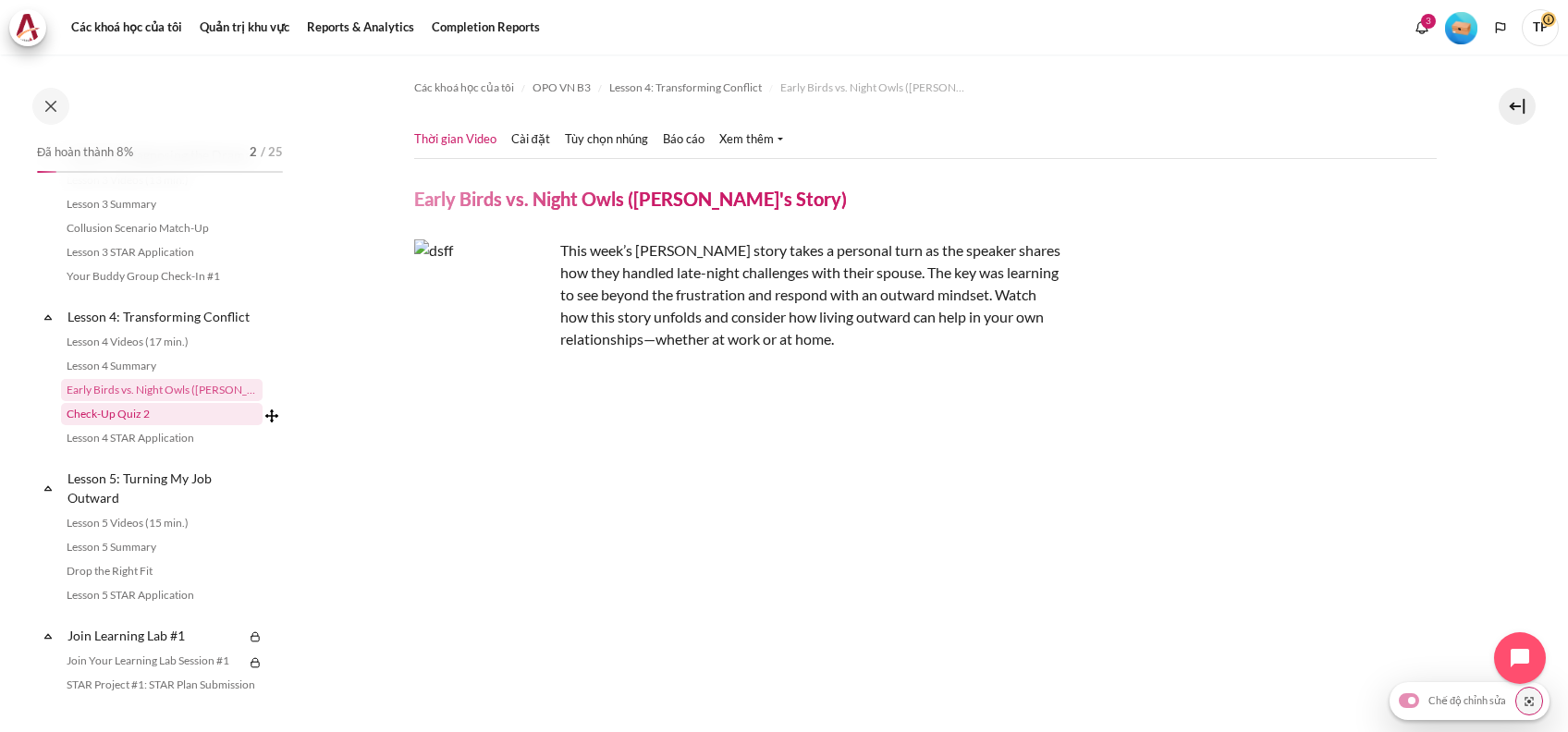
click at [105, 426] on link "Check-Up Quiz 2" at bounding box center [161, 415] width 202 height 22
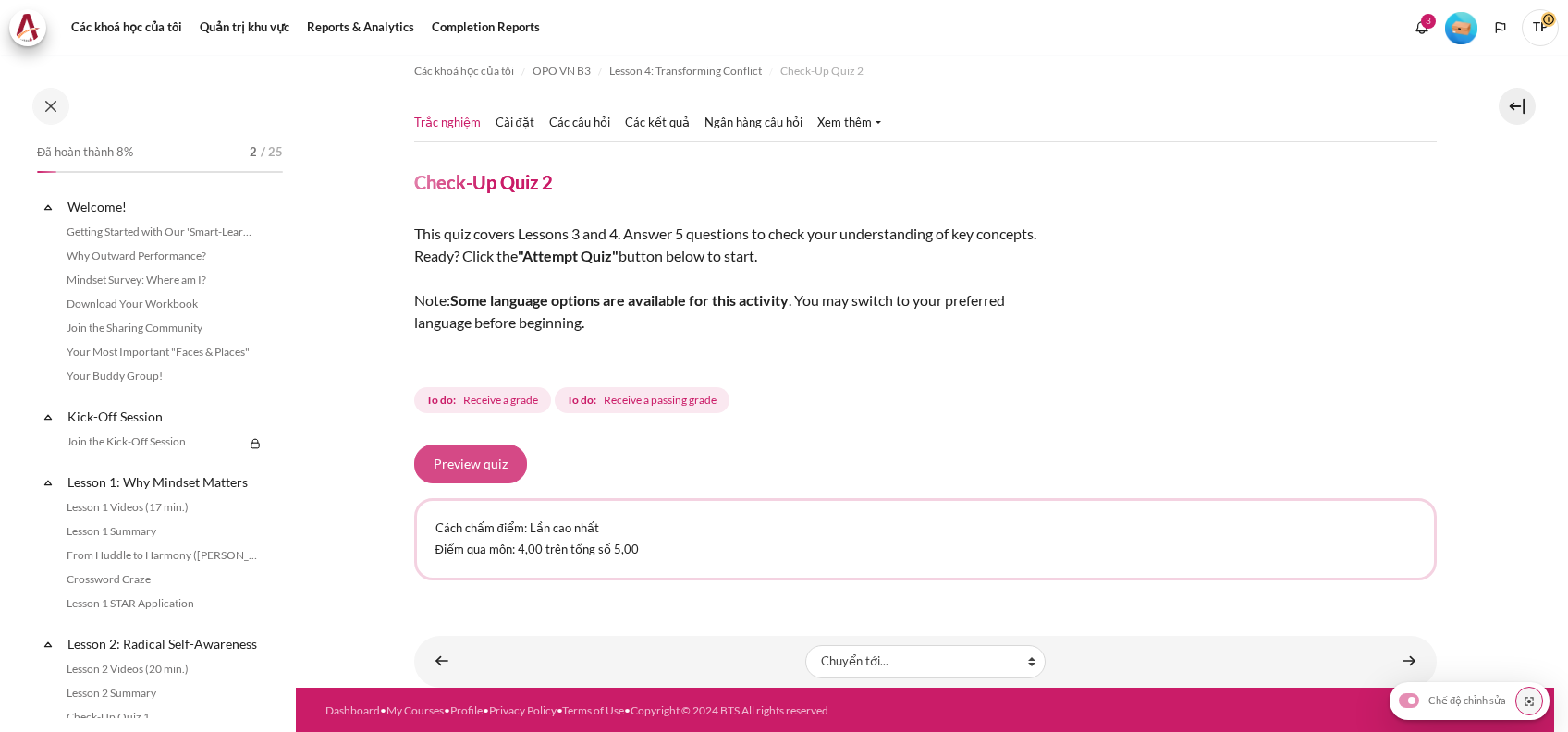
scroll to position [651, 0]
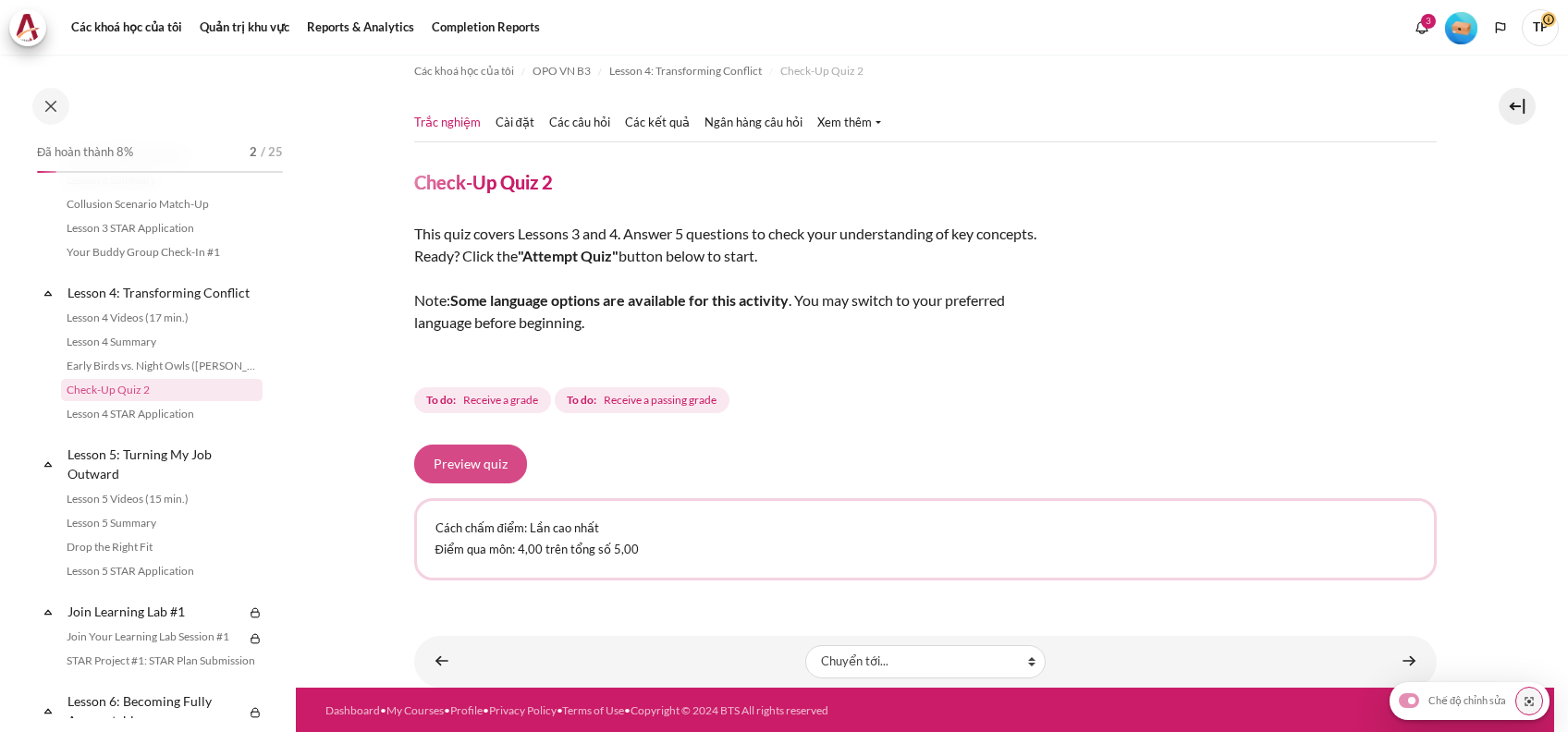
click at [464, 474] on button "Preview quiz" at bounding box center [470, 464] width 113 height 39
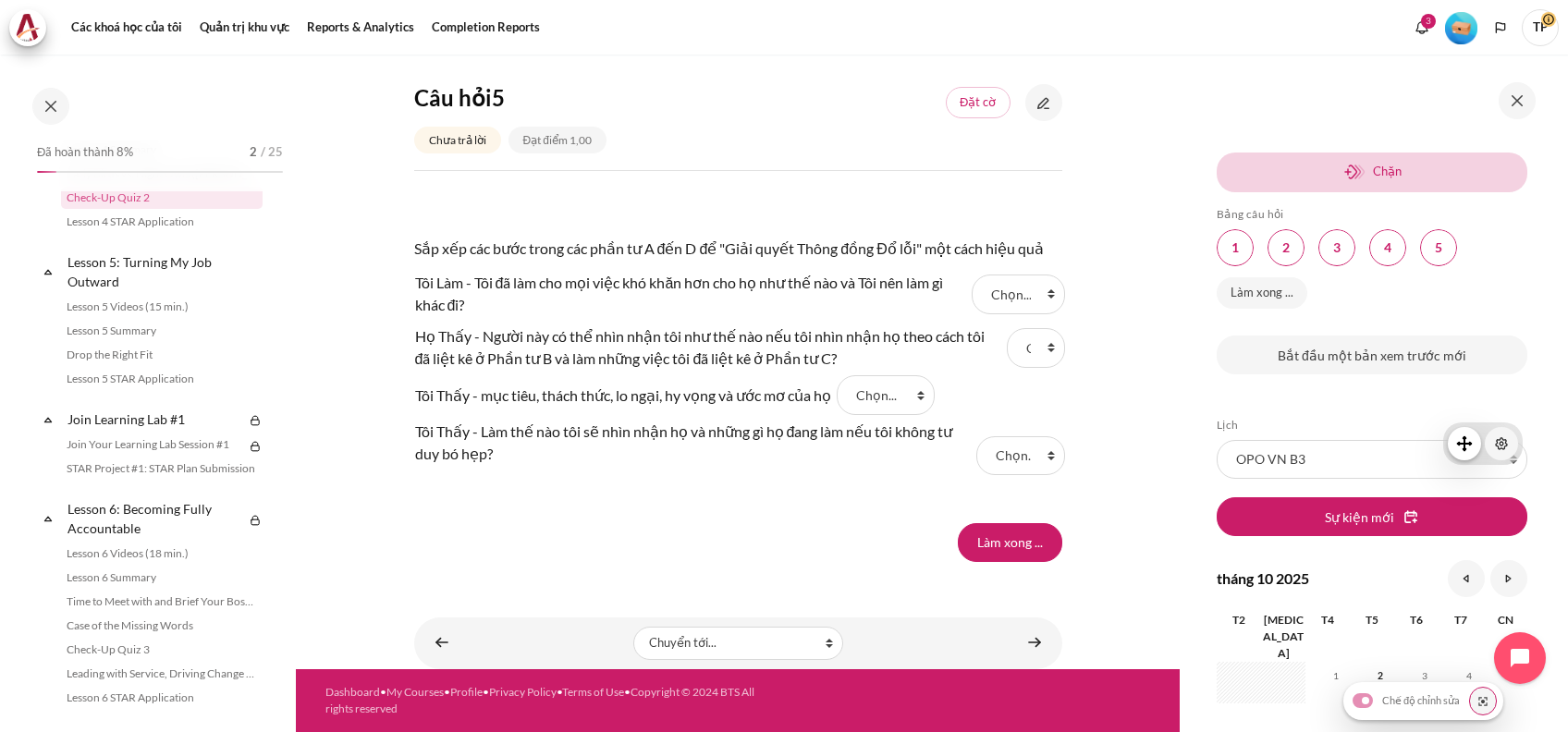
scroll to position [1144, 0]
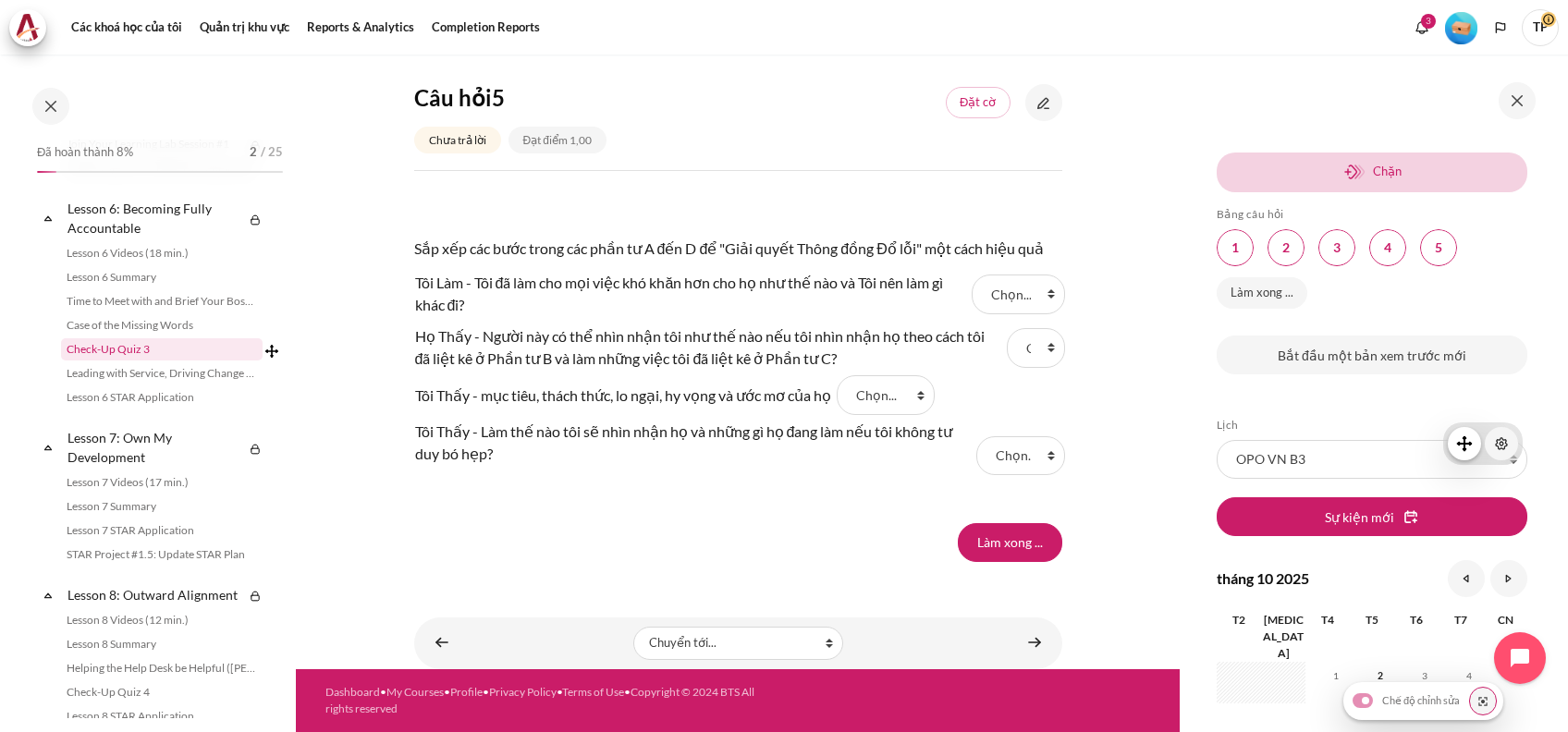
click at [141, 360] on link "Check-Up Quiz 3" at bounding box center [161, 349] width 202 height 22
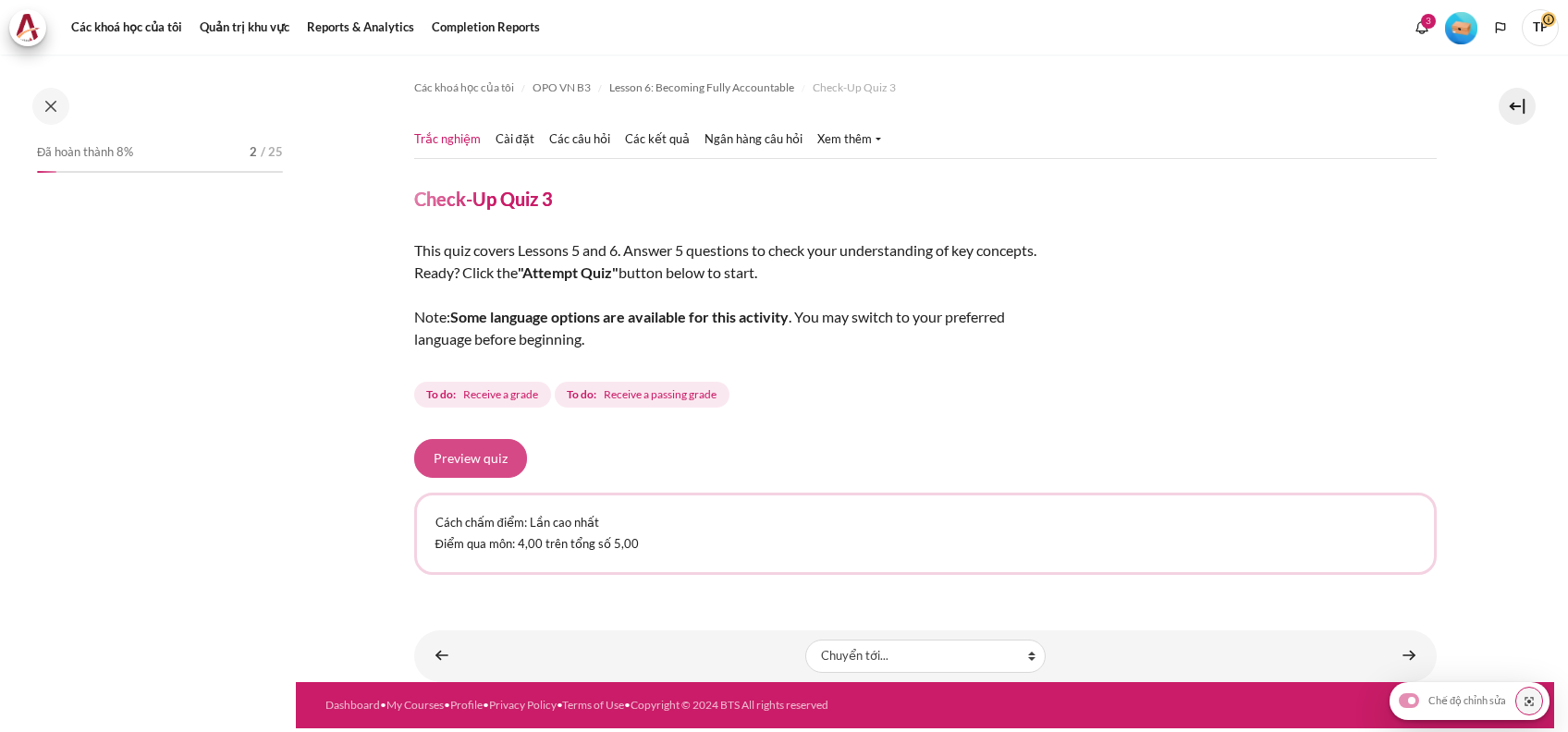
scroll to position [1103, 0]
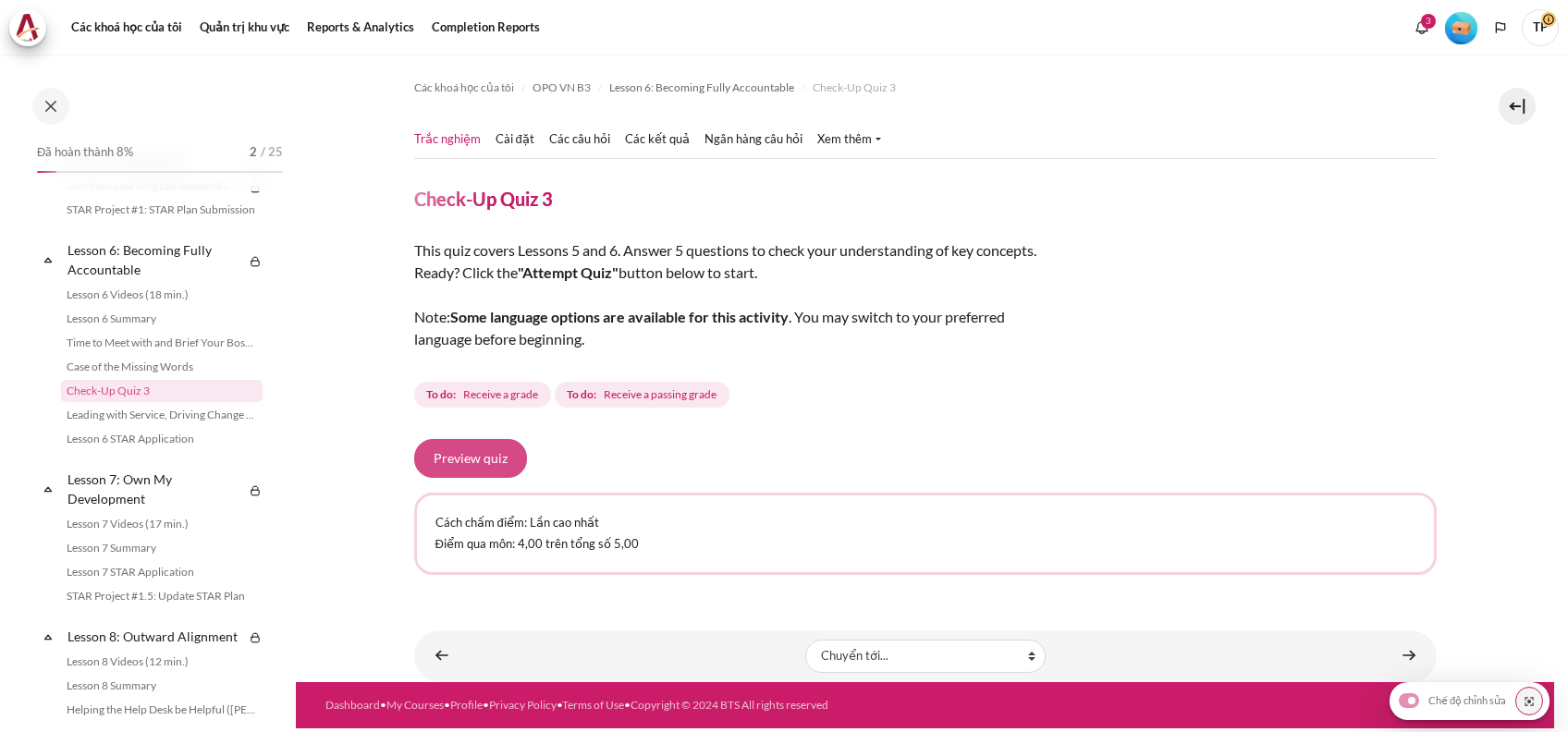
click at [427, 455] on button "Preview quiz" at bounding box center [470, 458] width 113 height 39
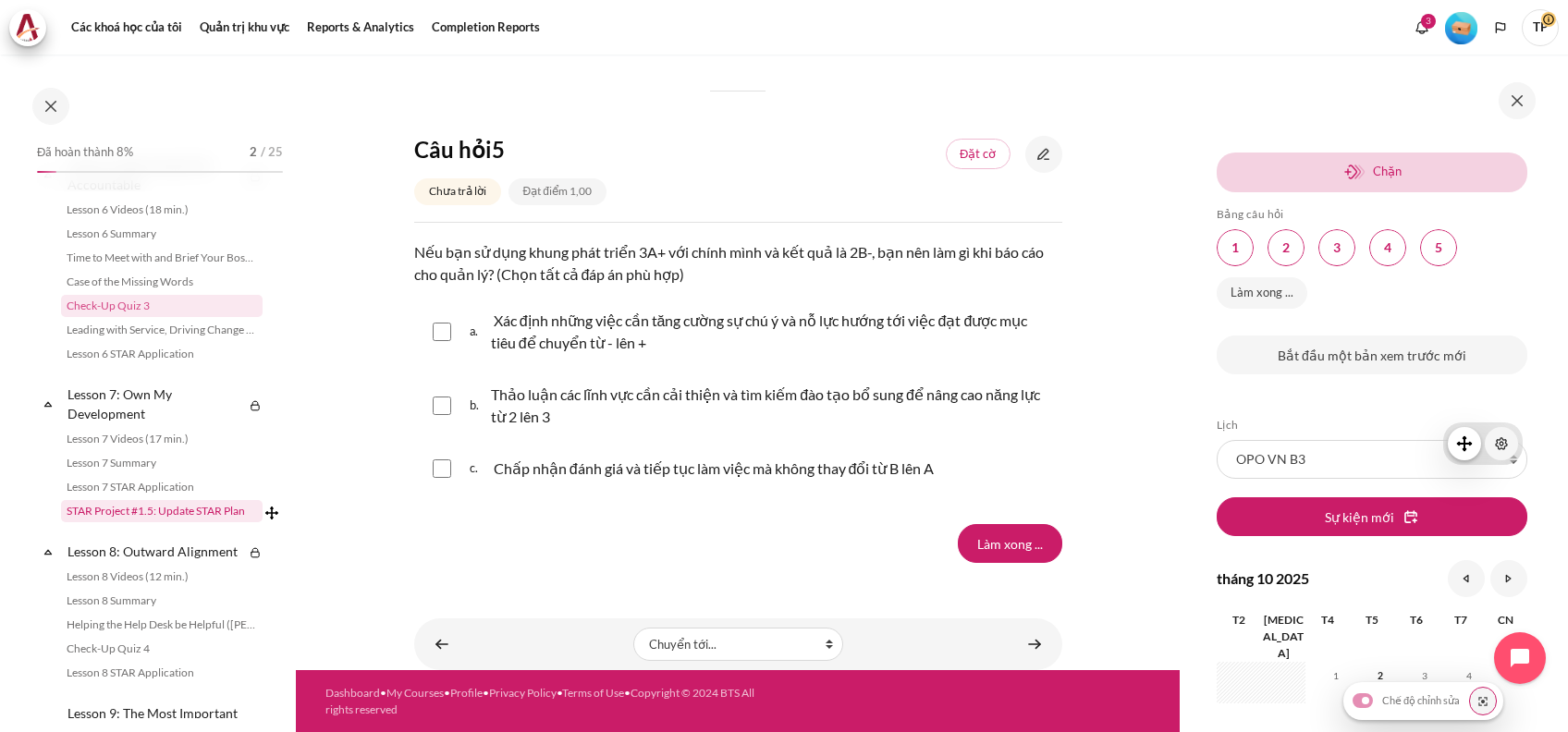
scroll to position [1226, 0]
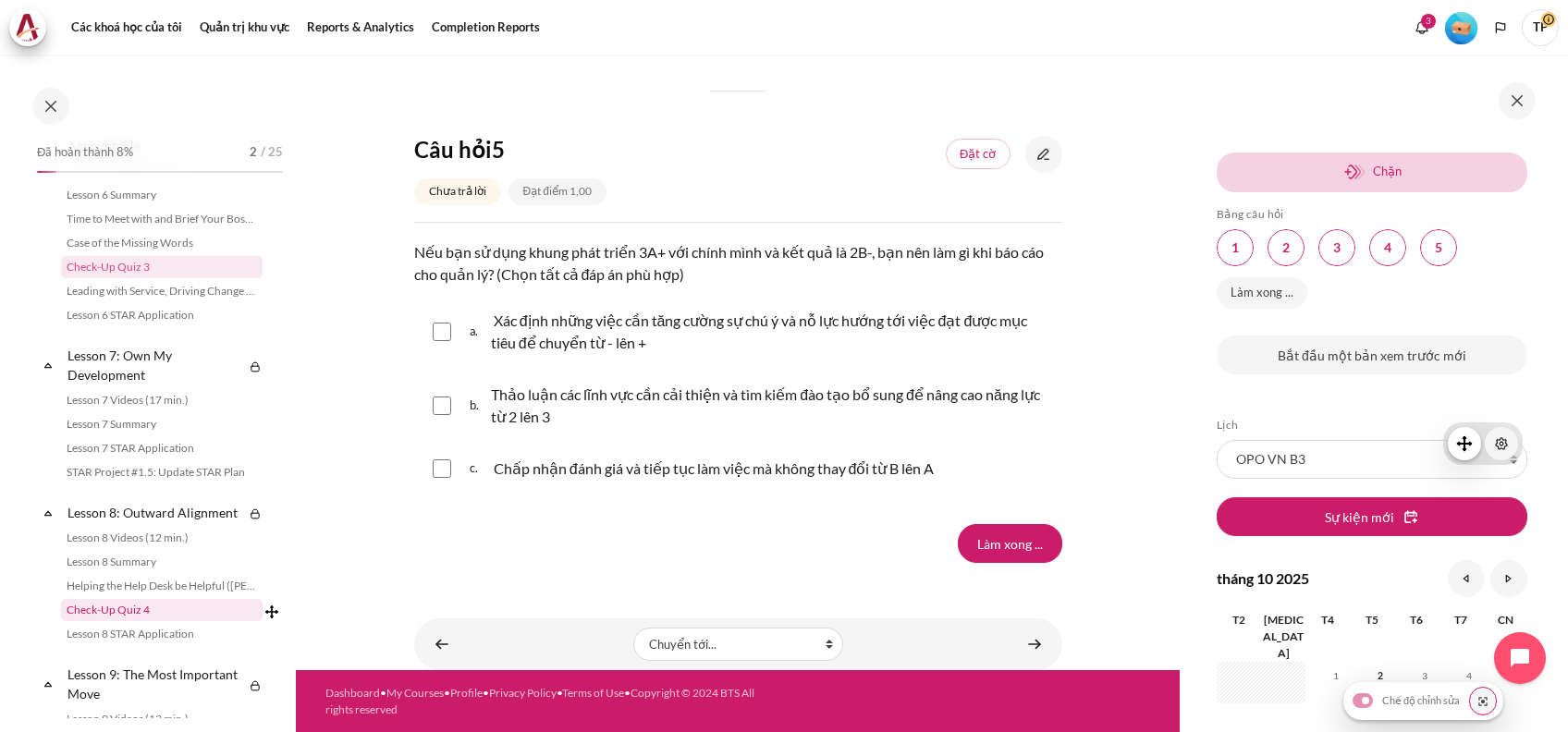
click at [95, 622] on link "Check-Up Quiz 4" at bounding box center [161, 611] width 202 height 22
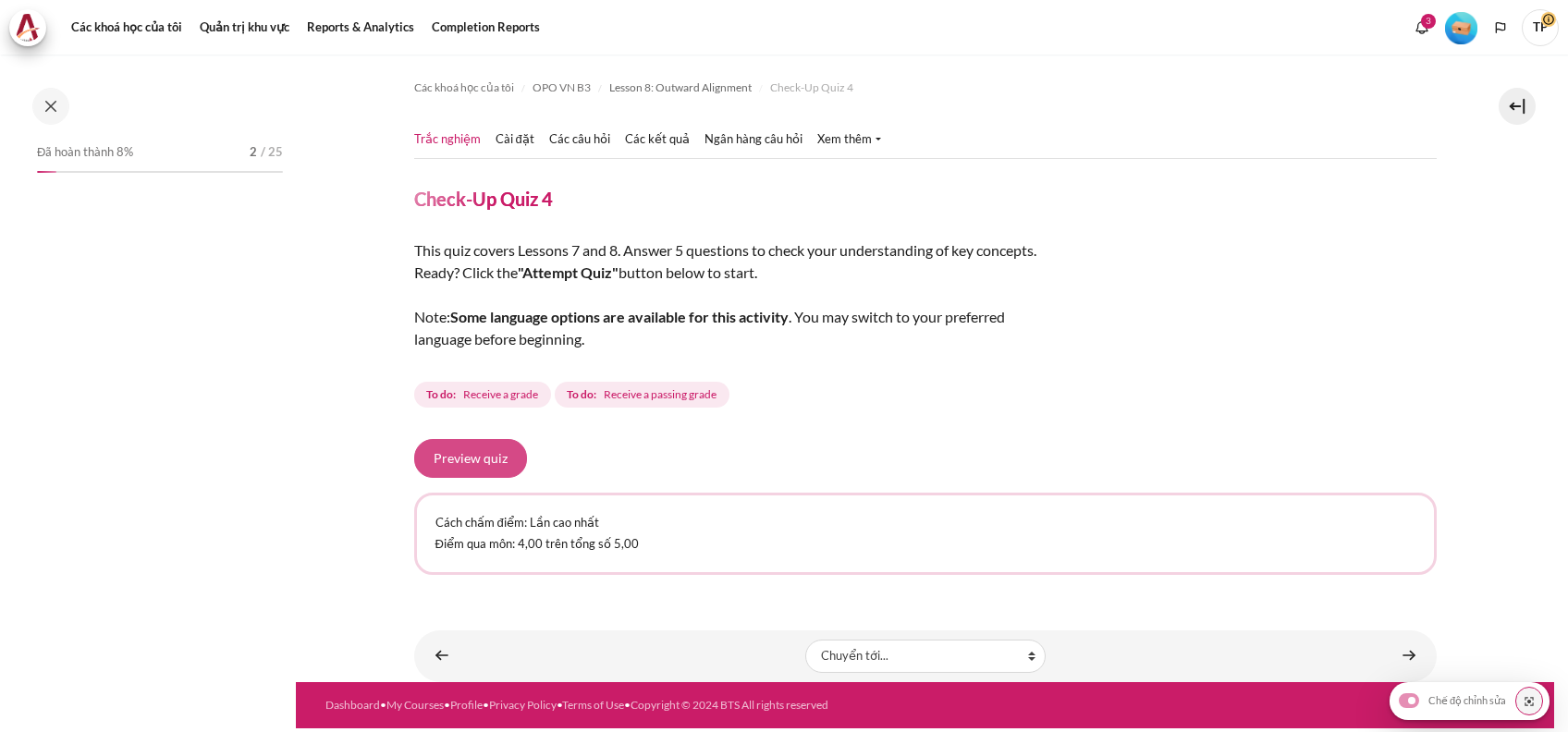
click at [473, 461] on button "Preview quiz" at bounding box center [470, 458] width 113 height 39
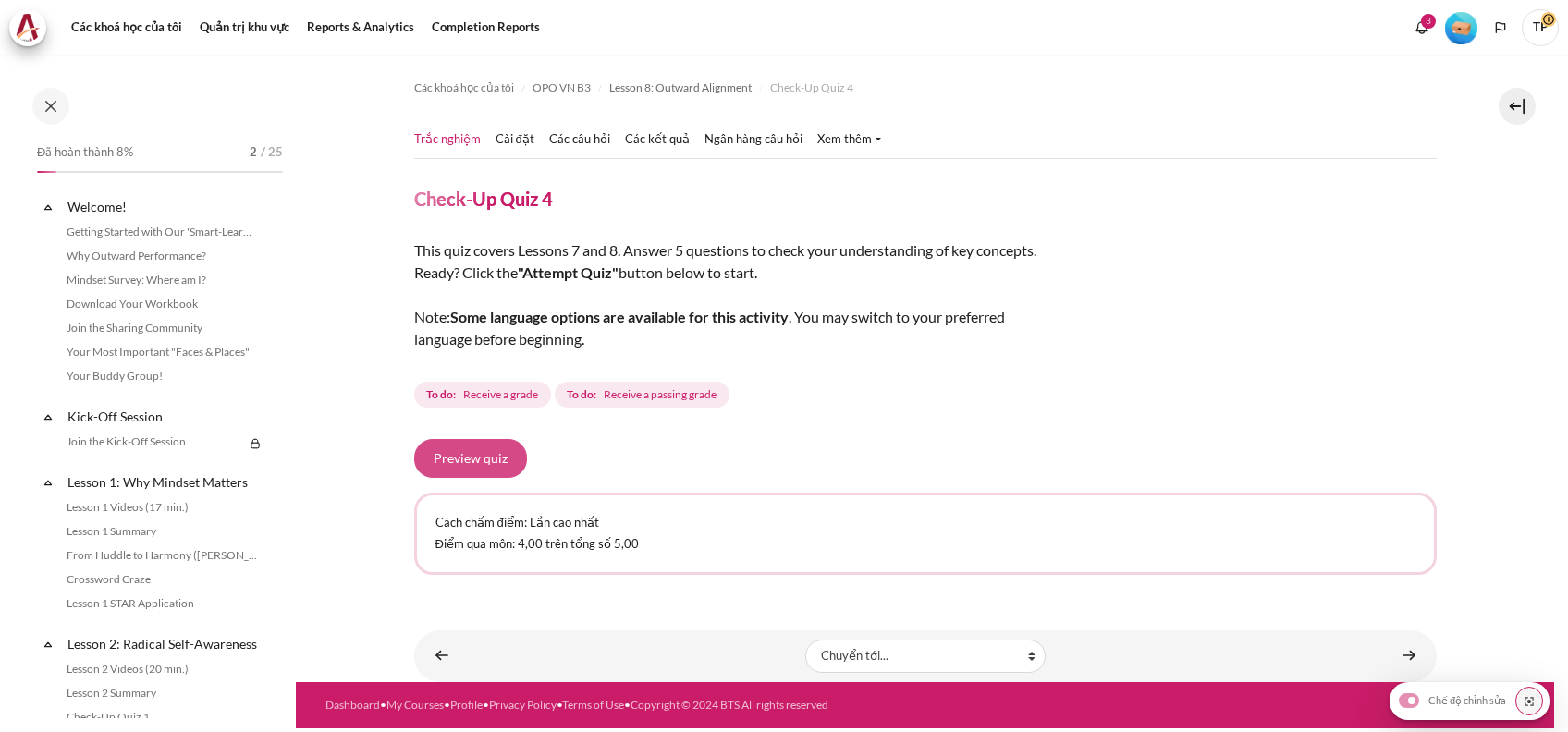
scroll to position [1465, 0]
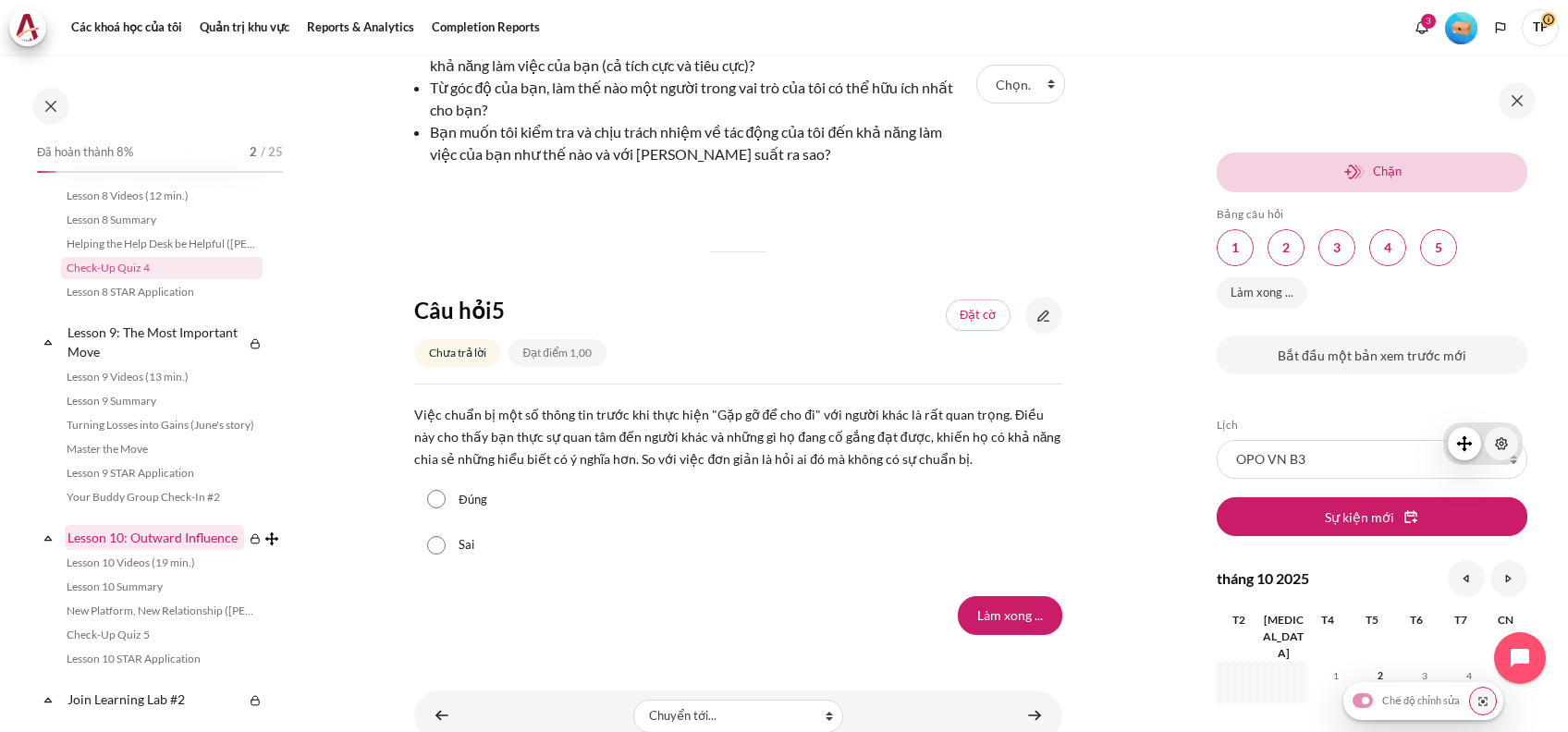
scroll to position [1711, 0]
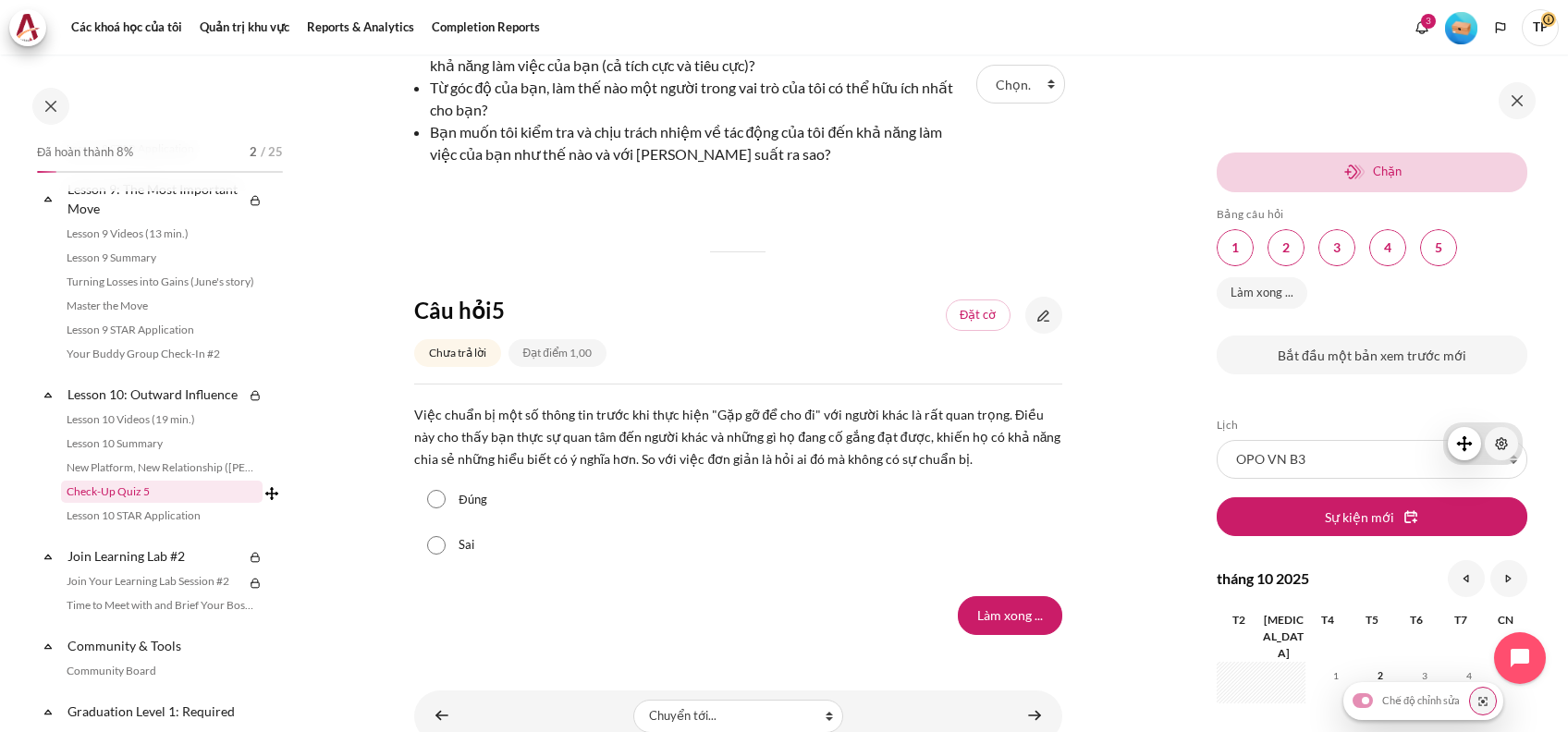
click at [91, 503] on link "Check-Up Quiz 5" at bounding box center [161, 492] width 202 height 22
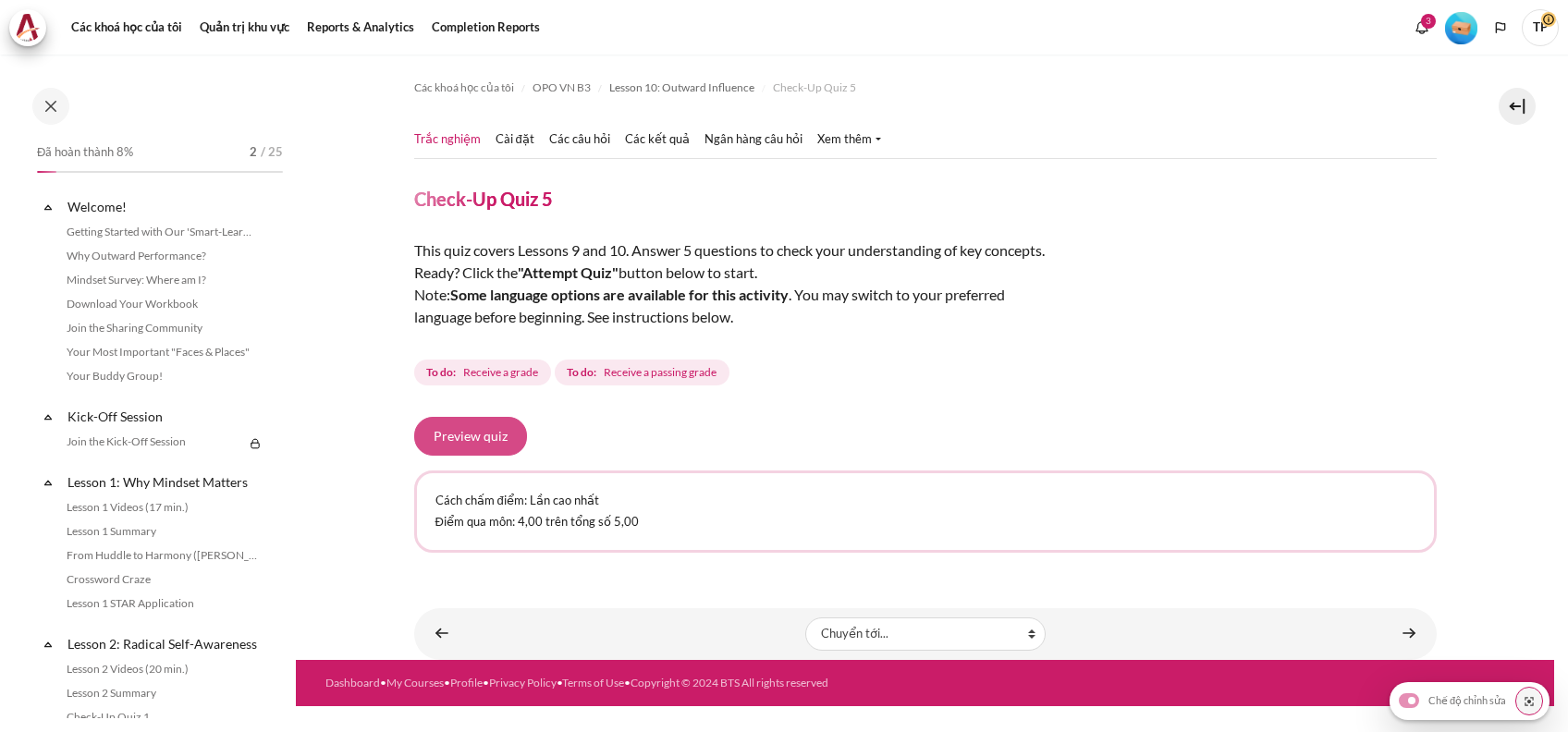
scroll to position [1851, 0]
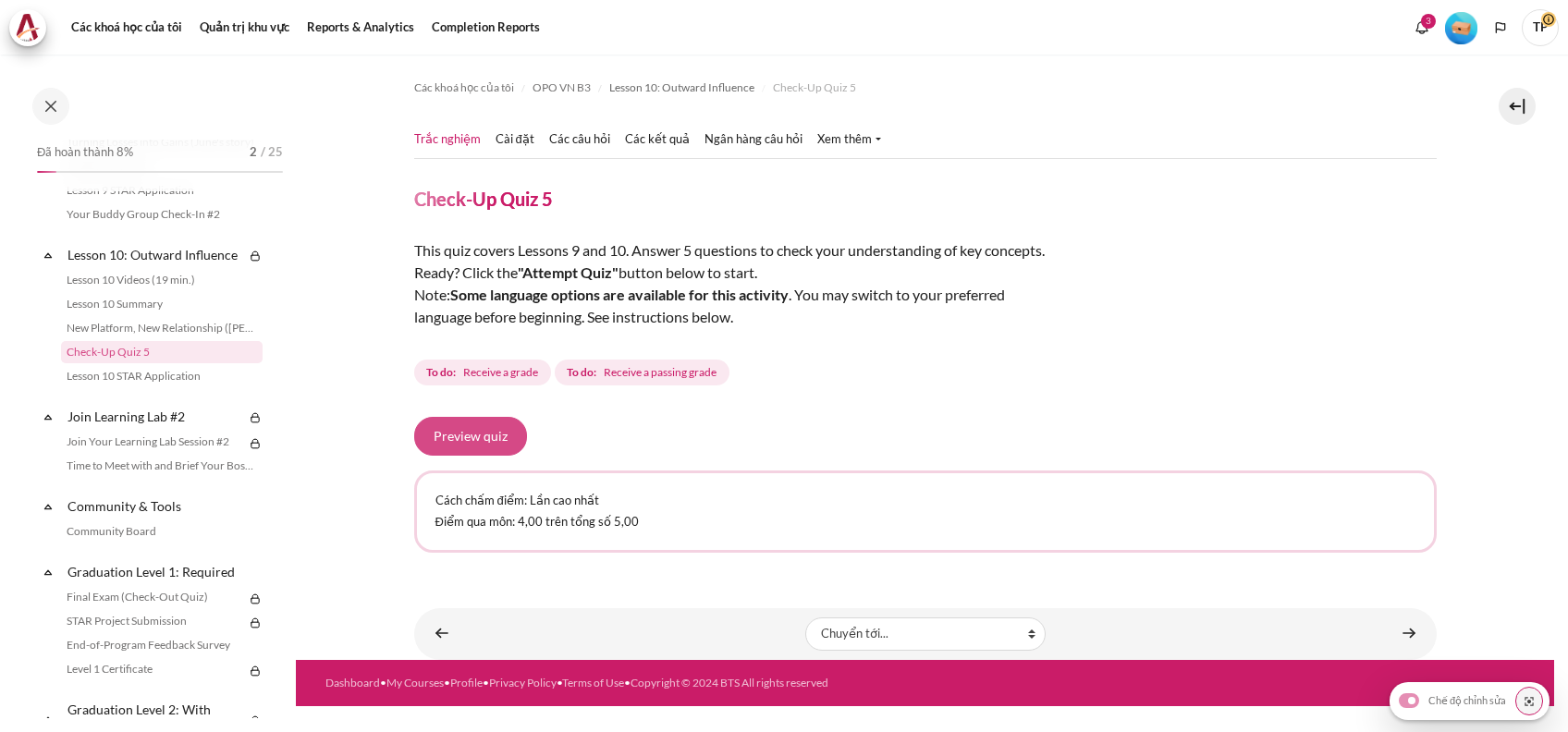
click at [429, 442] on button "Preview quiz" at bounding box center [470, 437] width 113 height 39
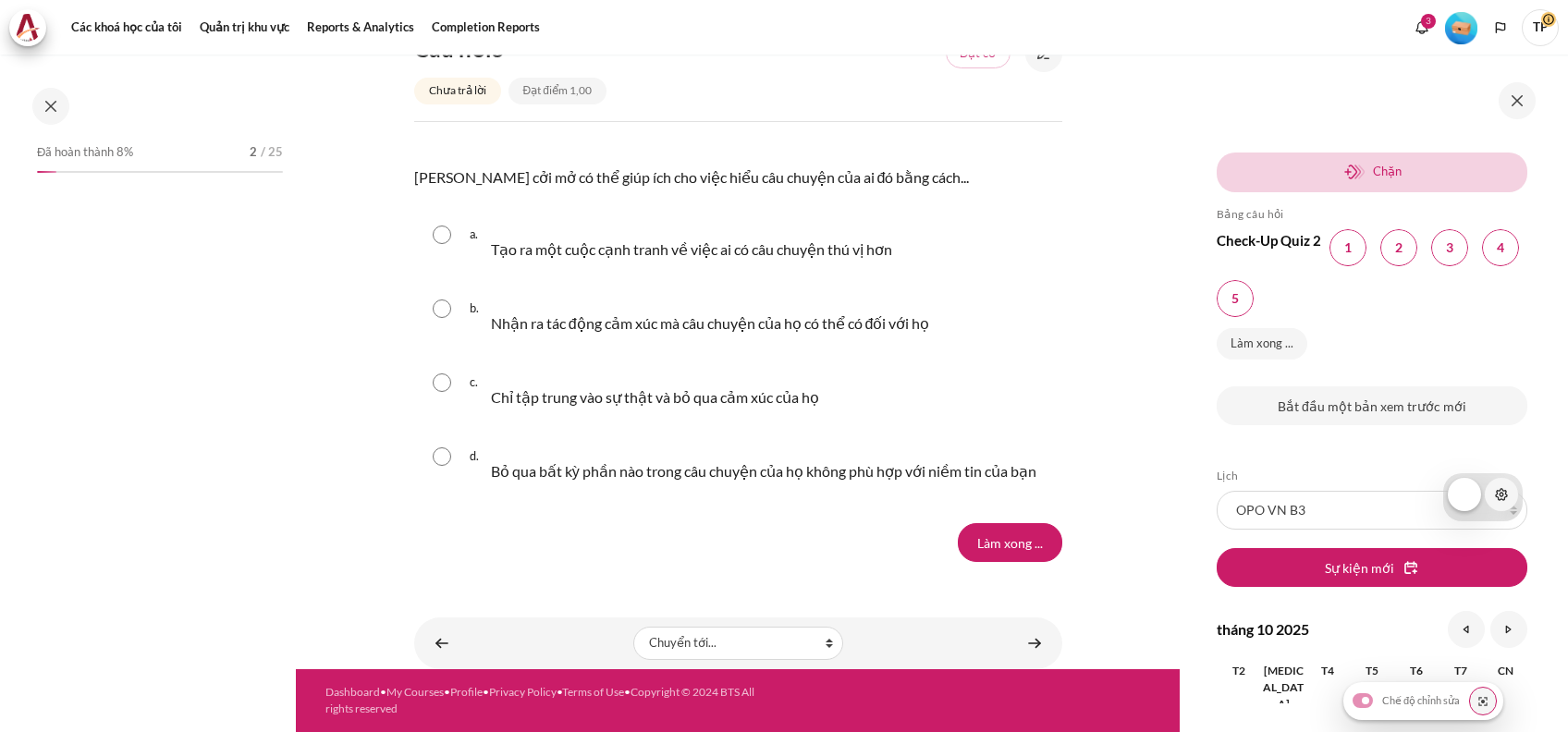
scroll to position [1851, 0]
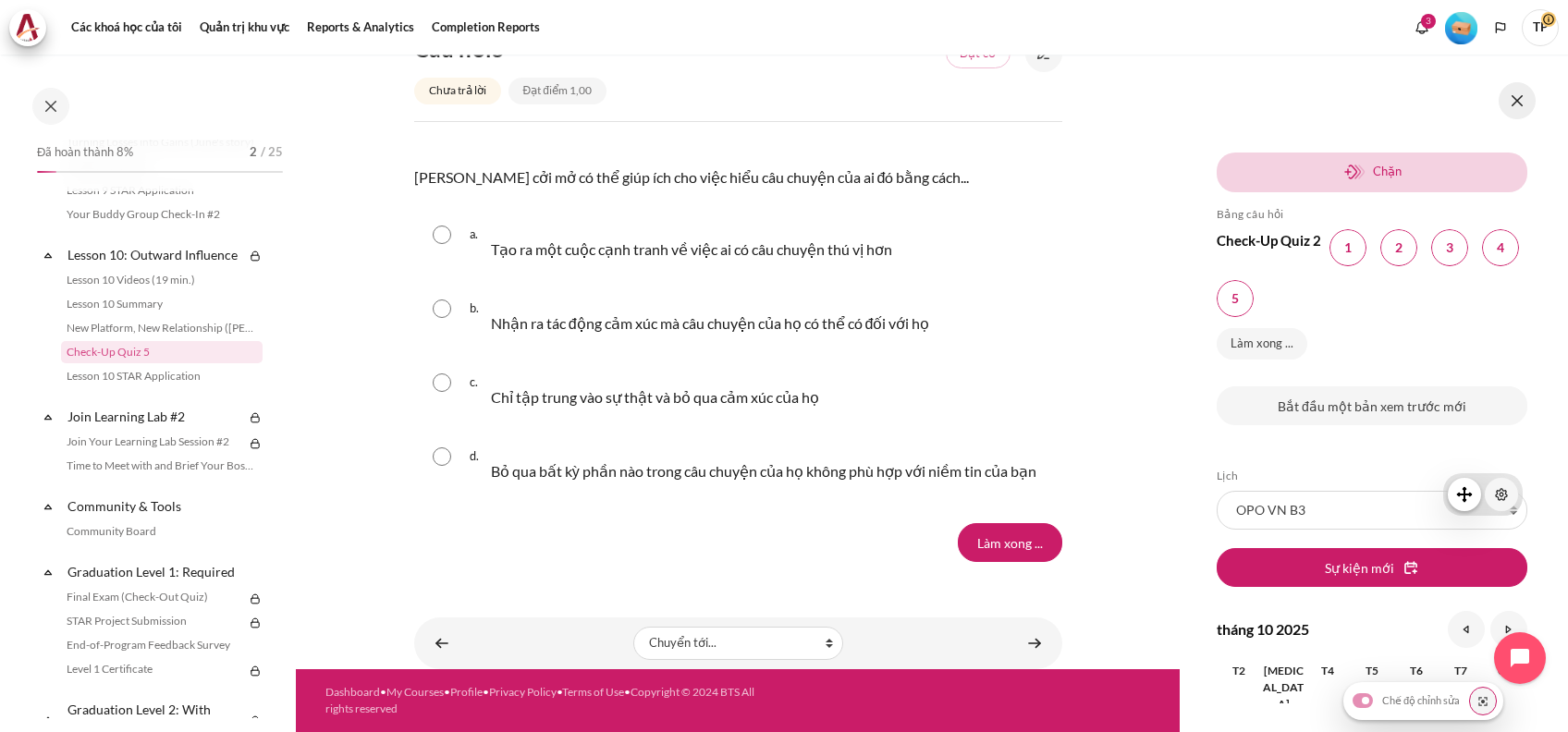
click at [1506, 100] on button at bounding box center [1517, 101] width 37 height 37
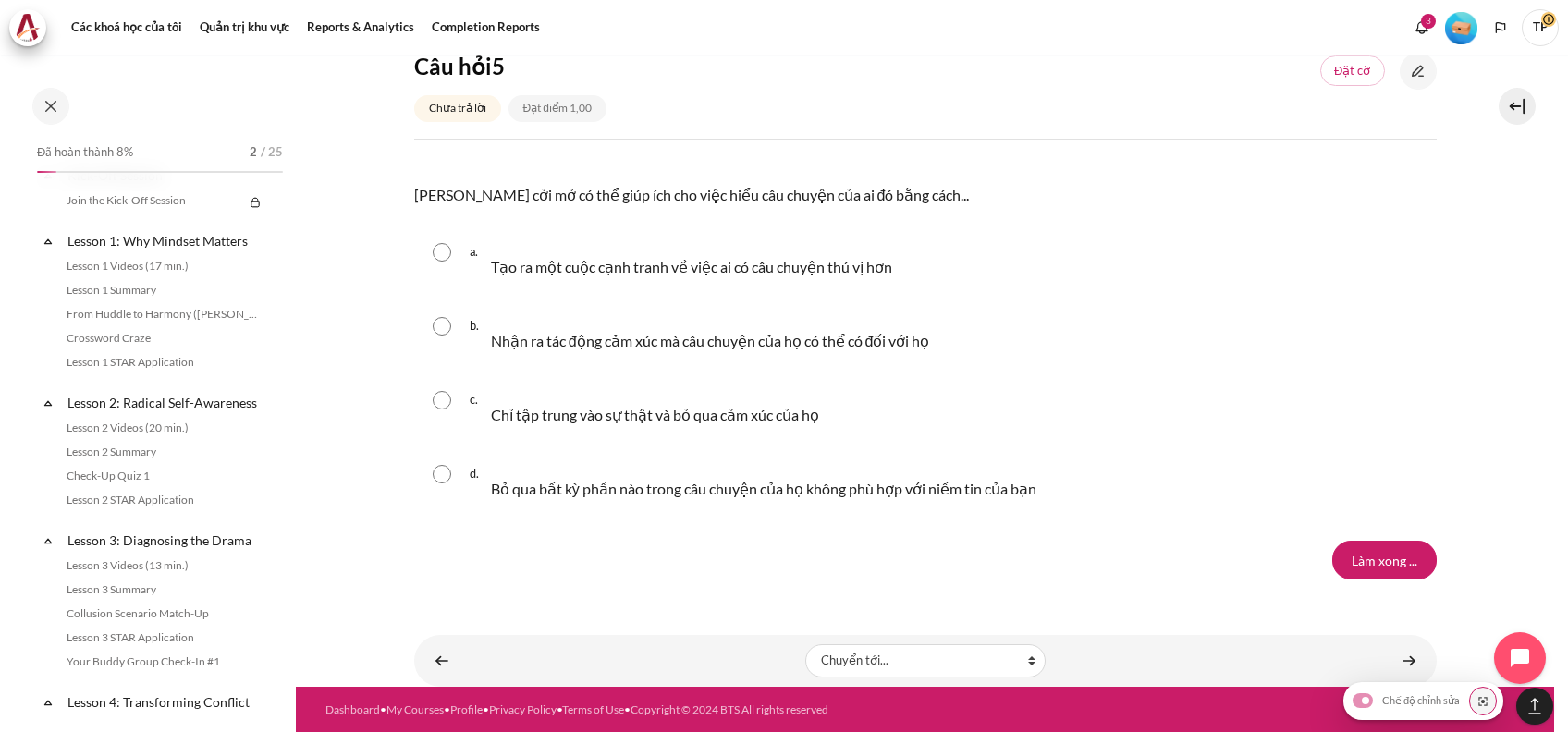
scroll to position [0, 0]
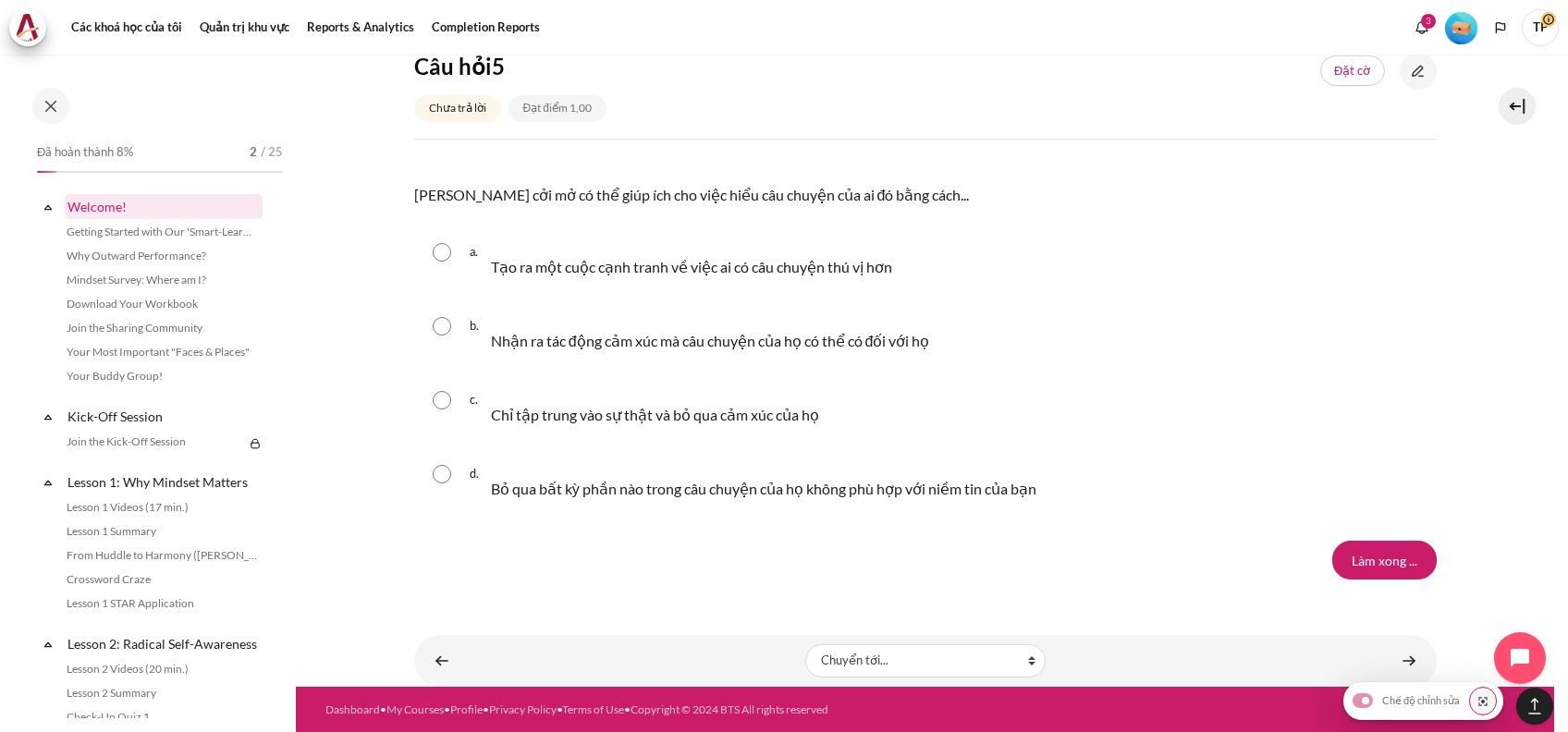
click at [105, 206] on link "Welcome!" at bounding box center [163, 206] width 198 height 25
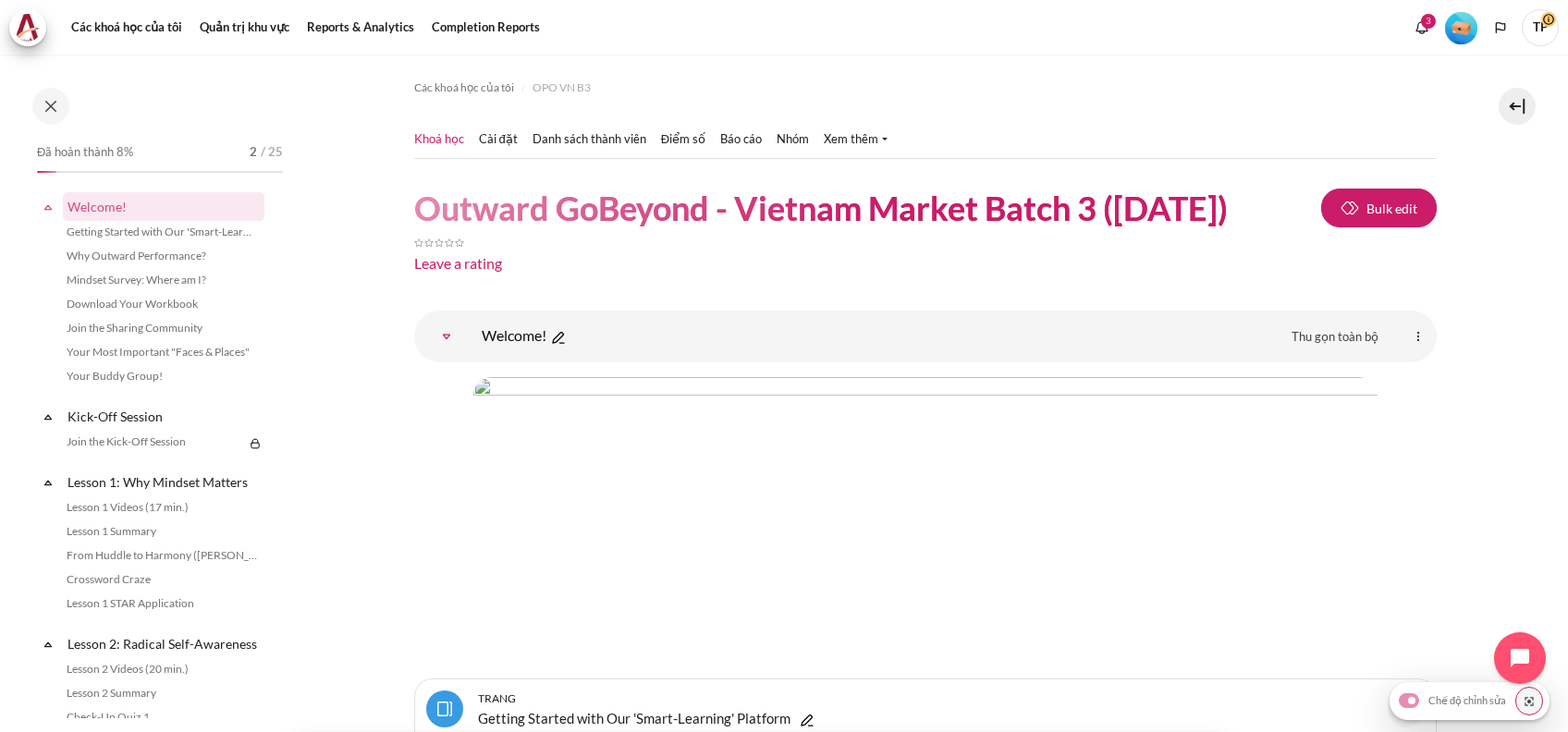
click at [1511, 42] on li "Bahasa Indonesia ‎(id)‎ Bahasa Melayu ‎(ms)‎ English ‎(en)‎ Tagalog ‎(tl)‎ ภาษา…" at bounding box center [1501, 28] width 28 height 37
click at [1501, 28] on icon "Languages" at bounding box center [1501, 28] width 15 height 15
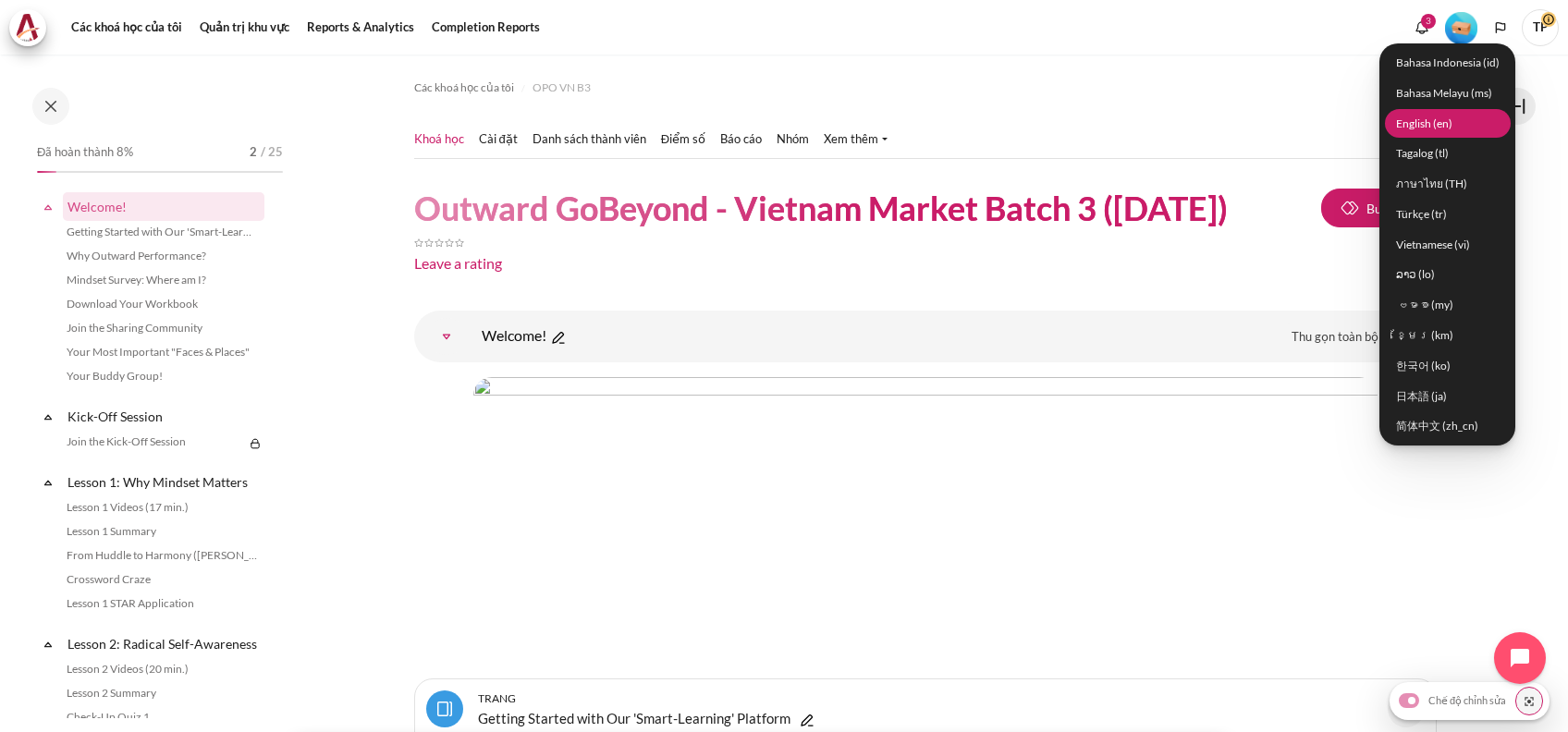
click at [1442, 119] on link "English ‎(en)‎" at bounding box center [1448, 123] width 126 height 29
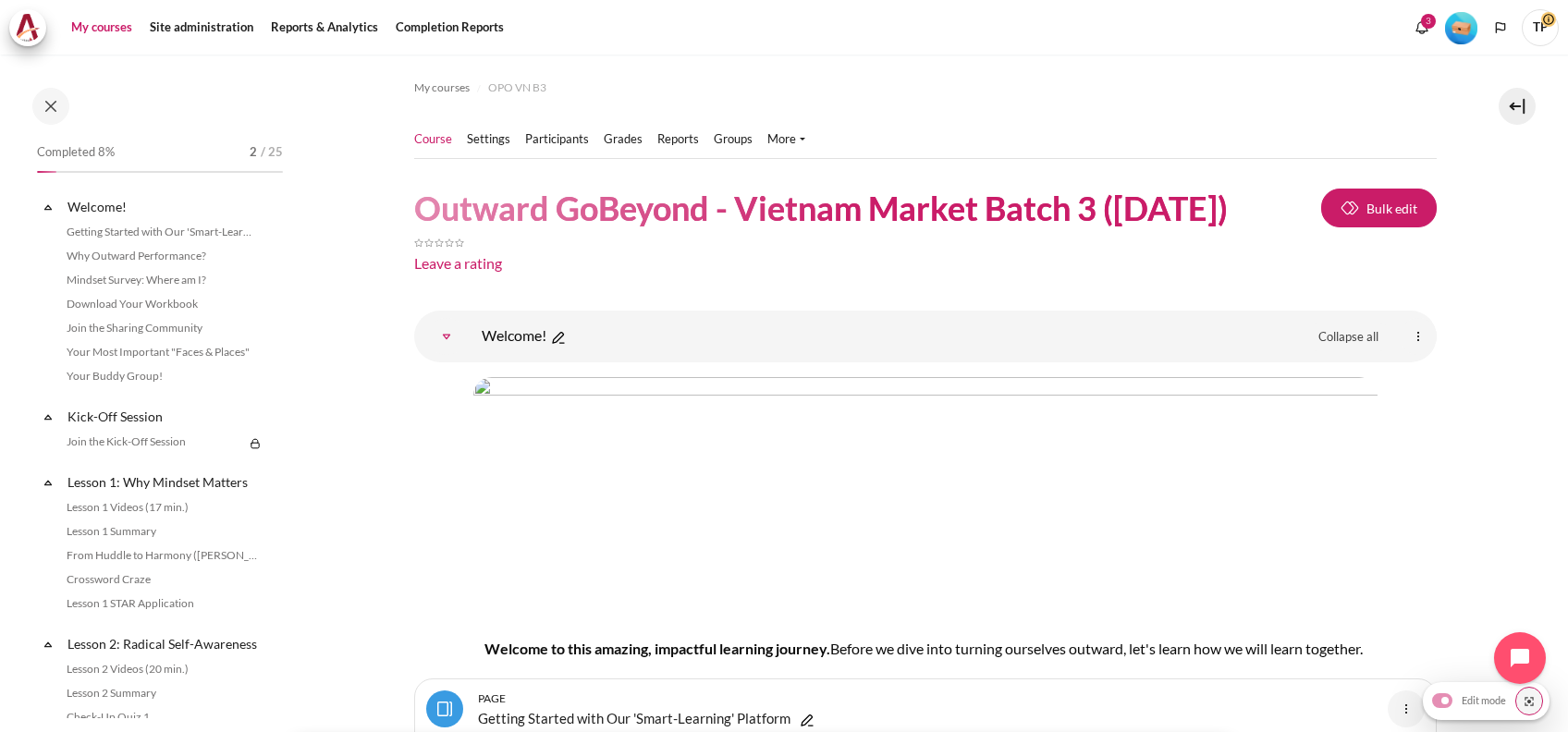
click at [95, 20] on link "My courses" at bounding box center [101, 28] width 74 height 37
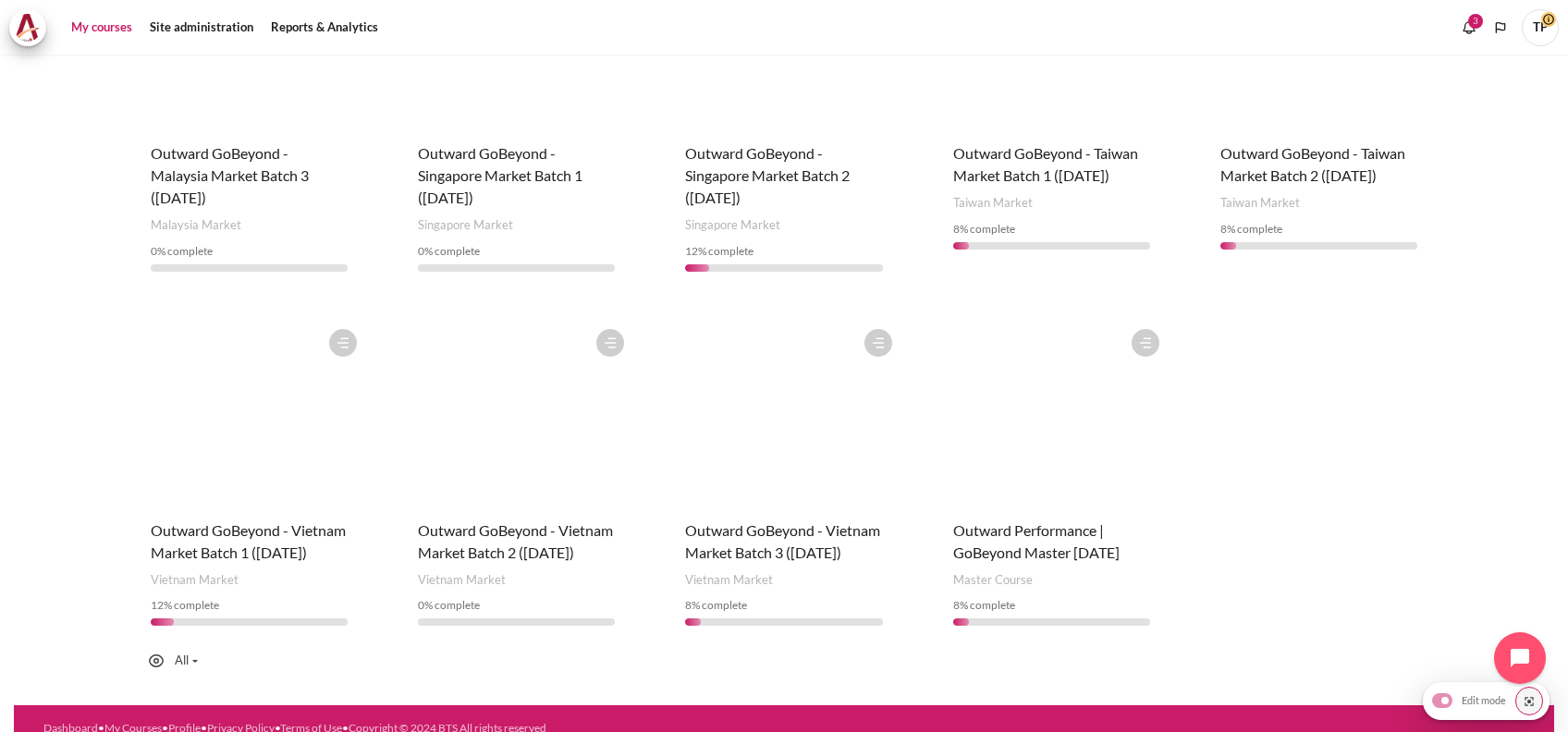
scroll to position [1109, 0]
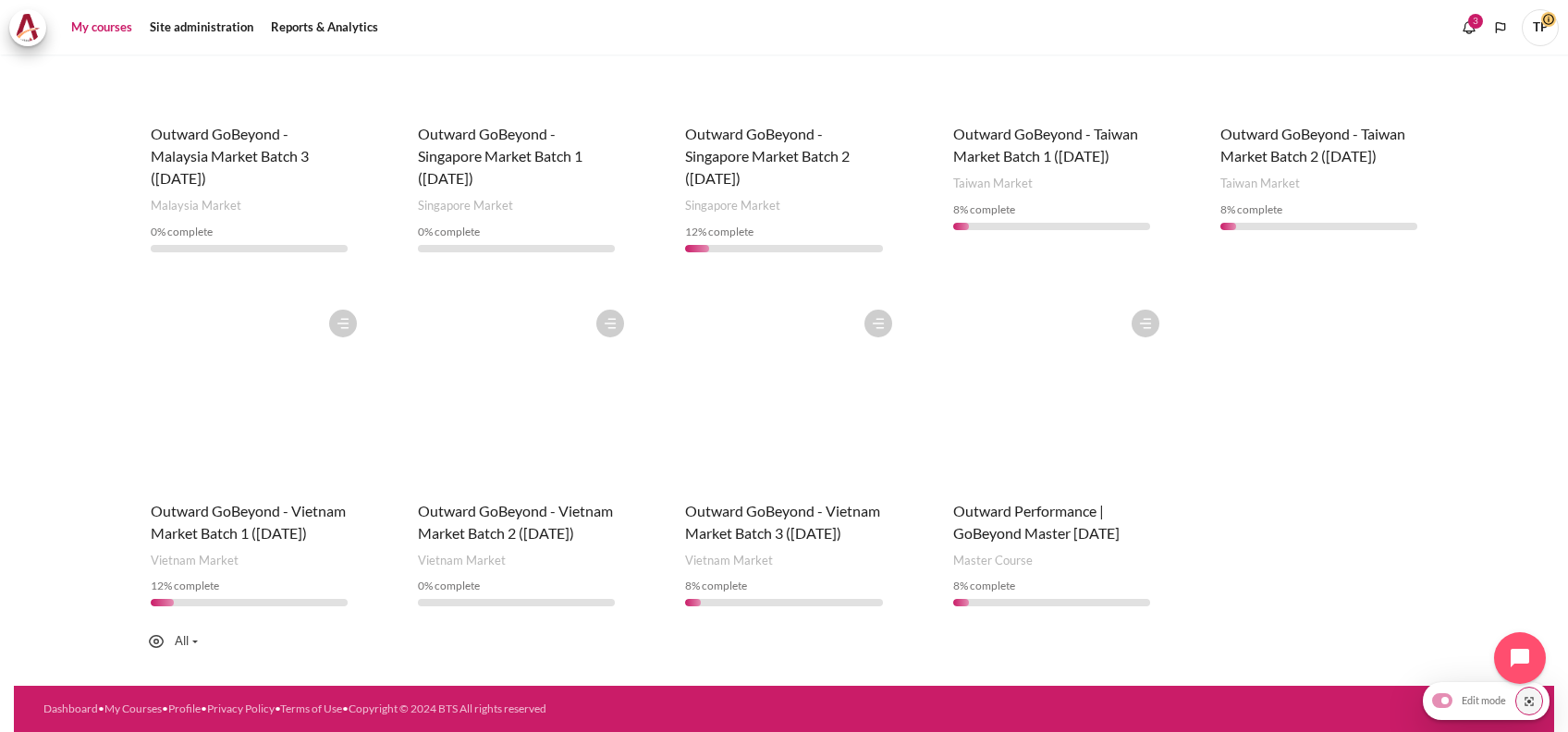
drag, startPoint x: 777, startPoint y: 547, endPoint x: 656, endPoint y: 493, distance: 132.5
copy div "Course name Outward GoBeyond - Vietnam Market Batch 3 ([DATE])"
click at [755, 519] on h4 "Course name Outward GoBeyond - Vietnam Market Batch 3 ([DATE])" at bounding box center [783, 523] width 197 height 45
click at [745, 458] on figure "Content" at bounding box center [783, 393] width 234 height 185
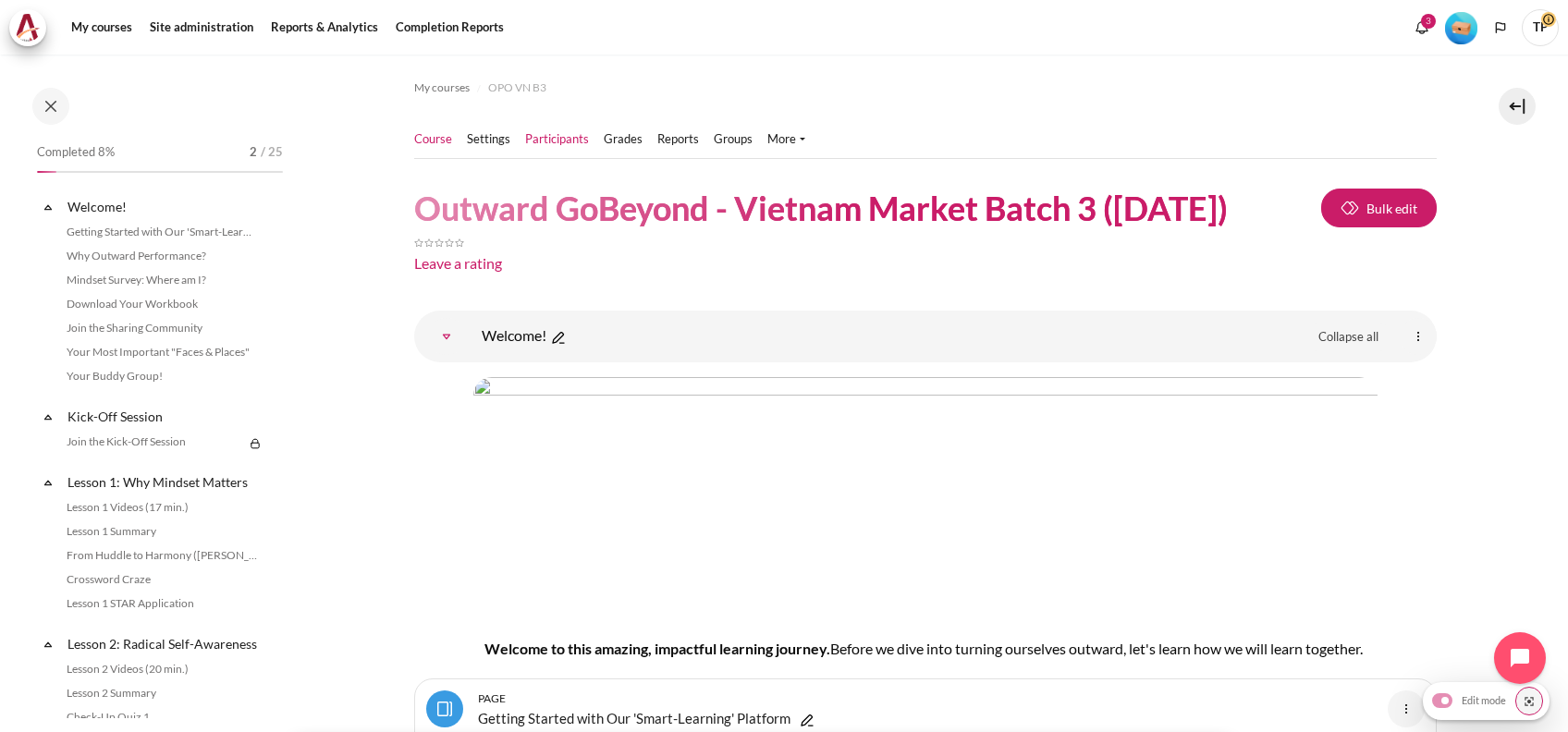
click at [565, 141] on link "Participants" at bounding box center [557, 140] width 63 height 19
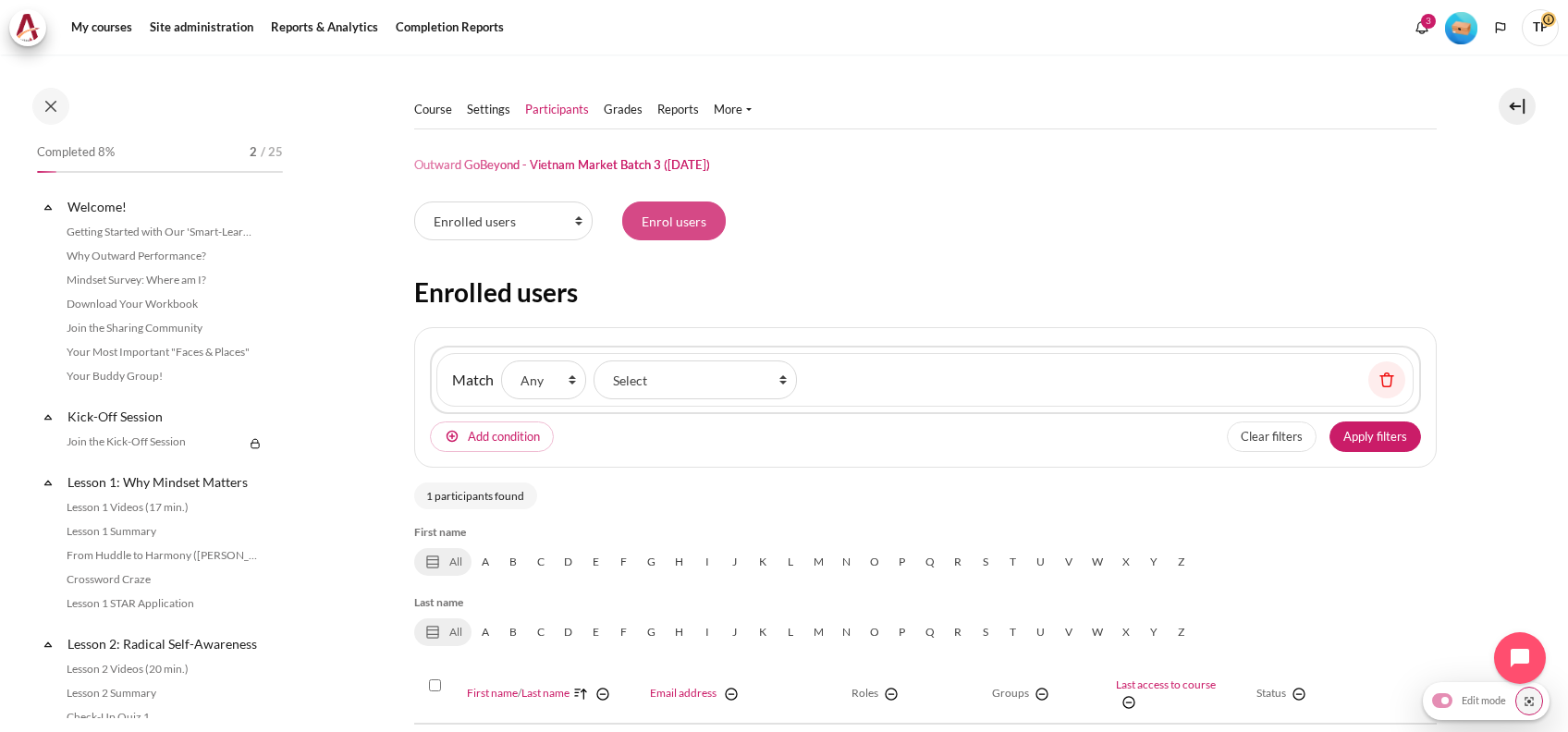
click at [703, 228] on input "Enrol users" at bounding box center [674, 221] width 104 height 39
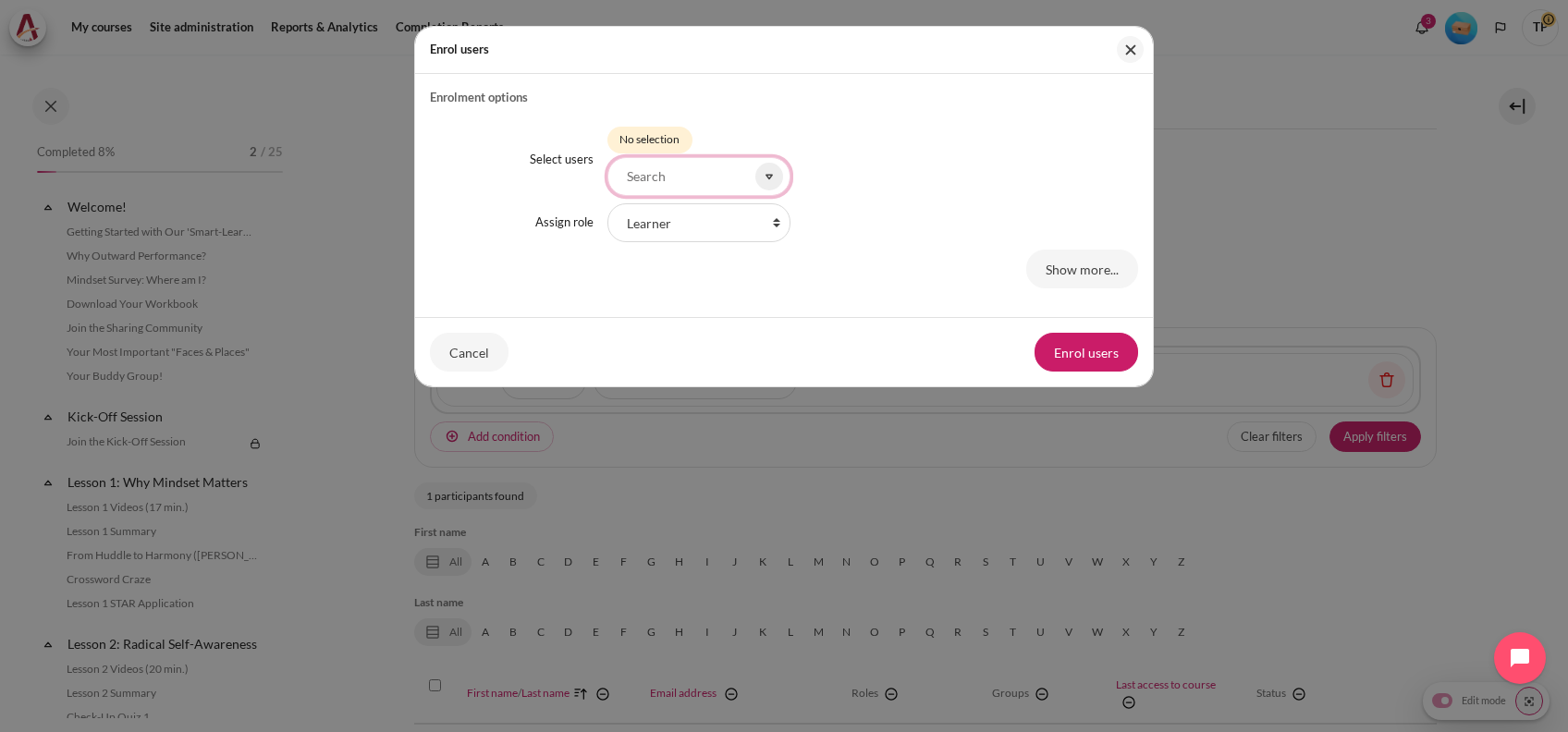
click at [677, 177] on input "Select users" at bounding box center [699, 176] width 183 height 39
paste input "[EMAIL_ADDRESS][DOMAIN_NAME]"
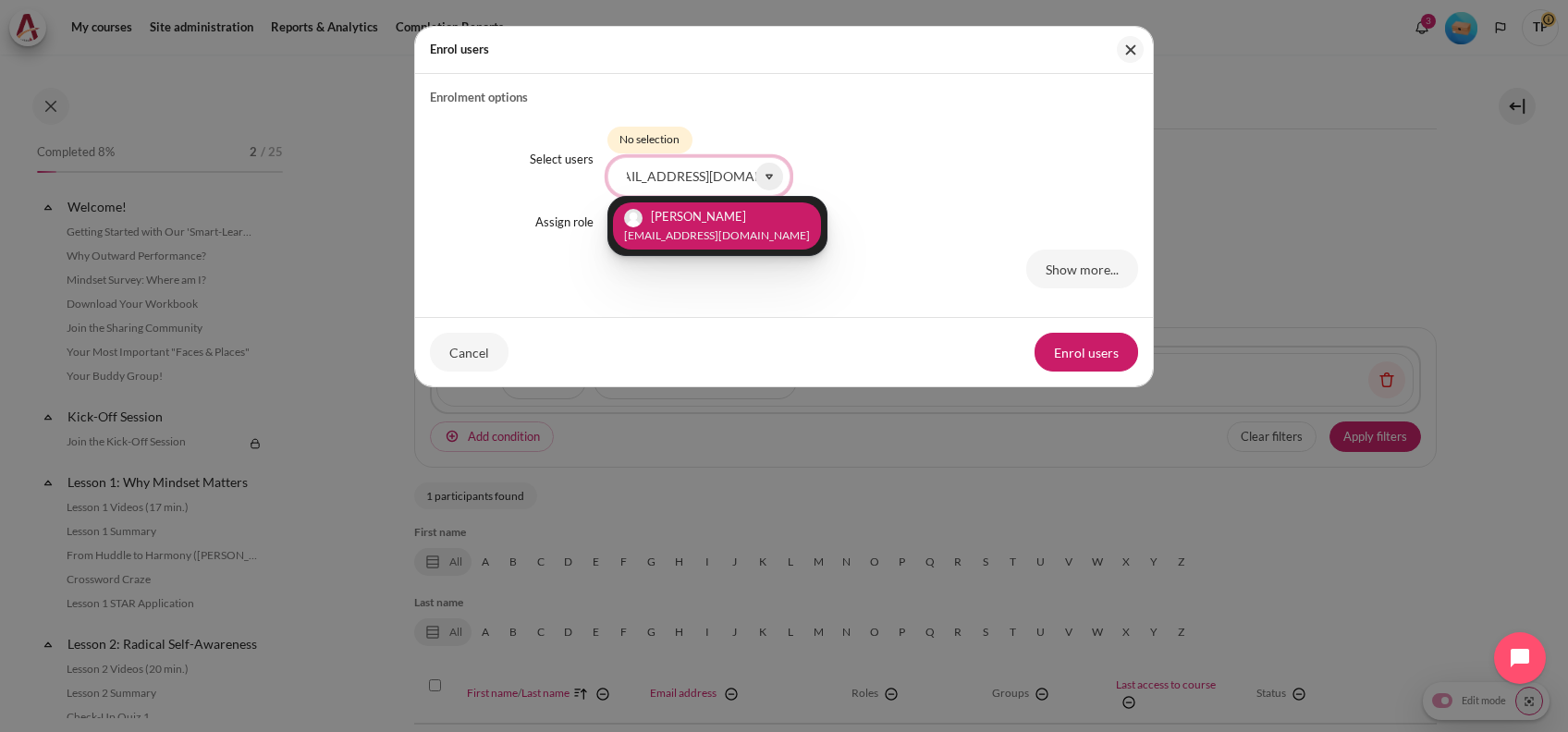
type input "ngtthong@zuelligpharma.com"
click at [698, 206] on li "Hong Nguyen Thi Thu ngtthong@zuelligpharma.com" at bounding box center [717, 226] width 208 height 48
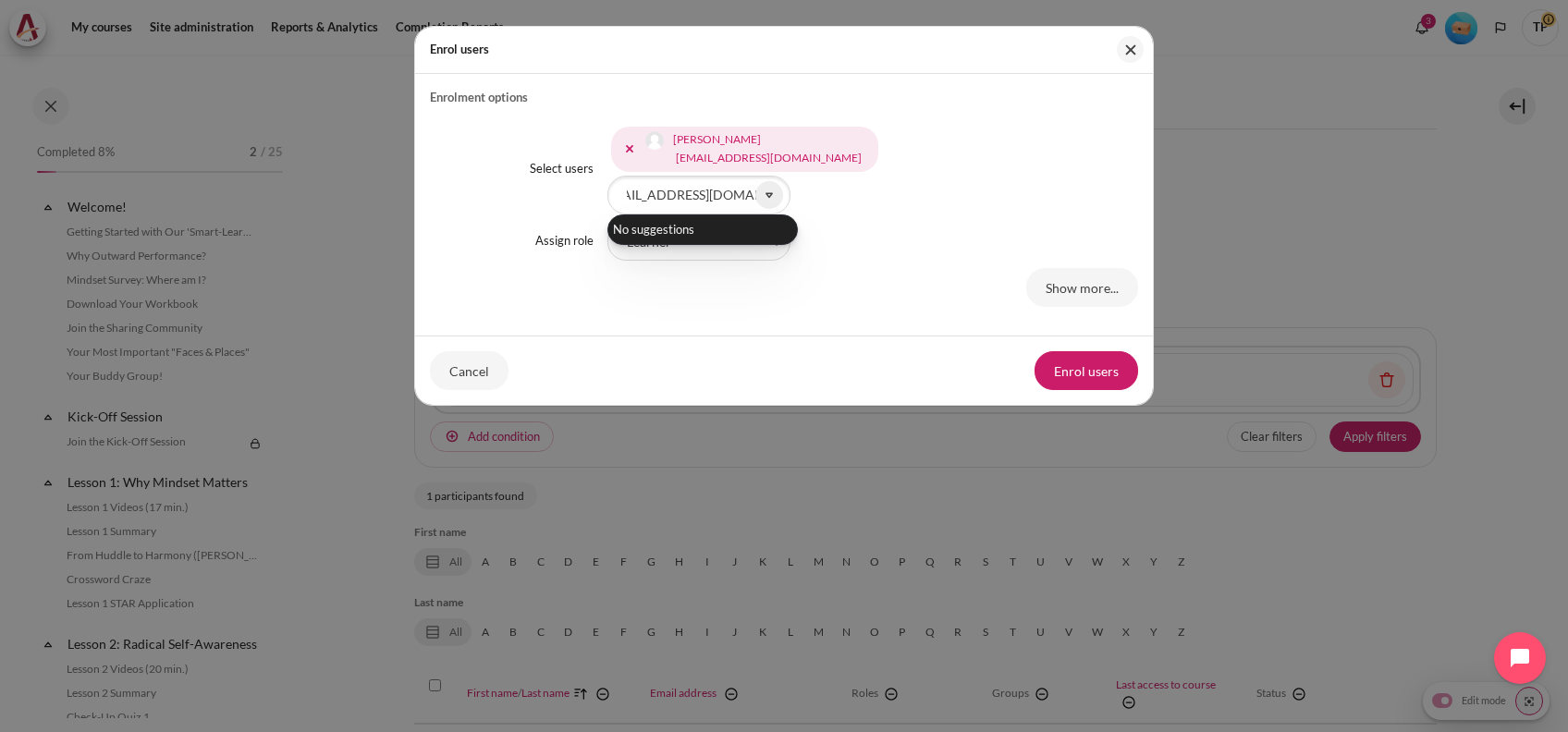
click at [879, 211] on div "Hong Nguyen Thi Thu ngtthong@zuelligpharma.com Selected items: Hong Nguyen Thi …" at bounding box center [873, 169] width 531 height 92
click at [670, 248] on select "Faculty Learning Sherpa Learner Designer Learning Tech Course Editor Trainer Ma…" at bounding box center [699, 242] width 183 height 39
select select "21"
click at [608, 222] on select "Faculty Learning Sherpa Learner Designer Learning Tech Course Editor Trainer Ma…" at bounding box center [699, 242] width 183 height 39
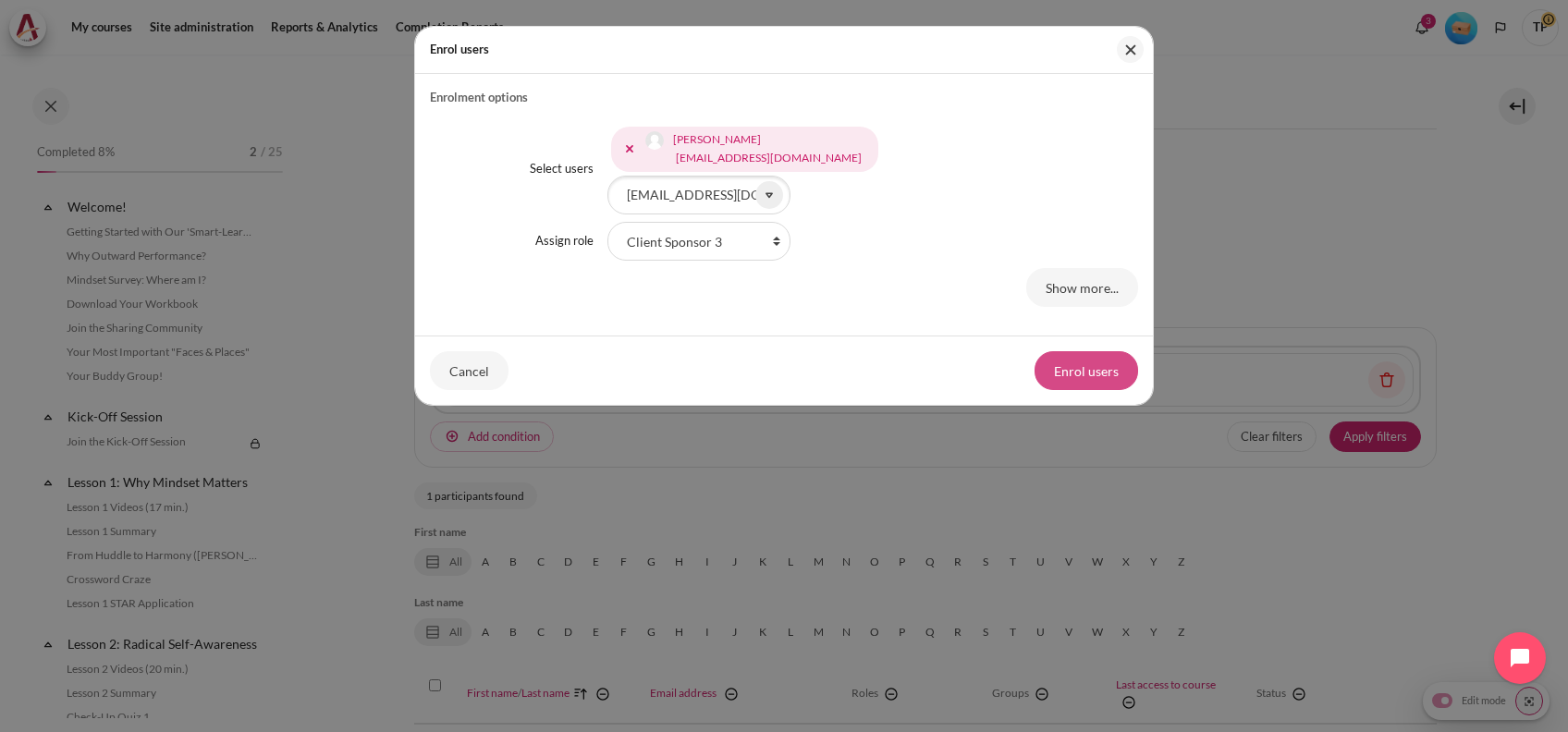
click at [1102, 380] on button "Enrol users" at bounding box center [1085, 371] width 104 height 39
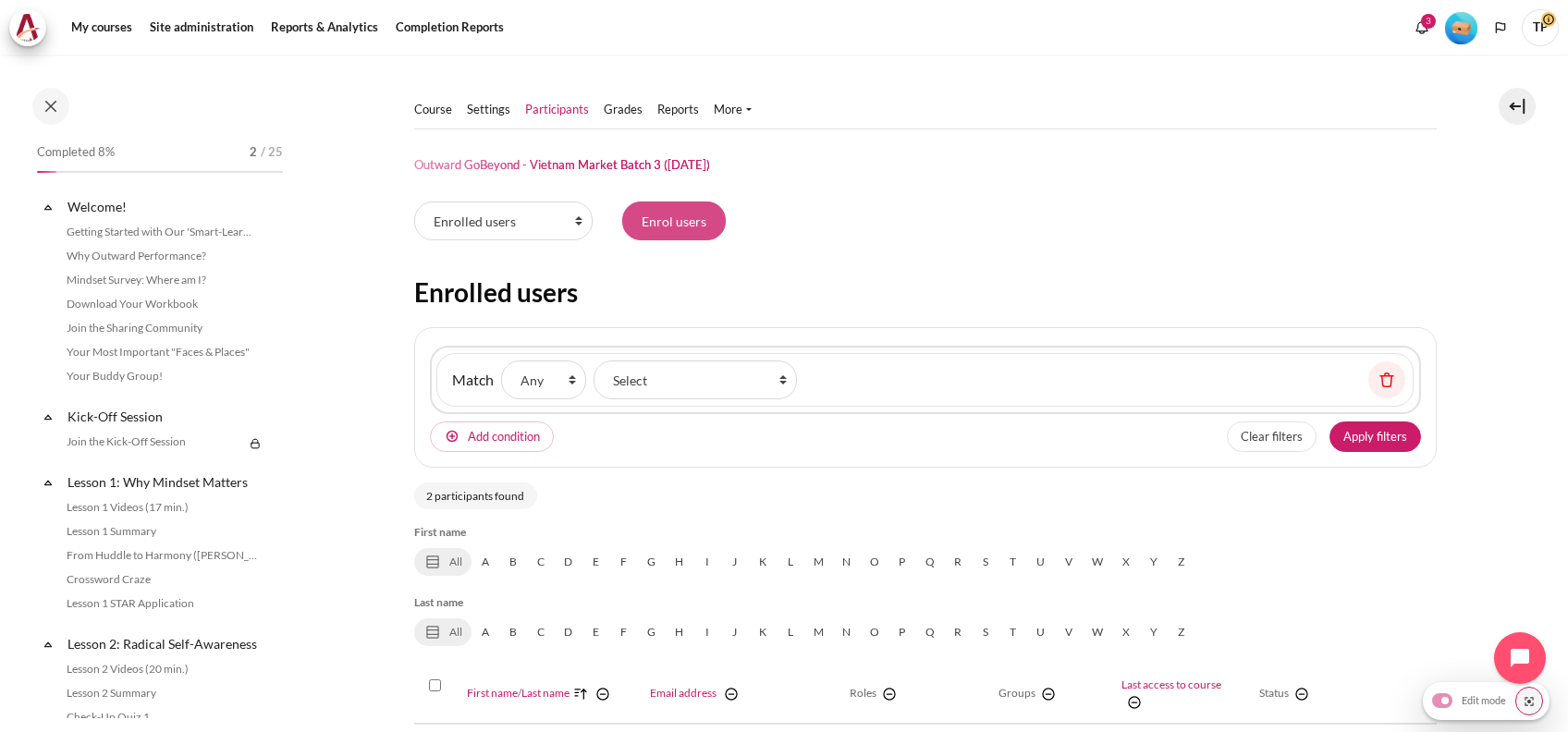
click at [661, 220] on input "Enrol users" at bounding box center [674, 221] width 104 height 39
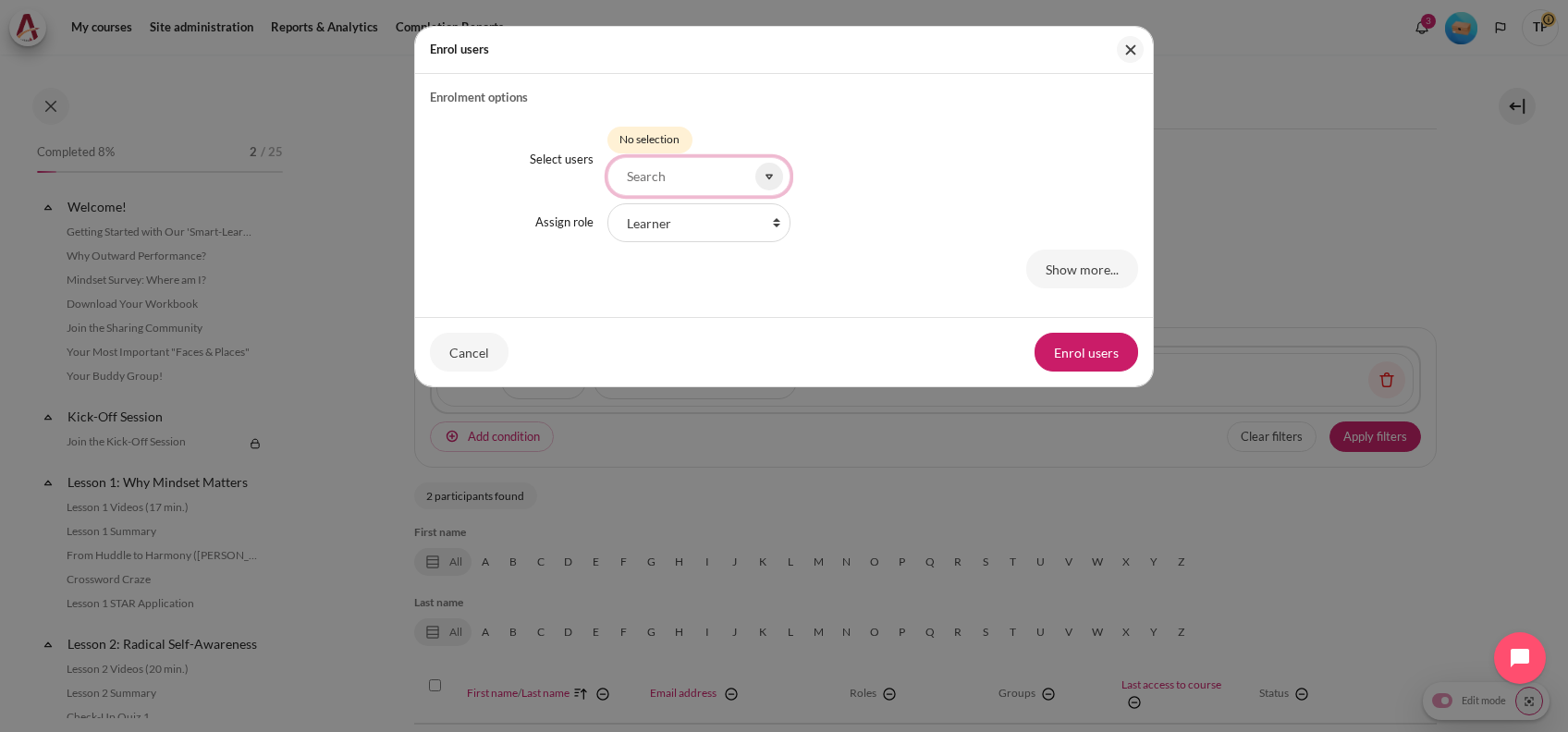
click at [638, 170] on input "Select users" at bounding box center [699, 176] width 183 height 39
paste input "ttttuyen@zetaprocess.com.vn"
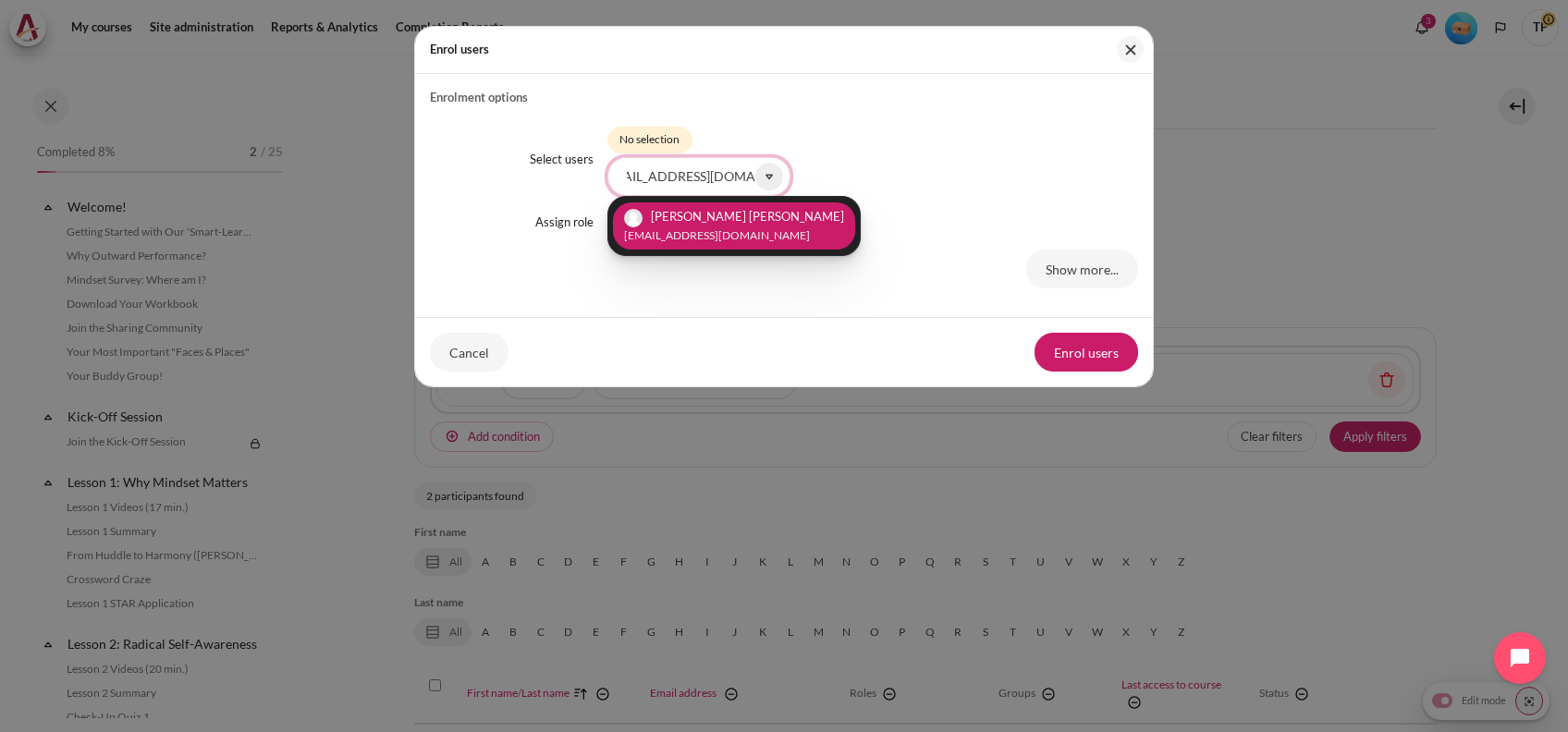
type input "ttttuyen@zetaprocess.com.vn"
click at [690, 229] on small "ttttuyen@zetaprocess.com.vn" at bounding box center [735, 236] width 220 height 17
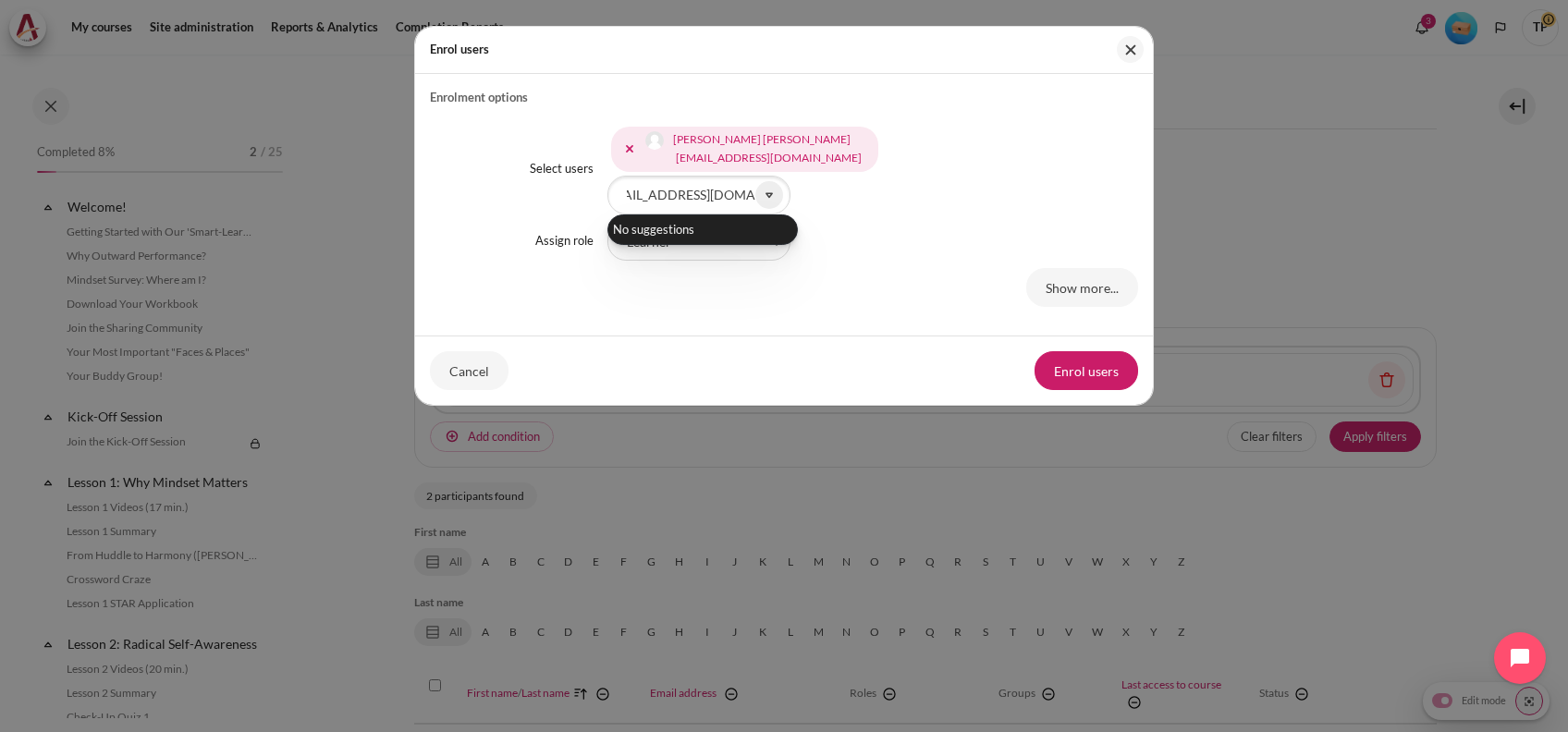
click at [908, 215] on div "Tuyen Tran Thi Thanh ttttuyen@zetaprocess.com.vn Selected items: Tuyen Tran Thi…" at bounding box center [873, 169] width 531 height 92
click at [651, 241] on select "Faculty Learning Sherpa Learner Designer Learning Tech Course Editor Trainer Ma…" at bounding box center [699, 242] width 183 height 39
select select "21"
click at [608, 222] on select "Faculty Learning Sherpa Learner Designer Learning Tech Course Editor Trainer Ma…" at bounding box center [699, 242] width 183 height 39
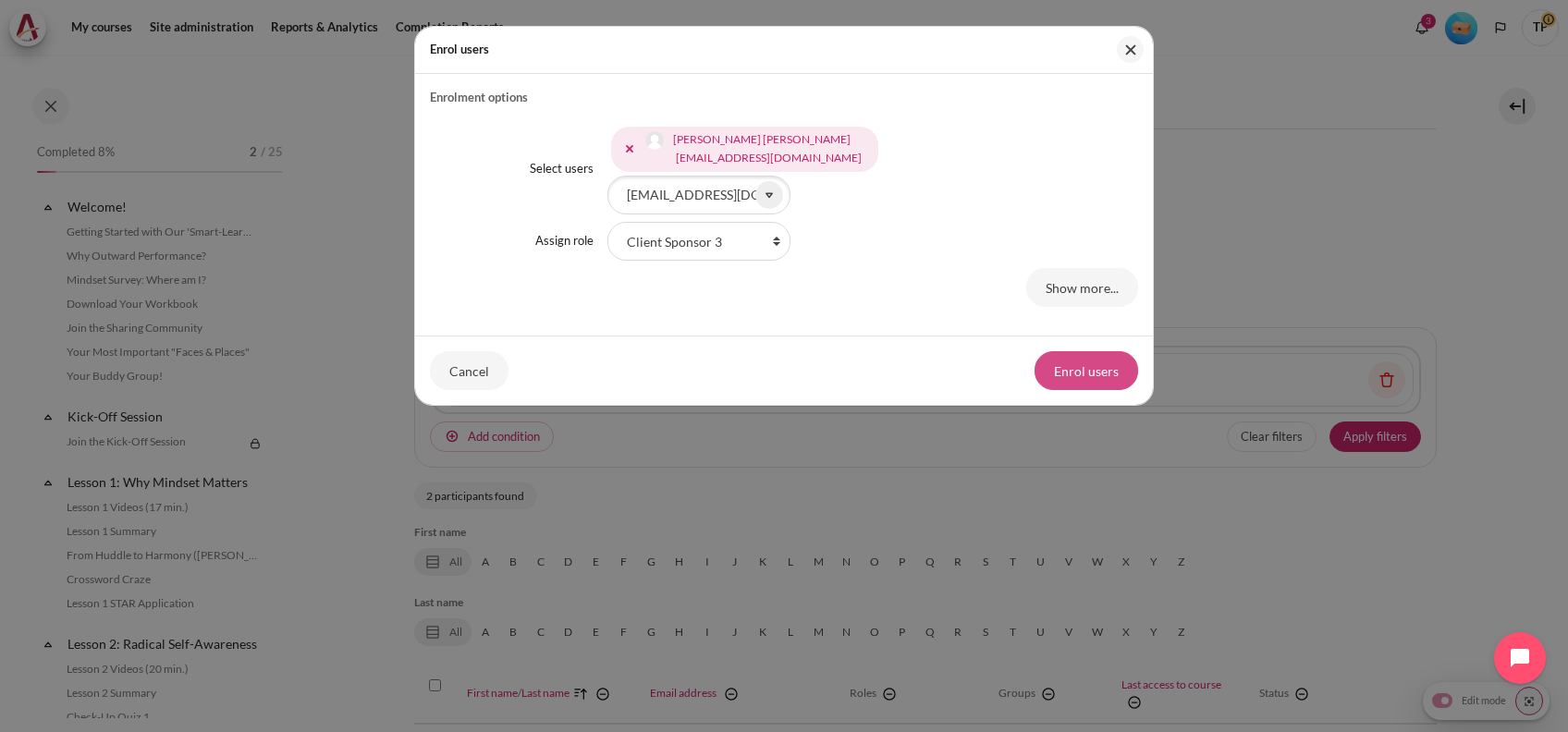
click at [1092, 355] on button "Enrol users" at bounding box center [1085, 371] width 104 height 39
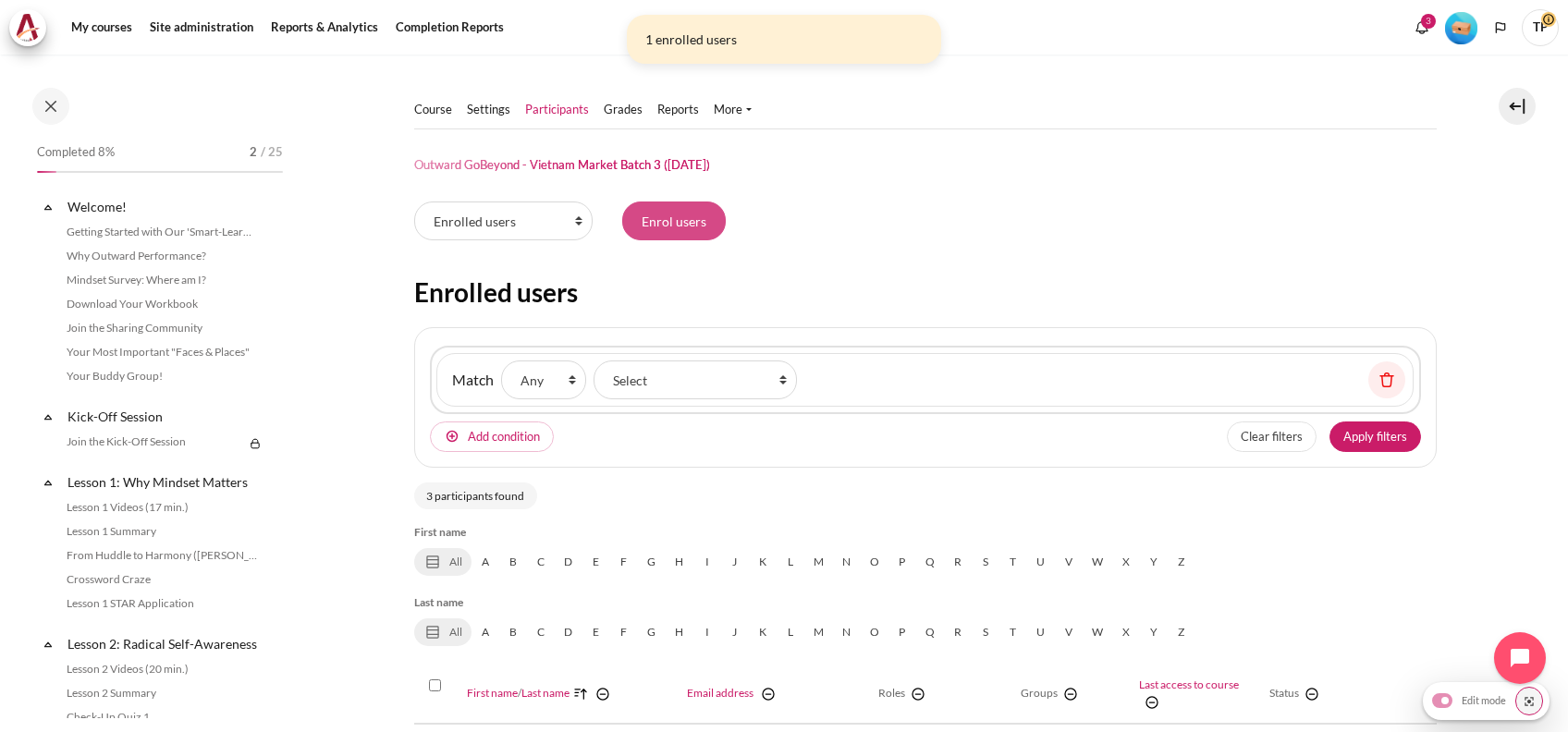
click at [704, 218] on input "Enrol users" at bounding box center [674, 221] width 104 height 39
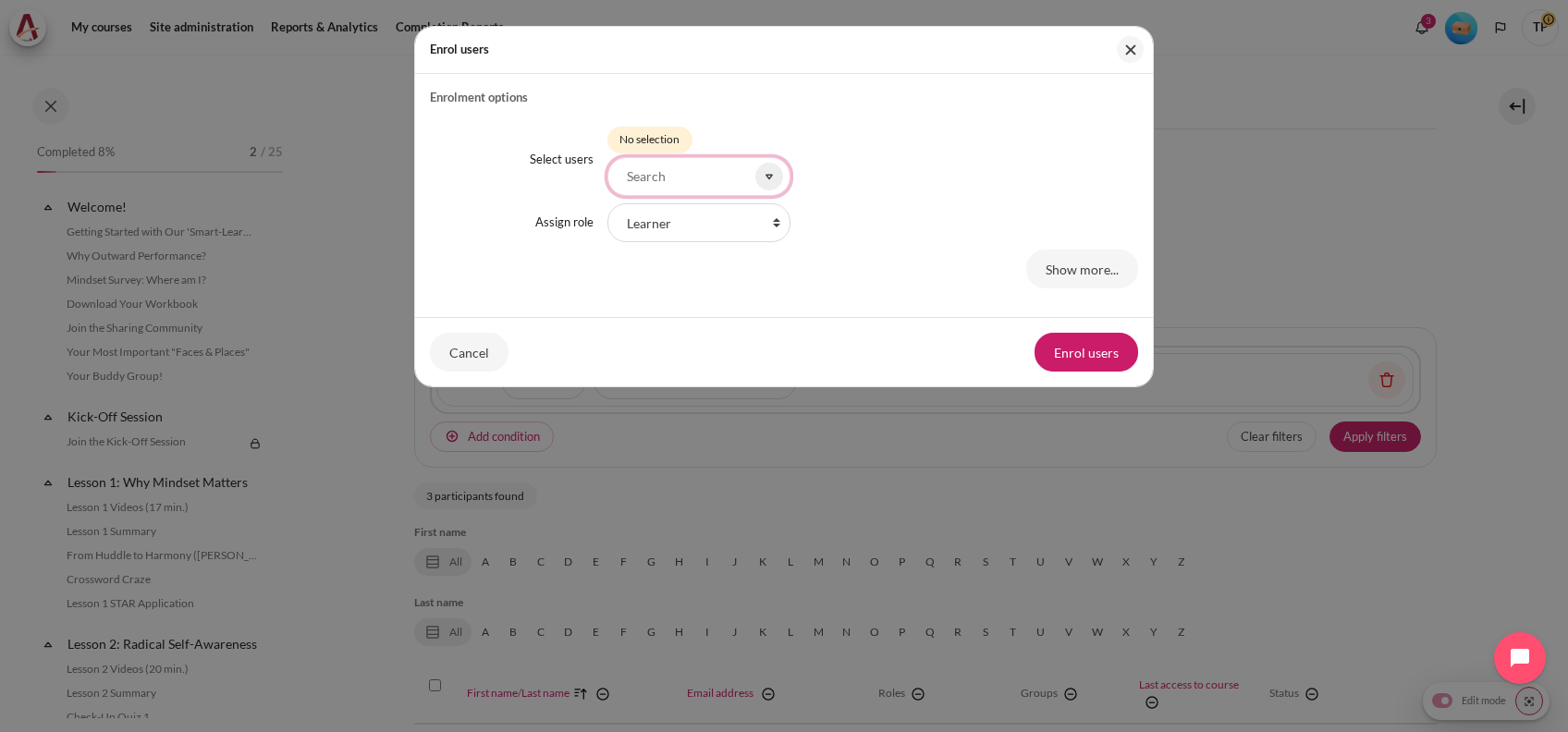
click at [662, 183] on input "Select users" at bounding box center [699, 176] width 183 height 39
paste input "ntgiau@zetaprocess.com.vn"
drag, startPoint x: 743, startPoint y: 178, endPoint x: 49, endPoint y: 141, distance: 695.0
click at [49, 141] on div "Enrol users Enrolment options Select users Selected items: No selection ntgiau@…" at bounding box center [784, 366] width 1568 height 732
type input ".vn"
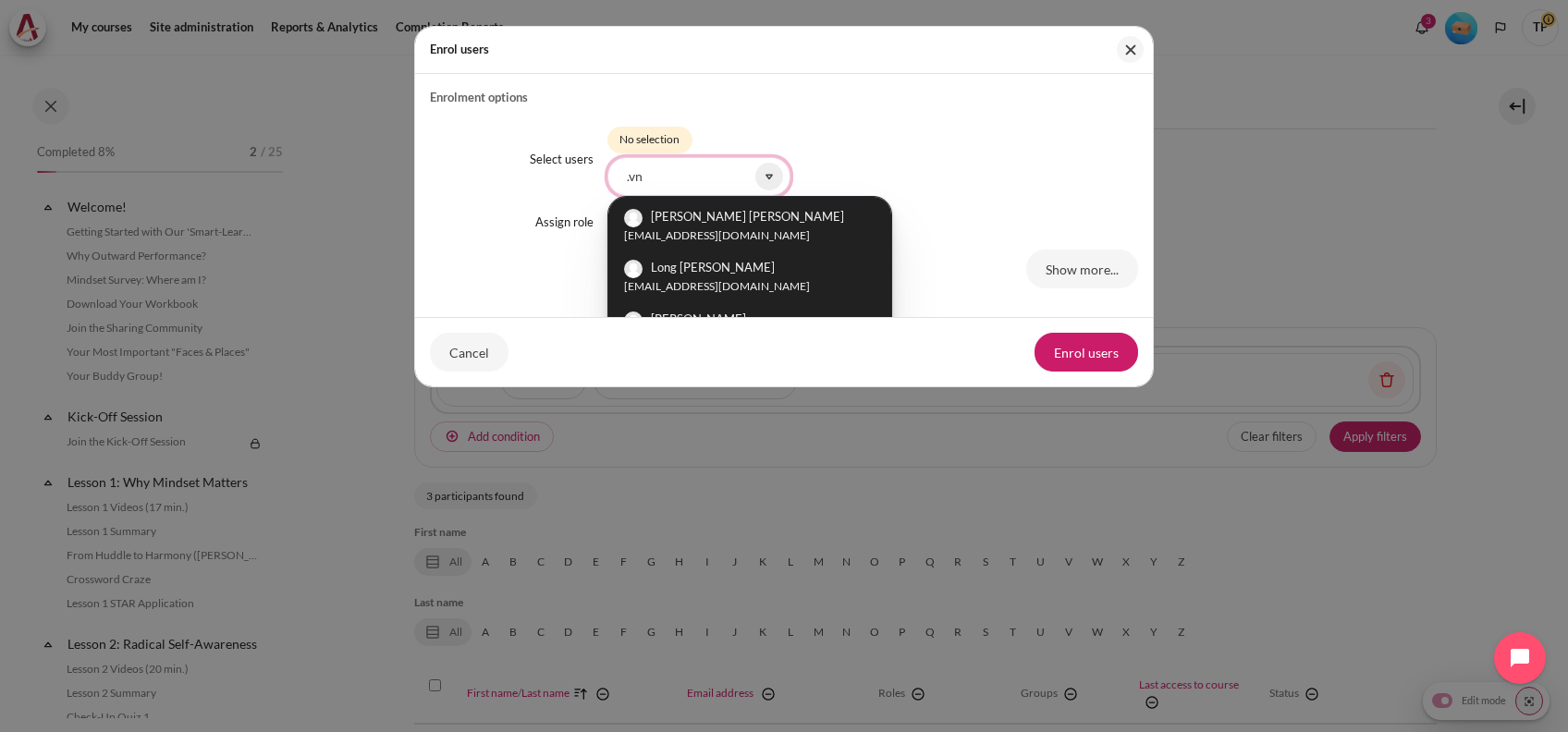
click at [387, 162] on div "Enrol users Enrolment options Select users Truc Cao Thanh cttruc_zeta@zetaproce…" at bounding box center [784, 366] width 1568 height 732
click at [992, 198] on div "Select users Truc Cao Thanh cttruc_zeta@zetaprocess.com.vn Long Dang Hoang dhlo…" at bounding box center [784, 204] width 708 height 196
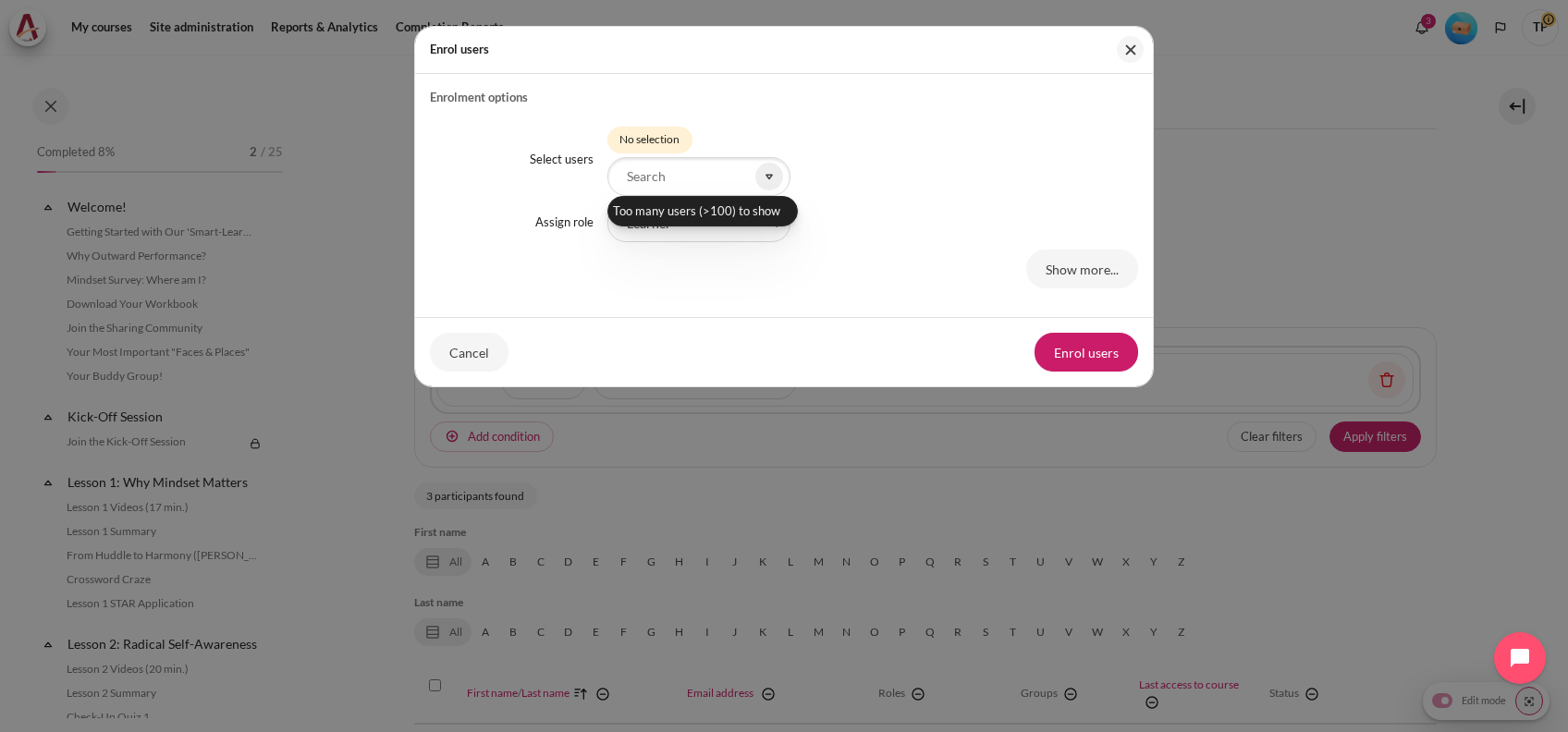
click at [1113, 37] on div "Enrol users" at bounding box center [784, 50] width 737 height 48
click at [1115, 41] on div "Enrol users" at bounding box center [784, 50] width 737 height 48
click at [1139, 36] on button "Close" at bounding box center [1129, 49] width 27 height 27
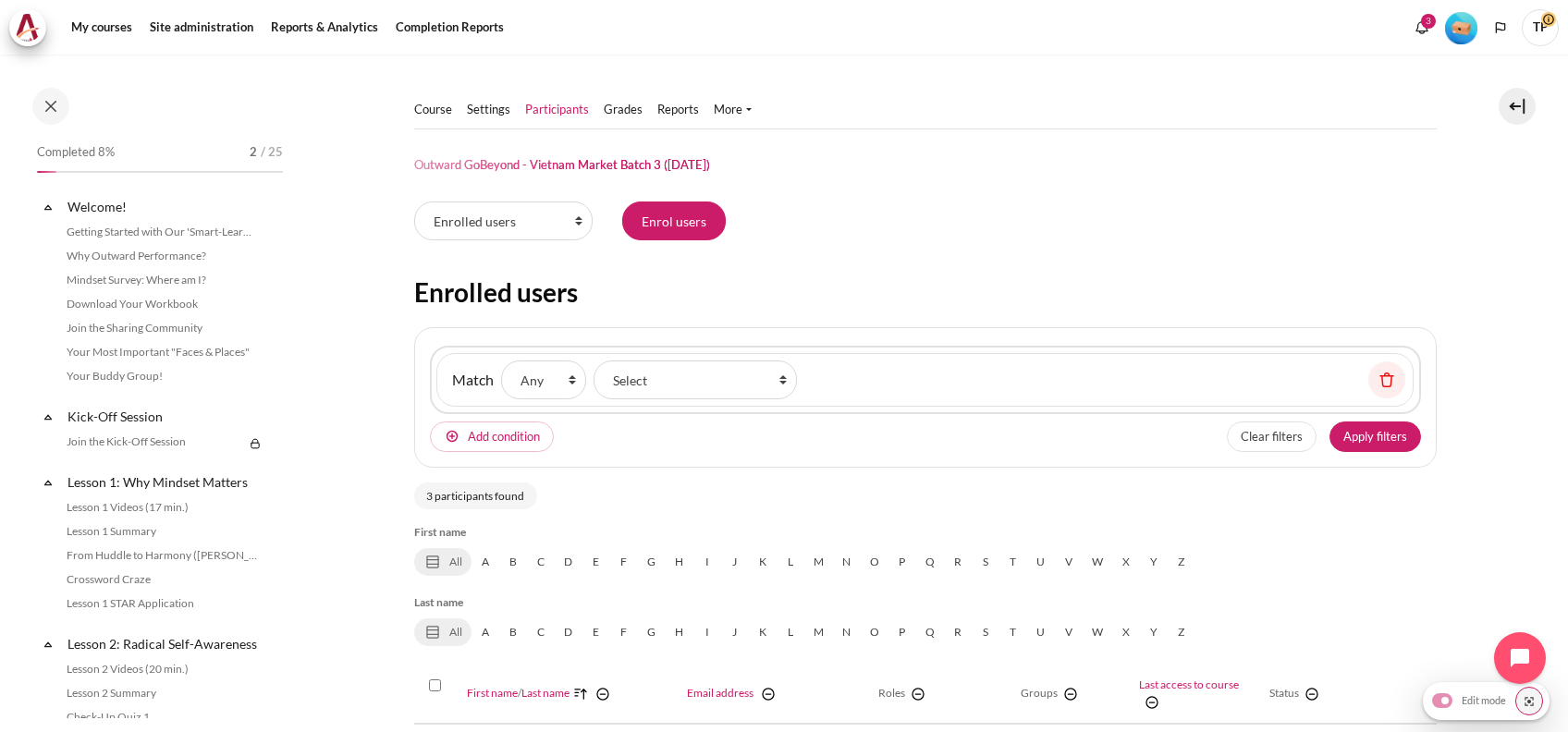
click at [1131, 50] on nav "My courses" at bounding box center [784, 27] width 1568 height 54
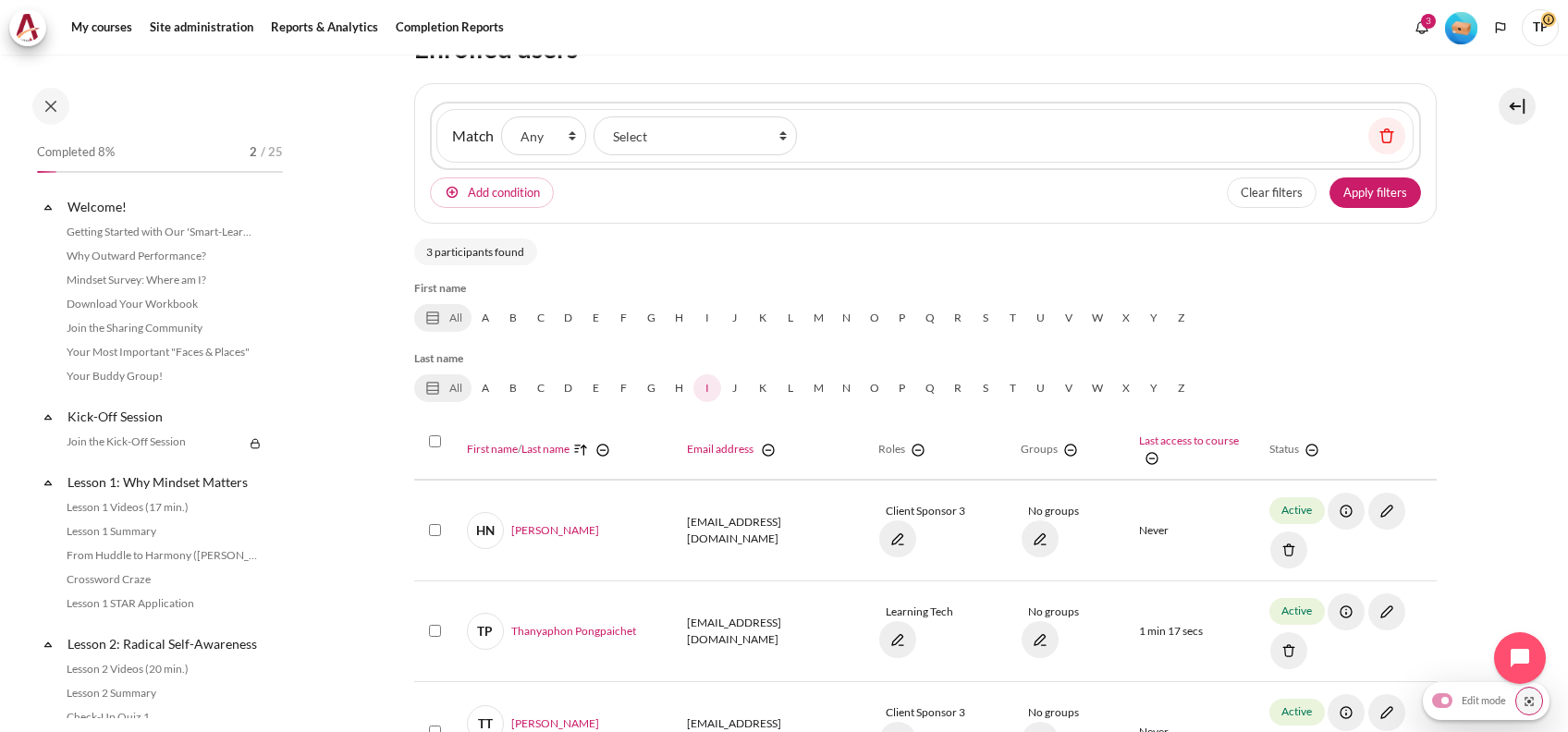
scroll to position [473, 0]
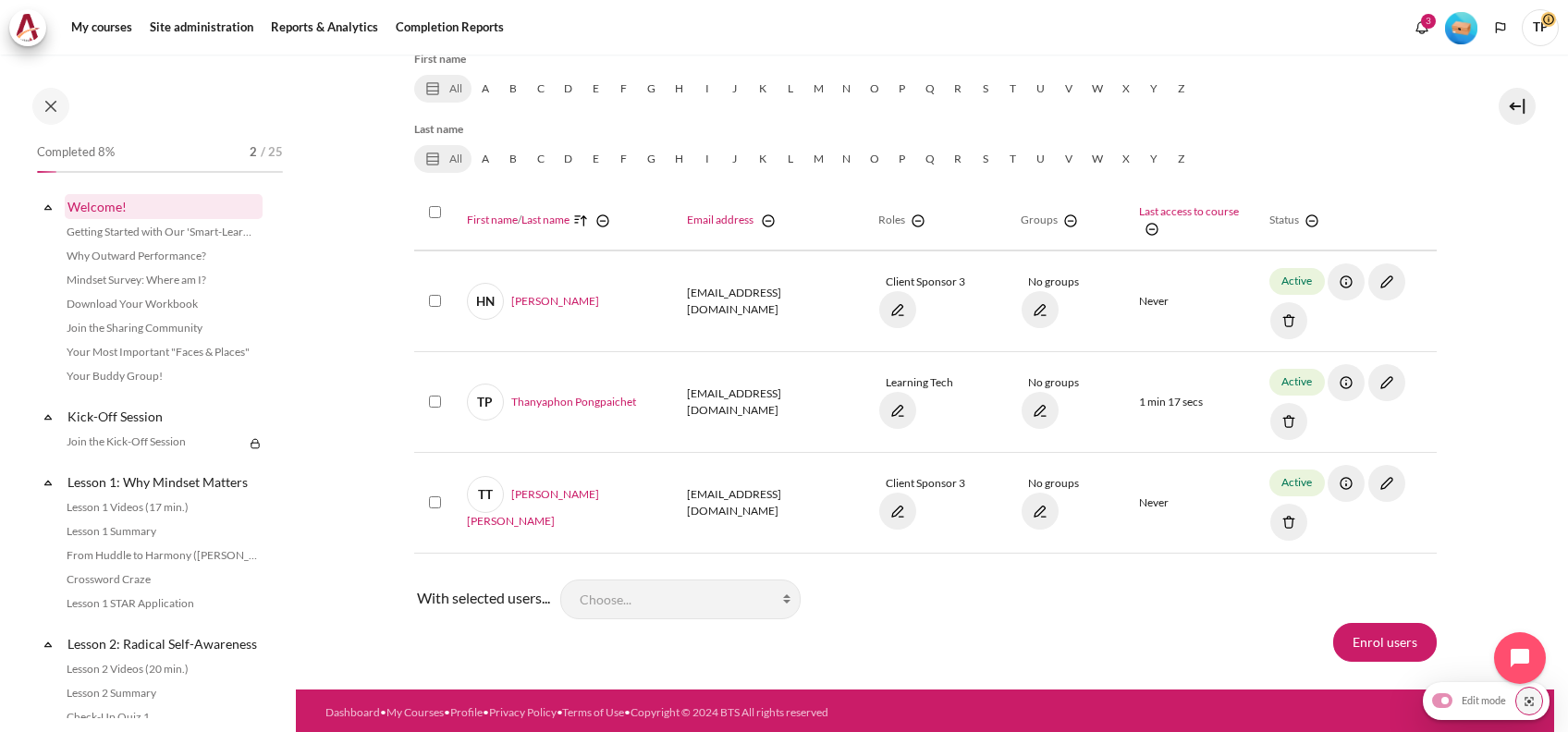
click at [109, 197] on link "Welcome!" at bounding box center [163, 206] width 198 height 25
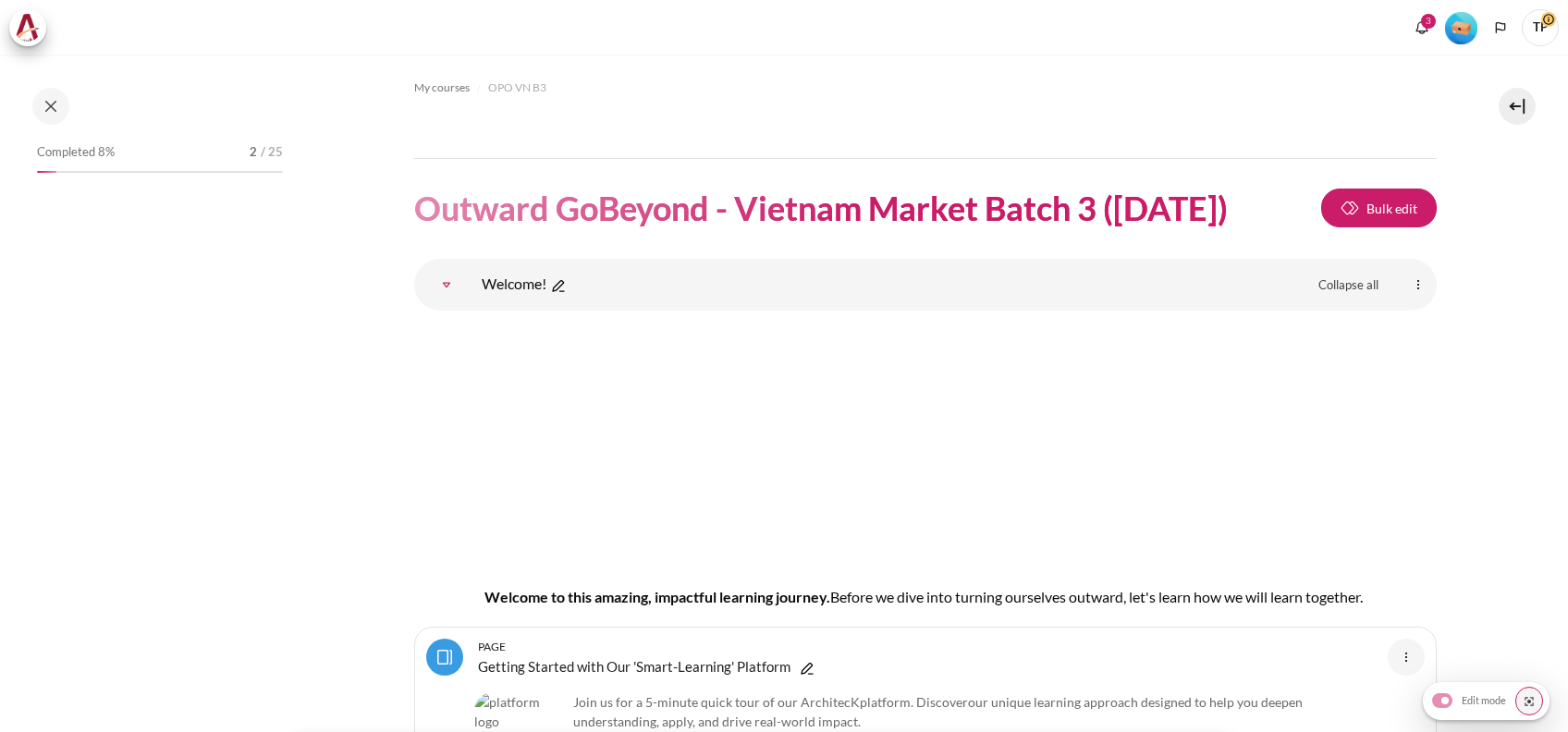
click at [444, 141] on link "Course" at bounding box center [433, 140] width 38 height 19
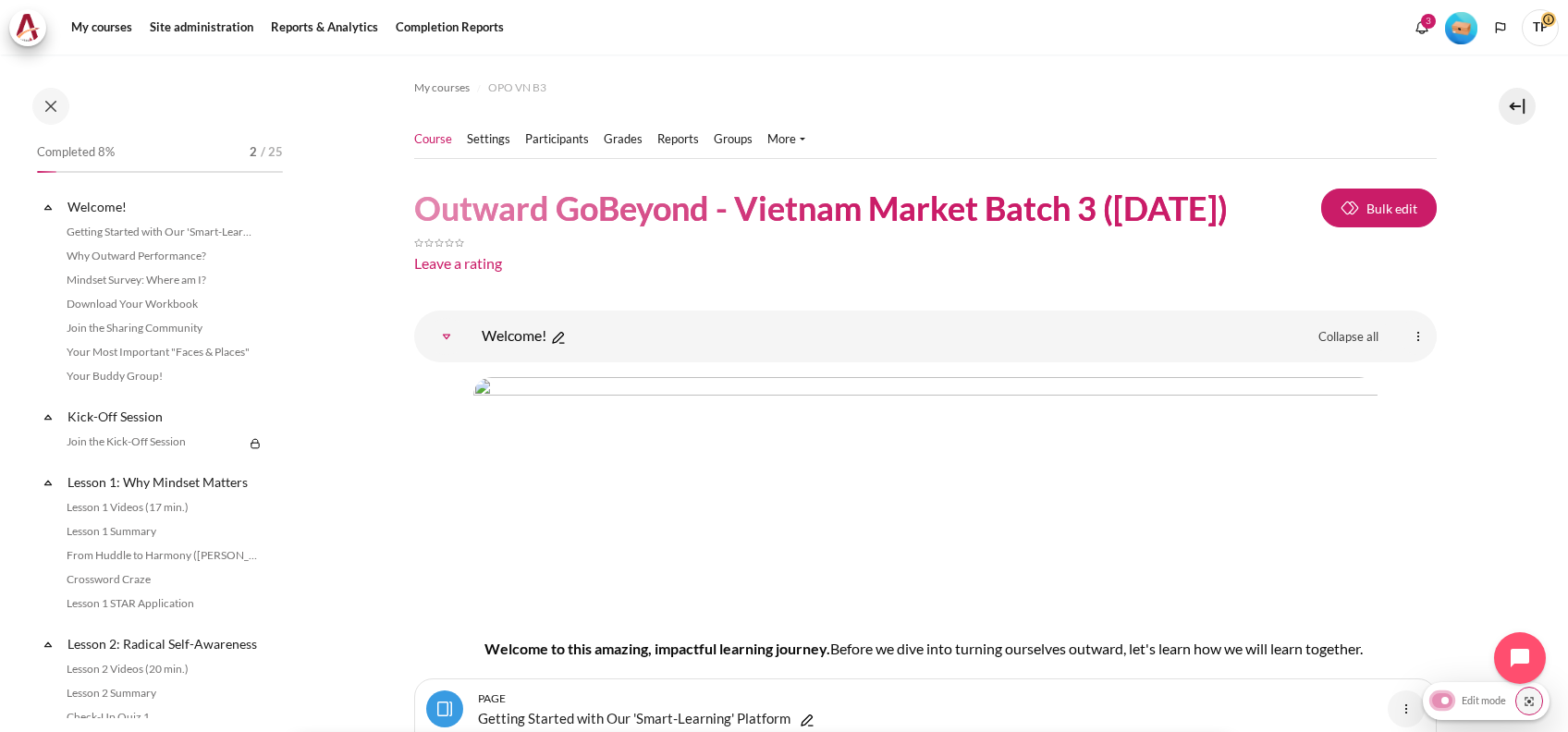
click at [1443, 703] on input "Edit mode" at bounding box center [1470, 700] width 86 height 19
checkbox input "false"
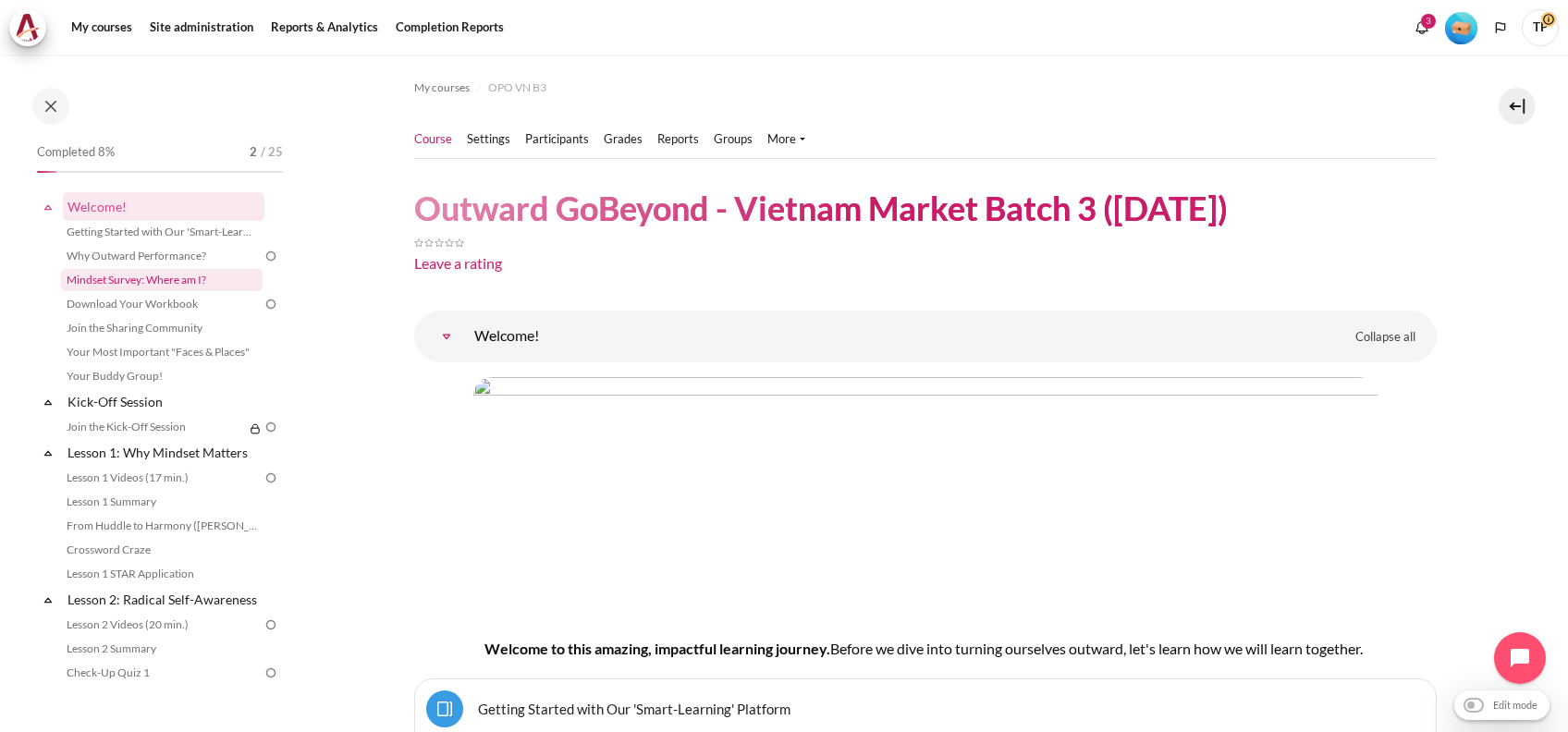
click at [136, 276] on link "Mindset Survey: Where am I?" at bounding box center [161, 280] width 202 height 22
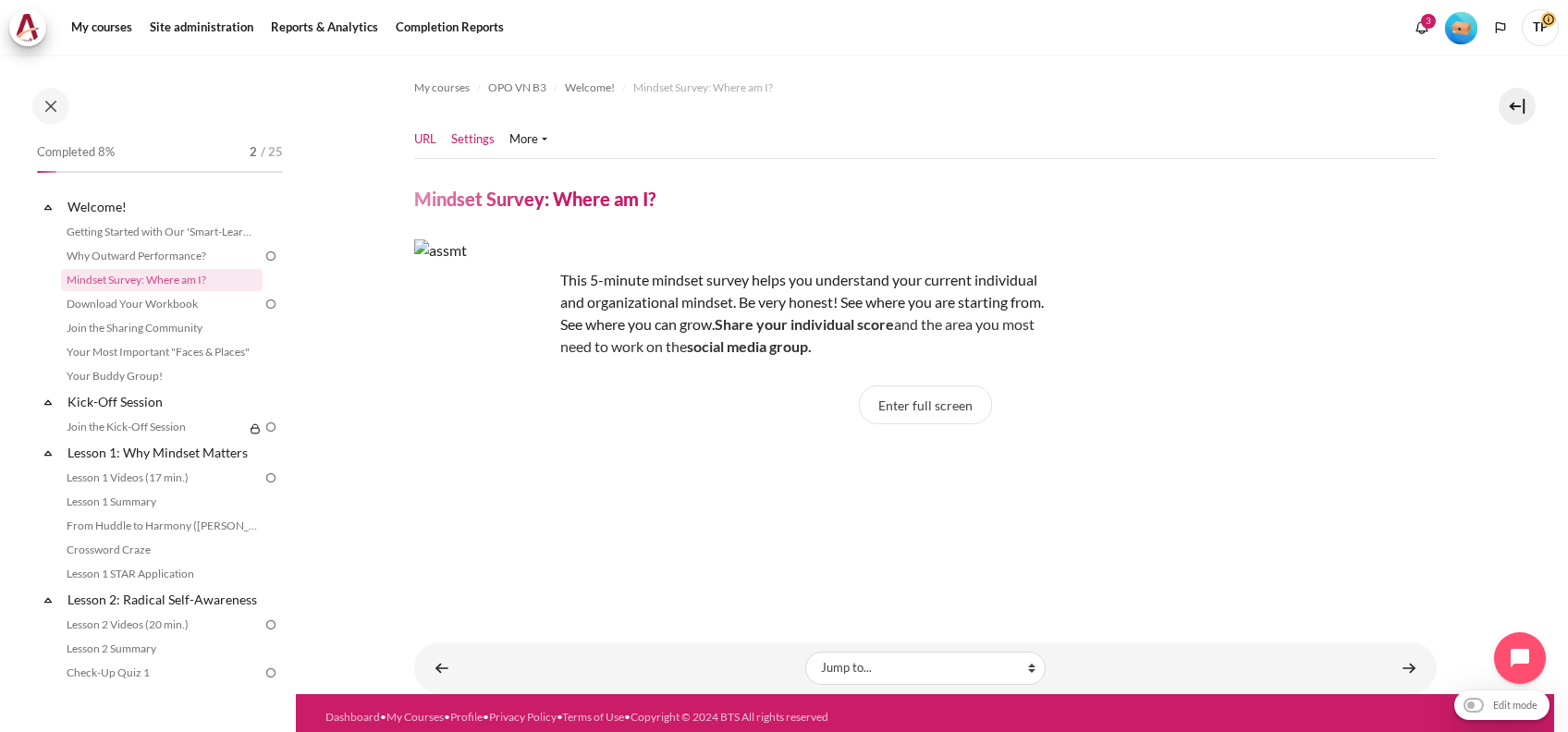
click at [462, 142] on link "Settings" at bounding box center [472, 140] width 44 height 19
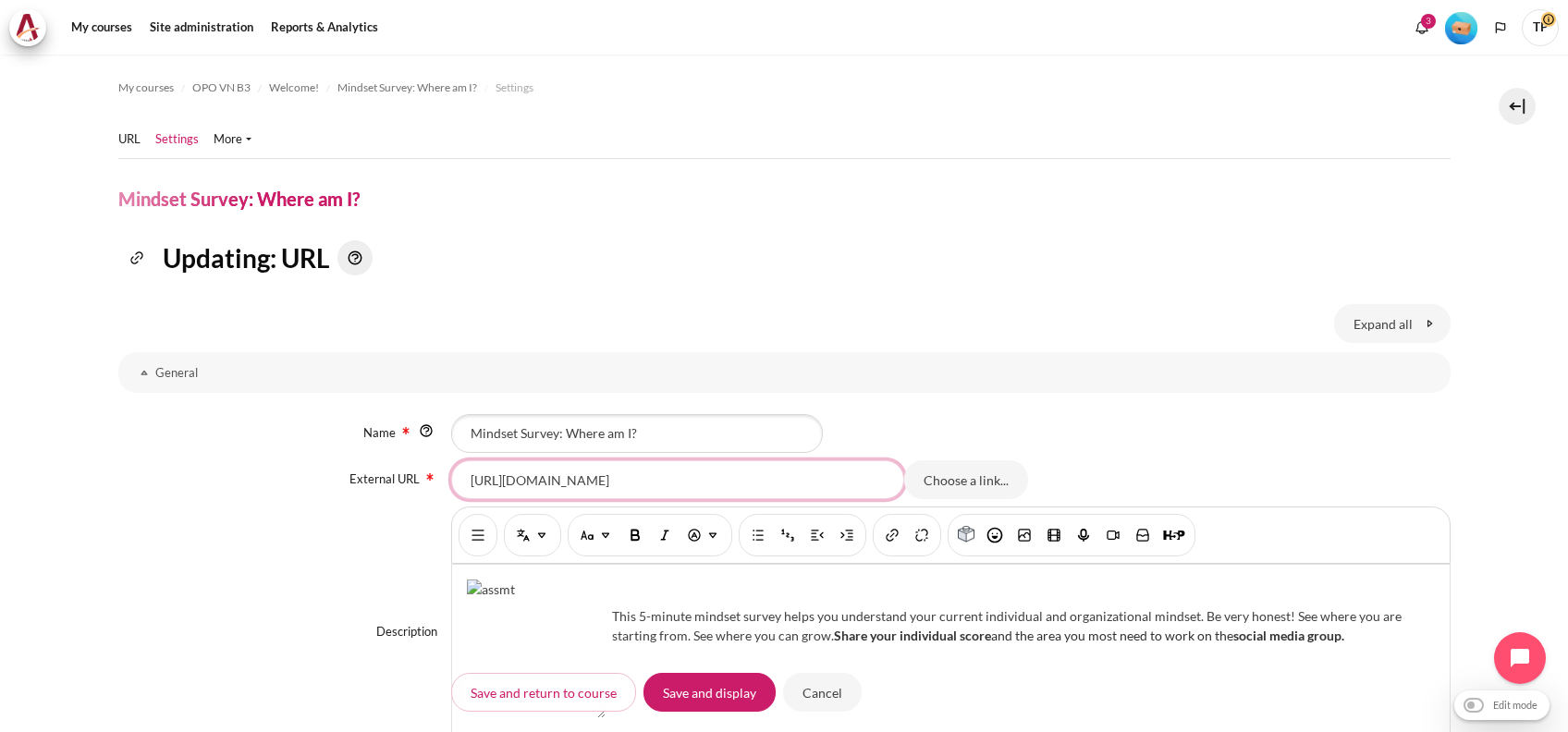
scroll to position [0, 38]
drag, startPoint x: 465, startPoint y: 484, endPoint x: 1045, endPoint y: 486, distance: 580.0
click at [1045, 486] on div "[URL][DOMAIN_NAME] Choose a link... Choose a file..." at bounding box center [950, 480] width 1000 height 39
click at [800, 711] on input "Cancel" at bounding box center [822, 693] width 78 height 39
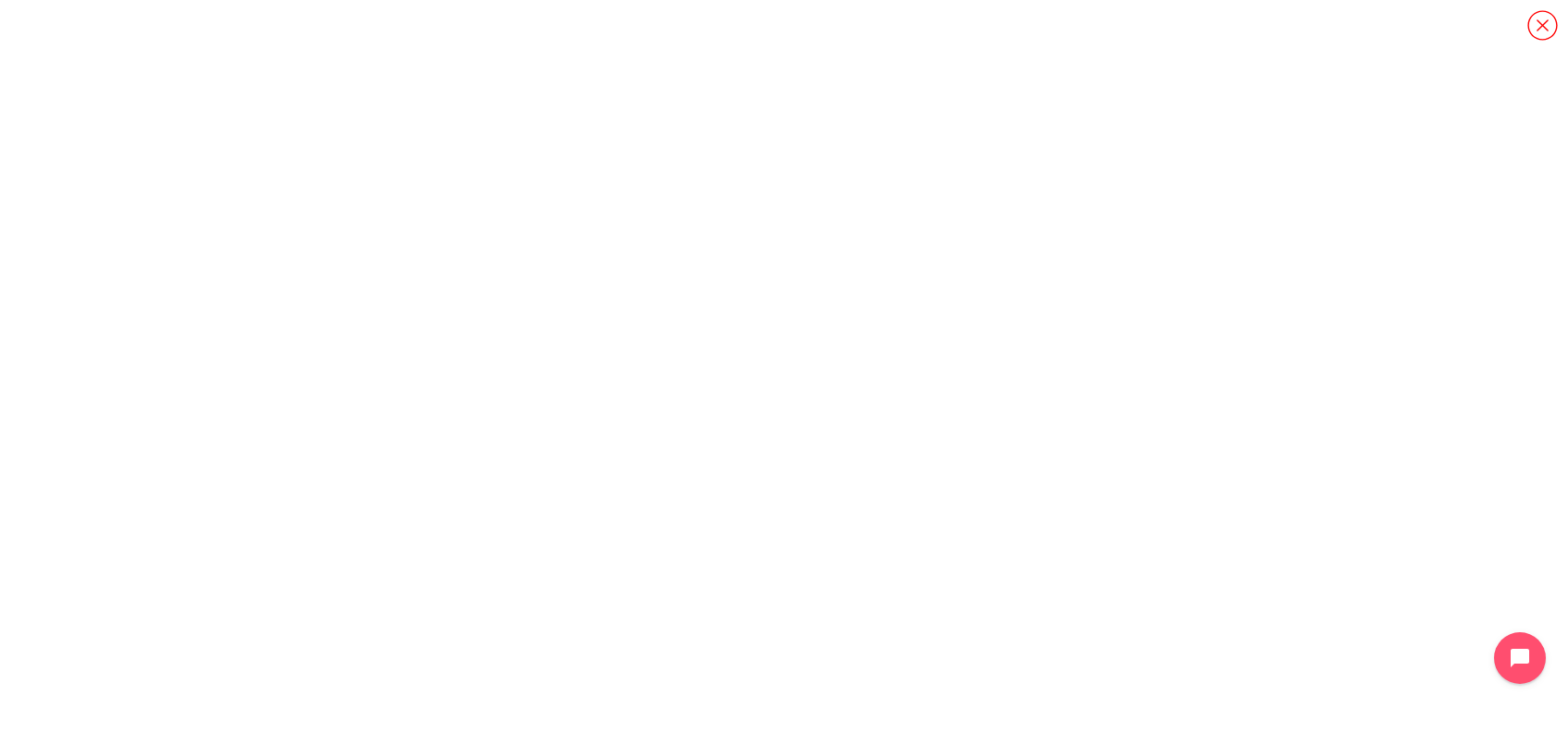
click at [1544, 38] on icon "Content" at bounding box center [1542, 25] width 33 height 33
